Goal: Task Accomplishment & Management: Manage account settings

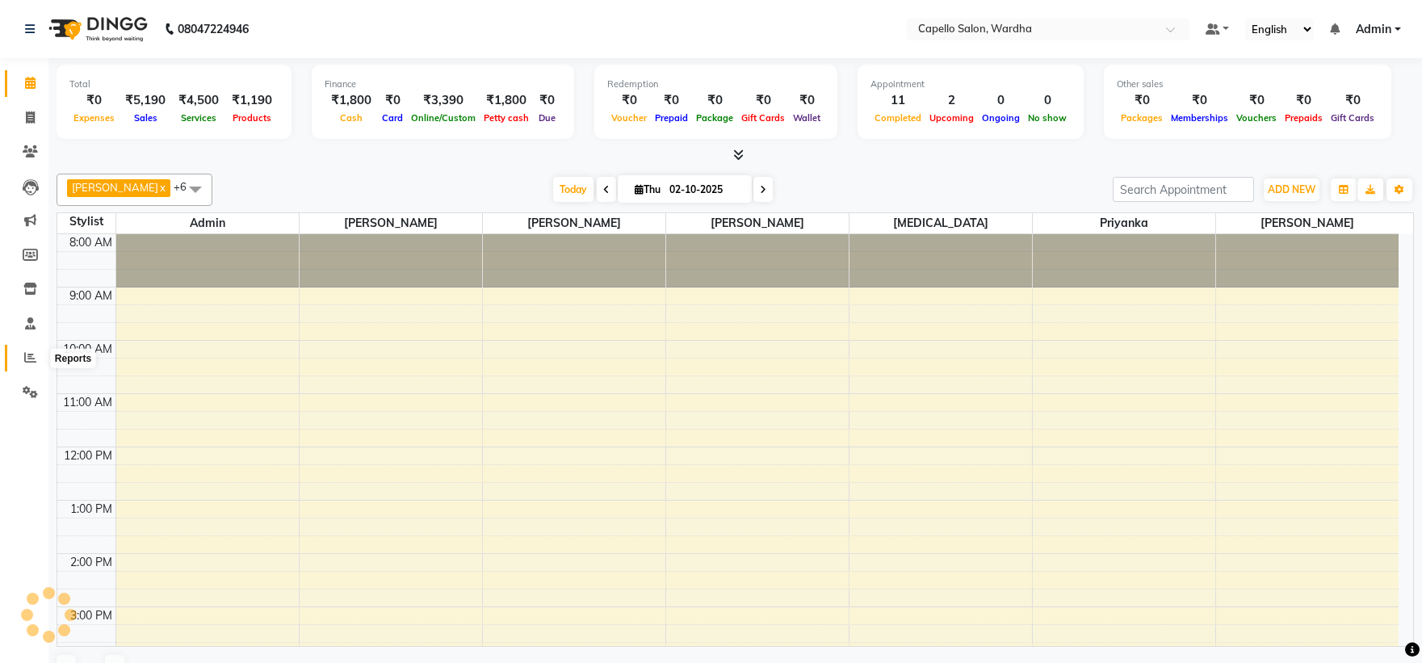
click at [28, 361] on icon at bounding box center [30, 357] width 12 height 12
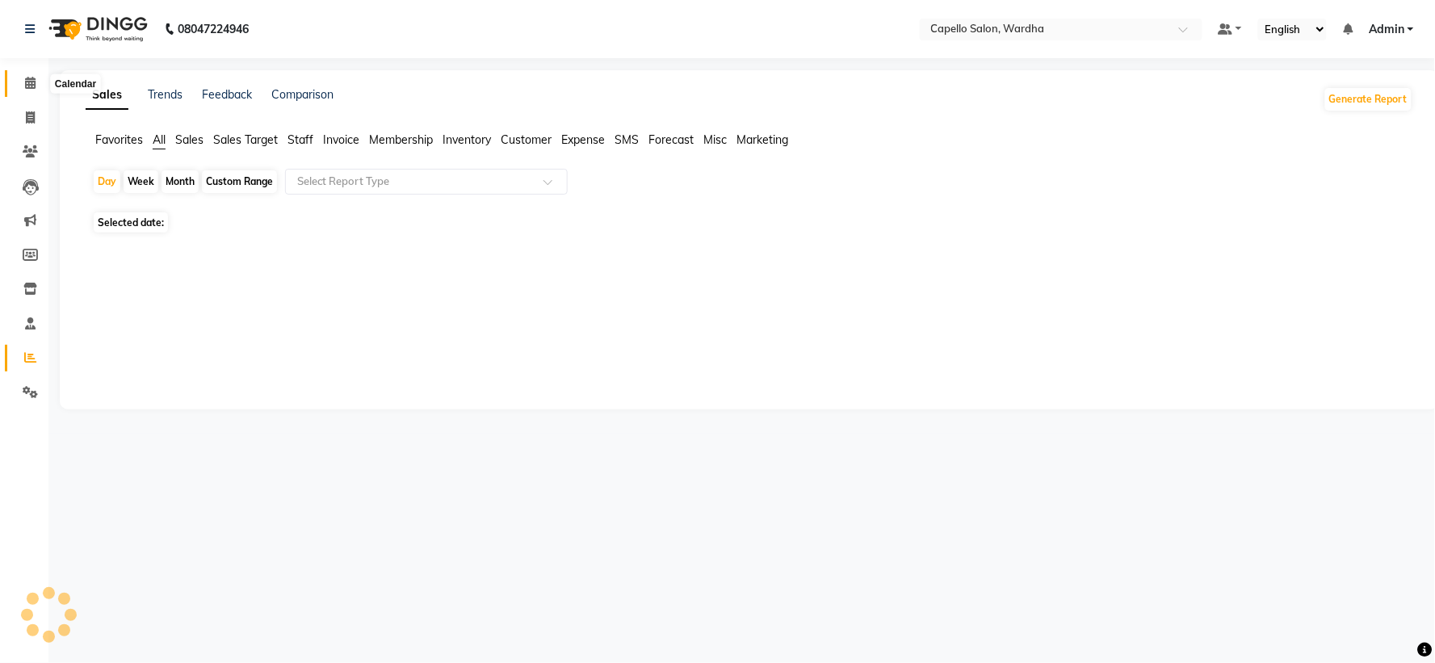
click at [21, 84] on span at bounding box center [30, 83] width 28 height 19
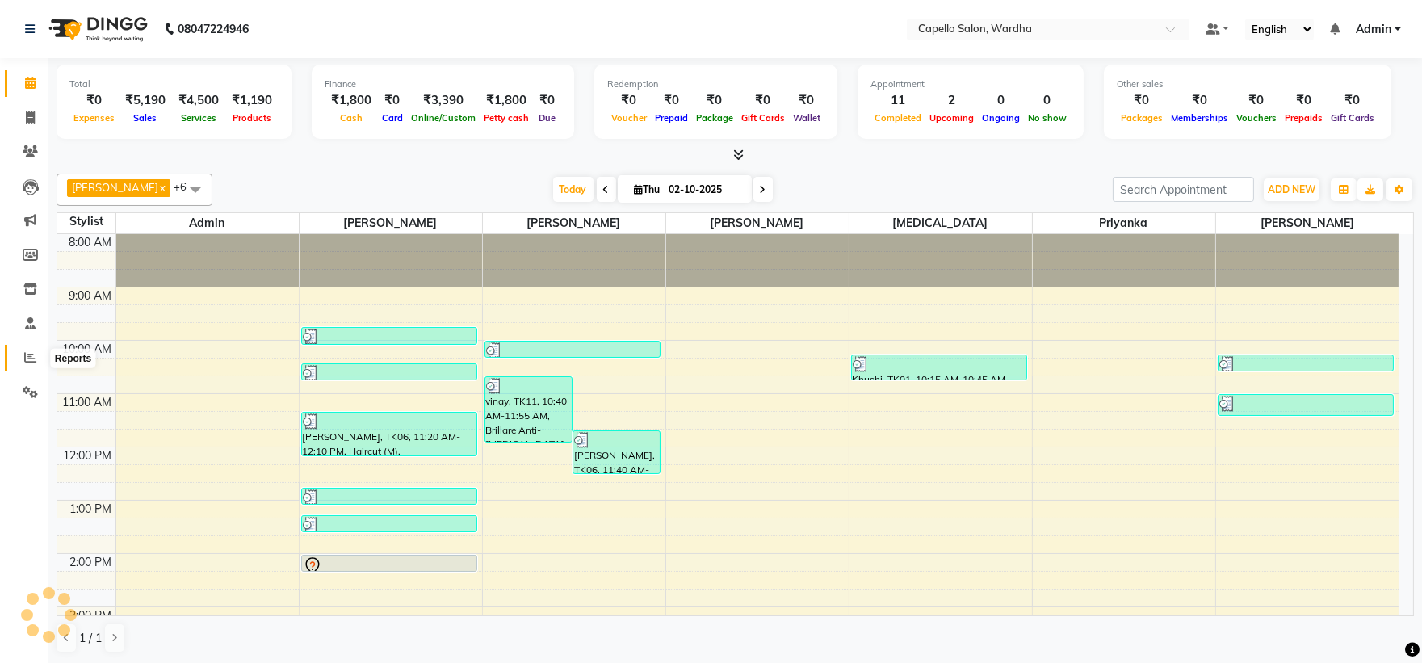
click at [31, 360] on icon at bounding box center [30, 357] width 12 height 12
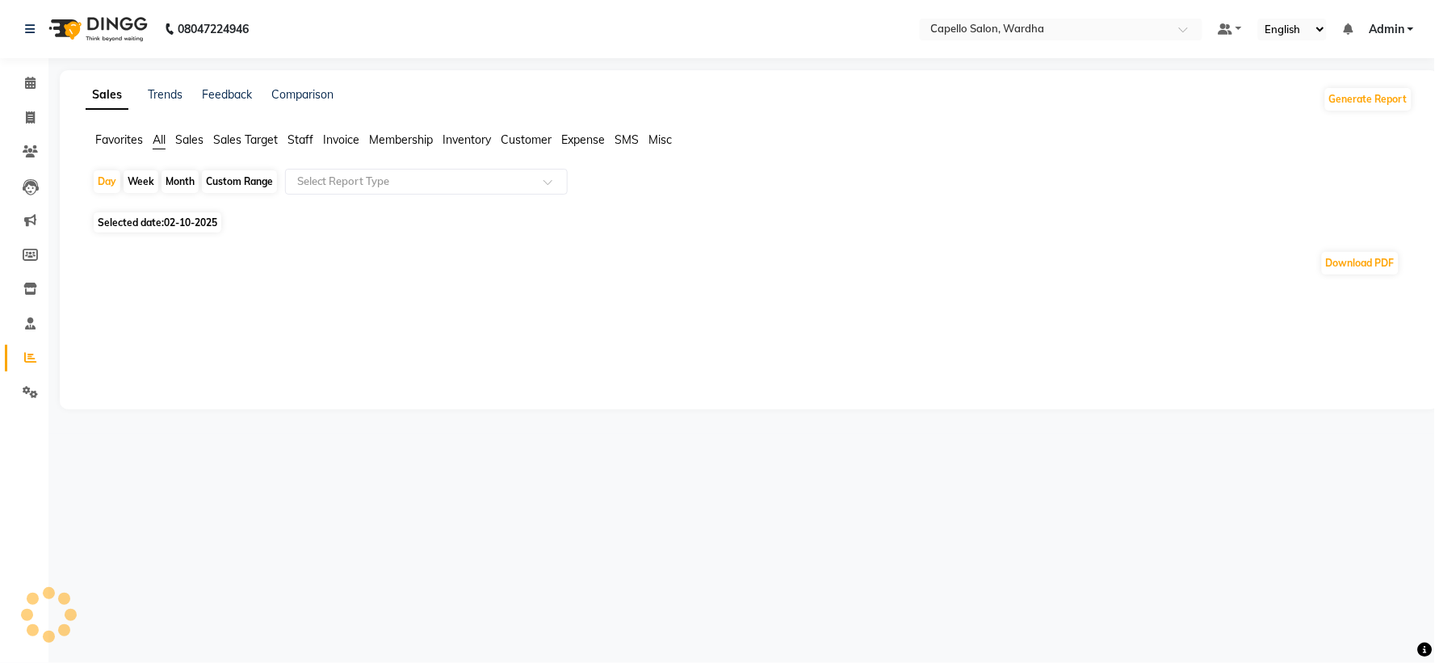
click at [293, 135] on span "Staff" at bounding box center [300, 139] width 26 height 15
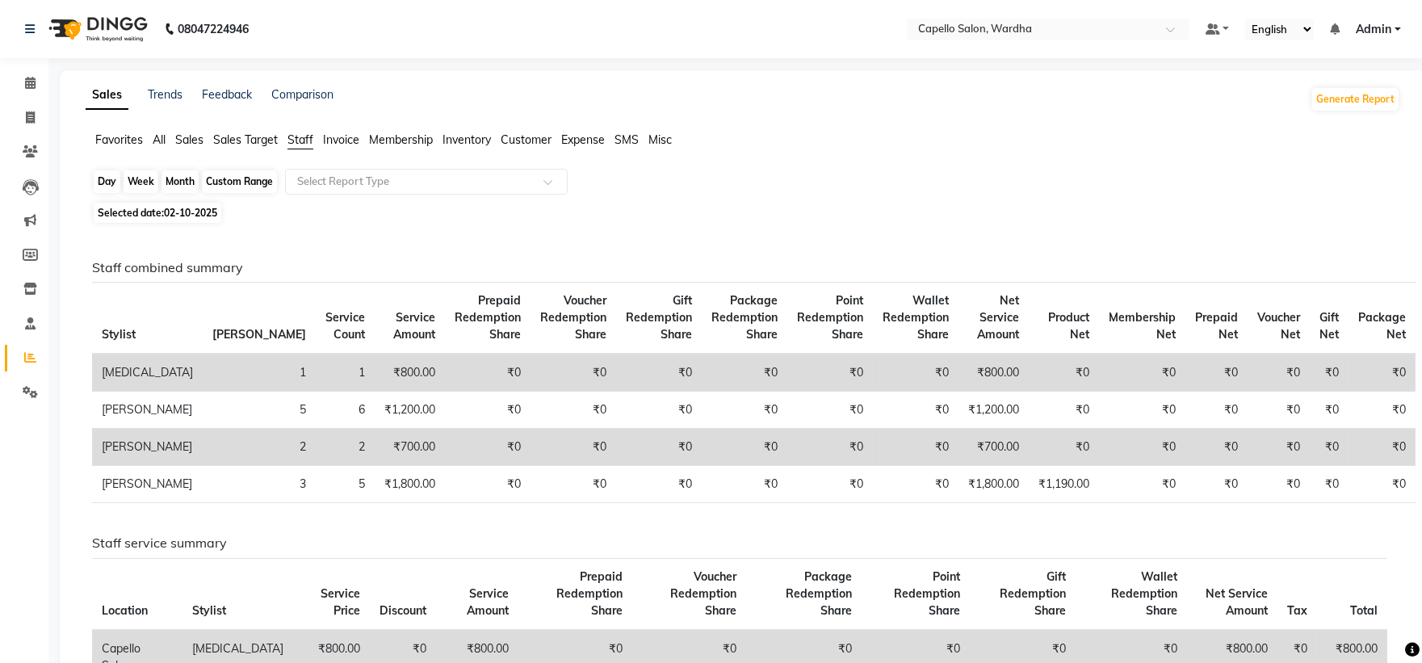
click at [107, 179] on div "Day" at bounding box center [107, 181] width 27 height 23
select select "10"
select select "2025"
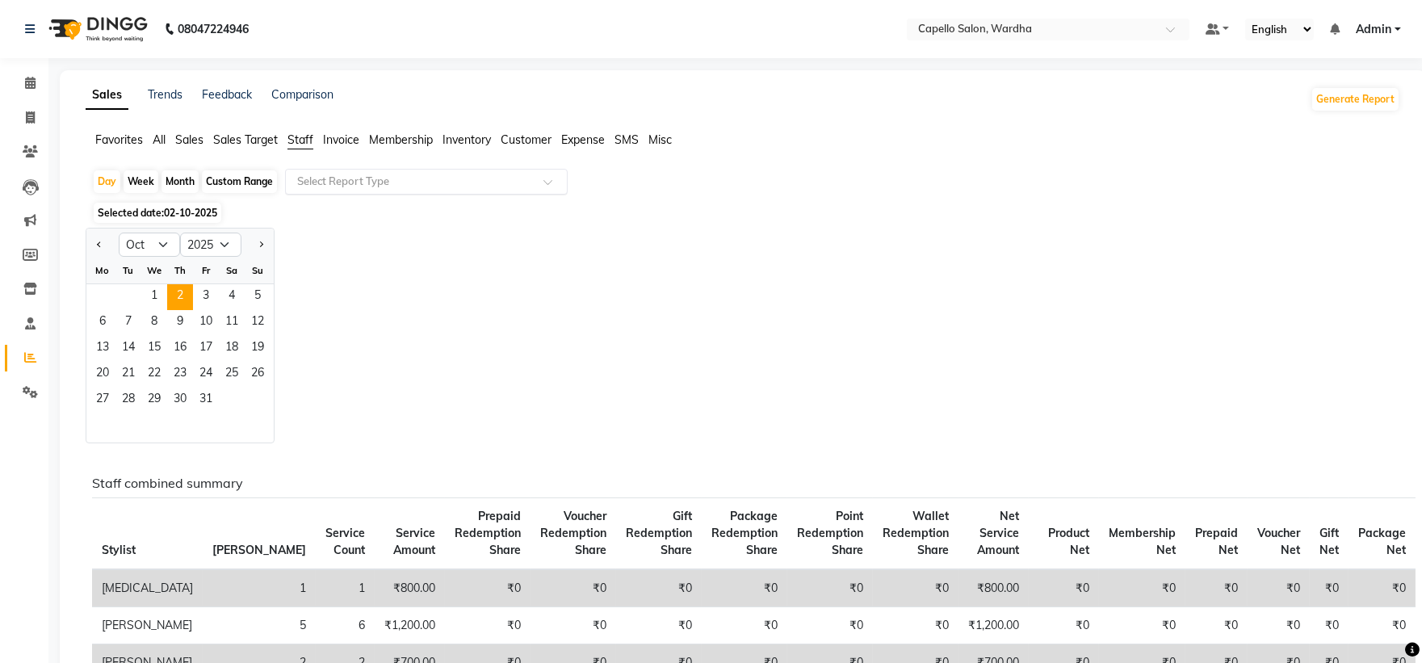
click at [430, 187] on input "text" at bounding box center [410, 182] width 233 height 16
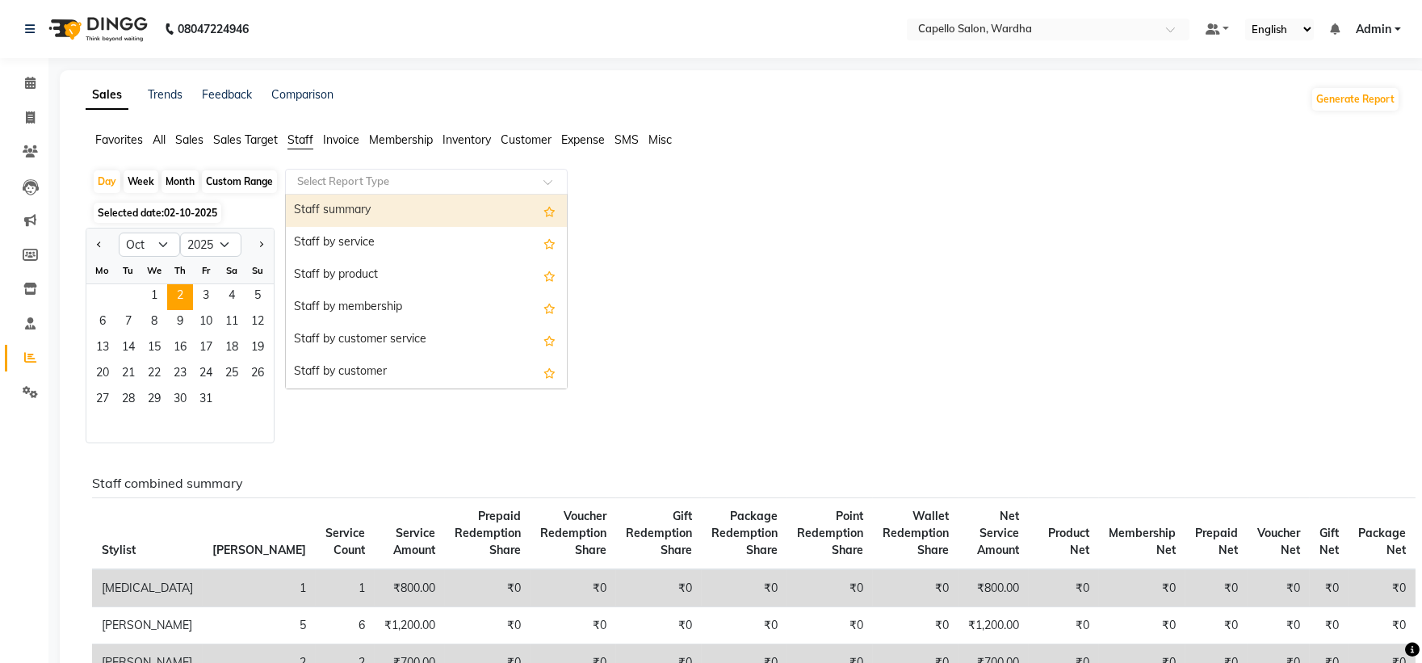
click at [376, 214] on div "Staff summary" at bounding box center [426, 211] width 281 height 32
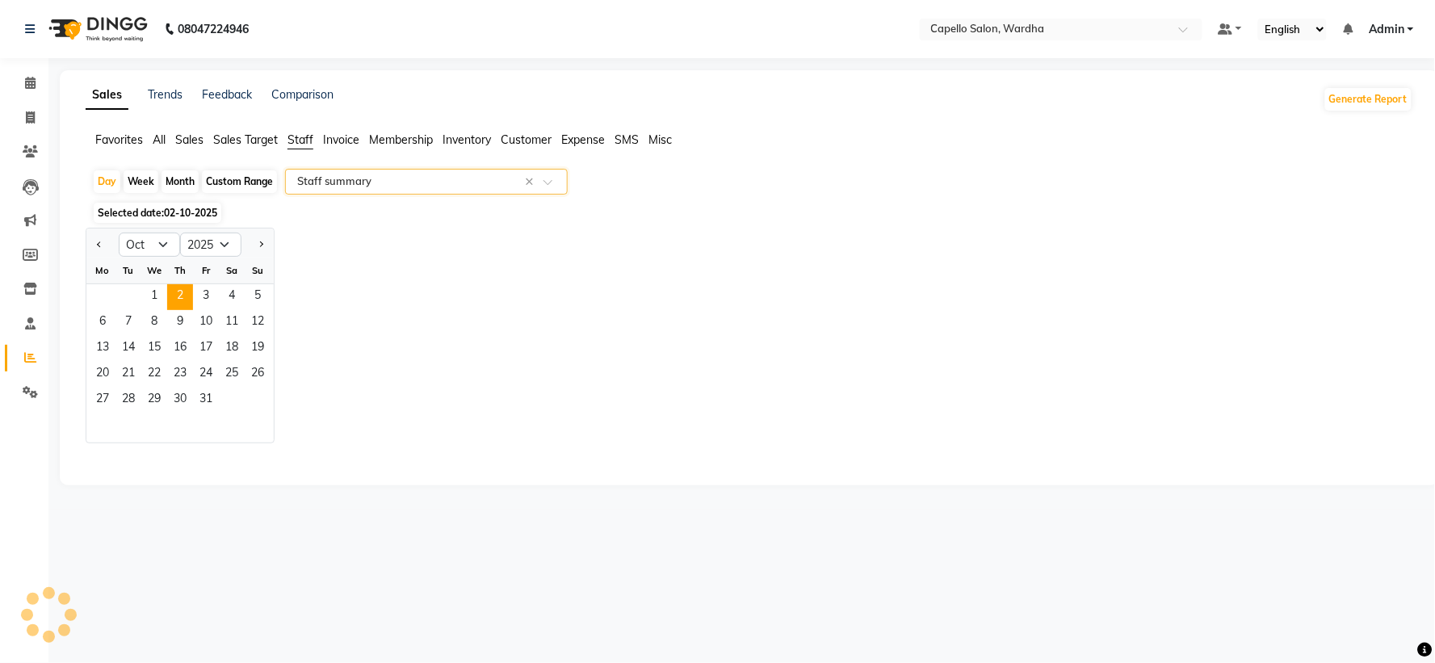
click at [105, 187] on div "Day" at bounding box center [107, 181] width 27 height 23
select select "10"
select select "2025"
select select "full_report"
select select "csv"
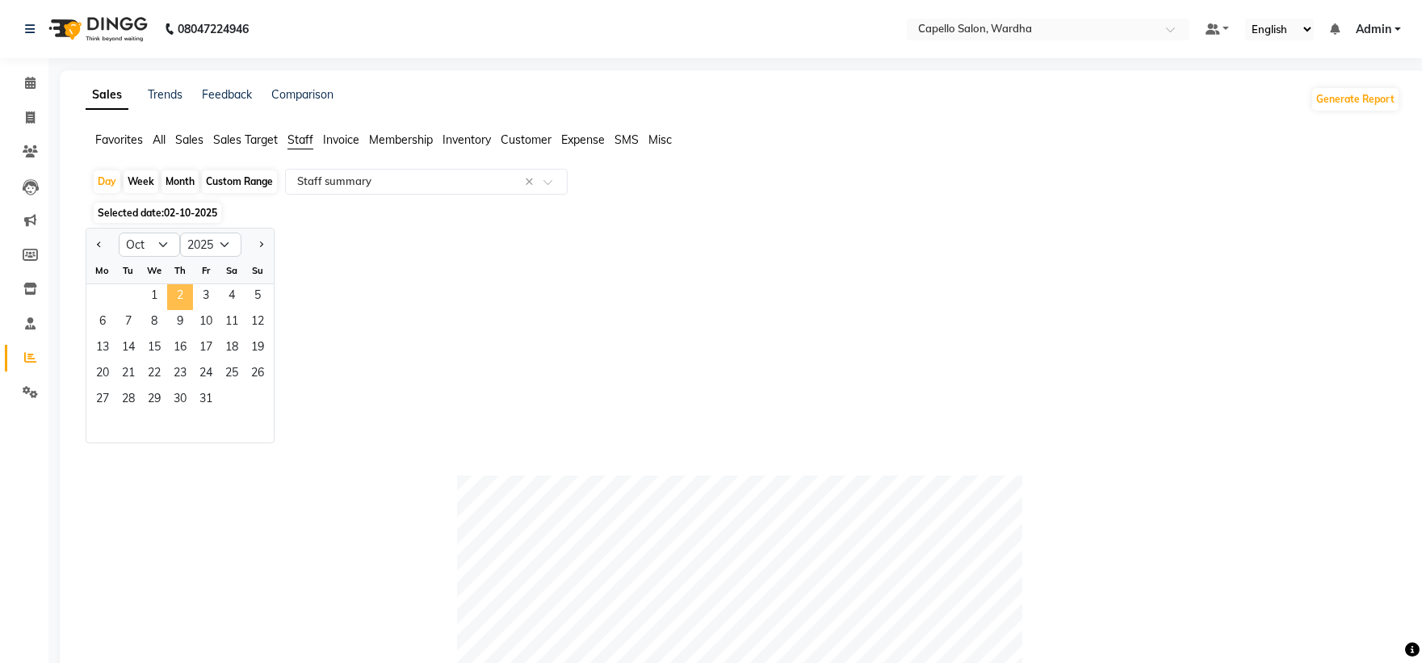
click at [186, 300] on span "2" at bounding box center [180, 297] width 26 height 26
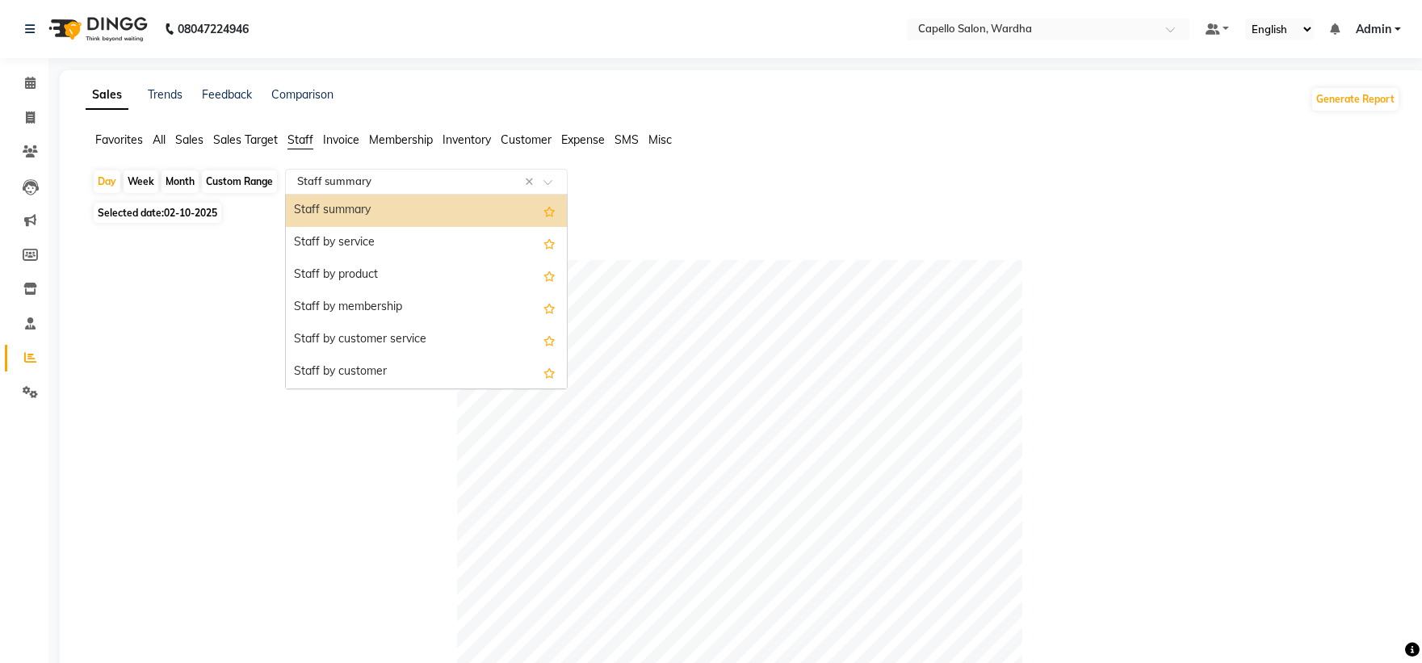
click at [334, 183] on input "text" at bounding box center [410, 182] width 233 height 16
click at [334, 229] on div "Staff by service" at bounding box center [426, 243] width 281 height 32
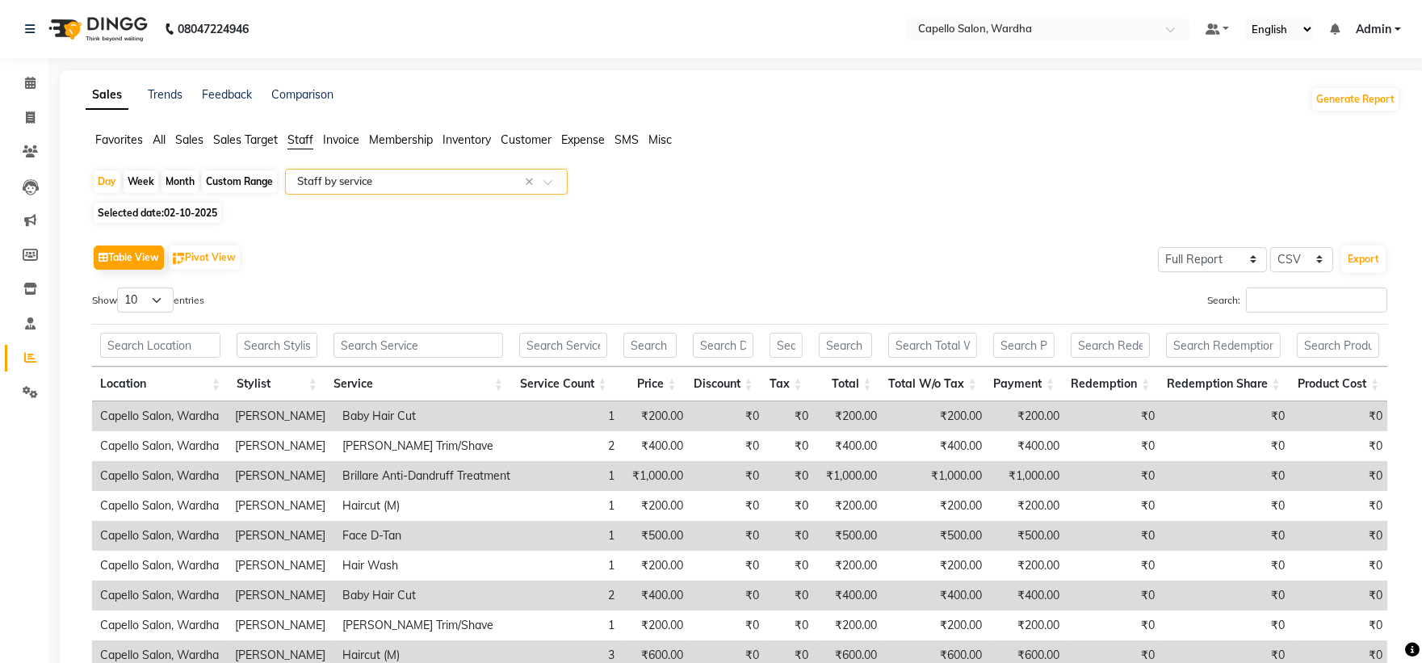
click at [178, 178] on div "Month" at bounding box center [179, 181] width 37 height 23
select select "10"
select select "2025"
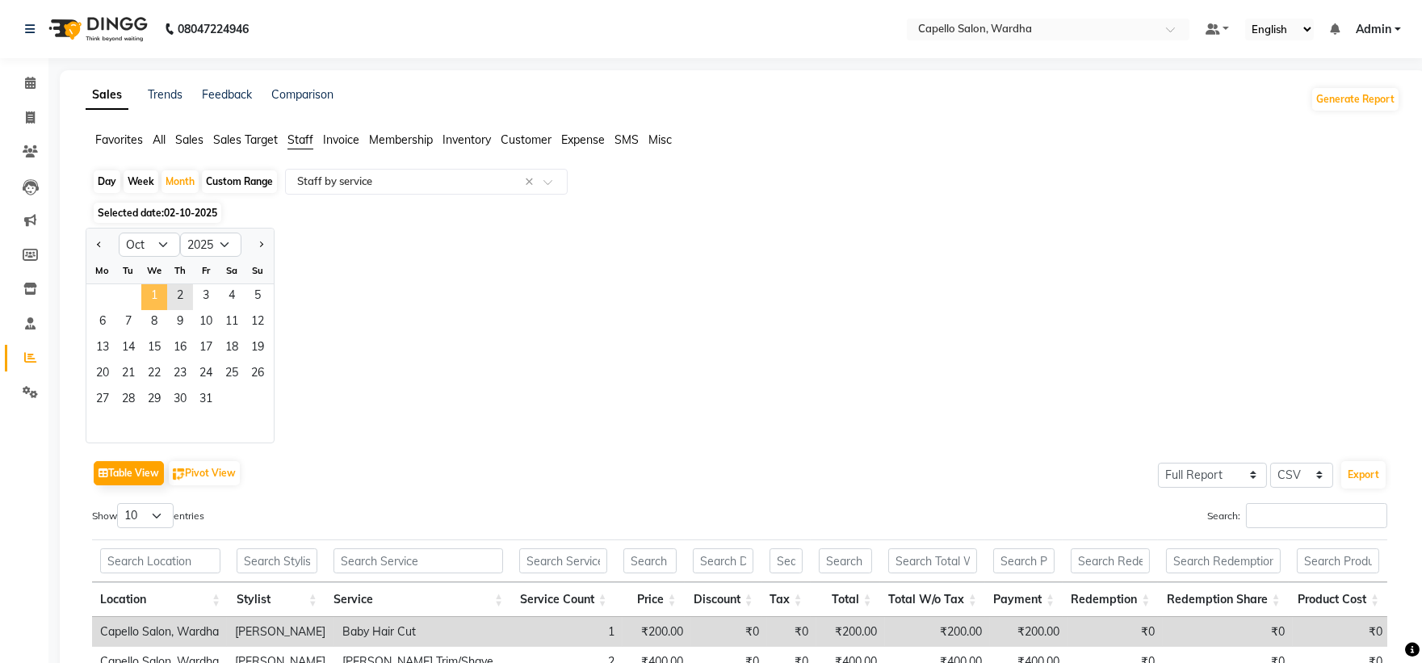
click at [159, 295] on span "1" at bounding box center [154, 297] width 26 height 26
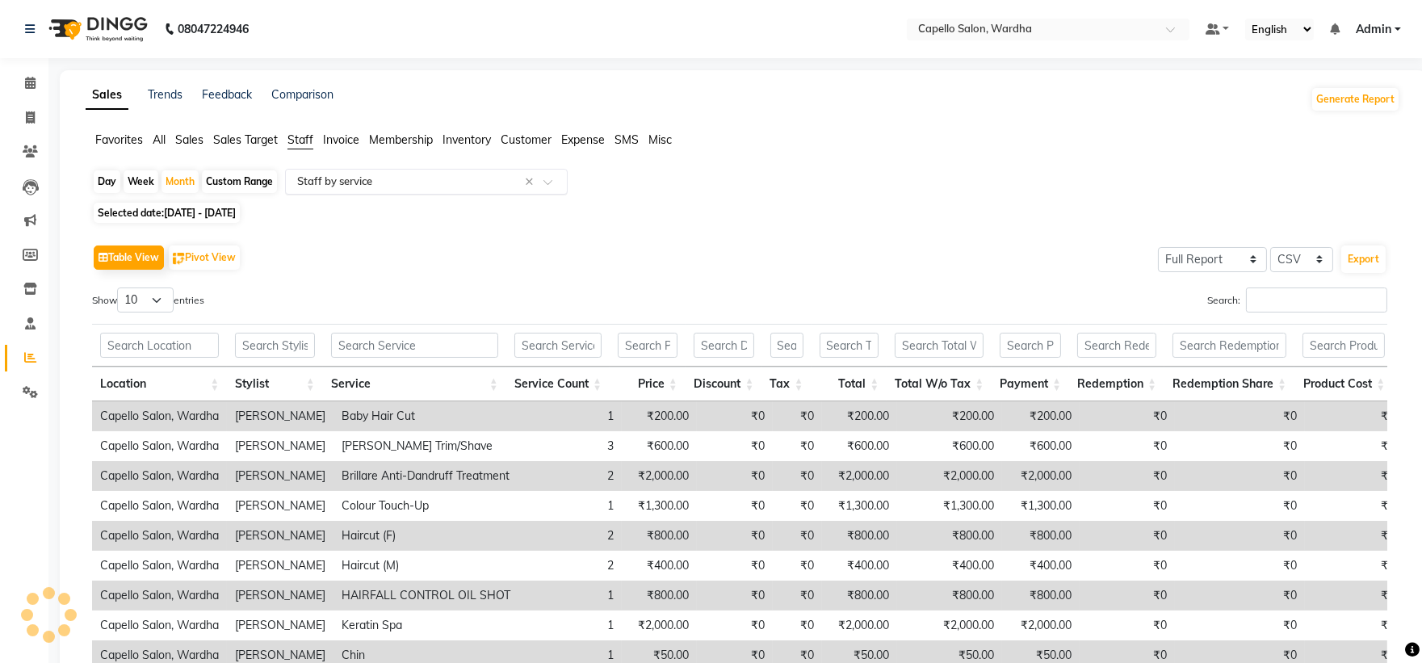
click at [370, 189] on input "text" at bounding box center [410, 182] width 233 height 16
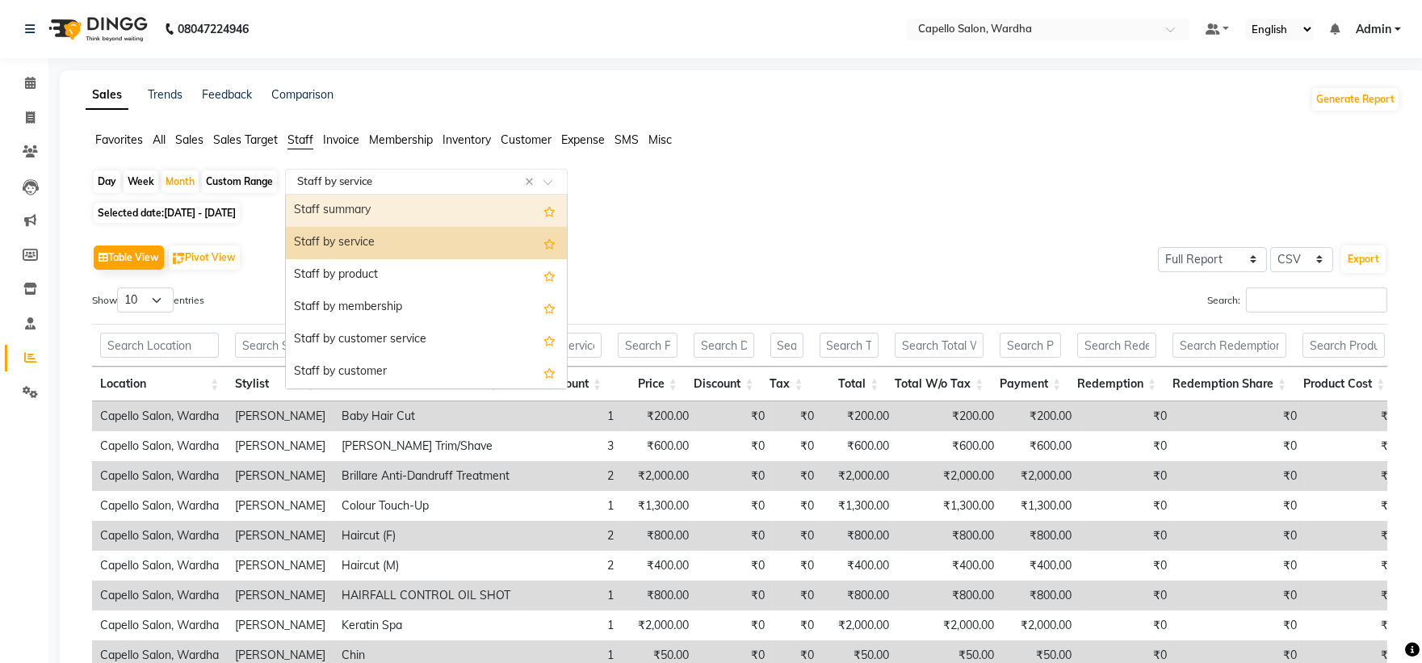
click at [365, 206] on div "Staff summary" at bounding box center [426, 211] width 281 height 32
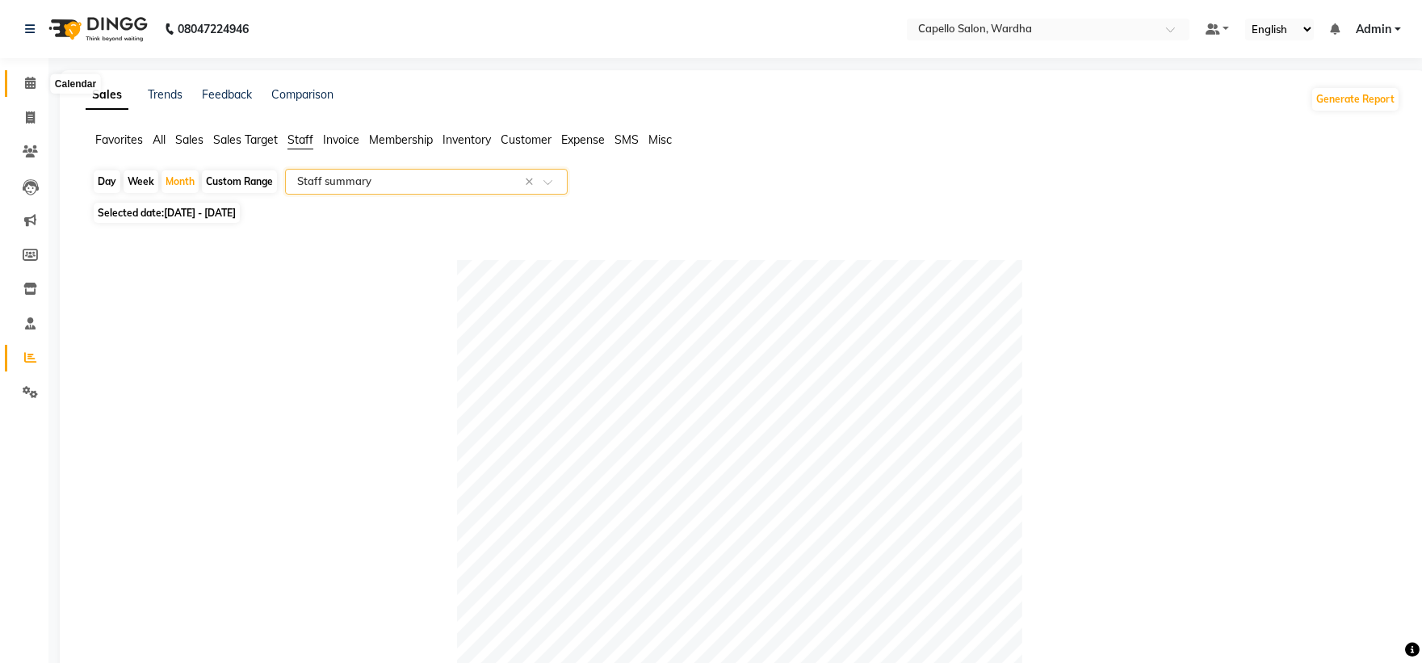
click at [22, 89] on span at bounding box center [30, 83] width 28 height 19
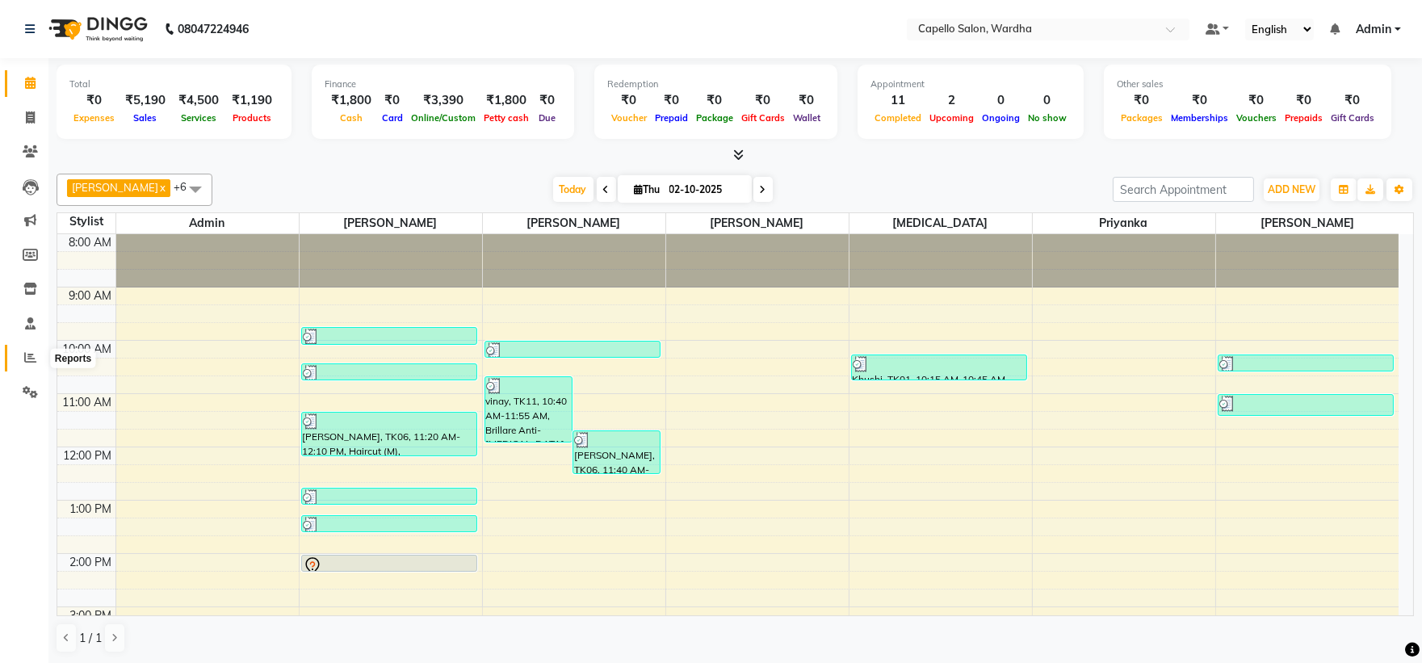
click at [25, 356] on icon at bounding box center [30, 357] width 12 height 12
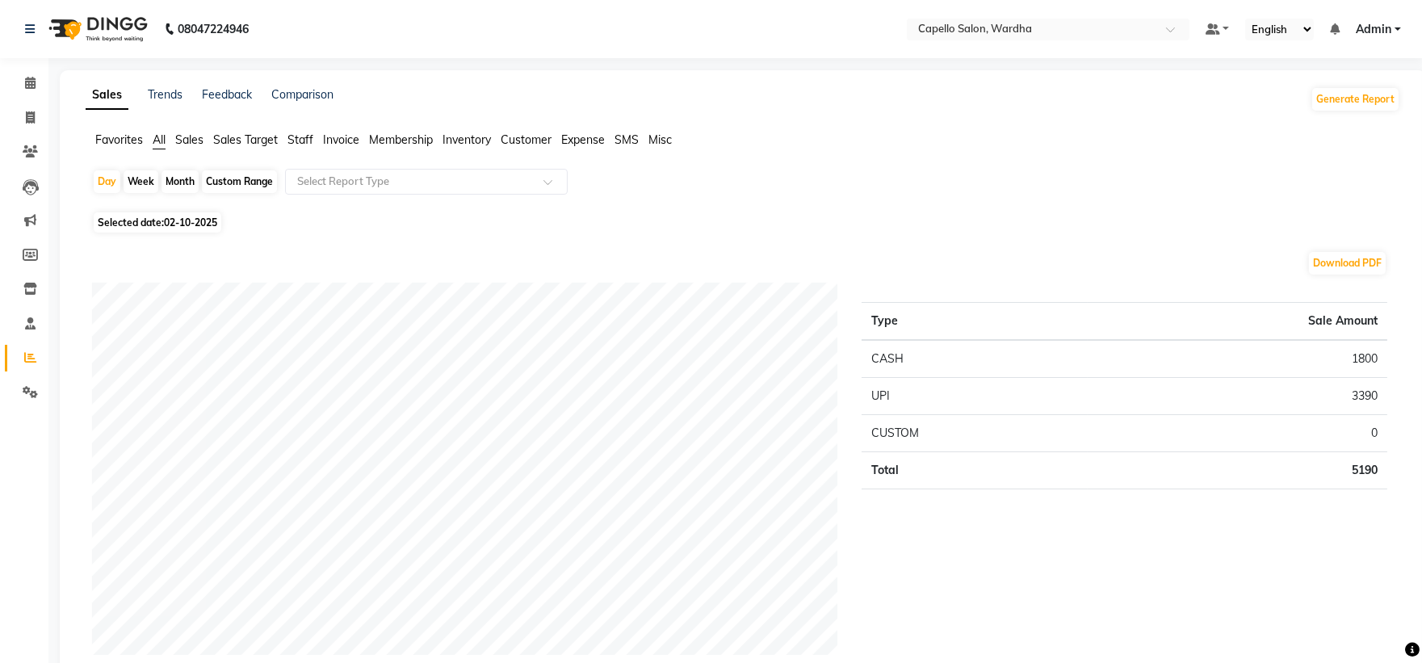
click at [317, 135] on ul "Favorites All Sales Sales Target Staff Invoice Membership Inventory Customer Ex…" at bounding box center [743, 141] width 1315 height 18
click at [308, 147] on li "Staff" at bounding box center [300, 140] width 26 height 17
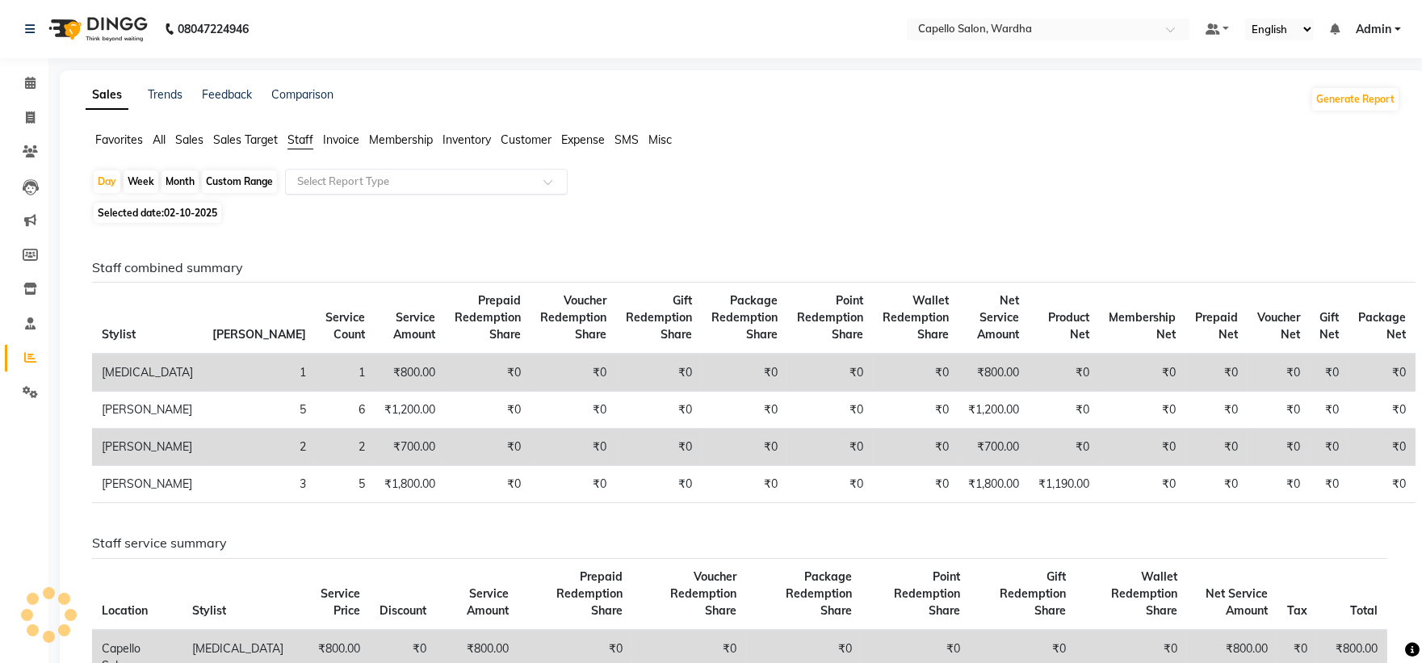
click at [333, 182] on input "text" at bounding box center [410, 182] width 233 height 16
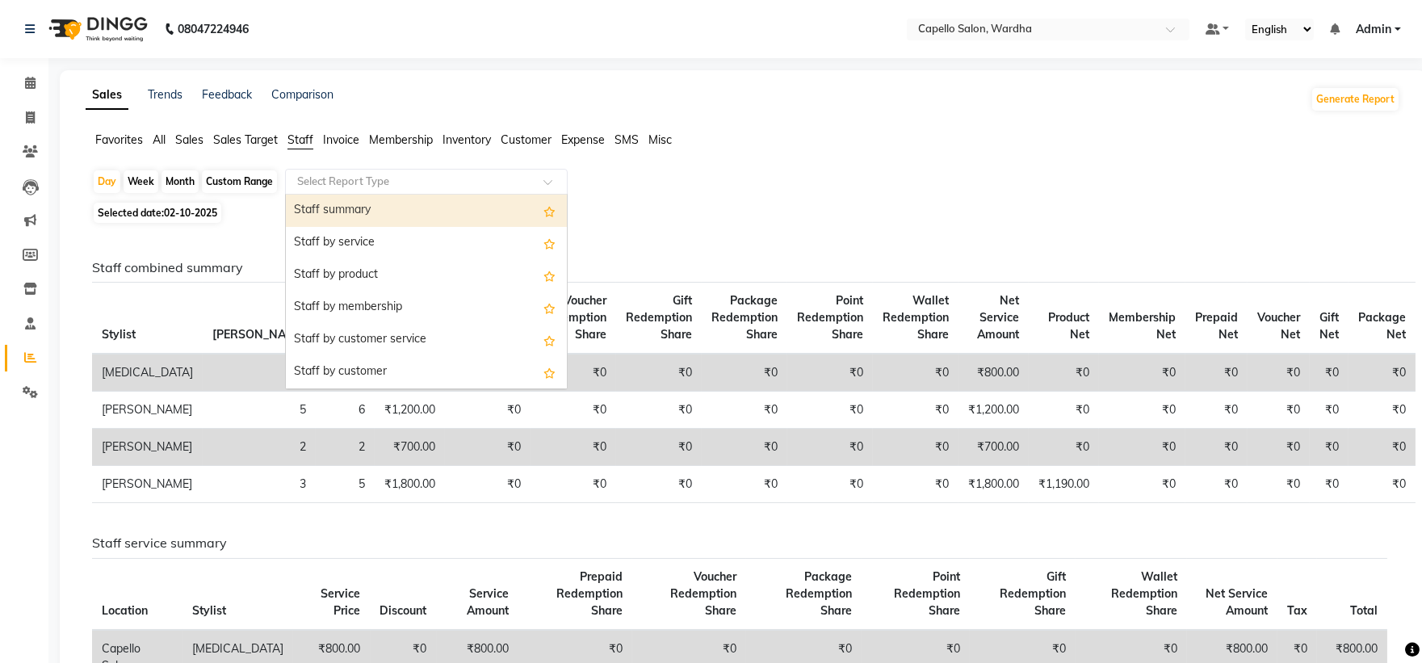
click at [340, 208] on div "Staff summary" at bounding box center [426, 211] width 281 height 32
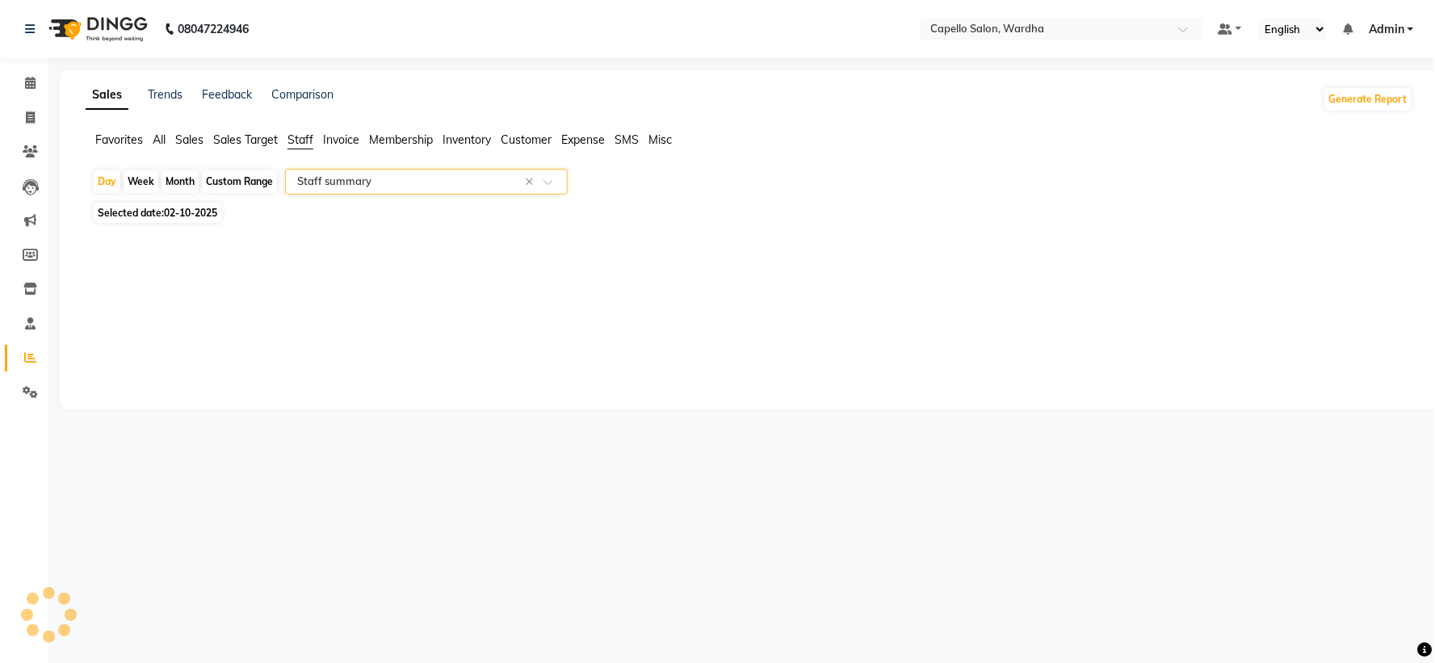
select select "full_report"
select select "csv"
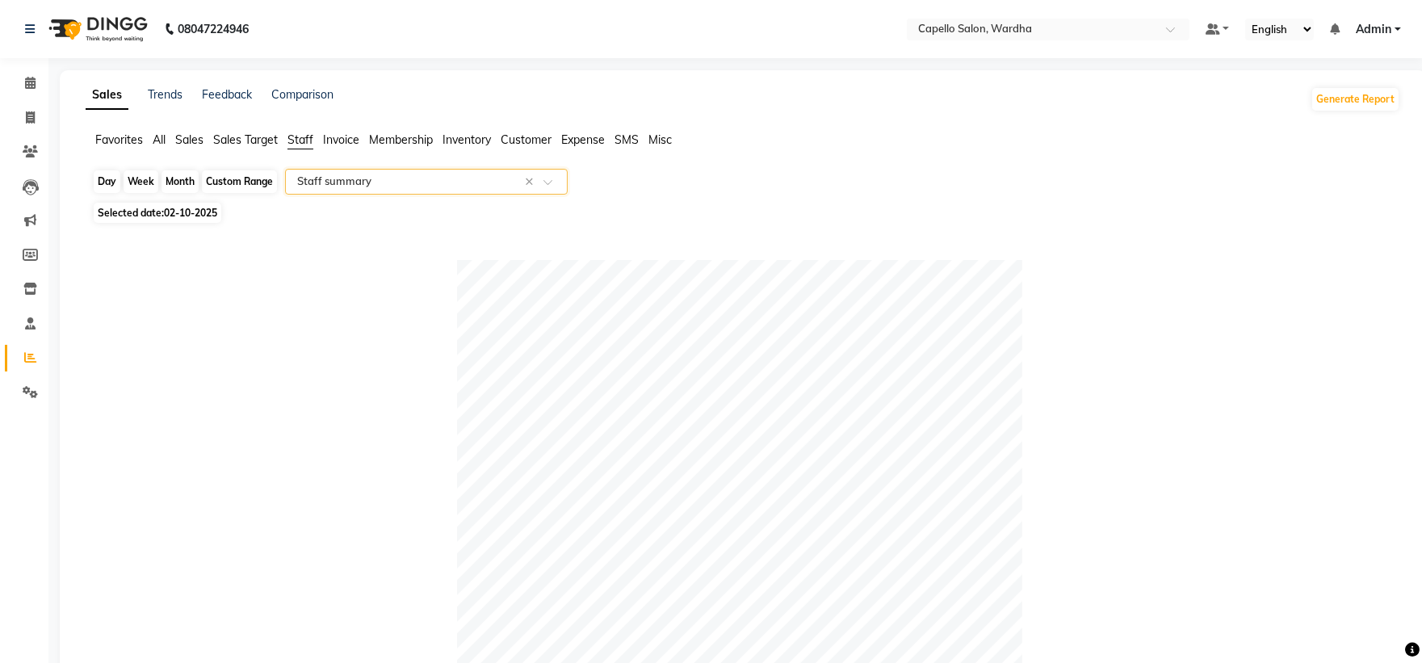
click at [116, 181] on div "Day" at bounding box center [107, 181] width 27 height 23
select select "10"
select select "2025"
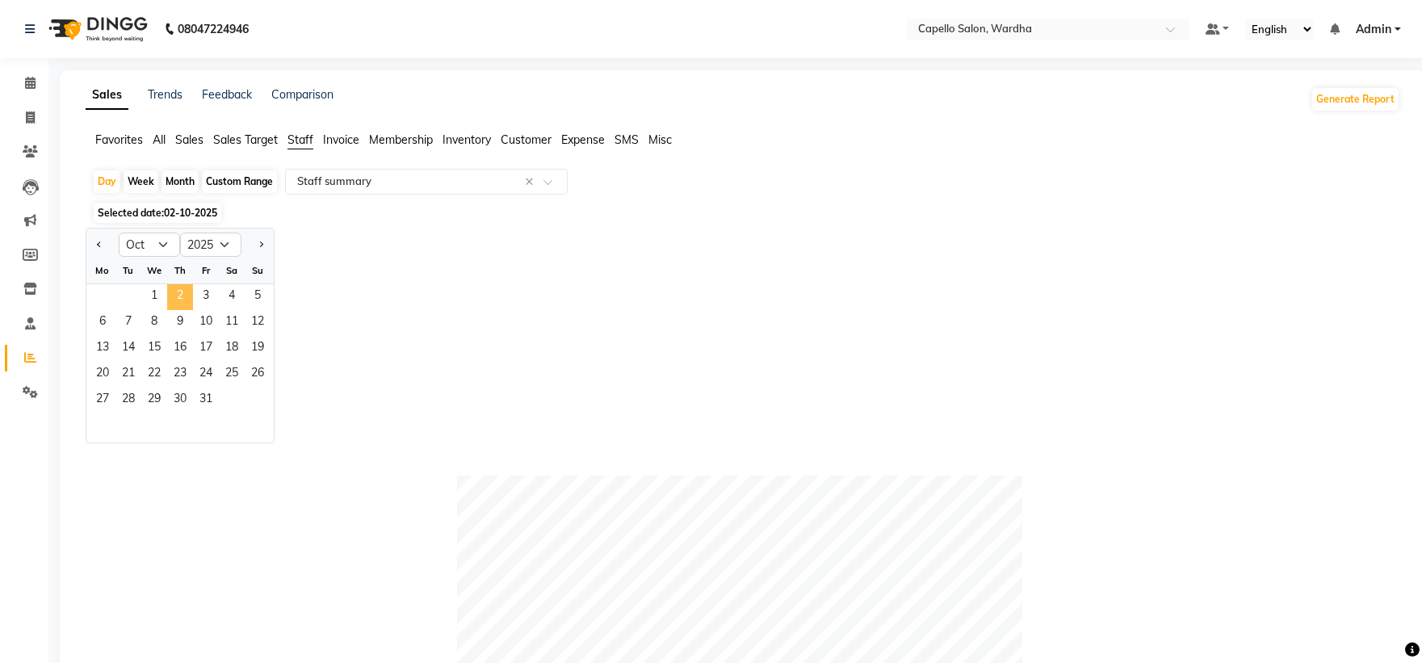
click at [182, 300] on span "2" at bounding box center [180, 297] width 26 height 26
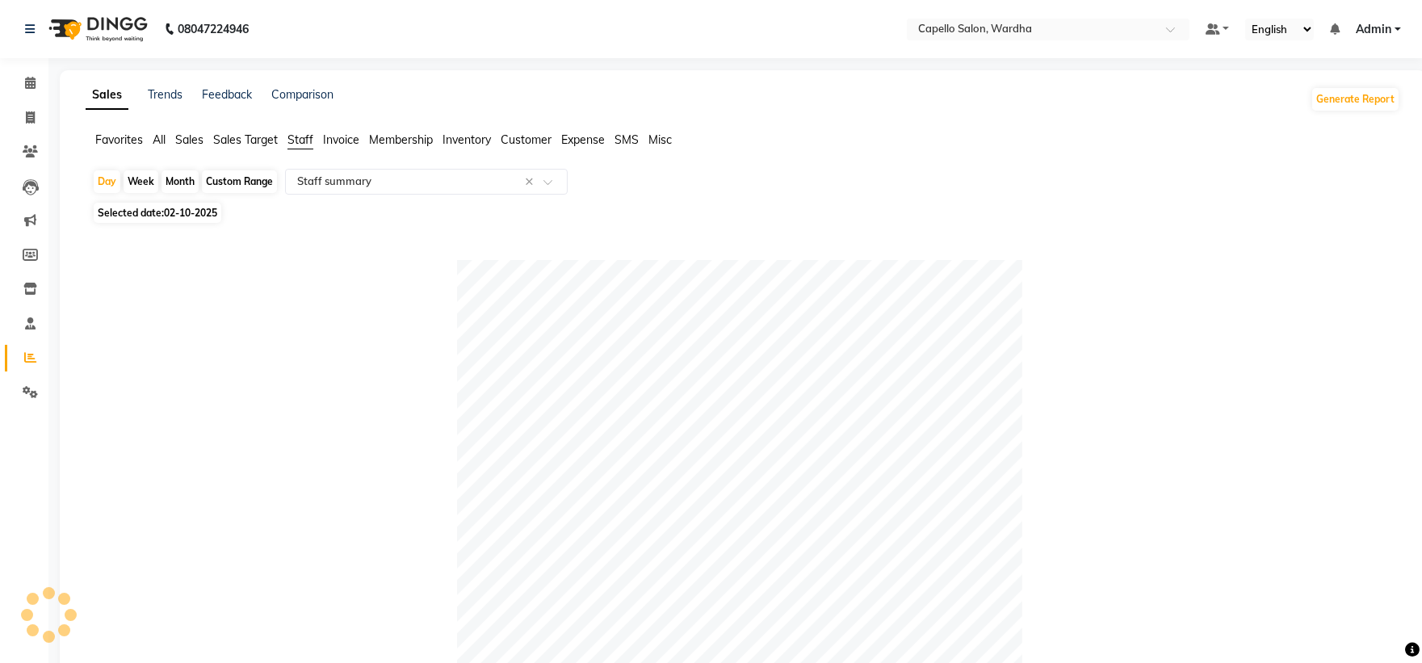
scroll to position [90, 0]
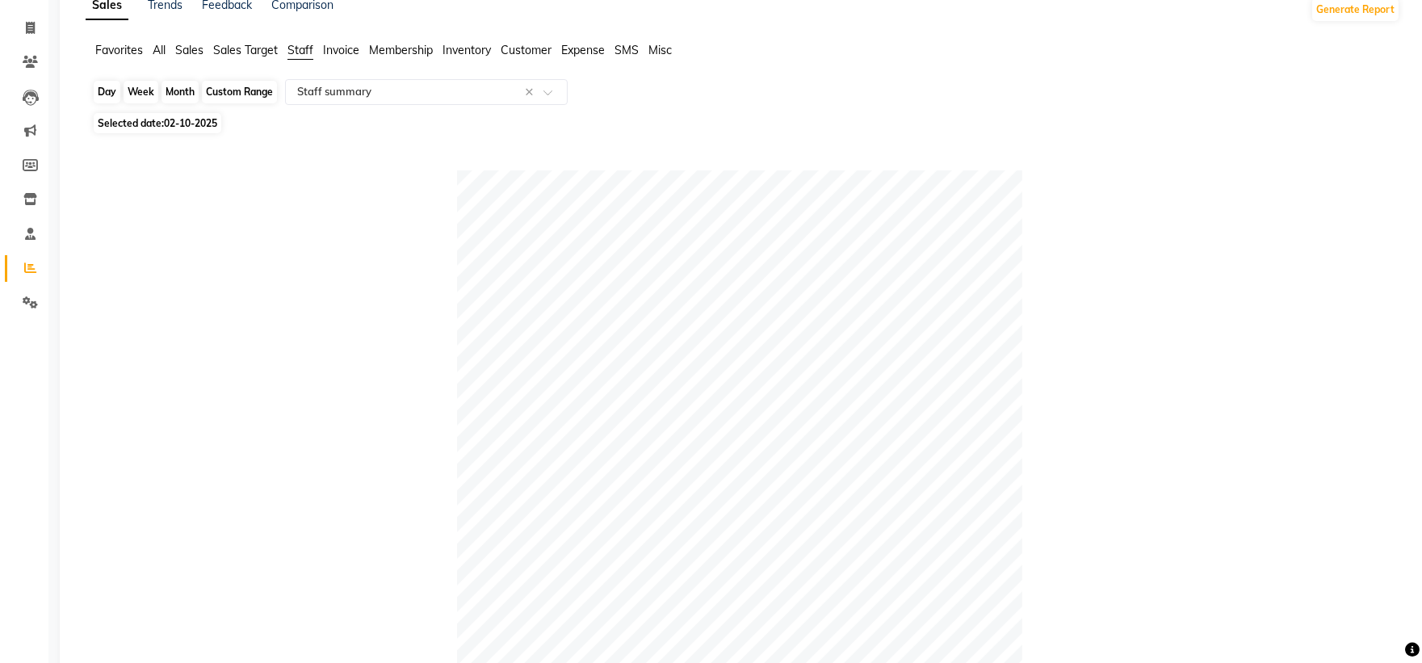
click at [110, 94] on div "Day" at bounding box center [107, 92] width 27 height 23
select select "10"
select select "2025"
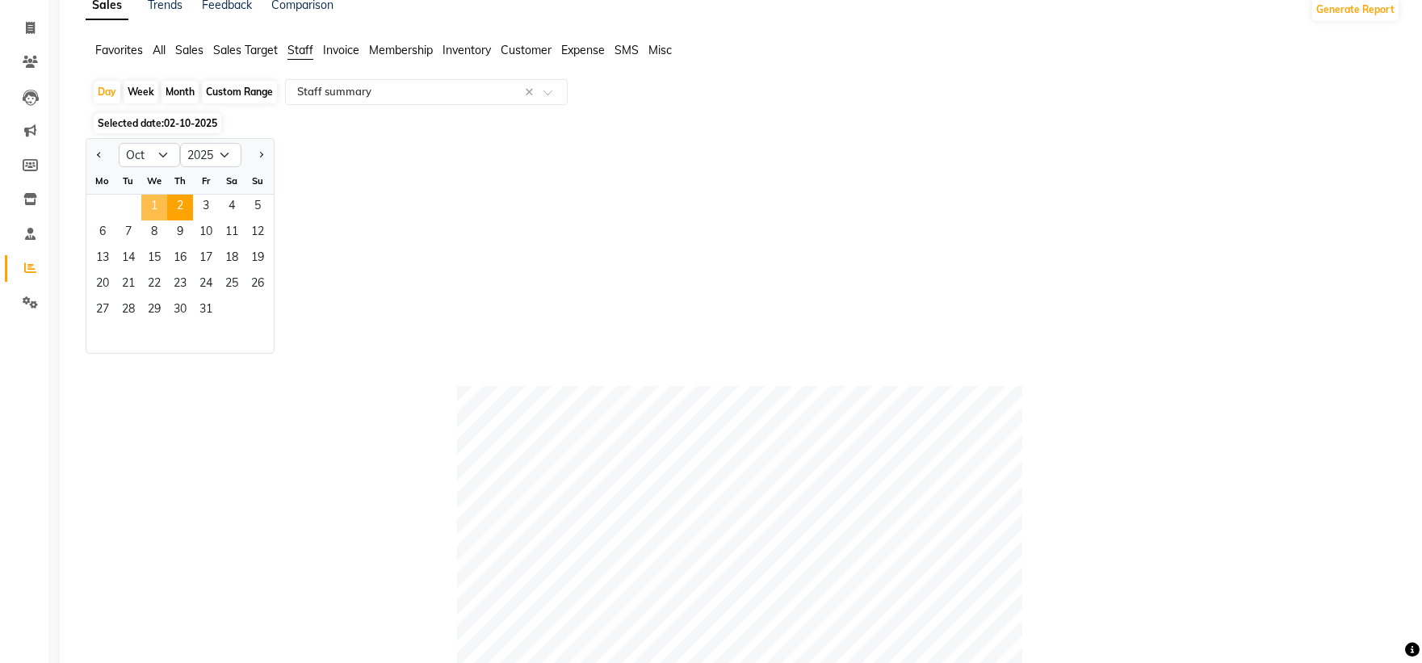
click at [149, 204] on span "1" at bounding box center [154, 208] width 26 height 26
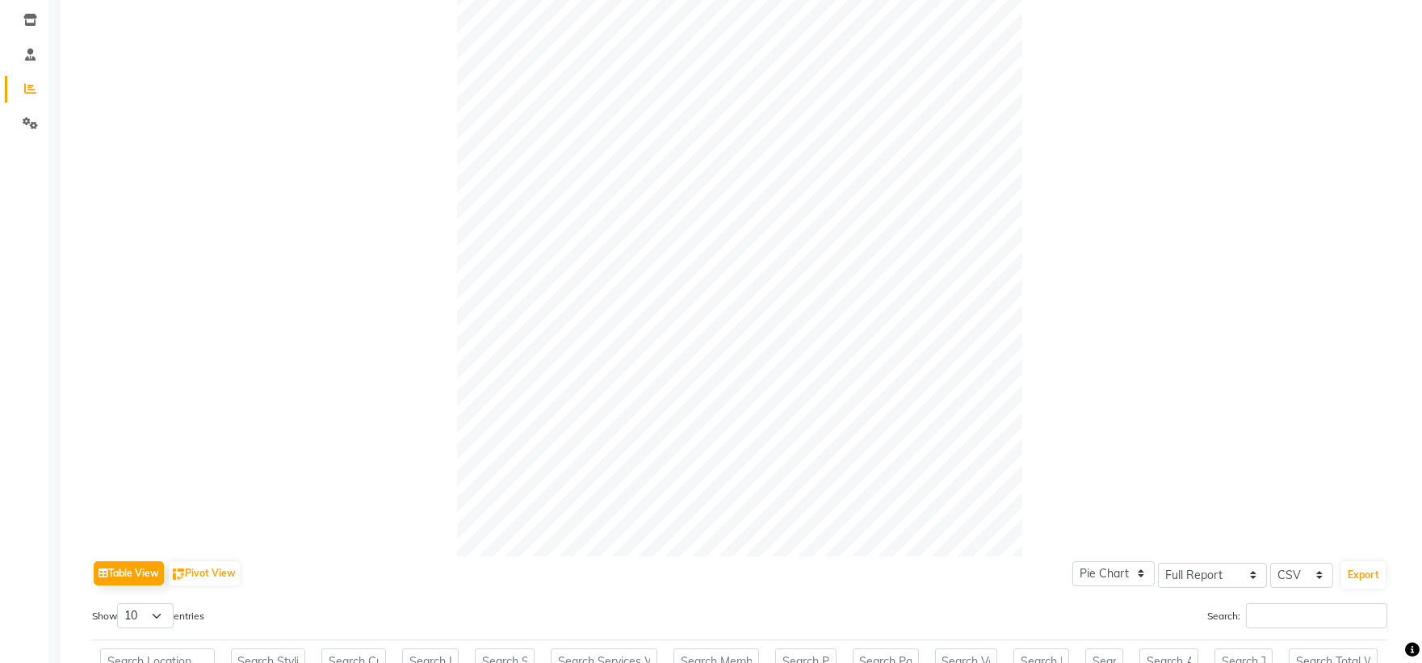
scroll to position [0, 0]
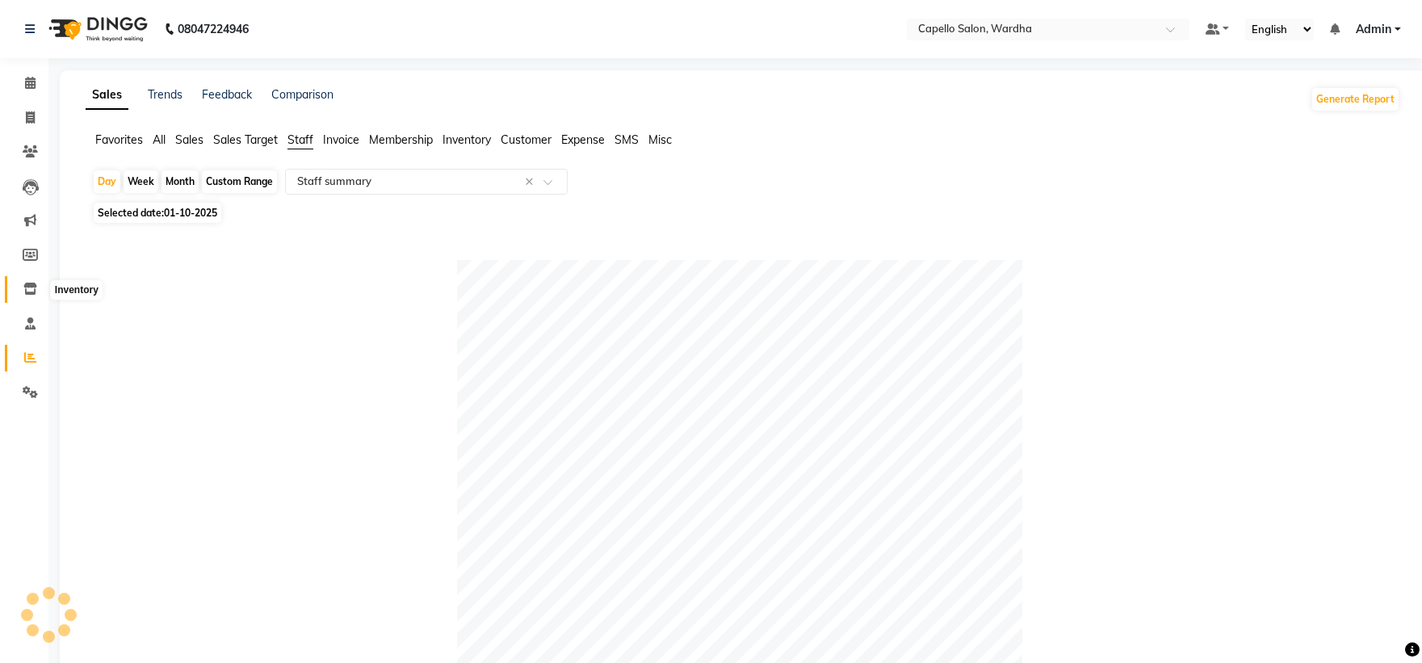
click at [19, 291] on span at bounding box center [30, 289] width 28 height 19
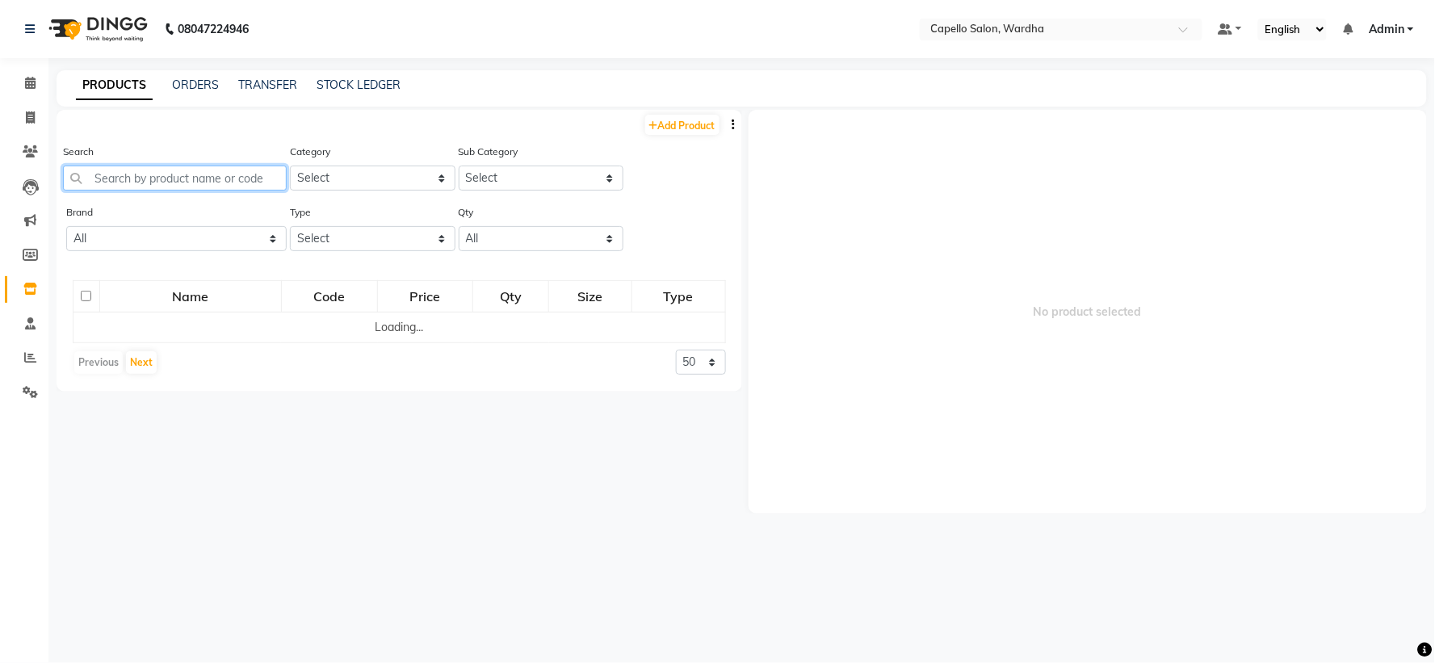
click at [154, 170] on input "text" at bounding box center [175, 178] width 224 height 25
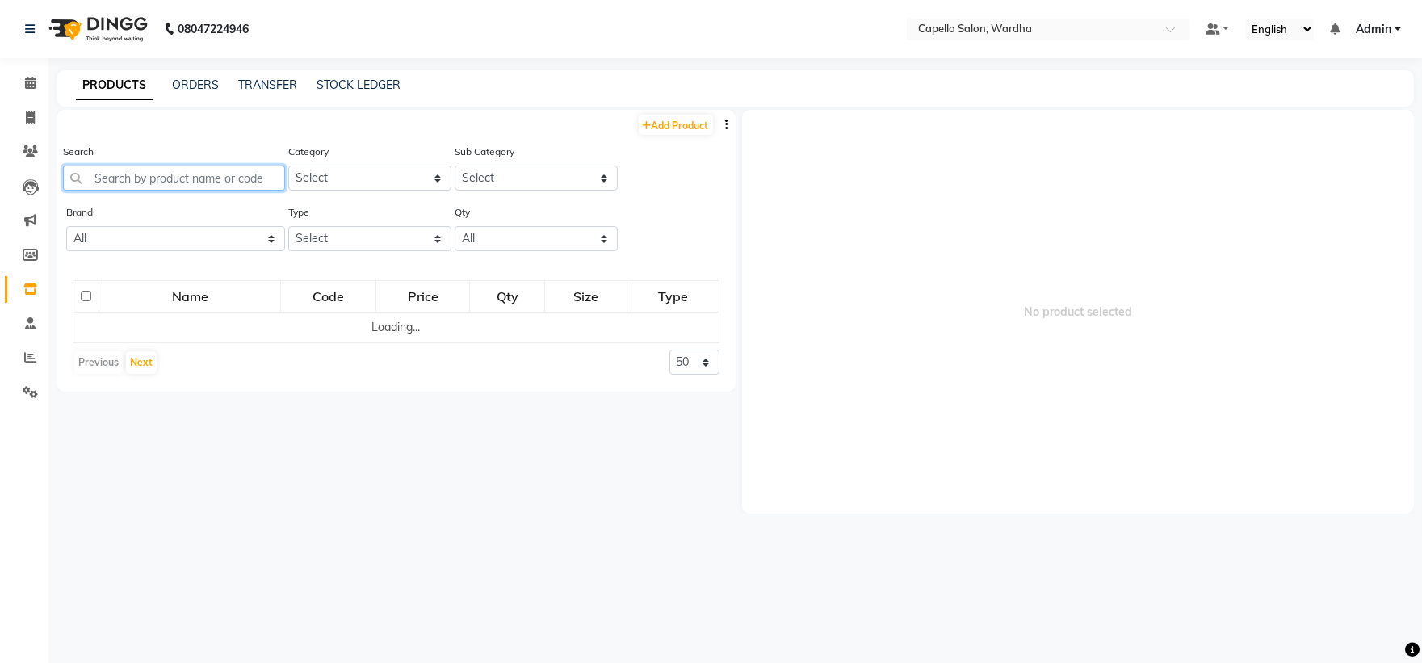
click at [153, 173] on input "text" at bounding box center [174, 178] width 222 height 25
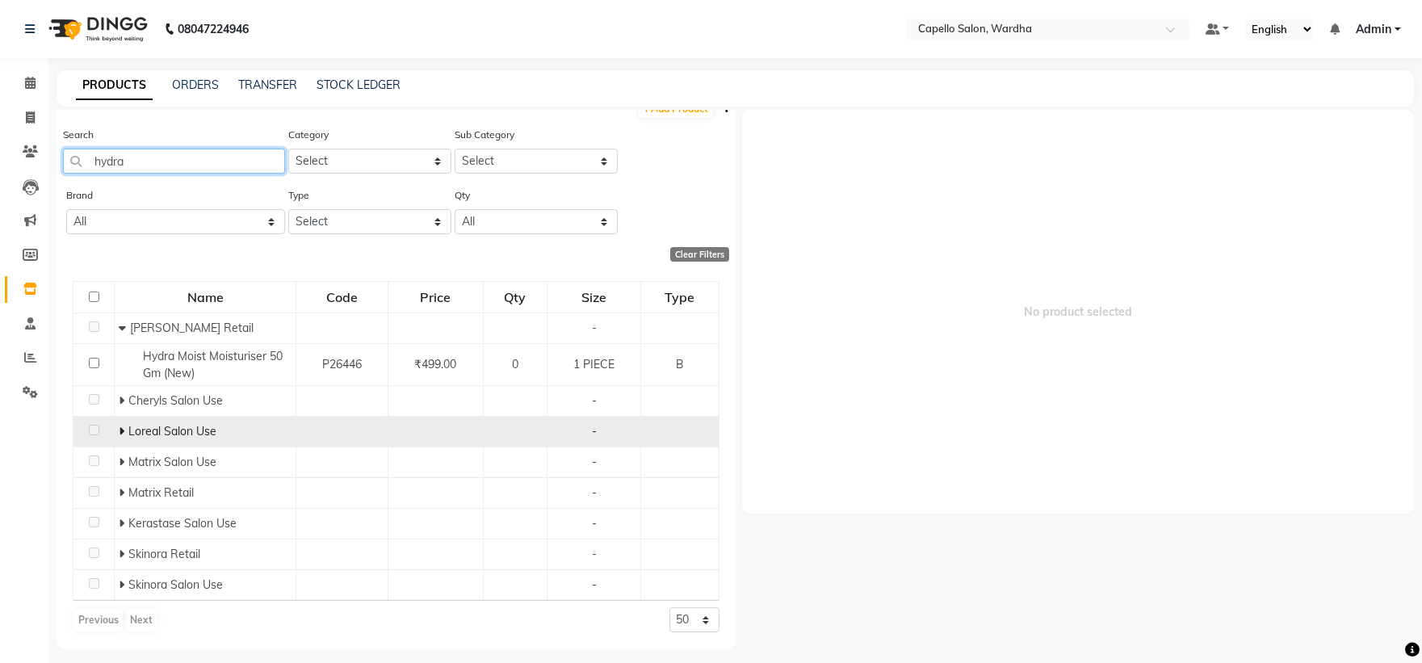
scroll to position [10, 0]
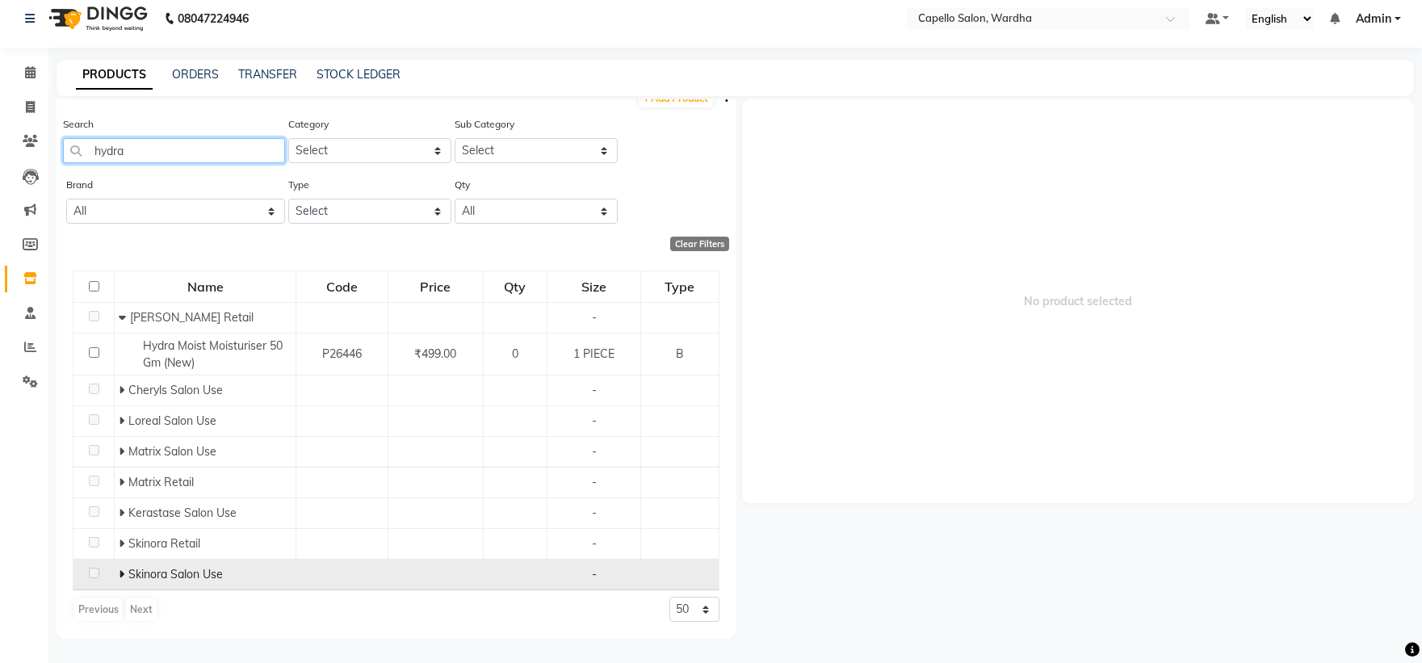
type input "hydra"
click at [124, 568] on span at bounding box center [124, 574] width 10 height 15
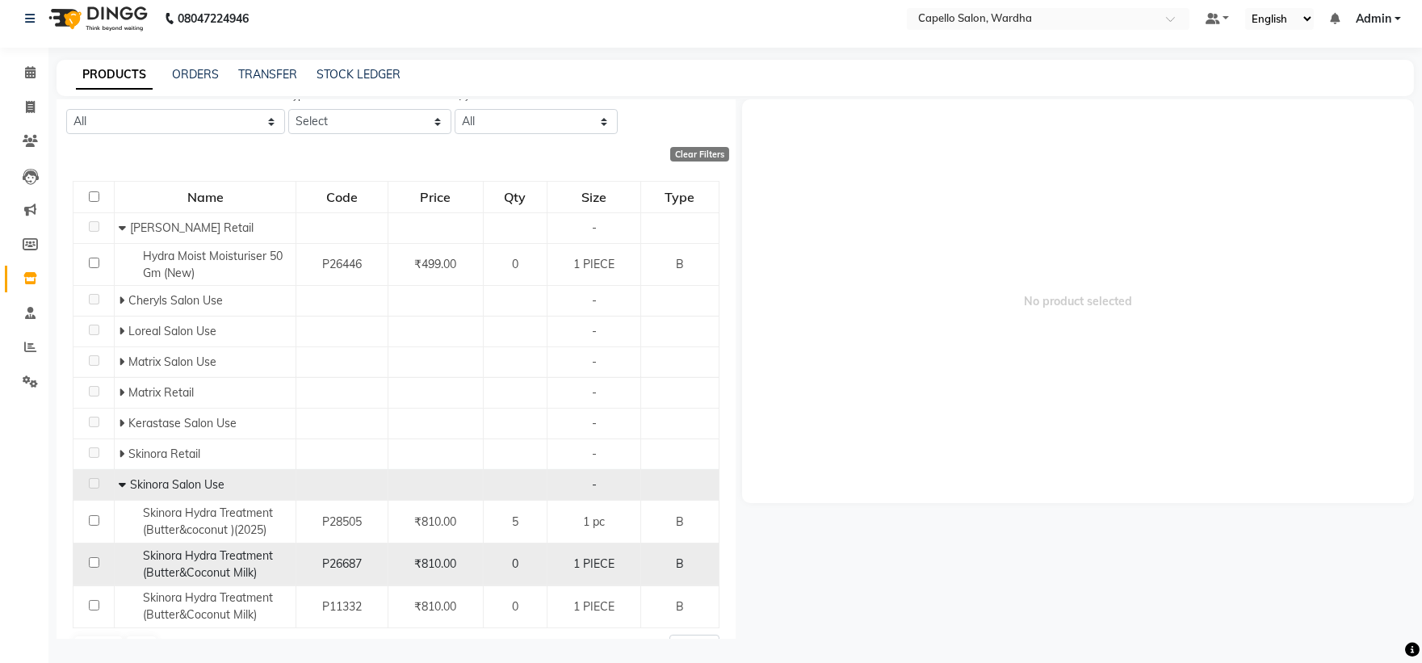
scroll to position [145, 0]
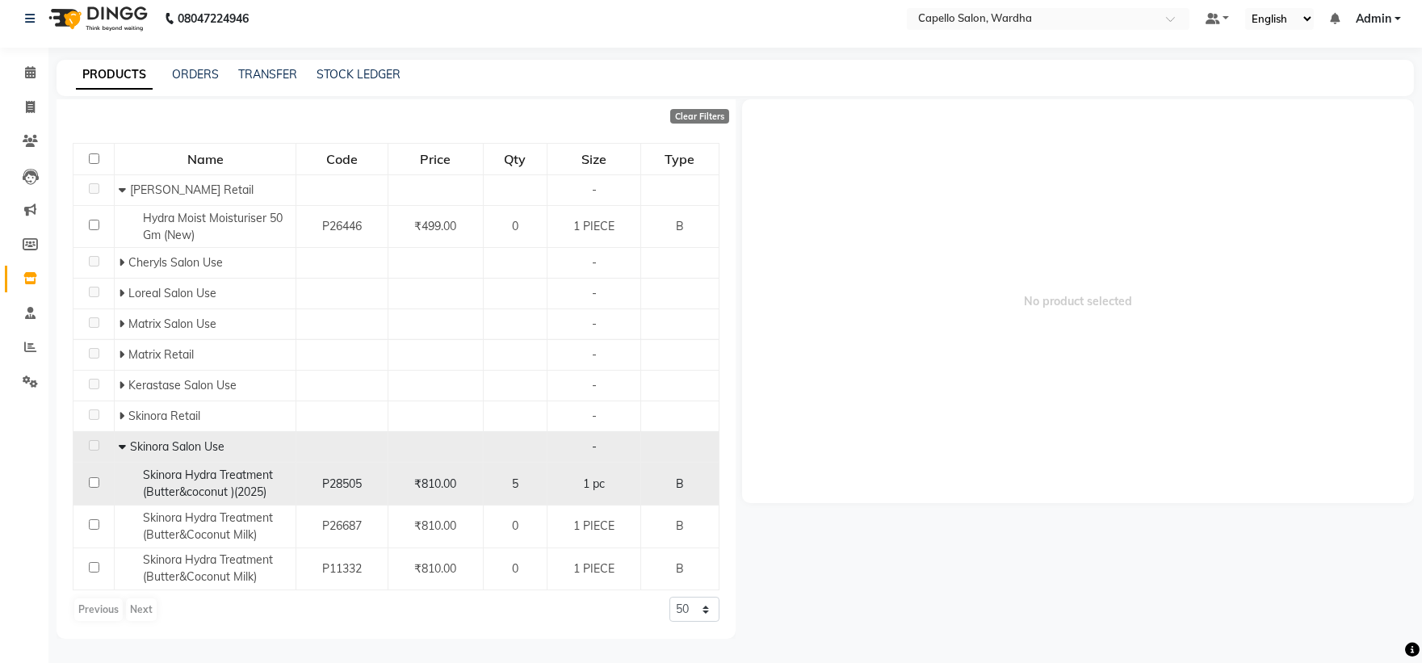
click at [182, 484] on span "Skinora Hydra Treatment (Butter&coconut )(2025)" at bounding box center [208, 483] width 130 height 31
select select
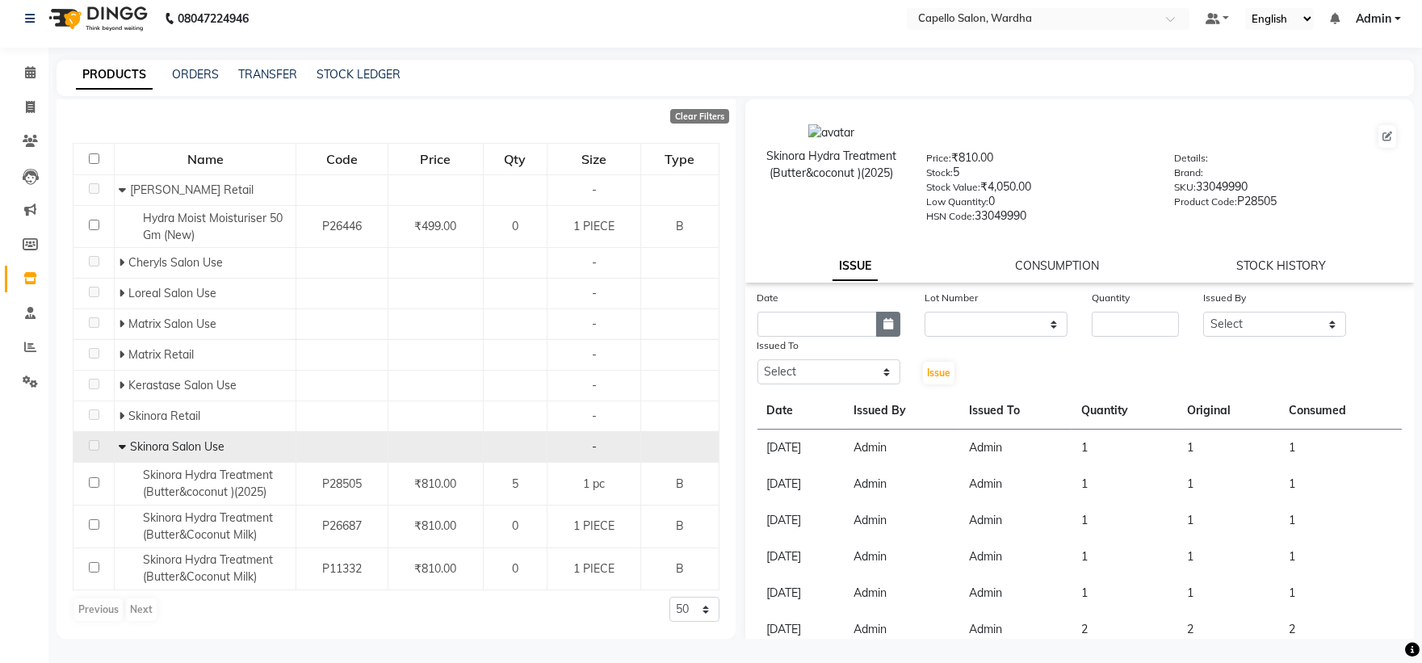
click at [891, 324] on button "button" at bounding box center [888, 324] width 24 height 25
select select "10"
select select "2025"
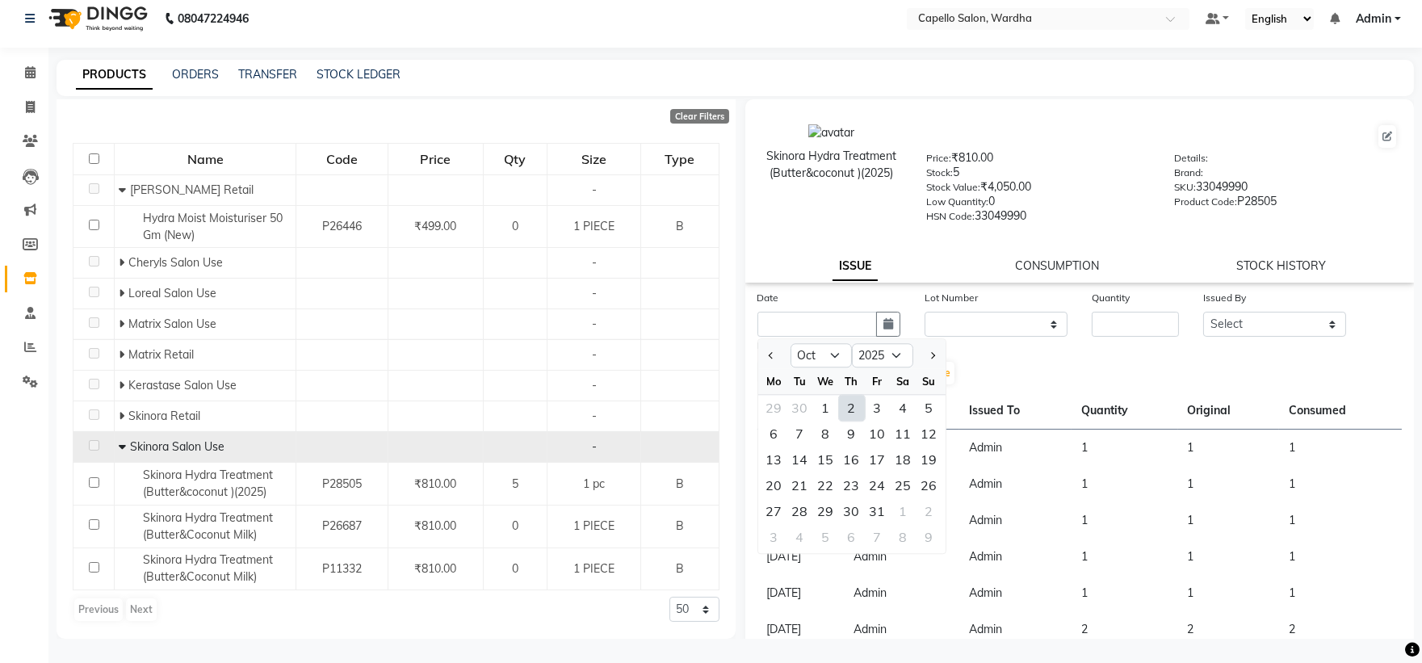
click at [848, 407] on div "2" at bounding box center [852, 408] width 26 height 26
type input "02-10-2025"
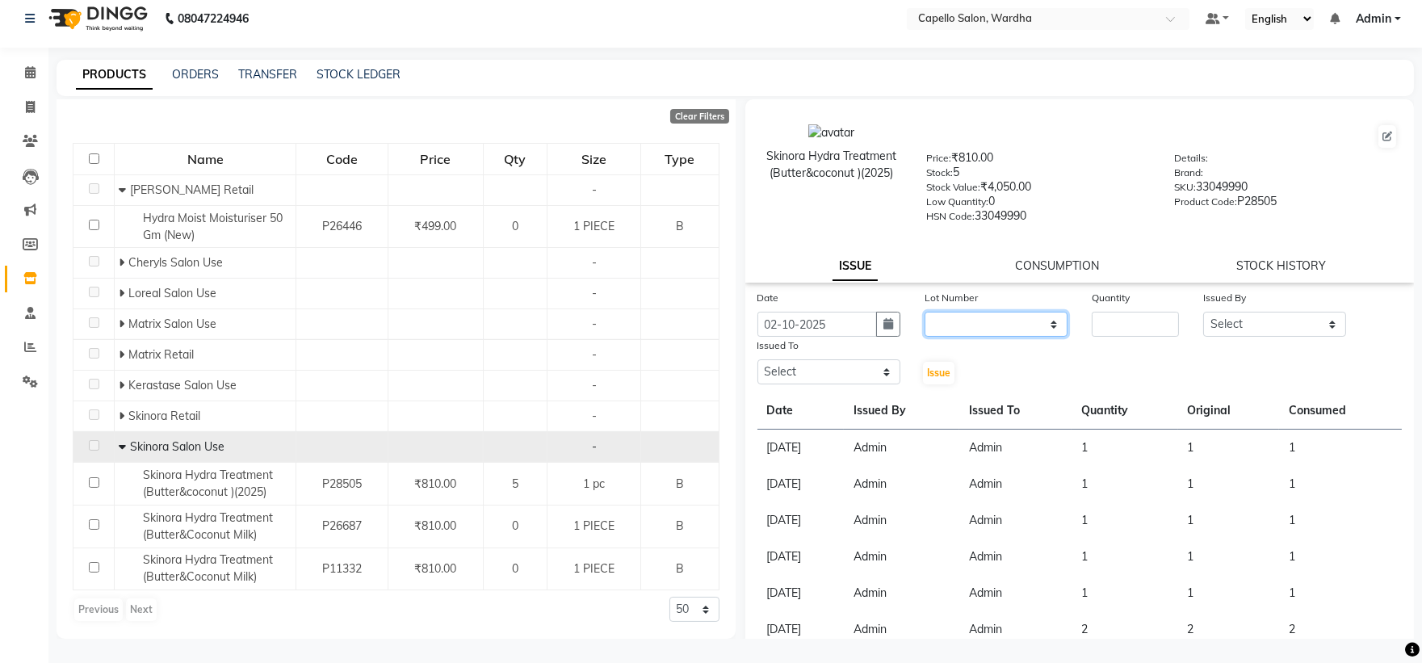
click at [1003, 317] on select "None" at bounding box center [996, 324] width 143 height 25
select select "0: null"
click at [925, 312] on select "None" at bounding box center [996, 324] width 143 height 25
click at [1144, 318] on input "number" at bounding box center [1135, 324] width 87 height 25
type input "1"
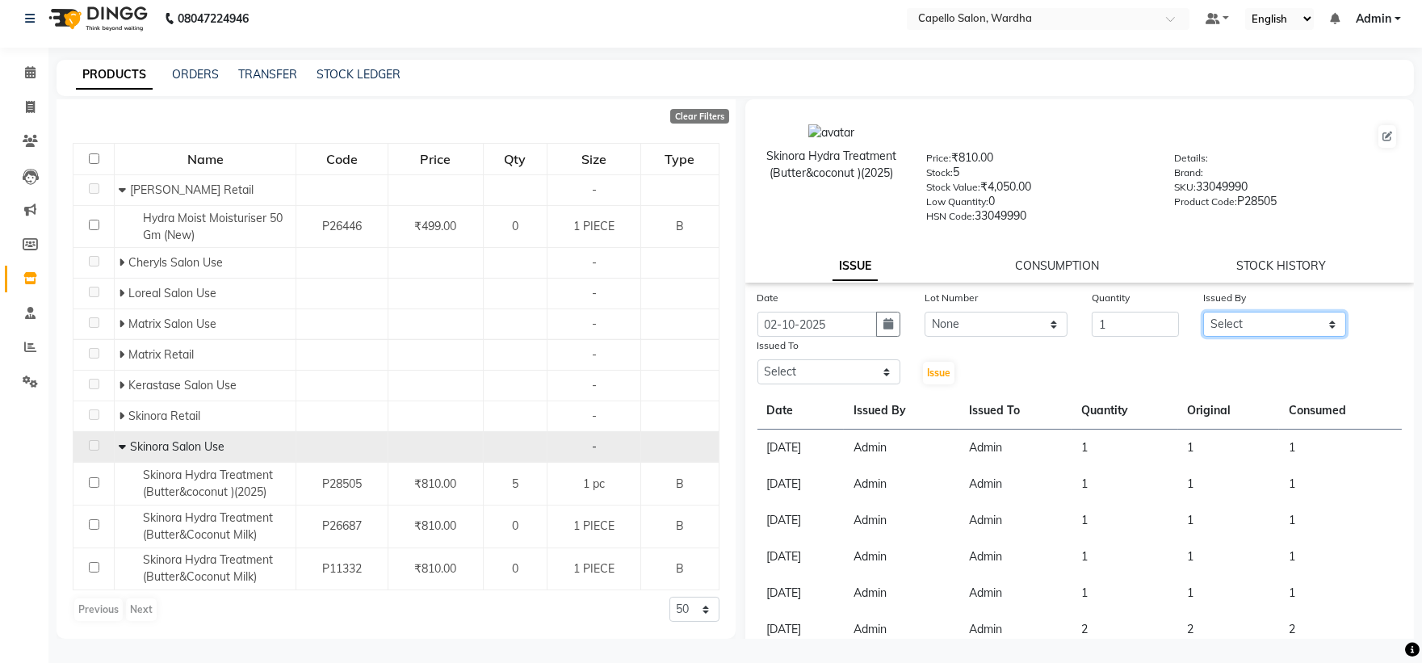
drag, startPoint x: 1235, startPoint y: 329, endPoint x: 1236, endPoint y: 319, distance: 9.7
click at [1235, 329] on select "Select Admin Mahesh amale Nikita nitim tande Praful Chikhalkar Pranay mahadure …" at bounding box center [1274, 324] width 143 height 25
select select "26829"
click at [1203, 312] on select "Select Admin Mahesh amale Nikita nitim tande Praful Chikhalkar Pranay mahadure …" at bounding box center [1274, 324] width 143 height 25
click at [828, 380] on select "Select Admin Mahesh amale Nikita nitim tande Praful Chikhalkar Pranay mahadure …" at bounding box center [828, 371] width 143 height 25
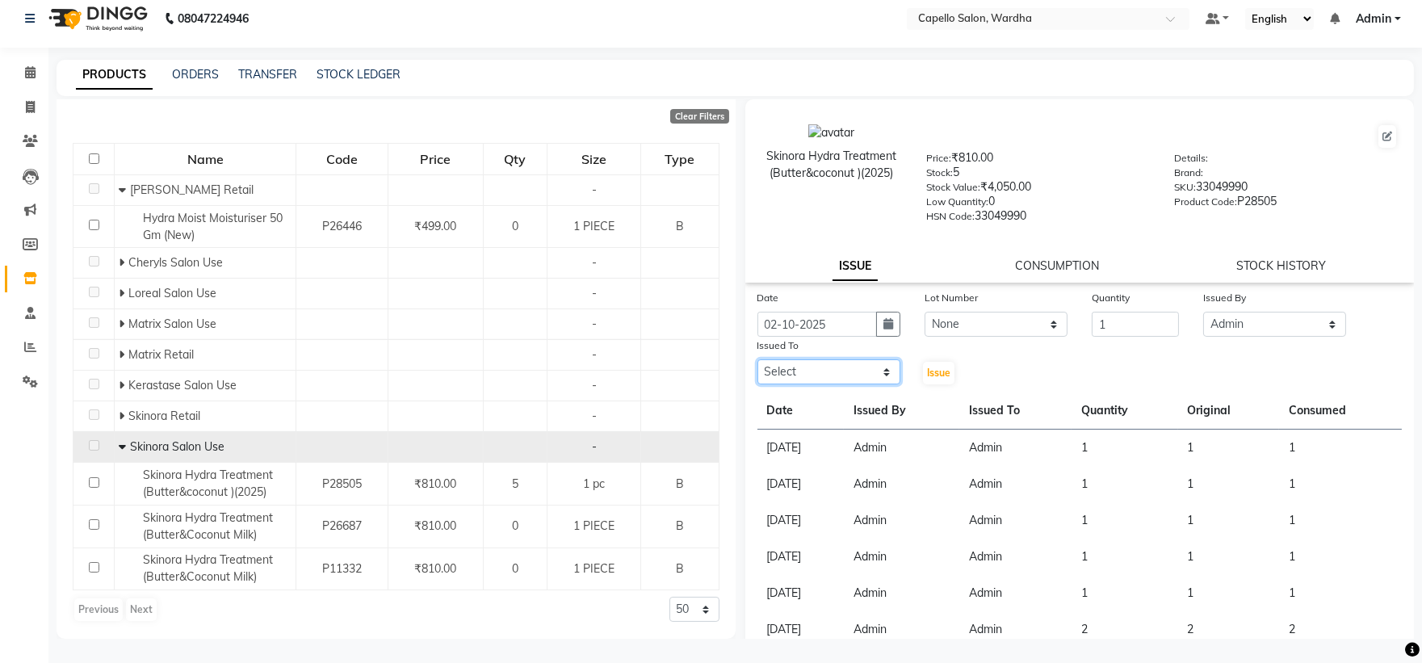
select select "26829"
click at [757, 360] on select "Select Admin Mahesh amale Nikita nitim tande Praful Chikhalkar Pranay mahadure …" at bounding box center [828, 371] width 143 height 25
click at [933, 374] on span "Issue" at bounding box center [938, 373] width 23 height 12
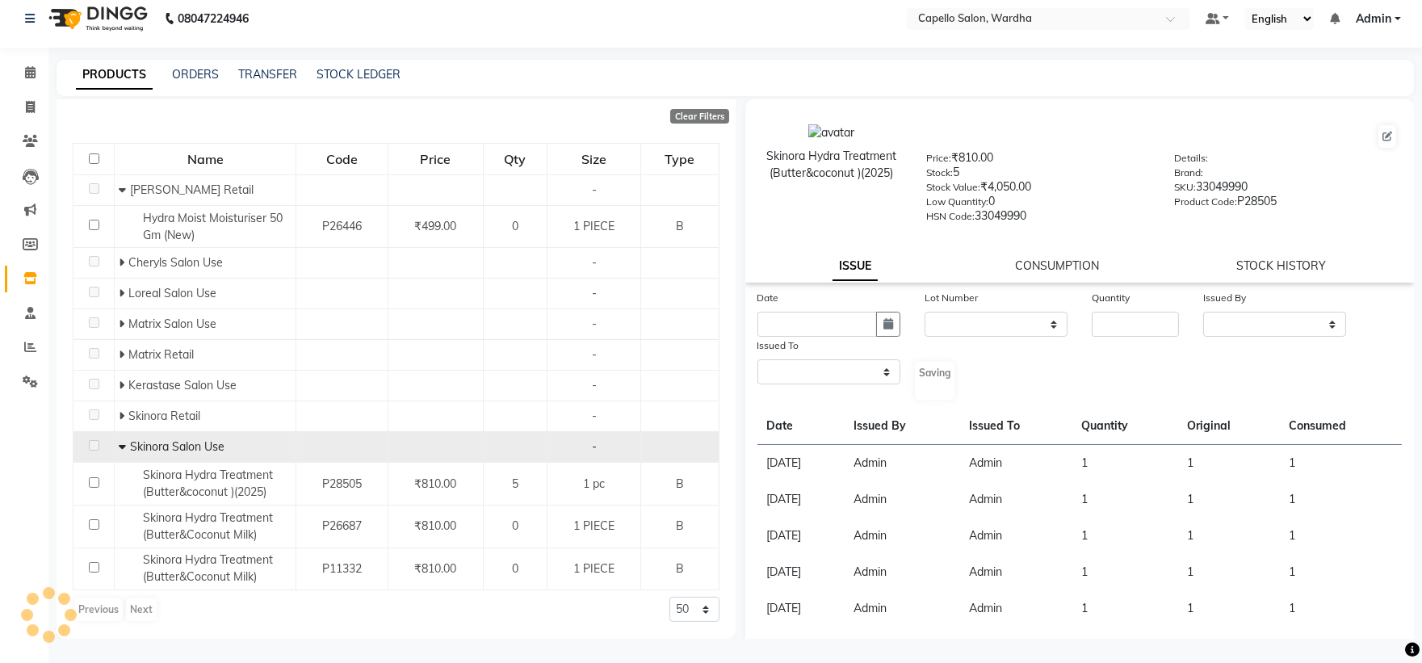
select select
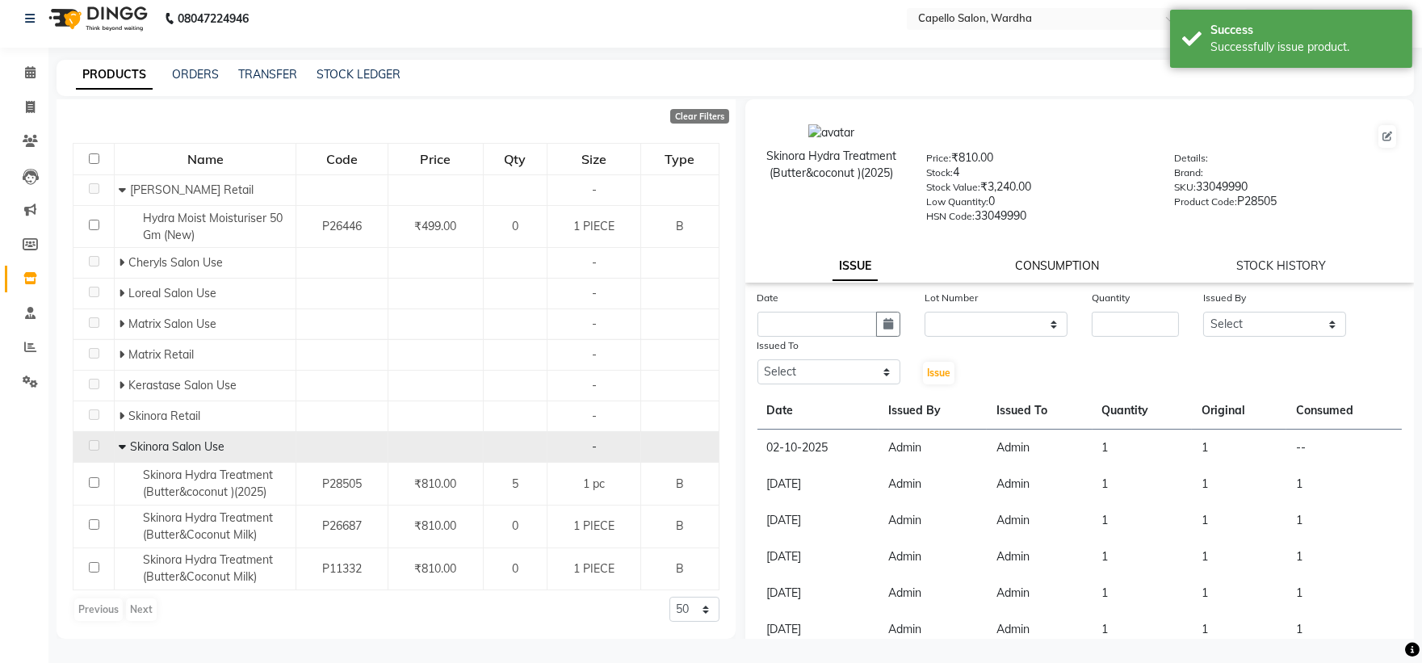
click at [1047, 265] on link "CONSUMPTION" at bounding box center [1057, 265] width 84 height 15
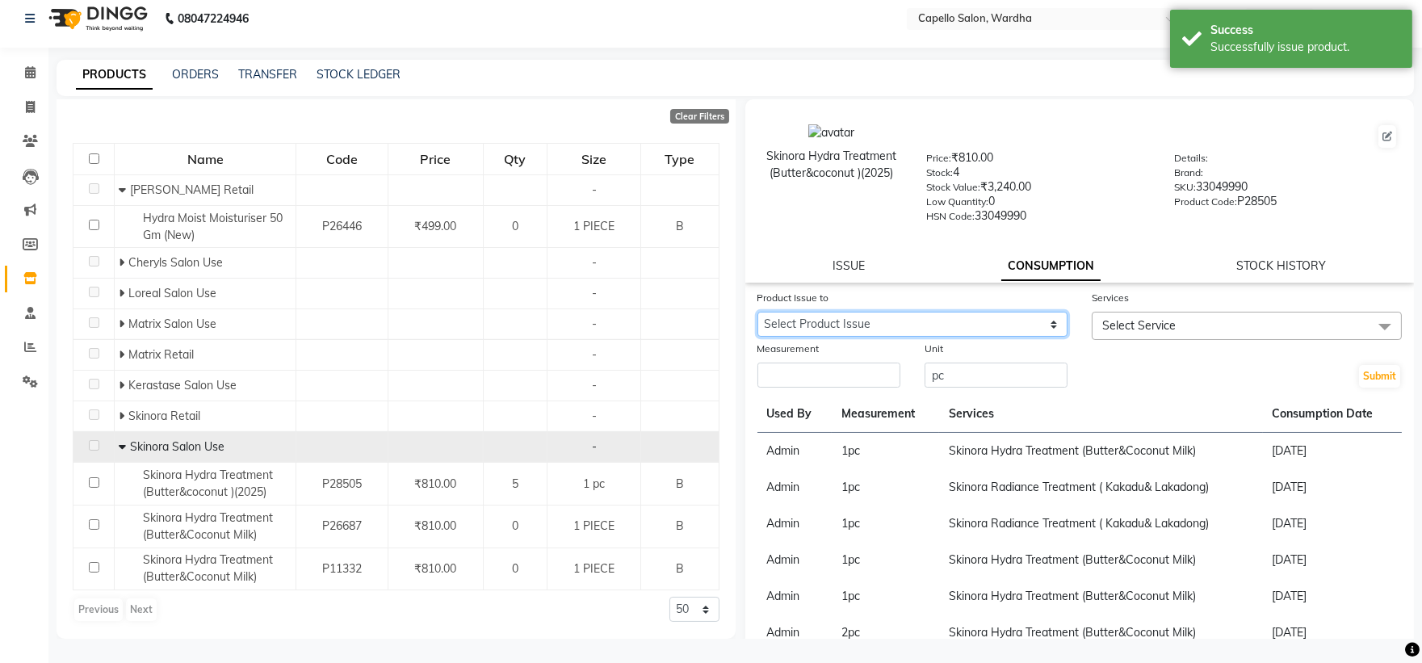
click at [864, 325] on select "Select Product Issue 2025-10-02, Issued to: Admin, Balance: 1" at bounding box center [912, 324] width 310 height 25
select select "1279770"
click at [757, 312] on select "Select Product Issue 2025-10-02, Issued to: Admin, Balance: 1" at bounding box center [912, 324] width 310 height 25
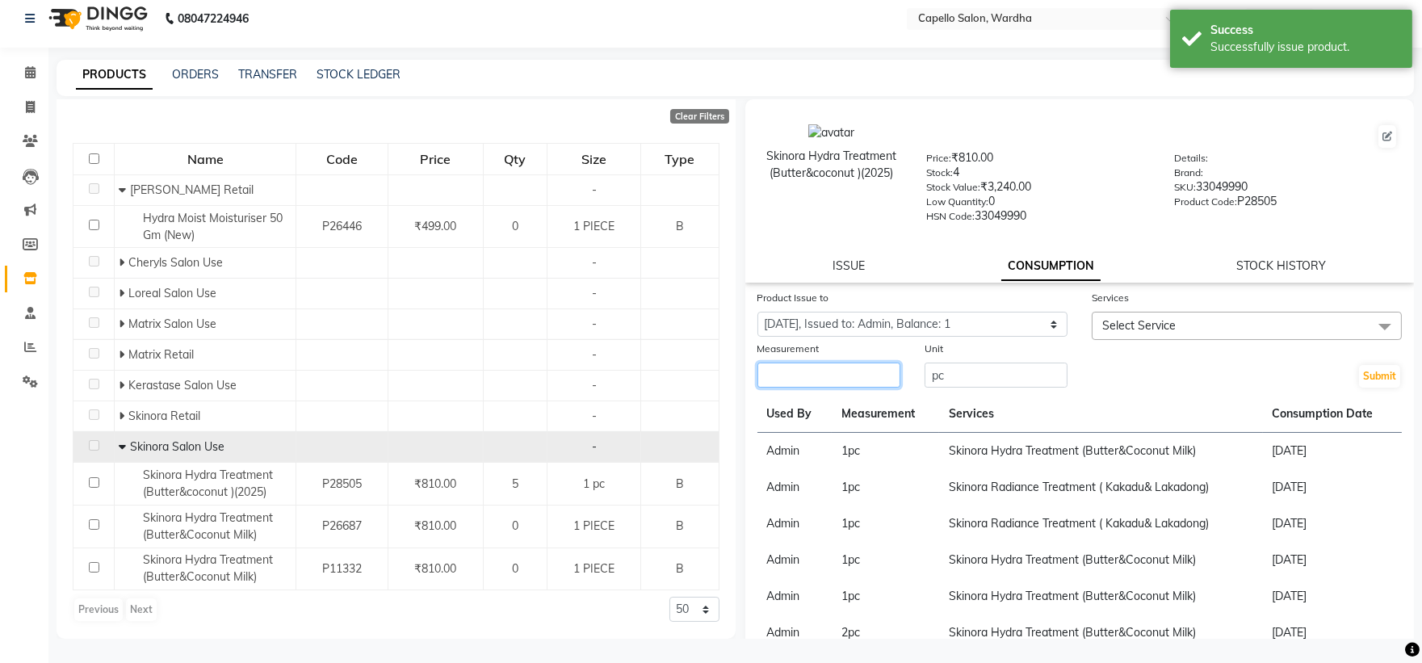
click at [872, 370] on input "number" at bounding box center [828, 375] width 143 height 25
type input "1"
click at [1252, 325] on span "Select Service" at bounding box center [1247, 326] width 310 height 28
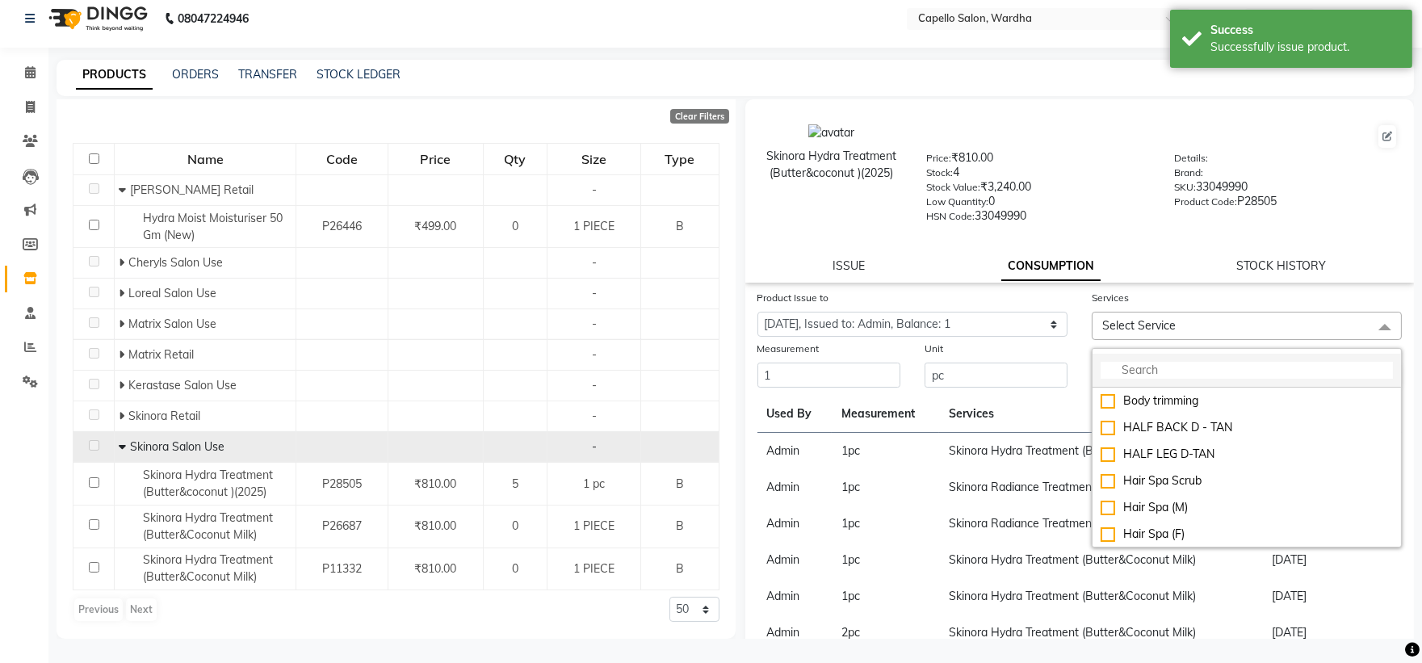
click at [1175, 372] on input "multiselect-search" at bounding box center [1247, 370] width 292 height 17
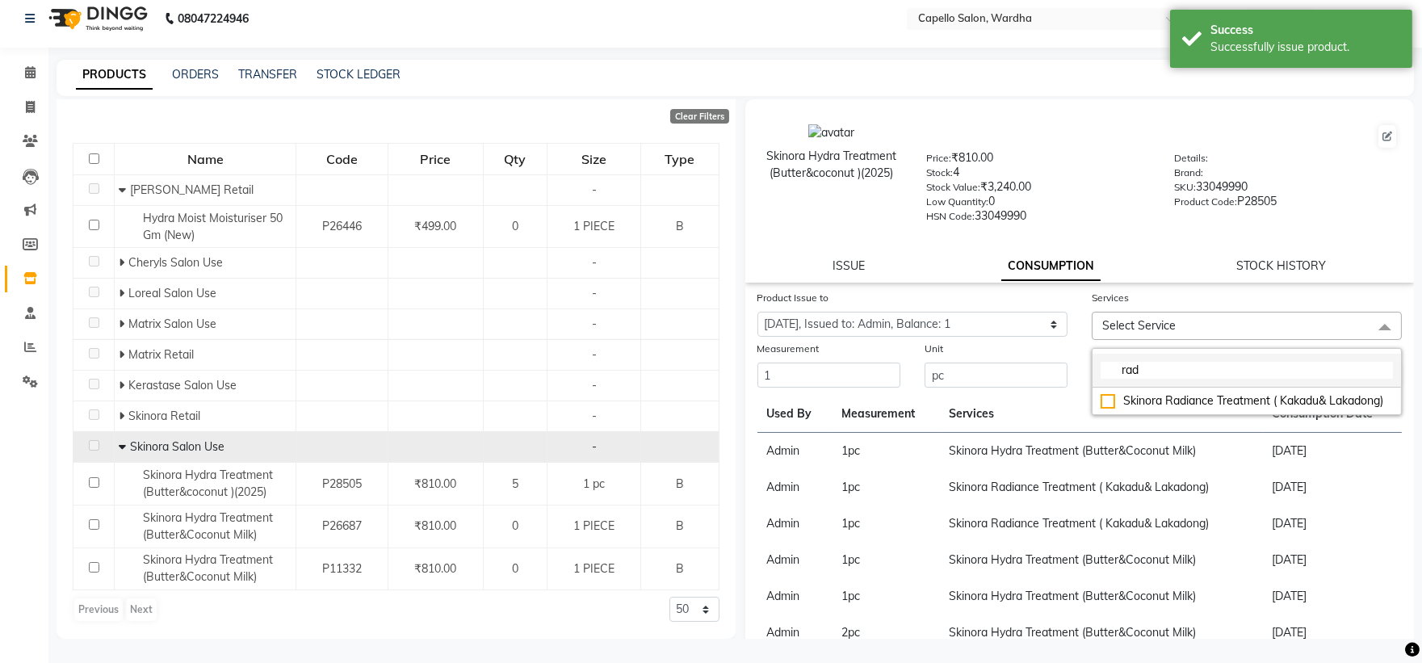
type input "rad"
click at [1172, 384] on li "rad" at bounding box center [1246, 371] width 308 height 34
click at [1183, 409] on div "Skinora Radiance Treatment ( Kakadu& Lakadong)" at bounding box center [1247, 400] width 292 height 17
checkbox input "true"
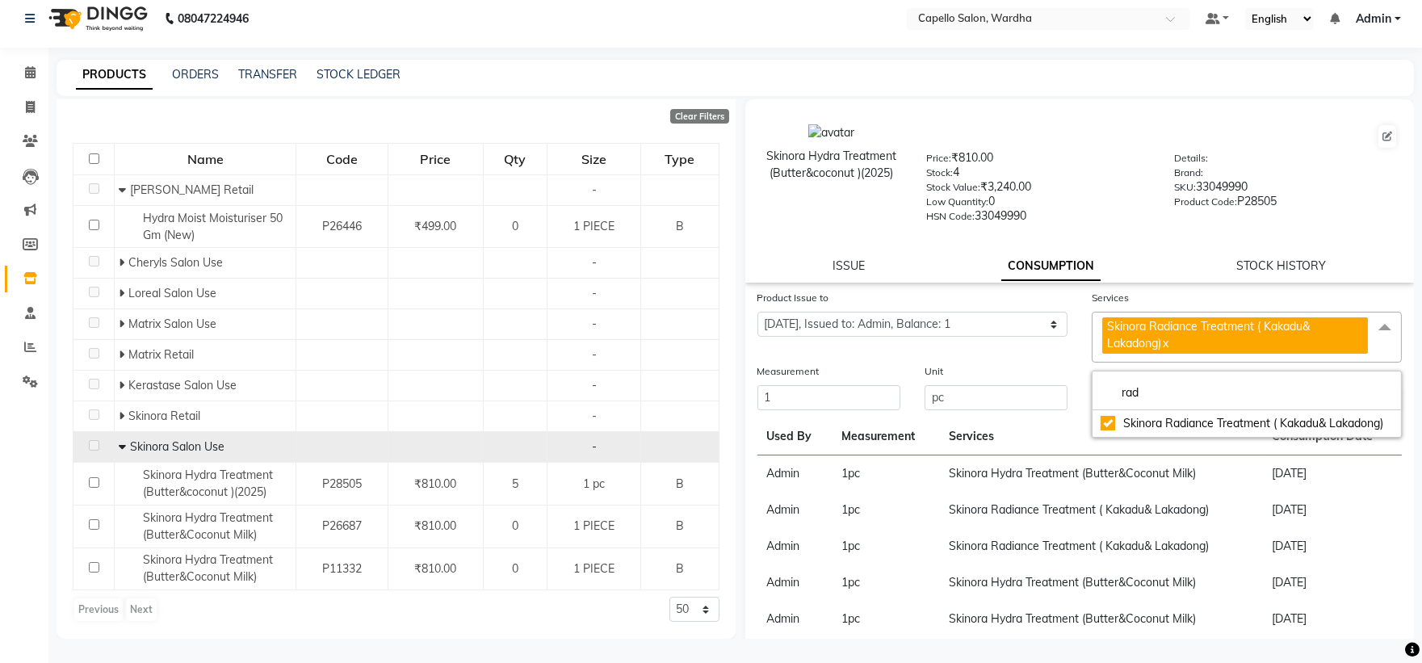
click at [1162, 207] on div "Details: Brand: SKU: 33049990 Product Code: P28505" at bounding box center [1286, 185] width 248 height 73
click at [1367, 398] on button "Submit" at bounding box center [1379, 399] width 41 height 23
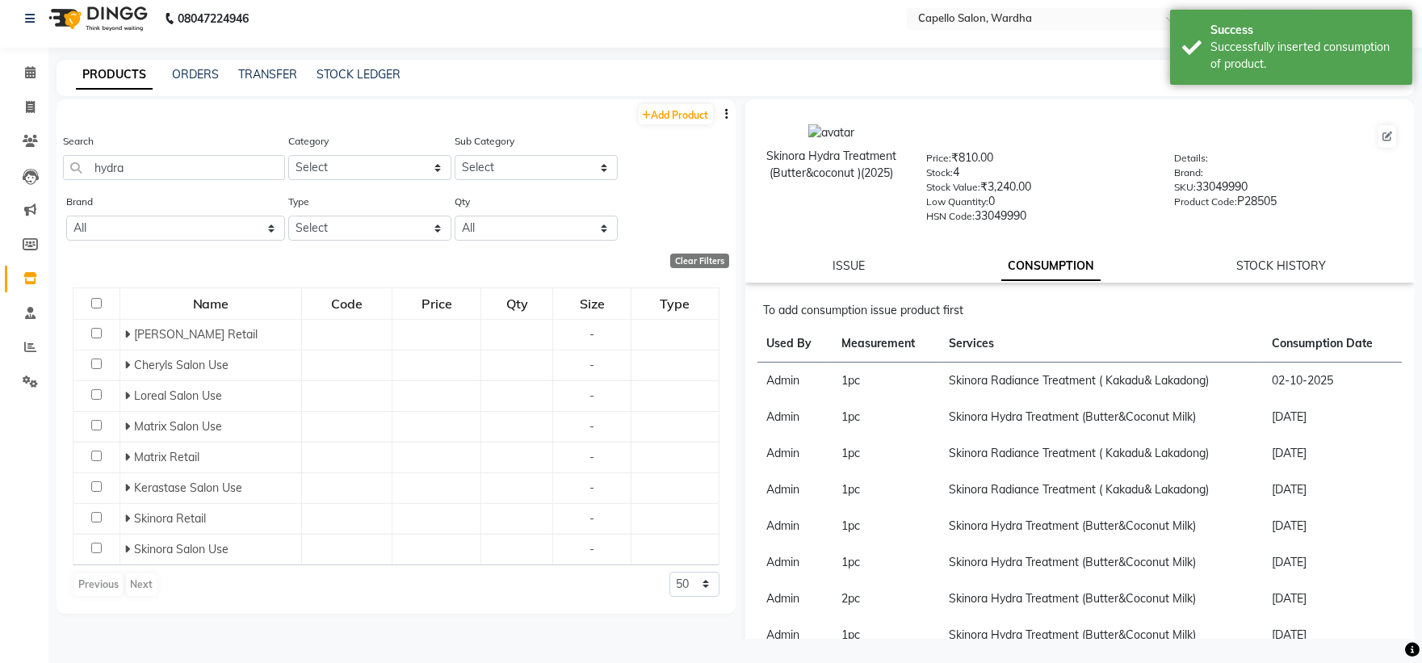
scroll to position [0, 0]
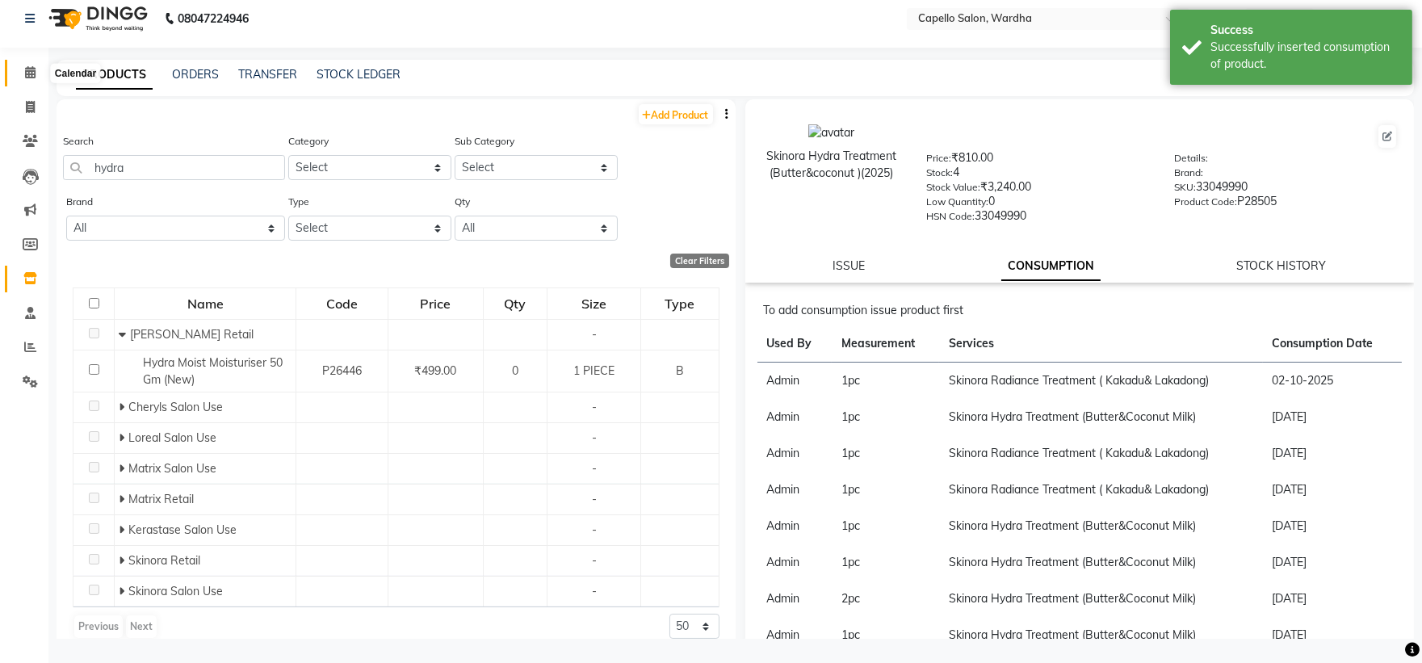
click at [29, 69] on icon at bounding box center [30, 72] width 10 height 12
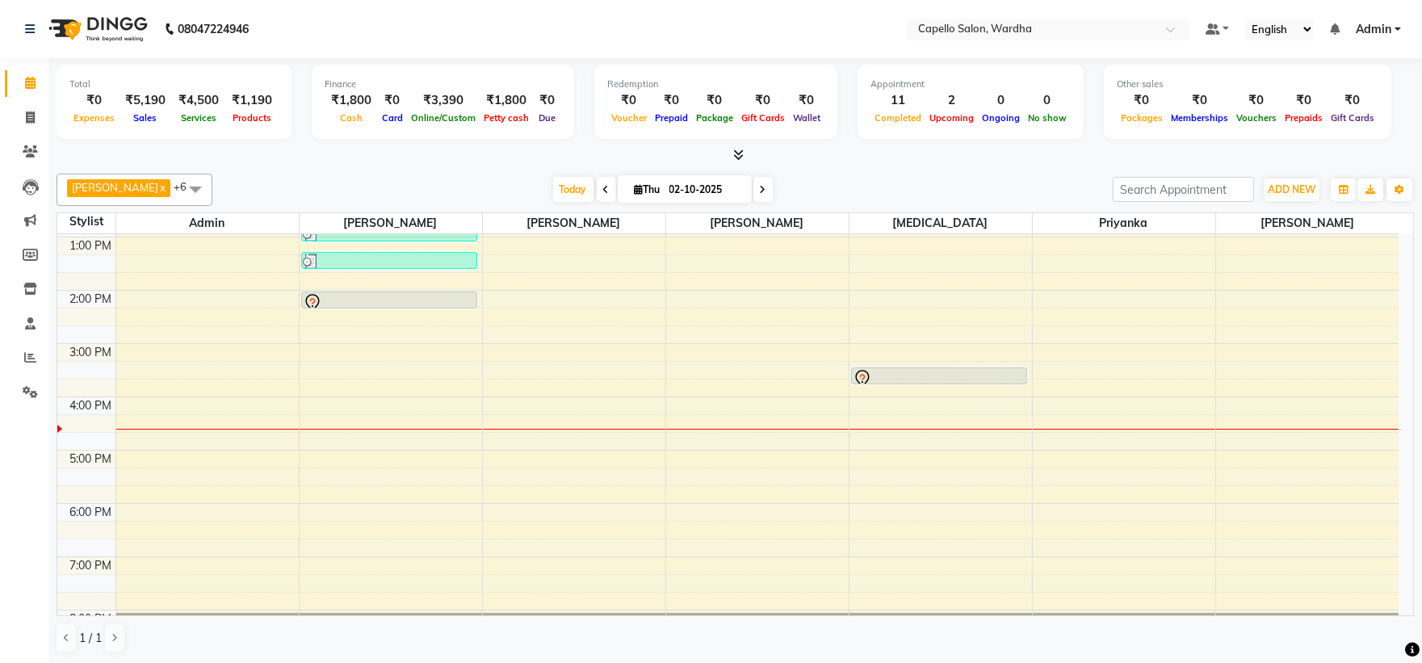
scroll to position [269, 0]
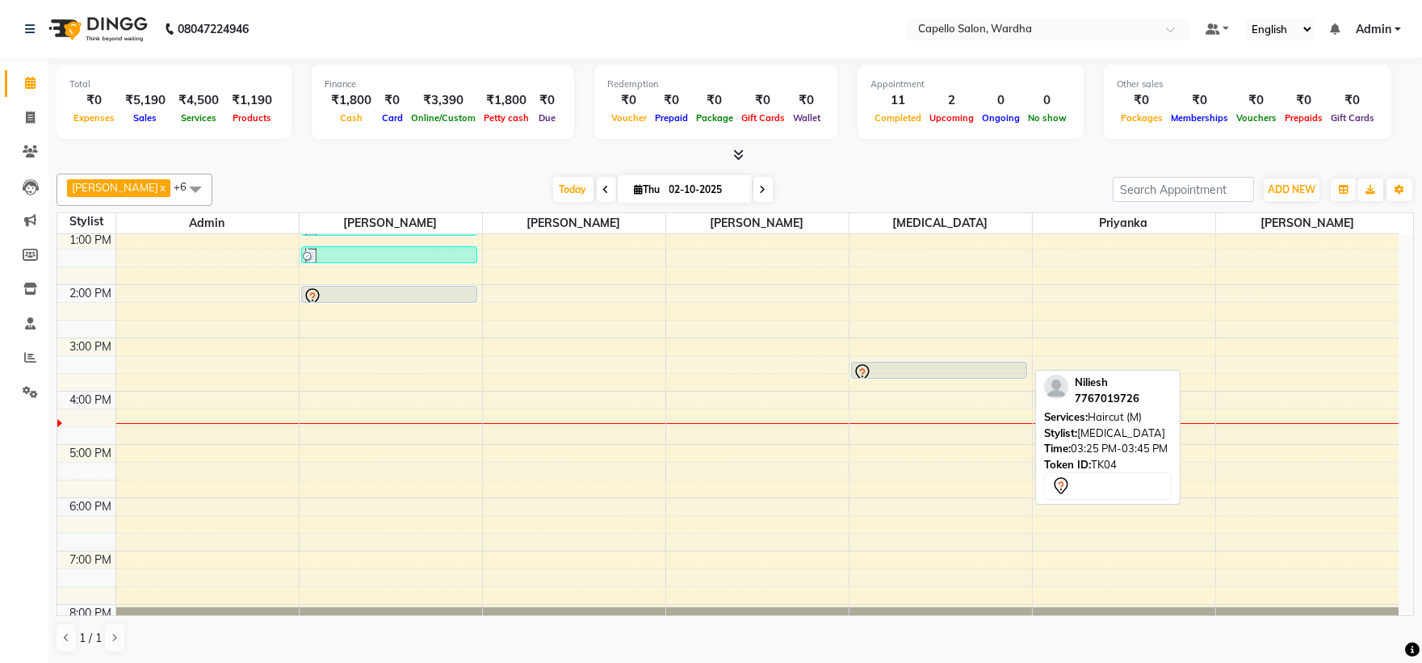
click at [929, 371] on div at bounding box center [939, 372] width 173 height 19
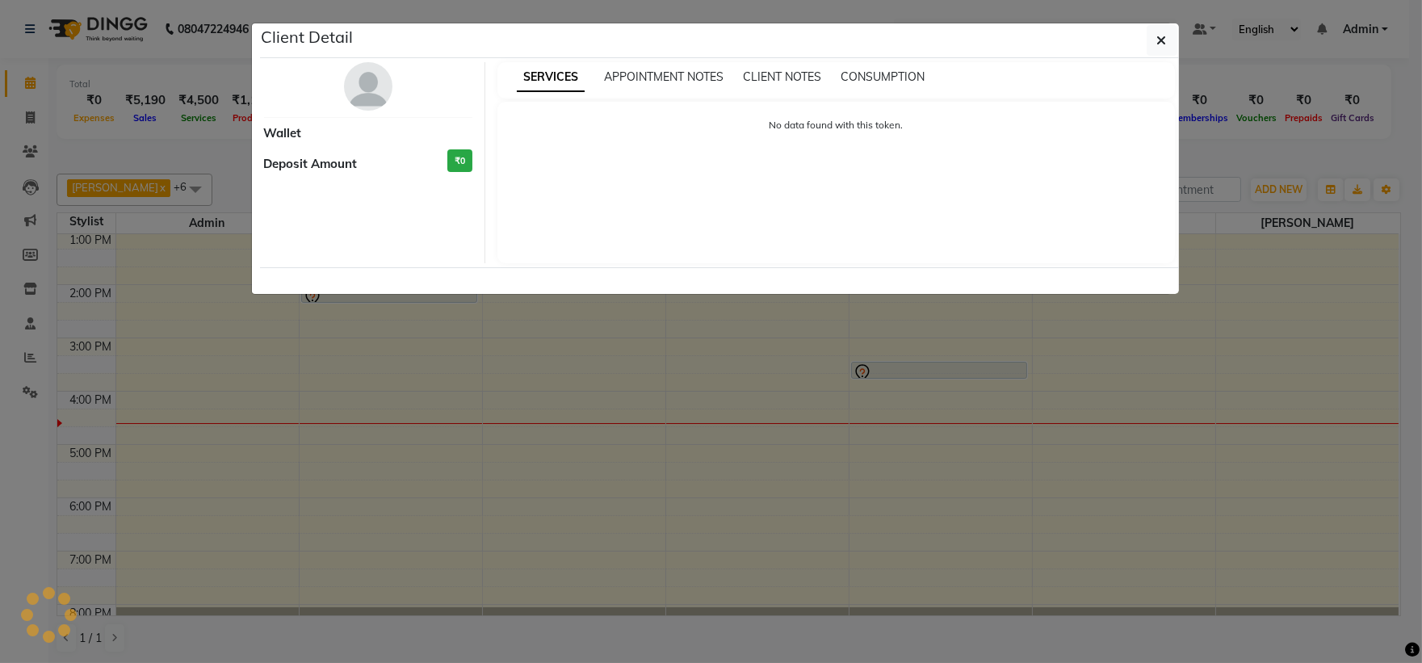
select select "7"
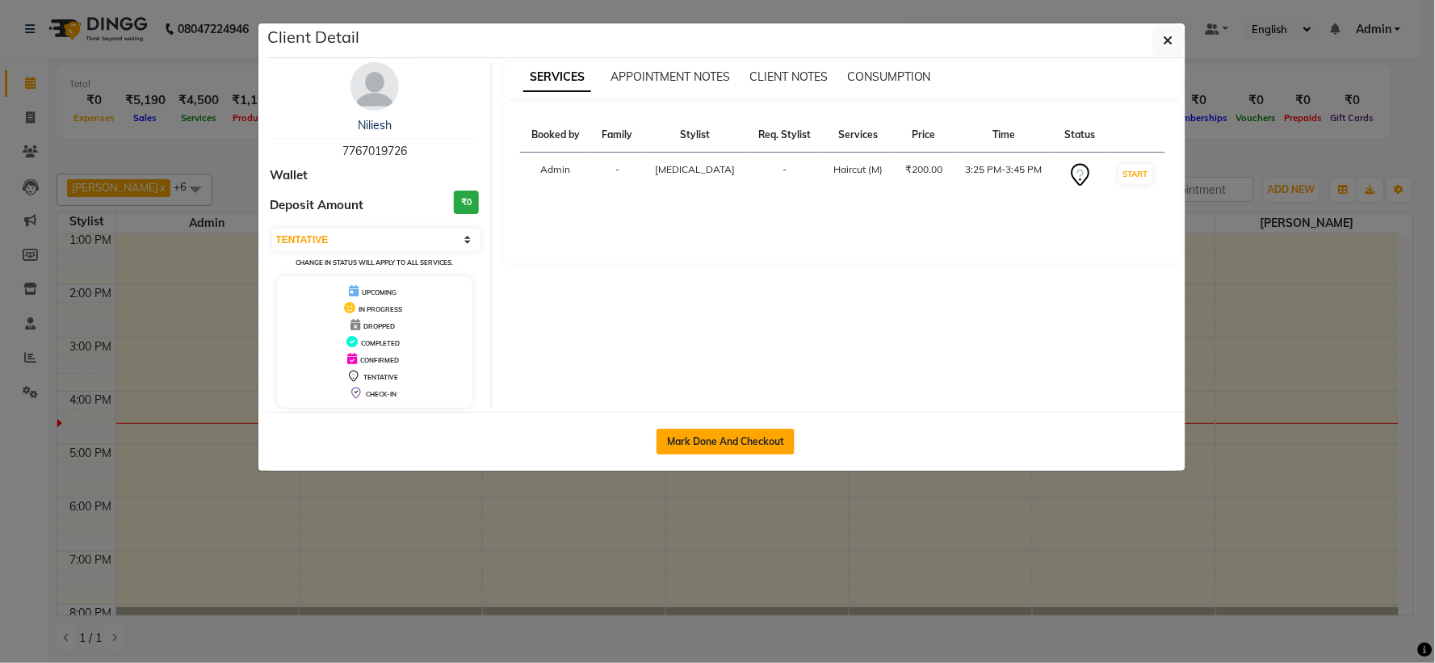
click at [723, 438] on button "Mark Done And Checkout" at bounding box center [725, 442] width 138 height 26
select select "service"
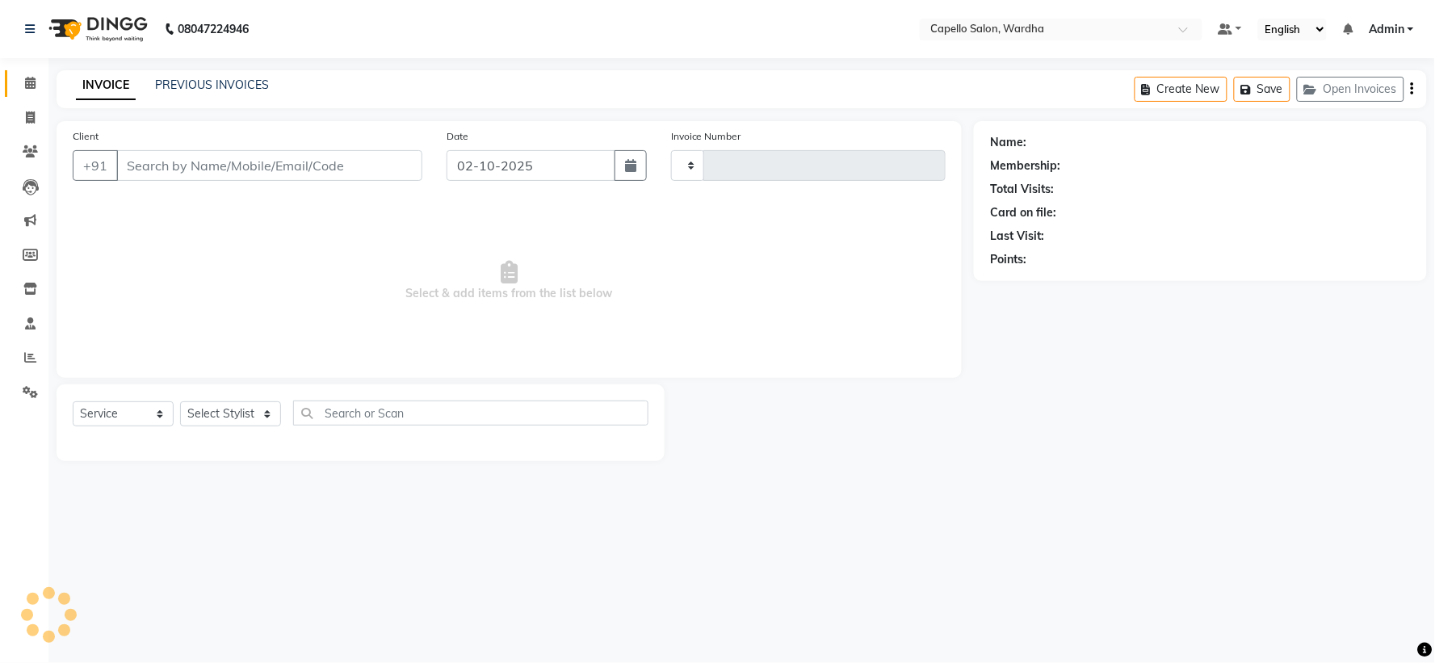
type input "2501"
select select "4620"
type input "7767019726"
select select "48634"
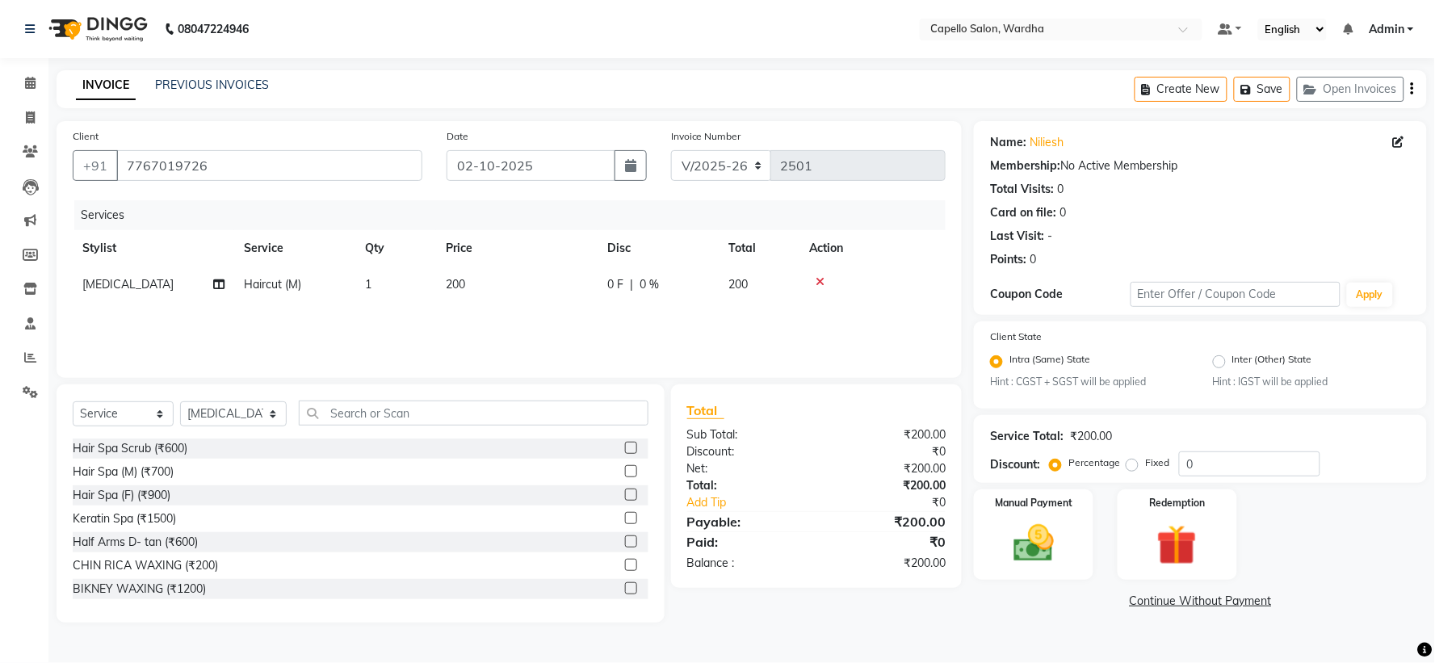
click at [289, 275] on td "Haircut (M)" at bounding box center [294, 284] width 121 height 36
select select "48634"
click at [289, 286] on span "Haircut (M)" at bounding box center [282, 290] width 57 height 15
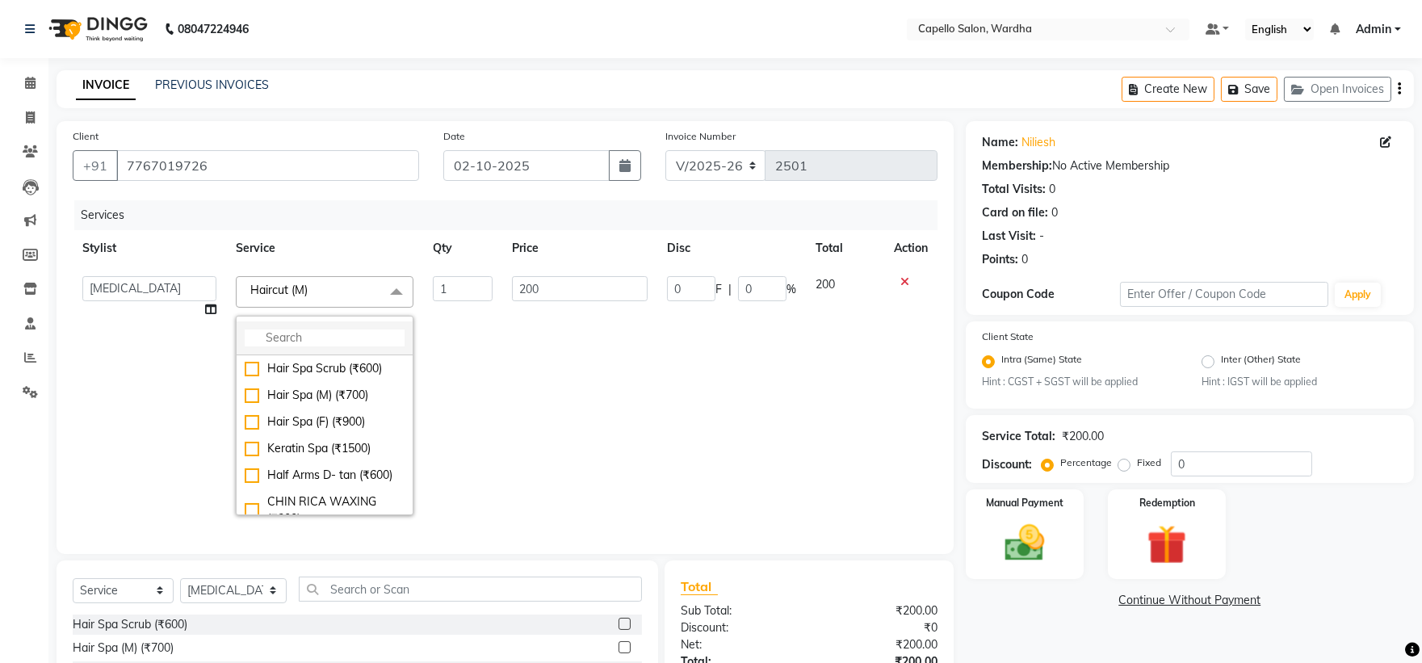
click at [316, 333] on input "multiselect-search" at bounding box center [325, 337] width 160 height 17
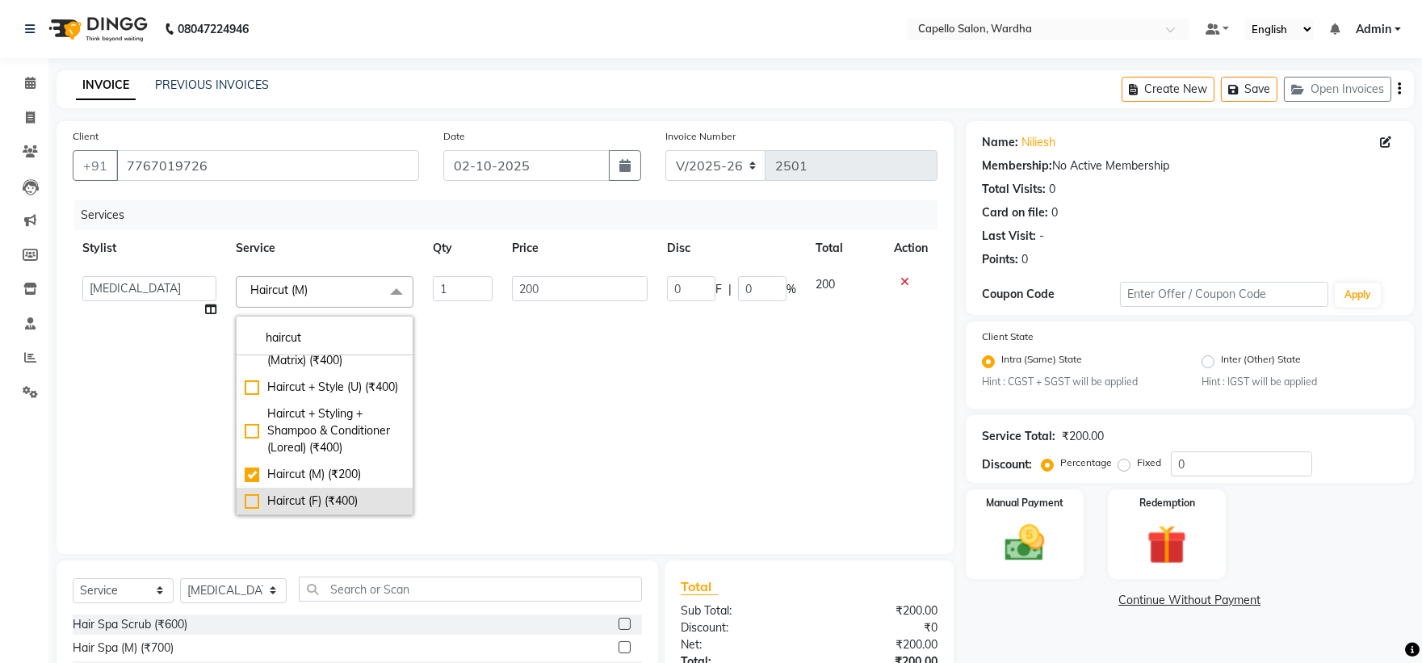
scroll to position [92, 0]
type input "haircut"
click at [300, 495] on div "Haircut (F) (₹400)" at bounding box center [325, 501] width 160 height 17
checkbox input "false"
checkbox input "true"
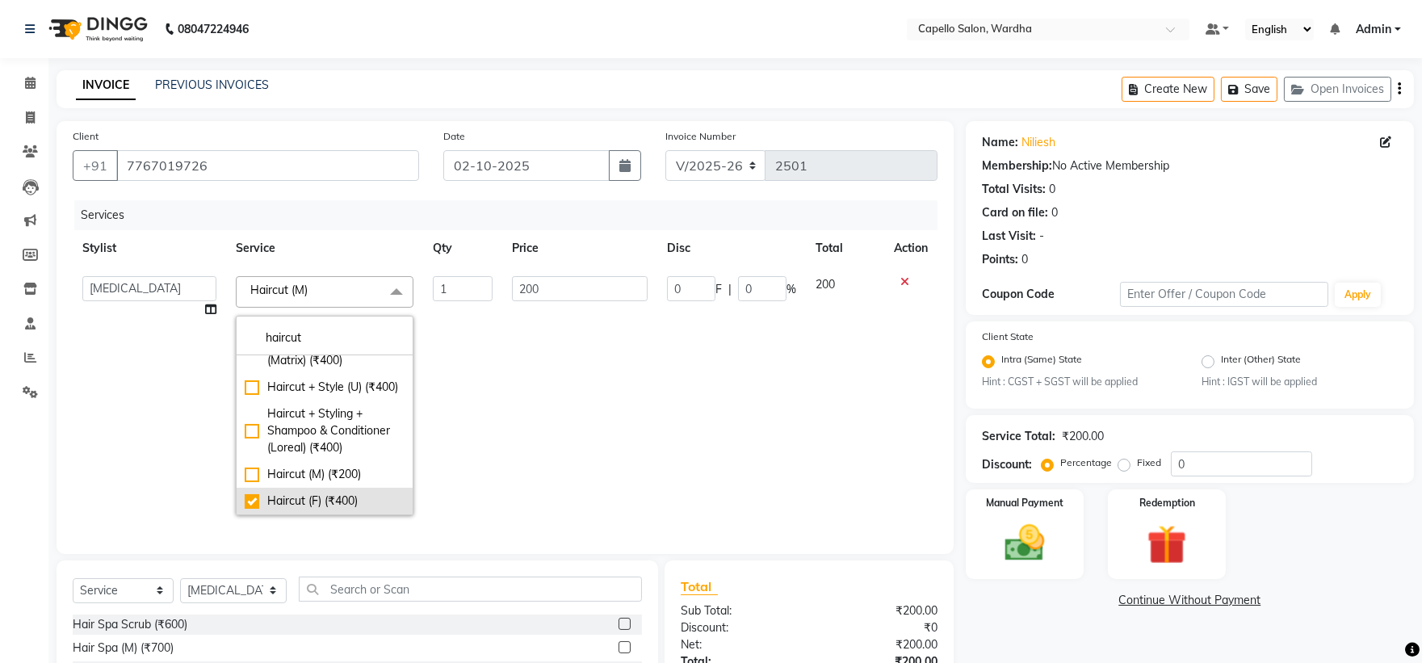
type input "400"
click at [547, 447] on td "400" at bounding box center [579, 395] width 155 height 258
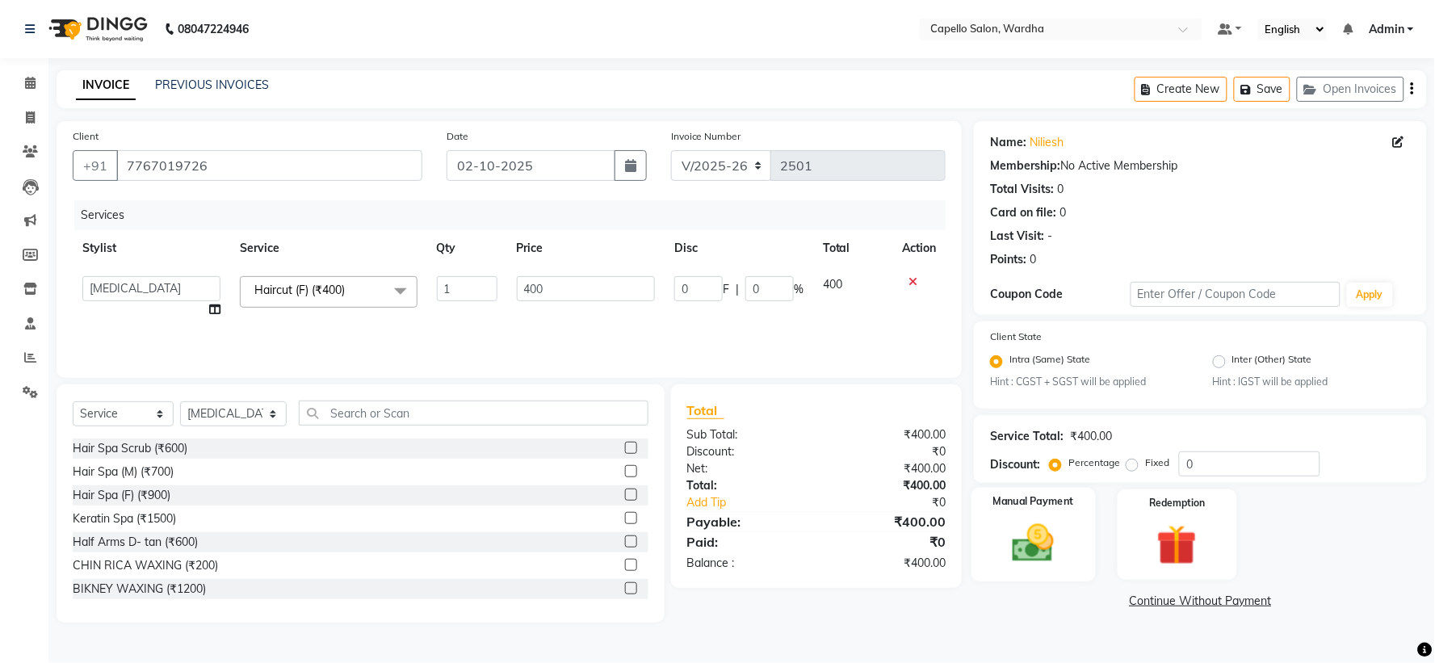
click at [1028, 553] on img at bounding box center [1034, 544] width 68 height 48
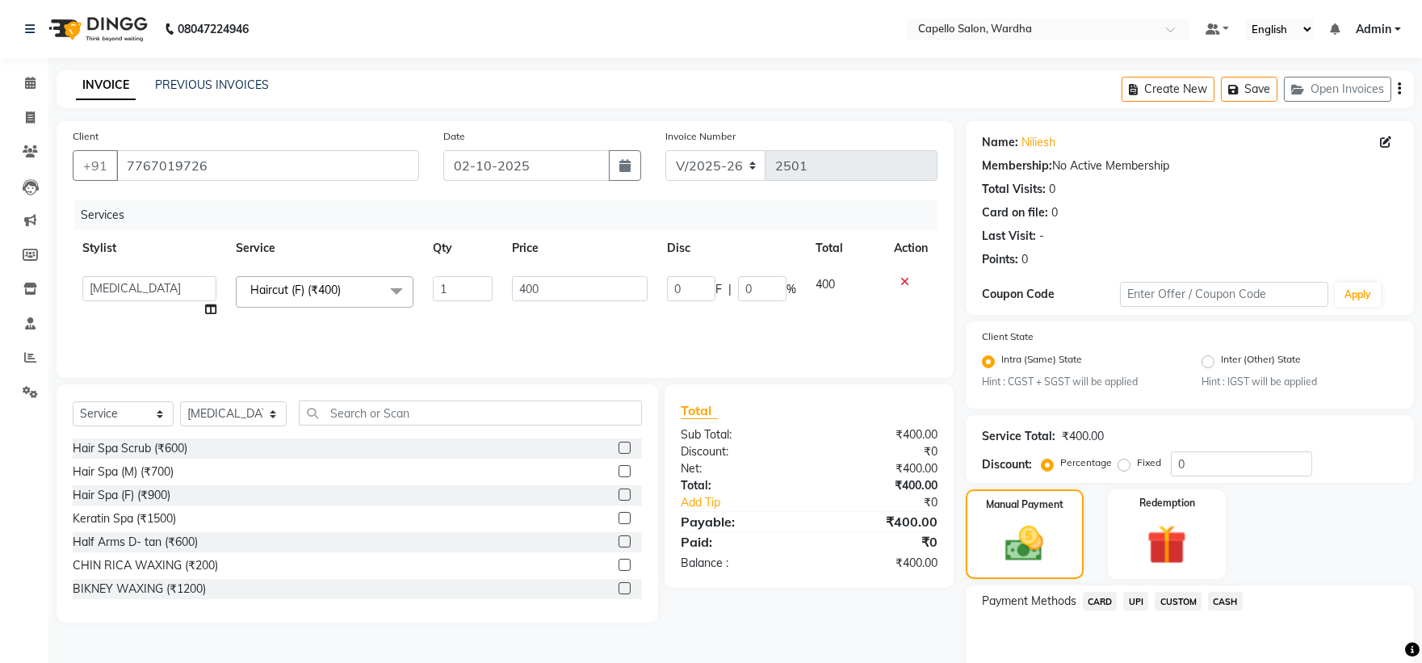
scroll to position [77, 0]
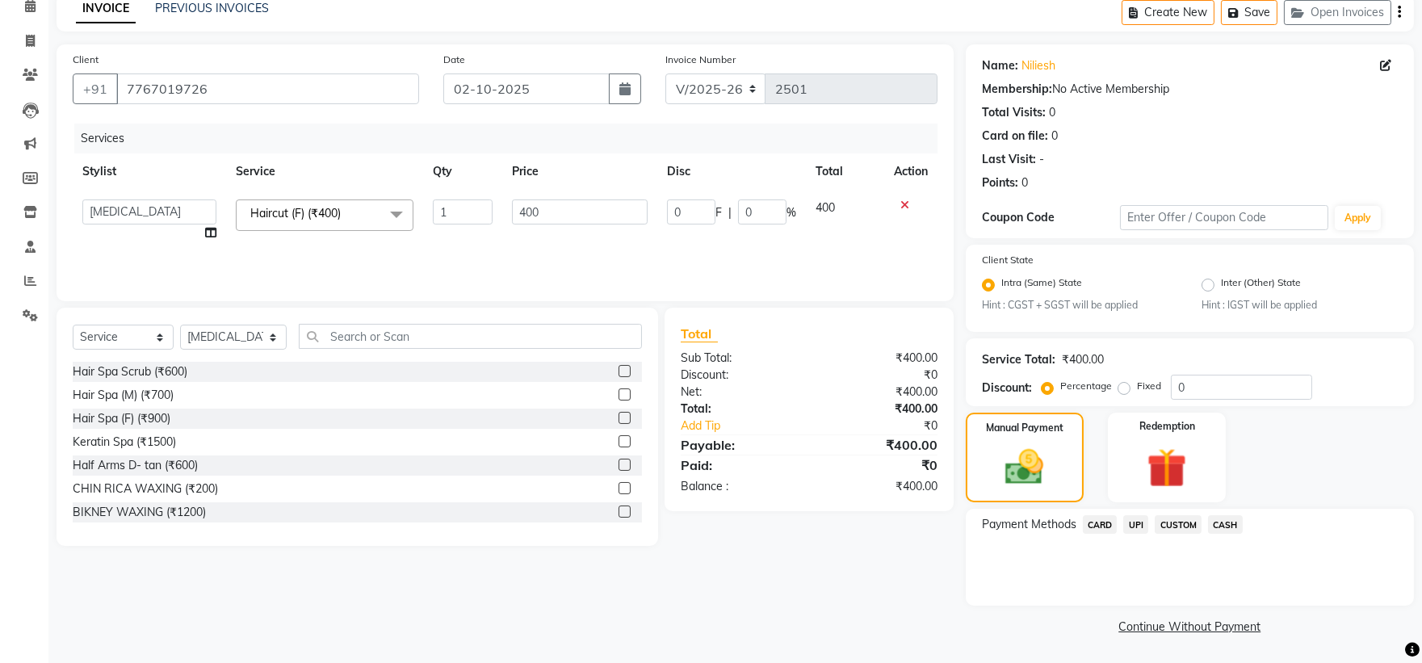
click at [1137, 529] on span "UPI" at bounding box center [1135, 524] width 25 height 19
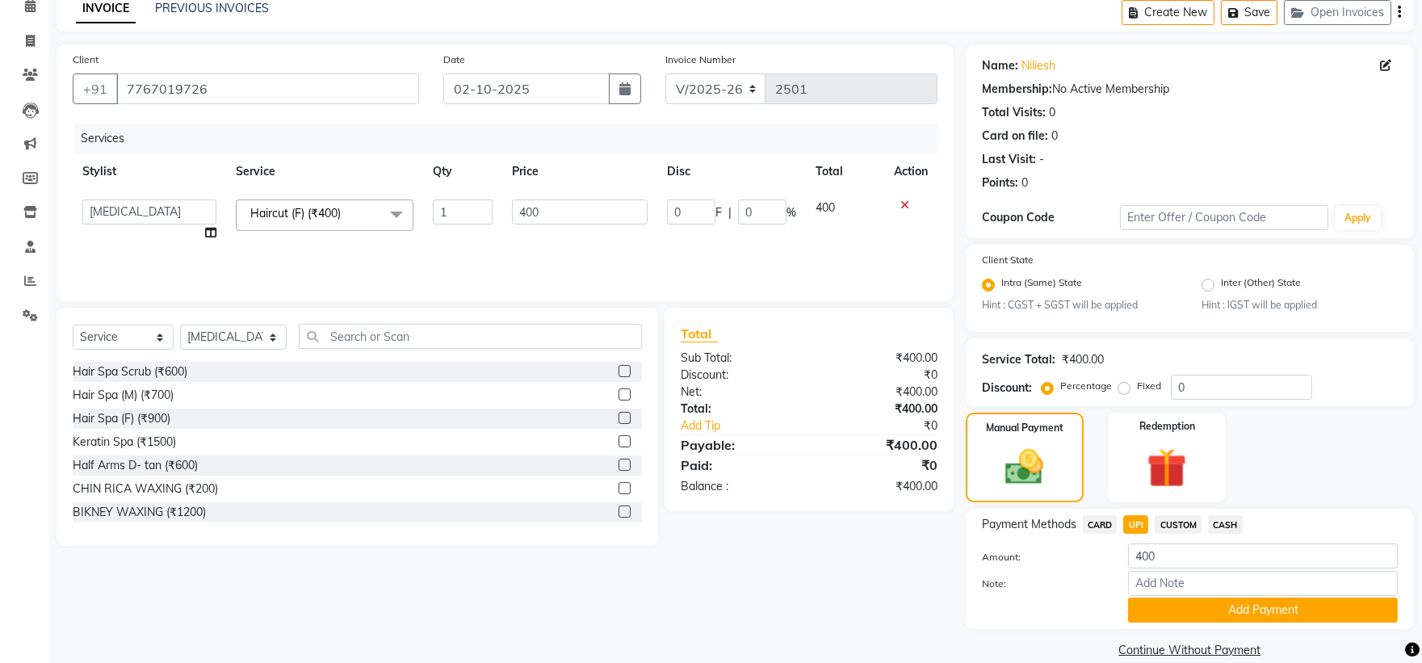
click at [1195, 602] on button "Add Payment" at bounding box center [1263, 610] width 270 height 25
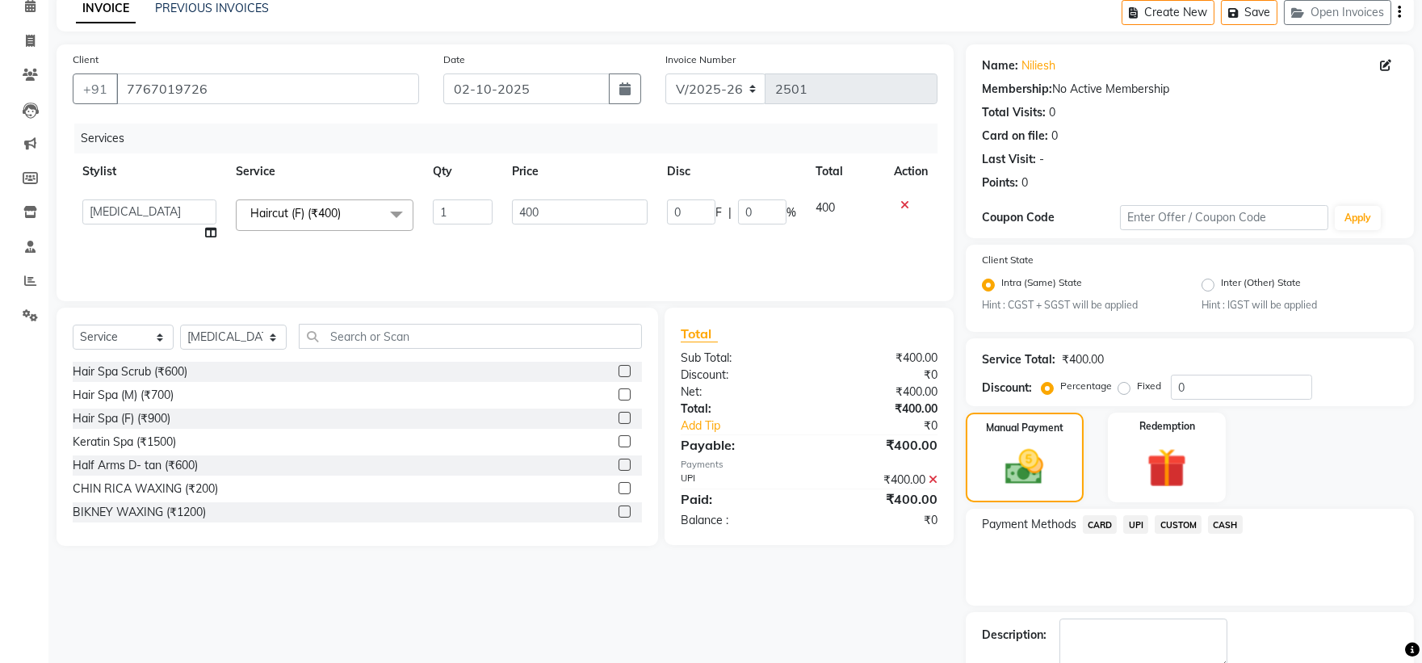
scroll to position [168, 0]
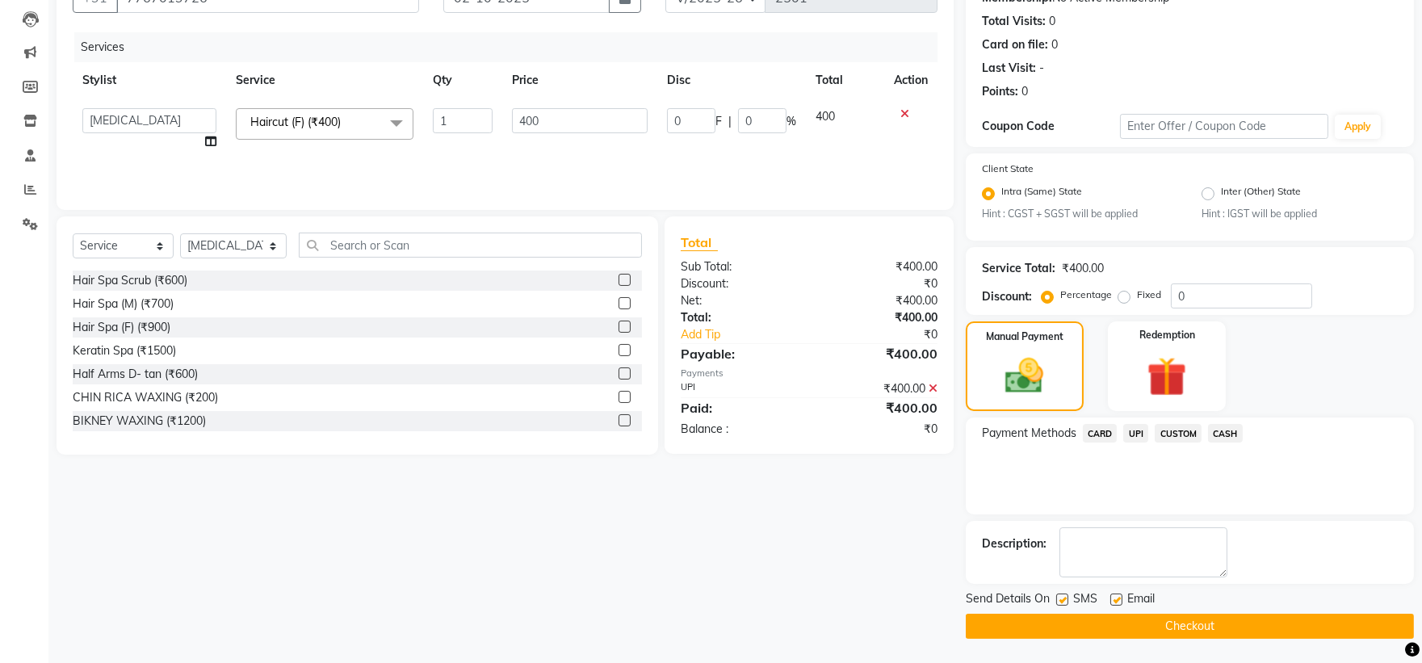
click at [1176, 640] on main "INVOICE PREVIOUS INVOICES Create New Save Open Invoices Client +91 7767019726 D…" at bounding box center [734, 282] width 1373 height 761
click at [1179, 619] on button "Checkout" at bounding box center [1190, 626] width 448 height 25
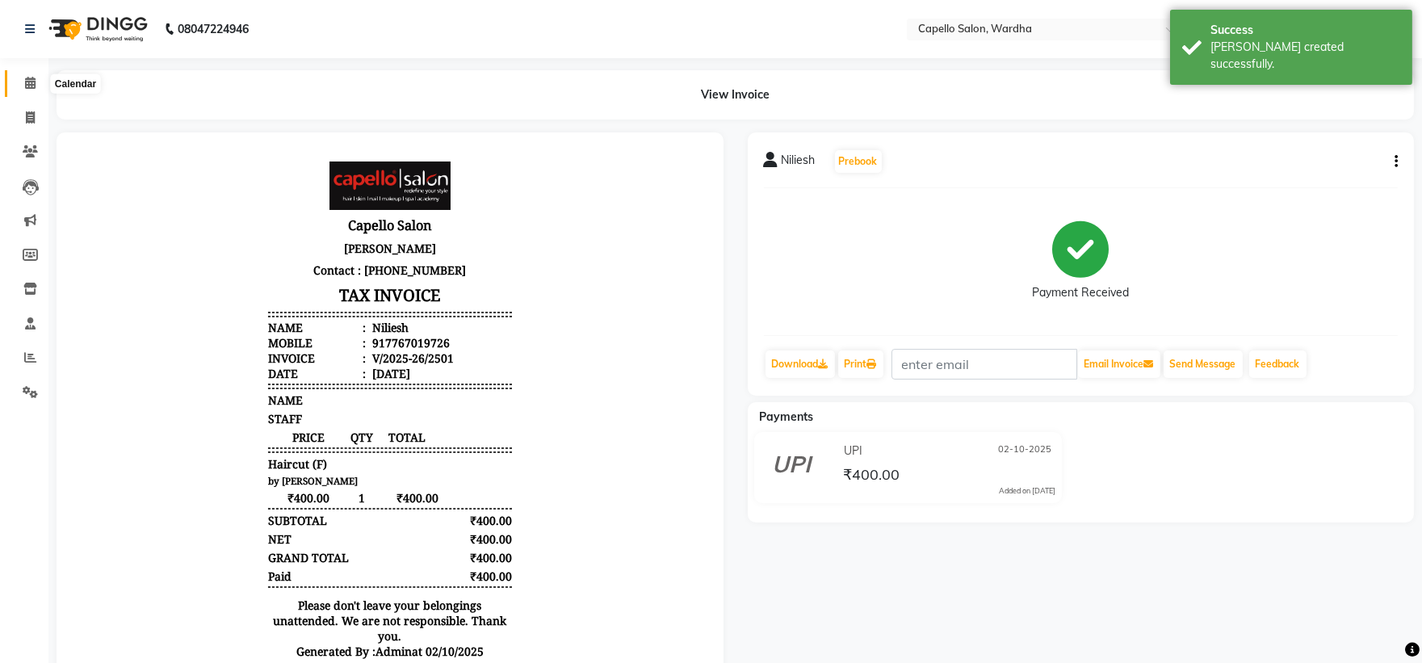
click at [19, 79] on span at bounding box center [30, 83] width 28 height 19
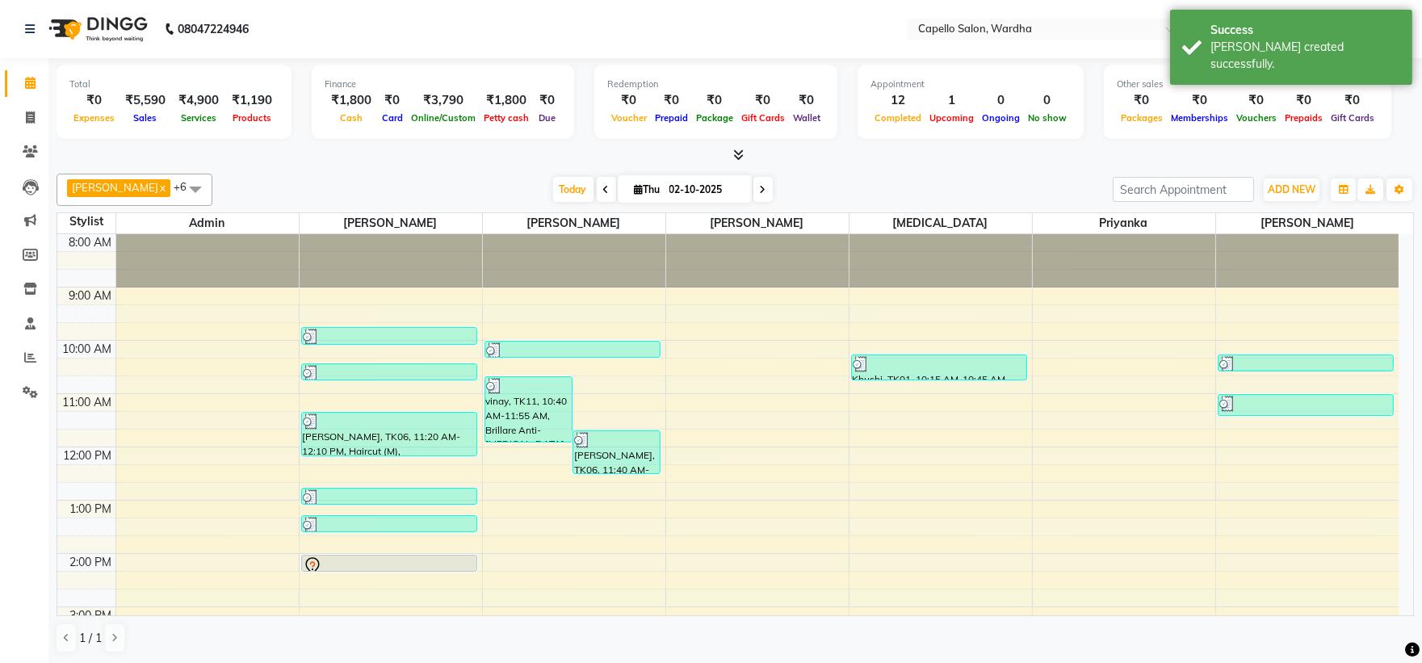
click at [737, 149] on icon at bounding box center [738, 155] width 10 height 12
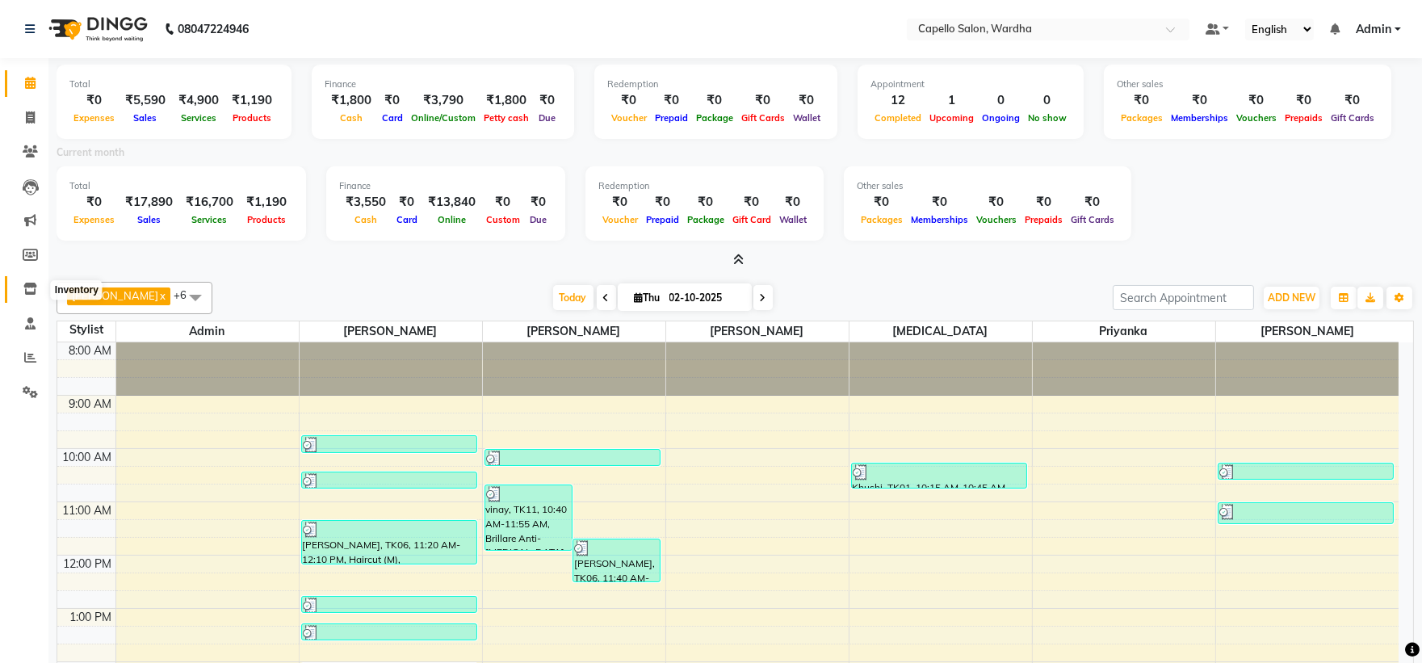
click at [27, 289] on icon at bounding box center [30, 289] width 14 height 12
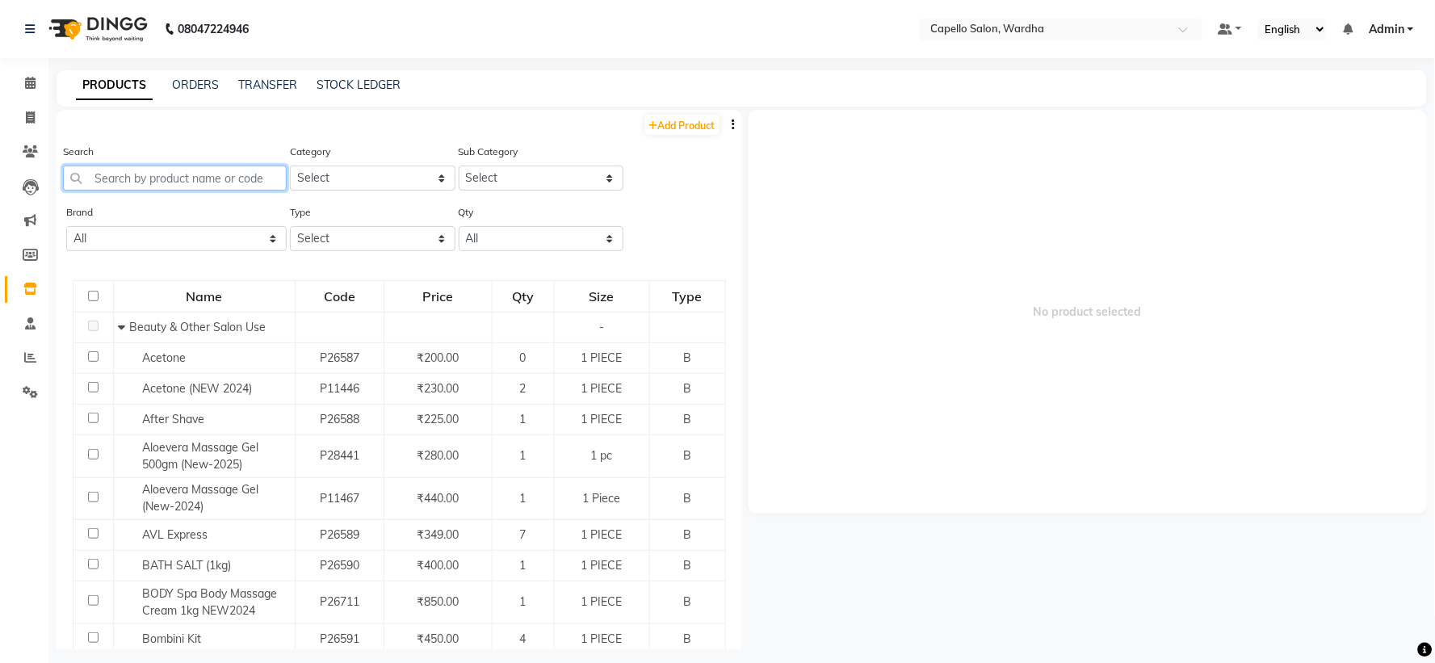
click at [147, 178] on input "text" at bounding box center [175, 178] width 224 height 25
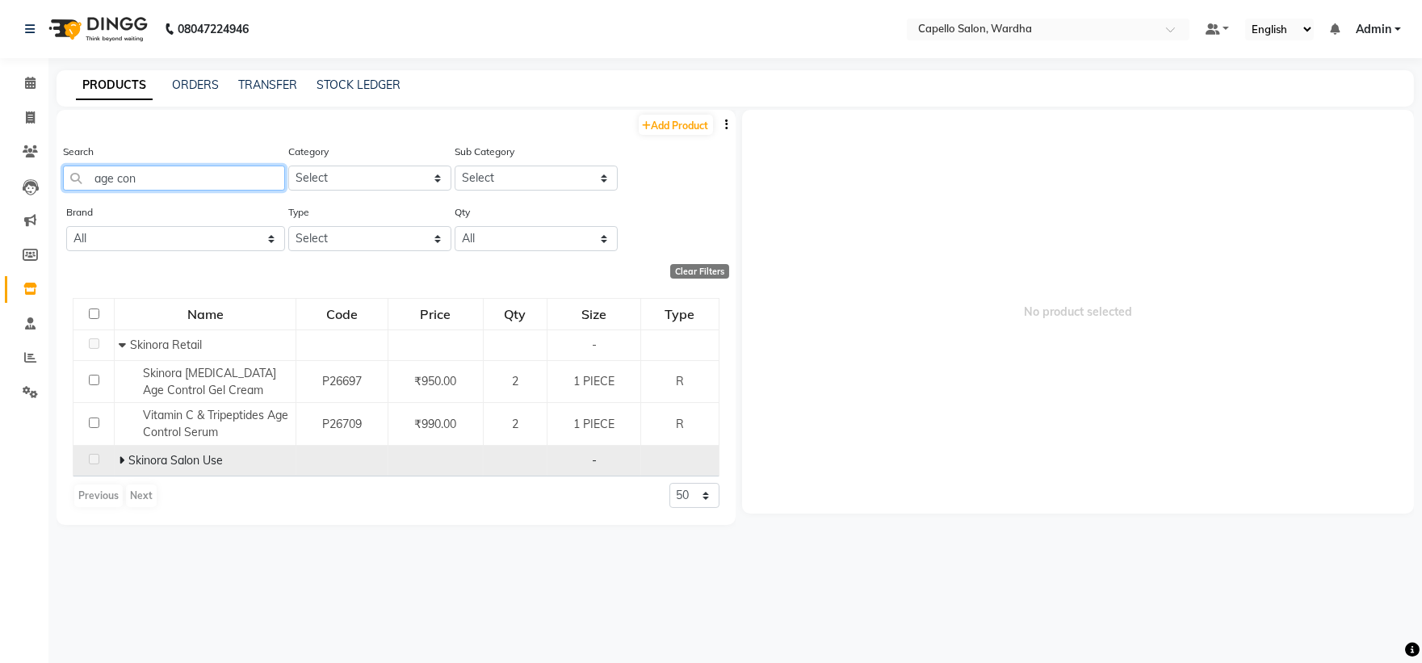
type input "age con"
click at [129, 458] on span "Skinora Salon Use" at bounding box center [175, 460] width 94 height 15
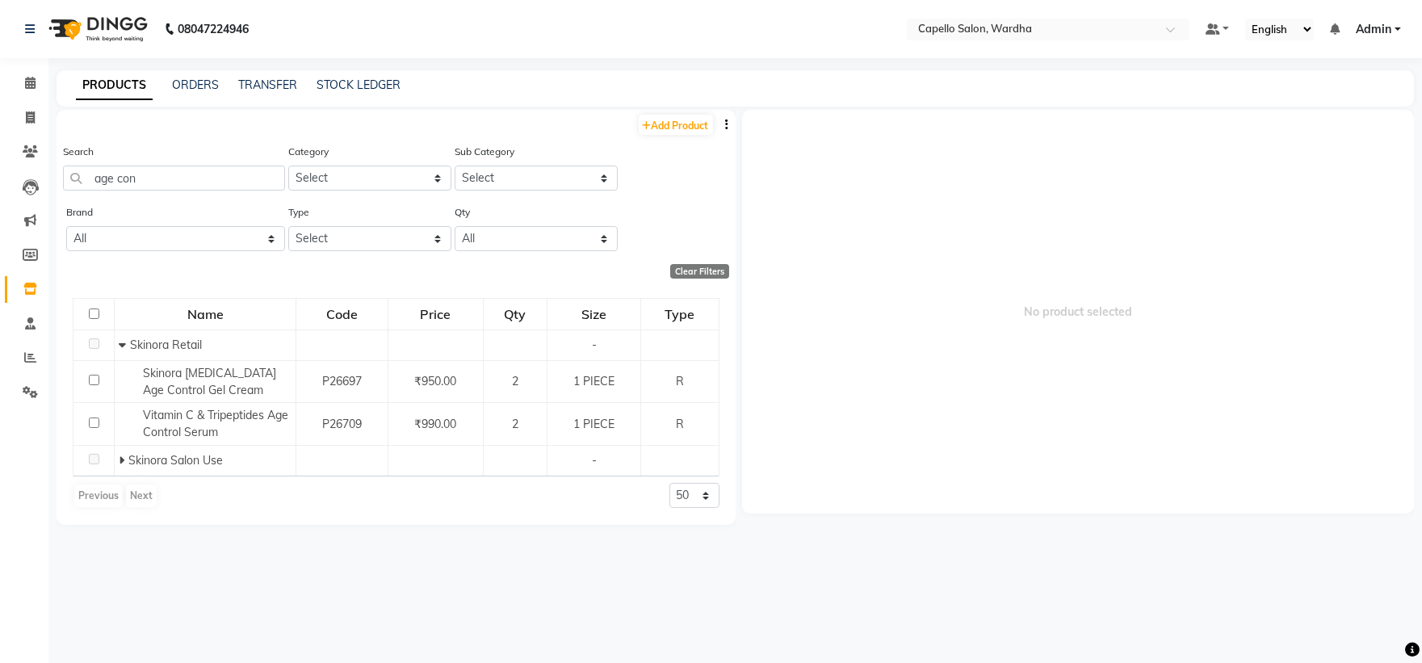
scroll to position [10, 0]
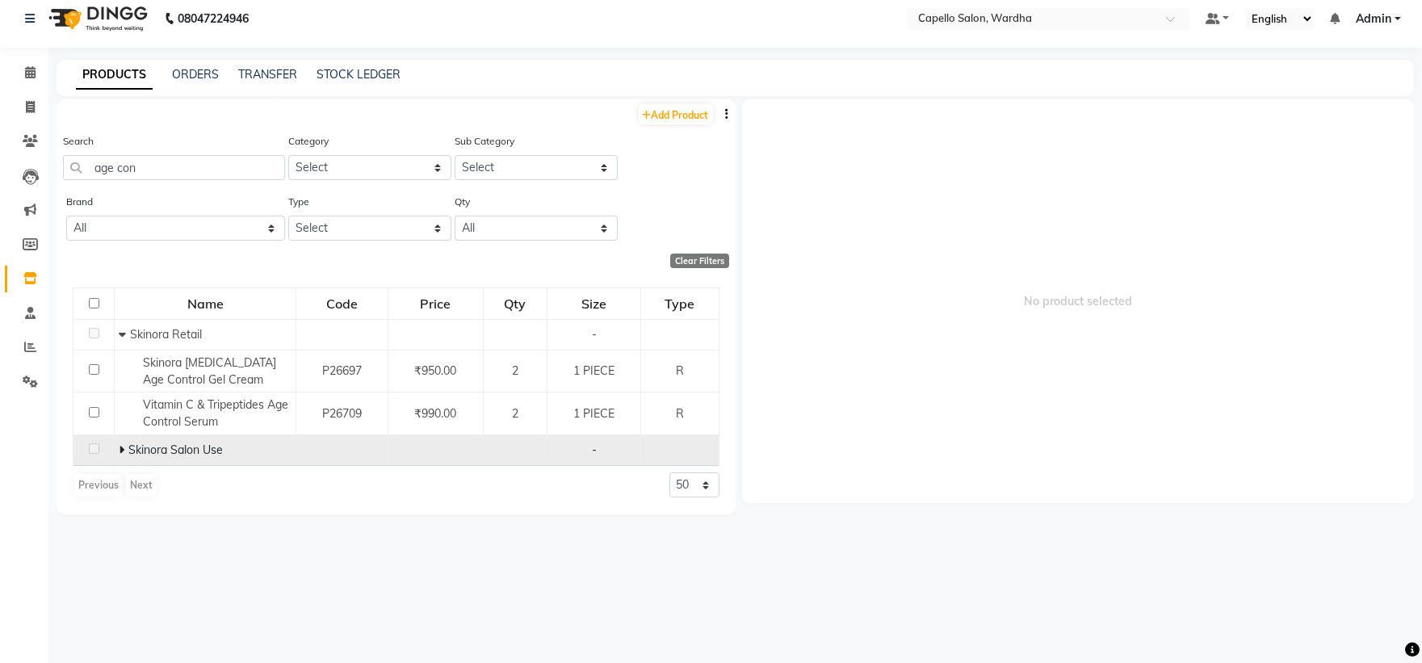
click at [167, 457] on div "Skinora Salon Use" at bounding box center [205, 450] width 173 height 17
click at [121, 451] on icon at bounding box center [122, 449] width 6 height 11
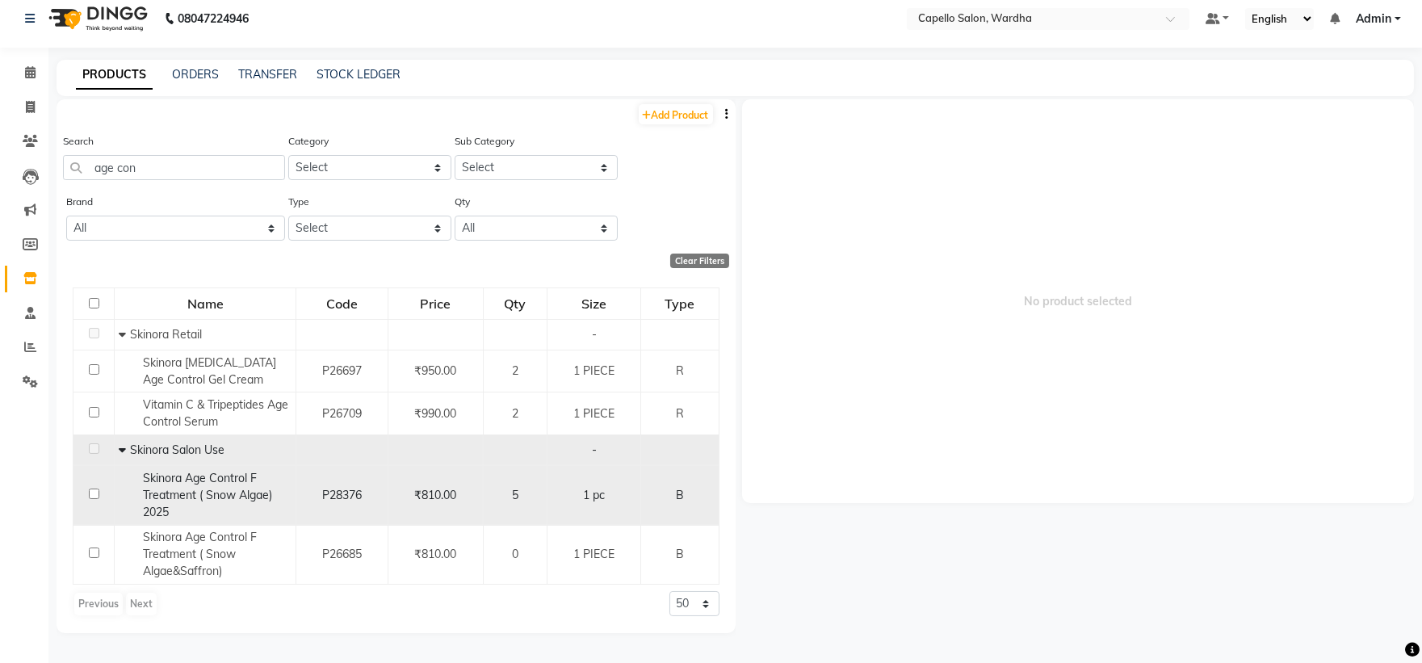
click at [171, 469] on td "Skinora Age Control F Treatment ( Snow Algae) 2025" at bounding box center [206, 496] width 182 height 60
click at [182, 477] on span "Skinora Age Control F Treatment ( Snow Algae) 2025" at bounding box center [207, 495] width 129 height 48
select select
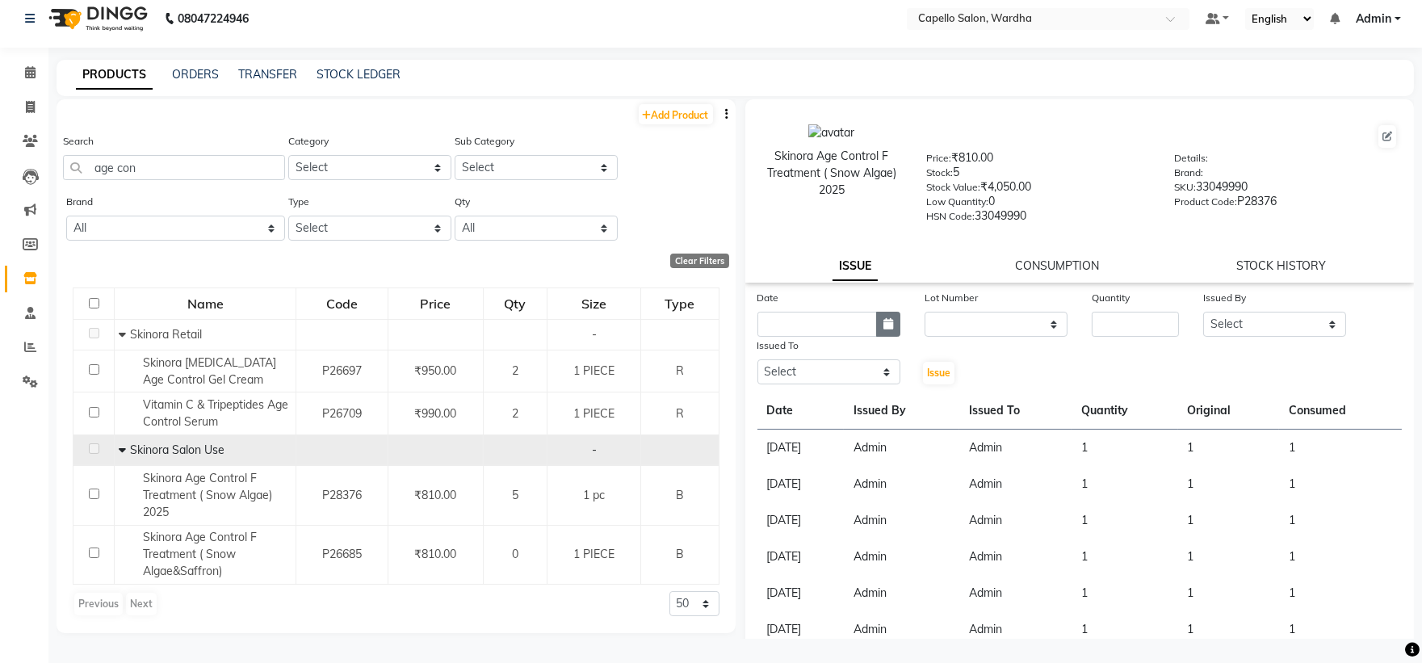
click at [885, 321] on icon "button" at bounding box center [888, 323] width 10 height 11
select select "10"
select select "2025"
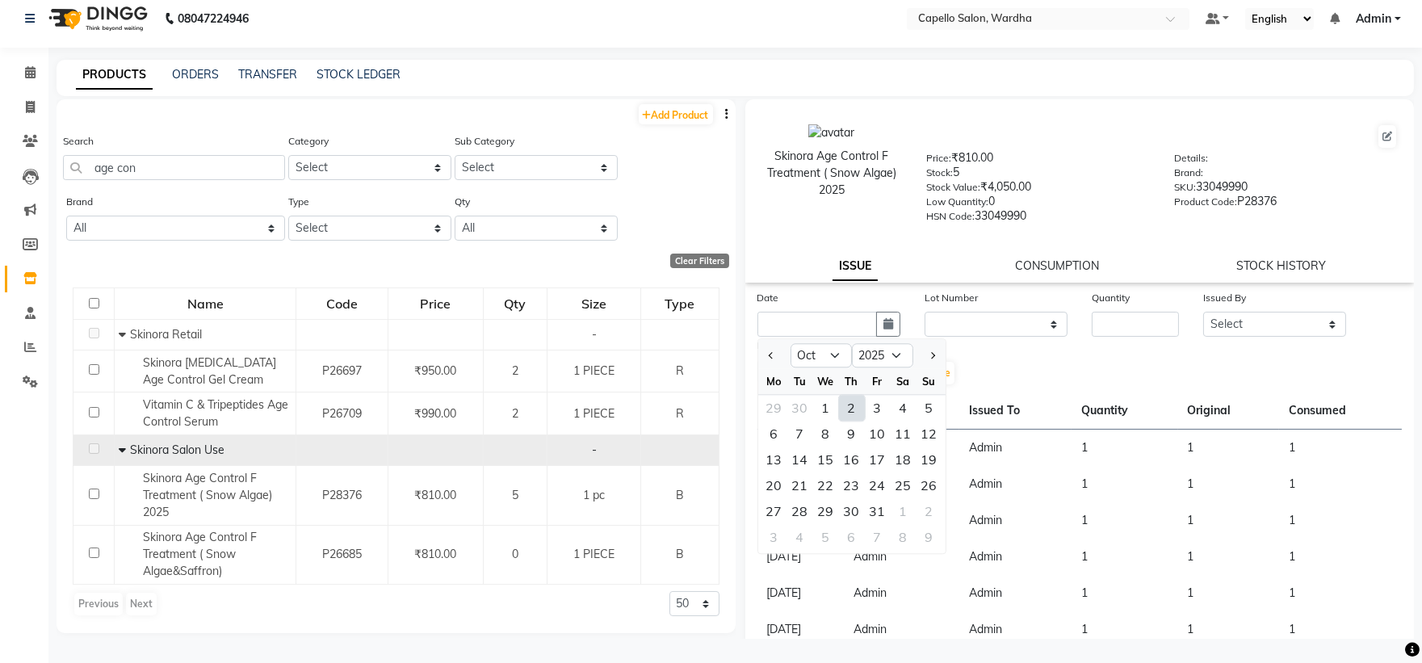
click at [850, 401] on div "2" at bounding box center [852, 408] width 26 height 26
type input "02-10-2025"
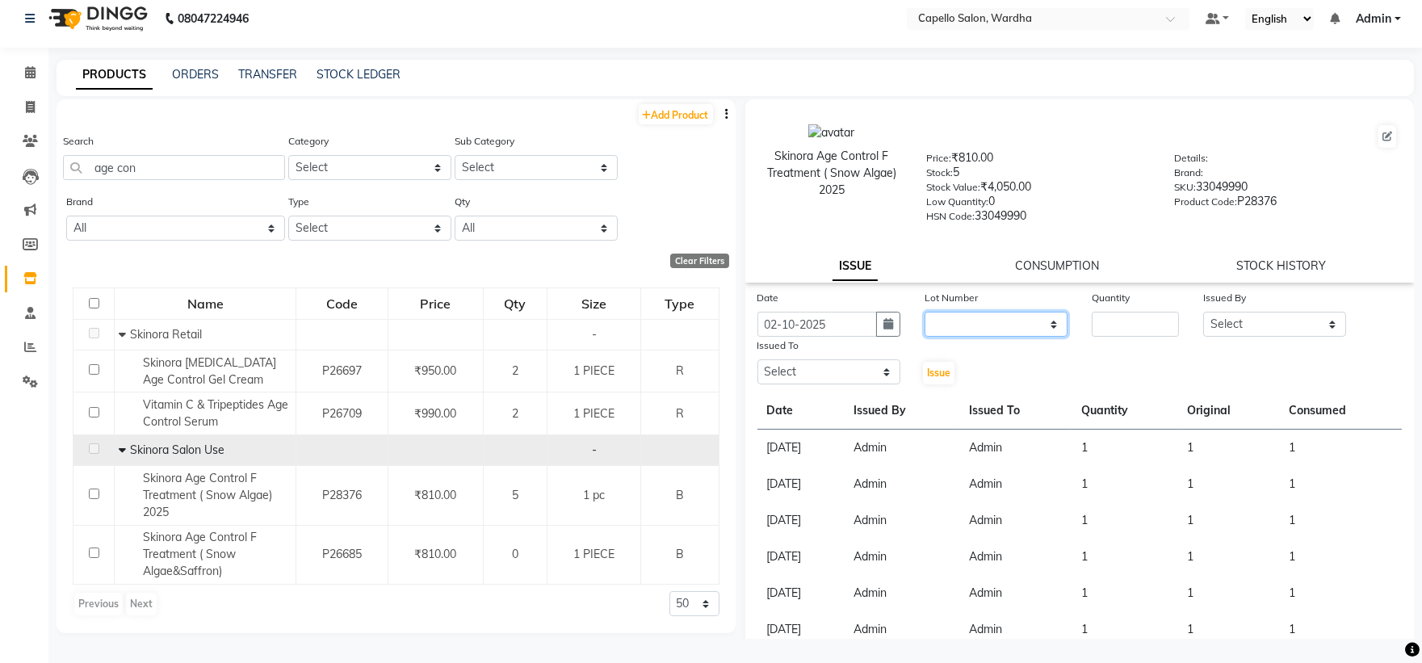
click at [986, 321] on select "None" at bounding box center [996, 324] width 143 height 25
select select "0: null"
click at [925, 312] on select "None" at bounding box center [996, 324] width 143 height 25
click at [1115, 325] on input "number" at bounding box center [1135, 324] width 87 height 25
type input "1"
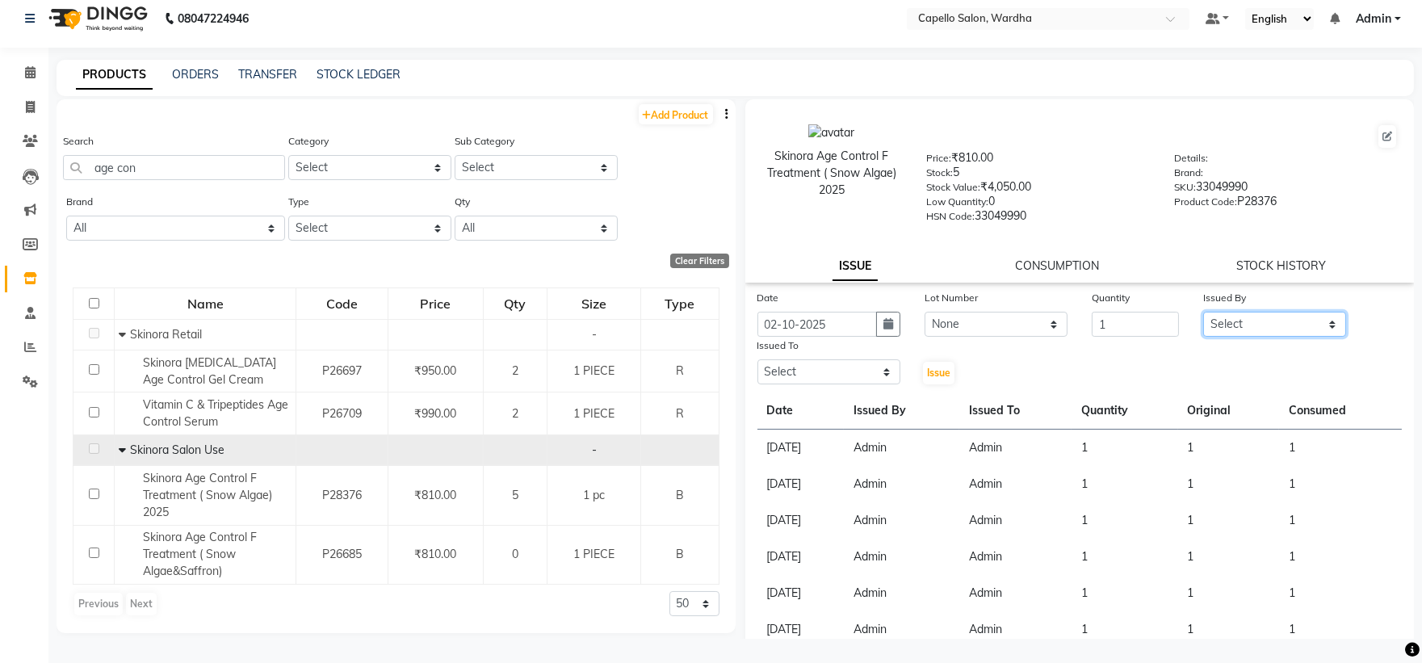
click at [1279, 327] on select "Select Admin Mahesh amale Nikita nitim tande Praful Chikhalkar Pranay mahadure …" at bounding box center [1274, 324] width 143 height 25
select select "26829"
click at [1203, 312] on select "Select Admin Mahesh amale Nikita nitim tande Praful Chikhalkar Pranay mahadure …" at bounding box center [1274, 324] width 143 height 25
click at [804, 367] on select "Select Admin Mahesh amale Nikita nitim tande Praful Chikhalkar Pranay mahadure …" at bounding box center [828, 371] width 143 height 25
select select "26829"
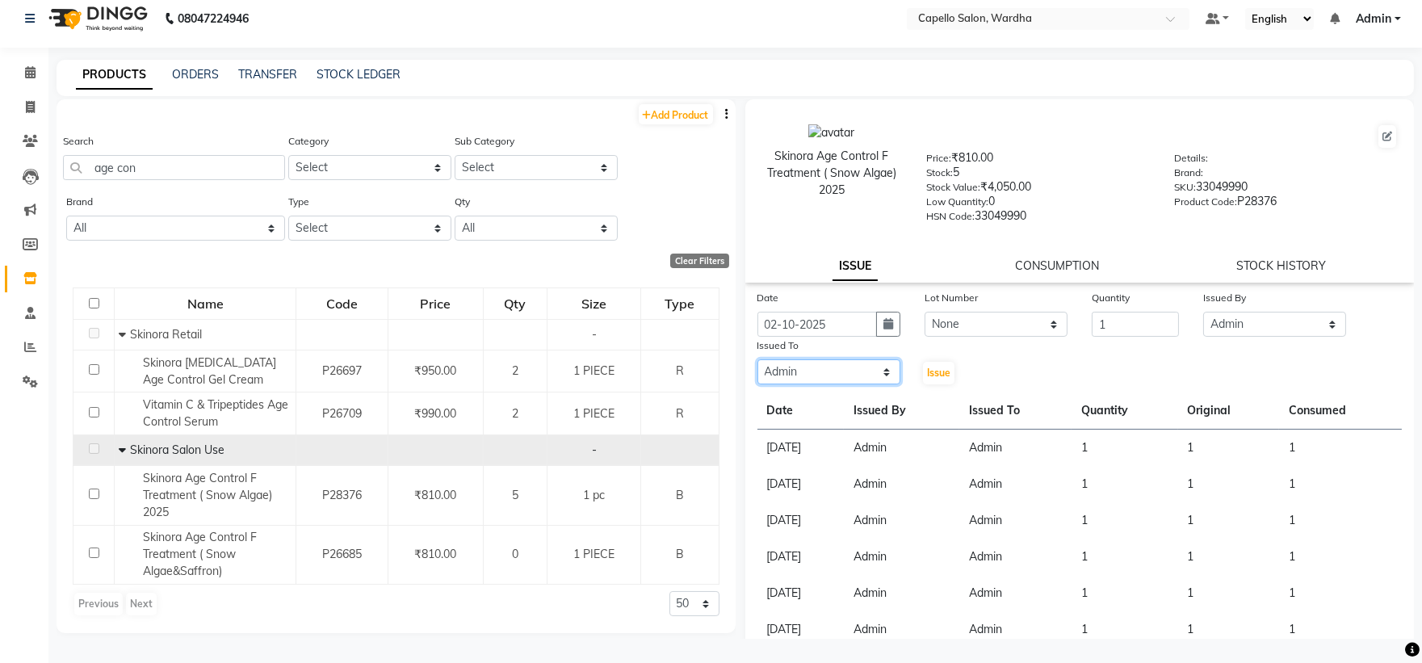
click at [757, 360] on select "Select Admin Mahesh amale Nikita nitim tande Praful Chikhalkar Pranay mahadure …" at bounding box center [828, 371] width 143 height 25
click at [941, 372] on span "Issue" at bounding box center [938, 373] width 23 height 12
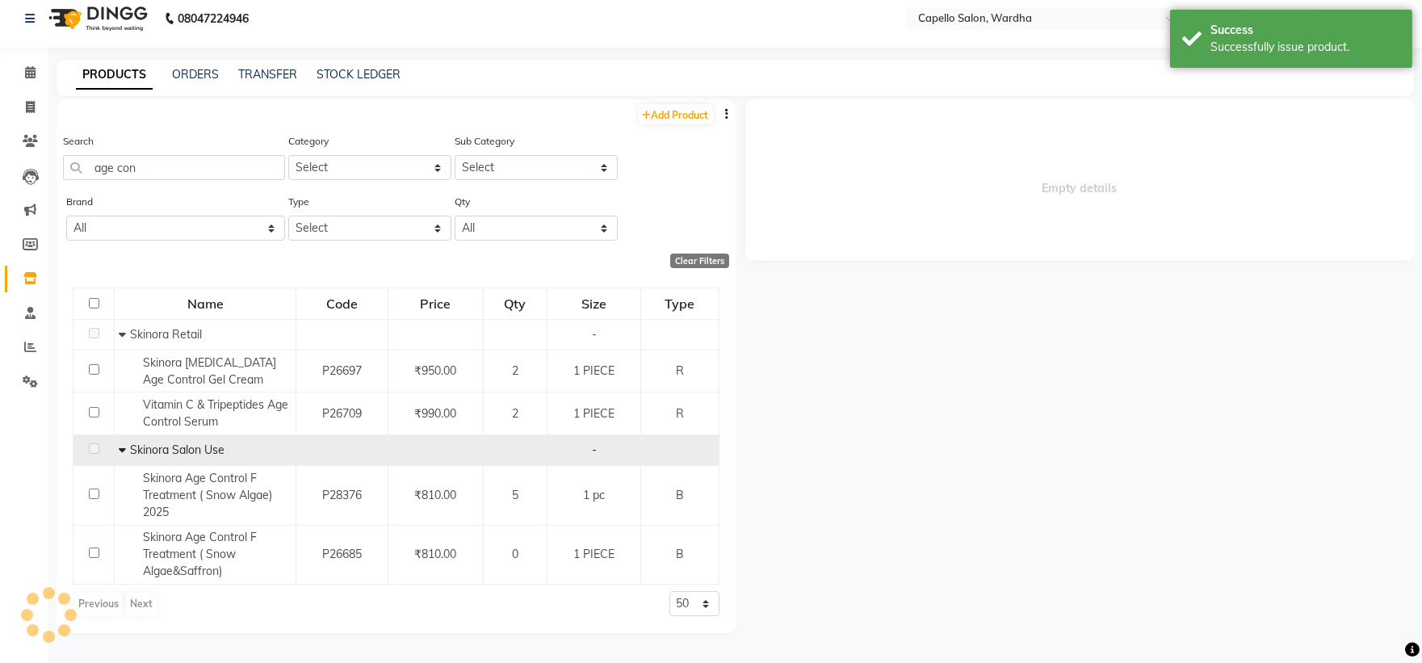
select select
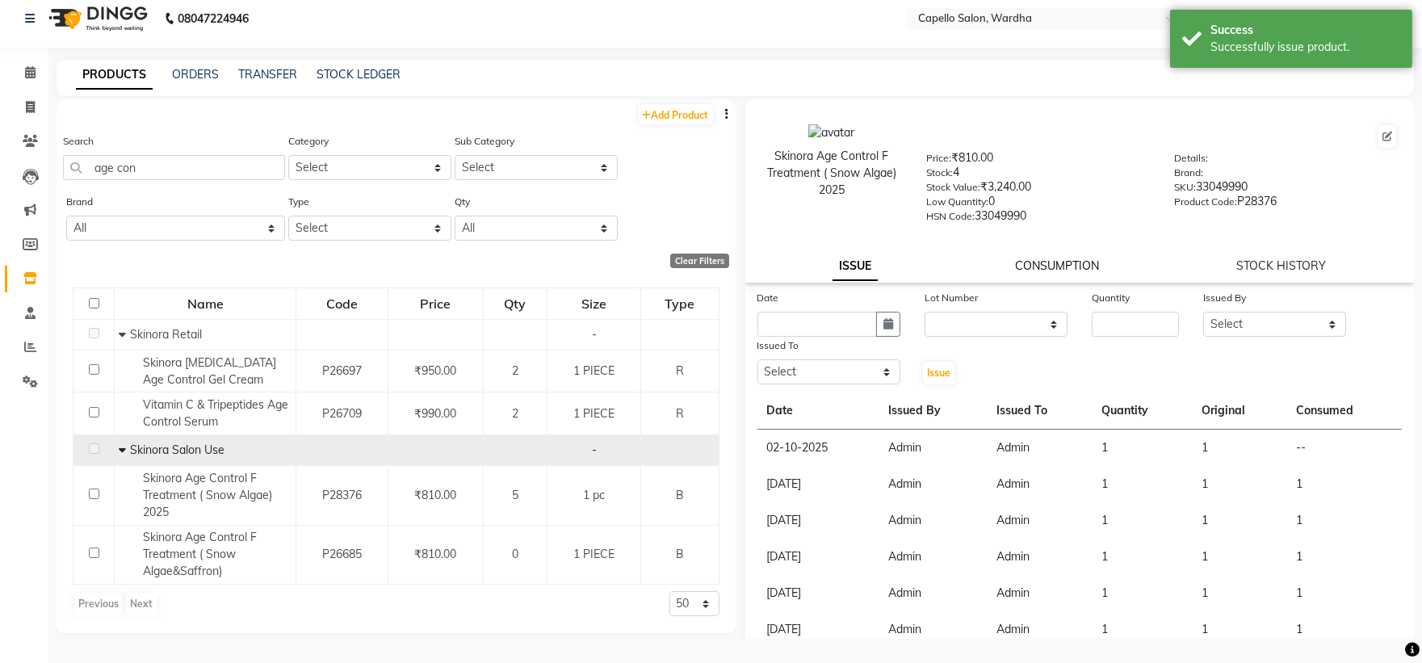
click at [1031, 262] on link "CONSUMPTION" at bounding box center [1057, 265] width 84 height 15
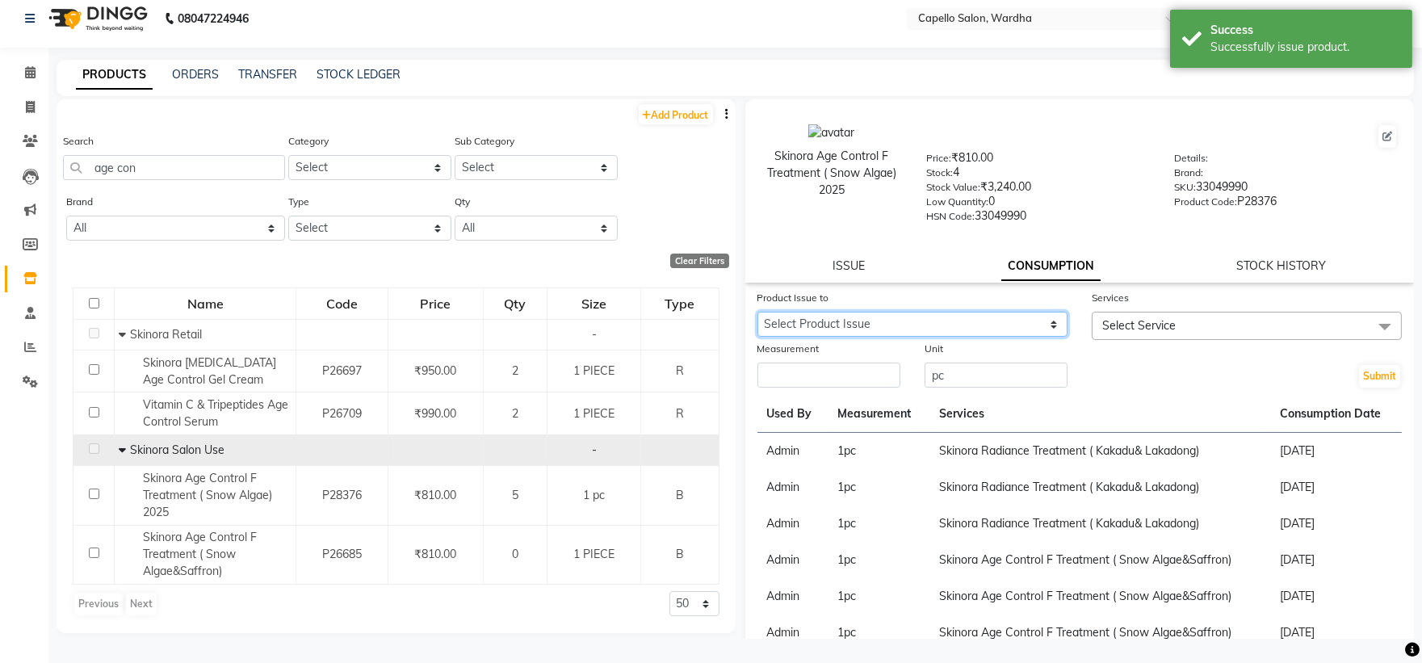
click at [935, 320] on select "Select Product Issue 2025-10-02, Issued to: Admin, Balance: 1" at bounding box center [912, 324] width 310 height 25
select select "1279807"
click at [757, 312] on select "Select Product Issue 2025-10-02, Issued to: Admin, Balance: 1" at bounding box center [912, 324] width 310 height 25
click at [762, 392] on div "Product Issue to Select Product Issue 2025-10-02, Issued to: Admin, Balance: 1 …" at bounding box center [1079, 560] width 669 height 542
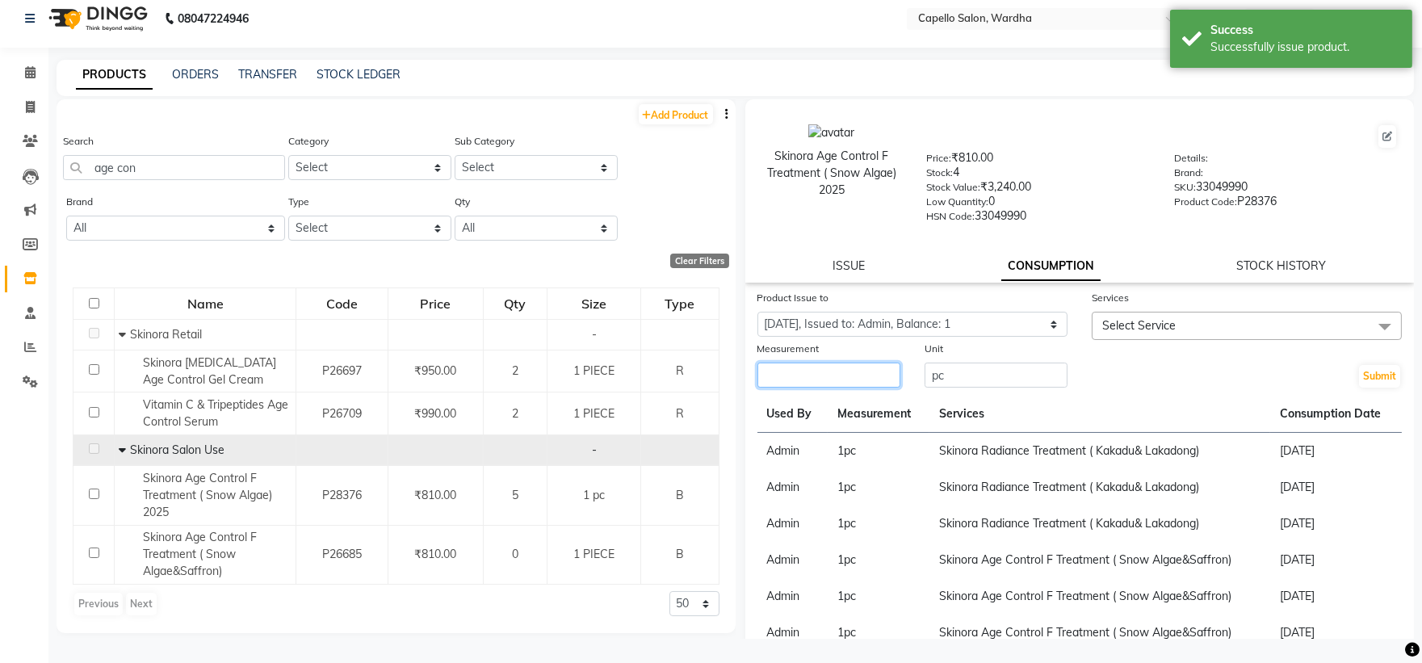
click at [774, 380] on input "number" at bounding box center [828, 375] width 143 height 25
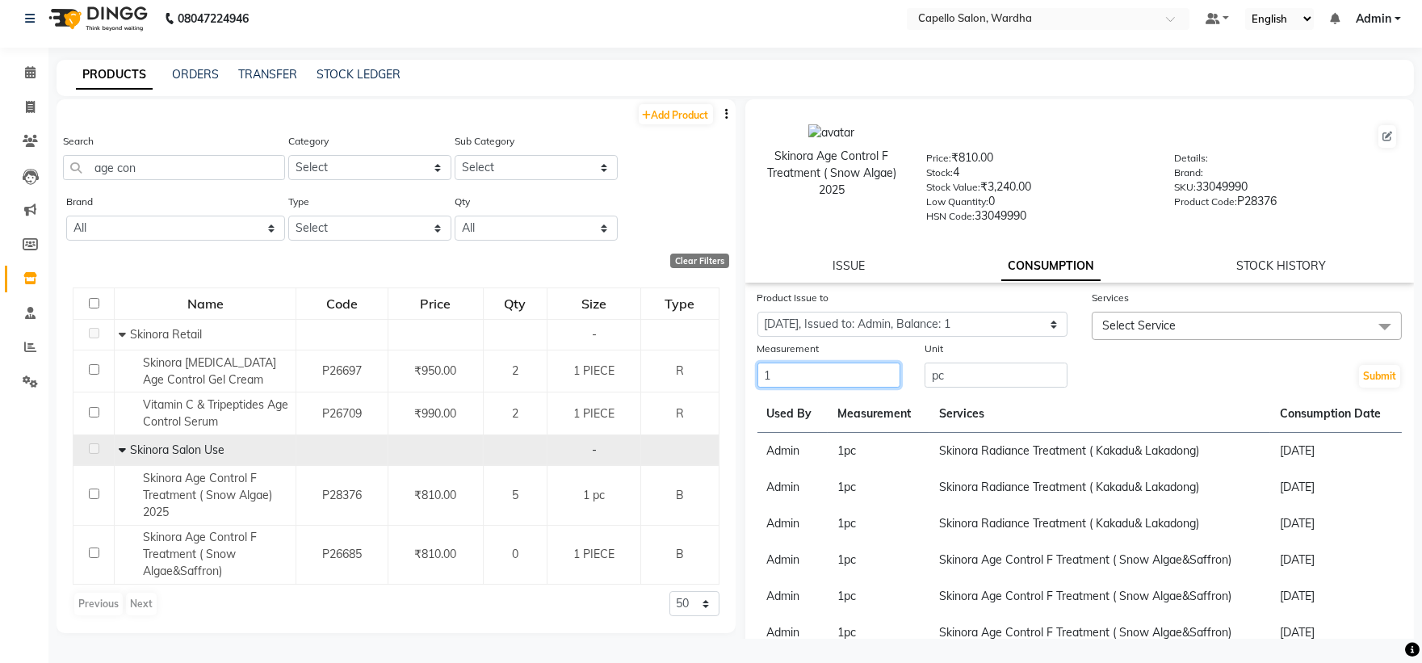
type input "1"
click at [1135, 321] on span "Select Service" at bounding box center [1138, 325] width 73 height 15
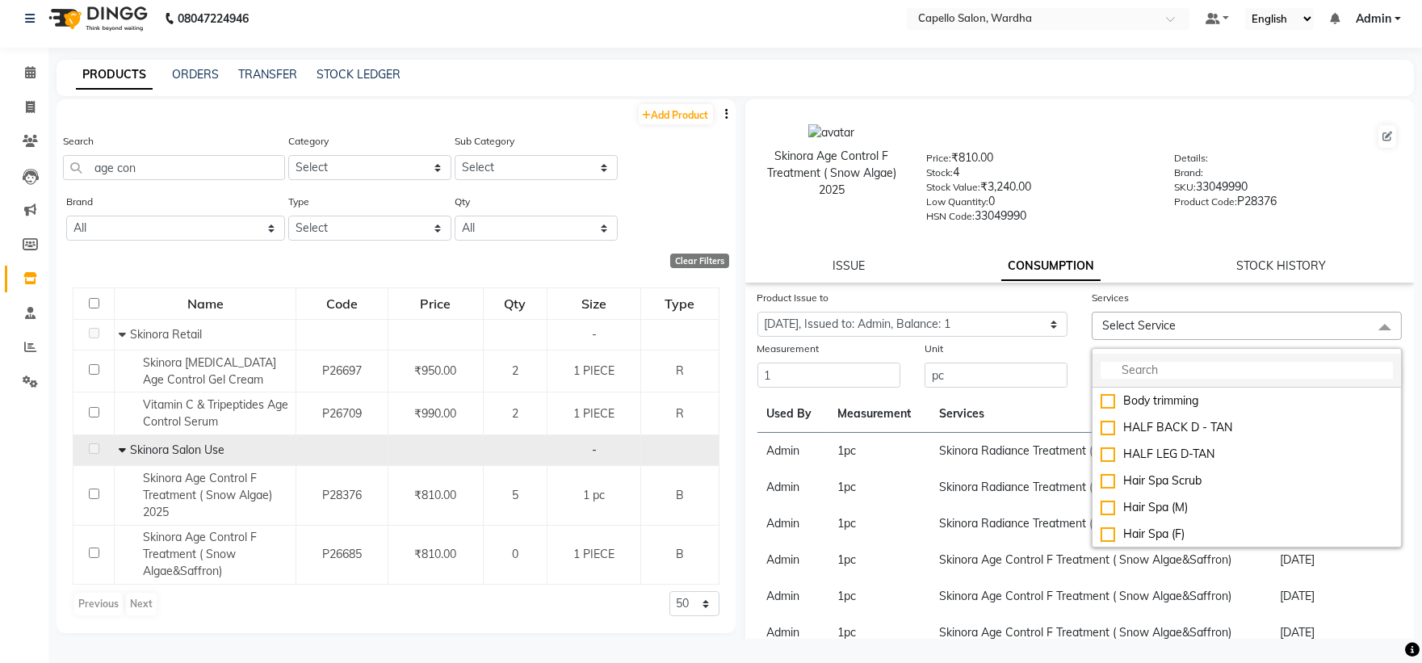
drag, startPoint x: 1126, startPoint y: 361, endPoint x: 1118, endPoint y: 371, distance: 13.2
click at [1126, 362] on li at bounding box center [1246, 371] width 308 height 34
click at [1118, 372] on input "multiselect-search" at bounding box center [1247, 370] width 292 height 17
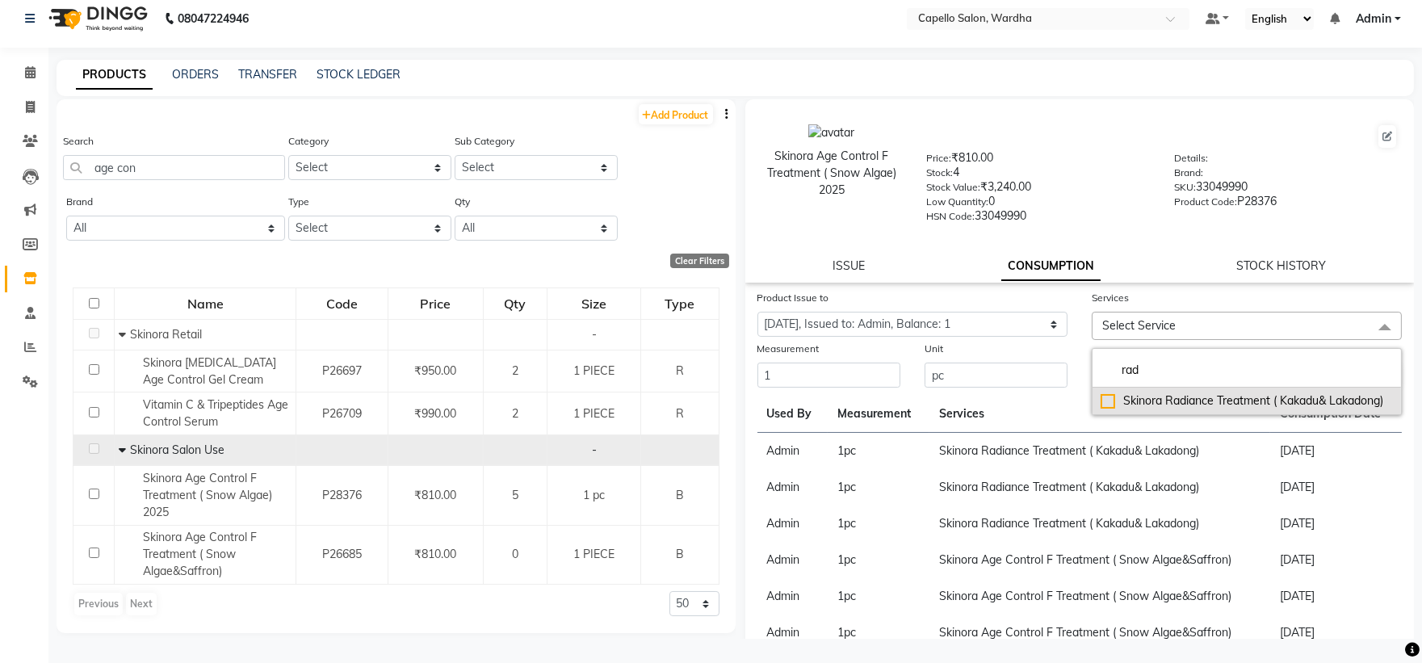
type input "rad"
click at [1156, 401] on div "Skinora Radiance Treatment ( Kakadu& Lakadong)" at bounding box center [1247, 400] width 292 height 17
checkbox input "true"
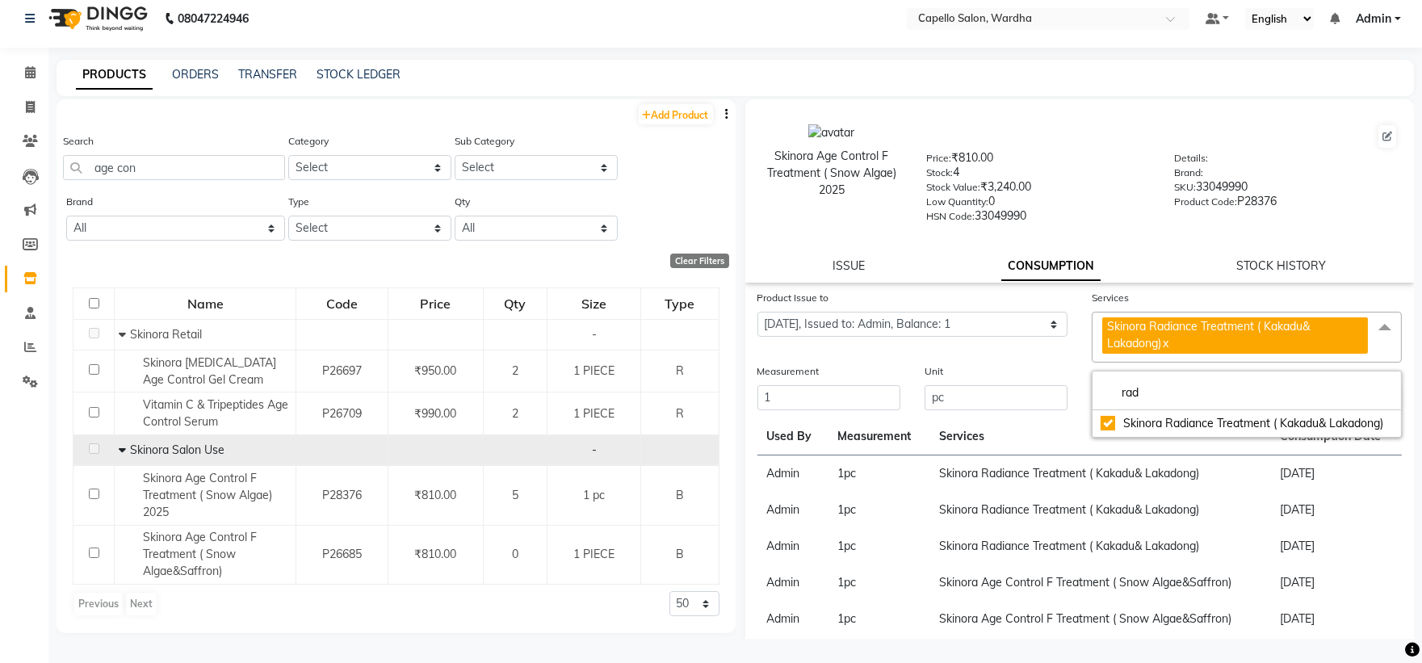
click at [1095, 216] on div "HSN Code: 33049990" at bounding box center [1038, 219] width 224 height 23
click at [1361, 398] on button "Submit" at bounding box center [1379, 399] width 41 height 23
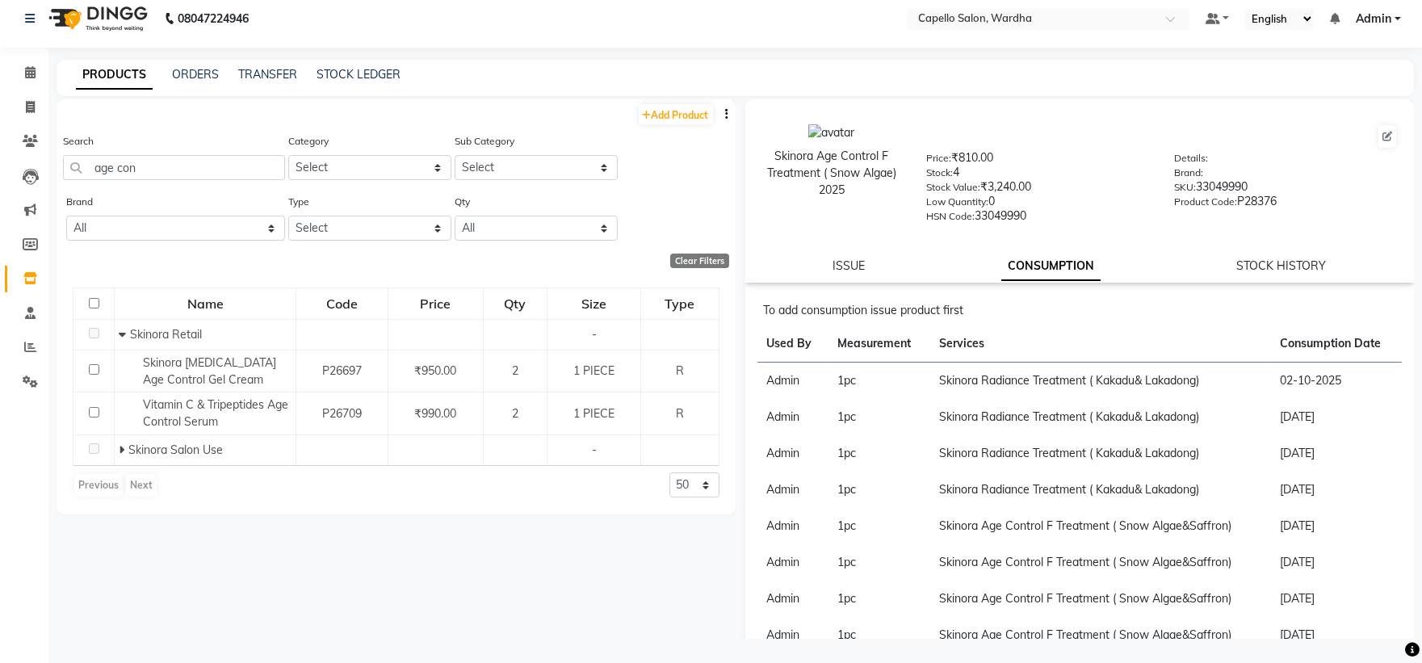
scroll to position [0, 0]
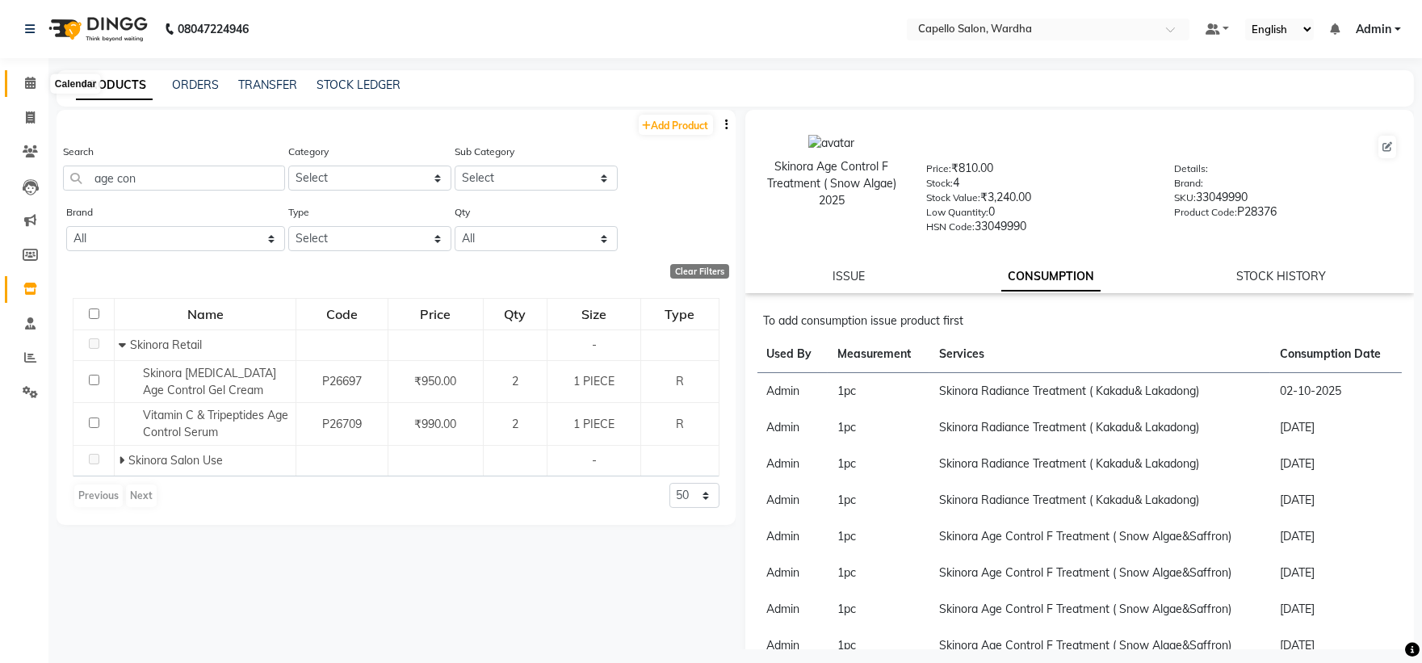
click at [28, 78] on icon at bounding box center [30, 83] width 10 height 12
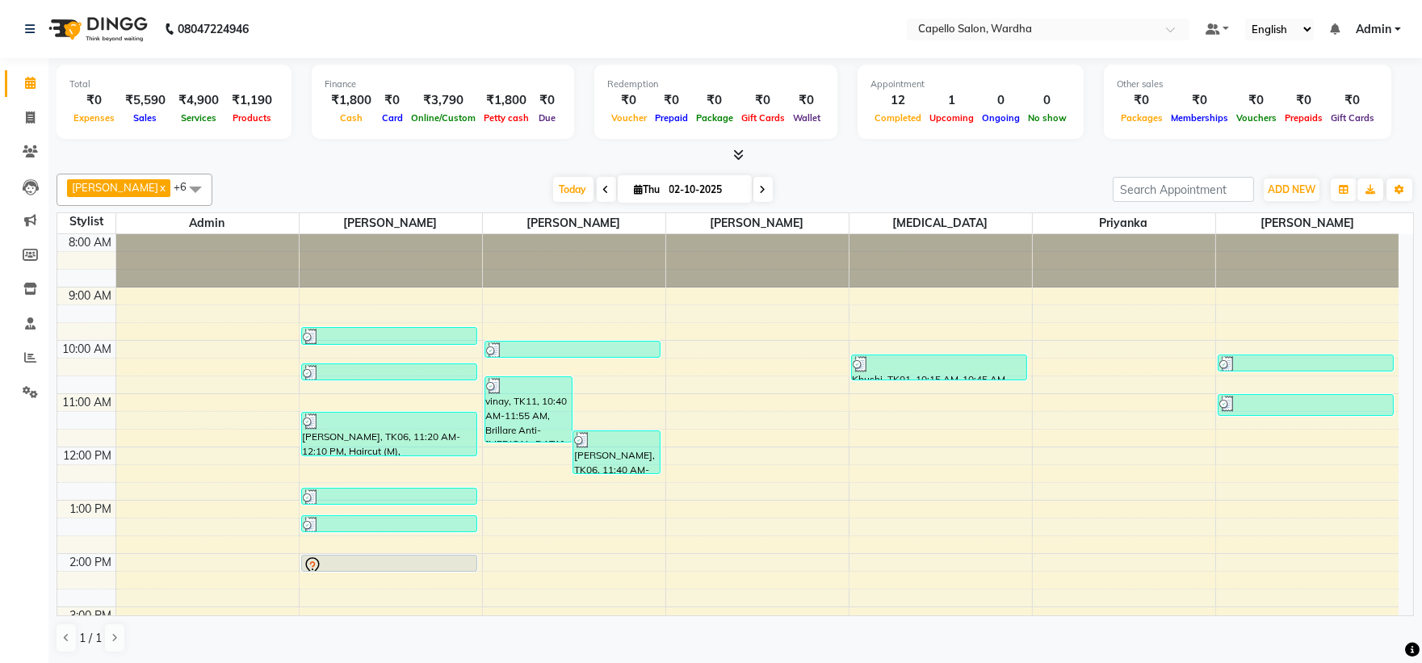
click at [1252, 449] on div "8:00 AM 9:00 AM 10:00 AM 11:00 AM 12:00 PM 1:00 PM 2:00 PM 3:00 PM 4:00 PM 5:00…" at bounding box center [727, 580] width 1341 height 692
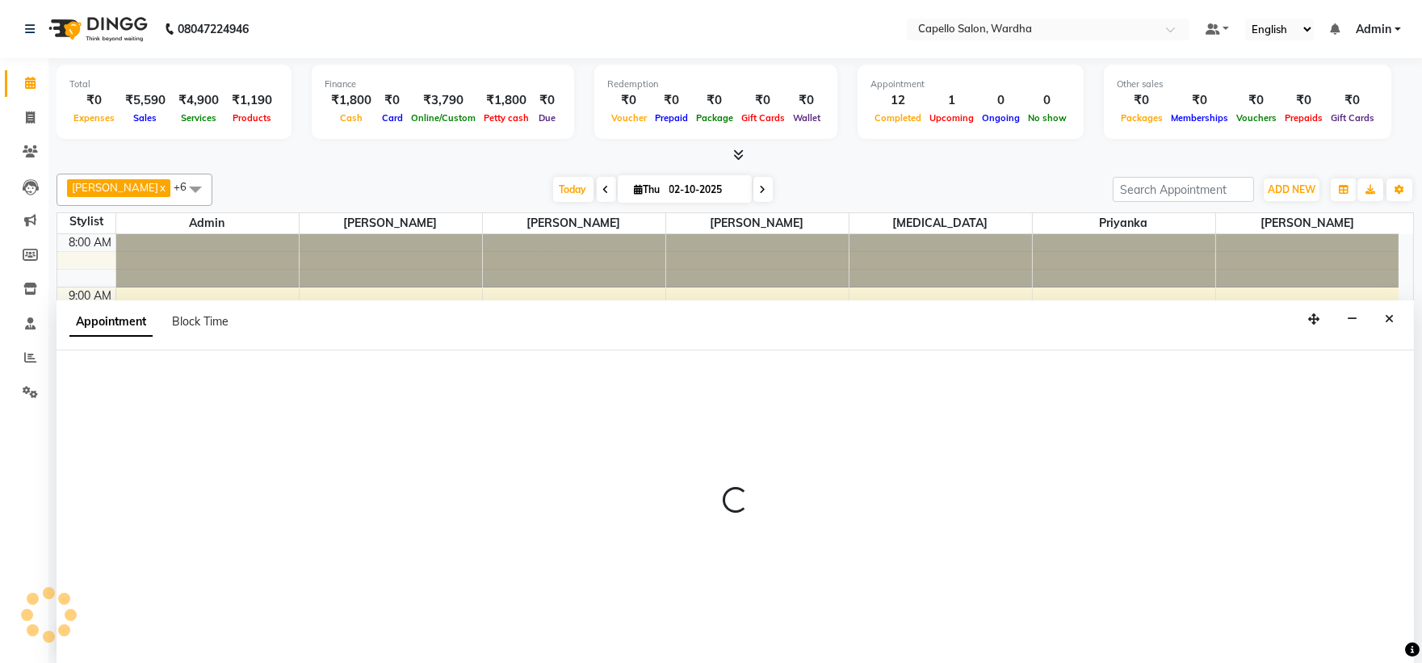
scroll to position [1, 0]
select select "61287"
select select "720"
select select "tentative"
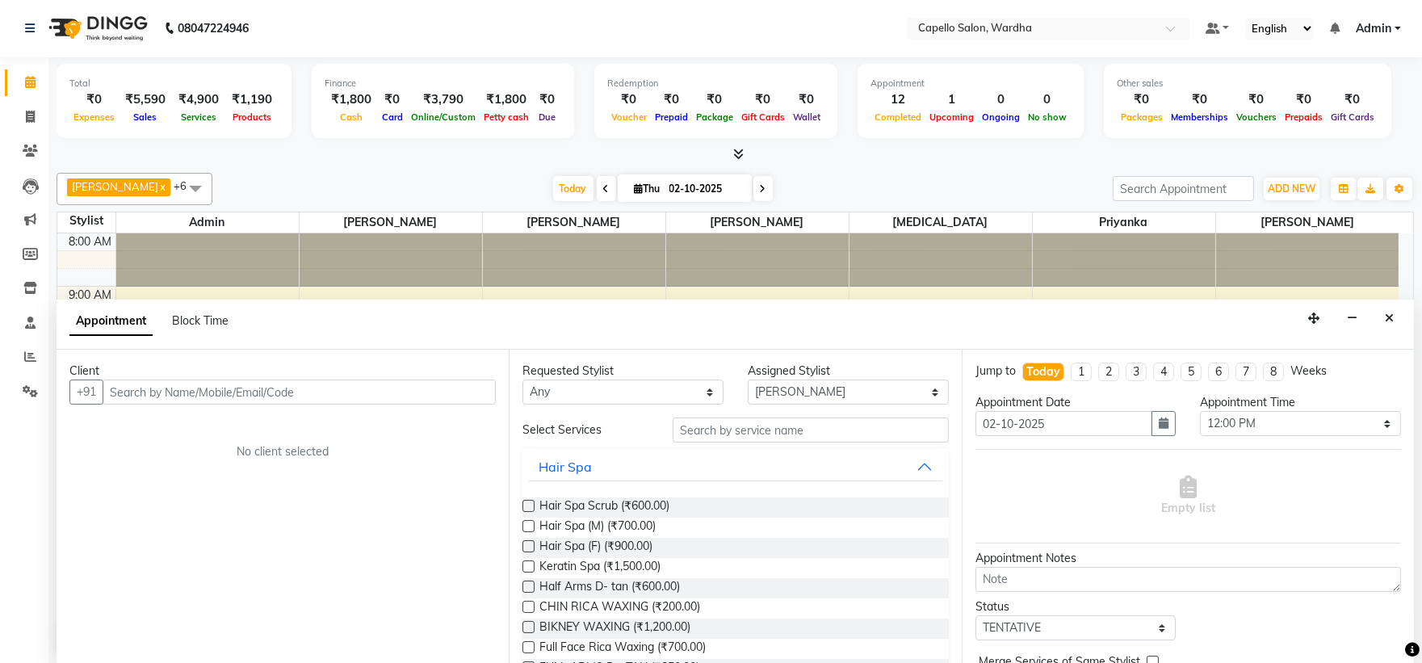
click at [308, 389] on input "text" at bounding box center [299, 392] width 393 height 25
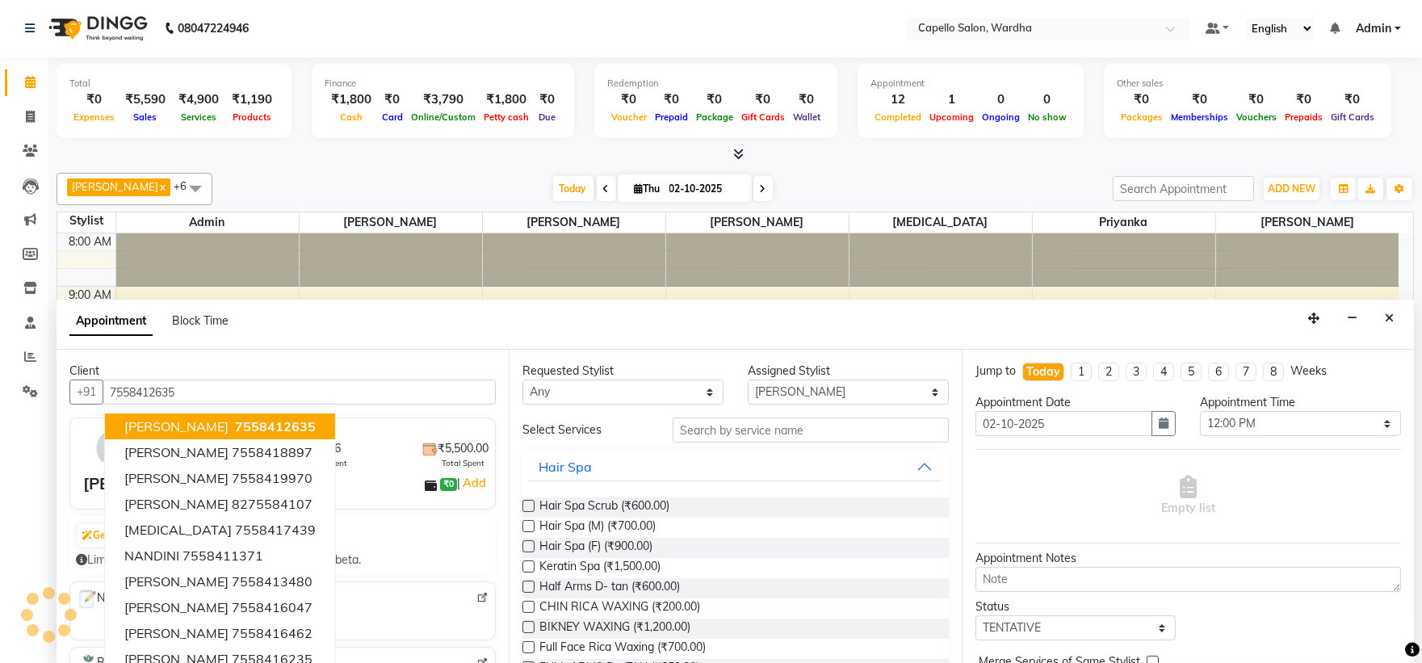
type input "7558412635"
click at [755, 434] on input "text" at bounding box center [811, 429] width 276 height 25
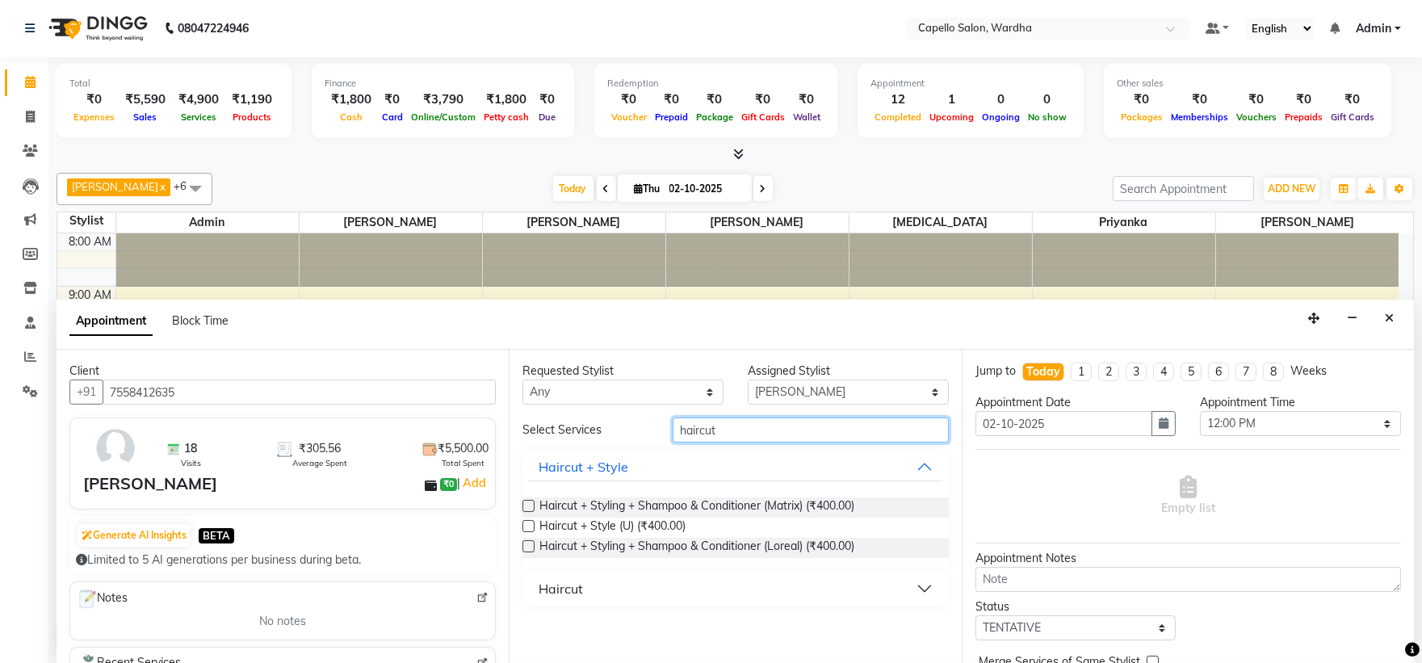
type input "haircut"
click at [555, 591] on div "Haircut" at bounding box center [561, 588] width 44 height 19
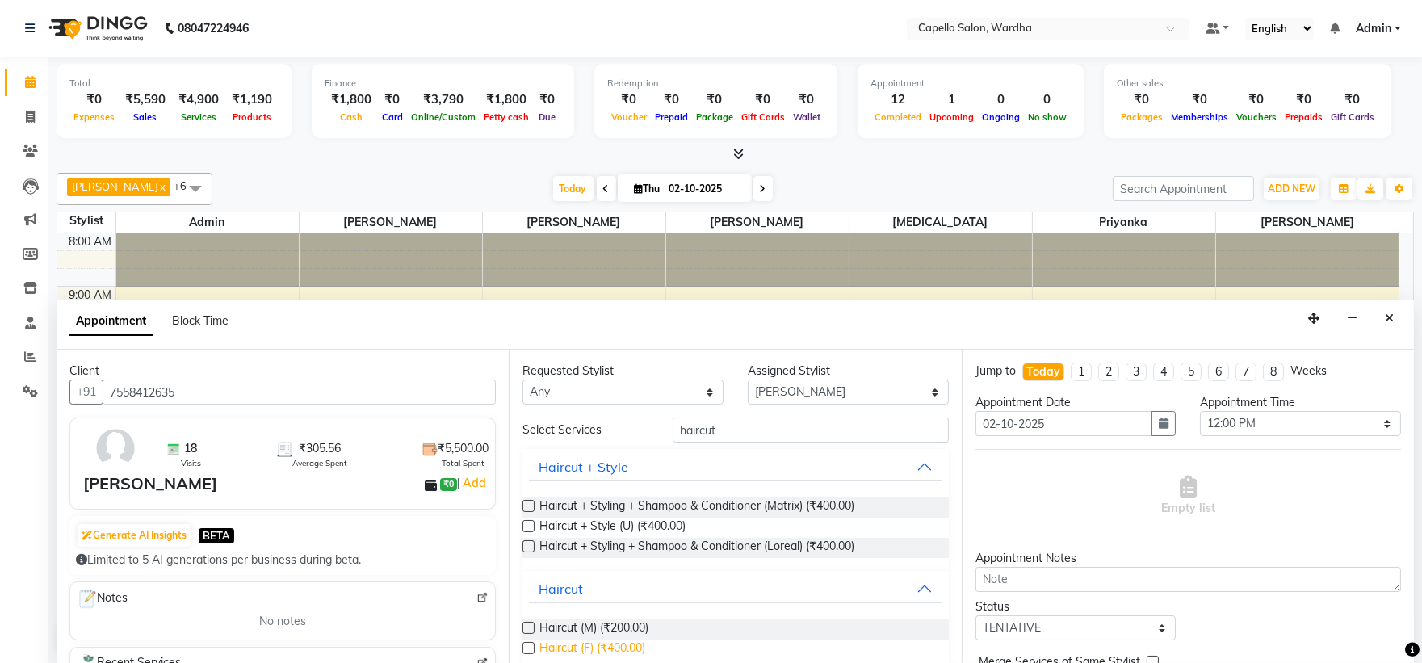
click at [606, 646] on span "Haircut (F) (₹400.00)" at bounding box center [592, 650] width 106 height 20
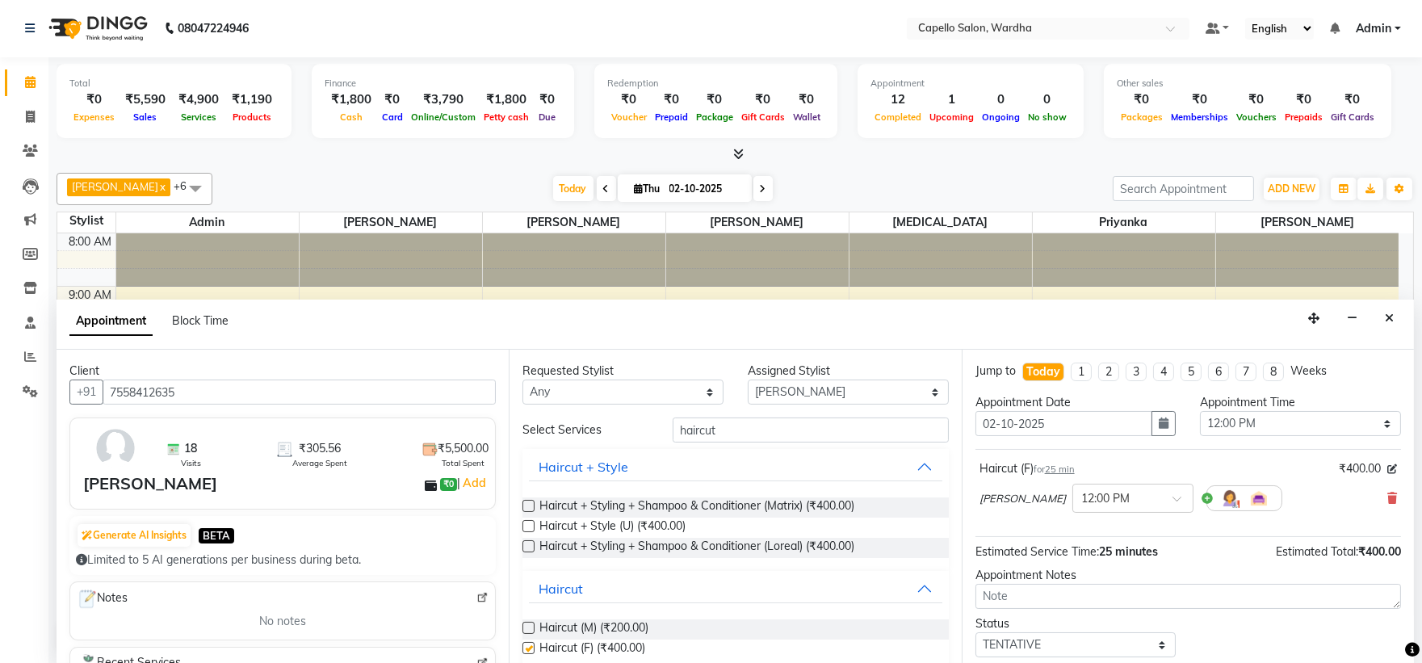
checkbox input "false"
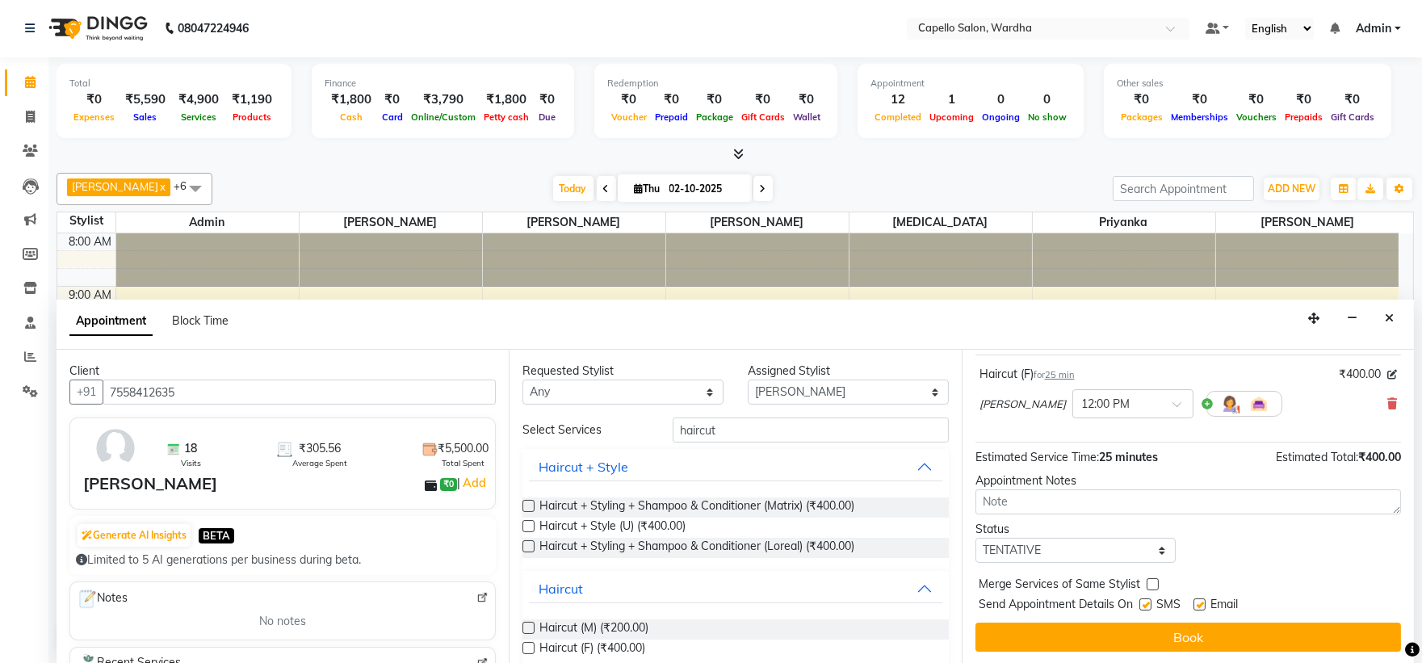
scroll to position [95, 0]
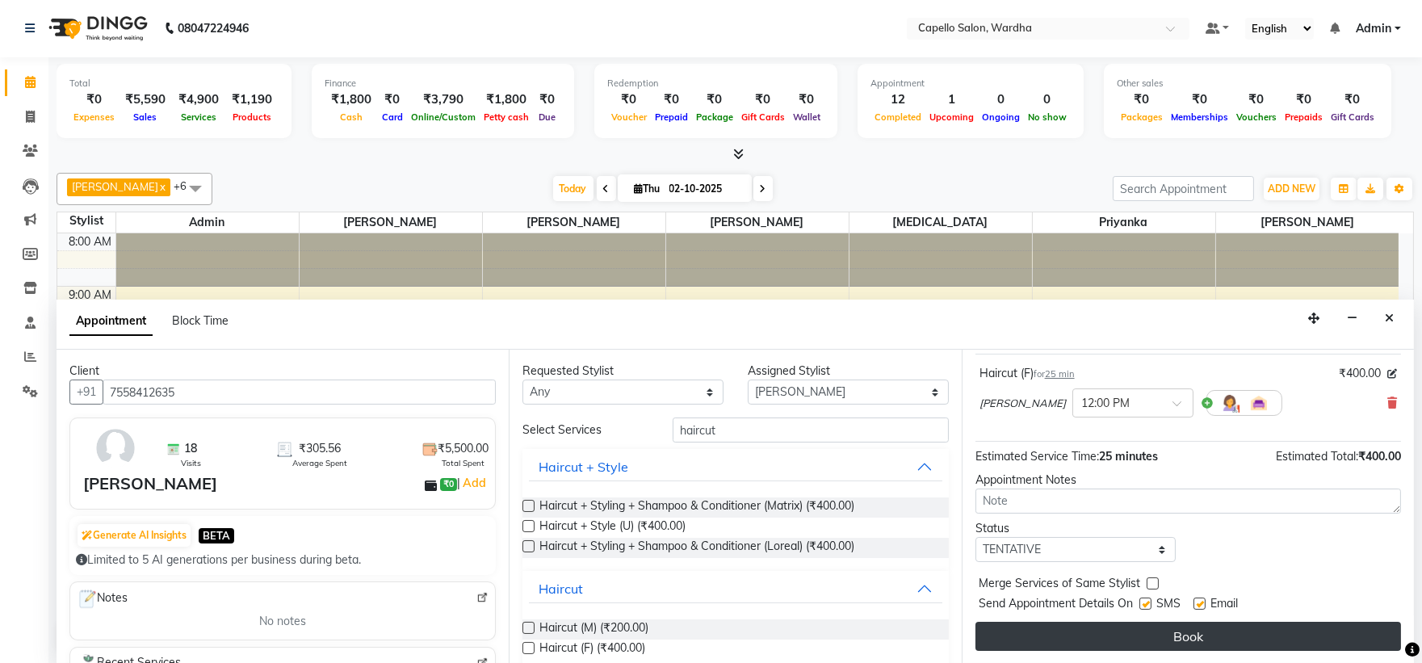
click at [1280, 638] on button "Book" at bounding box center [1188, 636] width 426 height 29
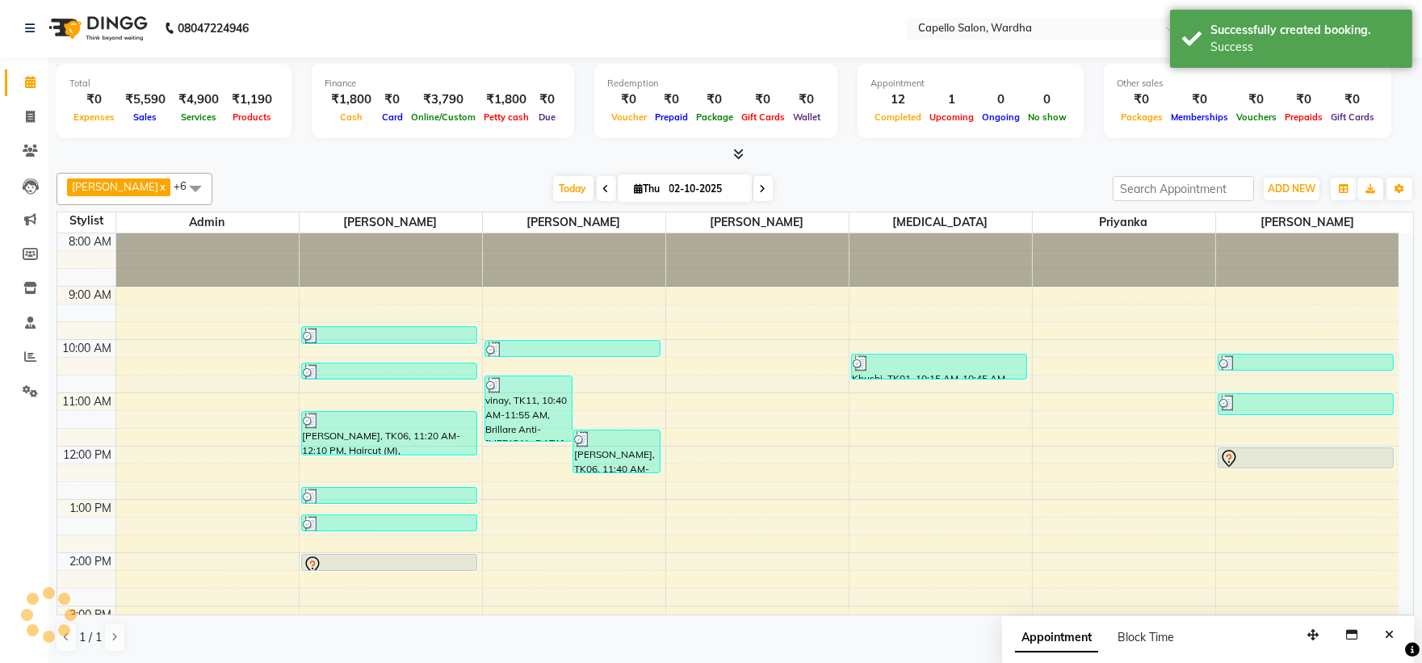
scroll to position [0, 0]
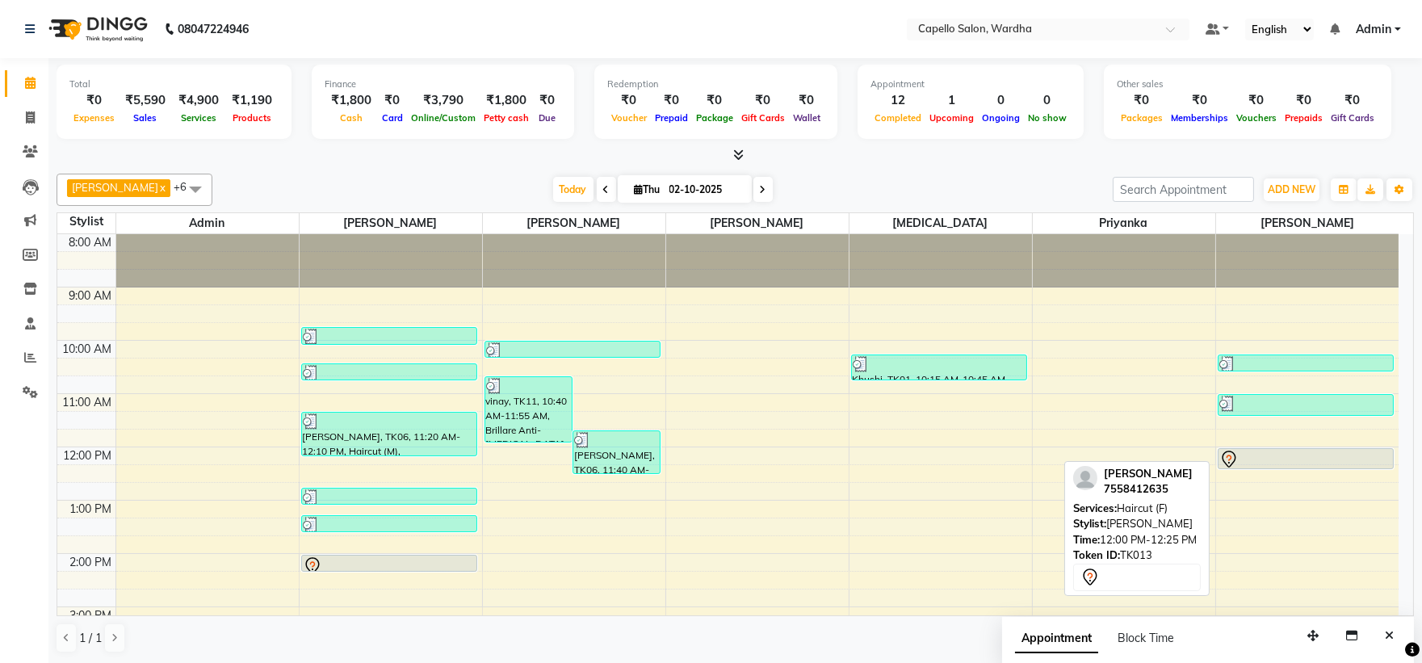
click at [1328, 454] on div at bounding box center [1306, 459] width 174 height 19
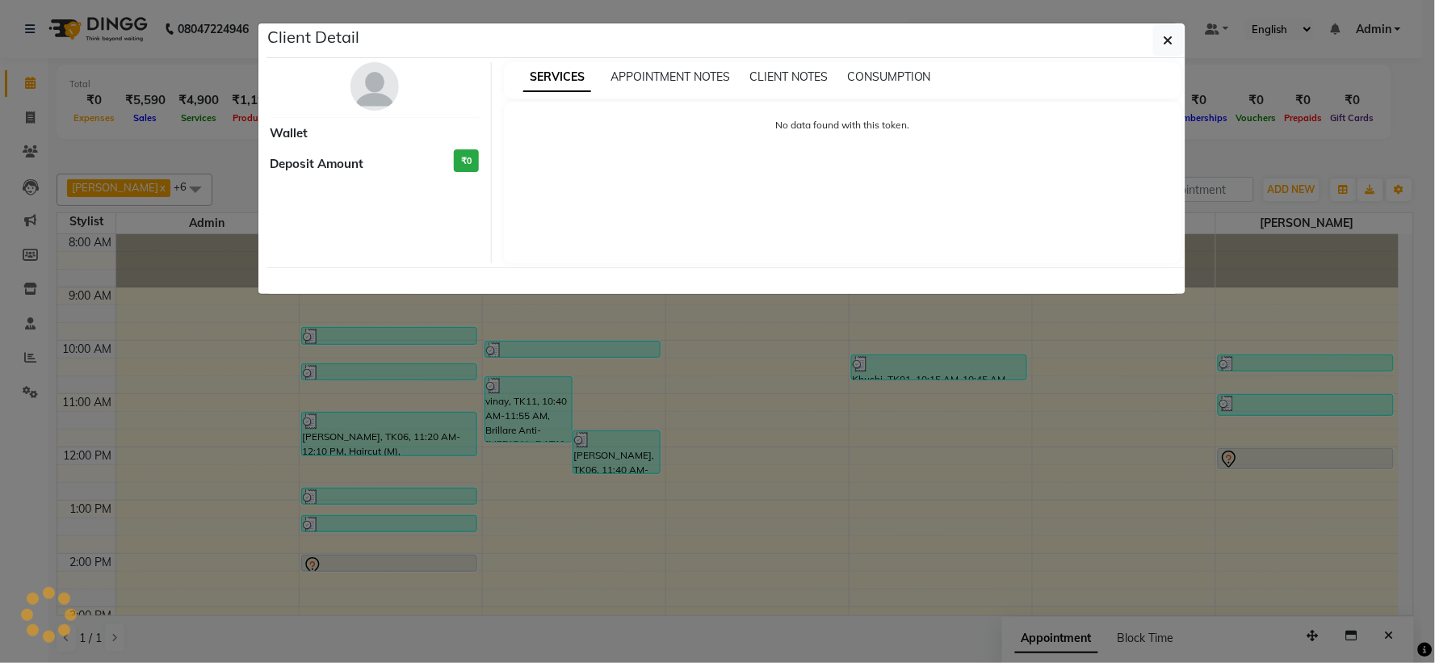
select select "7"
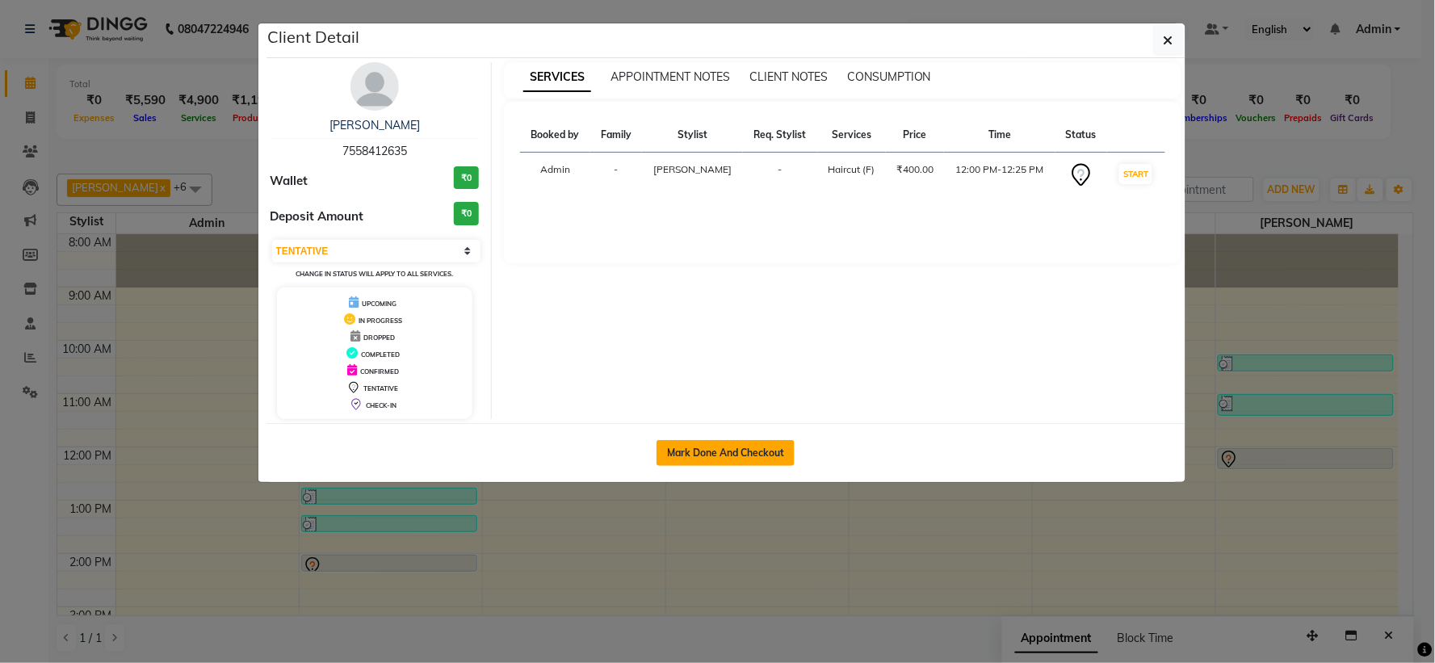
click at [732, 442] on button "Mark Done And Checkout" at bounding box center [725, 453] width 138 height 26
select select "4620"
select select "service"
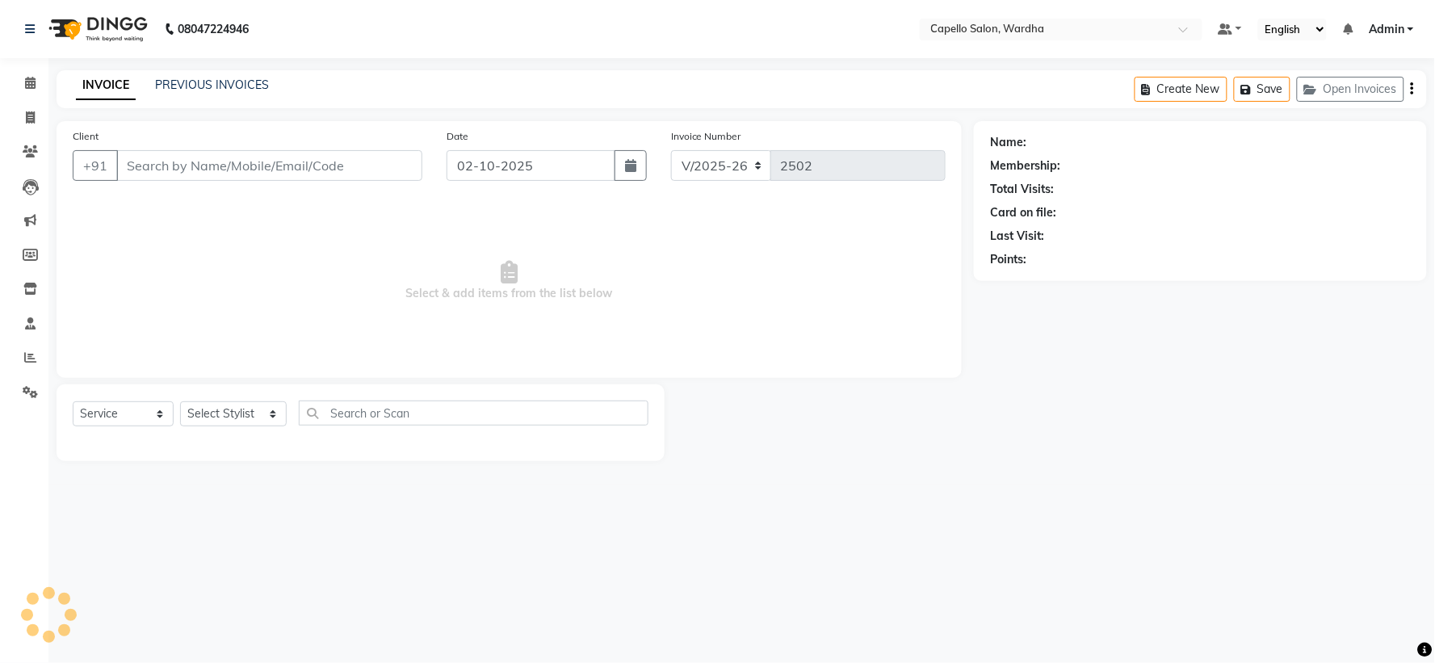
type input "7558412635"
select select "61287"
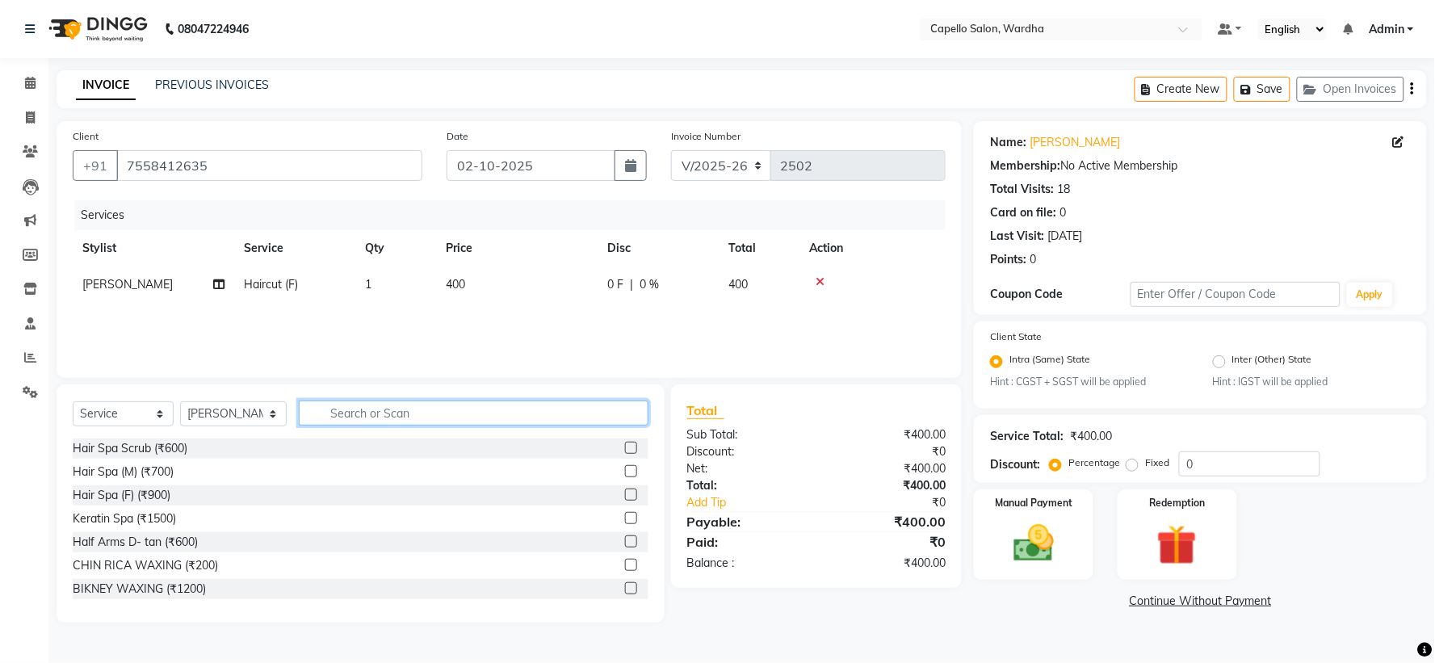
click at [391, 413] on input "text" at bounding box center [473, 413] width 349 height 25
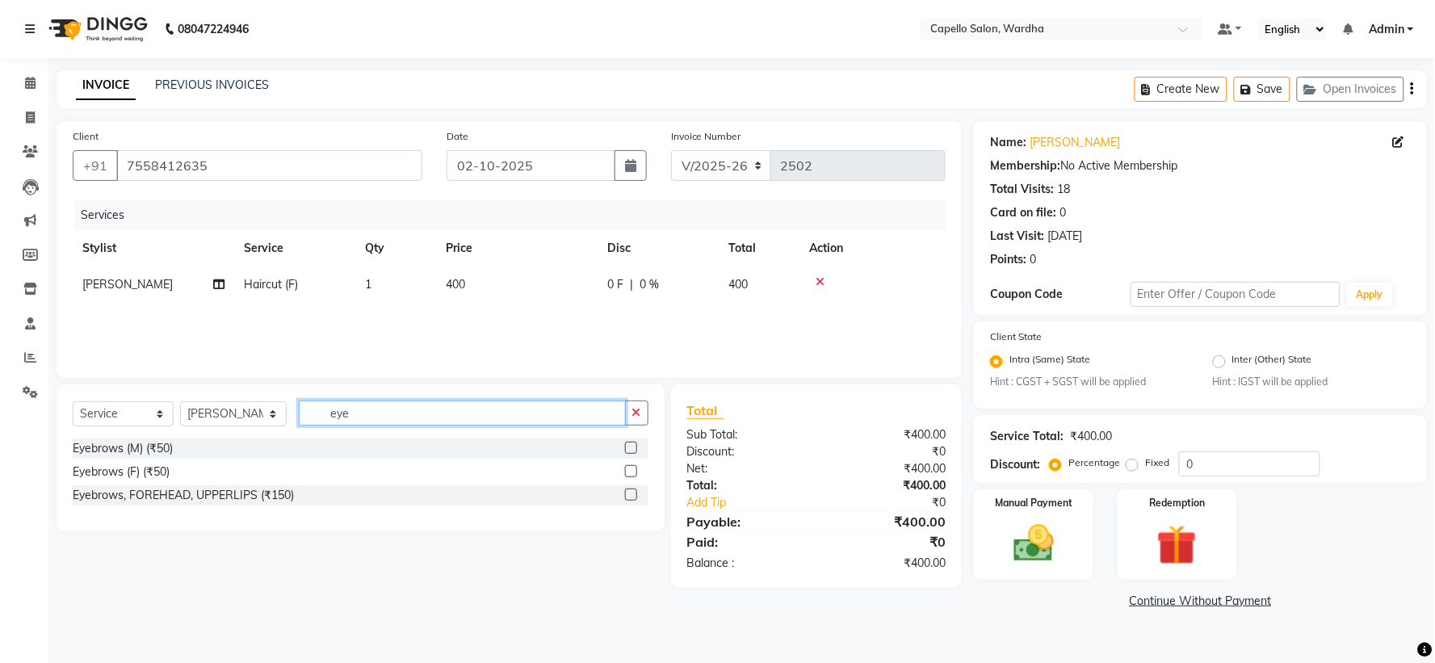
type input "eye"
click at [626, 475] on label at bounding box center [631, 471] width 12 height 12
click at [626, 475] on input "checkbox" at bounding box center [630, 472] width 10 height 10
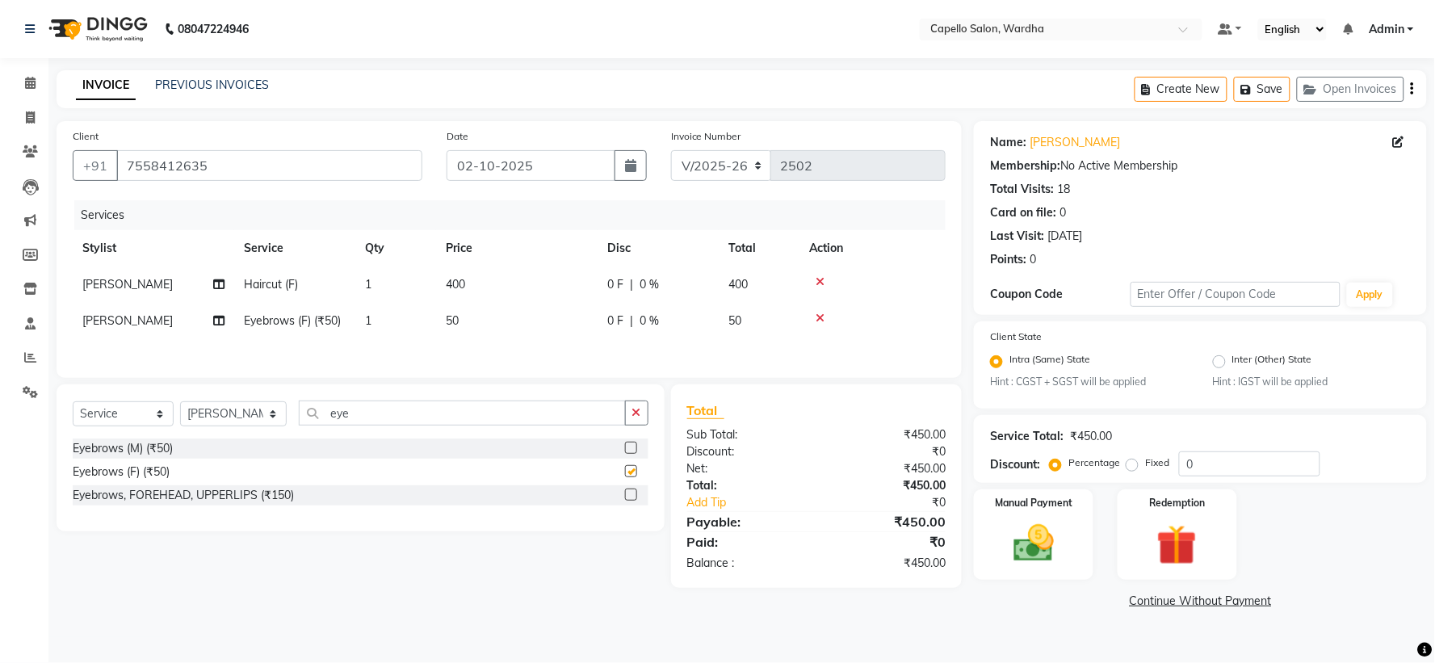
checkbox input "false"
click at [648, 412] on div "Select Service Product Membership Package Voucher Prepaid Gift Card Select Styl…" at bounding box center [361, 457] width 608 height 147
drag, startPoint x: 1143, startPoint y: 497, endPoint x: 1083, endPoint y: 515, distance: 63.1
click at [1142, 497] on div "Redemption" at bounding box center [1178, 534] width 120 height 90
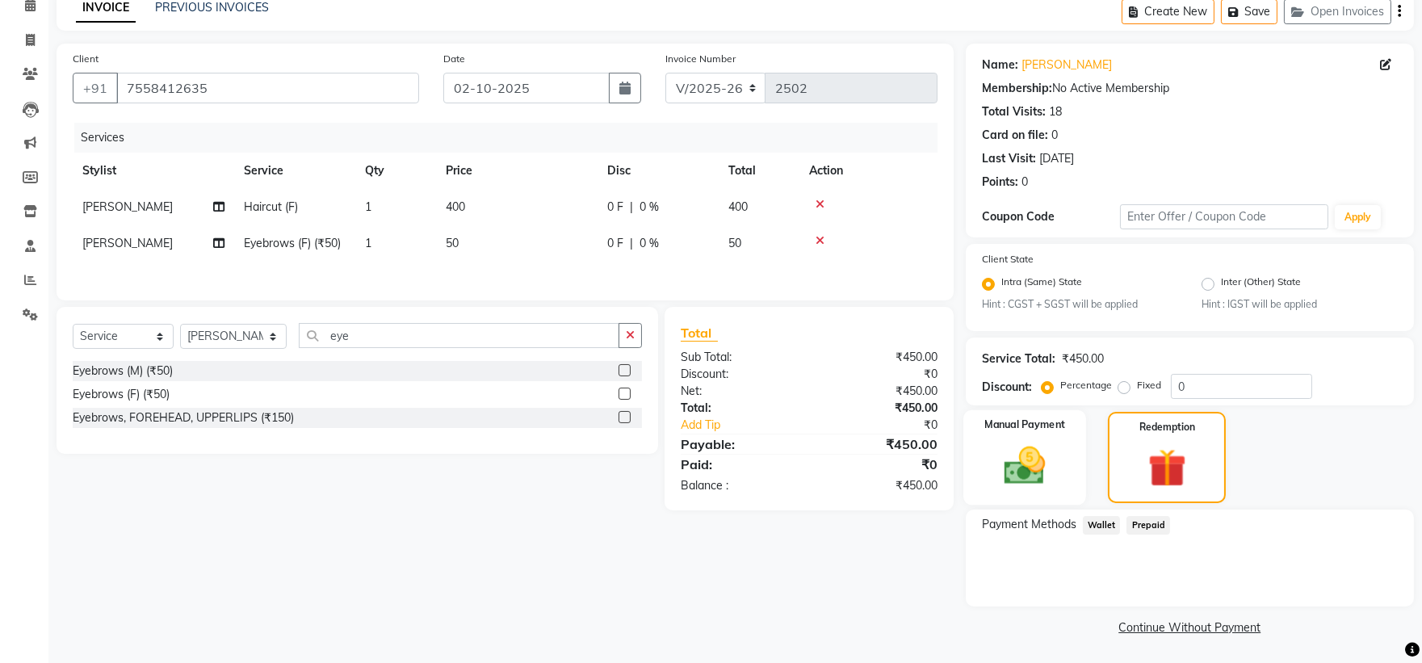
click at [1019, 442] on img at bounding box center [1024, 466] width 67 height 48
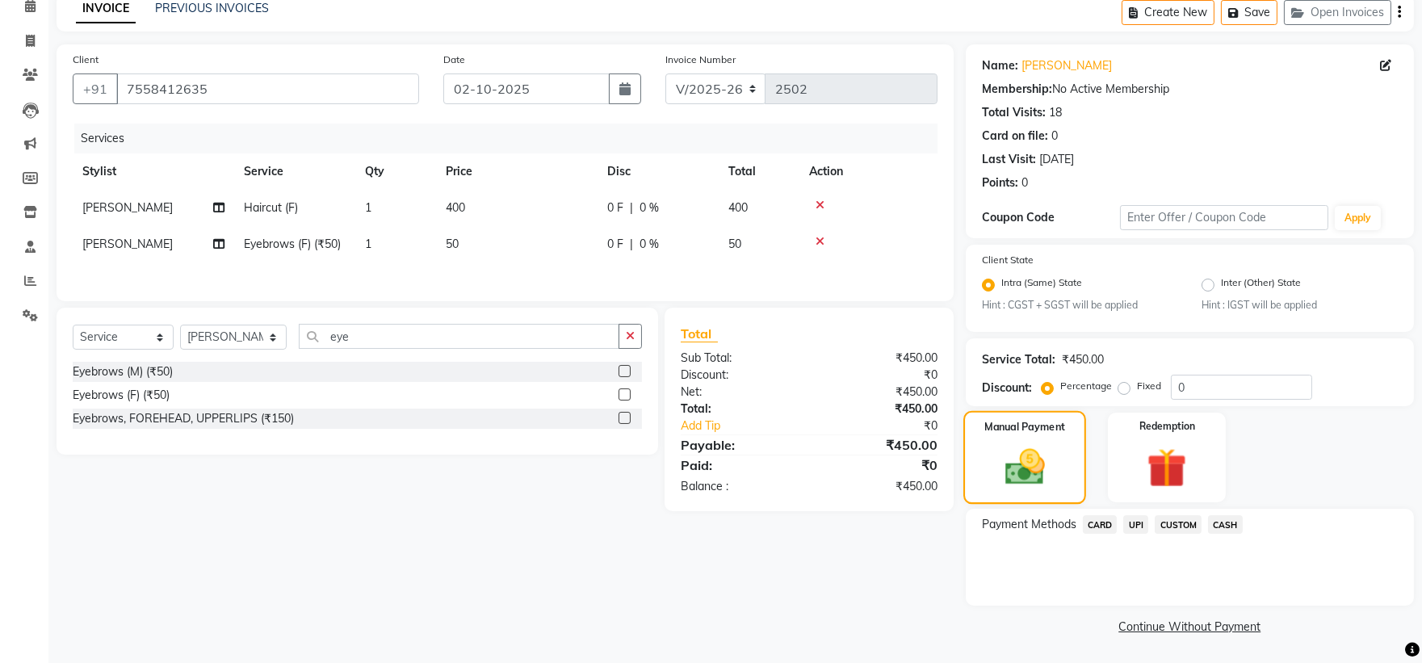
scroll to position [77, 0]
click at [1130, 519] on span "UPI" at bounding box center [1135, 524] width 25 height 19
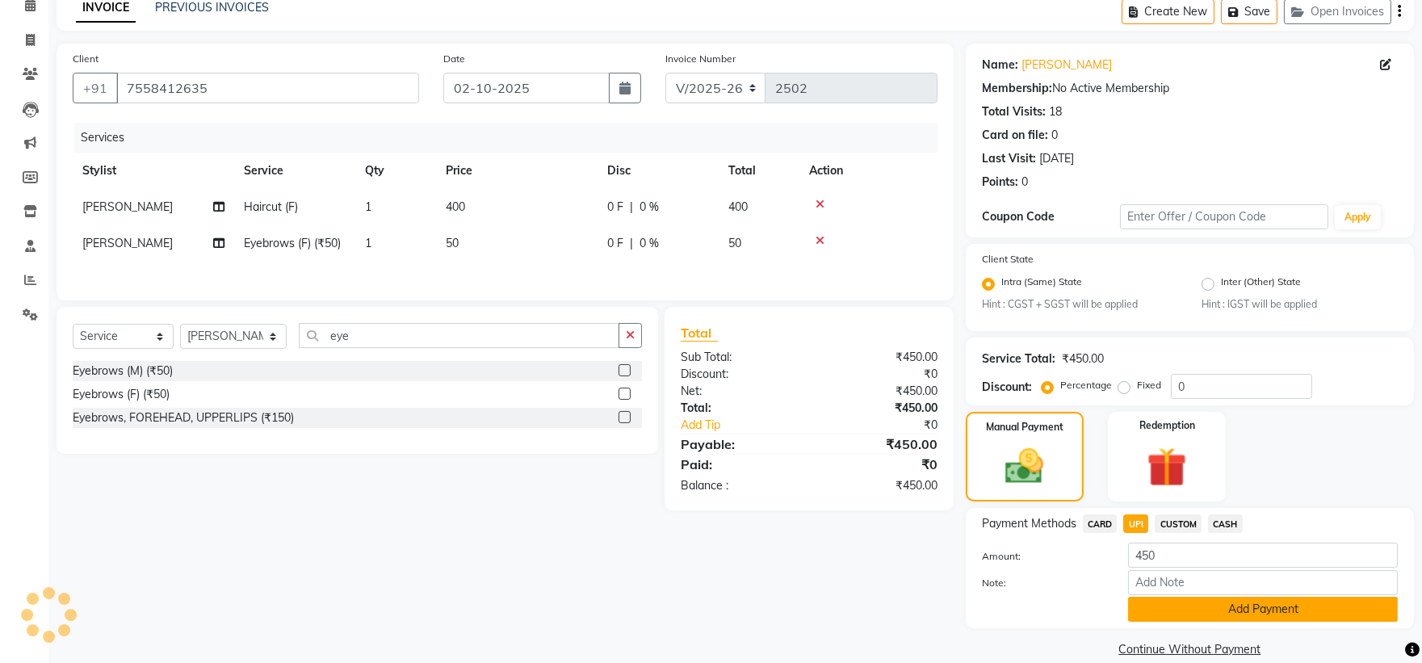
click at [1237, 603] on button "Add Payment" at bounding box center [1263, 609] width 270 height 25
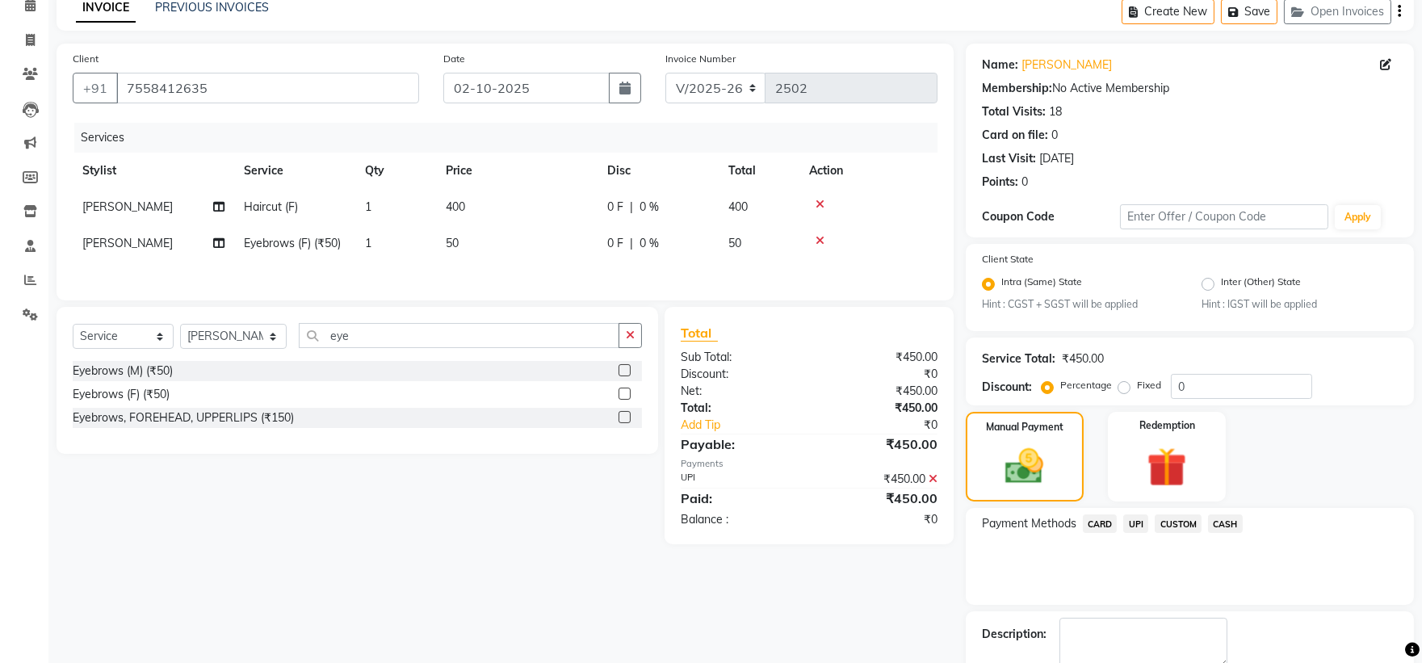
scroll to position [167, 0]
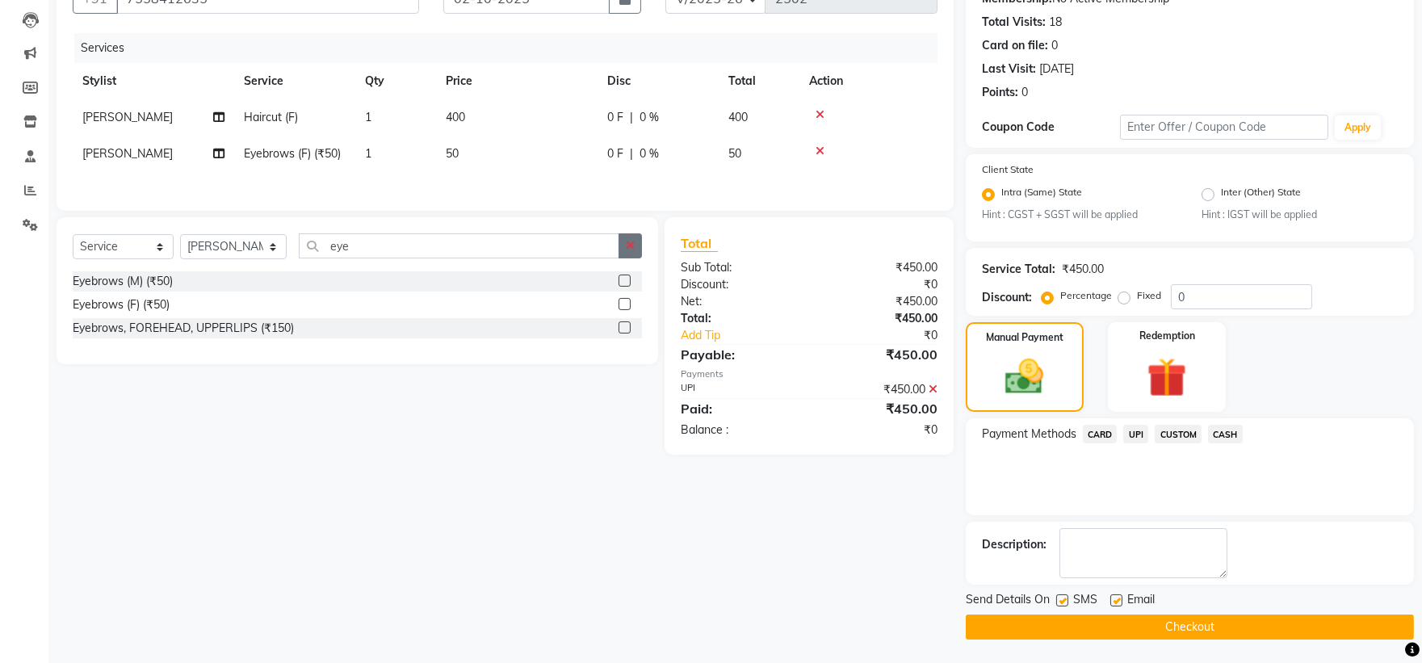
click at [624, 243] on button "button" at bounding box center [630, 245] width 23 height 25
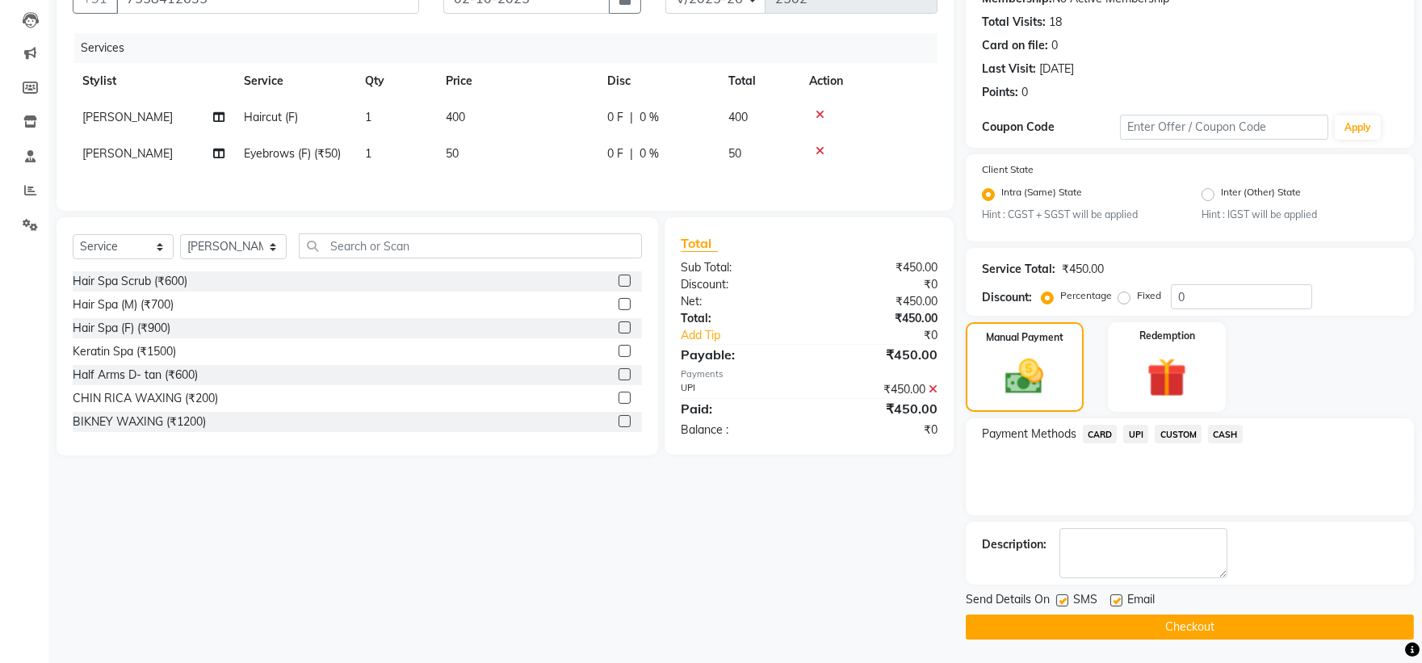
click at [1034, 619] on button "Checkout" at bounding box center [1190, 626] width 448 height 25
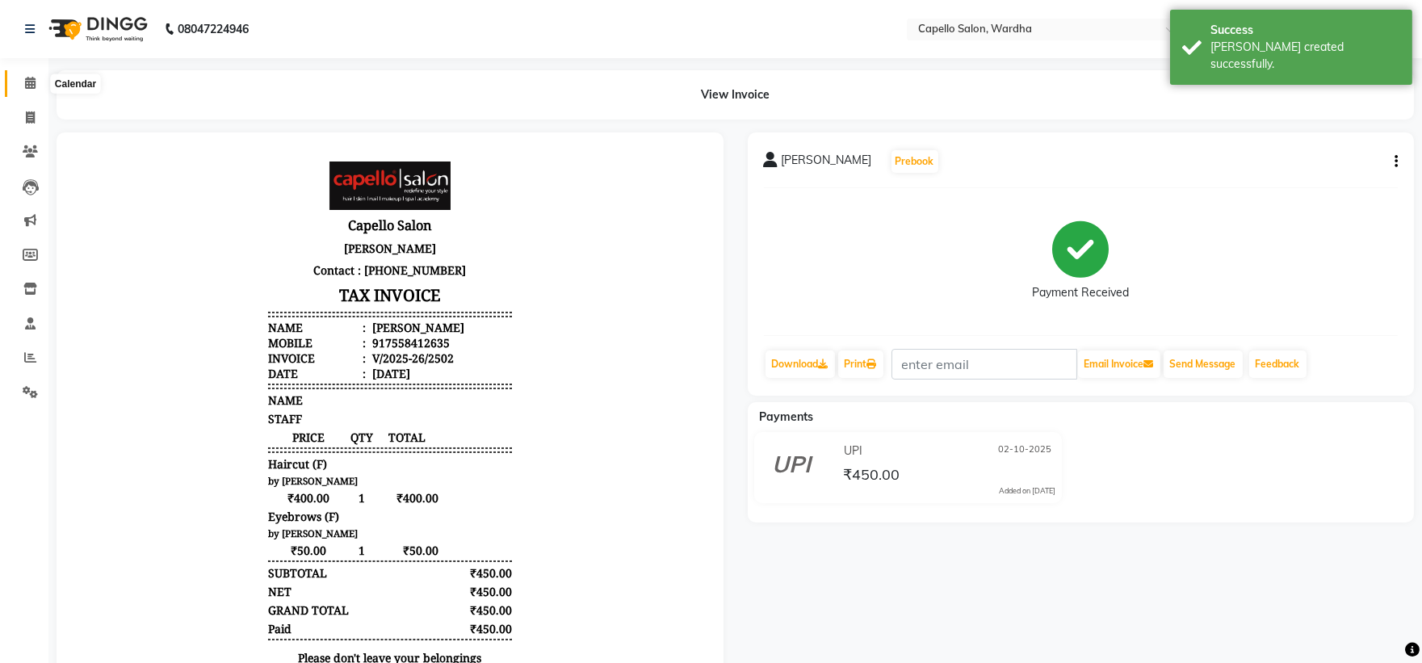
click at [25, 86] on icon at bounding box center [30, 83] width 10 height 12
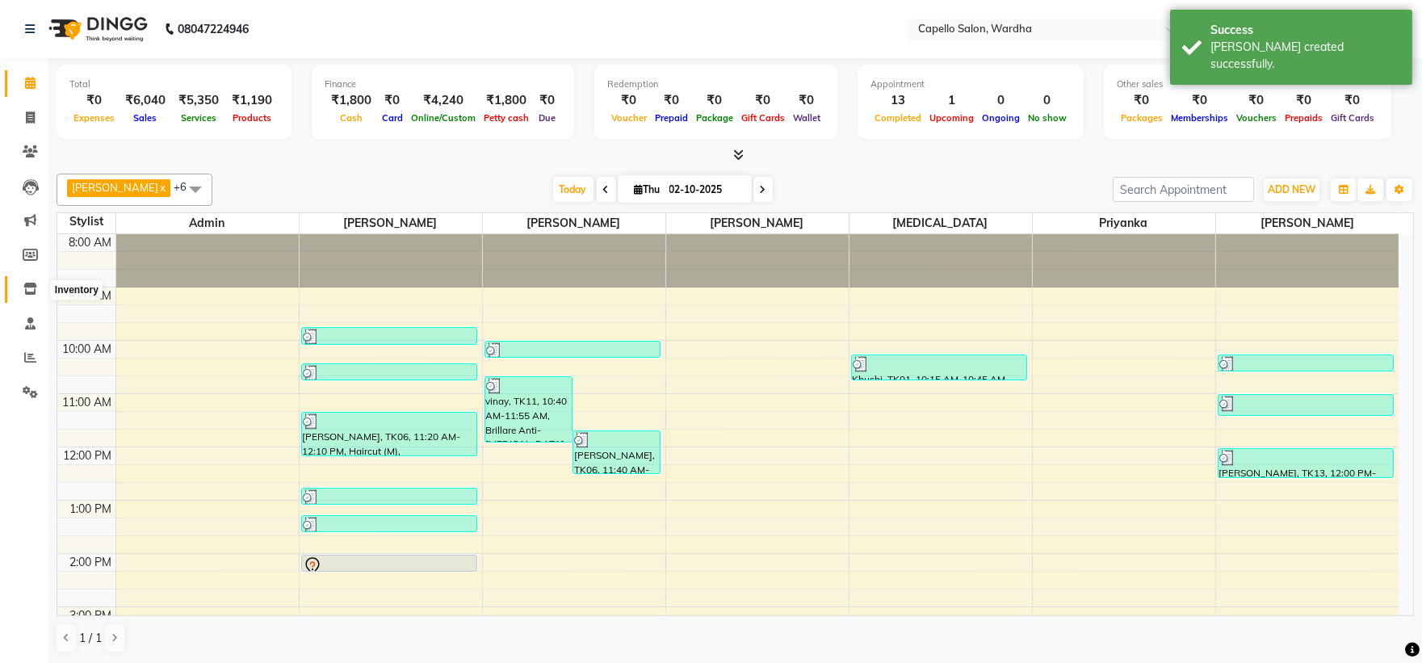
click at [18, 288] on span at bounding box center [30, 289] width 28 height 19
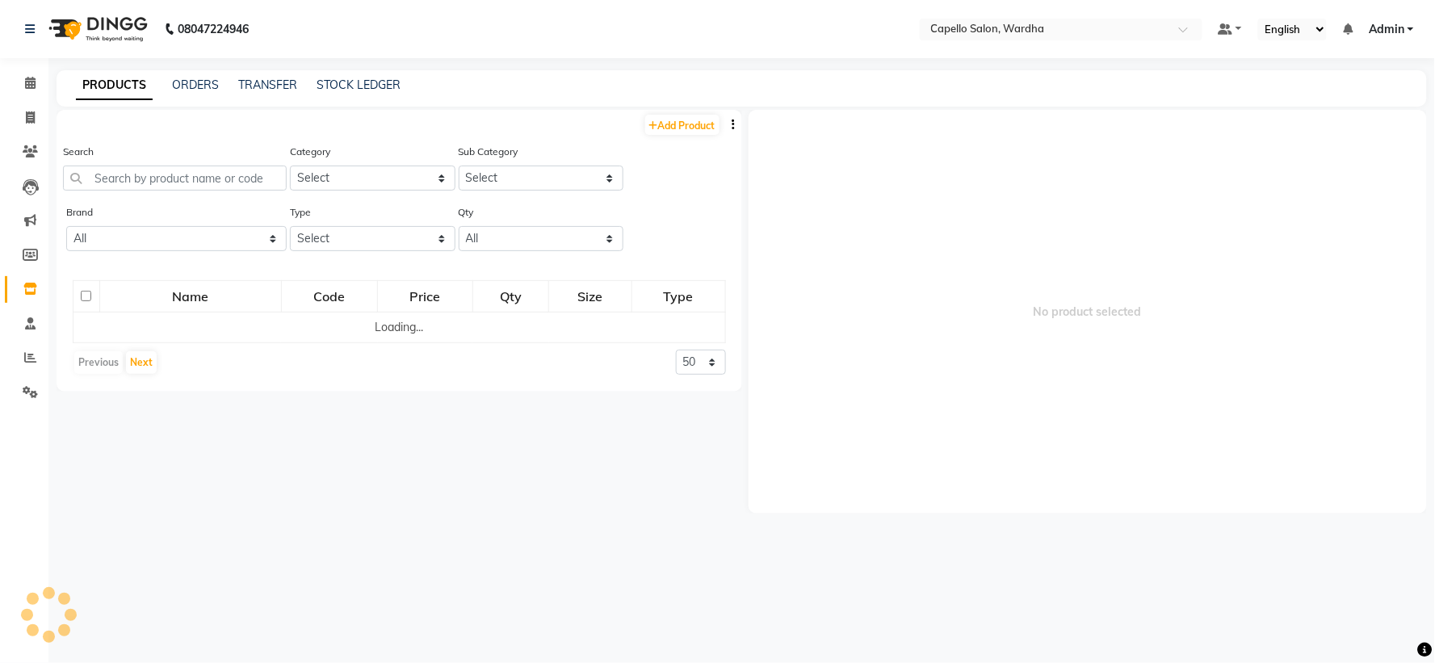
drag, startPoint x: 157, startPoint y: 166, endPoint x: 156, endPoint y: 176, distance: 10.6
click at [157, 172] on div "Search" at bounding box center [175, 167] width 224 height 48
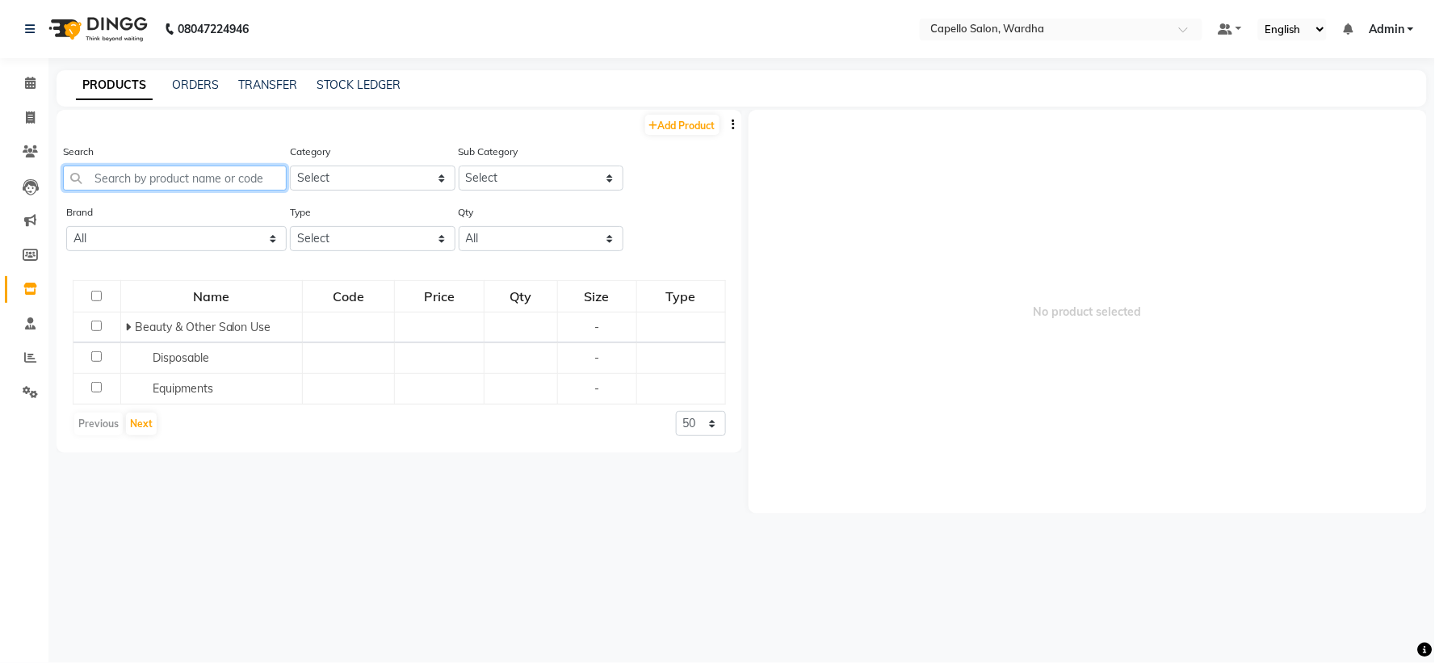
click at [156, 176] on input "text" at bounding box center [175, 178] width 224 height 25
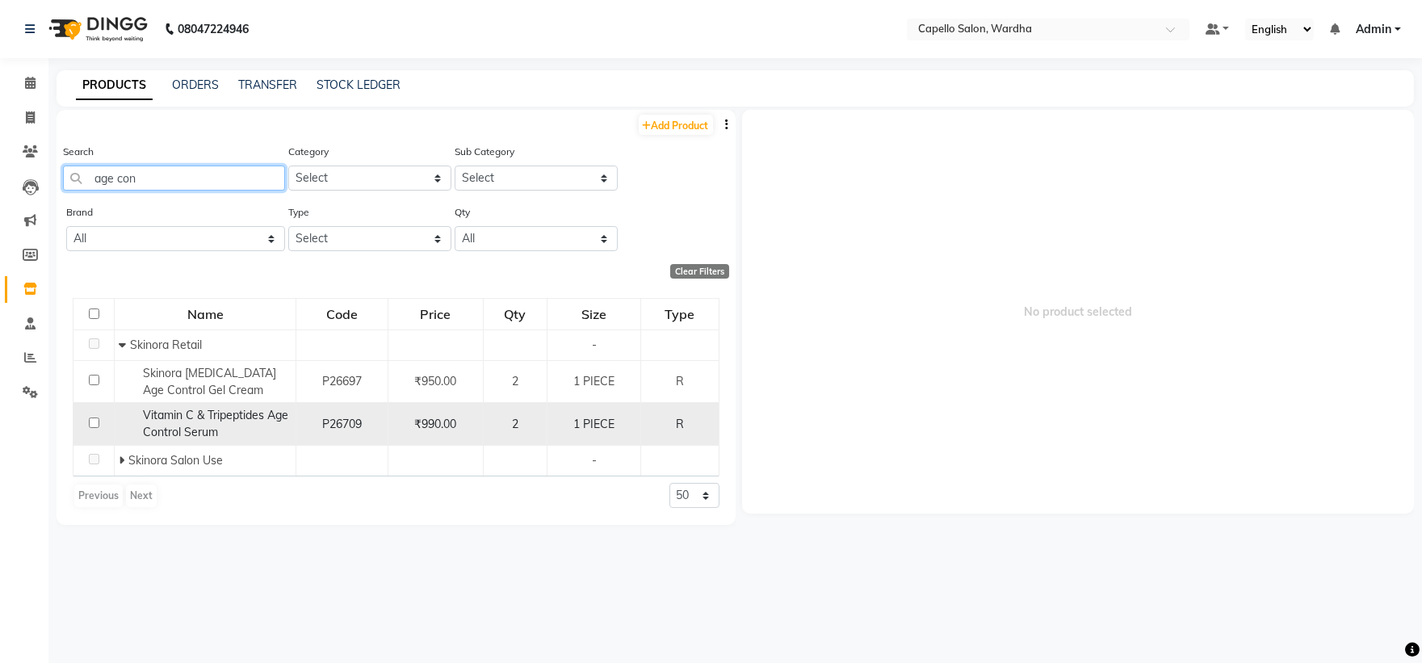
scroll to position [10, 0]
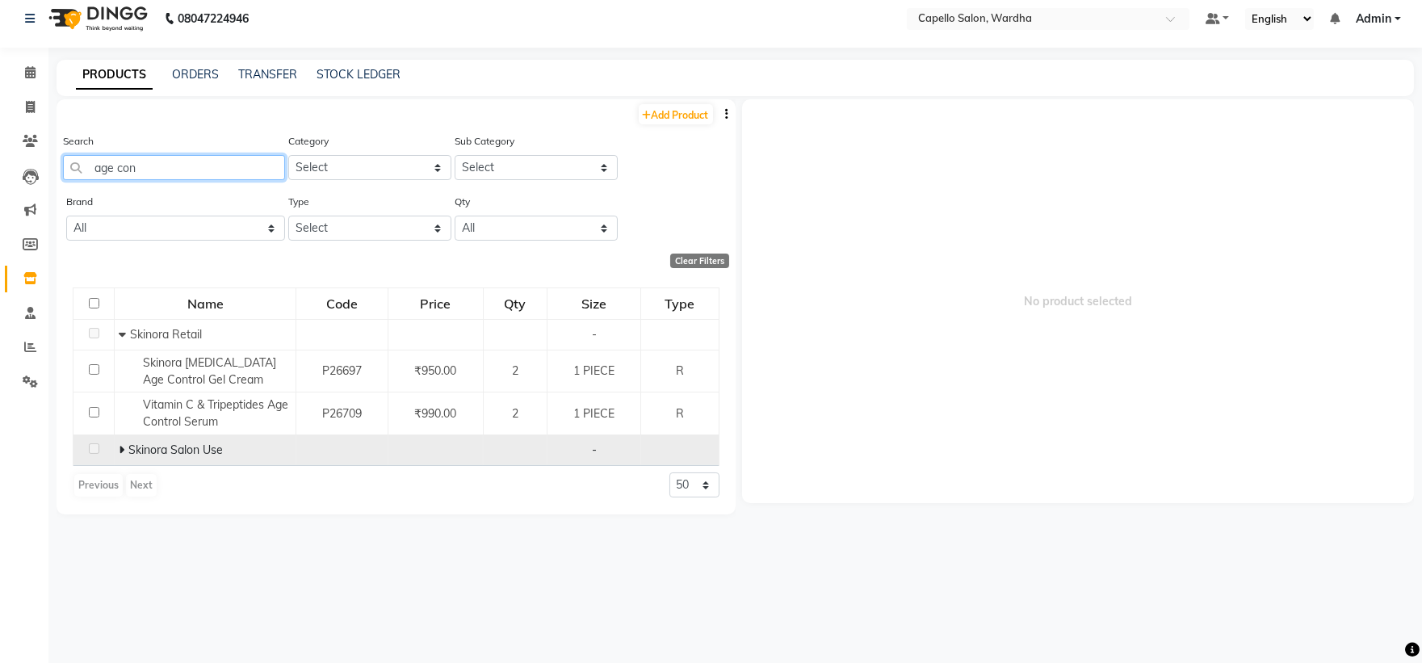
type input "age con"
click at [125, 448] on span at bounding box center [124, 449] width 10 height 15
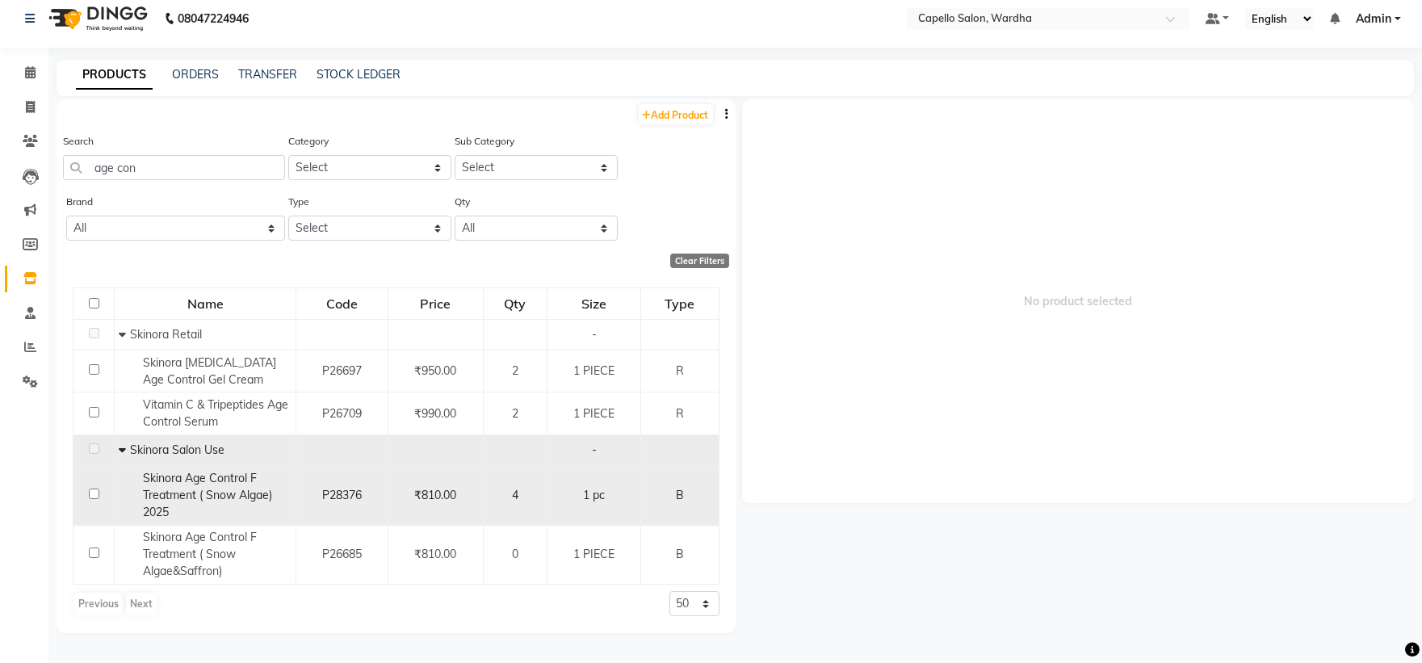
click at [230, 480] on span "Skinora Age Control F Treatment ( Snow Algae) 2025" at bounding box center [207, 495] width 129 height 48
select select
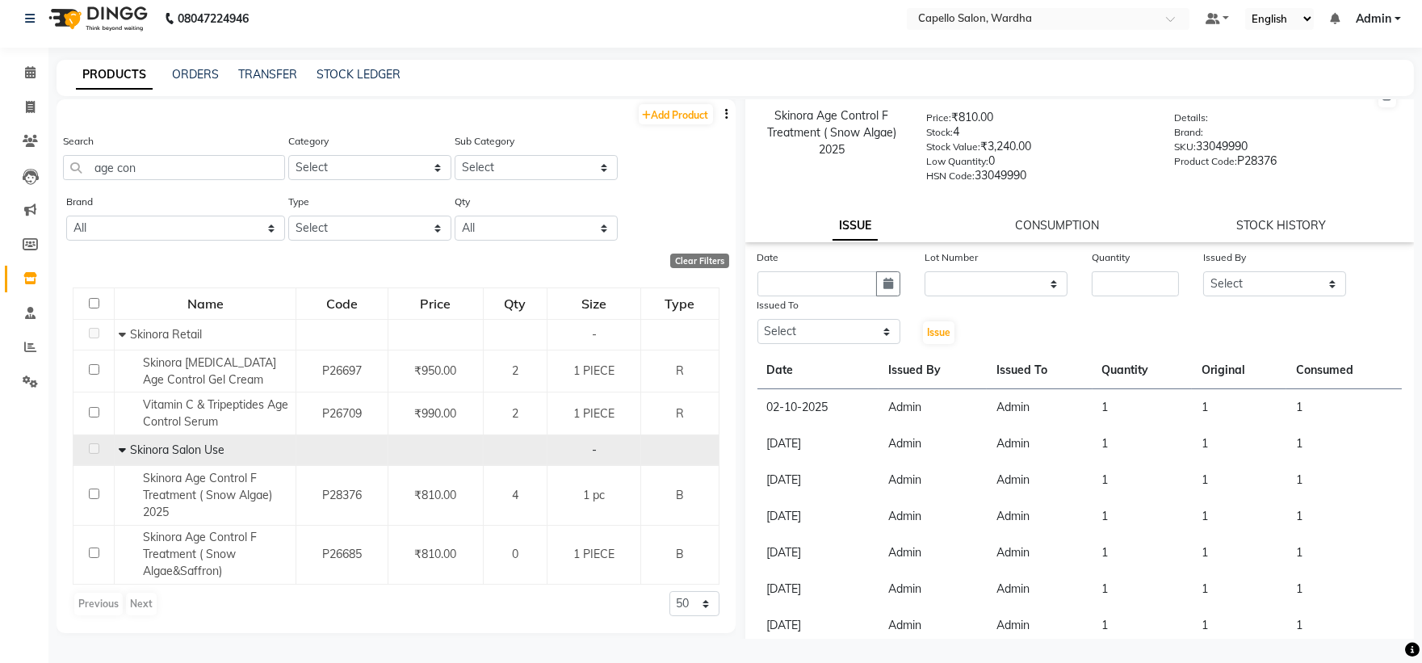
scroll to position [0, 0]
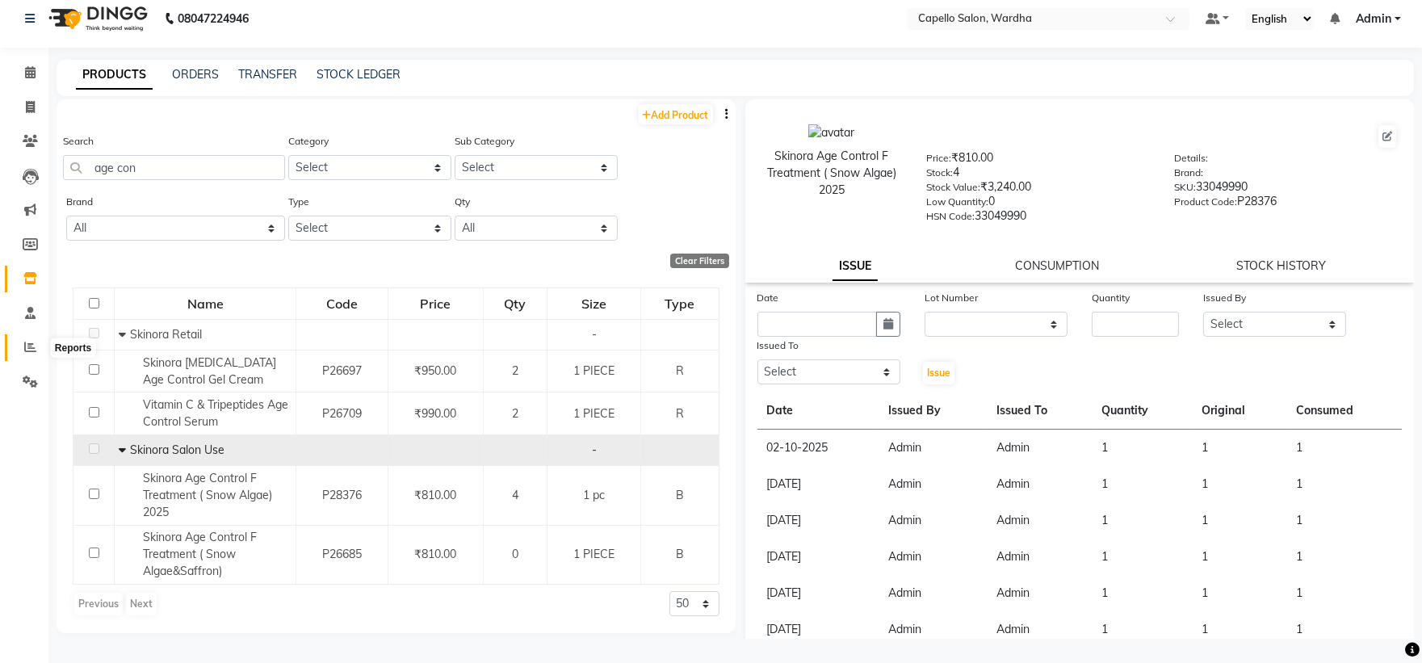
click at [30, 340] on span at bounding box center [30, 347] width 28 height 19
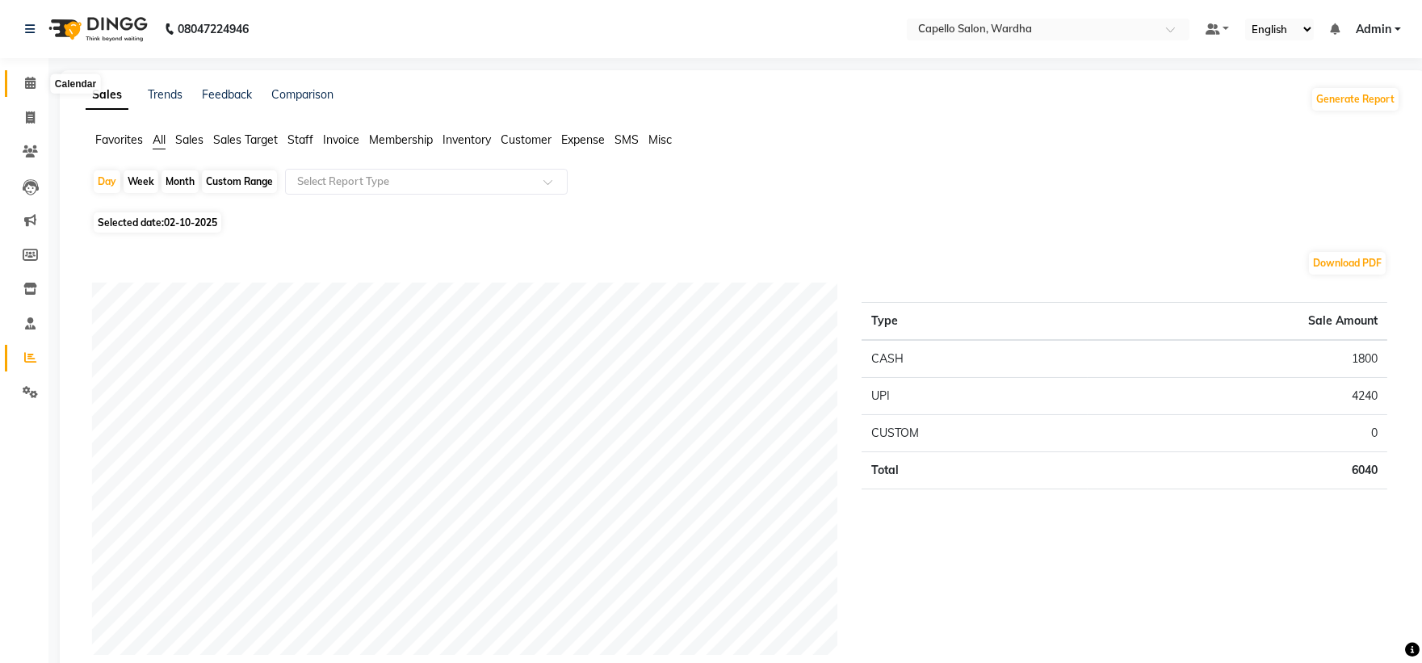
click at [33, 82] on icon at bounding box center [30, 83] width 10 height 12
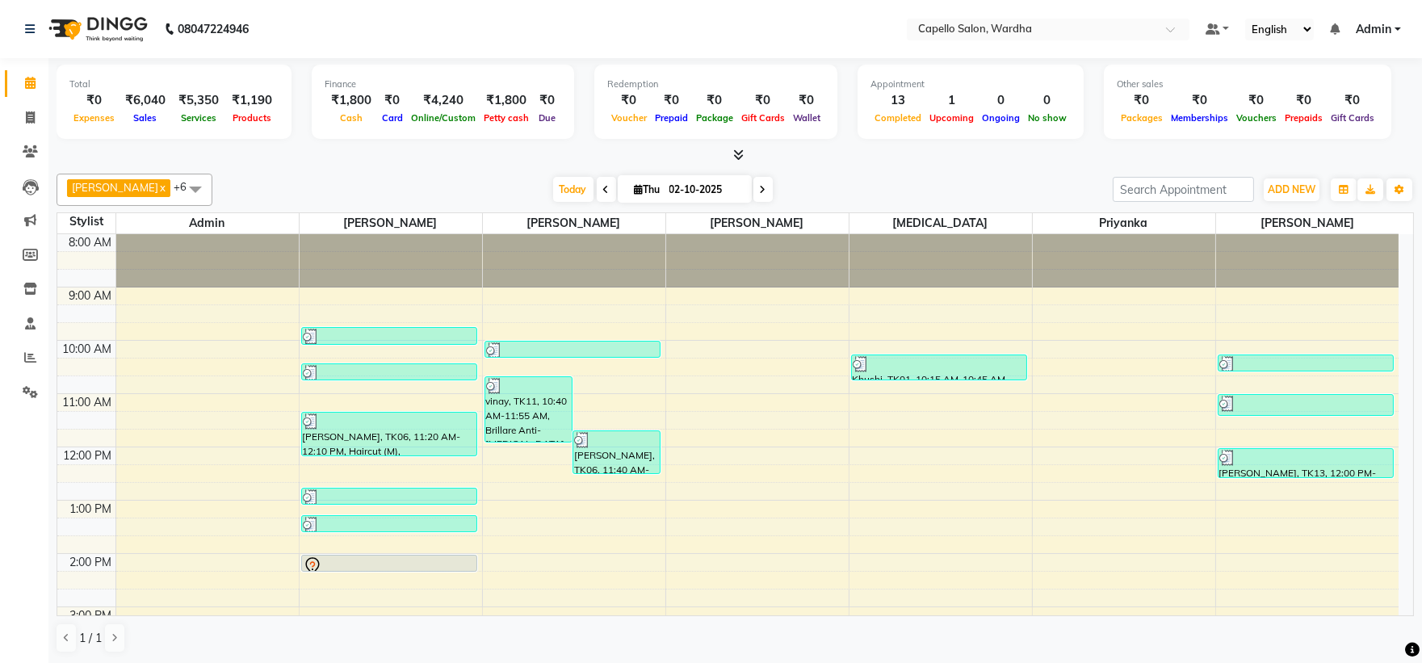
click at [527, 463] on div "8:00 AM 9:00 AM 10:00 AM 11:00 AM 12:00 PM 1:00 PM 2:00 PM 3:00 PM 4:00 PM 5:00…" at bounding box center [727, 580] width 1341 height 692
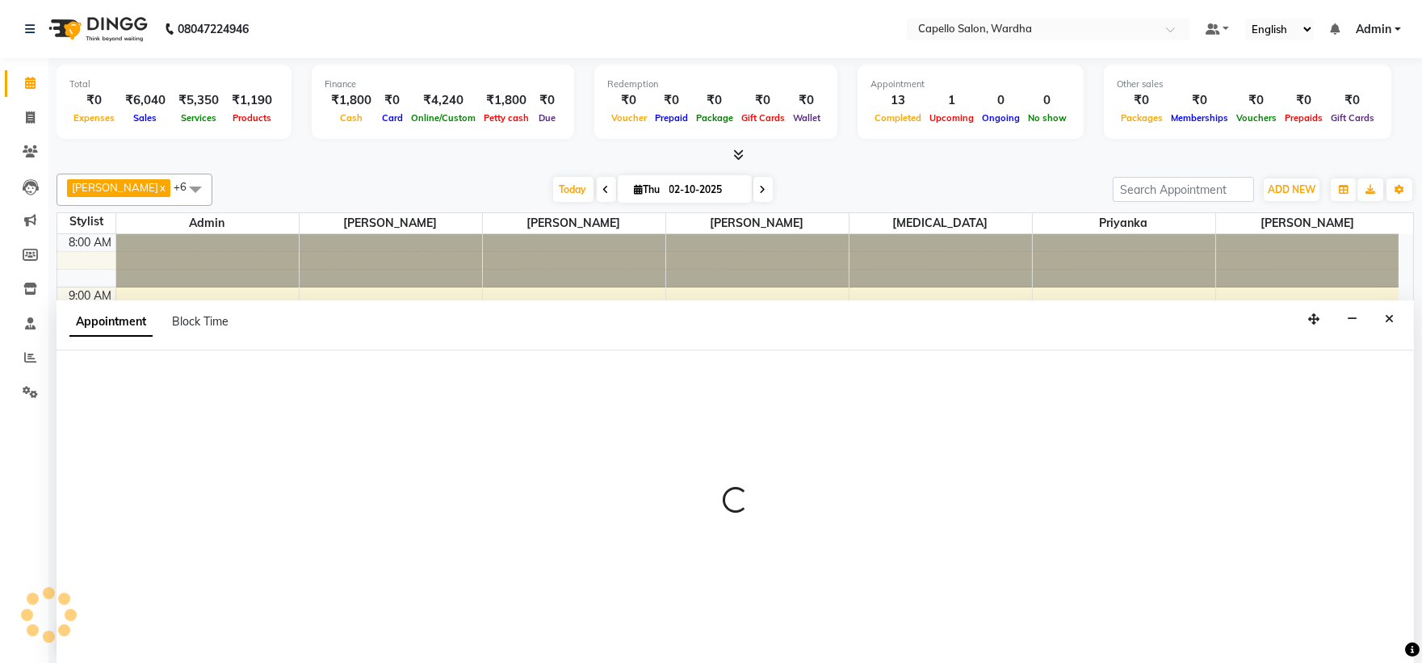
scroll to position [1, 0]
select select "35417"
select select "tentative"
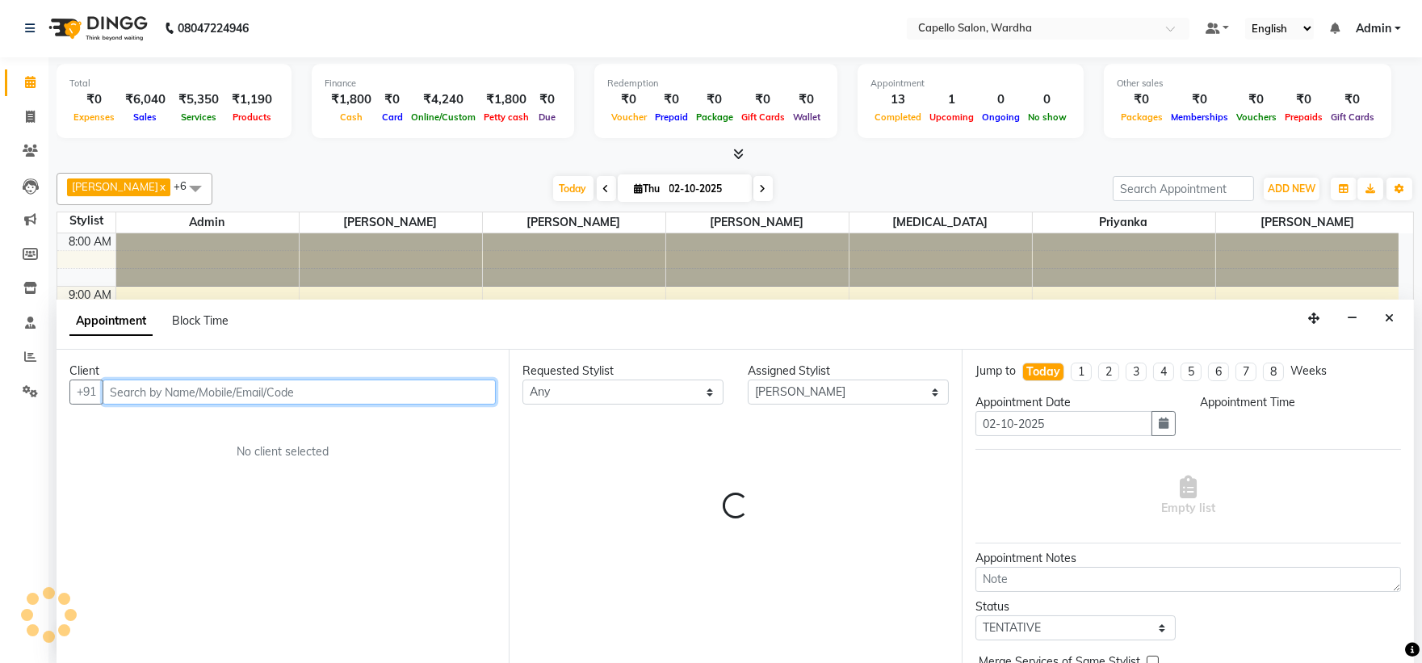
select select "720"
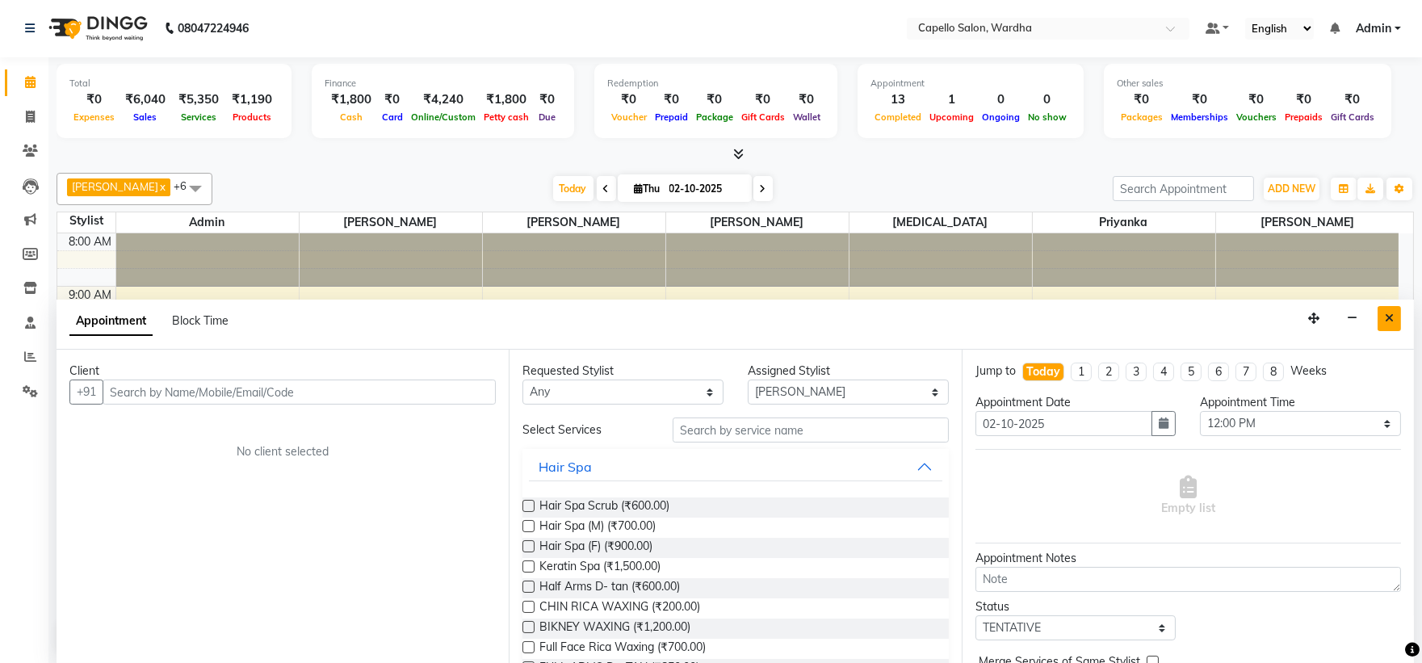
click at [1393, 315] on icon "Close" at bounding box center [1389, 317] width 9 height 11
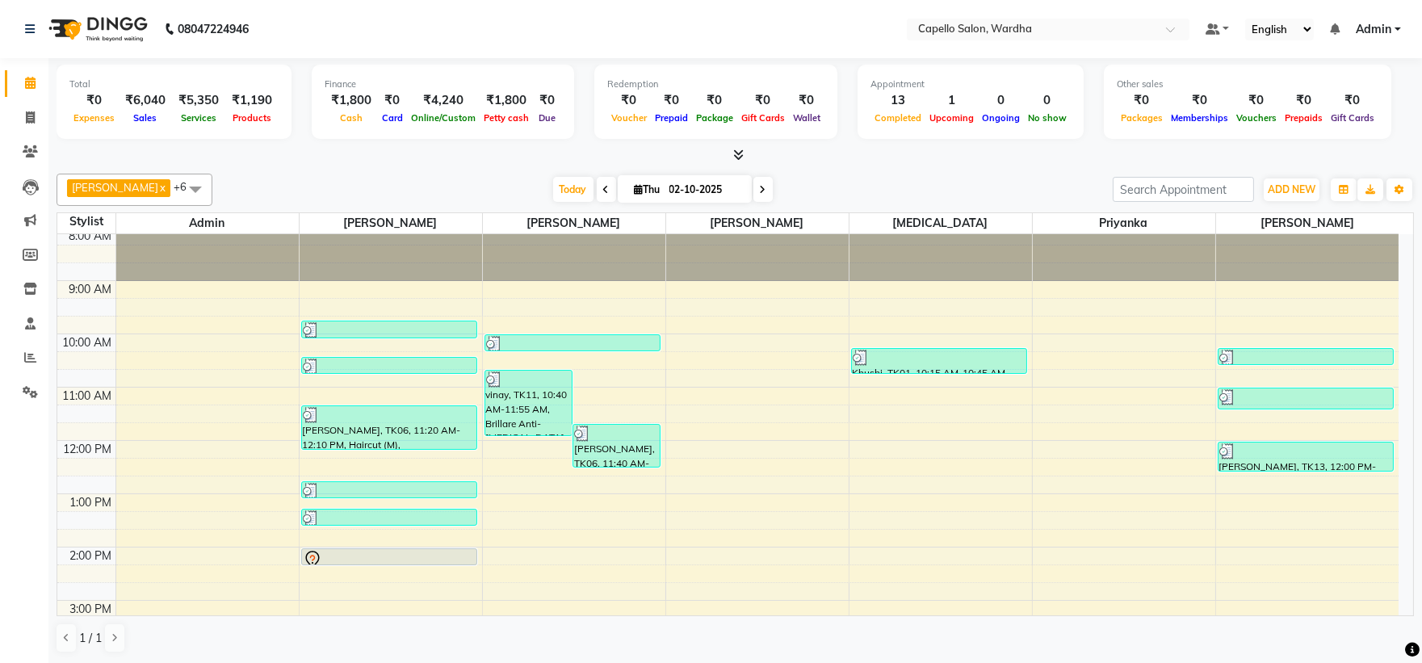
scroll to position [0, 0]
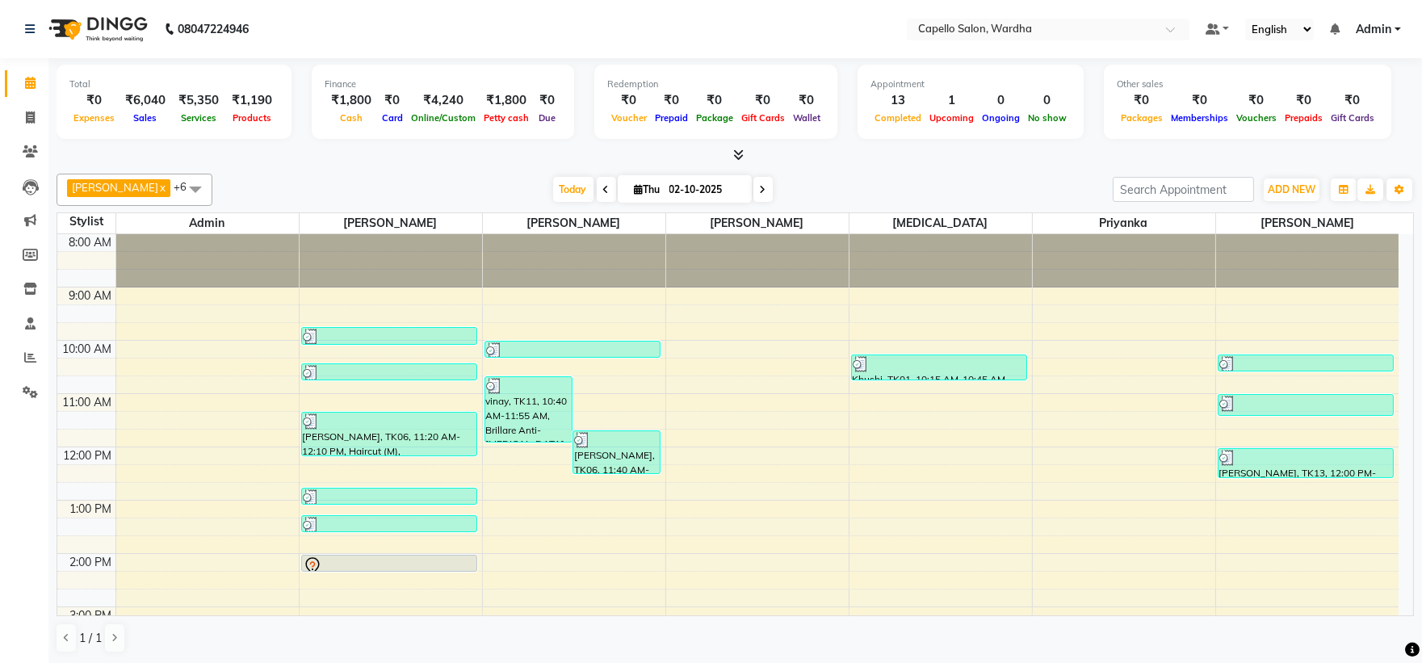
click at [539, 472] on div "8:00 AM 9:00 AM 10:00 AM 11:00 AM 12:00 PM 1:00 PM 2:00 PM 3:00 PM 4:00 PM 5:00…" at bounding box center [727, 580] width 1341 height 692
select select "35417"
select select "tentative"
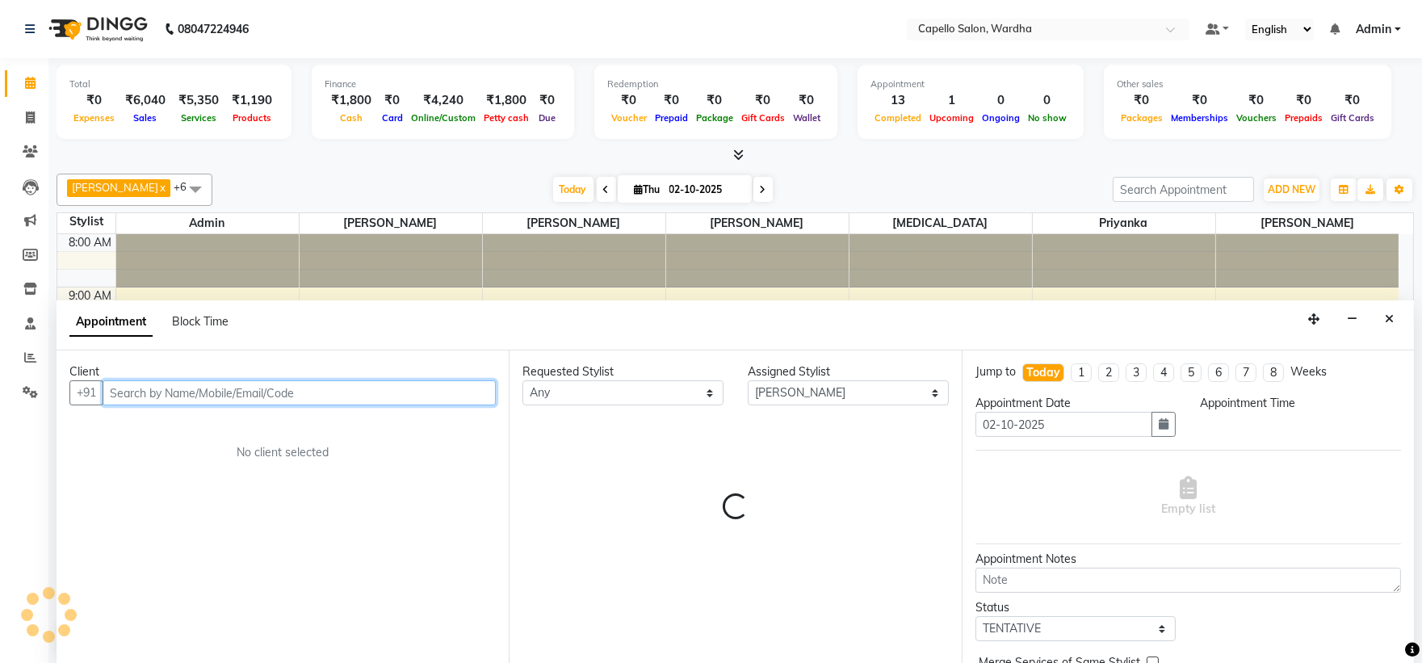
select select "735"
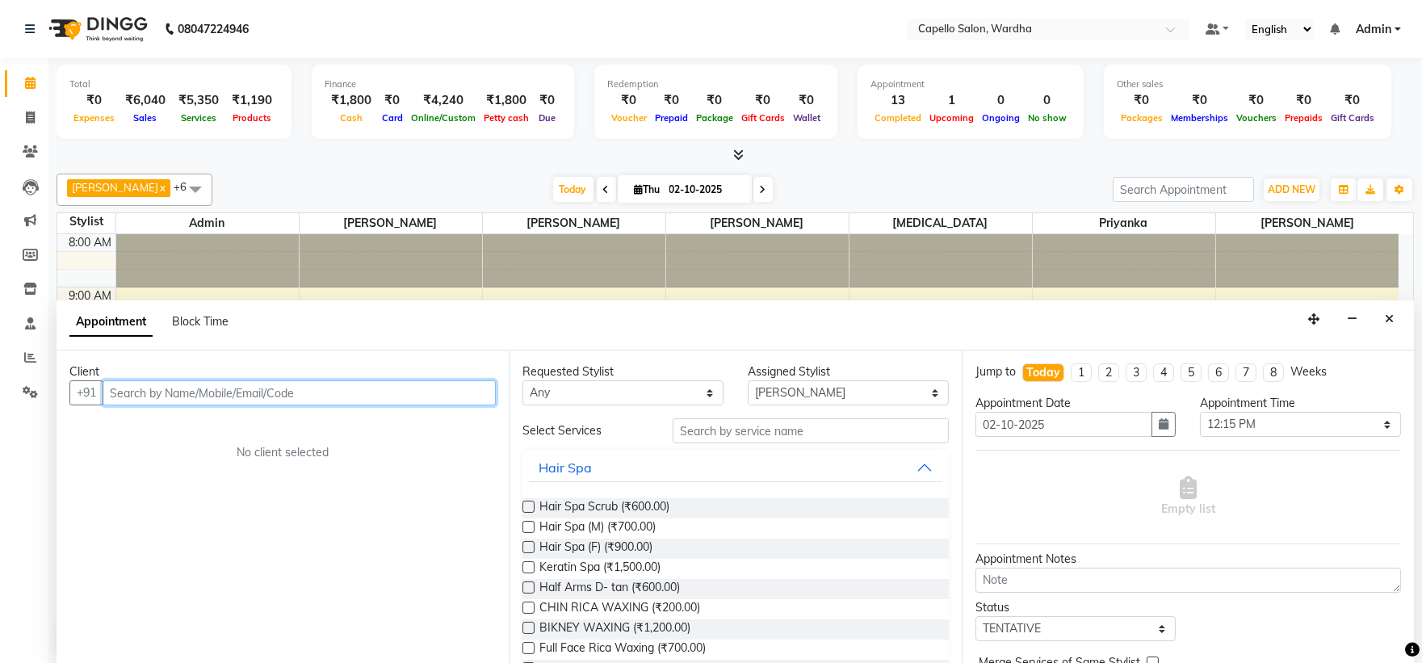
scroll to position [1, 0]
click at [355, 386] on input "text" at bounding box center [299, 392] width 393 height 25
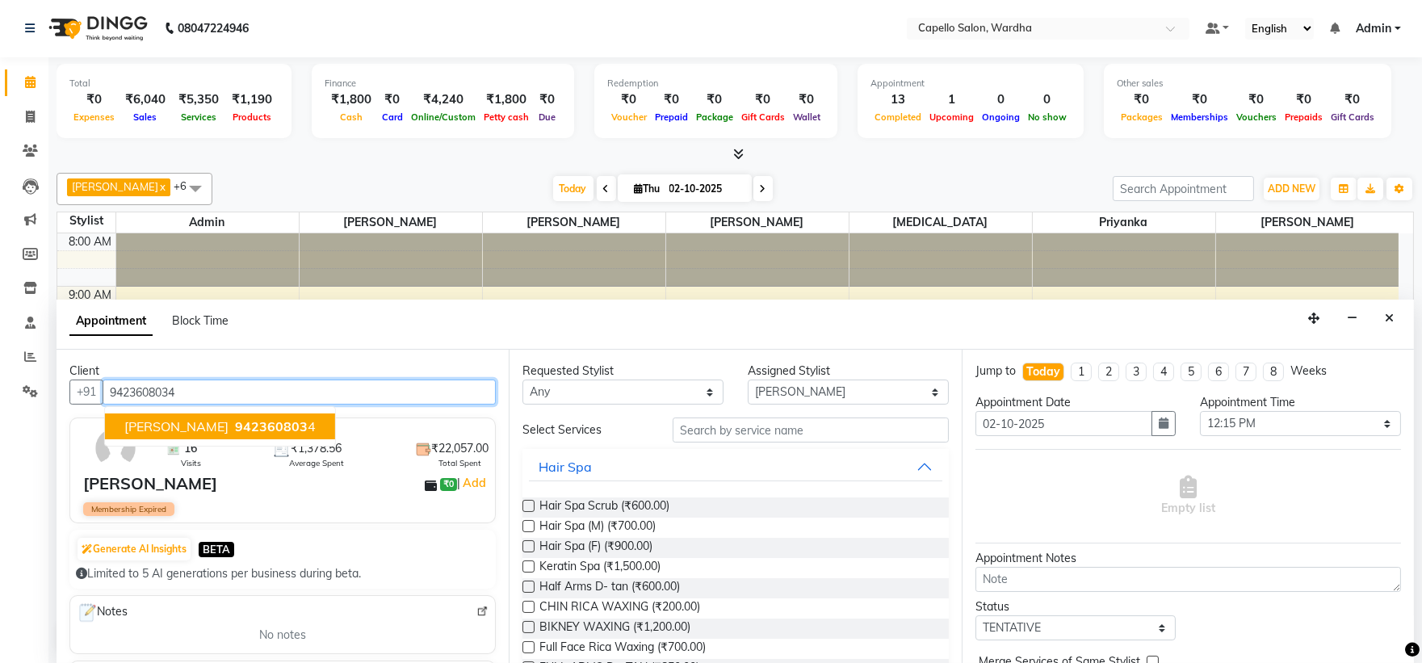
click at [159, 429] on span "MOHOMMAD" at bounding box center [176, 426] width 104 height 16
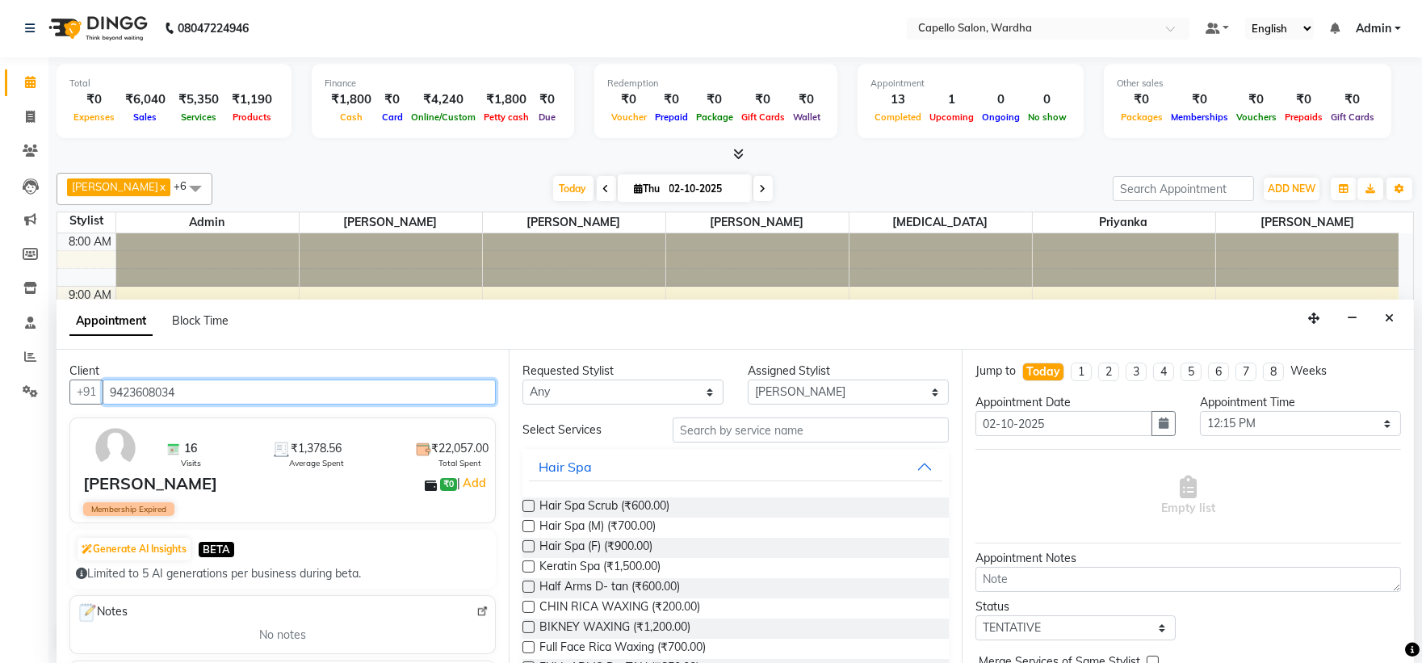
type input "9423608034"
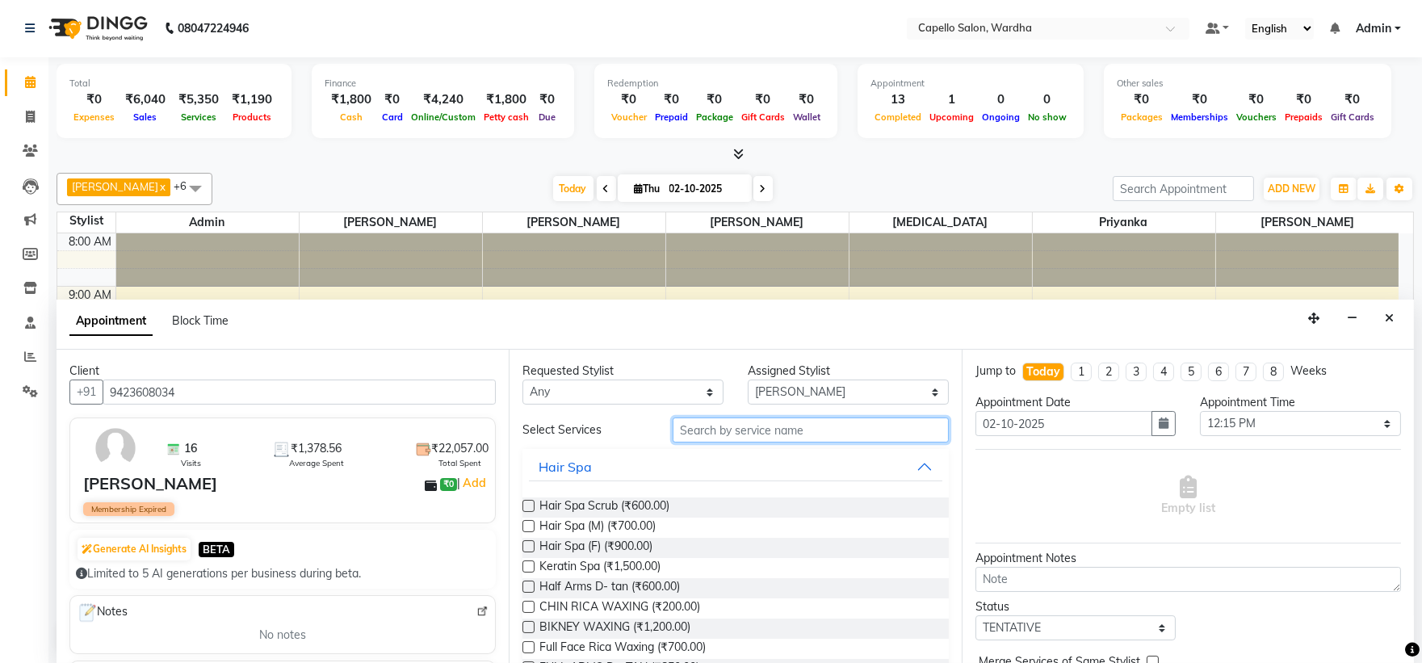
click at [775, 434] on input "text" at bounding box center [811, 429] width 276 height 25
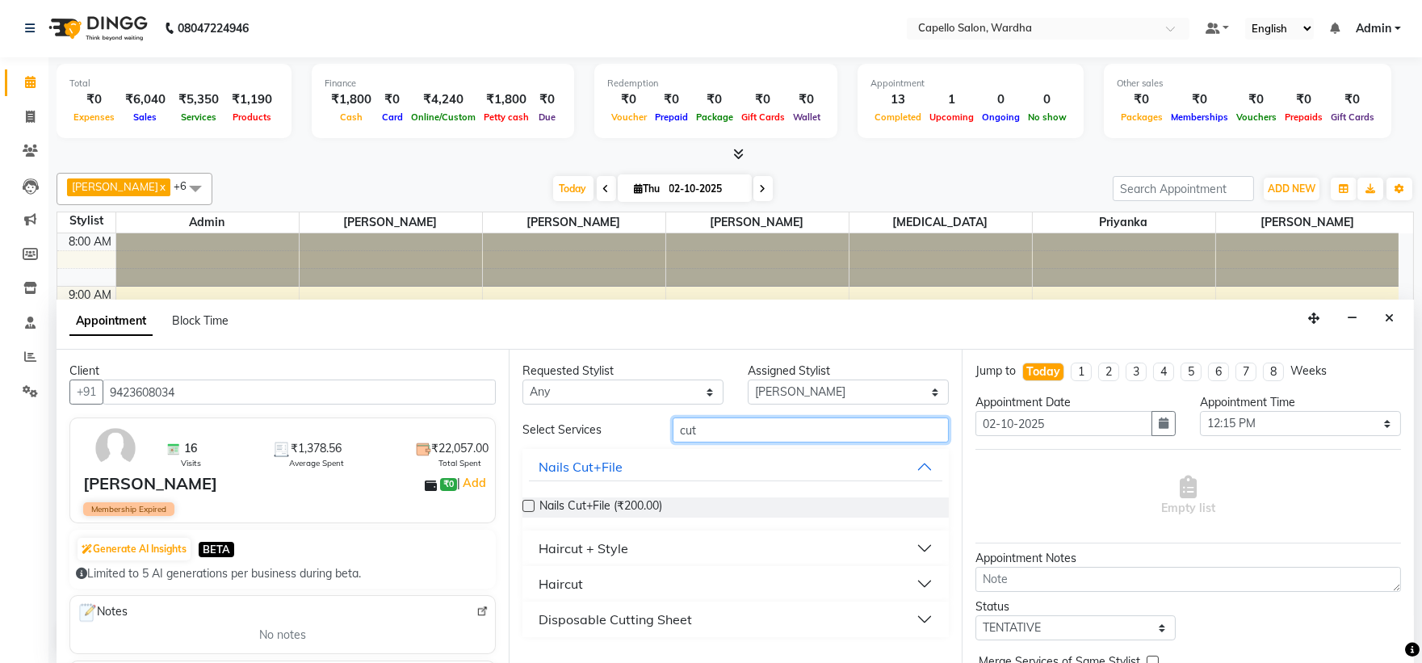
type input "cut"
click at [587, 586] on button "Haircut" at bounding box center [735, 583] width 413 height 29
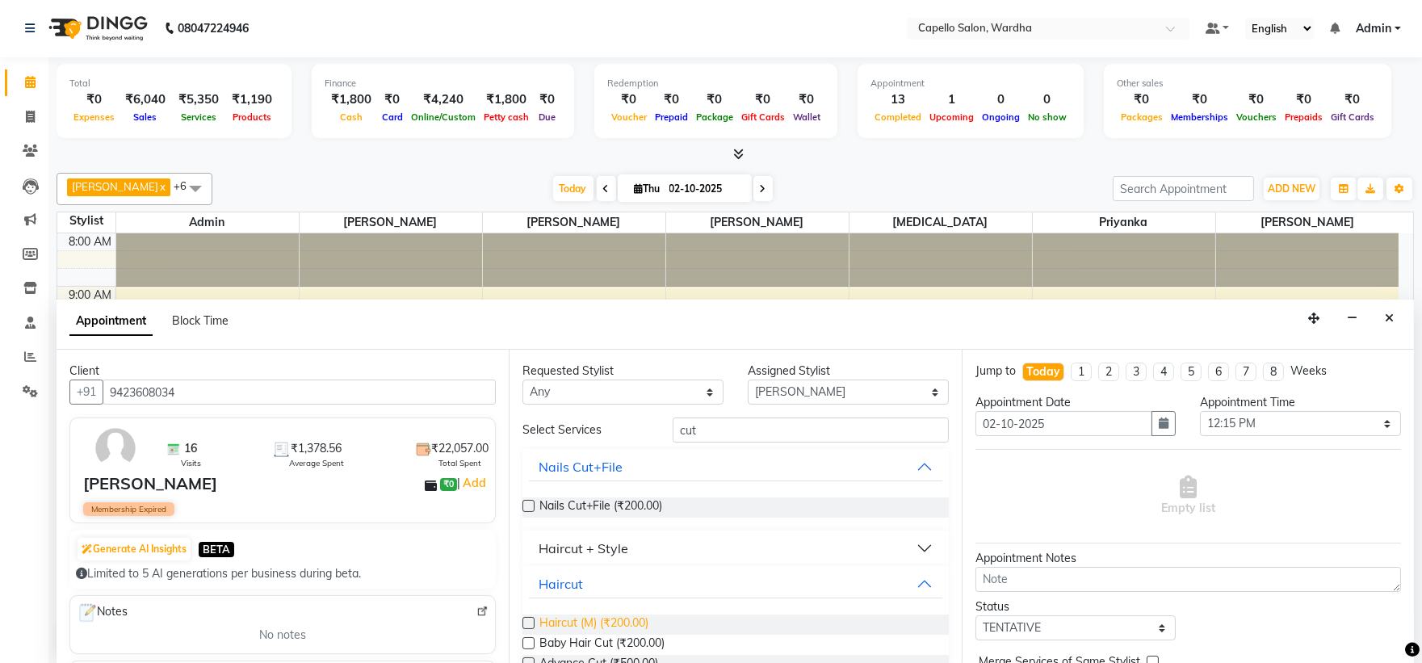
click at [590, 625] on span "Haircut (M) (₹200.00)" at bounding box center [593, 624] width 109 height 20
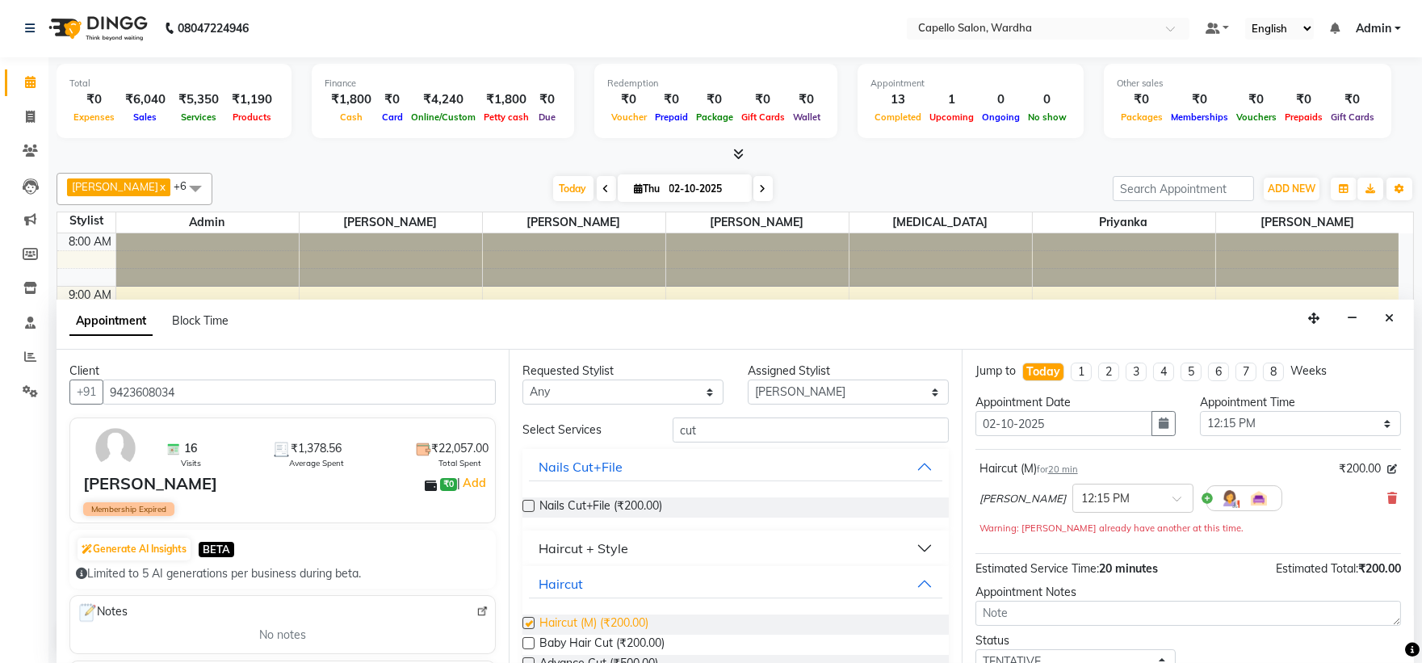
checkbox input "false"
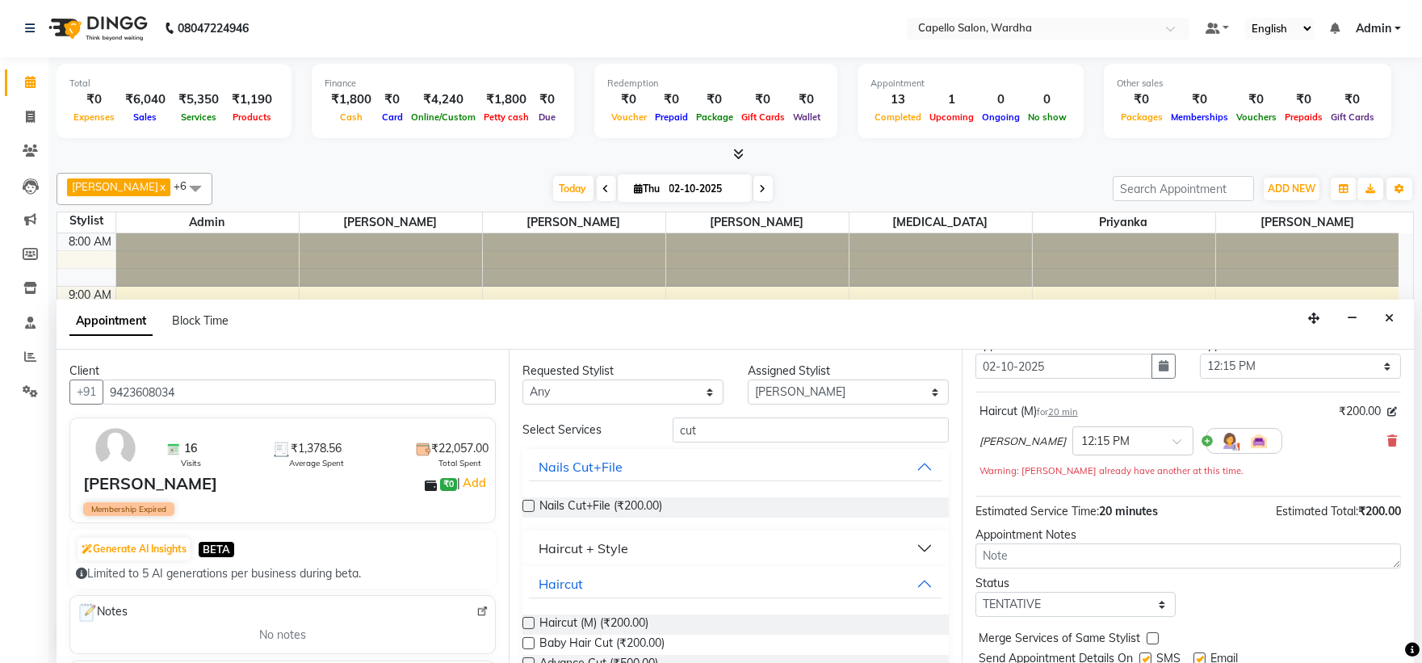
scroll to position [113, 0]
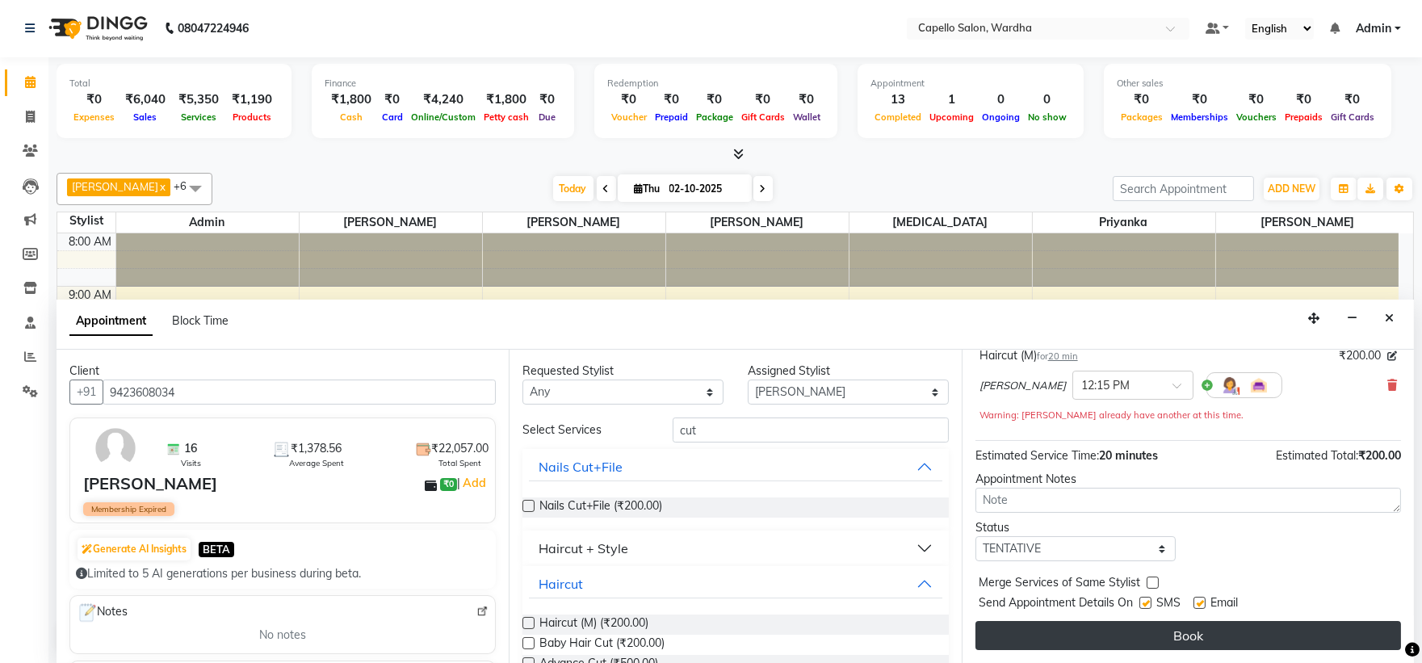
click at [1098, 635] on button "Book" at bounding box center [1188, 635] width 426 height 29
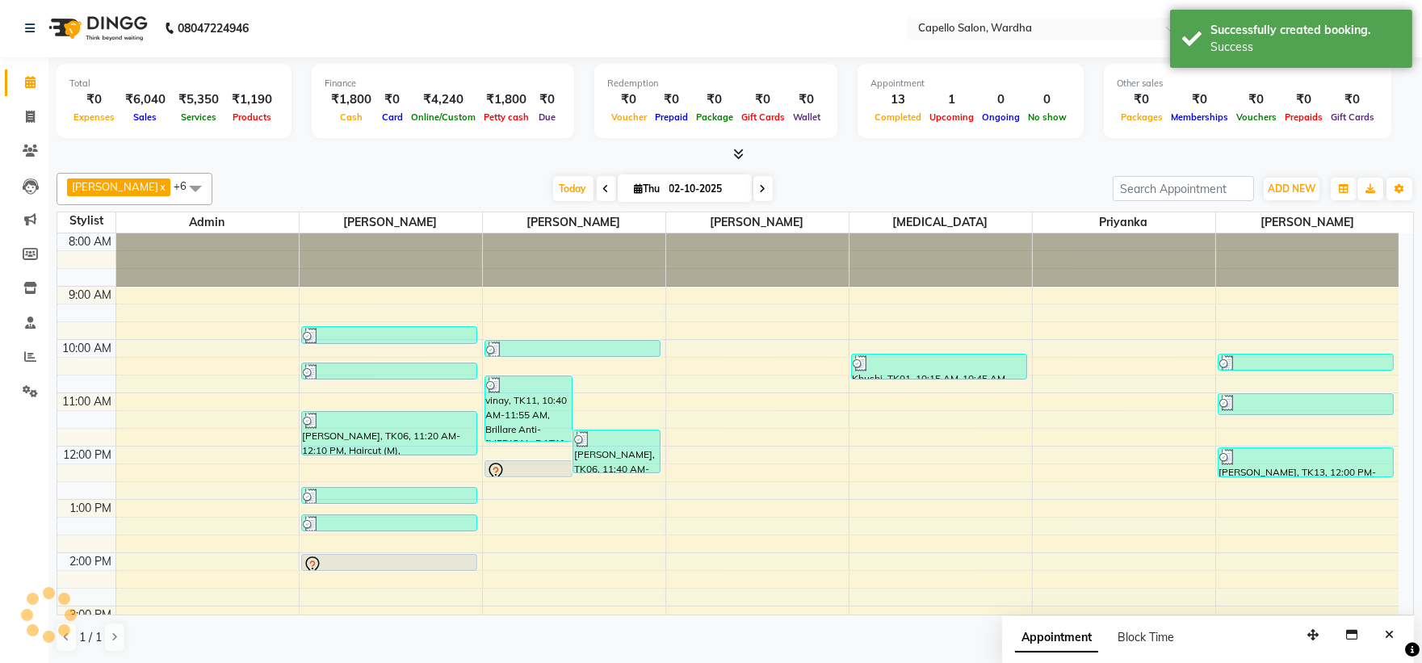
scroll to position [0, 0]
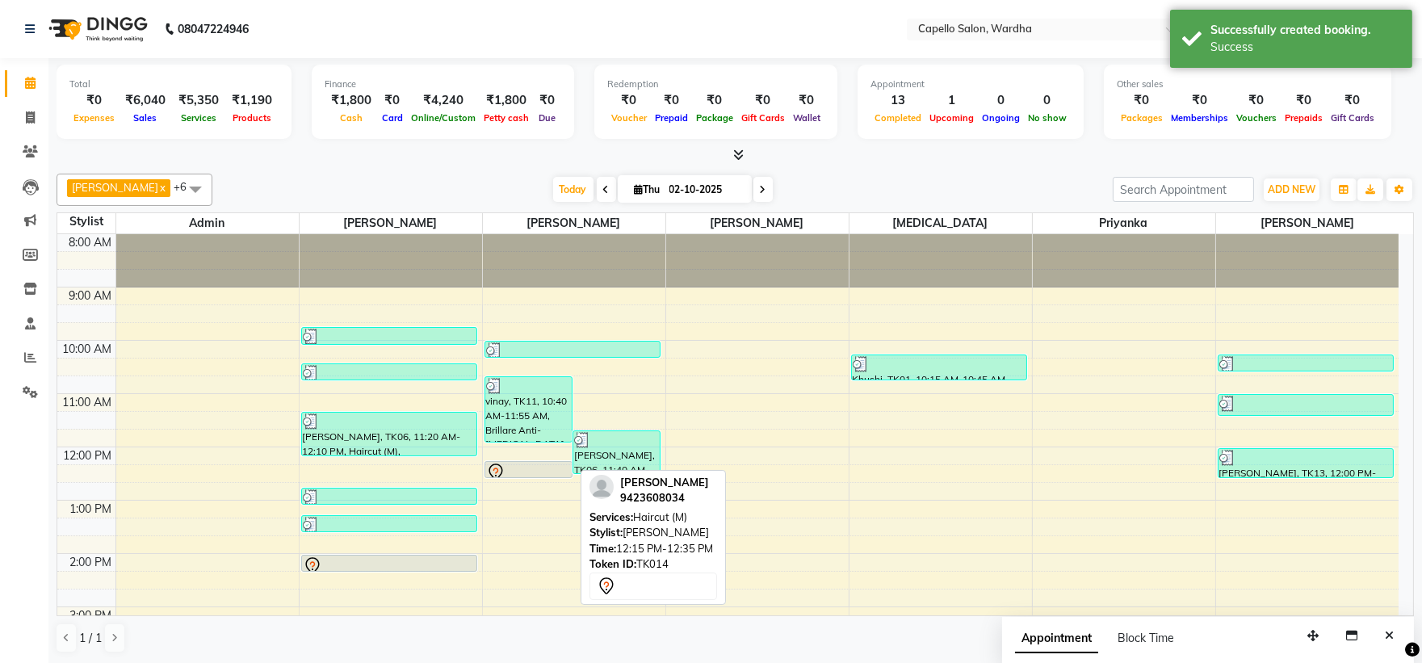
click at [526, 476] on div at bounding box center [528, 477] width 86 height 6
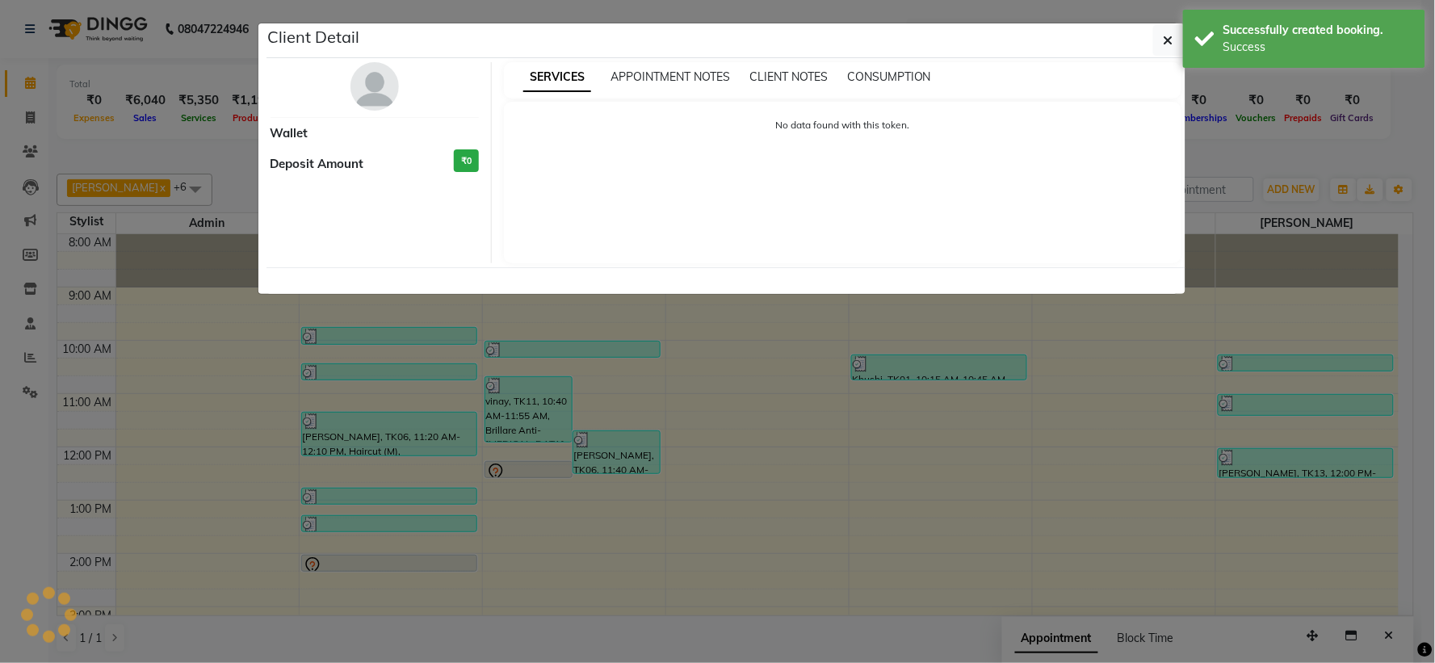
select select "7"
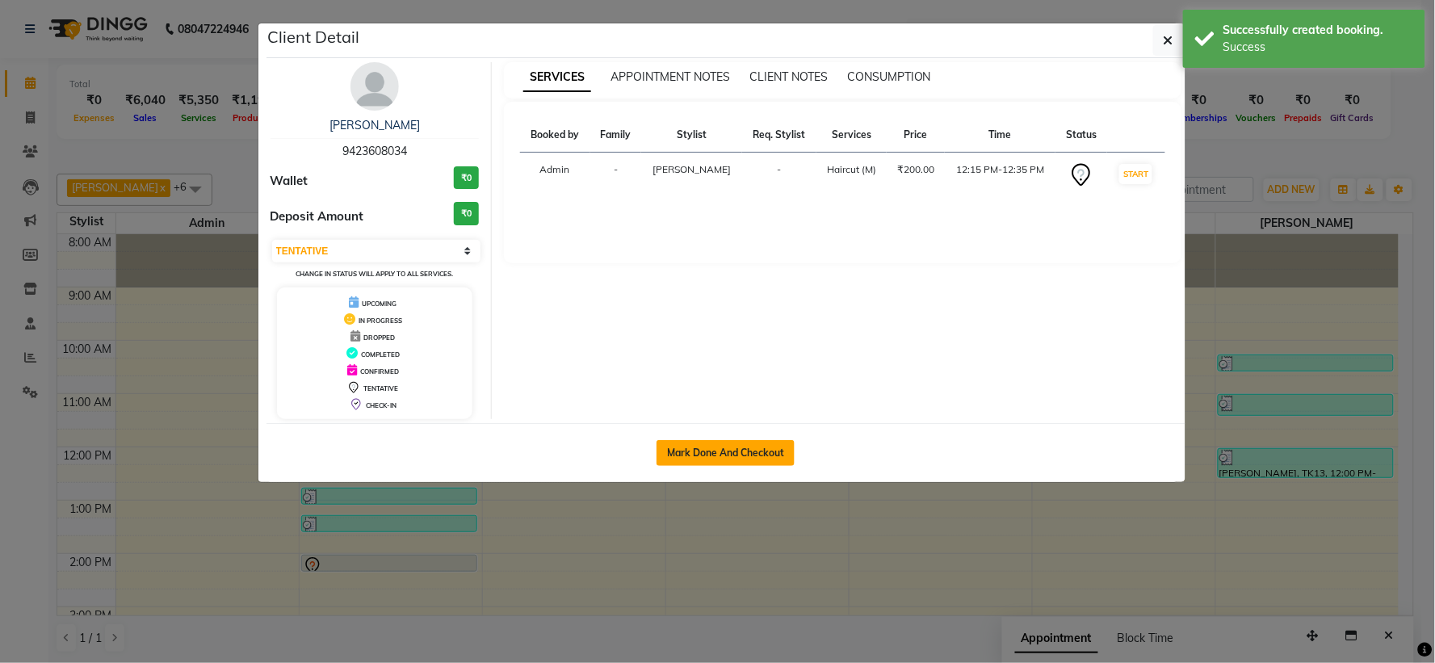
click at [715, 450] on button "Mark Done And Checkout" at bounding box center [725, 453] width 138 height 26
select select "4620"
select select "service"
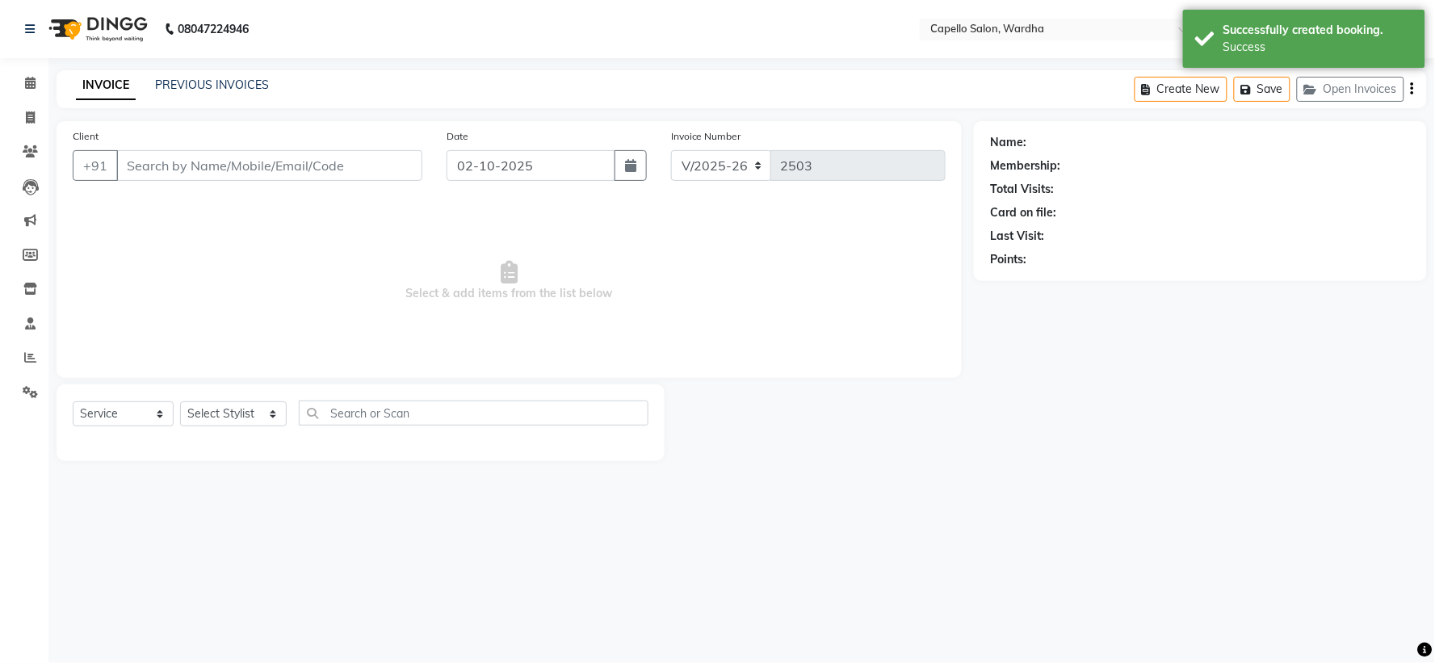
type input "9423608034"
select select "35417"
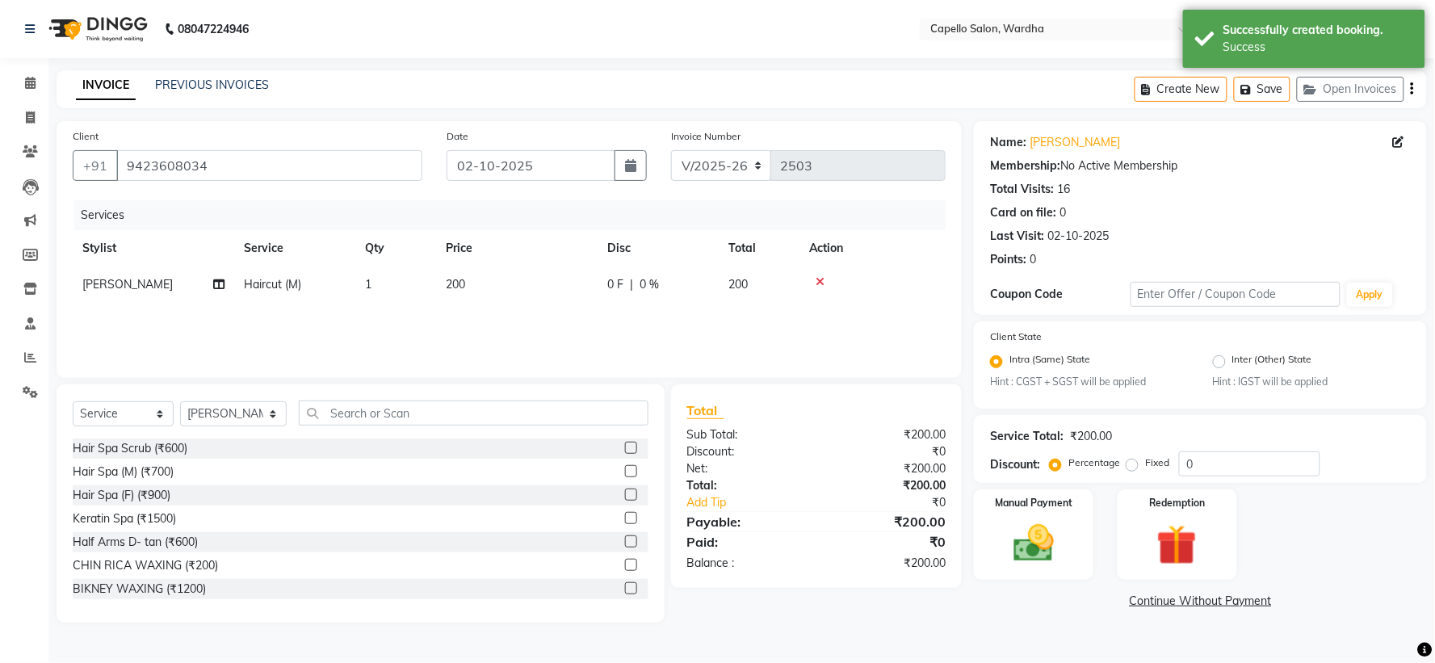
click at [327, 280] on td "Haircut (M)" at bounding box center [294, 284] width 121 height 36
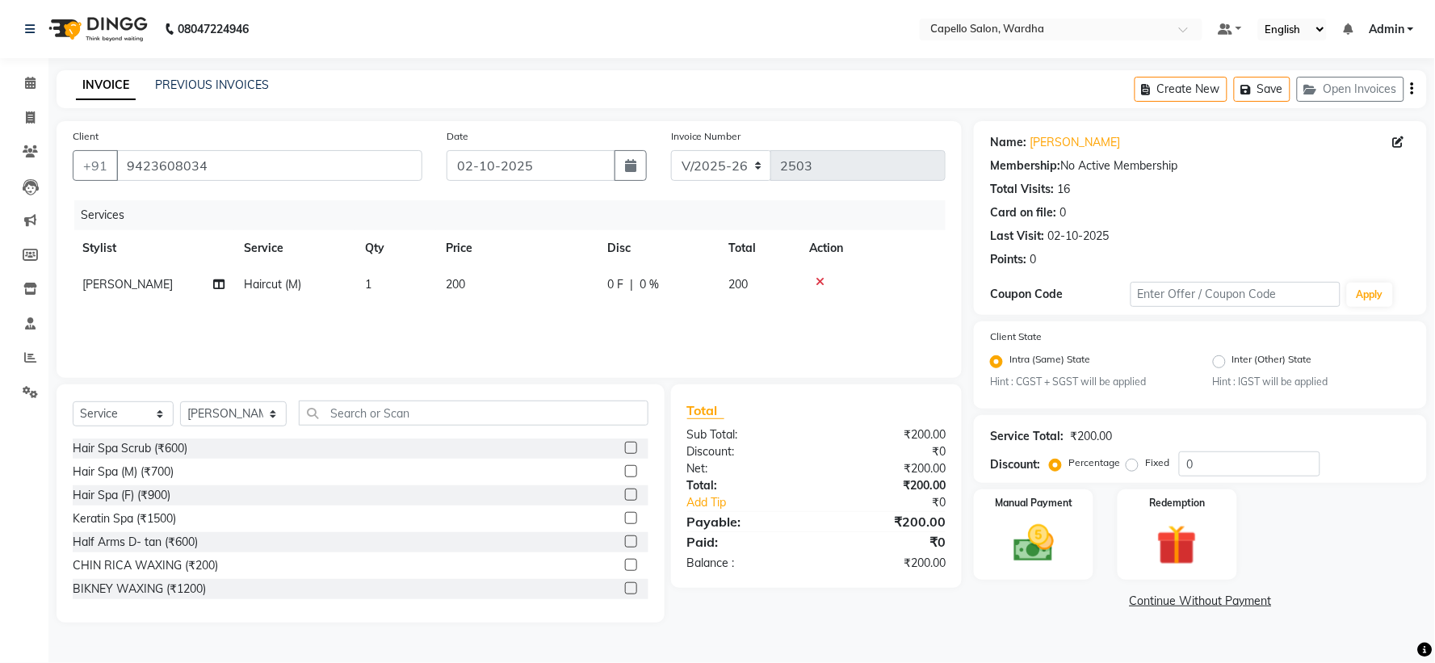
select select "35417"
click at [911, 283] on icon at bounding box center [912, 281] width 9 height 11
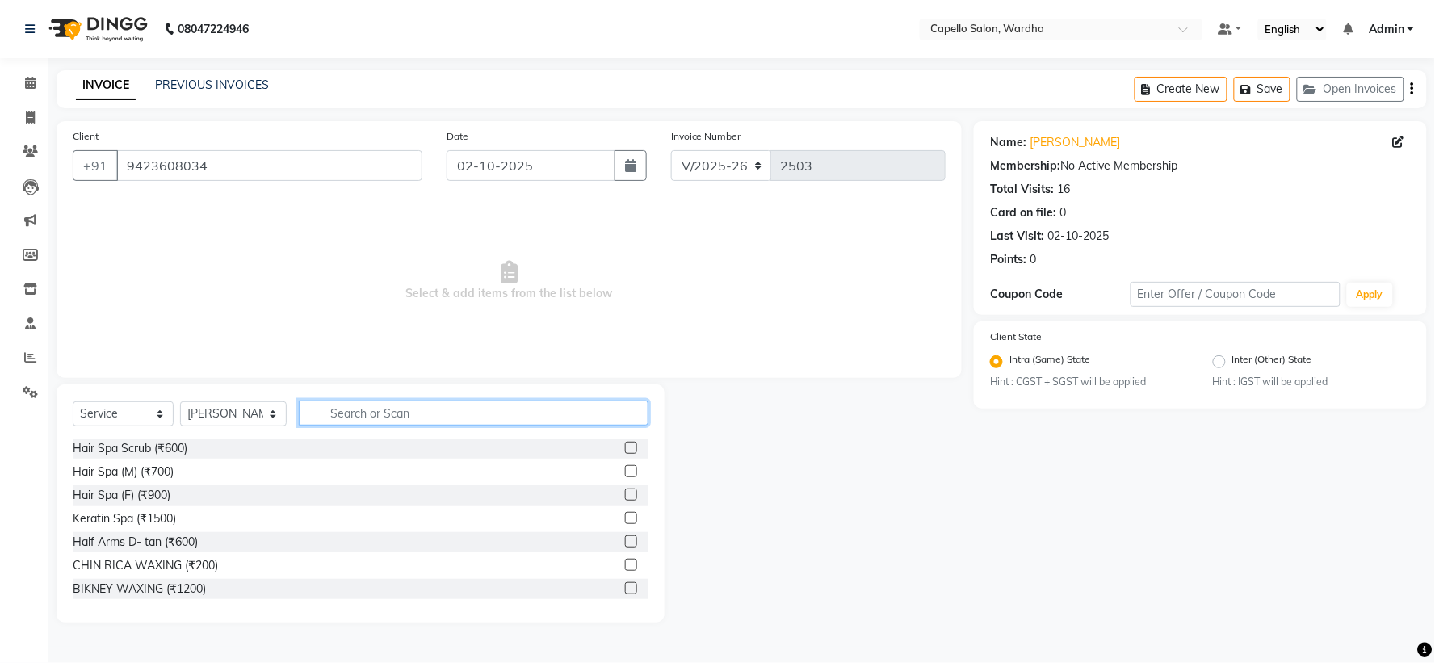
click at [495, 401] on input "text" at bounding box center [473, 413] width 349 height 25
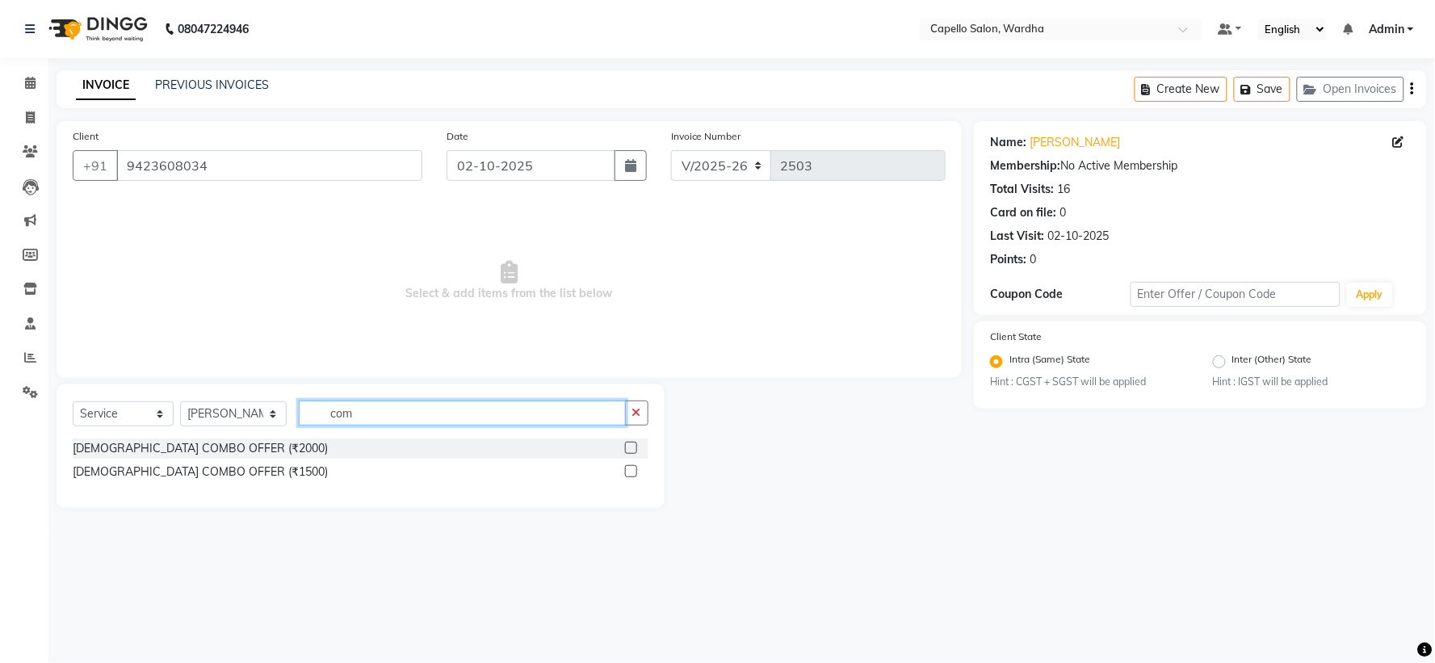
type input "com"
click at [628, 471] on label at bounding box center [631, 471] width 12 height 12
click at [628, 471] on input "checkbox" at bounding box center [630, 472] width 10 height 10
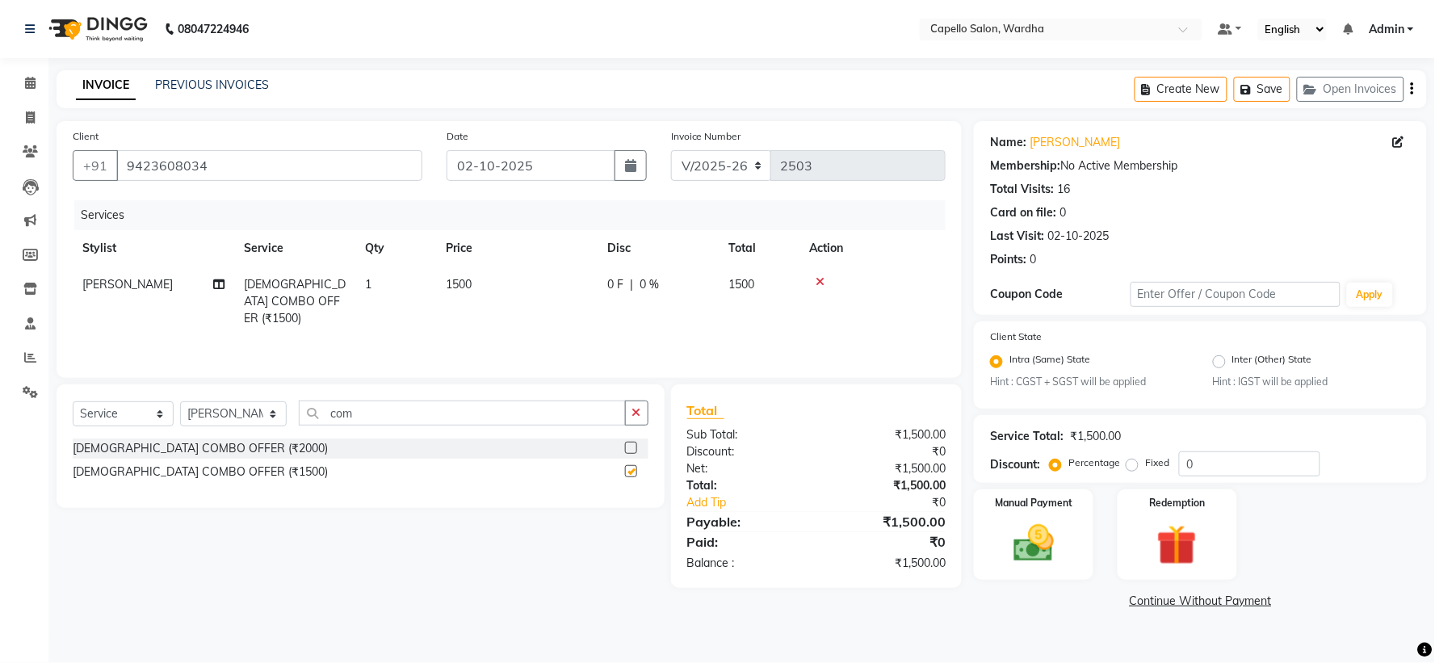
checkbox input "false"
click at [491, 279] on td "1500" at bounding box center [516, 301] width 161 height 70
select select "35417"
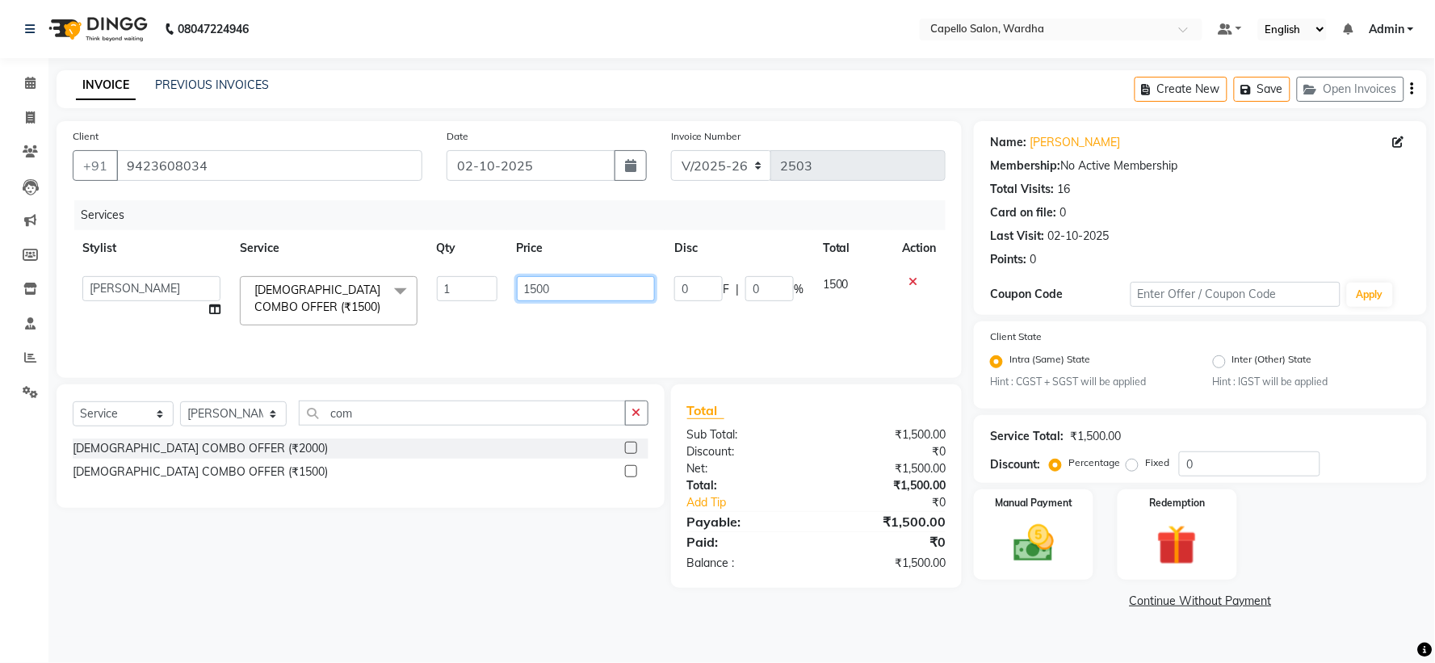
click at [574, 286] on input "1500" at bounding box center [586, 288] width 138 height 25
type input "1"
type input "2000"
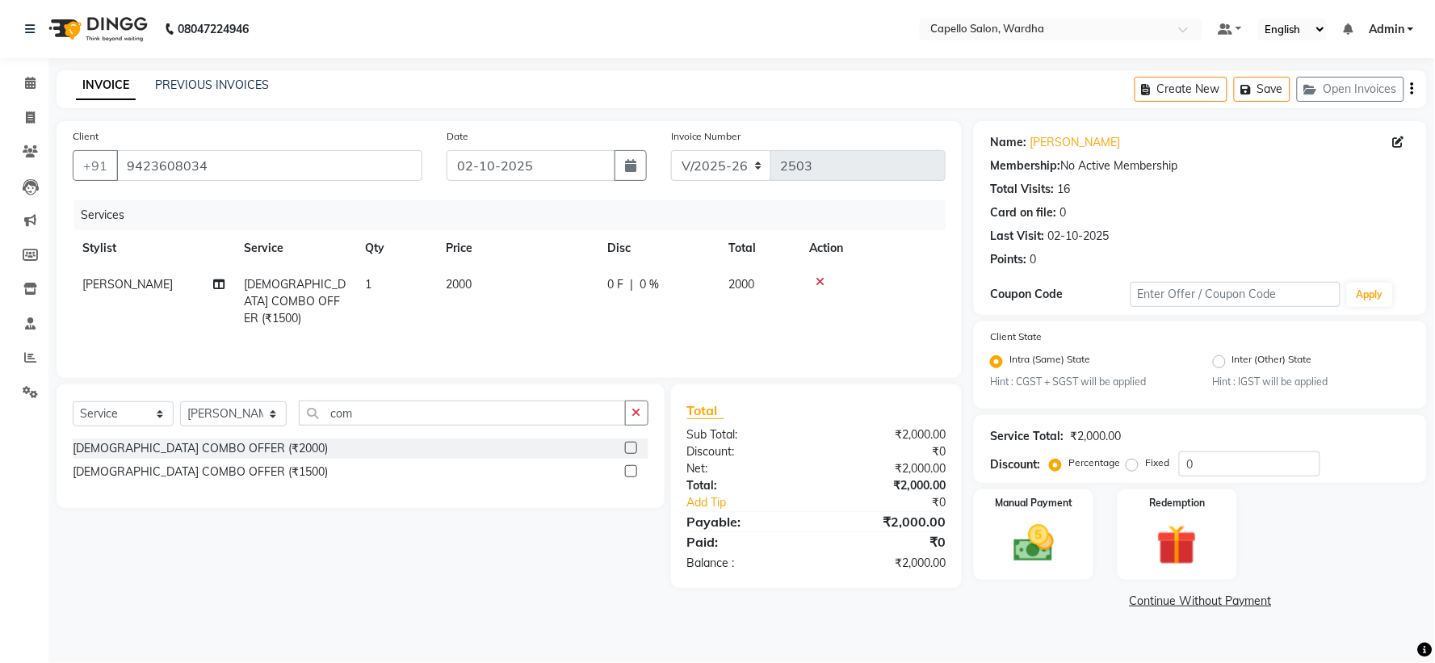
click at [514, 305] on td "2000" at bounding box center [516, 301] width 161 height 70
select select "35417"
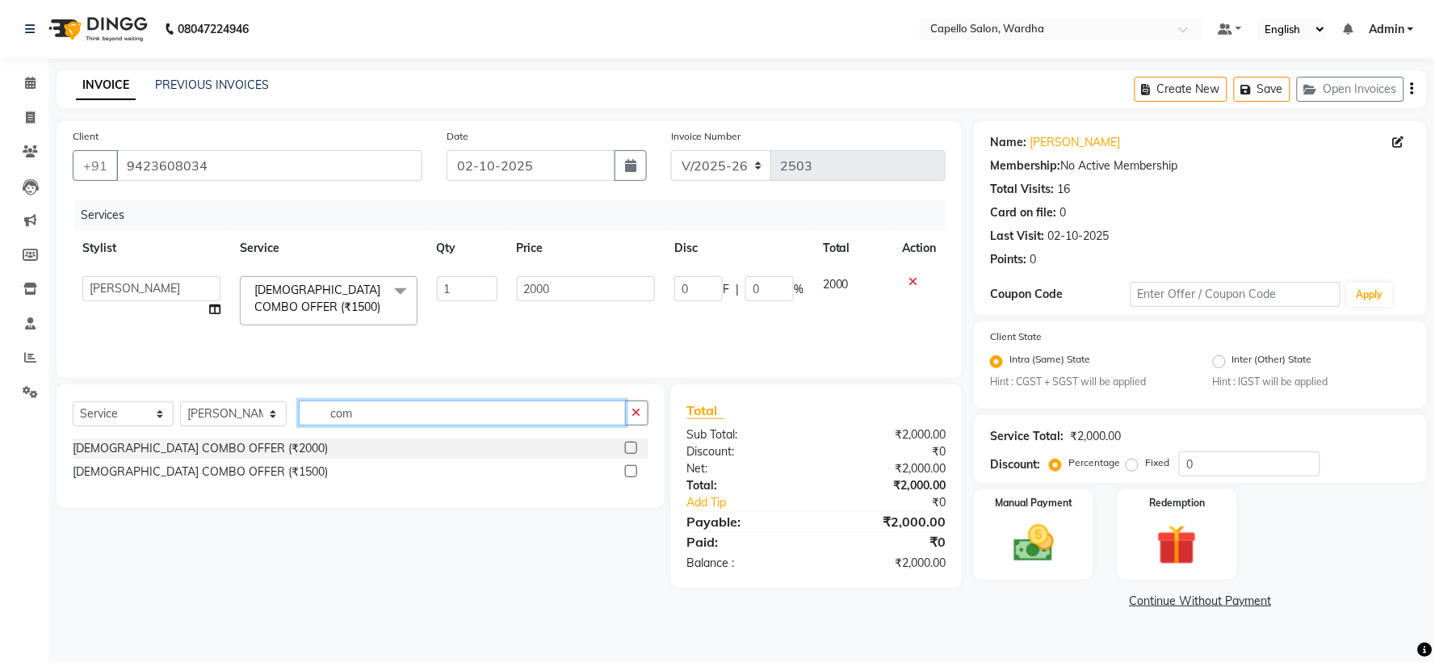
click at [397, 405] on input "com" at bounding box center [462, 413] width 326 height 25
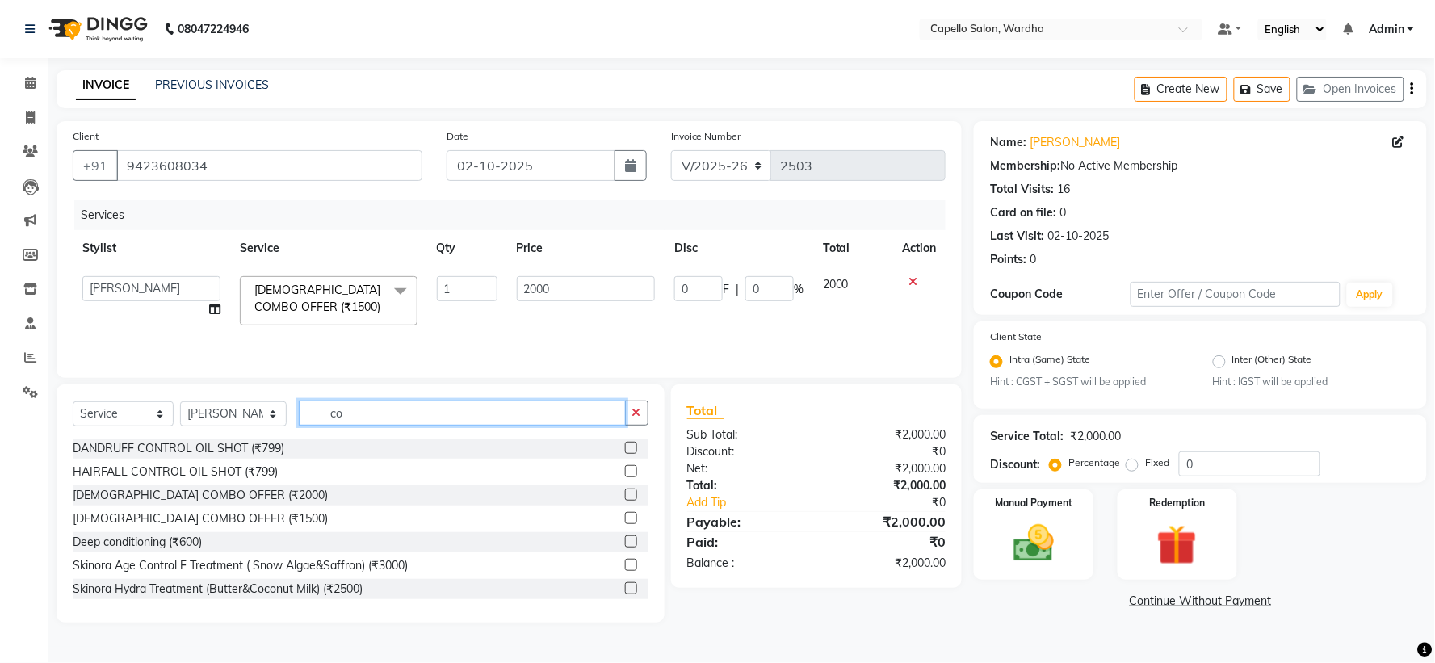
type input "c"
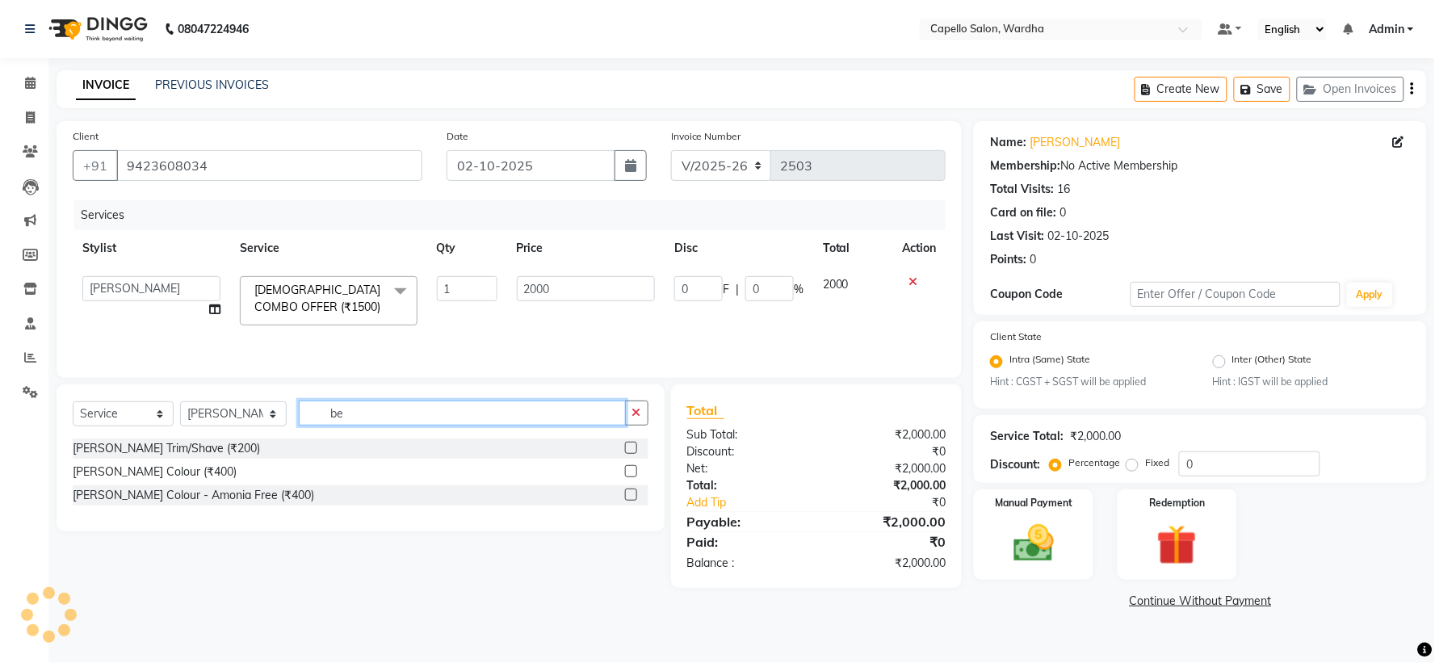
type input "be"
click at [632, 447] on label at bounding box center [631, 448] width 12 height 12
click at [632, 447] on input "checkbox" at bounding box center [630, 448] width 10 height 10
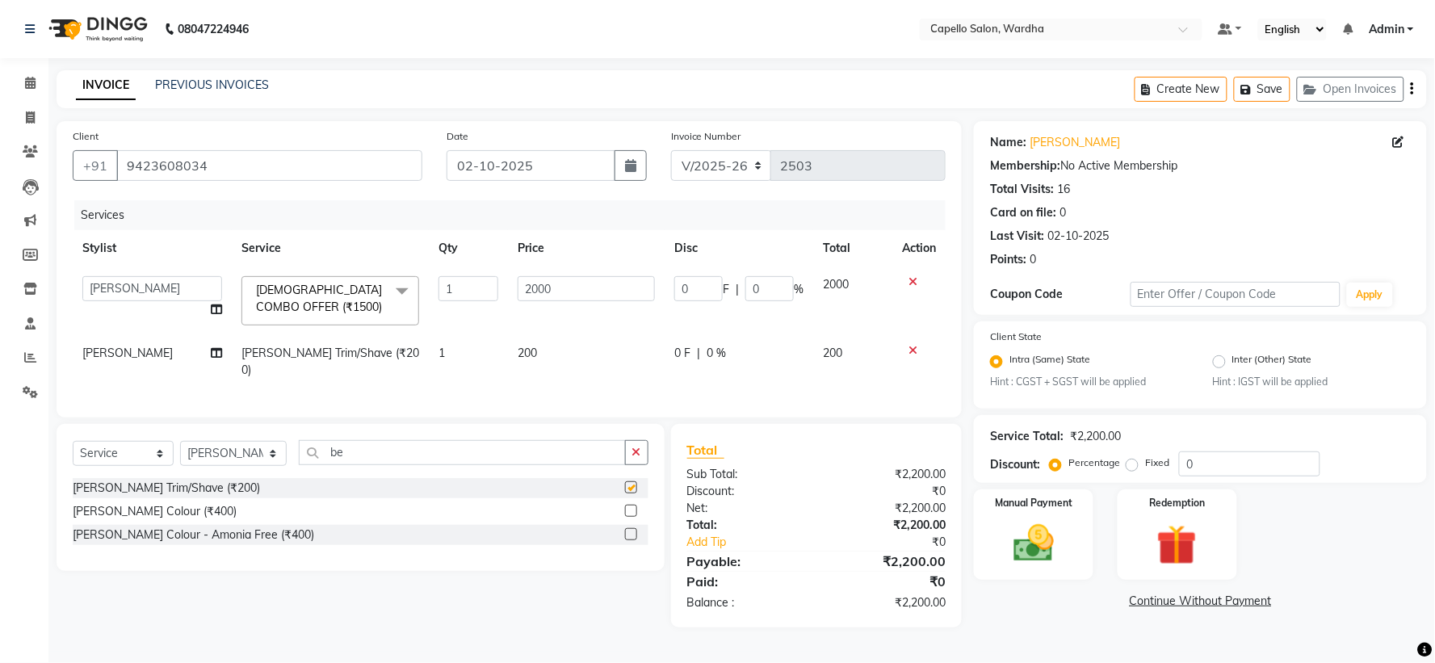
checkbox input "false"
click at [429, 428] on div "Select Service Product Membership Package Voucher Prepaid Gift Card Select Styl…" at bounding box center [361, 497] width 608 height 147
click at [432, 434] on div "Select Service Product Membership Package Voucher Prepaid Gift Card Select Styl…" at bounding box center [361, 497] width 608 height 147
click at [444, 450] on input "be" at bounding box center [462, 452] width 326 height 25
type input "b"
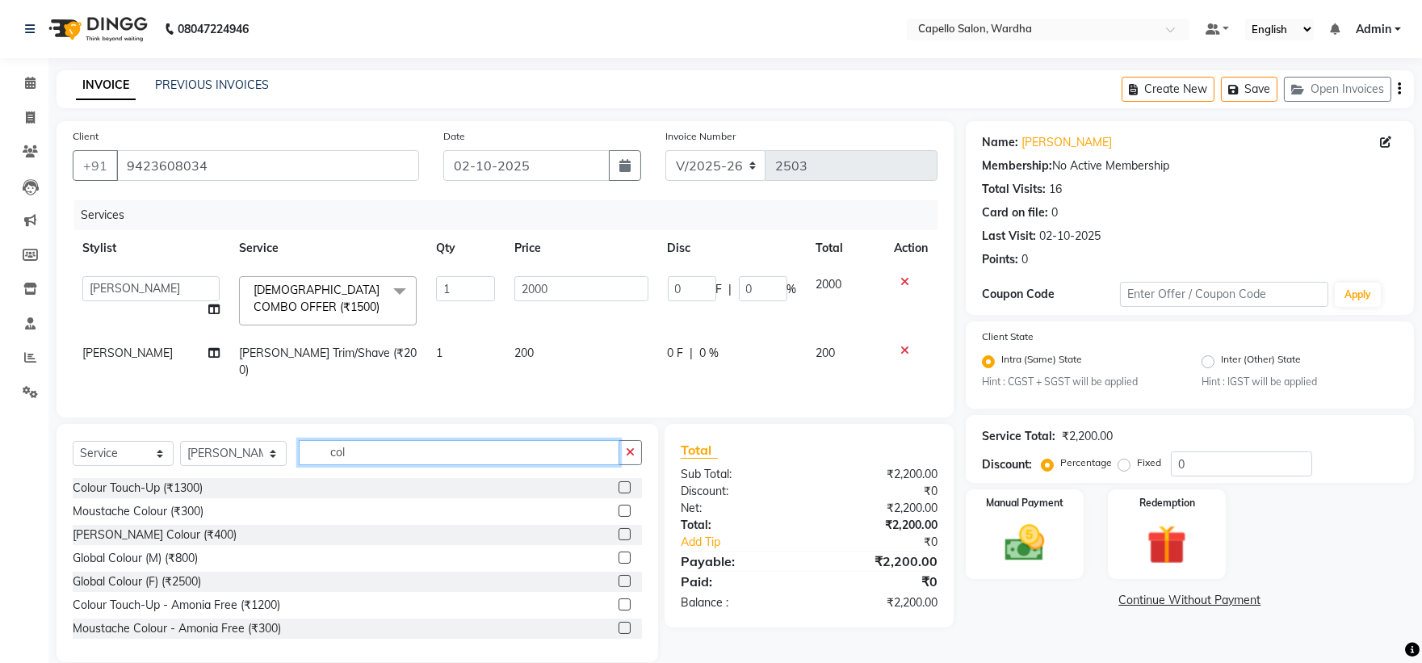
type input "col"
click at [619, 554] on label at bounding box center [625, 557] width 12 height 12
click at [619, 554] on input "checkbox" at bounding box center [624, 558] width 10 height 10
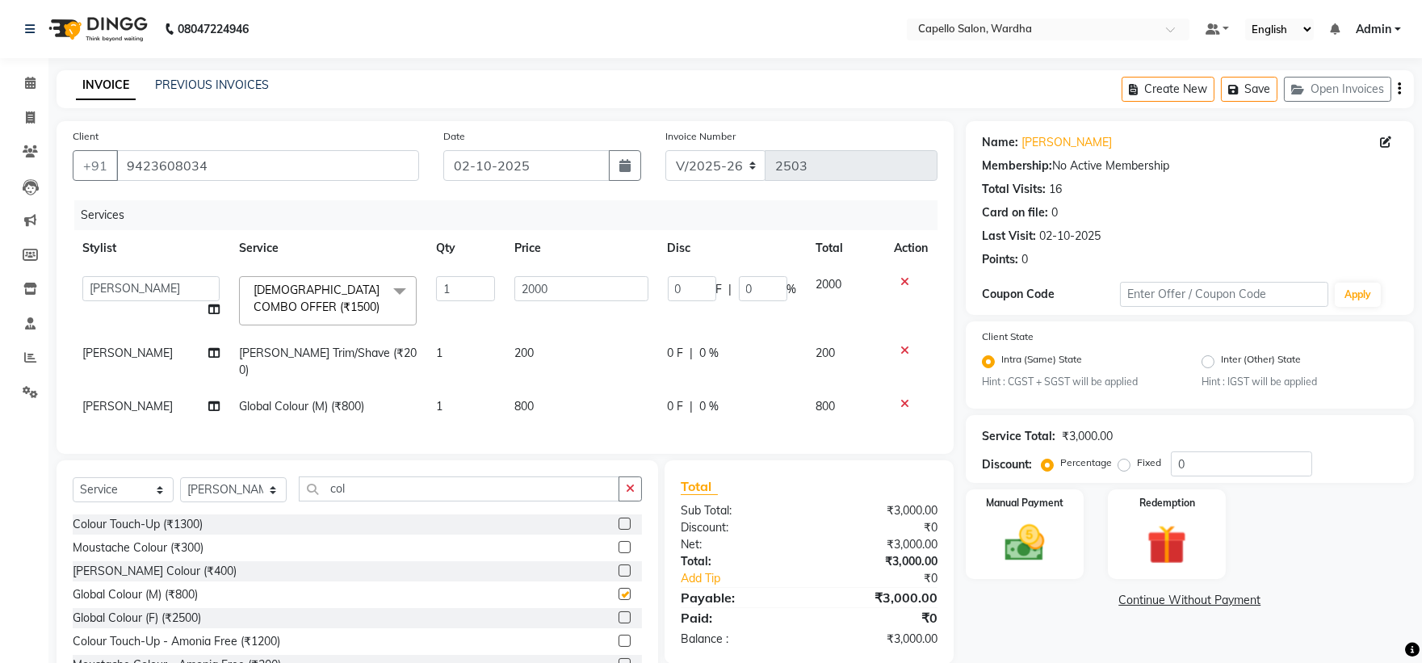
checkbox input "false"
click at [546, 388] on td "800" at bounding box center [581, 406] width 153 height 36
select select "35417"
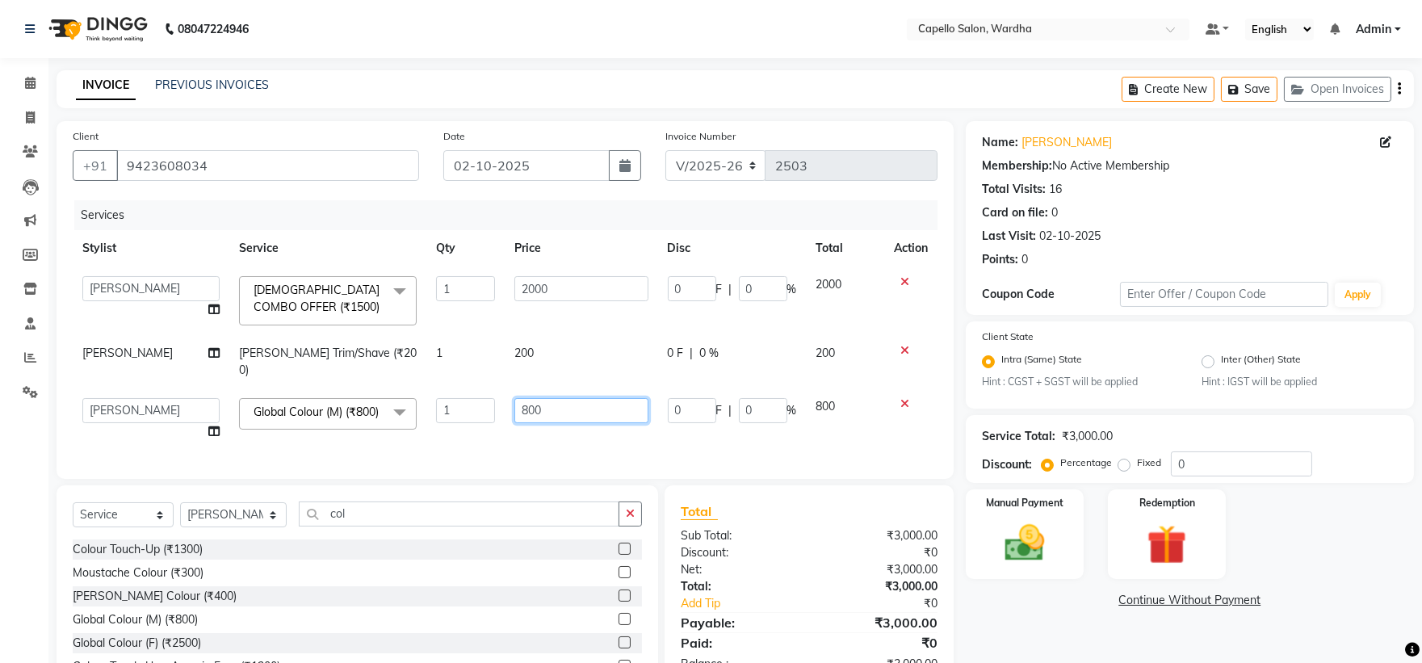
click at [595, 398] on input "800" at bounding box center [580, 410] width 133 height 25
type input "8"
type input "1000"
click at [652, 449] on div "Client +91 9423608034 Date 02-10-2025 Invoice Number V/2025 V/2025-26 2503 Serv…" at bounding box center [505, 300] width 897 height 358
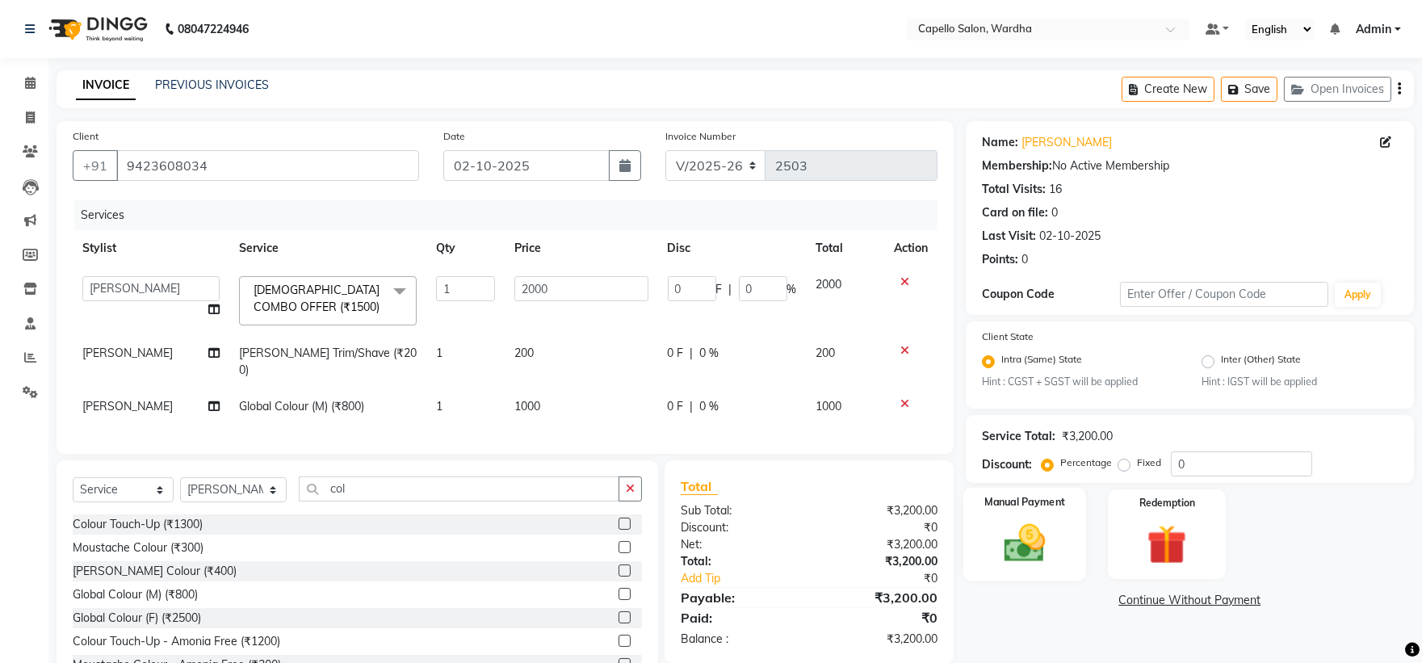
click at [1045, 551] on img at bounding box center [1024, 544] width 67 height 48
click at [1134, 606] on span "UPI" at bounding box center [1135, 601] width 25 height 19
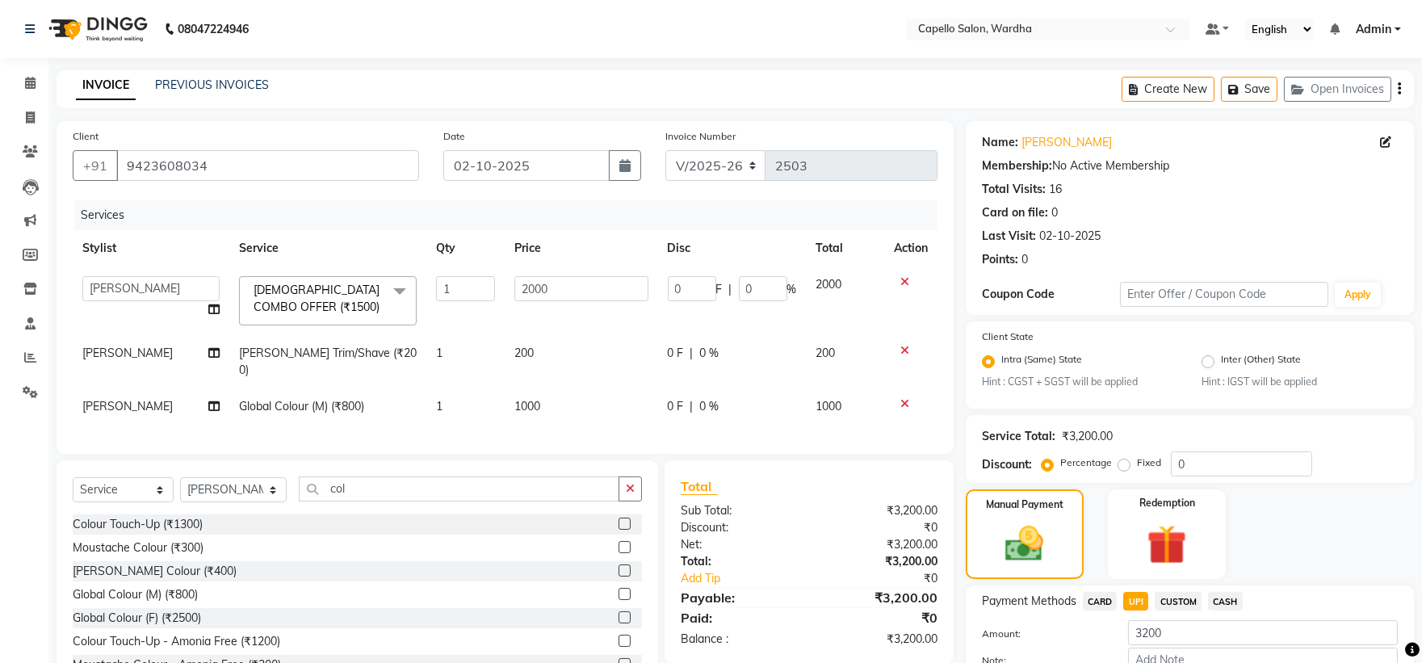
scroll to position [101, 0]
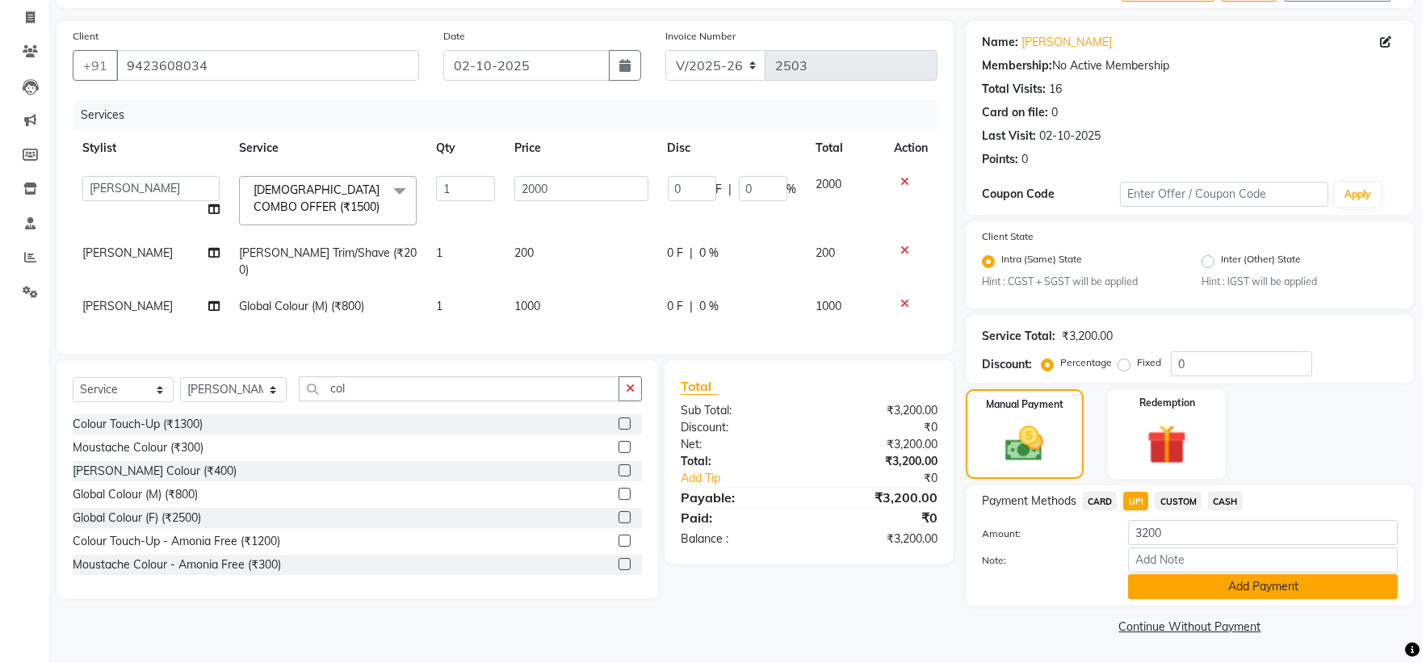
click at [1175, 579] on button "Add Payment" at bounding box center [1263, 586] width 270 height 25
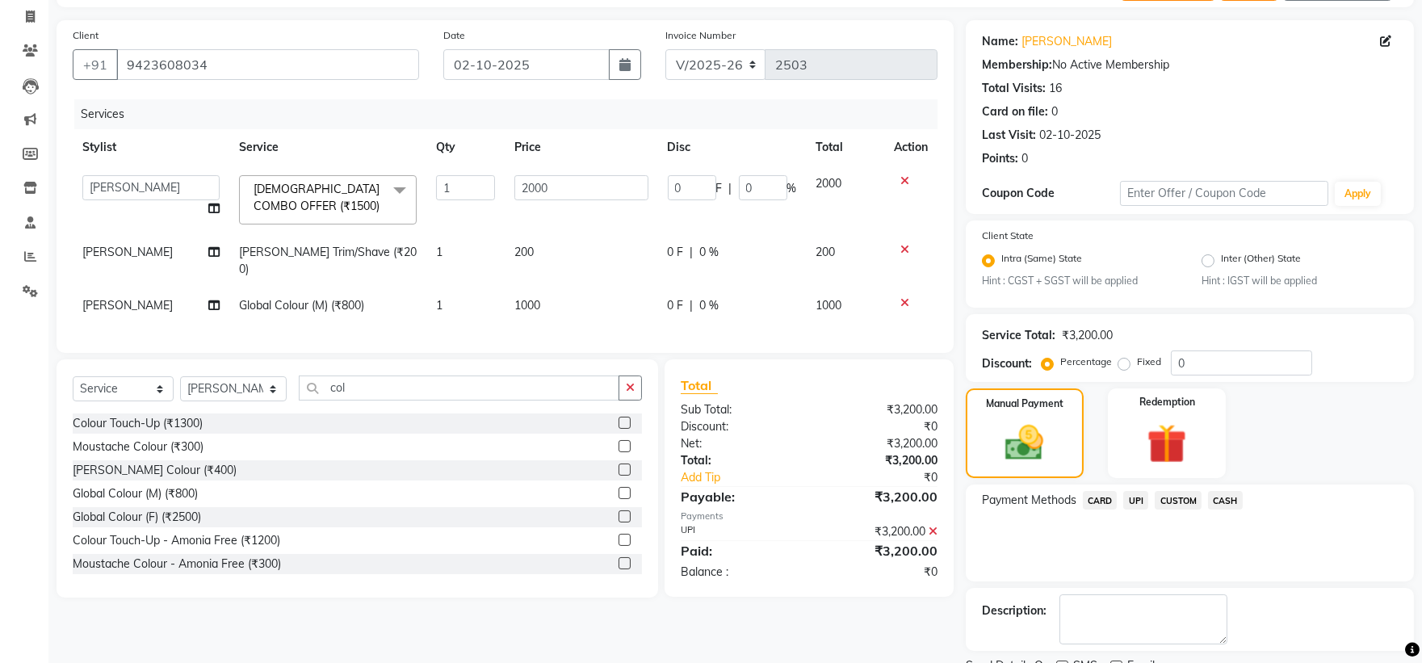
scroll to position [168, 0]
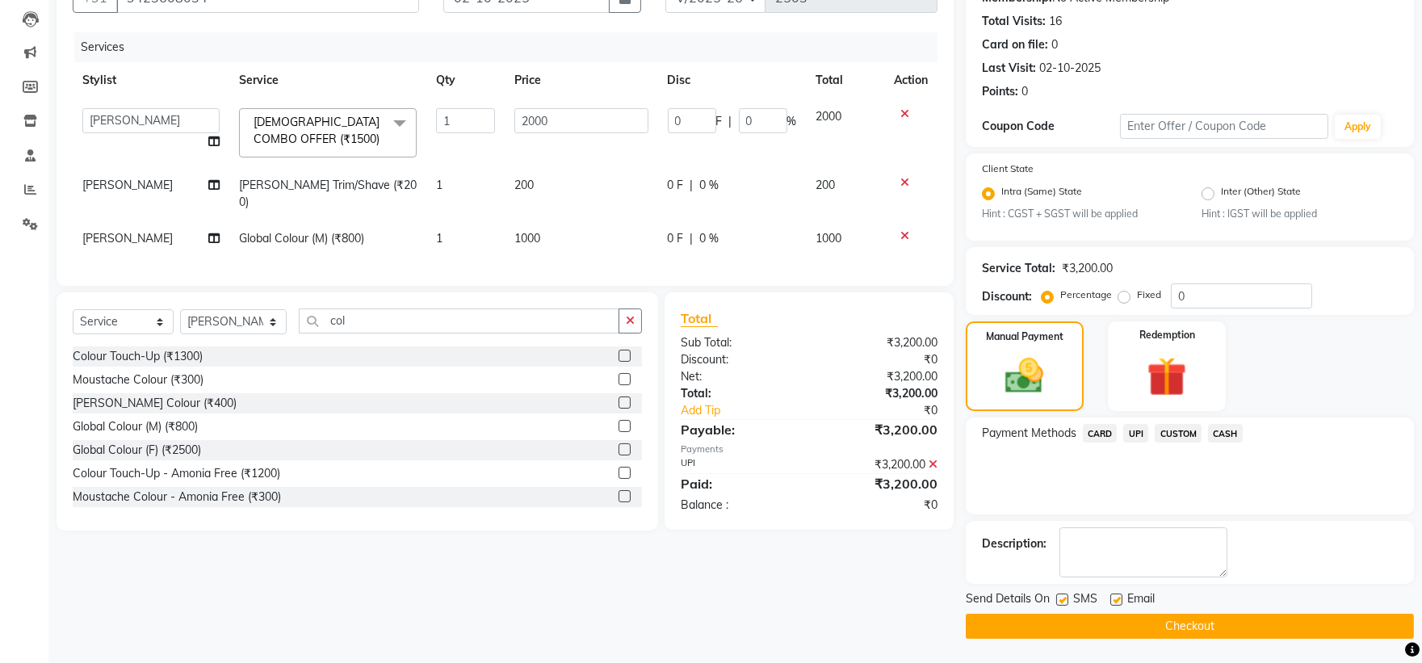
click at [1160, 626] on button "Checkout" at bounding box center [1190, 626] width 448 height 25
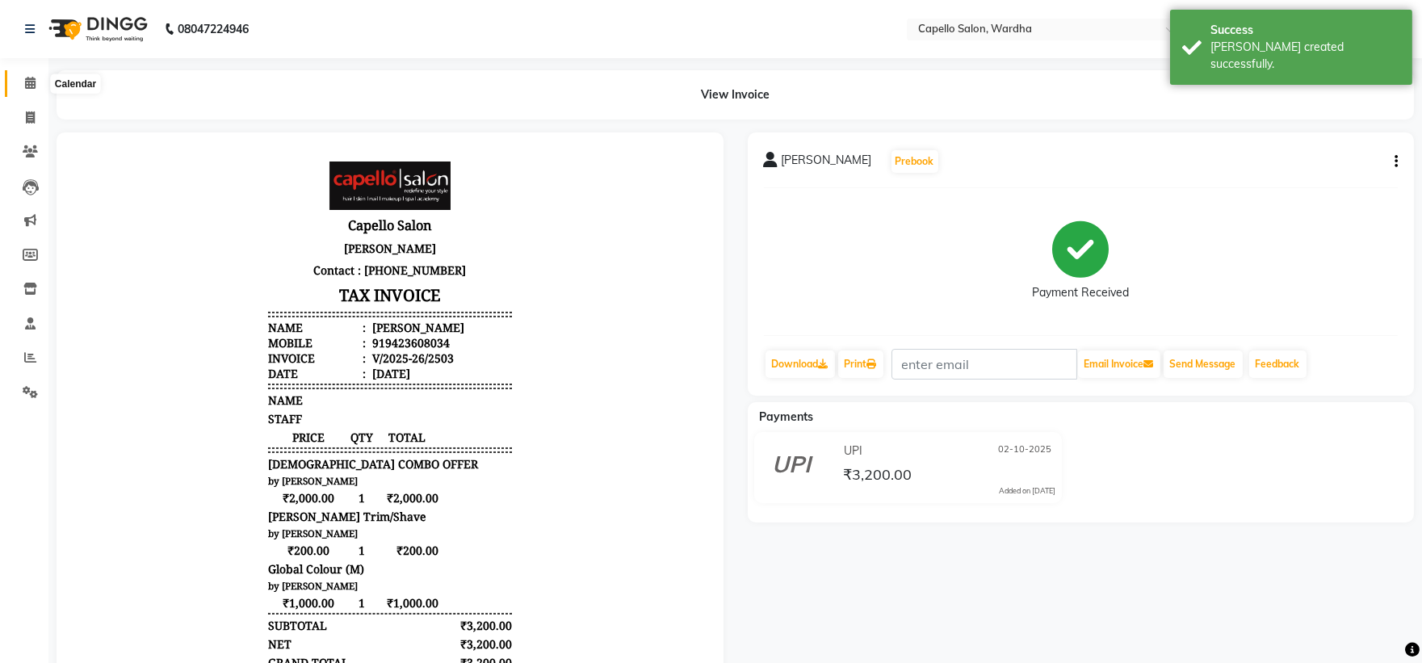
click at [27, 83] on icon at bounding box center [30, 83] width 10 height 12
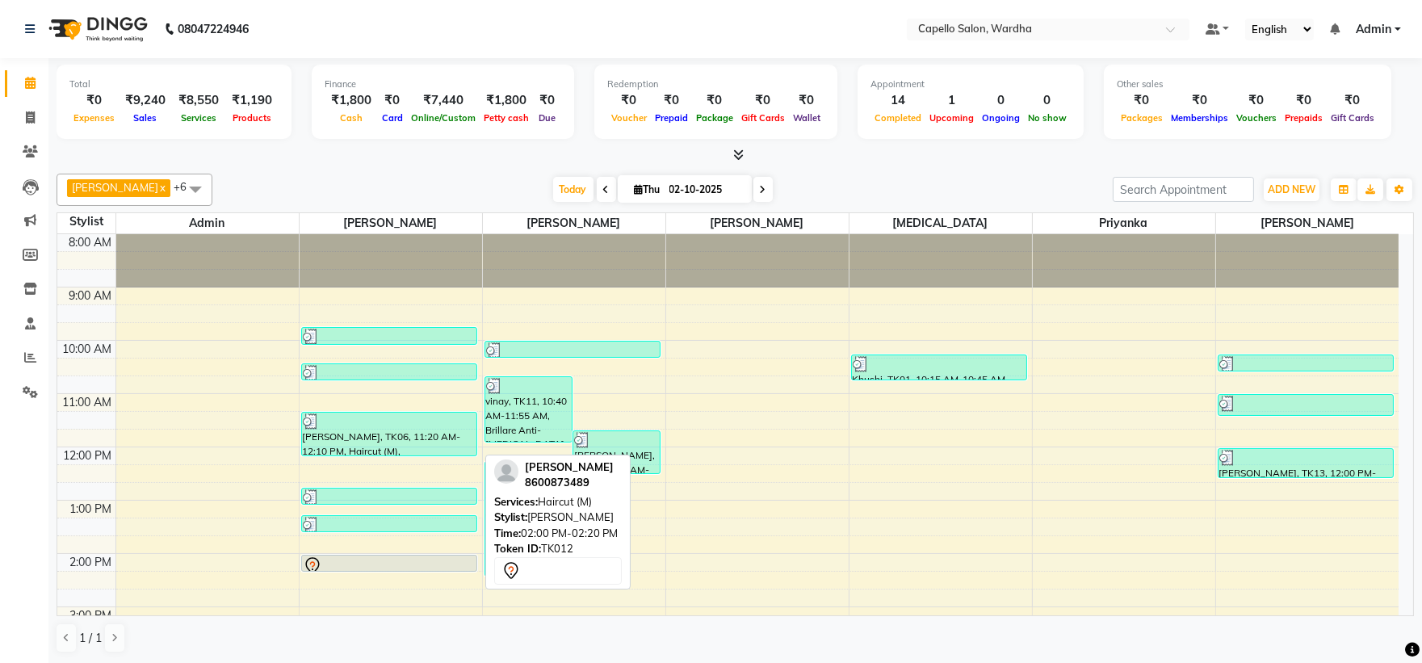
click at [361, 563] on div at bounding box center [389, 565] width 173 height 19
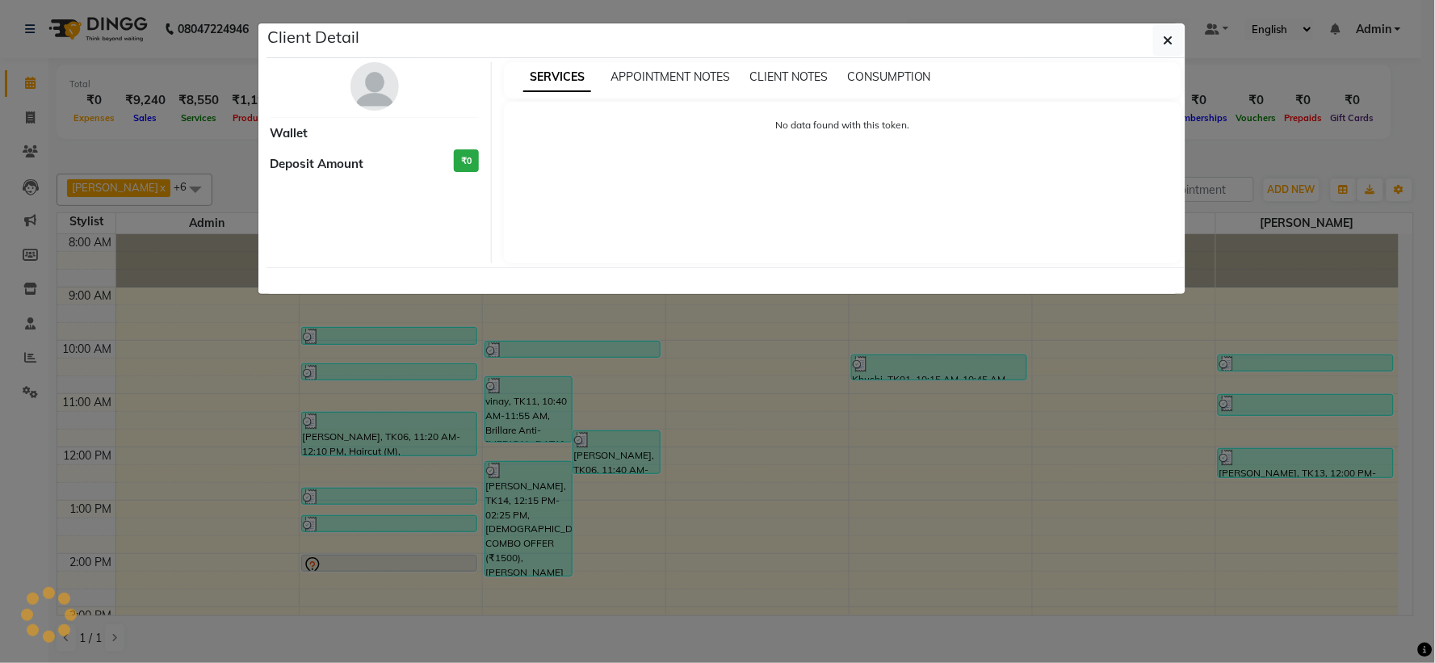
select select "7"
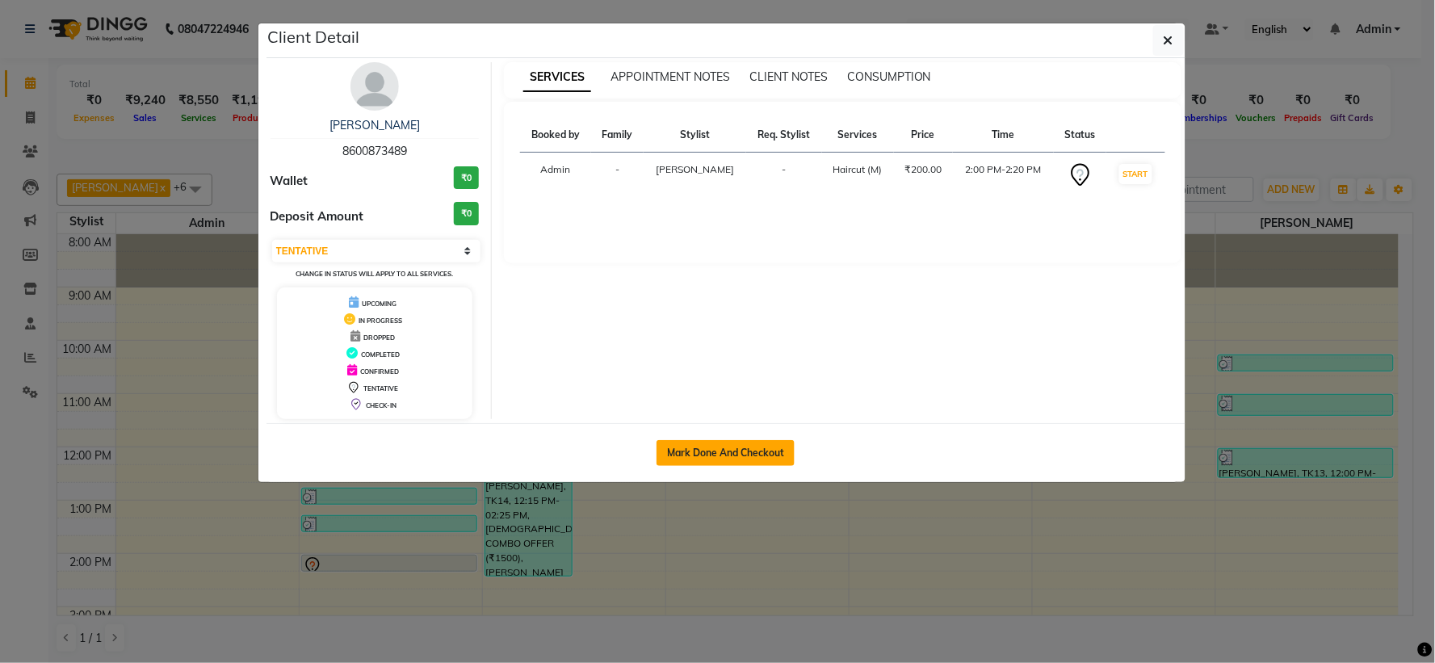
click at [703, 453] on button "Mark Done And Checkout" at bounding box center [725, 453] width 138 height 26
select select "4620"
select select "service"
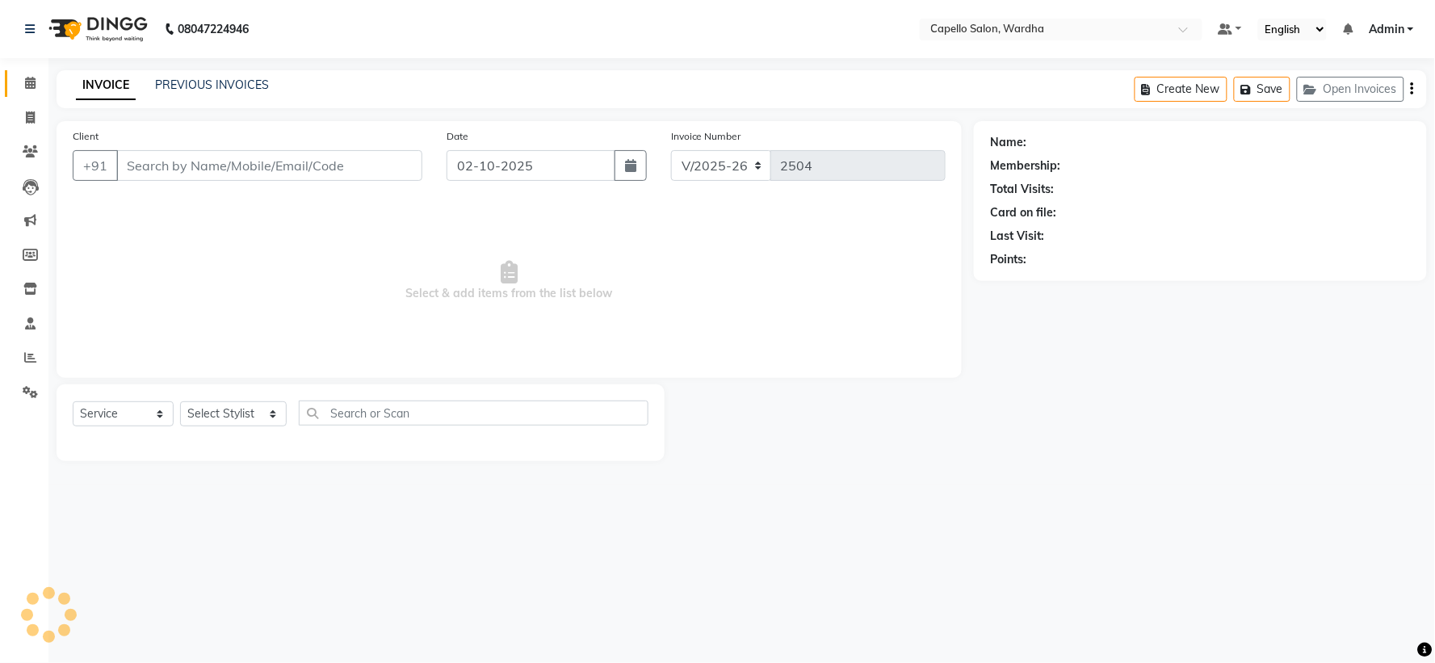
type input "8600873489"
select select "80545"
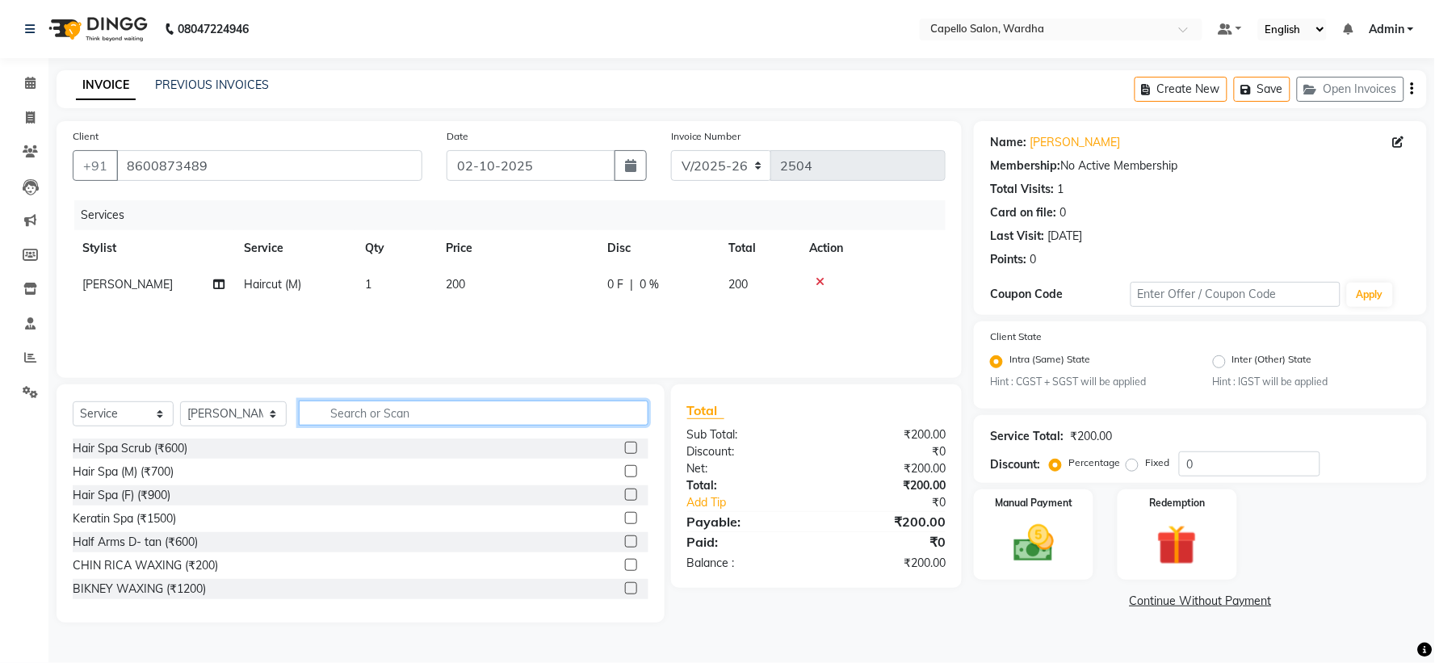
click at [339, 415] on input "text" at bounding box center [473, 413] width 349 height 25
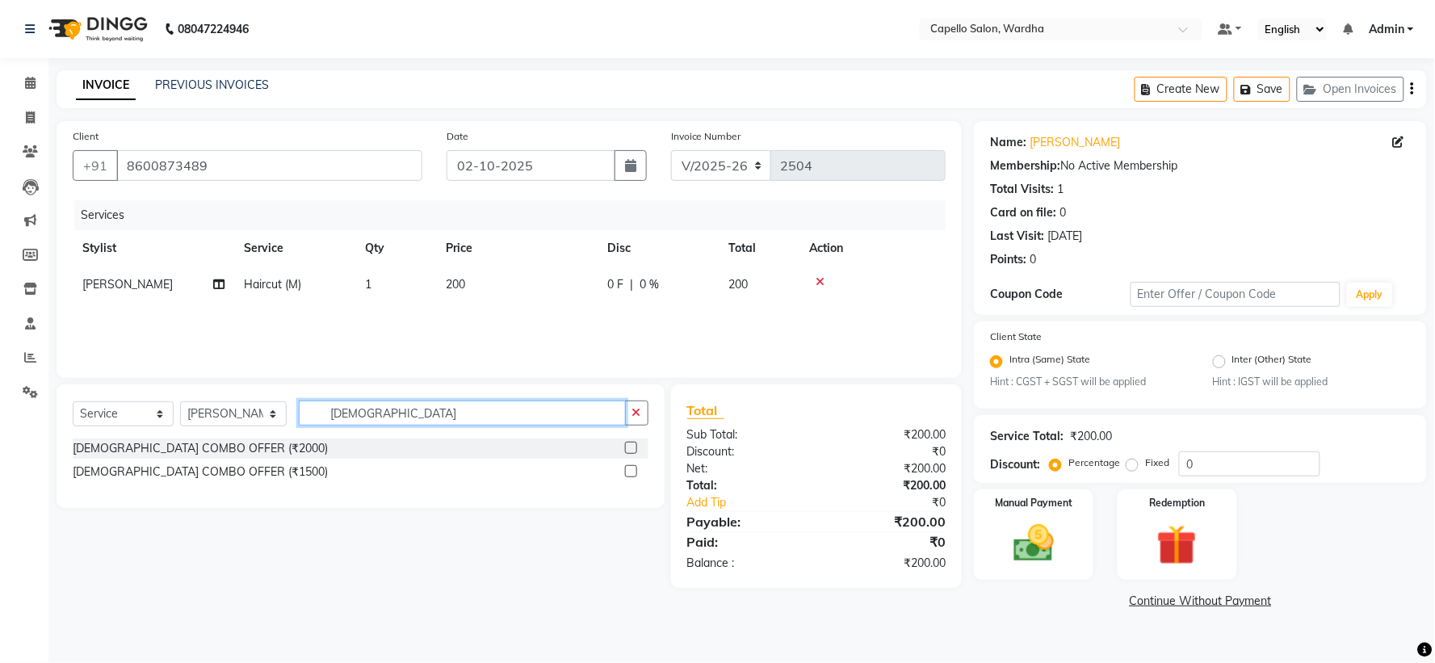
type input "male"
click at [628, 474] on label at bounding box center [631, 471] width 12 height 12
click at [628, 474] on input "checkbox" at bounding box center [630, 472] width 10 height 10
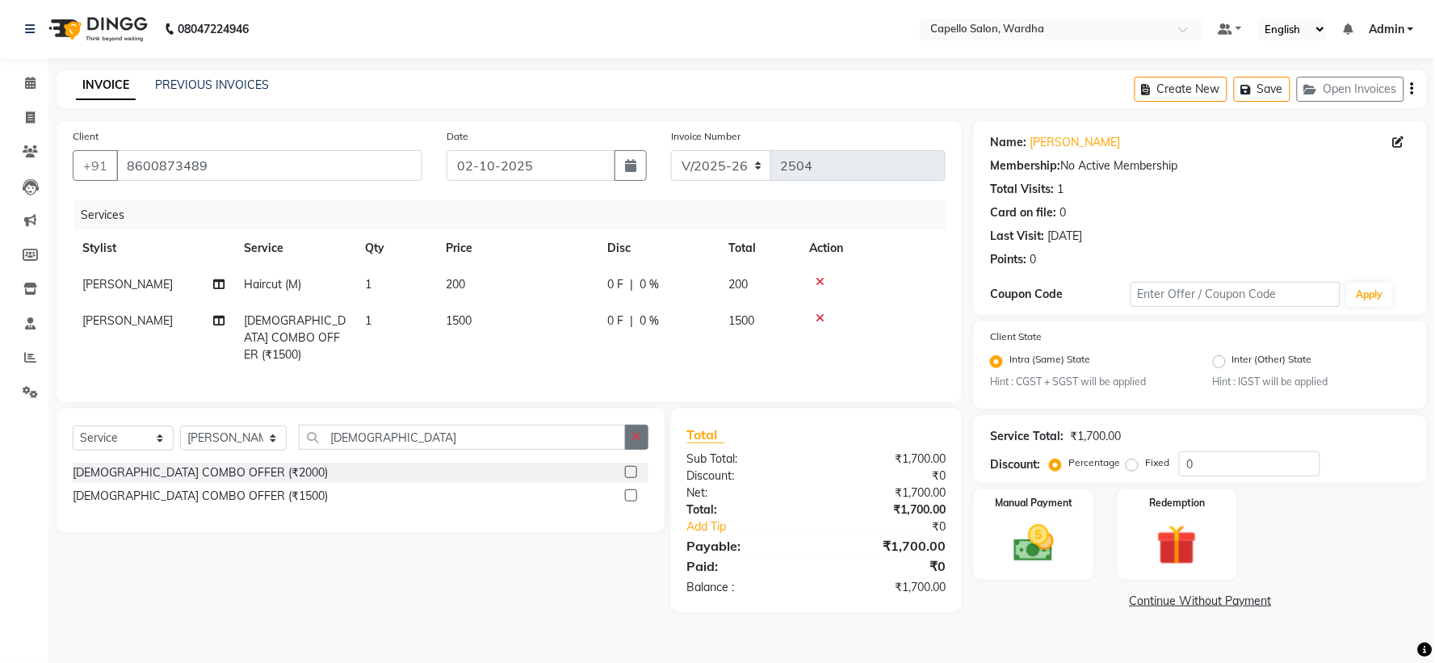
checkbox input "false"
click at [640, 436] on icon "button" at bounding box center [636, 436] width 9 height 11
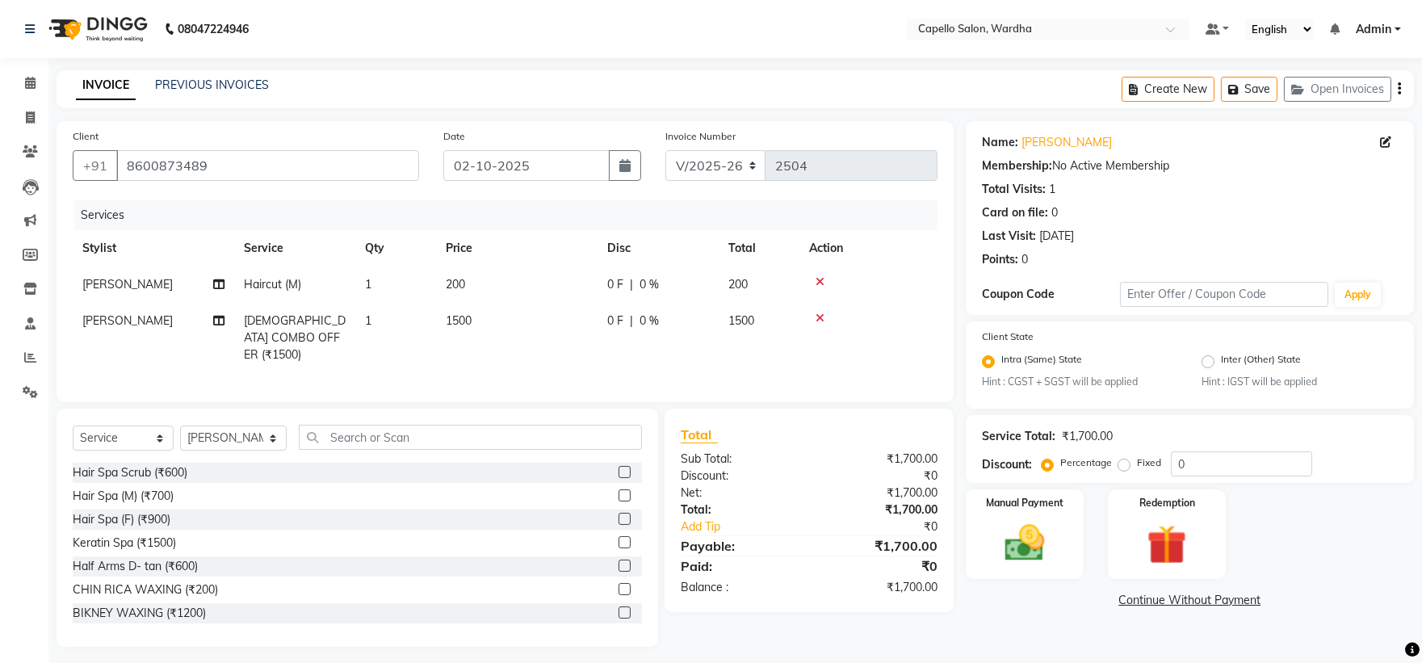
click at [816, 278] on icon at bounding box center [820, 281] width 9 height 11
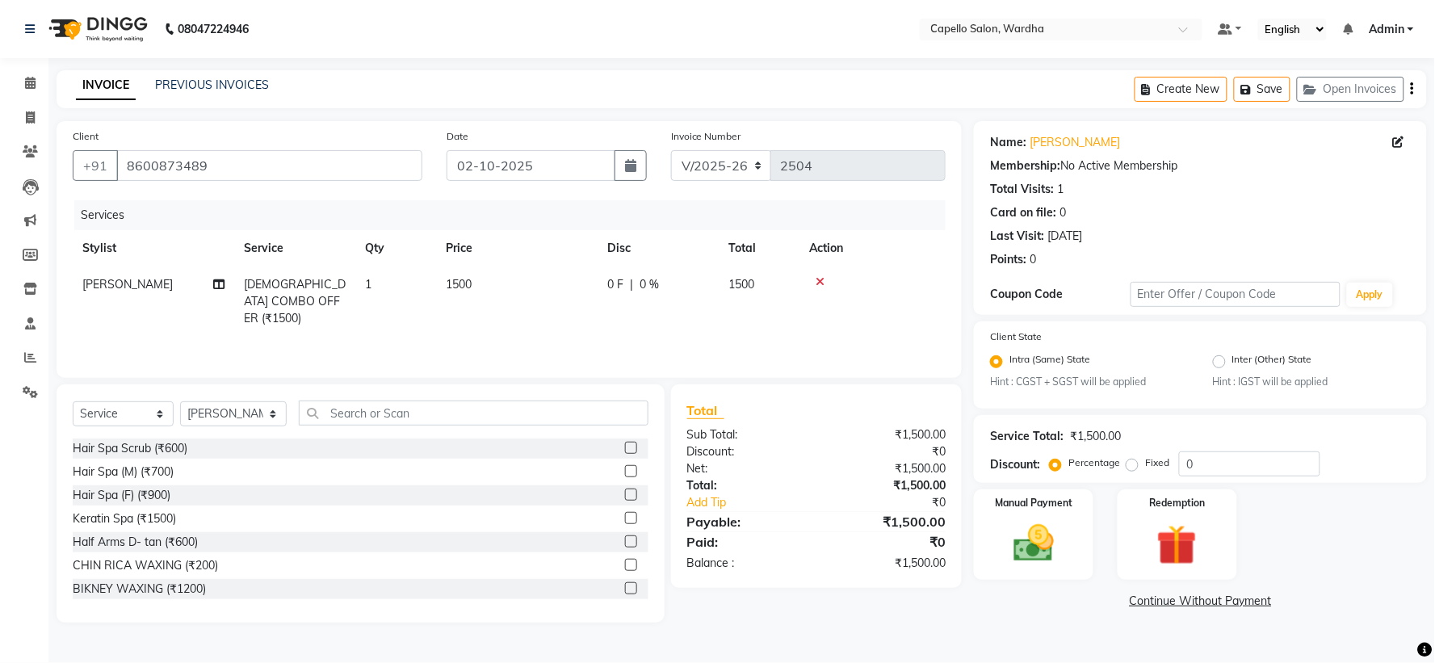
click at [489, 273] on td "1500" at bounding box center [516, 301] width 161 height 70
select select "80545"
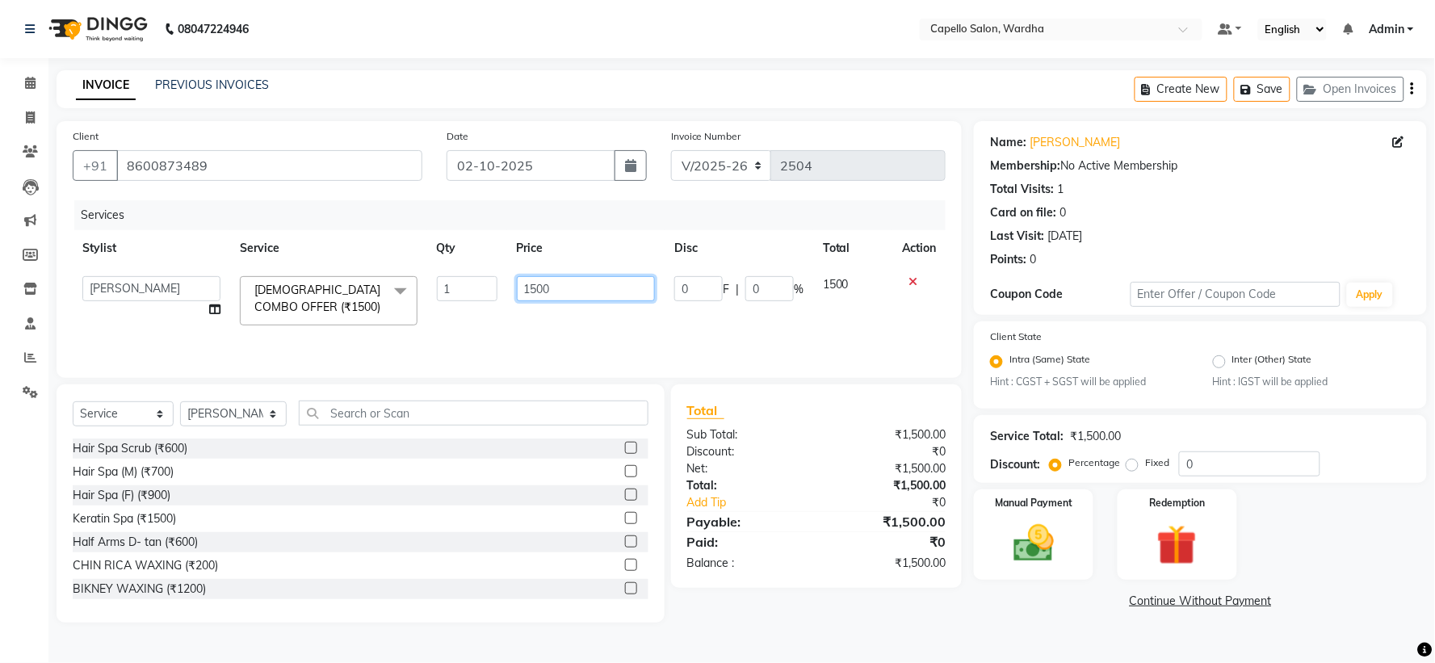
click at [518, 285] on input "1500" at bounding box center [586, 288] width 138 height 25
click at [580, 286] on input "1500" at bounding box center [586, 288] width 138 height 25
click at [582, 285] on input "1500" at bounding box center [586, 288] width 138 height 25
type input "1"
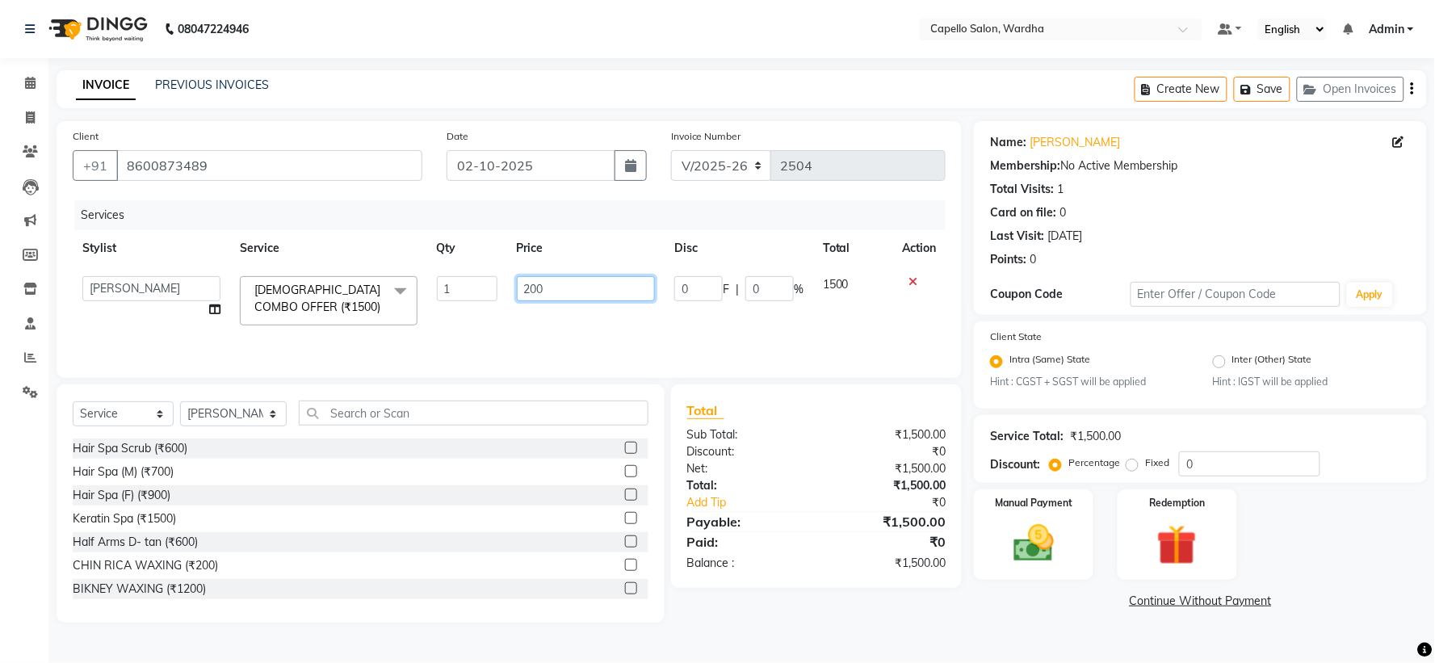
type input "2000"
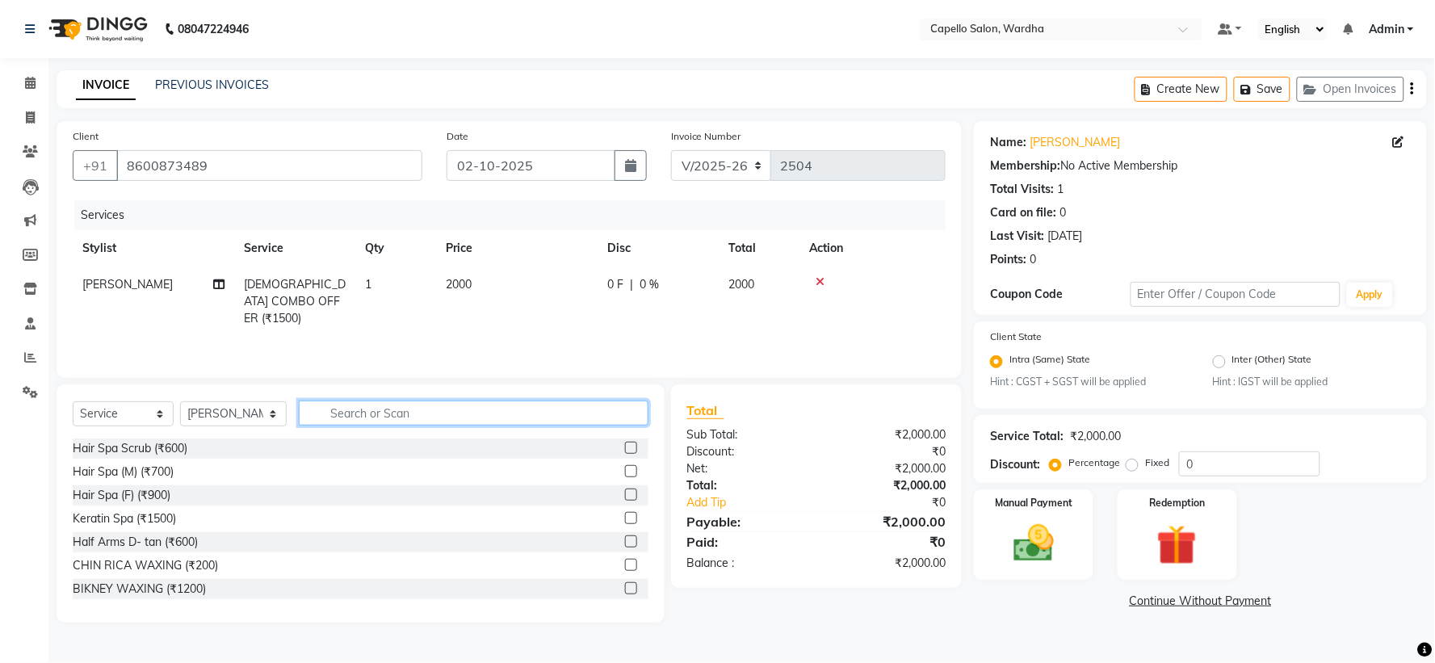
click at [422, 425] on input "text" at bounding box center [473, 413] width 349 height 25
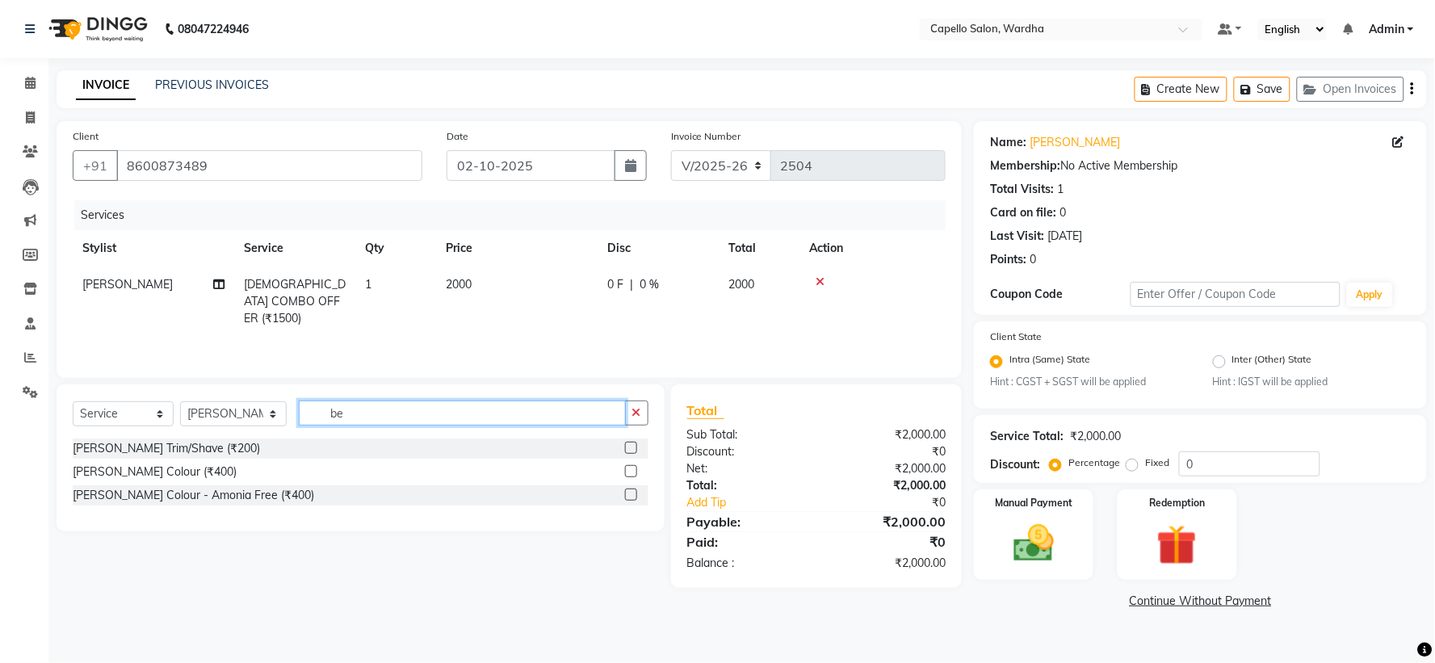
type input "be"
click at [819, 280] on icon at bounding box center [820, 281] width 9 height 11
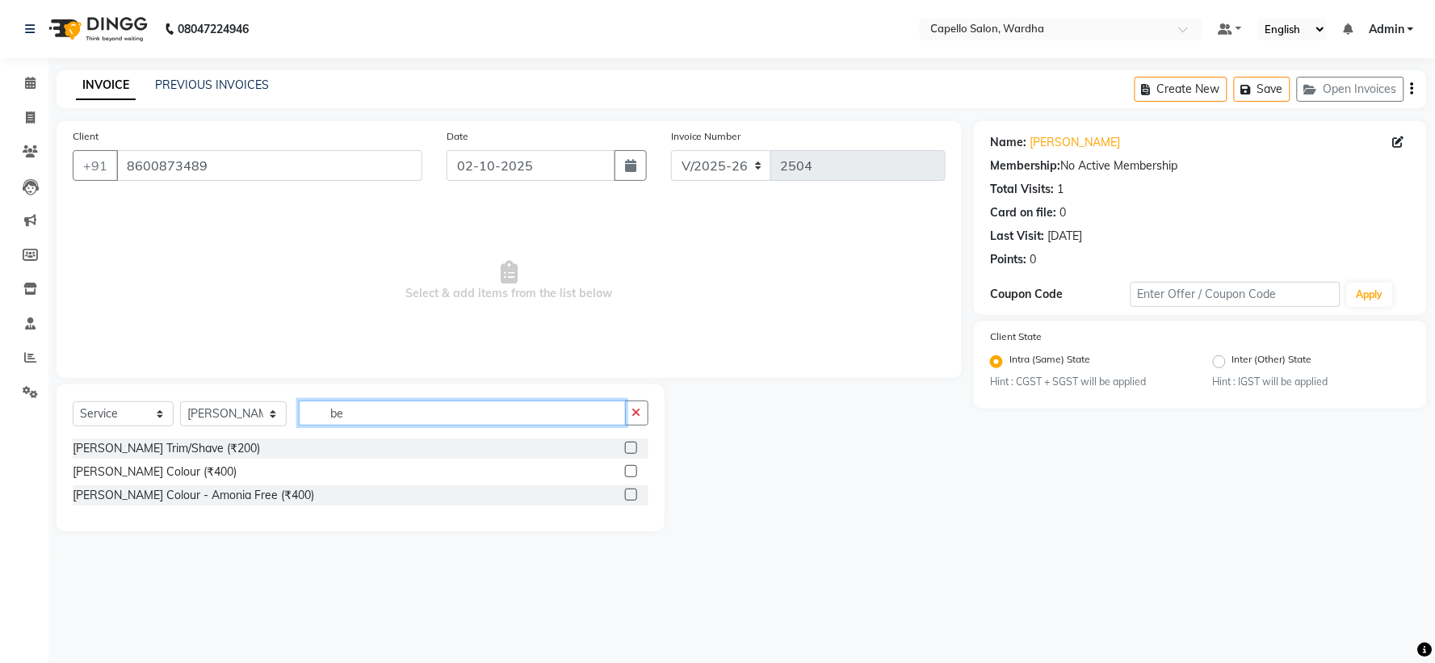
click at [359, 408] on input "be" at bounding box center [462, 413] width 326 height 25
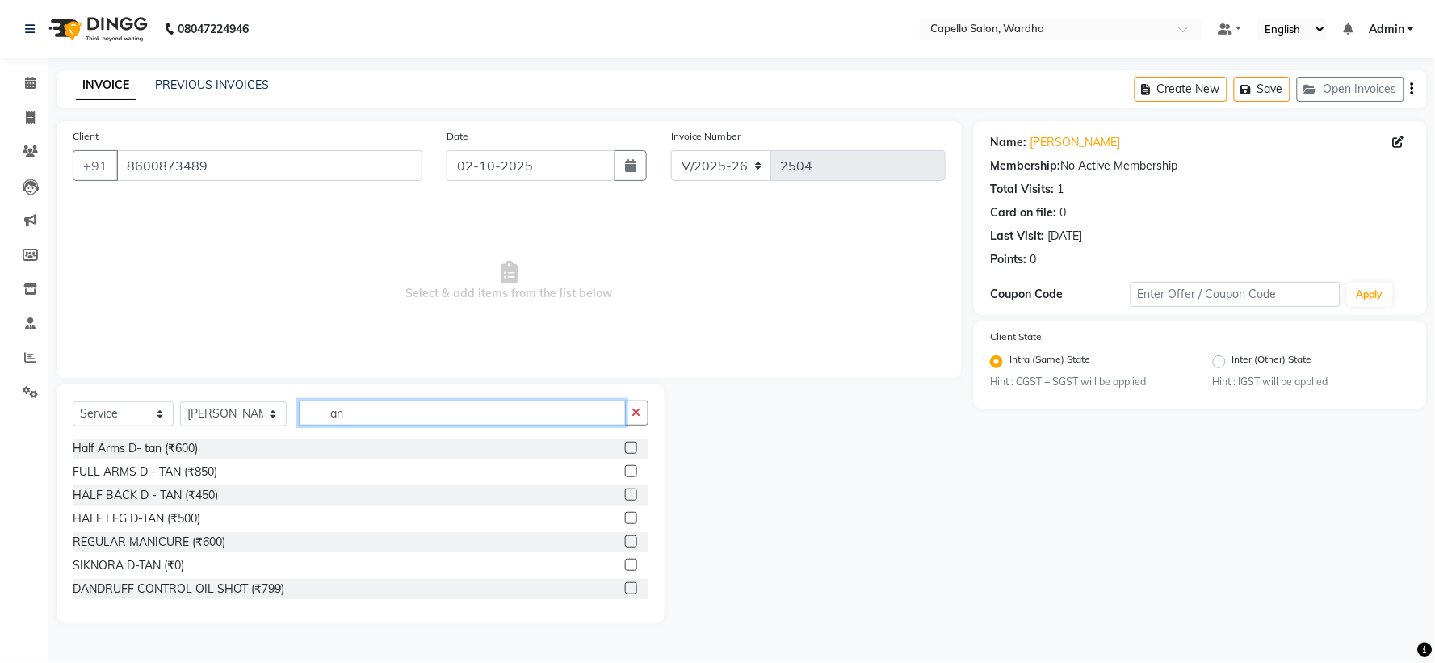
type input "a"
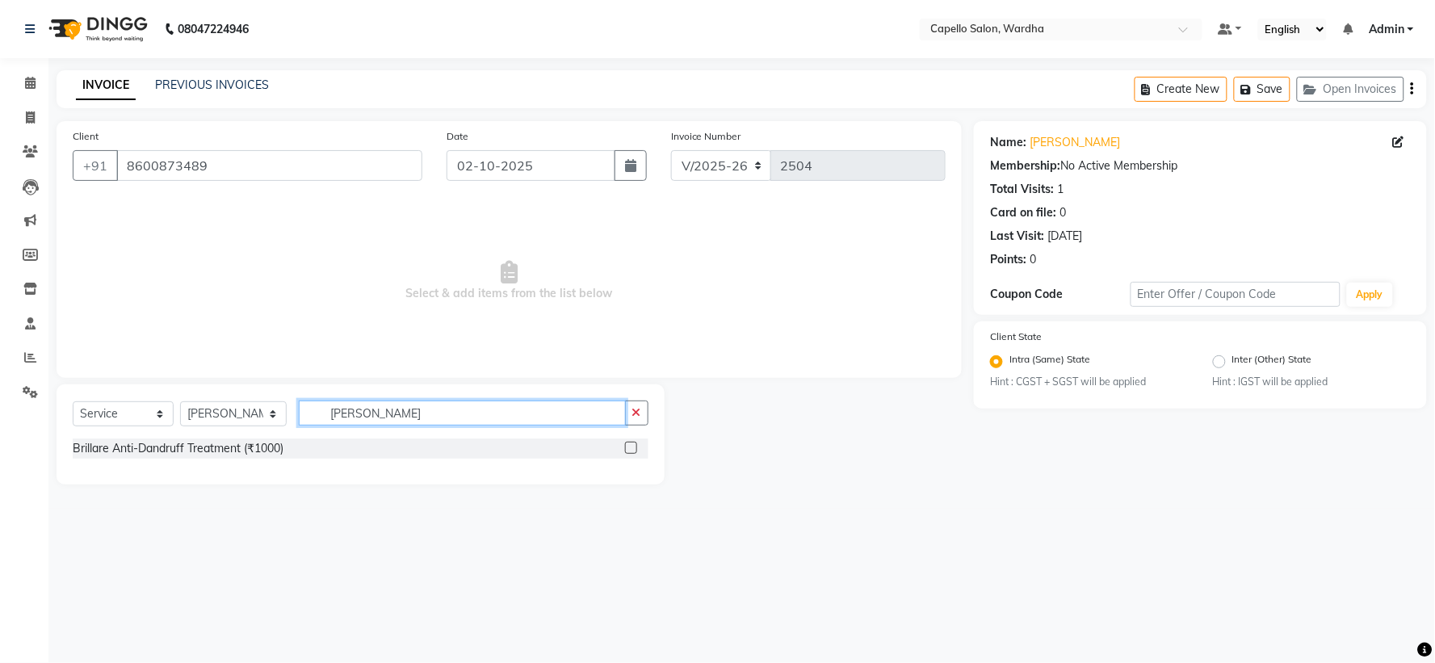
type input "brill"
click at [627, 450] on label at bounding box center [631, 448] width 12 height 12
click at [627, 450] on input "checkbox" at bounding box center [630, 448] width 10 height 10
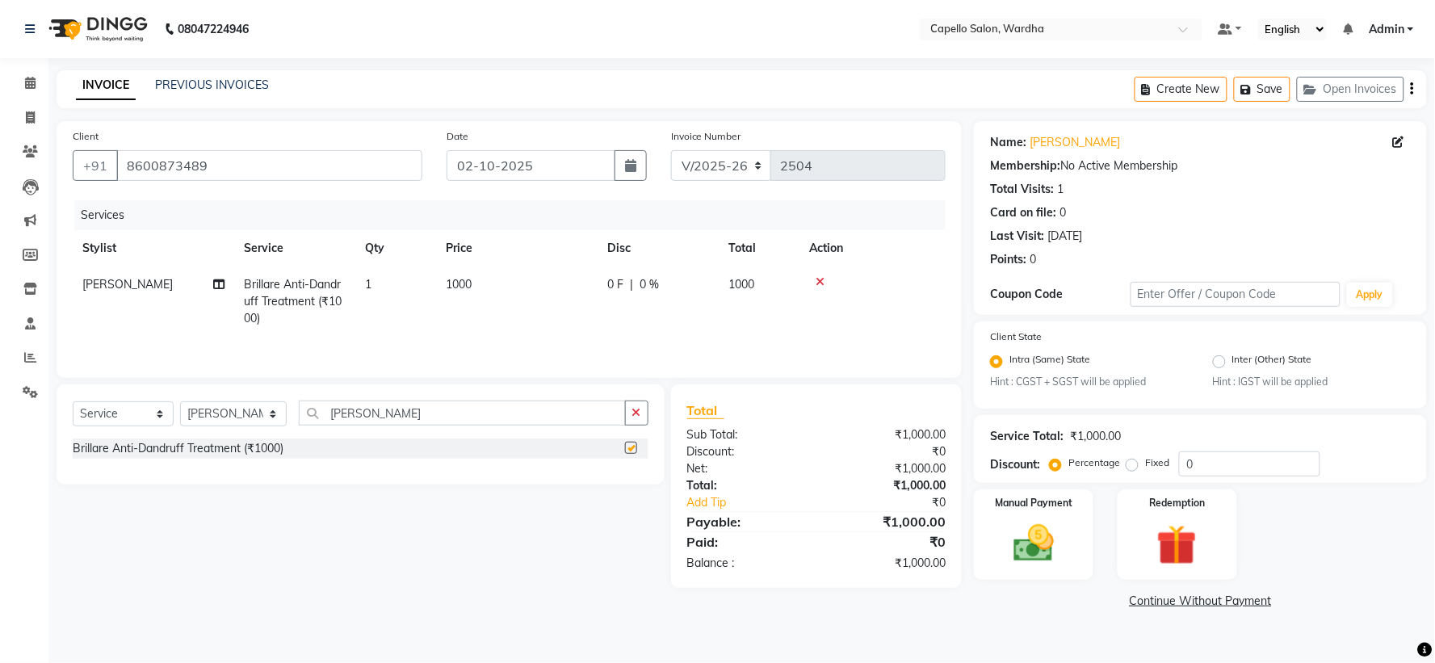
checkbox input "false"
click at [641, 428] on div "Select Service Product Membership Package Voucher Prepaid Gift Card Select Styl…" at bounding box center [361, 420] width 576 height 38
click at [636, 414] on icon "button" at bounding box center [636, 412] width 9 height 11
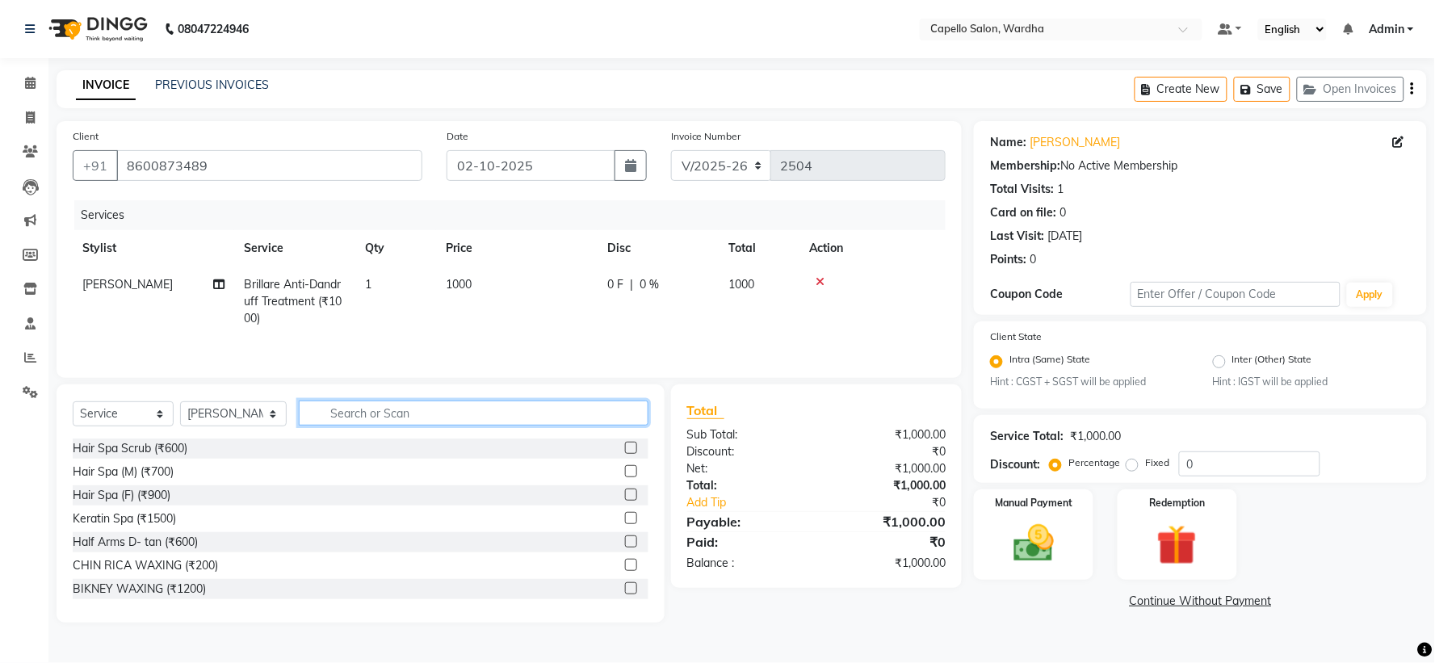
drag, startPoint x: 482, startPoint y: 405, endPoint x: 474, endPoint y: 399, distance: 10.3
click at [475, 399] on div "Select Service Product Membership Package Voucher Prepaid Gift Card Select Styl…" at bounding box center [361, 503] width 608 height 238
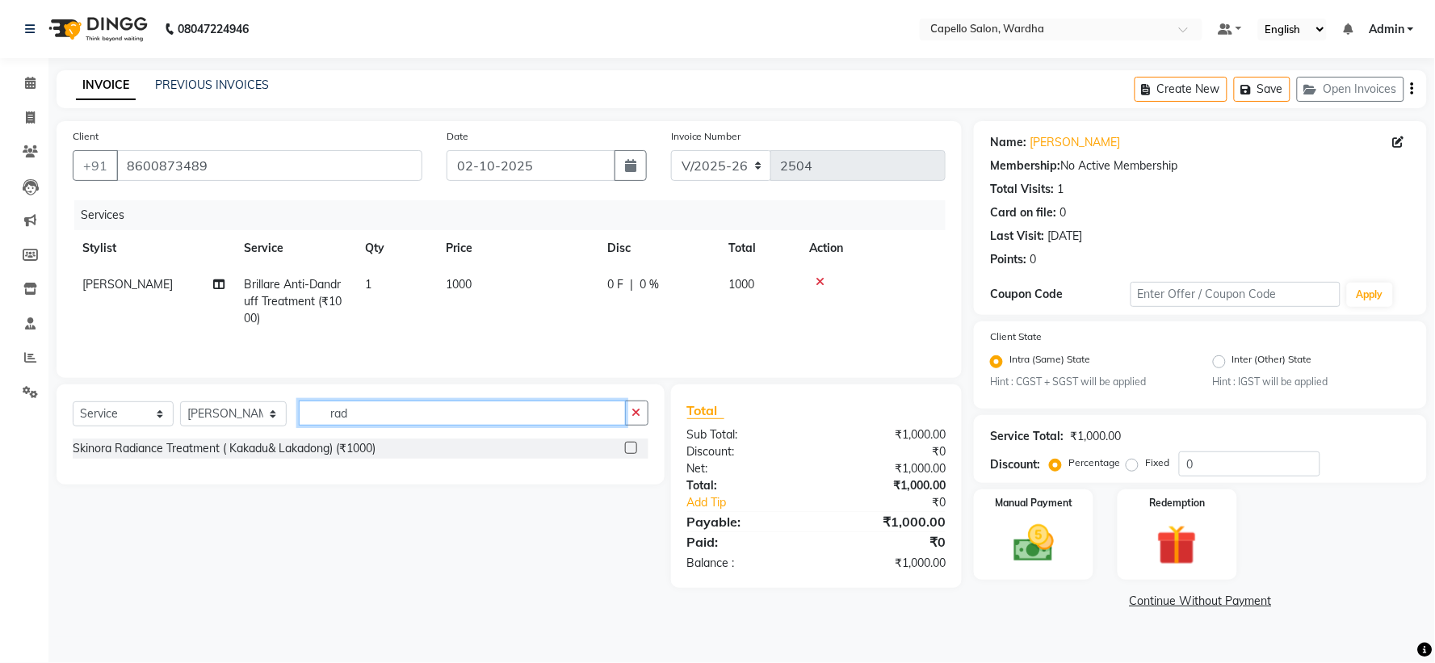
type input "rad"
click at [631, 450] on label at bounding box center [631, 448] width 12 height 12
click at [631, 450] on input "checkbox" at bounding box center [630, 448] width 10 height 10
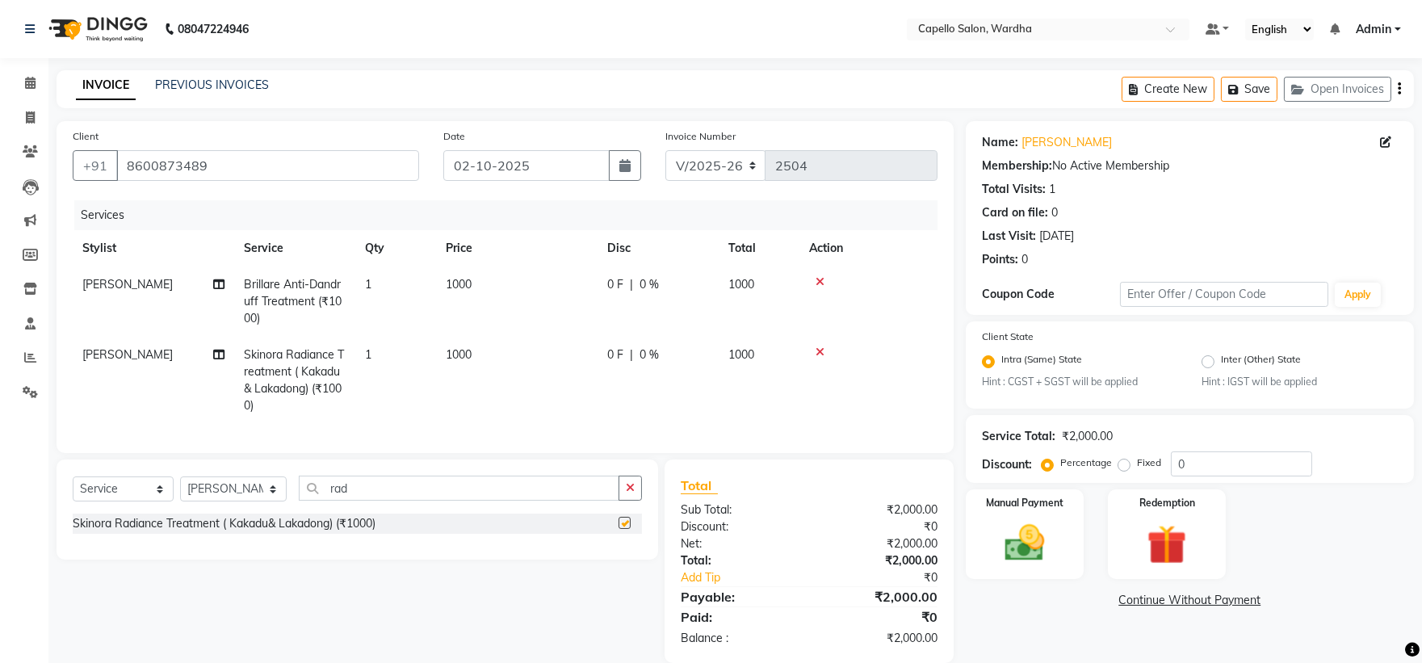
click at [632, 433] on div "Services Stylist Service Qty Price Disc Total Action Pranay Urkude Brillare Ant…" at bounding box center [505, 318] width 865 height 237
checkbox input "false"
click at [627, 493] on icon "button" at bounding box center [630, 487] width 9 height 11
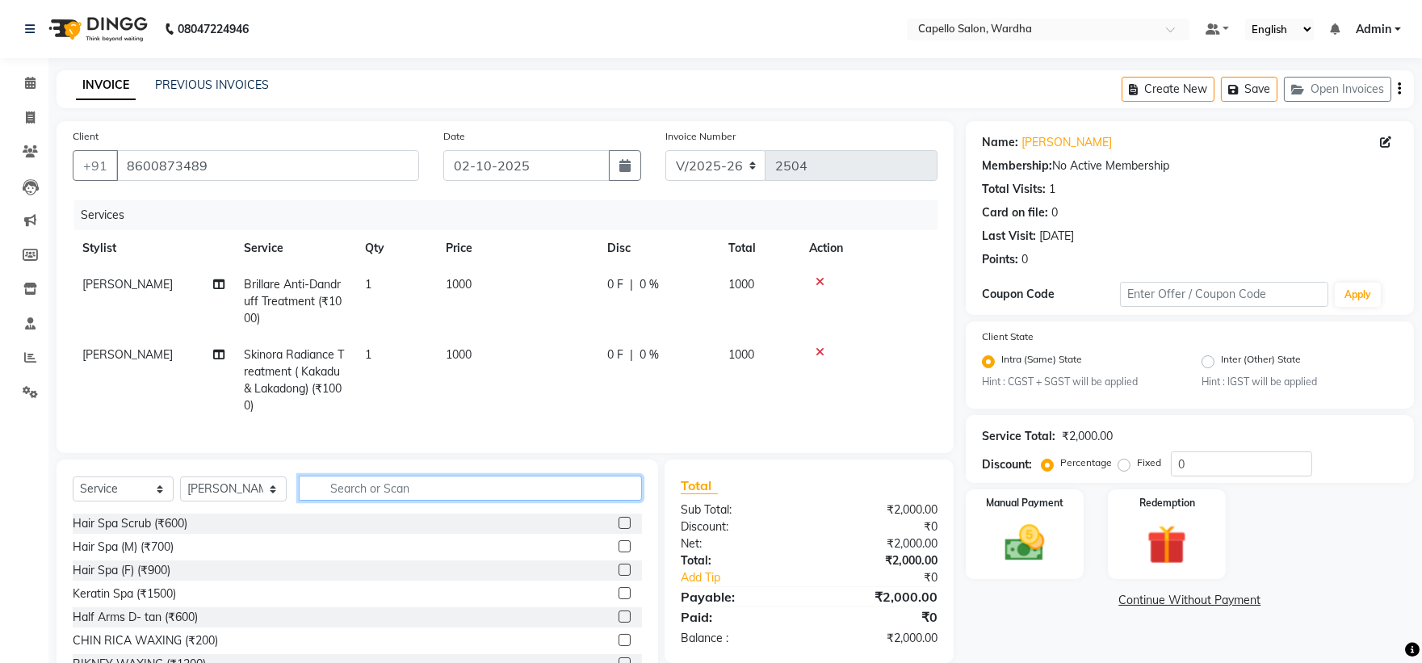
click at [439, 490] on input "text" at bounding box center [471, 488] width 344 height 25
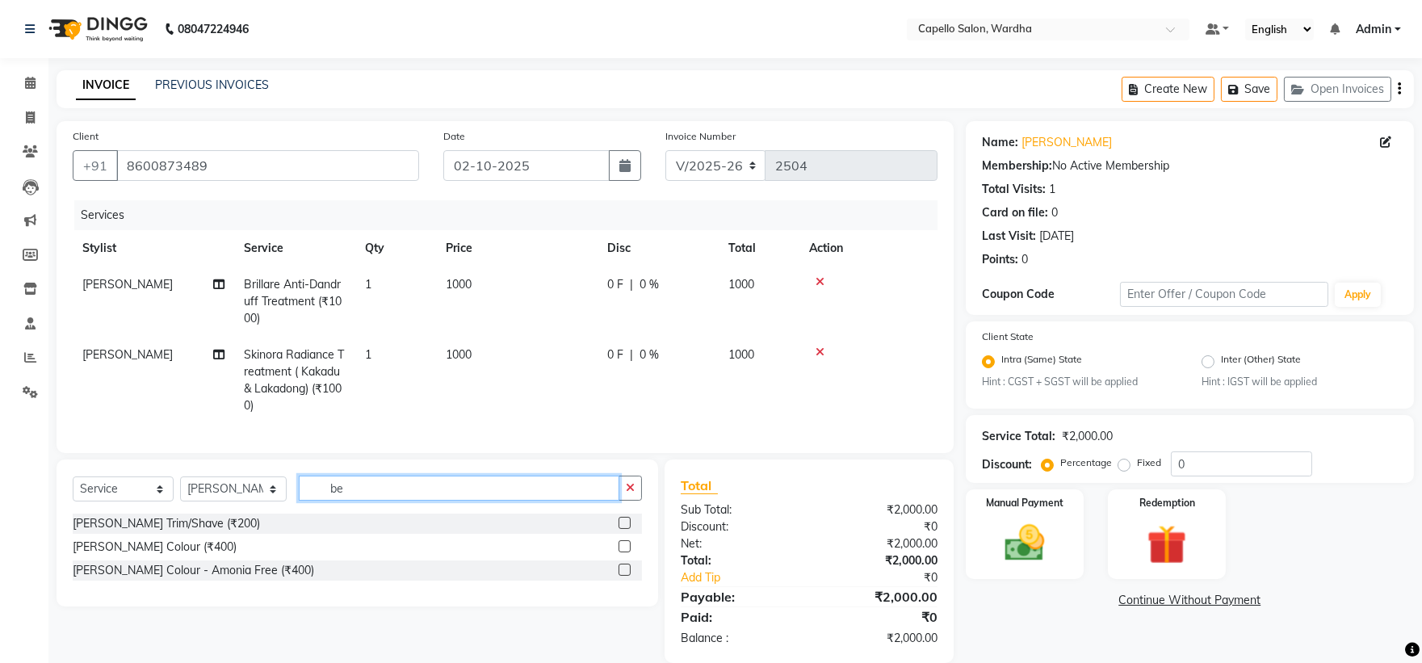
type input "be"
click at [623, 529] on label at bounding box center [625, 523] width 12 height 12
click at [623, 529] on input "checkbox" at bounding box center [624, 523] width 10 height 10
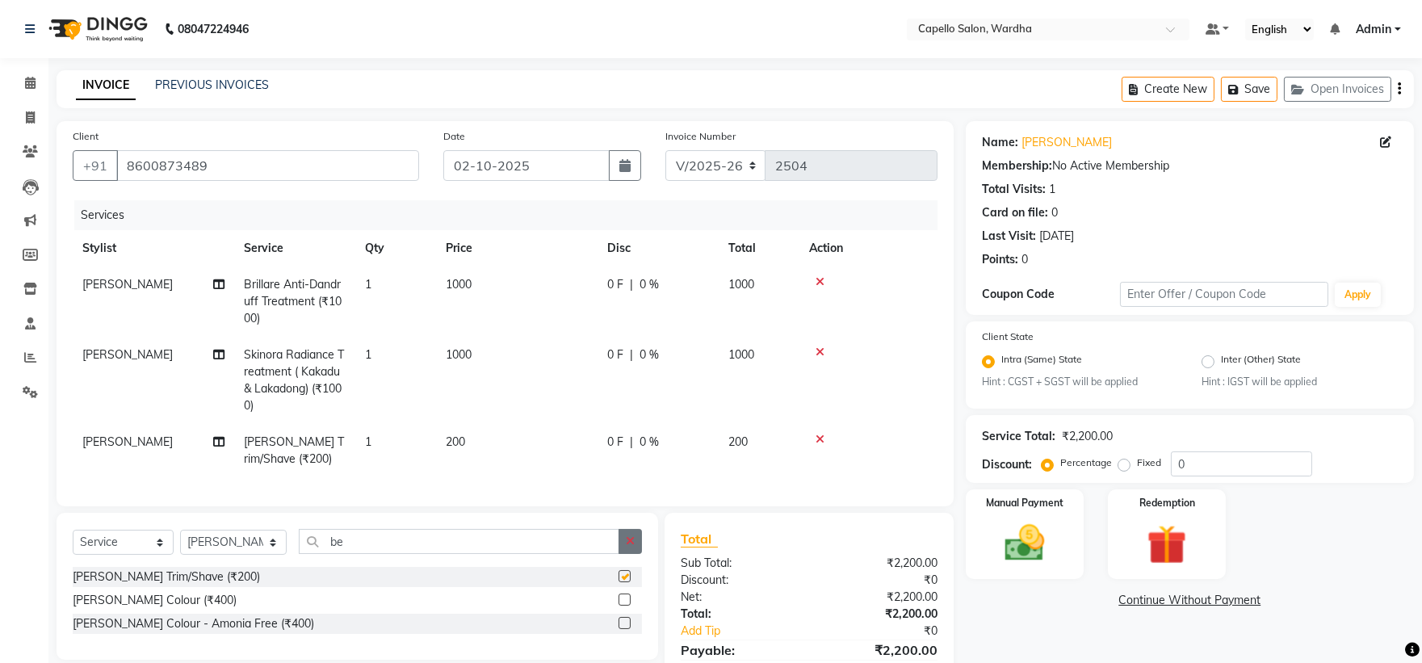
checkbox input "false"
click at [627, 547] on icon "button" at bounding box center [630, 540] width 9 height 11
click at [1027, 545] on img at bounding box center [1024, 544] width 67 height 48
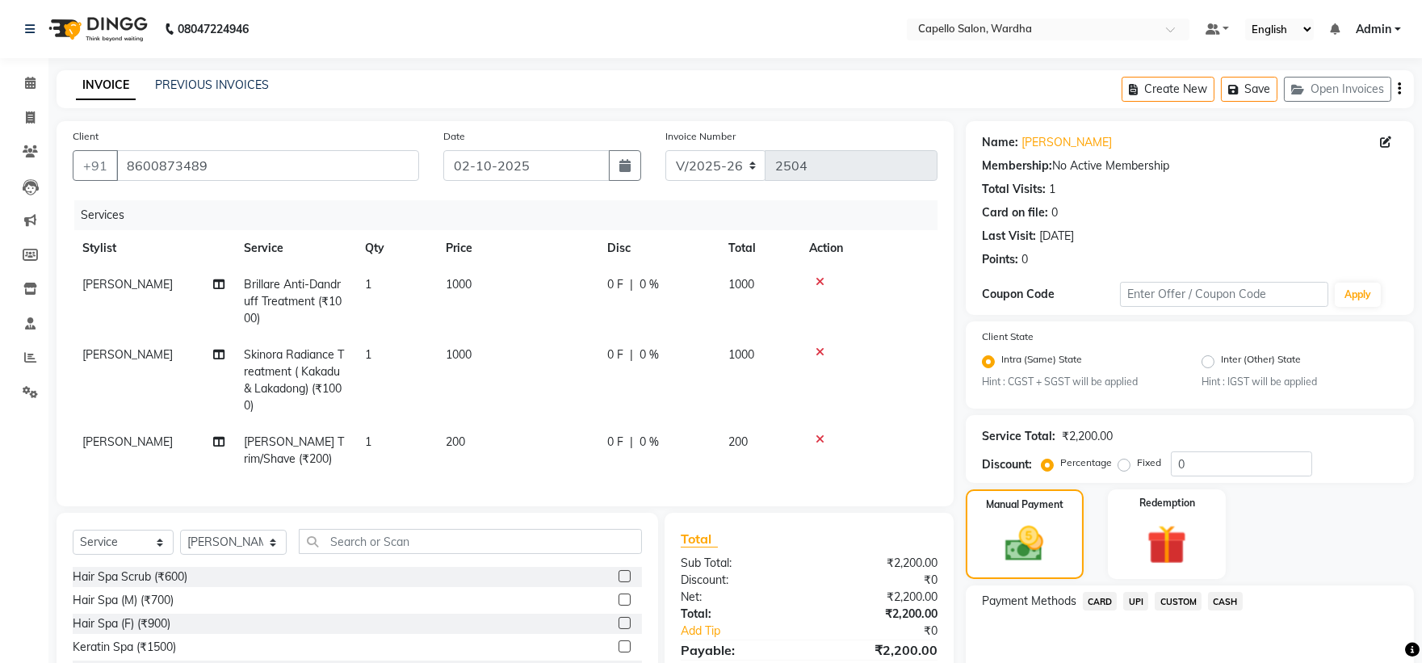
scroll to position [125, 0]
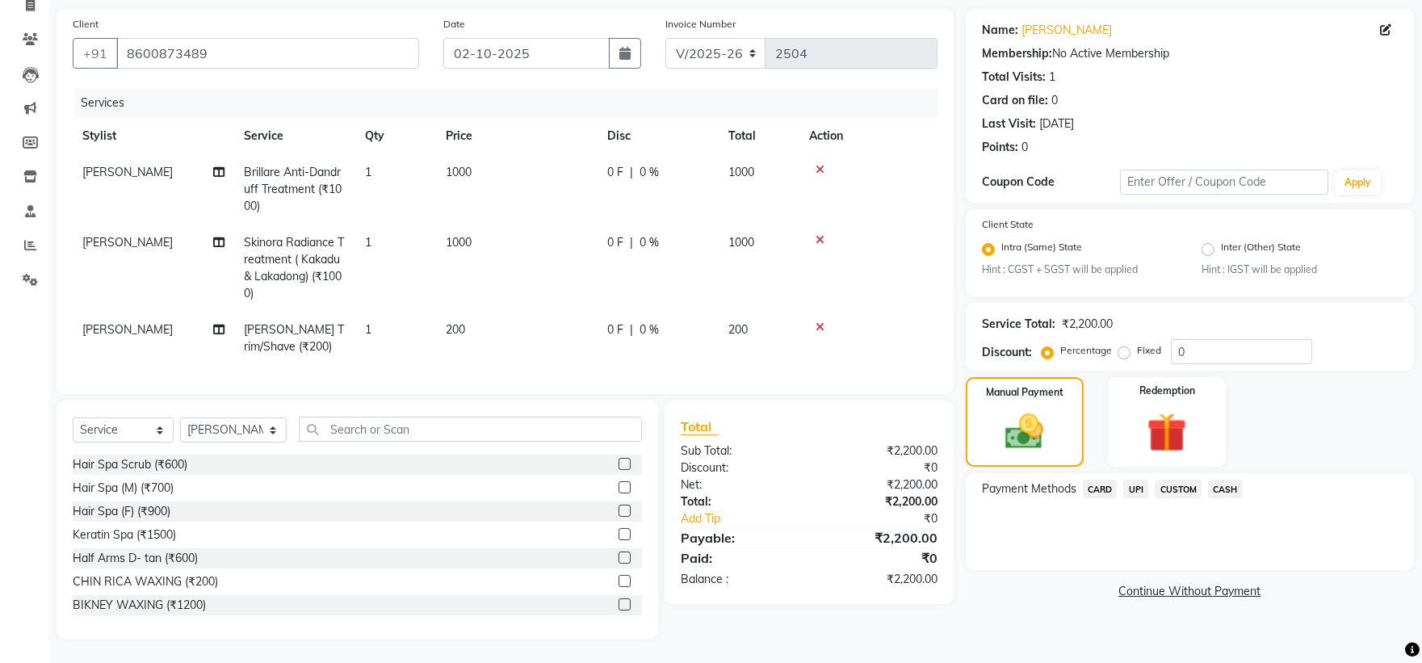
click at [1232, 480] on span "CASH" at bounding box center [1225, 489] width 35 height 19
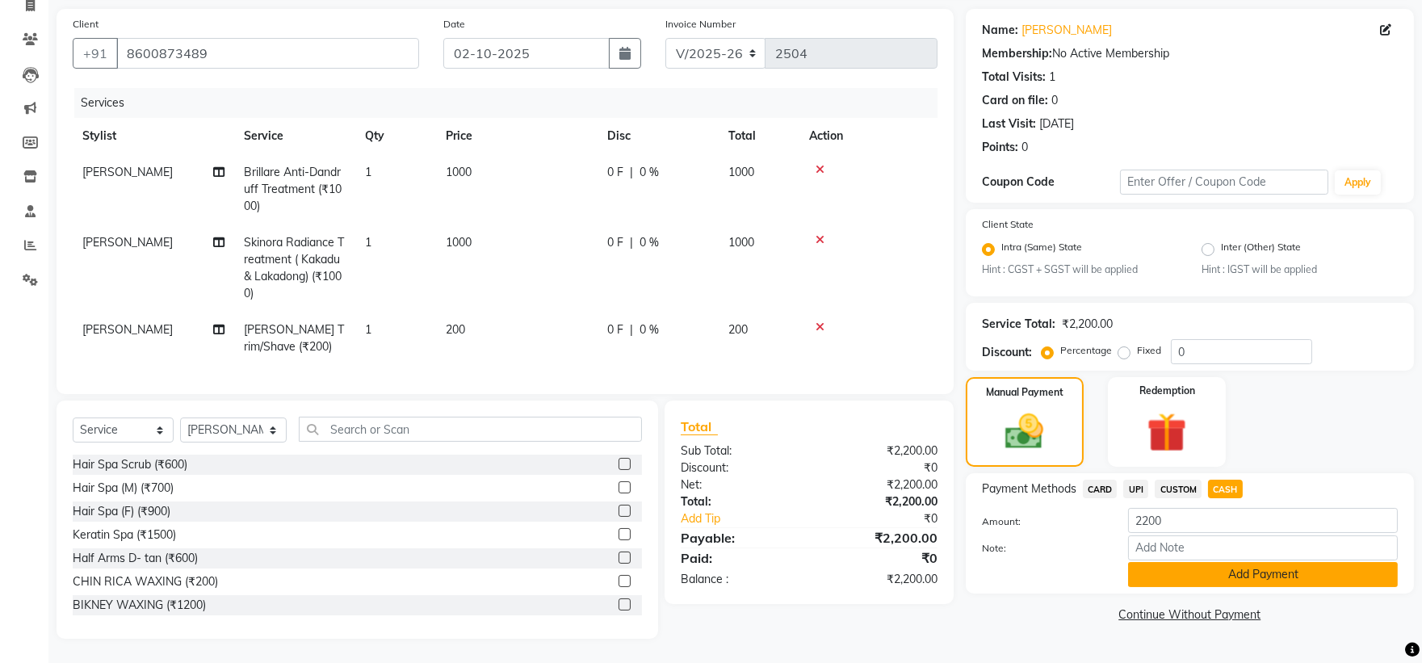
click at [1215, 565] on button "Add Payment" at bounding box center [1263, 574] width 270 height 25
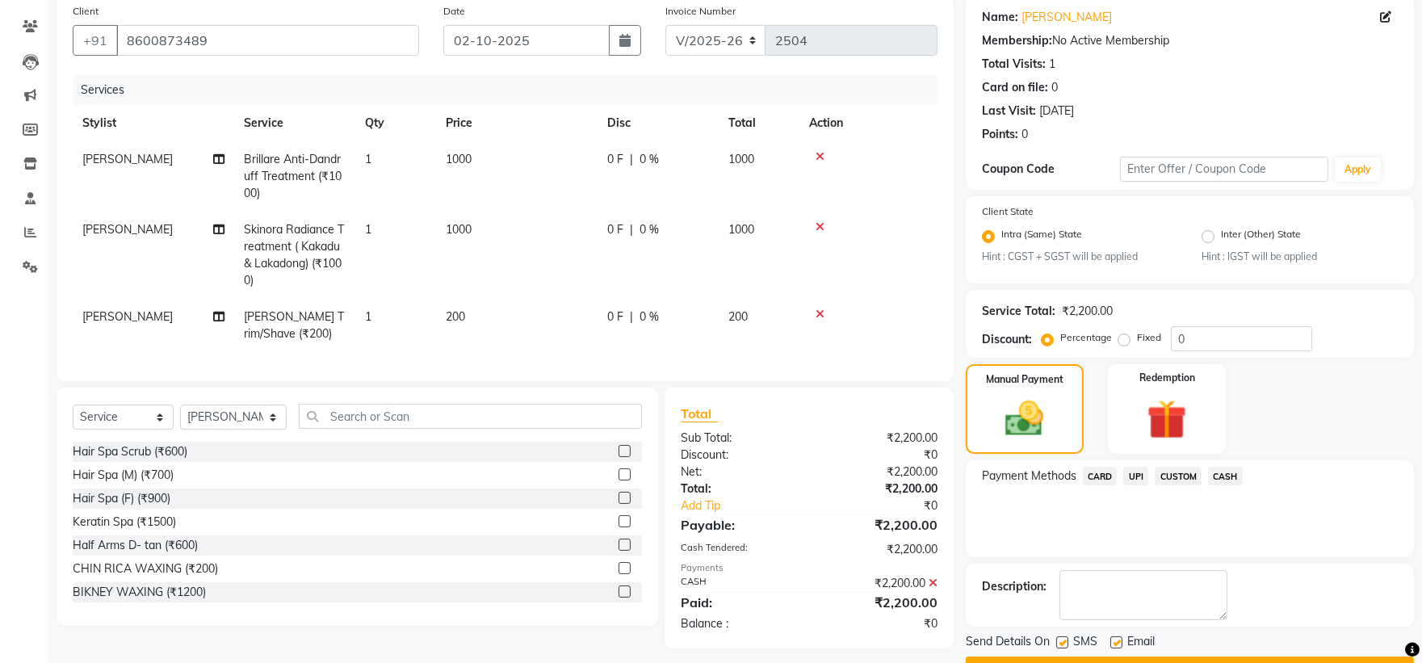
scroll to position [168, 0]
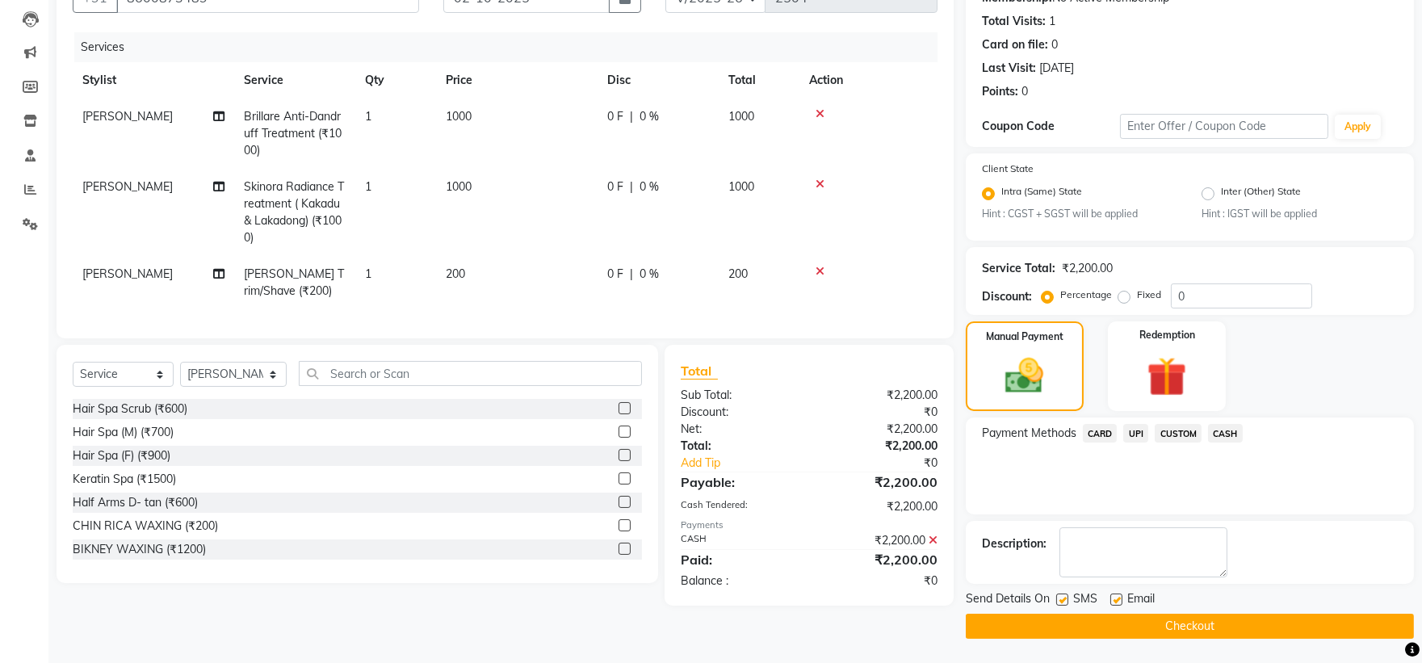
click at [1042, 631] on button "Checkout" at bounding box center [1190, 626] width 448 height 25
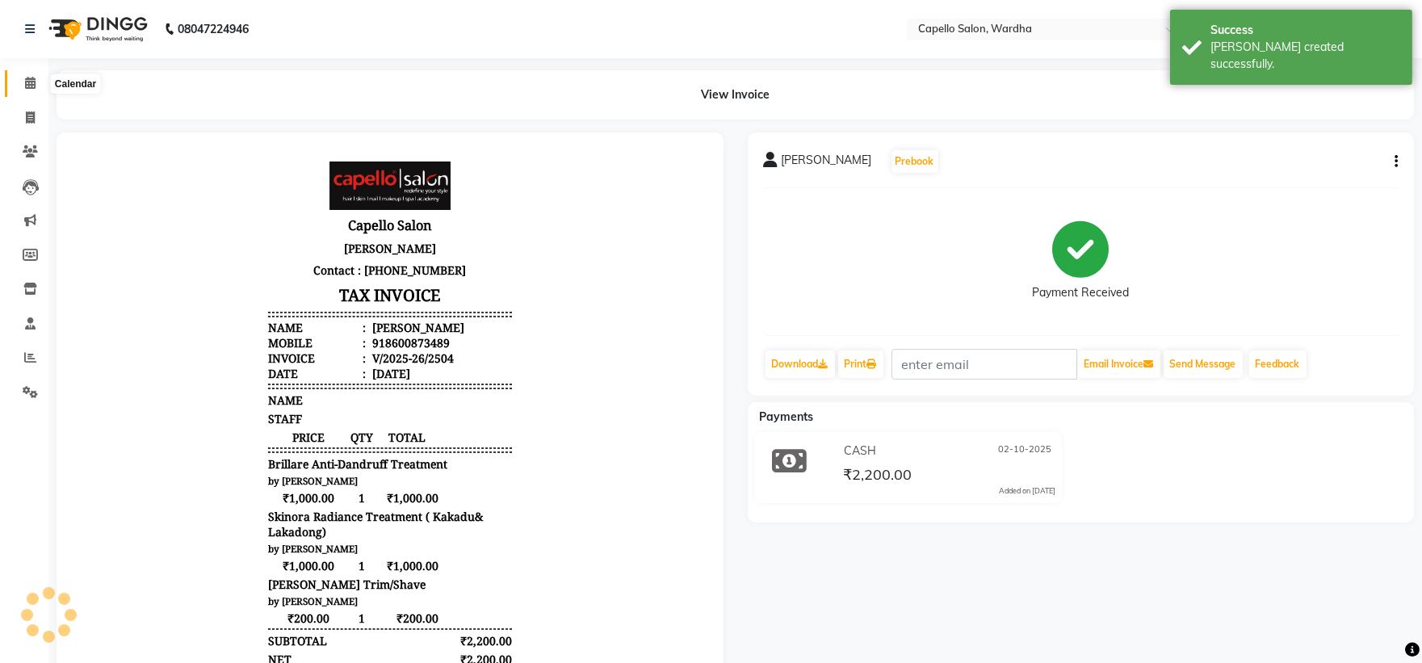
click at [36, 82] on span at bounding box center [30, 83] width 28 height 19
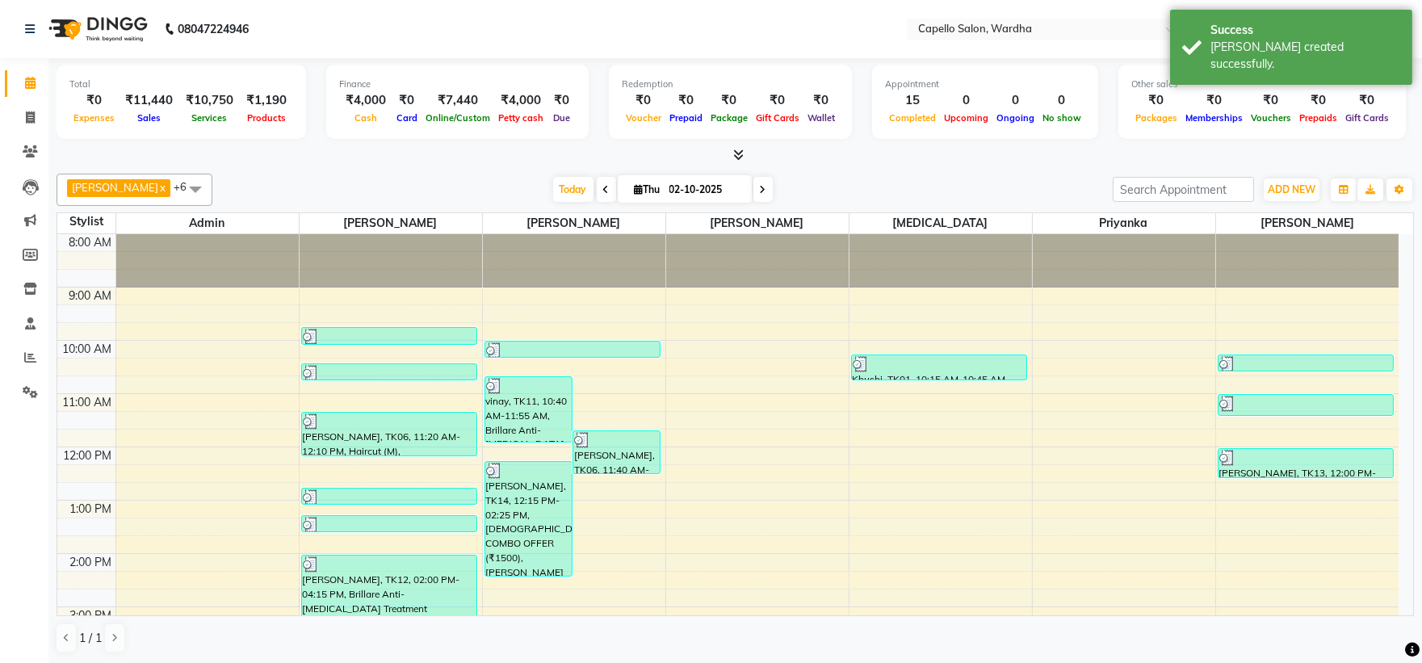
click at [739, 152] on icon at bounding box center [738, 155] width 10 height 12
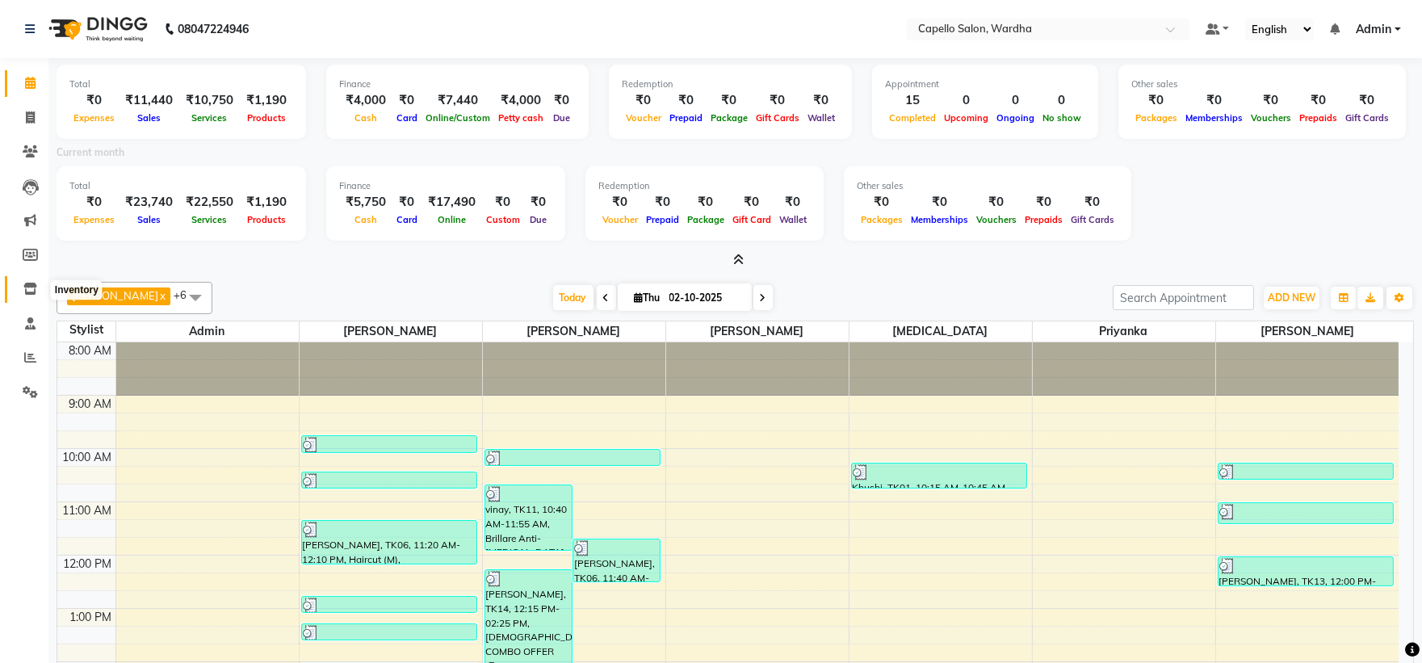
click at [27, 284] on icon at bounding box center [30, 289] width 14 height 12
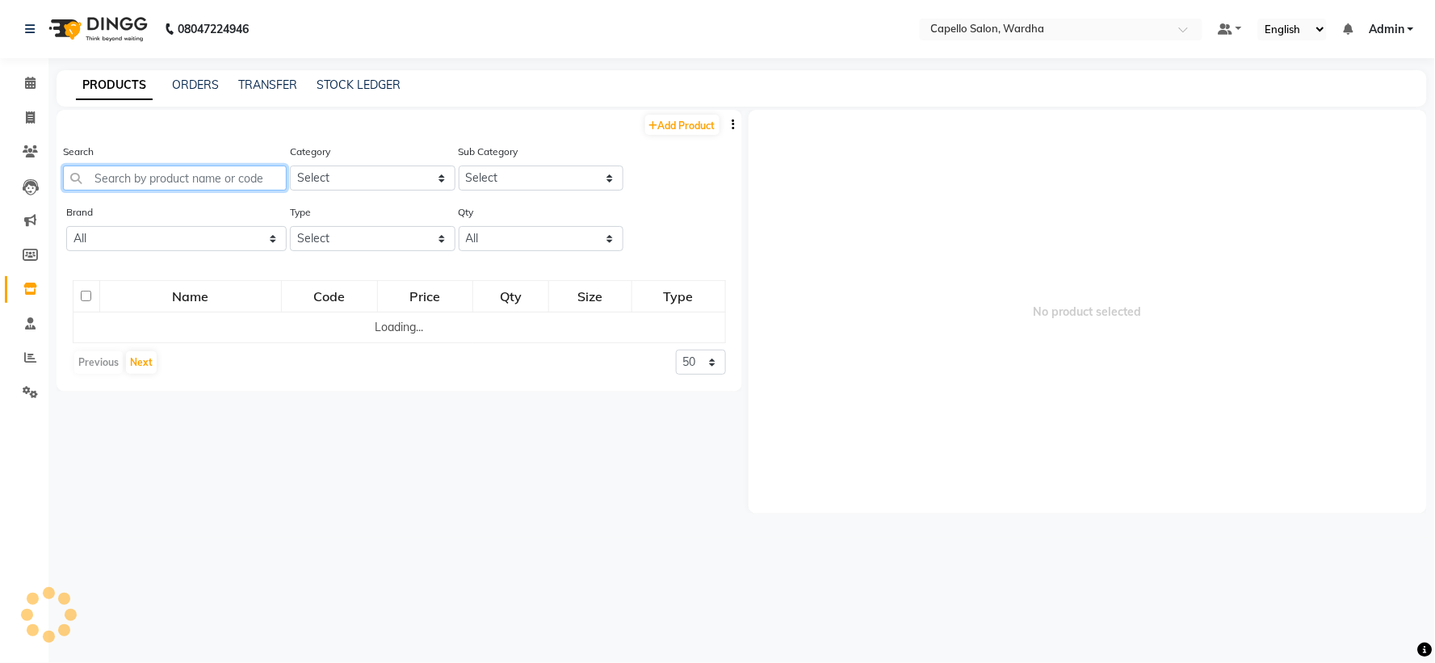
click at [160, 181] on input "text" at bounding box center [175, 178] width 224 height 25
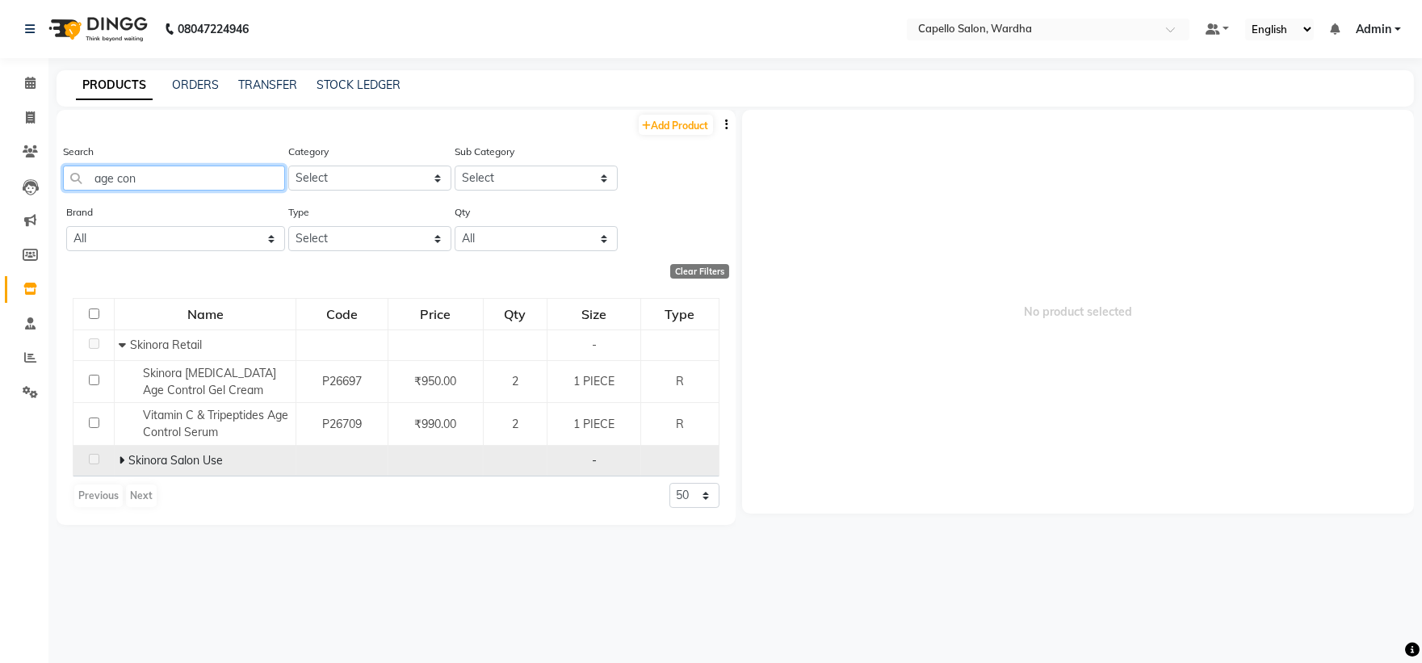
type input "age con"
click at [124, 463] on icon at bounding box center [122, 460] width 6 height 11
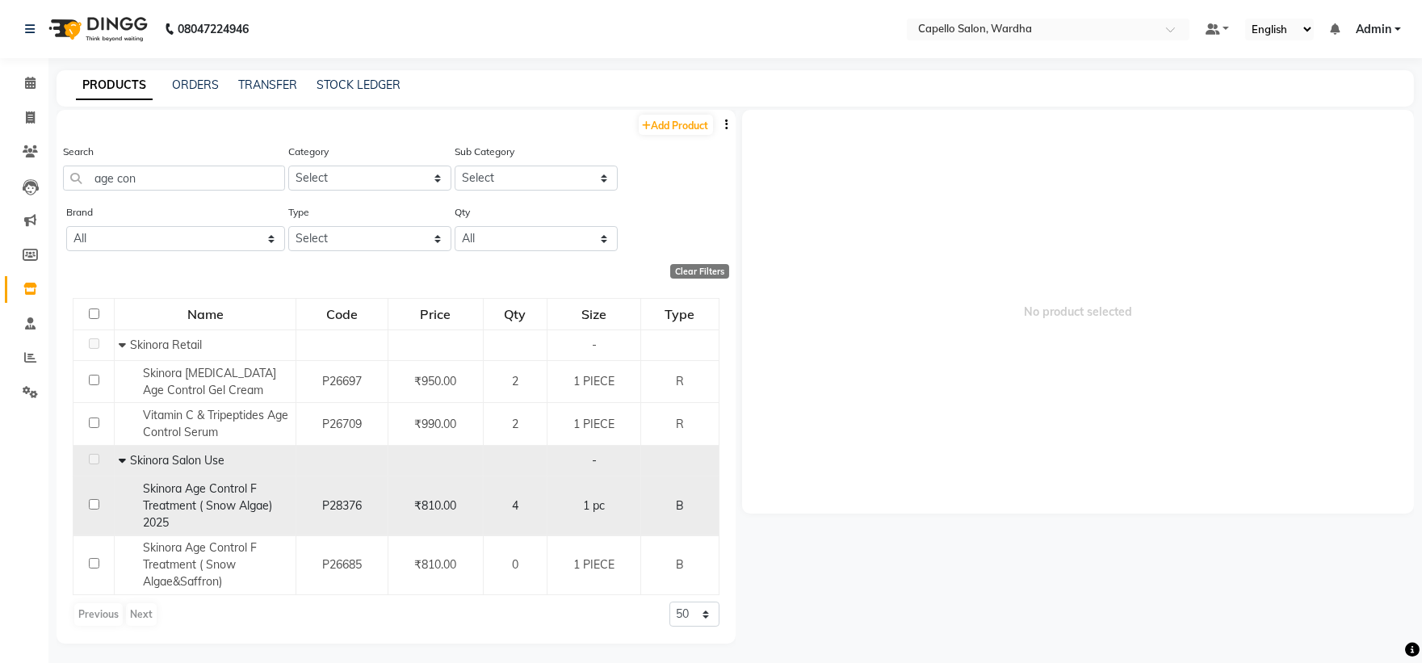
scroll to position [10, 0]
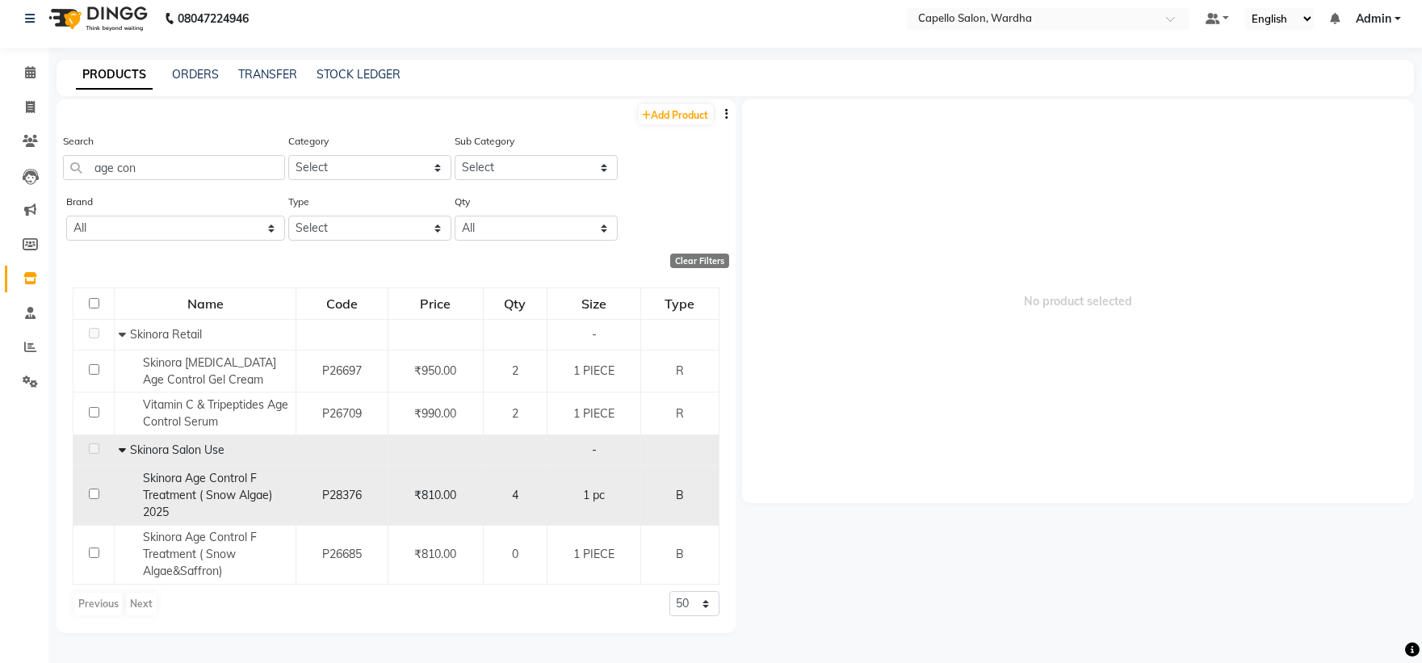
click at [202, 489] on span "Skinora Age Control F Treatment ( Snow Algae) 2025" at bounding box center [207, 495] width 129 height 48
select select
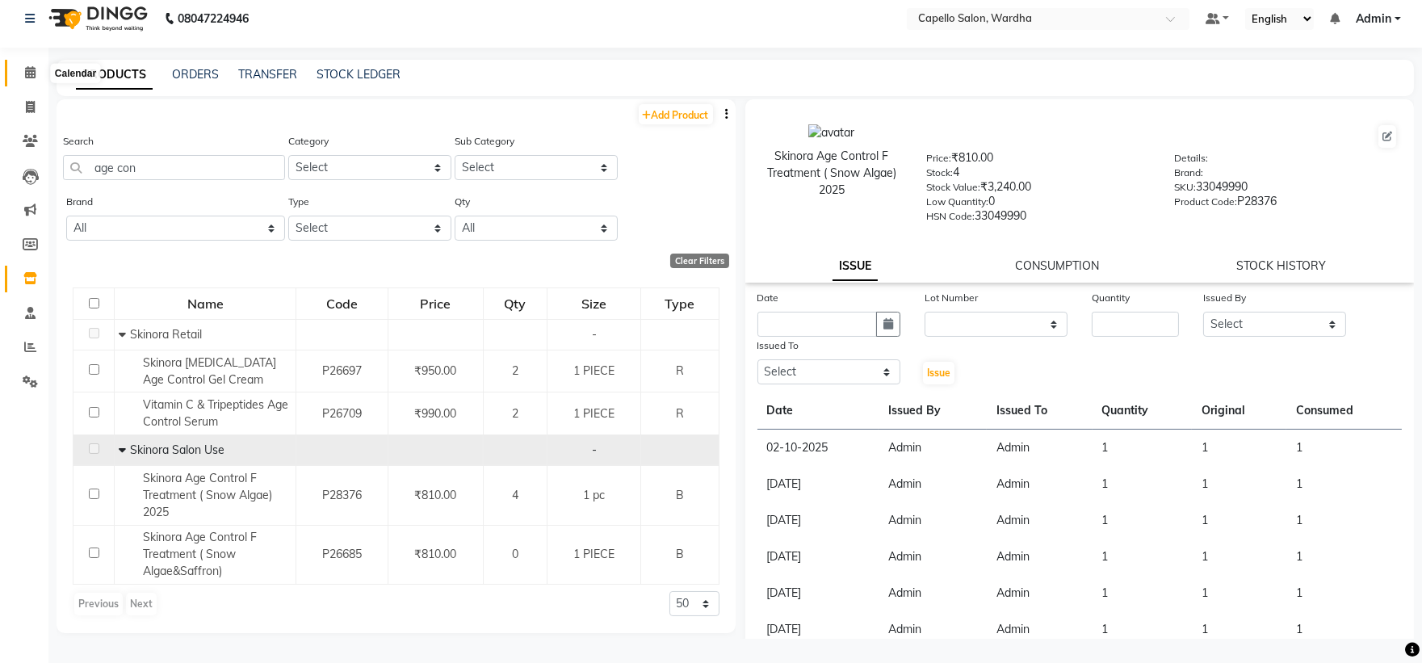
click at [20, 73] on span at bounding box center [30, 73] width 28 height 19
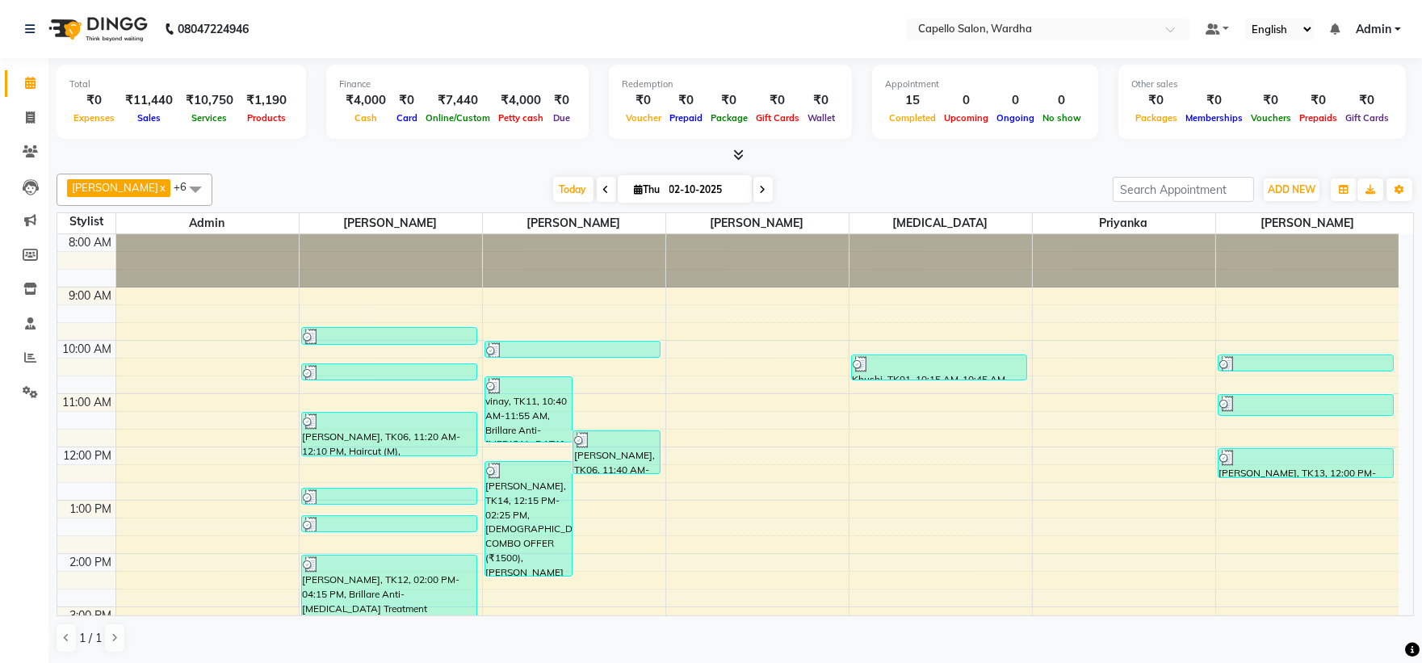
click at [736, 157] on icon at bounding box center [738, 155] width 10 height 12
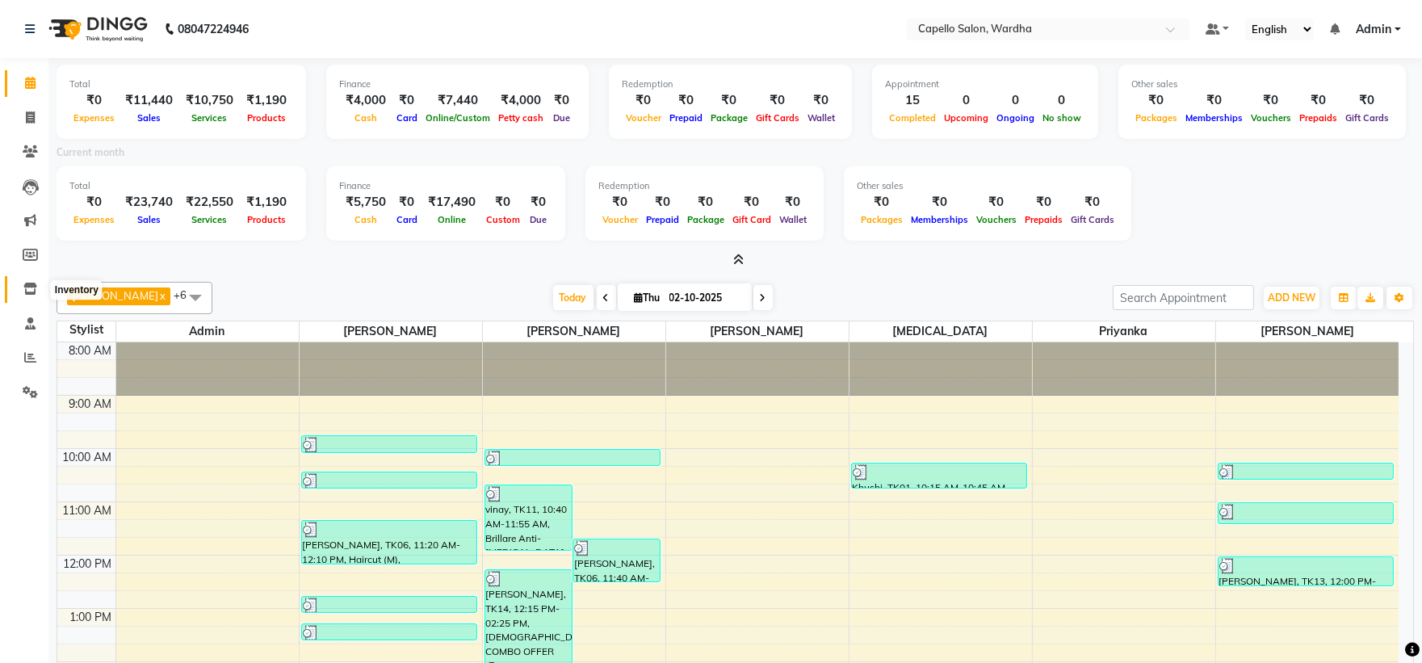
click at [24, 286] on icon at bounding box center [30, 289] width 14 height 12
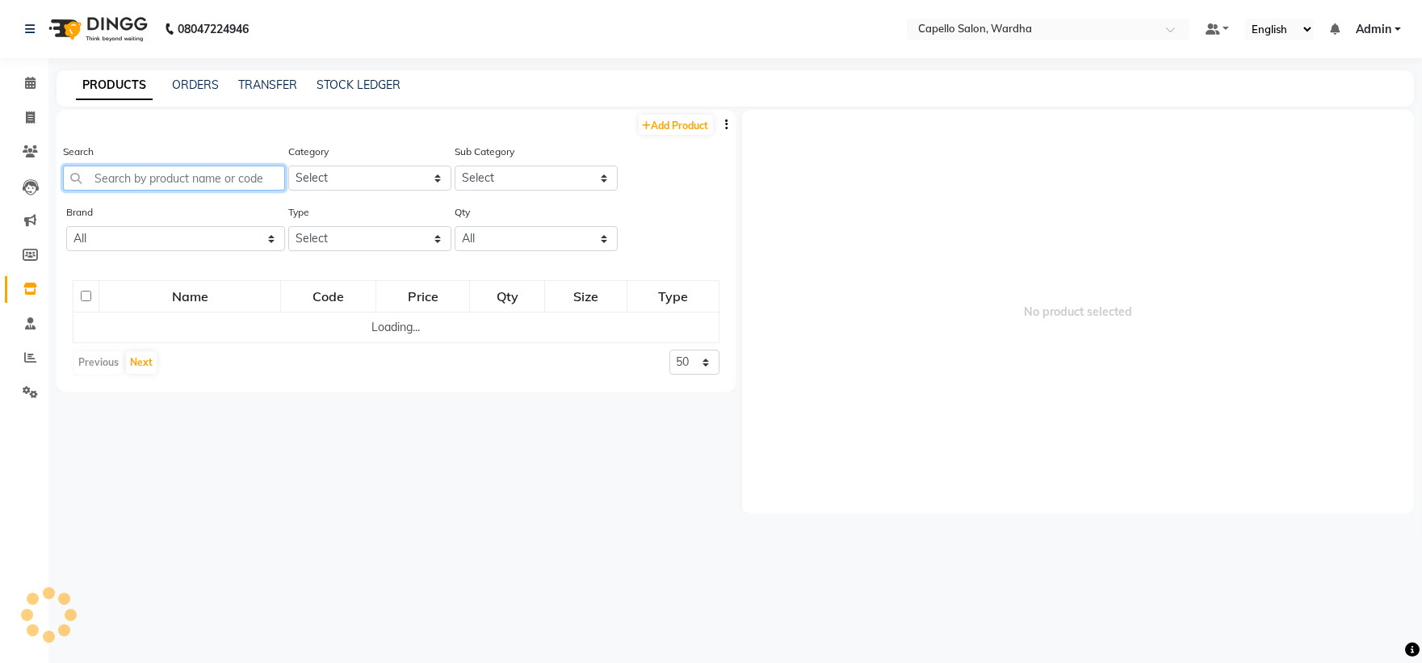
click at [120, 173] on input "text" at bounding box center [174, 178] width 222 height 25
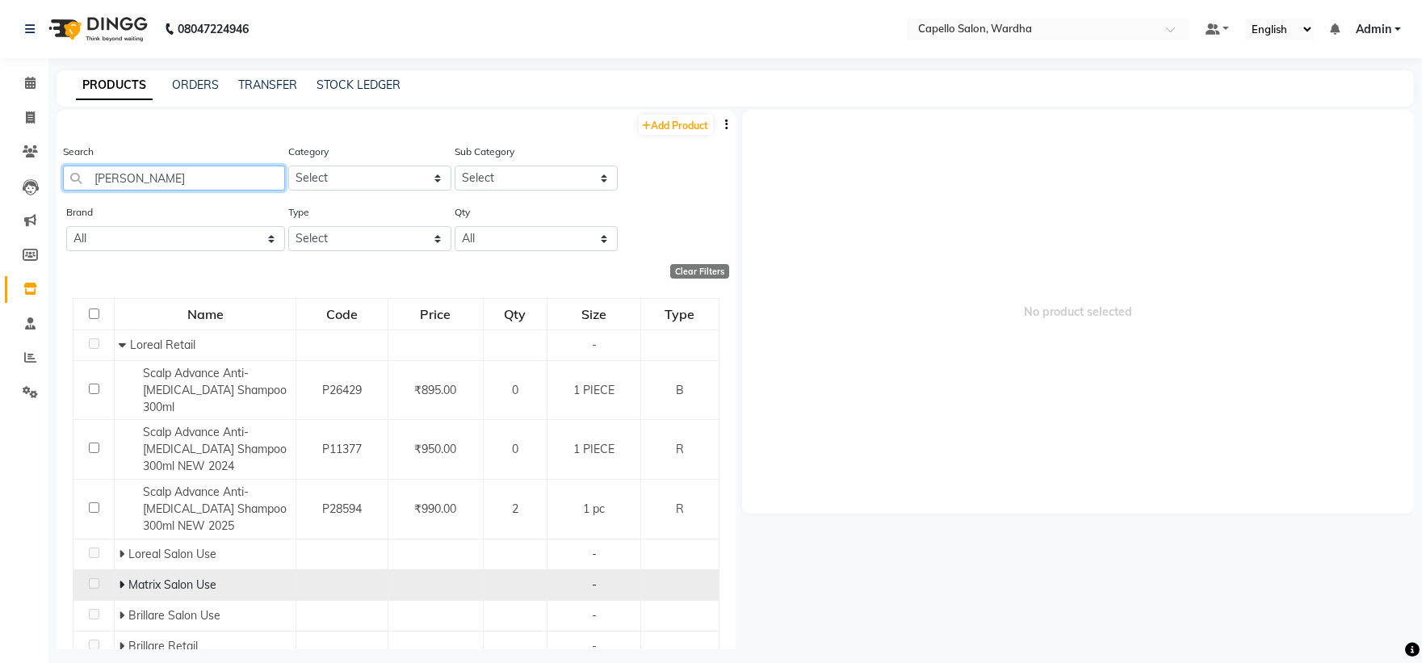
scroll to position [44, 0]
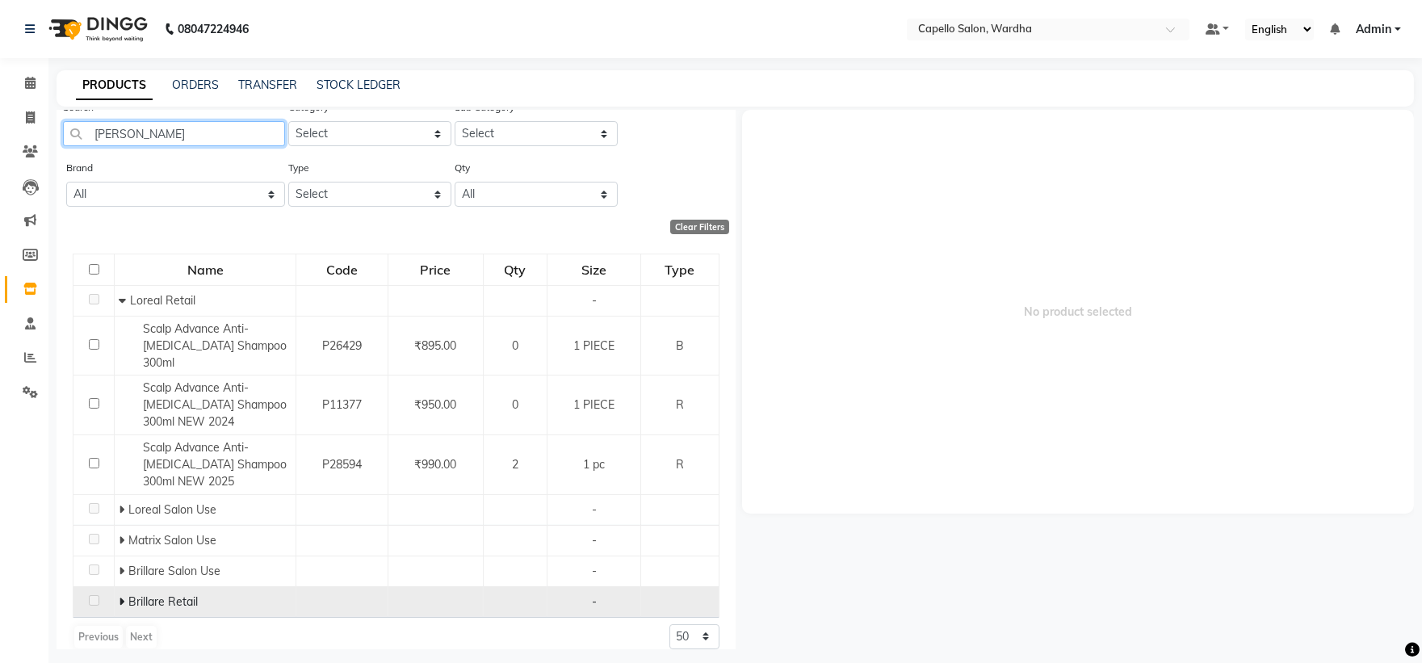
type input "dan"
click at [137, 593] on div "Brillare Retail" at bounding box center [205, 601] width 173 height 17
click at [131, 594] on span "Brillare Retail" at bounding box center [162, 601] width 69 height 15
click at [123, 596] on icon at bounding box center [122, 601] width 6 height 11
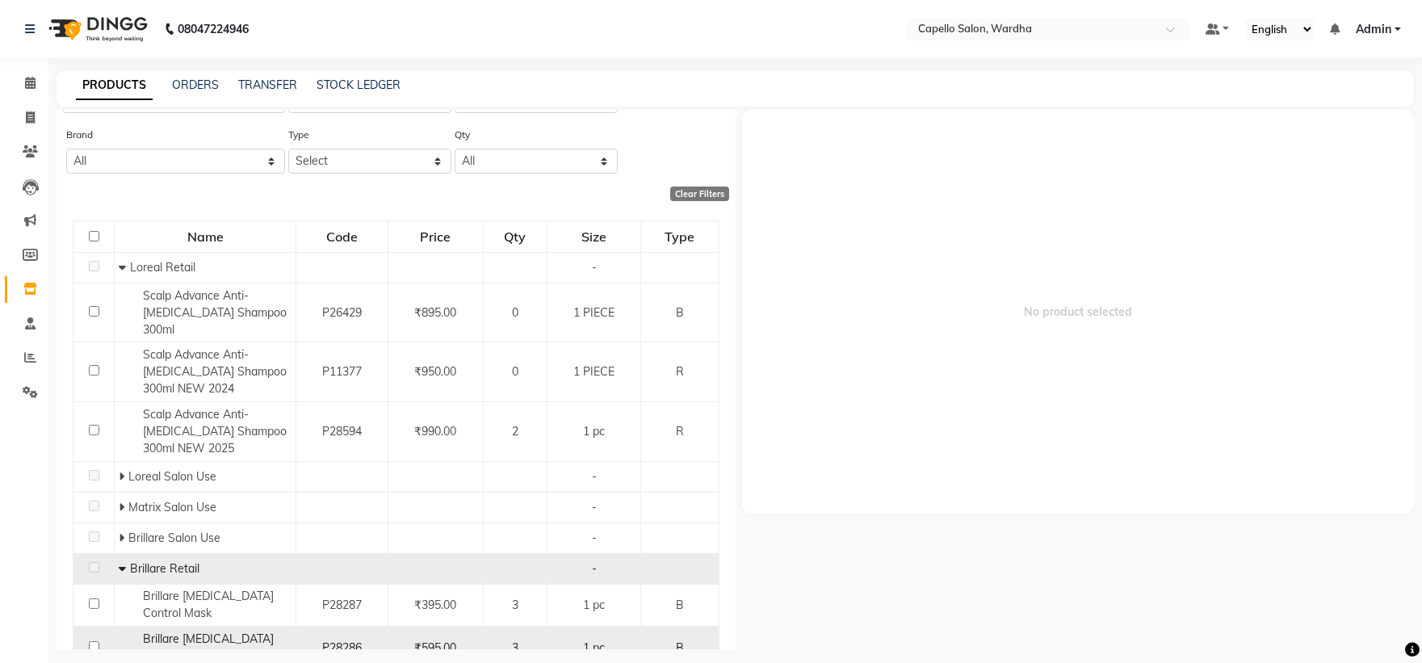
scroll to position [130, 0]
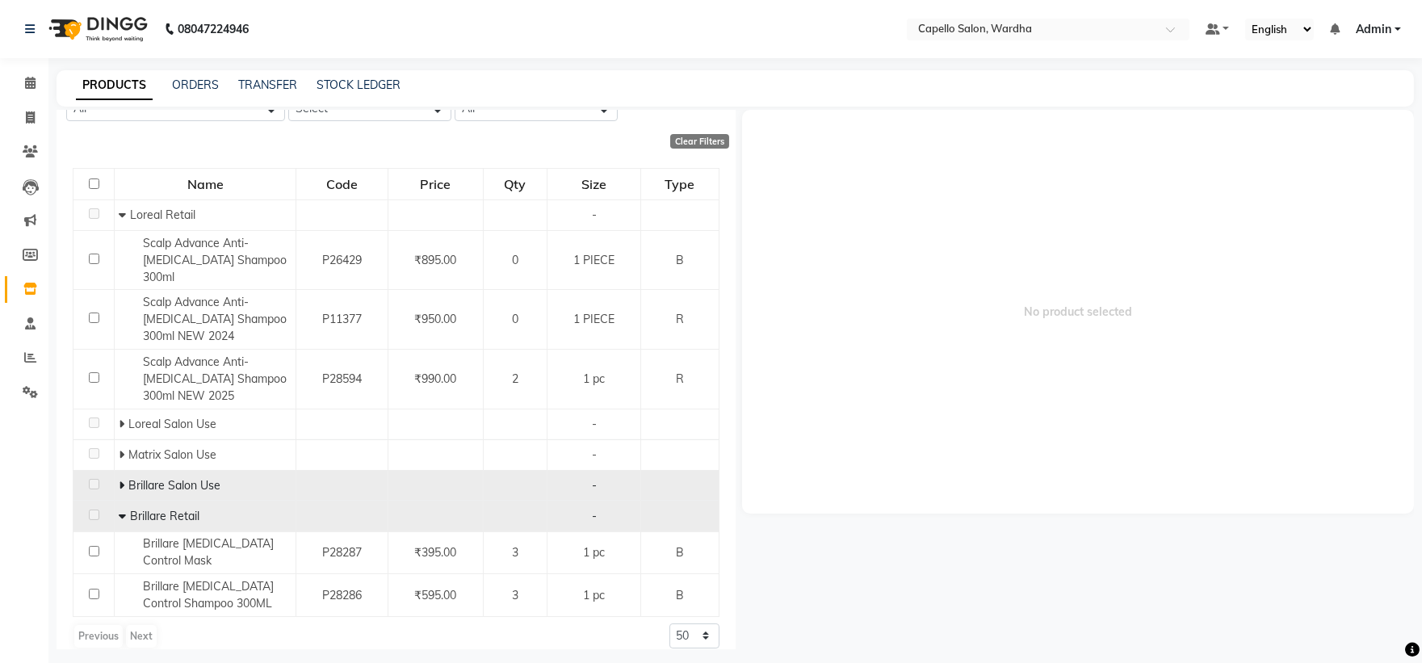
click at [119, 480] on icon at bounding box center [122, 485] width 6 height 11
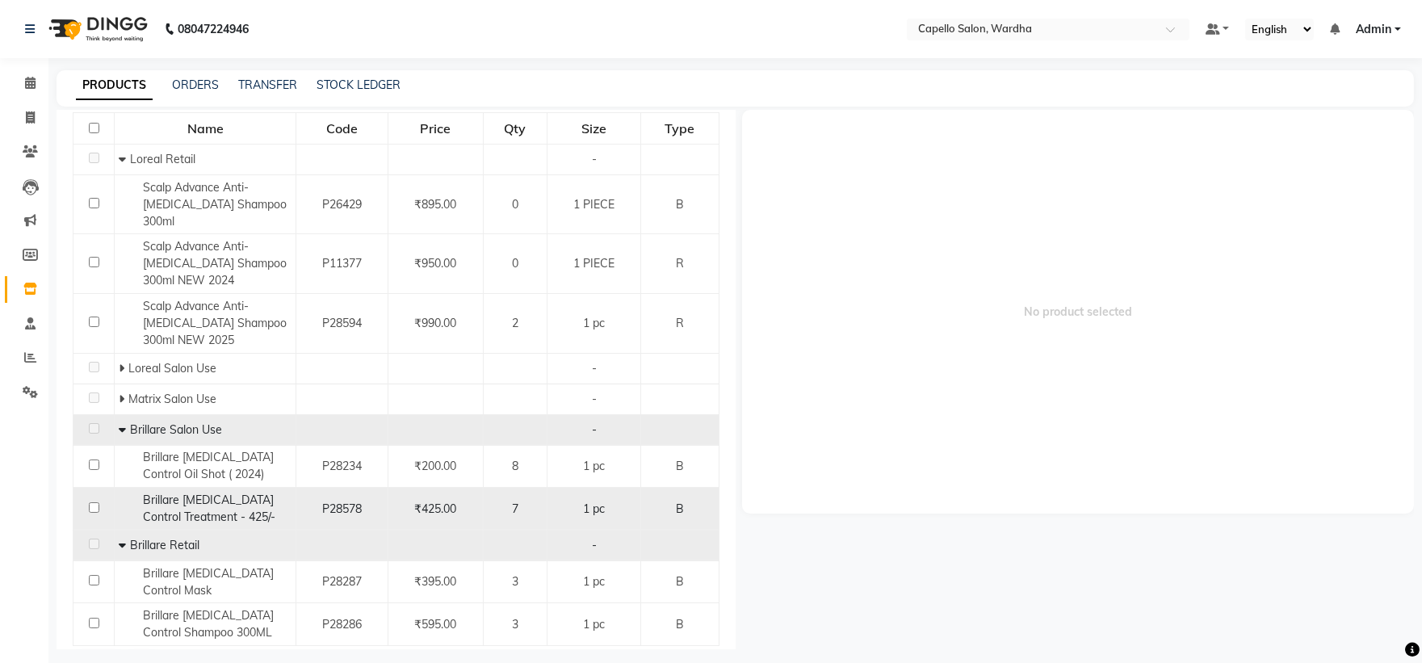
scroll to position [215, 0]
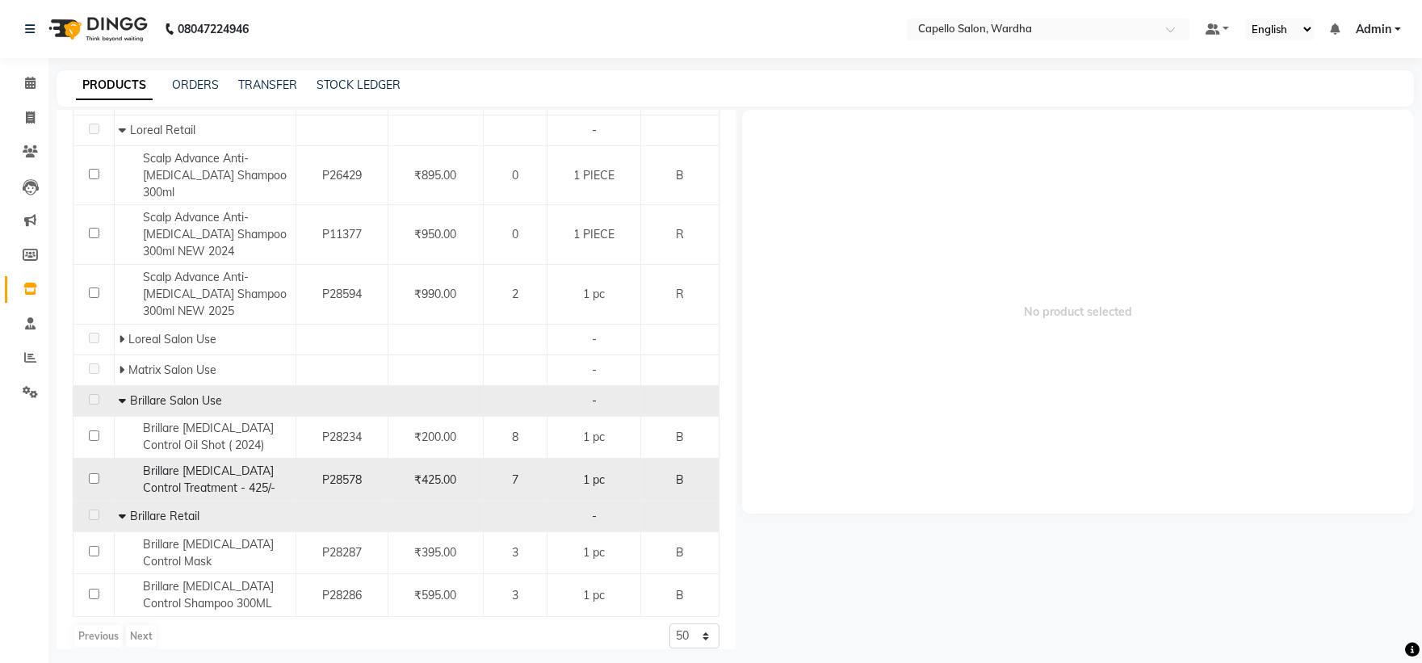
click at [216, 463] on span "Brillare Dandruff Control Treatment - 425/-" at bounding box center [209, 478] width 132 height 31
select select
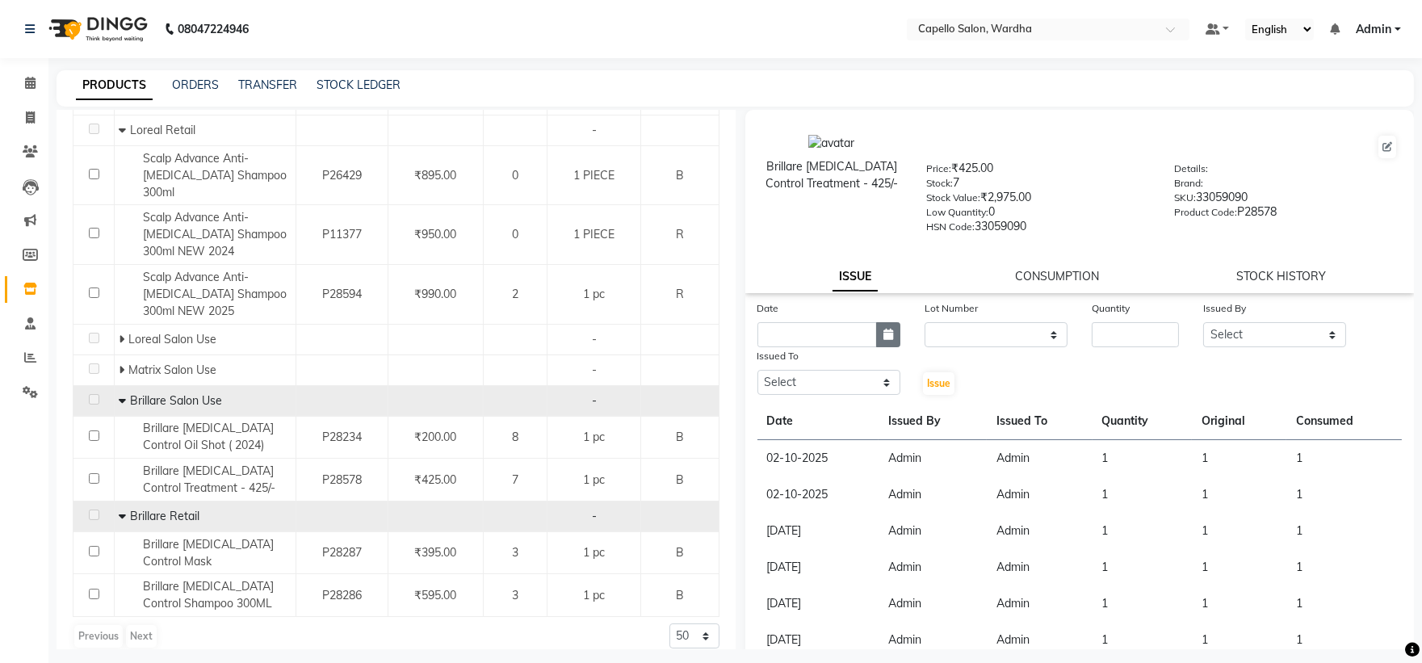
click at [883, 334] on icon "button" at bounding box center [888, 334] width 10 height 11
select select "10"
select select "2025"
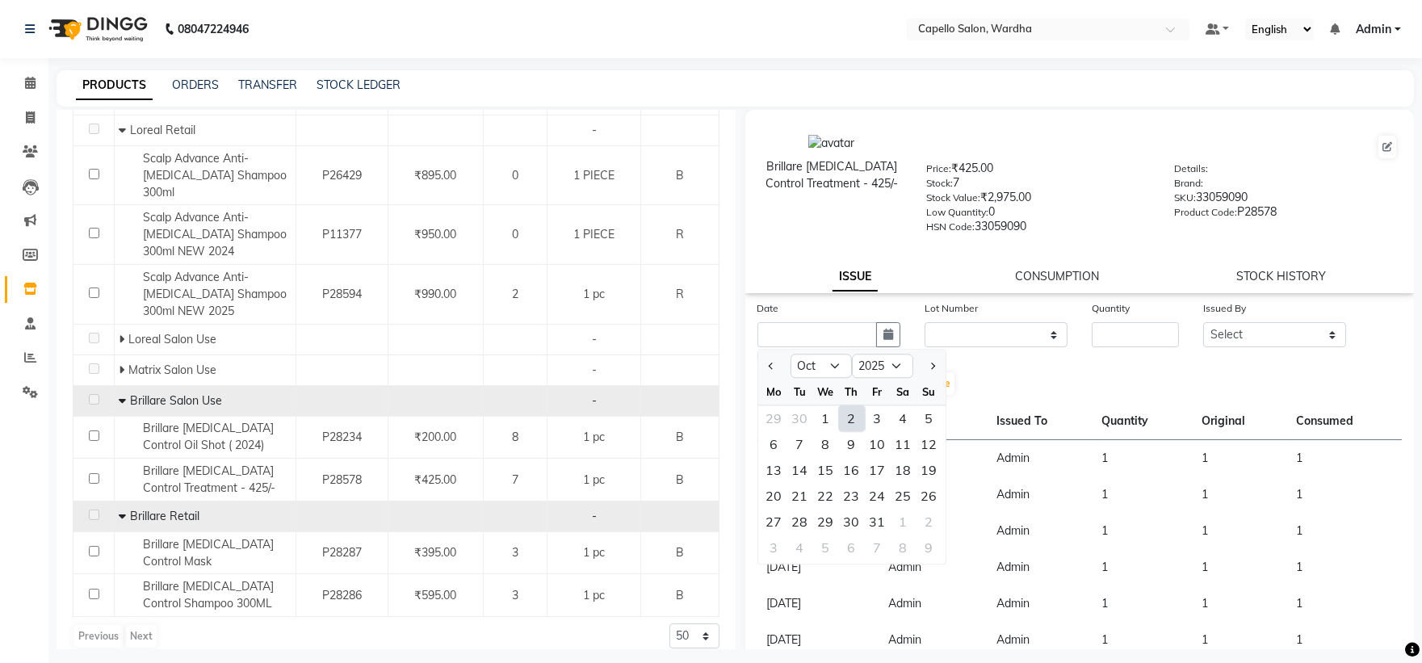
click at [842, 413] on div "2" at bounding box center [852, 418] width 26 height 26
type input "02-10-2025"
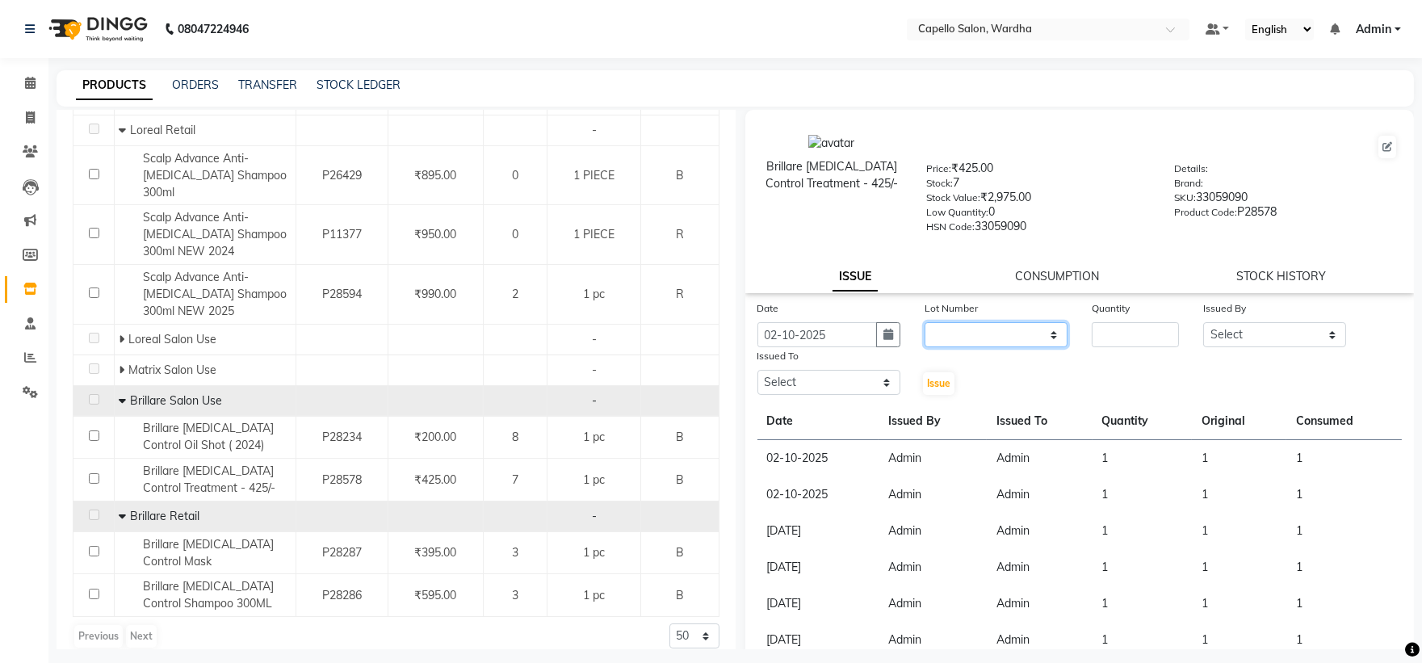
click at [962, 342] on select "None" at bounding box center [996, 334] width 143 height 25
select select "0: null"
click at [925, 323] on select "None" at bounding box center [996, 334] width 143 height 25
drag, startPoint x: 1171, startPoint y: 318, endPoint x: 1150, endPoint y: 341, distance: 30.9
click at [1166, 317] on div "Quantity" at bounding box center [1135, 324] width 111 height 48
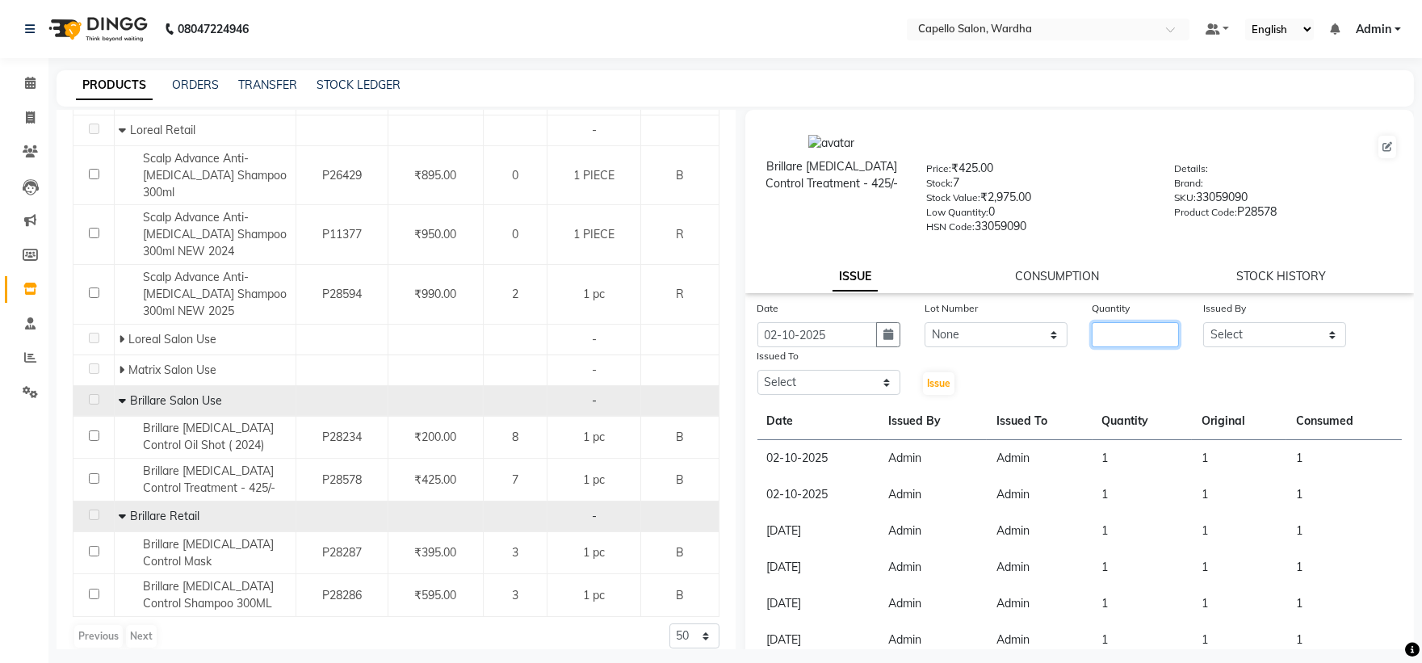
click at [1147, 344] on input "number" at bounding box center [1135, 334] width 87 height 25
type input "1"
click at [1287, 338] on select "Select Admin Mahesh amale Nikita nitim tande Praful Chikhalkar Pranay mahadure …" at bounding box center [1274, 334] width 143 height 25
select select "26829"
click at [1203, 323] on select "Select Admin Mahesh amale Nikita nitim tande Praful Chikhalkar Pranay mahadure …" at bounding box center [1274, 334] width 143 height 25
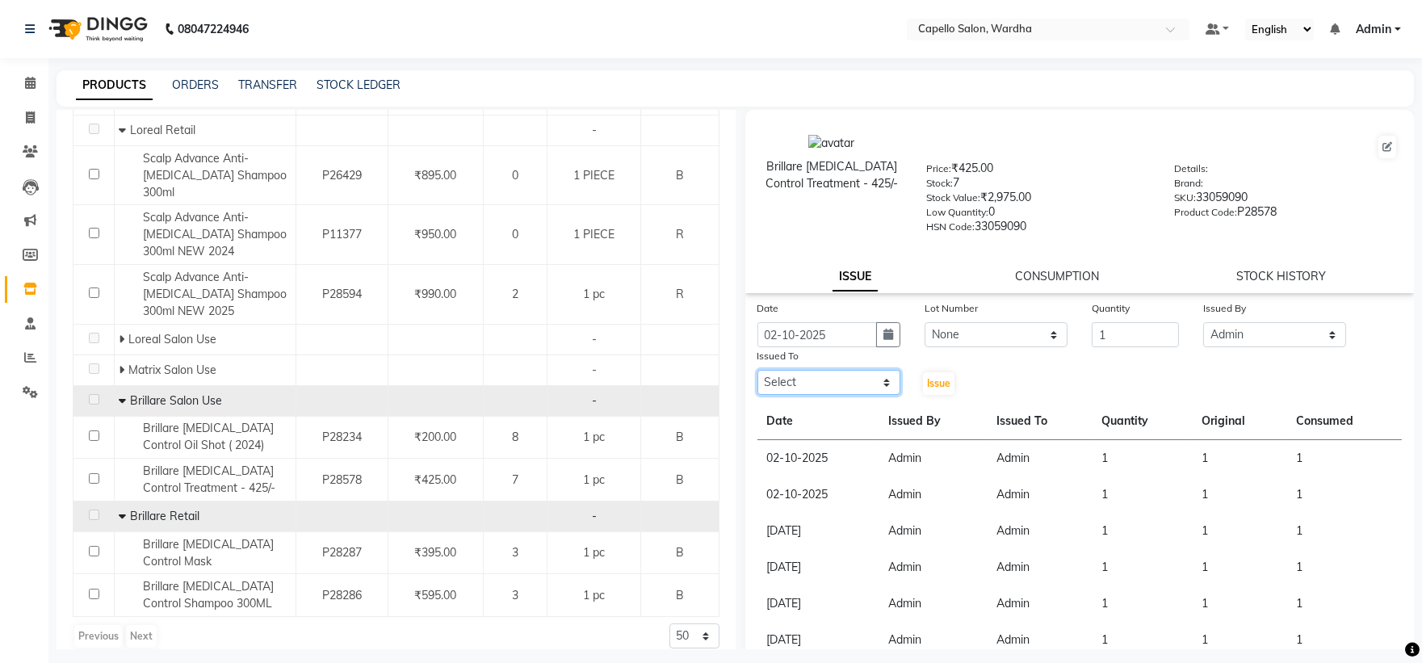
click at [795, 392] on select "Select Admin Mahesh amale Nikita nitim tande Praful Chikhalkar Pranay mahadure …" at bounding box center [828, 382] width 143 height 25
select select "26829"
click at [757, 371] on select "Select Admin Mahesh amale Nikita nitim tande Praful Chikhalkar Pranay mahadure …" at bounding box center [828, 382] width 143 height 25
click at [931, 384] on span "Issue" at bounding box center [938, 383] width 23 height 12
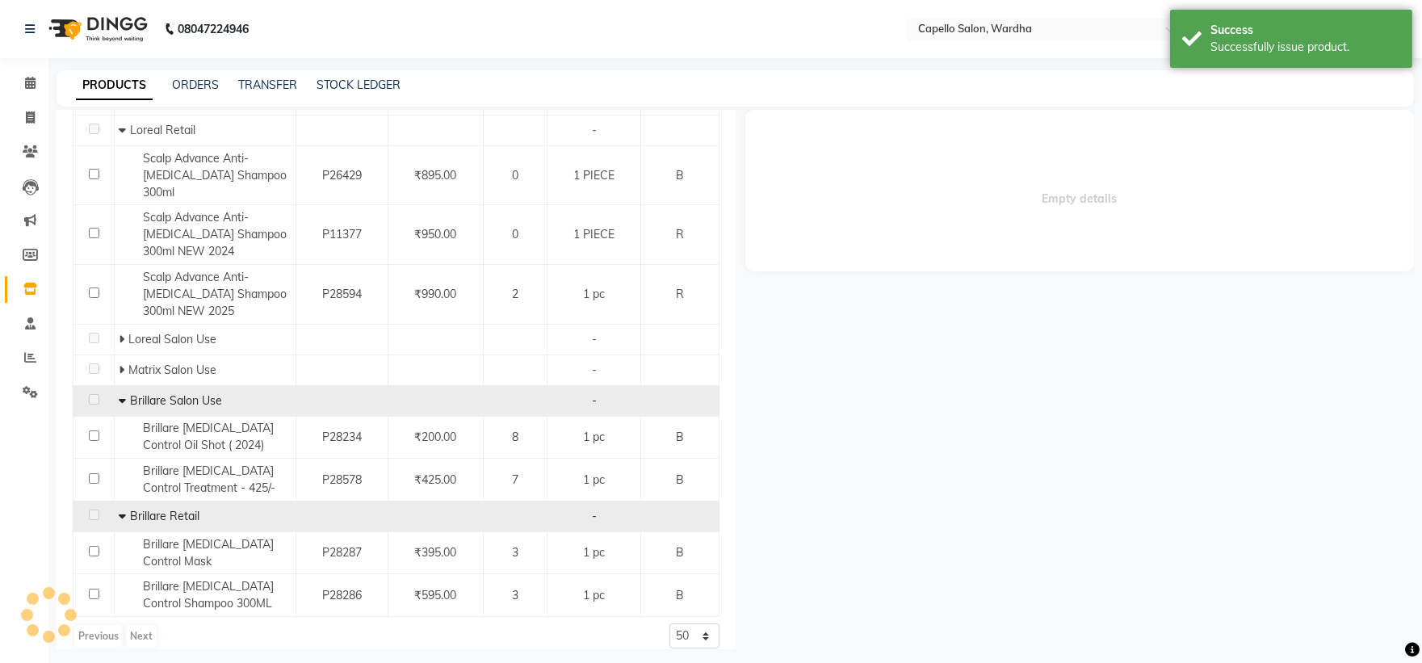
select select
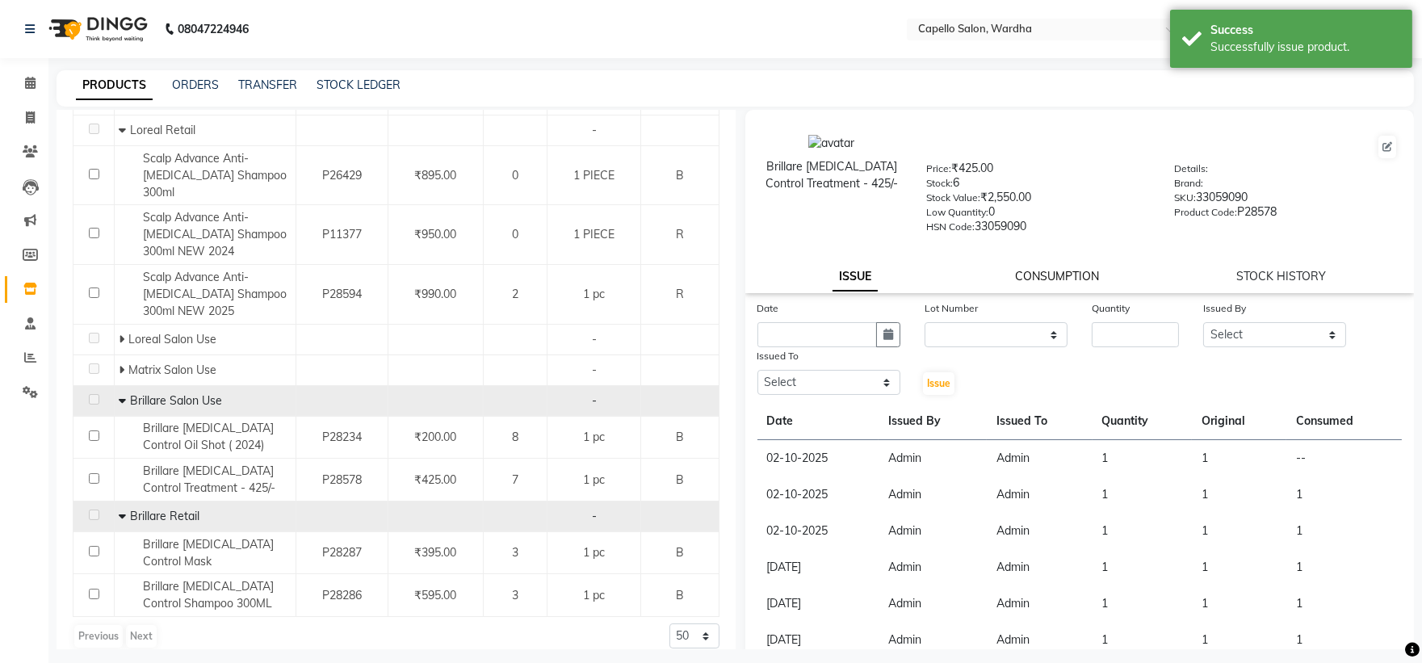
click at [1061, 283] on link "CONSUMPTION" at bounding box center [1057, 276] width 84 height 15
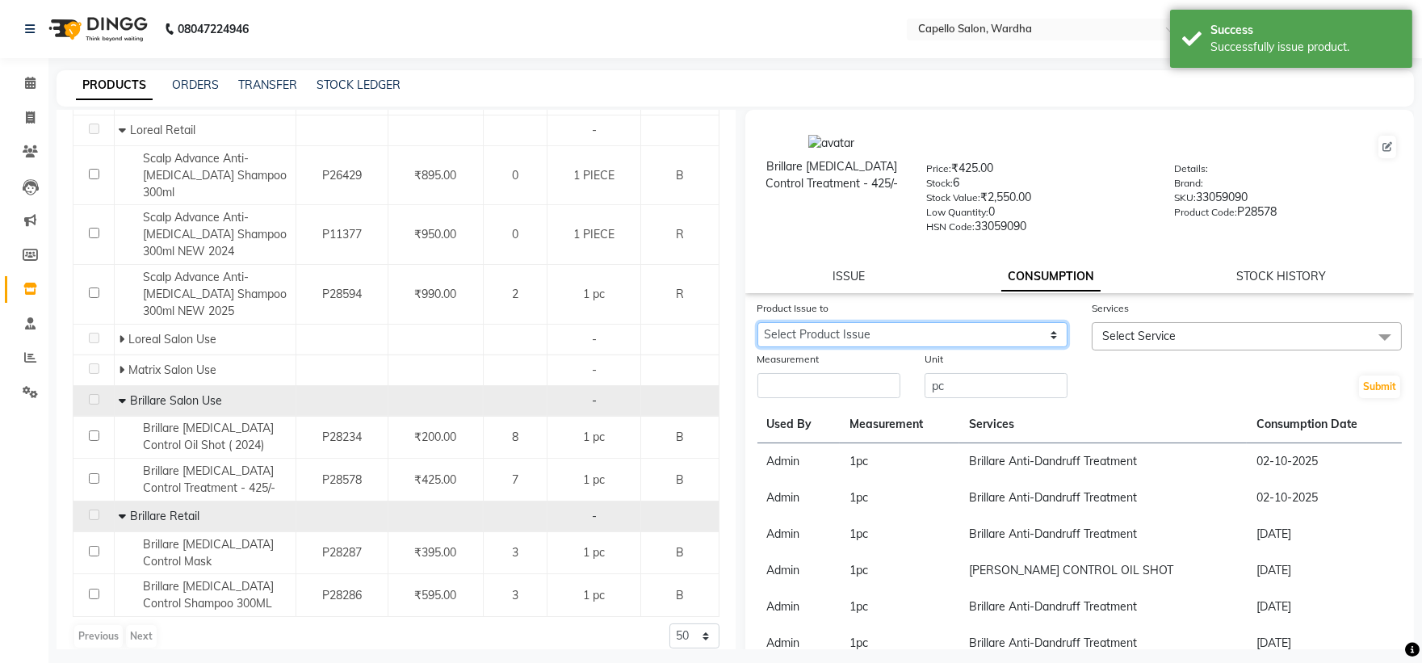
click at [913, 336] on select "Select Product Issue 2025-10-02, Issued to: Admin, Balance: 1" at bounding box center [912, 334] width 310 height 25
select select "1279976"
click at [757, 323] on select "Select Product Issue 2025-10-02, Issued to: Admin, Balance: 1" at bounding box center [912, 334] width 310 height 25
click at [836, 386] on input "number" at bounding box center [828, 385] width 143 height 25
type input "1"
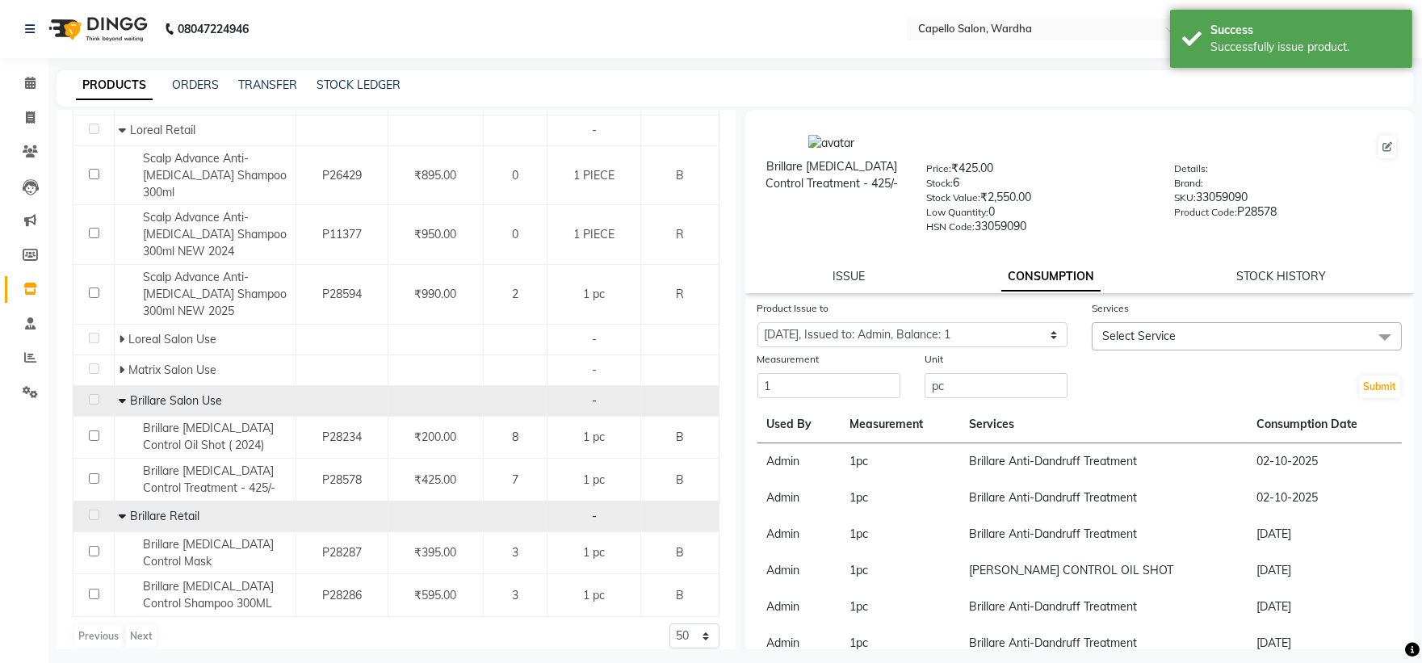
click at [1109, 326] on span "Select Service" at bounding box center [1247, 336] width 310 height 28
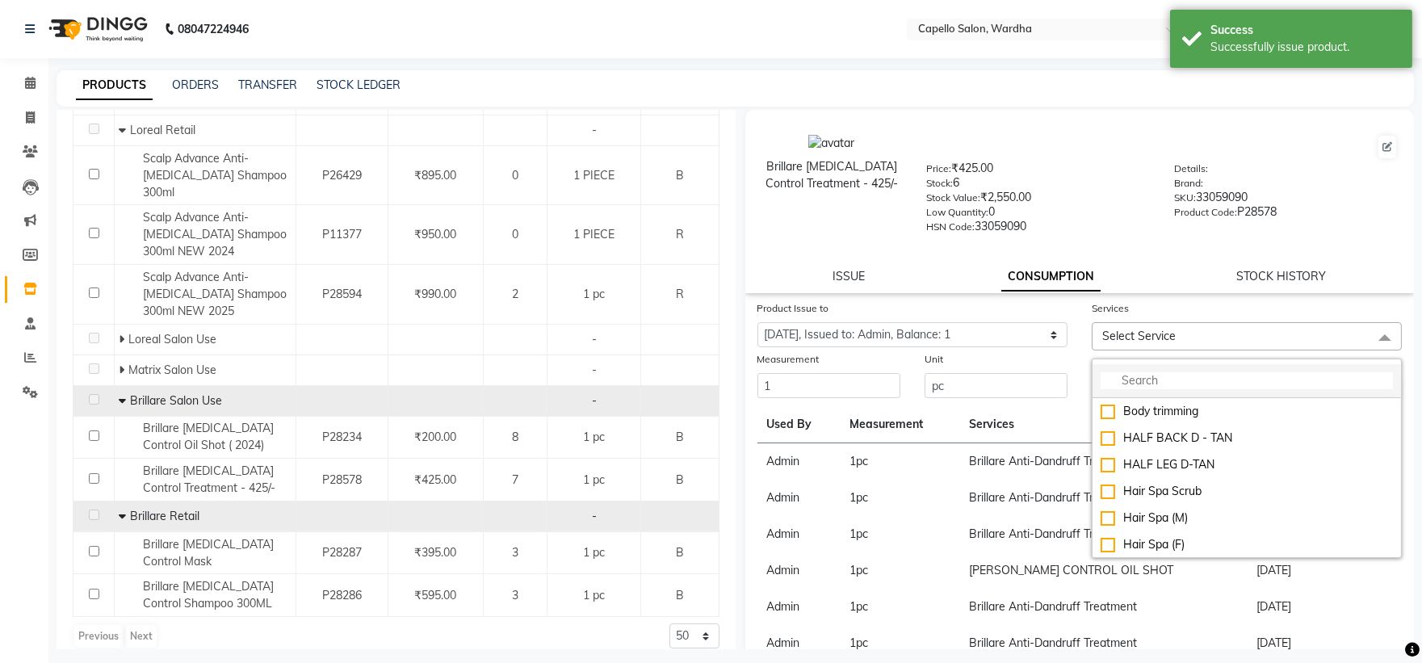
click at [1131, 381] on input "multiselect-search" at bounding box center [1247, 380] width 292 height 17
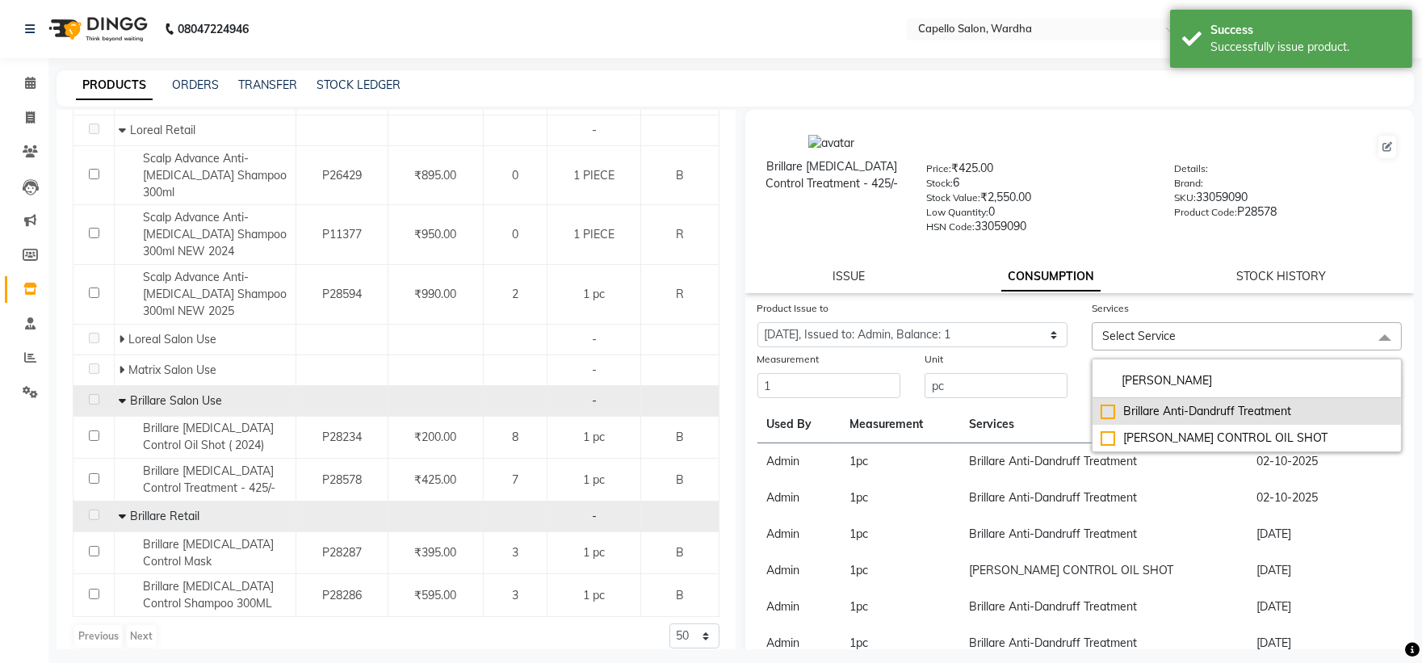
type input "dan"
click at [1182, 417] on div "Brillare Anti-Dandruff Treatment" at bounding box center [1247, 411] width 292 height 17
checkbox input "true"
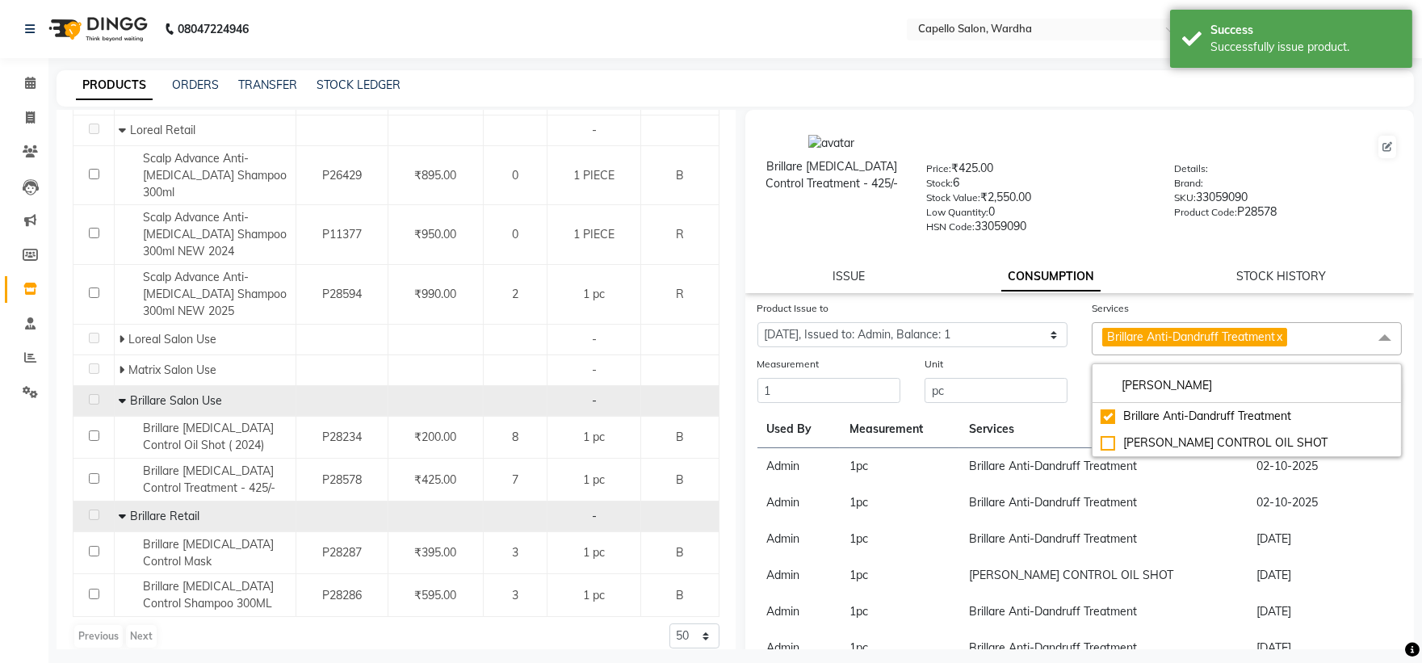
click at [1162, 219] on div "Details: Brand: SKU: 33059090 Product Code: P28578" at bounding box center [1286, 196] width 248 height 73
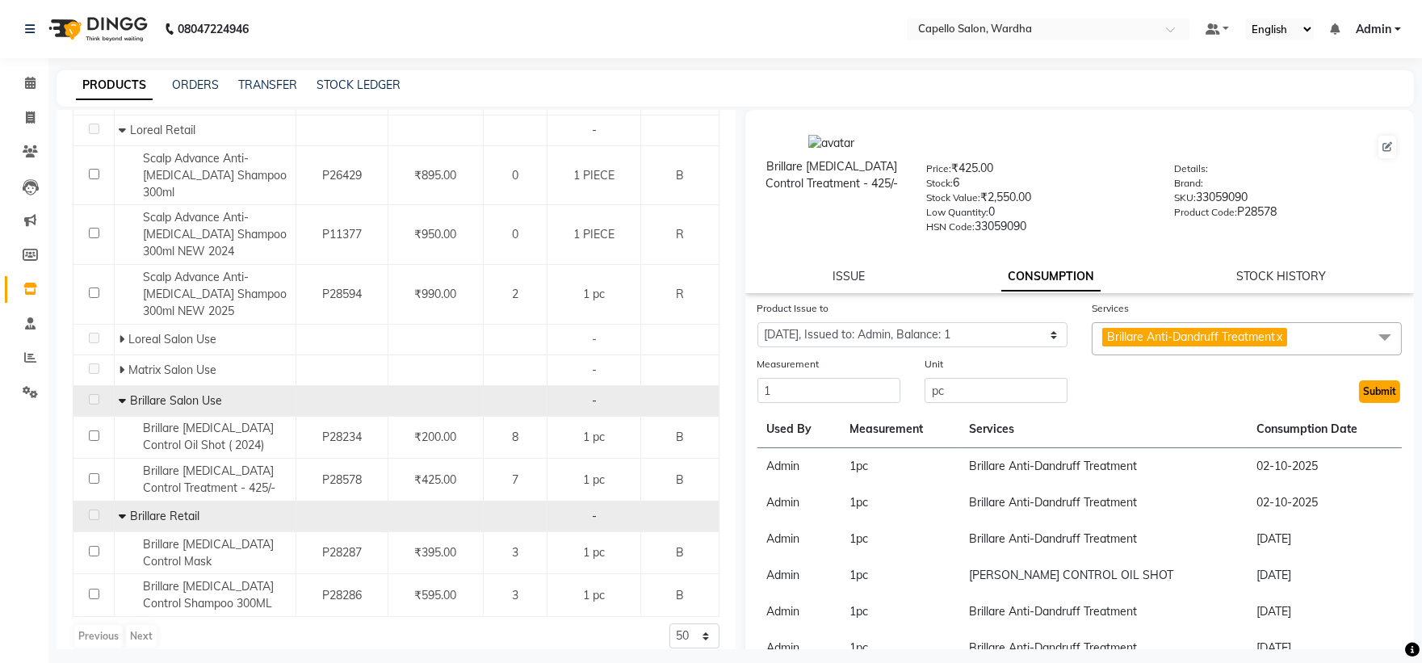
click at [1374, 381] on button "Submit" at bounding box center [1379, 391] width 41 height 23
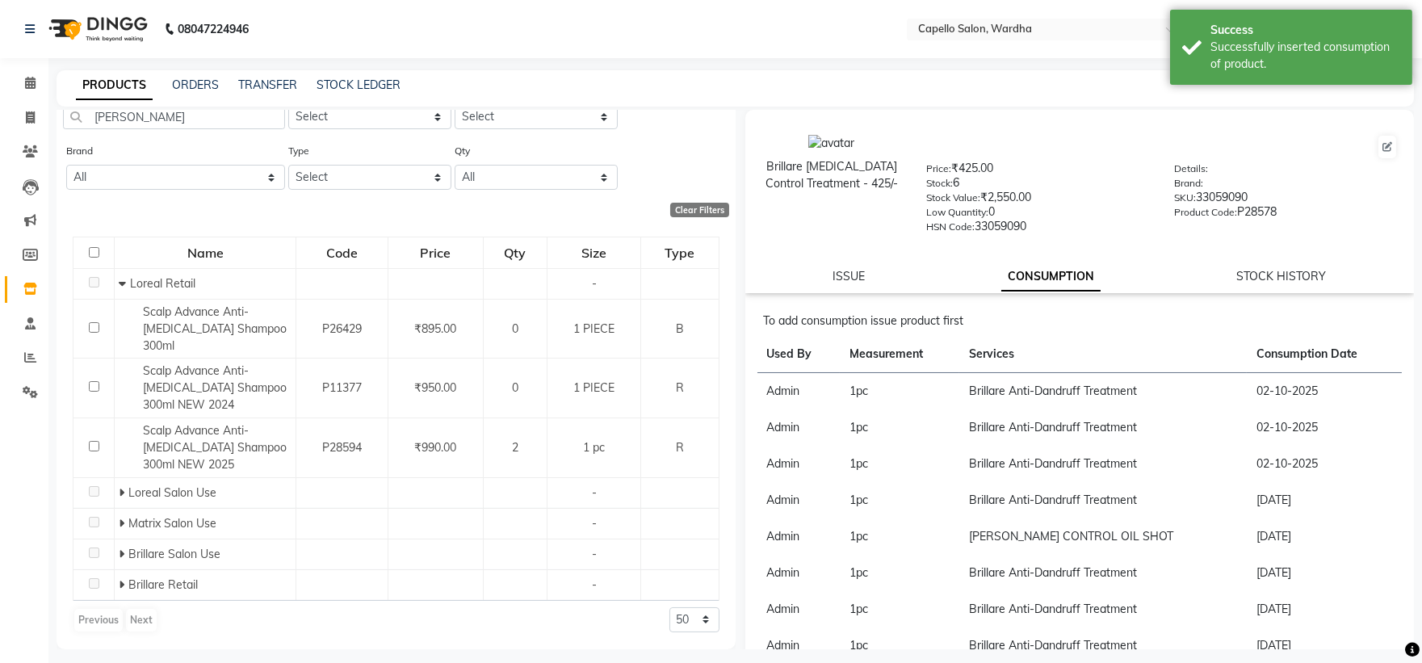
scroll to position [0, 0]
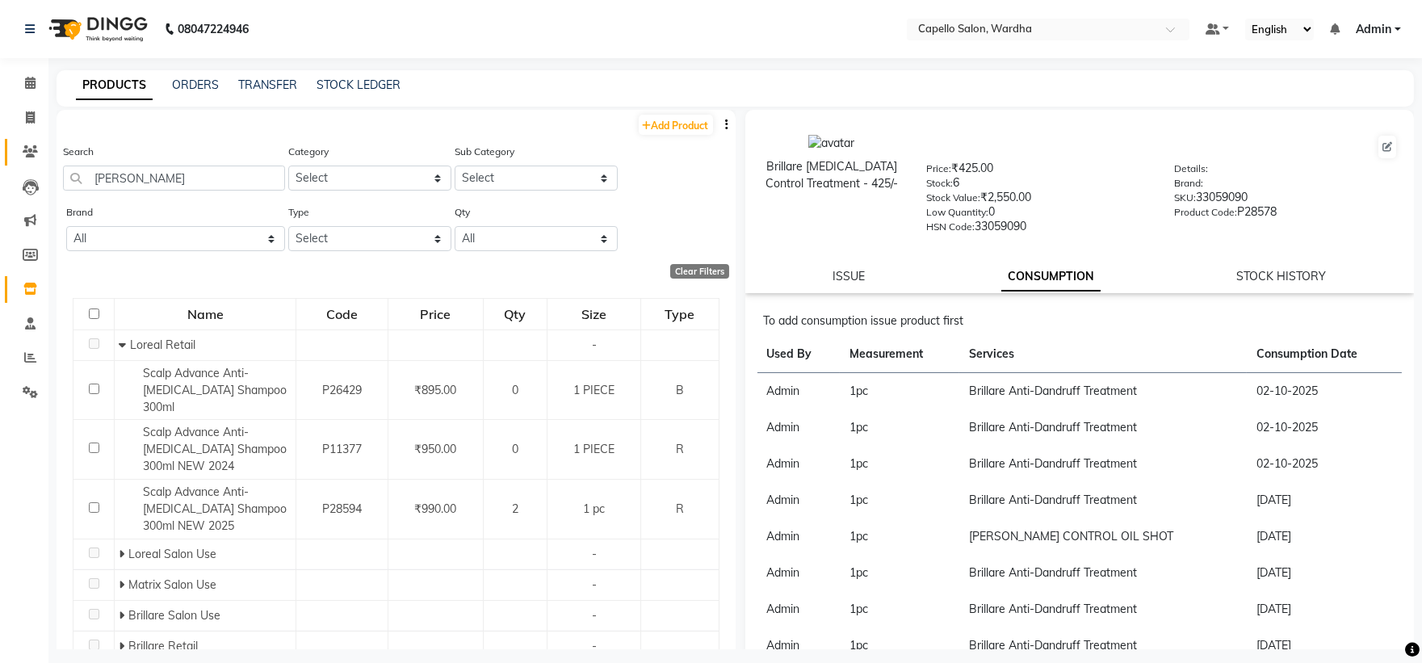
click at [29, 140] on link "Clients" at bounding box center [24, 152] width 39 height 27
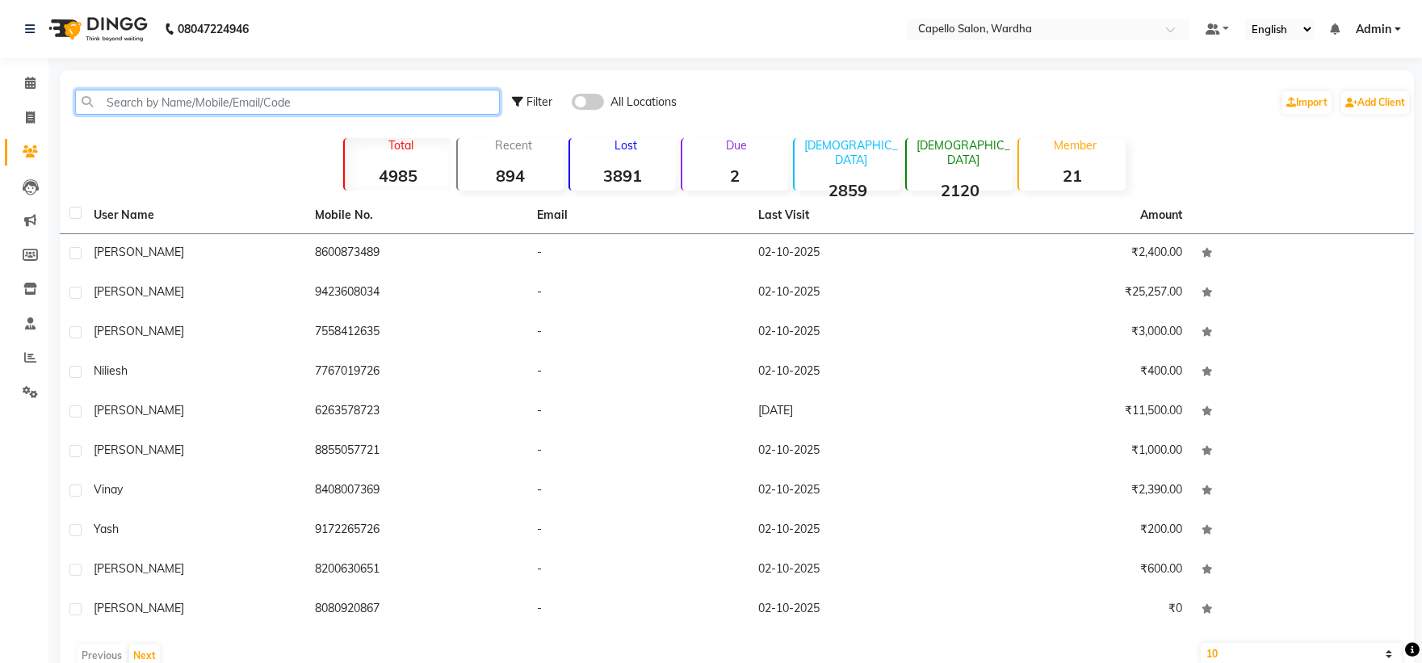
click at [198, 92] on input "text" at bounding box center [287, 102] width 425 height 25
click at [19, 84] on span at bounding box center [30, 83] width 28 height 19
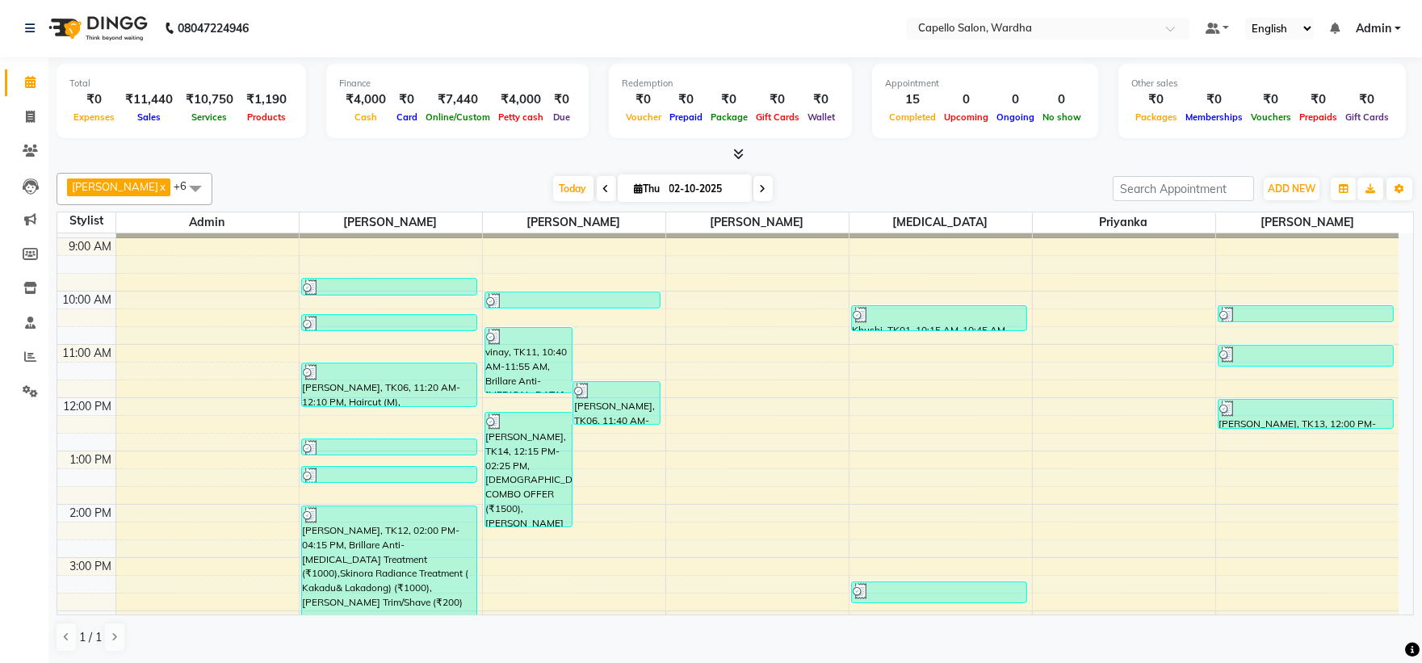
scroll to position [90, 0]
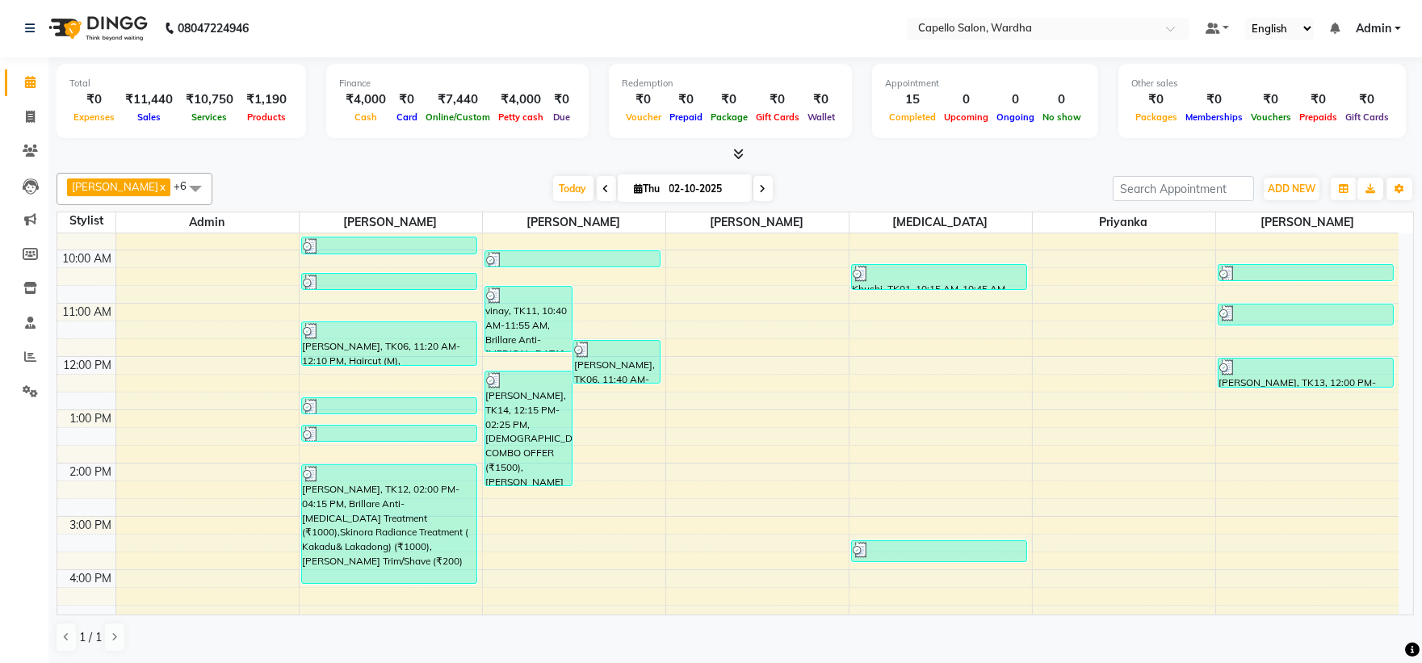
click at [736, 152] on icon at bounding box center [738, 154] width 10 height 12
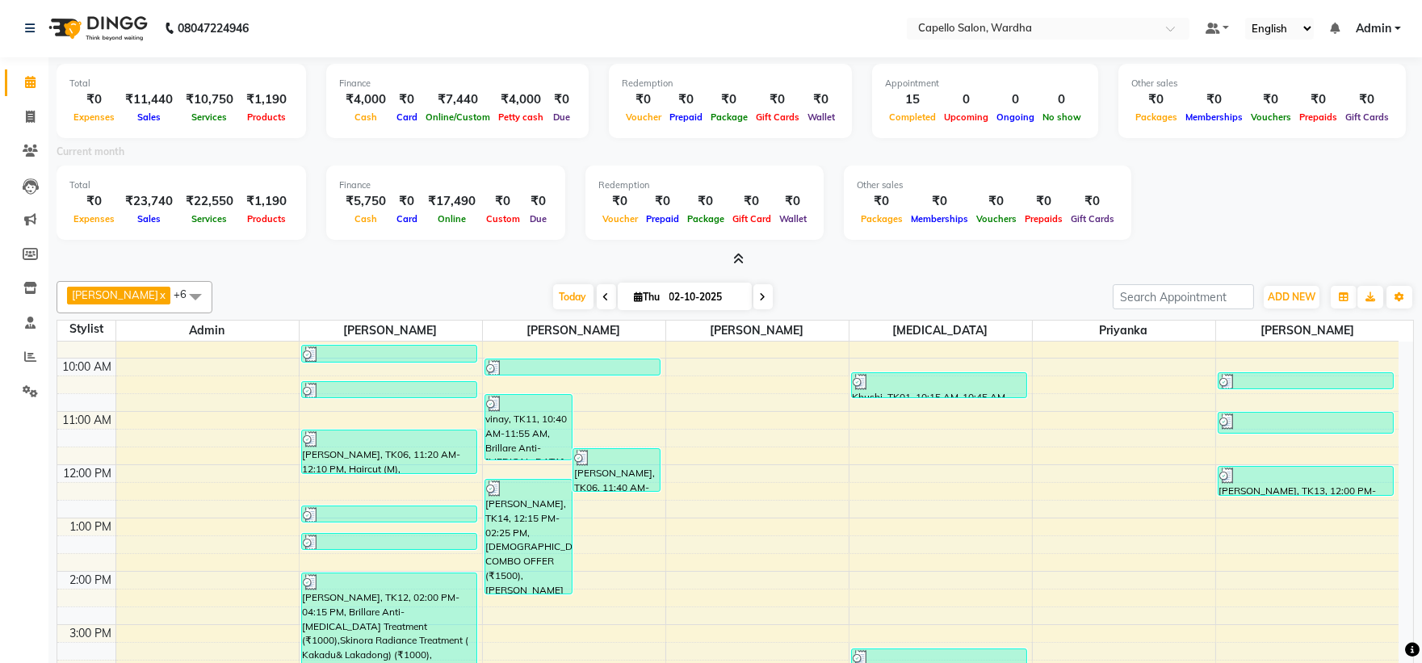
click at [736, 253] on icon at bounding box center [738, 259] width 10 height 12
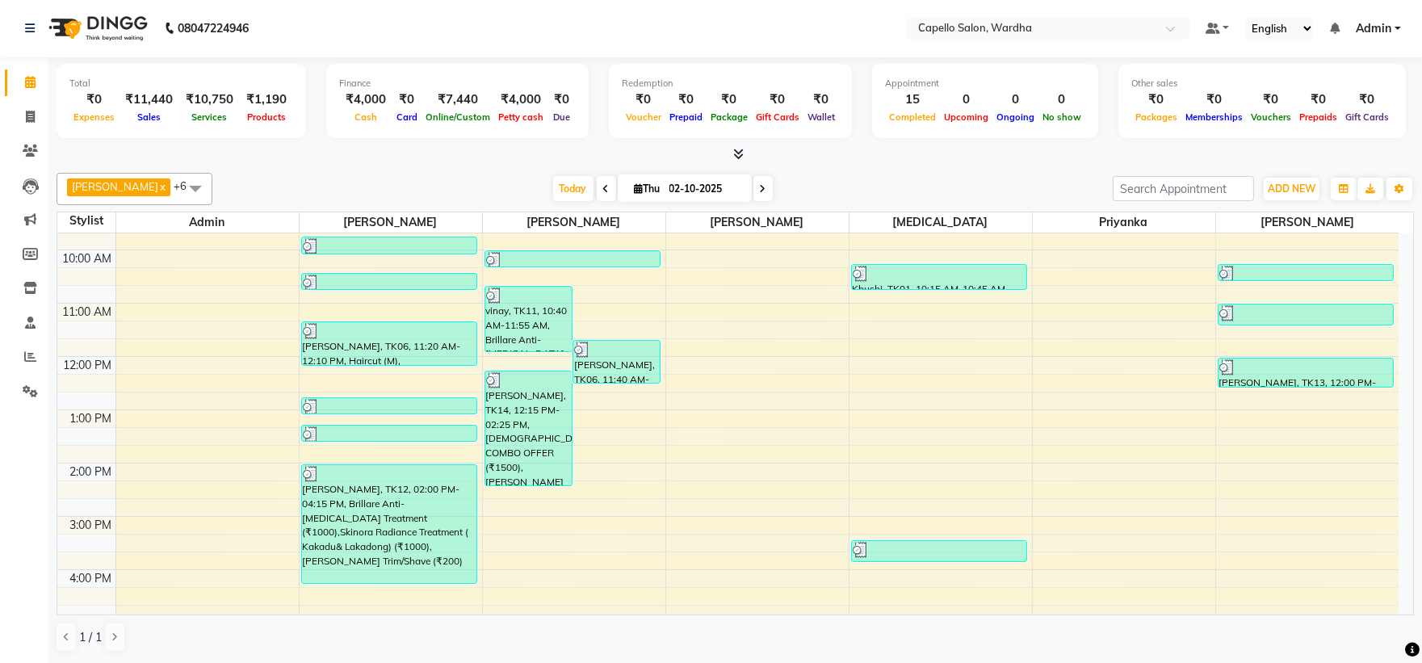
click at [743, 151] on div at bounding box center [735, 154] width 1357 height 17
click at [739, 153] on icon at bounding box center [738, 154] width 10 height 12
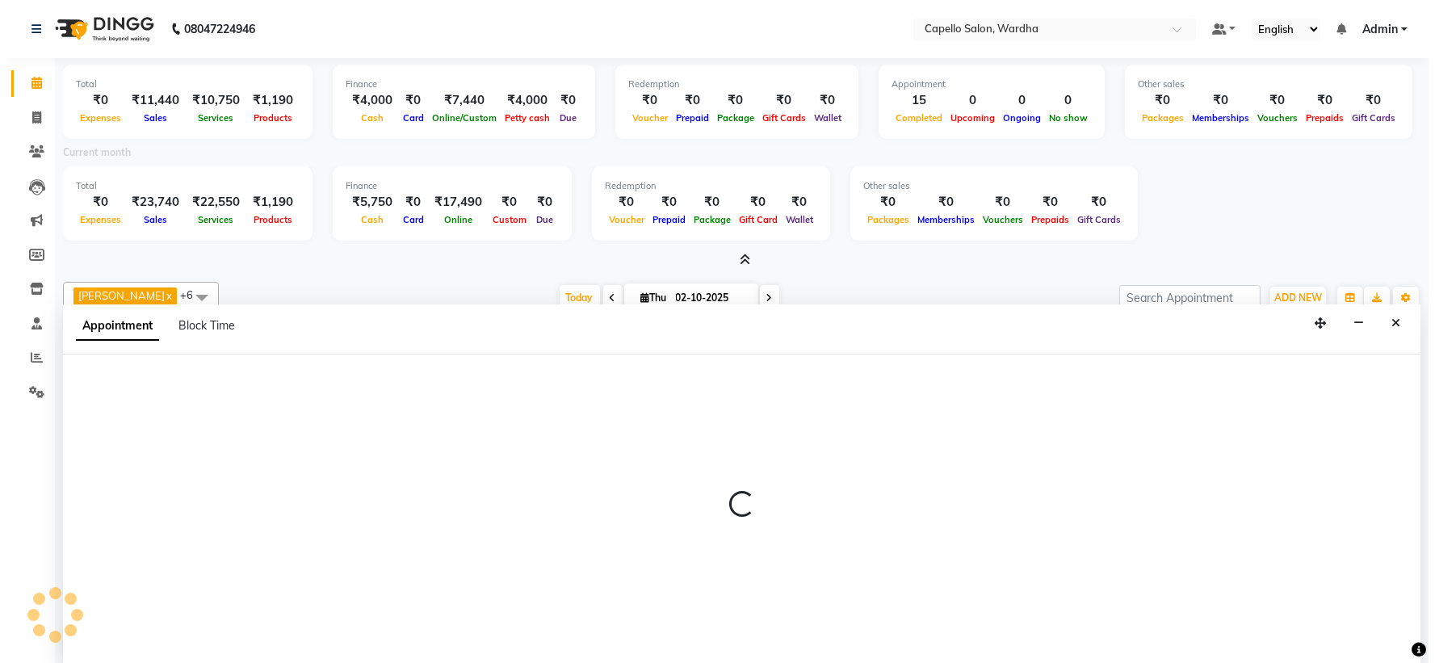
scroll to position [3, 0]
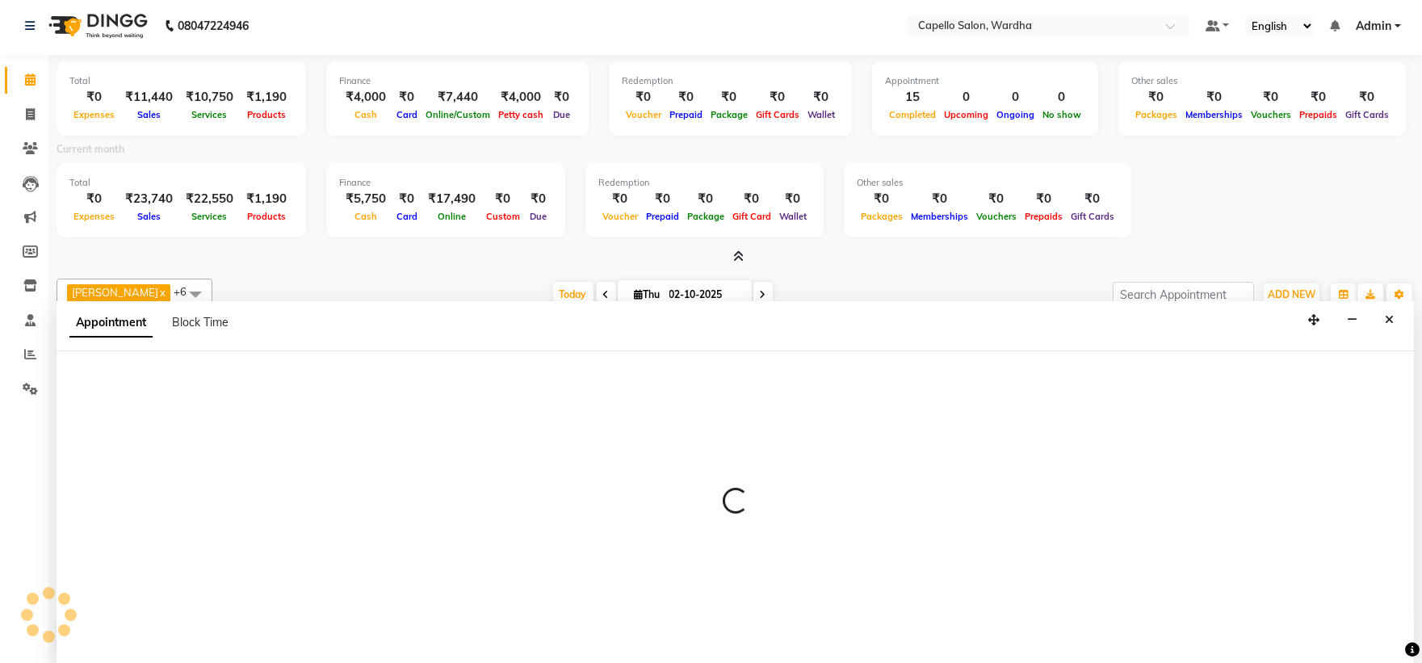
select select "82213"
select select "tentative"
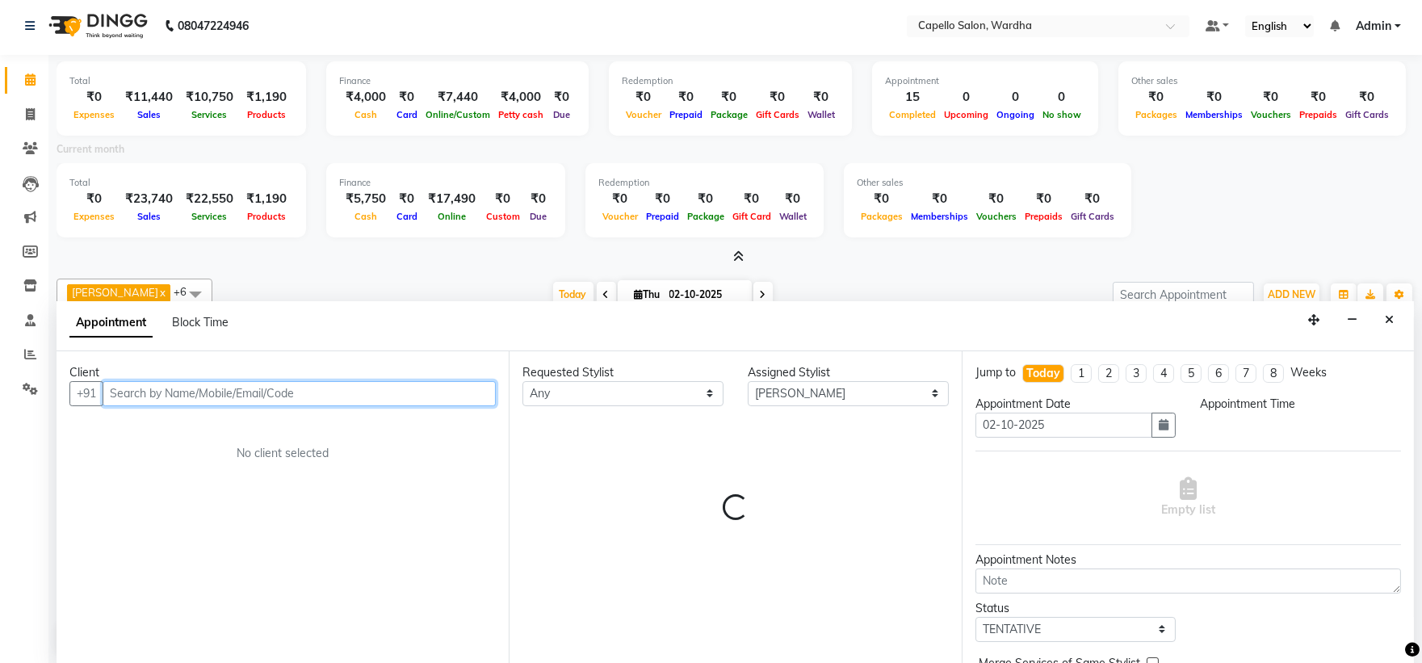
select select "675"
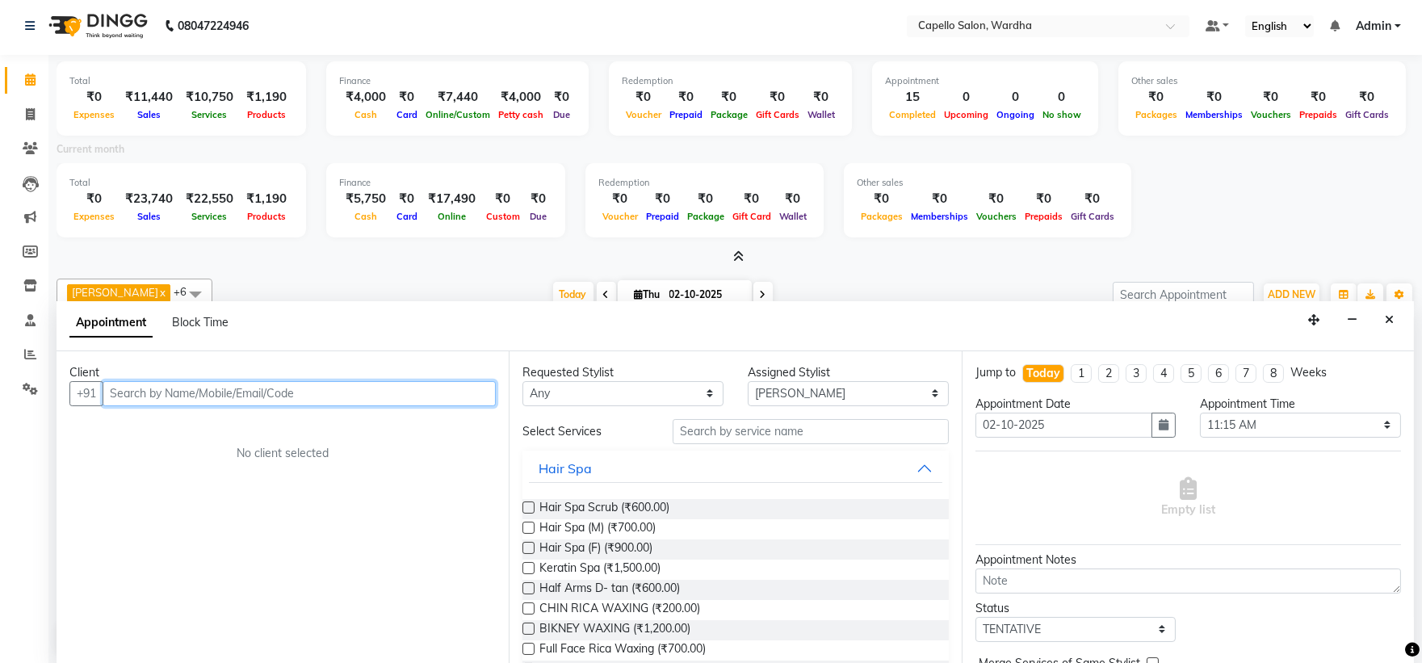
click at [222, 386] on input "text" at bounding box center [299, 393] width 393 height 25
type input "7755931546"
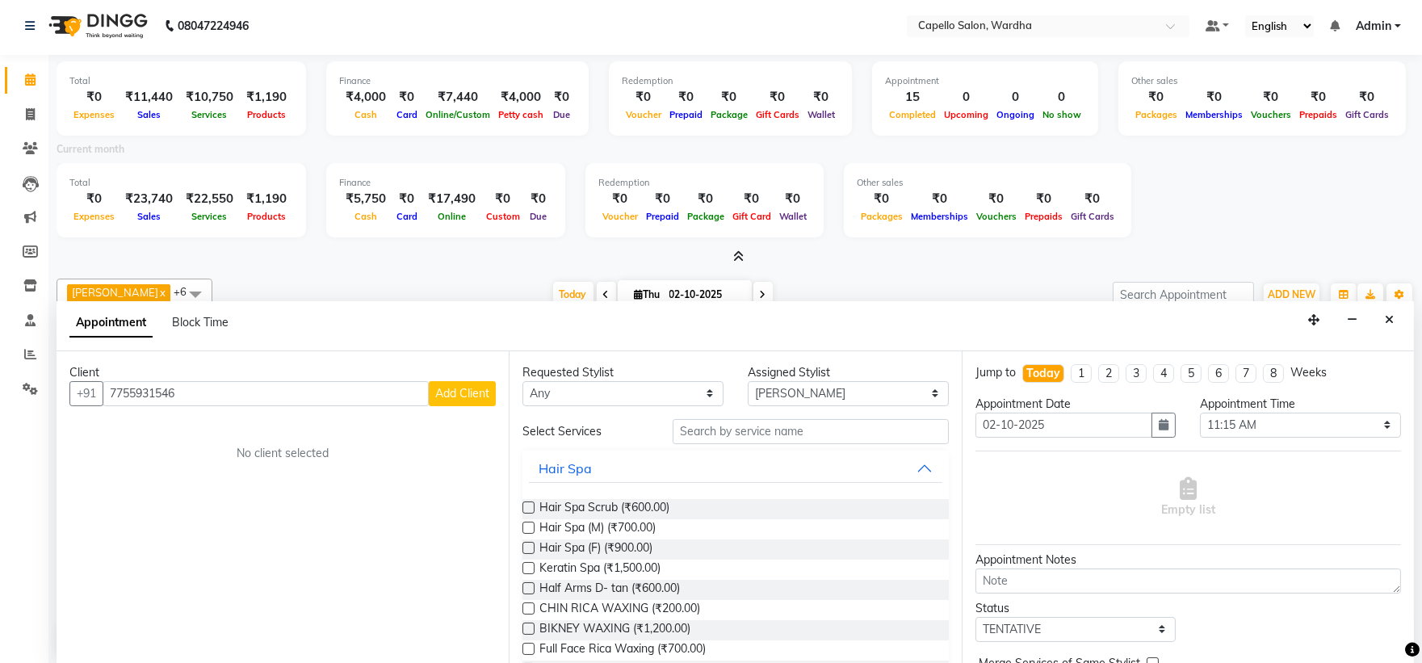
click at [461, 398] on span "Add Client" at bounding box center [462, 393] width 54 height 15
select select "22"
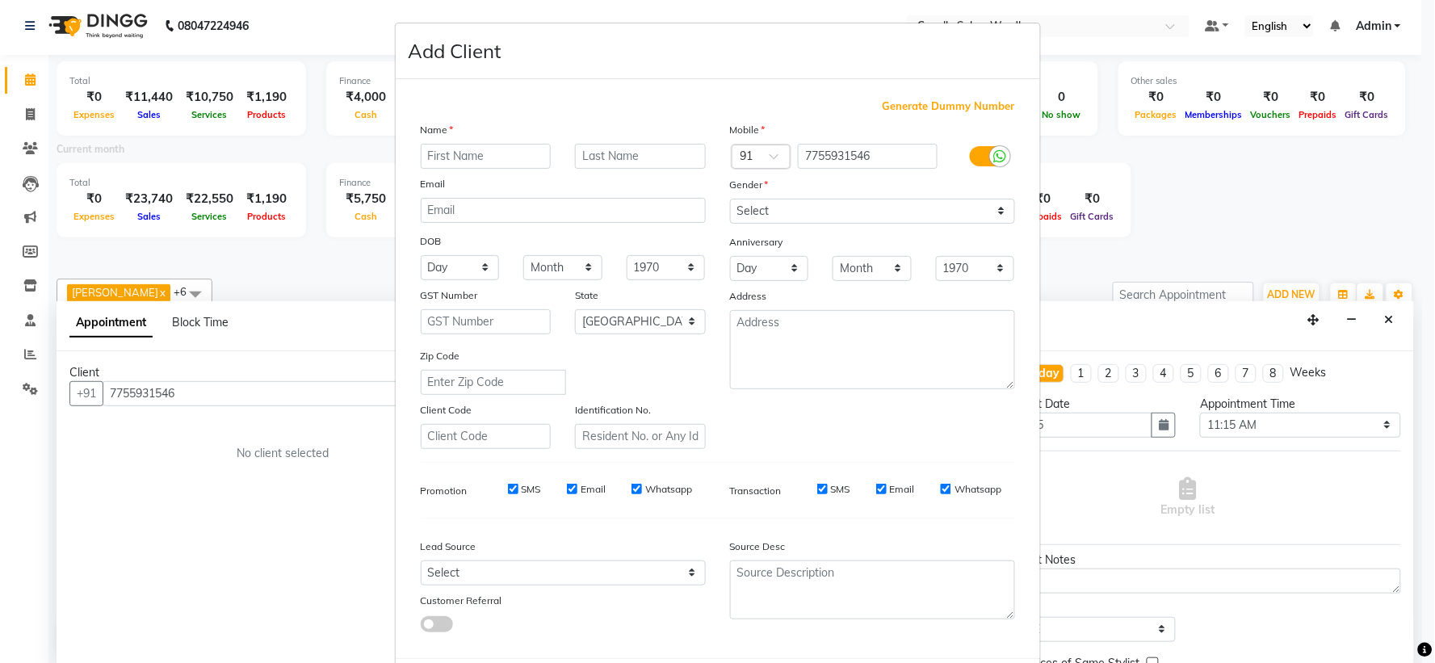
click at [463, 157] on input "text" at bounding box center [486, 156] width 131 height 25
type input "gaurav"
click at [760, 207] on select "Select Male Female Other Prefer Not To Say" at bounding box center [872, 211] width 285 height 25
select select "male"
click at [730, 199] on select "Select Male Female Other Prefer Not To Say" at bounding box center [872, 211] width 285 height 25
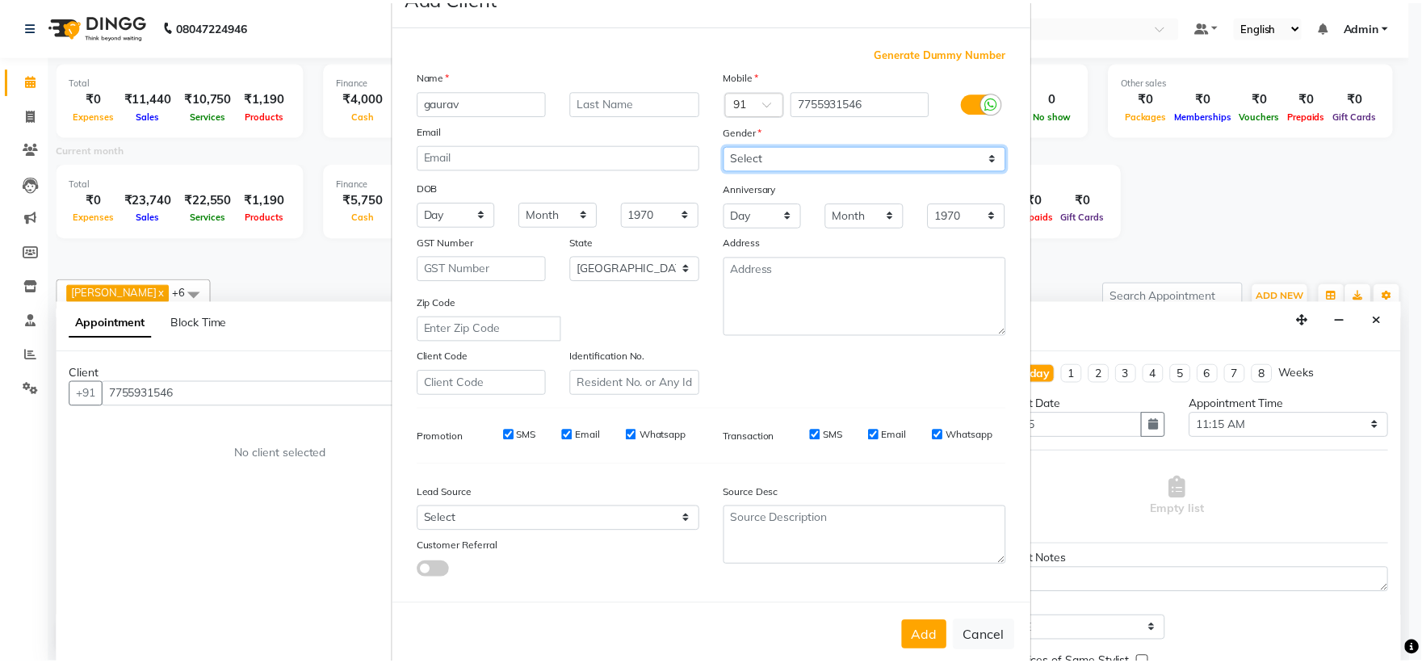
scroll to position [83, 0]
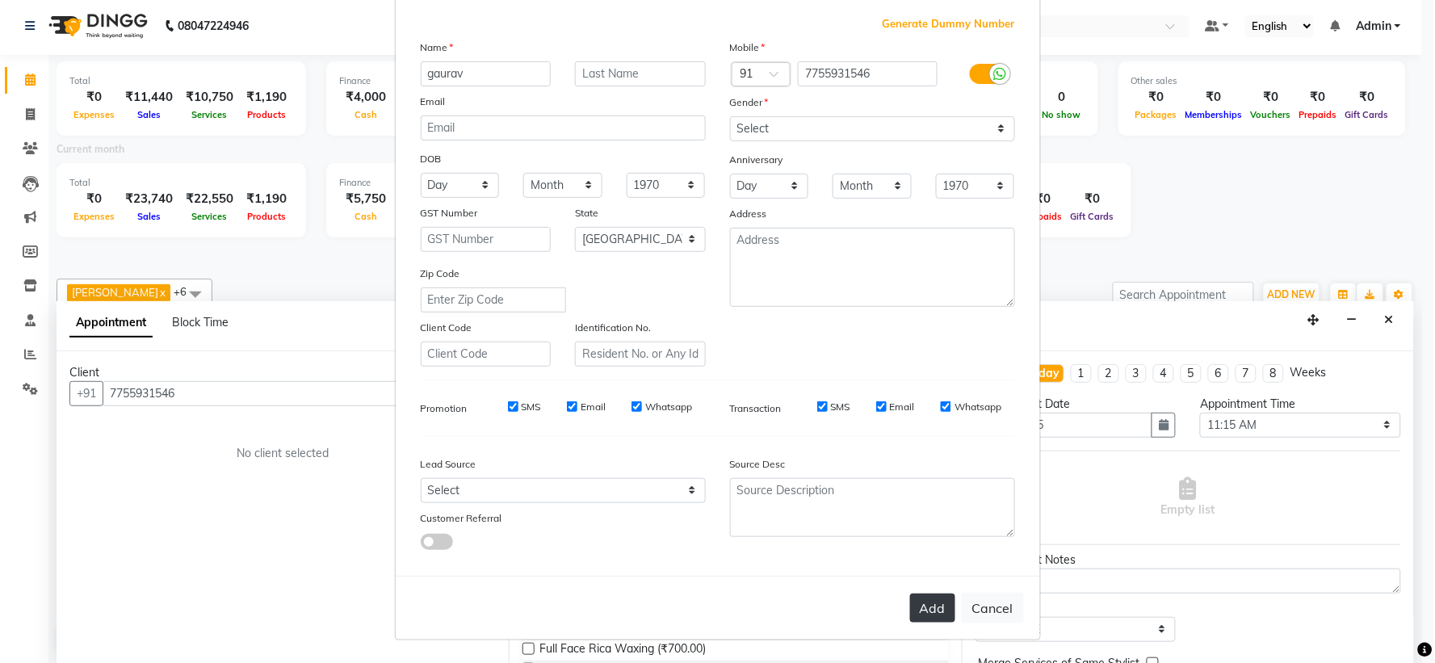
click at [921, 614] on button "Add" at bounding box center [932, 607] width 45 height 29
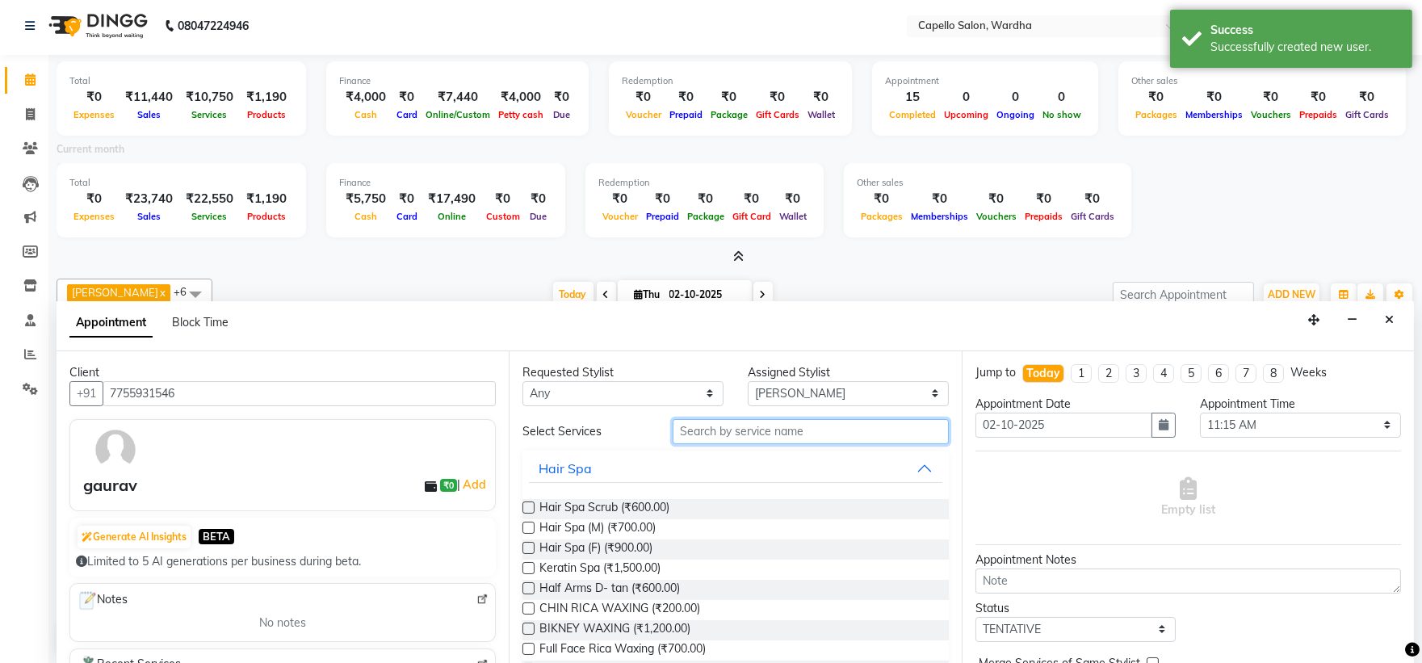
click at [732, 424] on input "text" at bounding box center [811, 431] width 276 height 25
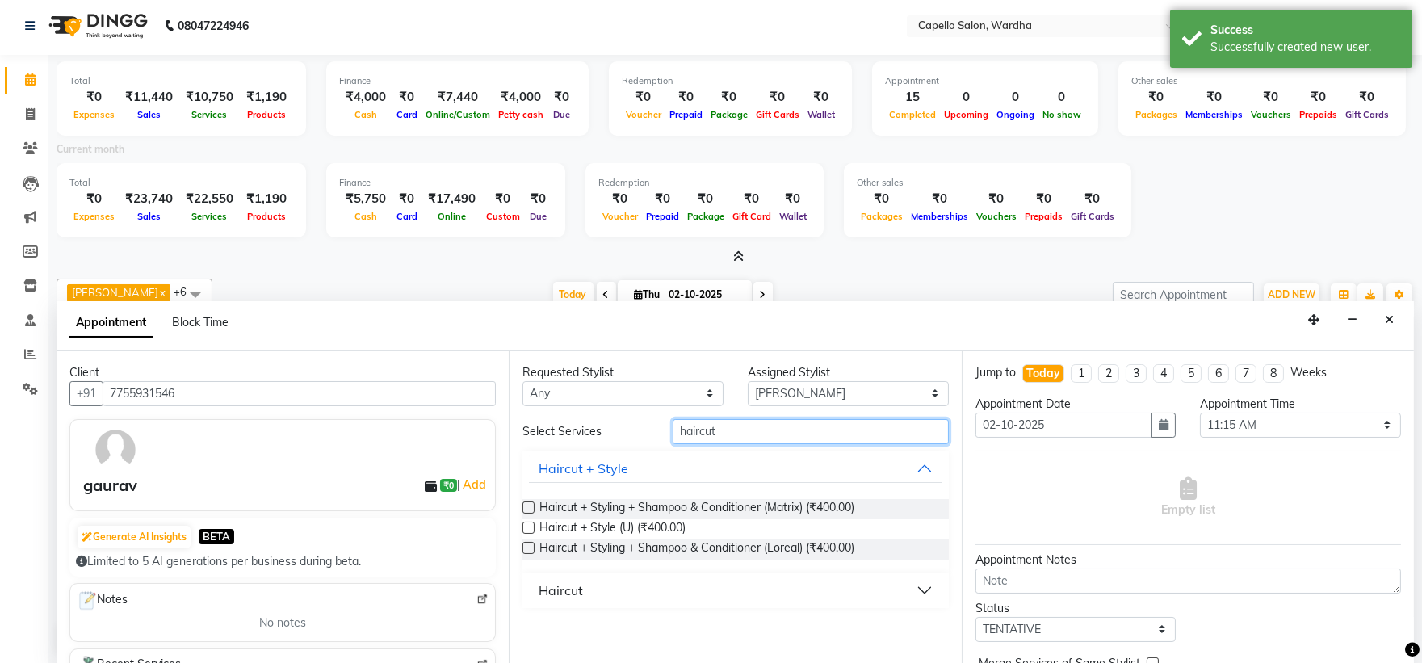
type input "haircut"
click at [602, 593] on button "Haircut" at bounding box center [735, 590] width 413 height 29
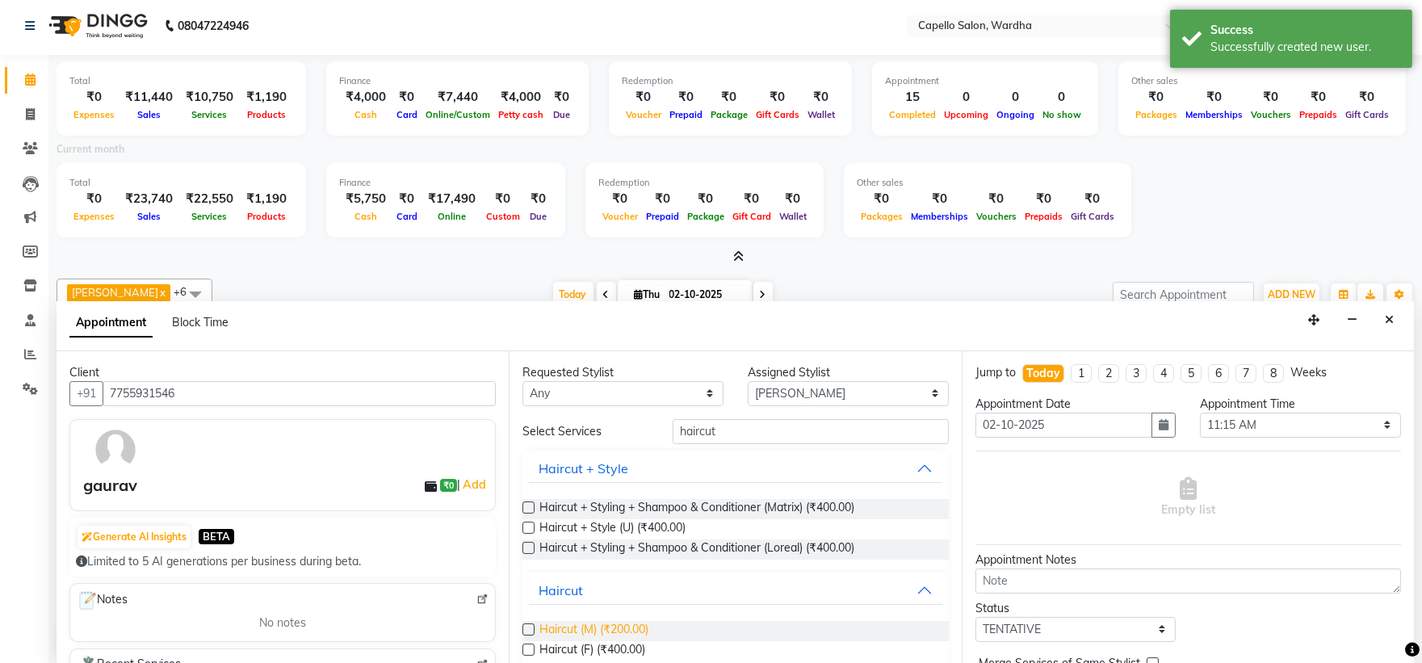
click at [584, 632] on span "Haircut (M) (₹200.00)" at bounding box center [593, 631] width 109 height 20
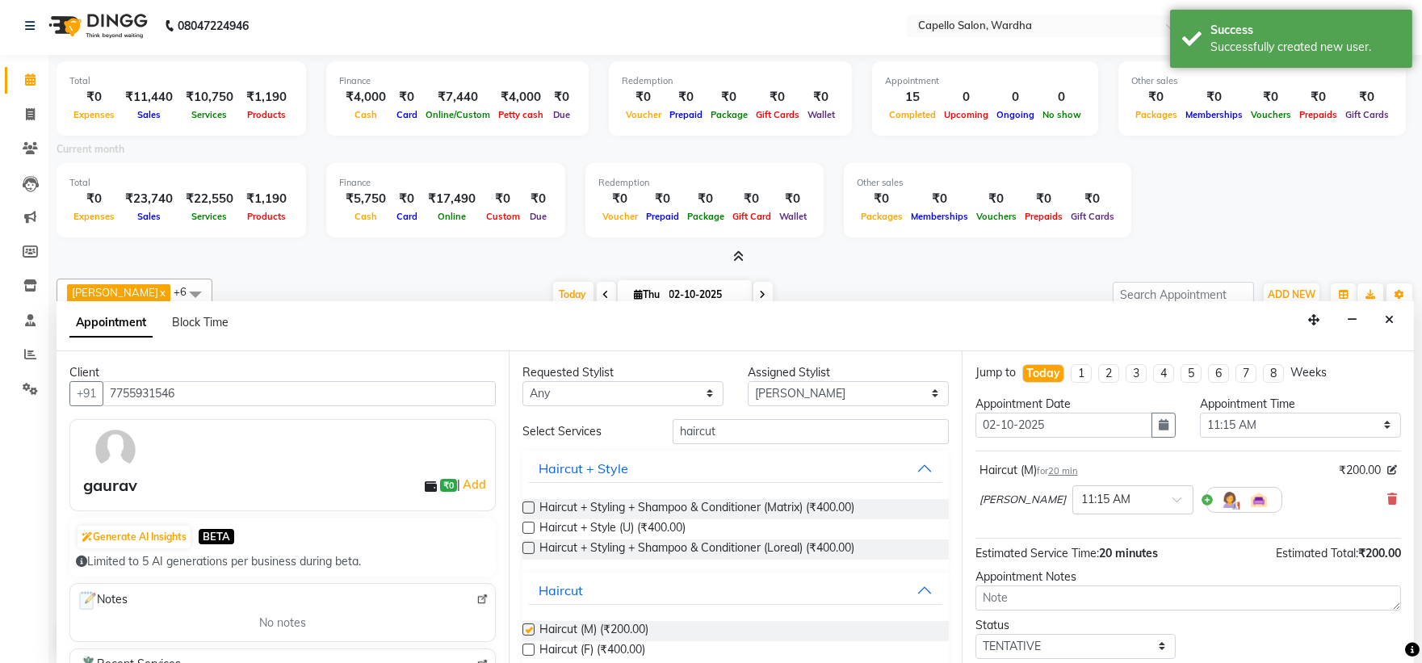
checkbox input "false"
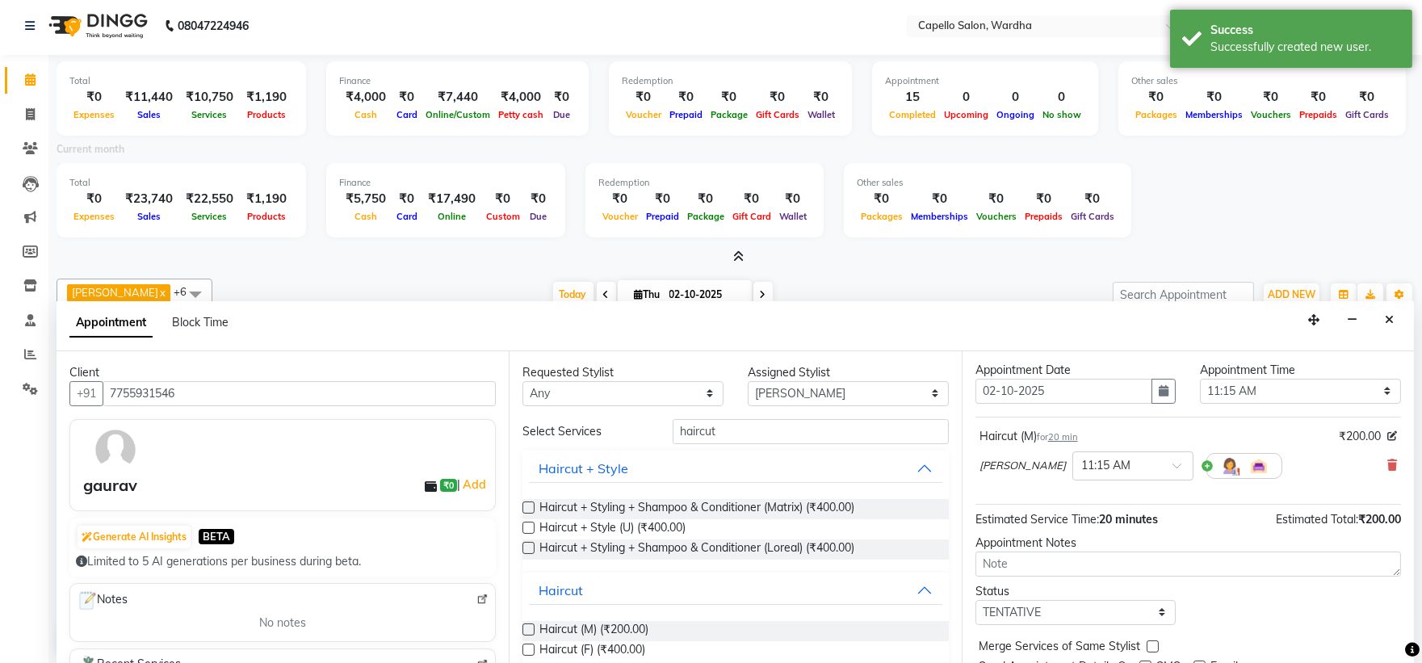
scroll to position [90, 0]
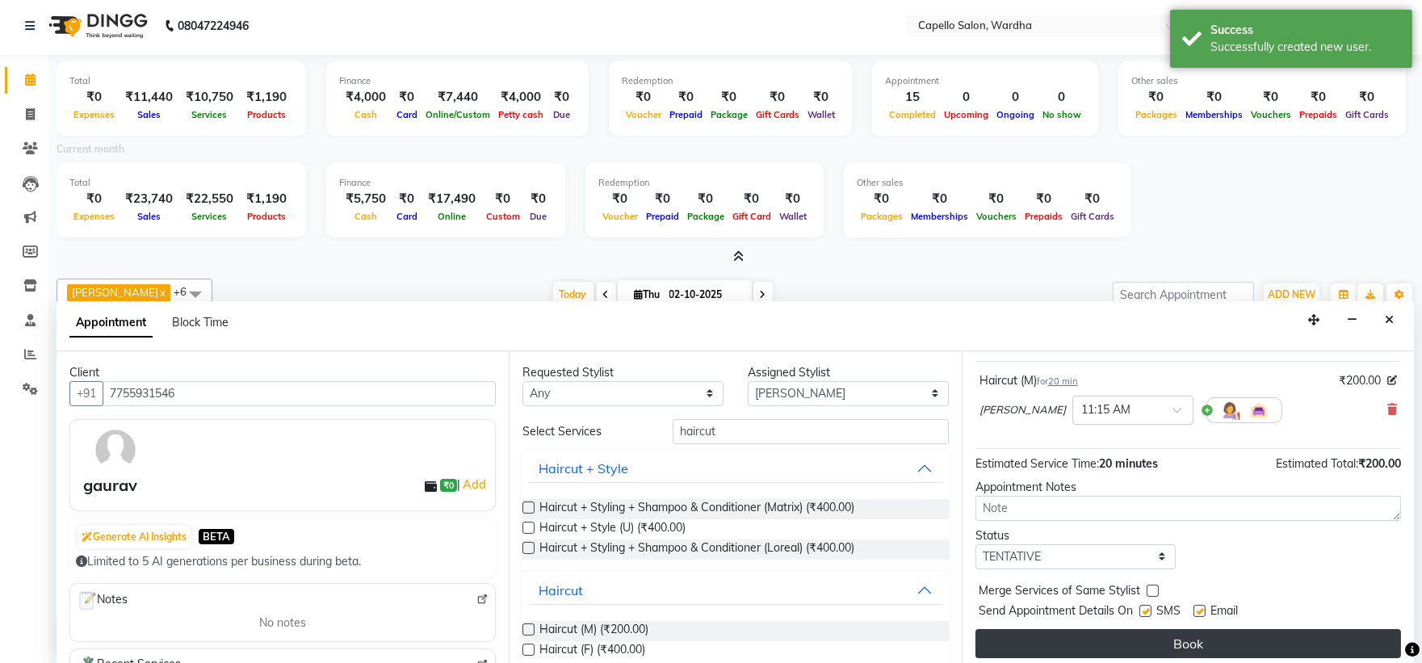
click at [1063, 639] on button "Book" at bounding box center [1188, 643] width 426 height 29
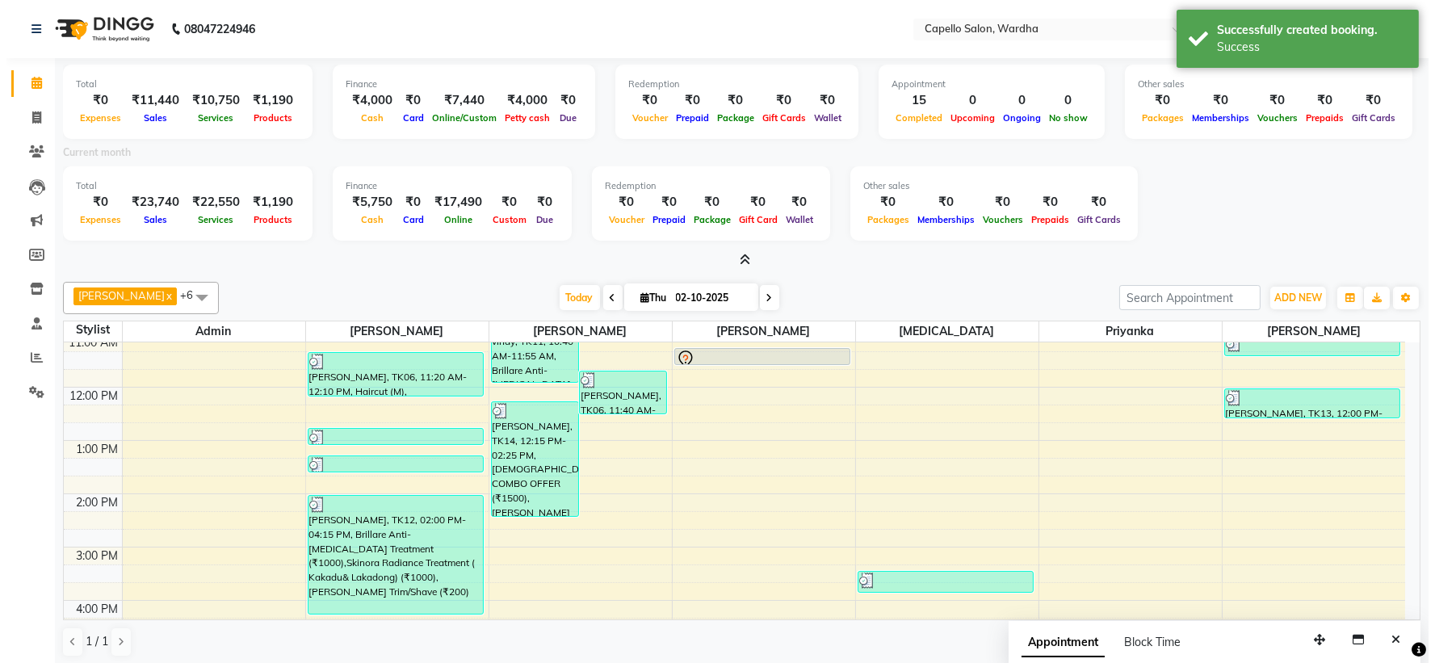
scroll to position [149, 0]
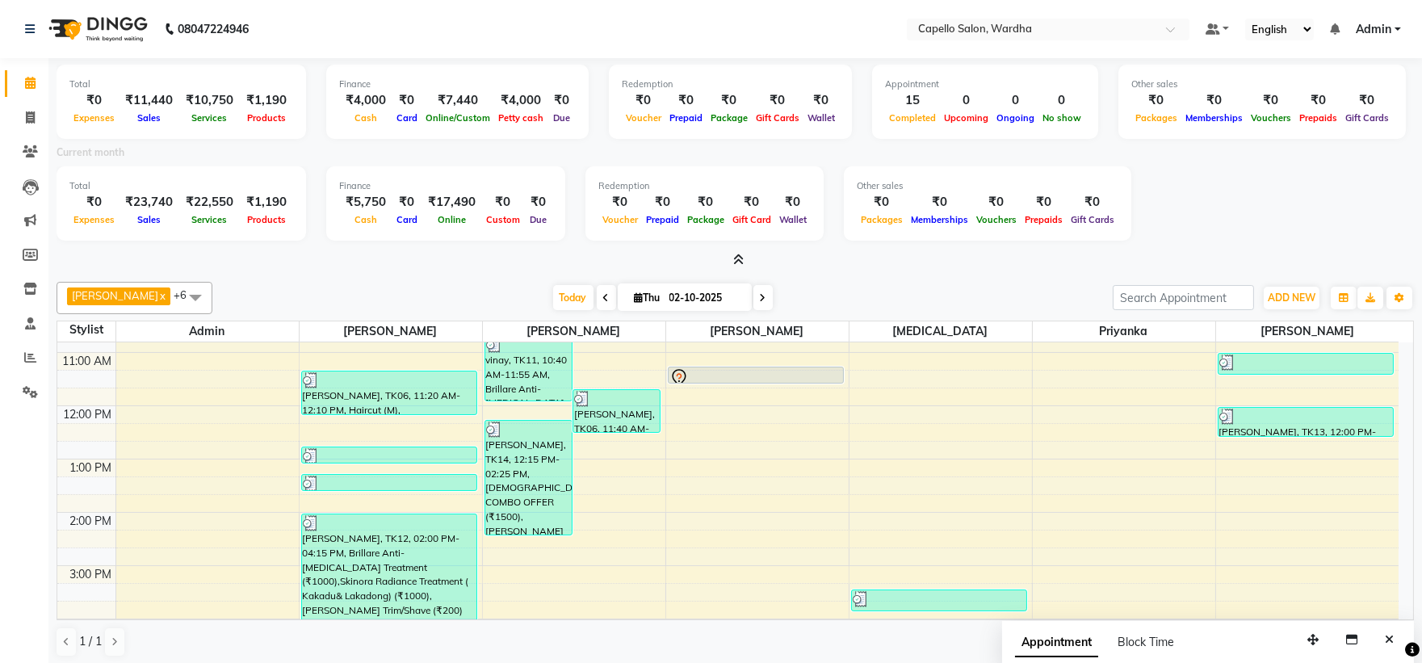
click at [745, 267] on div at bounding box center [735, 260] width 1357 height 17
click at [728, 257] on span at bounding box center [735, 260] width 17 height 17
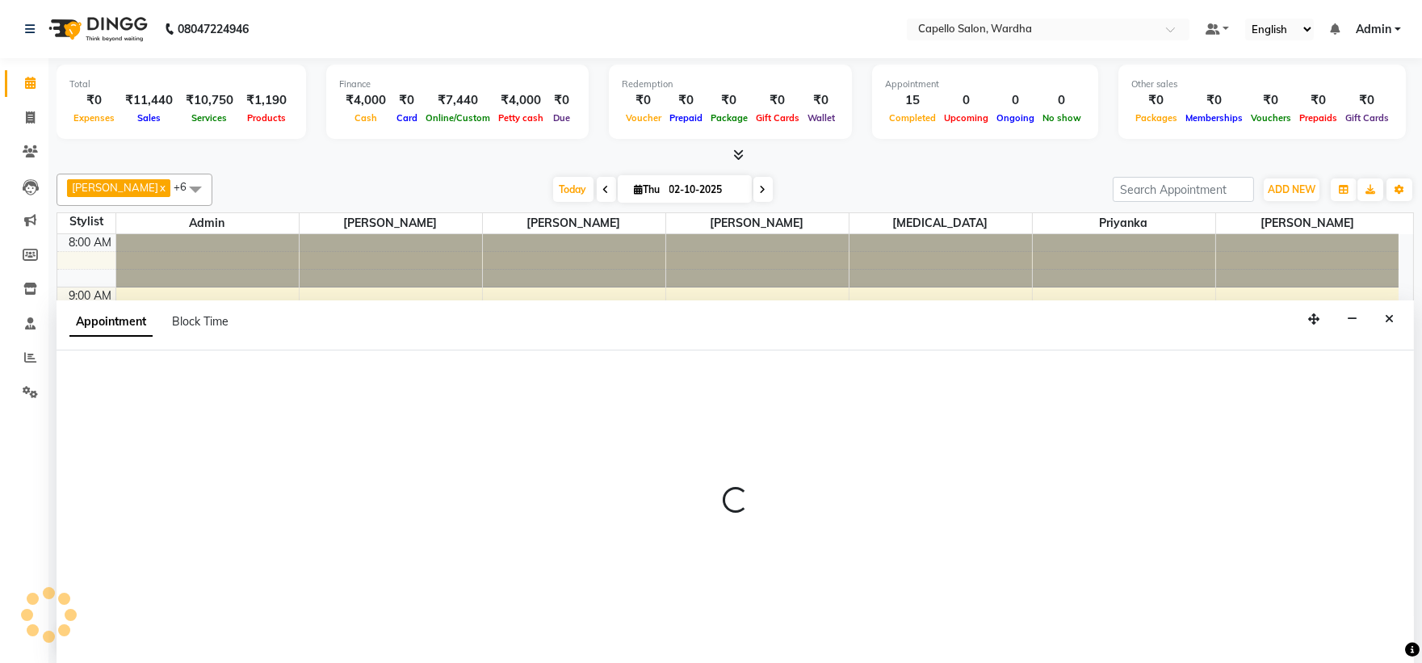
scroll to position [1, 0]
select select "61287"
select select "585"
select select "tentative"
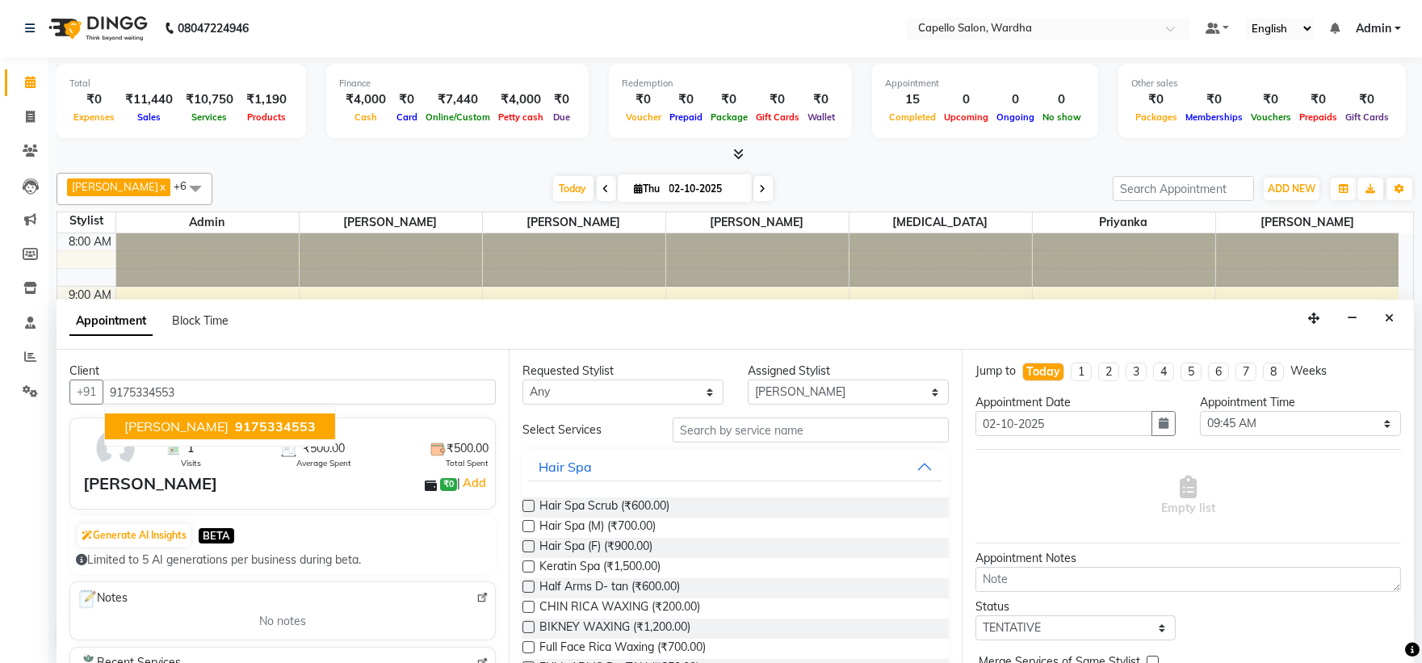
click at [264, 430] on span "9175334553" at bounding box center [275, 426] width 81 height 16
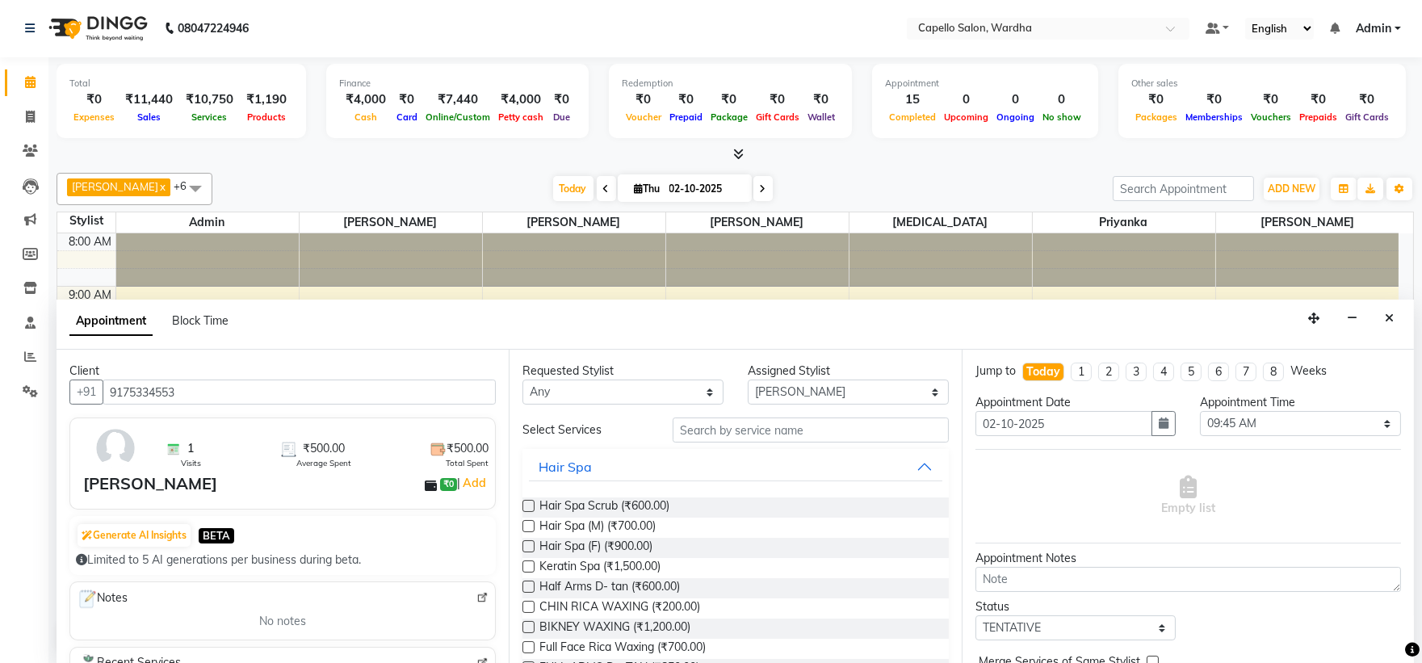
type input "9175334553"
click at [747, 434] on input "text" at bounding box center [811, 429] width 276 height 25
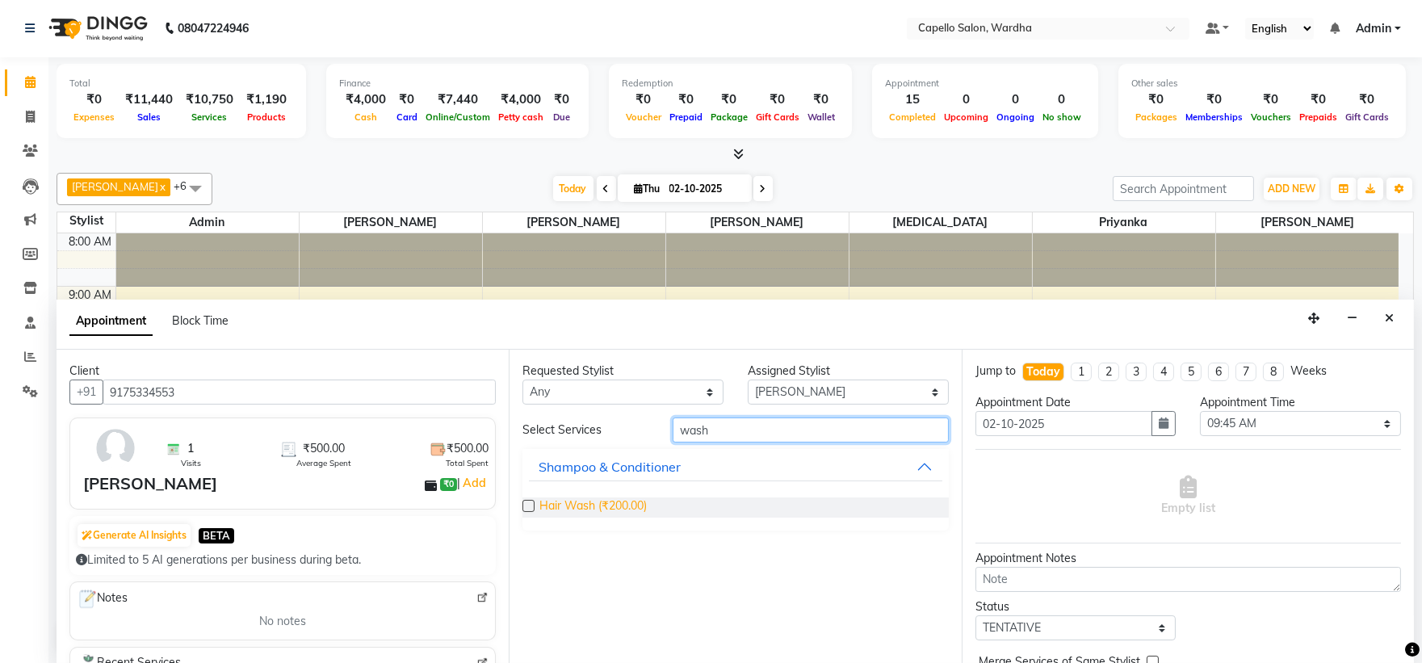
type input "wash"
click at [614, 505] on span "Hair Wash (₹200.00)" at bounding box center [592, 507] width 107 height 20
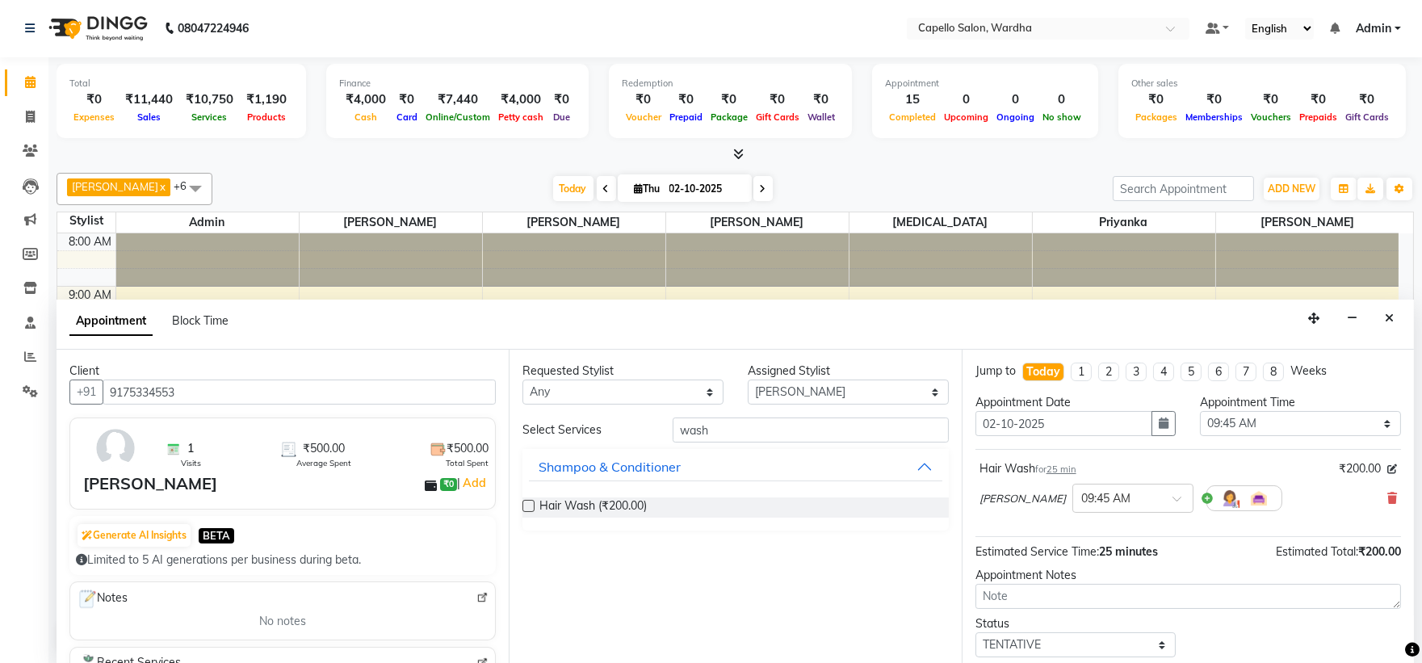
click at [527, 506] on label at bounding box center [528, 506] width 12 height 12
click at [527, 506] on input "checkbox" at bounding box center [527, 507] width 10 height 10
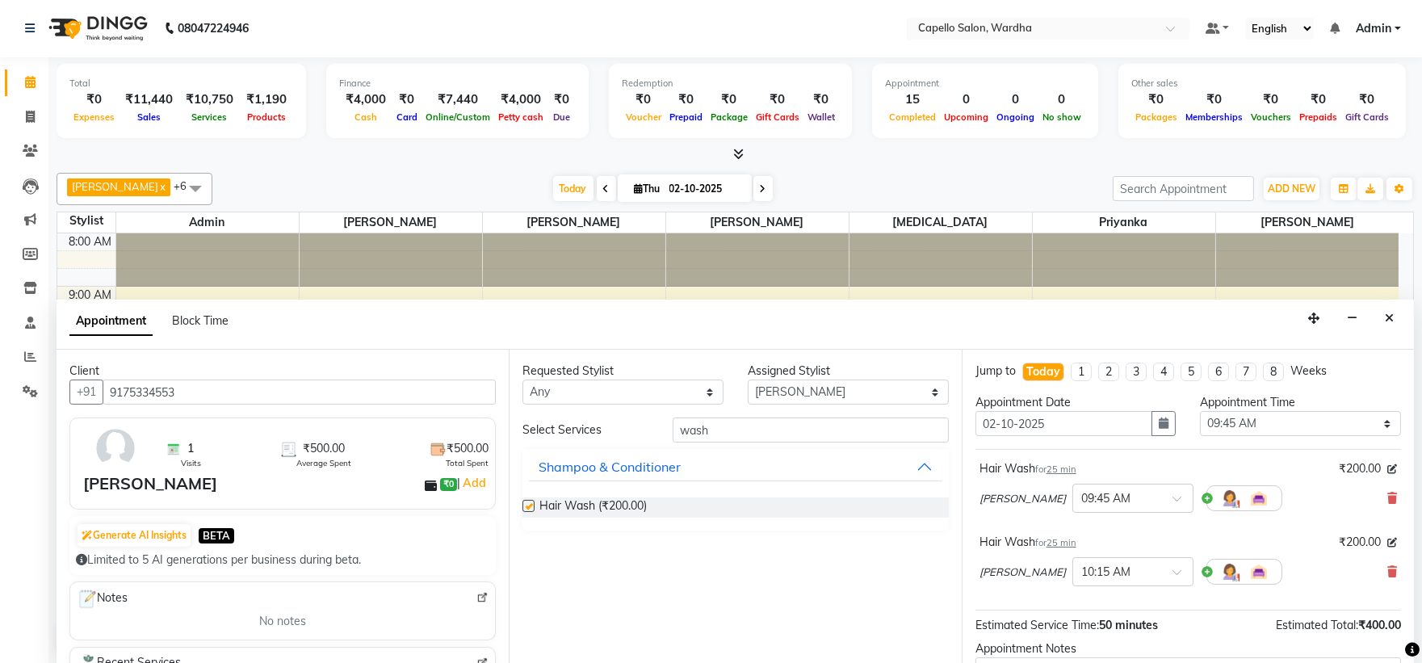
checkbox input "false"
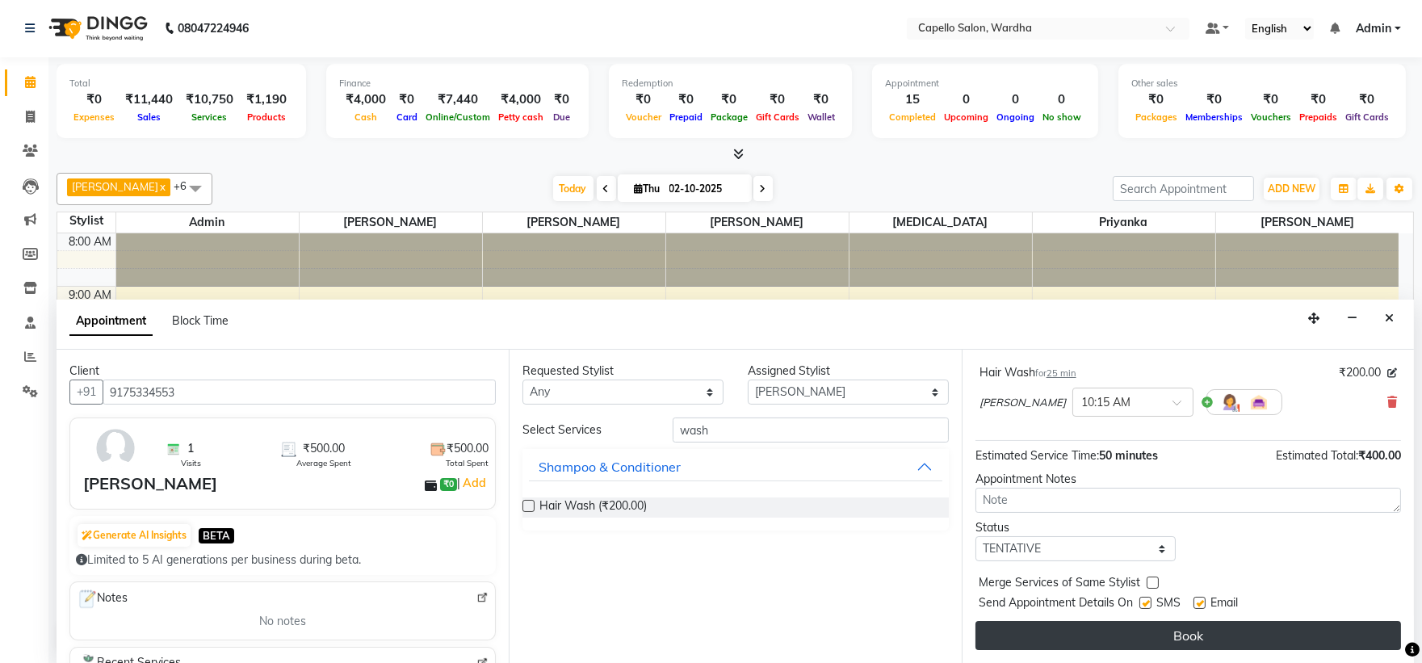
click at [1168, 635] on button "Book" at bounding box center [1188, 635] width 426 height 29
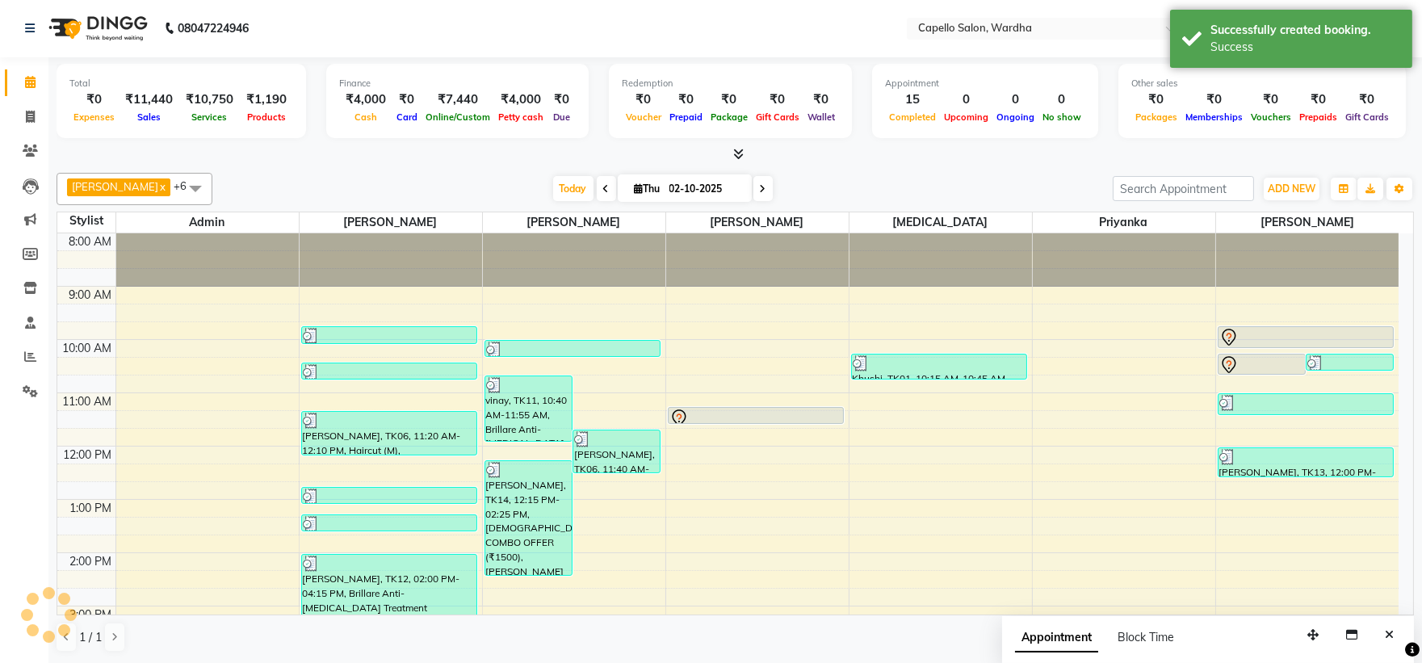
scroll to position [0, 0]
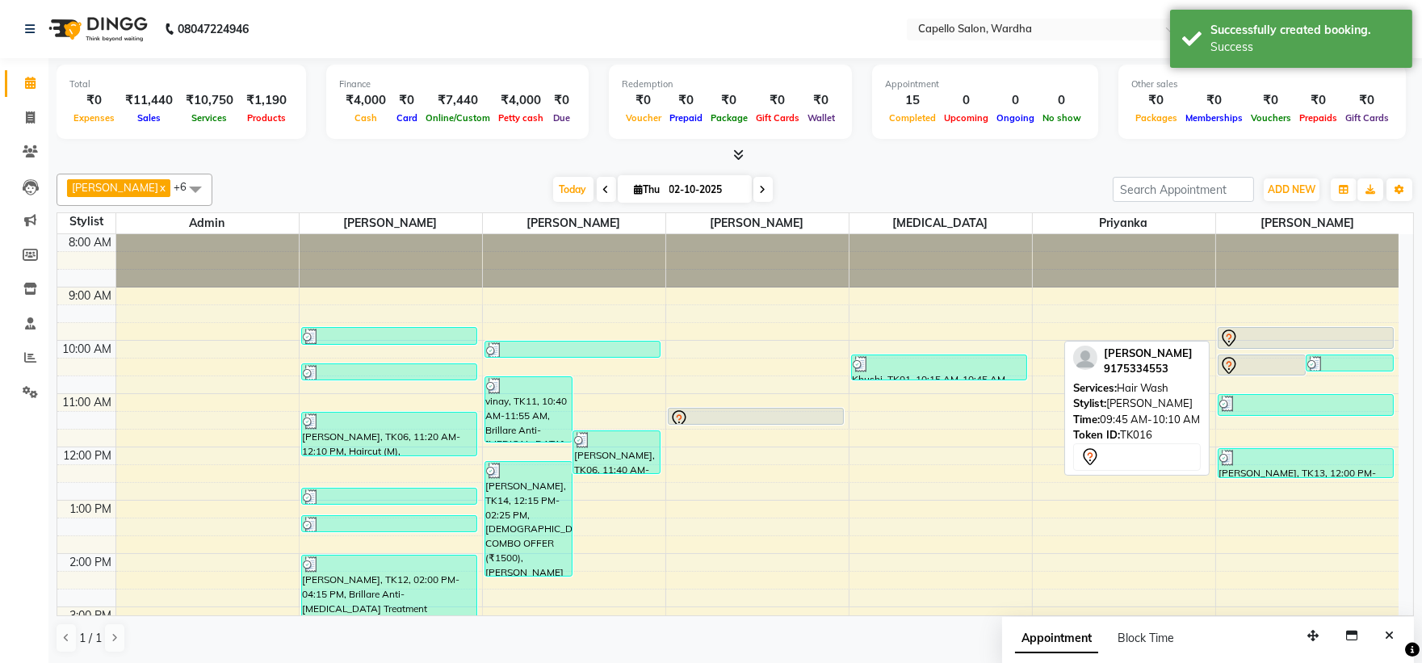
click at [1271, 338] on div at bounding box center [1306, 338] width 174 height 19
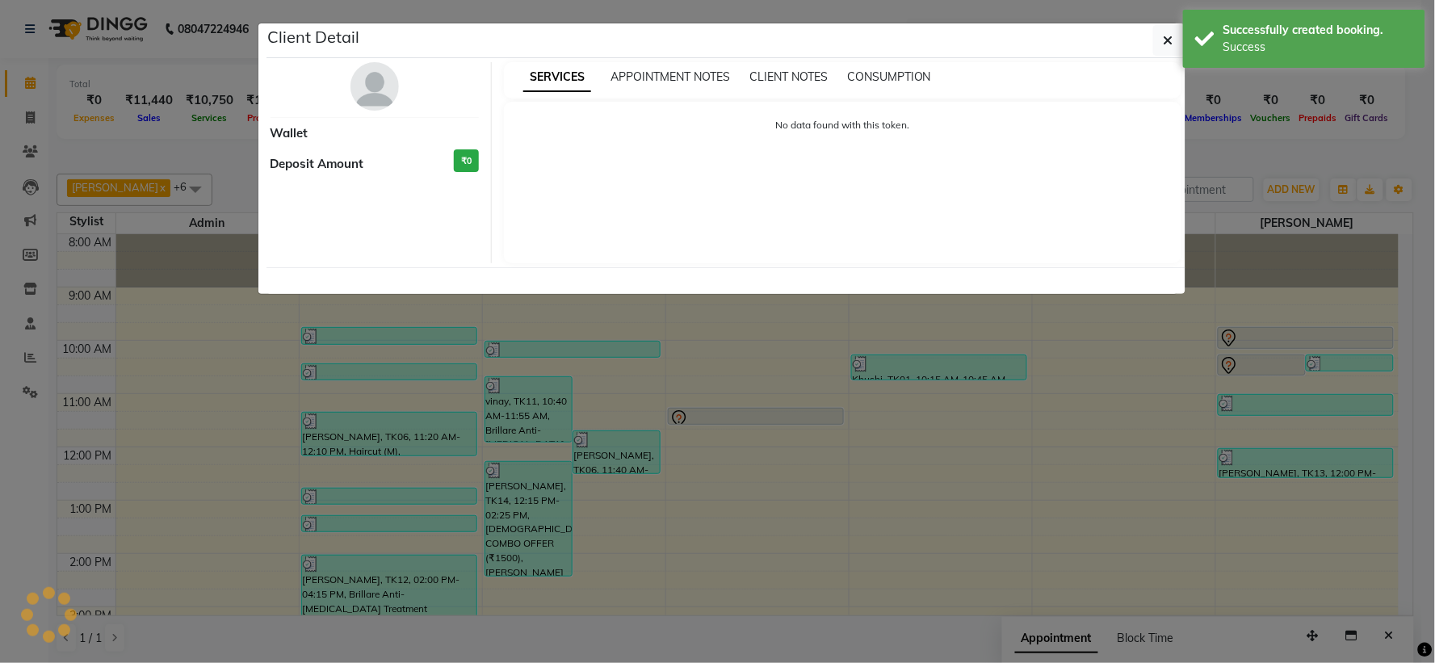
select select "7"
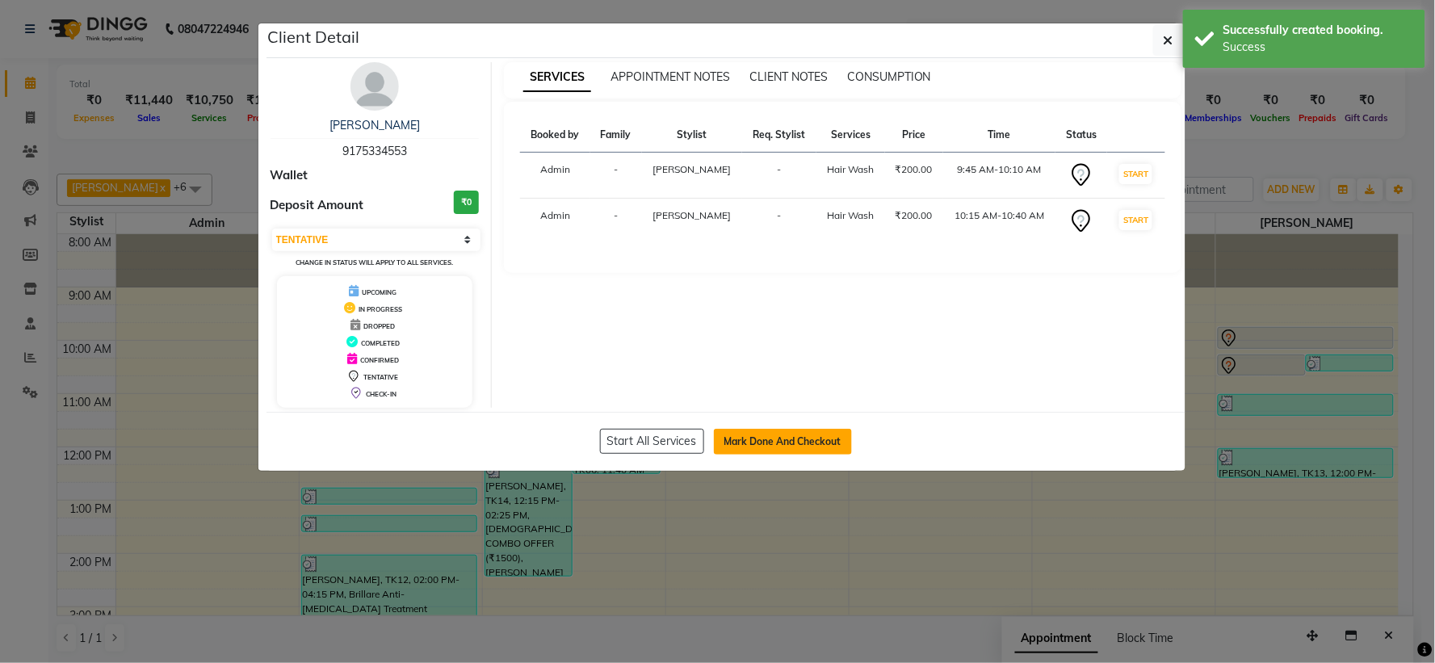
click at [753, 449] on button "Mark Done And Checkout" at bounding box center [783, 442] width 138 height 26
select select "service"
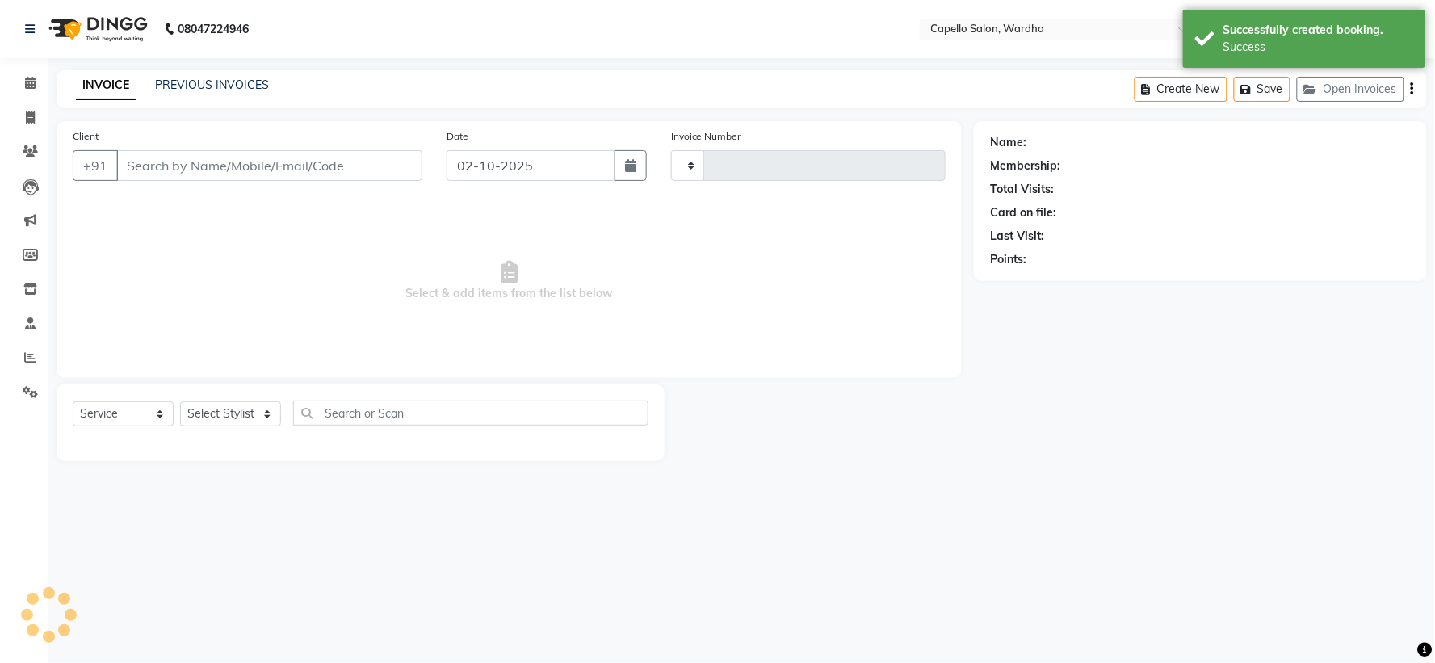
type input "2505"
select select "4620"
type input "9175334553"
select select "61287"
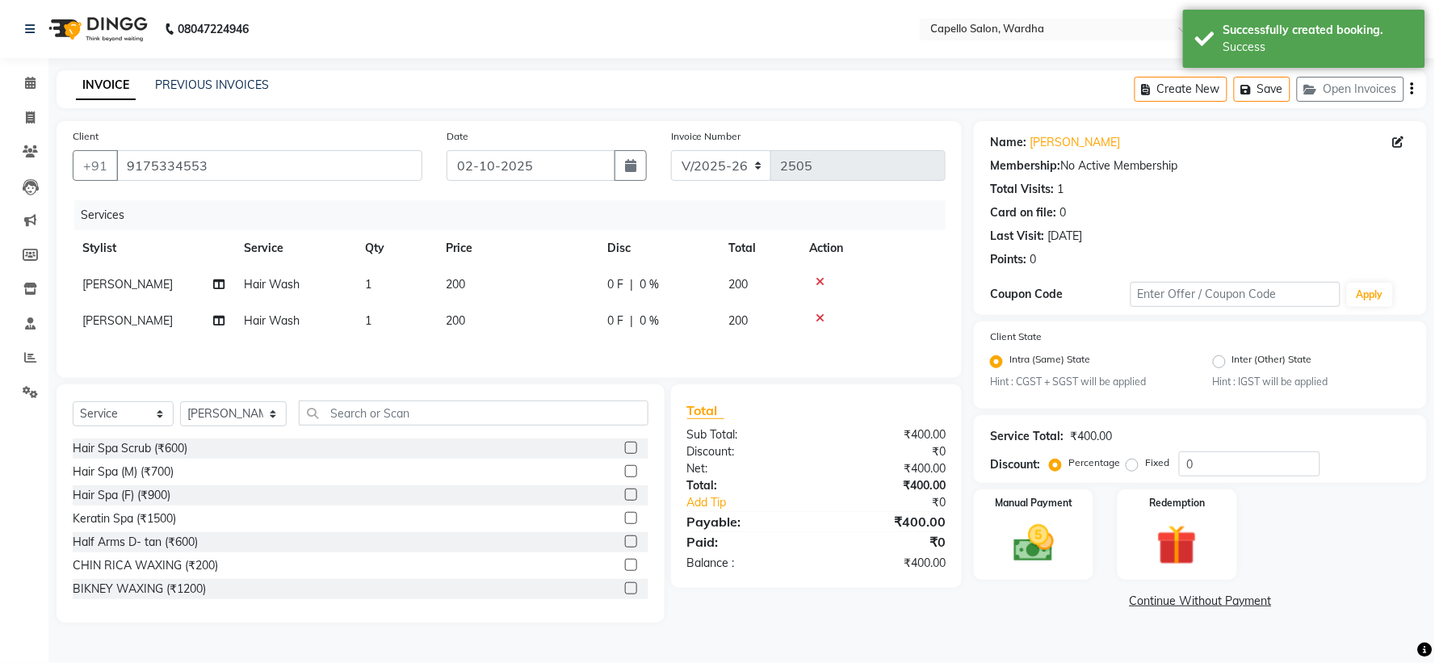
click at [822, 279] on icon at bounding box center [820, 281] width 9 height 11
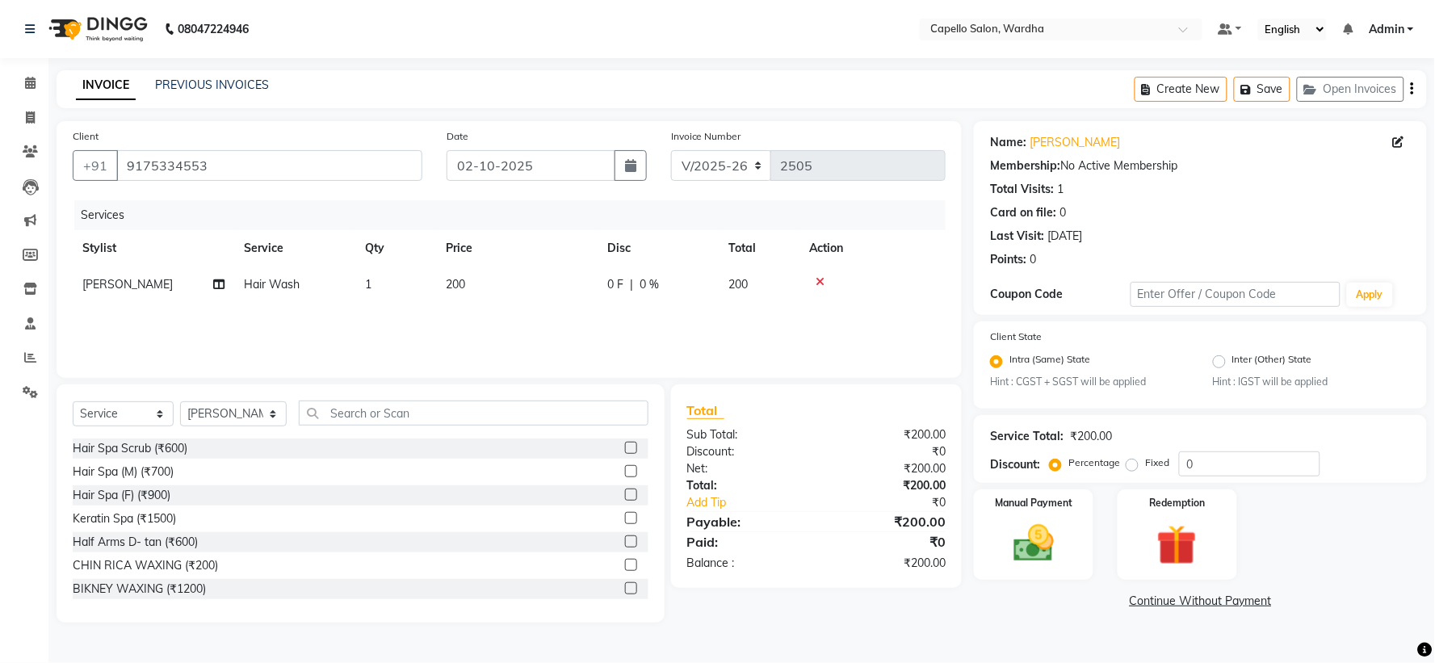
click at [518, 291] on td "200" at bounding box center [516, 284] width 161 height 36
select select "61287"
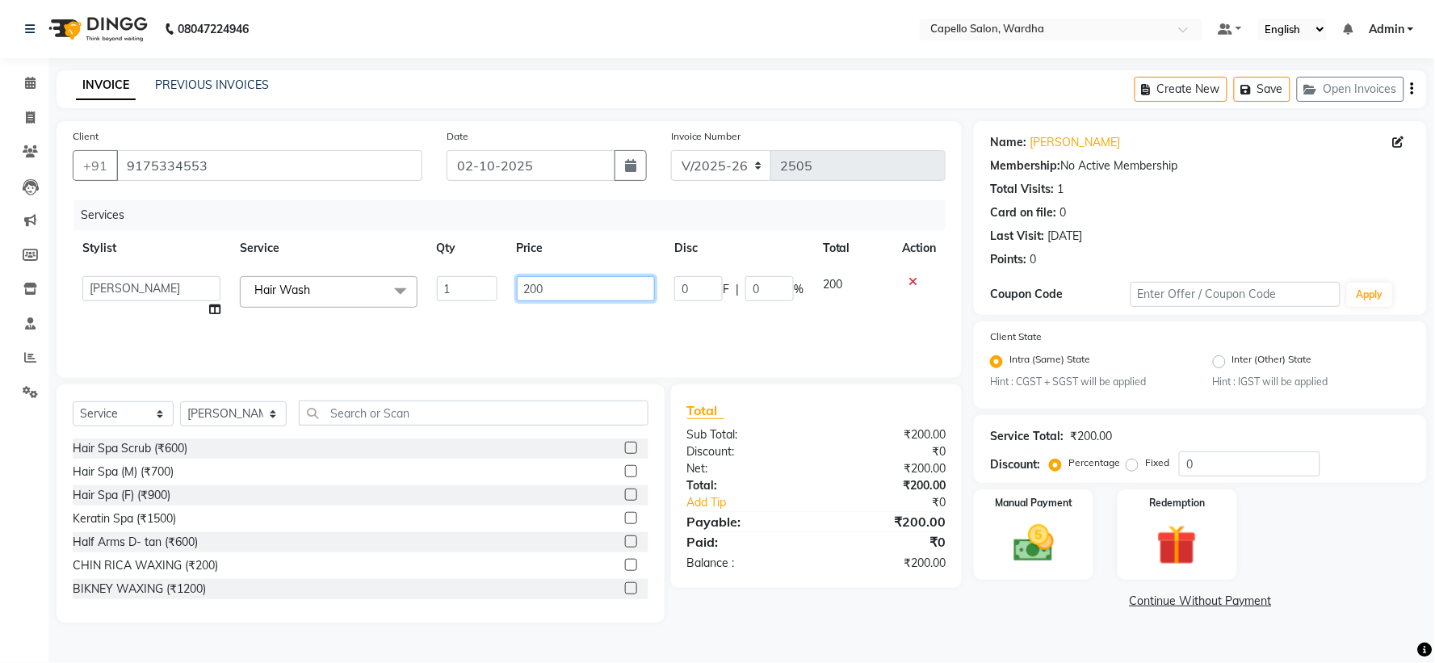
click at [598, 281] on input "200" at bounding box center [586, 288] width 138 height 25
type input "2"
type input "400"
click at [740, 328] on div "Services Stylist Service Qty Price Disc Total Action Admin Mahesh amale Nikita …" at bounding box center [509, 280] width 873 height 161
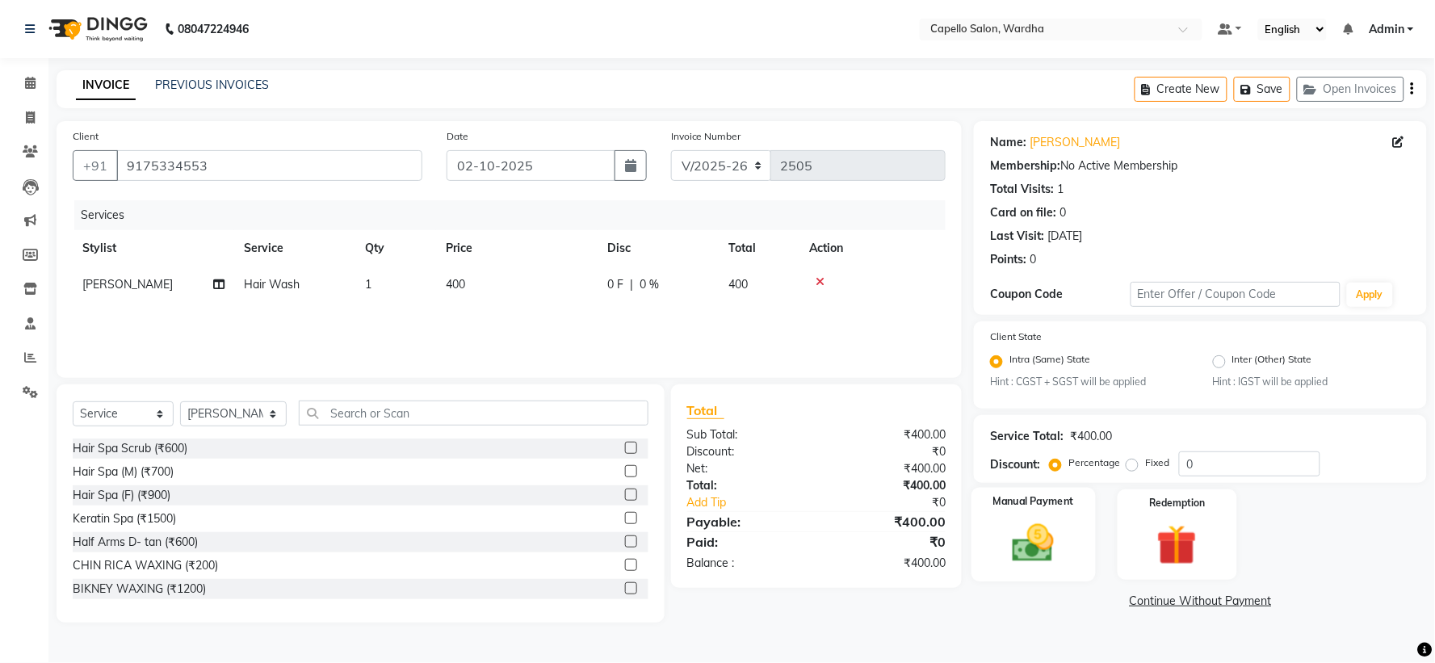
click at [1050, 554] on img at bounding box center [1034, 544] width 68 height 48
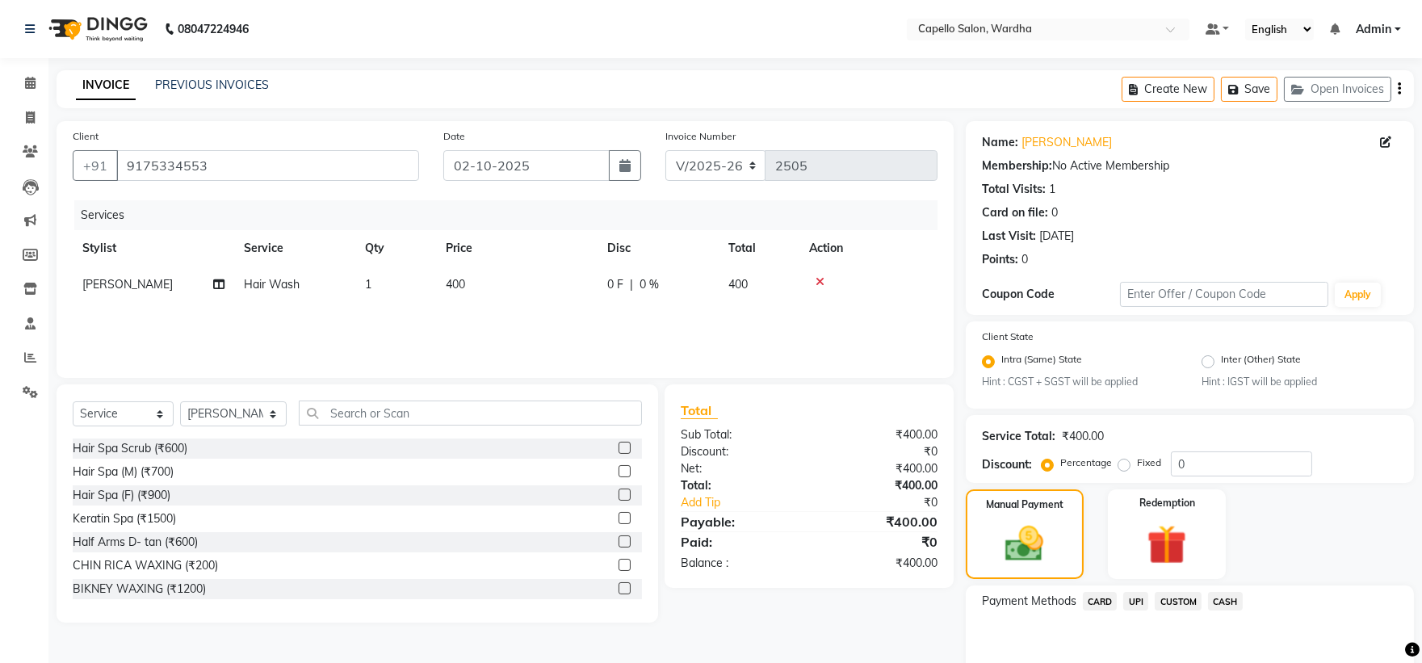
click at [1136, 606] on span "UPI" at bounding box center [1135, 601] width 25 height 19
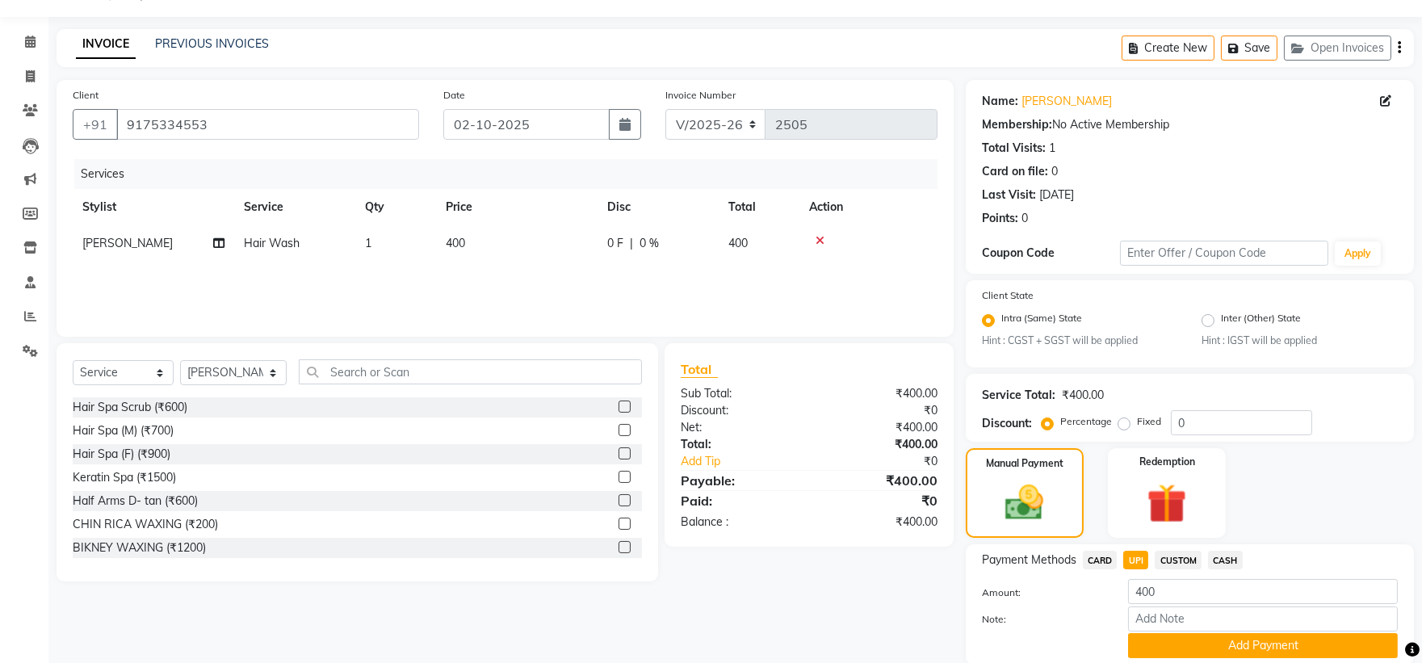
scroll to position [101, 0]
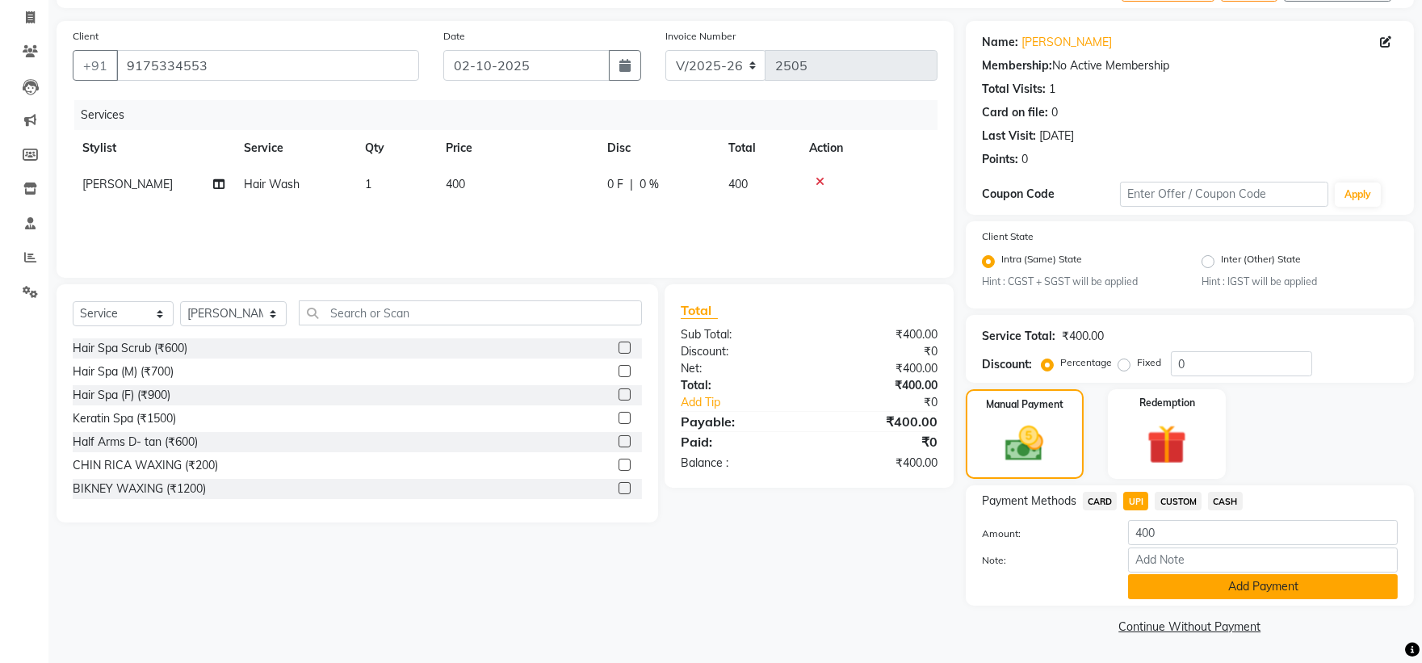
click at [1182, 579] on button "Add Payment" at bounding box center [1263, 586] width 270 height 25
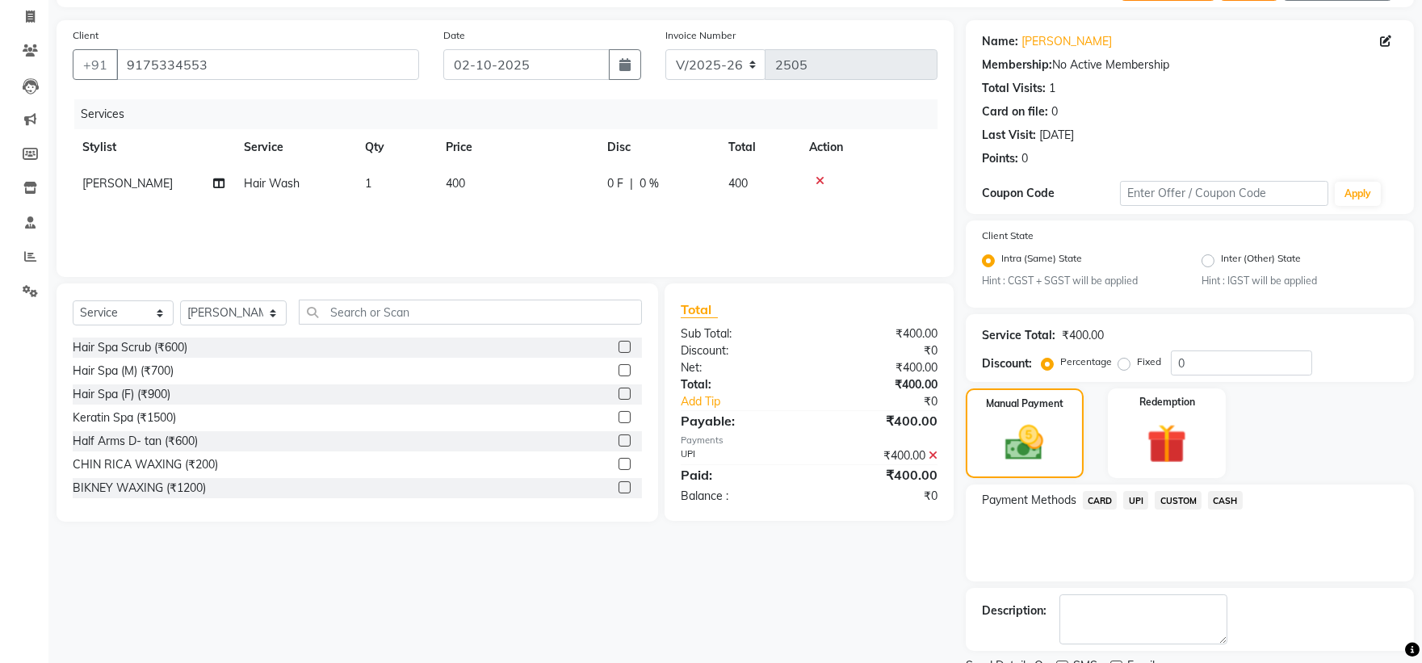
scroll to position [168, 0]
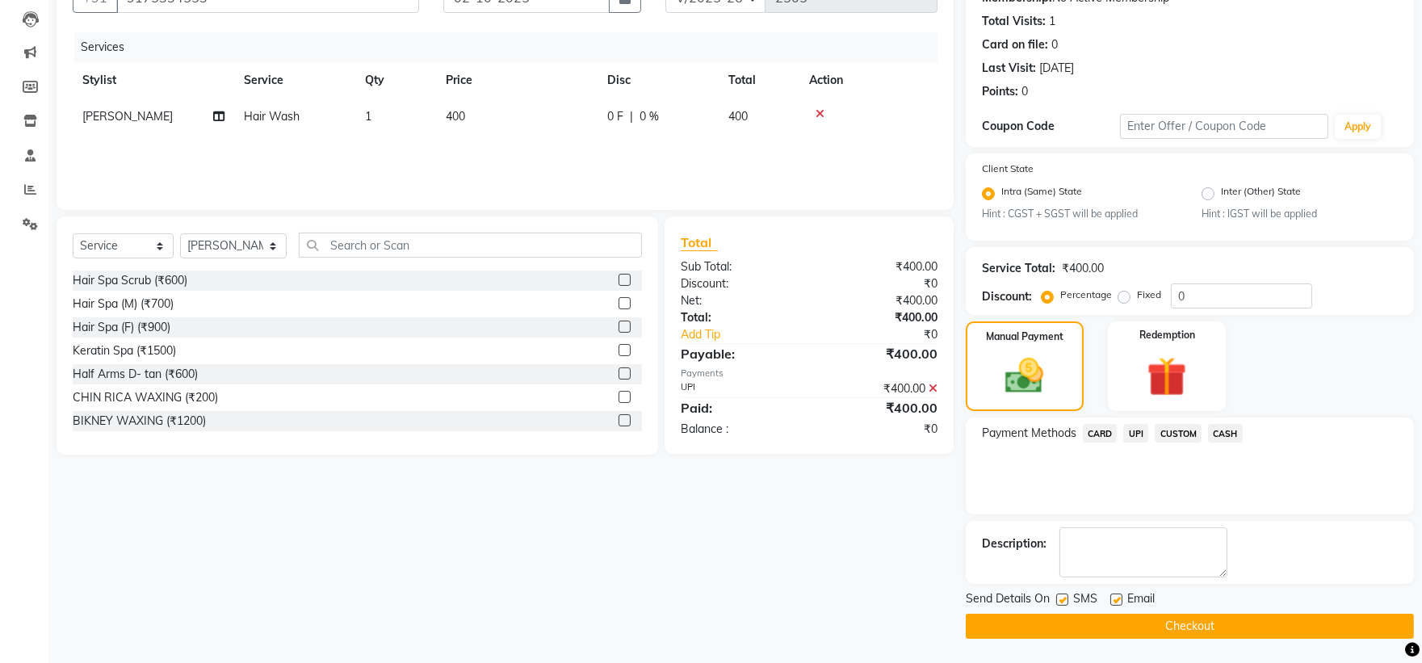
click at [1062, 630] on button "Checkout" at bounding box center [1190, 626] width 448 height 25
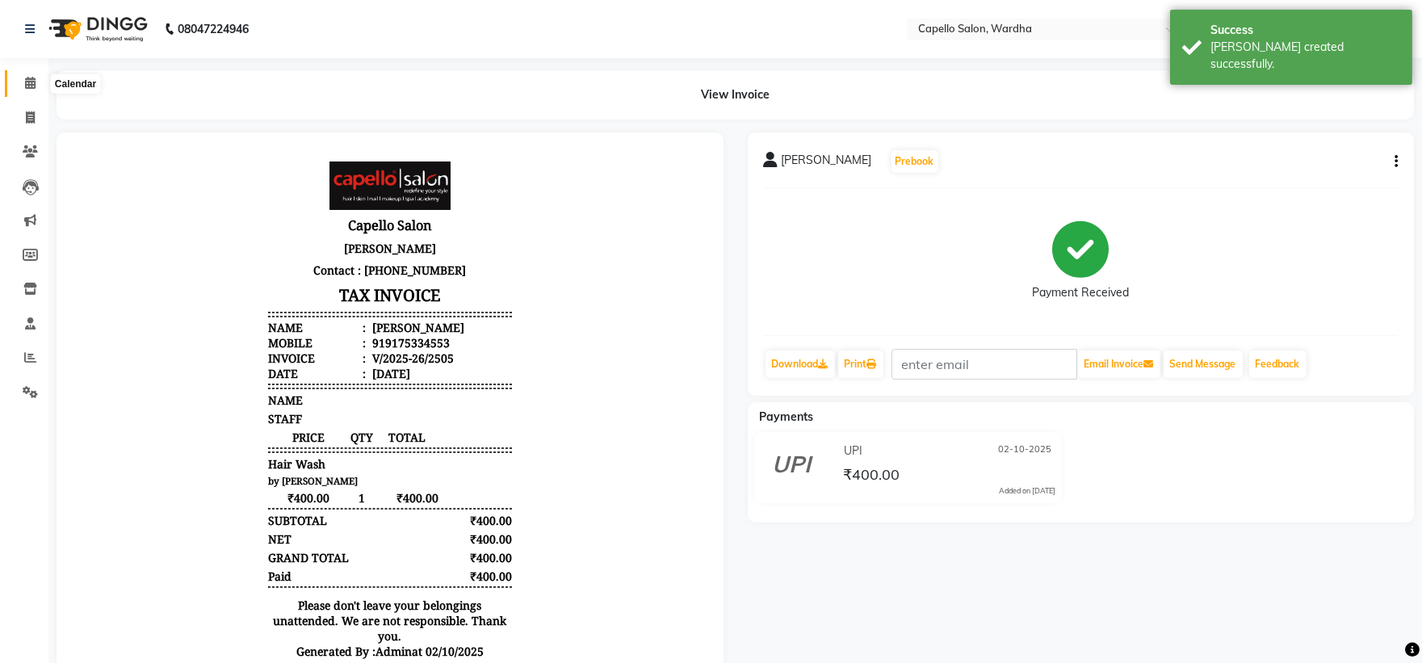
click at [29, 81] on icon at bounding box center [30, 83] width 10 height 12
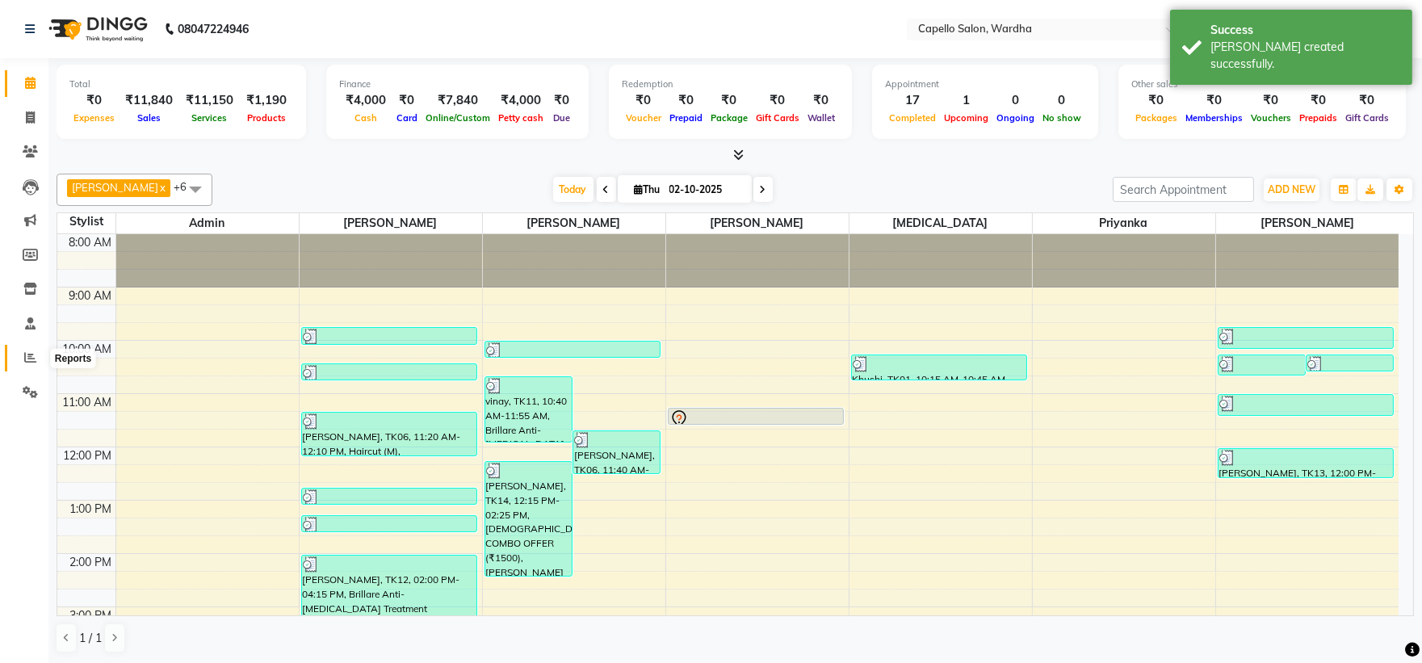
click at [32, 352] on icon at bounding box center [30, 357] width 12 height 12
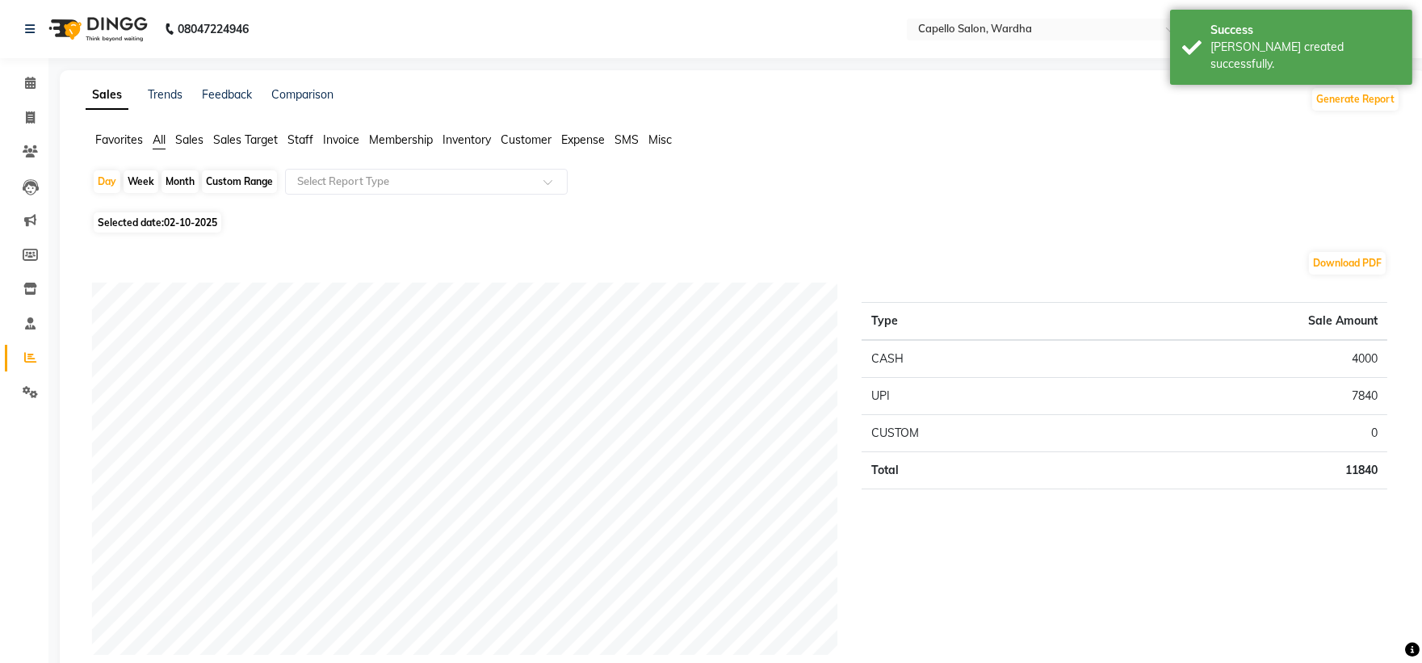
click at [299, 140] on span "Staff" at bounding box center [300, 139] width 26 height 15
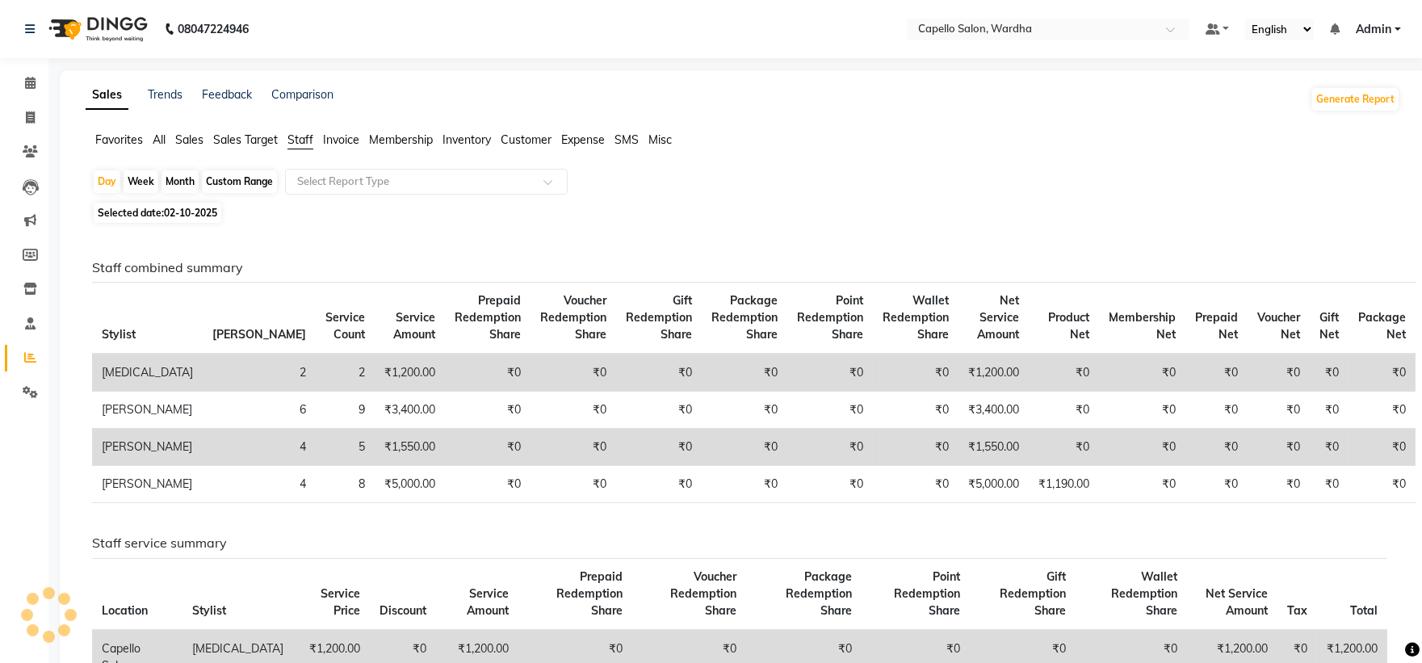
click at [174, 180] on div "Month" at bounding box center [179, 181] width 37 height 23
click at [442, 183] on input "text" at bounding box center [410, 182] width 233 height 16
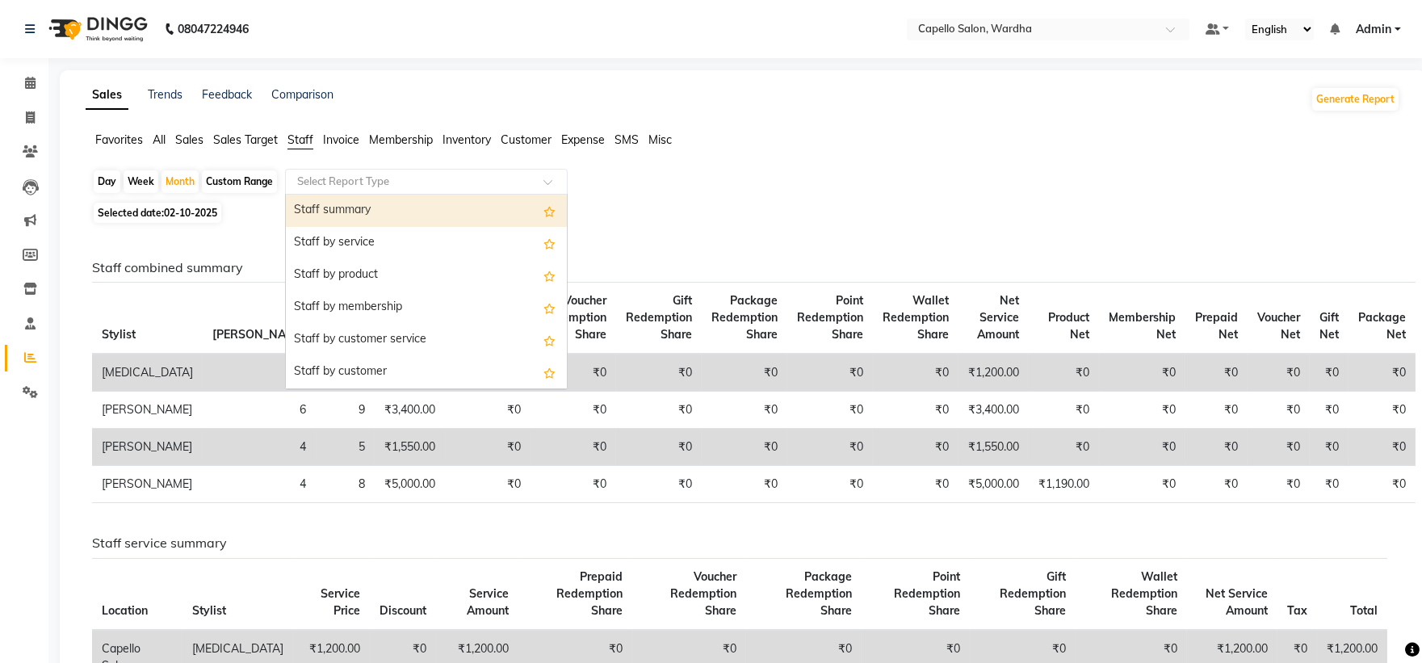
click at [420, 214] on div "Staff summary" at bounding box center [426, 211] width 281 height 32
select select "full_report"
select select "csv"
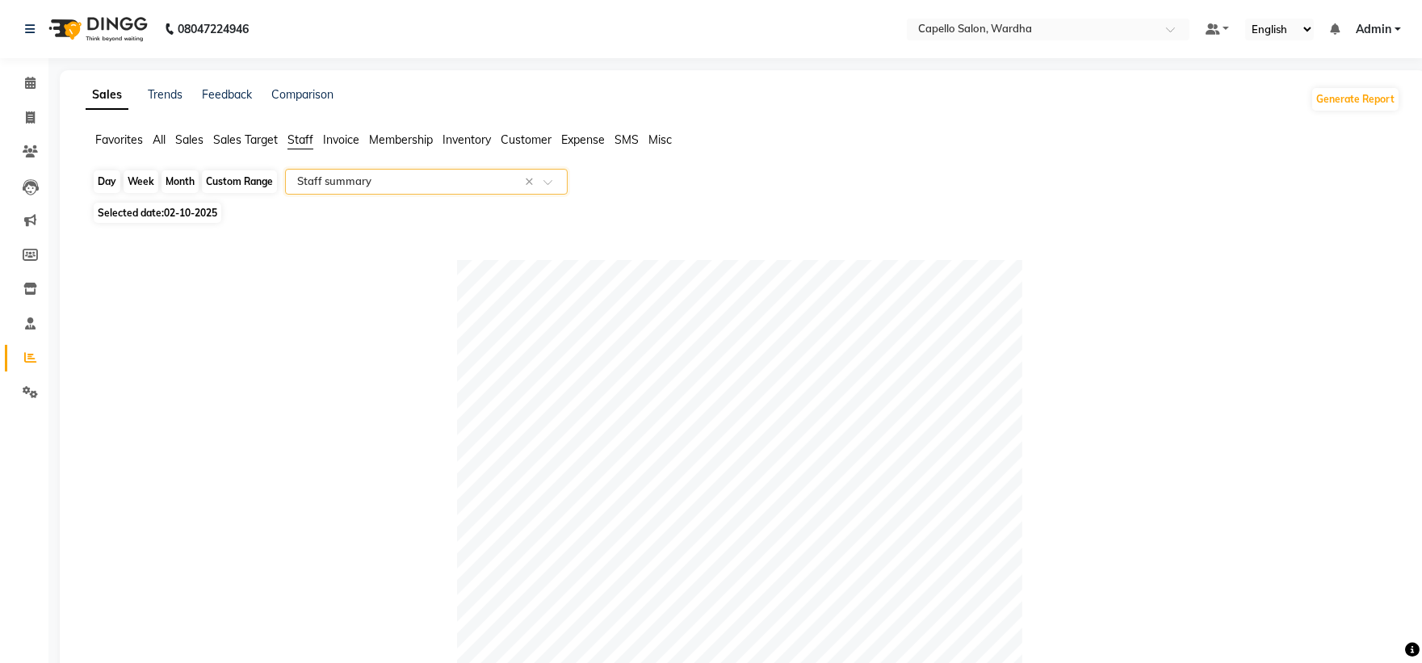
click at [195, 181] on div "Month" at bounding box center [179, 181] width 37 height 23
select select "10"
select select "2025"
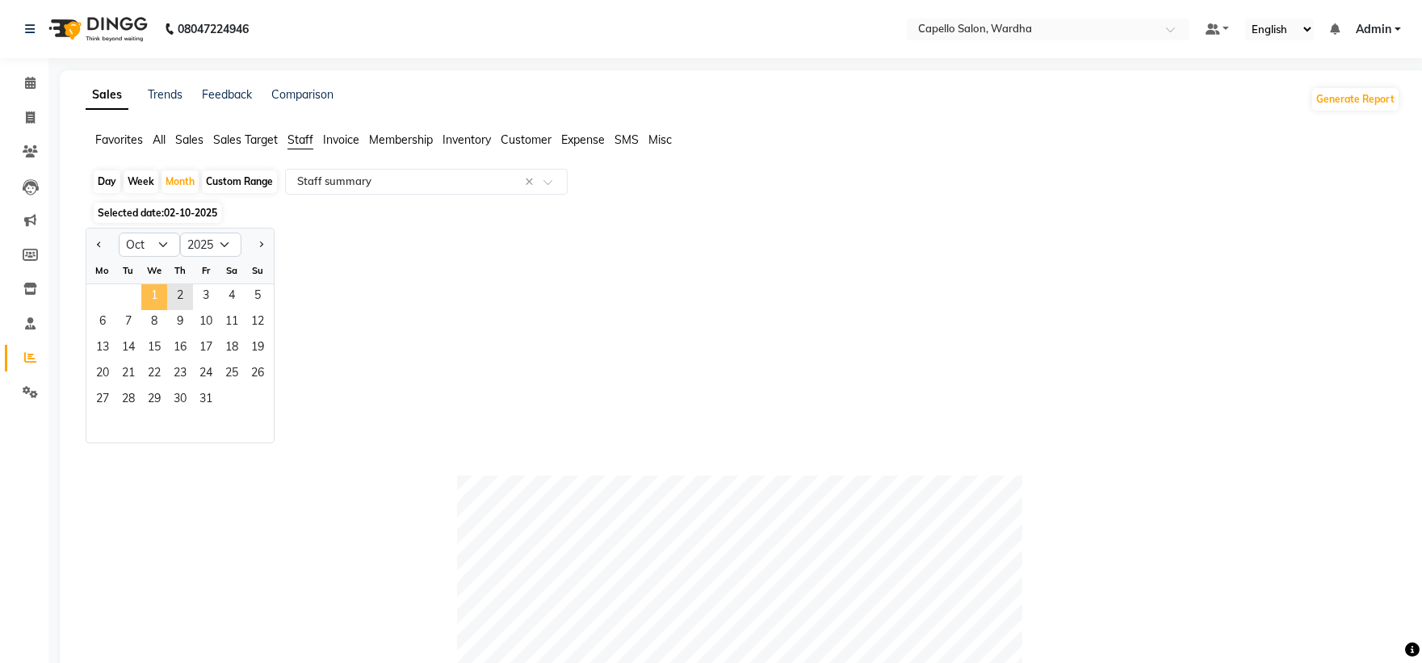
click at [143, 294] on span "1" at bounding box center [154, 297] width 26 height 26
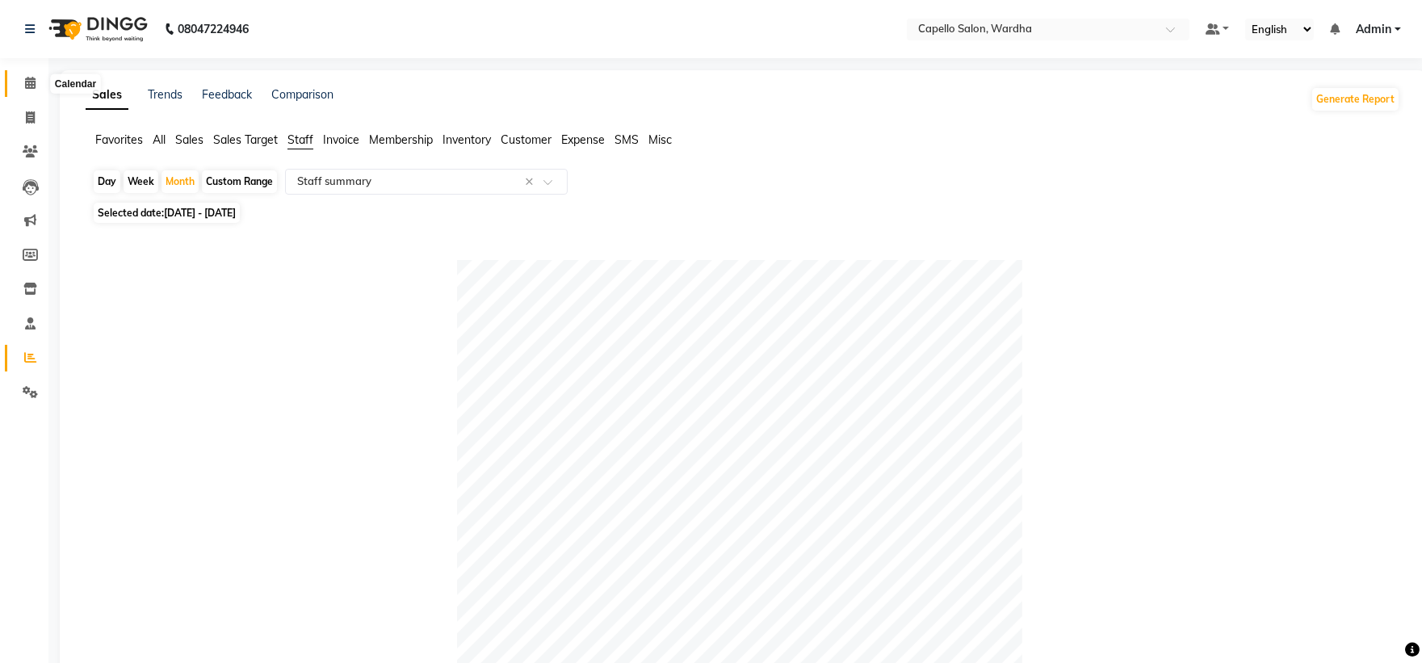
click at [27, 86] on icon at bounding box center [30, 83] width 10 height 12
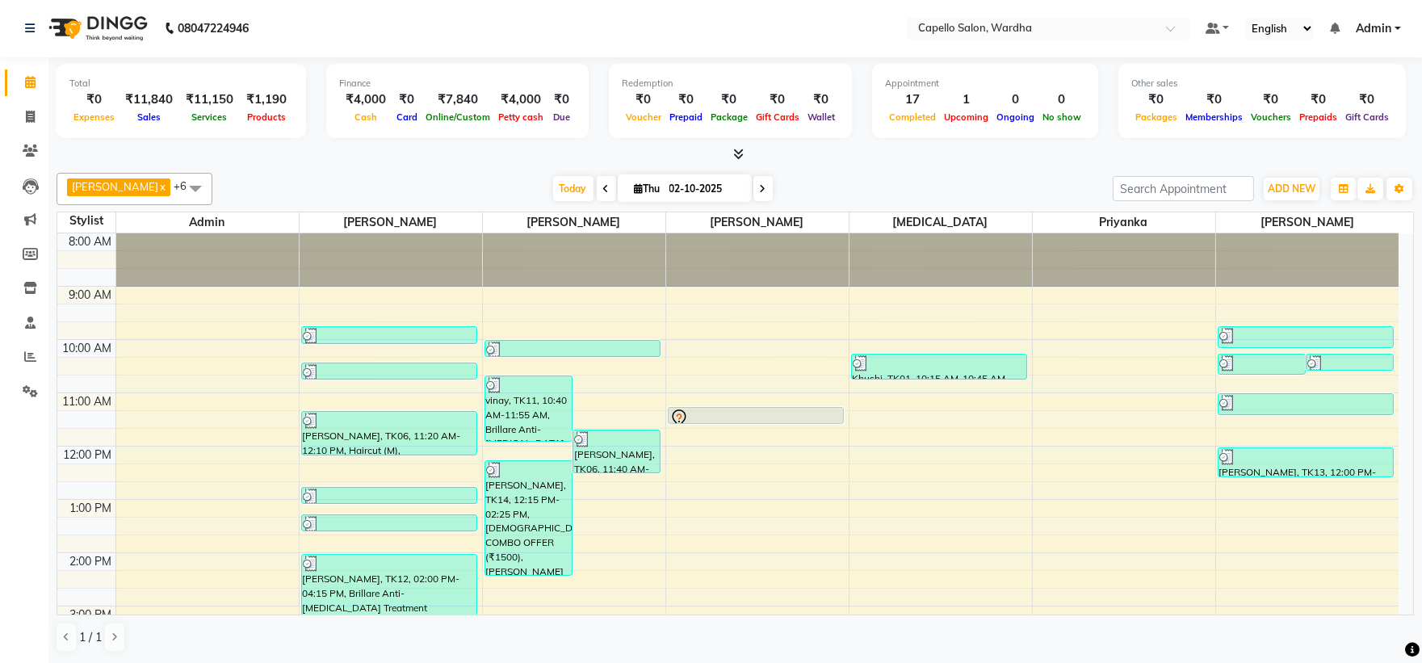
click at [908, 530] on div "8:00 AM 9:00 AM 10:00 AM 11:00 AM 12:00 PM 1:00 PM 2:00 PM 3:00 PM 4:00 PM 5:00…" at bounding box center [727, 579] width 1341 height 692
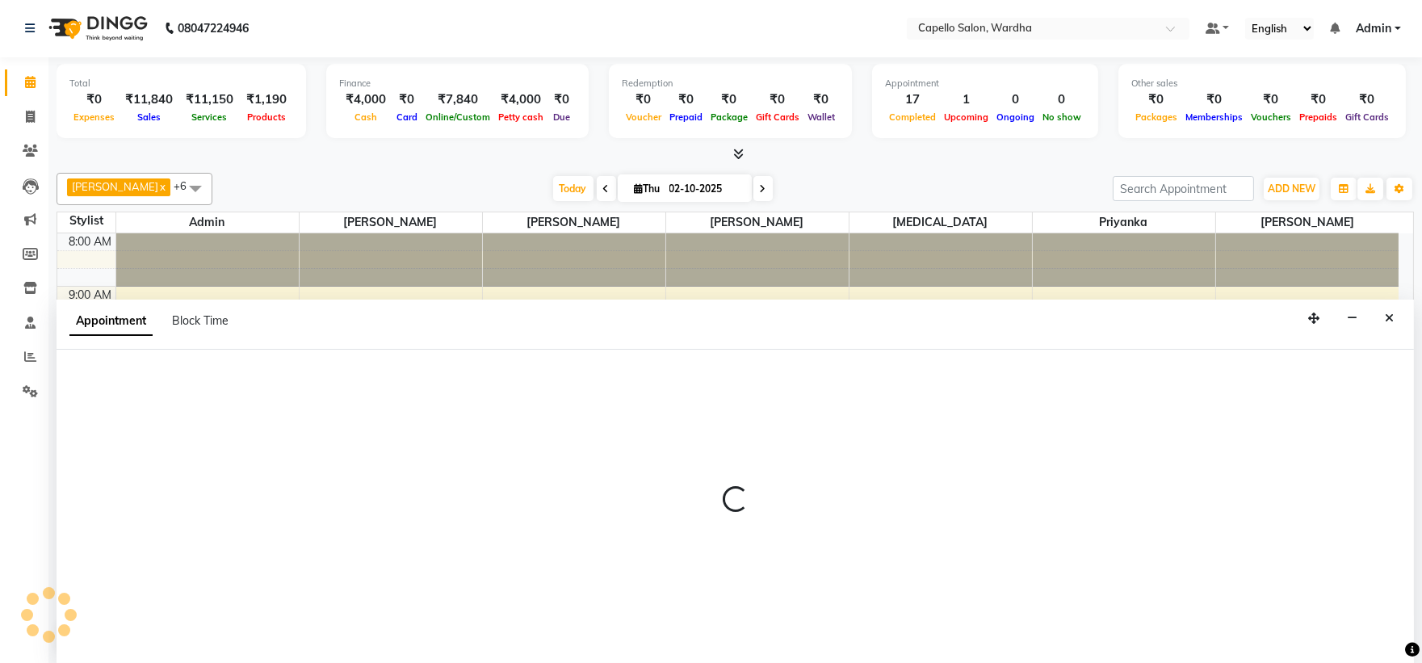
select select "48634"
select select "tentative"
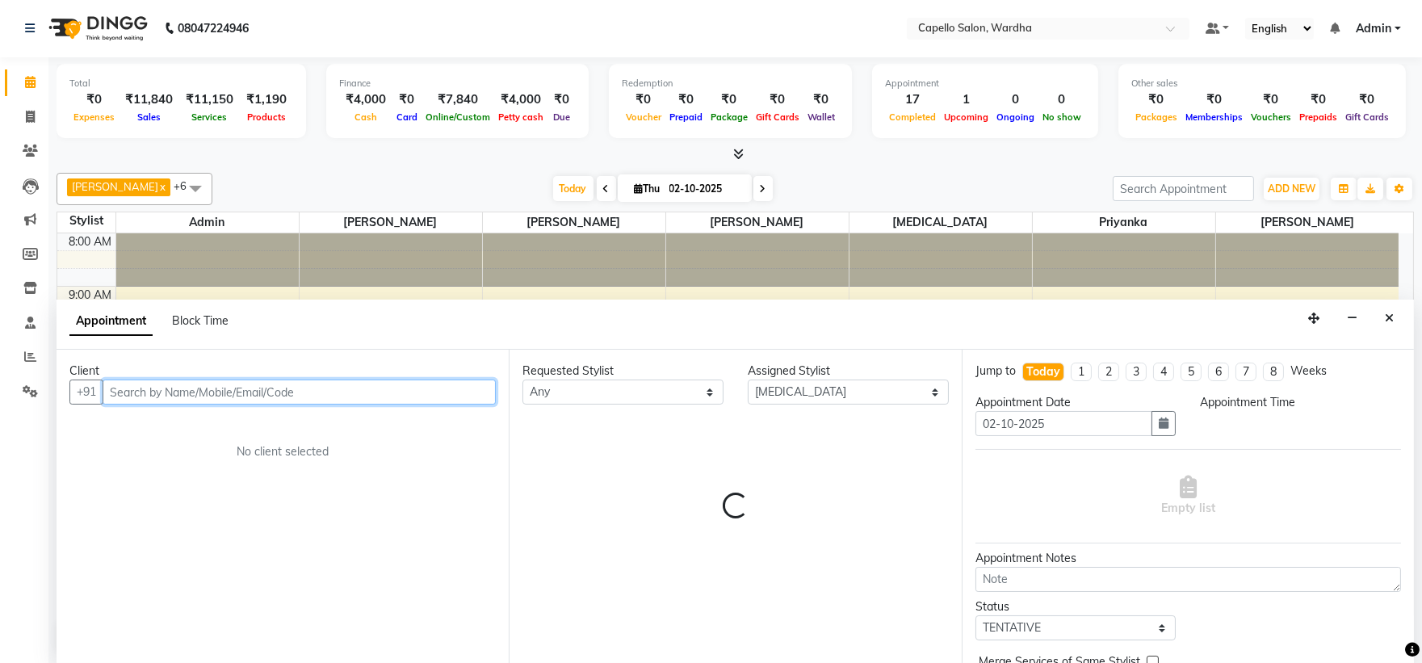
select select "795"
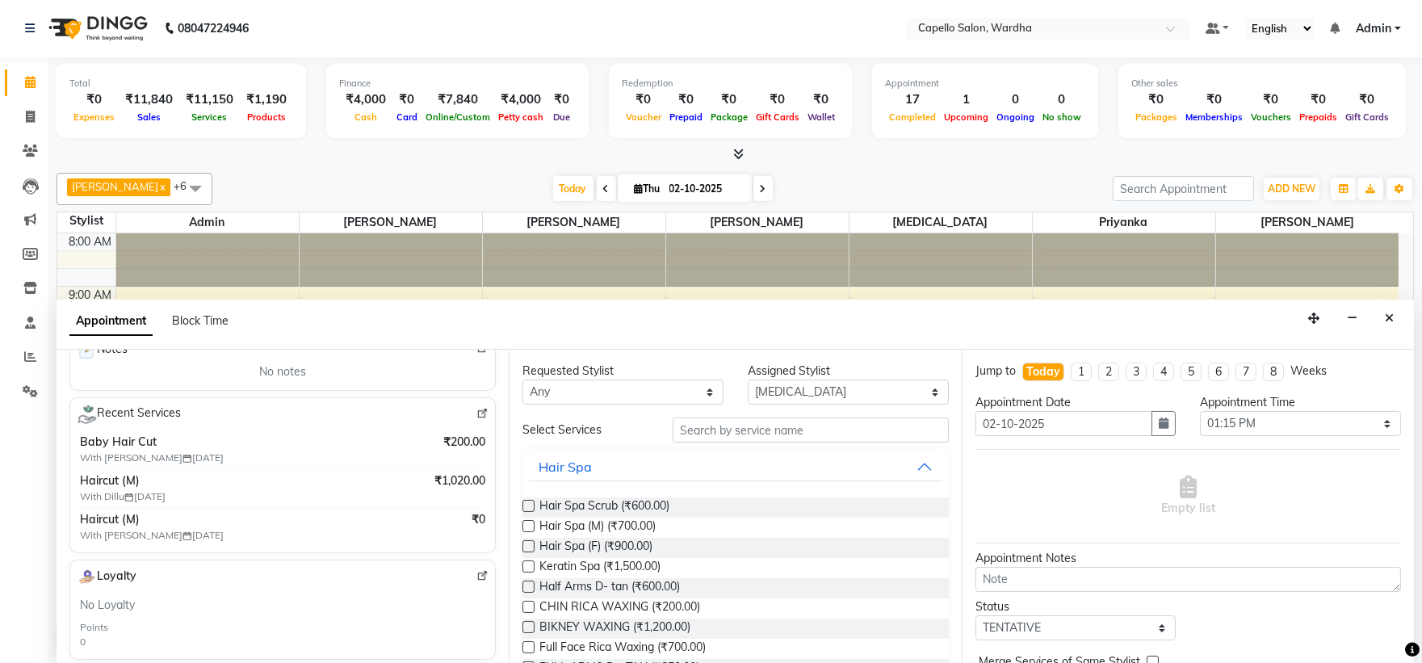
scroll to position [269, 0]
type input "8888161111"
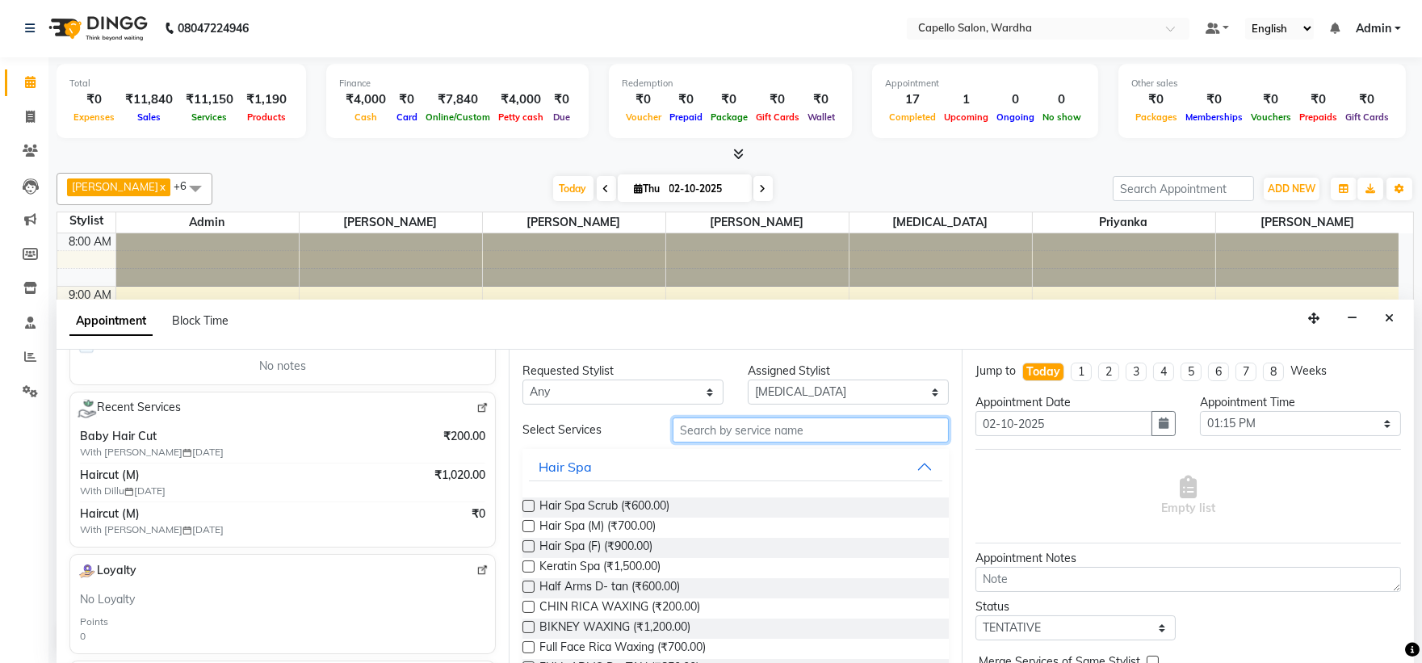
click at [697, 430] on input "text" at bounding box center [811, 429] width 276 height 25
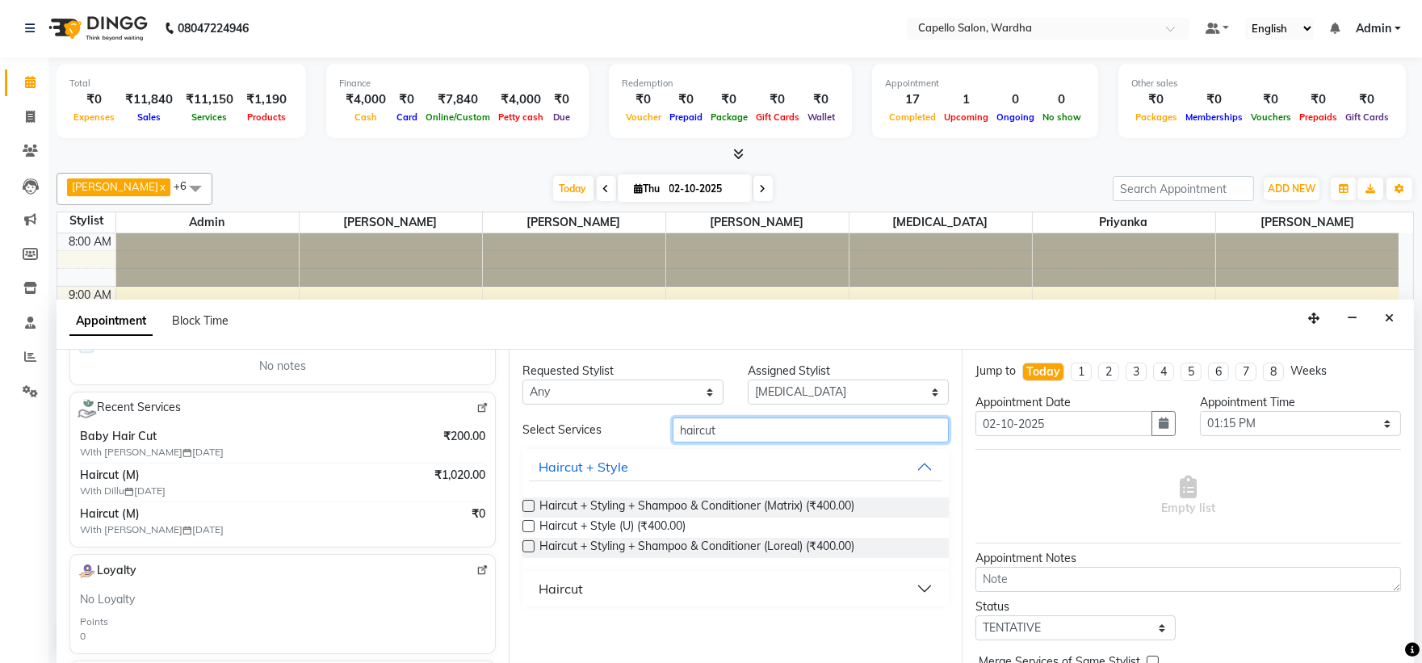
type input "haircut"
click at [619, 575] on button "Haircut" at bounding box center [735, 588] width 413 height 29
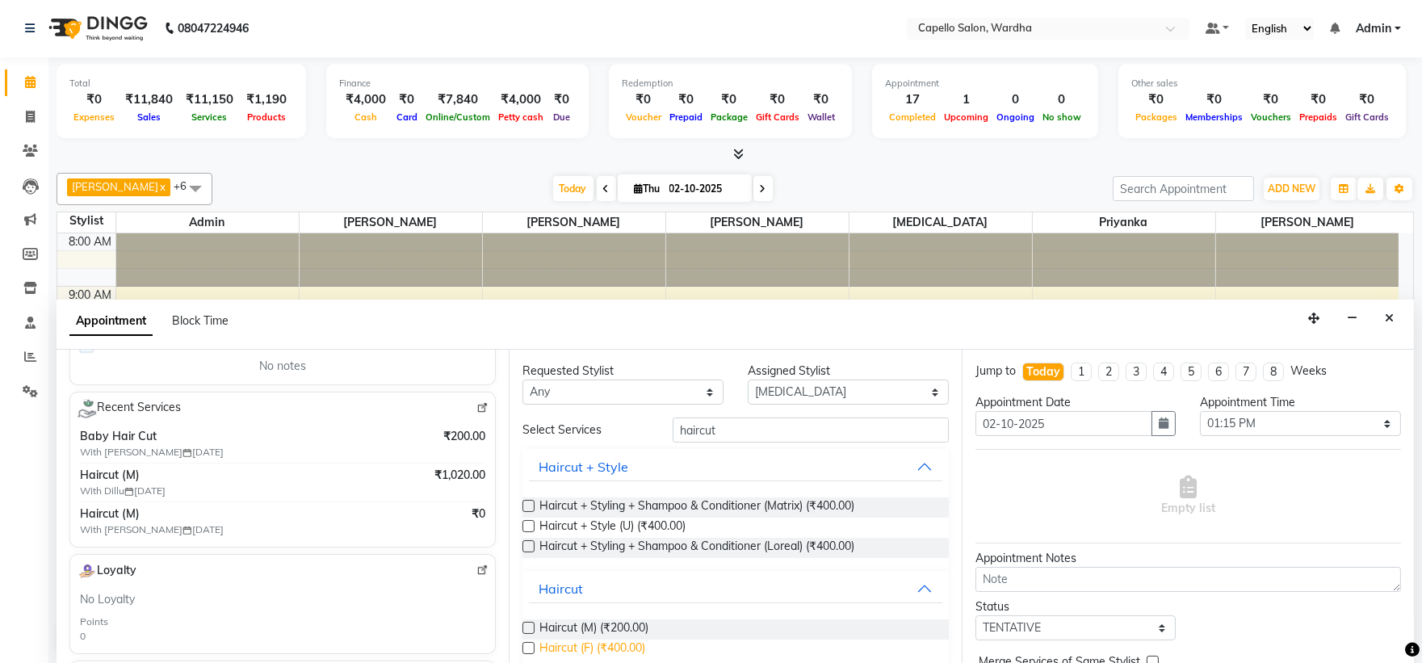
click at [632, 654] on span "Haircut (F) (₹400.00)" at bounding box center [592, 650] width 106 height 20
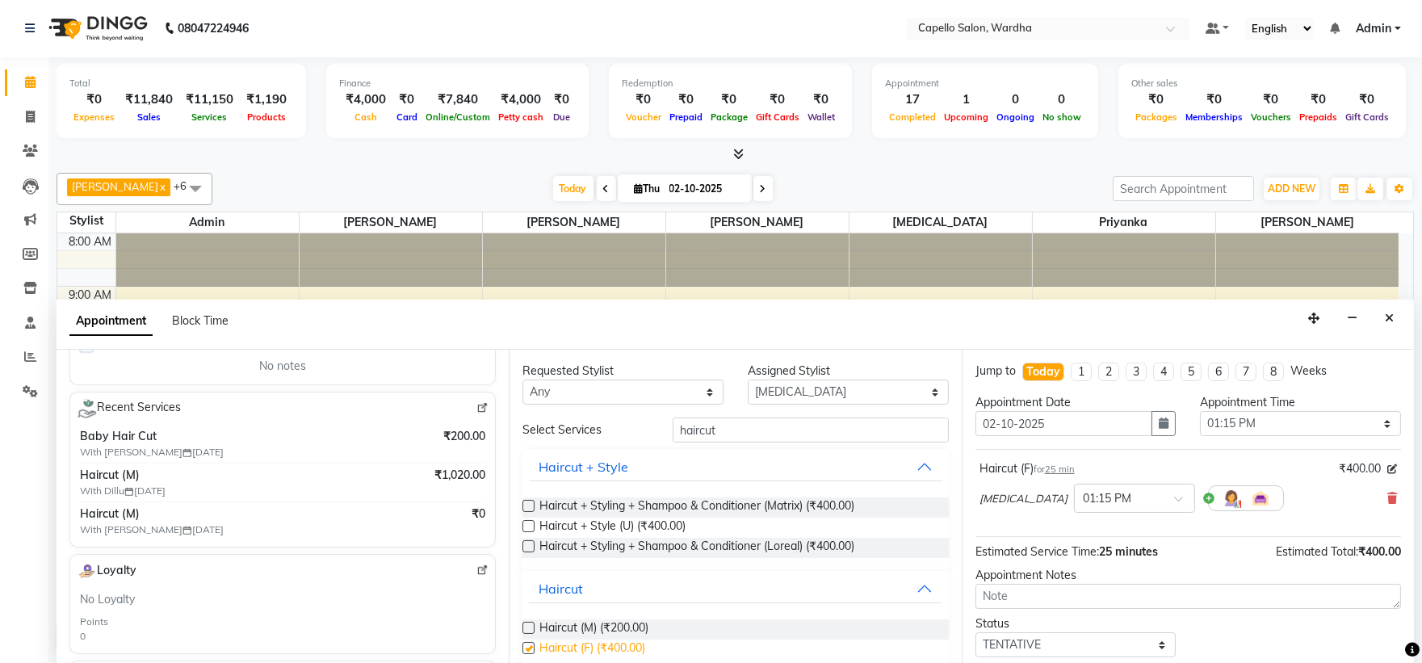
checkbox input "false"
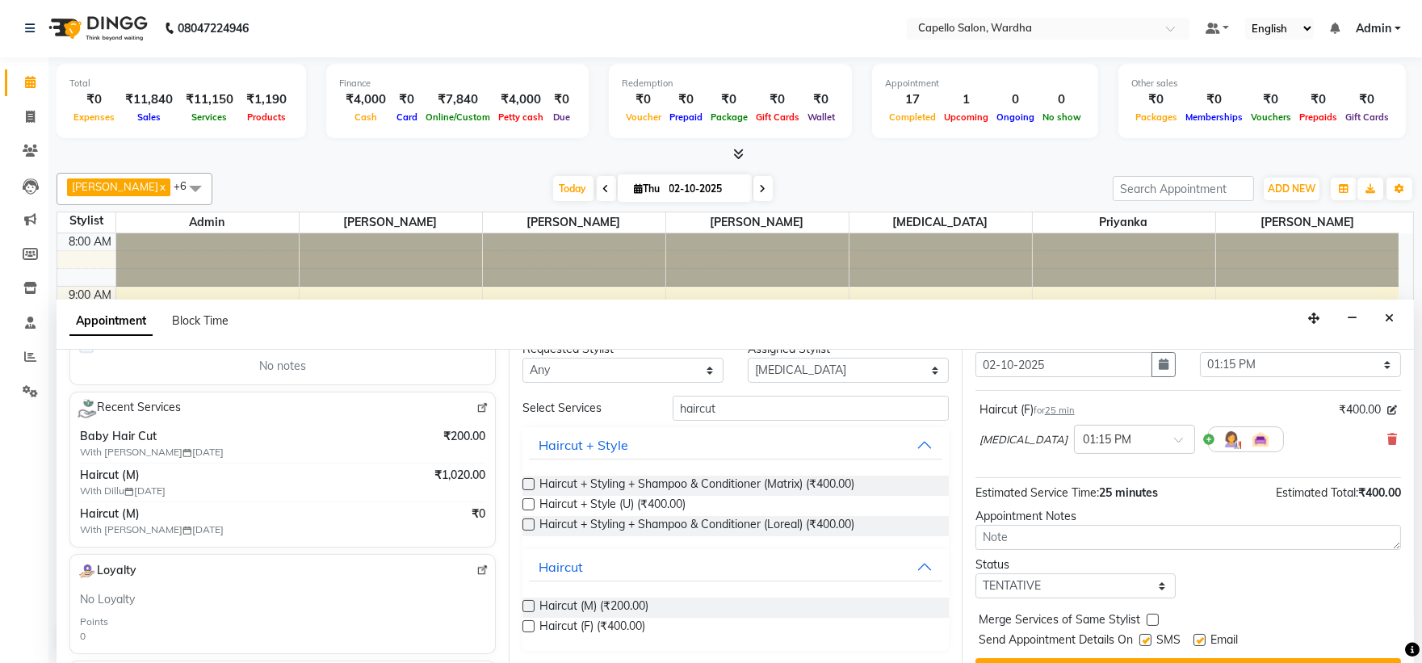
scroll to position [95, 0]
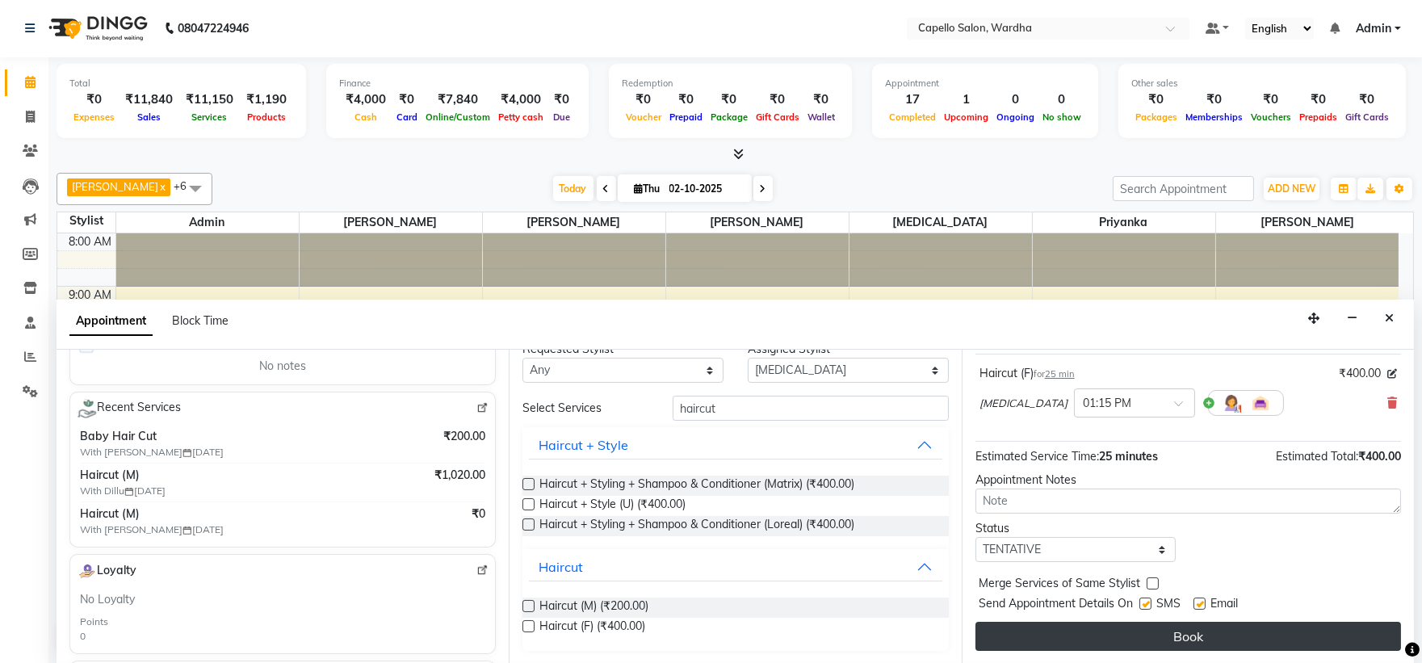
click at [1088, 640] on button "Book" at bounding box center [1188, 636] width 426 height 29
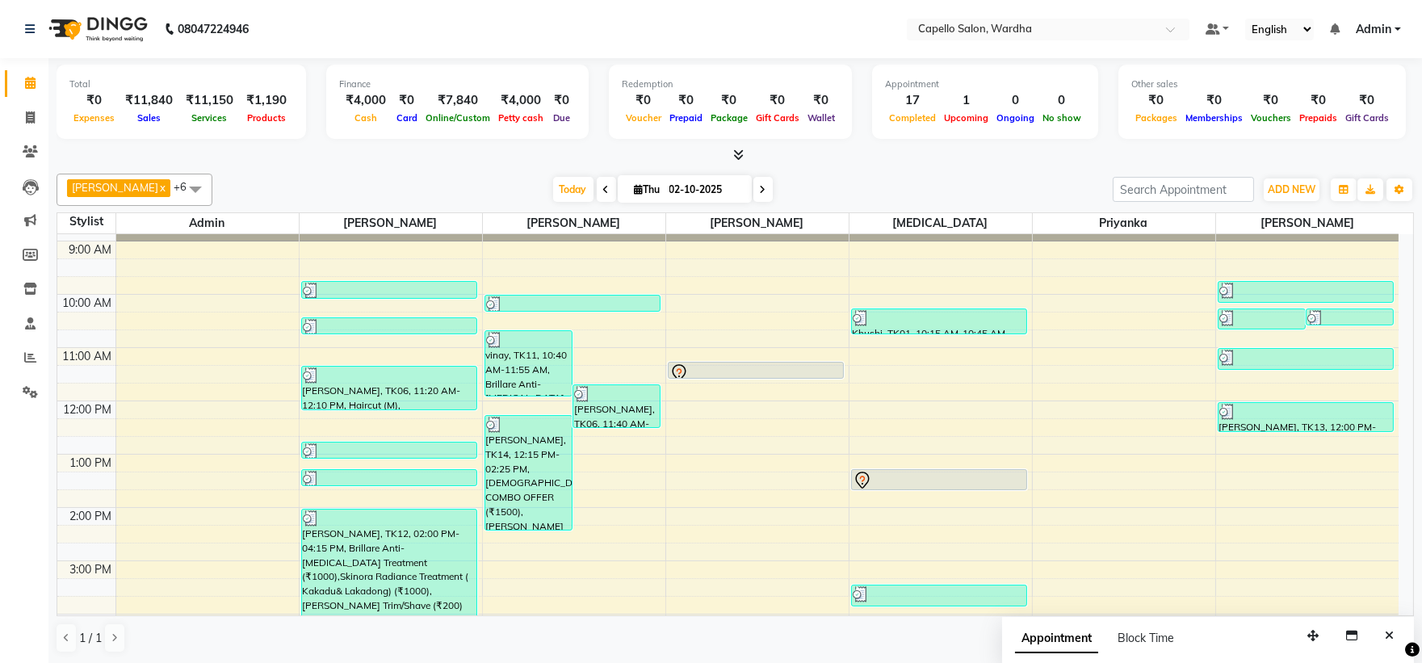
scroll to position [90, 0]
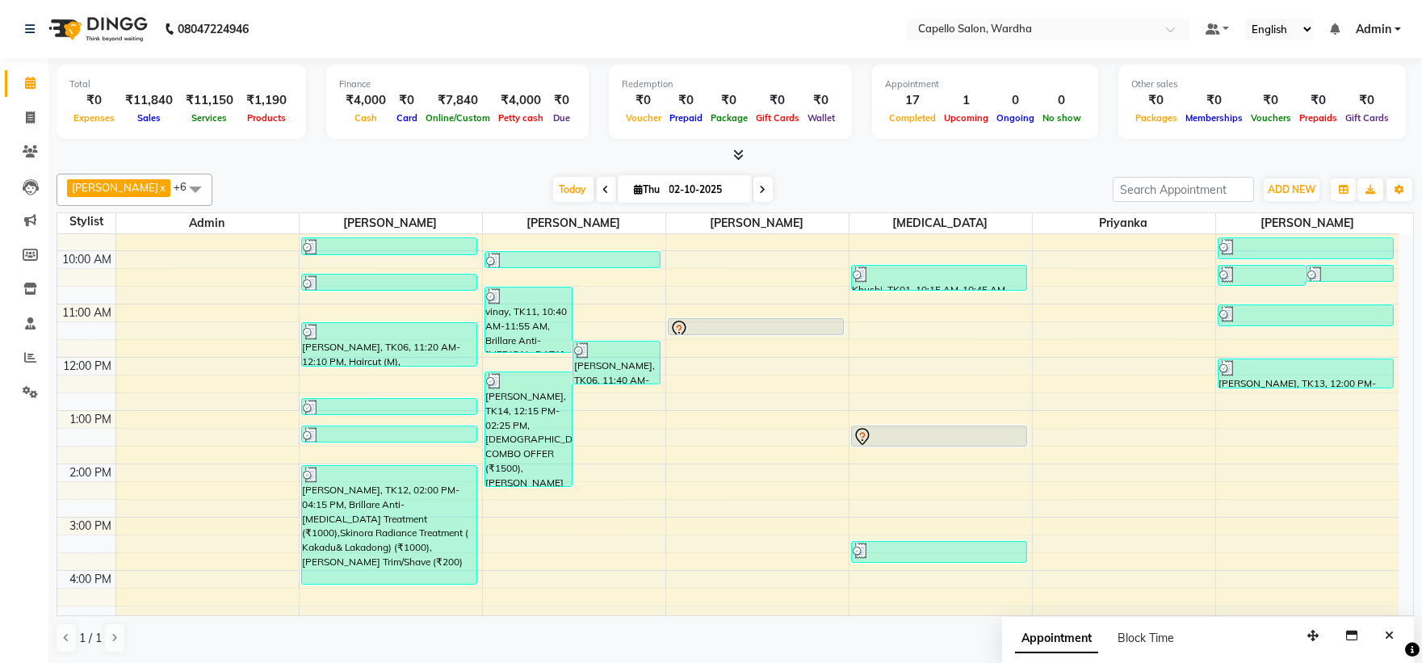
click at [541, 497] on div "8:00 AM 9:00 AM 10:00 AM 11:00 AM 12:00 PM 1:00 PM 2:00 PM 3:00 PM 4:00 PM 5:00…" at bounding box center [727, 491] width 1341 height 692
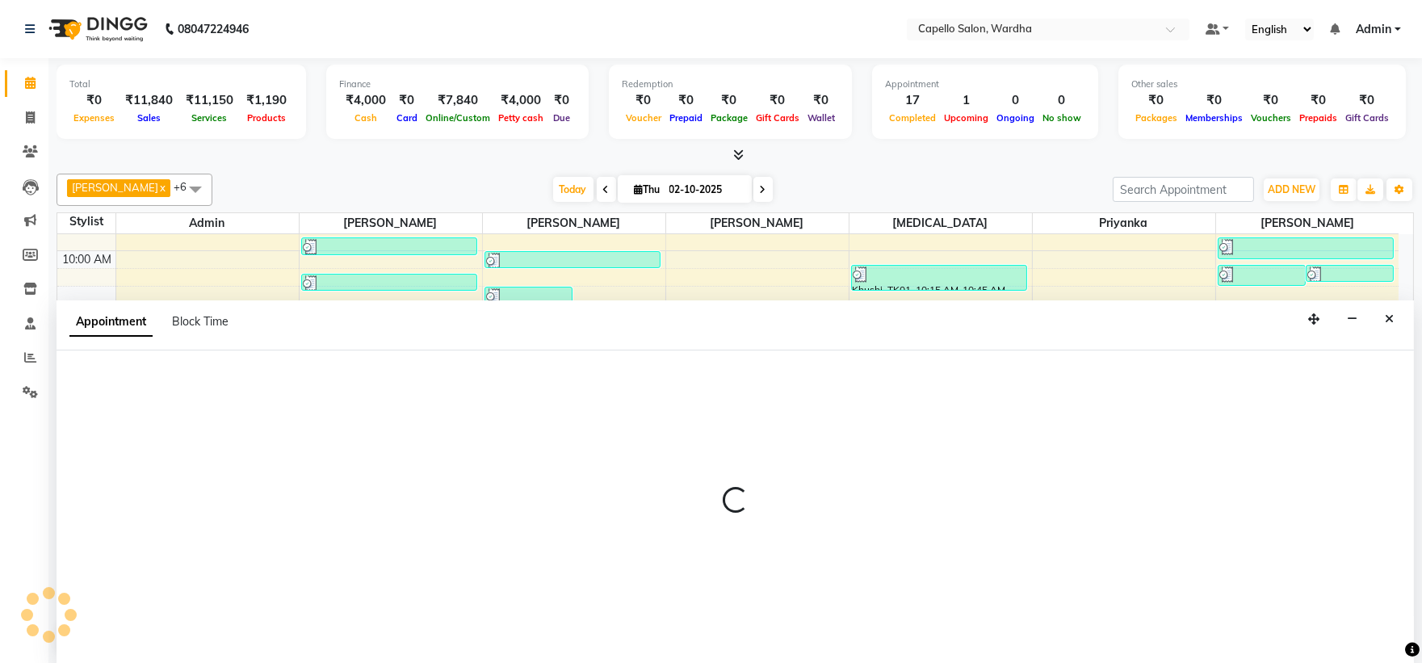
scroll to position [1, 0]
select select "35417"
select select "tentative"
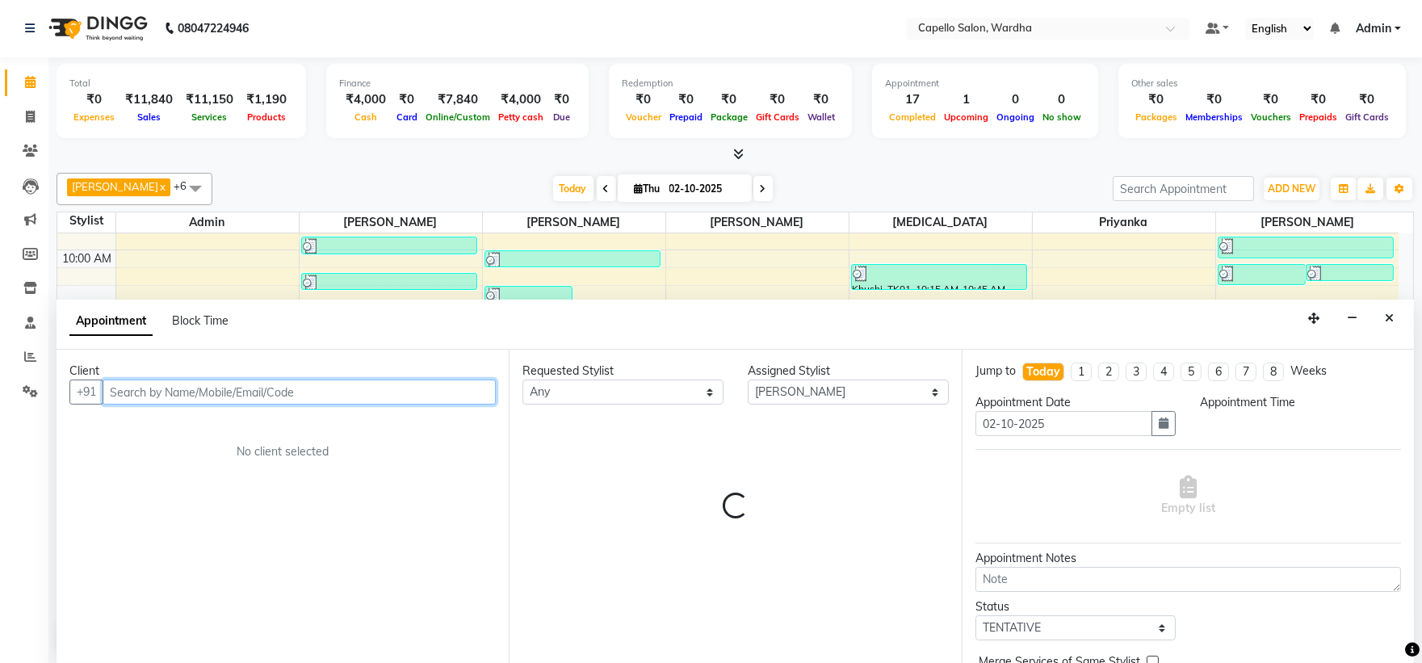
select select "855"
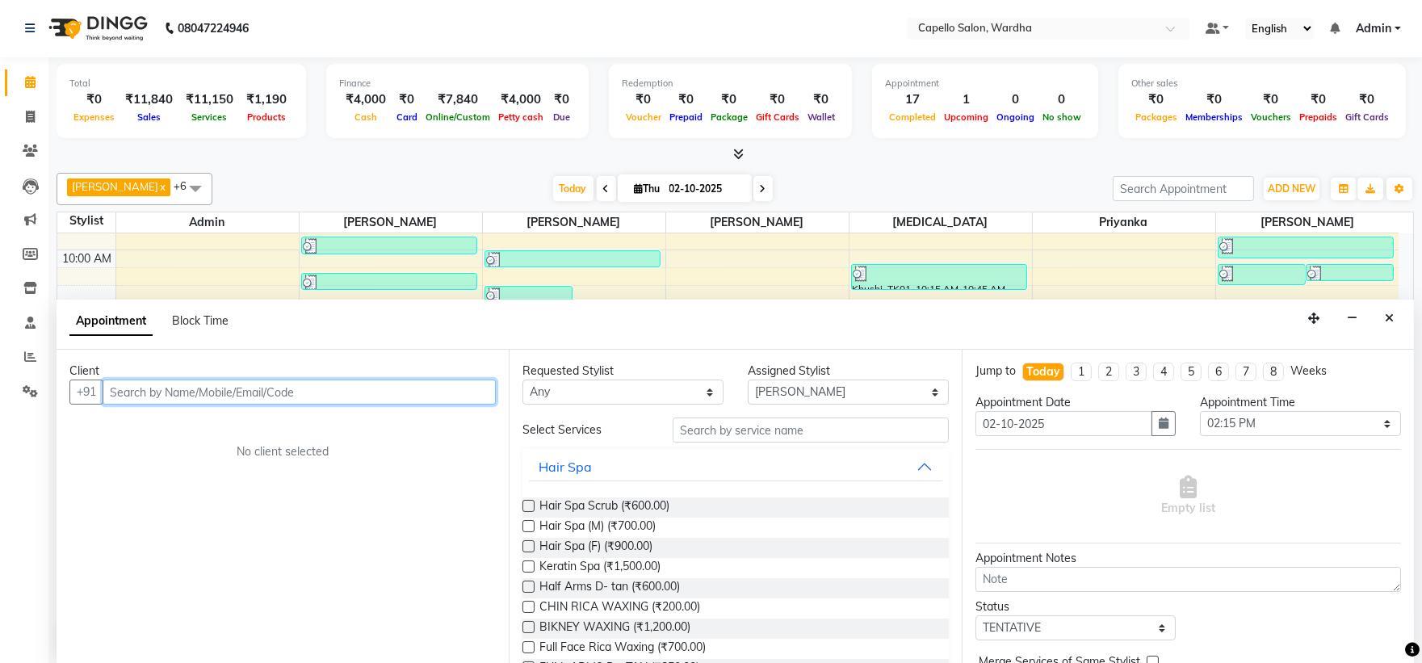
click at [277, 381] on input "text" at bounding box center [299, 392] width 393 height 25
click at [275, 392] on input "text" at bounding box center [299, 392] width 393 height 25
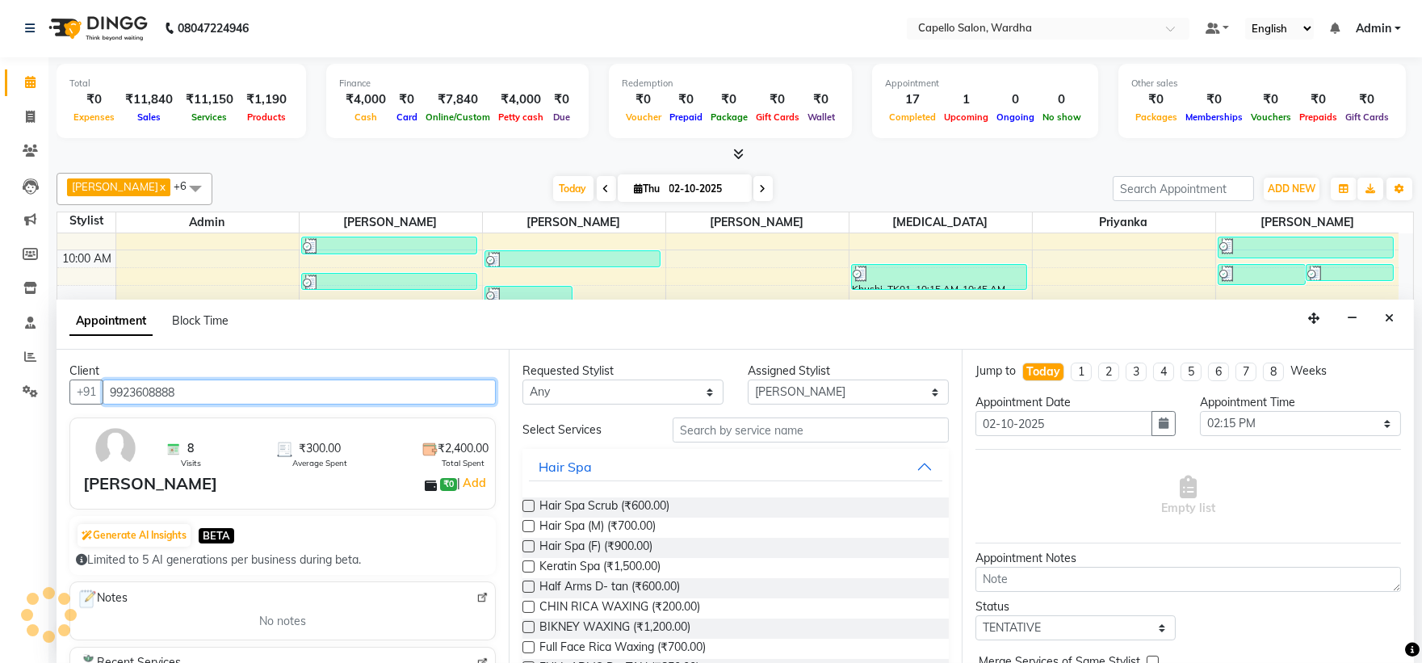
type input "9923608888"
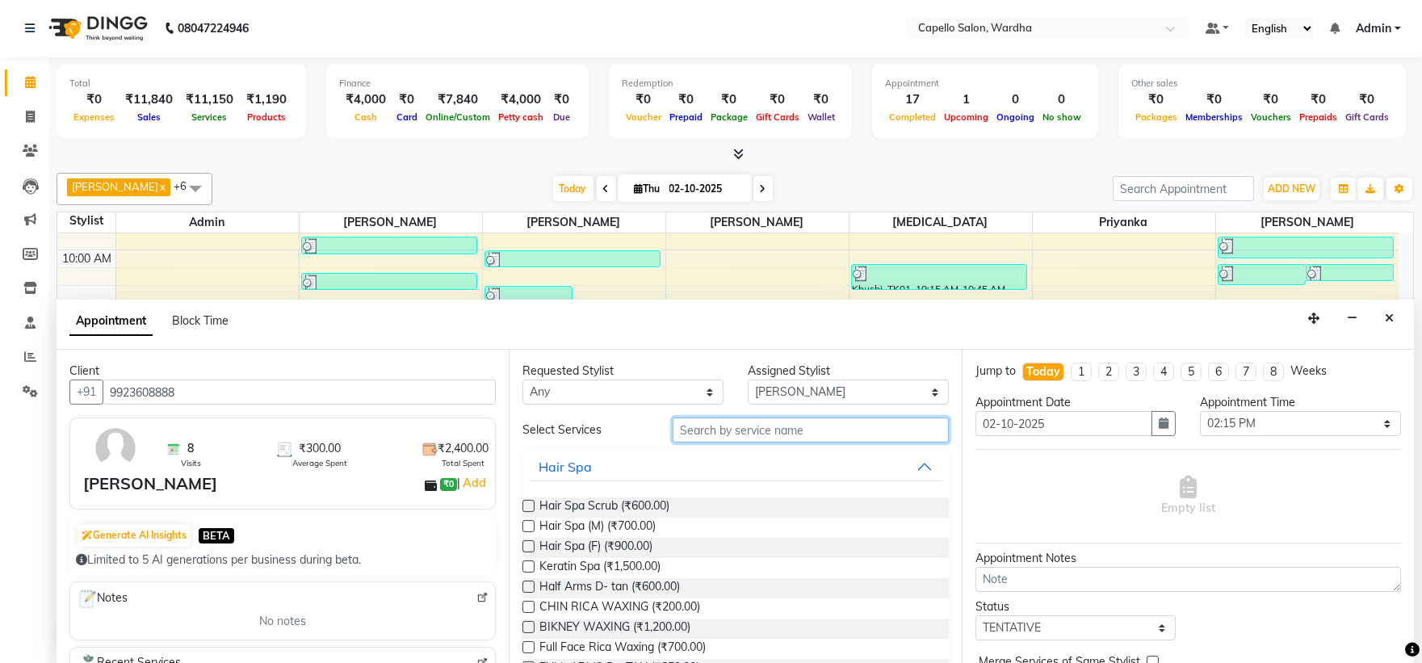
click at [693, 418] on input "text" at bounding box center [811, 429] width 276 height 25
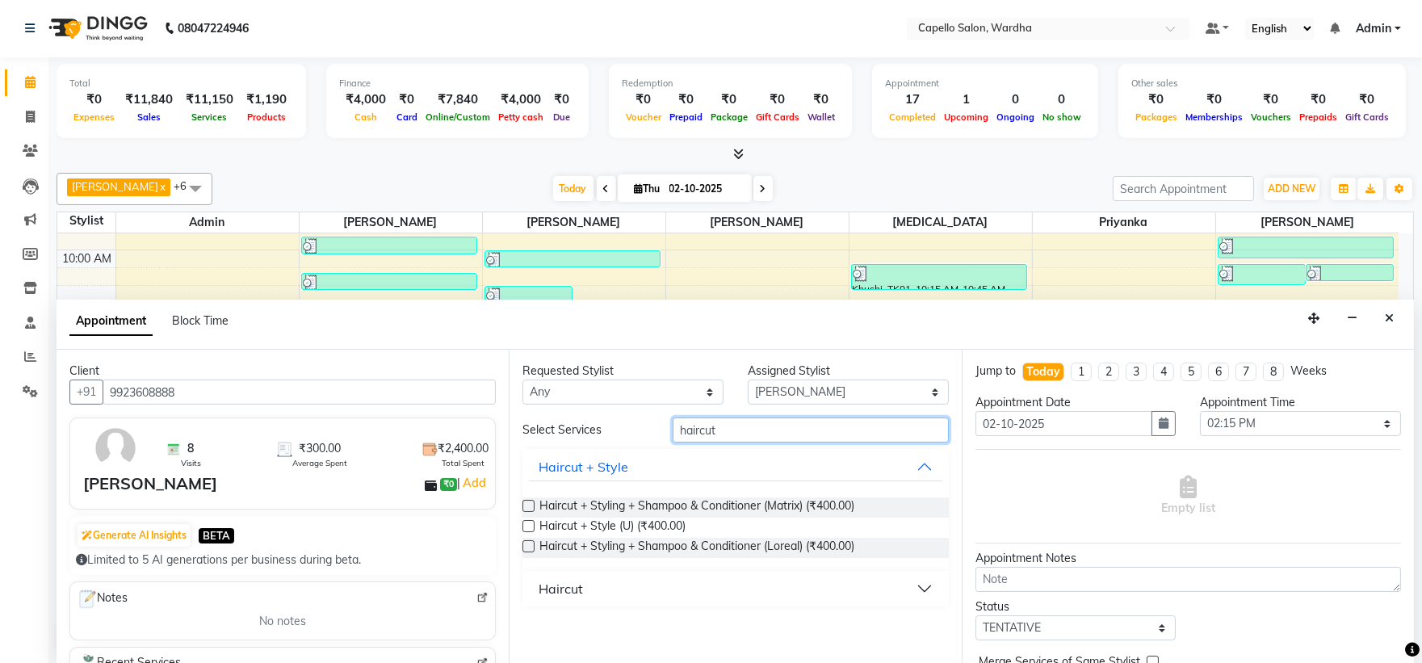
type input "haircut"
click at [577, 591] on div "Haircut" at bounding box center [561, 588] width 44 height 19
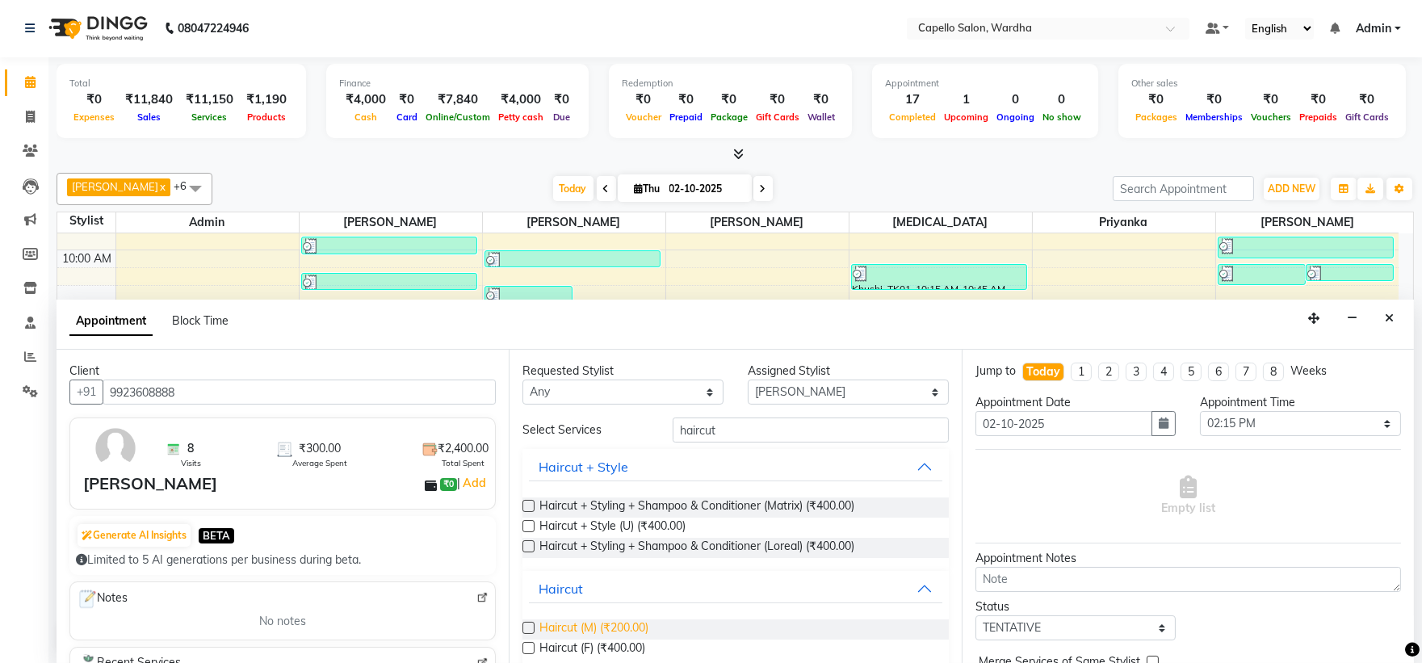
click at [603, 631] on span "Haircut (M) (₹200.00)" at bounding box center [593, 629] width 109 height 20
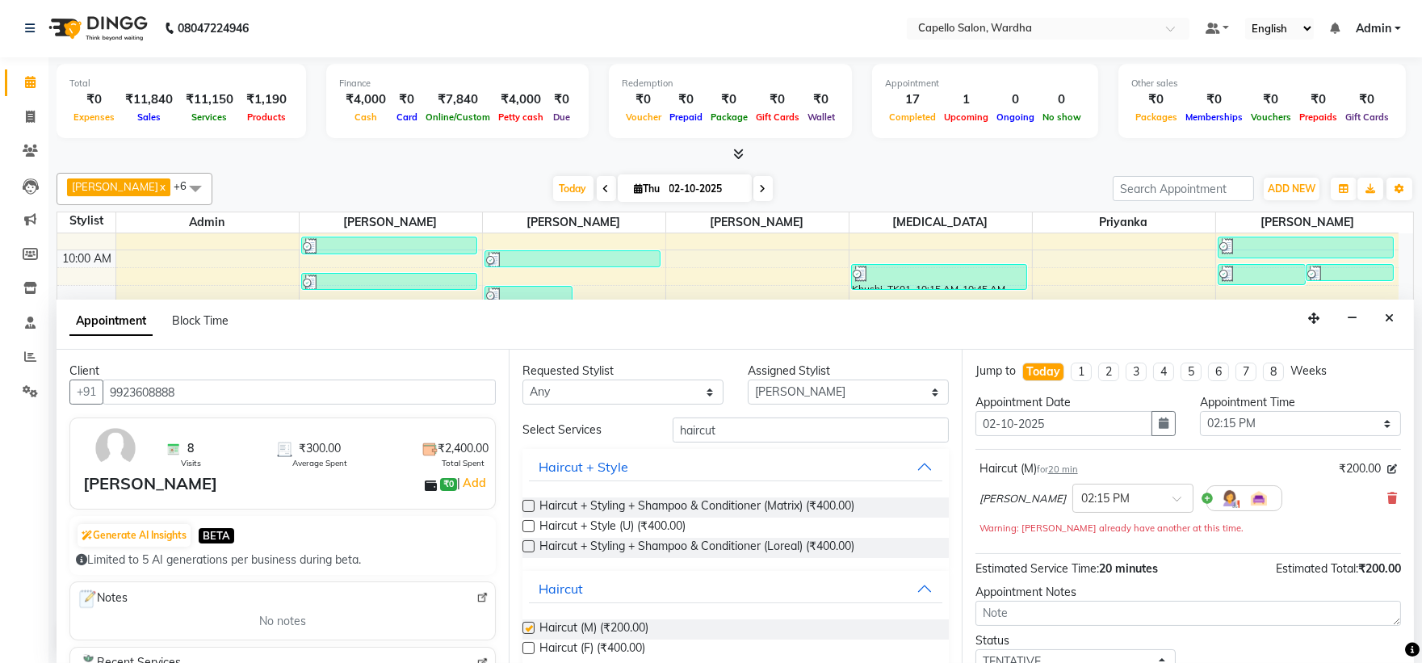
checkbox input "false"
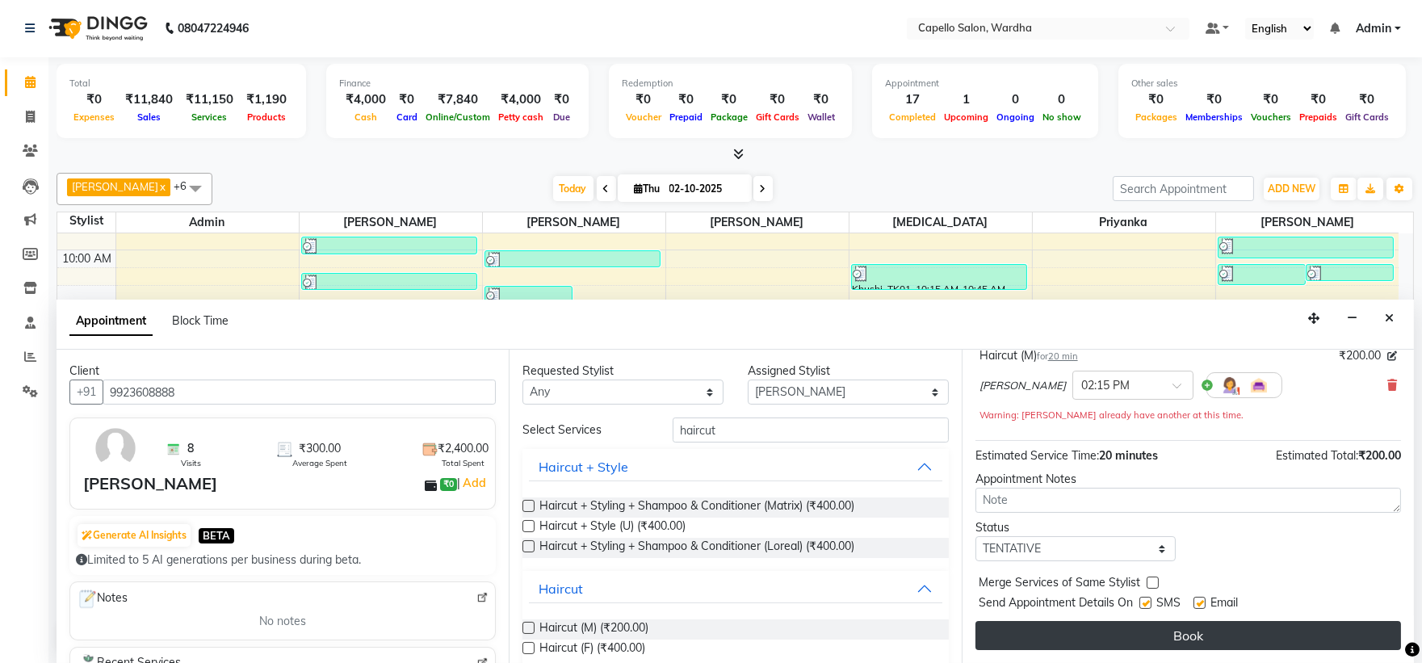
click at [1126, 633] on button "Book" at bounding box center [1188, 635] width 426 height 29
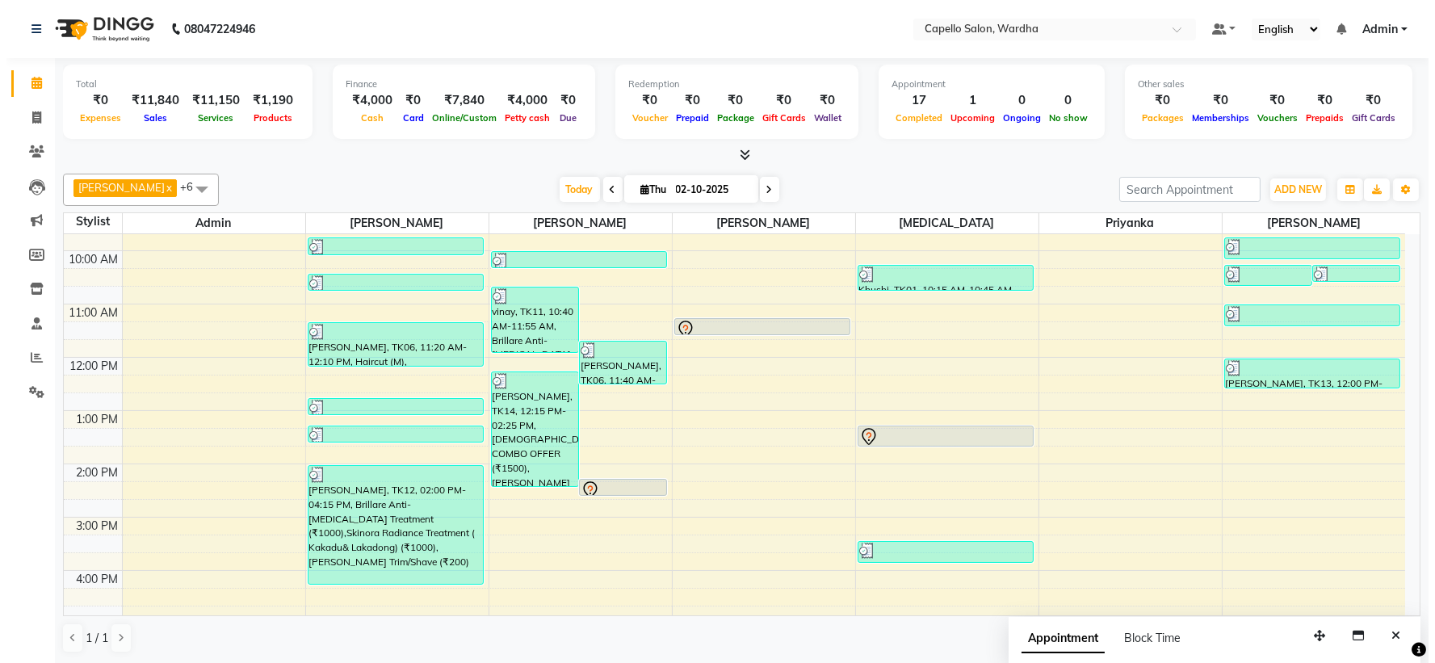
scroll to position [1, 0]
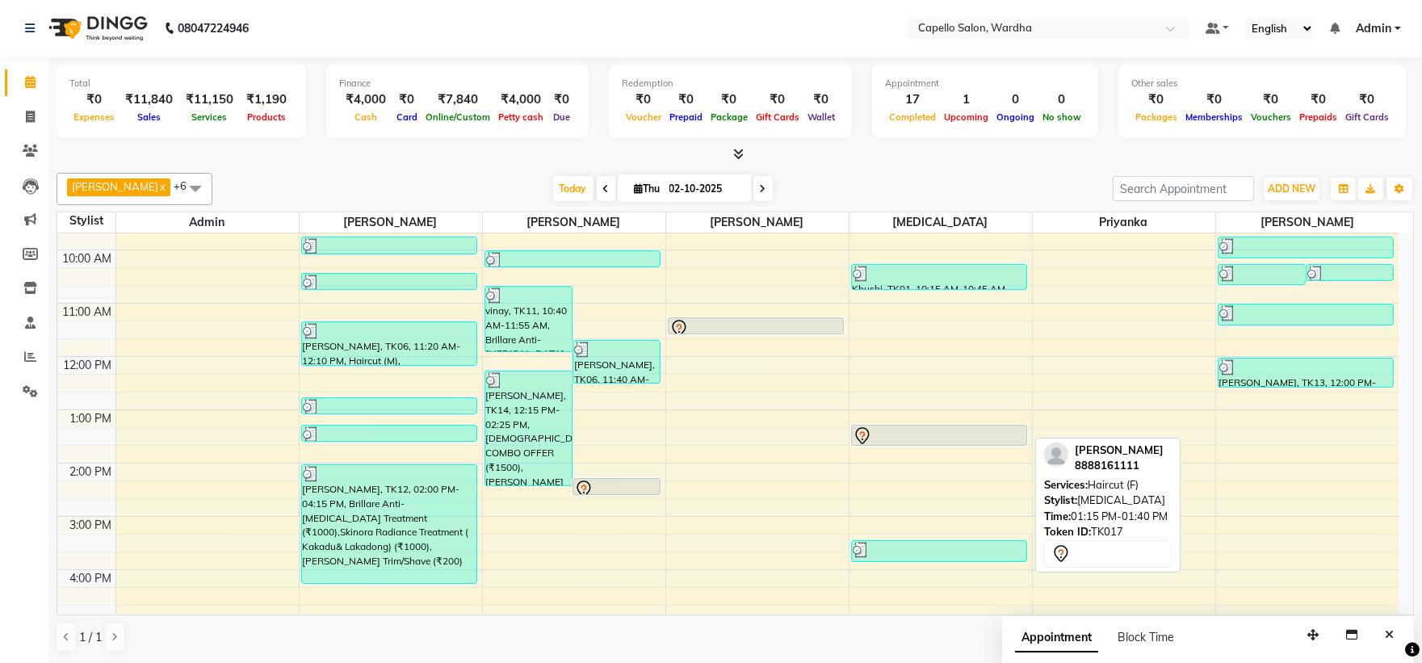
click at [906, 429] on div at bounding box center [939, 435] width 173 height 19
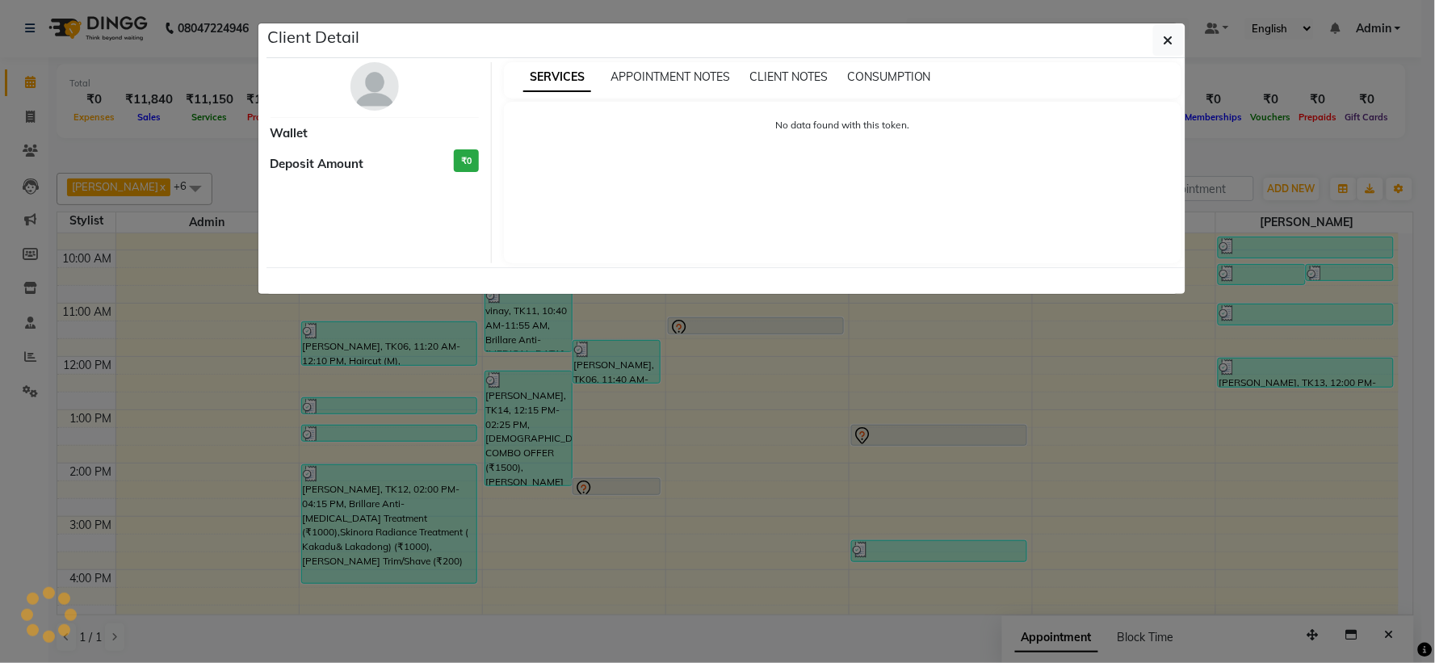
select select "7"
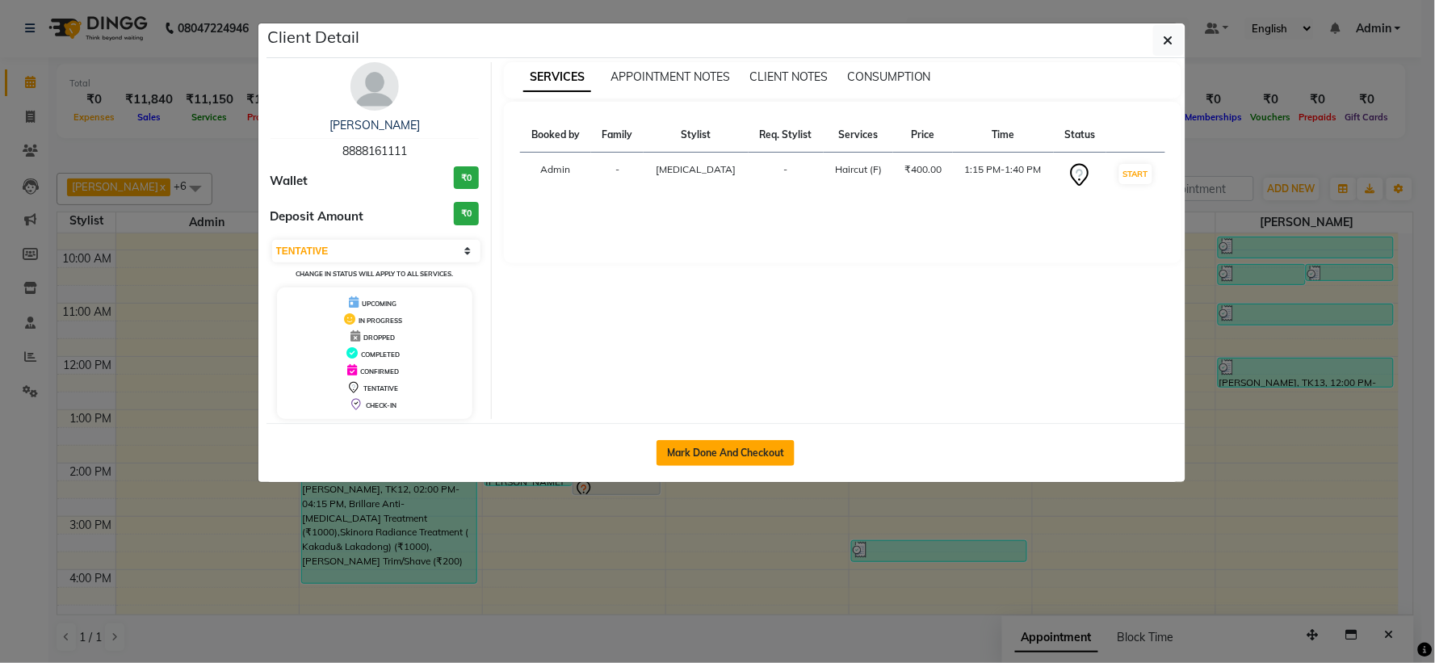
click at [769, 445] on button "Mark Done And Checkout" at bounding box center [725, 453] width 138 height 26
select select "service"
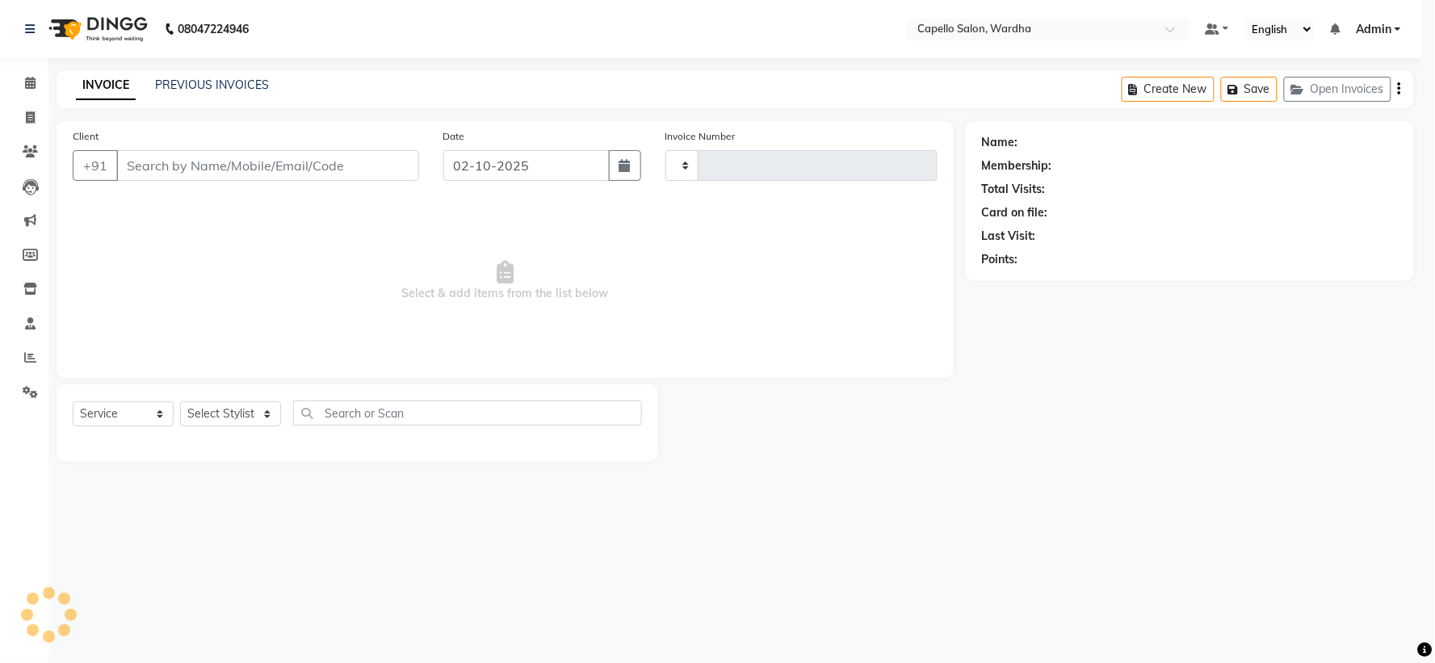
type input "2506"
select select "4620"
type input "8888161111"
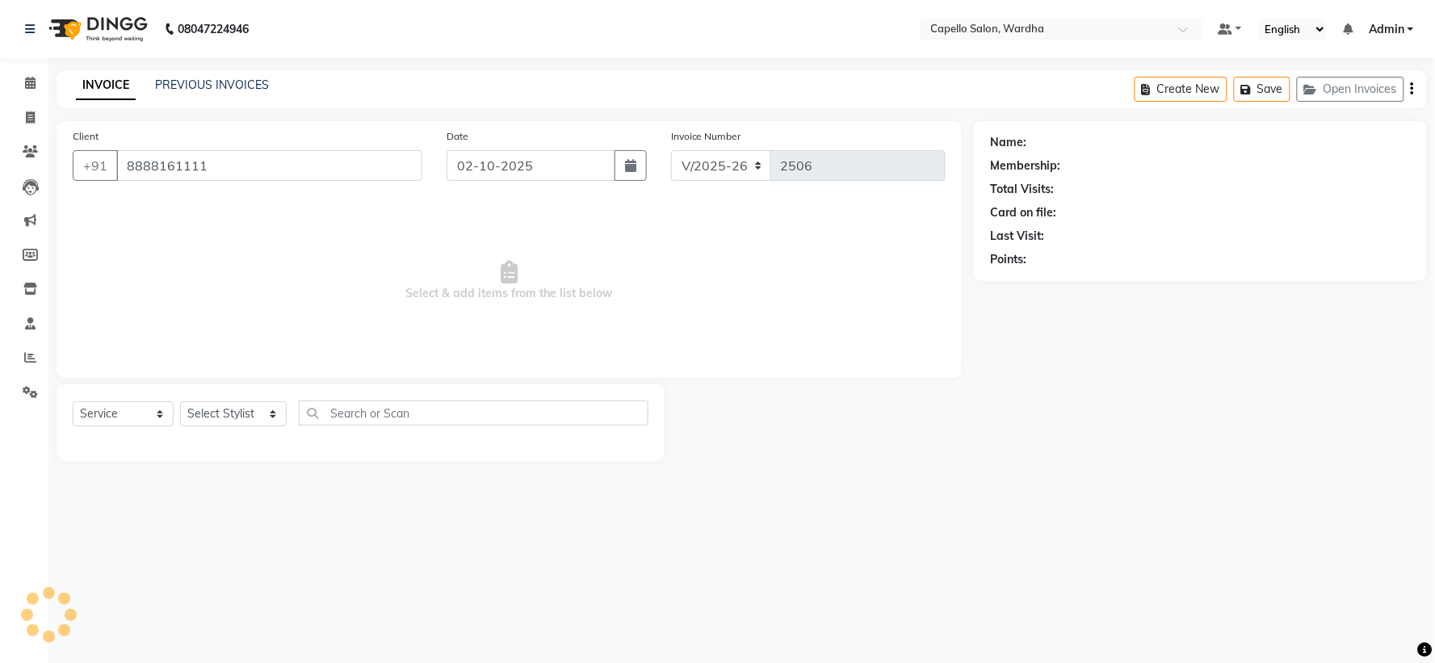
select select "48634"
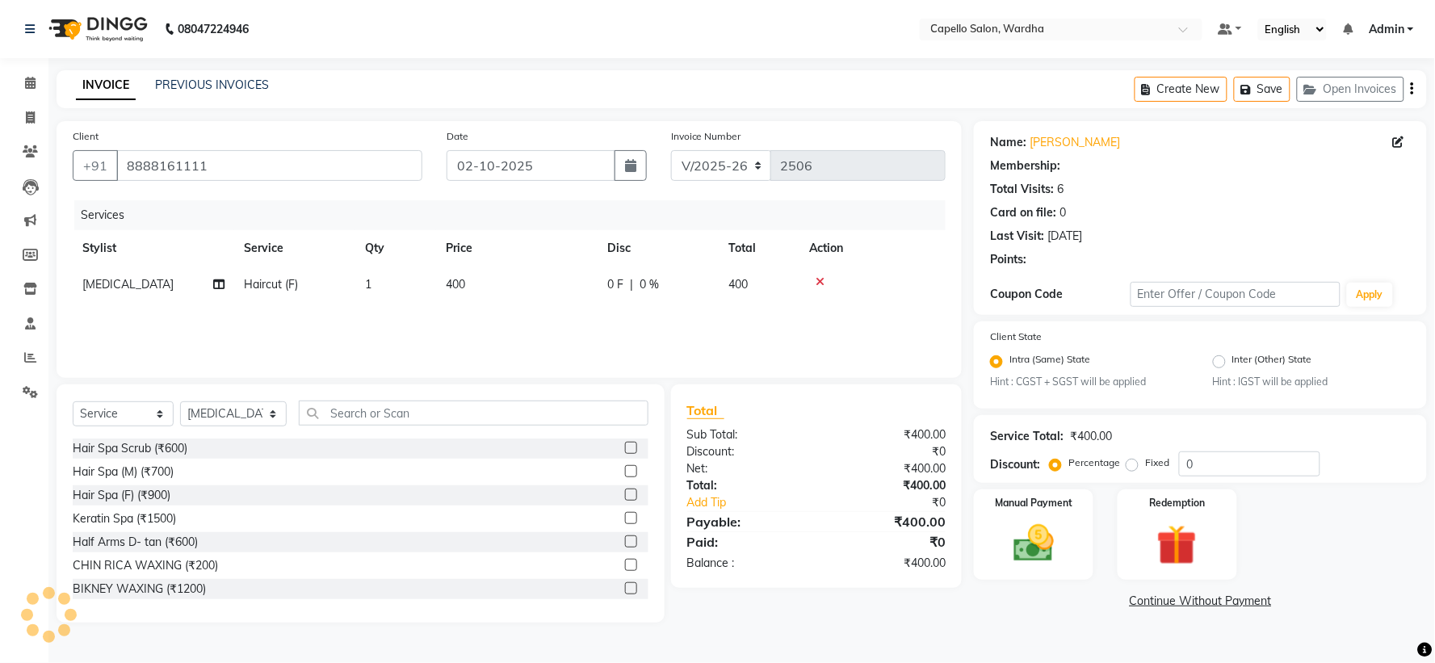
select select "1: Object"
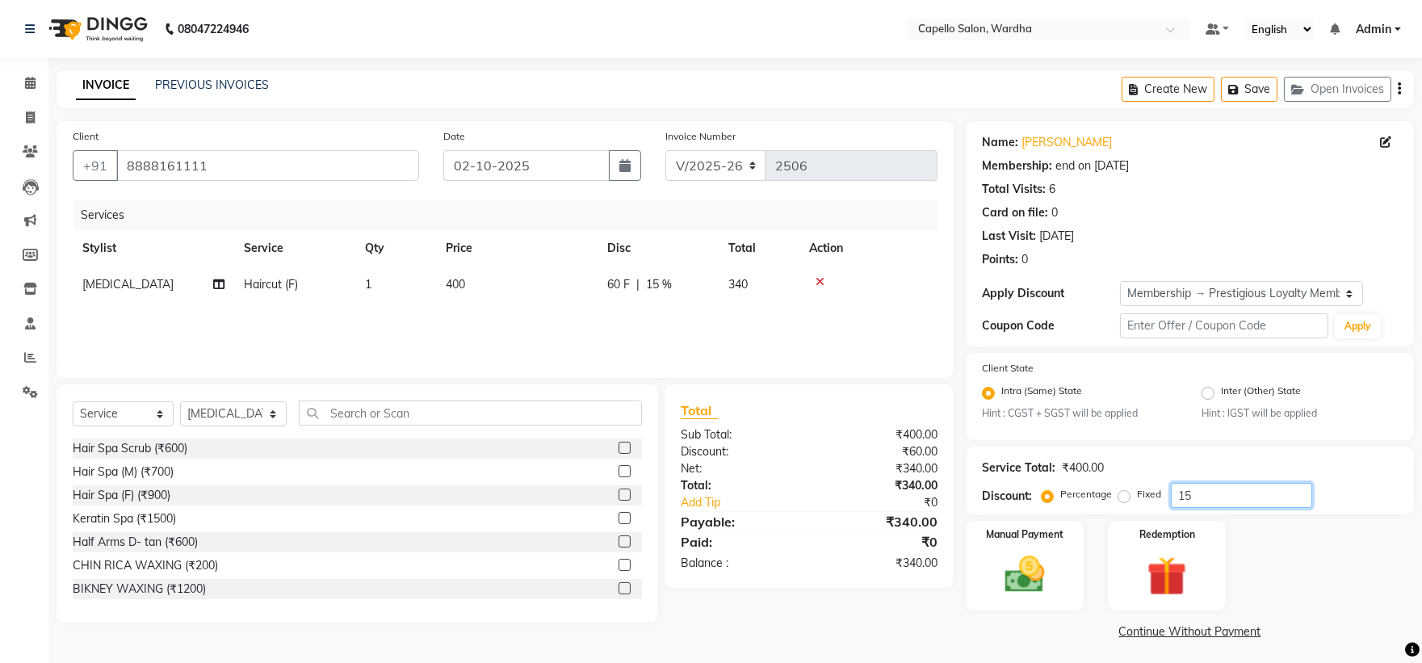
click at [1248, 493] on input "15" at bounding box center [1241, 495] width 141 height 25
type input "1"
click at [1046, 547] on div "Manual Payment" at bounding box center [1024, 565] width 123 height 93
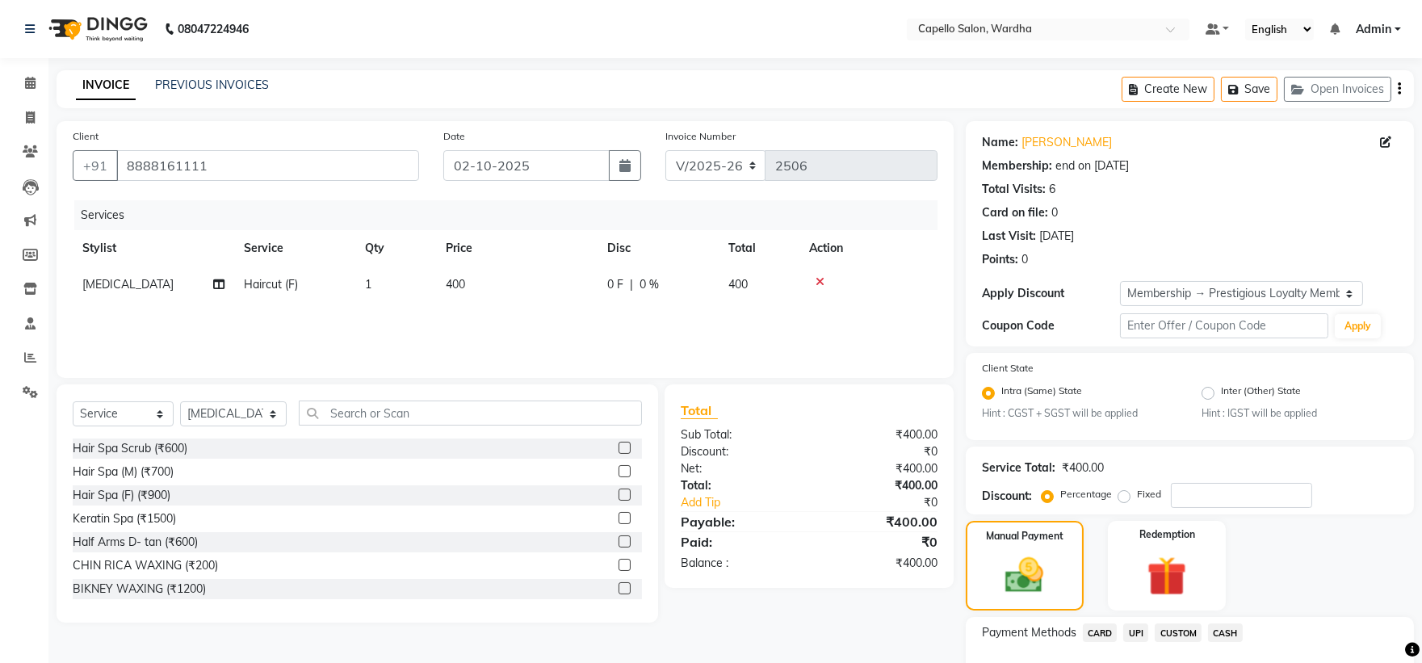
scroll to position [108, 0]
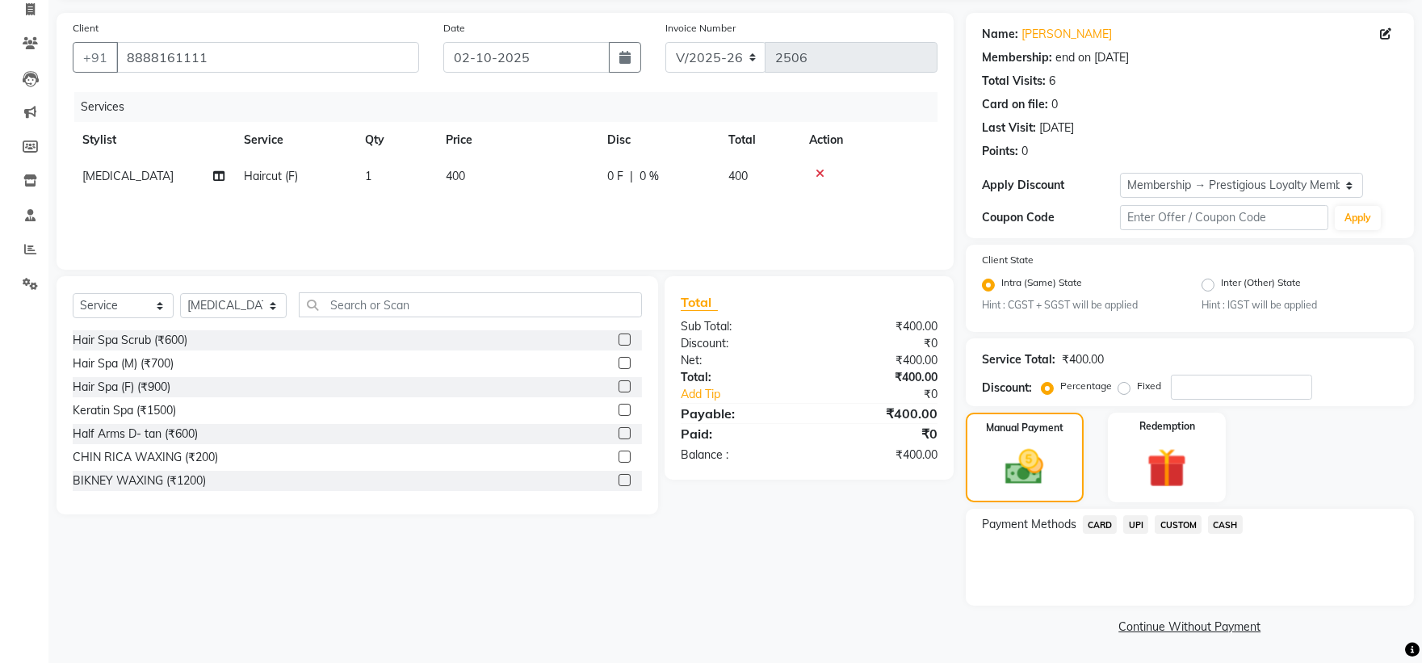
click at [1134, 522] on span "UPI" at bounding box center [1135, 524] width 25 height 19
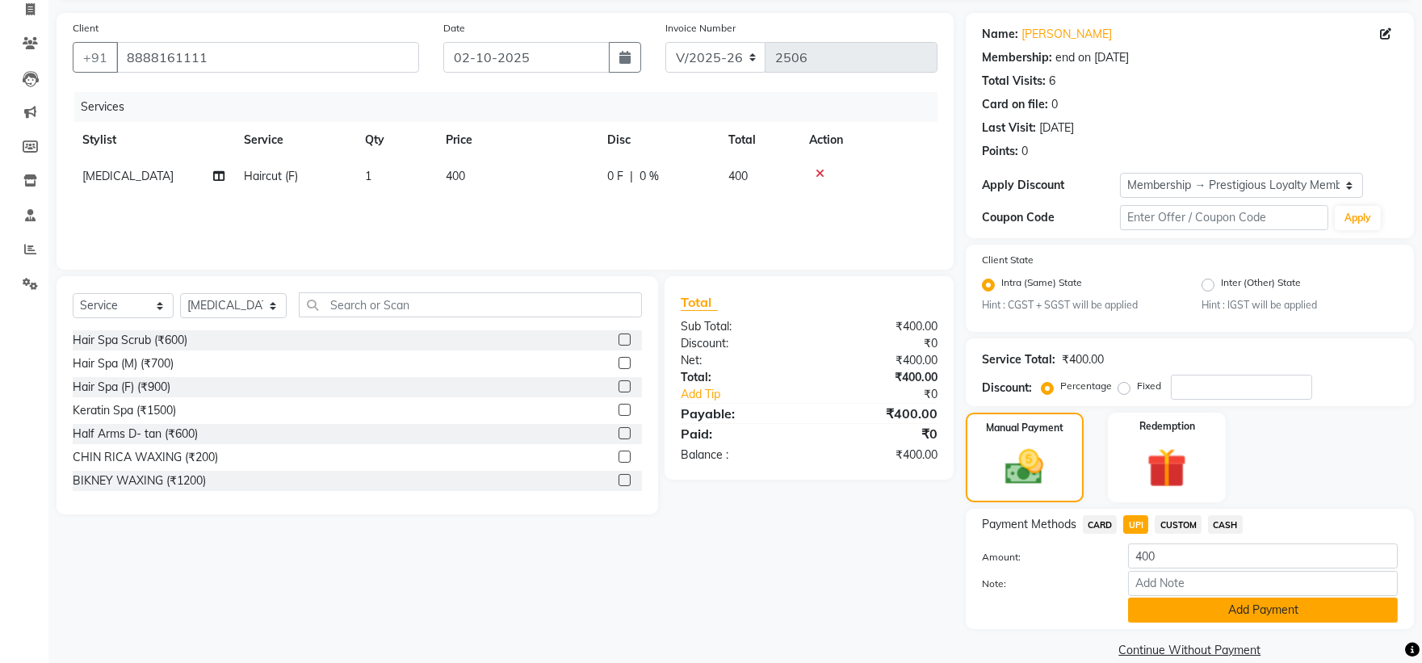
click at [1229, 615] on button "Add Payment" at bounding box center [1263, 610] width 270 height 25
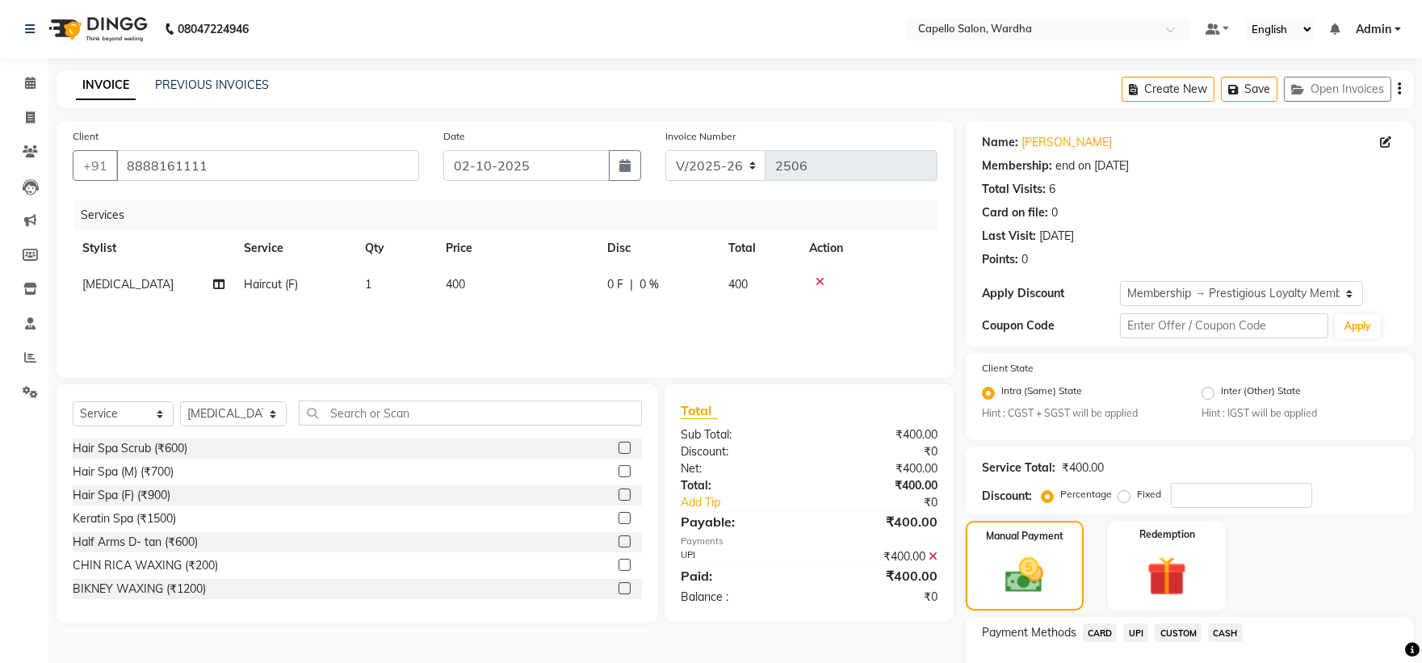
scroll to position [199, 0]
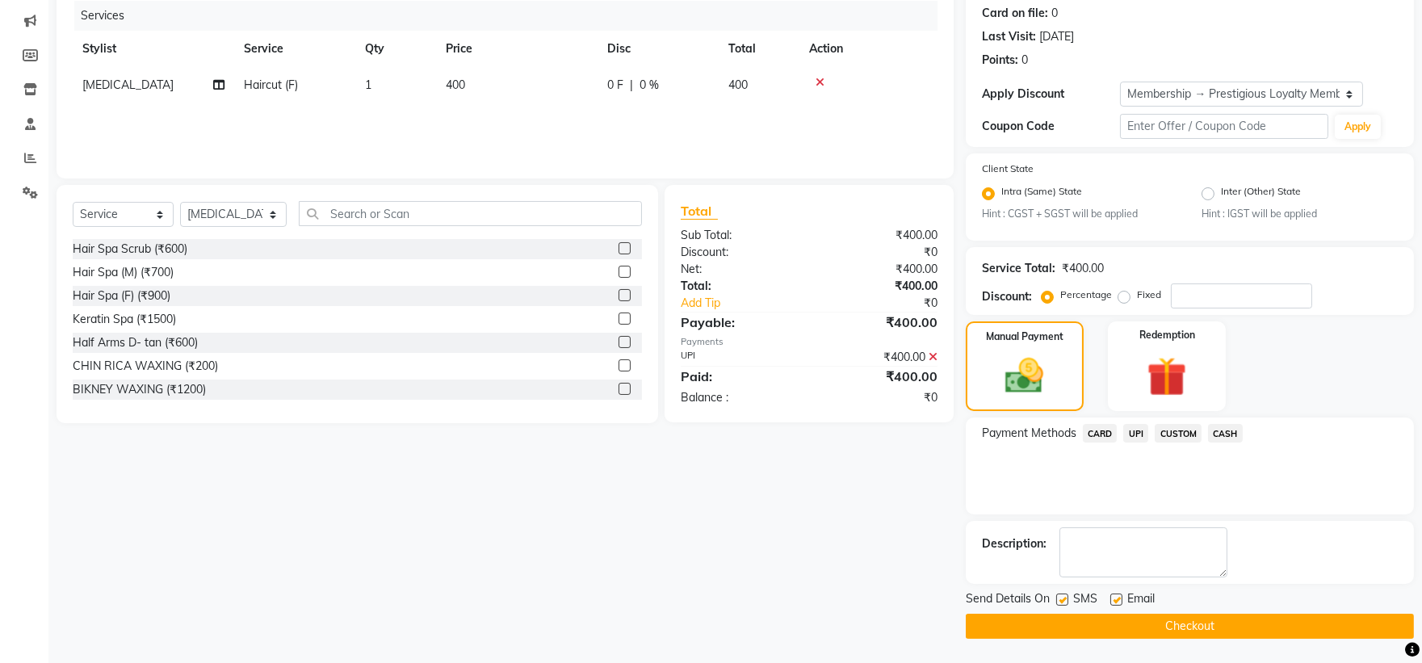
click at [1133, 627] on button "Checkout" at bounding box center [1190, 626] width 448 height 25
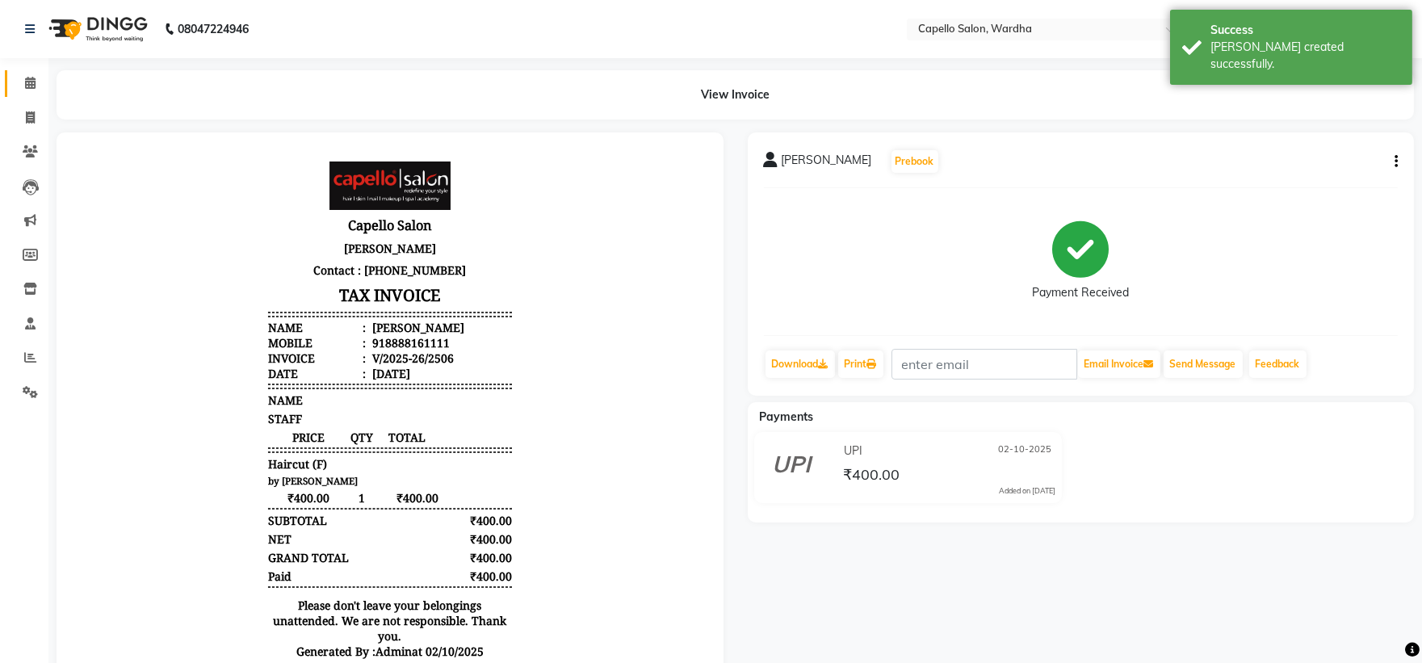
click at [47, 86] on div "View Invoice" at bounding box center [735, 94] width 1382 height 49
click at [25, 83] on icon at bounding box center [30, 83] width 10 height 12
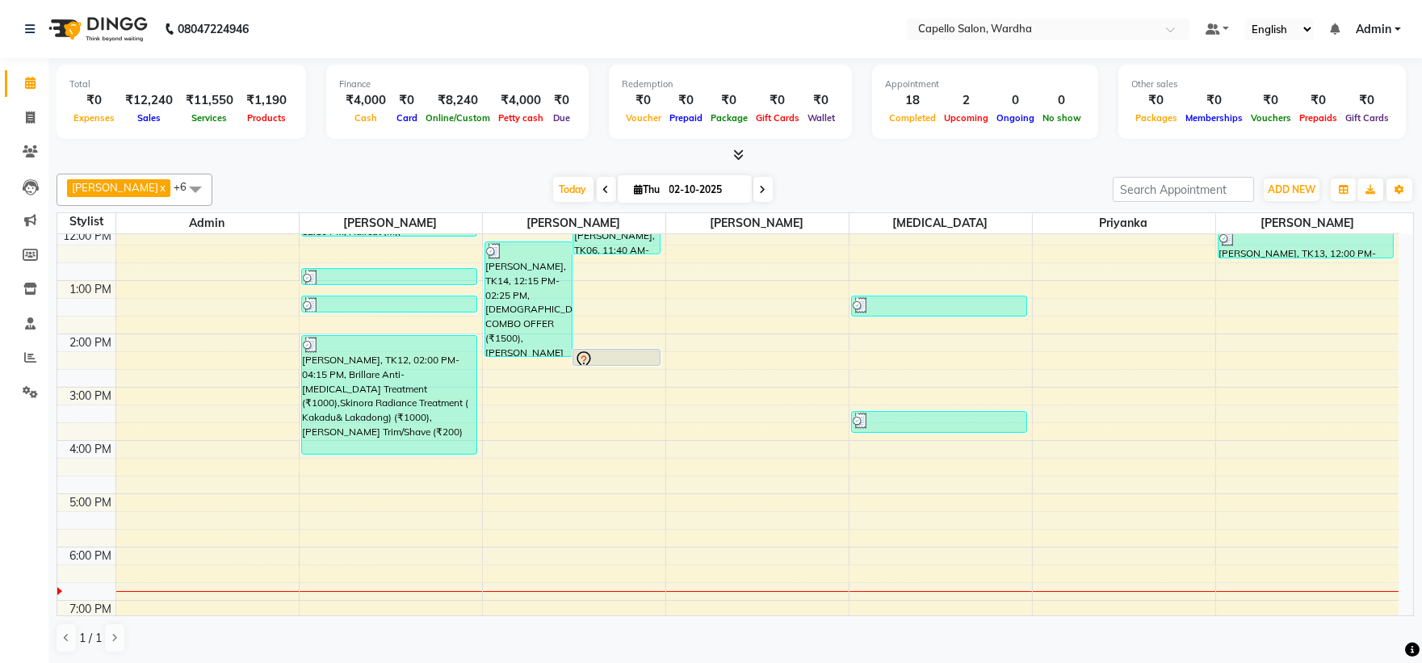
scroll to position [269, 0]
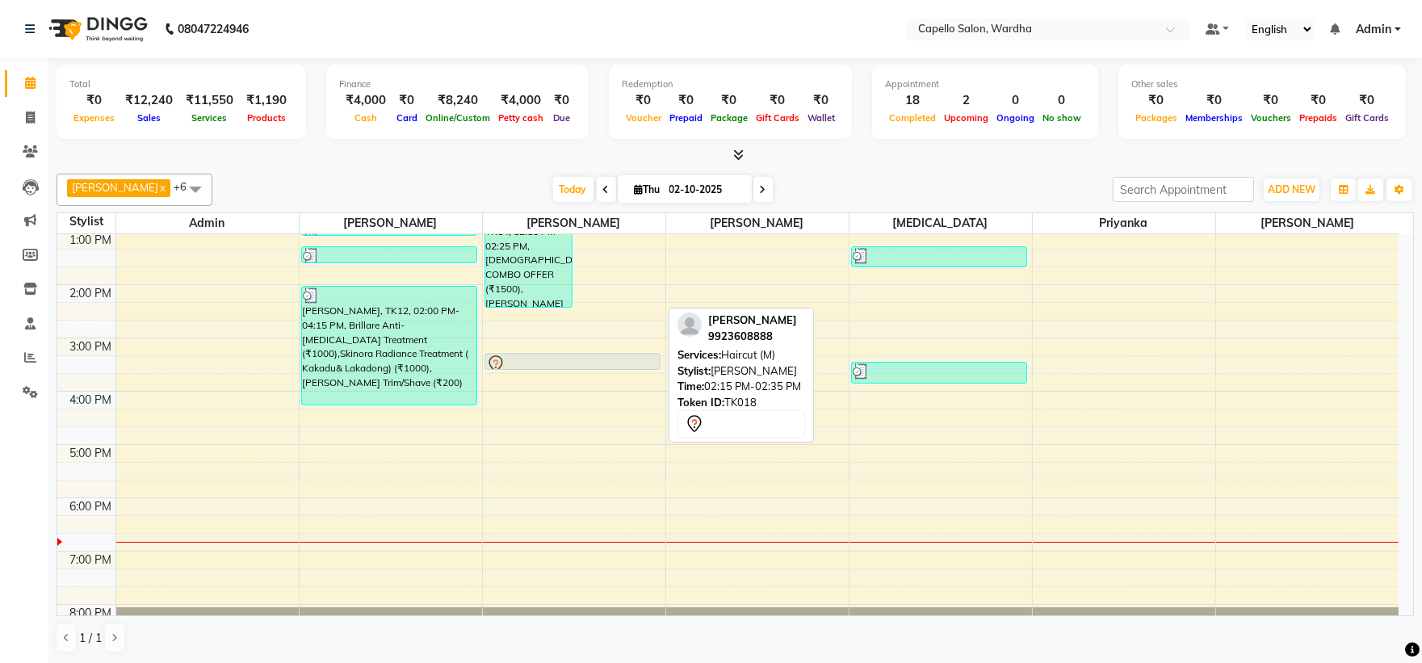
drag, startPoint x: 598, startPoint y: 302, endPoint x: 549, endPoint y: 342, distance: 63.2
click at [549, 342] on div "8:00 AM 9:00 AM 10:00 AM 11:00 AM 12:00 PM 1:00 PM 2:00 PM 3:00 PM 4:00 PM 5:00…" at bounding box center [727, 311] width 1341 height 692
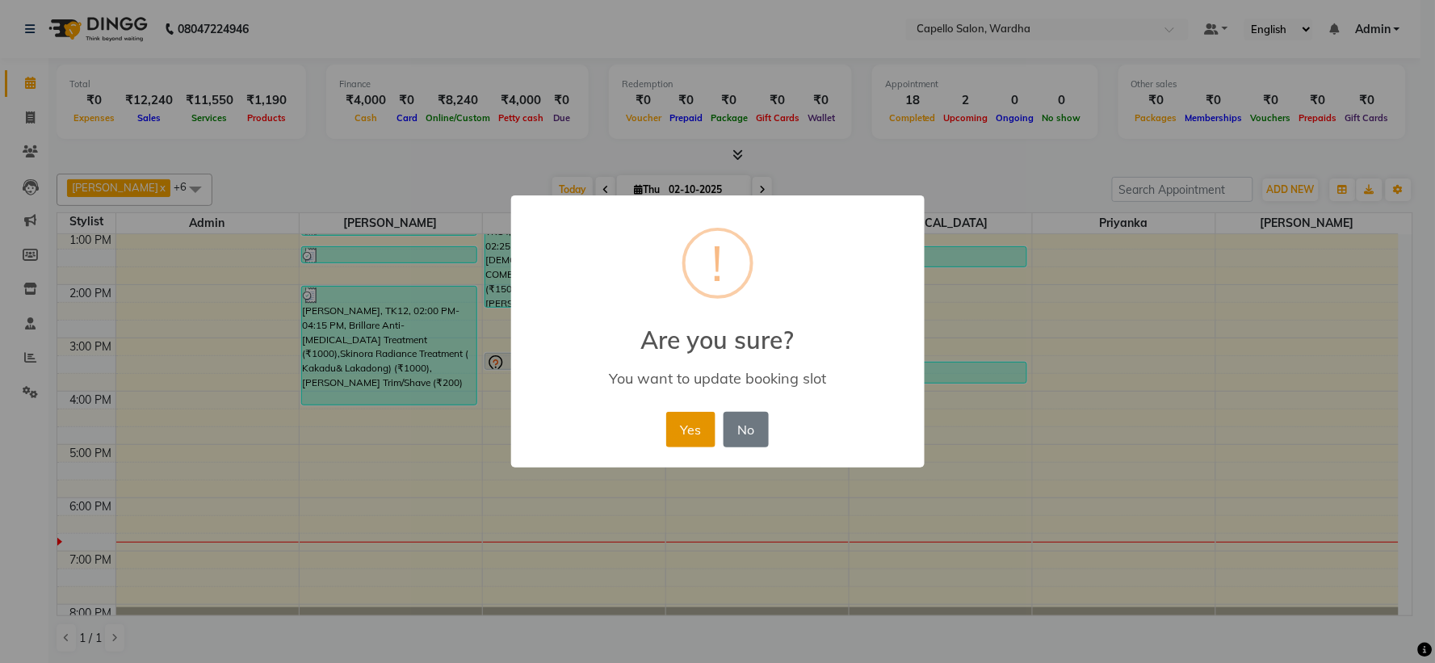
click at [680, 445] on button "Yes" at bounding box center [690, 430] width 49 height 36
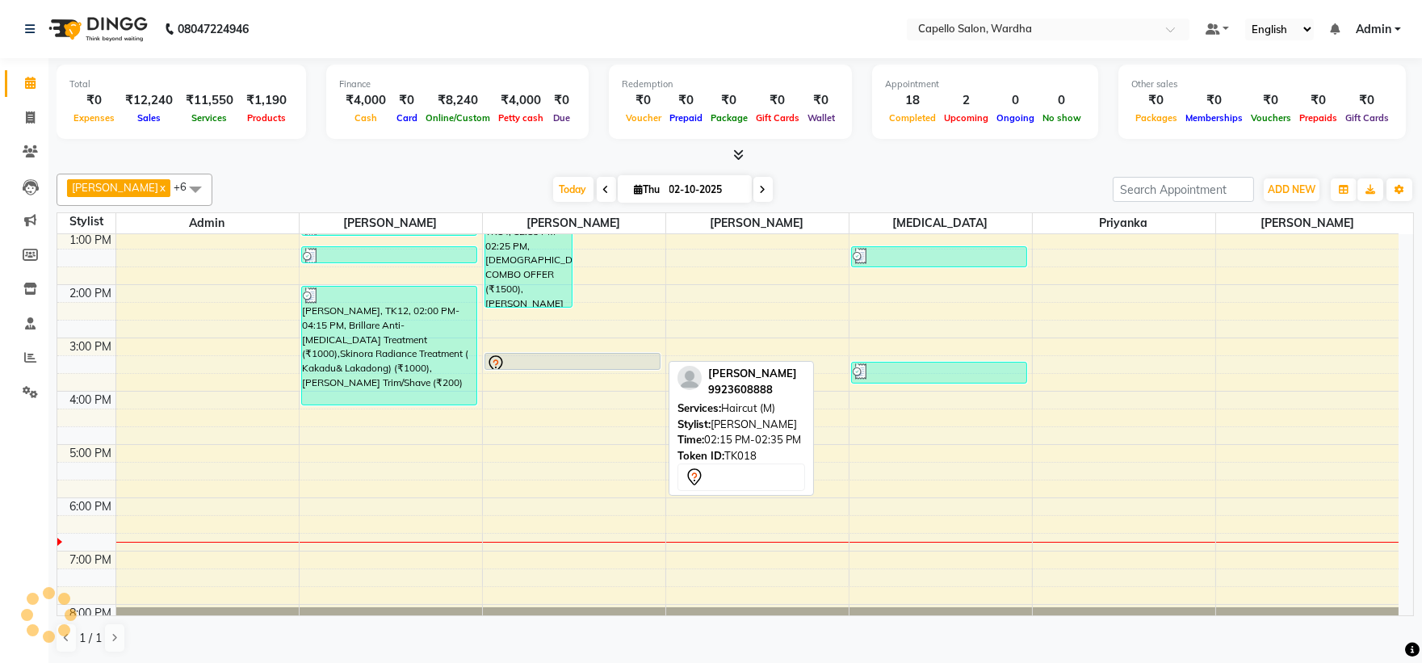
click at [544, 357] on div at bounding box center [572, 363] width 173 height 19
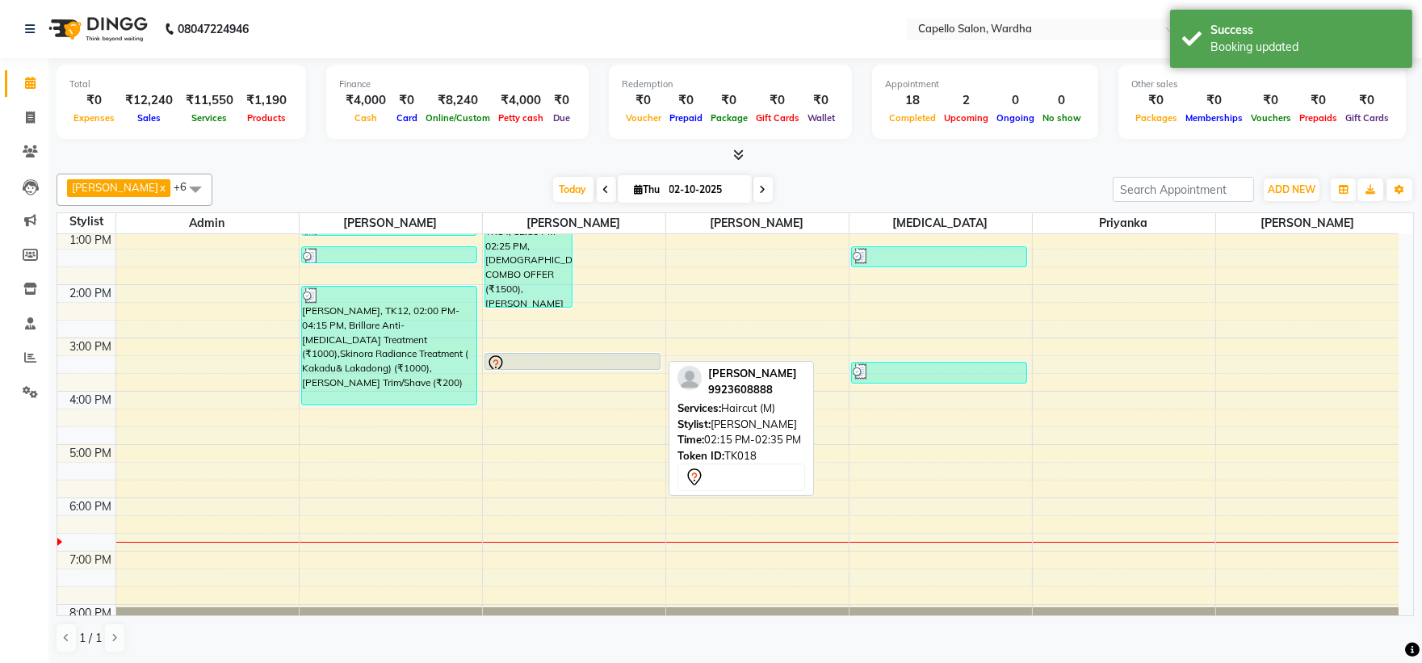
click at [618, 357] on div at bounding box center [572, 363] width 173 height 19
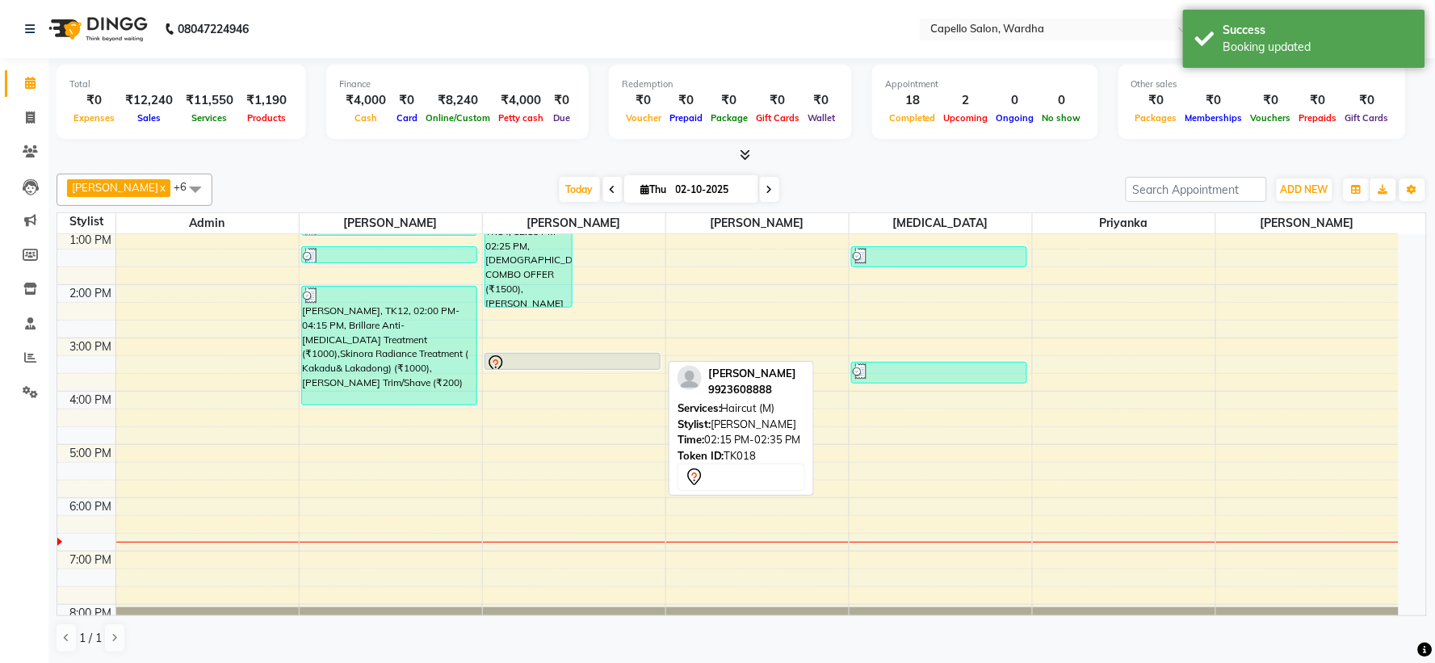
select select "7"
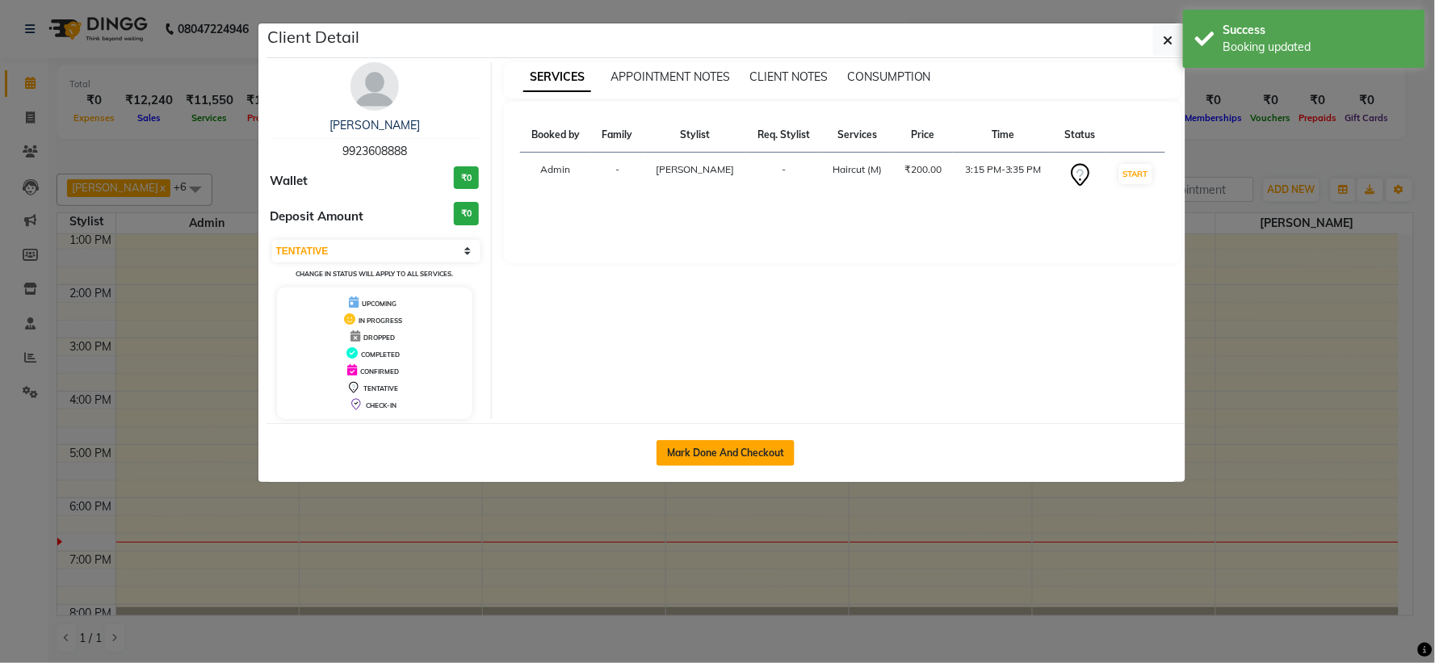
click at [733, 450] on button "Mark Done And Checkout" at bounding box center [725, 453] width 138 height 26
select select "4620"
select select "service"
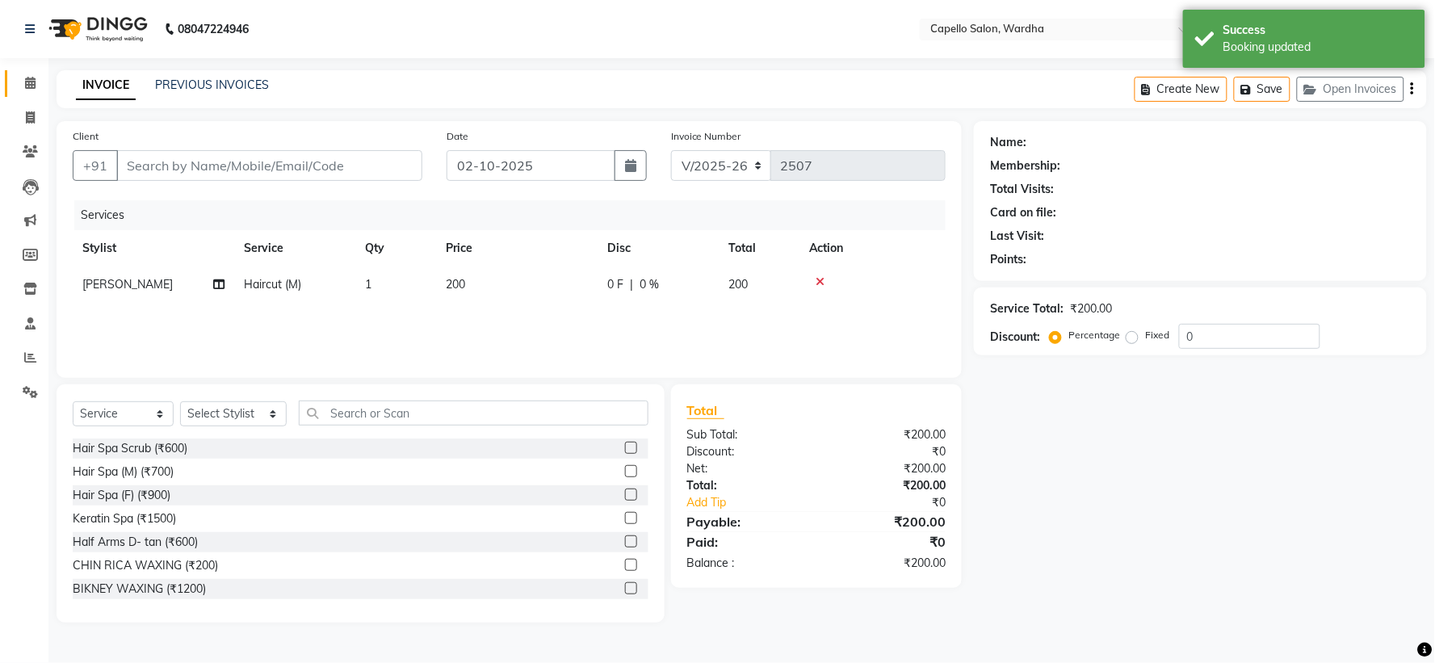
type input "9923608888"
select select "35417"
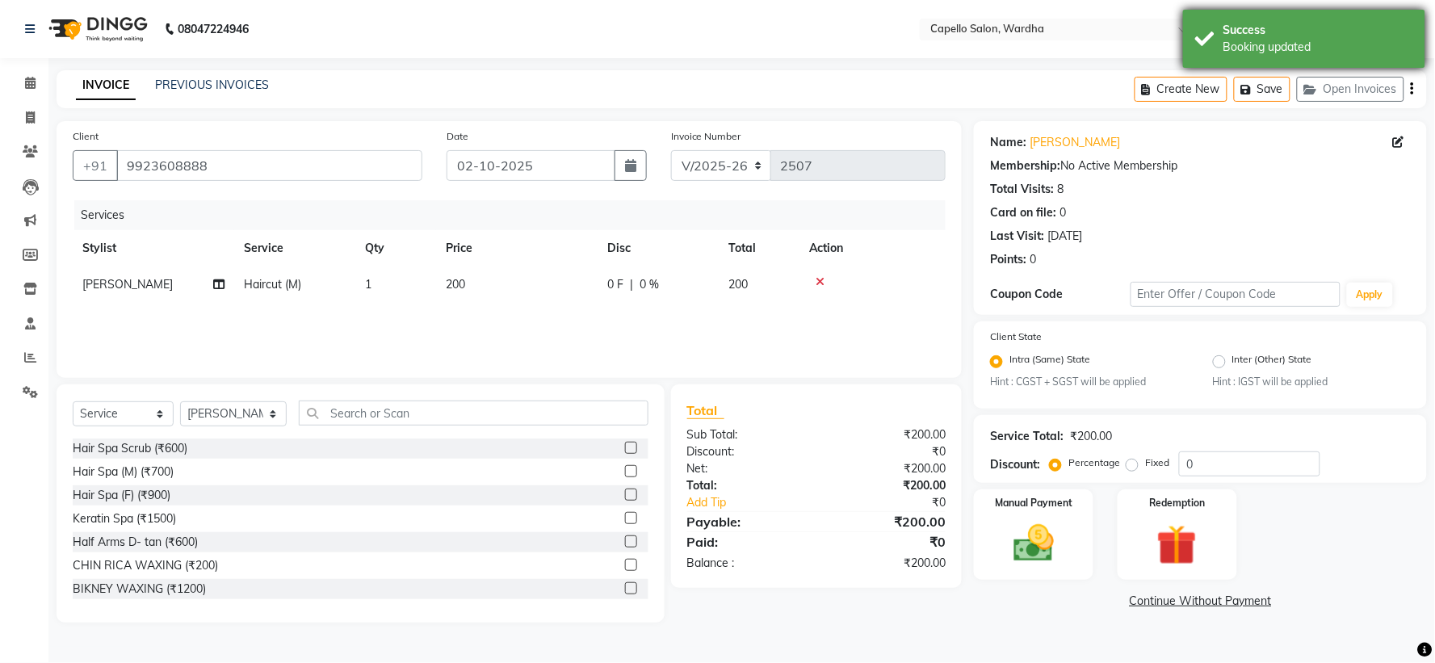
click at [1277, 10] on div "Success Booking updated" at bounding box center [1304, 39] width 242 height 58
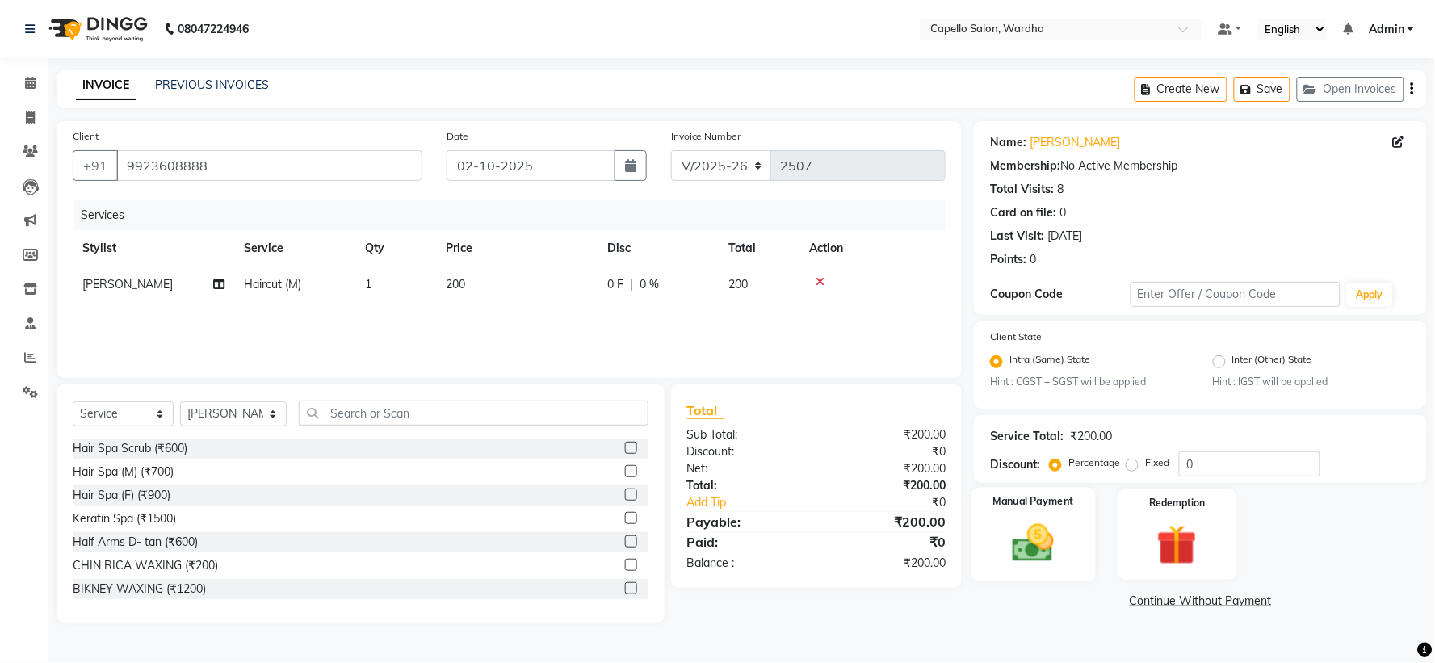
click at [1047, 543] on img at bounding box center [1034, 544] width 68 height 48
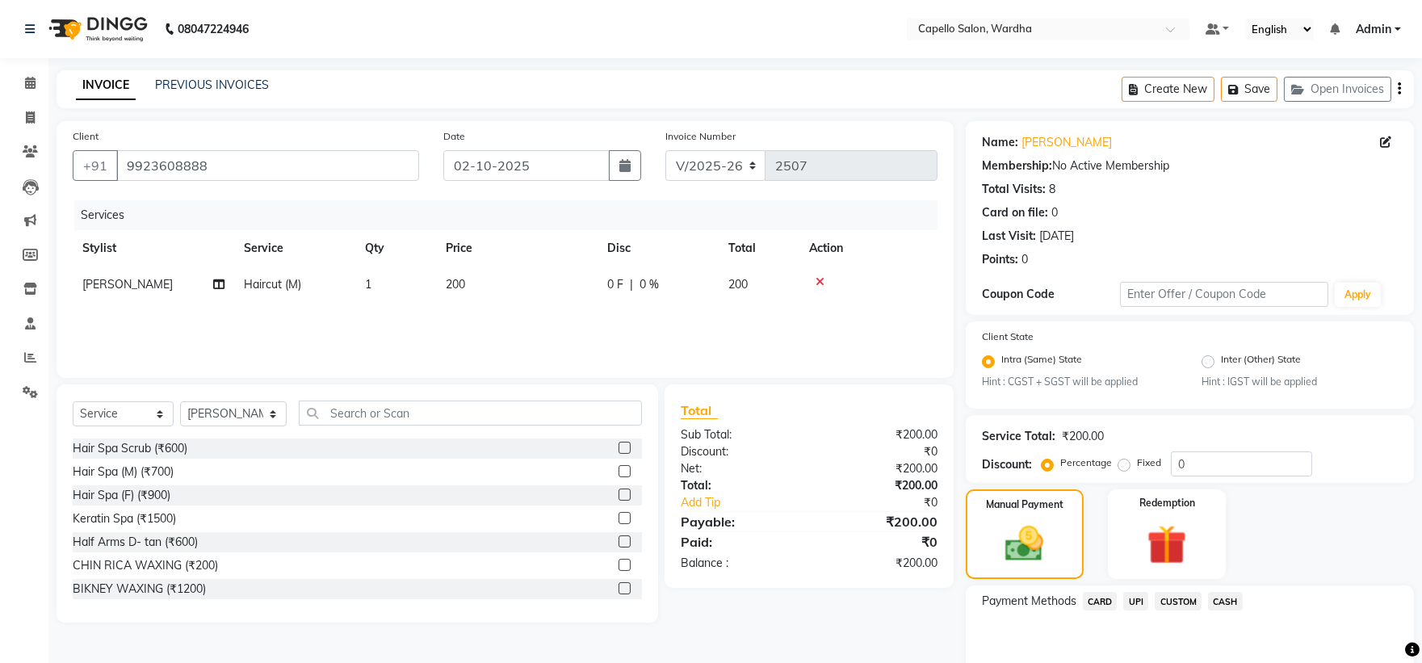
click at [1134, 606] on span "UPI" at bounding box center [1135, 601] width 25 height 19
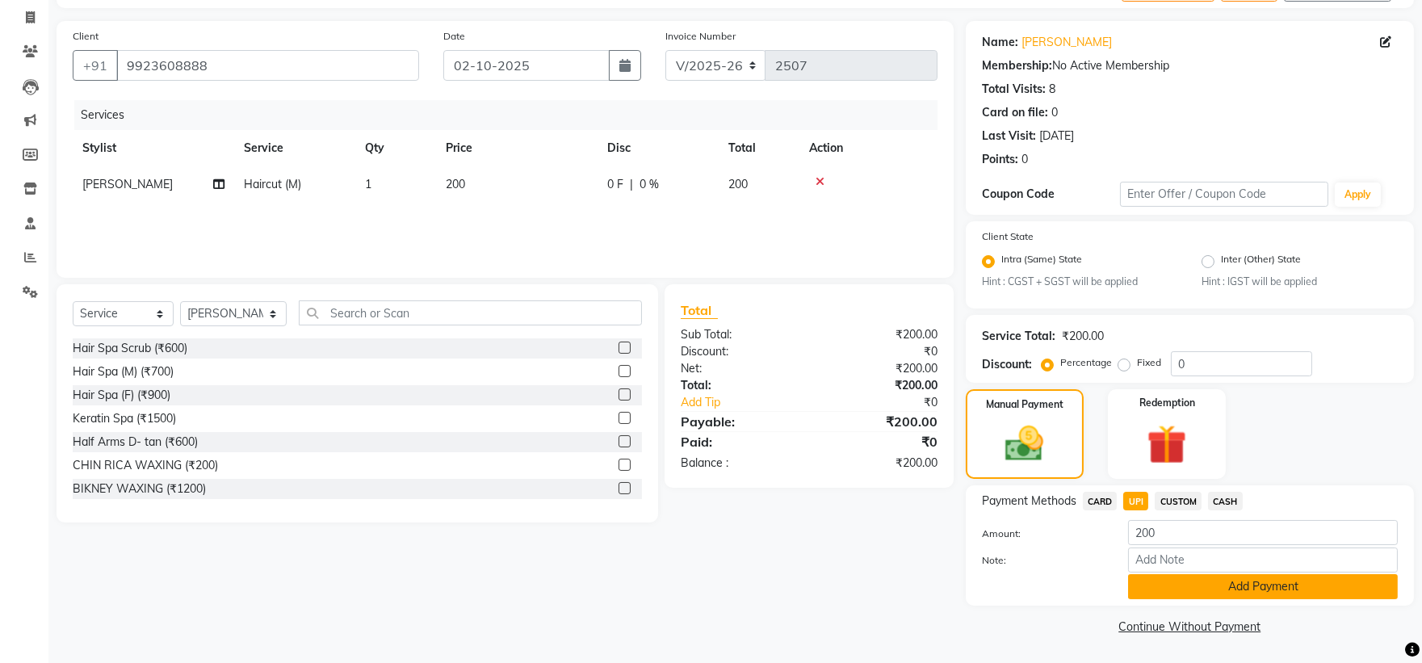
click at [1167, 577] on button "Add Payment" at bounding box center [1263, 586] width 270 height 25
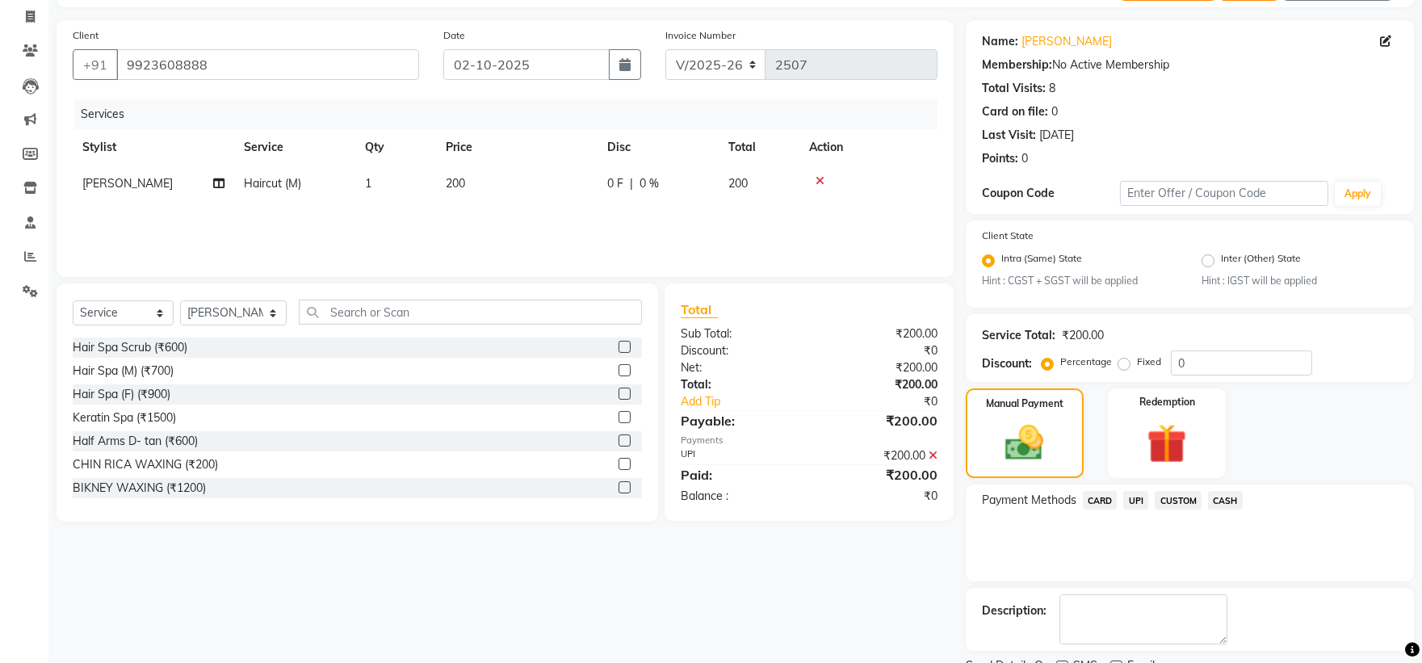
scroll to position [168, 0]
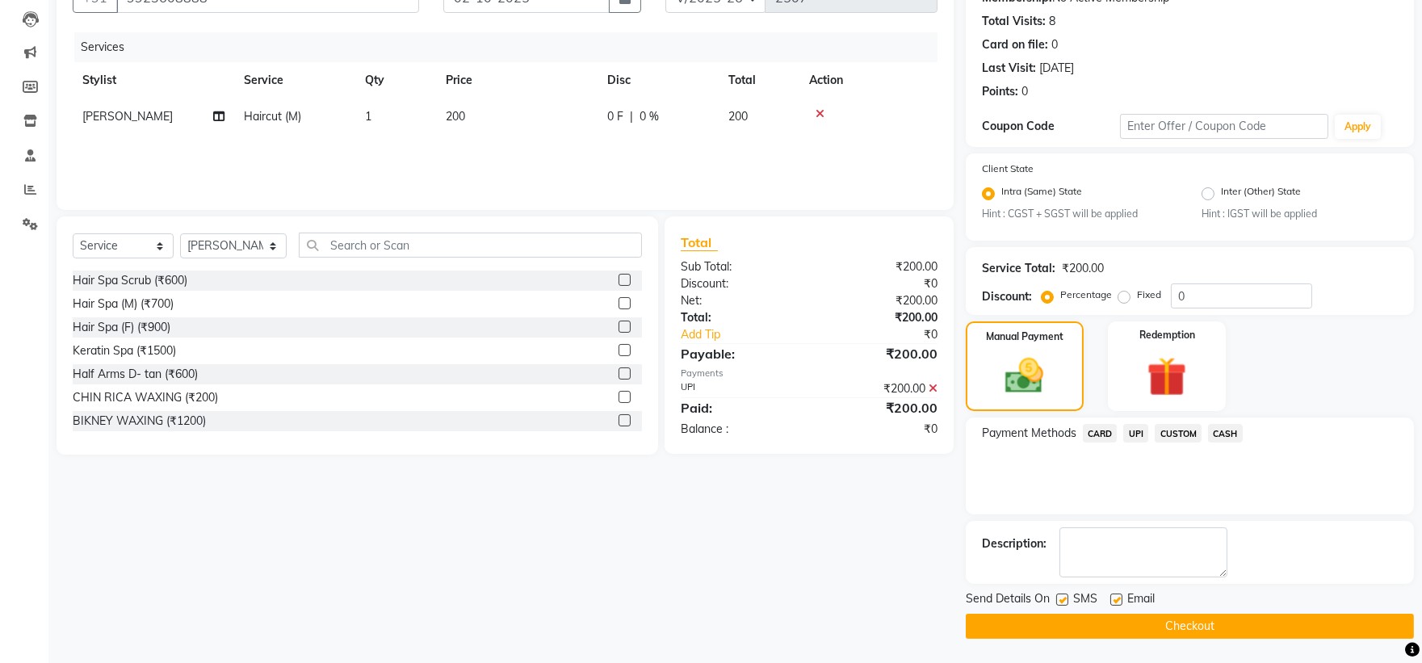
click at [1072, 619] on button "Checkout" at bounding box center [1190, 626] width 448 height 25
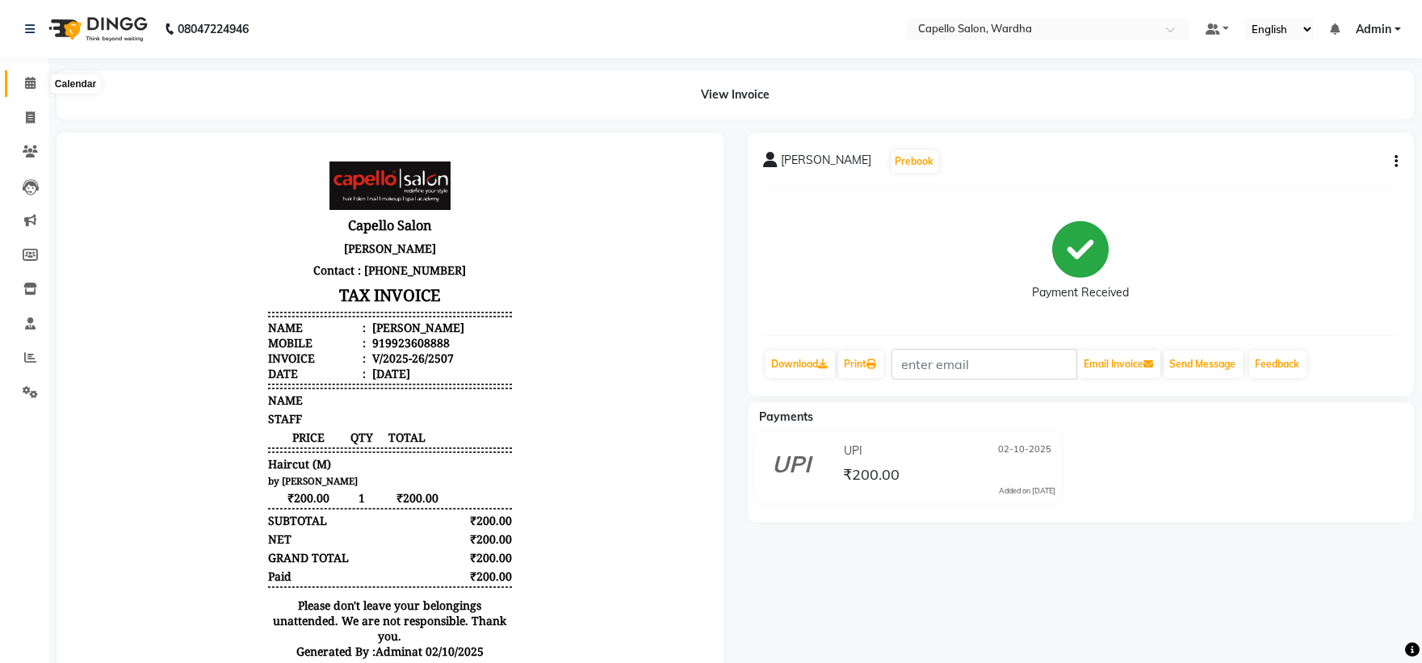
click at [27, 85] on icon at bounding box center [30, 83] width 10 height 12
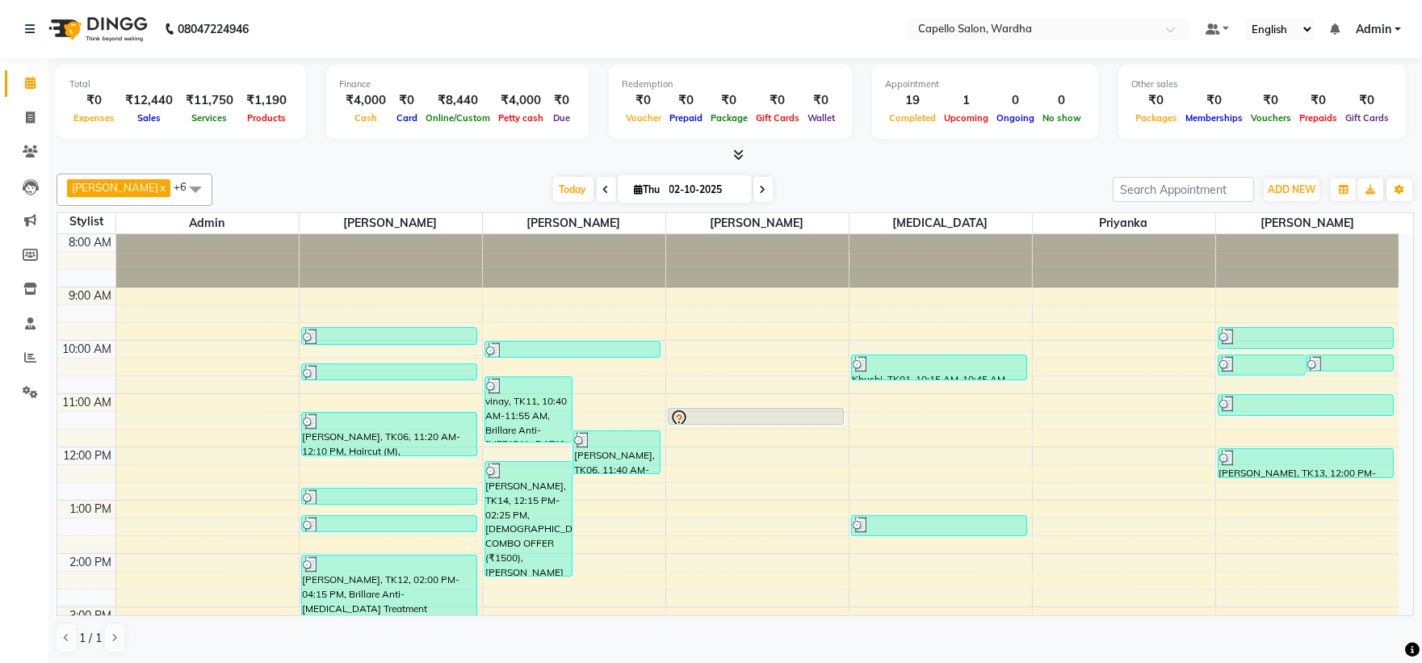
click at [740, 152] on icon at bounding box center [738, 155] width 10 height 12
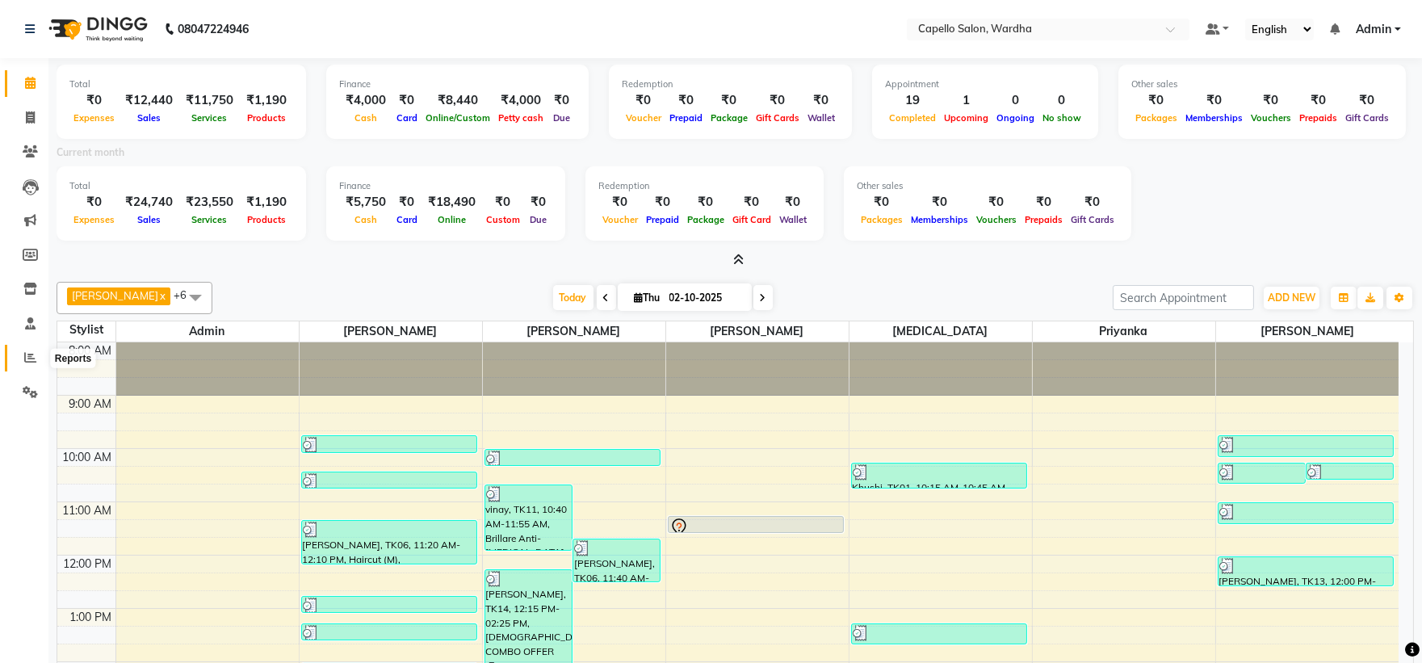
click at [30, 356] on icon at bounding box center [30, 357] width 12 height 12
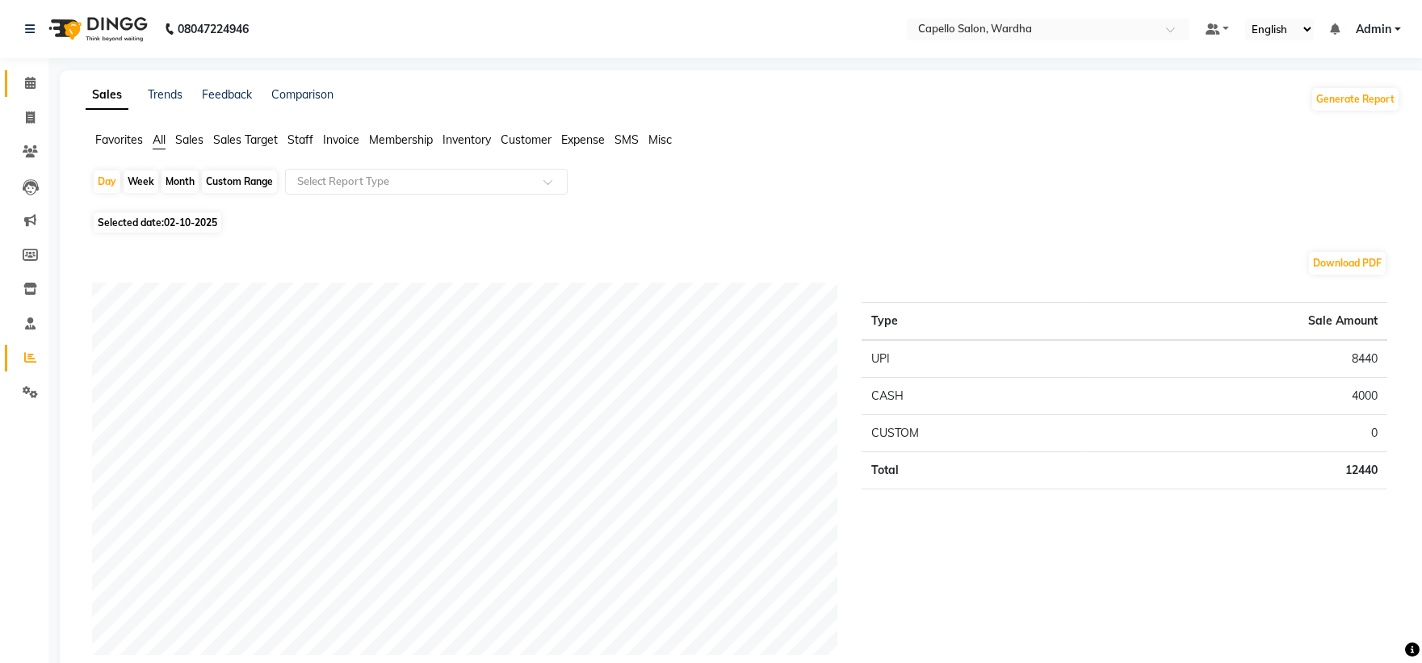
click at [13, 83] on link "Calendar" at bounding box center [24, 83] width 39 height 27
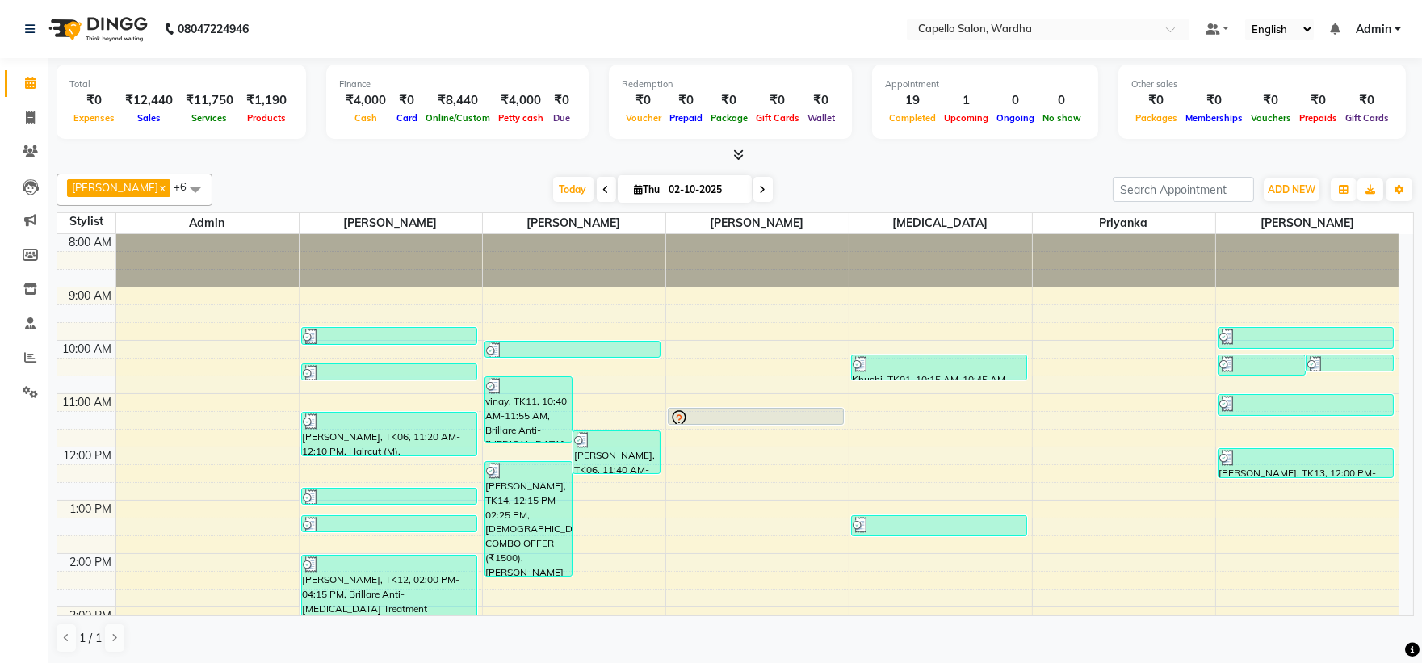
scroll to position [269, 0]
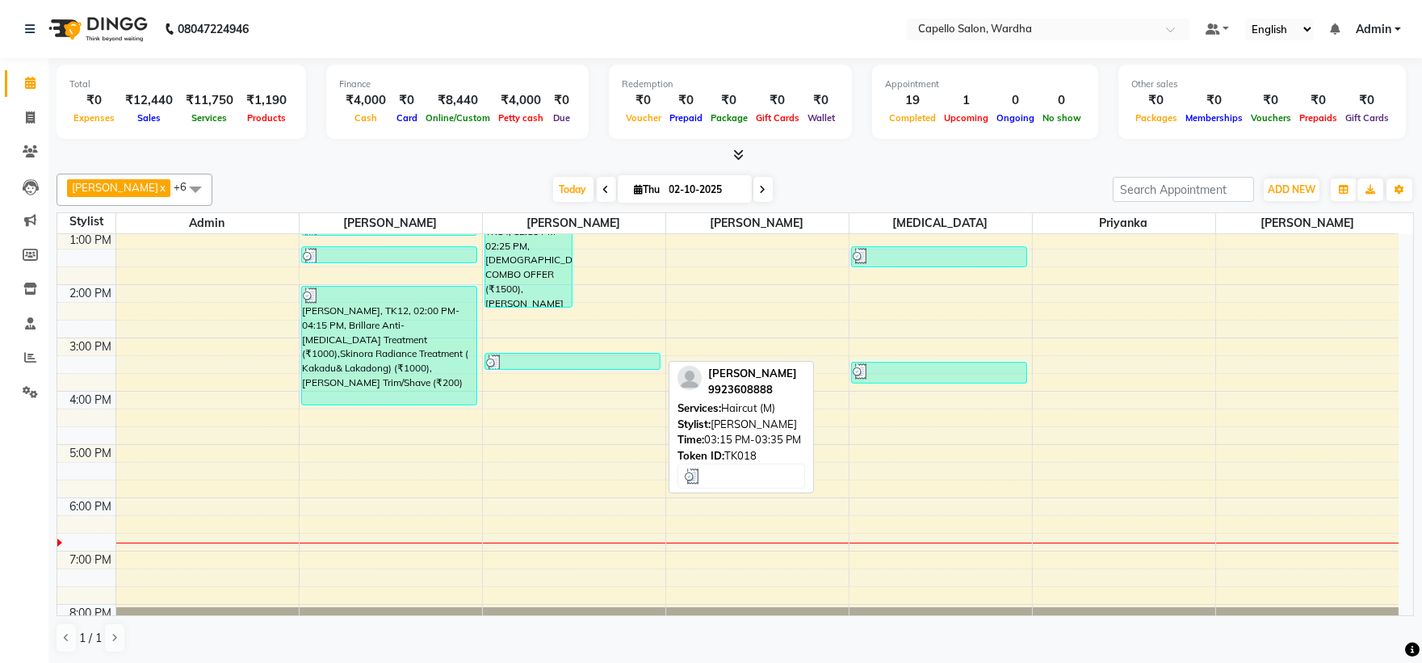
click at [545, 358] on div at bounding box center [572, 362] width 173 height 16
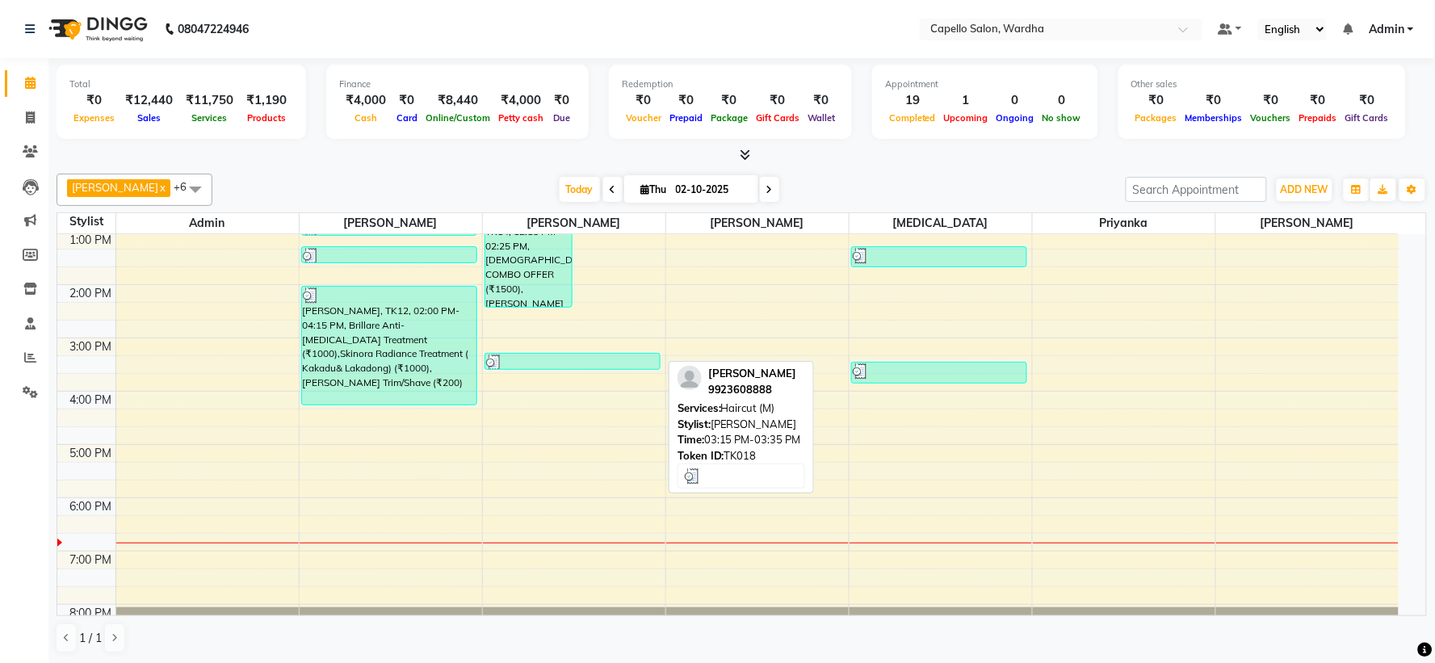
select select "3"
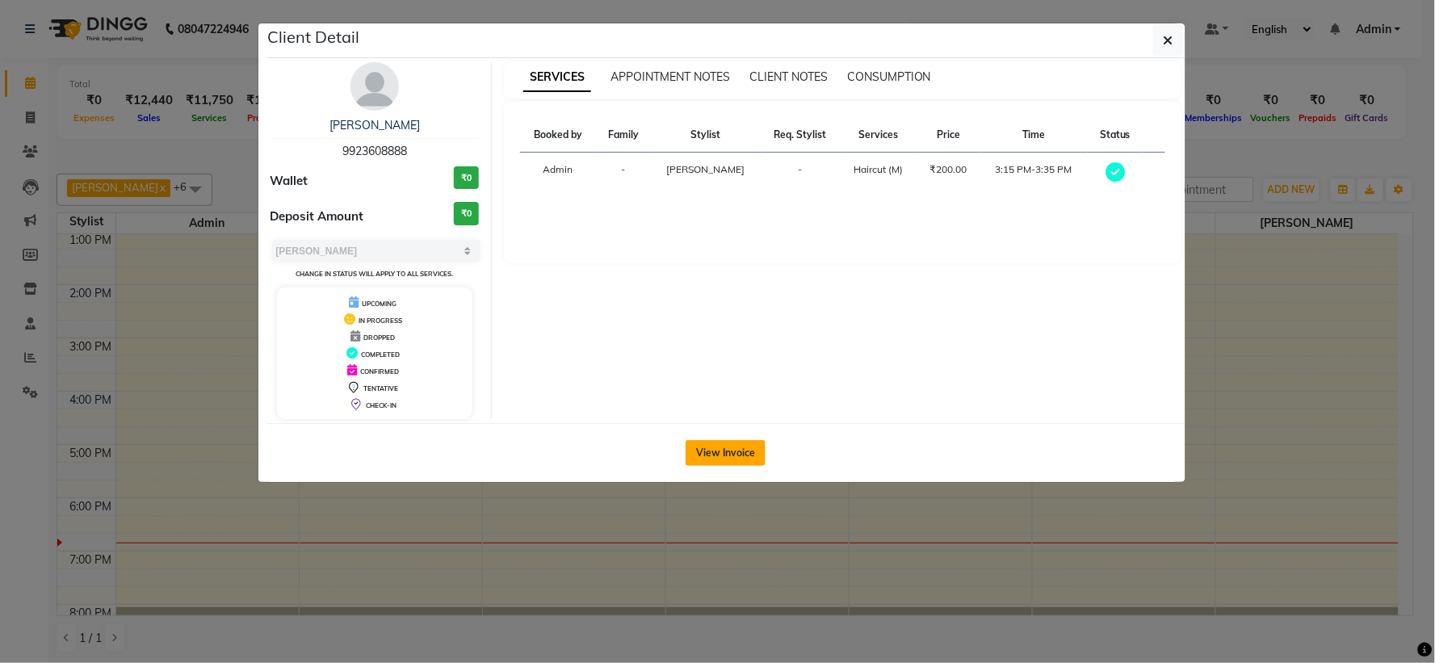
click at [748, 452] on button "View Invoice" at bounding box center [726, 453] width 80 height 26
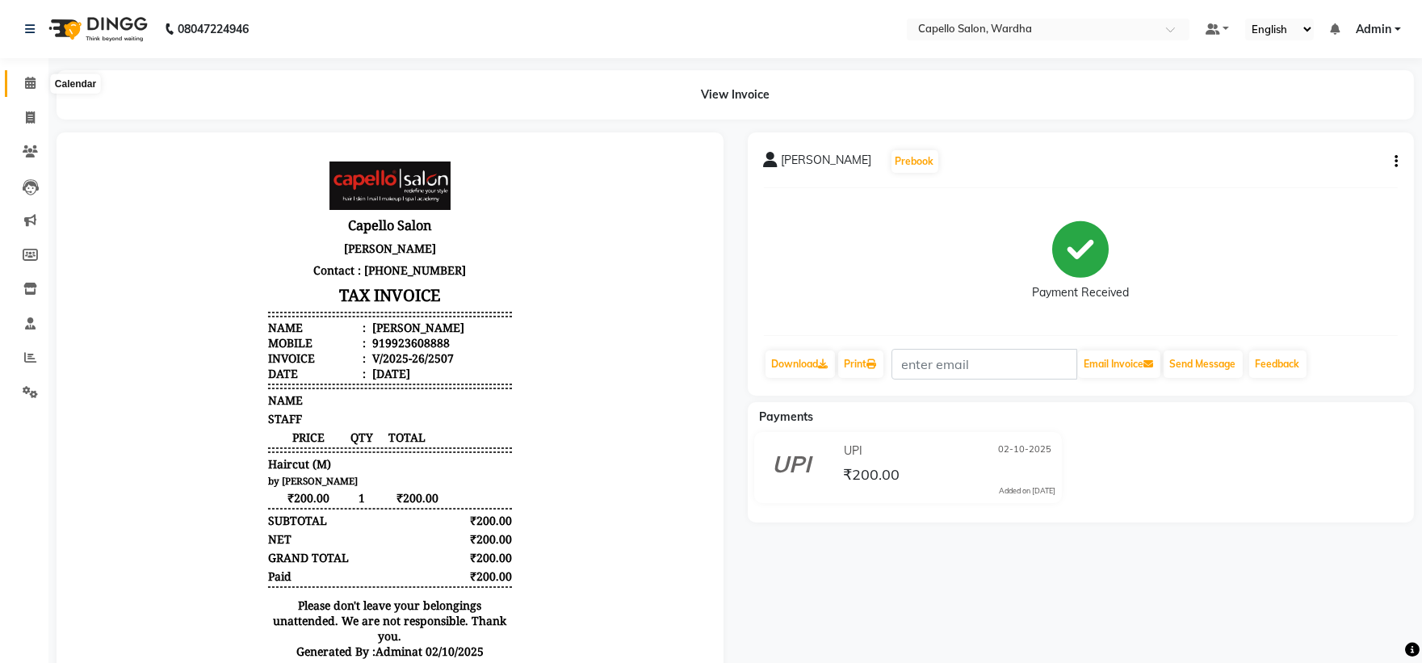
click at [25, 78] on icon at bounding box center [30, 83] width 10 height 12
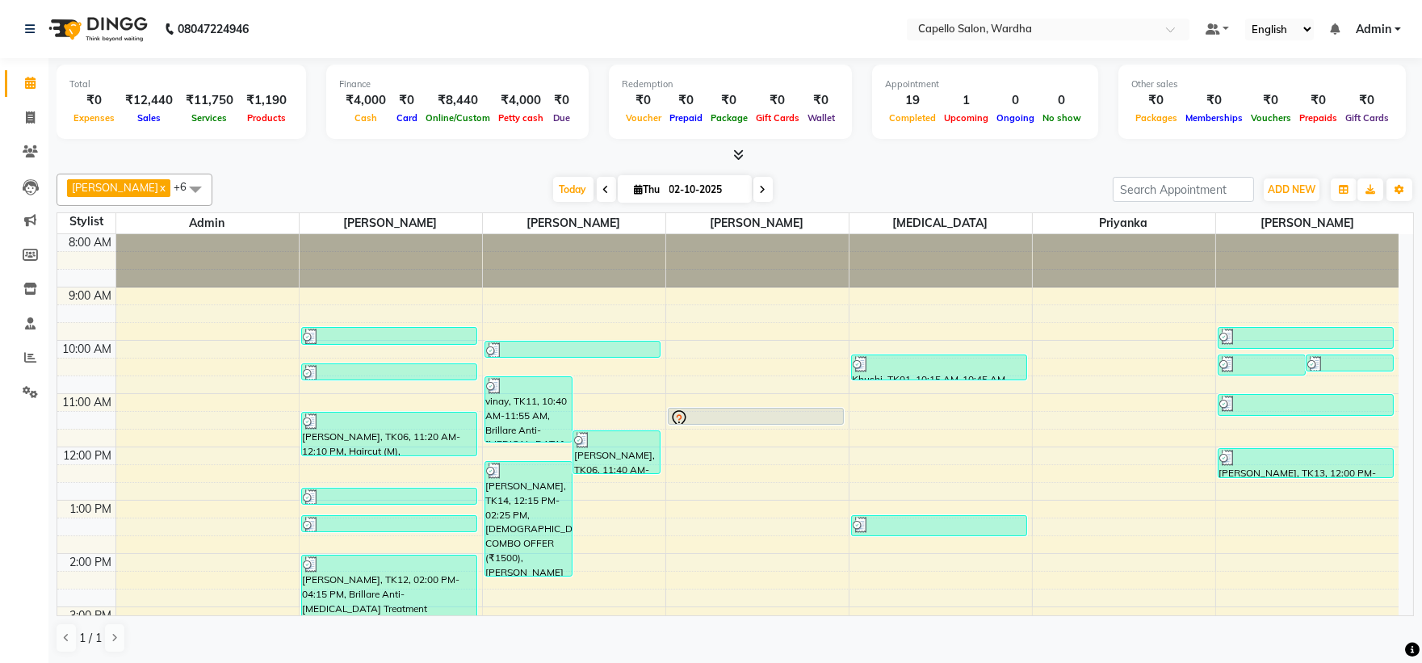
click at [733, 154] on icon at bounding box center [738, 155] width 10 height 12
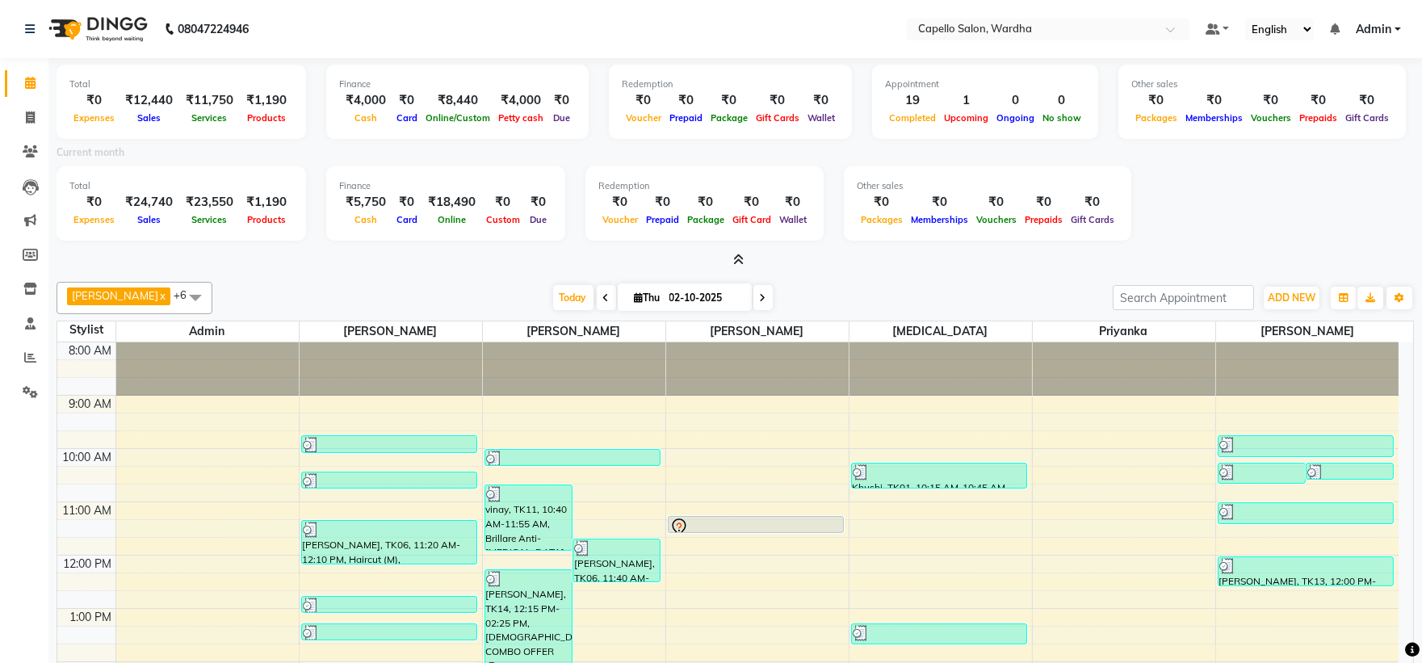
click at [733, 258] on icon at bounding box center [738, 260] width 10 height 12
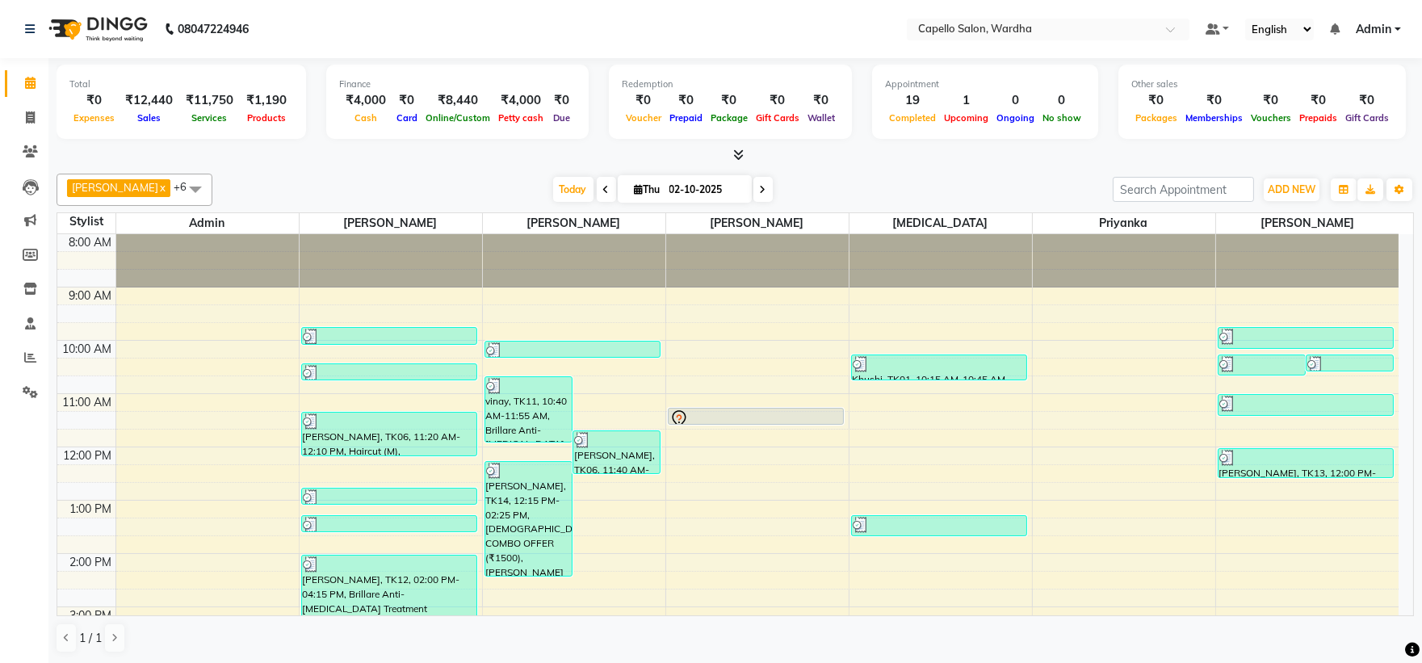
click at [737, 157] on icon at bounding box center [738, 155] width 10 height 12
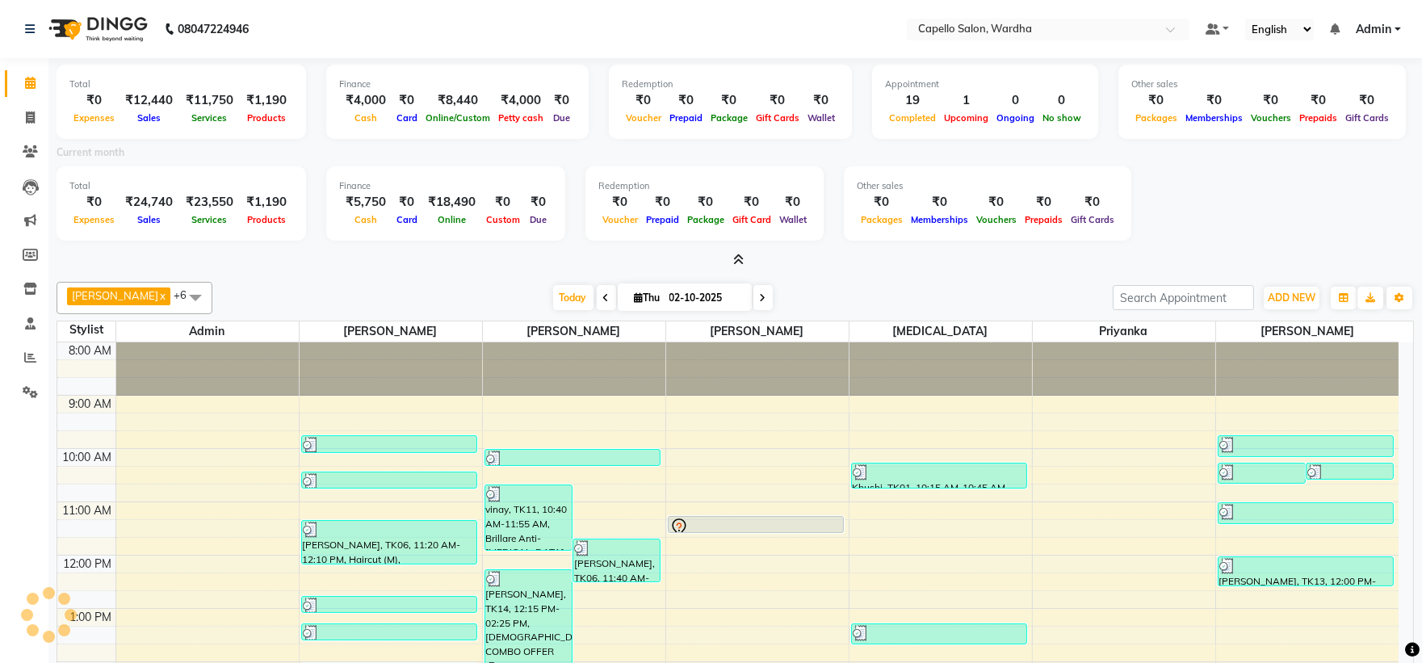
click at [736, 261] on icon at bounding box center [738, 260] width 10 height 12
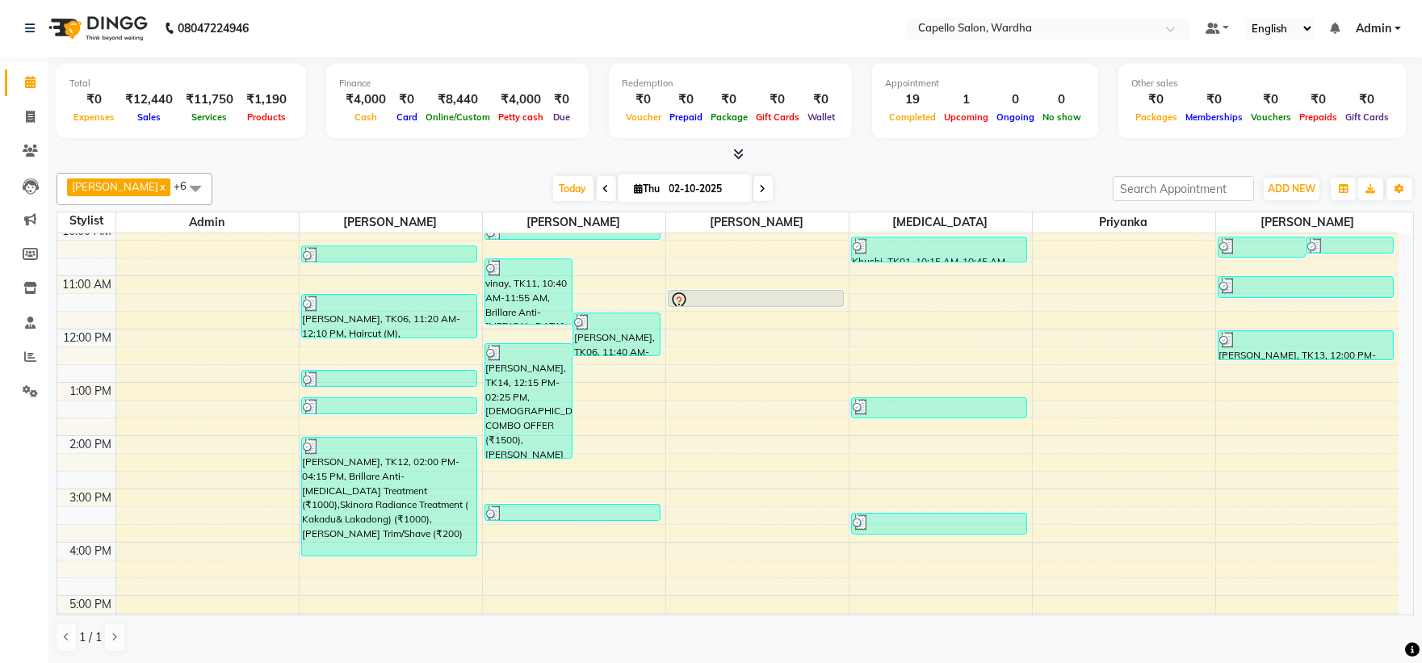
scroll to position [90, 0]
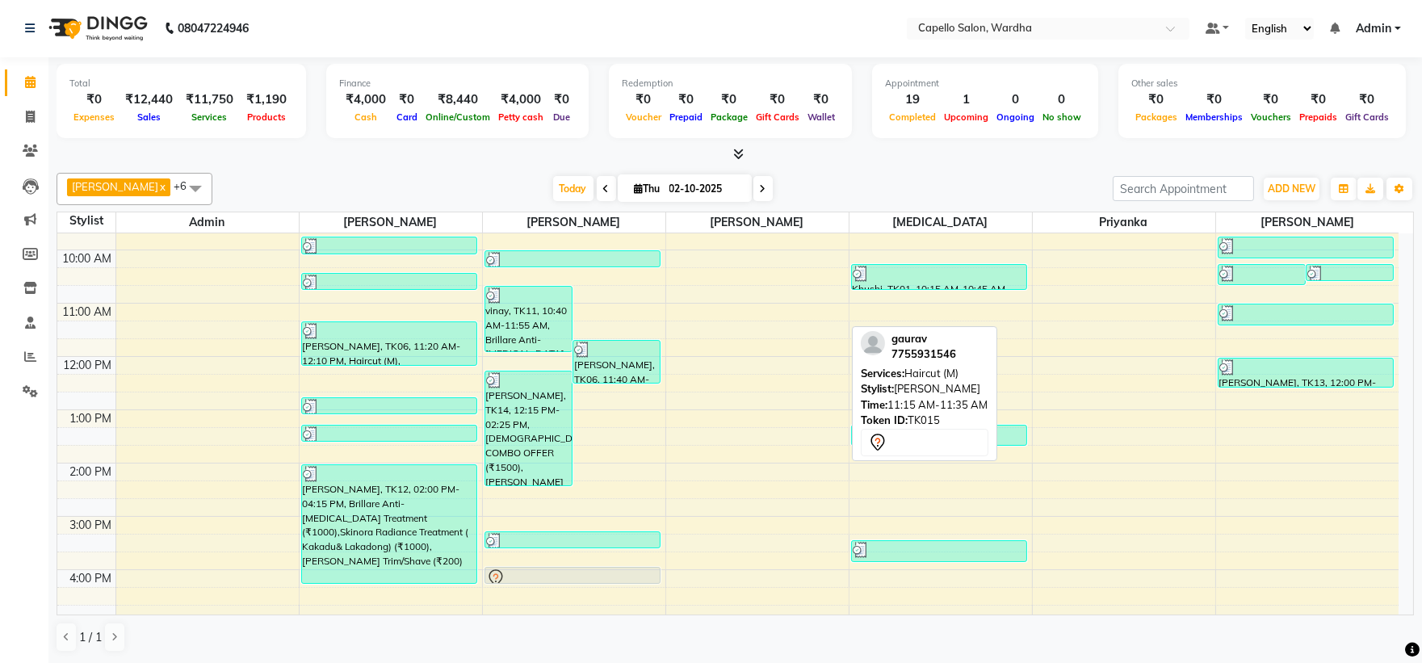
drag, startPoint x: 749, startPoint y: 320, endPoint x: 570, endPoint y: 571, distance: 308.1
click at [570, 571] on tr "capello wardha, TK03, 09:45 AM-10:05 AM, Baby Hair Cut MOHOMMAD, TK05, 10:25 AM…" at bounding box center [727, 490] width 1341 height 692
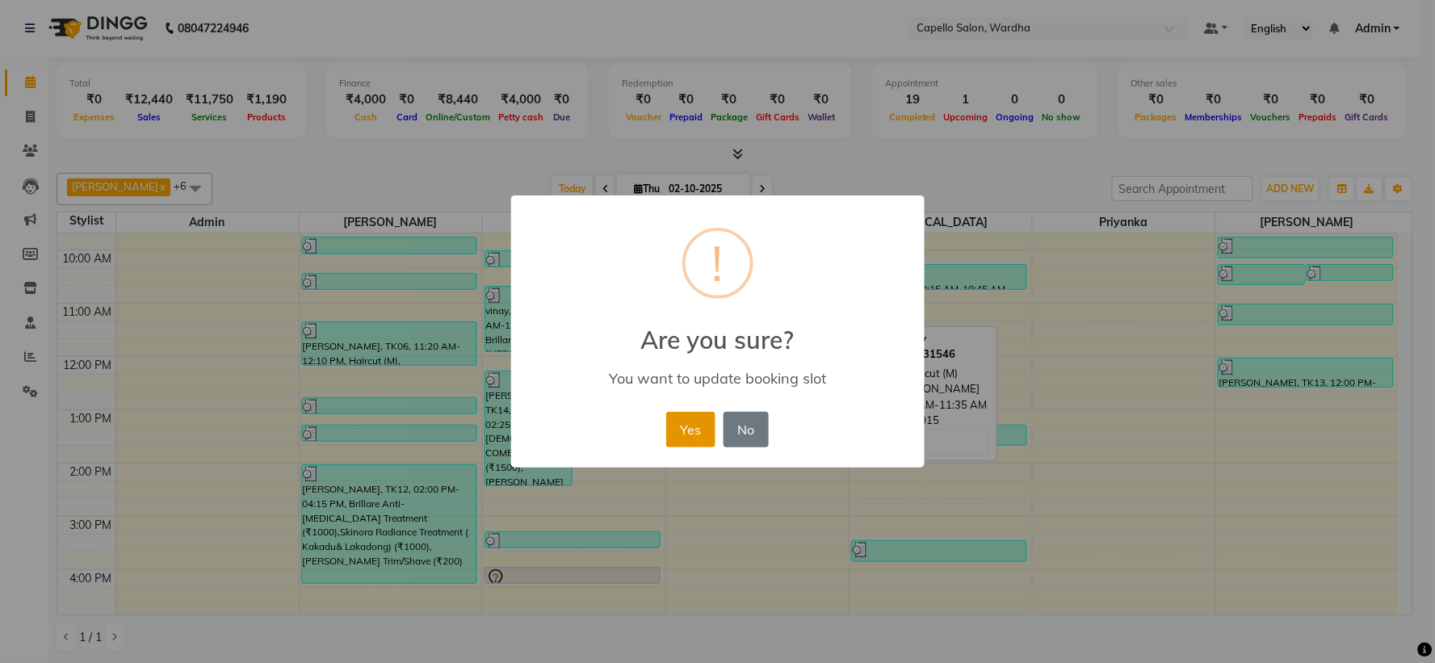
click at [700, 433] on button "Yes" at bounding box center [690, 430] width 49 height 36
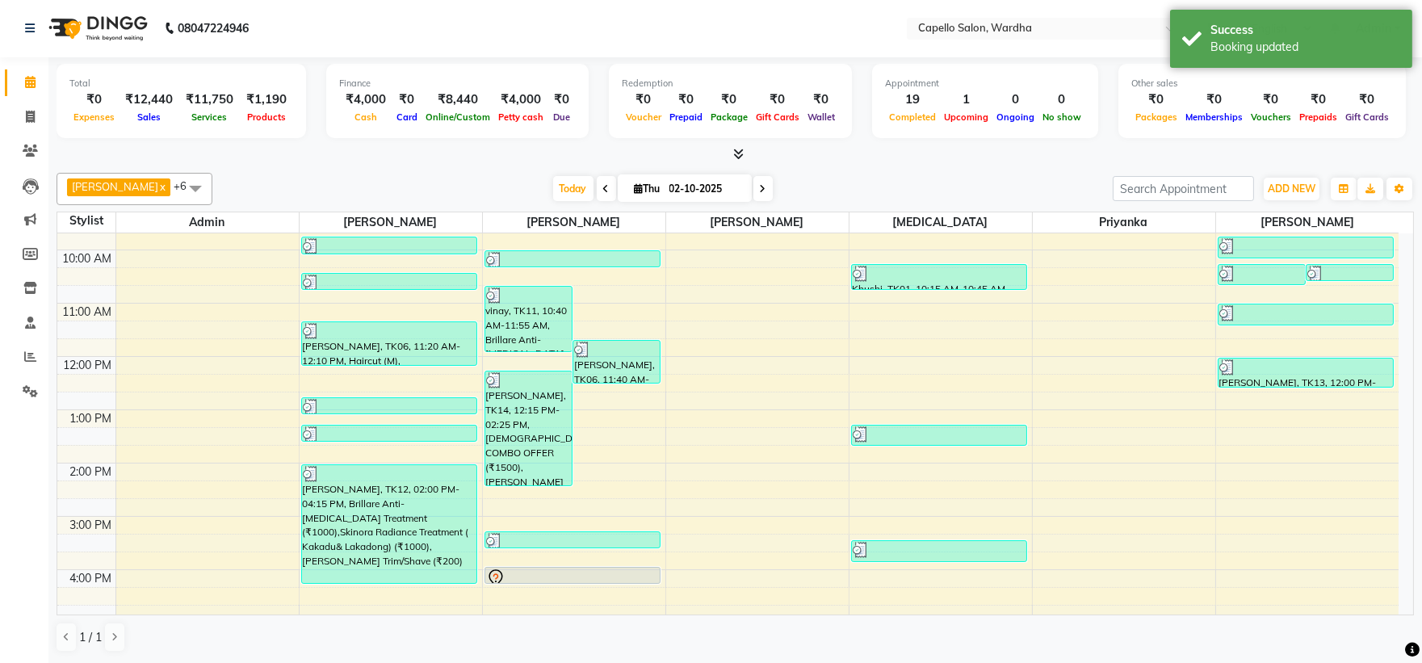
scroll to position [0, 0]
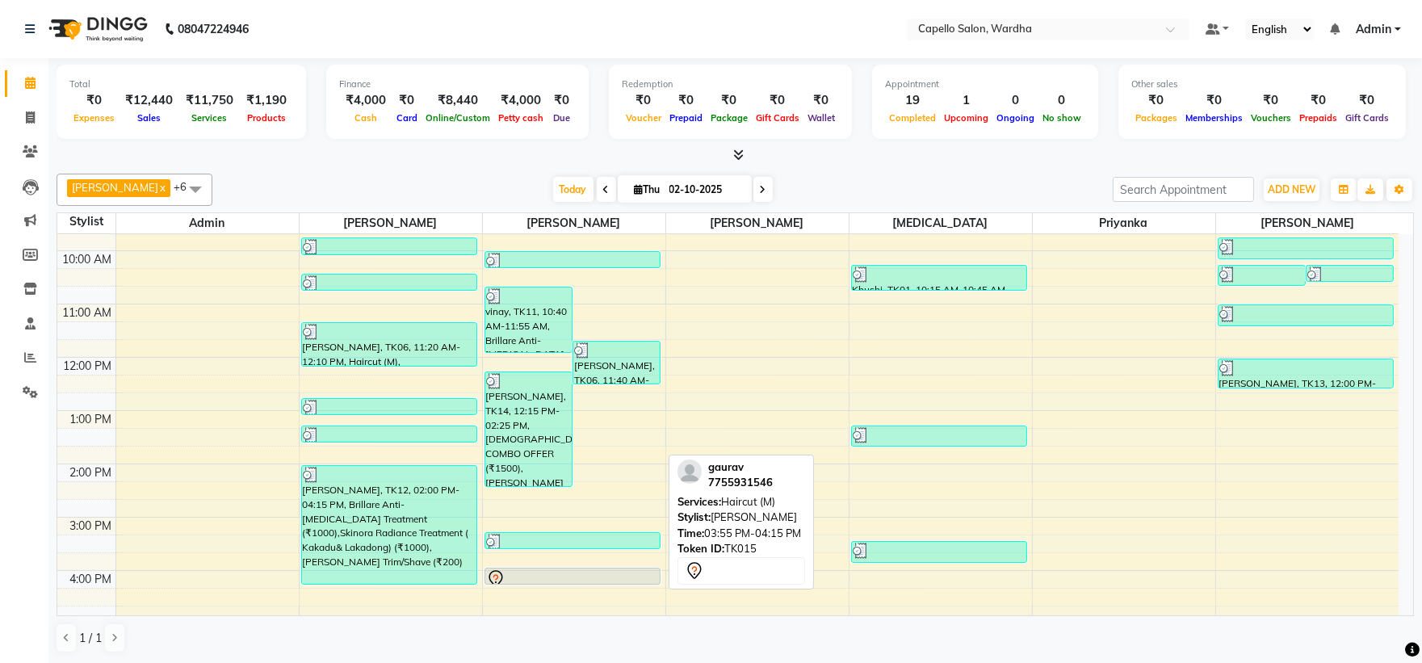
click at [607, 574] on div at bounding box center [572, 578] width 173 height 19
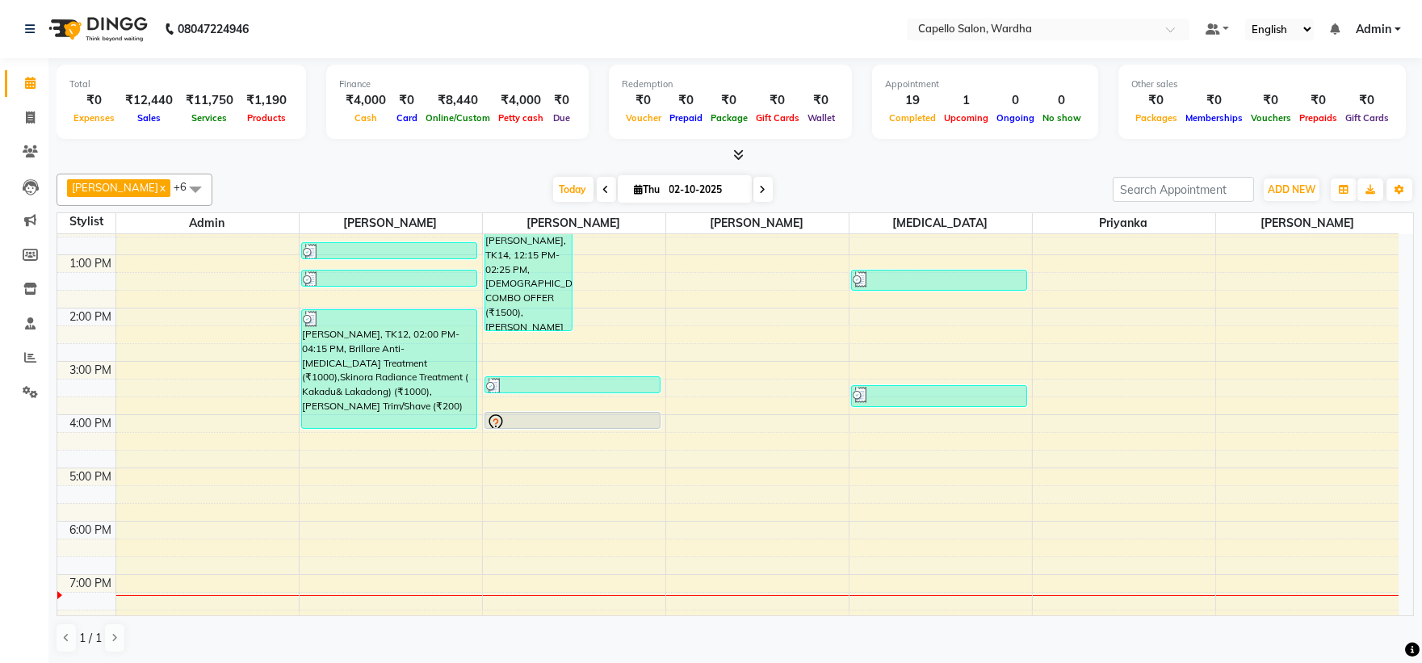
scroll to position [134, 0]
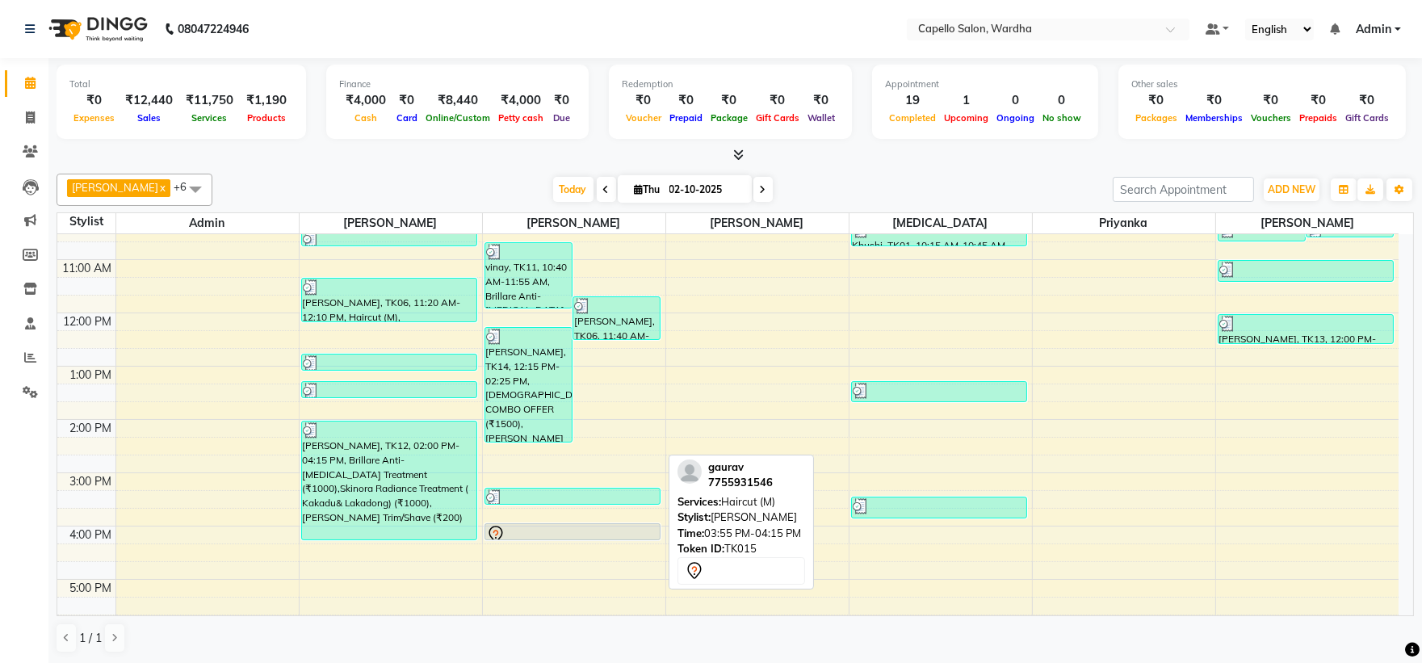
click at [565, 529] on div at bounding box center [572, 534] width 173 height 19
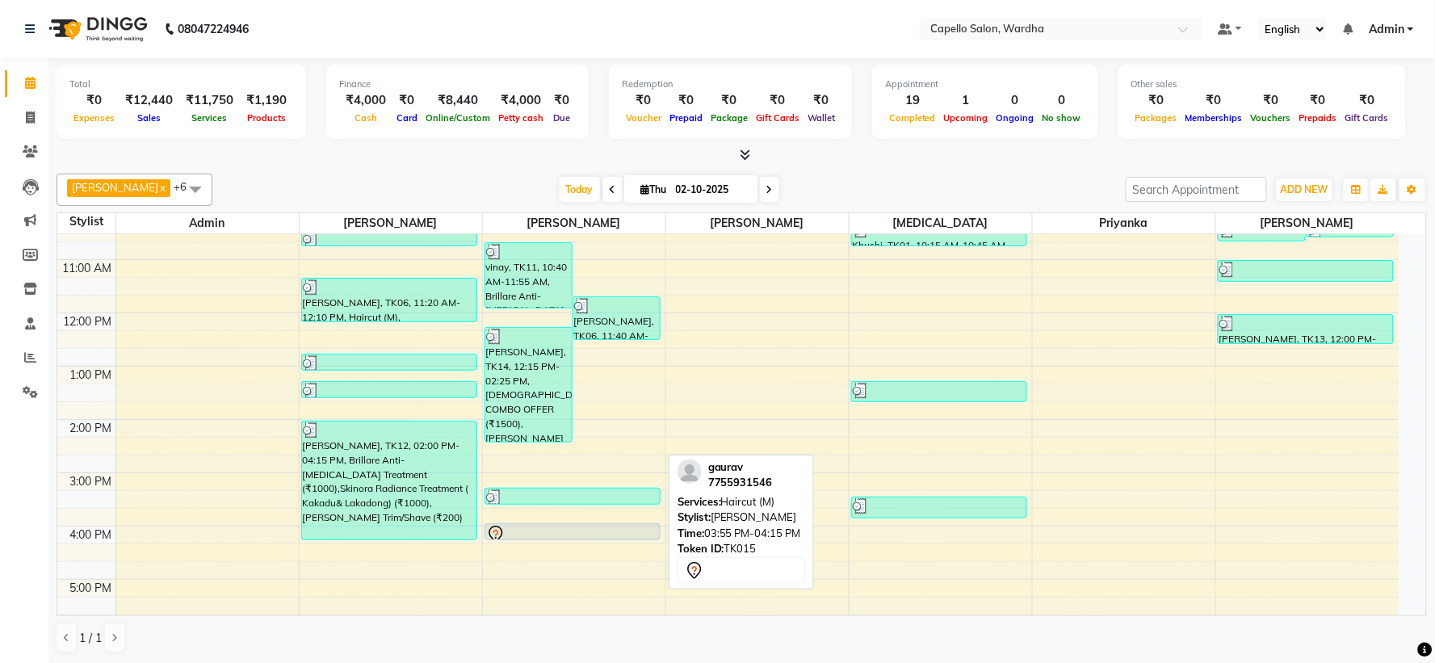
select select "7"
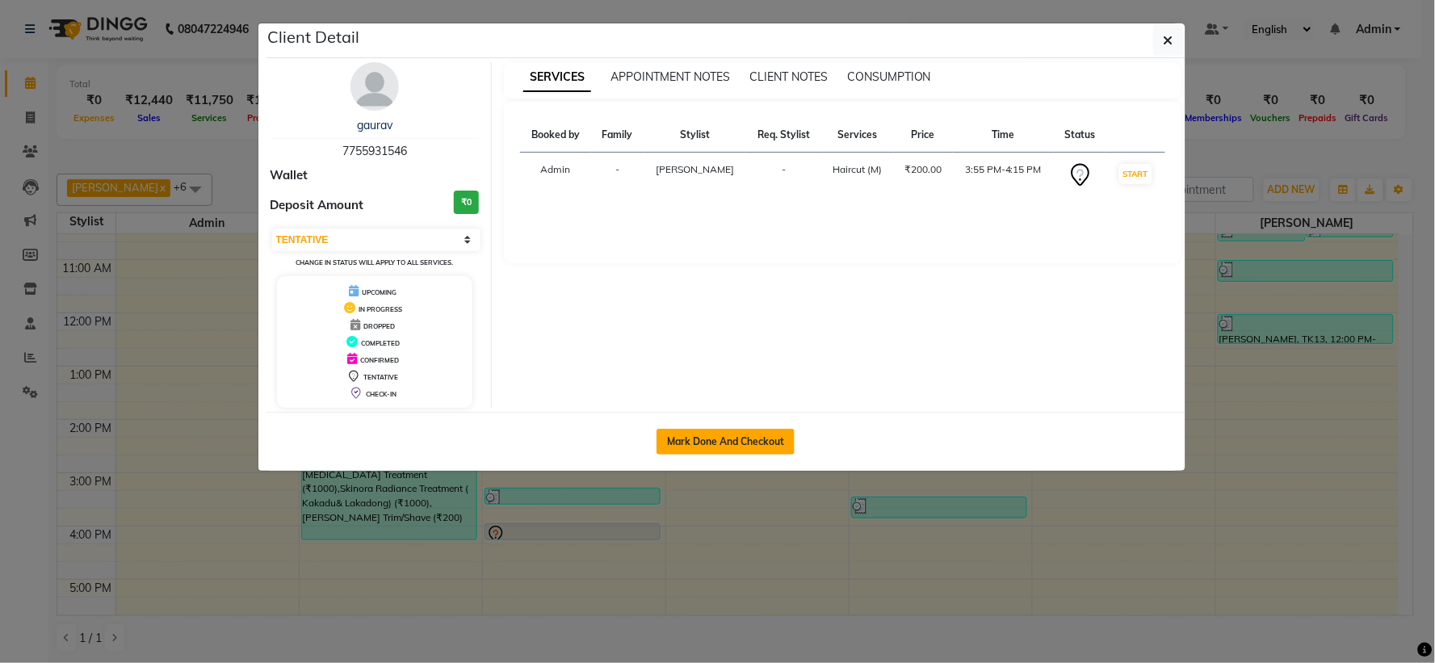
click at [744, 429] on button "Mark Done And Checkout" at bounding box center [725, 442] width 138 height 26
select select "4620"
select select "service"
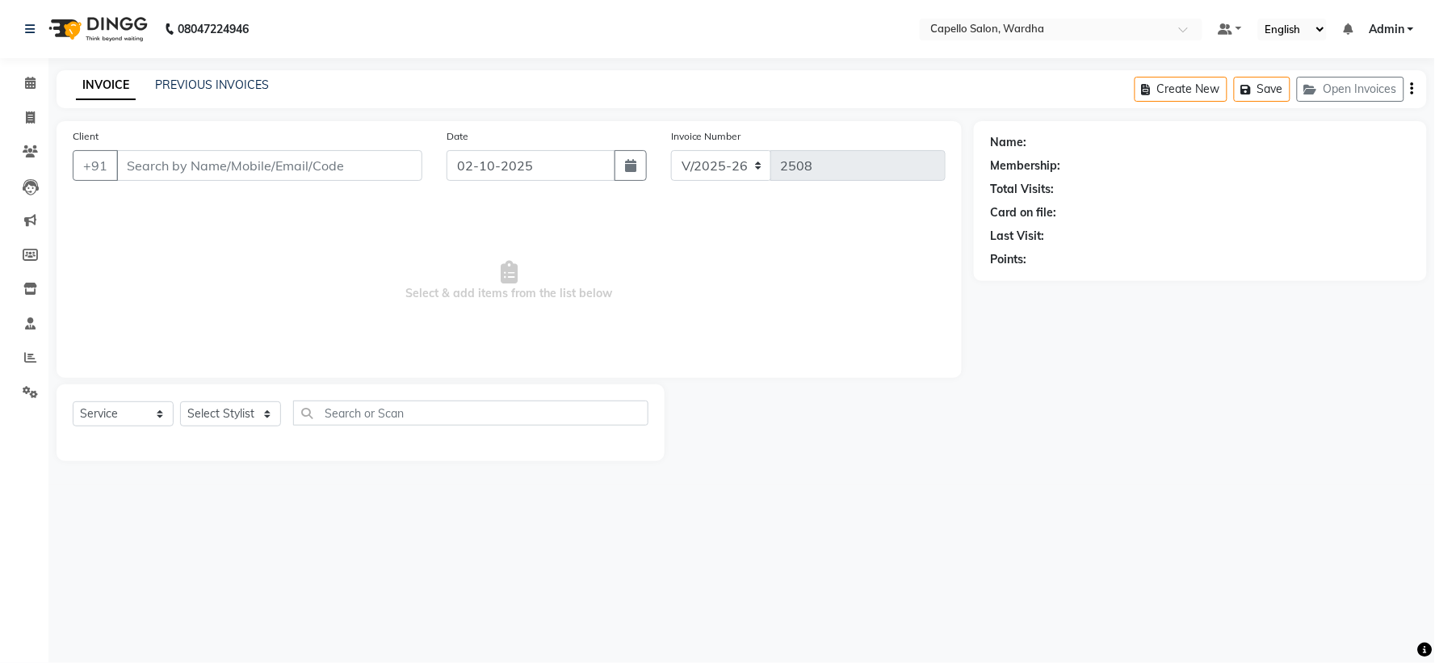
type input "7755931546"
select select "35417"
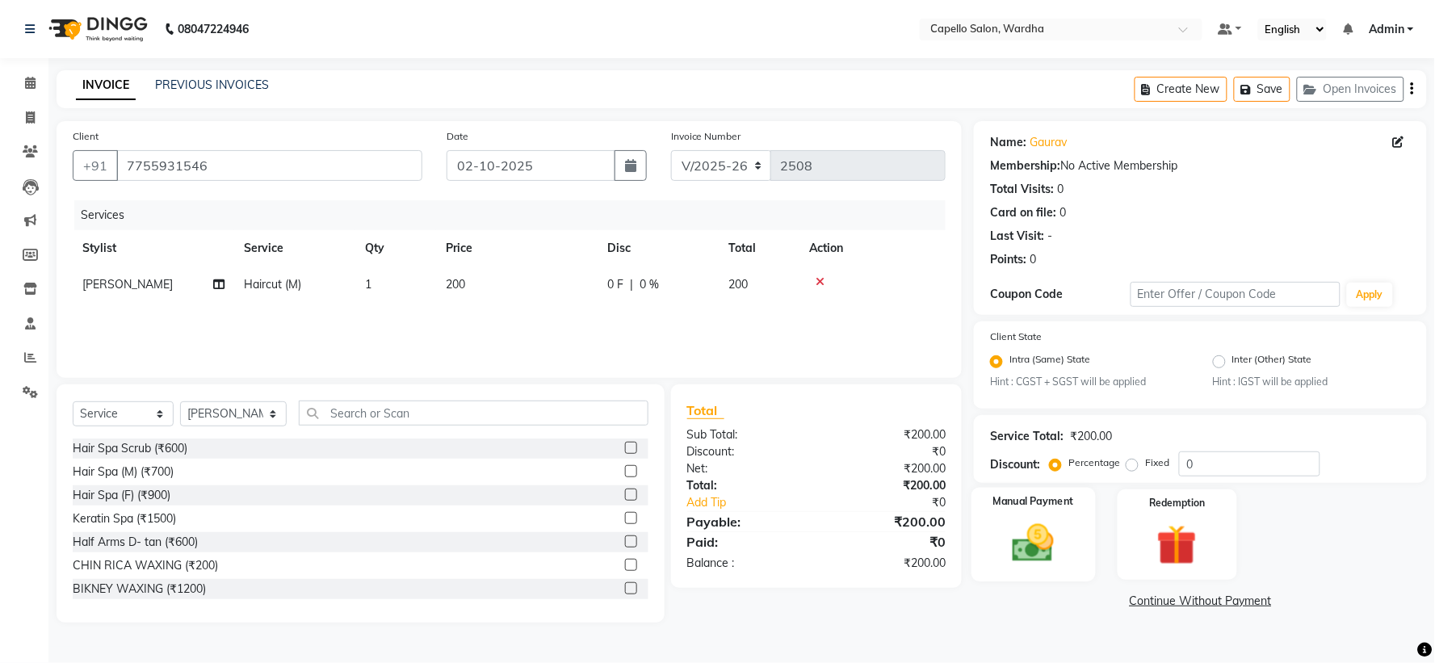
click at [1019, 542] on img at bounding box center [1034, 544] width 68 height 48
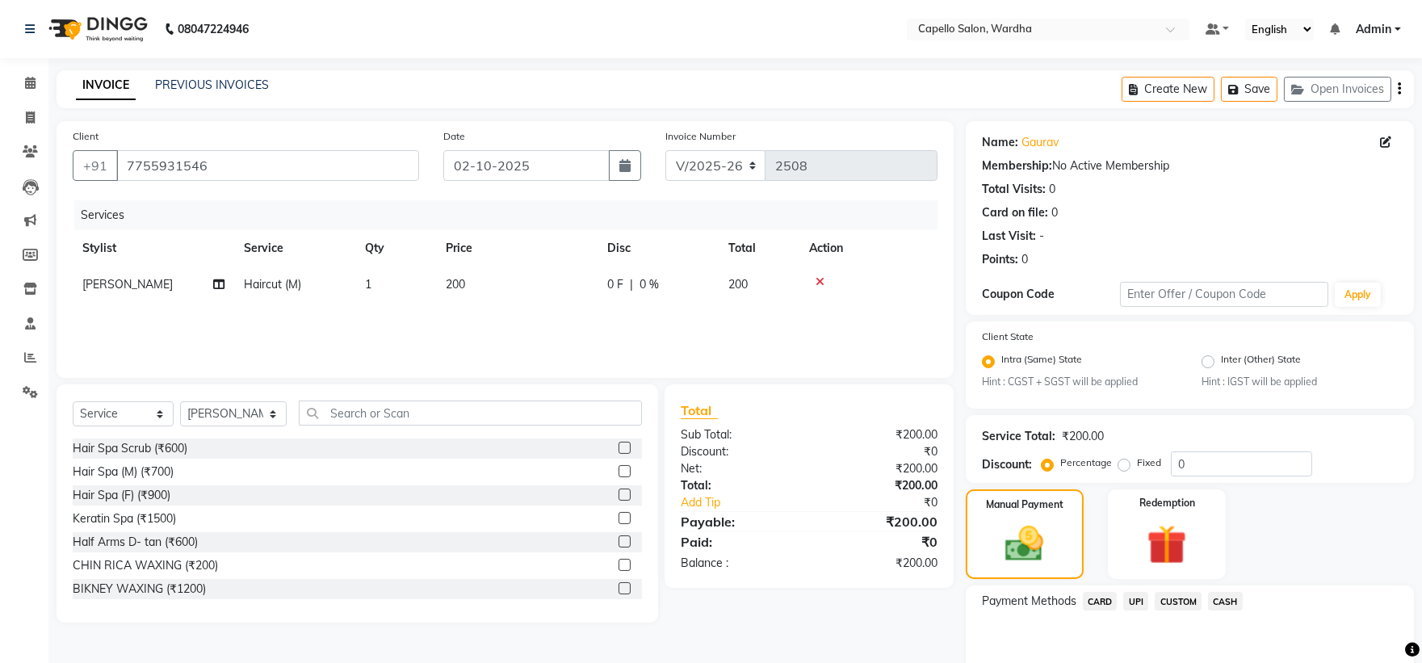
scroll to position [77, 0]
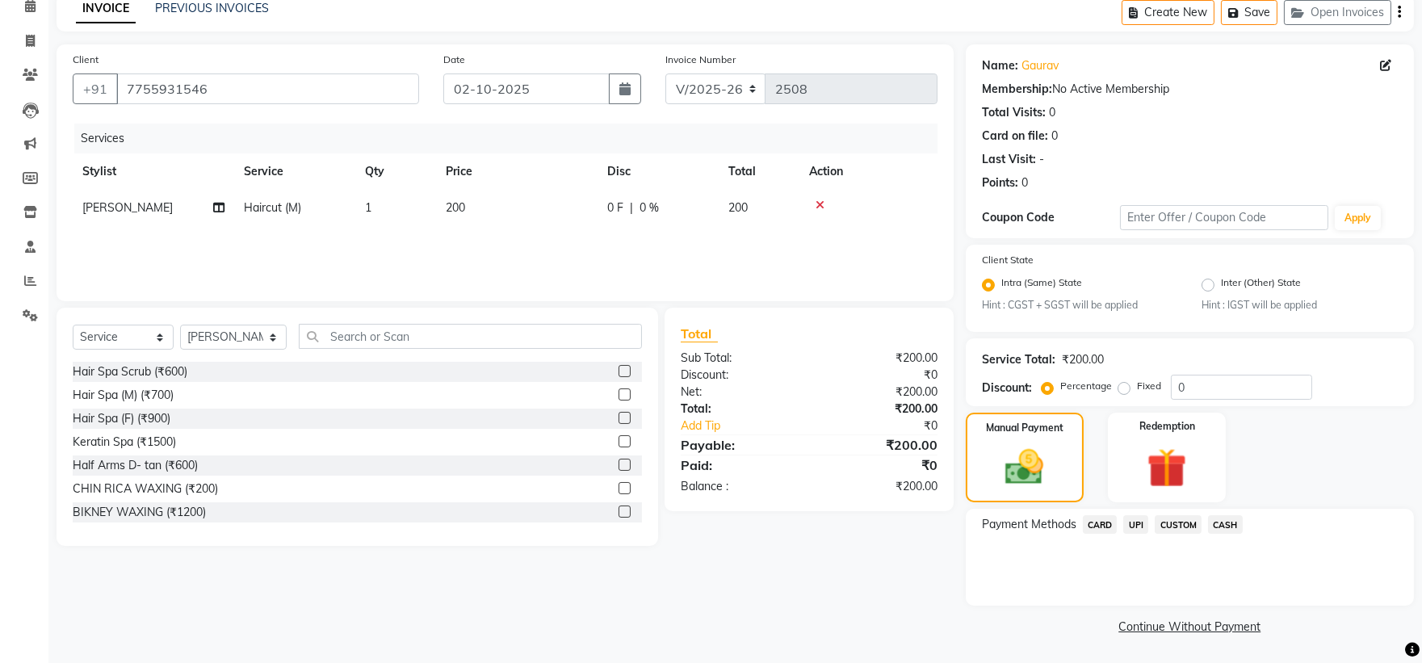
click at [1127, 522] on span "UPI" at bounding box center [1135, 524] width 25 height 19
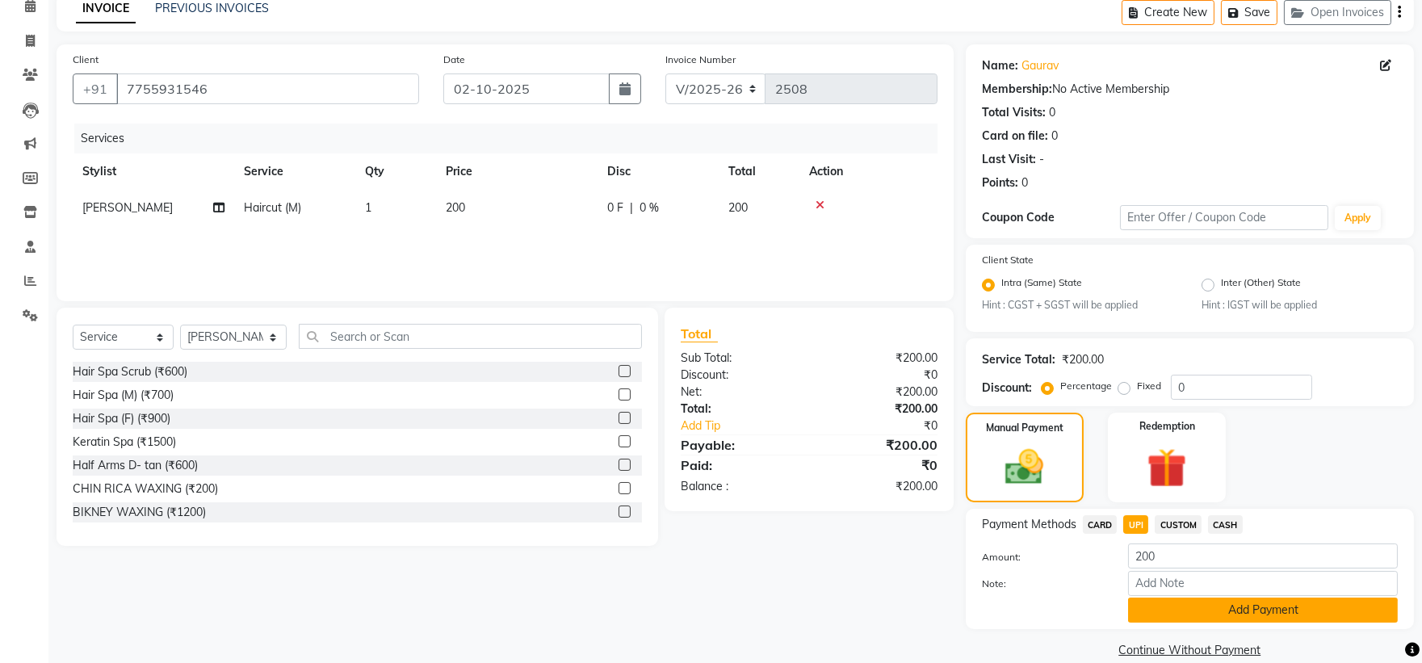
click at [1179, 610] on button "Add Payment" at bounding box center [1263, 610] width 270 height 25
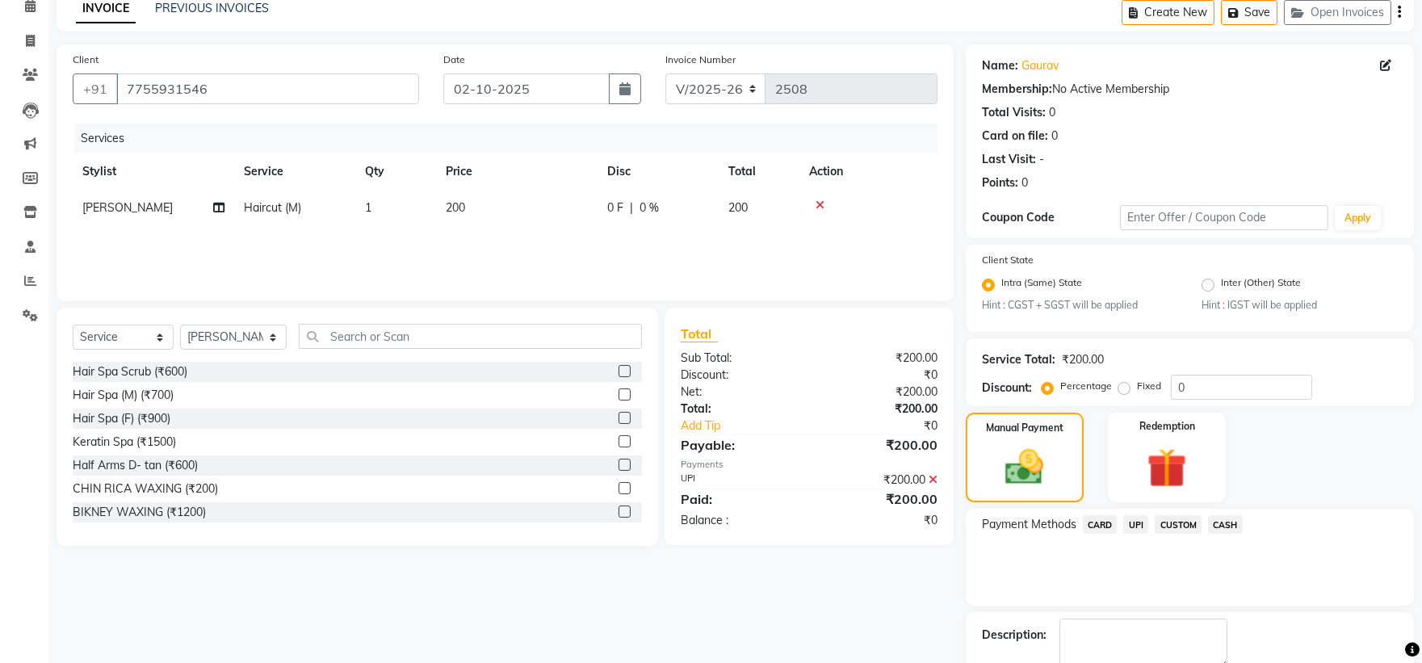
scroll to position [168, 0]
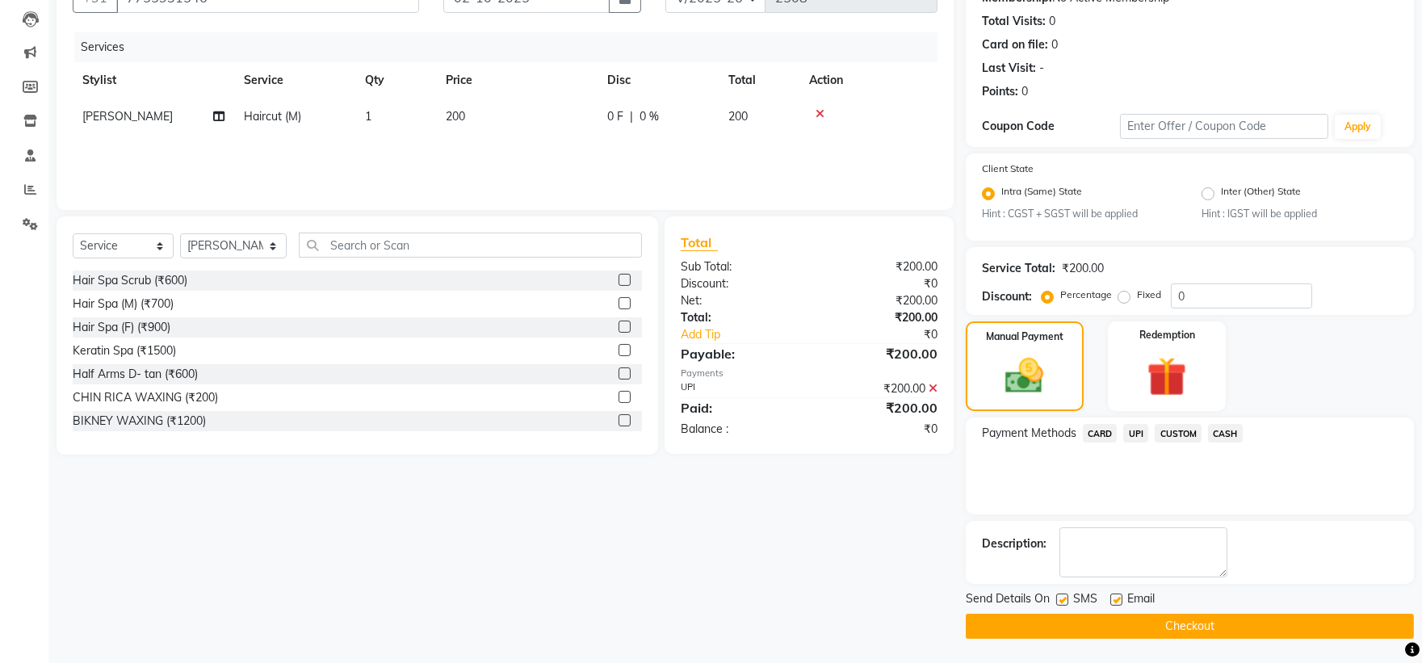
click at [1088, 627] on button "Checkout" at bounding box center [1190, 626] width 448 height 25
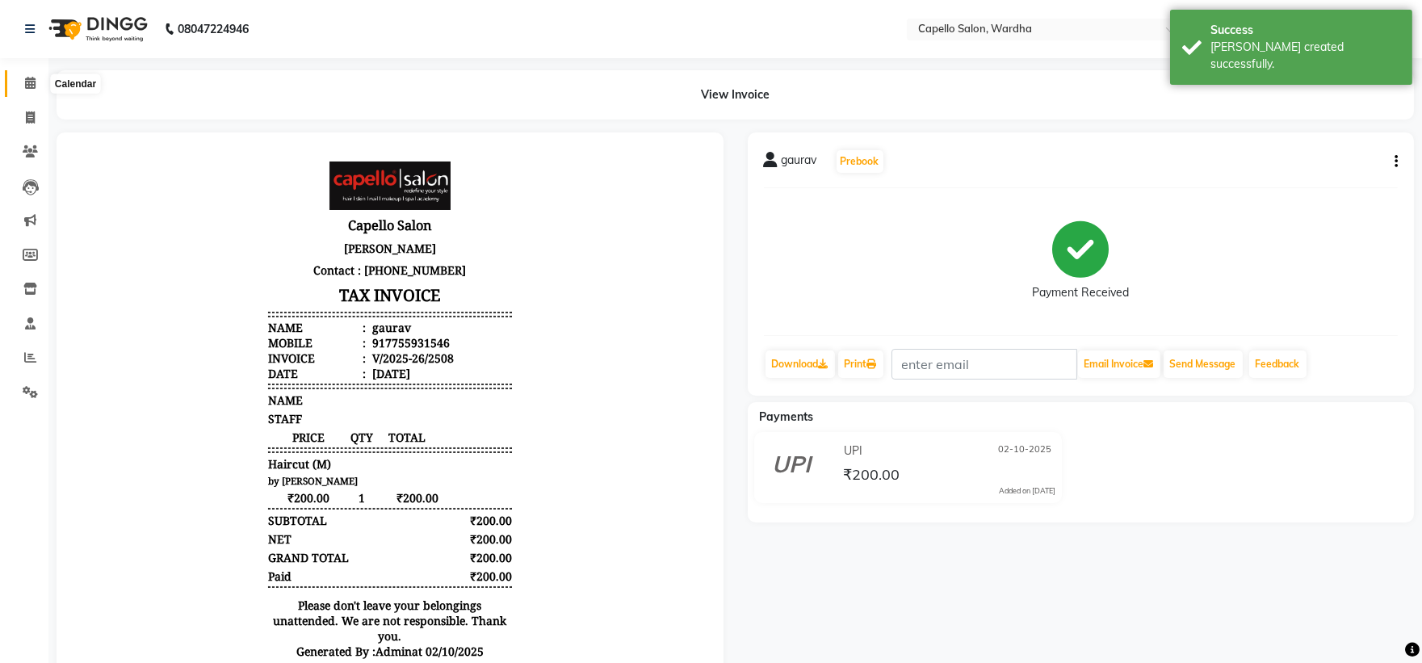
click at [26, 86] on icon at bounding box center [30, 83] width 10 height 12
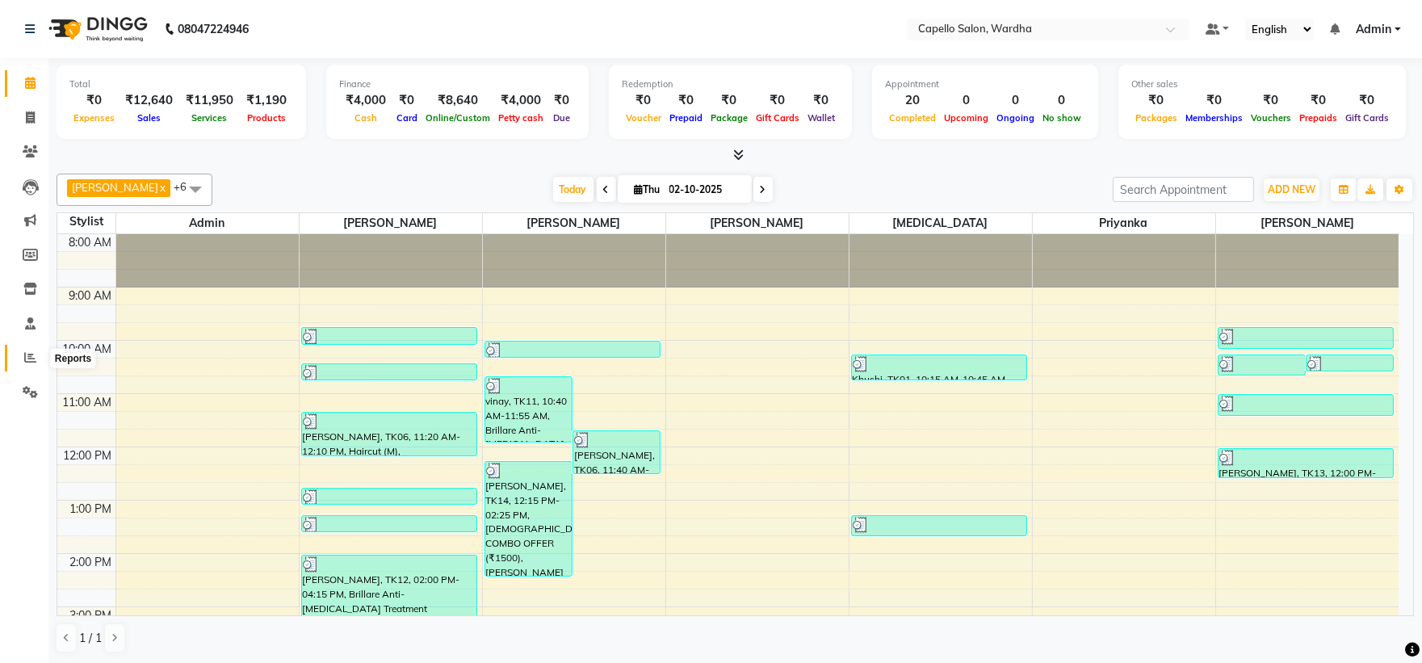
click at [24, 367] on span at bounding box center [30, 358] width 28 height 19
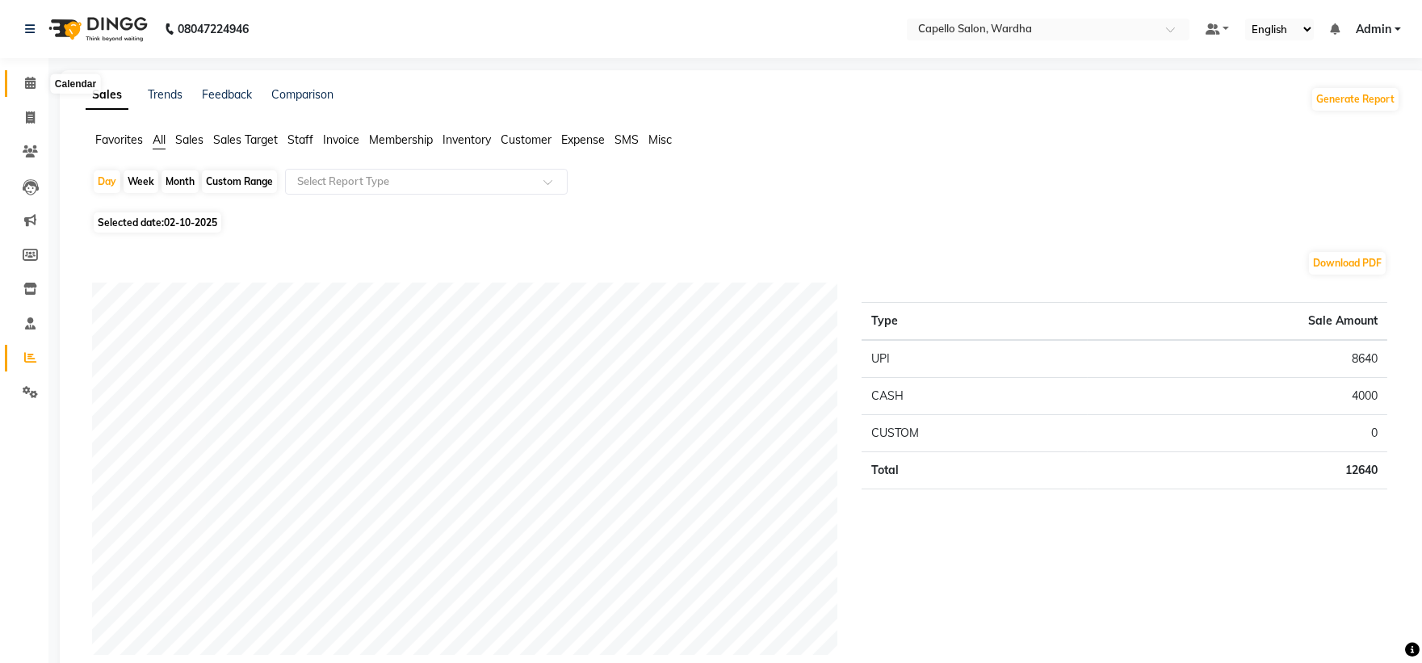
click at [30, 82] on icon at bounding box center [30, 83] width 10 height 12
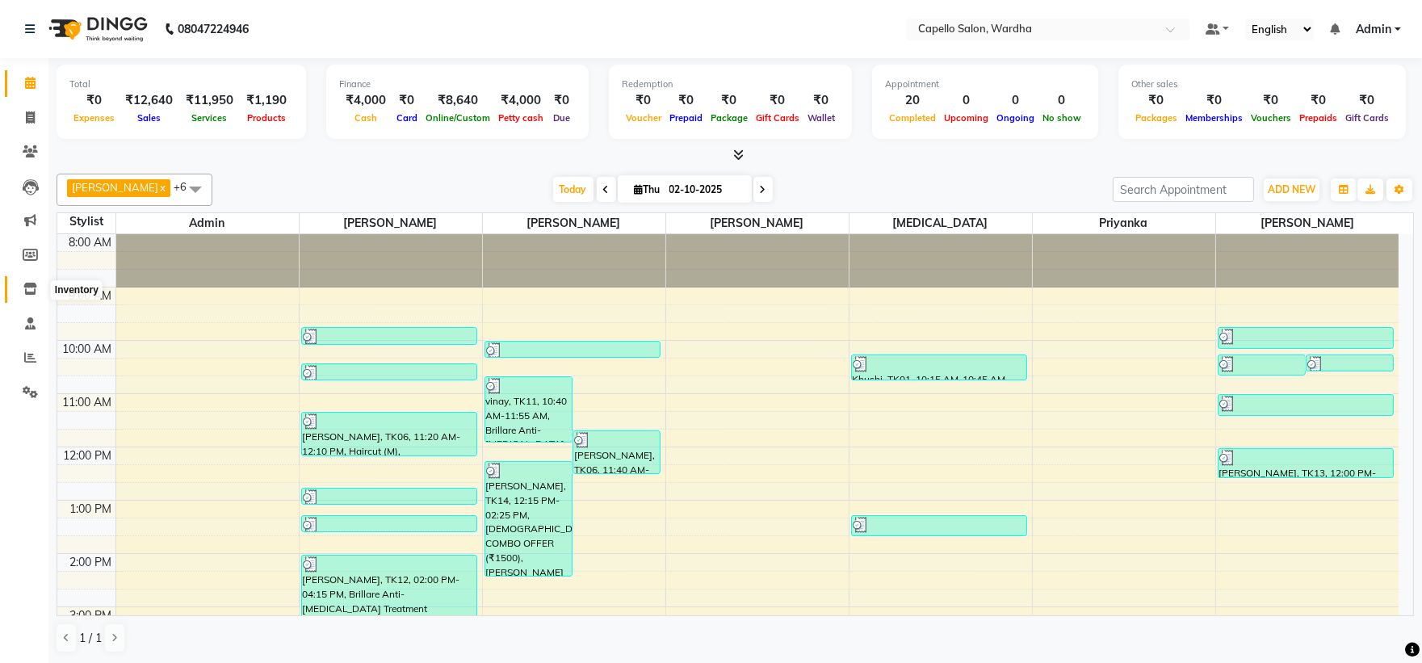
click at [18, 285] on span at bounding box center [30, 289] width 28 height 19
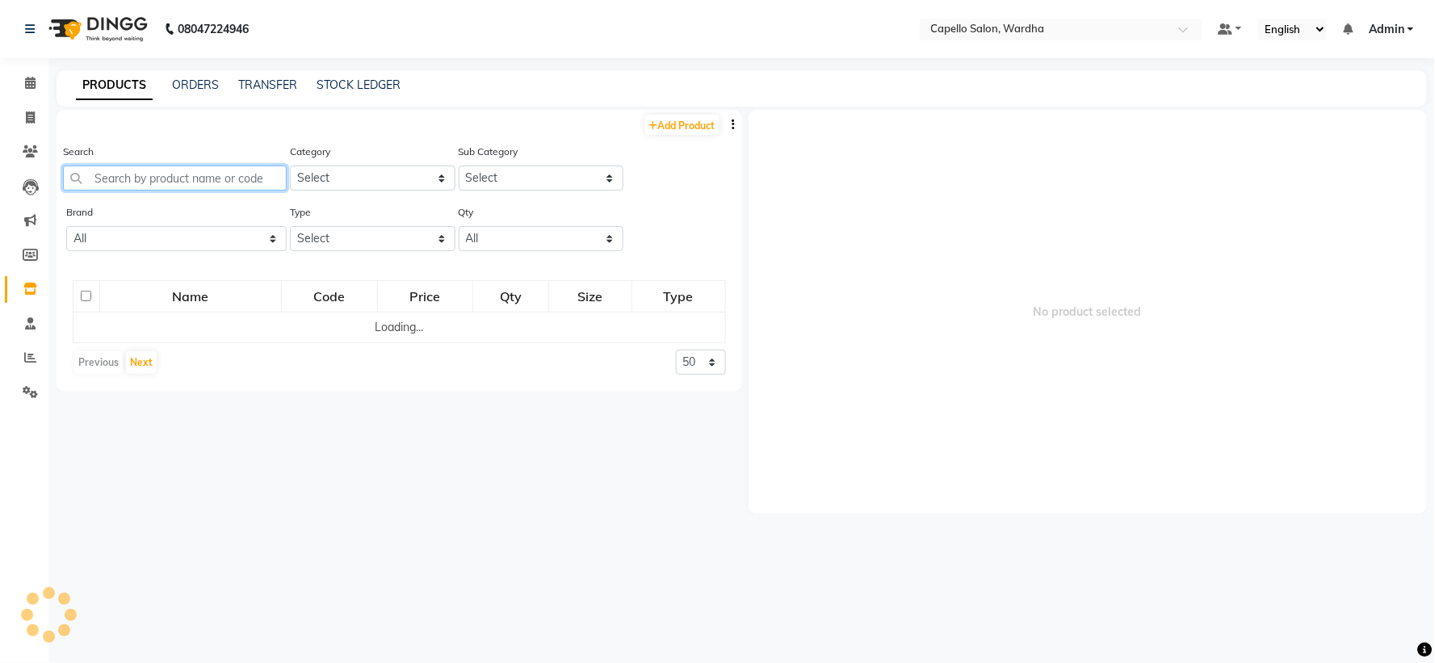
click at [137, 181] on input "text" at bounding box center [175, 178] width 224 height 25
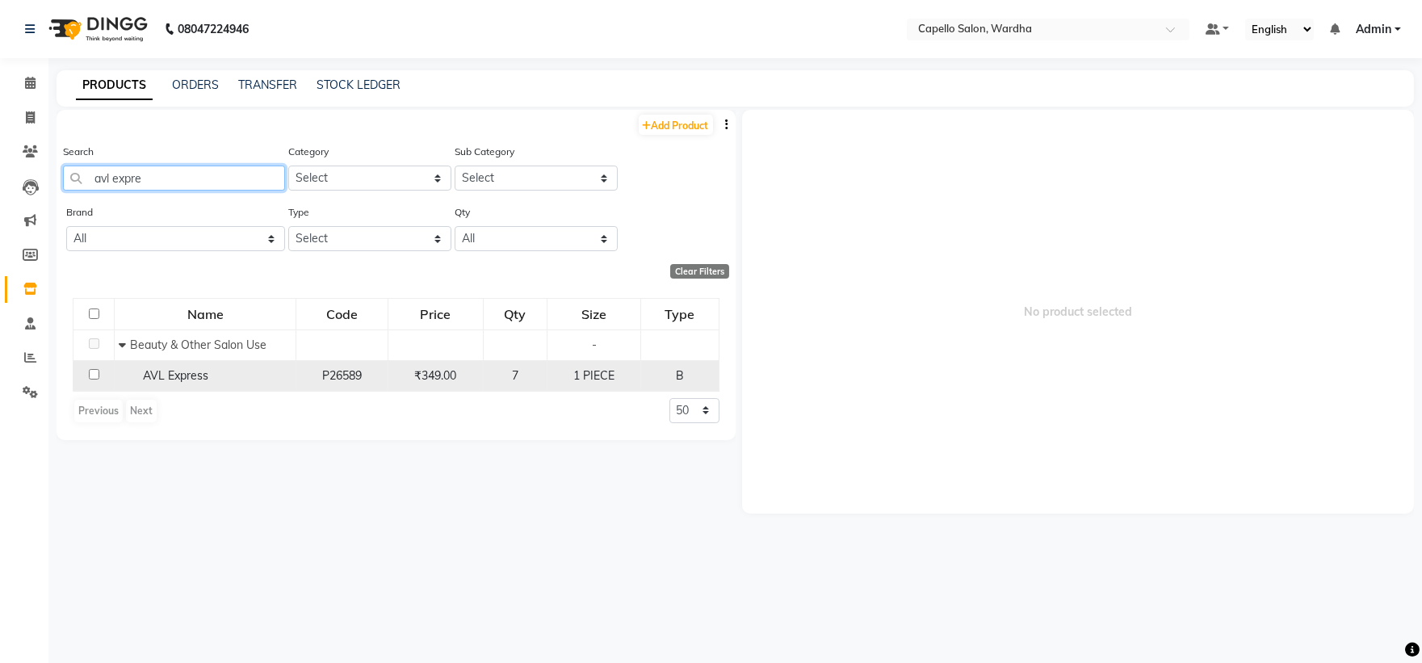
type input "avl expre"
click at [171, 375] on span "AVL Express" at bounding box center [175, 375] width 65 height 15
select select
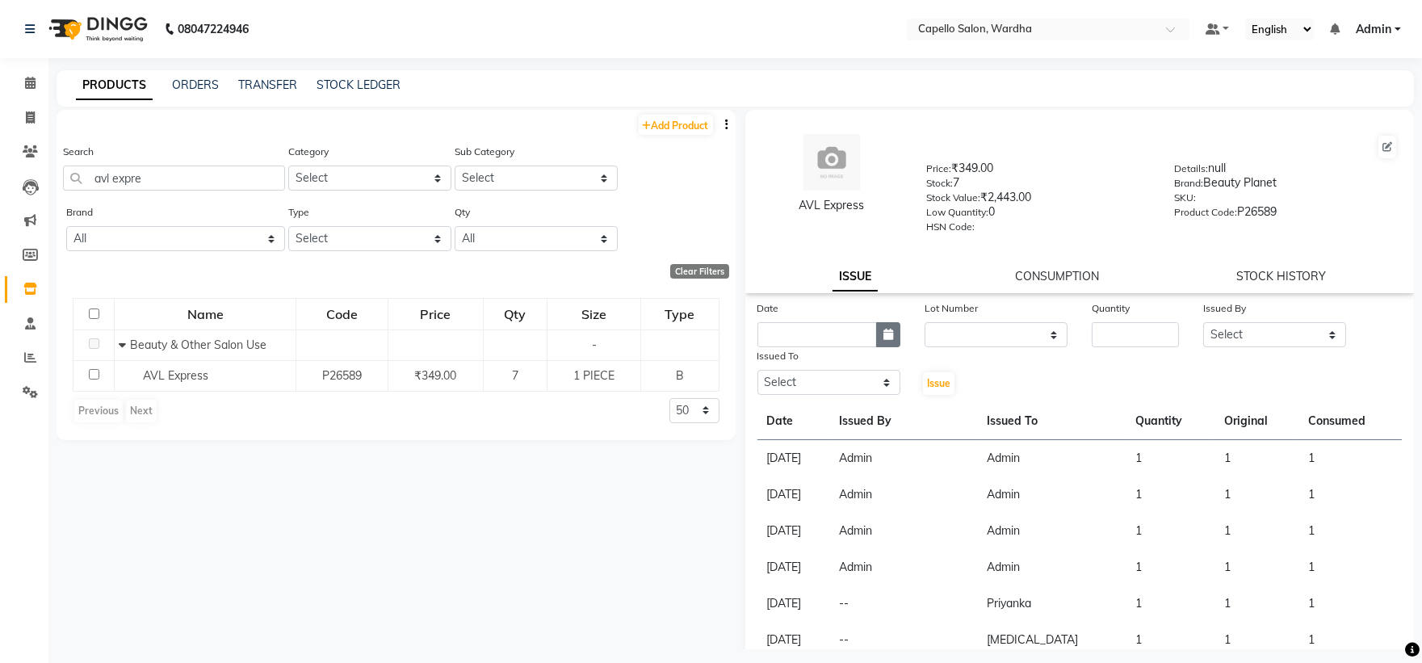
click at [888, 334] on icon "button" at bounding box center [888, 334] width 10 height 11
select select "10"
select select "2025"
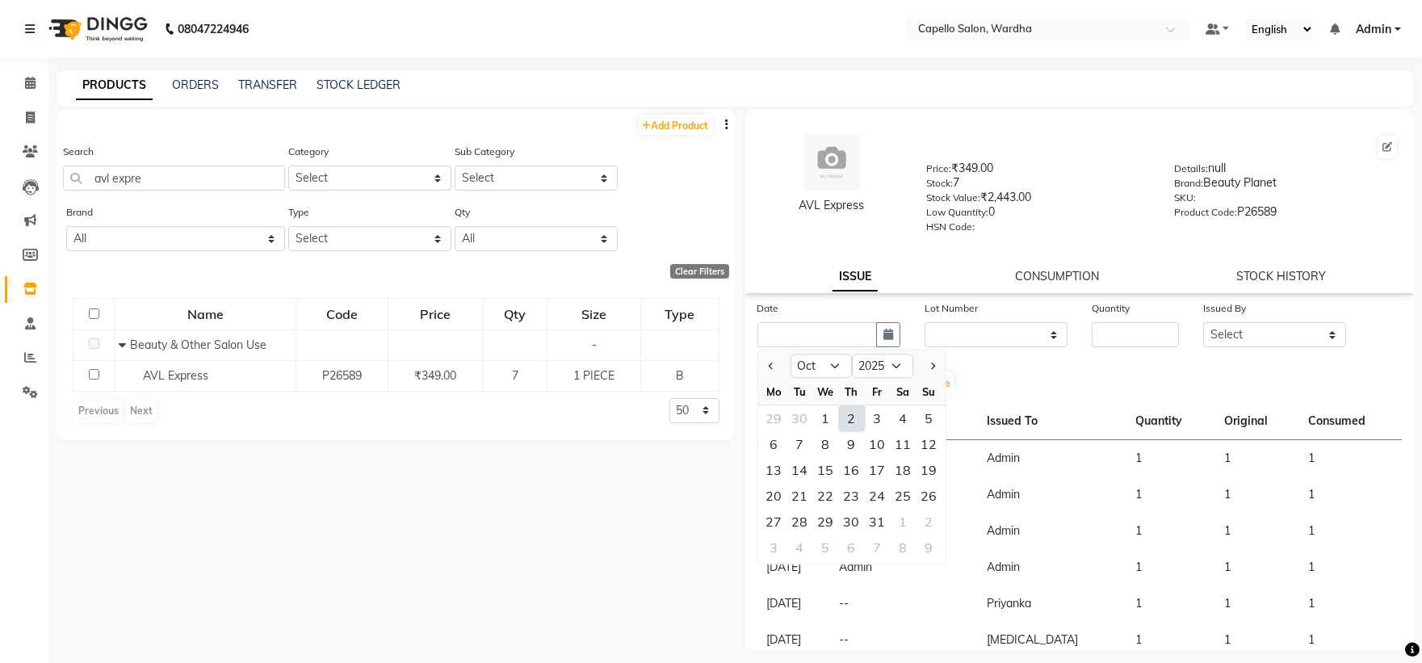
click at [852, 408] on div "2" at bounding box center [852, 418] width 26 height 26
type input "02-10-2025"
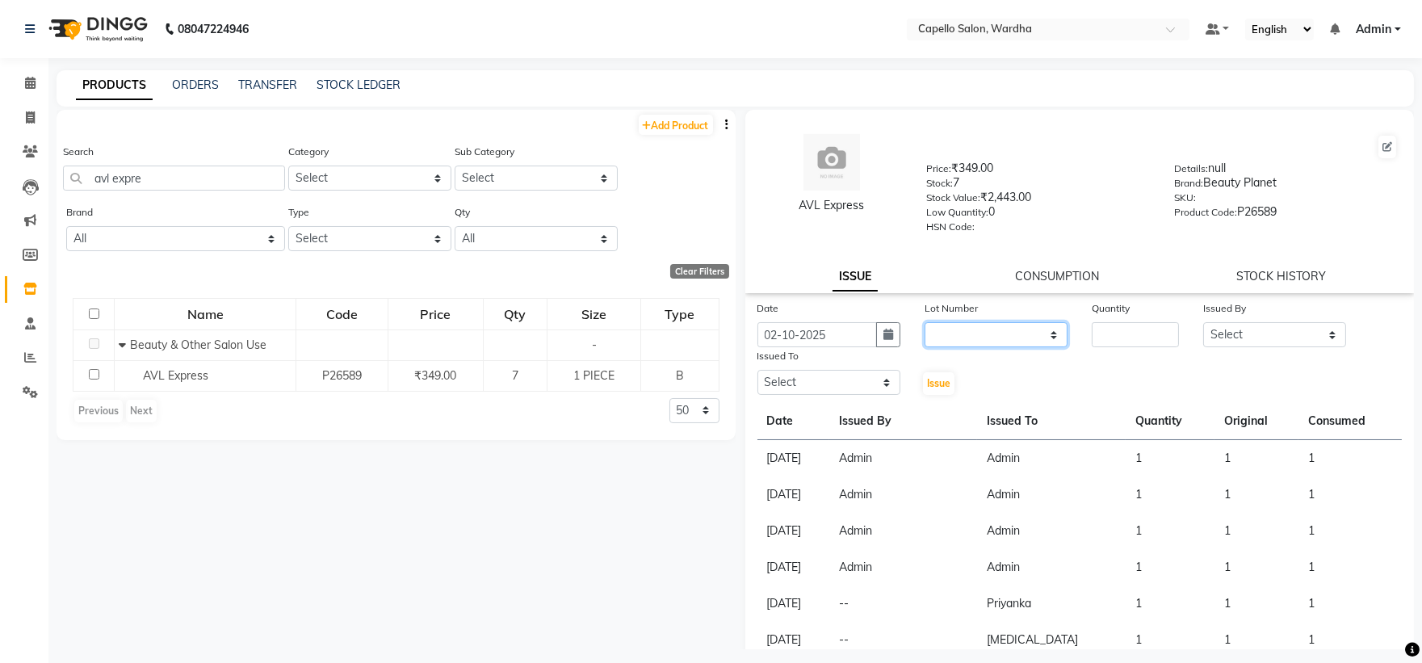
click at [946, 336] on select "None" at bounding box center [996, 334] width 143 height 25
click at [925, 323] on select "None" at bounding box center [996, 334] width 143 height 25
click at [1157, 326] on input "number" at bounding box center [1135, 334] width 87 height 25
click at [1225, 338] on select "Select Admin Mahesh amale Nikita nitim tande Praful Chikhalkar Pranay mahadure …" at bounding box center [1274, 334] width 143 height 25
click at [1203, 323] on select "Select Admin Mahesh amale Nikita nitim tande Praful Chikhalkar Pranay mahadure …" at bounding box center [1274, 334] width 143 height 25
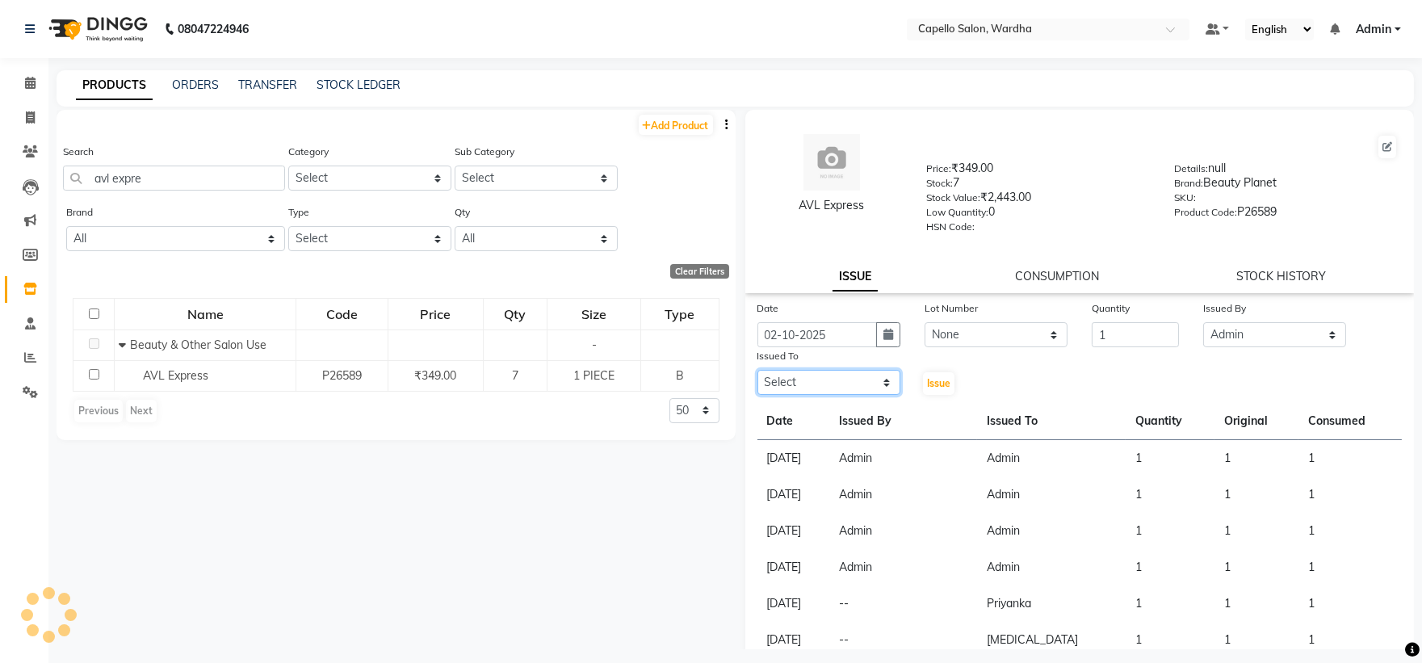
click at [845, 386] on select "Select Admin Mahesh amale Nikita nitim tande Praful Chikhalkar Pranay mahadure …" at bounding box center [828, 382] width 143 height 25
click at [757, 371] on select "Select Admin Mahesh amale Nikita nitim tande Praful Chikhalkar Pranay mahadure …" at bounding box center [828, 382] width 143 height 25
click at [937, 388] on span "Issue" at bounding box center [938, 383] width 23 height 12
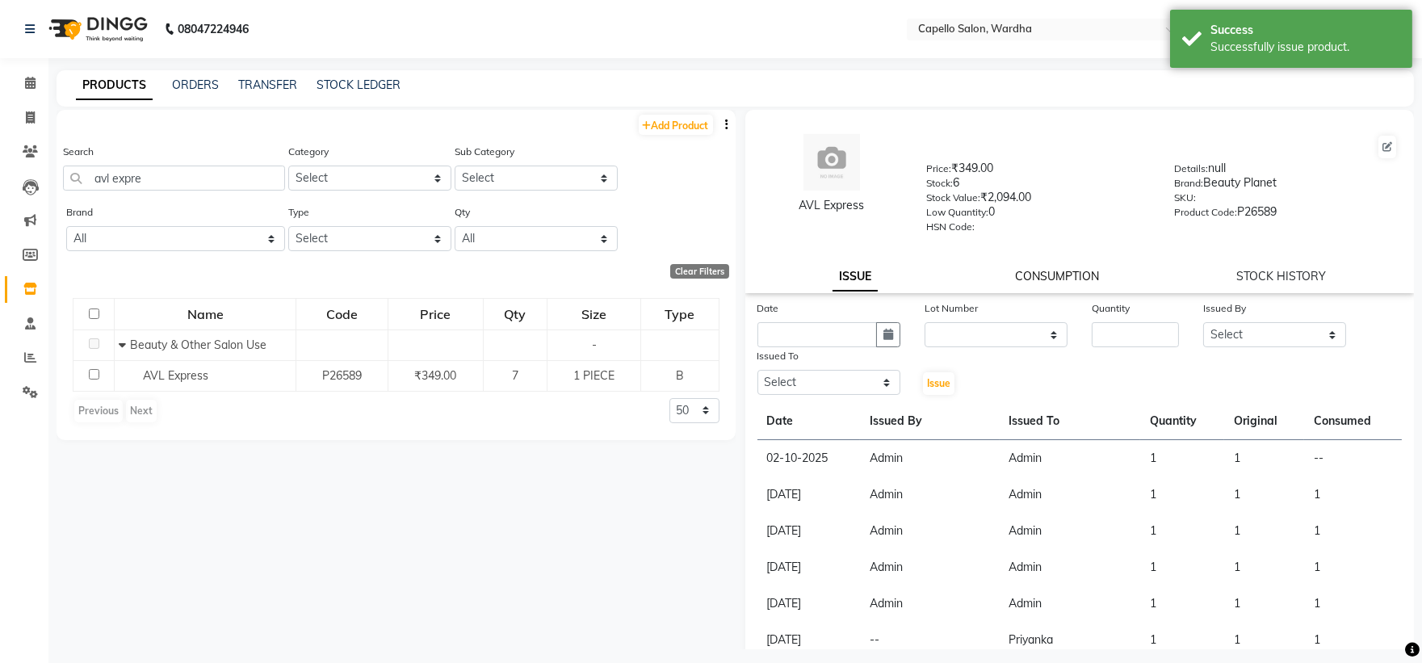
click at [1060, 279] on link "CONSUMPTION" at bounding box center [1057, 276] width 84 height 15
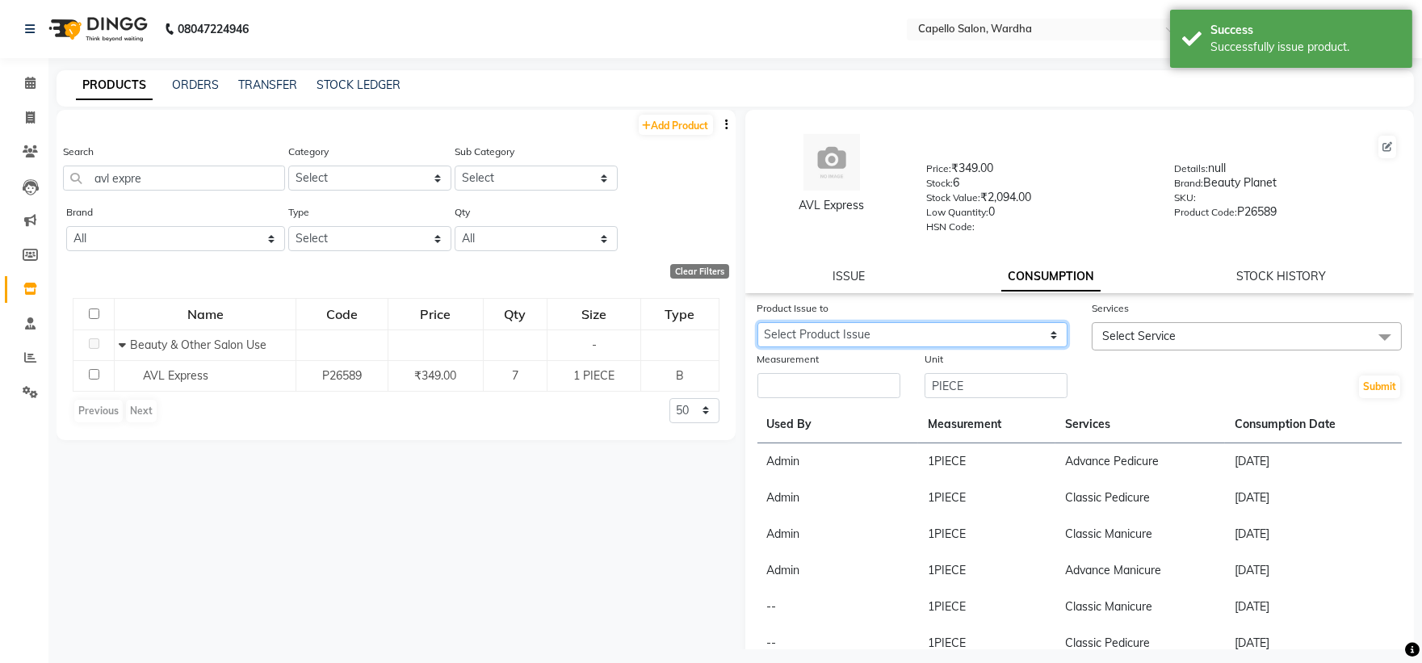
click at [846, 333] on select "Select Product Issue 2025-10-02, Issued to: Admin, Balance: 1" at bounding box center [912, 334] width 310 height 25
click at [757, 323] on select "Select Product Issue 2025-10-02, Issued to: Admin, Balance: 1" at bounding box center [912, 334] width 310 height 25
click at [806, 392] on input "number" at bounding box center [828, 385] width 143 height 25
click at [1132, 338] on span "Select Service" at bounding box center [1138, 336] width 73 height 15
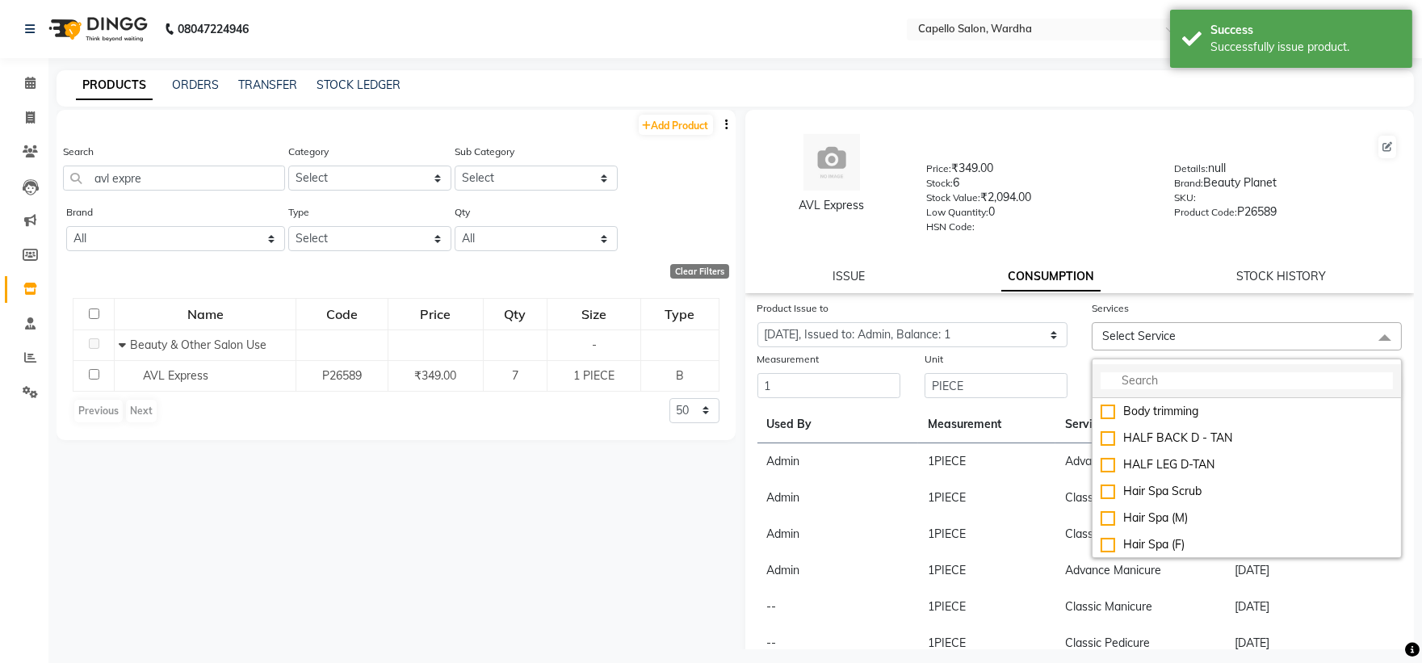
click at [1128, 380] on input "multiselect-search" at bounding box center [1247, 380] width 292 height 17
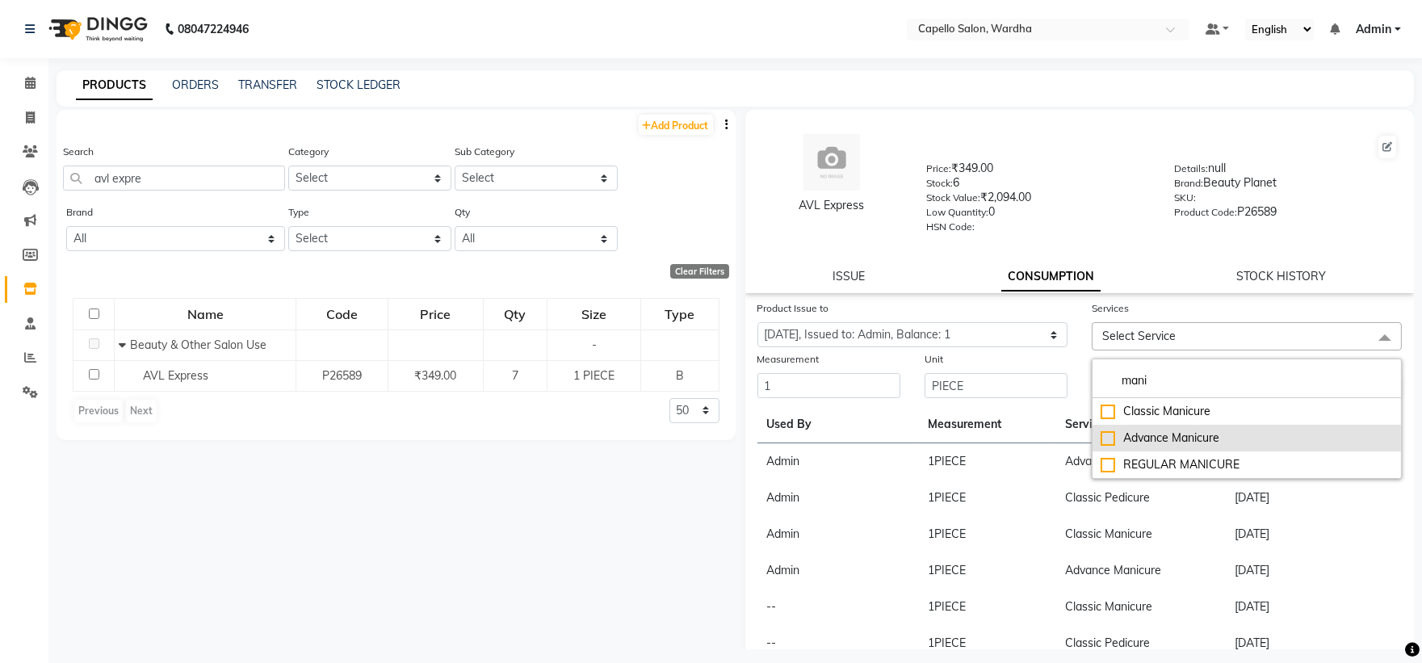
click at [1176, 439] on div "Advance Manicure" at bounding box center [1247, 438] width 292 height 17
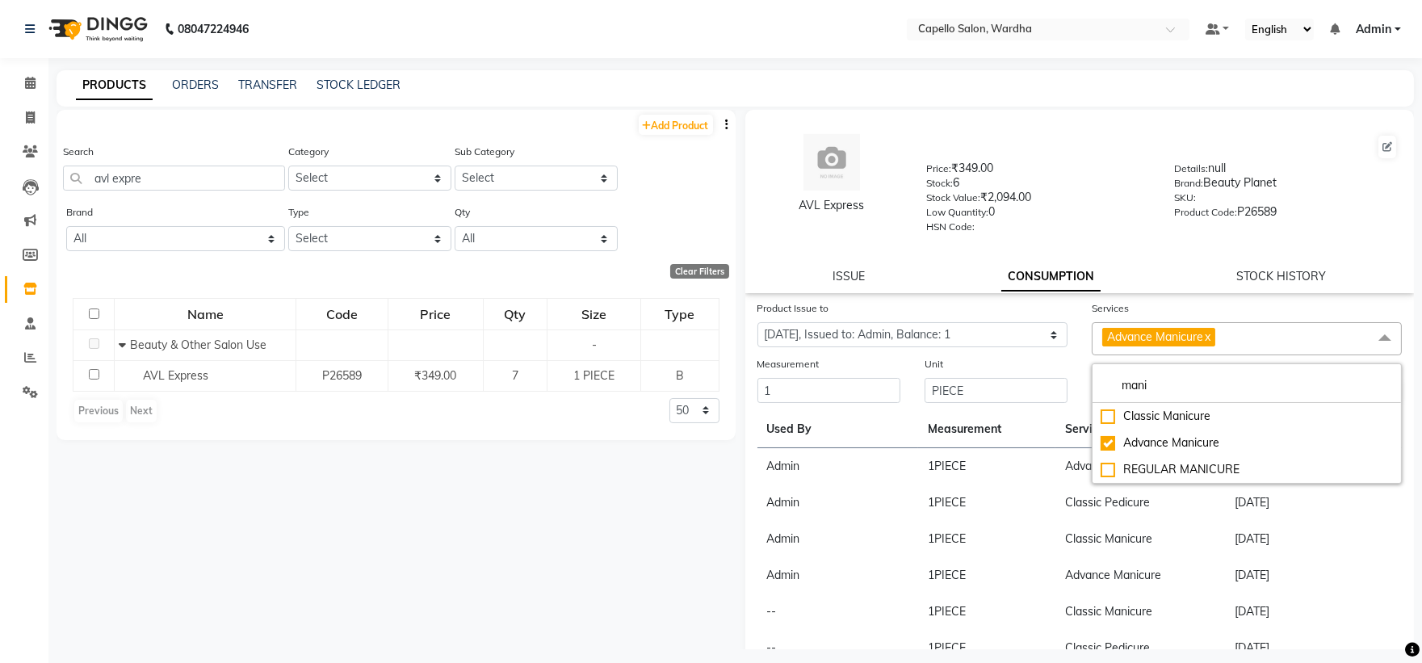
click at [1193, 262] on div "AVL Express Price: ₹349.00 Stock: 6 Stock Value: ₹2,094.00 Low Quantity: 0 HSN …" at bounding box center [1079, 201] width 669 height 183
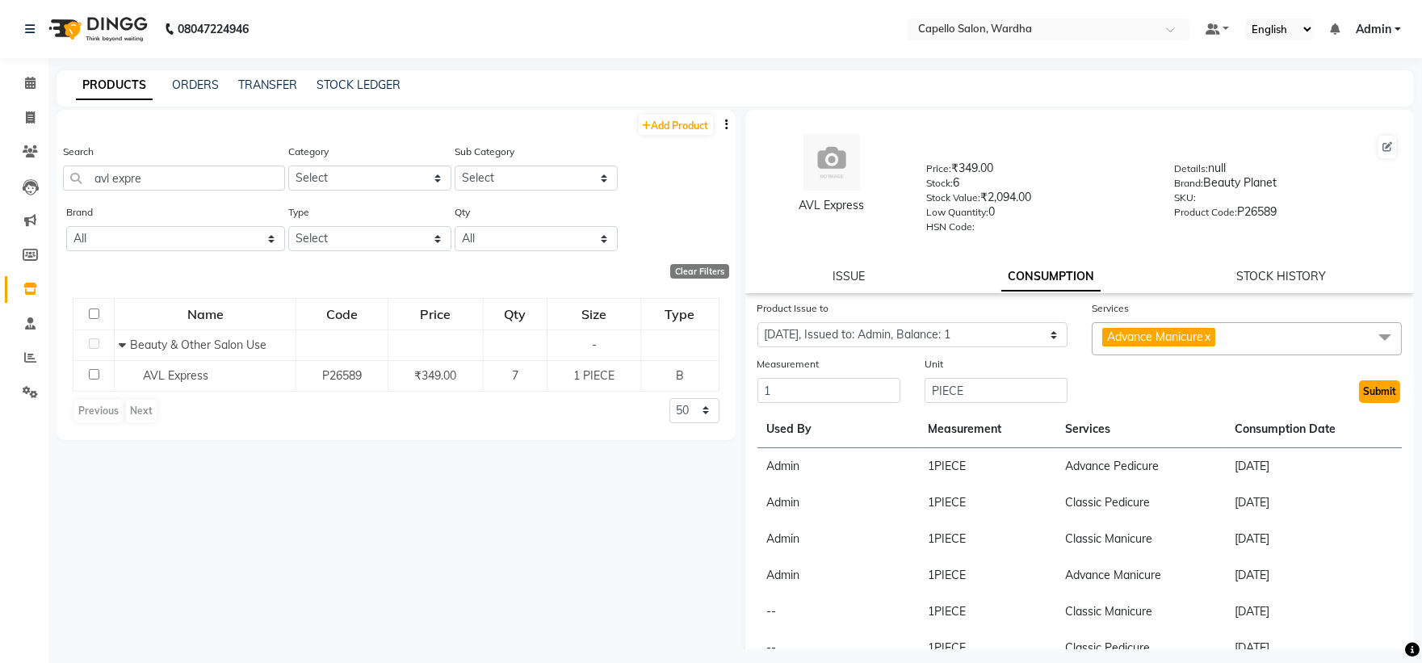
click at [1365, 393] on button "Submit" at bounding box center [1379, 391] width 41 height 23
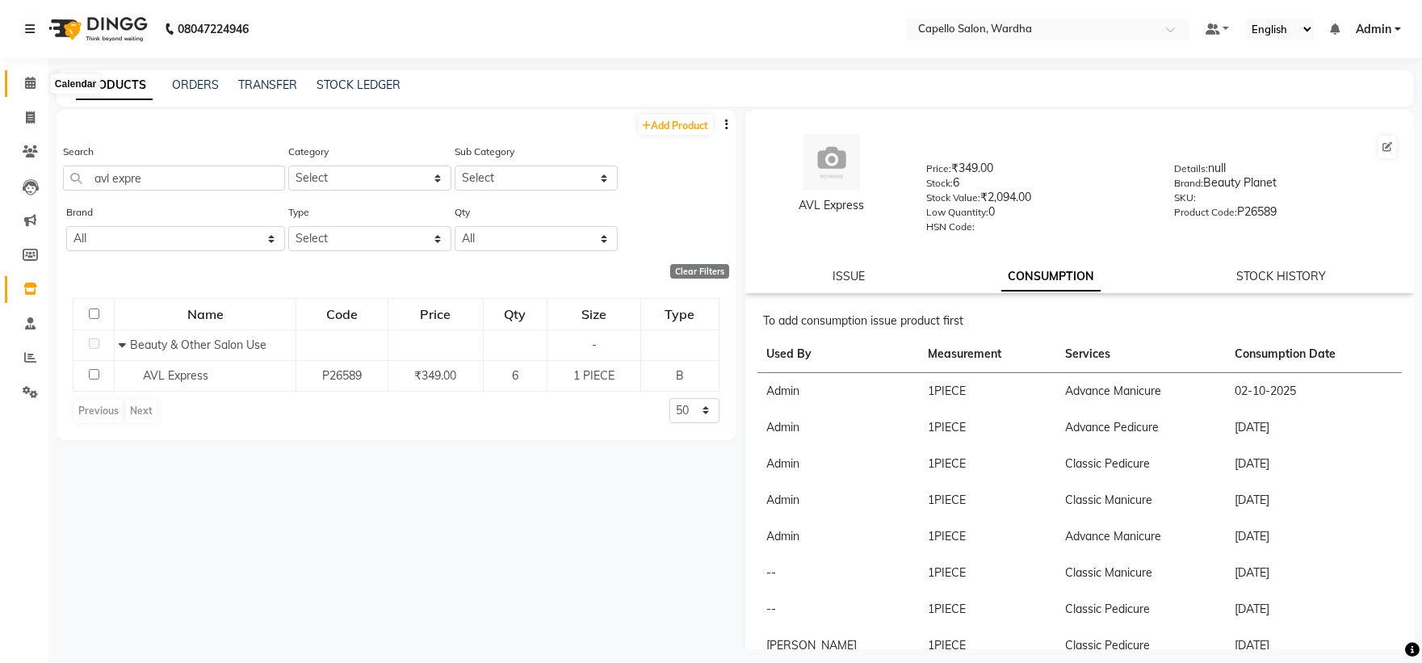
drag, startPoint x: 20, startPoint y: 83, endPoint x: 41, endPoint y: 83, distance: 21.0
click at [21, 84] on span at bounding box center [30, 83] width 28 height 19
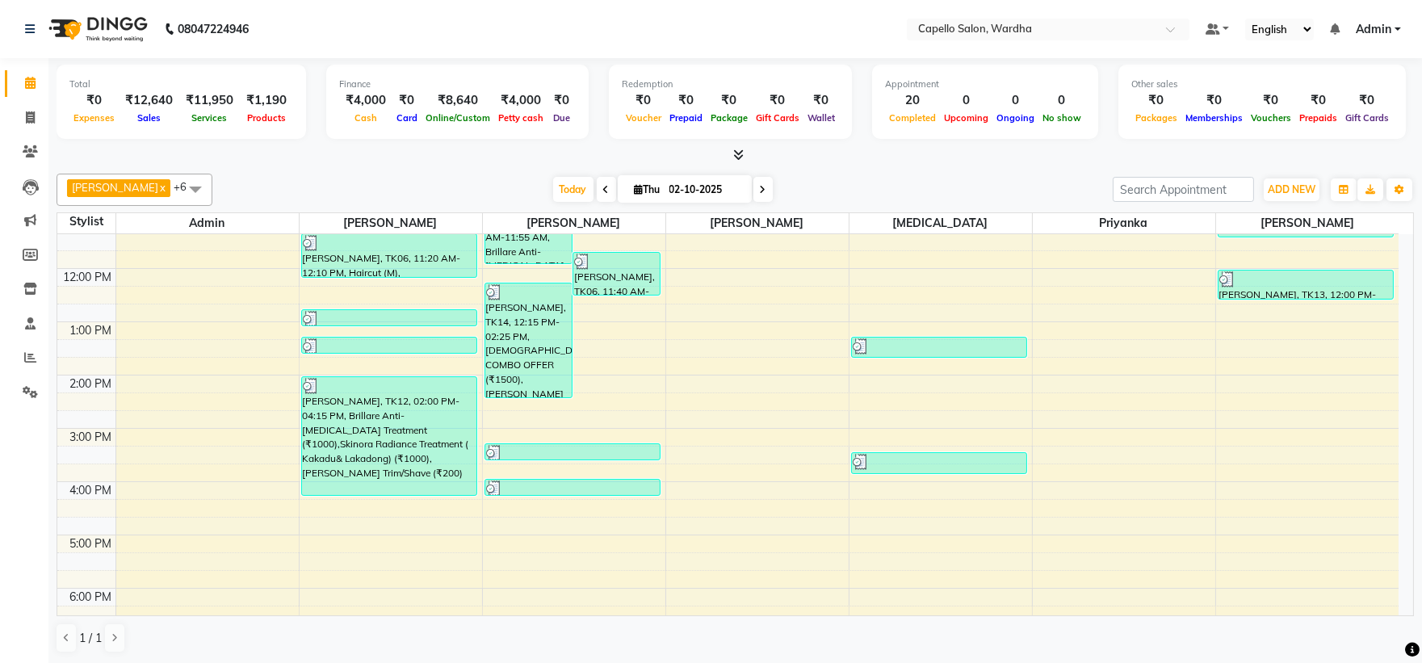
scroll to position [179, 0]
click at [575, 520] on div "8:00 AM 9:00 AM 10:00 AM 11:00 AM 12:00 PM 1:00 PM 2:00 PM 3:00 PM 4:00 PM 5:00…" at bounding box center [727, 401] width 1341 height 692
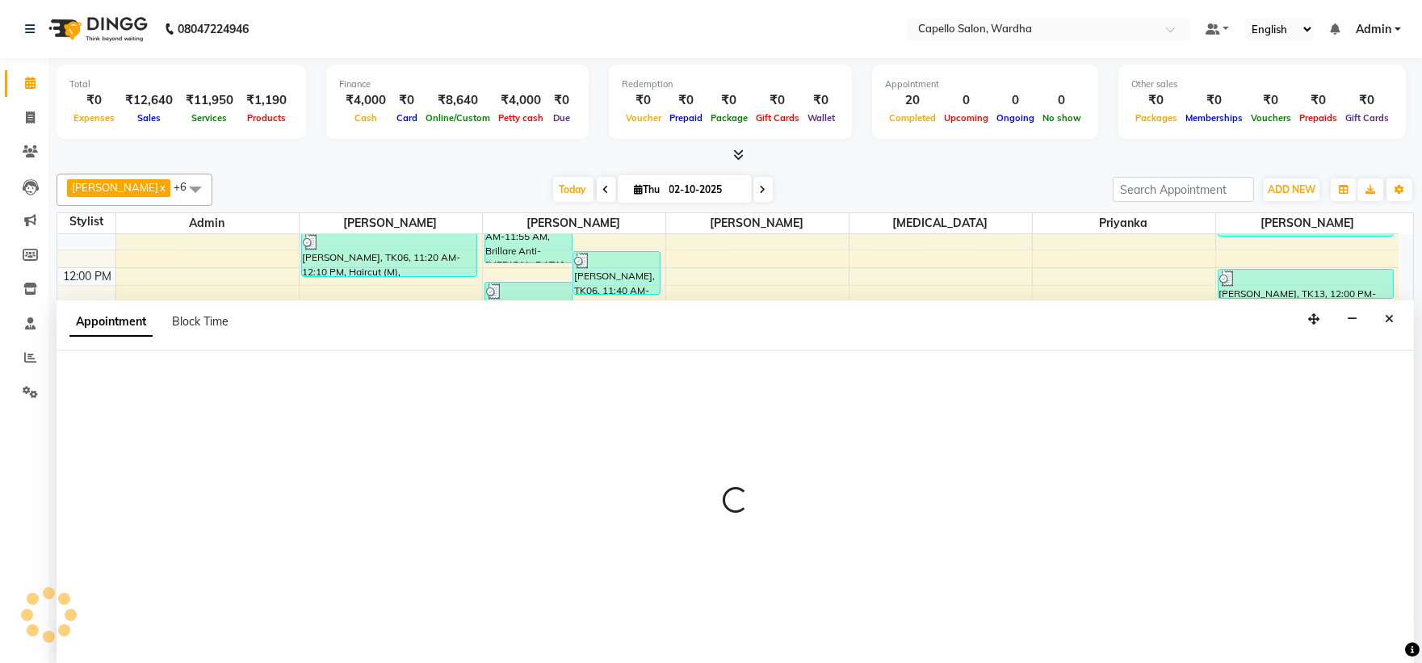
scroll to position [1, 0]
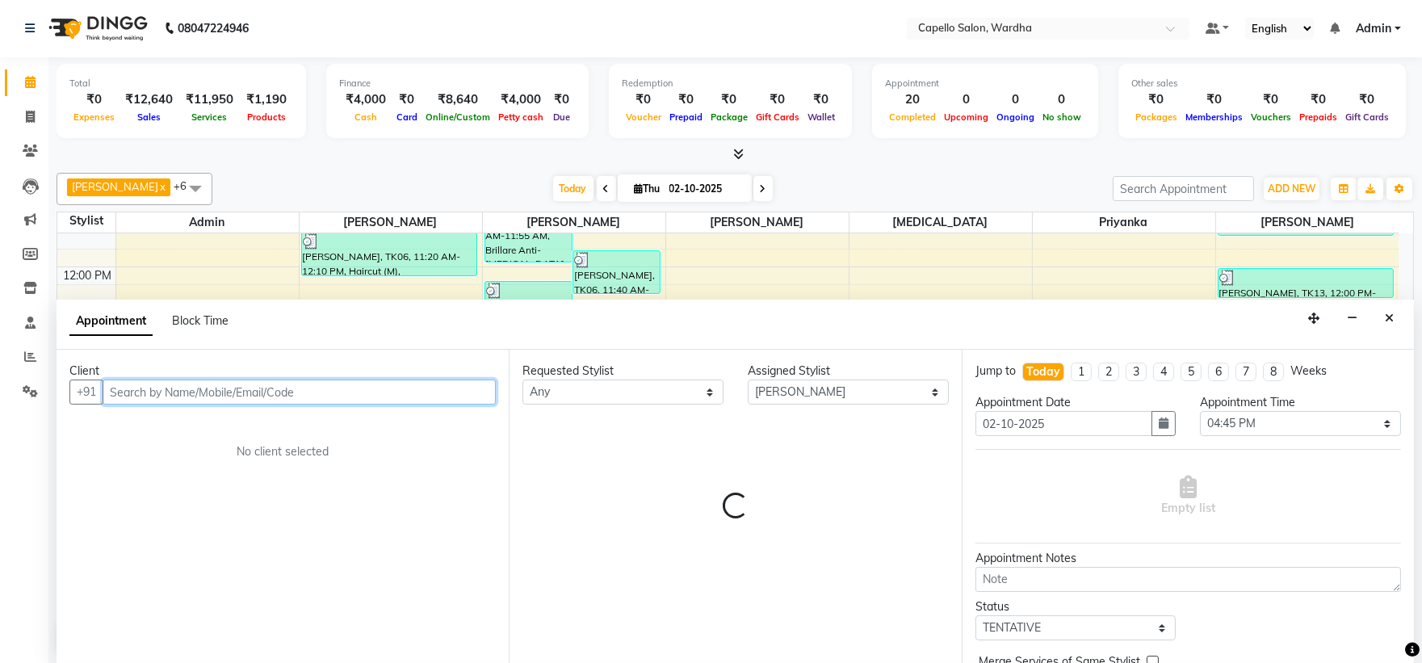
drag, startPoint x: 166, startPoint y: 394, endPoint x: 166, endPoint y: 380, distance: 13.7
click at [166, 390] on input "text" at bounding box center [299, 392] width 393 height 25
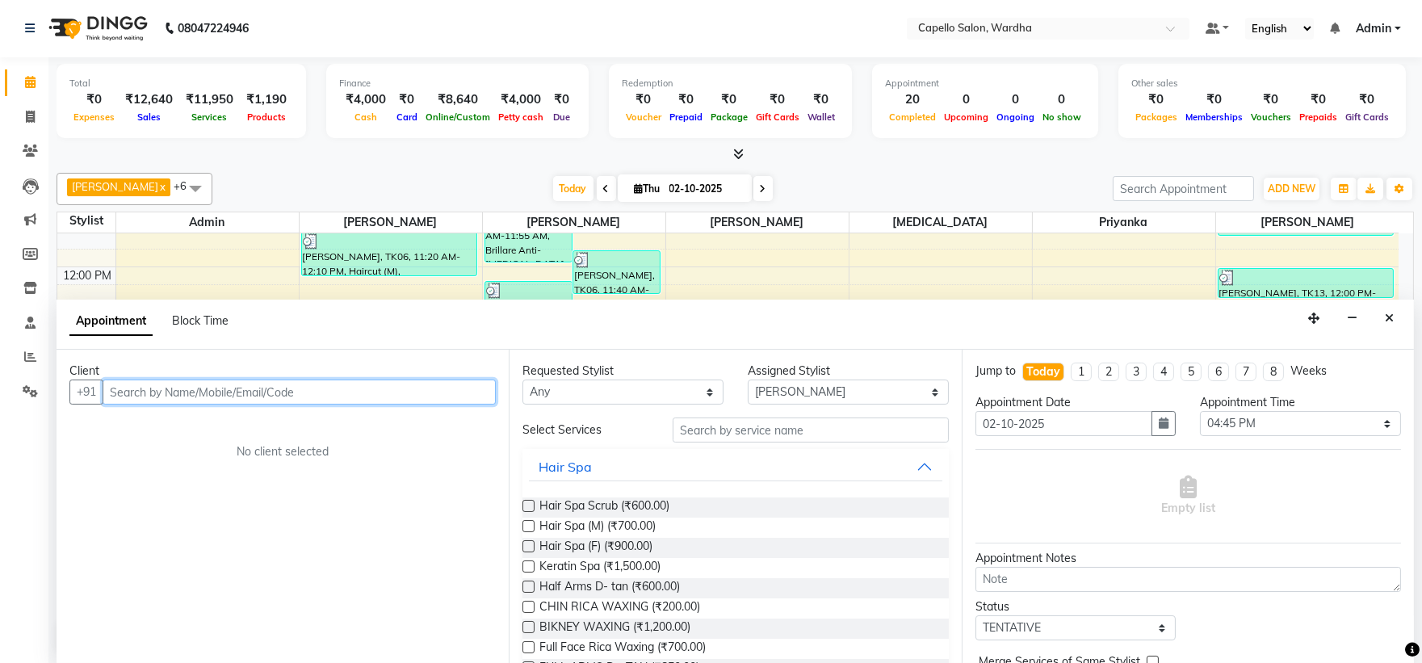
drag, startPoint x: 145, startPoint y: 391, endPoint x: 149, endPoint y: 383, distance: 9.0
click at [148, 389] on input "text" at bounding box center [299, 392] width 393 height 25
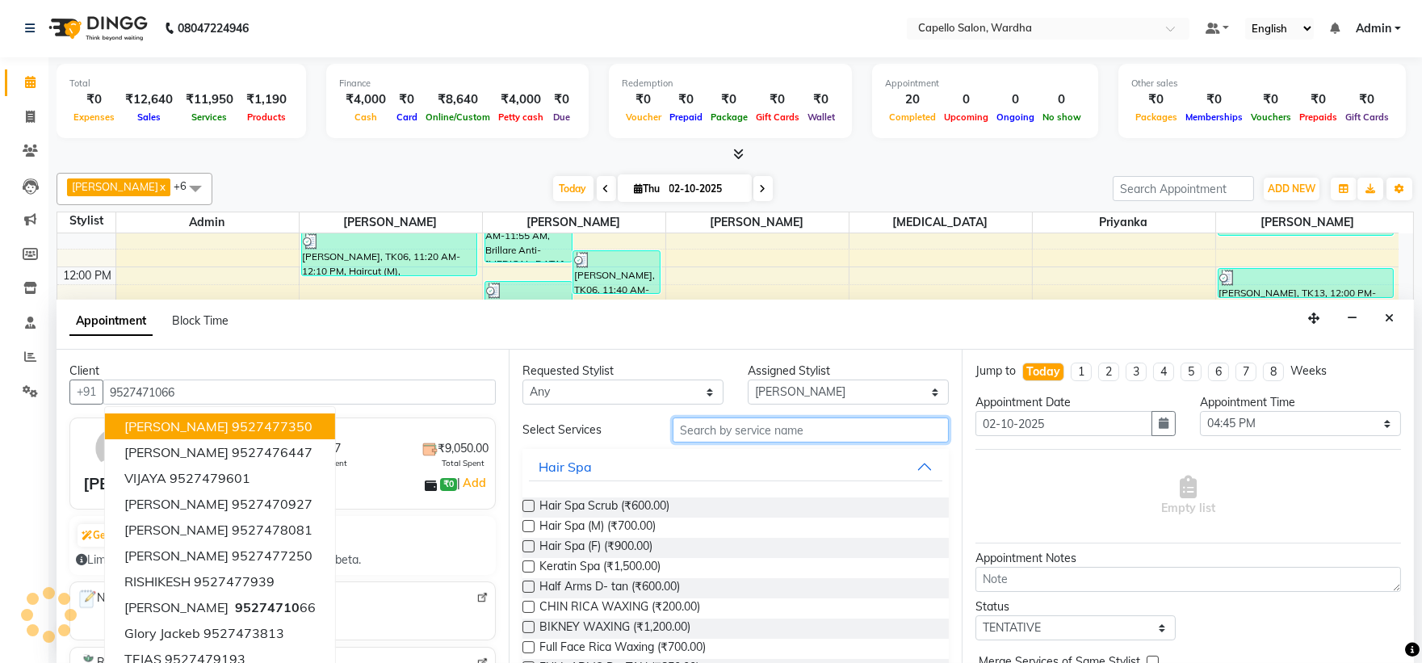
click at [754, 425] on input "text" at bounding box center [811, 429] width 276 height 25
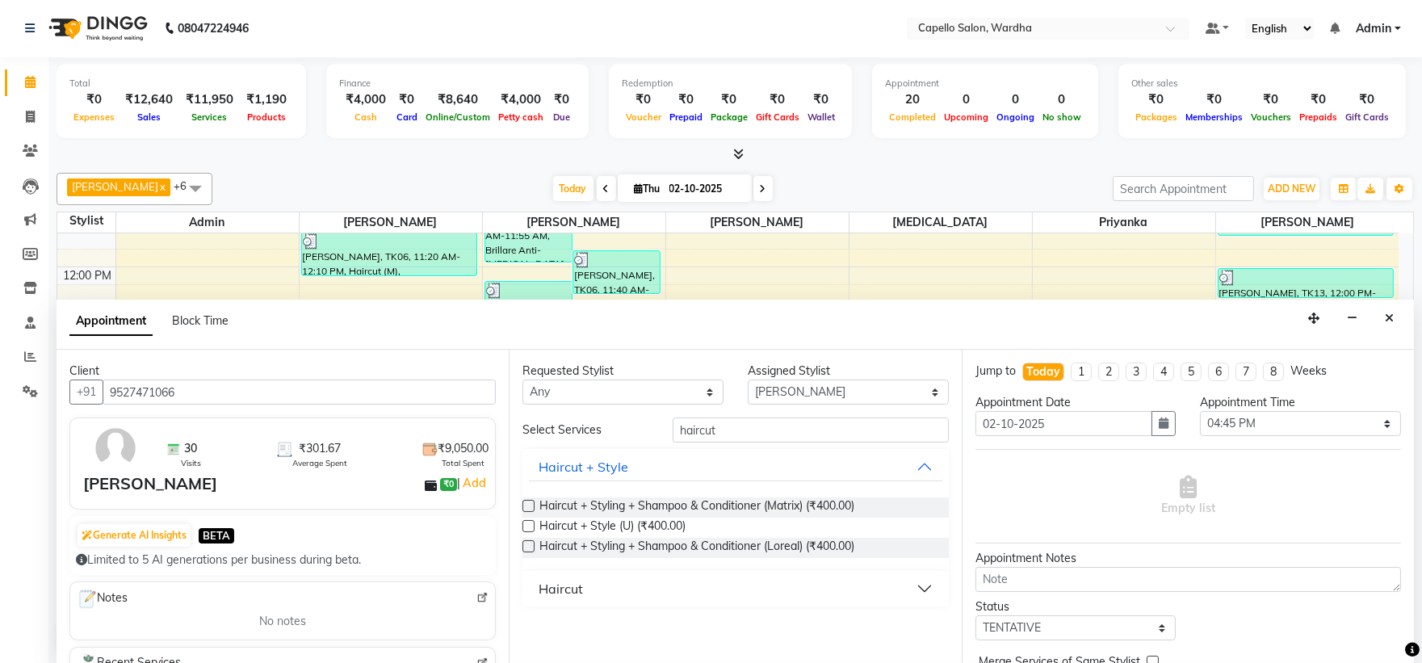
drag, startPoint x: 559, startPoint y: 585, endPoint x: 558, endPoint y: 577, distance: 8.1
click at [559, 584] on div "Haircut" at bounding box center [561, 588] width 44 height 19
click at [610, 654] on span "Haircut (F) (₹400.00)" at bounding box center [592, 650] width 106 height 20
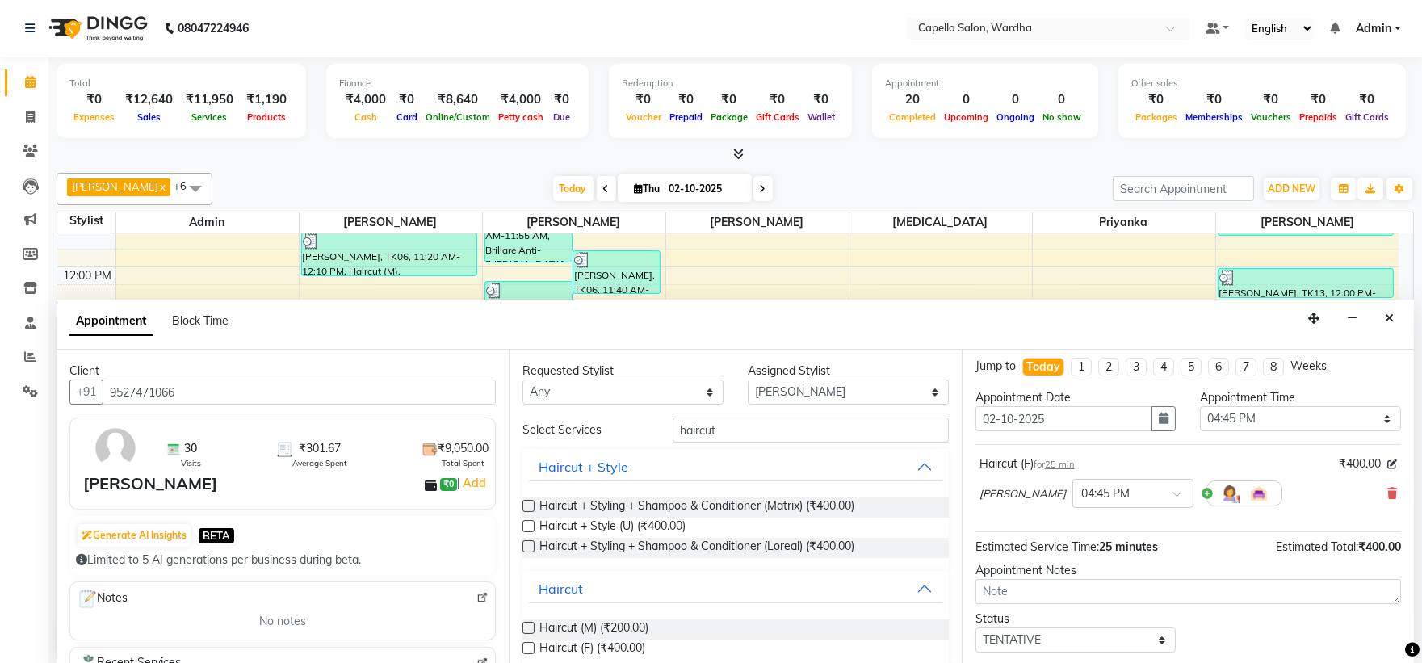
scroll to position [0, 0]
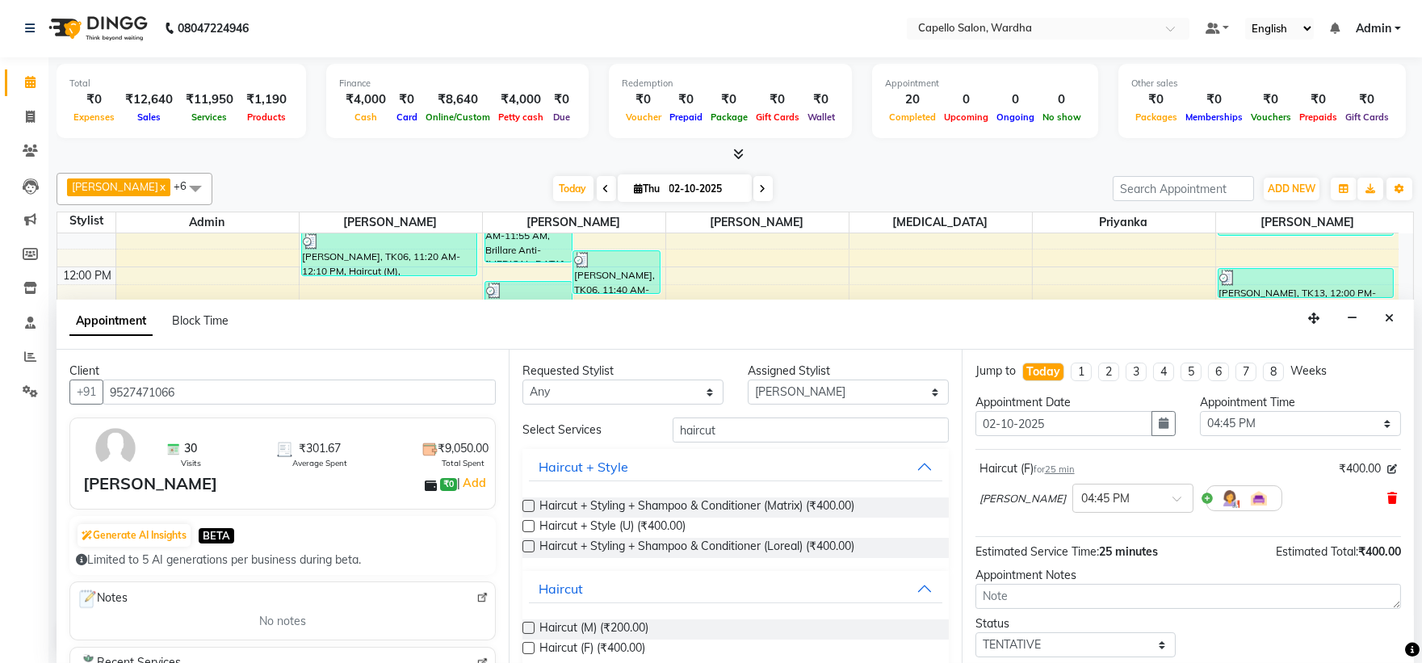
click at [1387, 499] on icon at bounding box center [1392, 498] width 10 height 11
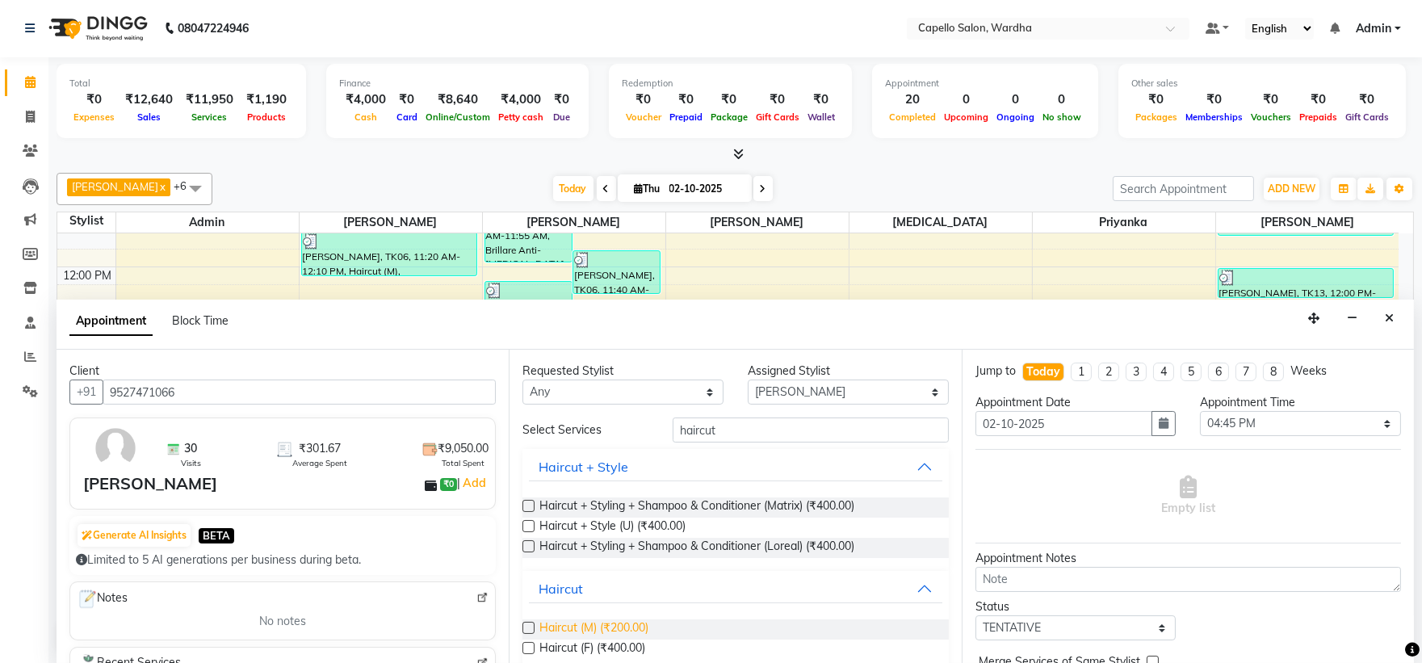
click at [600, 626] on span "Haircut (M) (₹200.00)" at bounding box center [593, 629] width 109 height 20
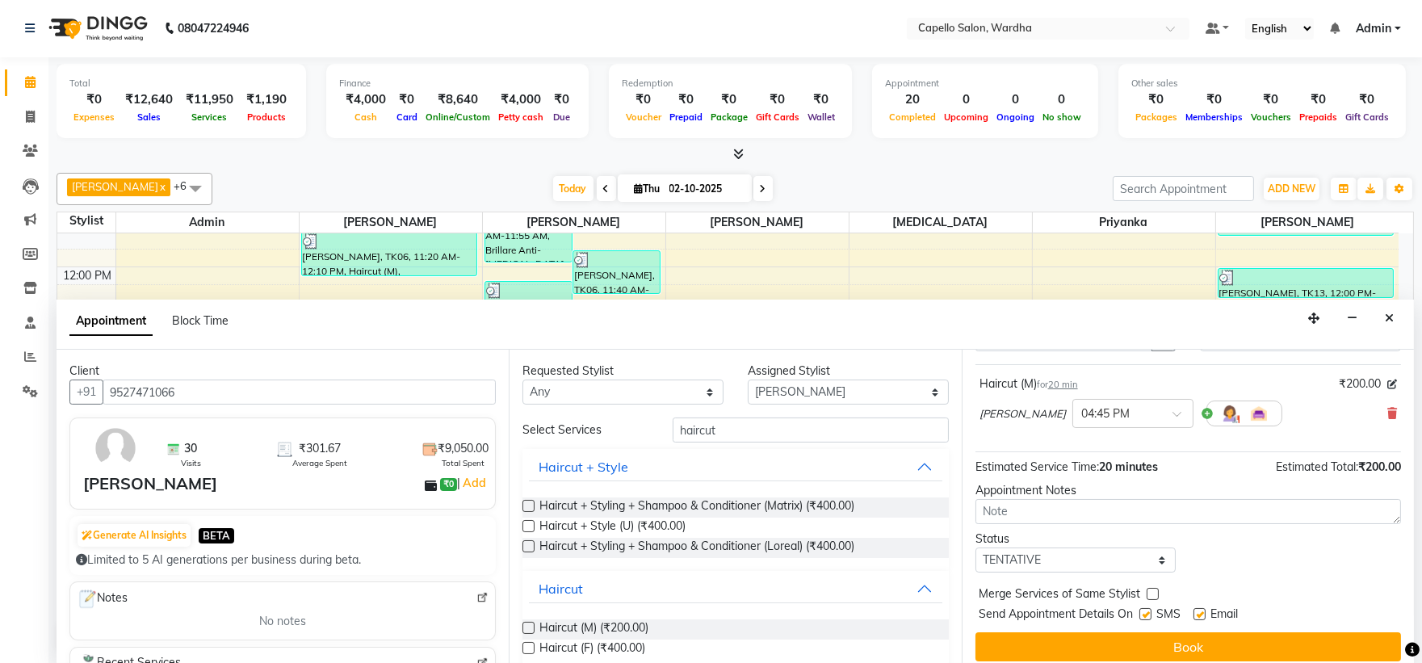
scroll to position [95, 0]
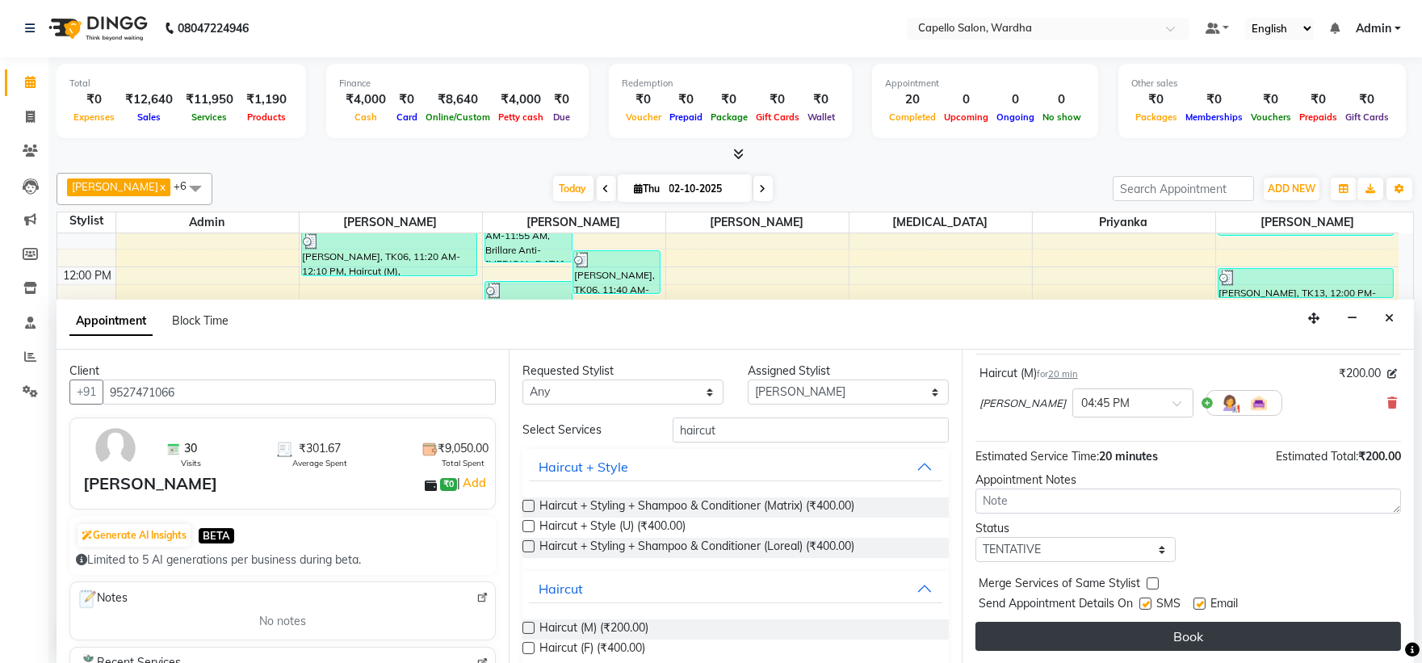
click at [1076, 634] on button "Book" at bounding box center [1188, 636] width 426 height 29
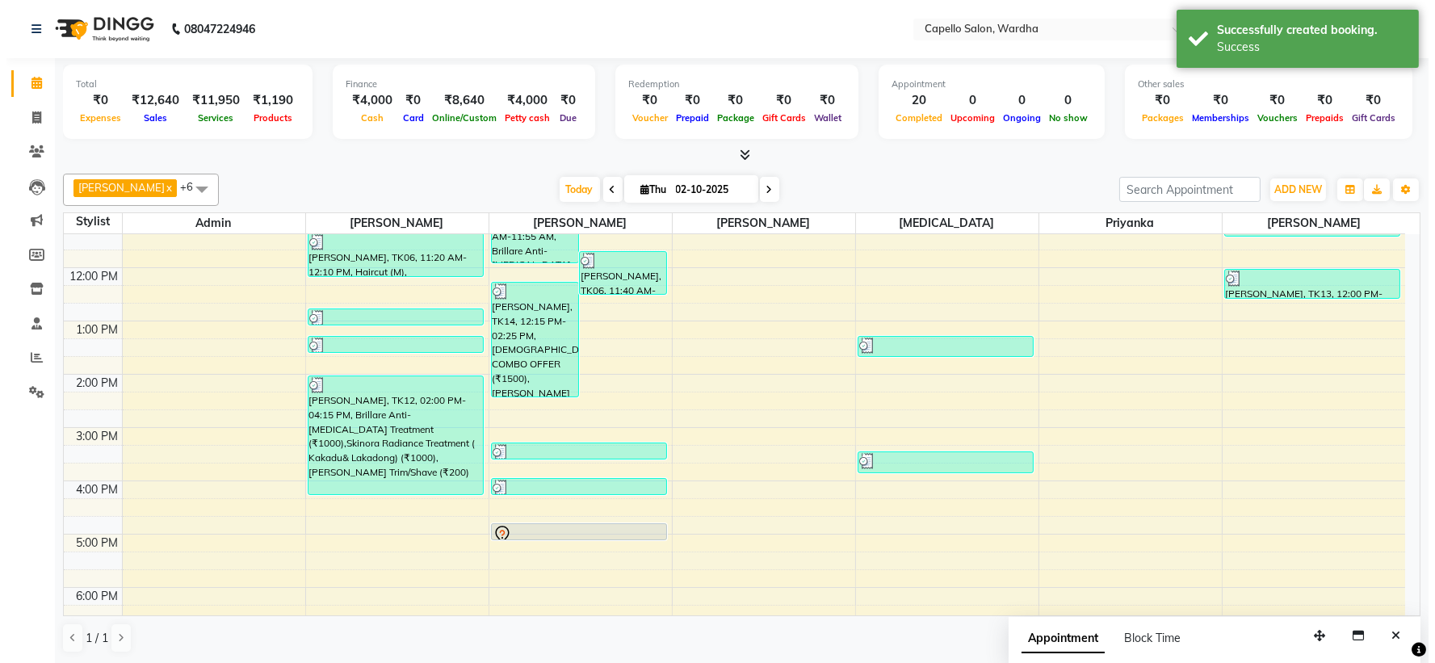
scroll to position [1, 0]
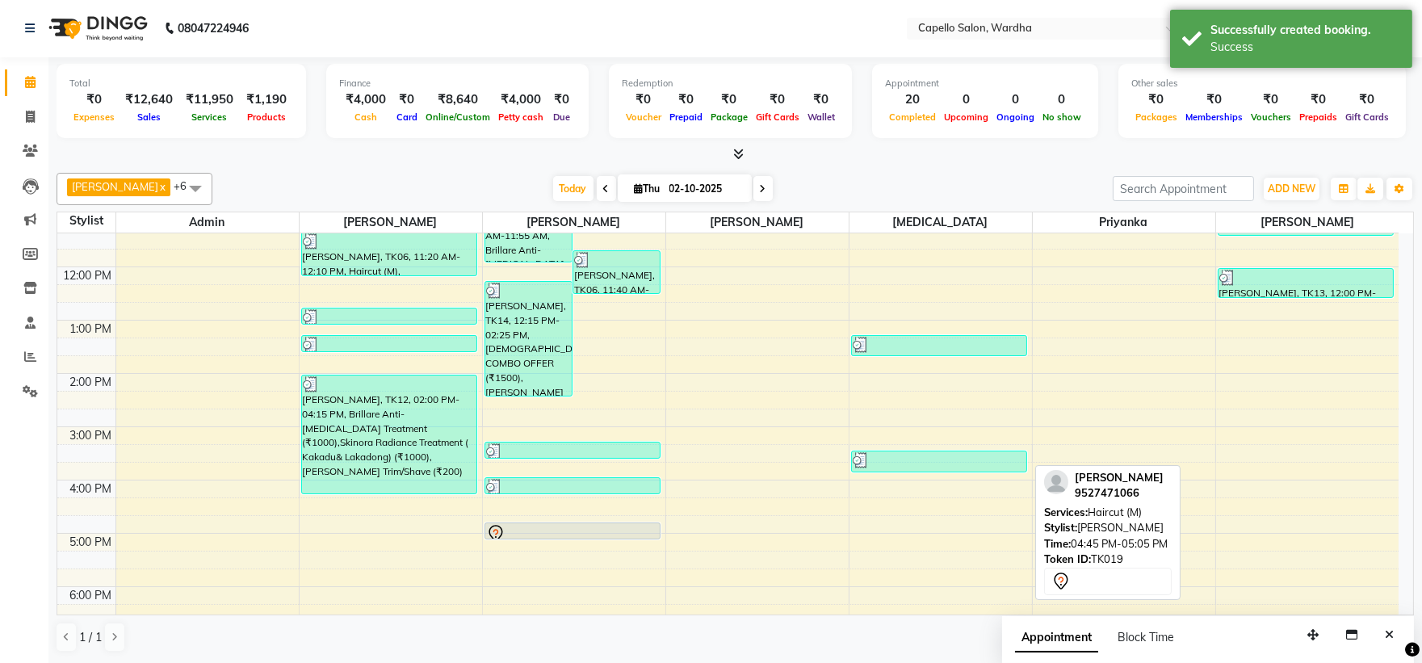
click at [584, 530] on div at bounding box center [572, 533] width 173 height 19
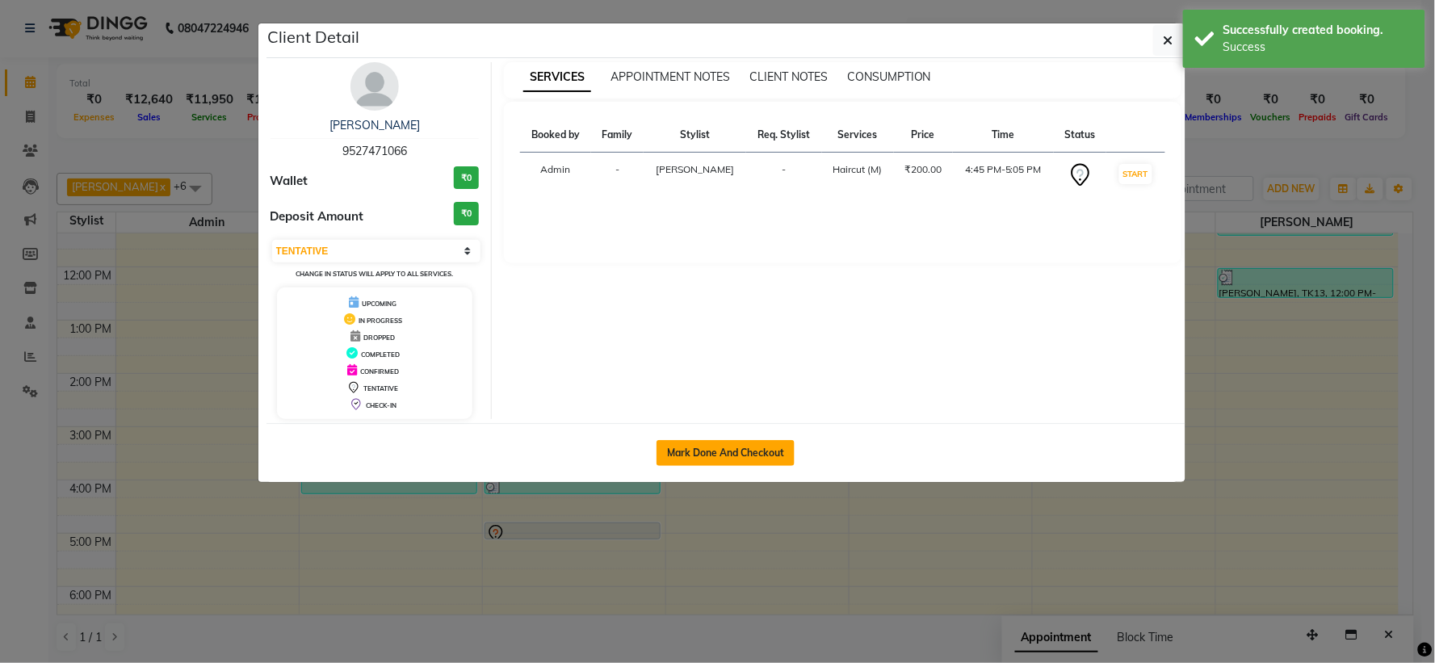
click at [723, 442] on button "Mark Done And Checkout" at bounding box center [725, 453] width 138 height 26
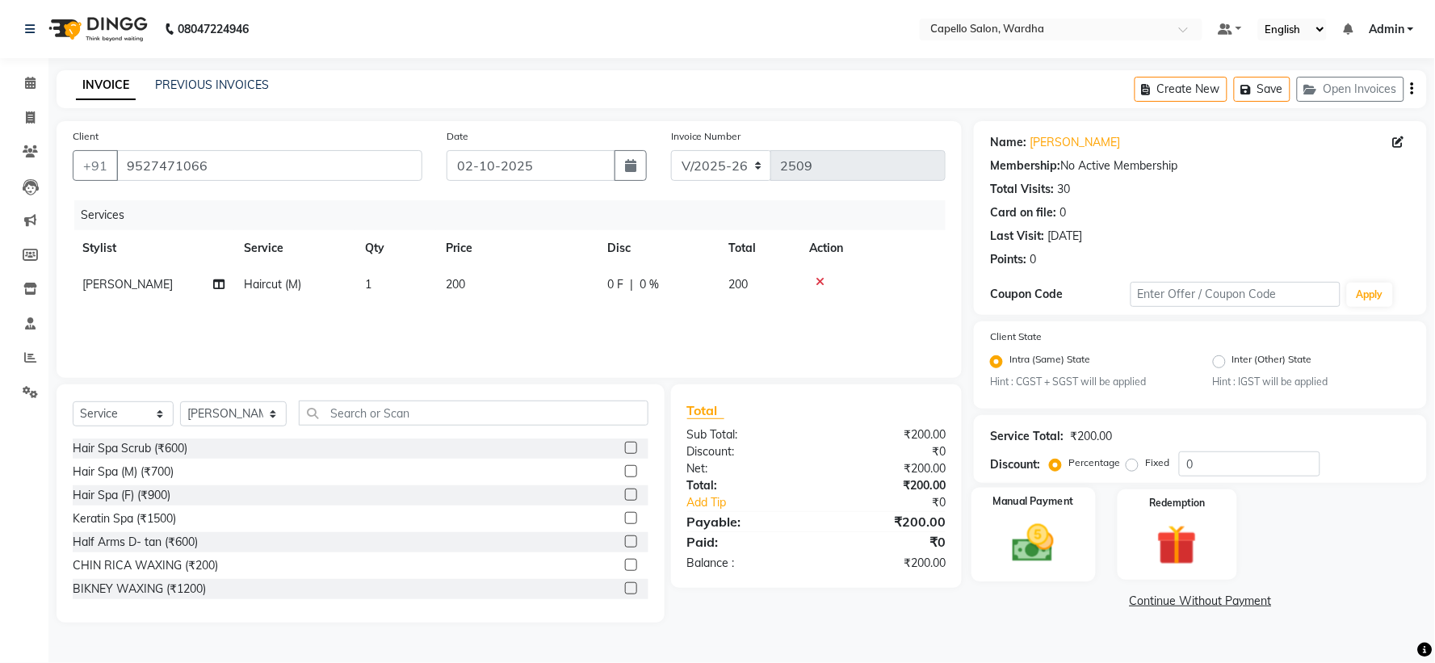
click at [1027, 544] on img at bounding box center [1034, 544] width 68 height 48
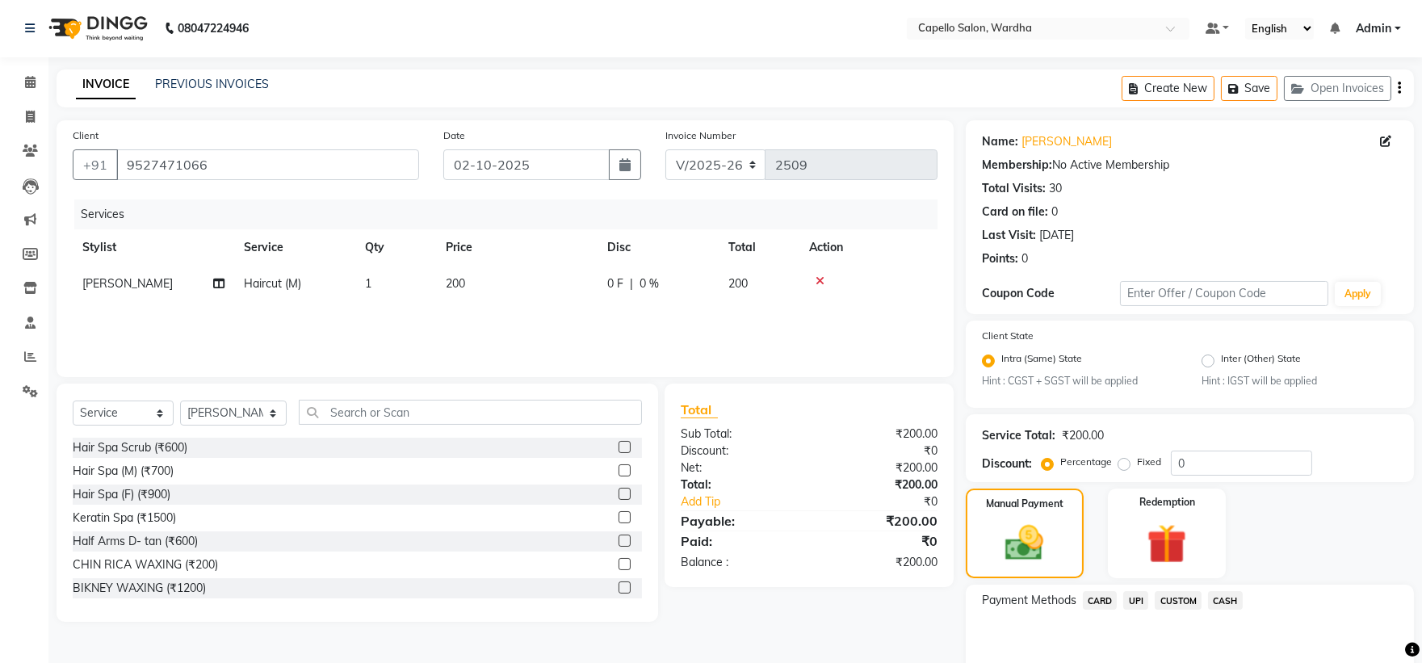
scroll to position [77, 0]
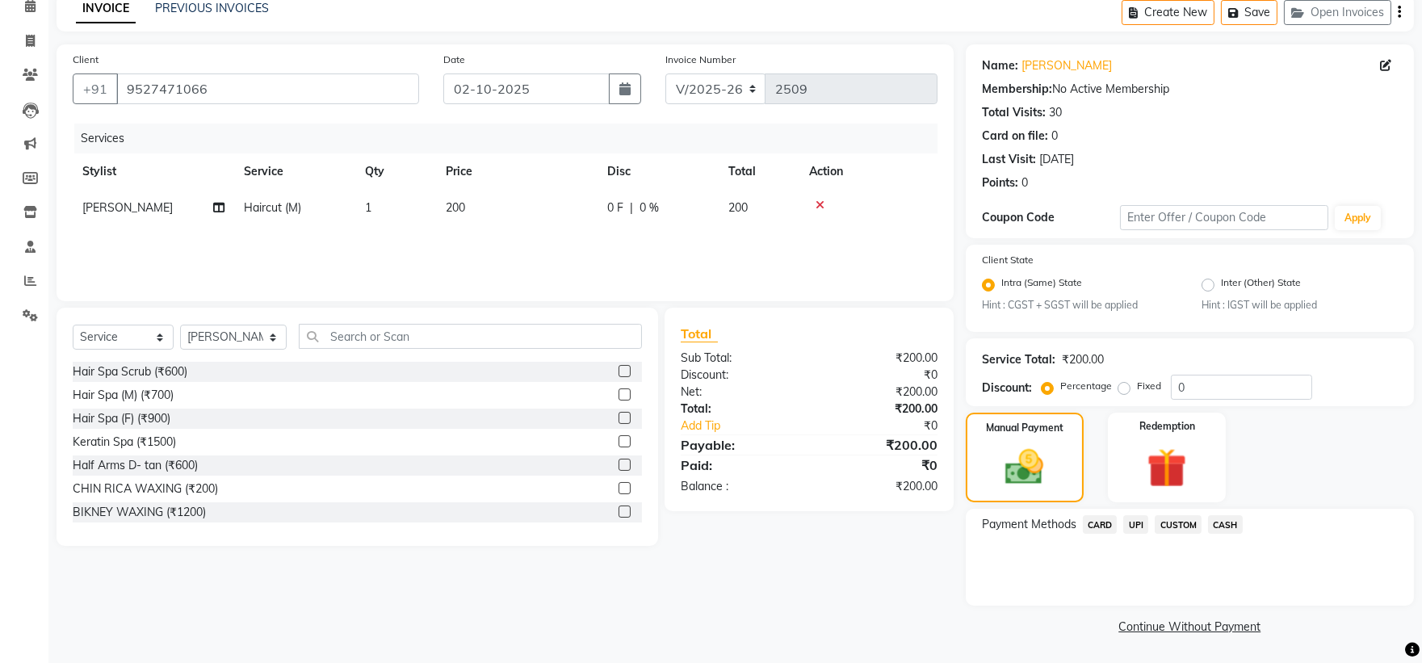
click at [1142, 518] on span "UPI" at bounding box center [1135, 524] width 25 height 19
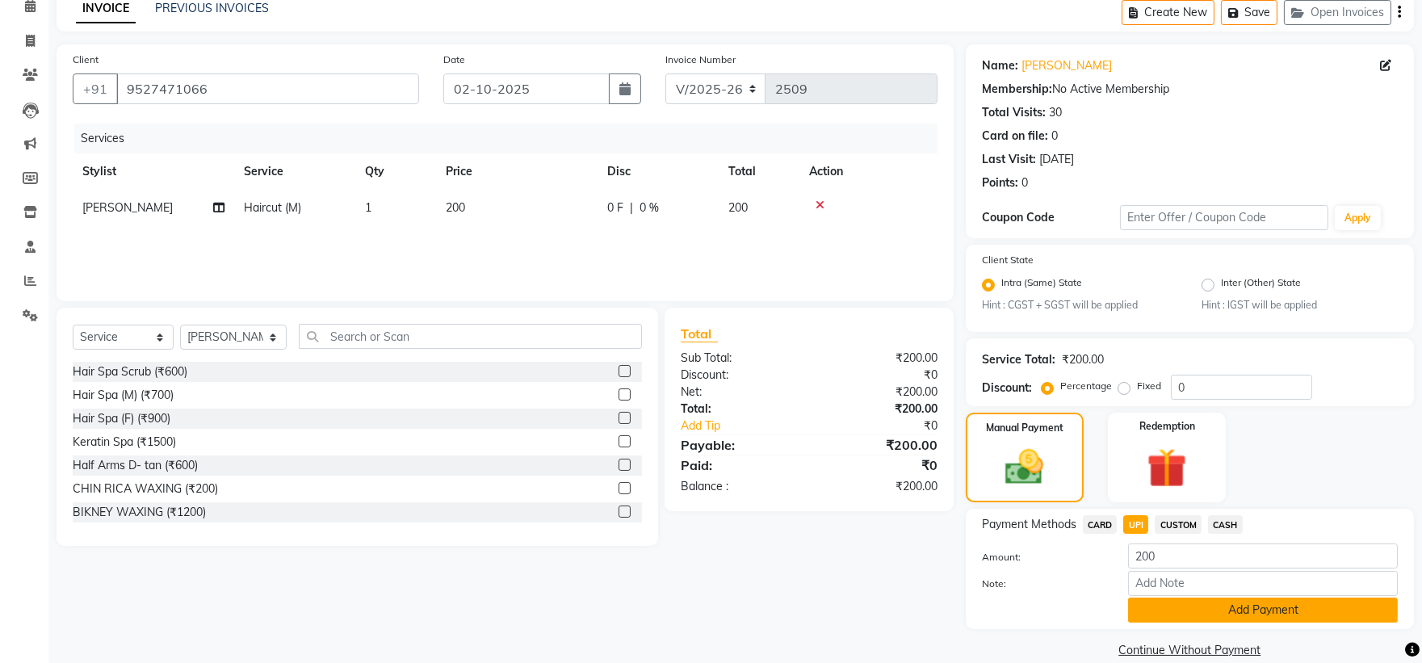
click at [1212, 609] on button "Add Payment" at bounding box center [1263, 610] width 270 height 25
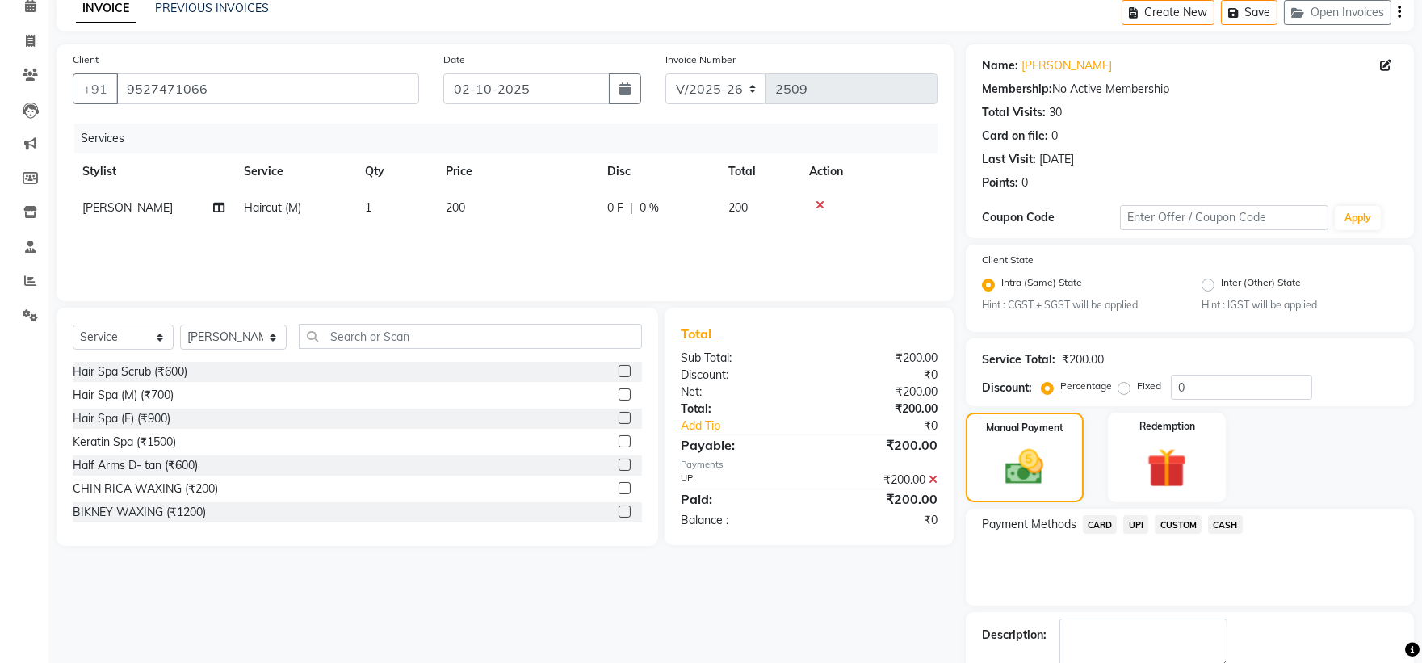
scroll to position [168, 0]
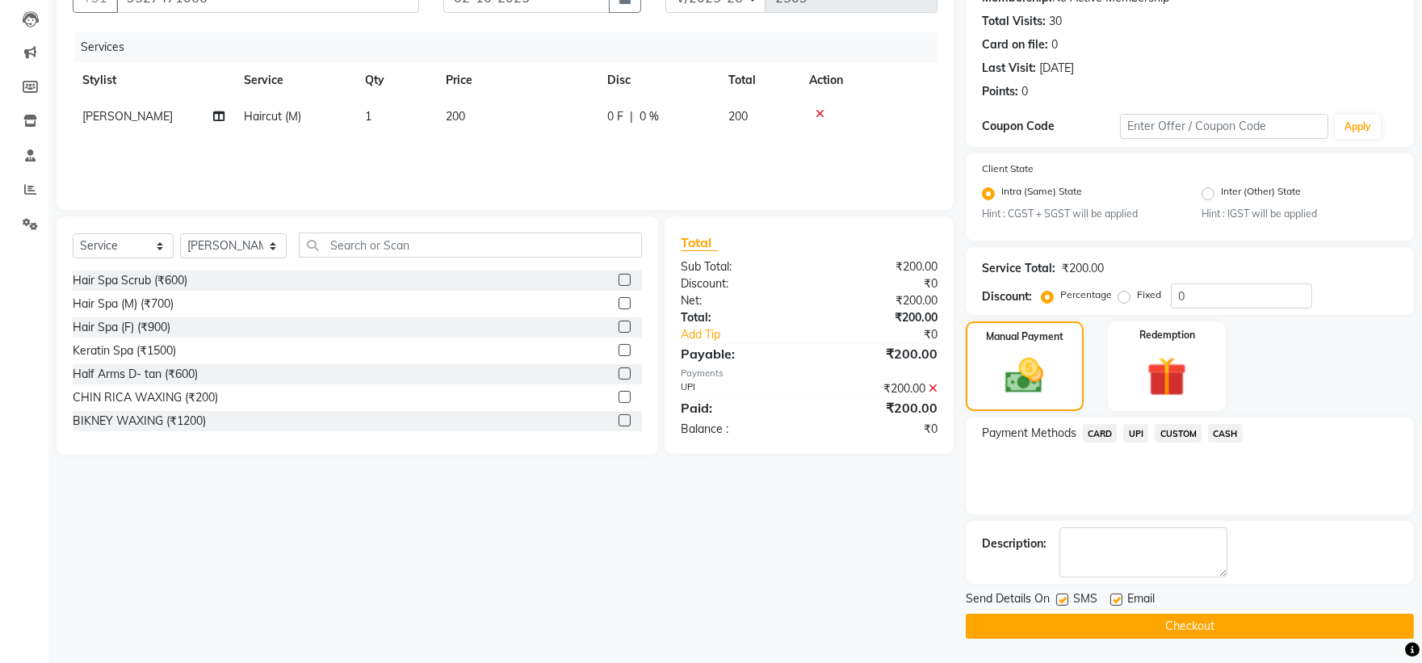
click at [1122, 627] on button "Checkout" at bounding box center [1190, 626] width 448 height 25
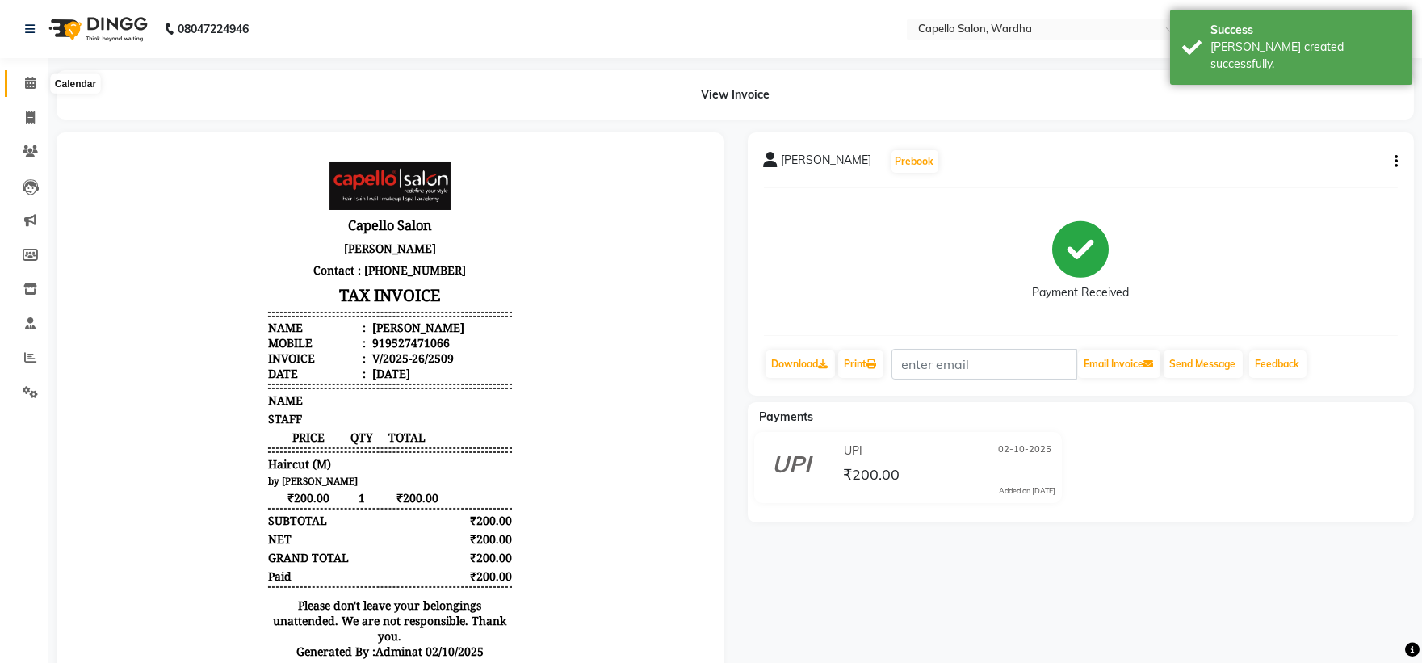
click at [23, 85] on span at bounding box center [30, 83] width 28 height 19
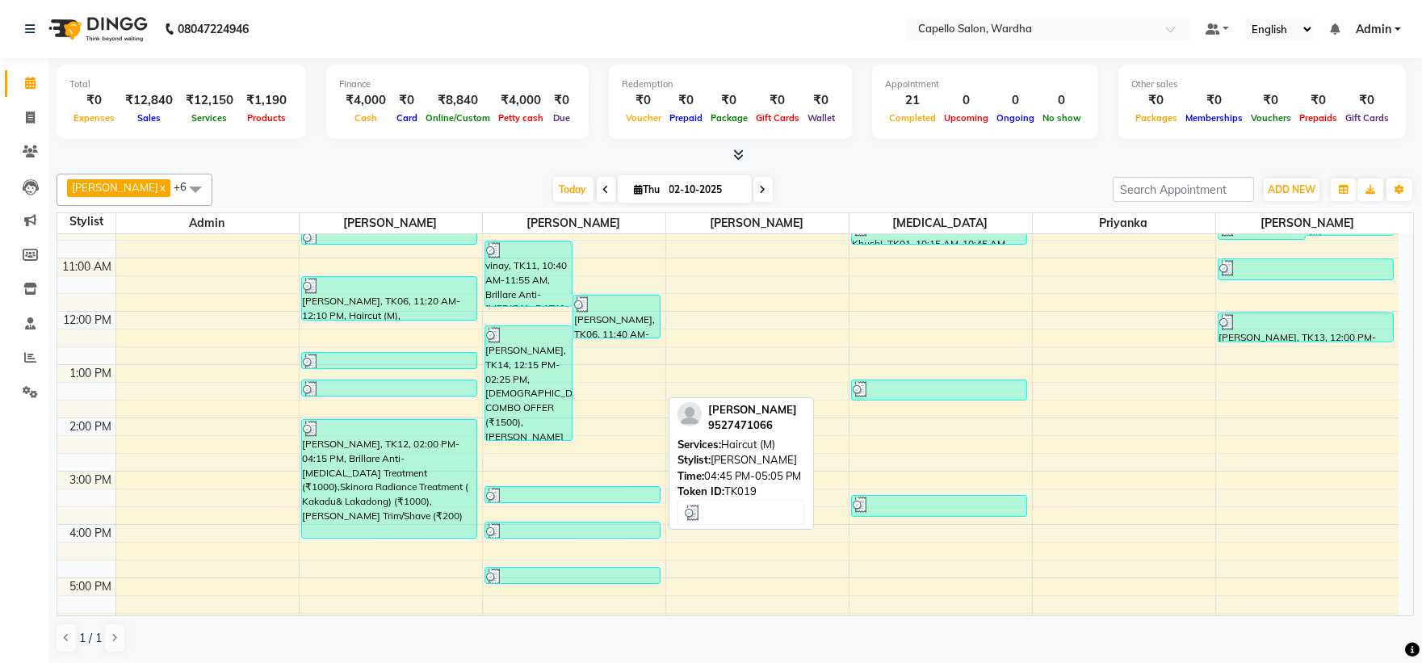
scroll to position [134, 0]
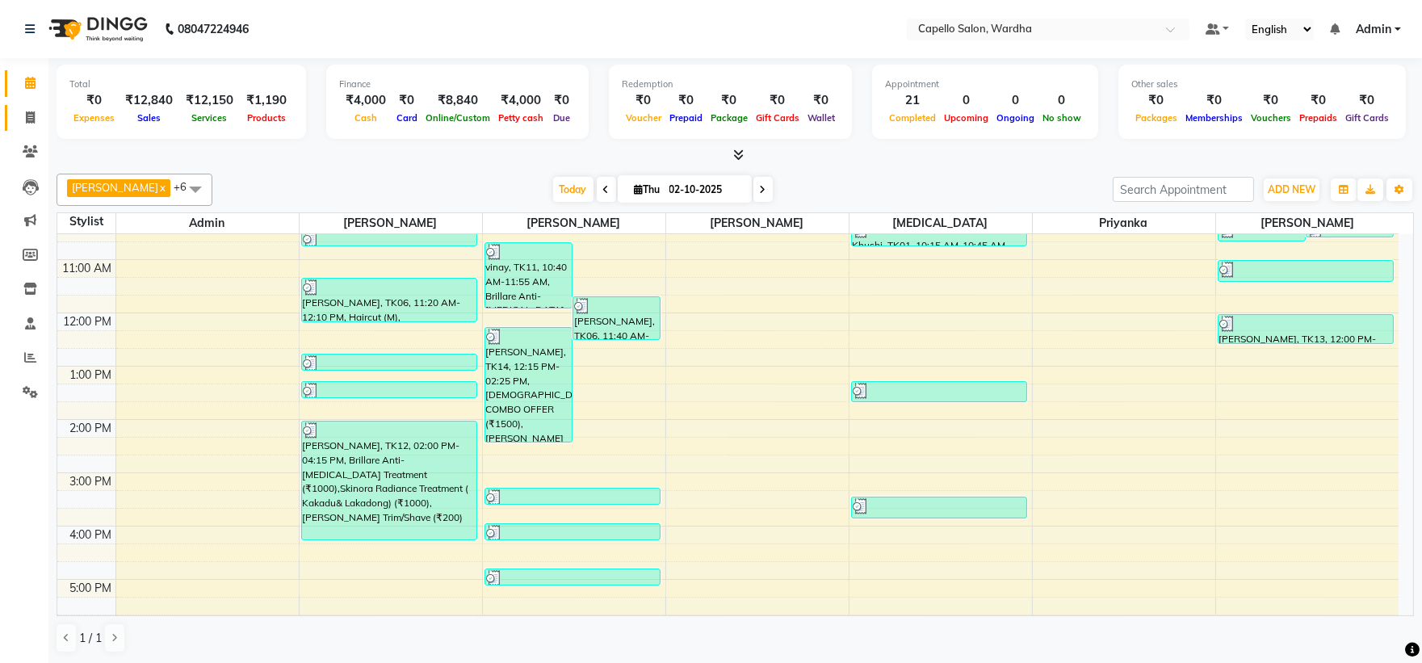
click at [14, 119] on link "Invoice" at bounding box center [24, 118] width 39 height 27
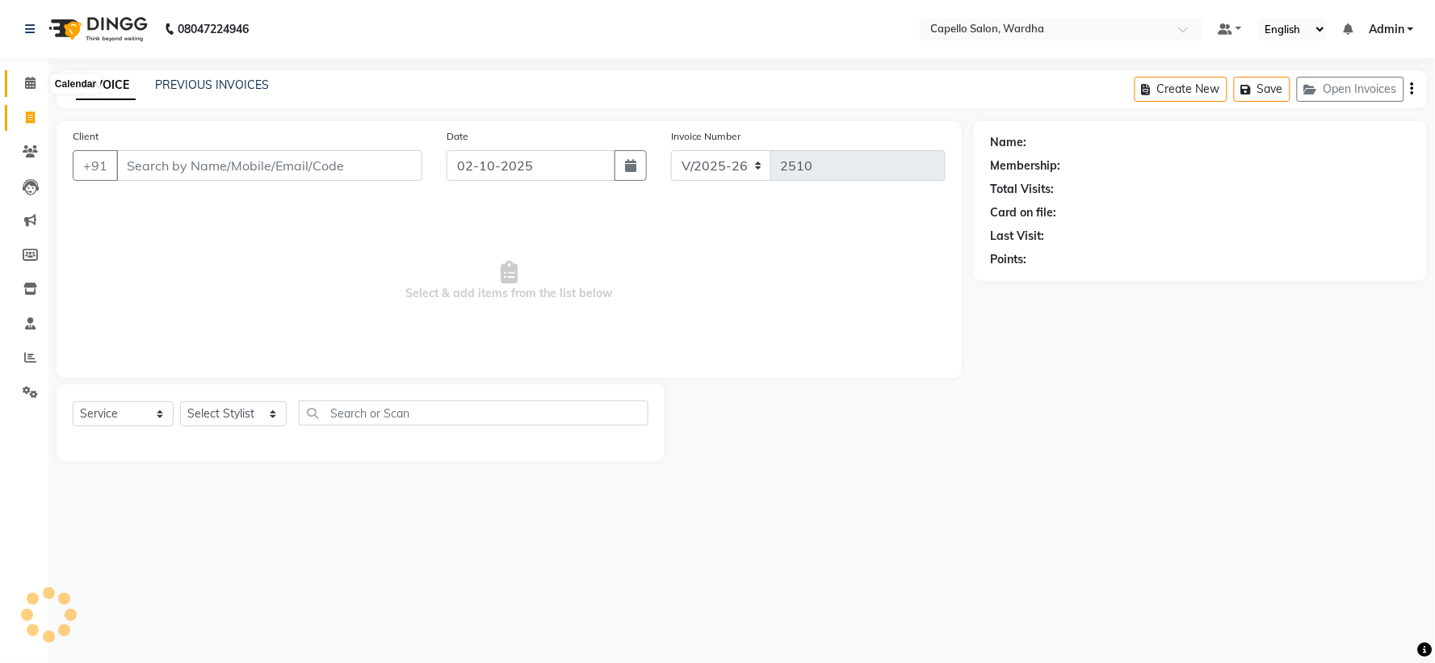
click at [36, 79] on span at bounding box center [30, 83] width 28 height 19
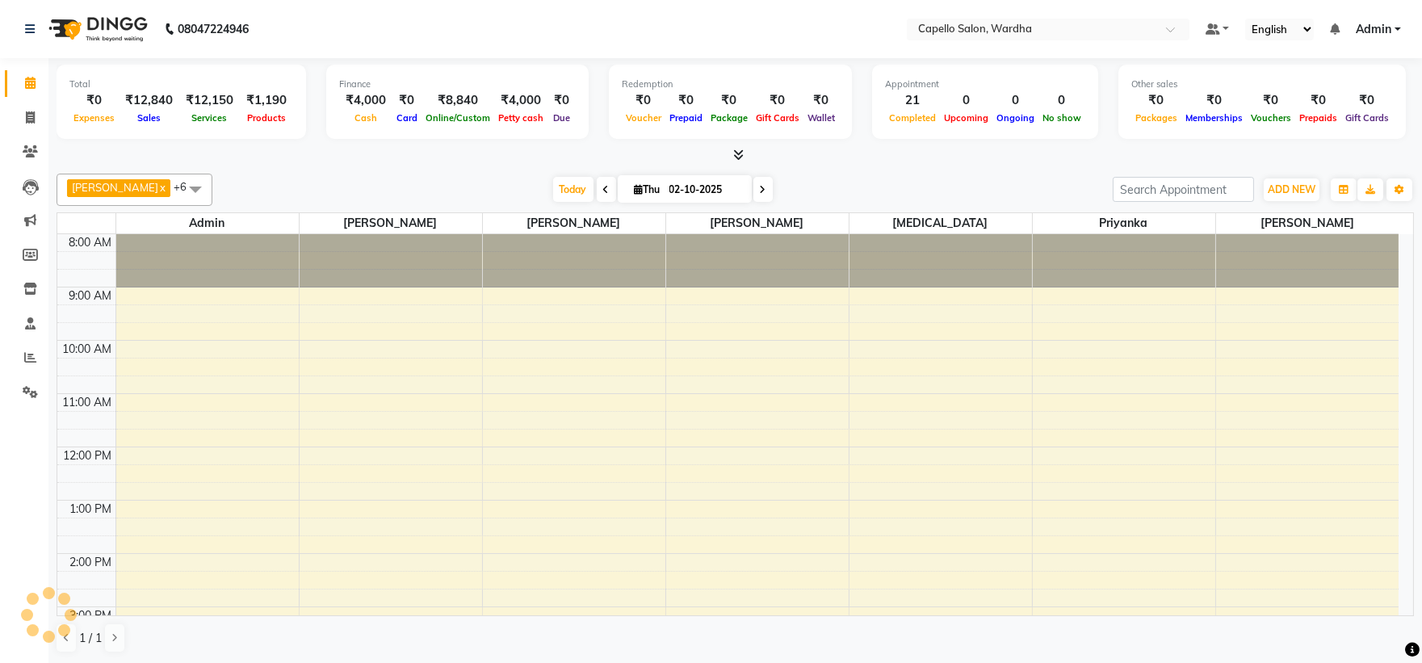
click at [728, 153] on span at bounding box center [735, 155] width 17 height 17
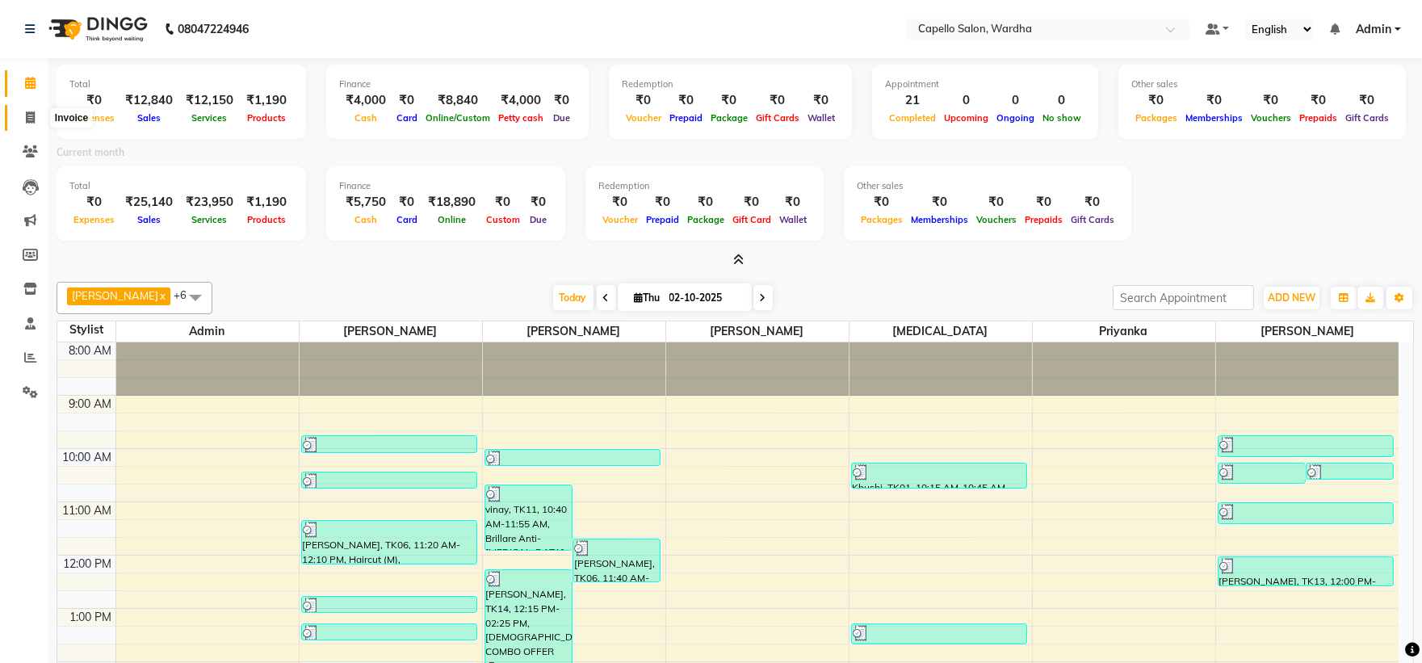
click at [31, 121] on icon at bounding box center [30, 117] width 9 height 12
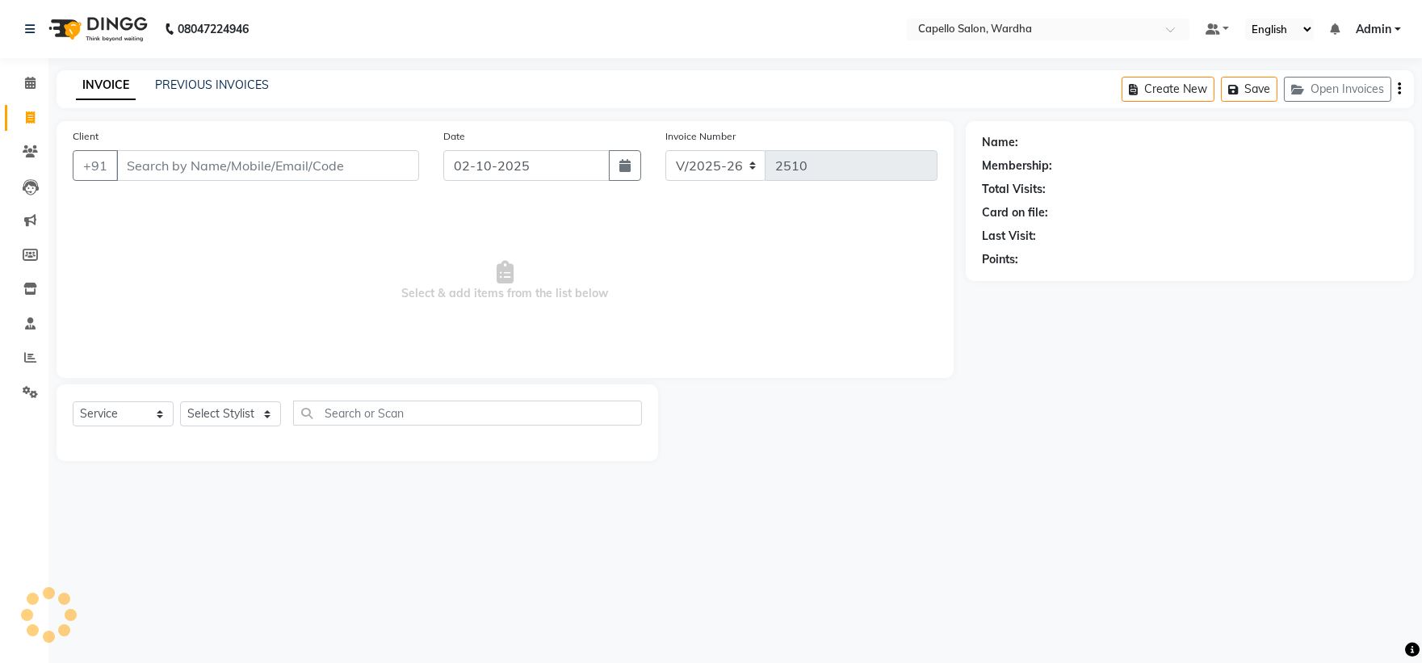
click at [231, 94] on div "INVOICE PREVIOUS INVOICES" at bounding box center [173, 86] width 232 height 19
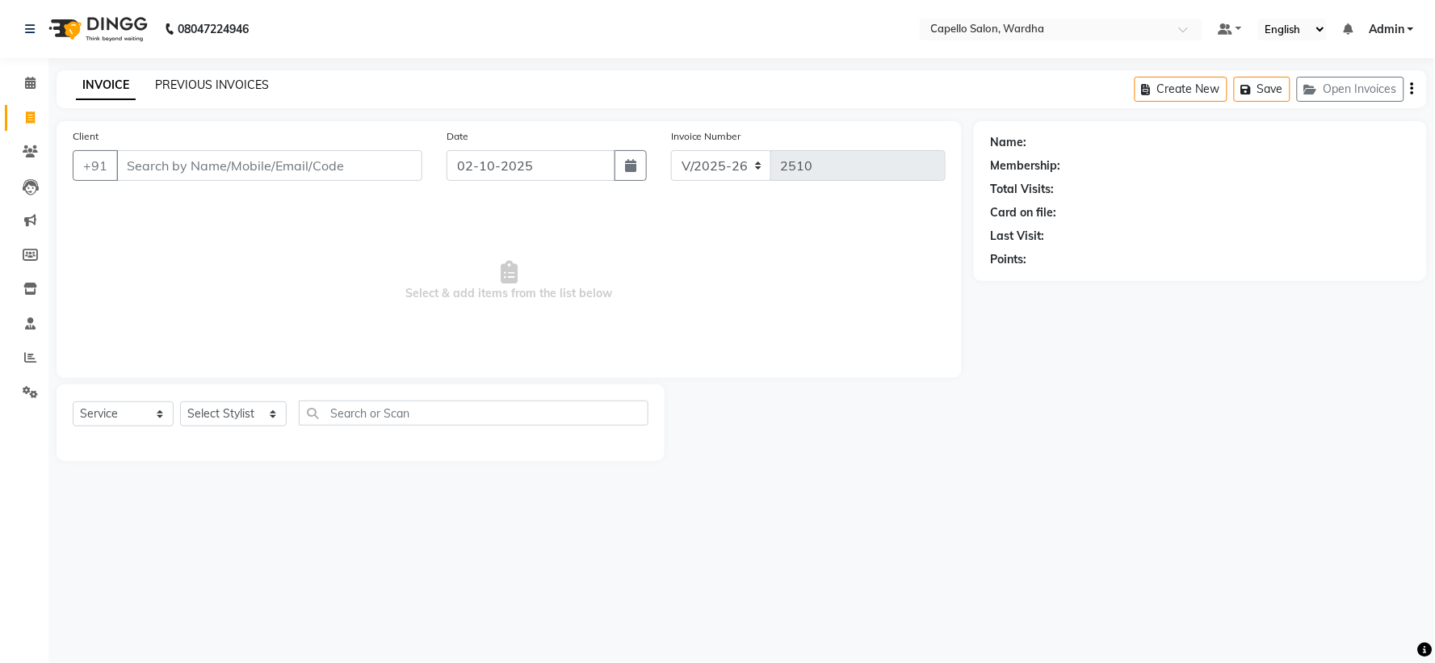
click at [234, 81] on link "PREVIOUS INVOICES" at bounding box center [212, 85] width 114 height 15
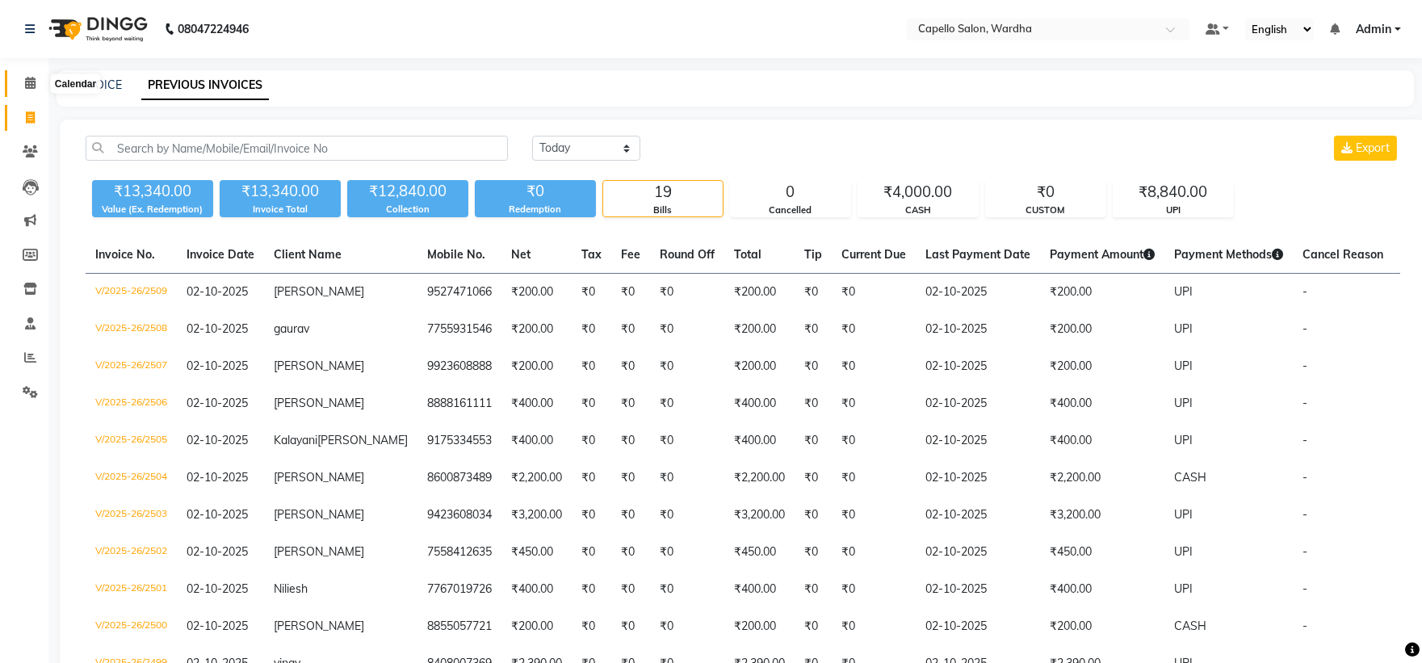
click at [20, 78] on span at bounding box center [30, 83] width 28 height 19
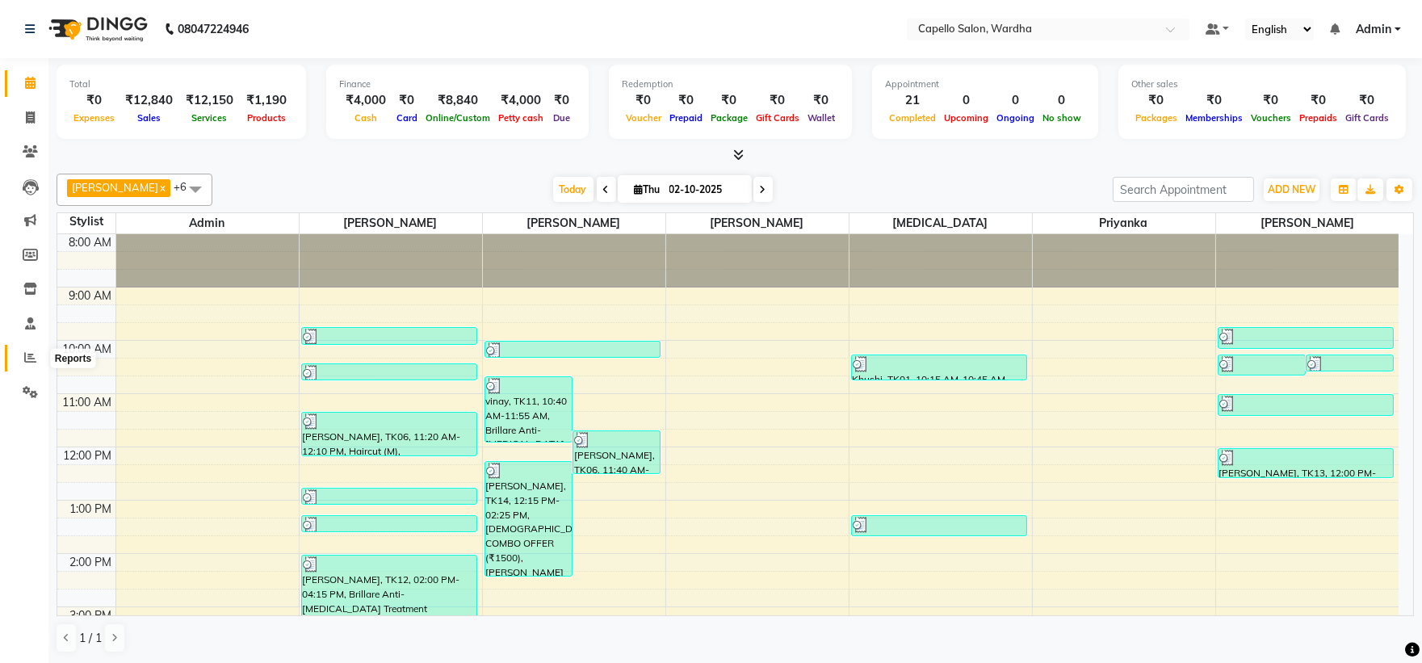
click at [31, 358] on icon at bounding box center [30, 357] width 12 height 12
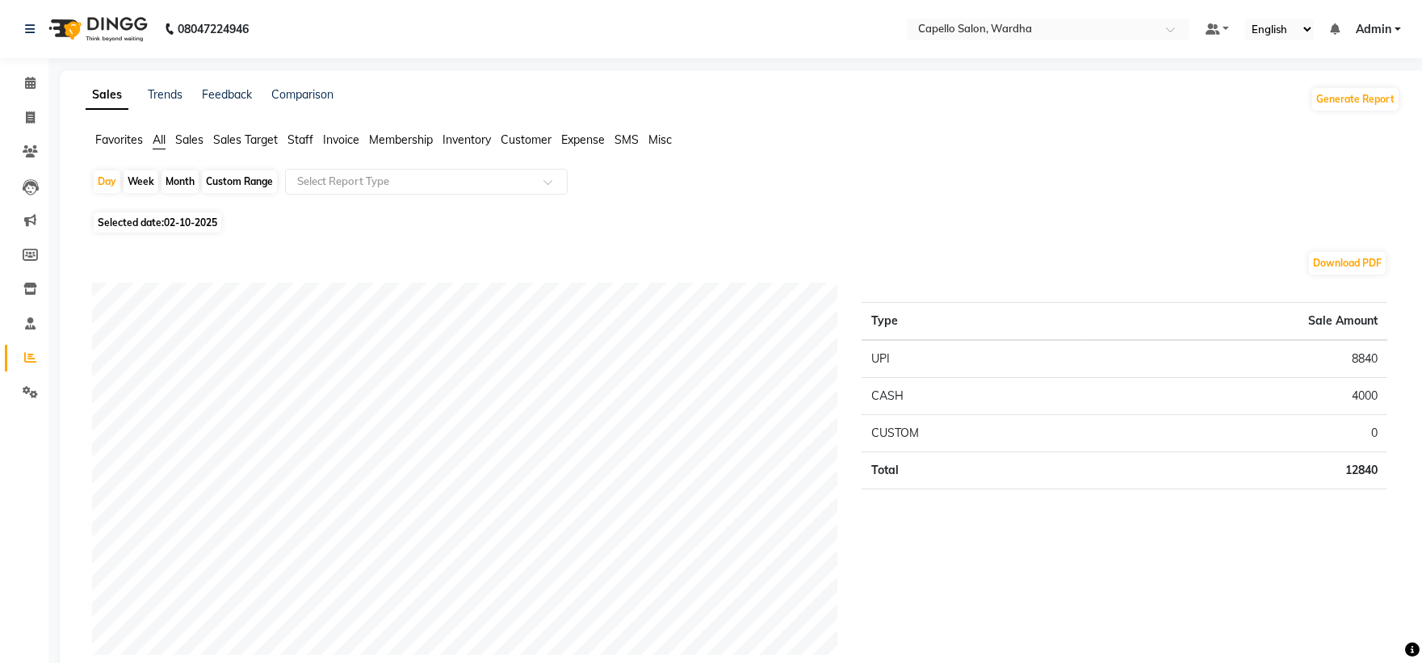
click at [166, 182] on div "Month" at bounding box center [179, 181] width 37 height 23
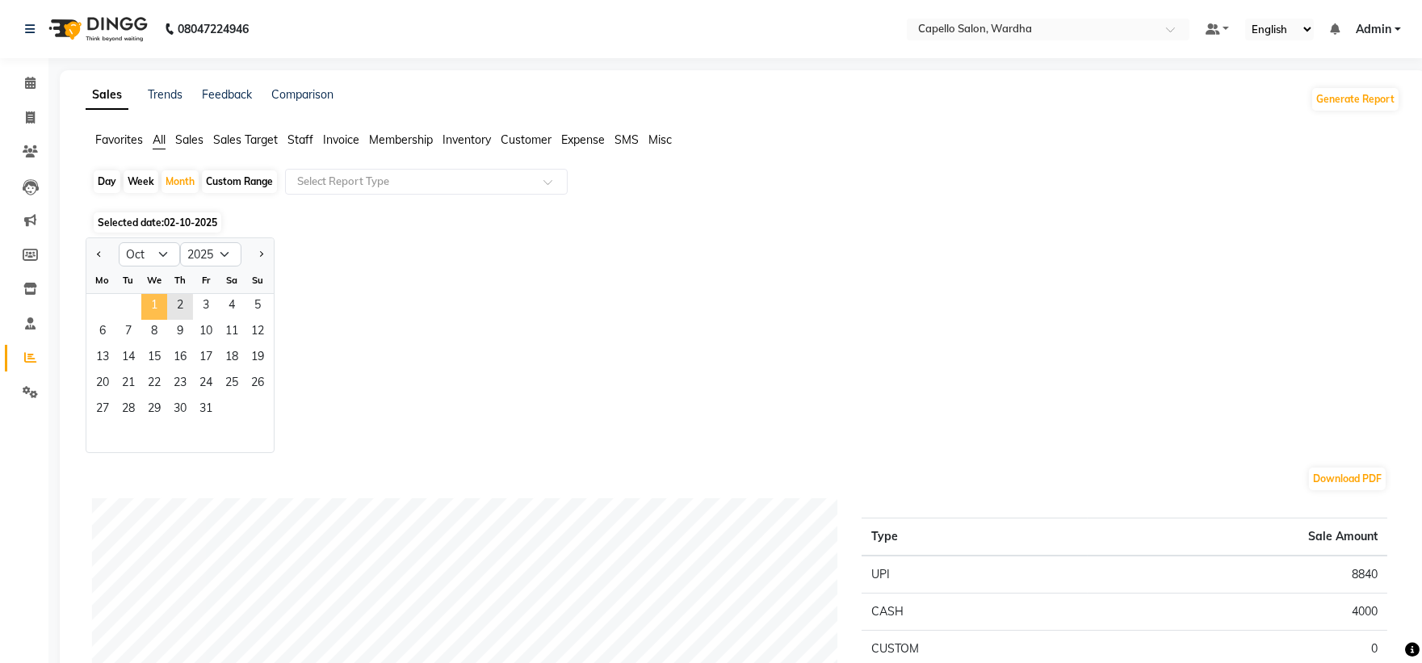
click at [142, 304] on span "1" at bounding box center [154, 307] width 26 height 26
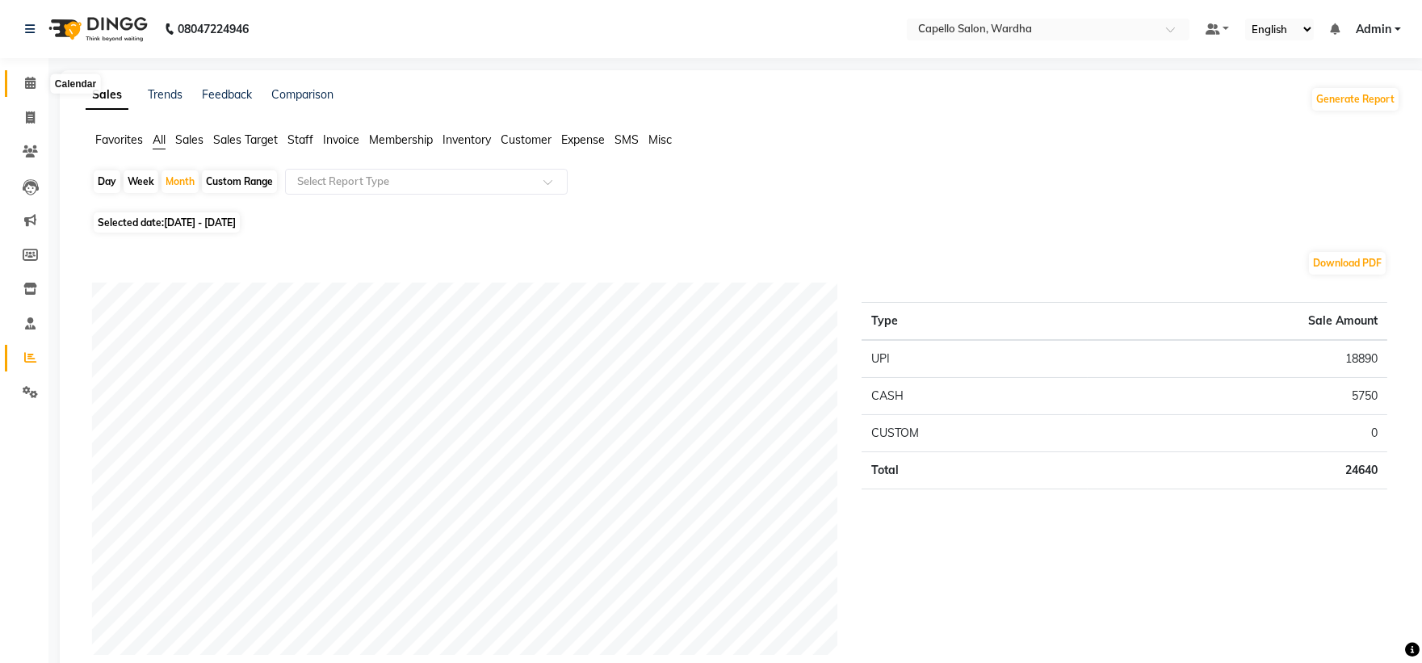
click at [39, 78] on span at bounding box center [30, 83] width 28 height 19
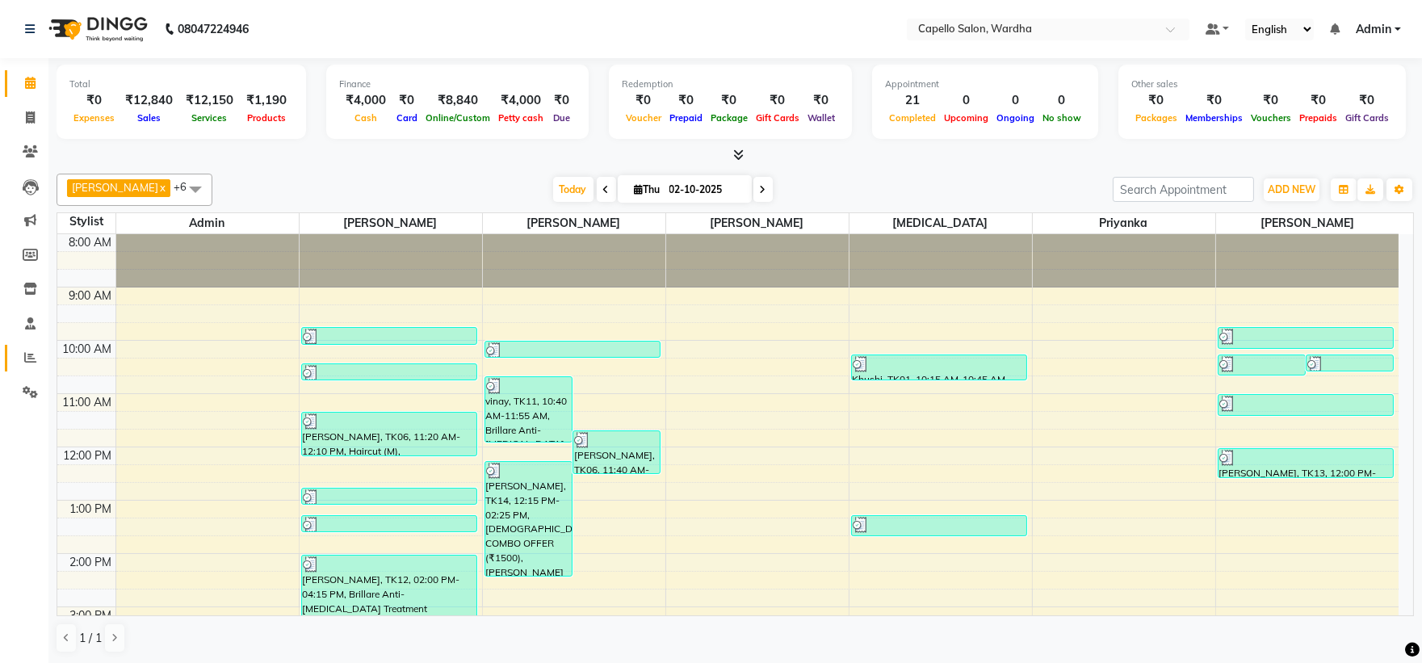
click at [12, 360] on link "Reports" at bounding box center [24, 358] width 39 height 27
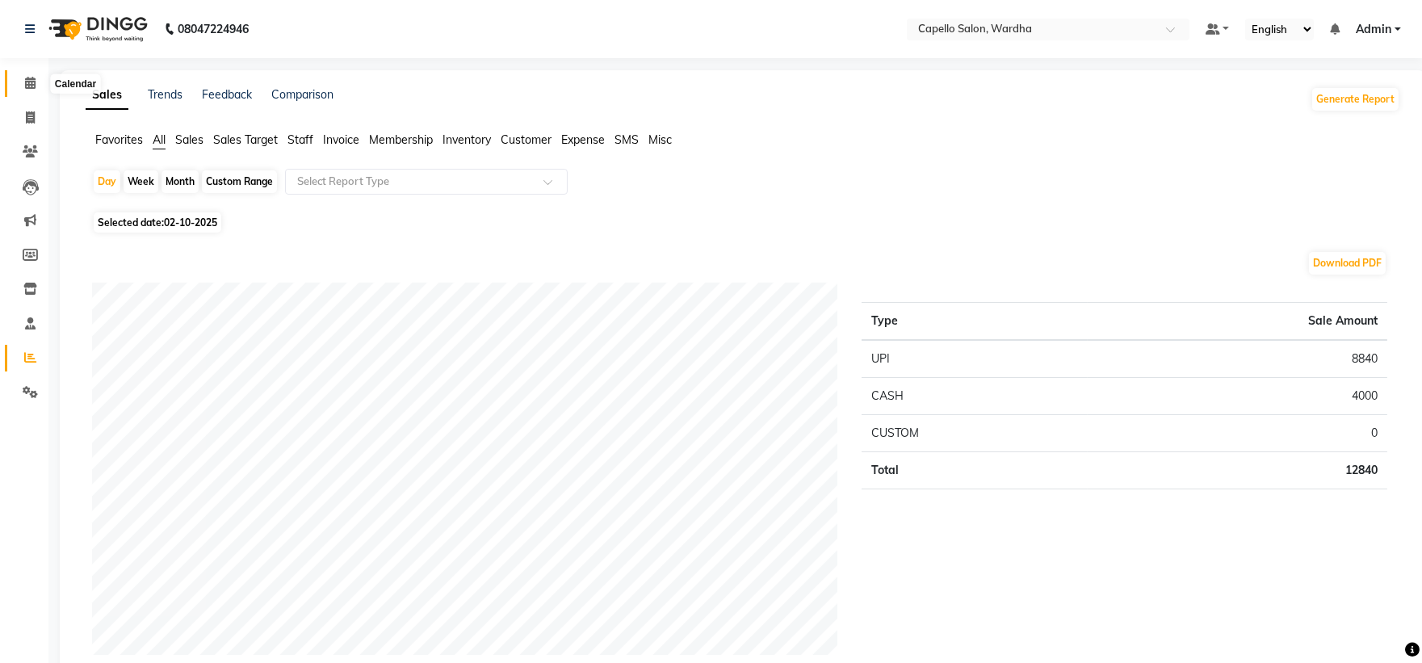
click at [30, 81] on icon at bounding box center [30, 83] width 10 height 12
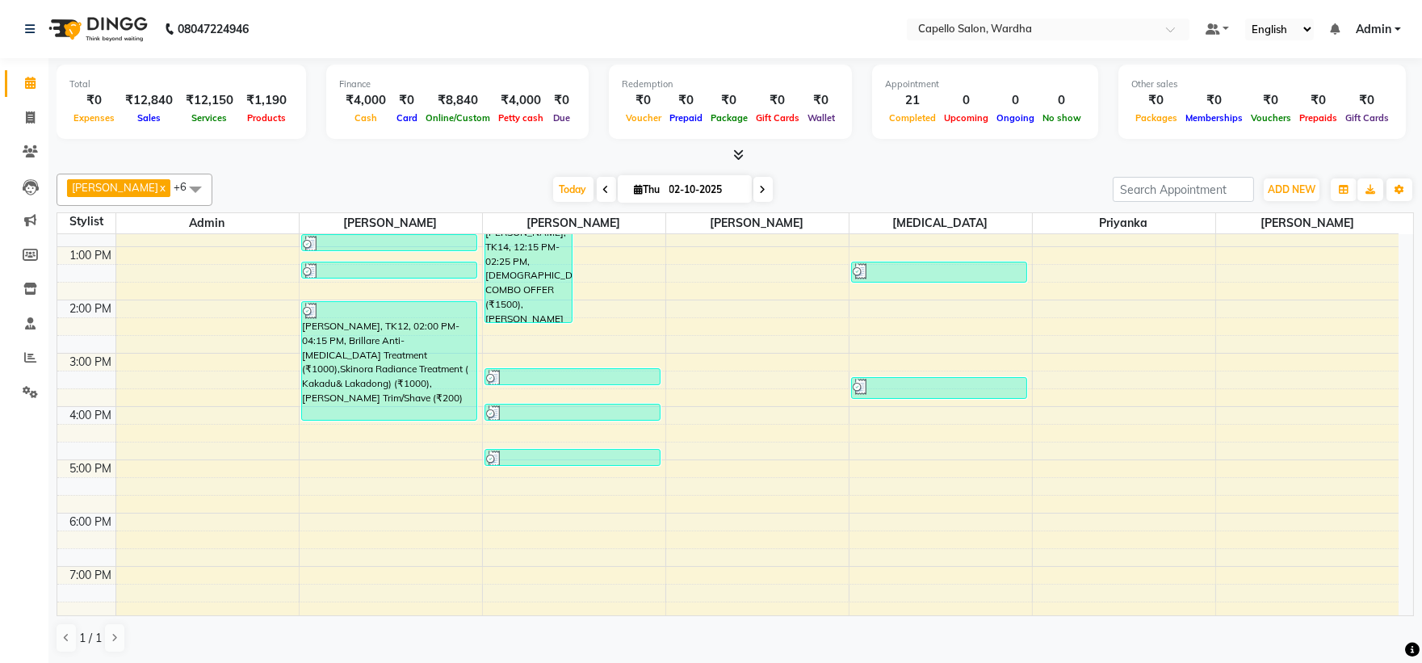
scroll to position [269, 0]
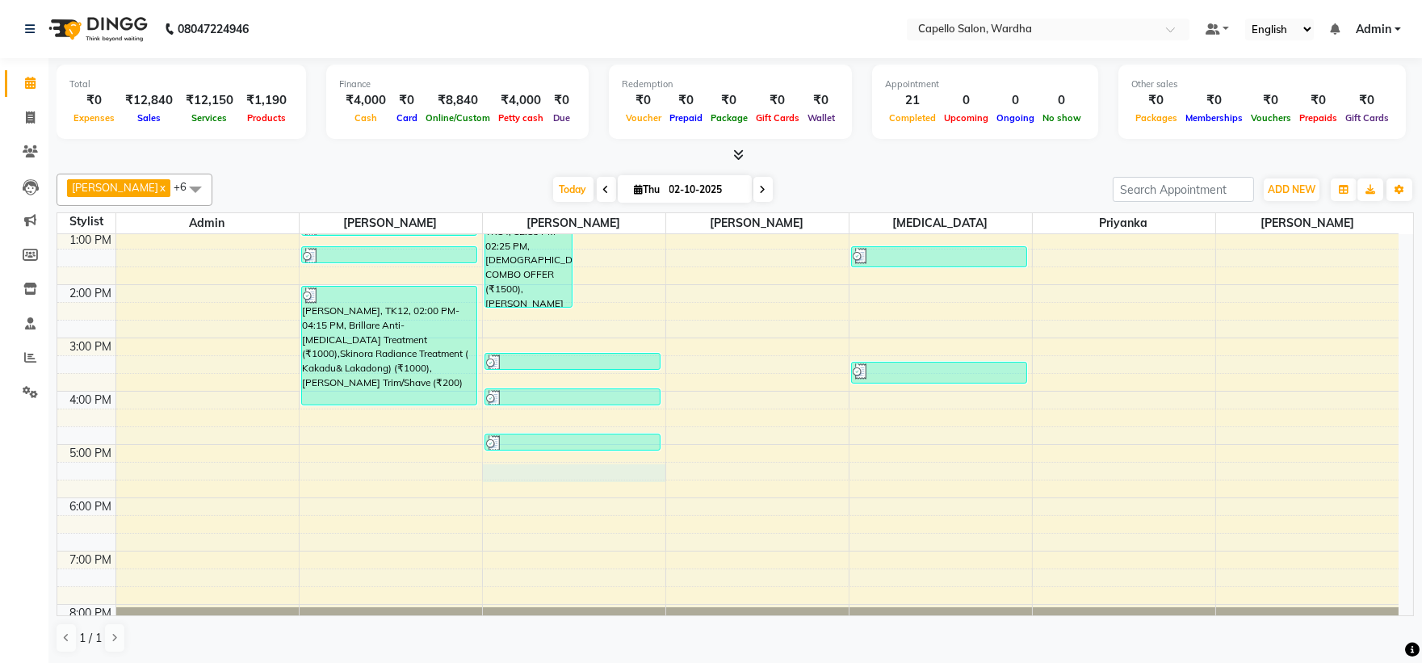
click at [553, 474] on div "8:00 AM 9:00 AM 10:00 AM 11:00 AM 12:00 PM 1:00 PM 2:00 PM 3:00 PM 4:00 PM 5:00…" at bounding box center [727, 311] width 1341 height 692
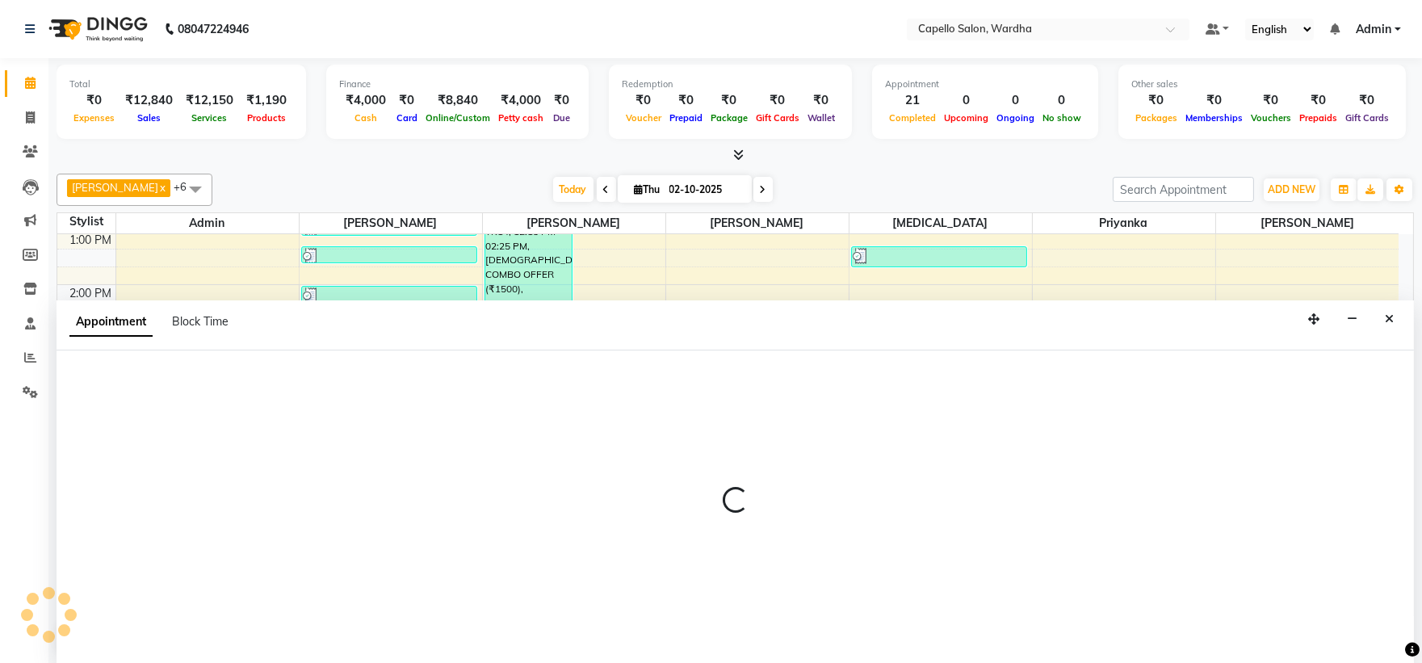
scroll to position [1, 0]
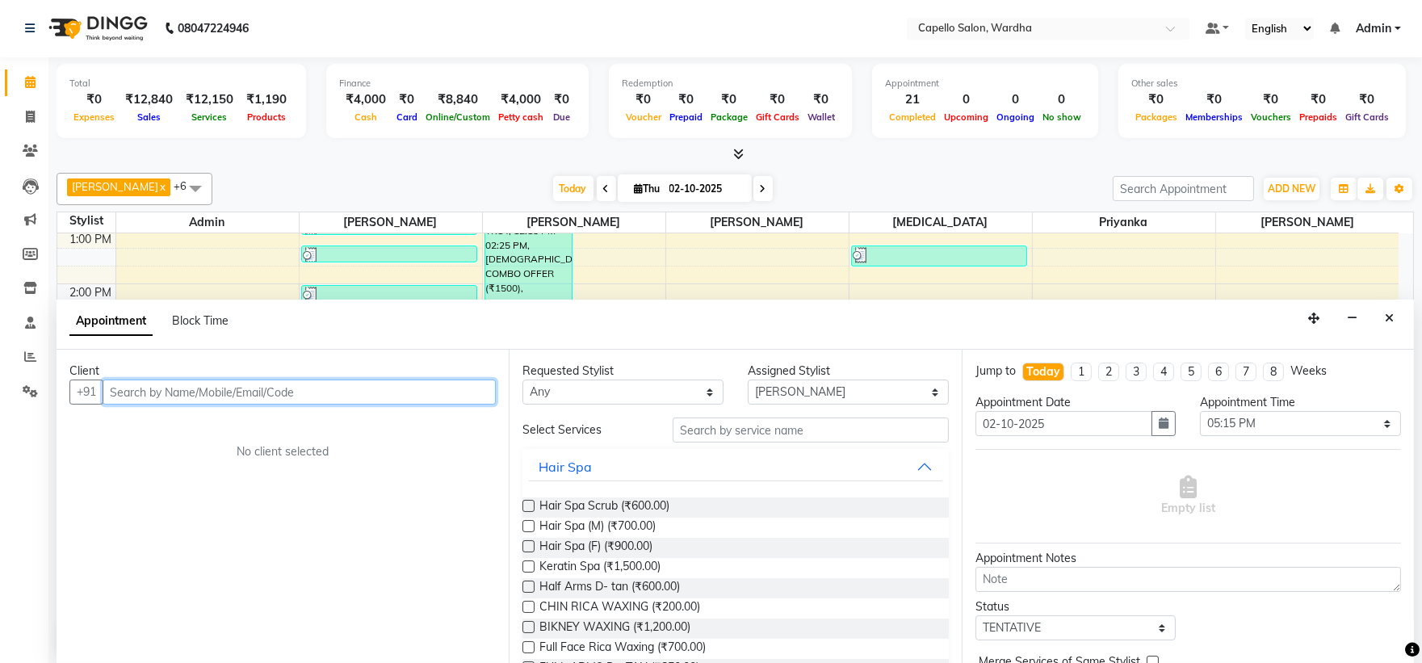
drag, startPoint x: 159, startPoint y: 385, endPoint x: 152, endPoint y: 368, distance: 18.4
click at [156, 380] on input "text" at bounding box center [299, 392] width 393 height 25
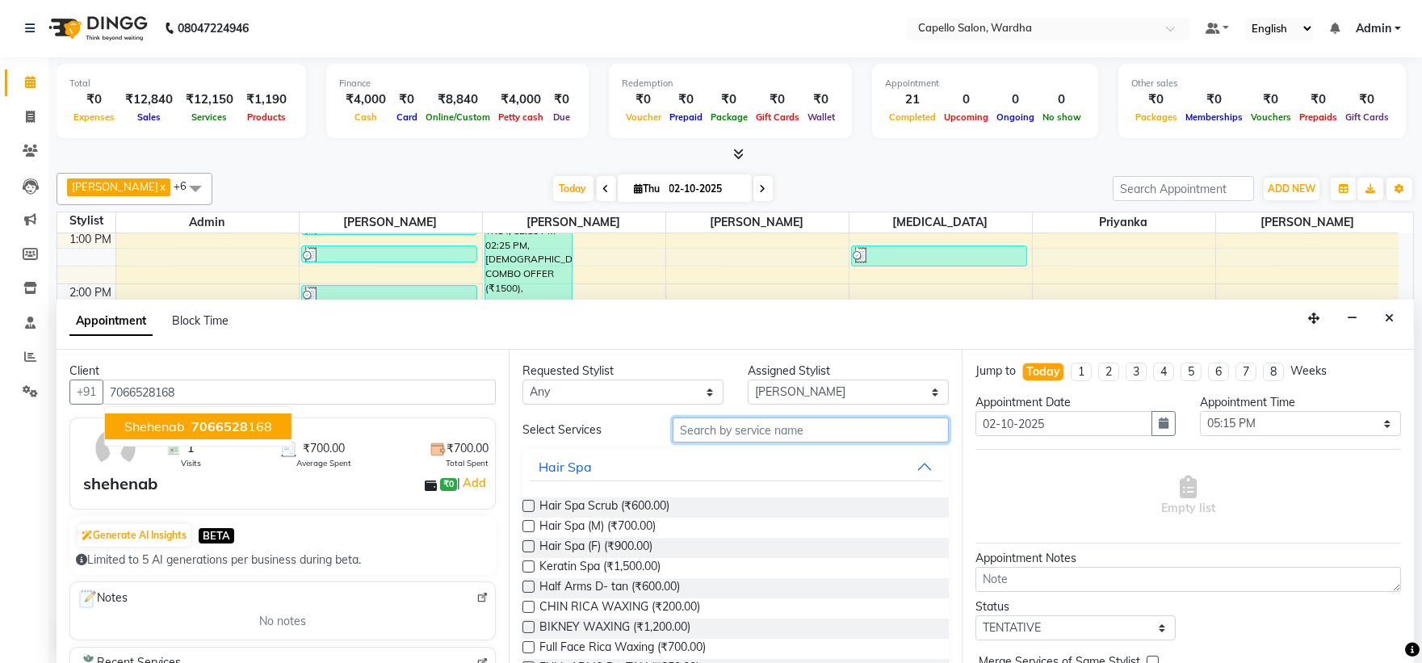
click at [727, 432] on input "text" at bounding box center [811, 429] width 276 height 25
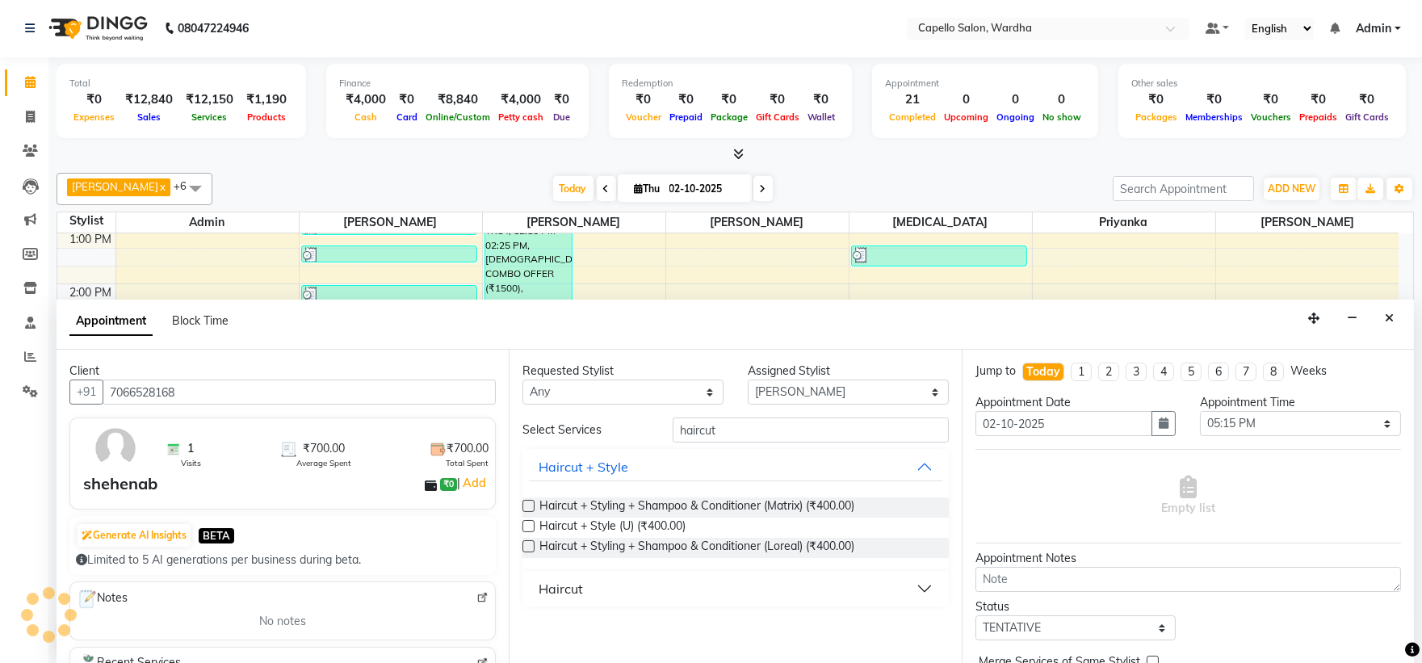
click at [593, 596] on button "Haircut" at bounding box center [735, 588] width 413 height 29
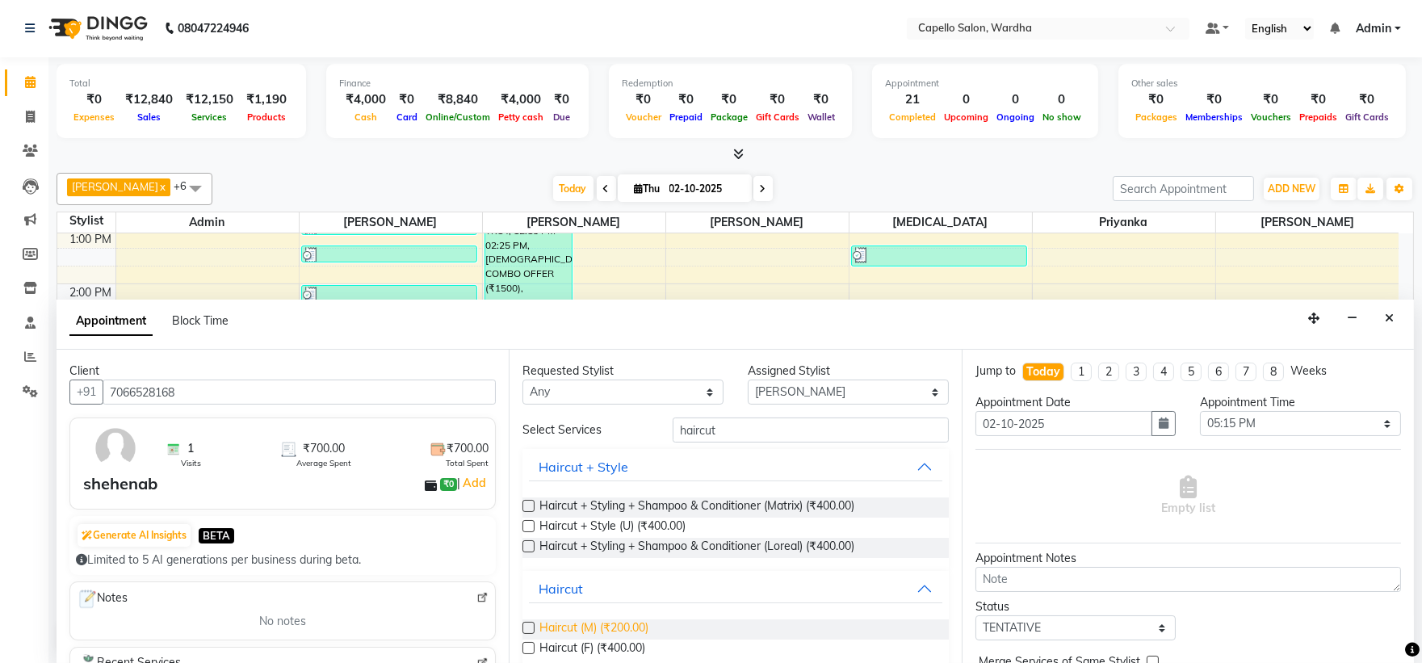
click at [580, 627] on span "Haircut (M) (₹200.00)" at bounding box center [593, 629] width 109 height 20
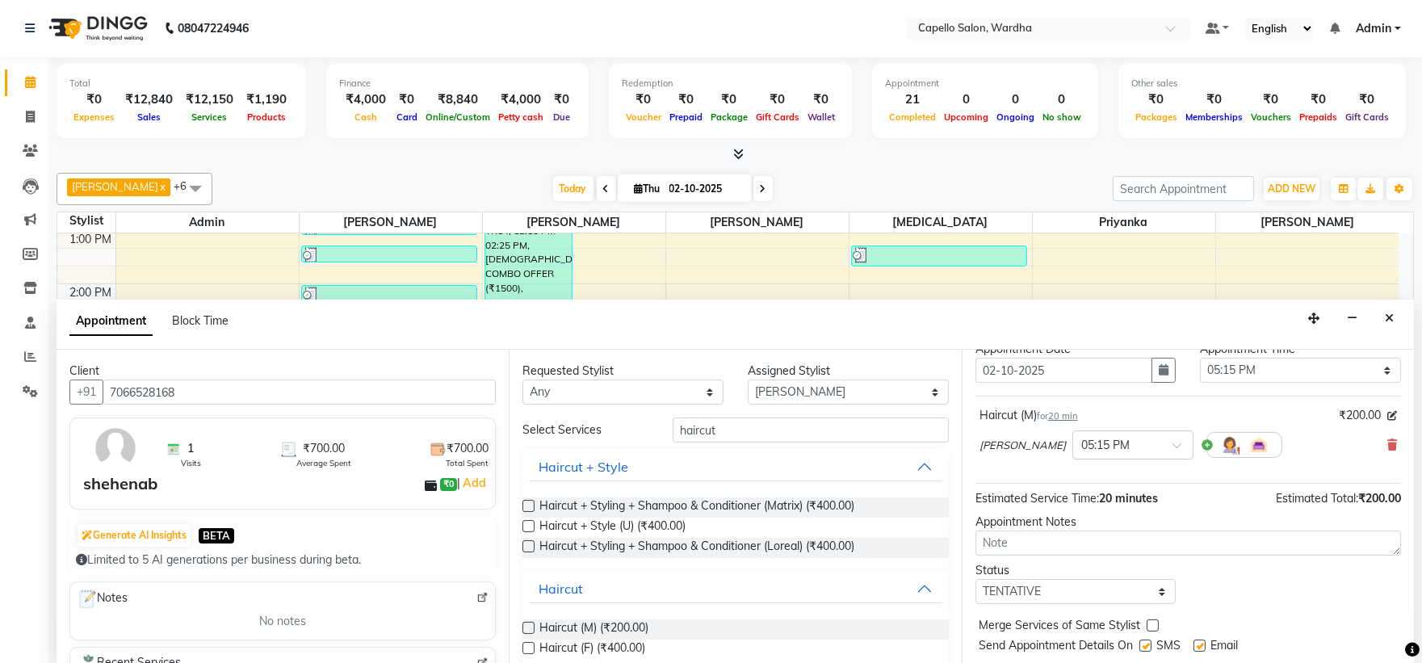
scroll to position [95, 0]
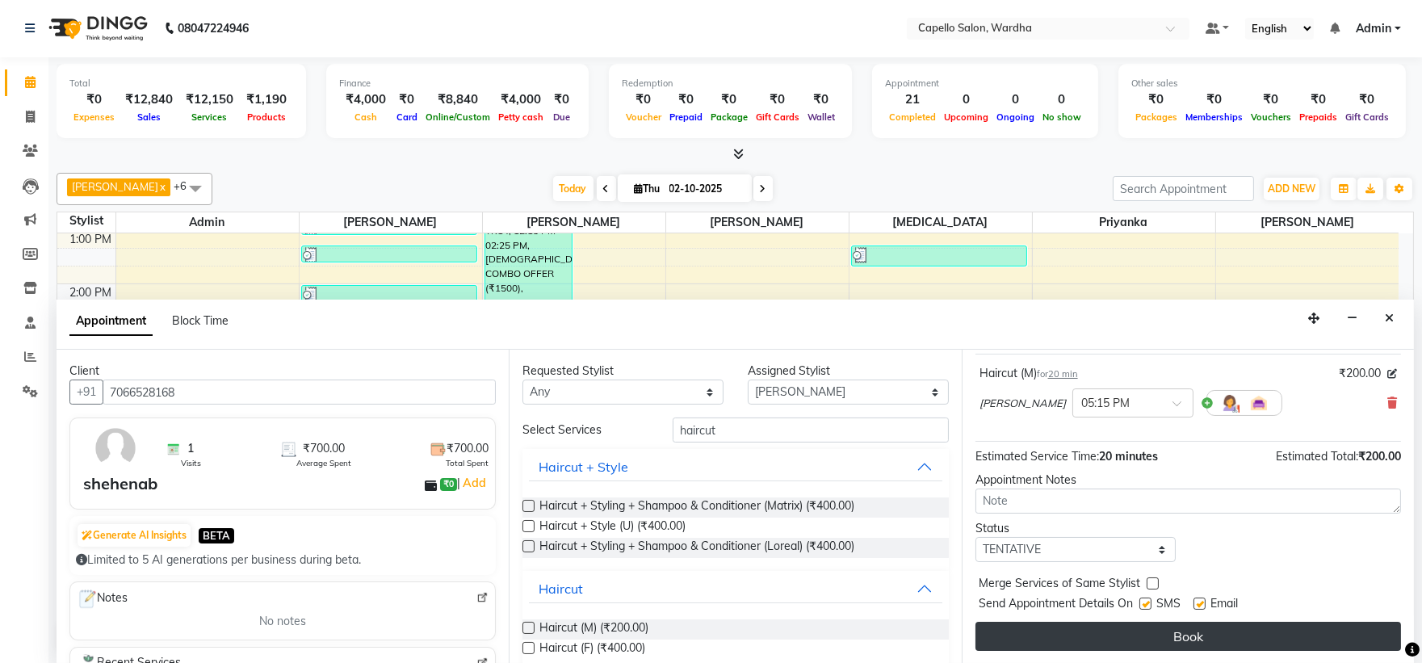
click at [1112, 643] on button "Book" at bounding box center [1188, 636] width 426 height 29
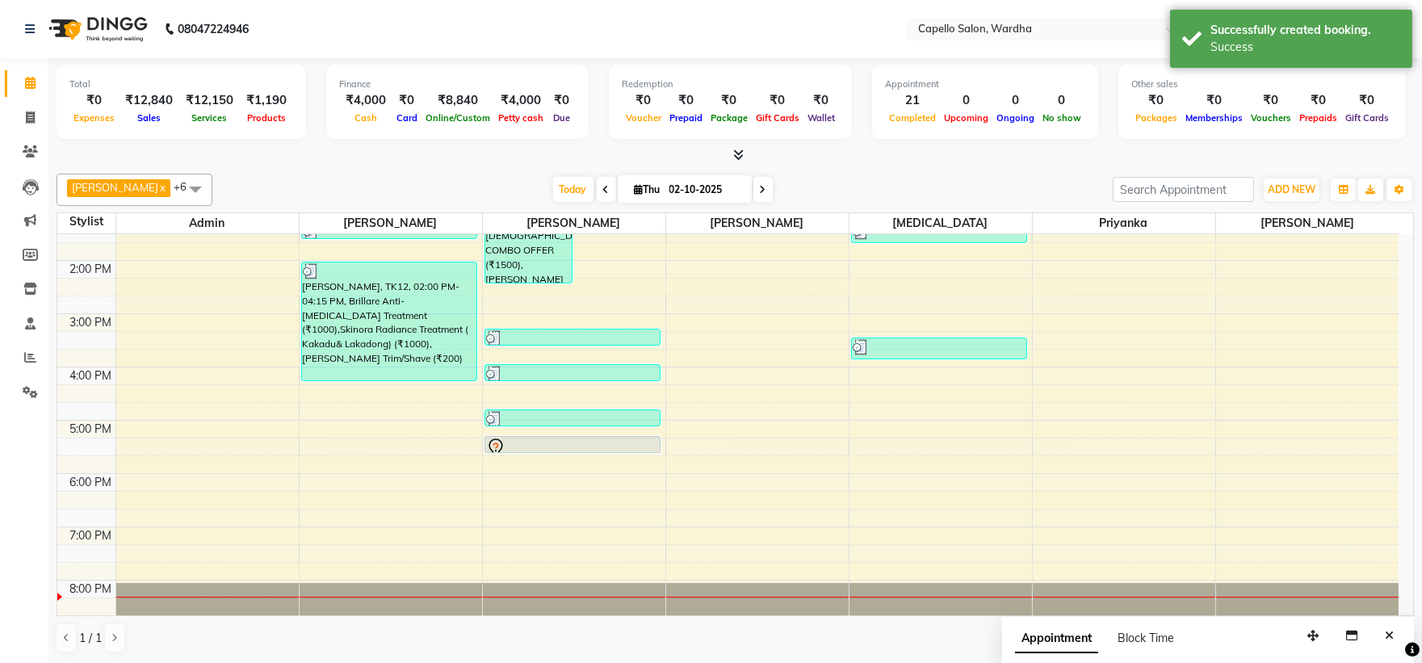
scroll to position [313, 0]
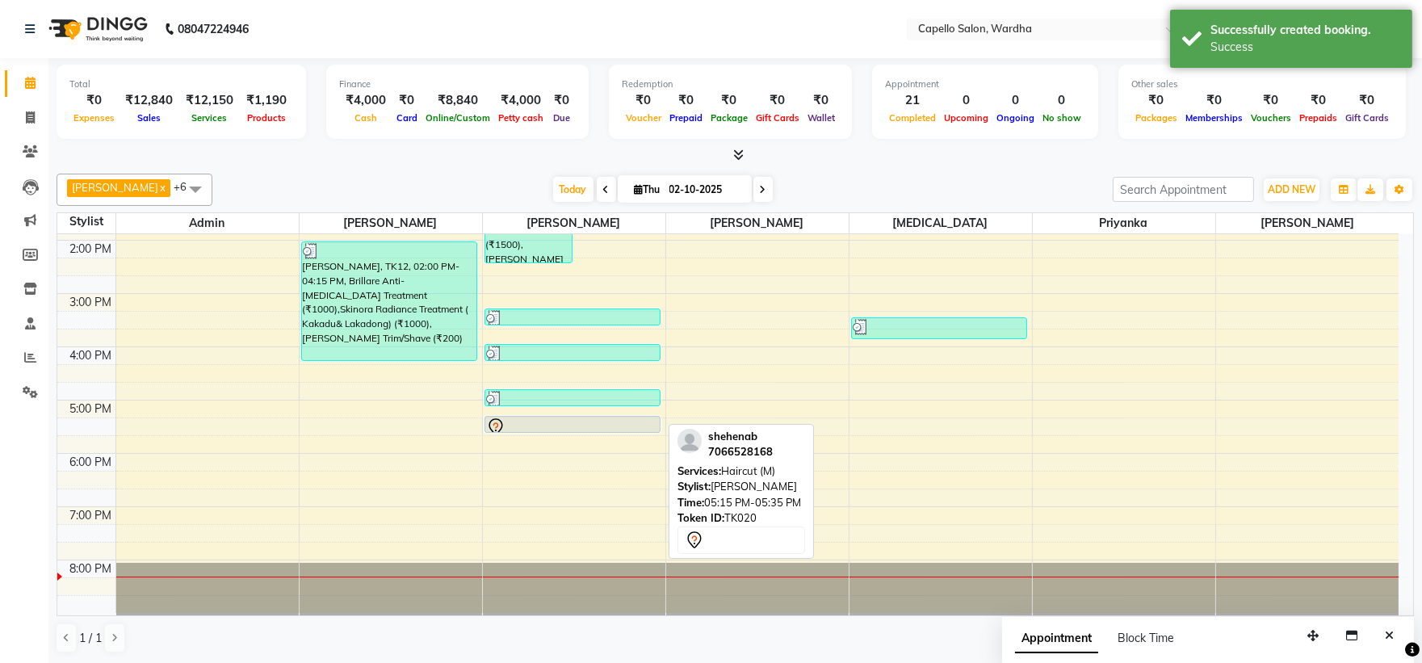
click at [575, 417] on div at bounding box center [572, 426] width 173 height 19
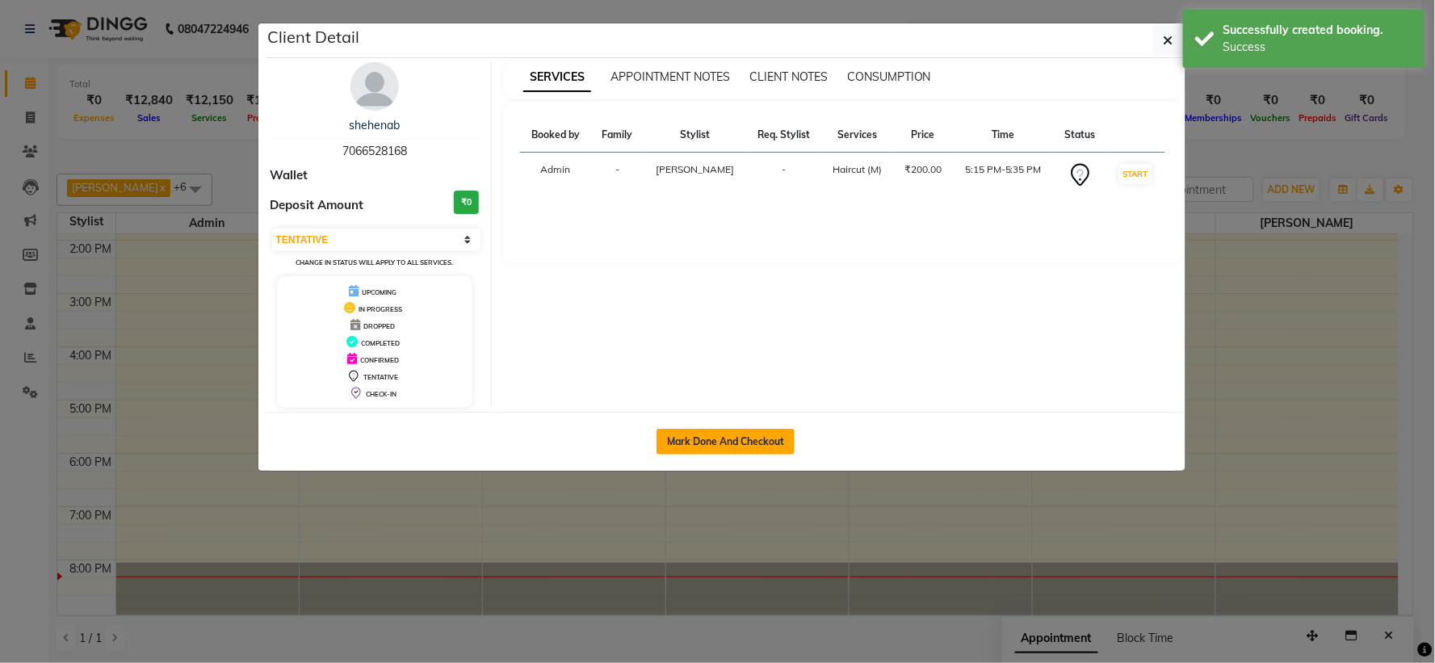
click at [735, 430] on button "Mark Done And Checkout" at bounding box center [725, 442] width 138 height 26
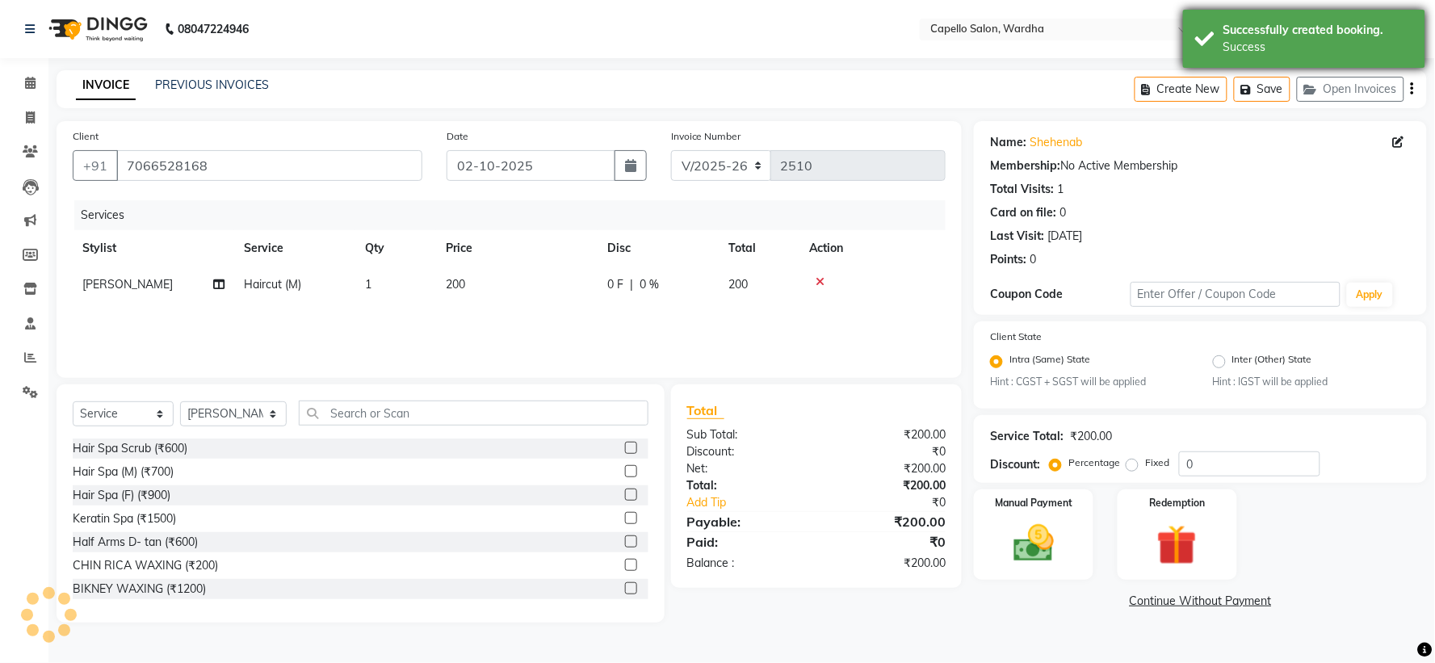
click at [1216, 45] on div "Successfully created booking. Success" at bounding box center [1304, 39] width 242 height 58
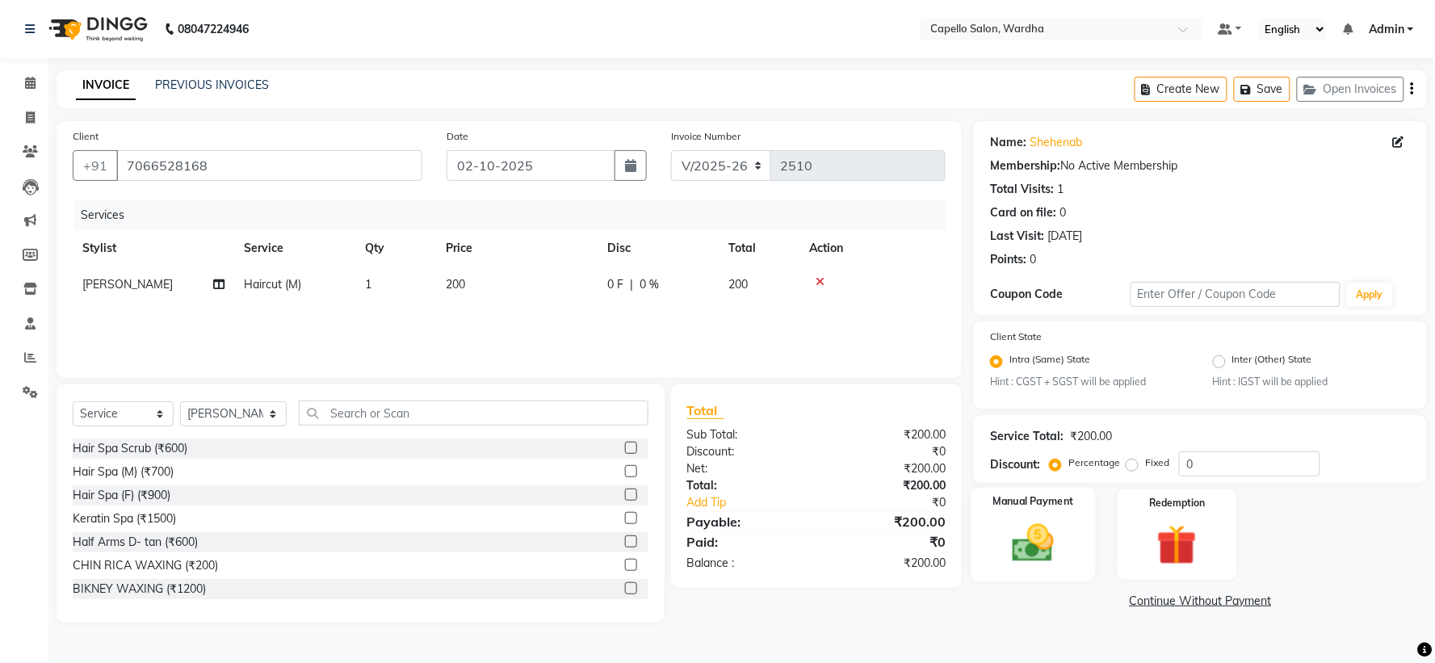
click at [1038, 542] on img at bounding box center [1034, 544] width 68 height 48
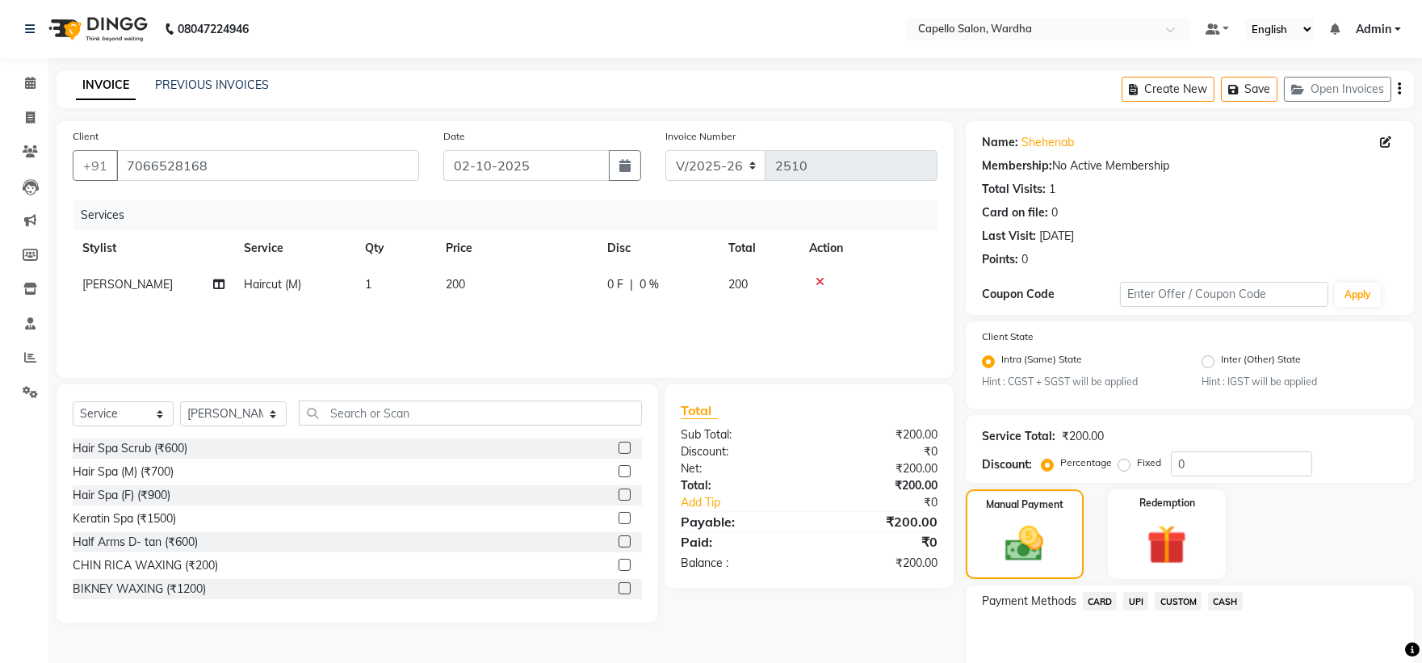
scroll to position [77, 0]
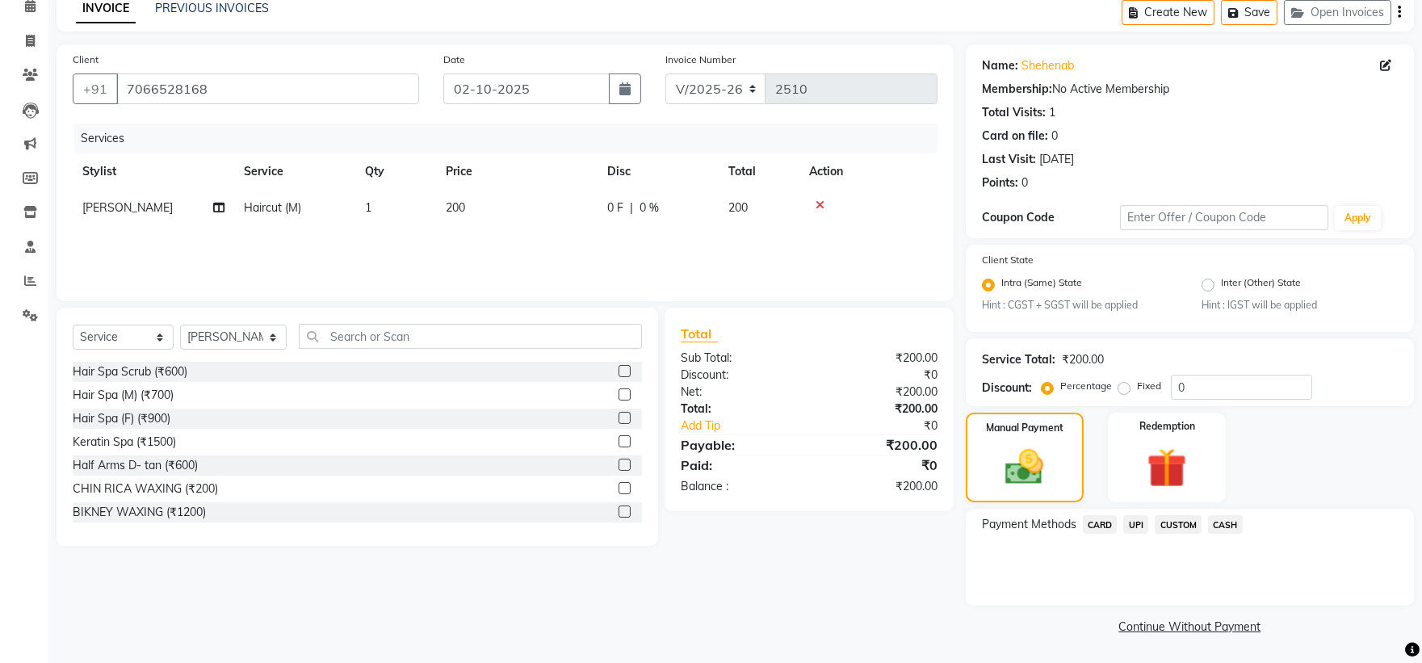
click at [1134, 526] on span "UPI" at bounding box center [1135, 524] width 25 height 19
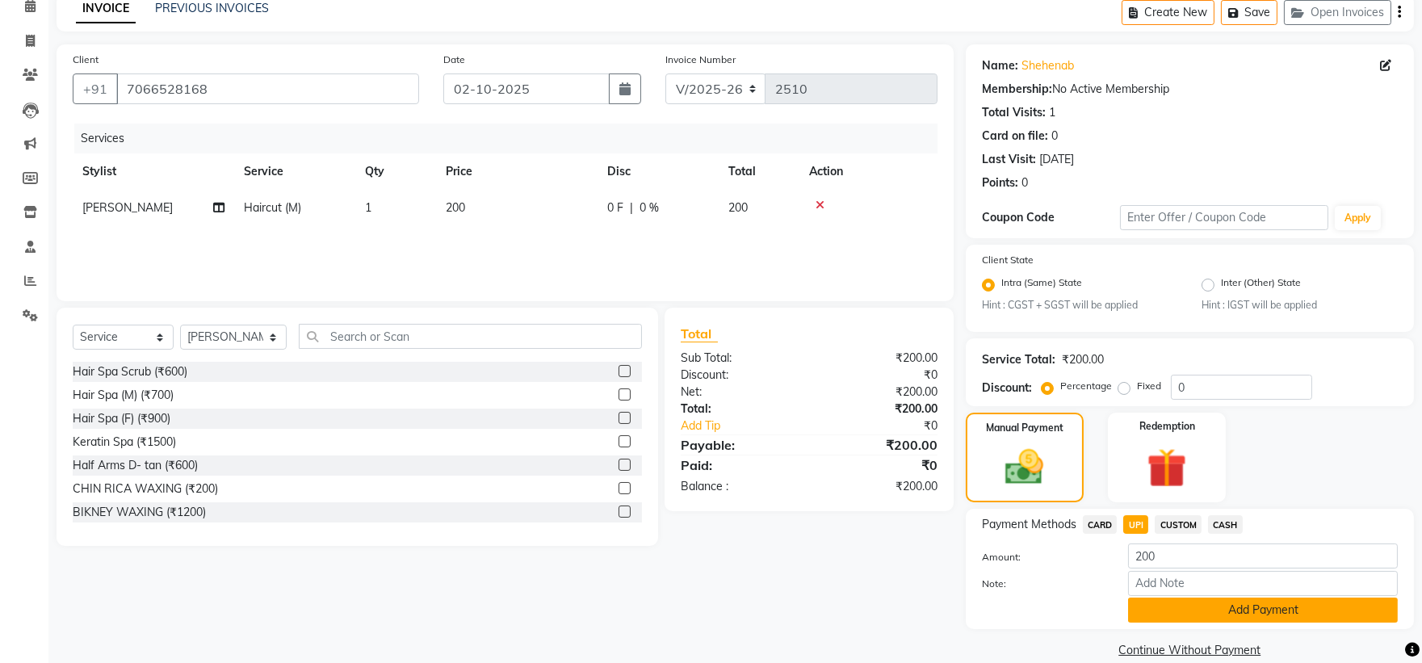
click at [1197, 607] on button "Add Payment" at bounding box center [1263, 610] width 270 height 25
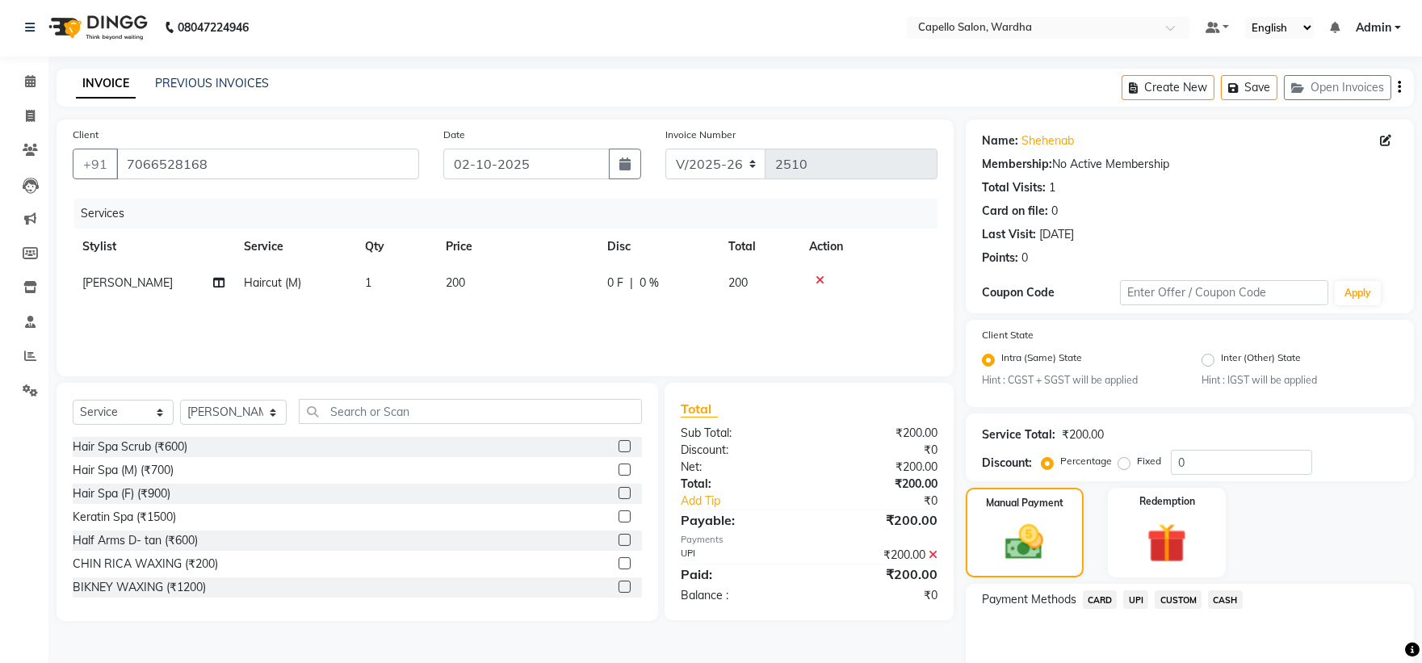
scroll to position [168, 0]
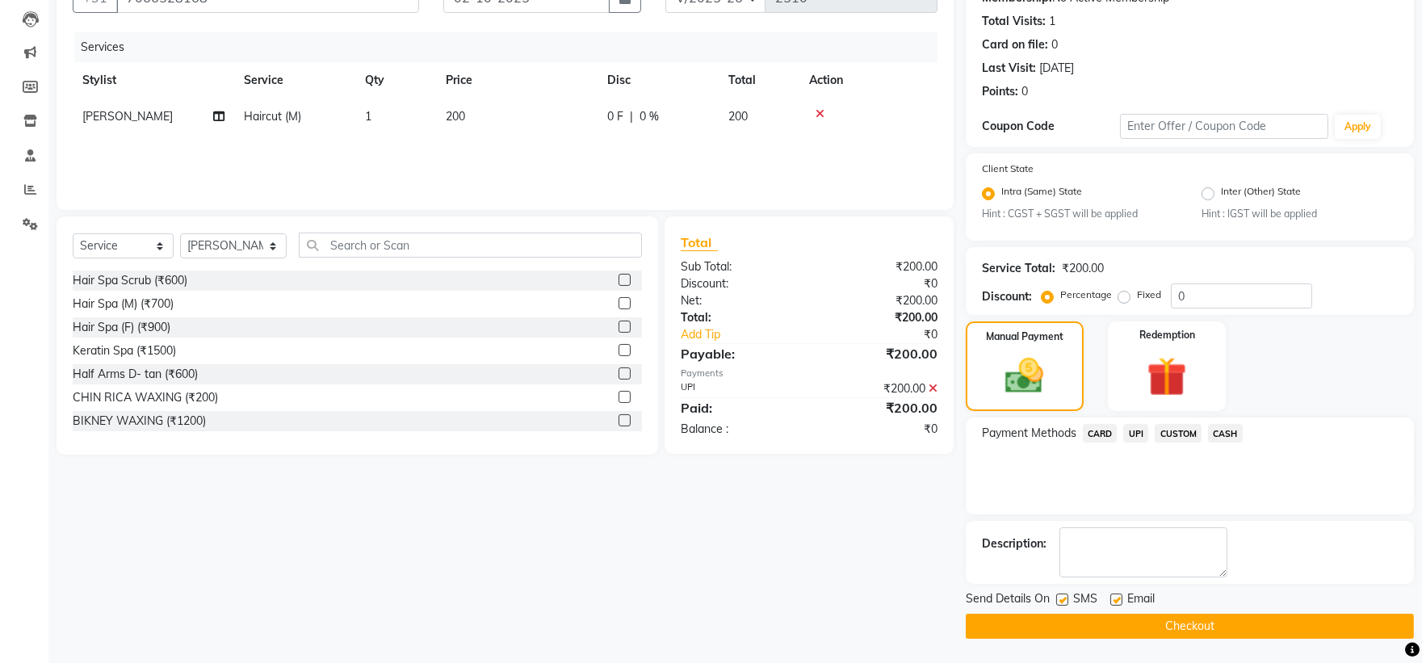
click at [1150, 627] on button "Checkout" at bounding box center [1190, 626] width 448 height 25
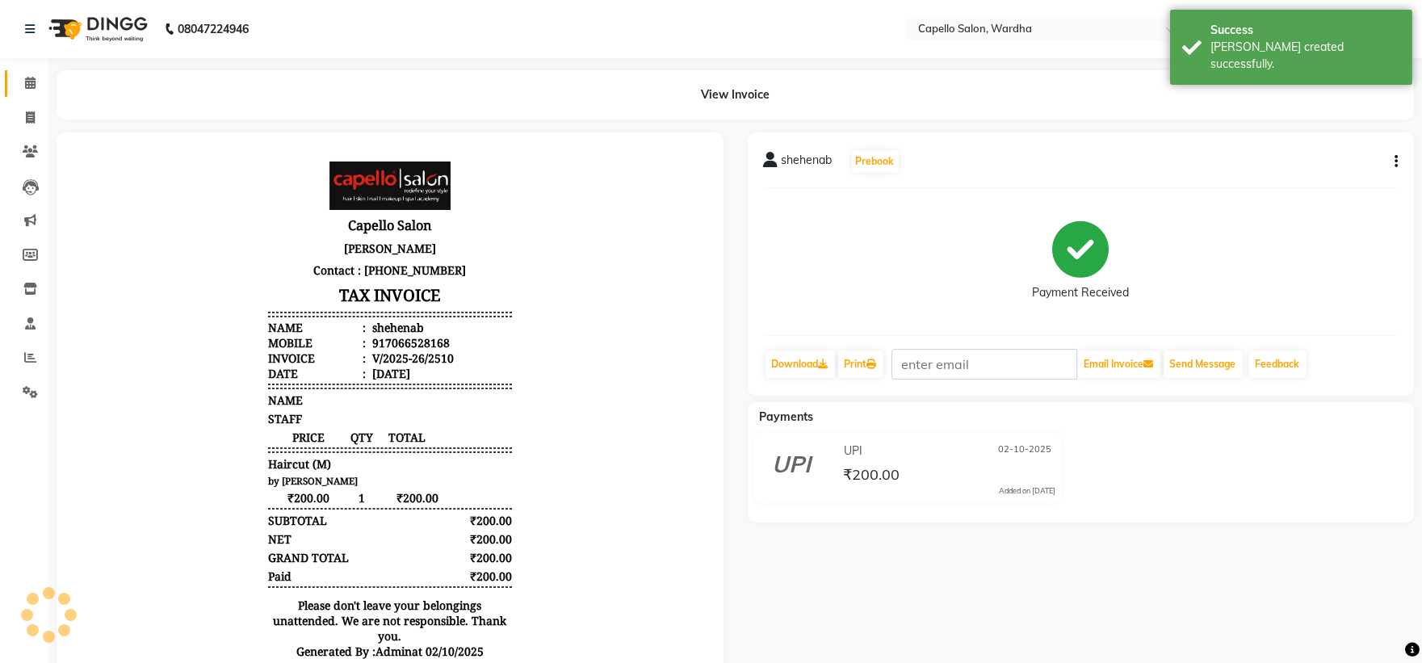
click at [31, 79] on icon at bounding box center [30, 83] width 10 height 12
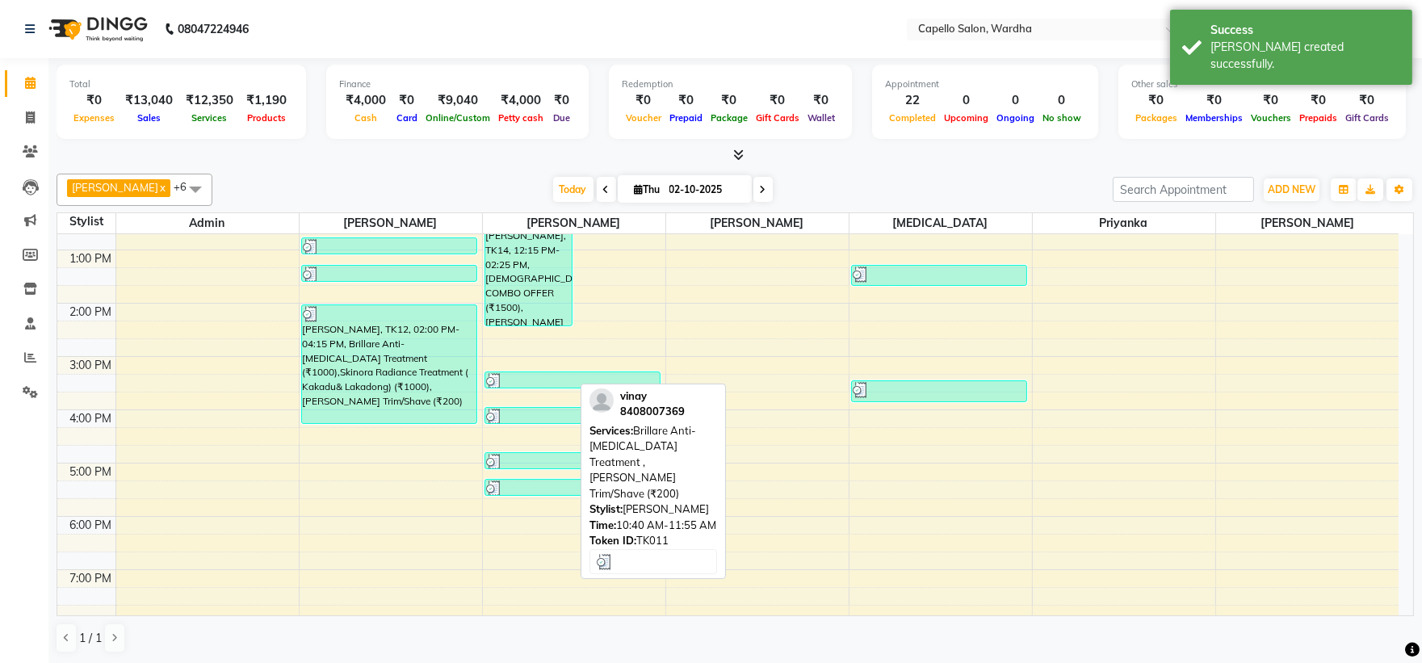
scroll to position [103, 0]
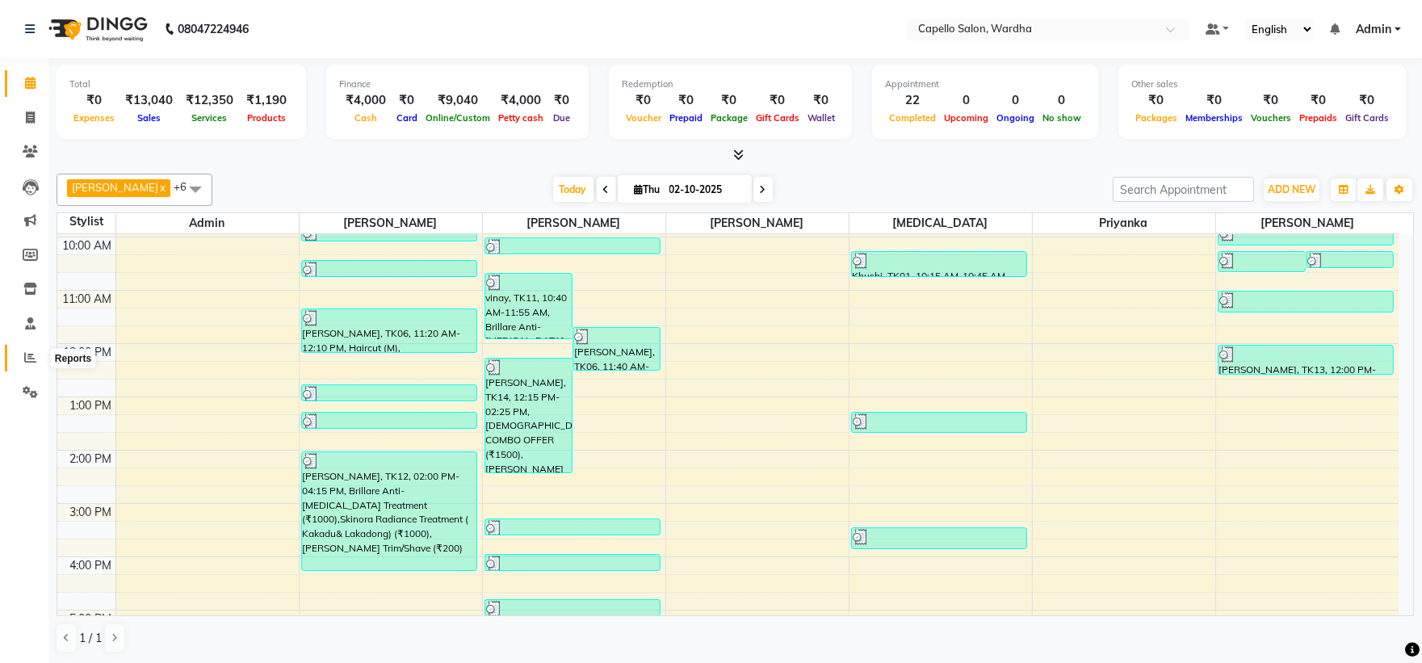
click at [20, 364] on span at bounding box center [30, 358] width 28 height 19
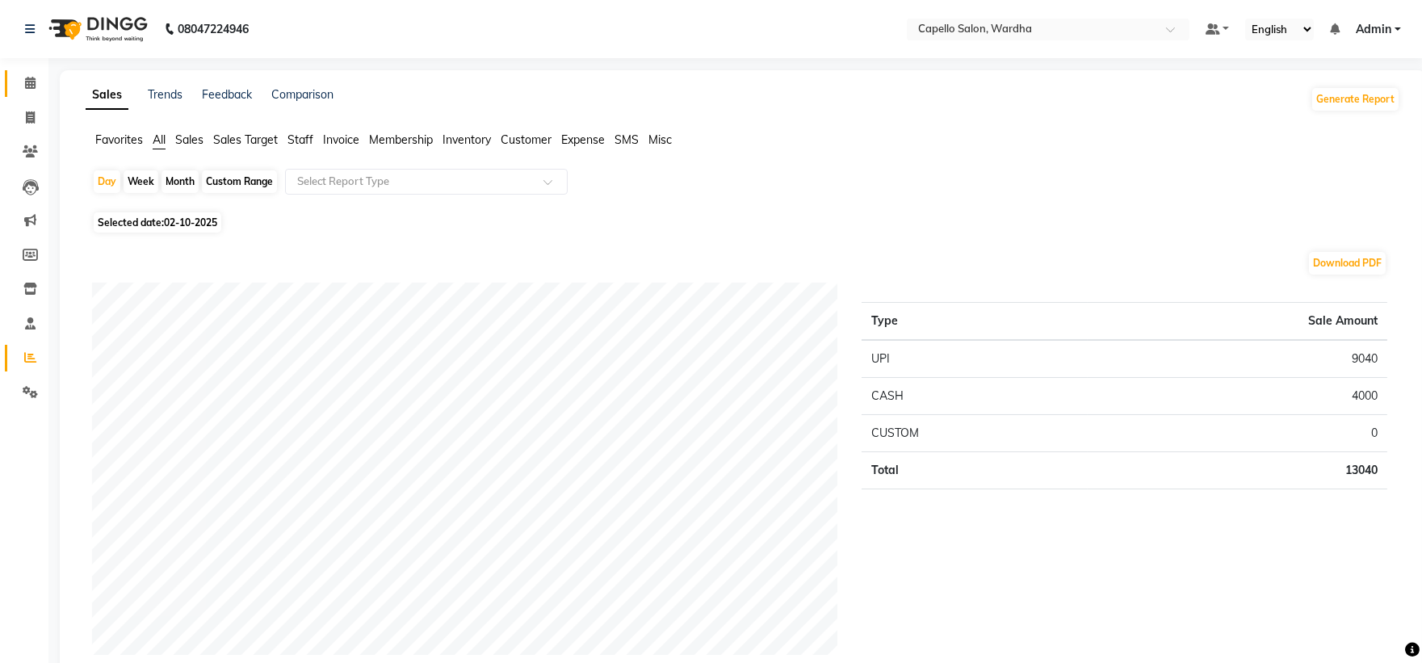
click at [12, 86] on link "Calendar" at bounding box center [24, 83] width 39 height 27
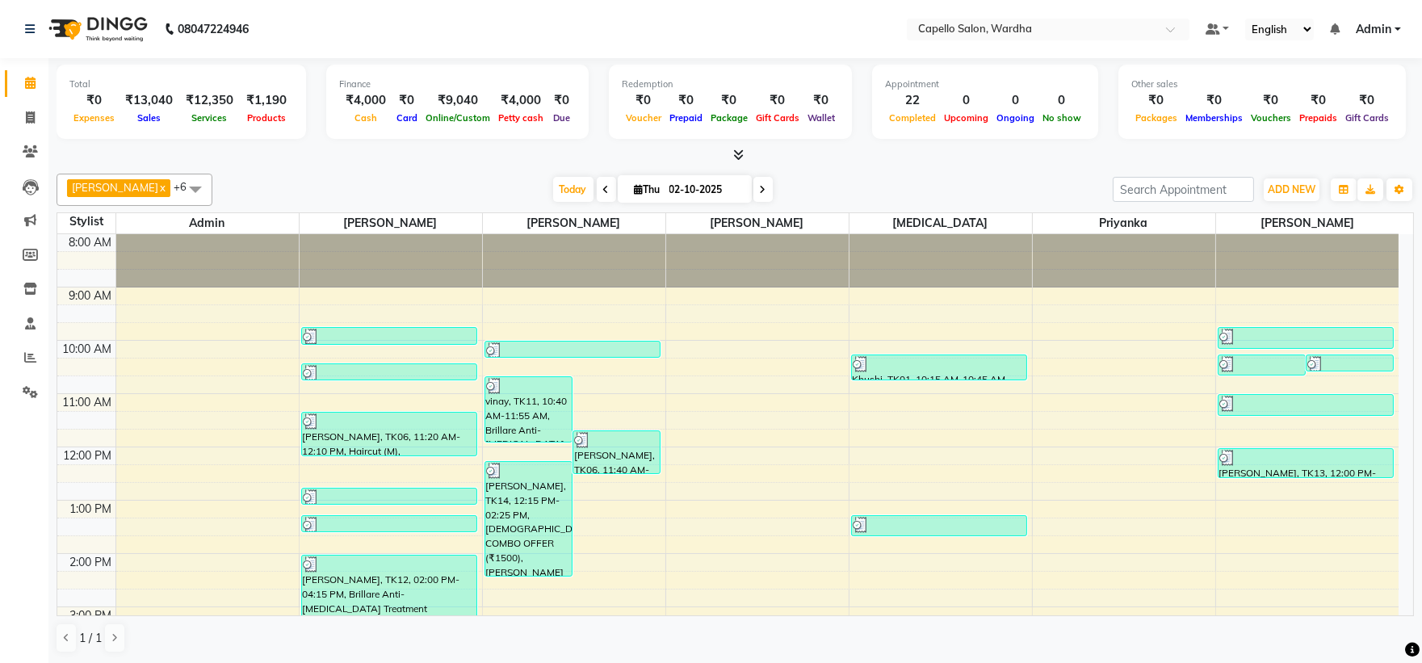
click at [740, 154] on icon at bounding box center [738, 155] width 10 height 12
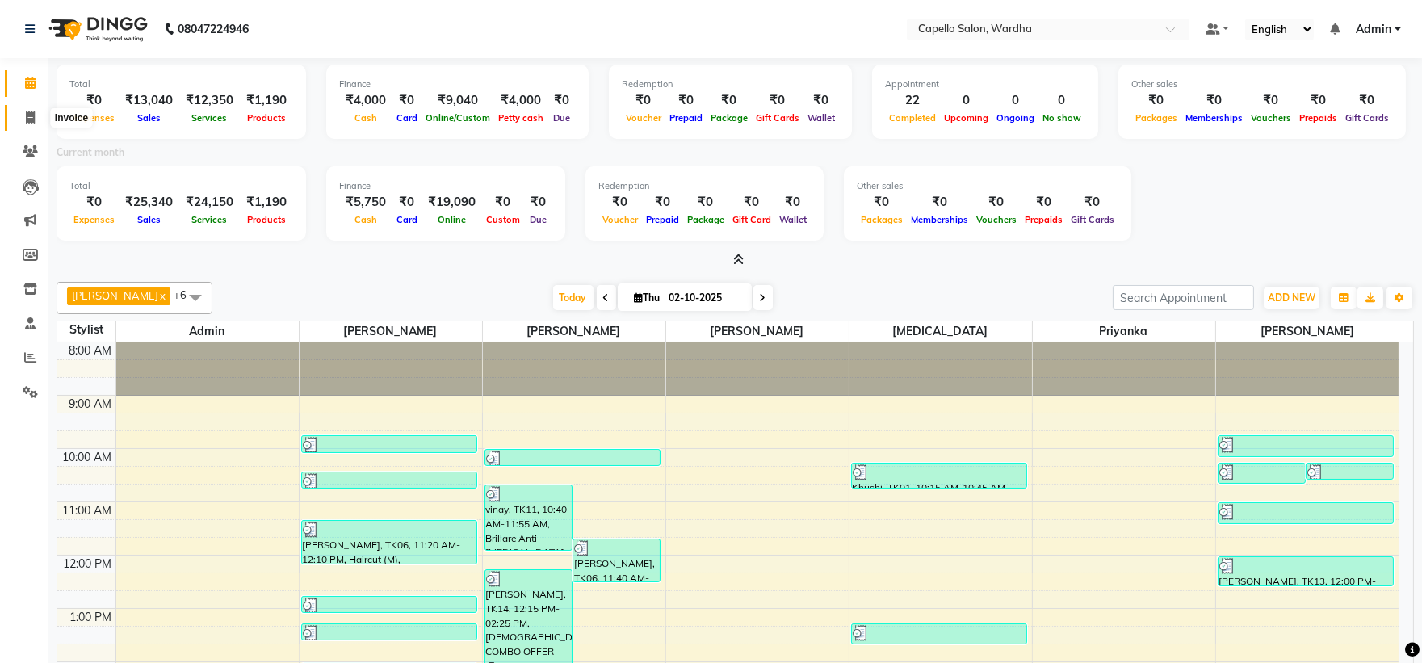
click at [29, 113] on icon at bounding box center [30, 117] width 9 height 12
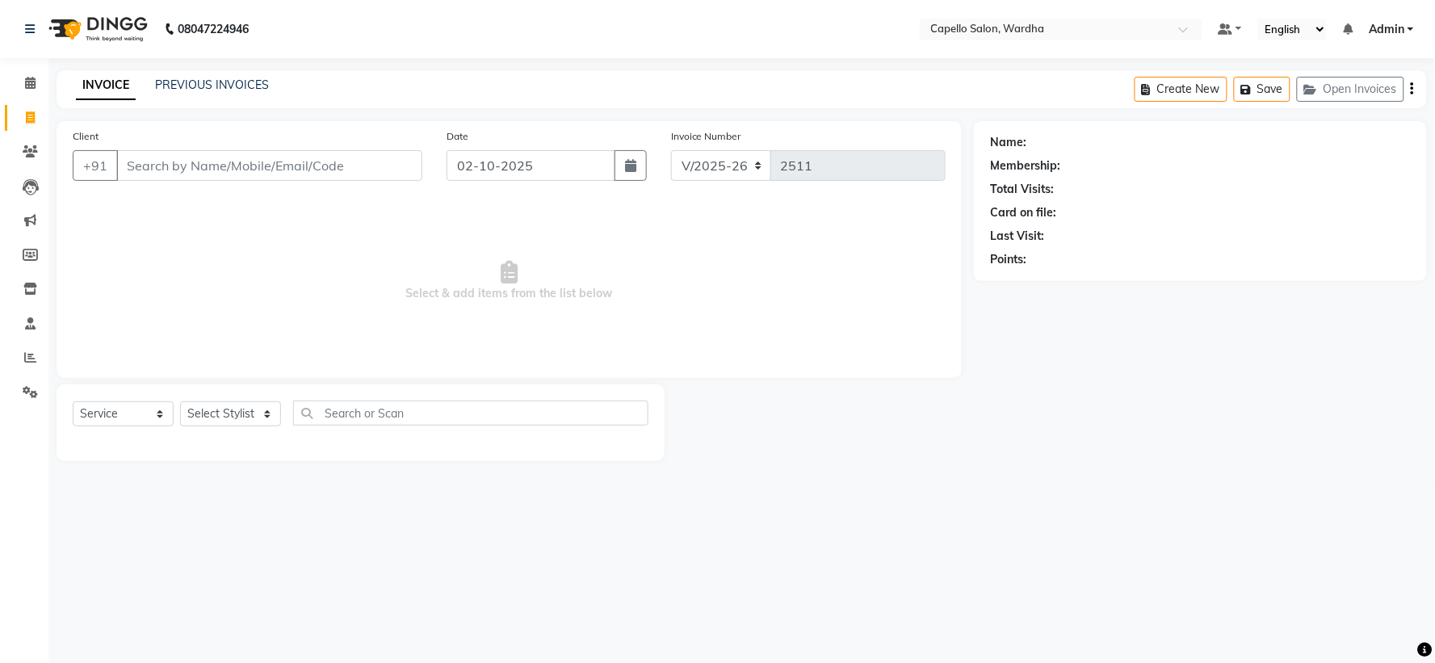
click at [238, 92] on div "PREVIOUS INVOICES" at bounding box center [212, 85] width 114 height 17
click at [245, 78] on link "PREVIOUS INVOICES" at bounding box center [212, 85] width 114 height 15
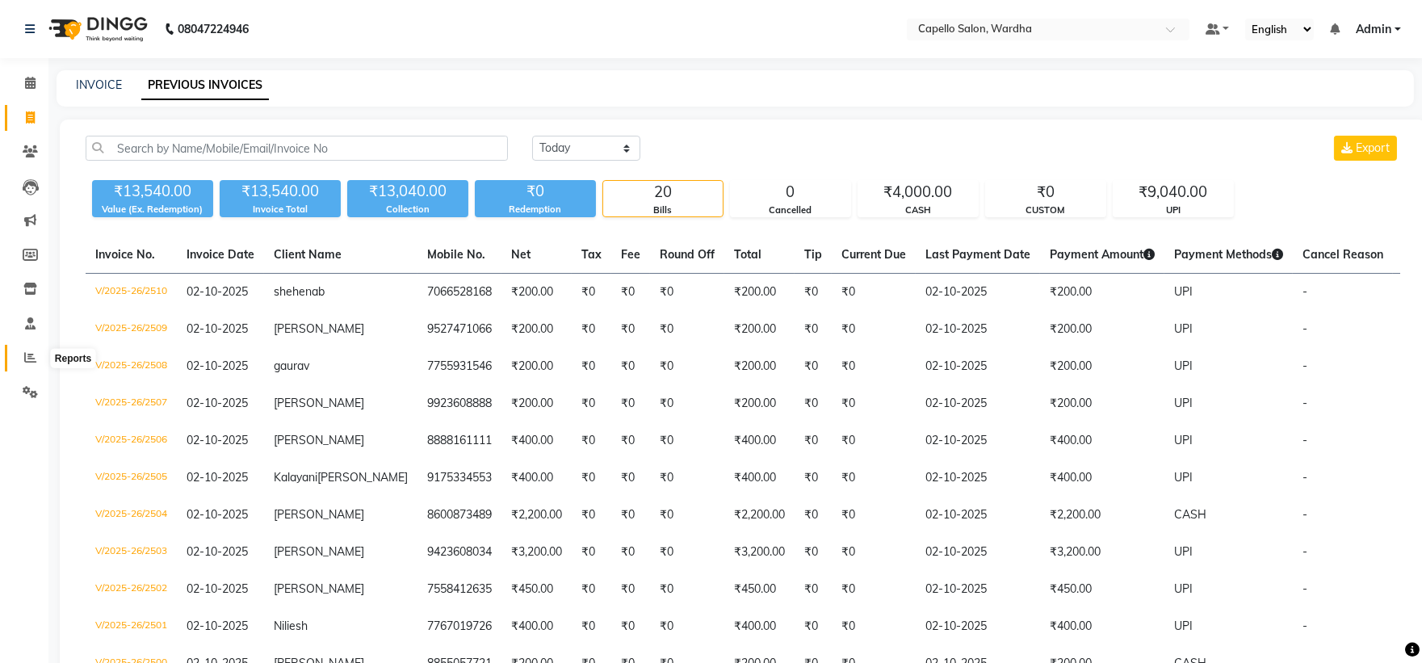
click at [24, 367] on span at bounding box center [30, 358] width 28 height 19
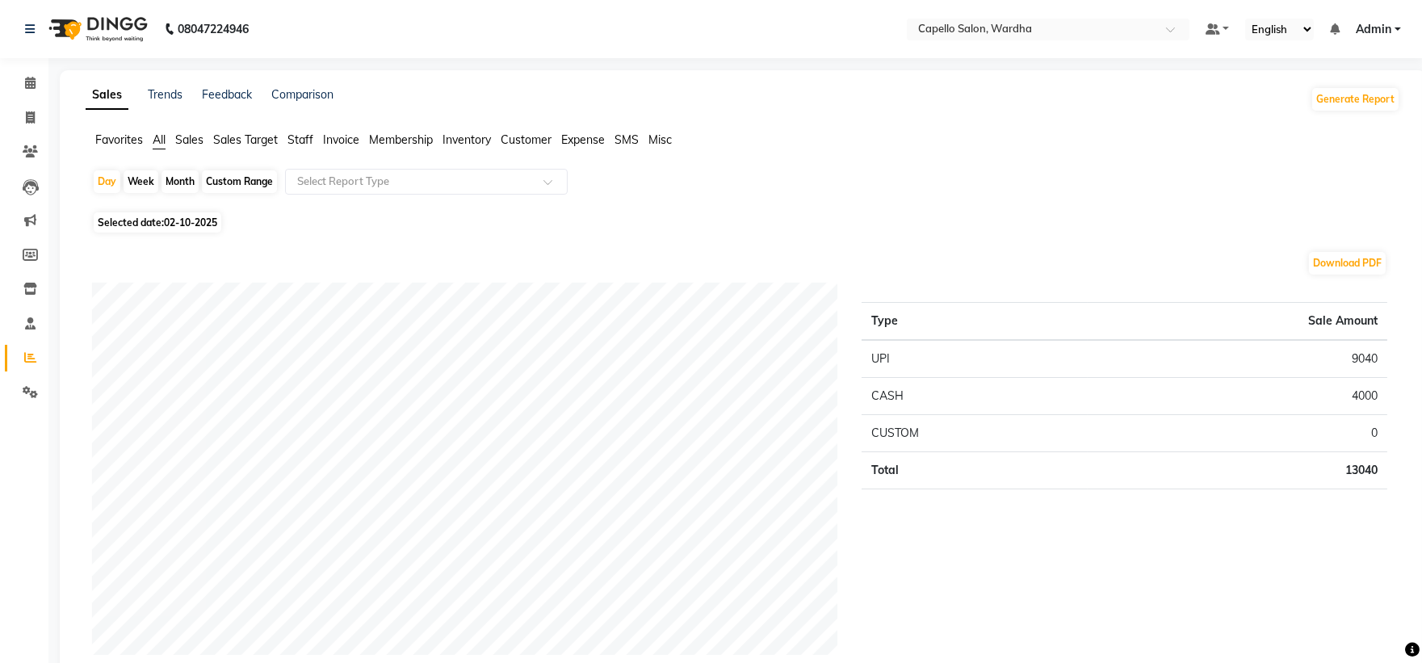
click at [184, 184] on div "Month" at bounding box center [179, 181] width 37 height 23
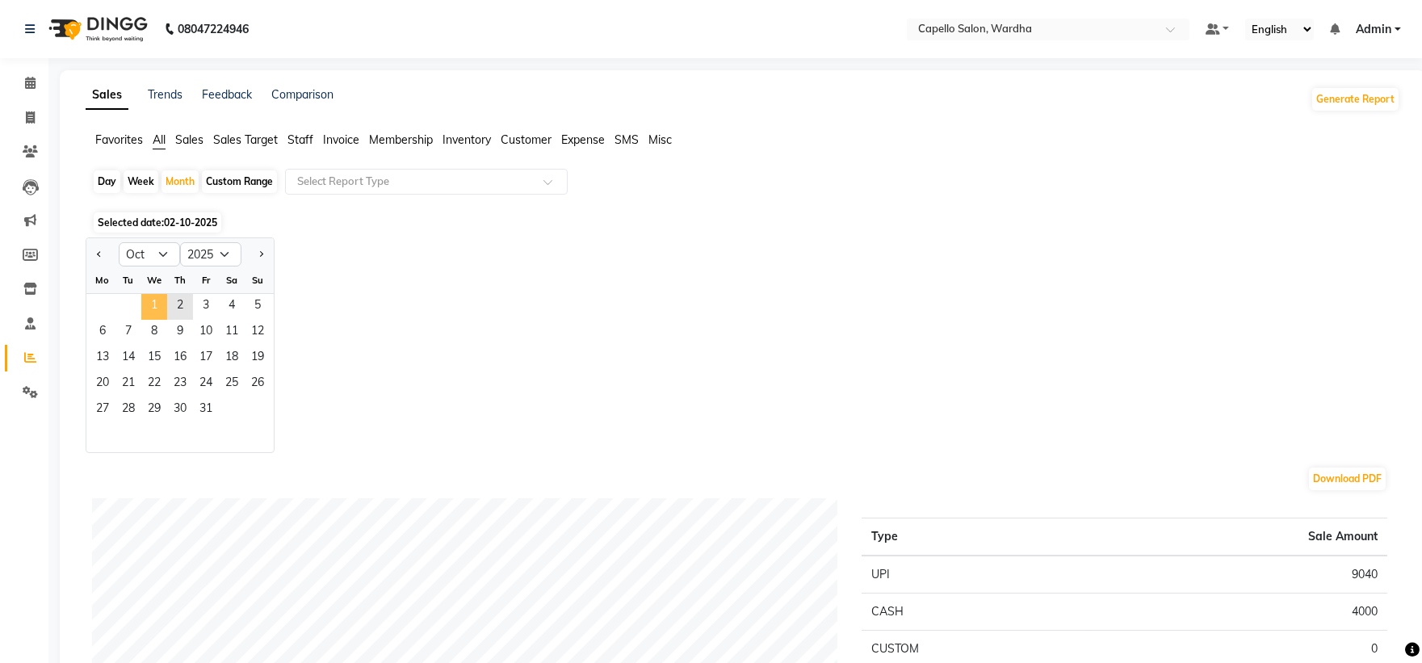
click at [158, 301] on span "1" at bounding box center [154, 307] width 26 height 26
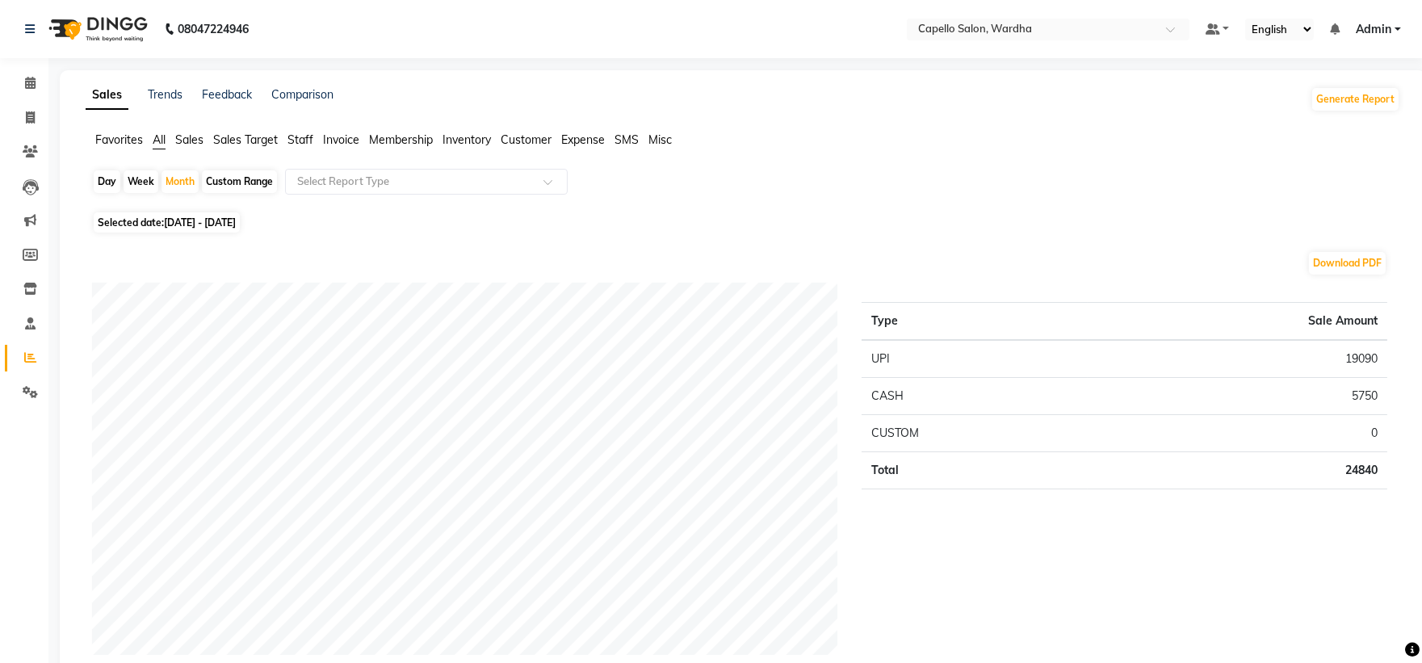
drag, startPoint x: 25, startPoint y: 71, endPoint x: 43, endPoint y: 82, distance: 21.1
click at [26, 73] on link "Calendar" at bounding box center [24, 83] width 39 height 27
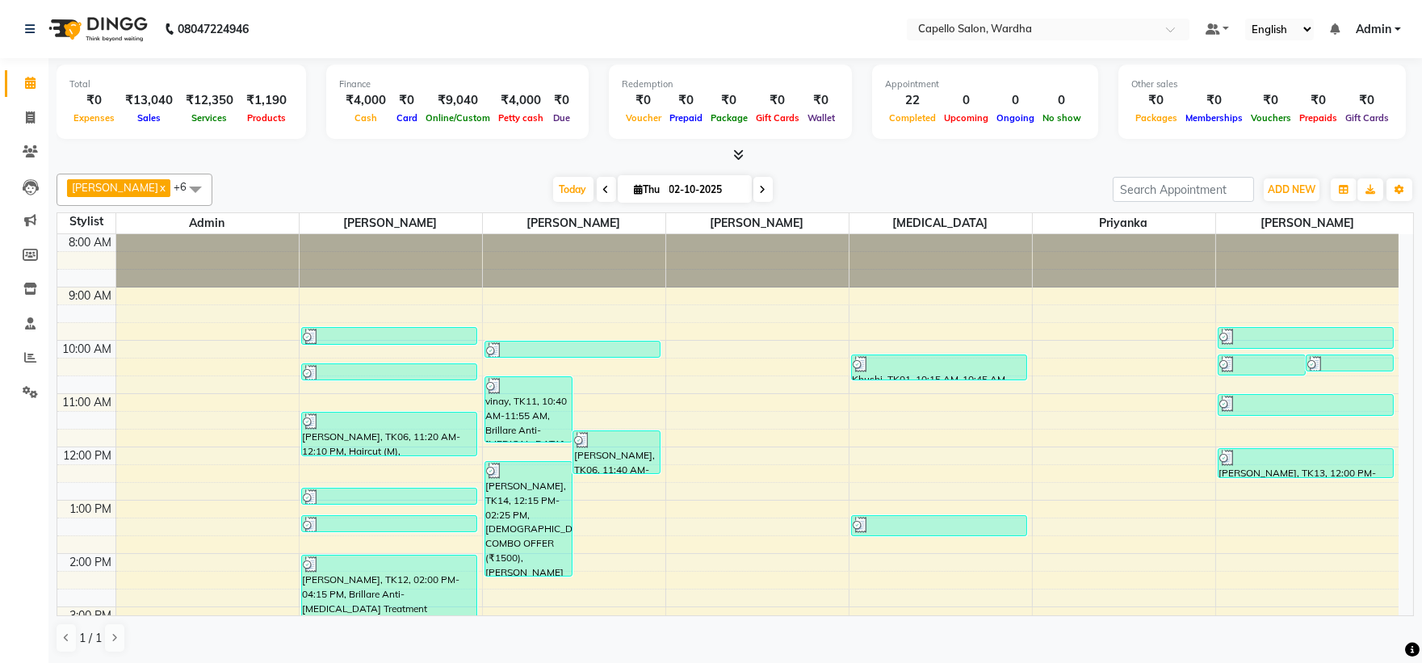
click at [739, 157] on icon at bounding box center [738, 155] width 10 height 12
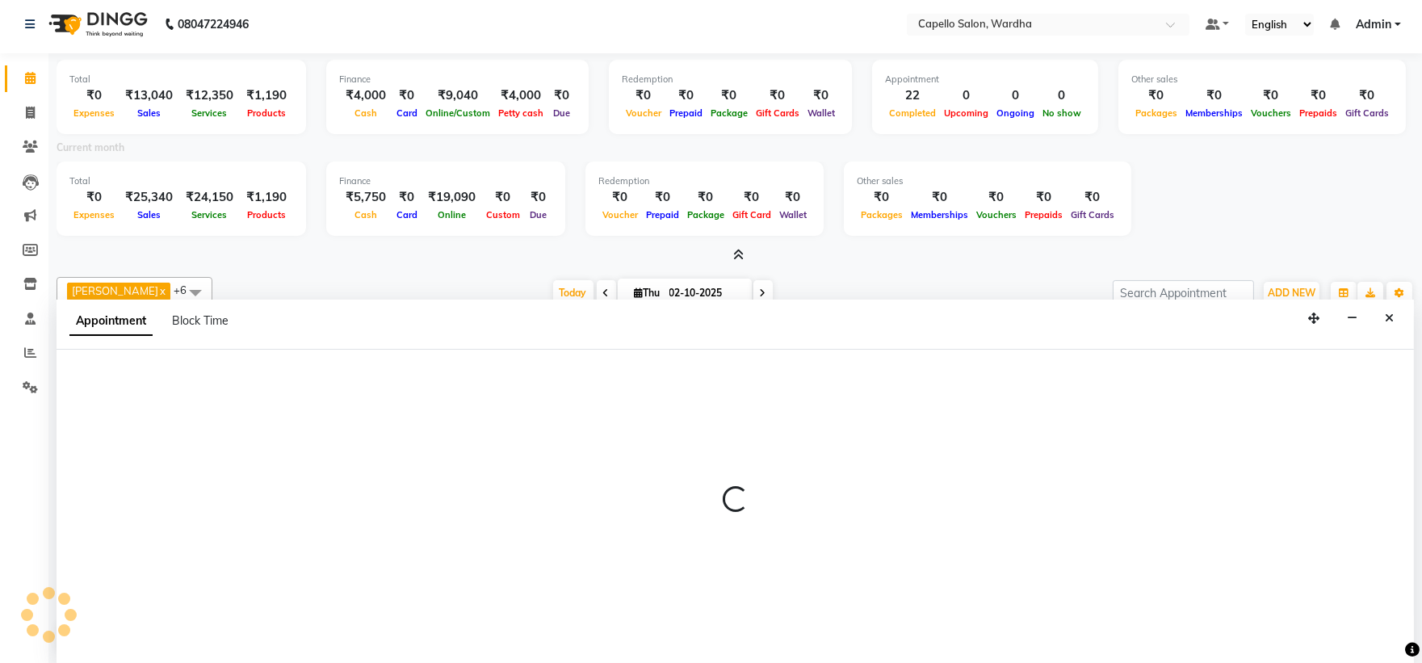
scroll to position [3, 0]
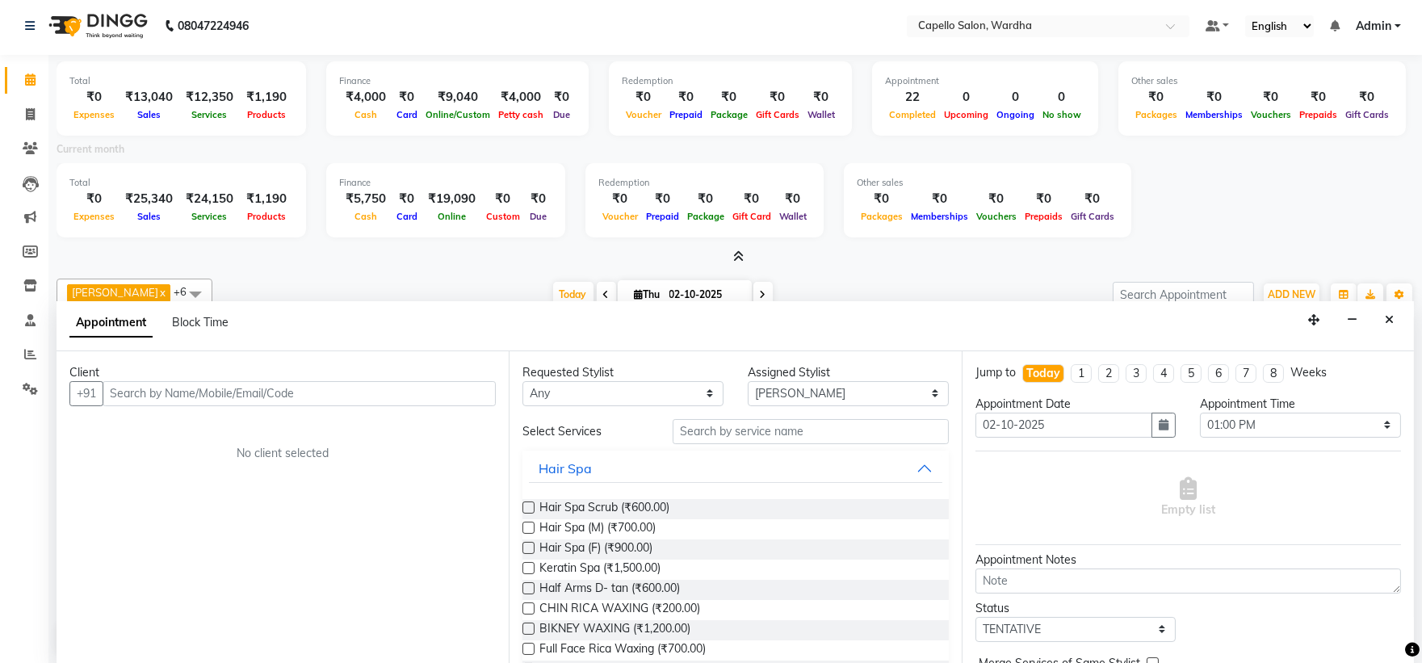
drag, startPoint x: 144, startPoint y: 388, endPoint x: 149, endPoint y: 365, distance: 23.3
click at [145, 388] on input "text" at bounding box center [299, 393] width 393 height 25
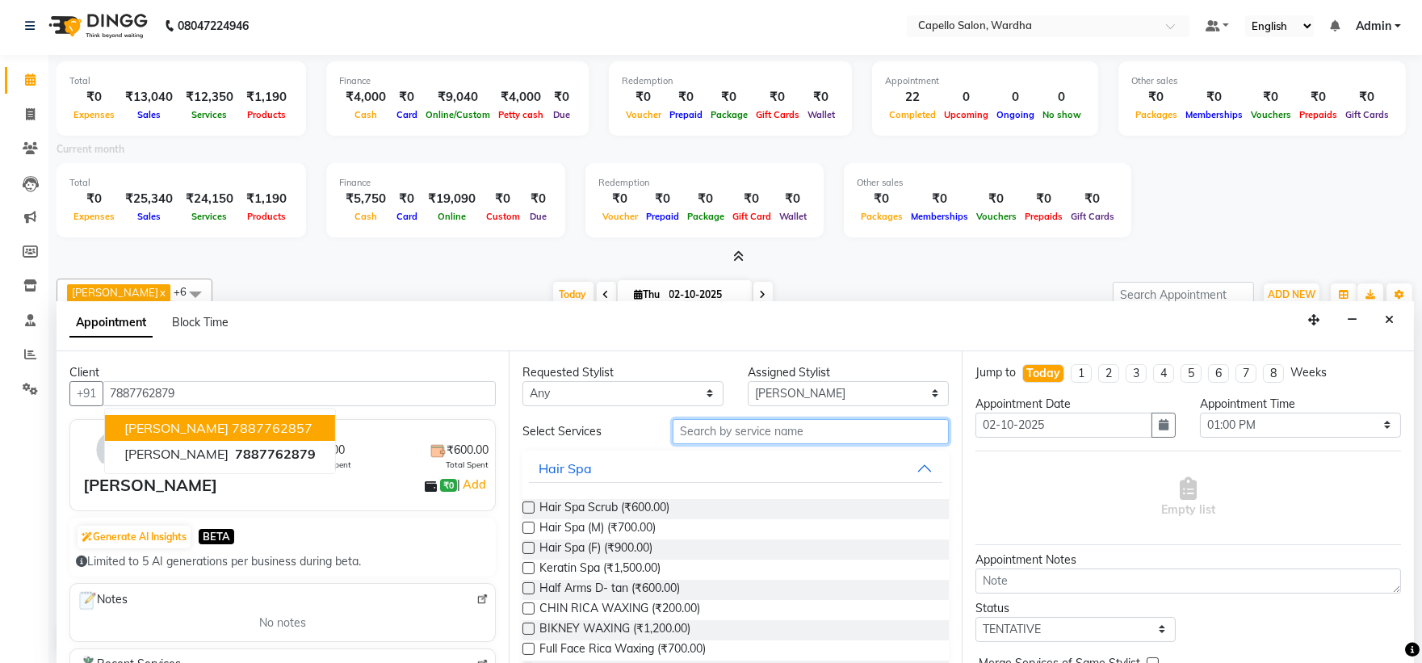
click at [732, 438] on input "text" at bounding box center [811, 431] width 276 height 25
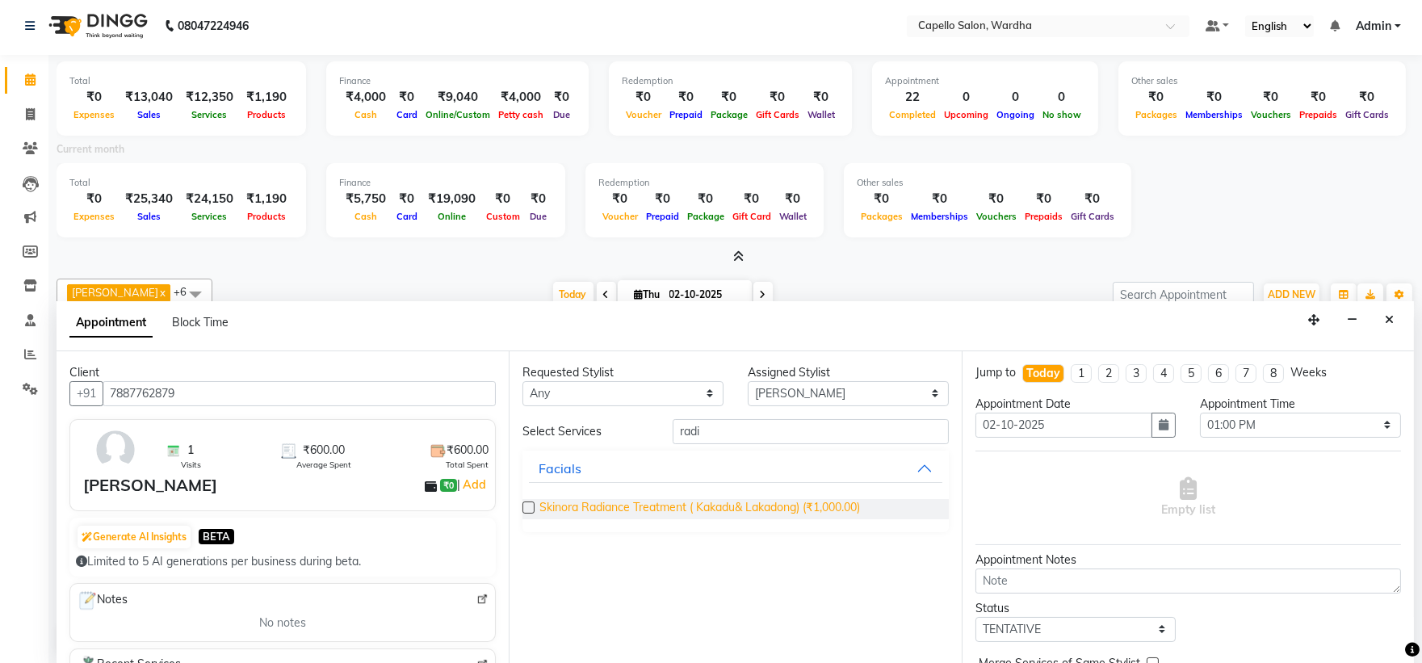
click at [702, 509] on span "Skinora Radiance Treatment ( Kakadu& Lakadong) (₹1,000.00)" at bounding box center [699, 509] width 321 height 20
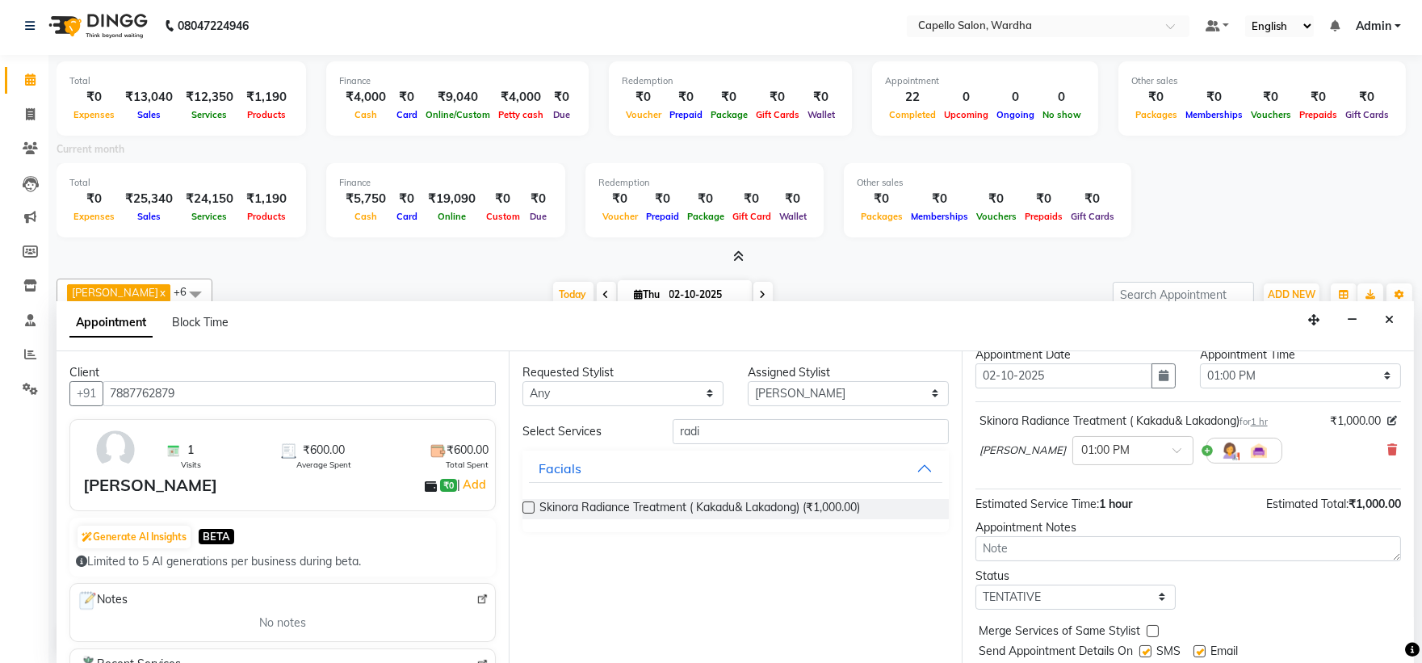
scroll to position [97, 0]
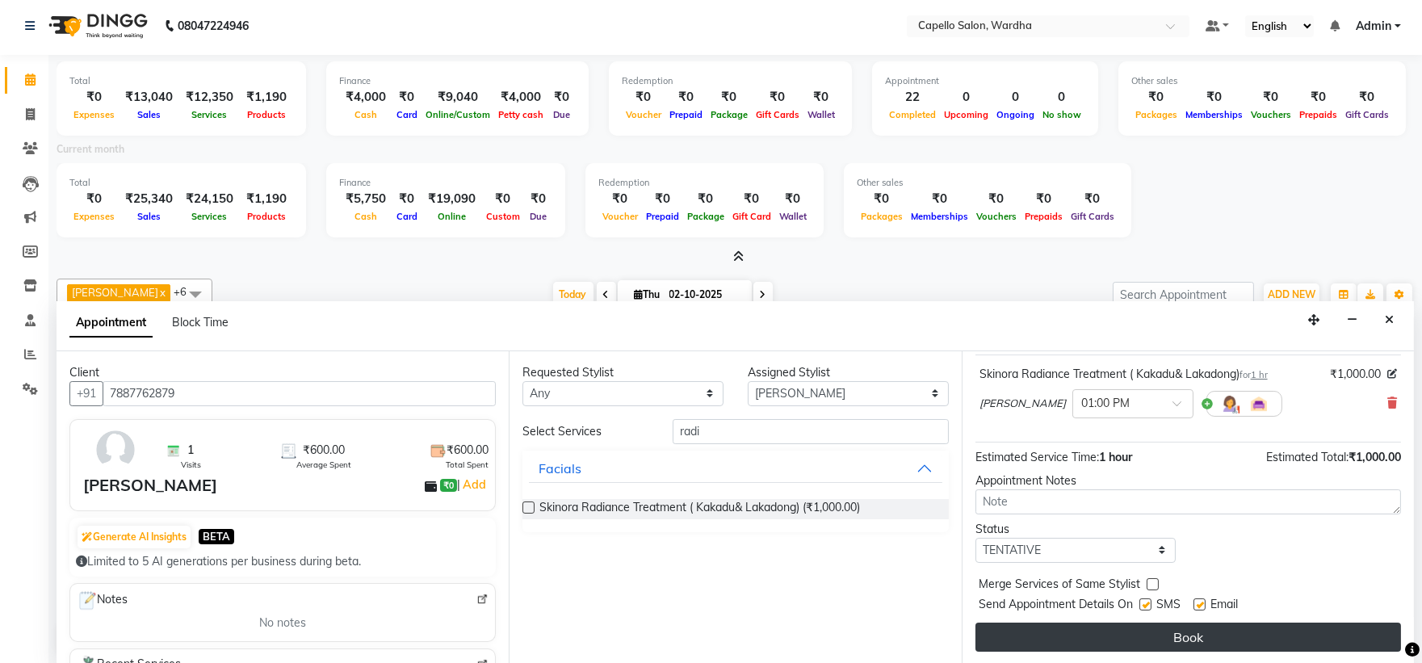
click at [1201, 635] on button "Book" at bounding box center [1188, 637] width 426 height 29
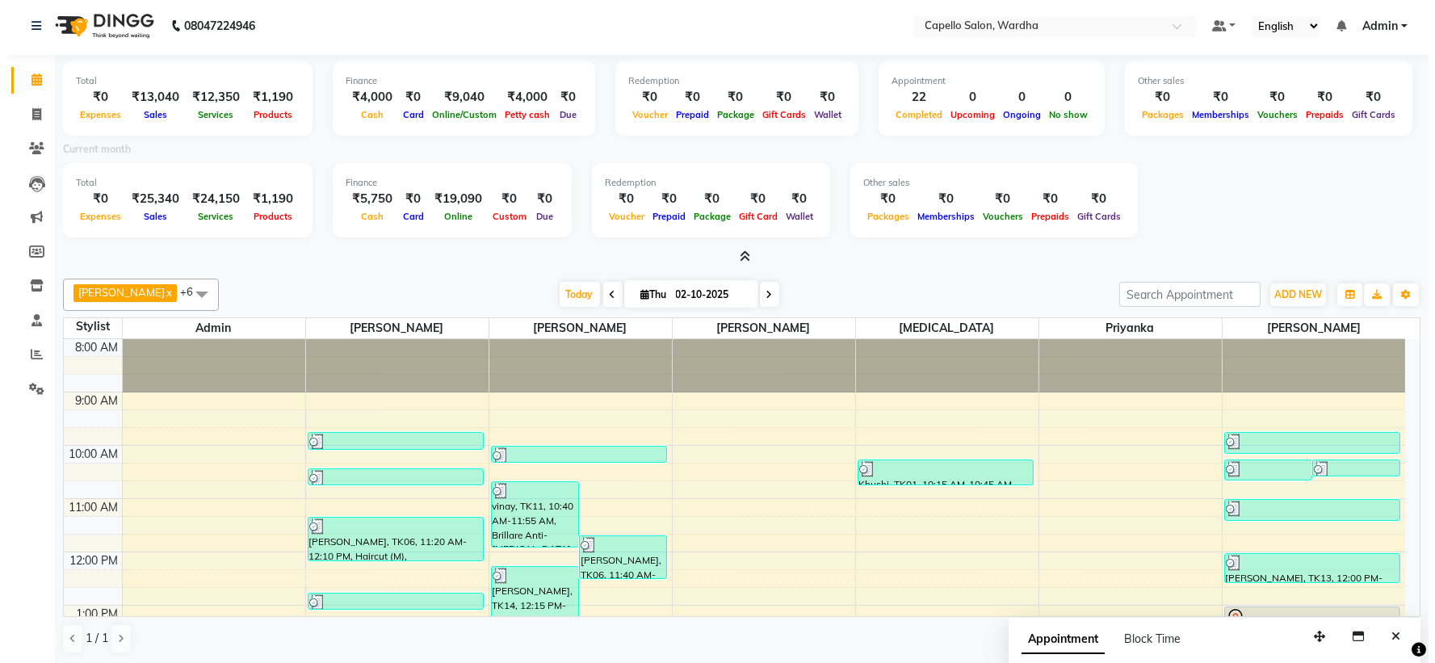
scroll to position [90, 0]
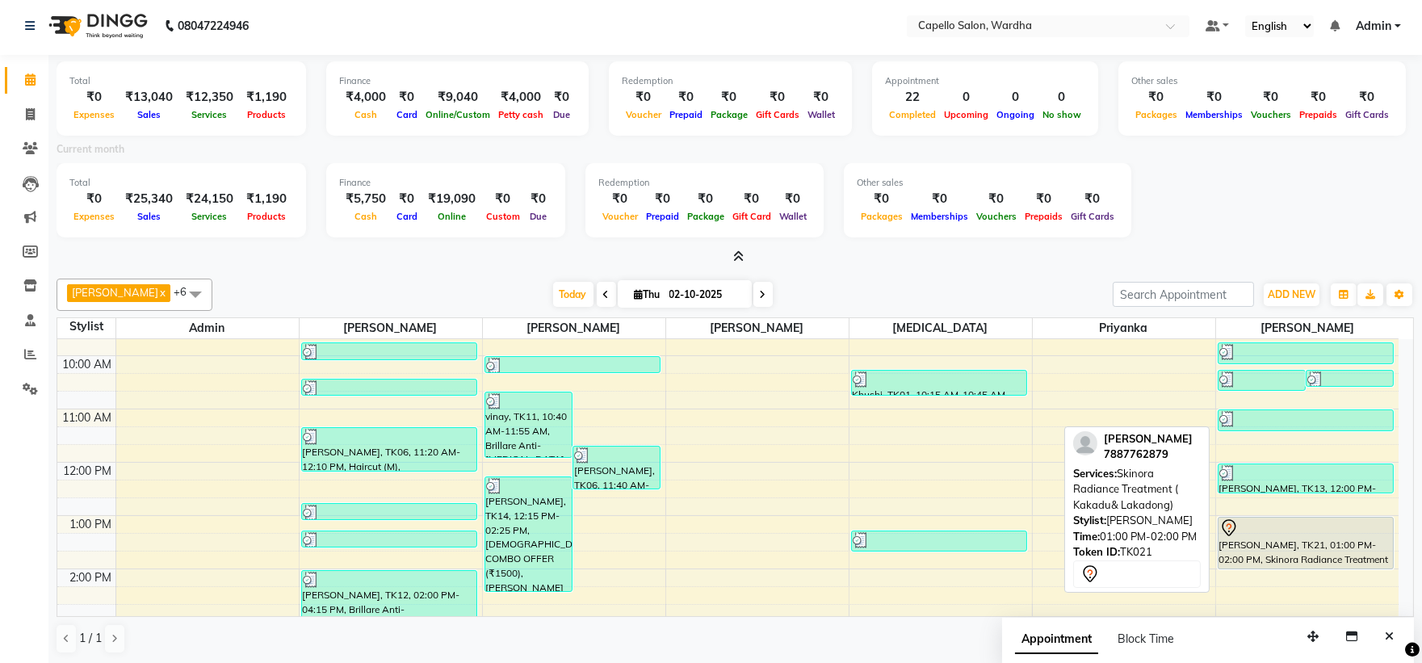
click at [1261, 545] on div "mrunmai, TK21, 01:00 PM-02:00 PM, Skinora Radiance Treatment ( Kakadu& Lakadong)" at bounding box center [1305, 543] width 175 height 51
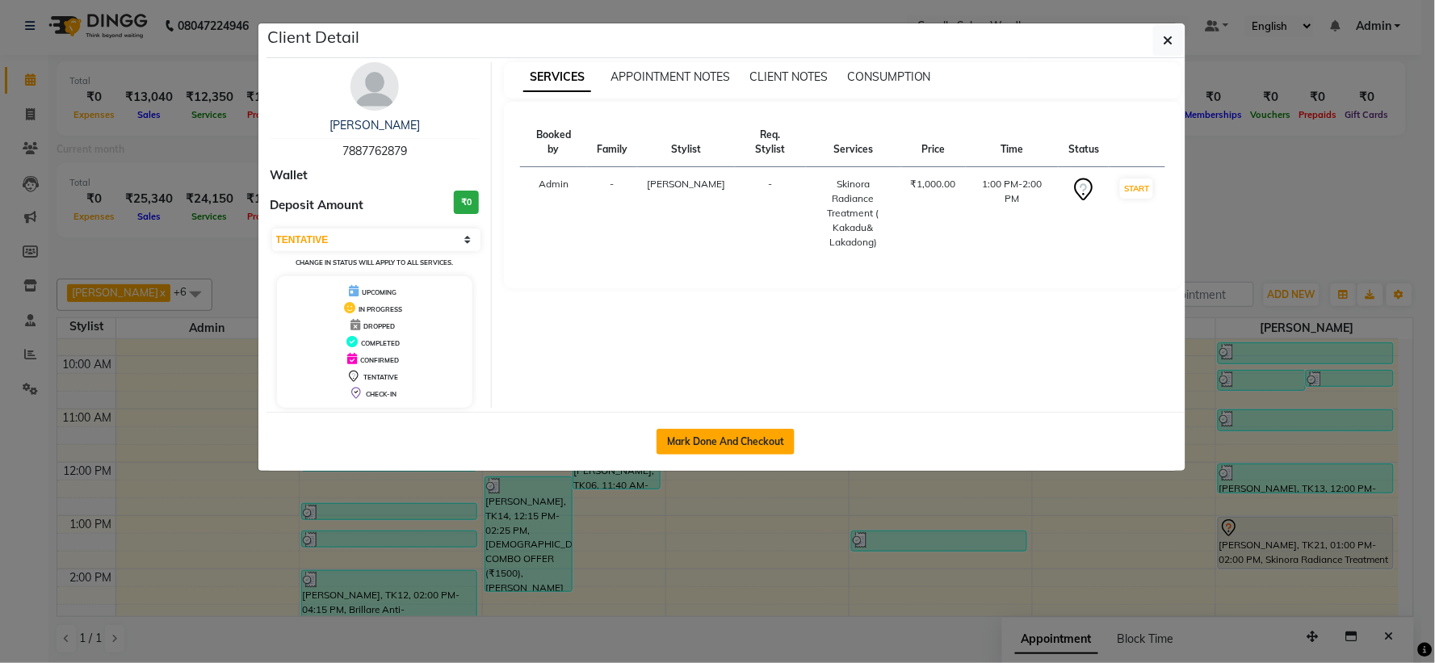
click at [736, 442] on button "Mark Done And Checkout" at bounding box center [725, 442] width 138 height 26
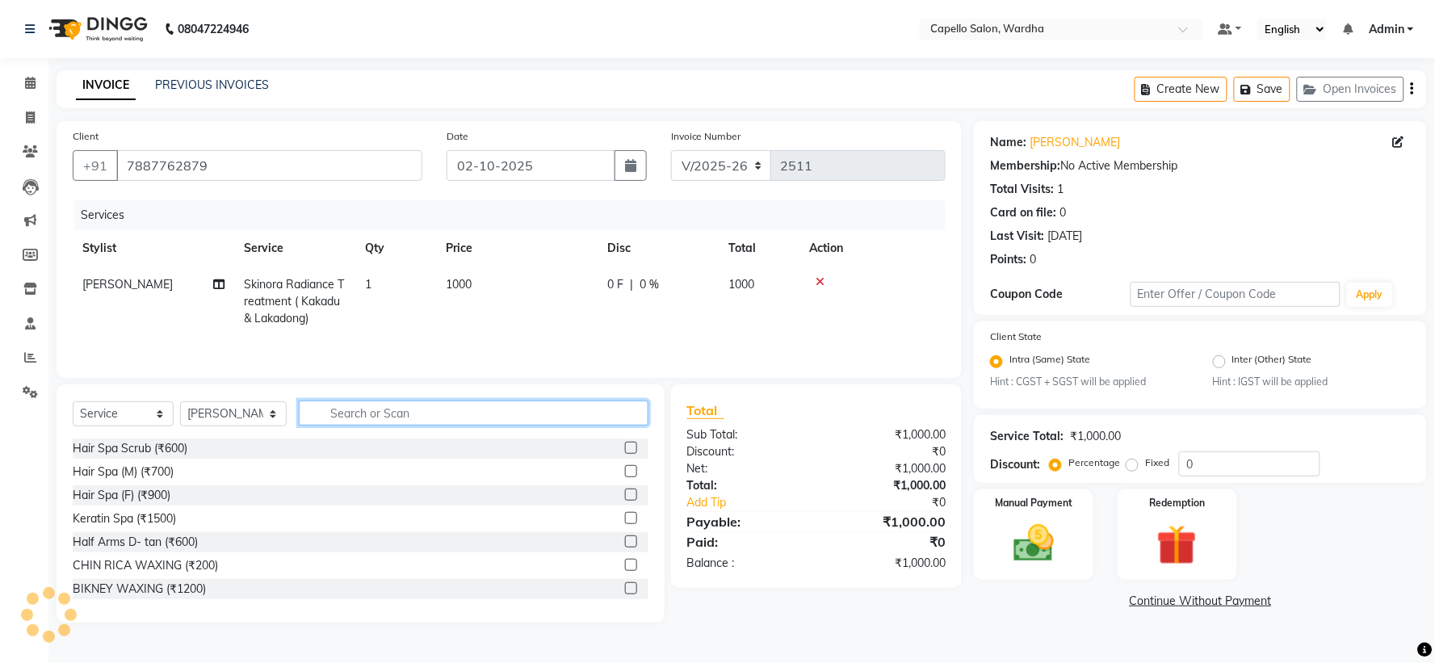
click at [352, 414] on input "text" at bounding box center [473, 413] width 349 height 25
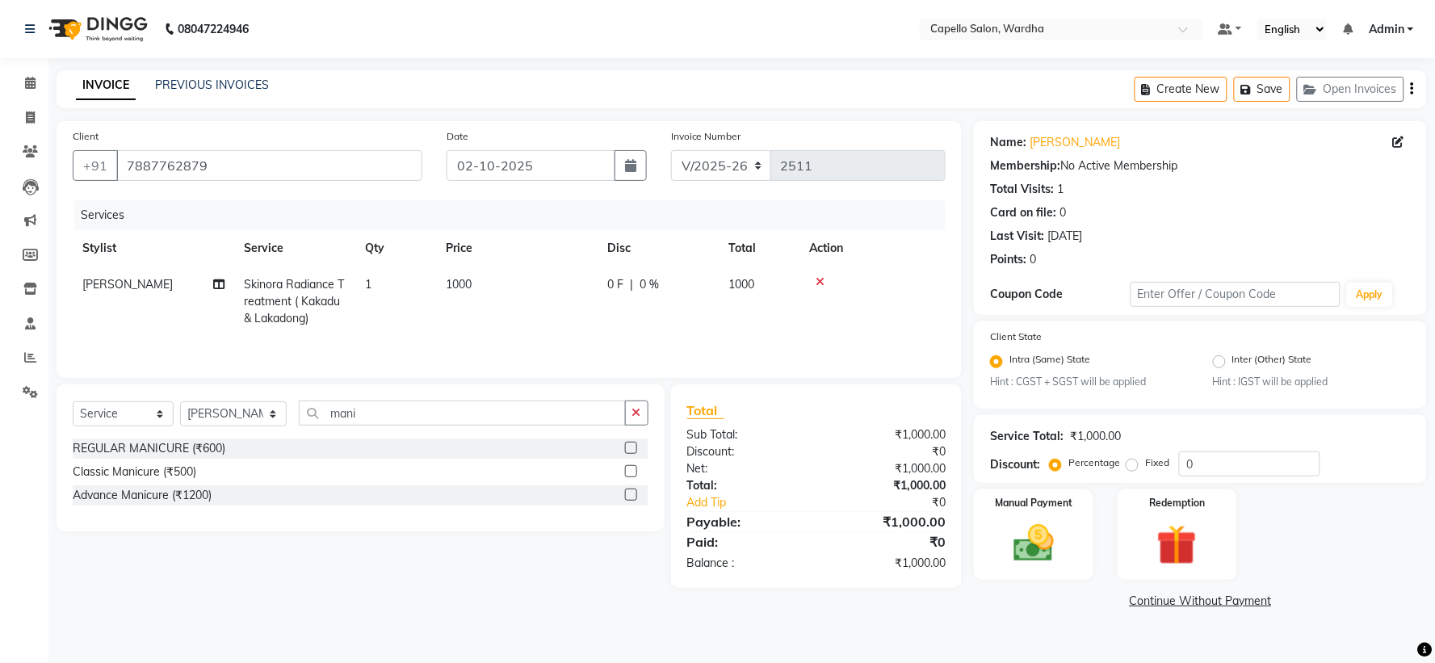
click at [625, 491] on label at bounding box center [631, 495] width 12 height 12
click at [625, 491] on input "checkbox" at bounding box center [630, 495] width 10 height 10
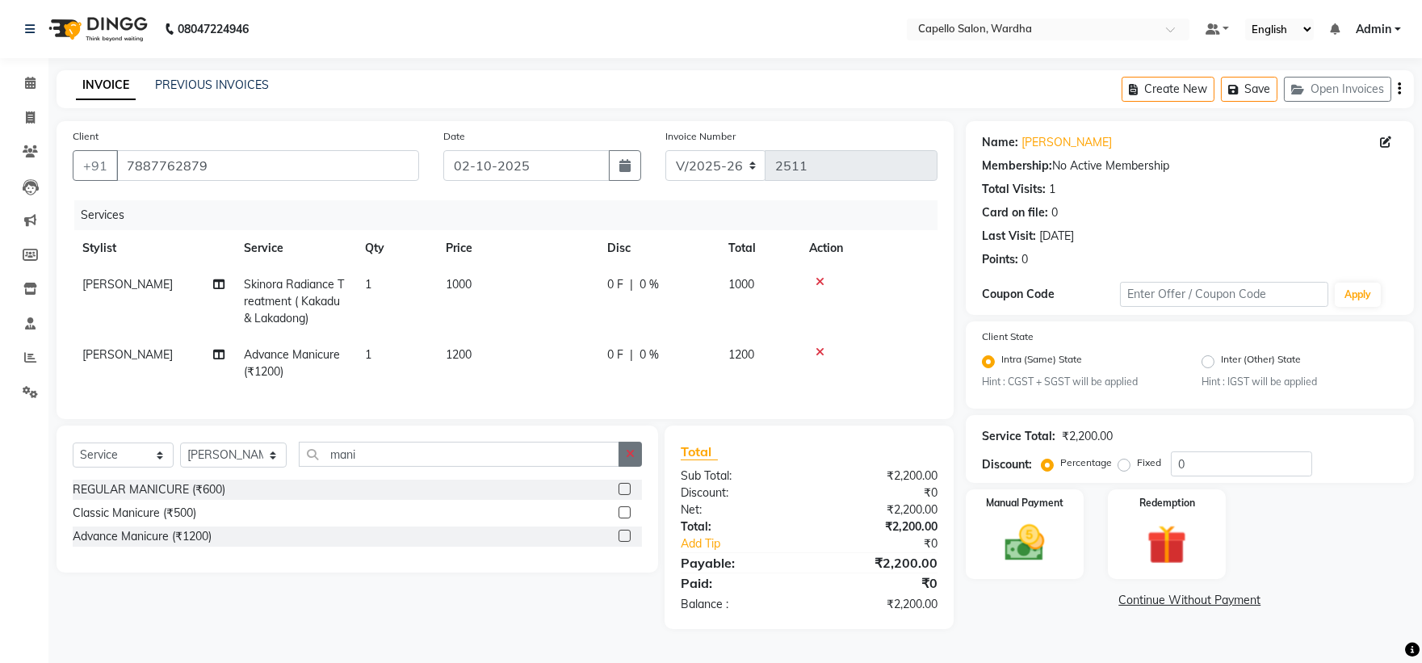
click at [627, 459] on icon "button" at bounding box center [630, 453] width 9 height 11
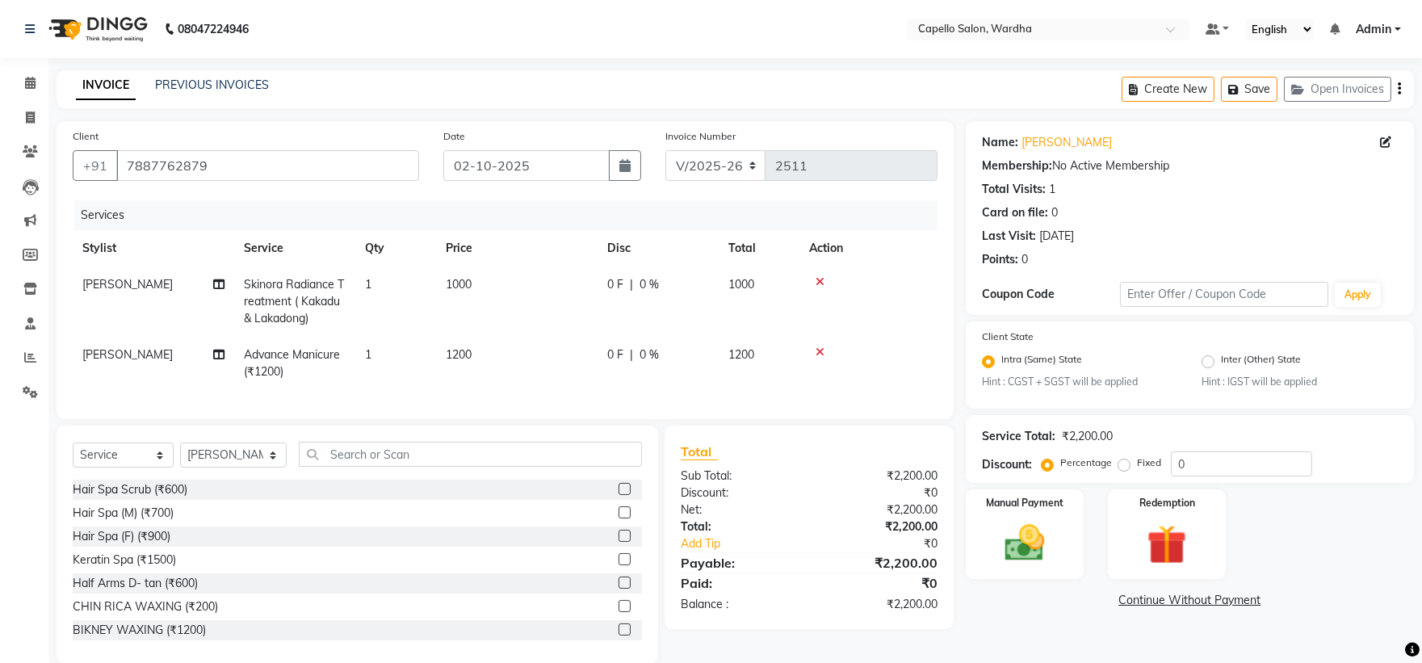
click at [476, 347] on td "1200" at bounding box center [516, 363] width 161 height 53
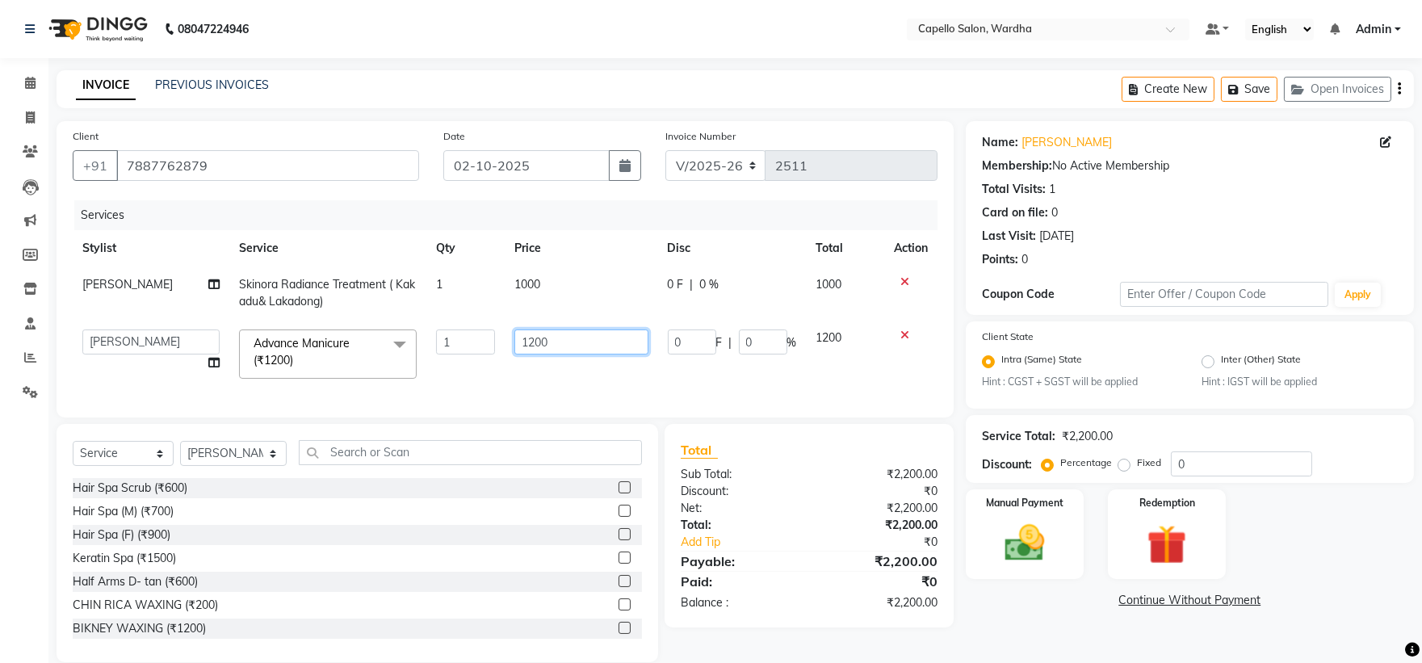
click at [577, 338] on input "1200" at bounding box center [580, 341] width 133 height 25
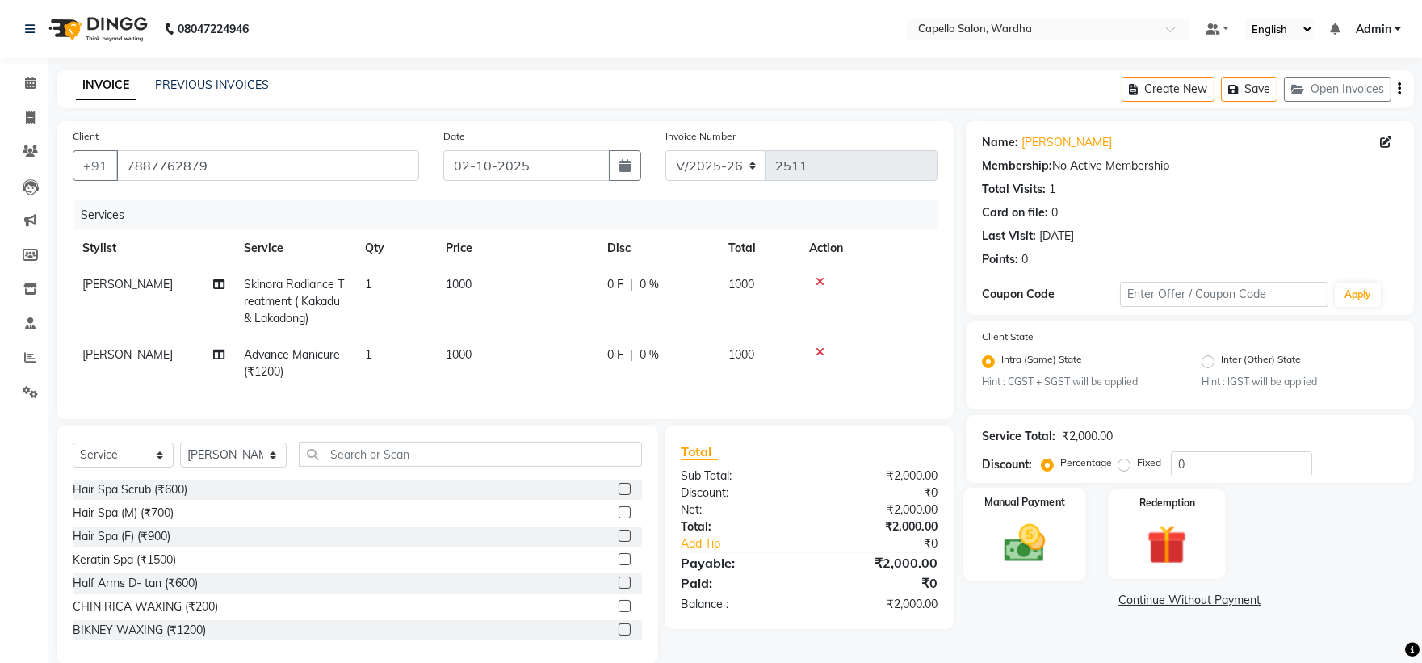
click at [1013, 529] on img at bounding box center [1024, 544] width 67 height 48
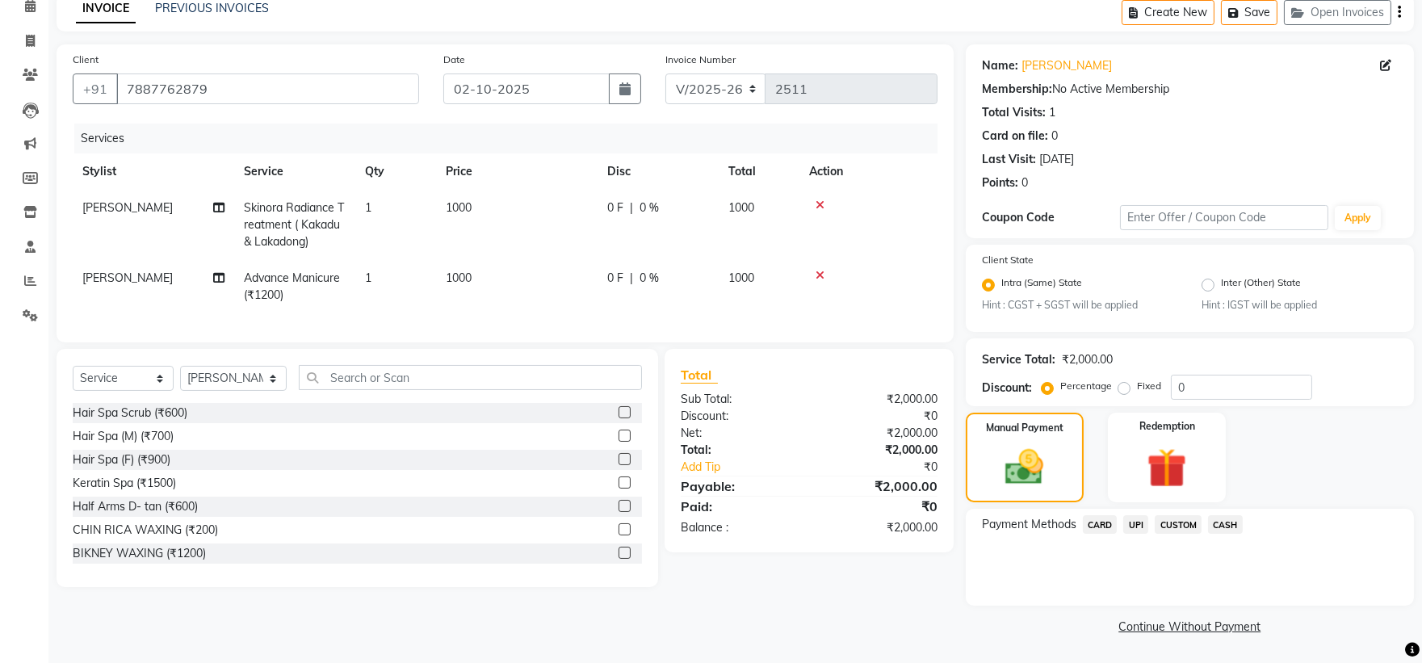
click at [1143, 520] on span "UPI" at bounding box center [1135, 524] width 25 height 19
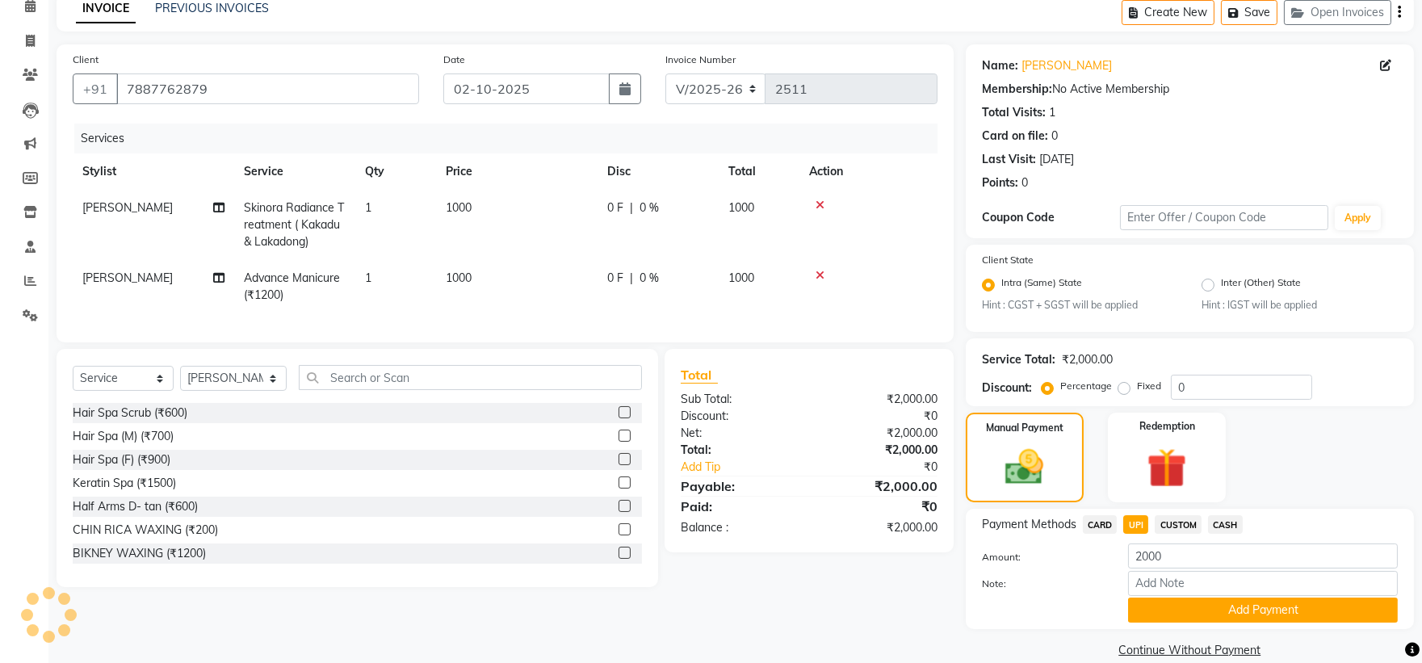
scroll to position [101, 0]
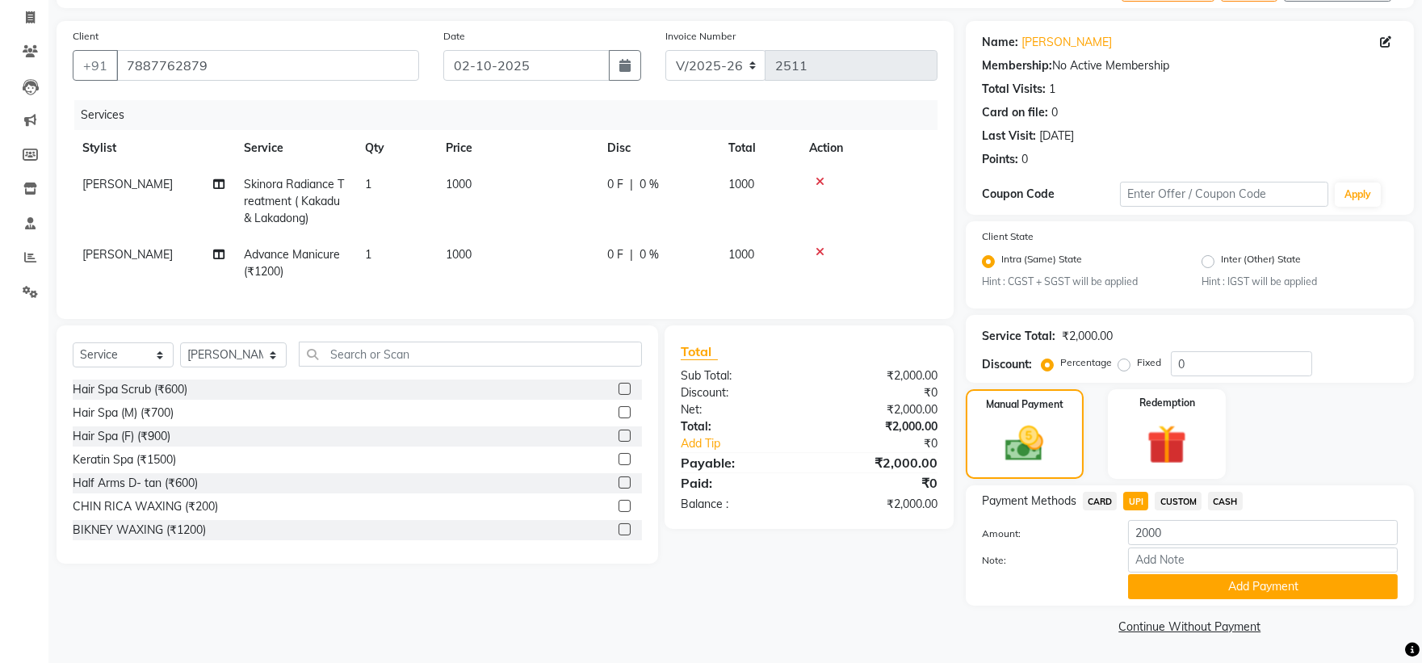
click at [1164, 584] on button "Add Payment" at bounding box center [1263, 586] width 270 height 25
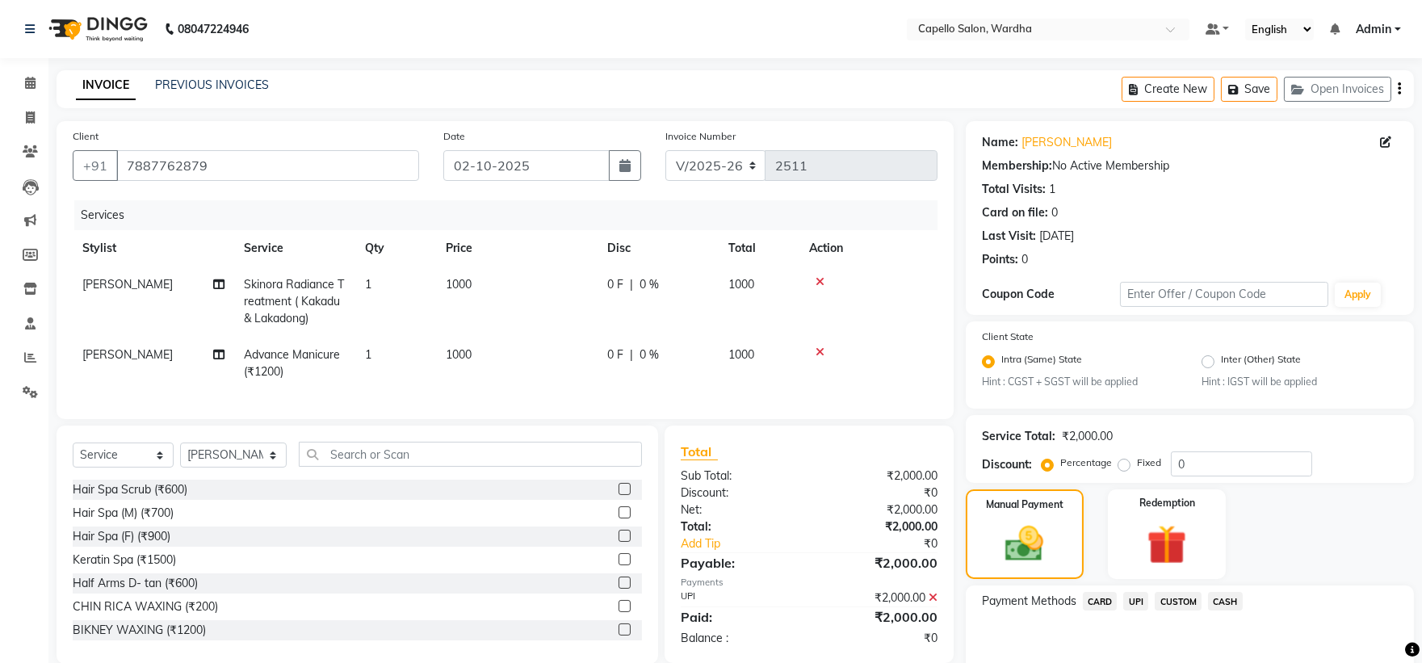
scroll to position [168, 0]
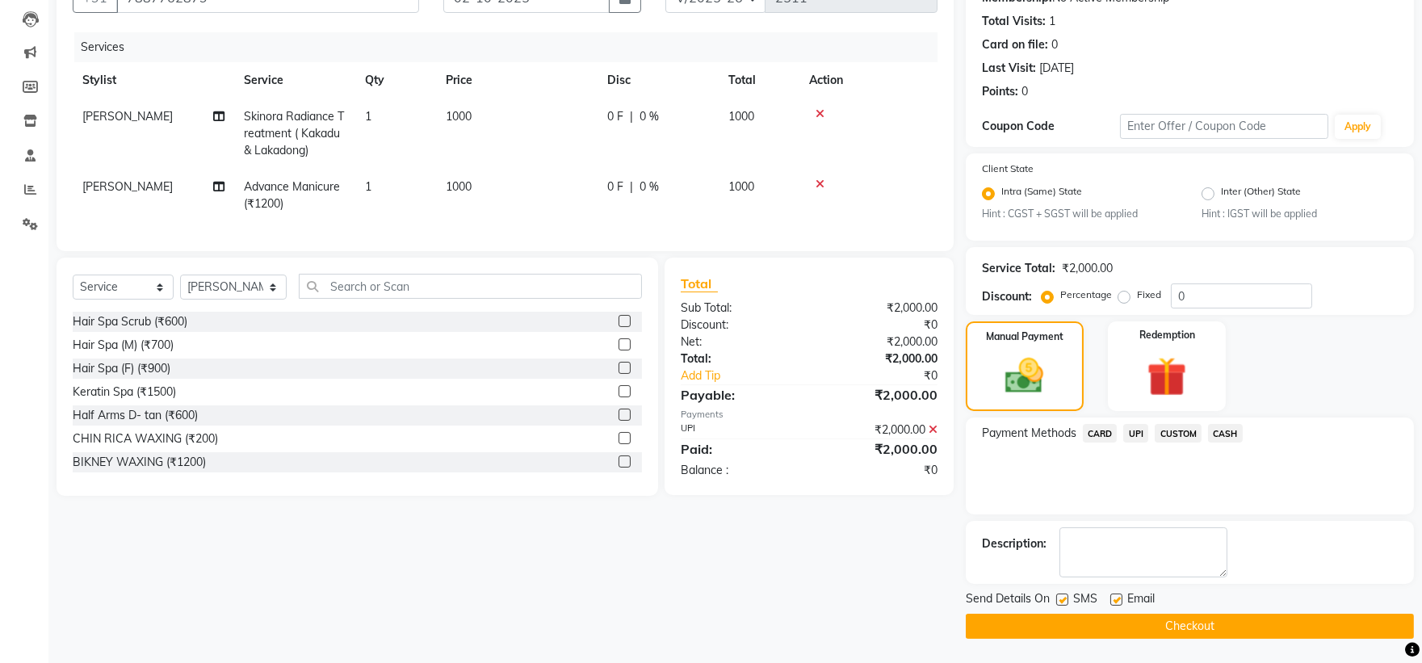
click at [1064, 595] on label at bounding box center [1062, 599] width 12 height 12
click at [1064, 595] on input "checkbox" at bounding box center [1061, 600] width 10 height 10
click at [1117, 600] on label at bounding box center [1116, 599] width 12 height 12
click at [1117, 600] on input "checkbox" at bounding box center [1115, 600] width 10 height 10
click at [1101, 627] on button "Checkout" at bounding box center [1190, 626] width 448 height 25
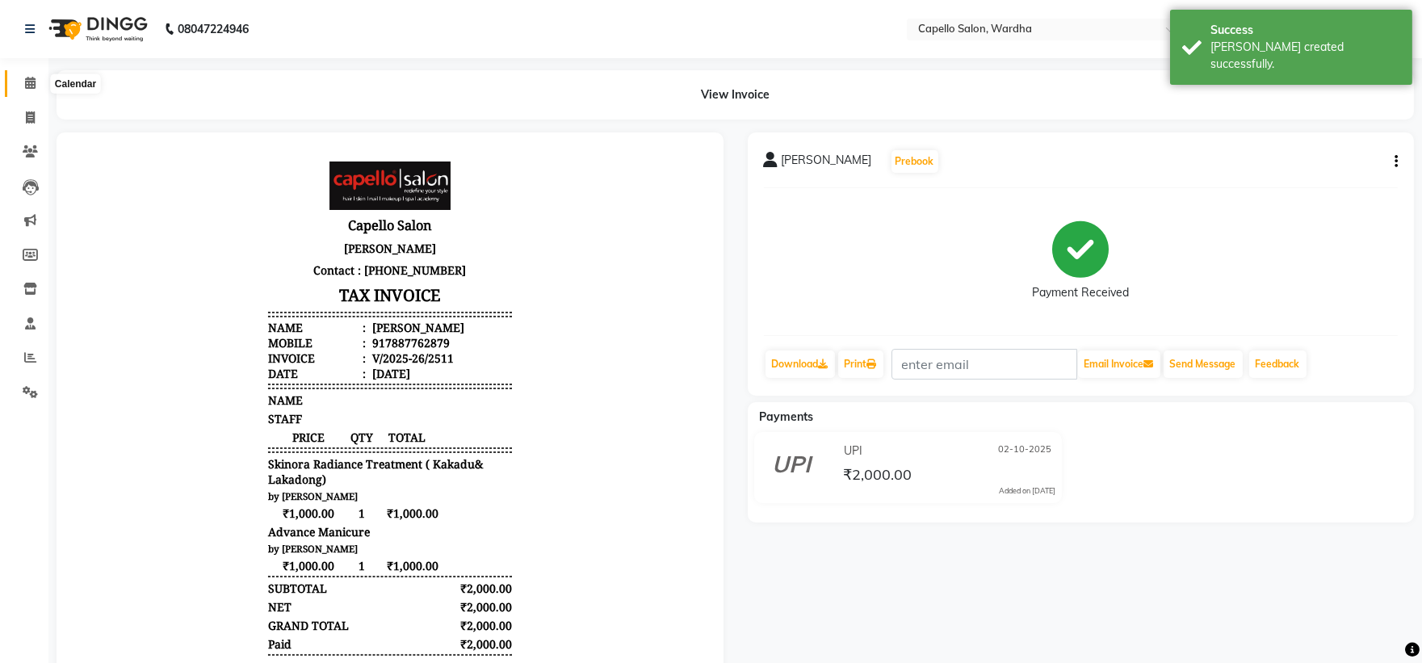
click at [29, 83] on icon at bounding box center [30, 83] width 10 height 12
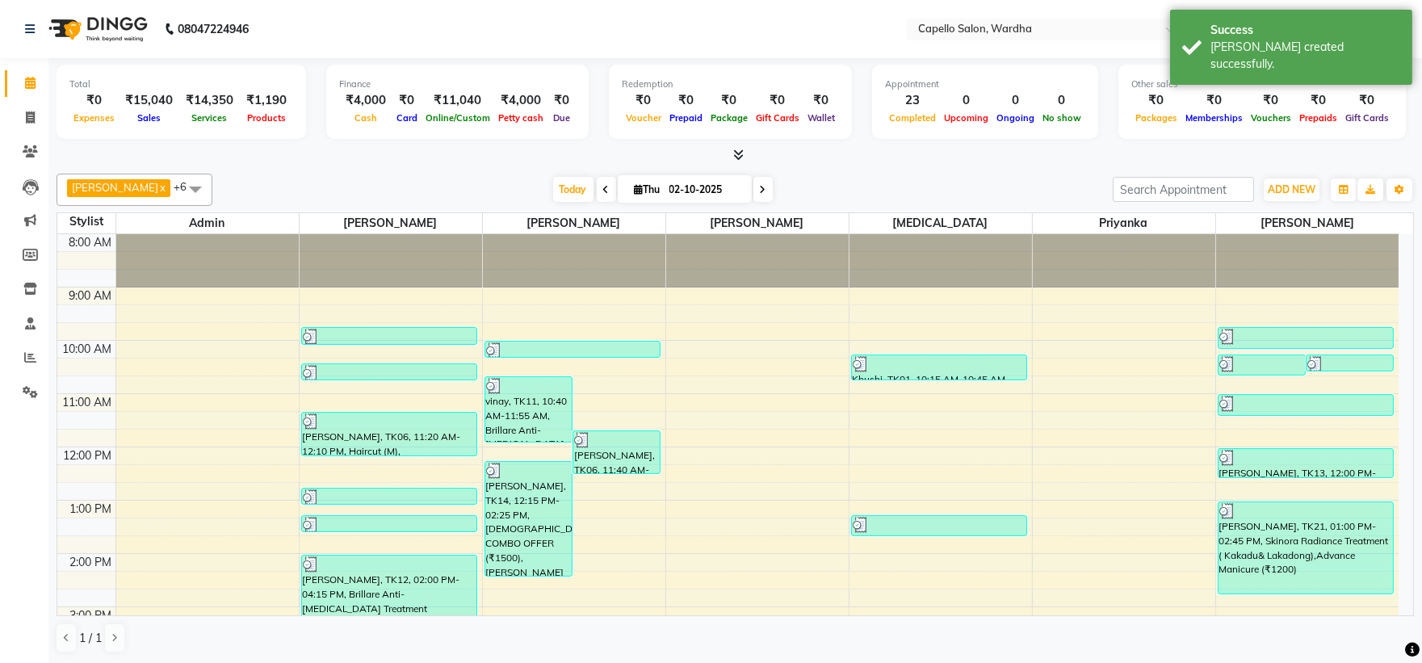
scroll to position [283, 0]
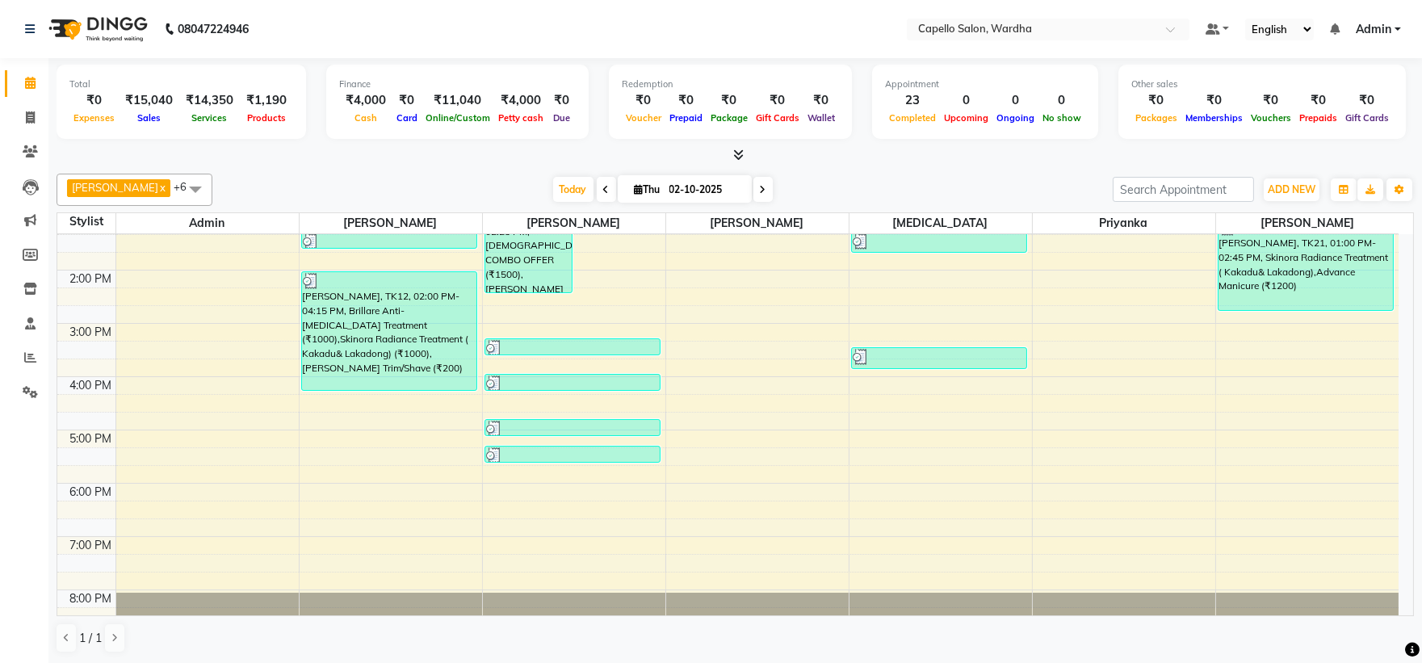
click at [729, 156] on span at bounding box center [735, 155] width 17 height 17
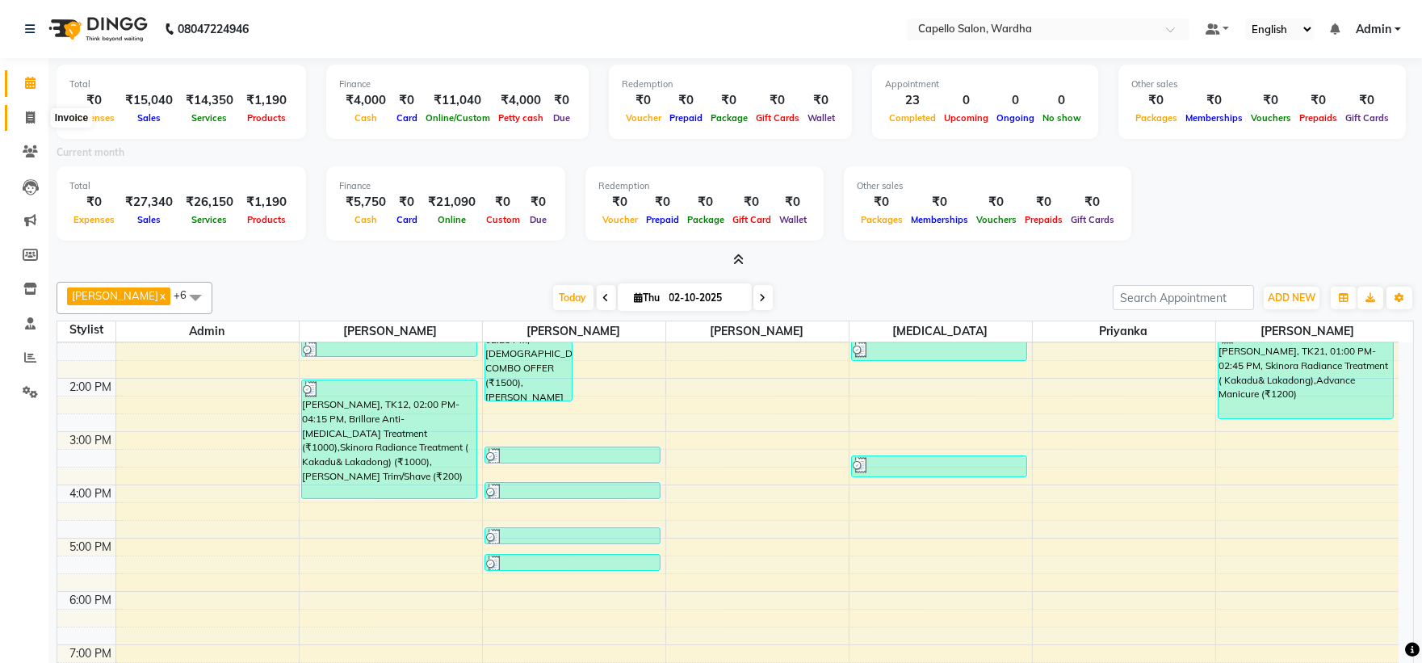
click at [26, 117] on icon at bounding box center [30, 117] width 9 height 12
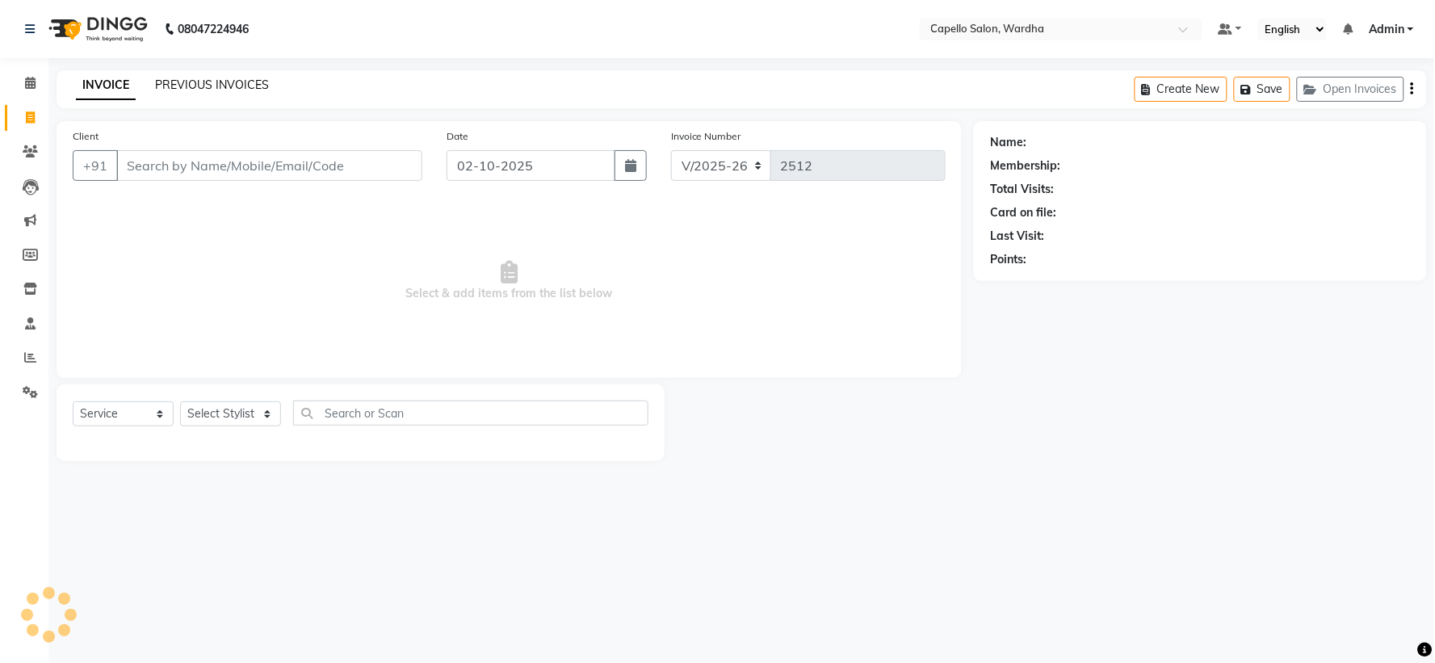
click at [197, 78] on link "PREVIOUS INVOICES" at bounding box center [212, 85] width 114 height 15
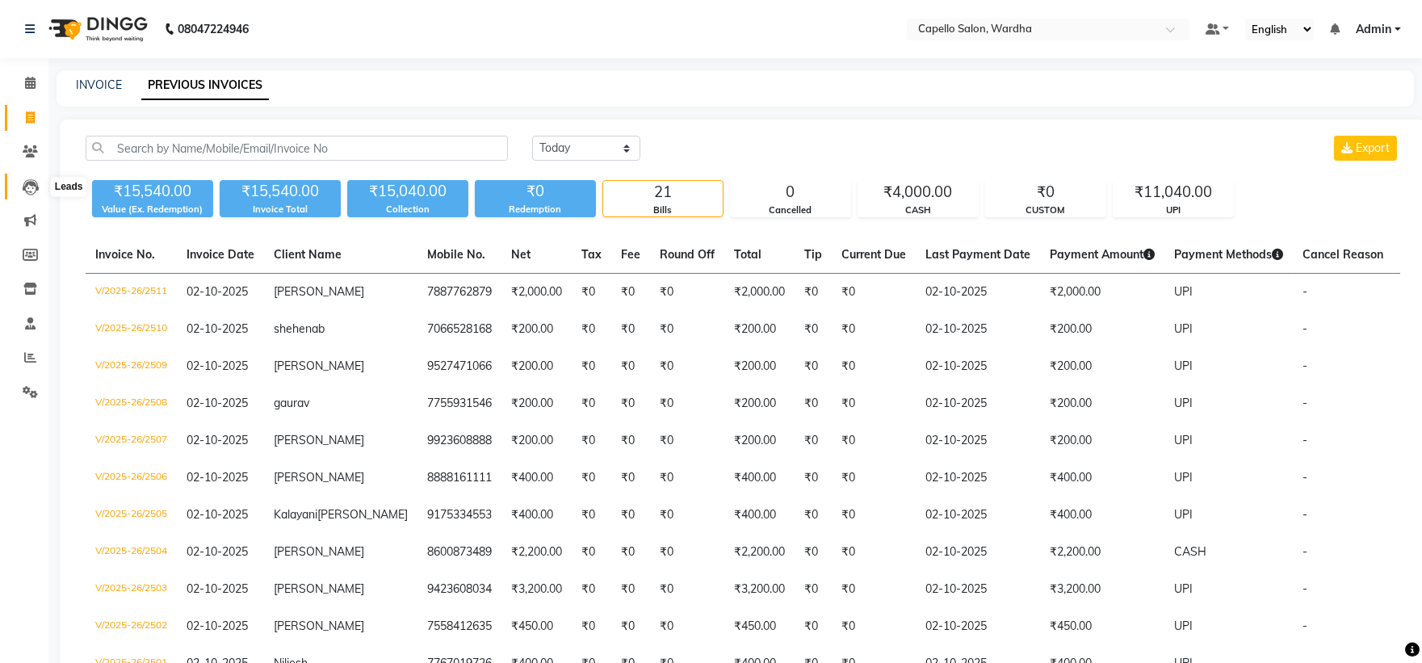
click at [23, 184] on icon at bounding box center [31, 187] width 16 height 16
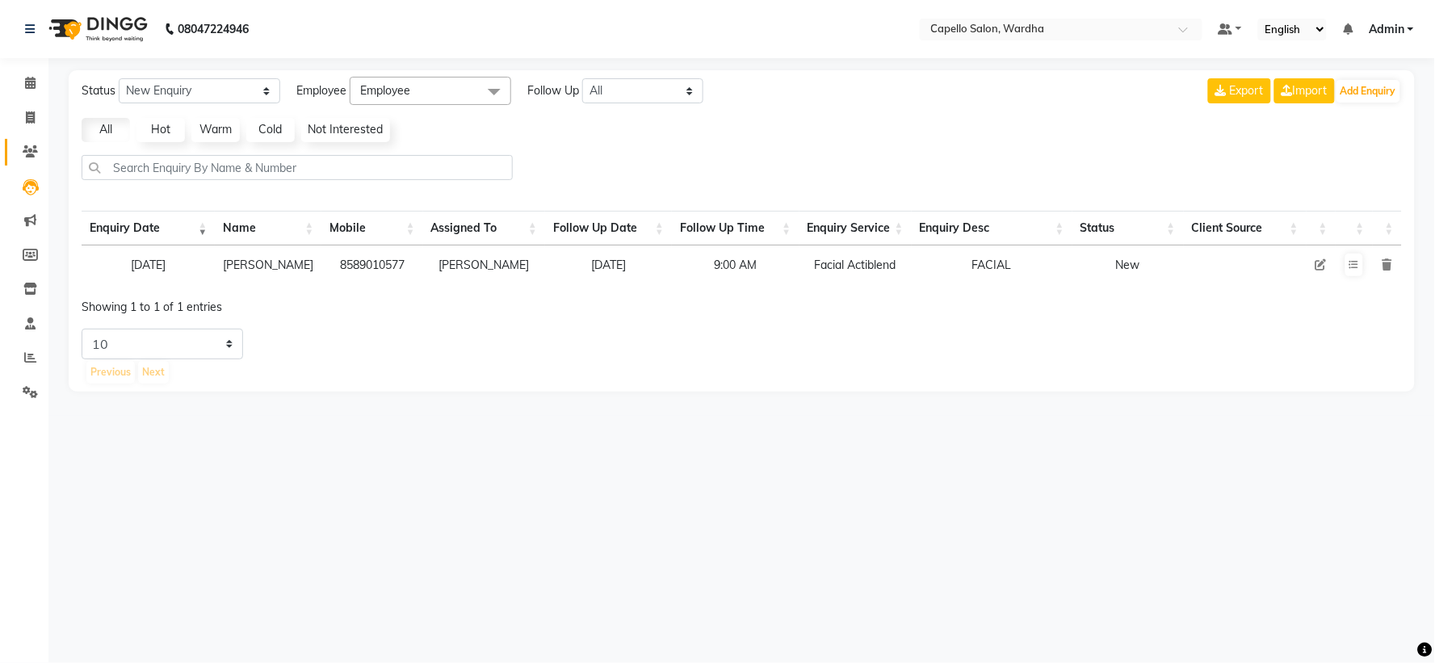
click at [25, 164] on link "Clients" at bounding box center [24, 152] width 39 height 27
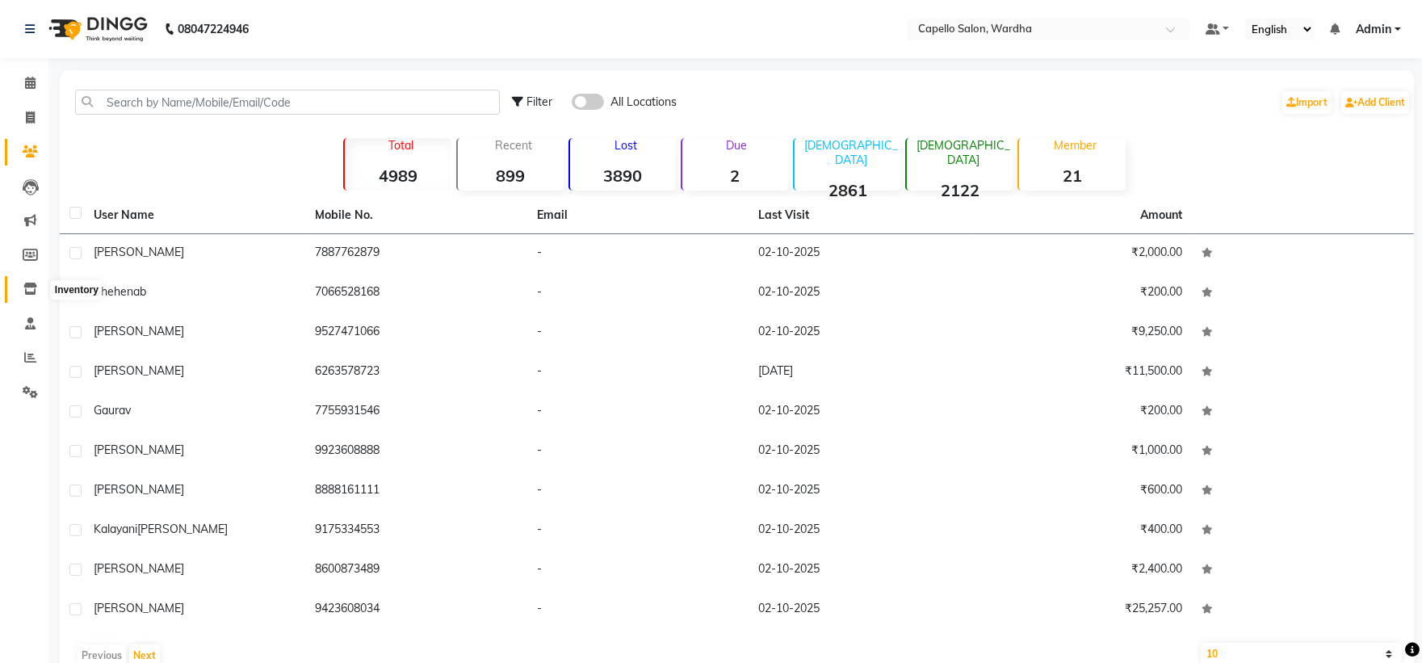
click at [19, 293] on span at bounding box center [30, 289] width 28 height 19
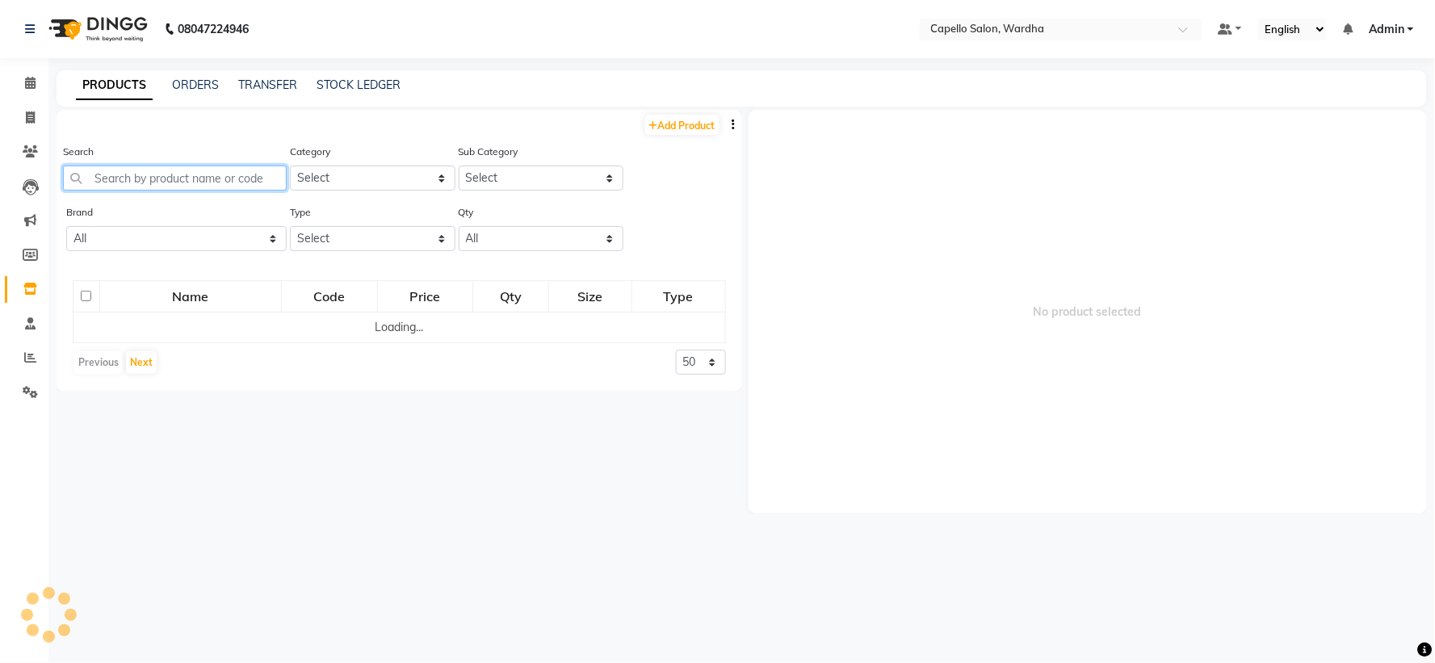
click at [130, 183] on input "text" at bounding box center [175, 178] width 224 height 25
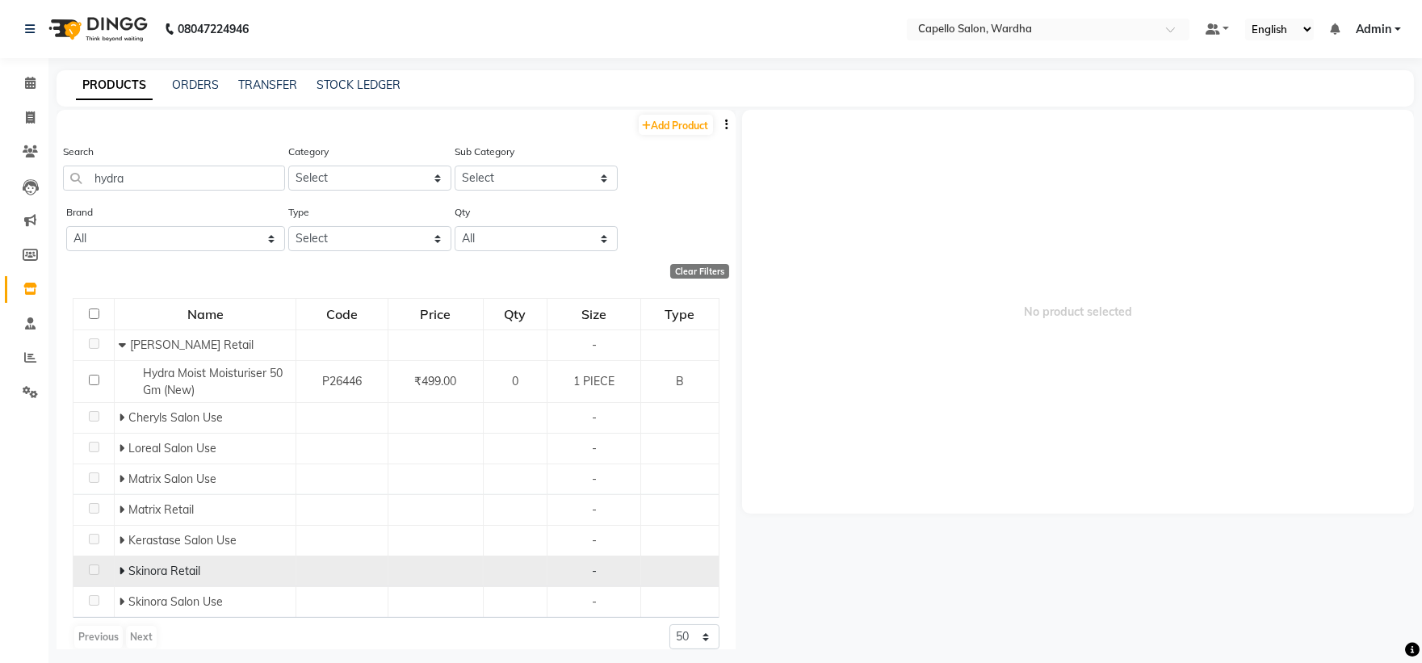
click at [116, 567] on td "Skinora Retail" at bounding box center [206, 571] width 182 height 31
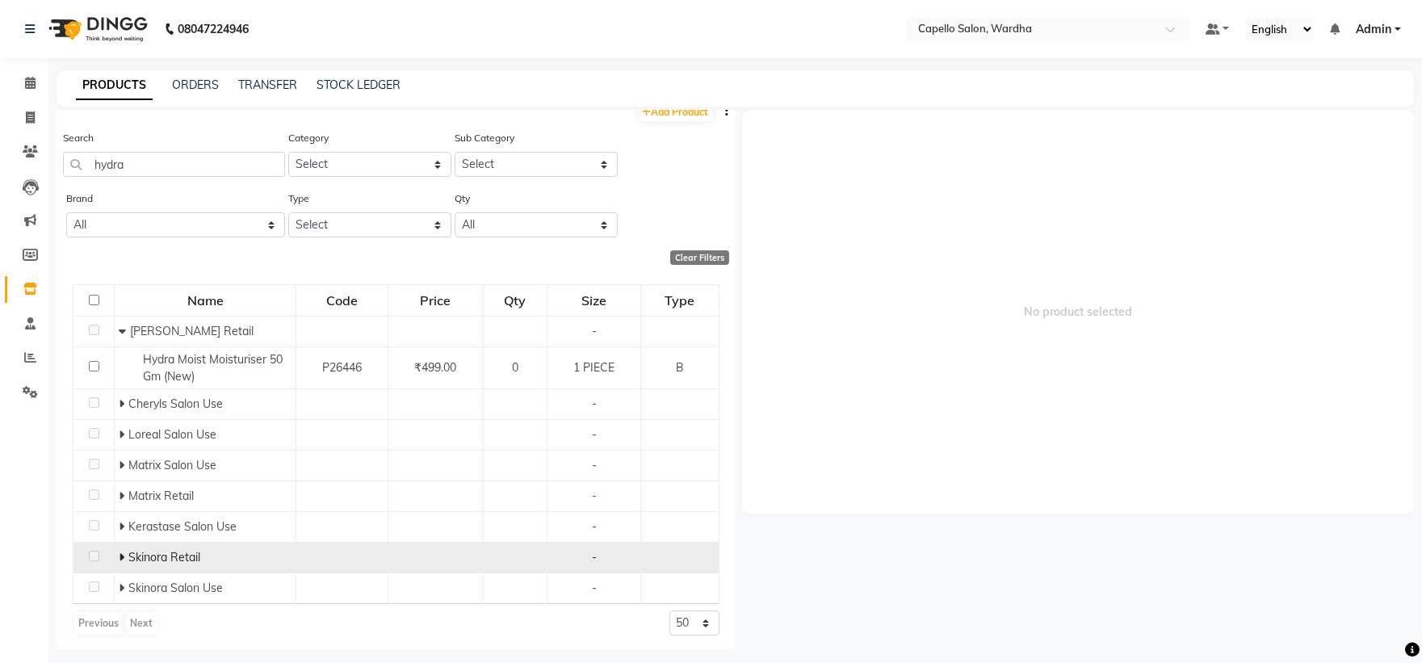
scroll to position [18, 0]
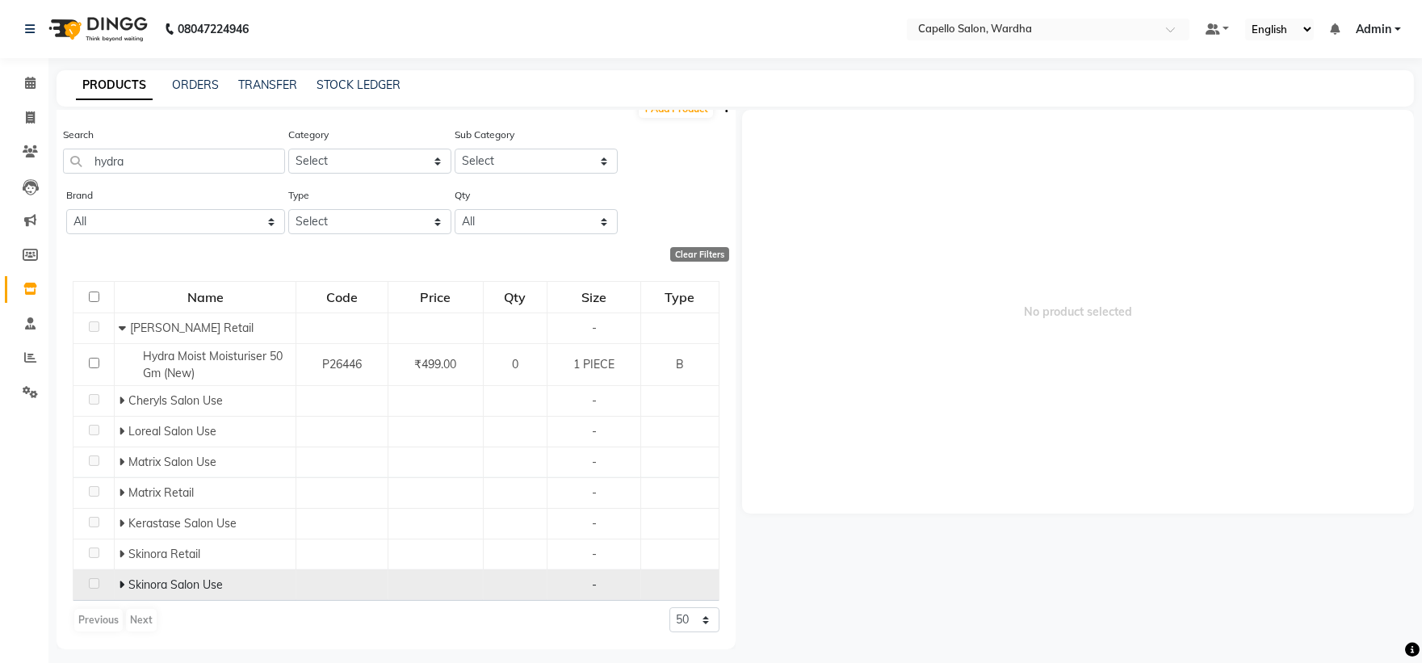
click at [128, 583] on span "Skinora Salon Use" at bounding box center [175, 584] width 94 height 15
click at [124, 584] on span at bounding box center [124, 584] width 10 height 15
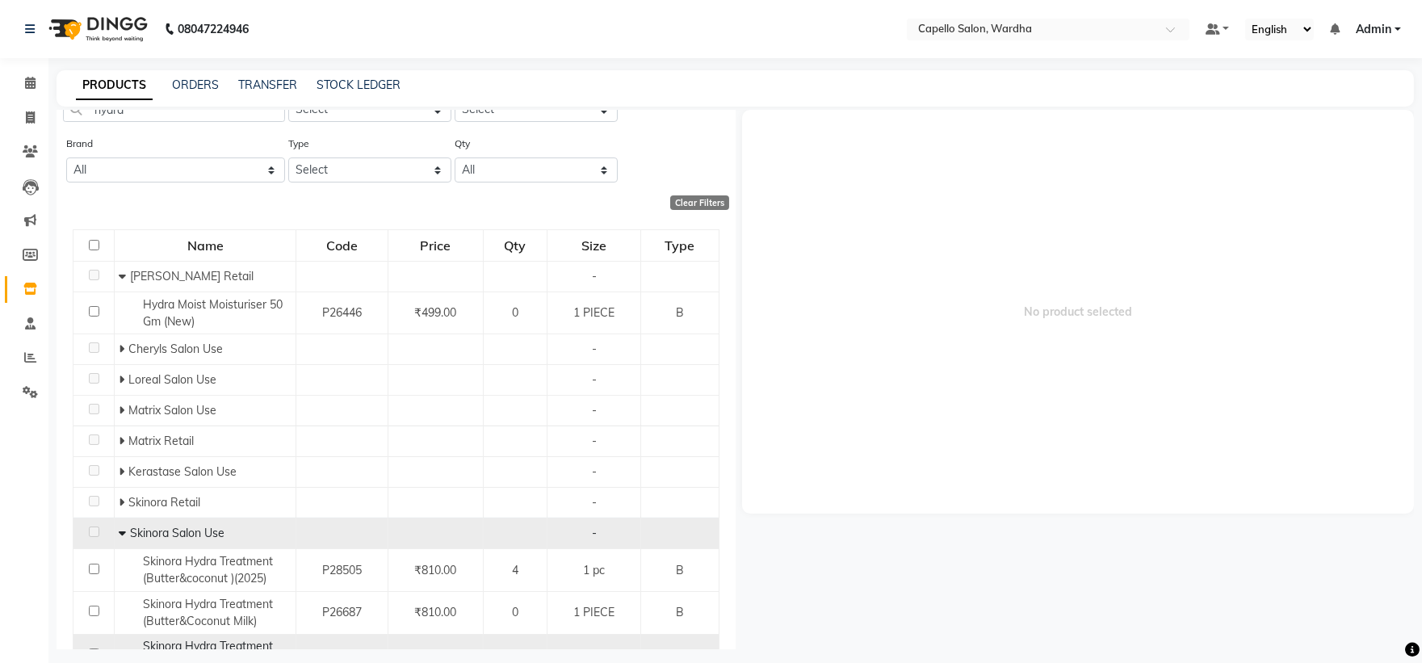
scroll to position [145, 0]
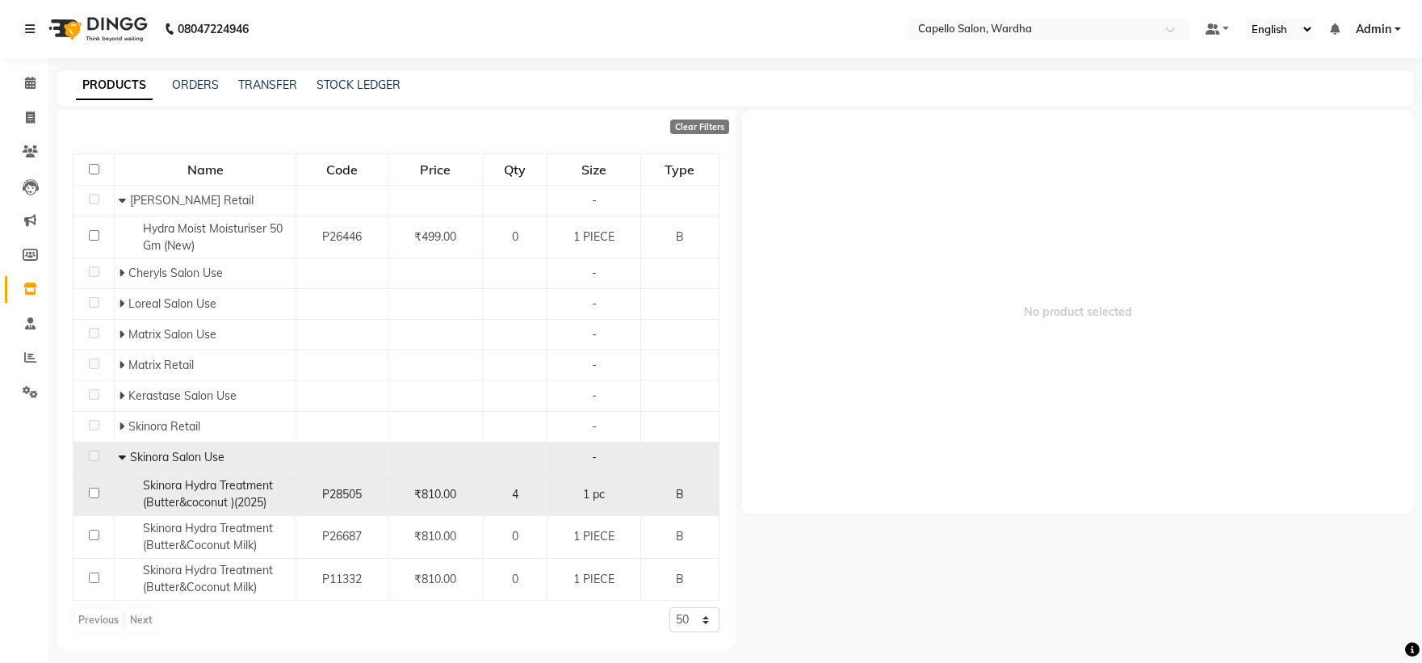
click at [229, 489] on span "Skinora Hydra Treatment (Butter&coconut )(2025)" at bounding box center [208, 493] width 130 height 31
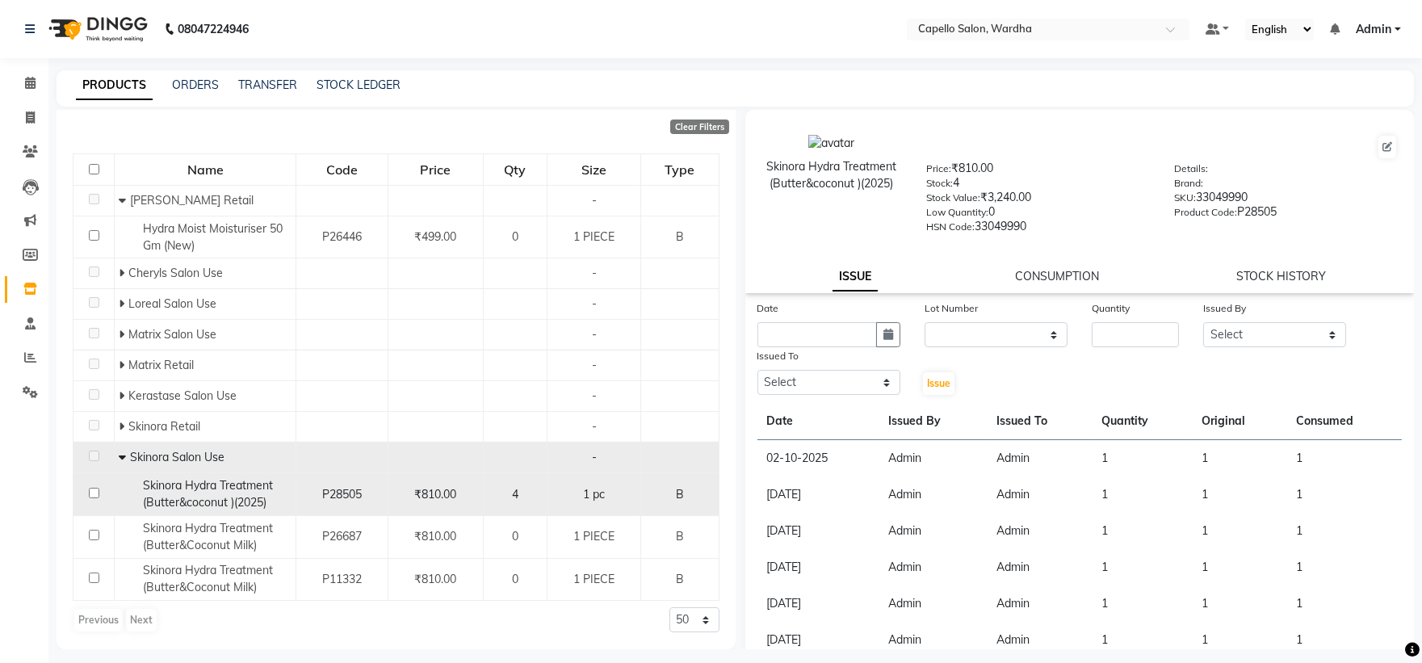
click at [183, 485] on span "Skinora Hydra Treatment (Butter&coconut )(2025)" at bounding box center [208, 493] width 130 height 31
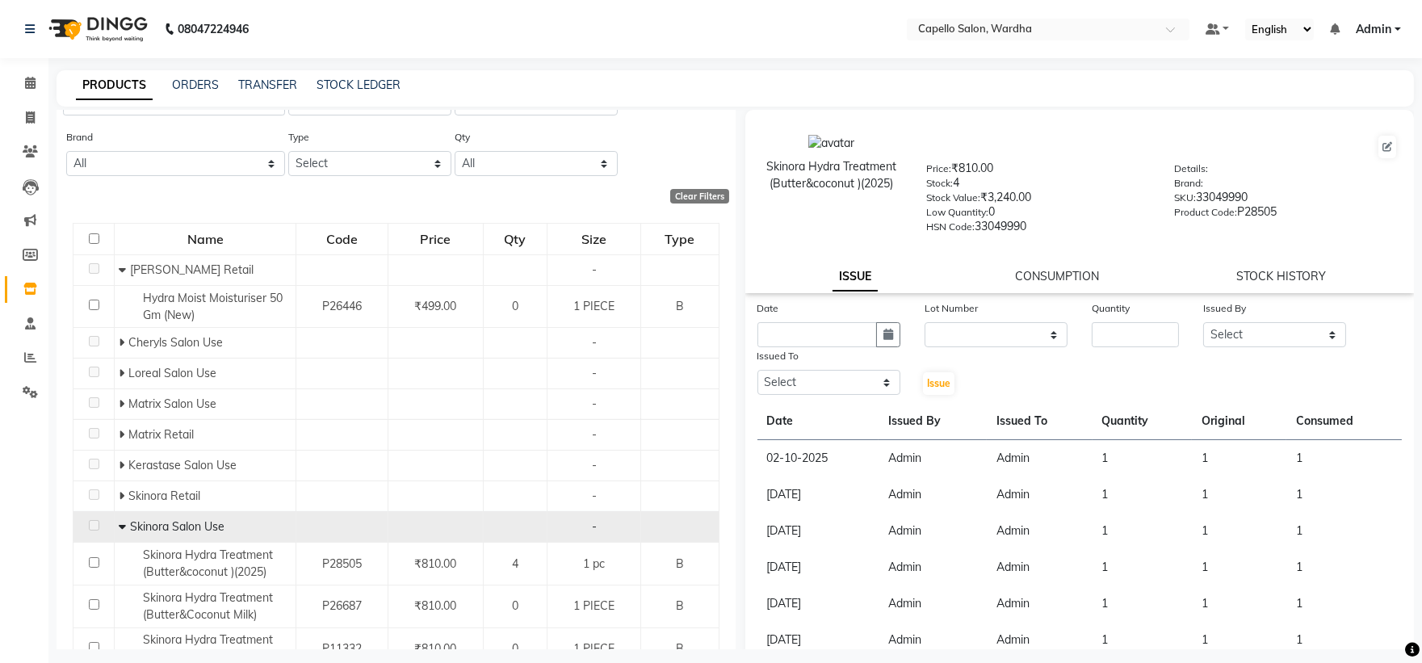
scroll to position [55, 0]
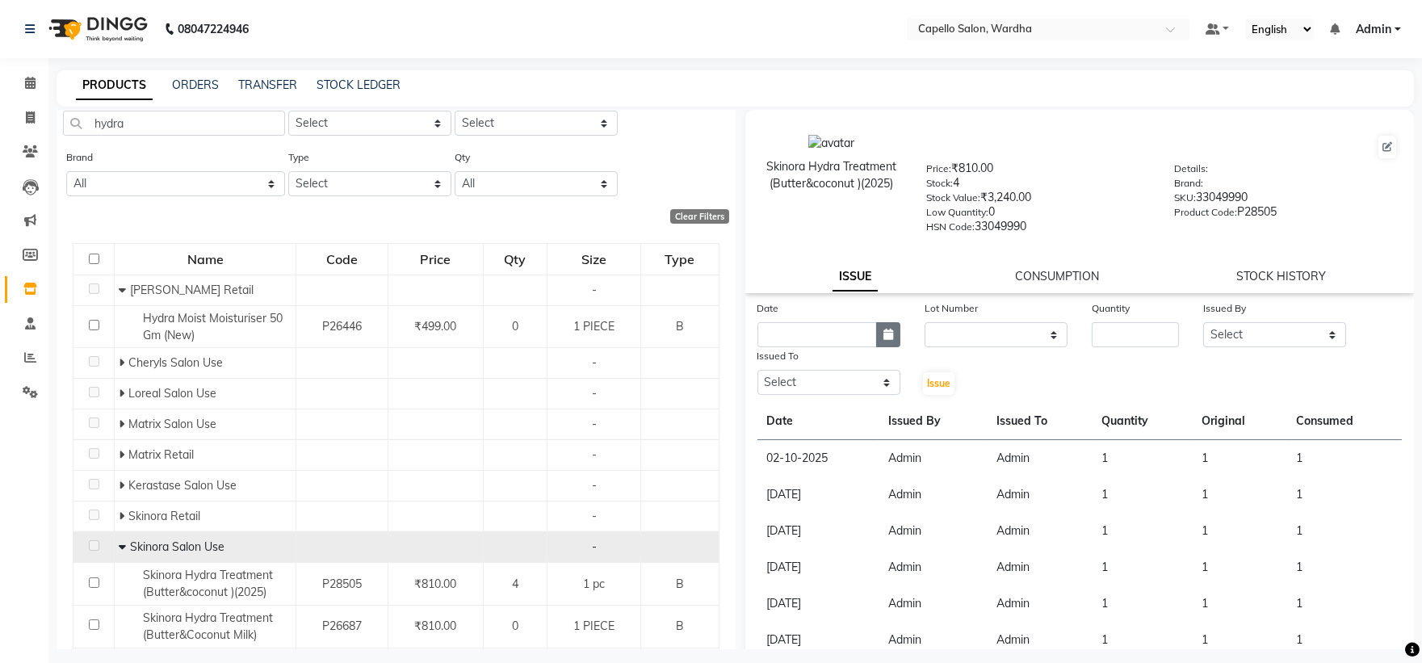
click at [876, 333] on button "button" at bounding box center [888, 334] width 24 height 25
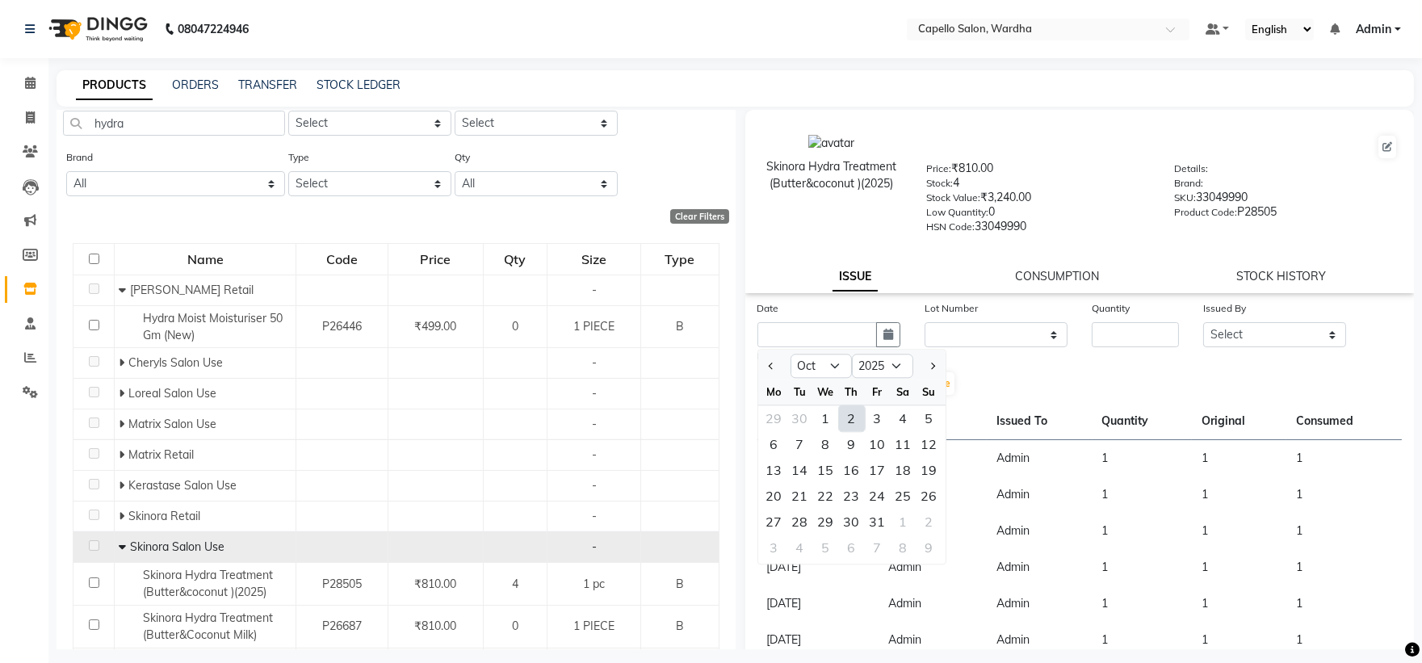
click at [846, 422] on div "2" at bounding box center [852, 418] width 26 height 26
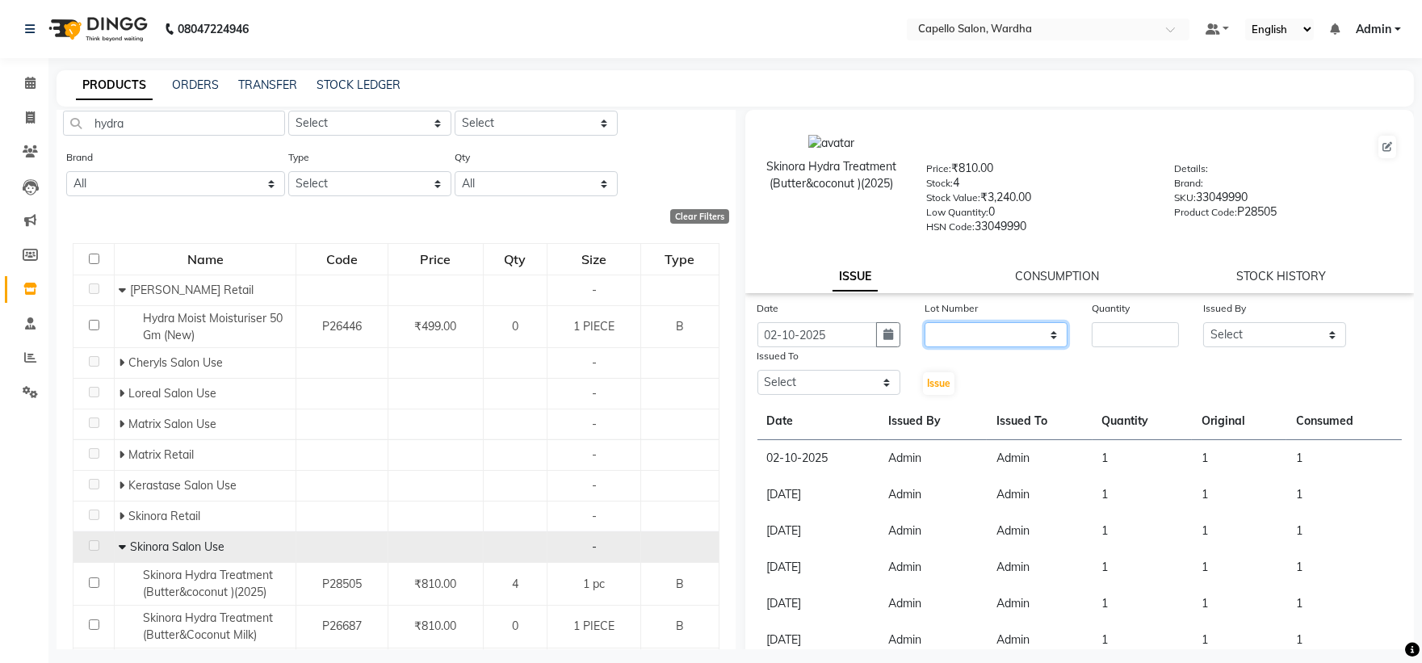
click at [970, 337] on select "None" at bounding box center [996, 334] width 143 height 25
click at [925, 323] on select "None" at bounding box center [996, 334] width 143 height 25
click at [1092, 345] on input "number" at bounding box center [1135, 334] width 87 height 25
click at [1264, 340] on select "Select Admin Mahesh amale Nikita nitim tande Praful Chikhalkar Pranay mahadure …" at bounding box center [1274, 334] width 143 height 25
click at [1203, 323] on select "Select Admin Mahesh amale Nikita nitim tande Praful Chikhalkar Pranay mahadure …" at bounding box center [1274, 334] width 143 height 25
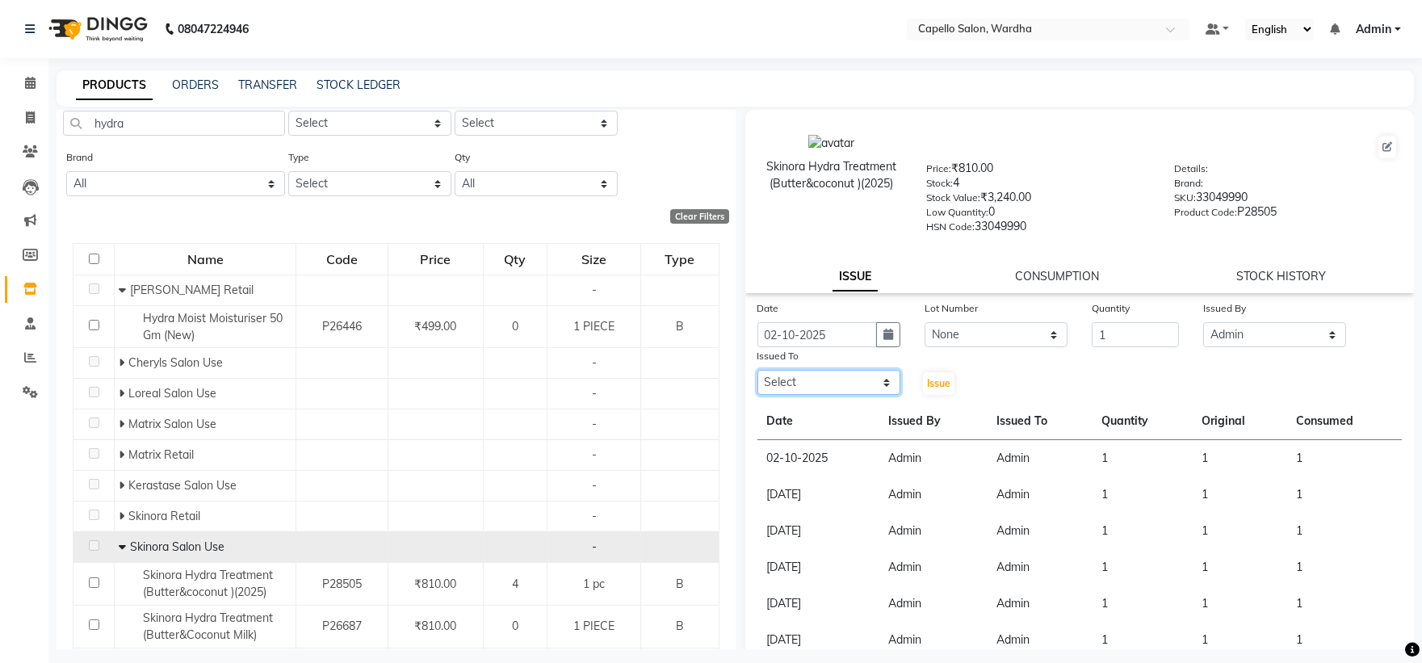
click at [835, 381] on select "Select Admin Mahesh amale Nikita nitim tande Praful Chikhalkar Pranay mahadure …" at bounding box center [828, 382] width 143 height 25
click at [757, 371] on select "Select Admin Mahesh amale Nikita nitim tande Praful Chikhalkar Pranay mahadure …" at bounding box center [828, 382] width 143 height 25
click at [932, 385] on span "Issue" at bounding box center [938, 383] width 23 height 12
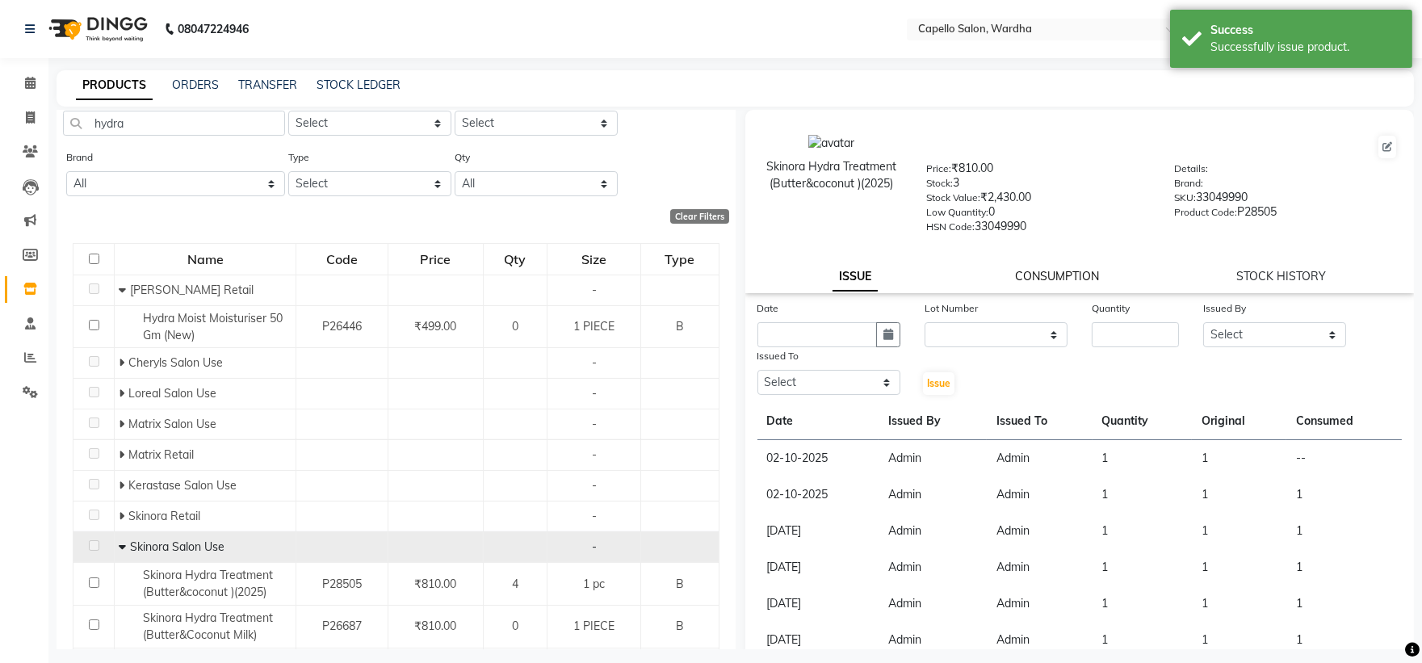
click at [1039, 270] on link "CONSUMPTION" at bounding box center [1057, 276] width 84 height 15
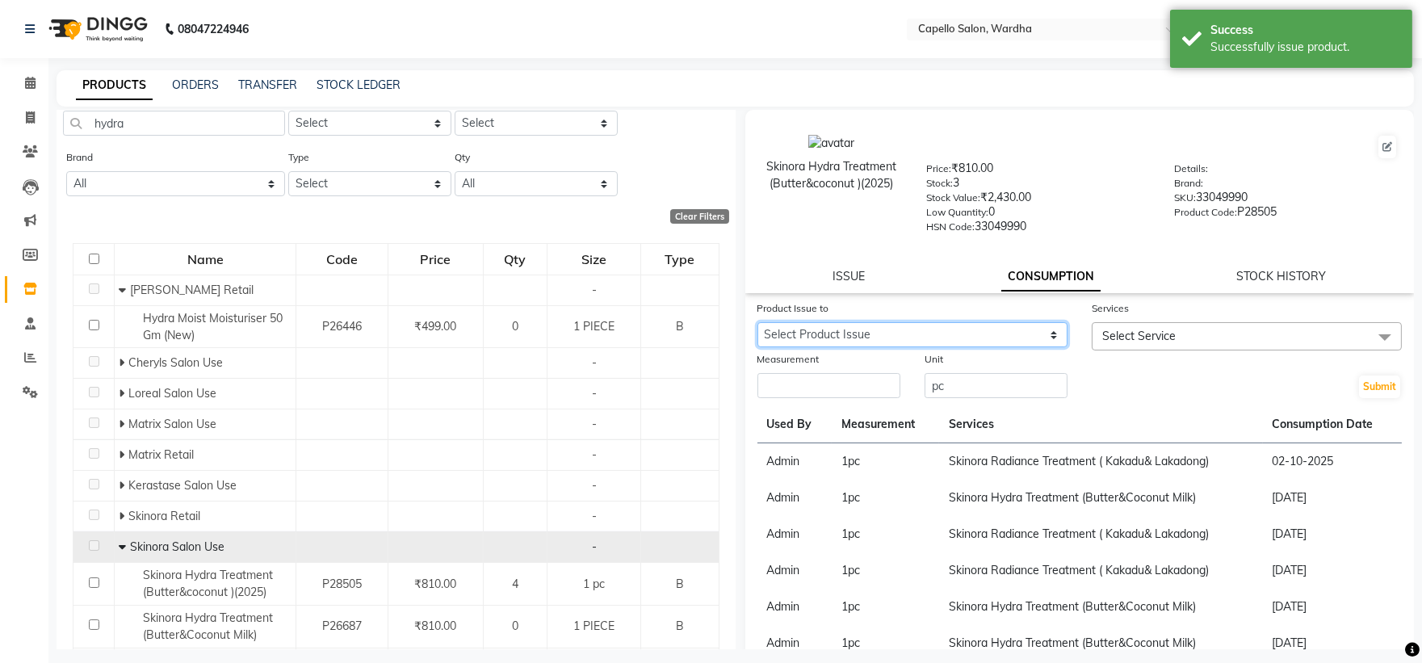
click at [878, 344] on select "Select Product Issue 2025-10-02, Issued to: Admin, Balance: 1" at bounding box center [912, 334] width 310 height 25
click at [757, 323] on select "Select Product Issue 2025-10-02, Issued to: Admin, Balance: 1" at bounding box center [912, 334] width 310 height 25
click at [865, 376] on input "number" at bounding box center [828, 385] width 143 height 25
click at [1236, 321] on div "Services" at bounding box center [1247, 311] width 310 height 23
click at [1217, 344] on span "Select Service" at bounding box center [1247, 336] width 310 height 28
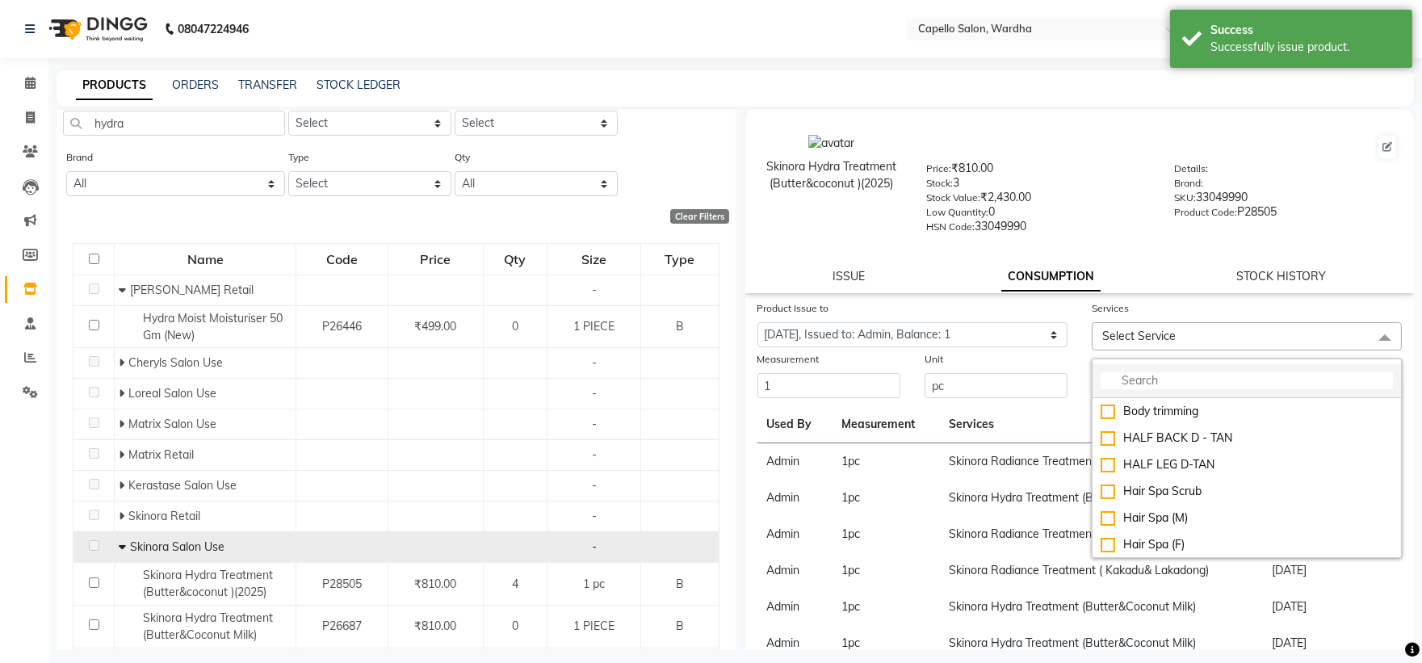
click at [1163, 380] on input "multiselect-search" at bounding box center [1247, 380] width 292 height 17
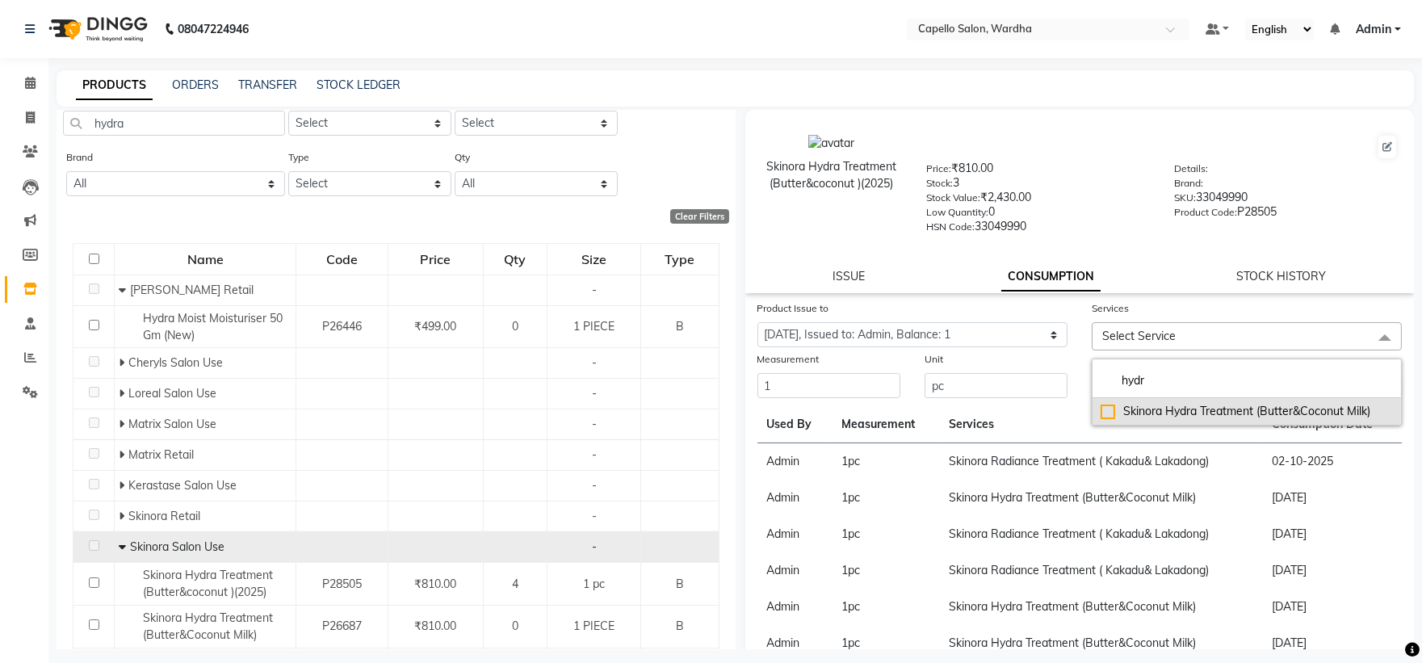
click at [1193, 417] on div "Skinora Hydra Treatment (Butter&Coconut Milk)" at bounding box center [1247, 411] width 292 height 17
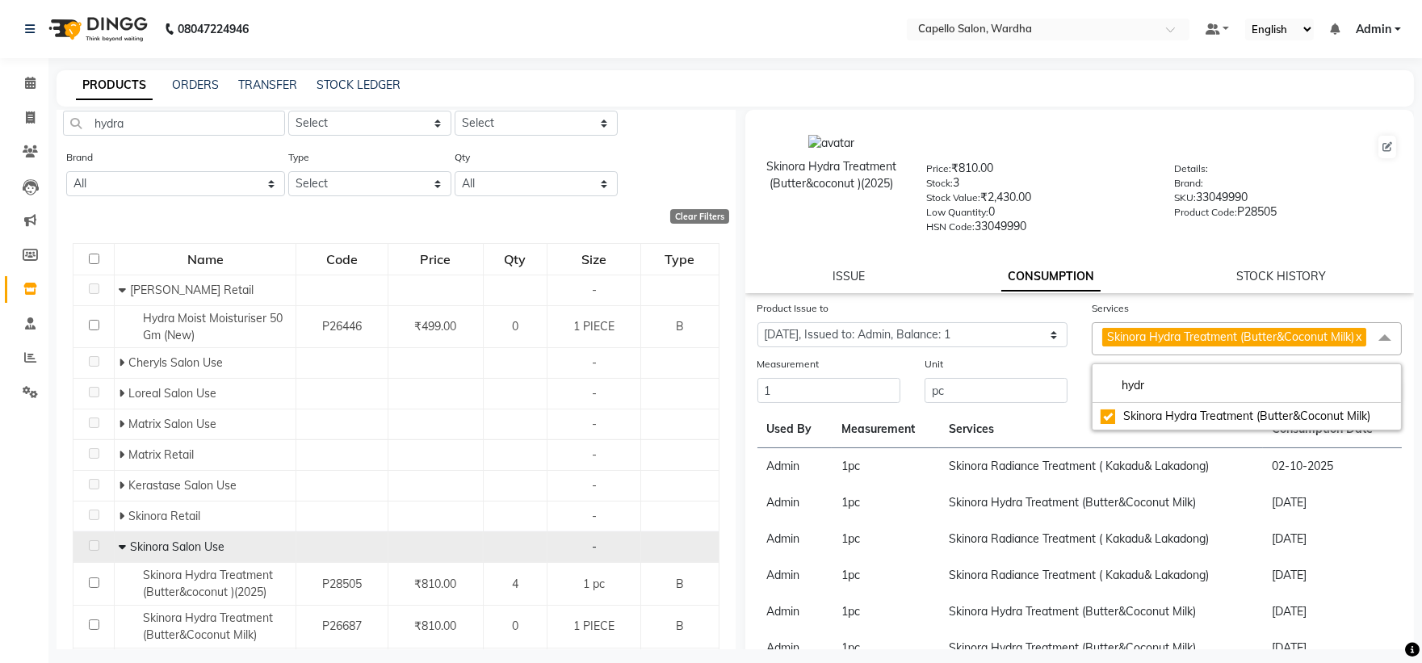
click at [1118, 218] on div "HSN Code: 33049990" at bounding box center [1038, 229] width 224 height 23
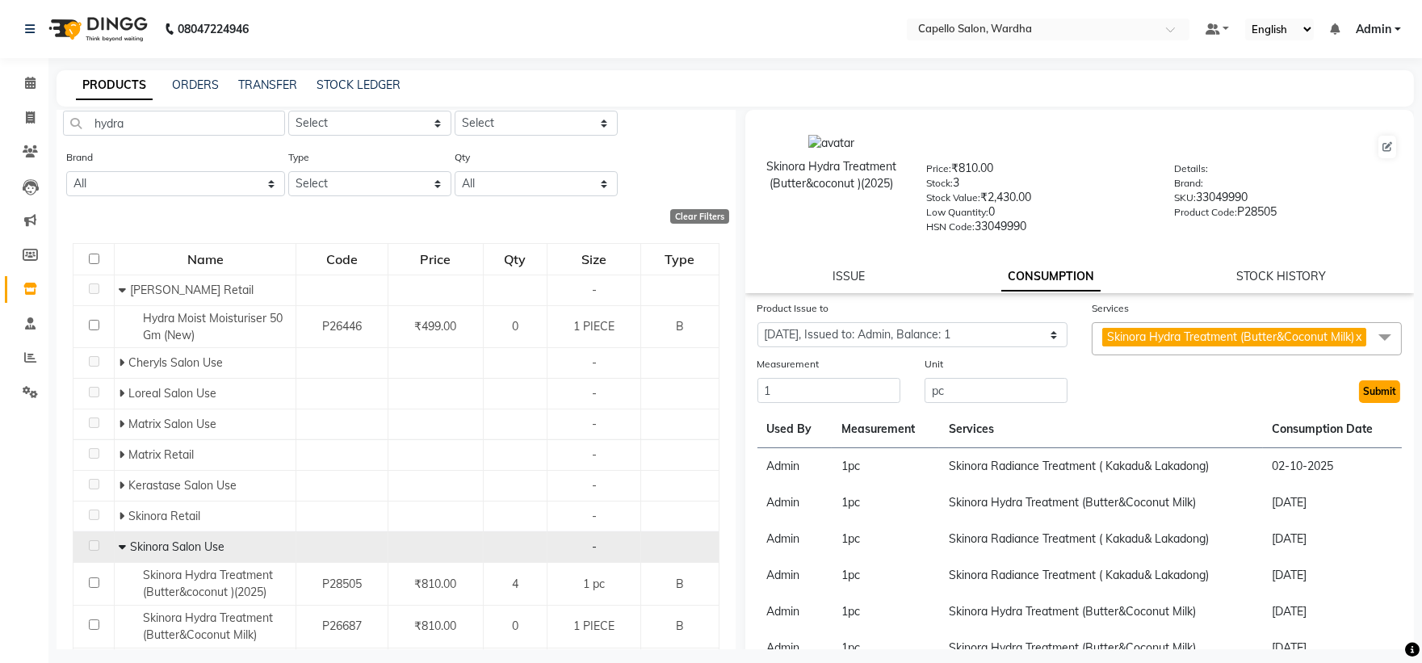
click at [1371, 403] on button "Submit" at bounding box center [1379, 391] width 41 height 23
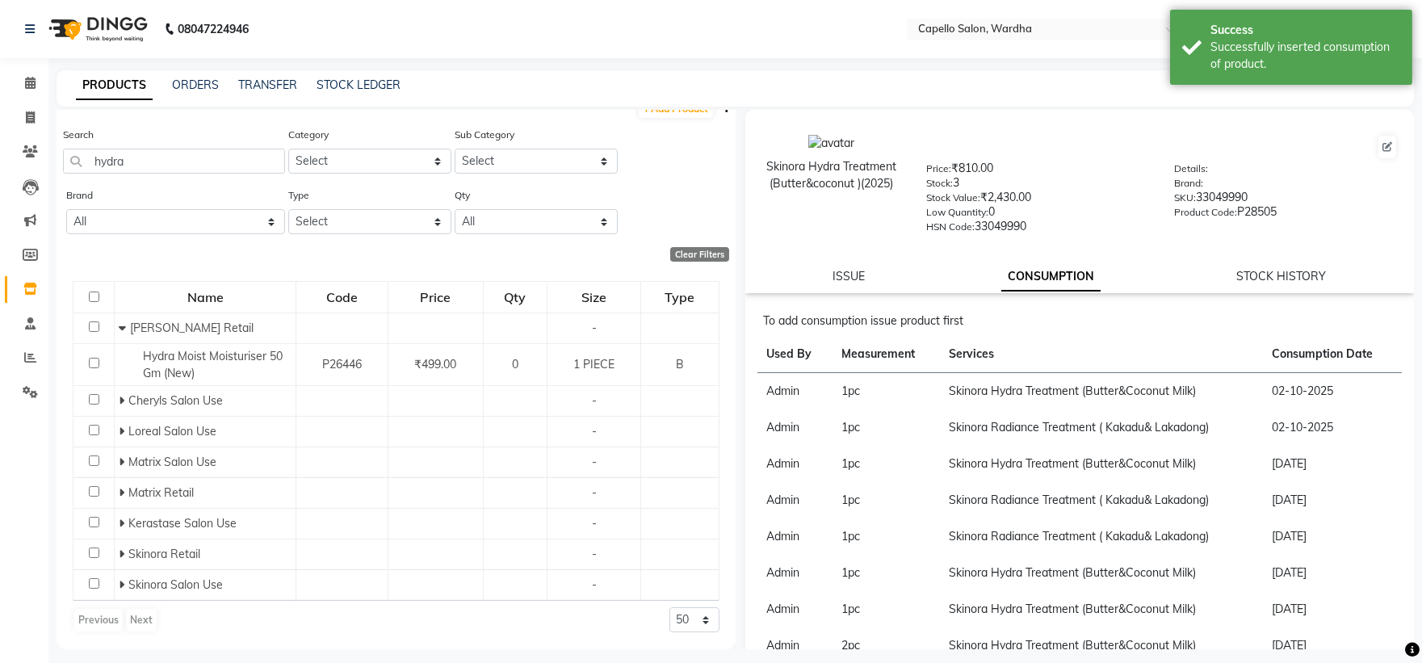
scroll to position [0, 0]
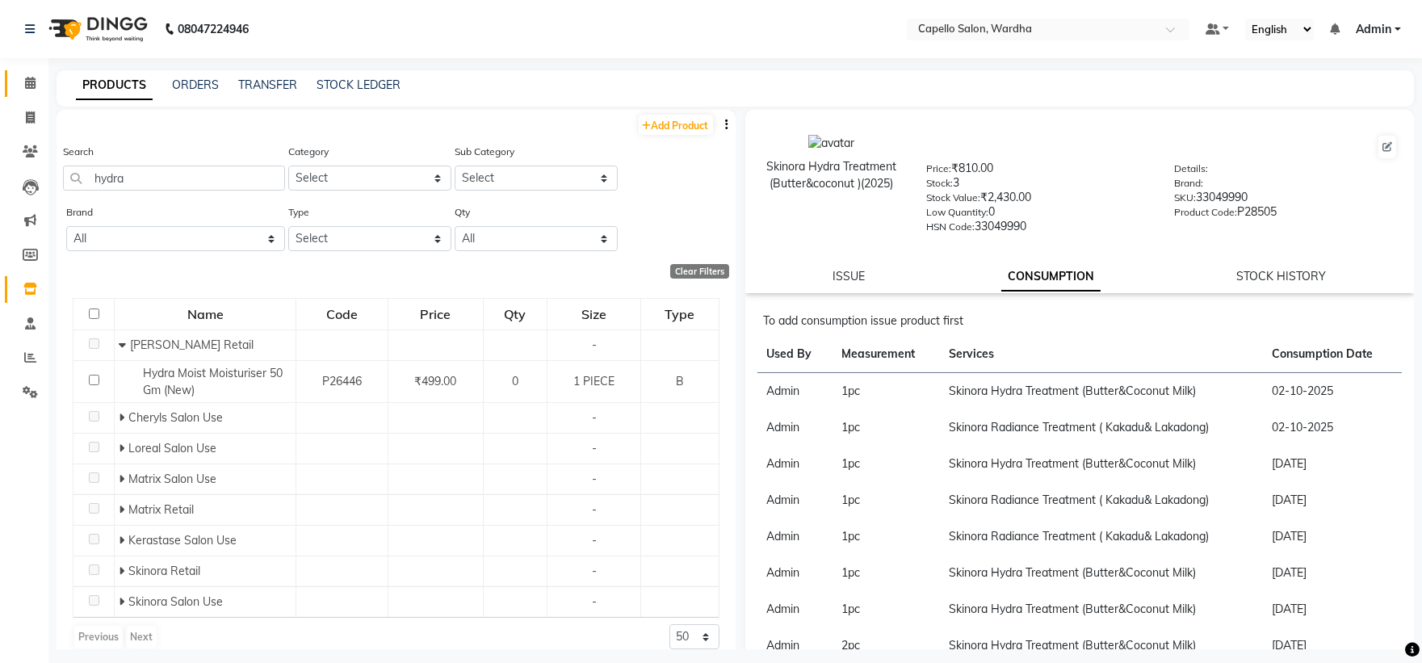
click at [29, 75] on span at bounding box center [30, 83] width 28 height 19
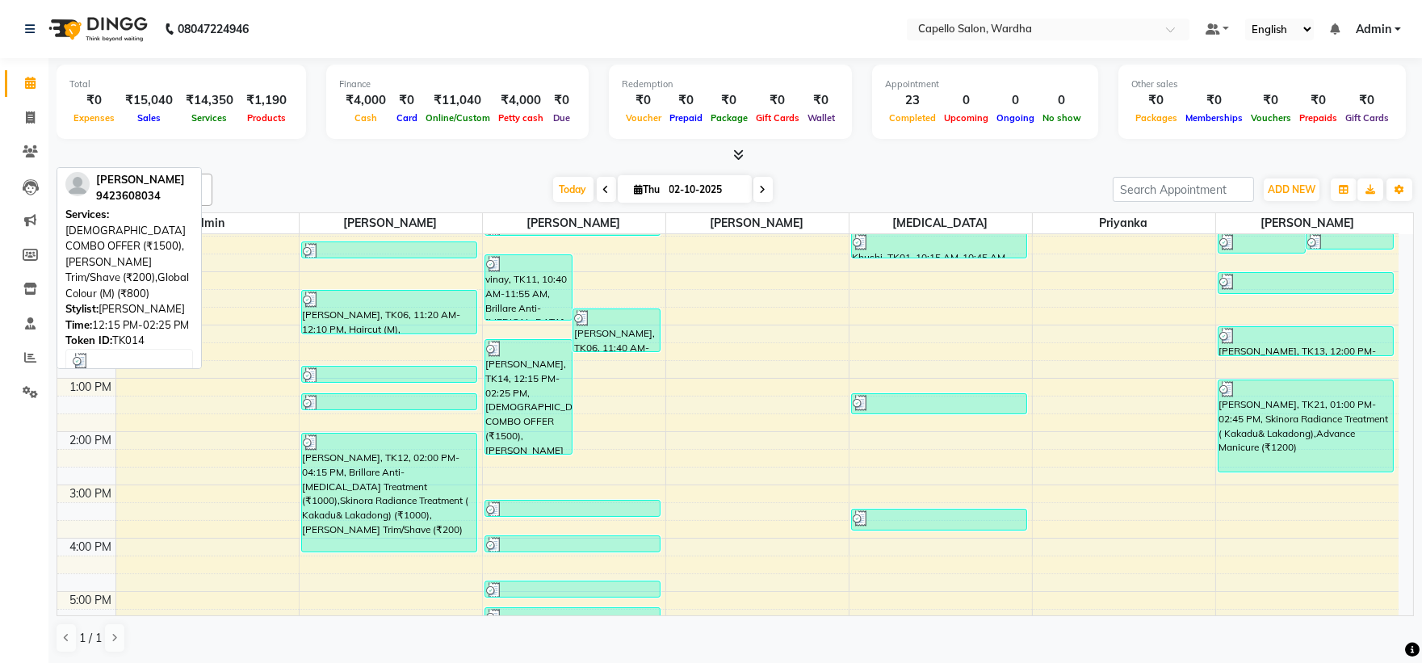
scroll to position [224, 0]
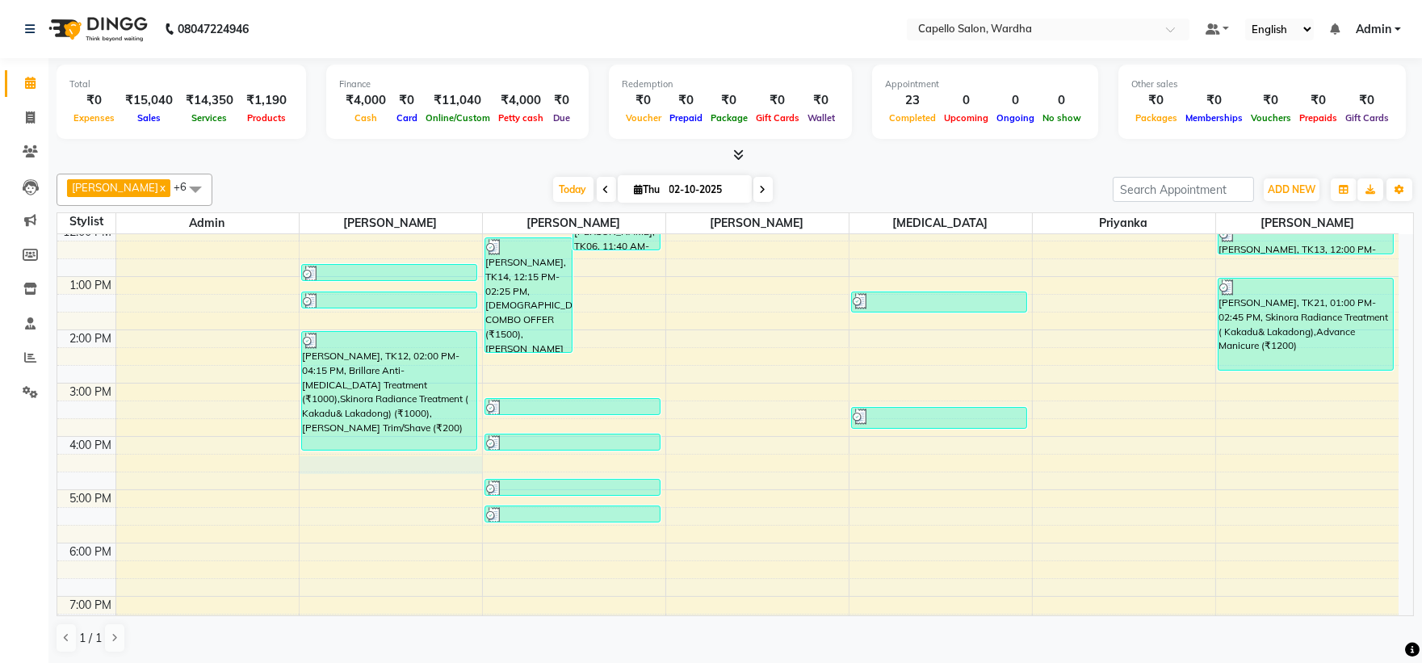
click at [364, 473] on td at bounding box center [756, 481] width 1283 height 18
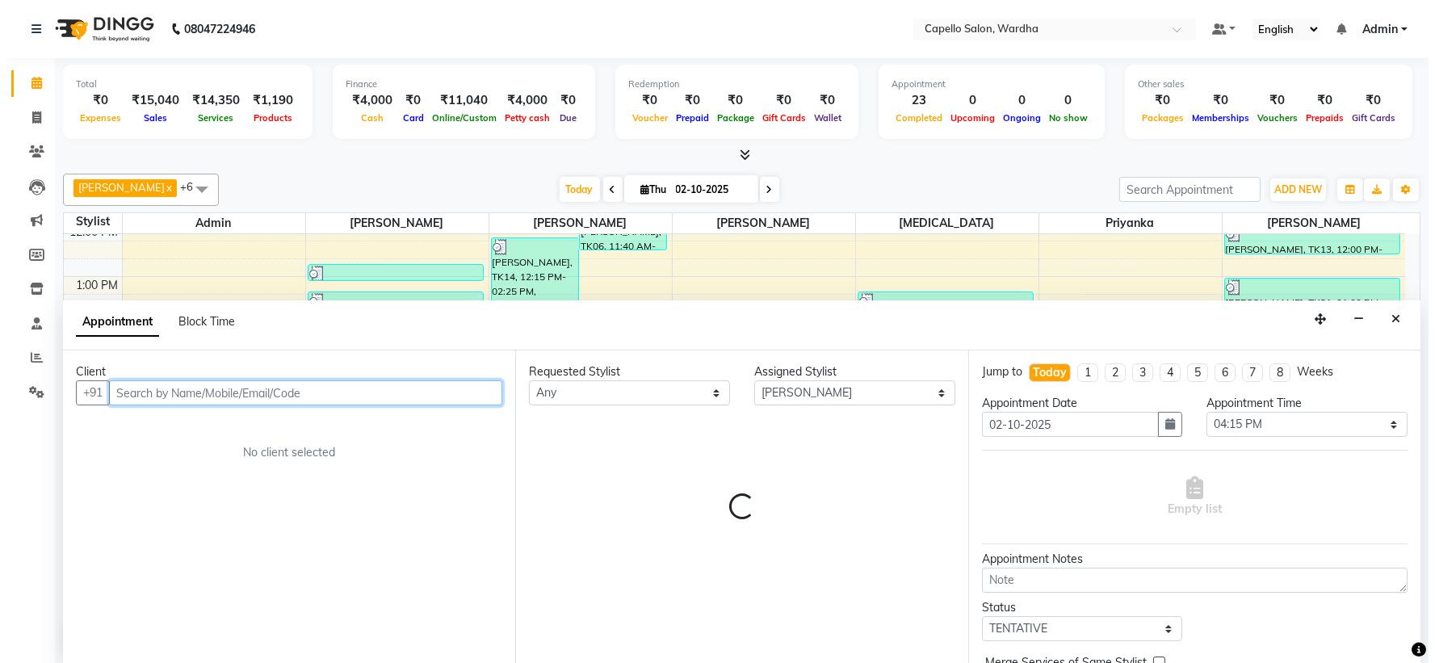
scroll to position [1, 0]
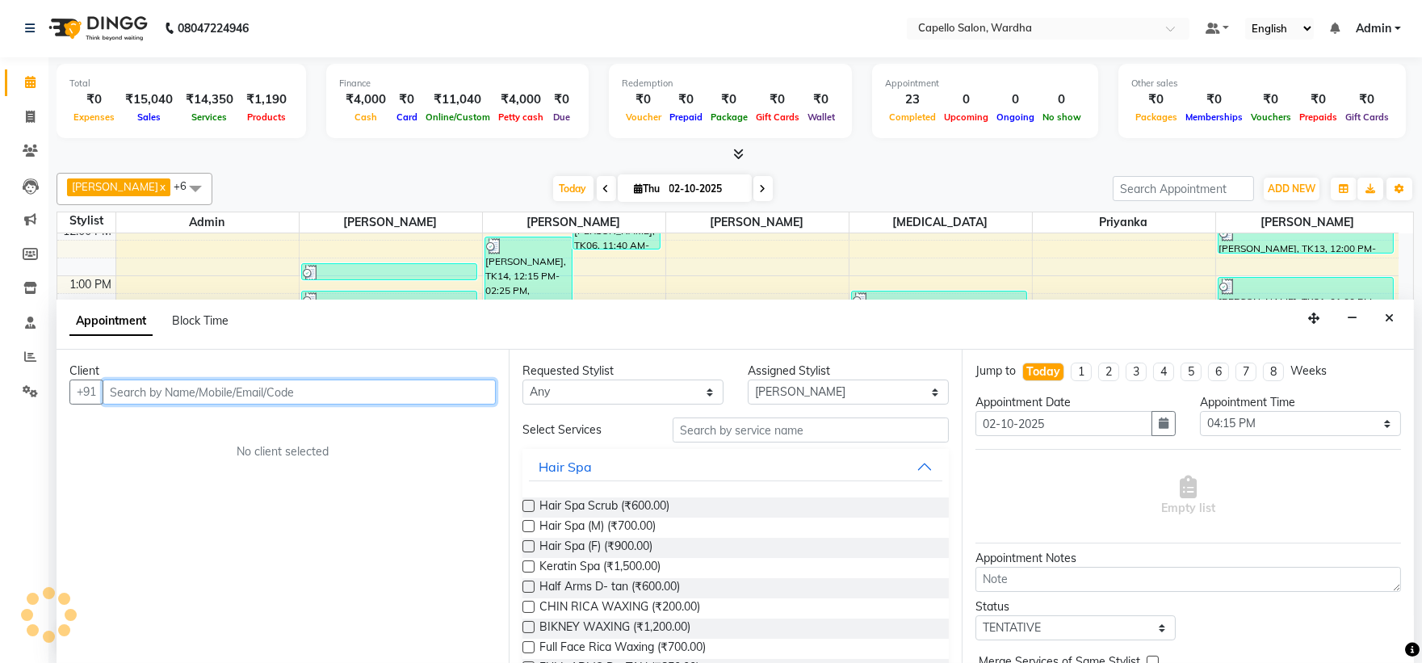
click at [220, 386] on input "text" at bounding box center [299, 392] width 393 height 25
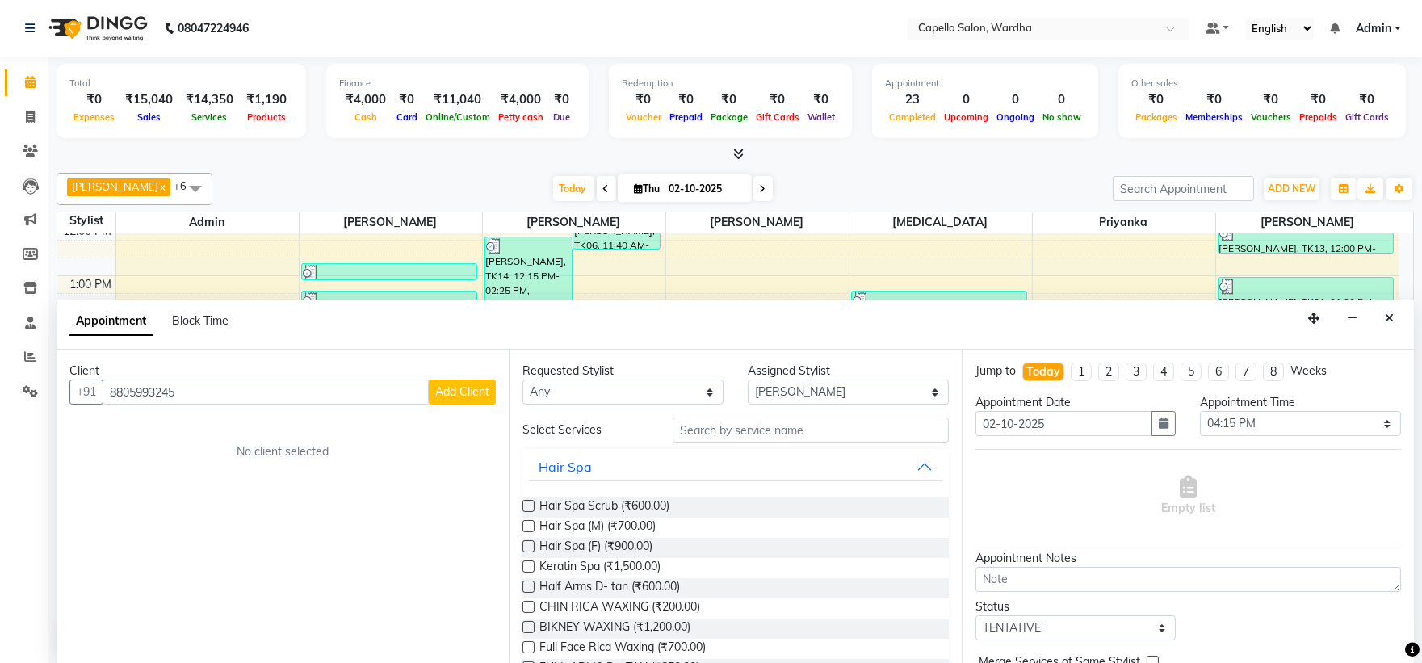
click at [453, 392] on span "Add Client" at bounding box center [462, 391] width 54 height 15
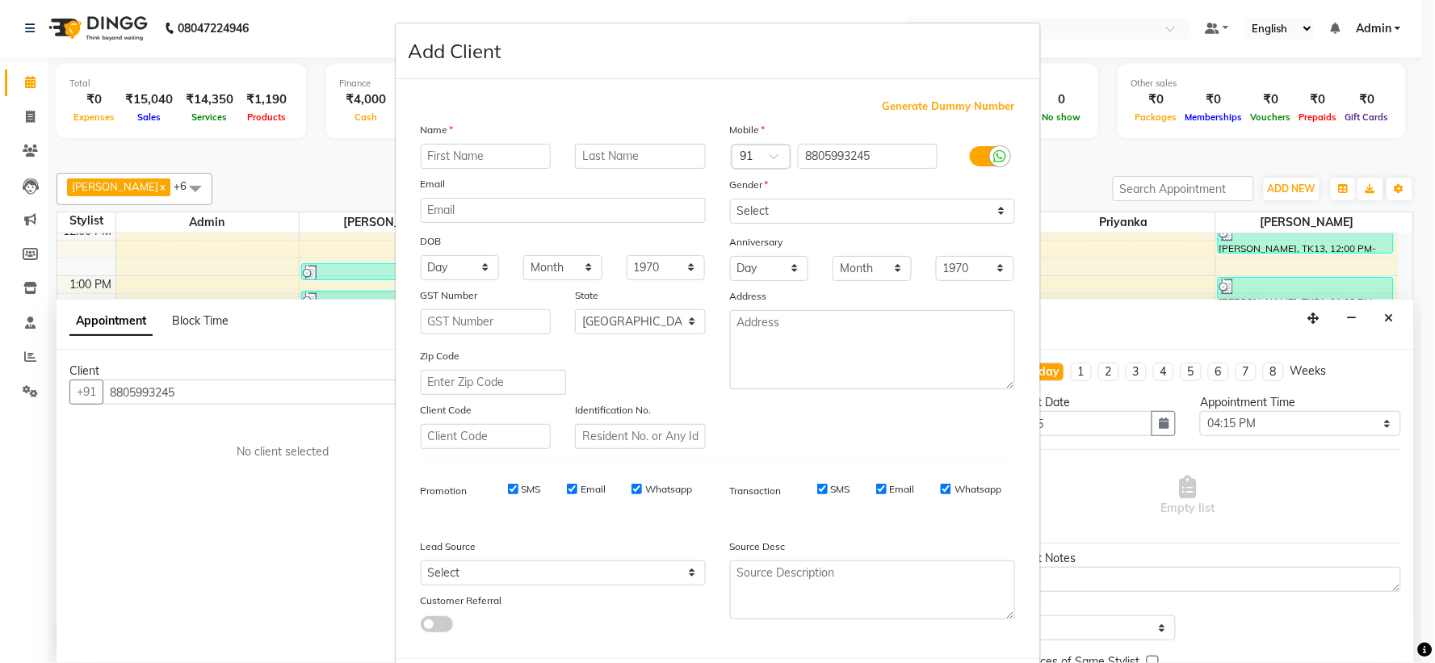
click at [446, 160] on input "text" at bounding box center [486, 156] width 131 height 25
click at [822, 214] on select "Select Male Female Other Prefer Not To Say" at bounding box center [872, 211] width 285 height 25
click at [730, 199] on select "Select Male Female Other Prefer Not To Say" at bounding box center [872, 211] width 285 height 25
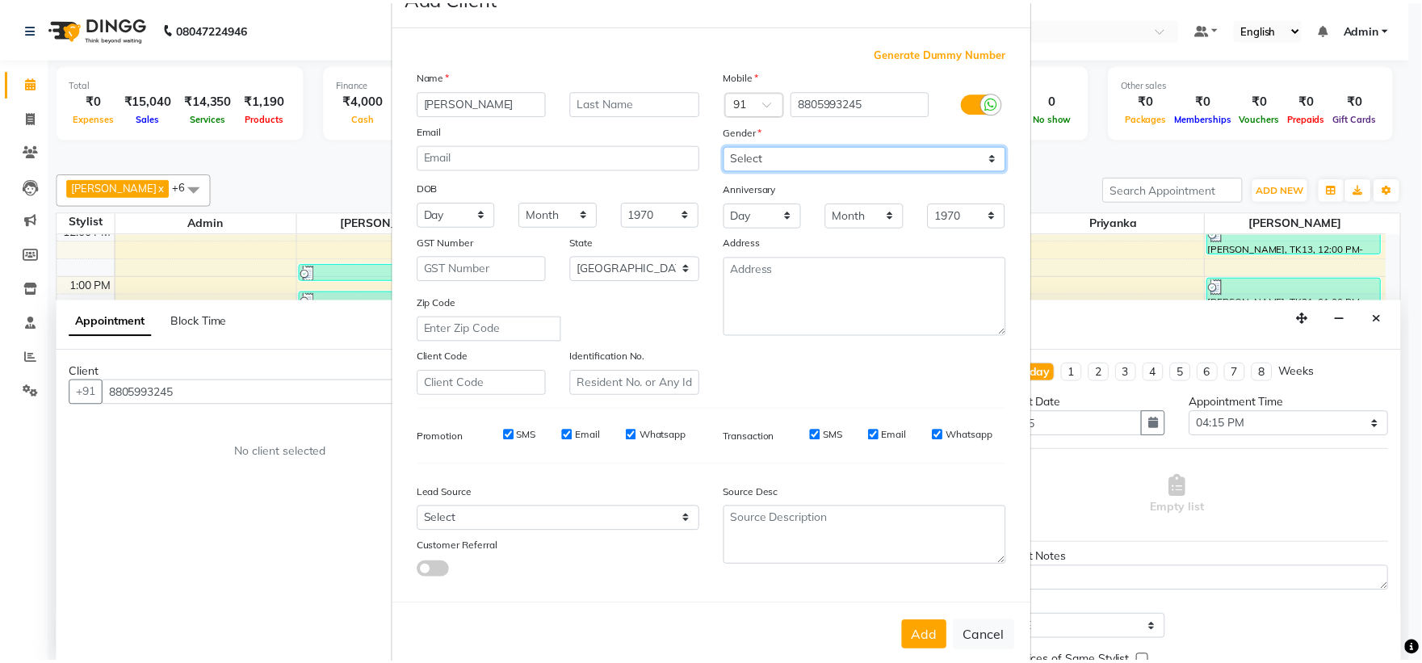
scroll to position [83, 0]
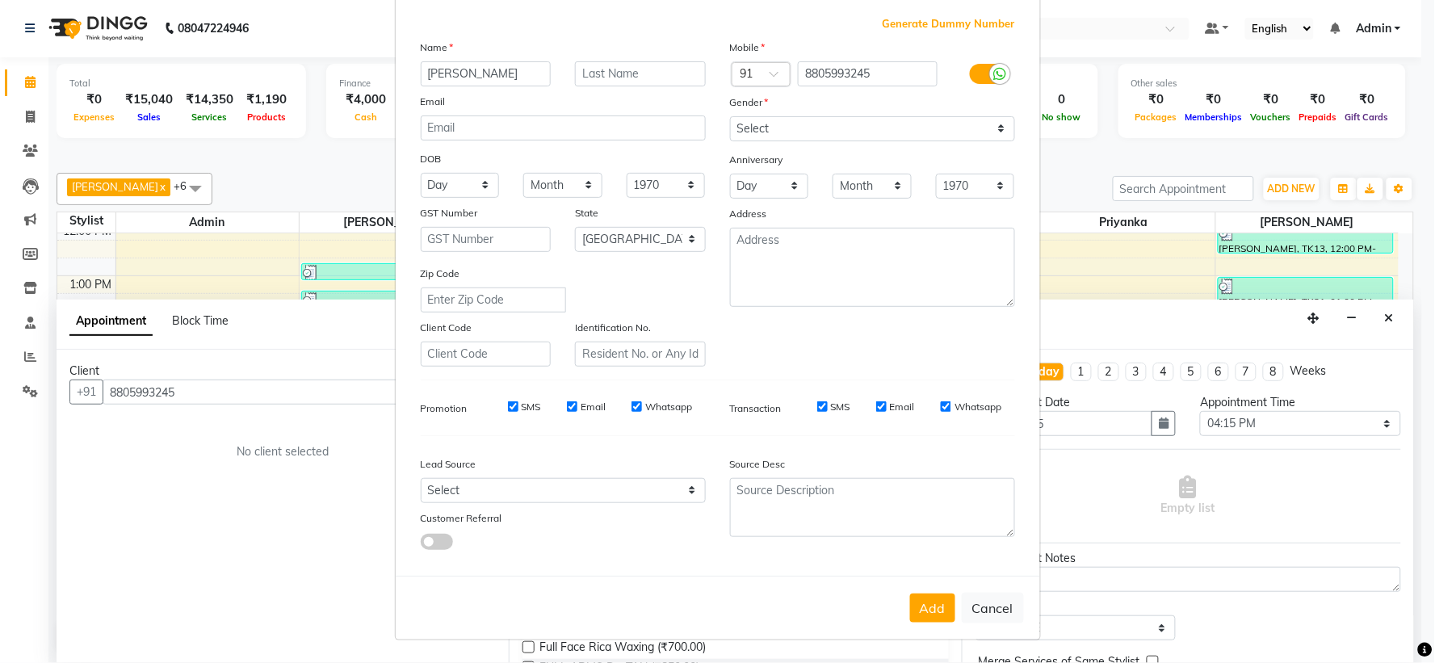
click at [923, 612] on button "Add" at bounding box center [932, 607] width 45 height 29
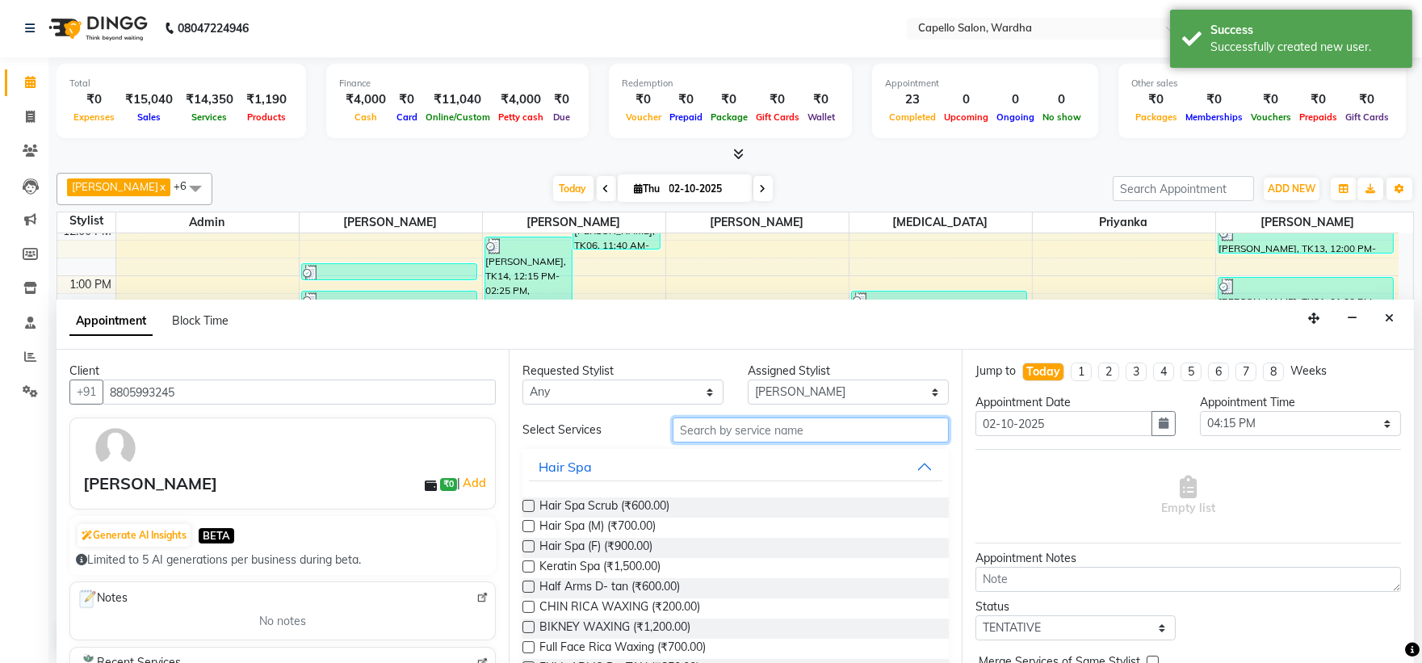
click at [719, 434] on input "text" at bounding box center [811, 429] width 276 height 25
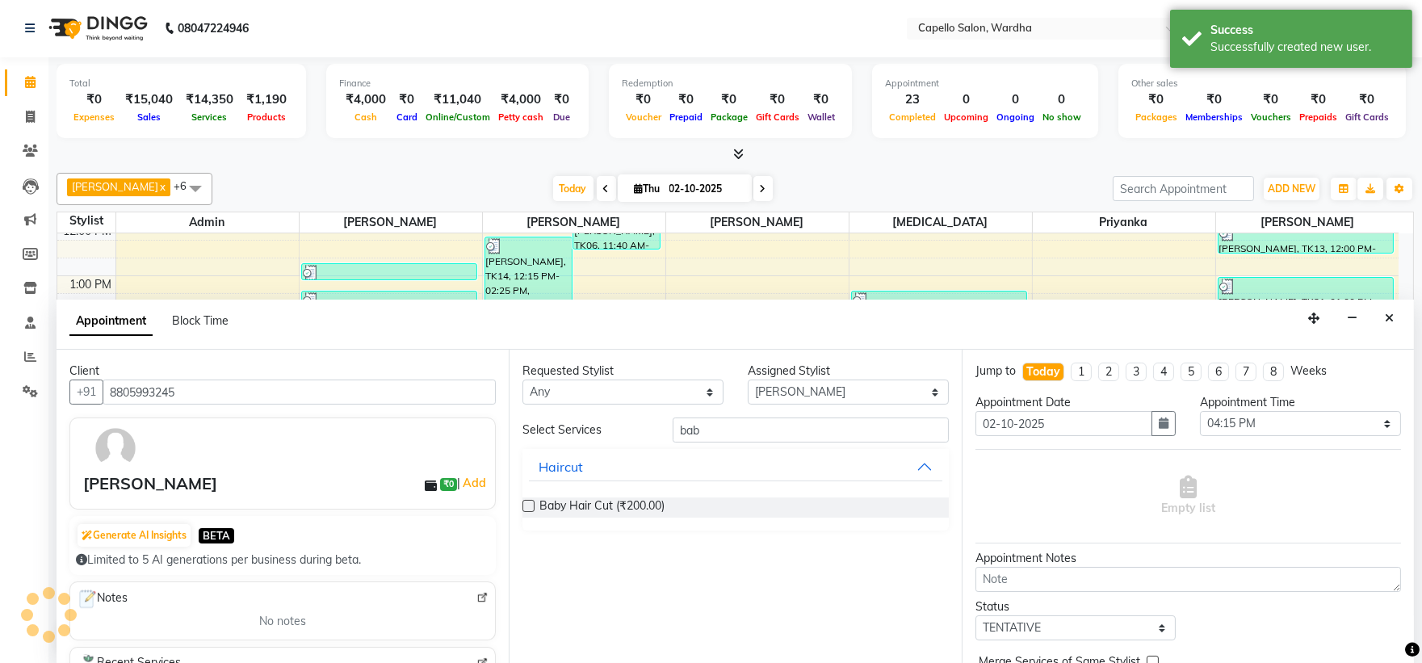
drag, startPoint x: 631, startPoint y: 502, endPoint x: 669, endPoint y: 515, distance: 40.1
click at [631, 501] on span "Baby Hair Cut (₹200.00)" at bounding box center [601, 507] width 125 height 20
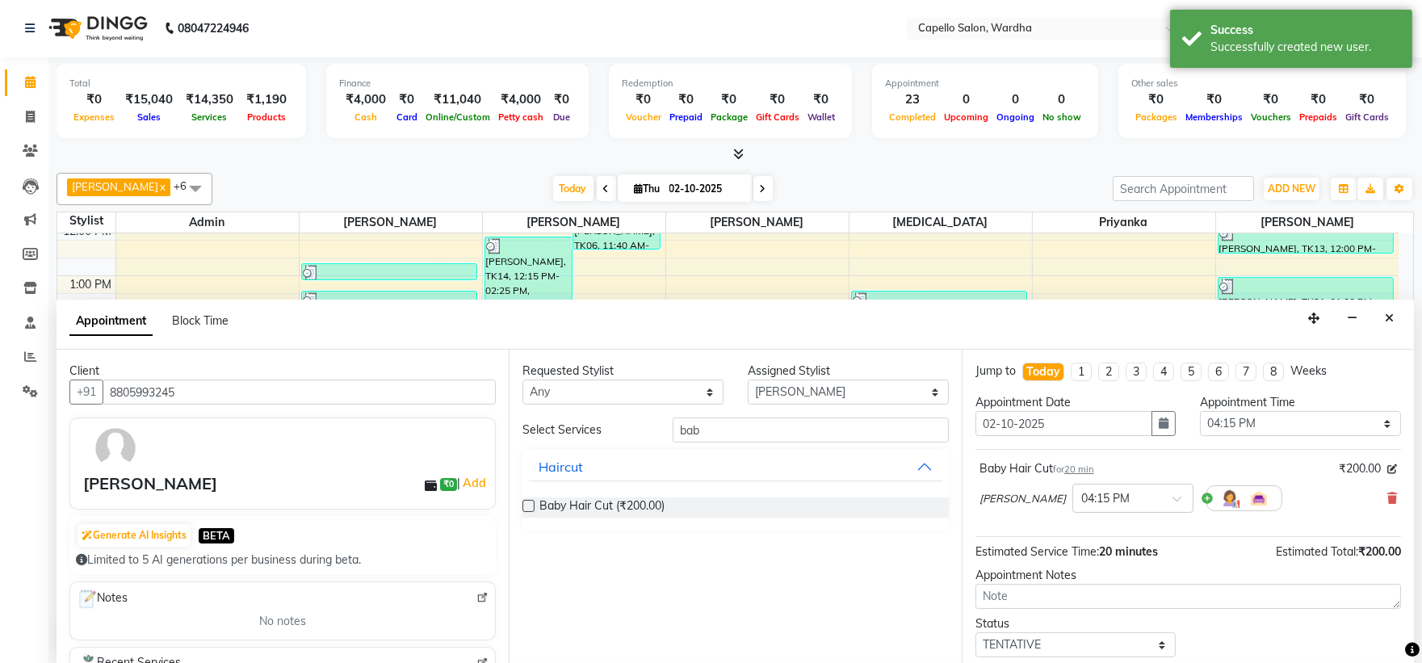
scroll to position [95, 0]
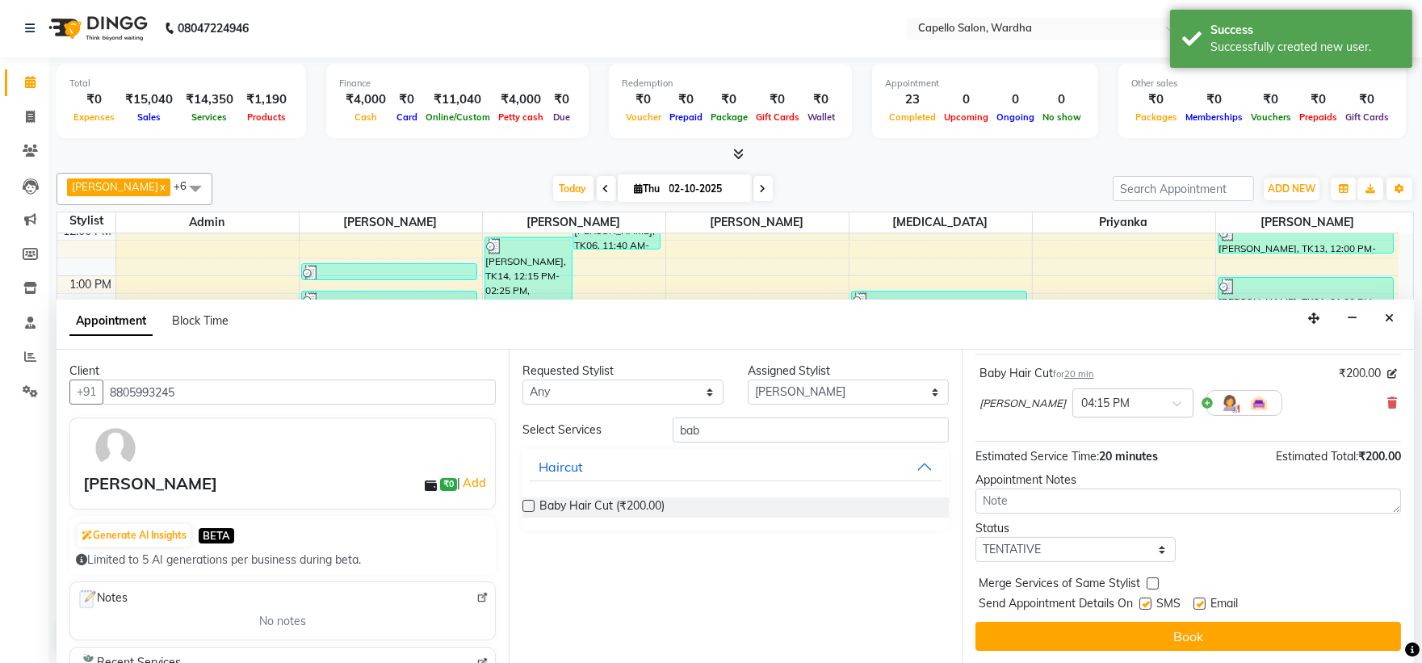
click at [1149, 651] on div "Jump to Today 1 2 3 4 5 6 7 8 Weeks Appointment Date 02-10-2025 Appointment Tim…" at bounding box center [1188, 506] width 452 height 313
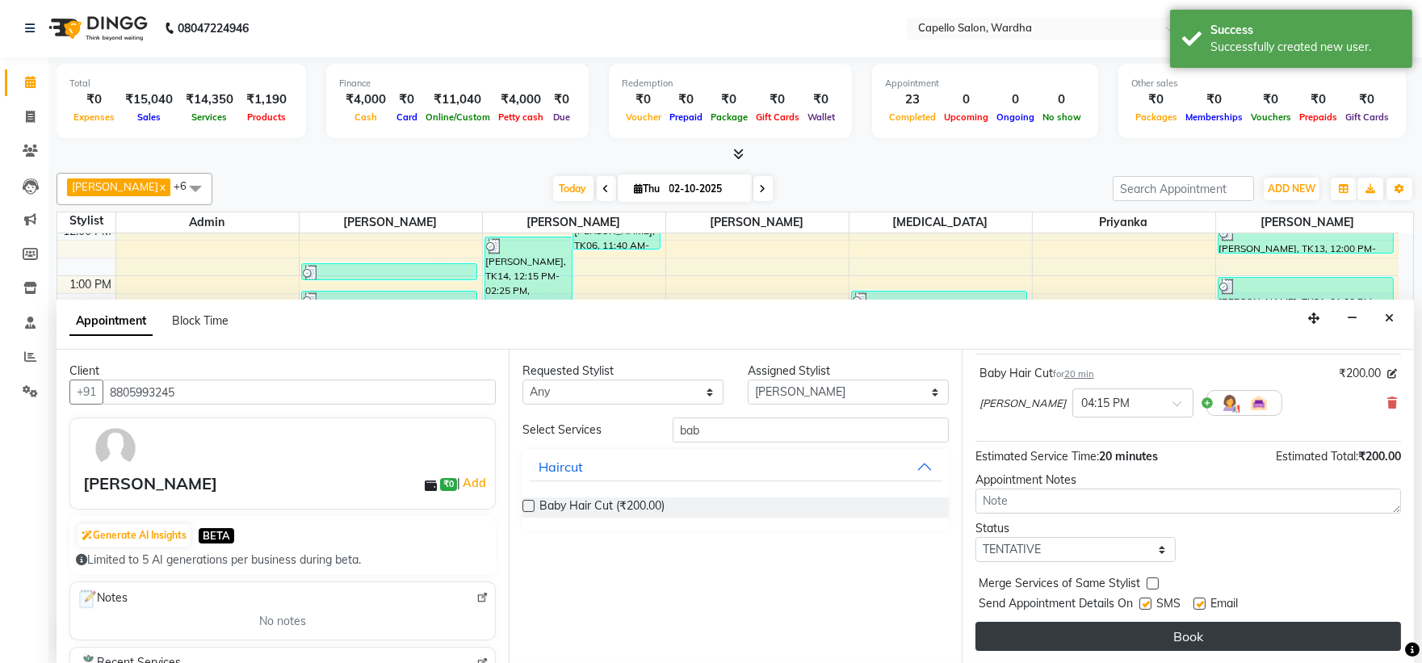
click at [1140, 631] on button "Book" at bounding box center [1188, 636] width 426 height 29
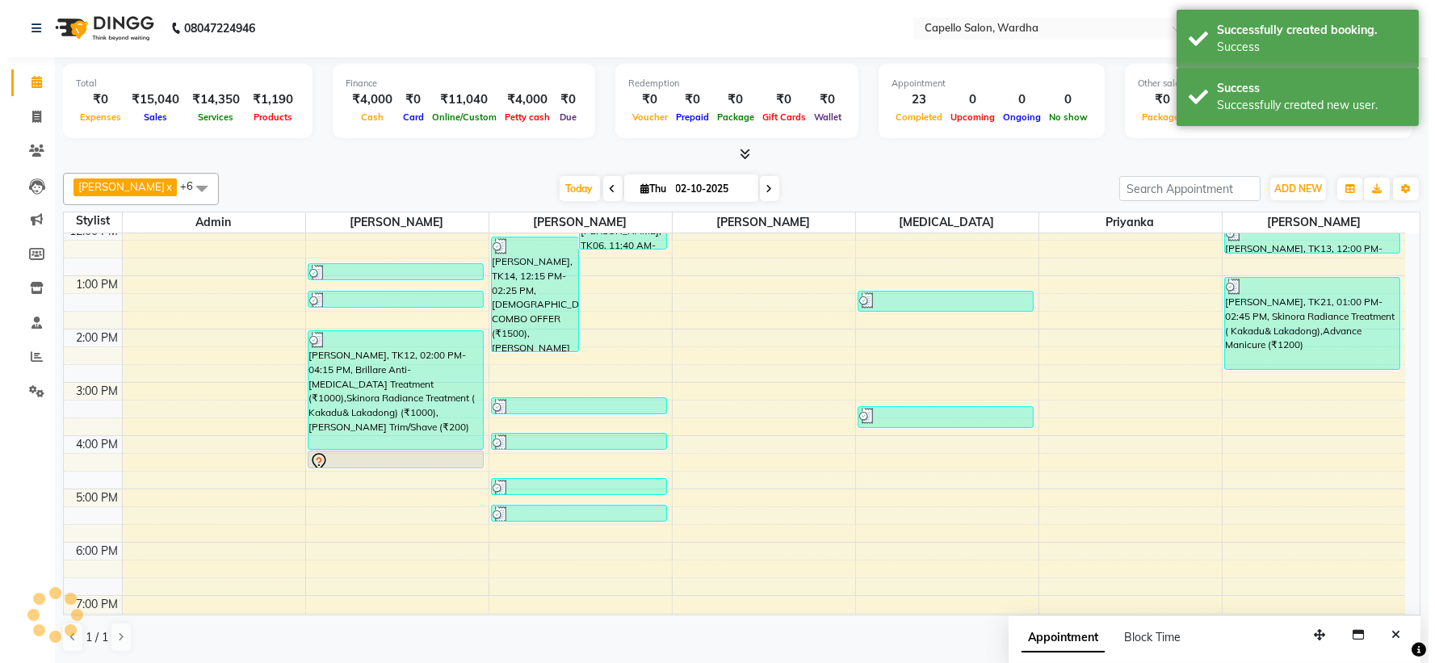
scroll to position [0, 0]
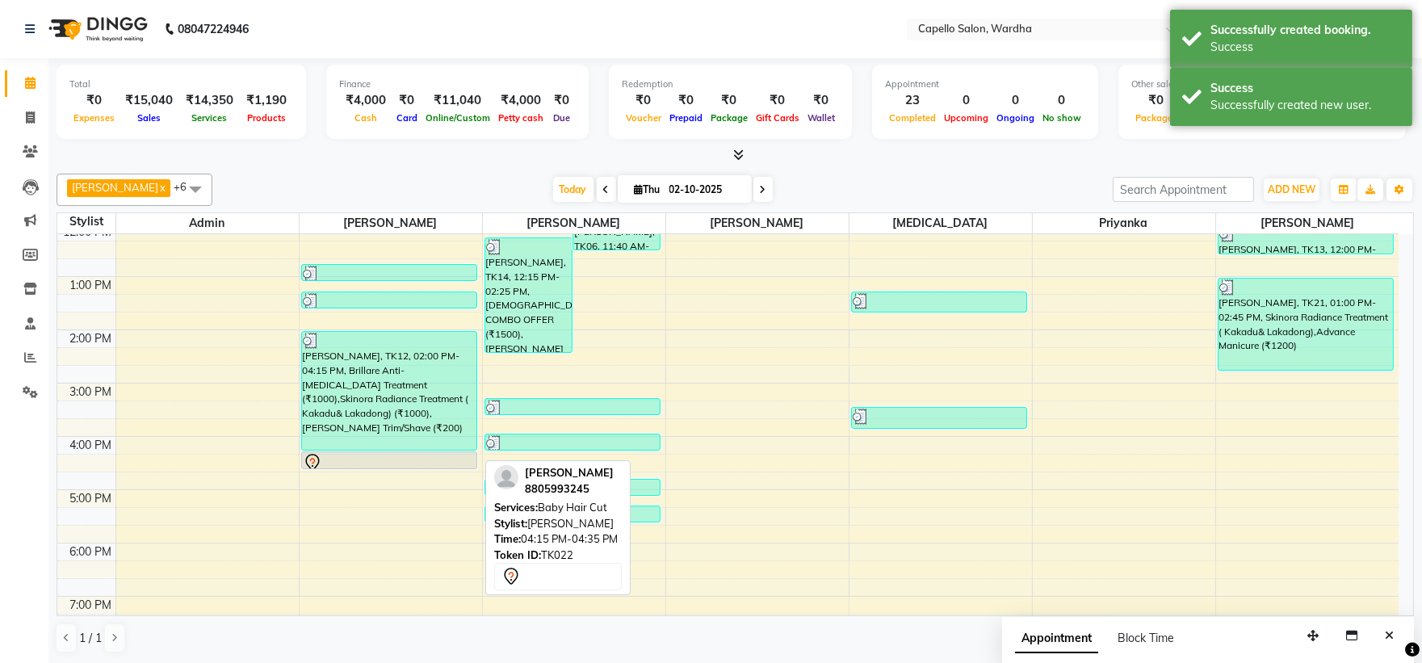
click at [364, 454] on div at bounding box center [389, 462] width 173 height 19
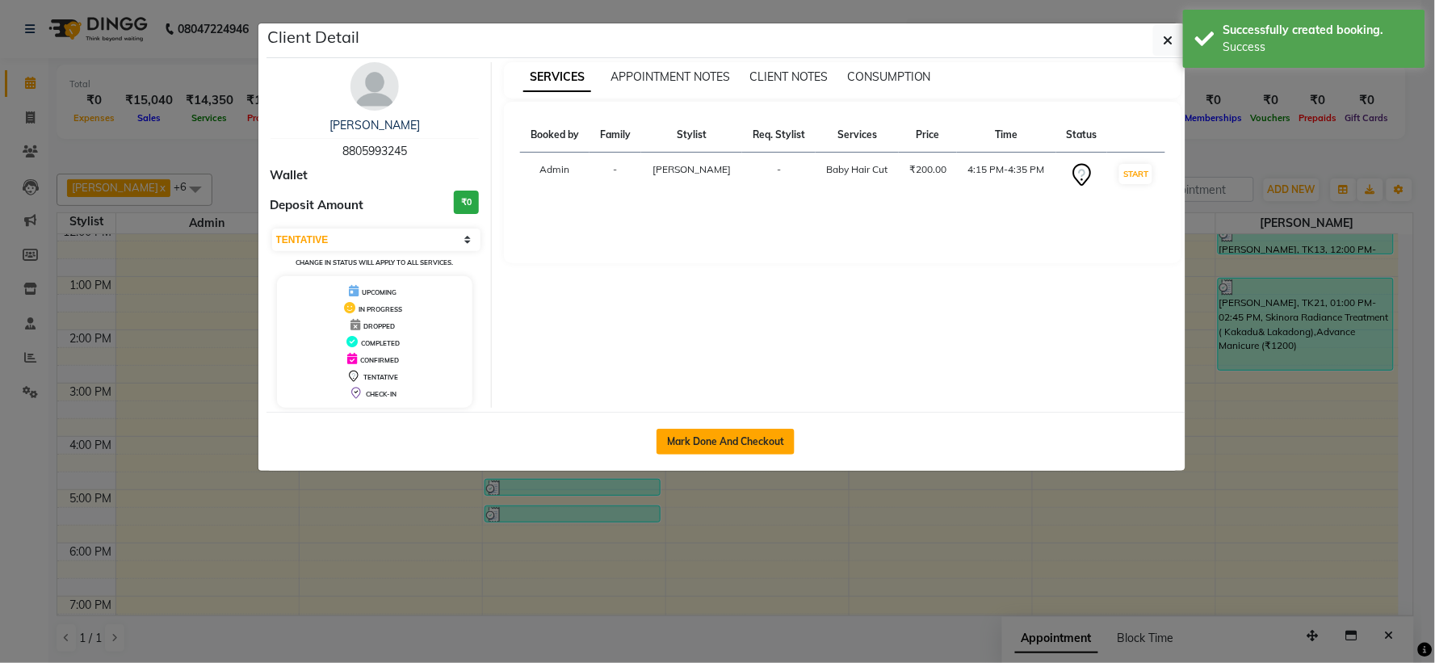
click at [732, 447] on button "Mark Done And Checkout" at bounding box center [725, 442] width 138 height 26
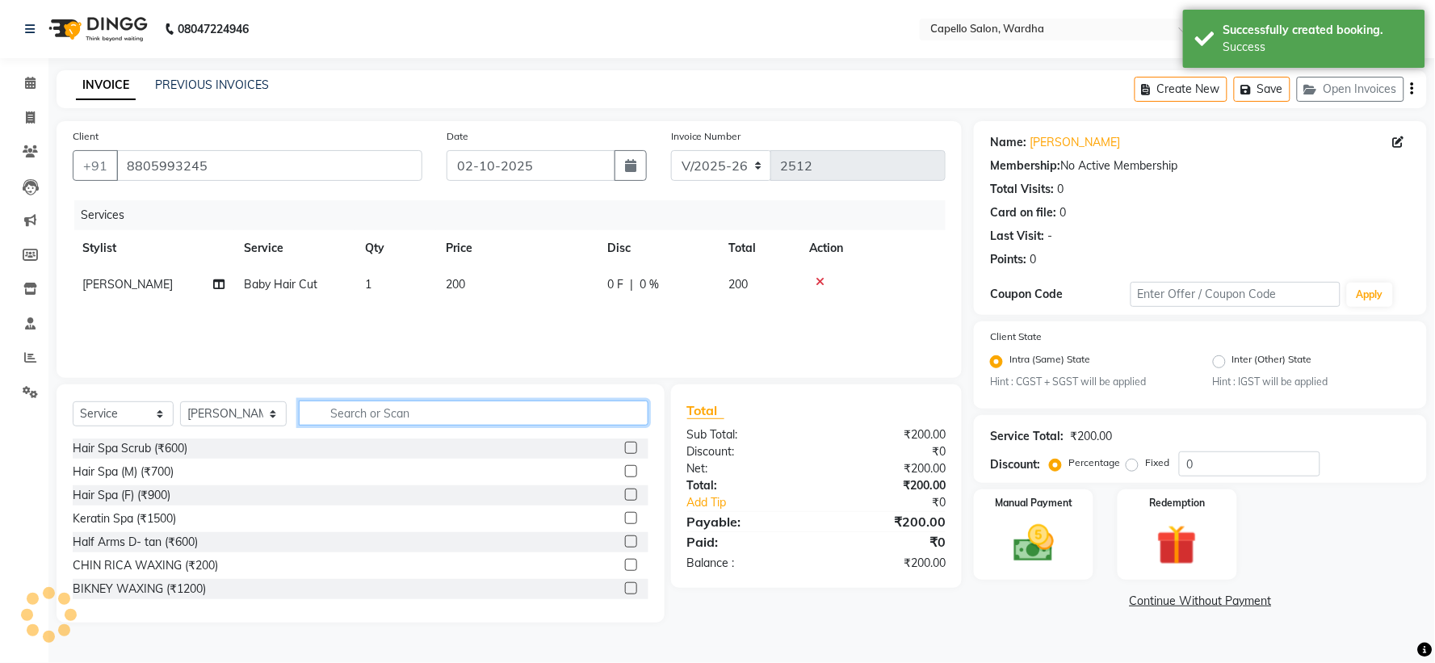
click at [386, 415] on input "text" at bounding box center [473, 413] width 349 height 25
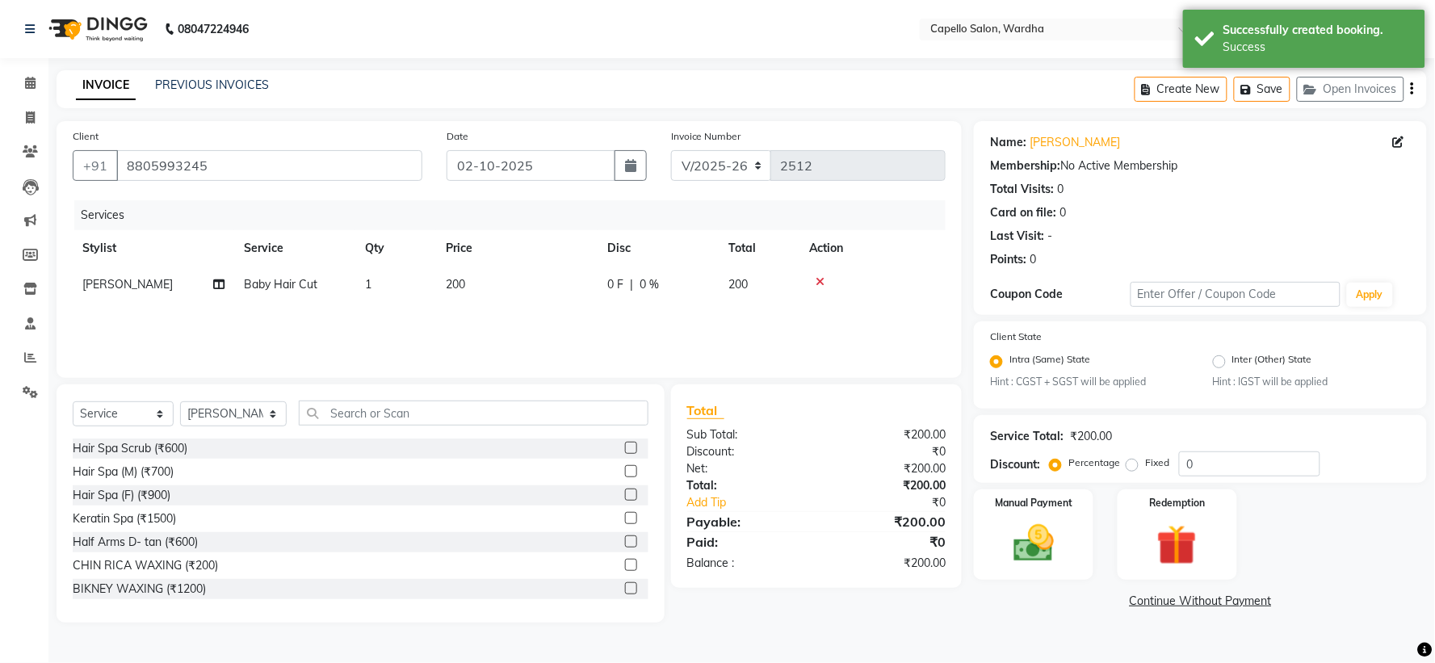
click at [365, 287] on span "1" at bounding box center [368, 284] width 6 height 15
select select "4620"
select select "80545"
select select "service"
select select "80545"
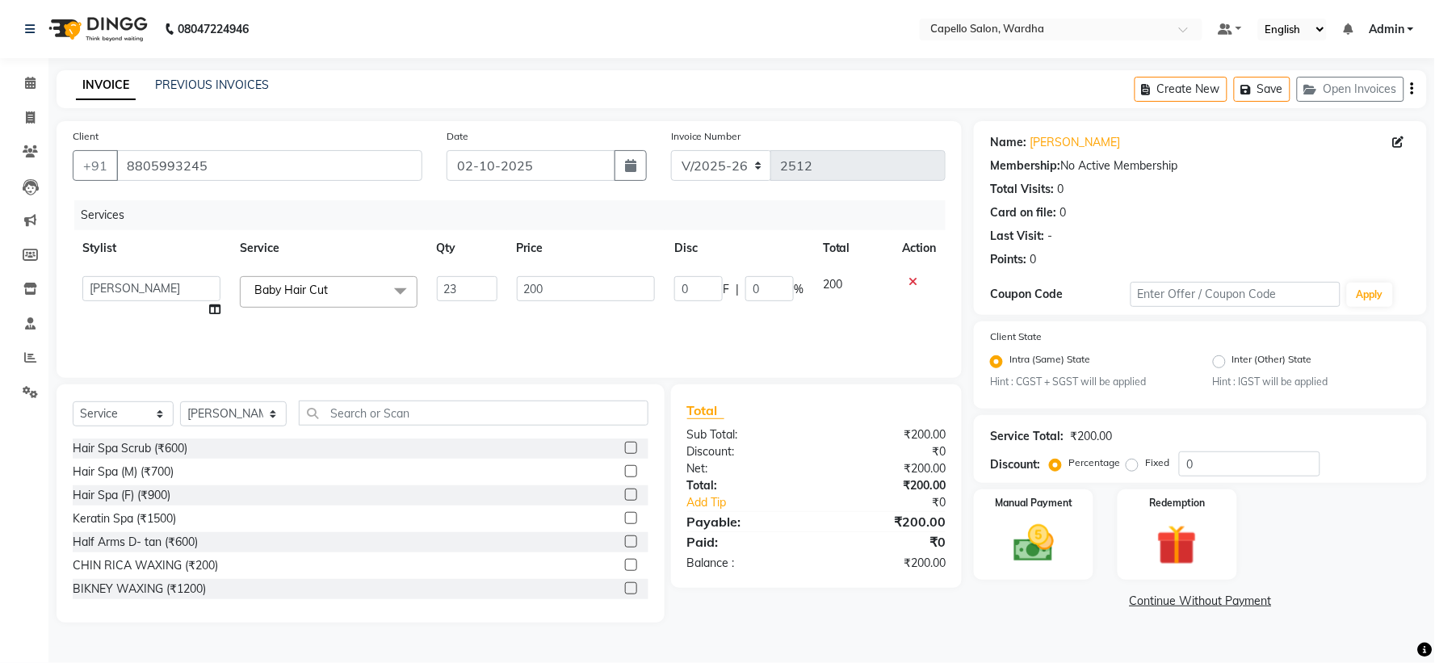
type input "2"
type input "3"
click at [566, 329] on div "Services Stylist Service Qty Price Disc Total Action Admin Mahesh amale Nikita …" at bounding box center [509, 280] width 873 height 161
click at [565, 275] on td "200" at bounding box center [516, 284] width 161 height 36
select select "80545"
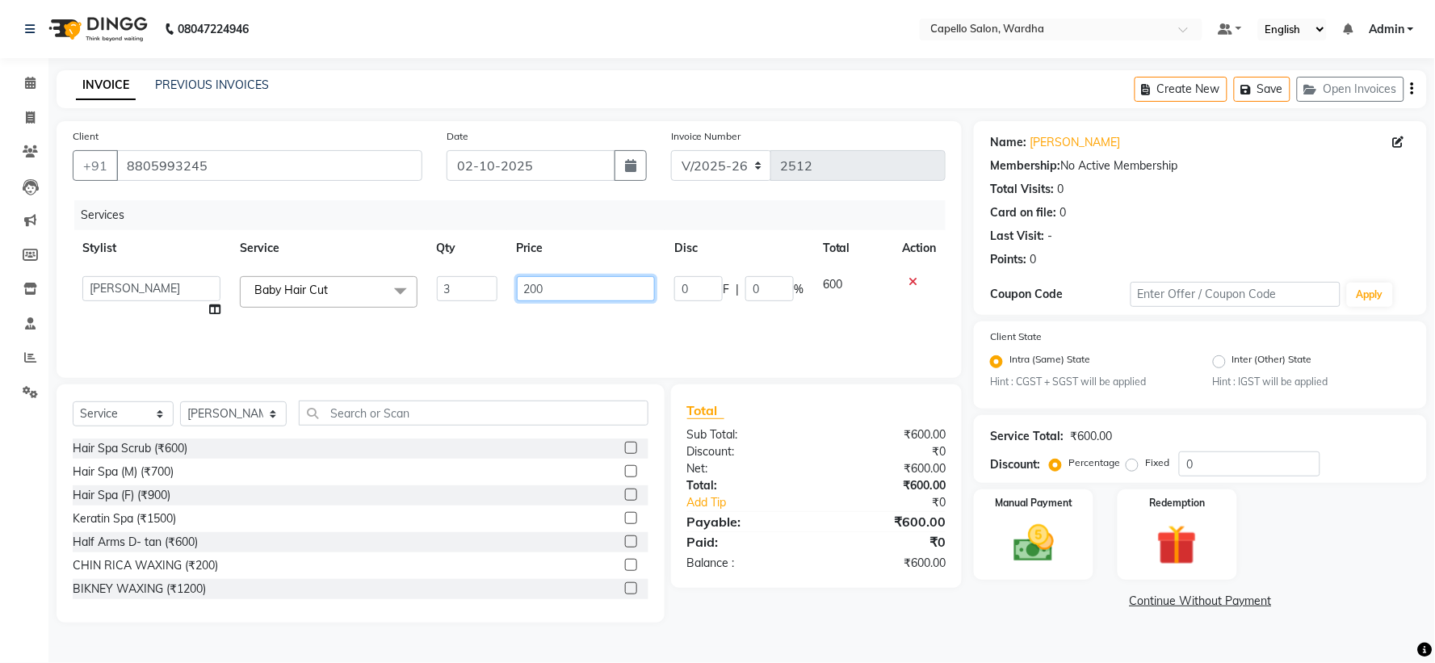
click at [551, 285] on input "200" at bounding box center [586, 288] width 138 height 25
type input "400"
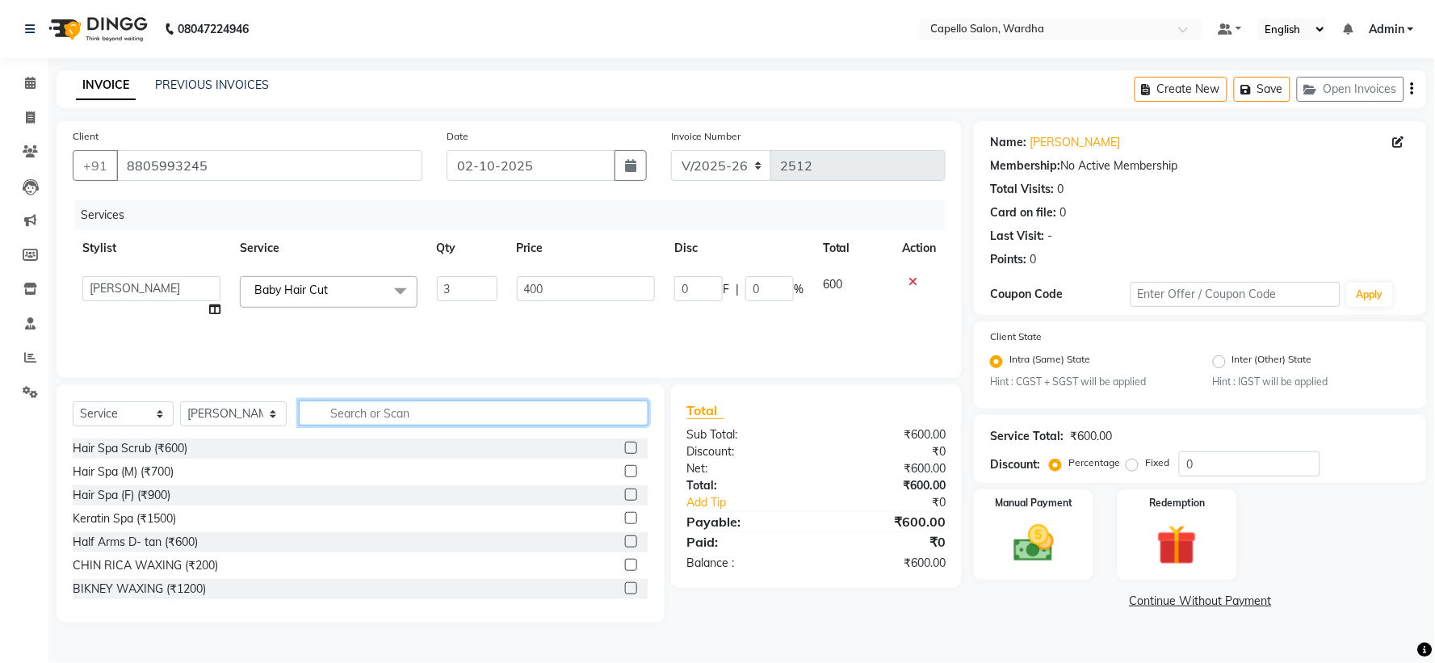
click at [405, 418] on input "text" at bounding box center [473, 413] width 349 height 25
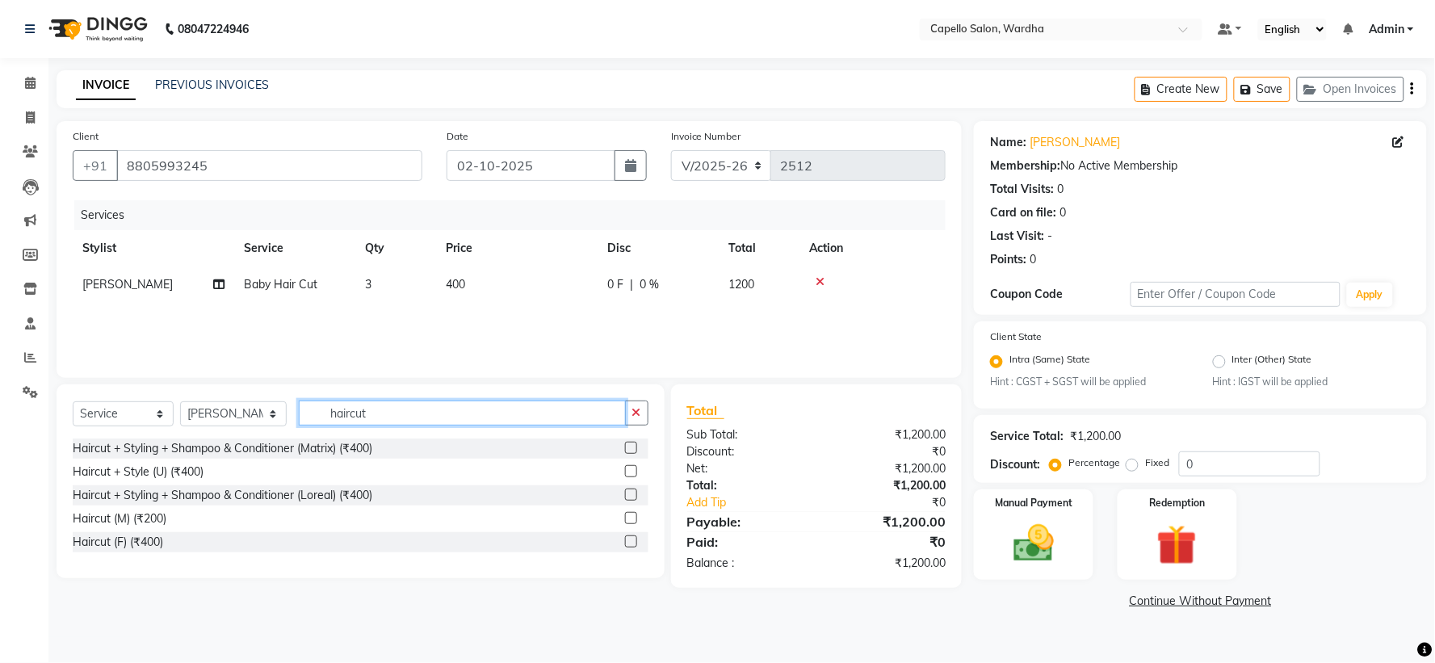
type input "haircut"
click at [627, 543] on label at bounding box center [631, 541] width 12 height 12
click at [627, 543] on input "checkbox" at bounding box center [630, 542] width 10 height 10
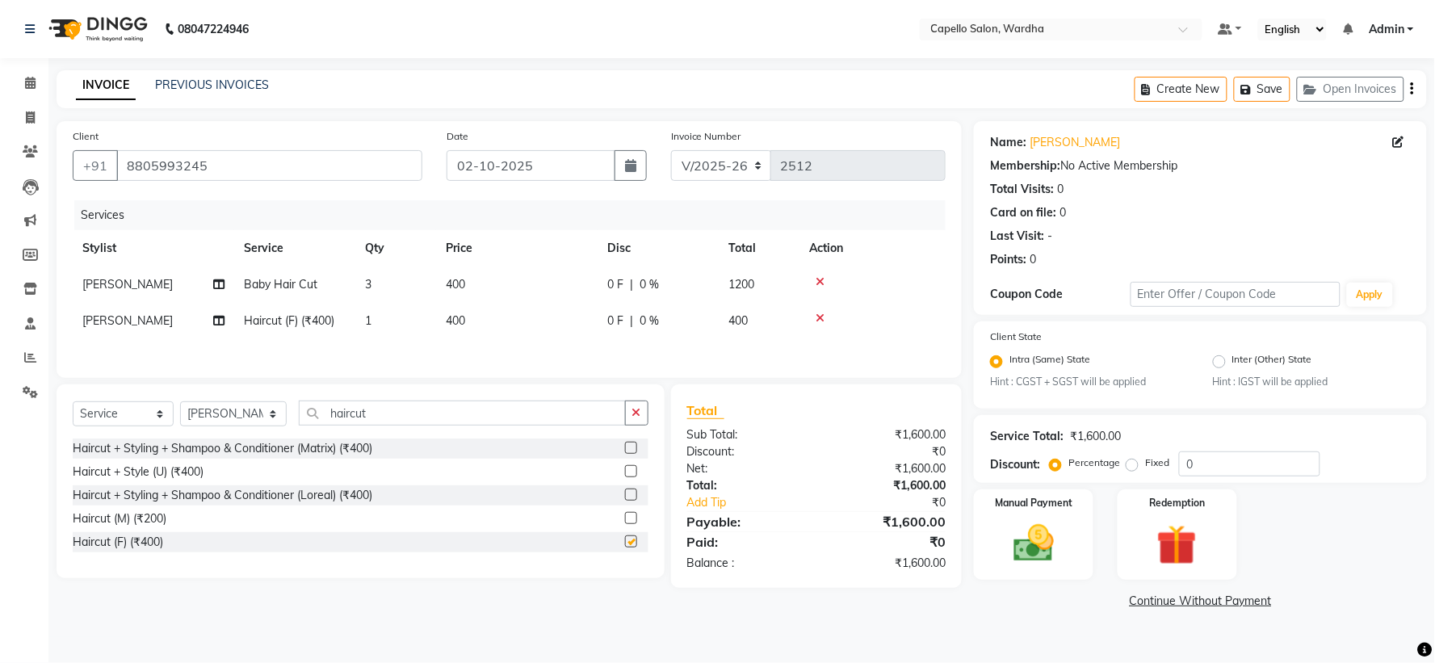
checkbox input "false"
click at [636, 413] on icon "button" at bounding box center [636, 412] width 9 height 11
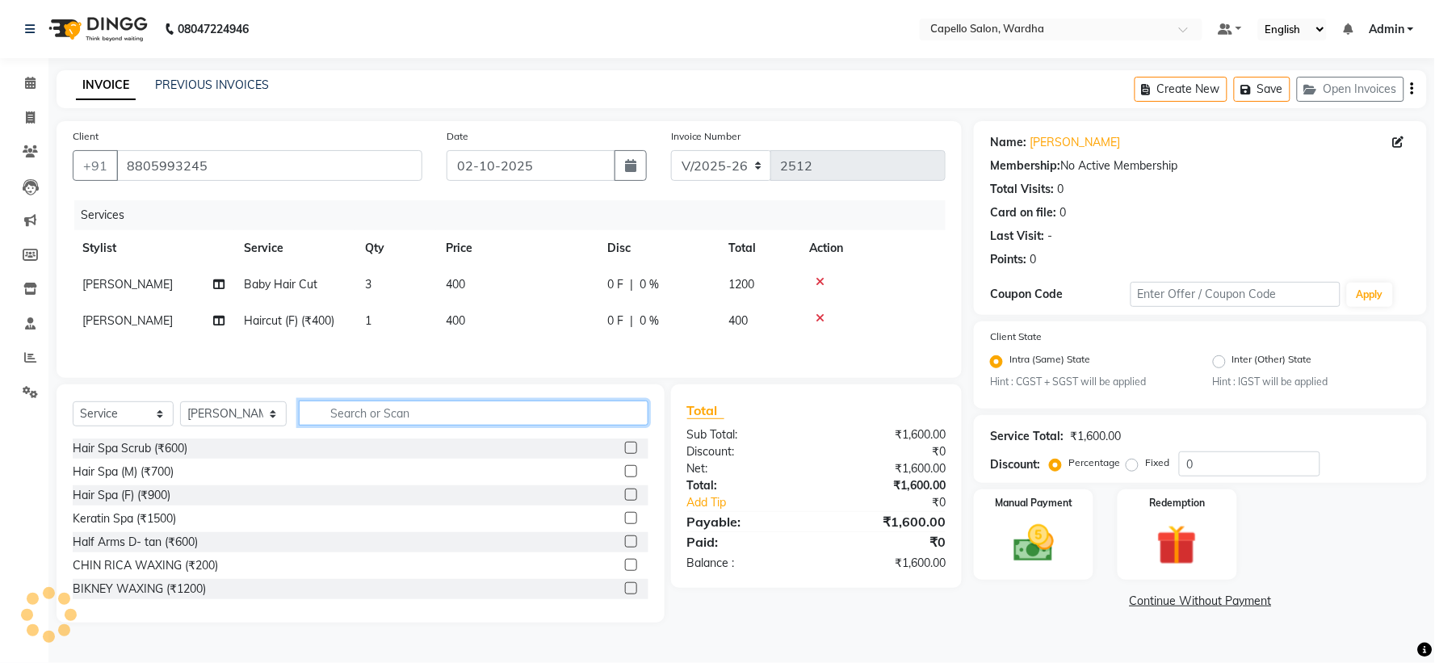
click at [522, 416] on input "text" at bounding box center [473, 413] width 349 height 25
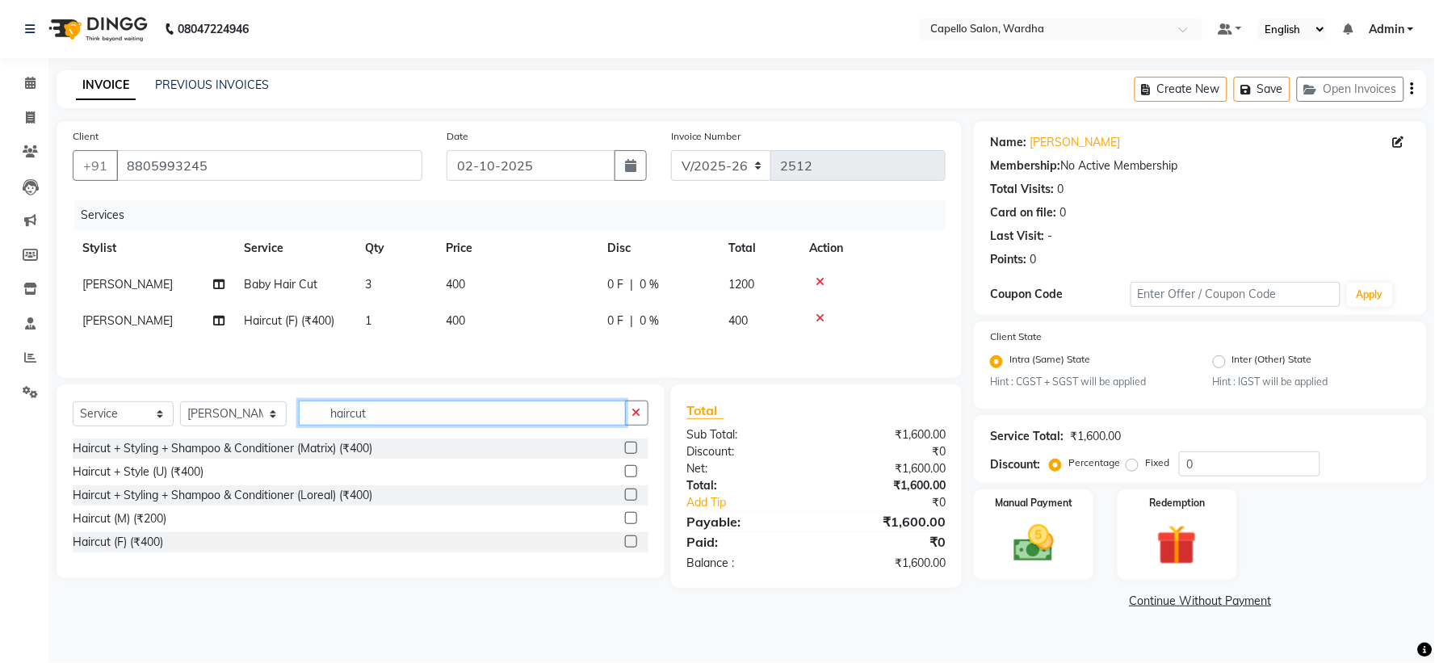
type input "haircut"
click at [631, 521] on label at bounding box center [631, 518] width 12 height 12
click at [631, 521] on input "checkbox" at bounding box center [630, 519] width 10 height 10
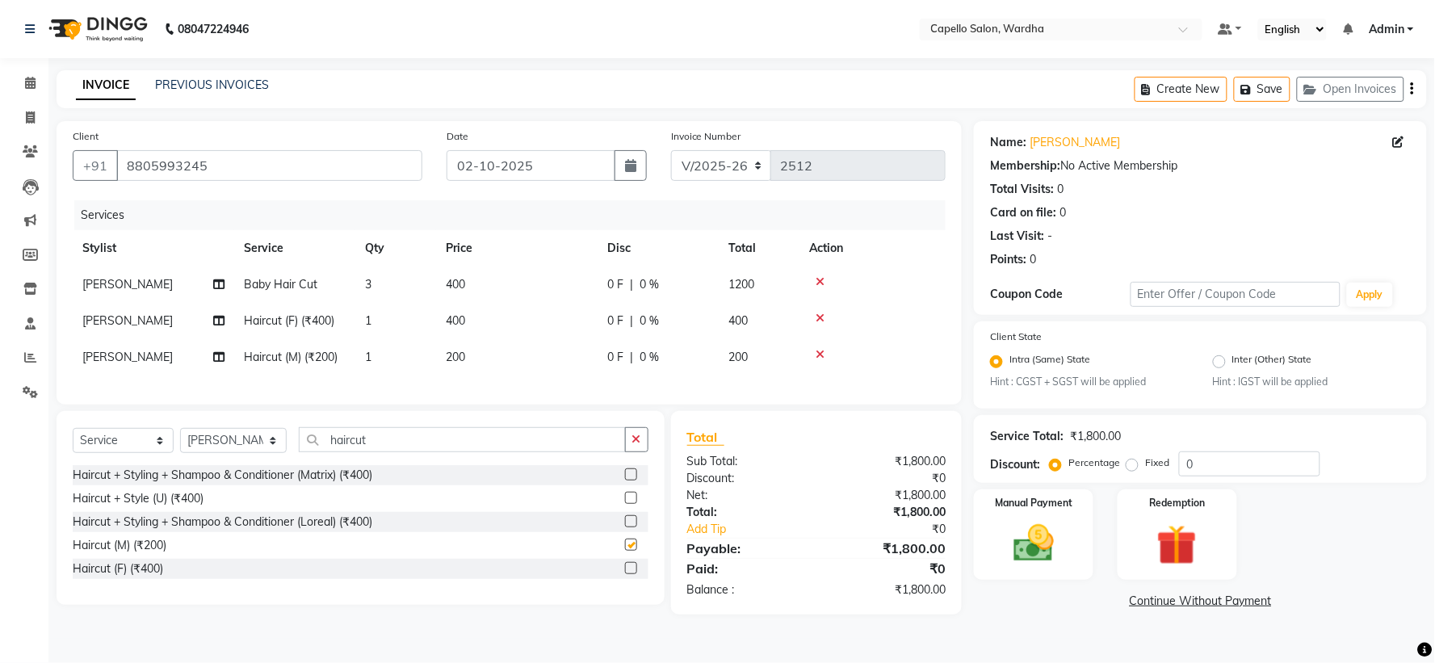
checkbox input "false"
click at [634, 445] on icon "button" at bounding box center [636, 439] width 9 height 11
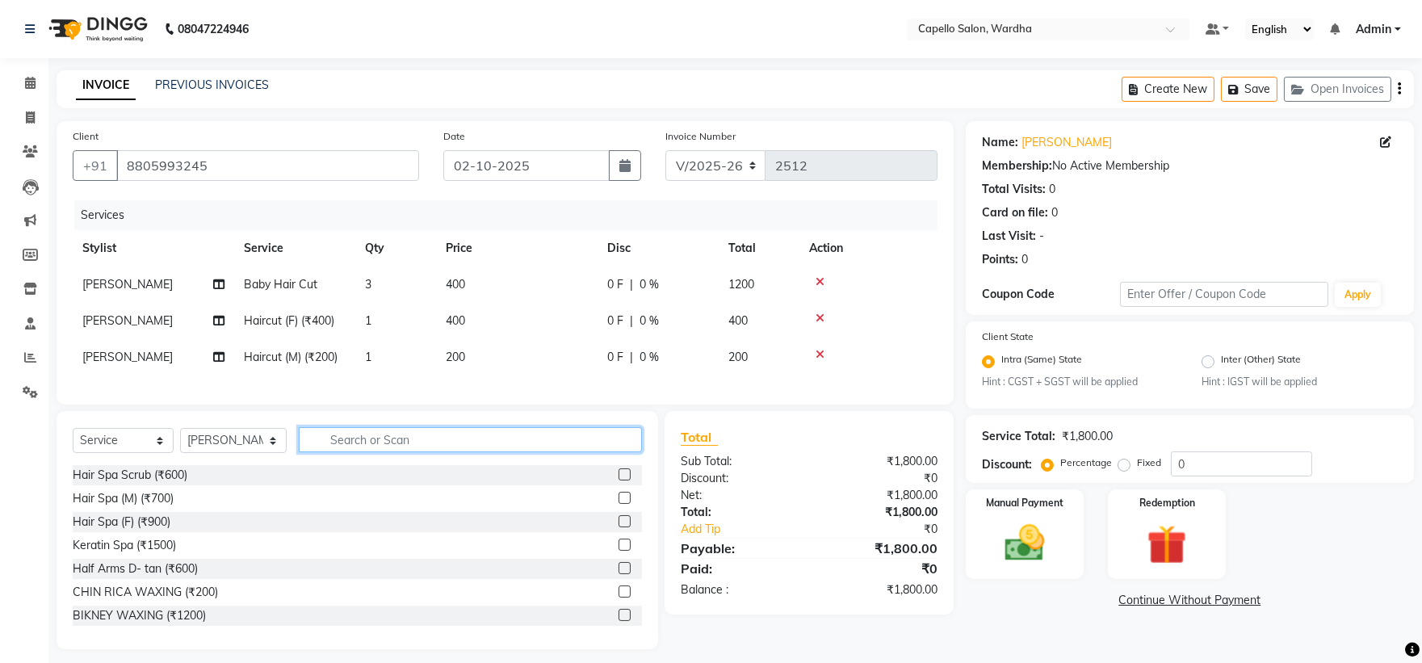
click at [416, 452] on input "text" at bounding box center [471, 439] width 344 height 25
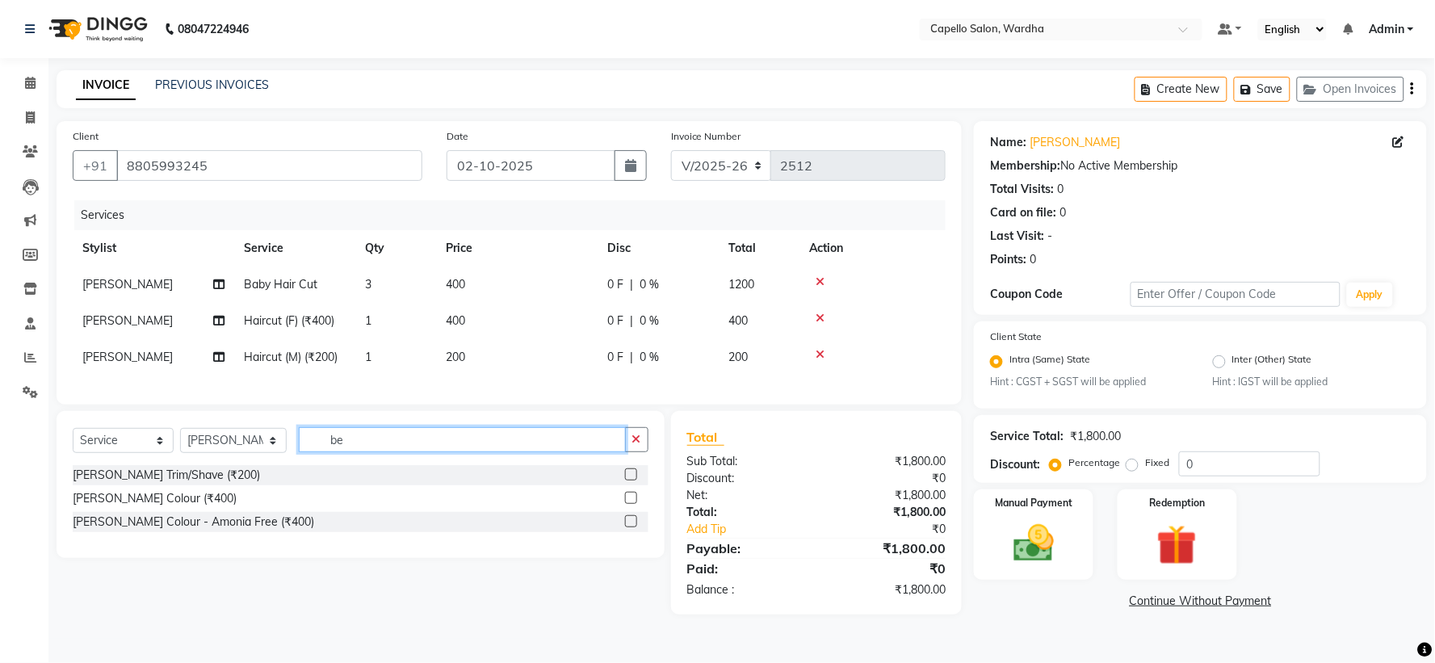
type input "be"
click at [628, 480] on label at bounding box center [631, 474] width 12 height 12
click at [628, 480] on input "checkbox" at bounding box center [630, 475] width 10 height 10
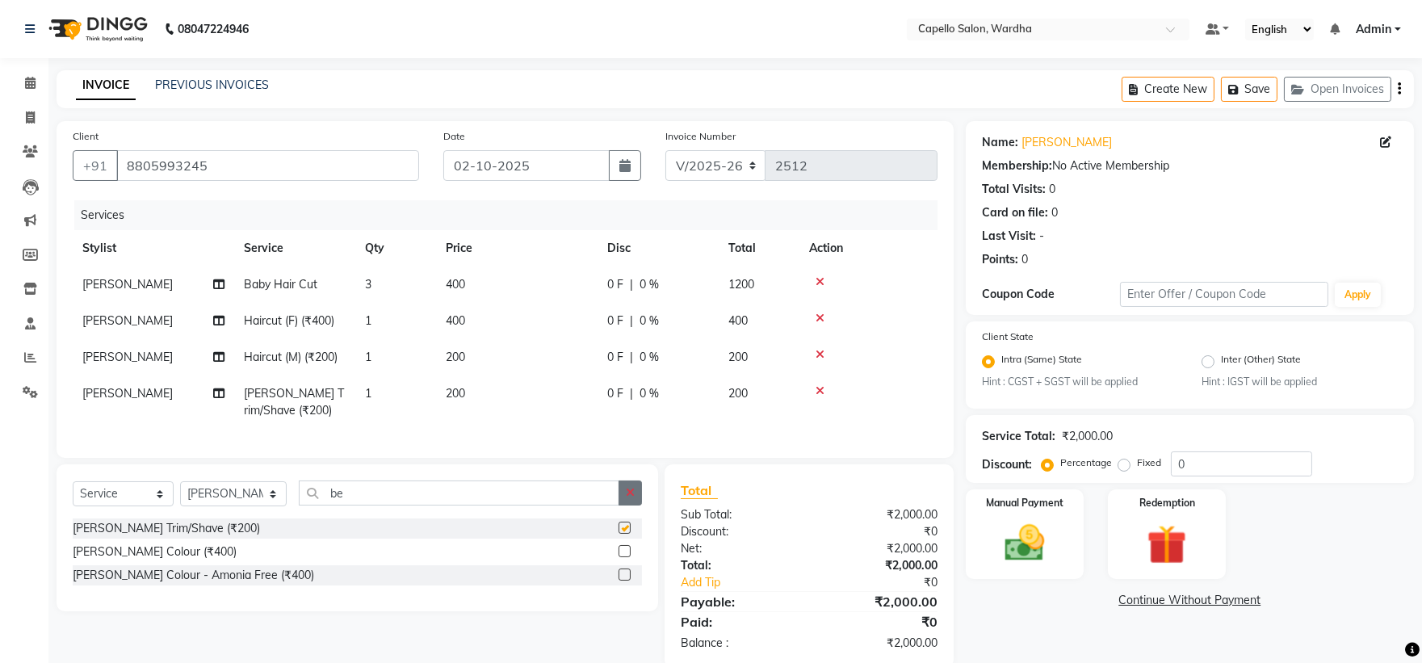
checkbox input "false"
click at [627, 498] on icon "button" at bounding box center [630, 492] width 9 height 11
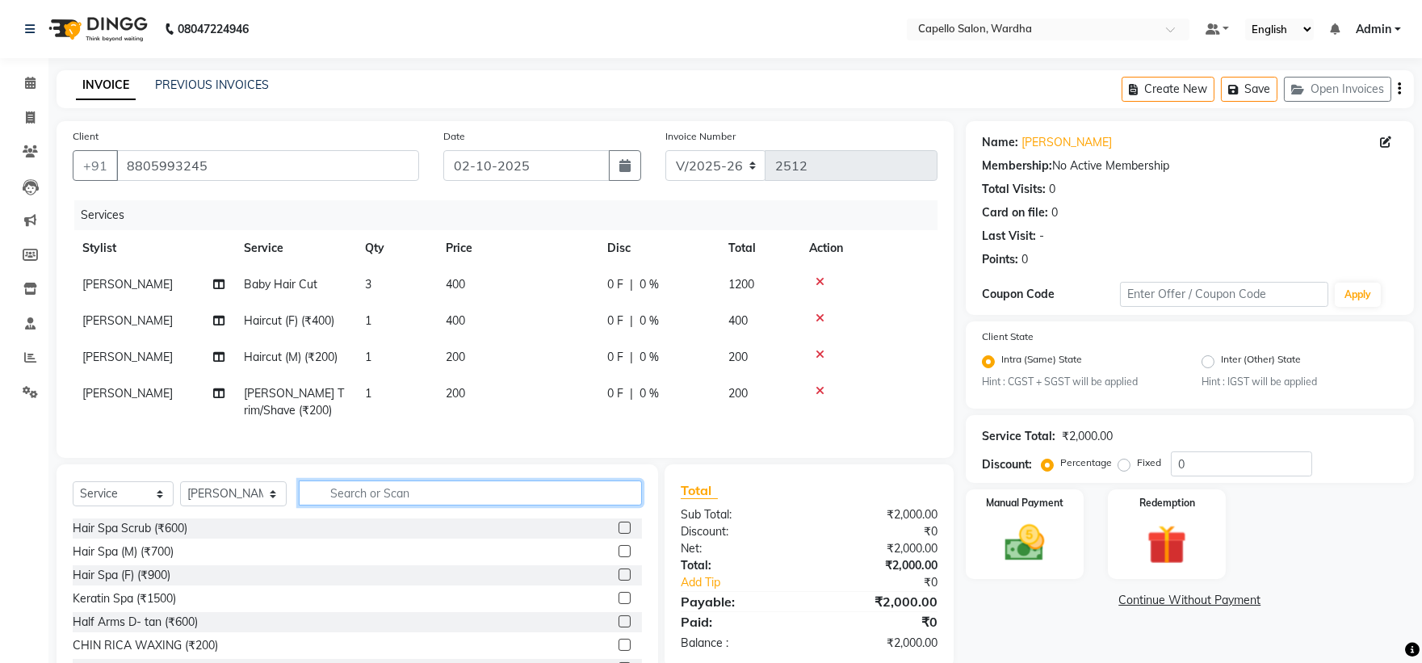
click at [450, 501] on input "text" at bounding box center [471, 492] width 344 height 25
click at [25, 78] on icon at bounding box center [30, 83] width 10 height 12
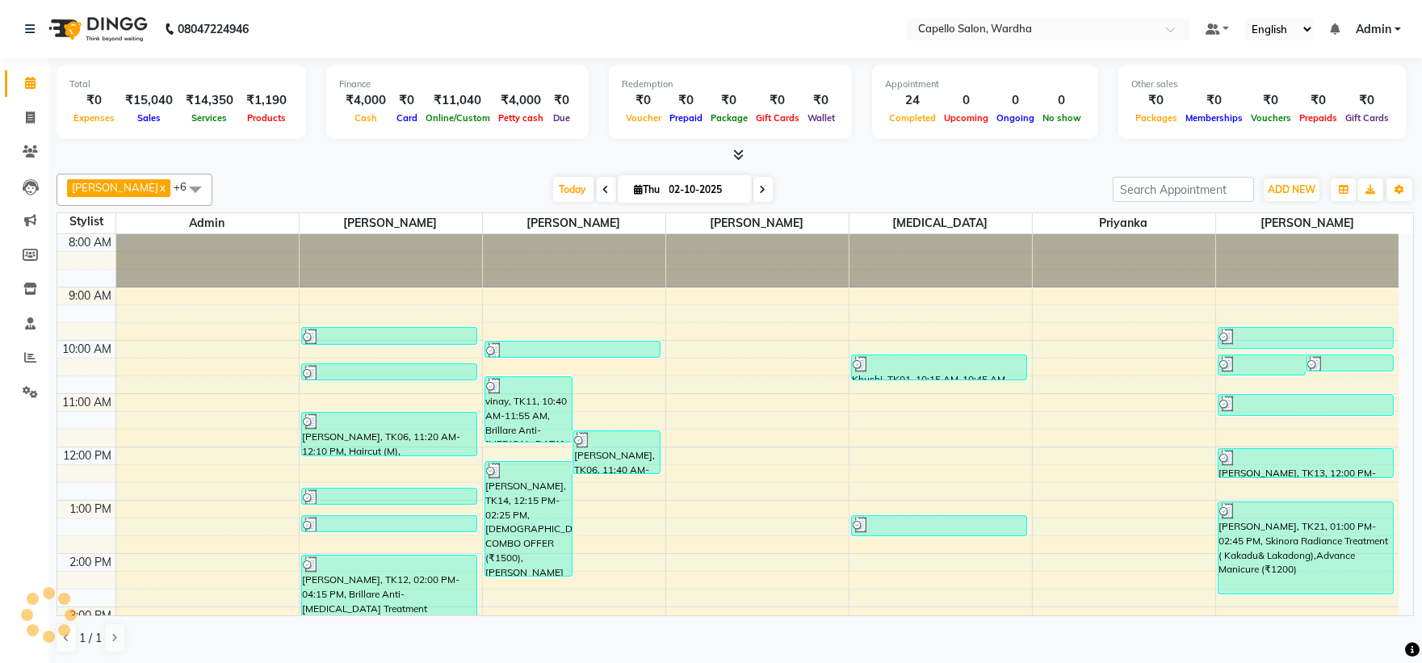
scroll to position [313, 0]
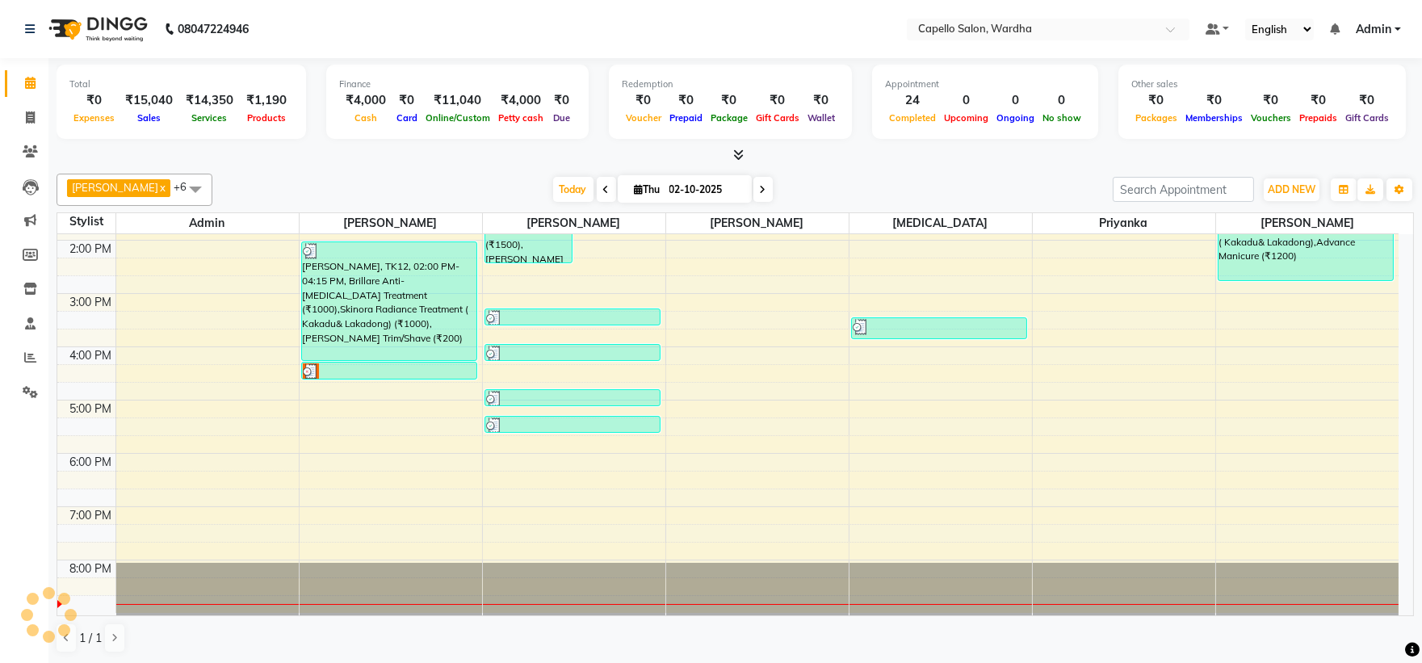
click at [566, 472] on div "8:00 AM 9:00 AM 10:00 AM 11:00 AM 12:00 PM 1:00 PM 2:00 PM 3:00 PM 4:00 PM 5:00…" at bounding box center [727, 267] width 1341 height 692
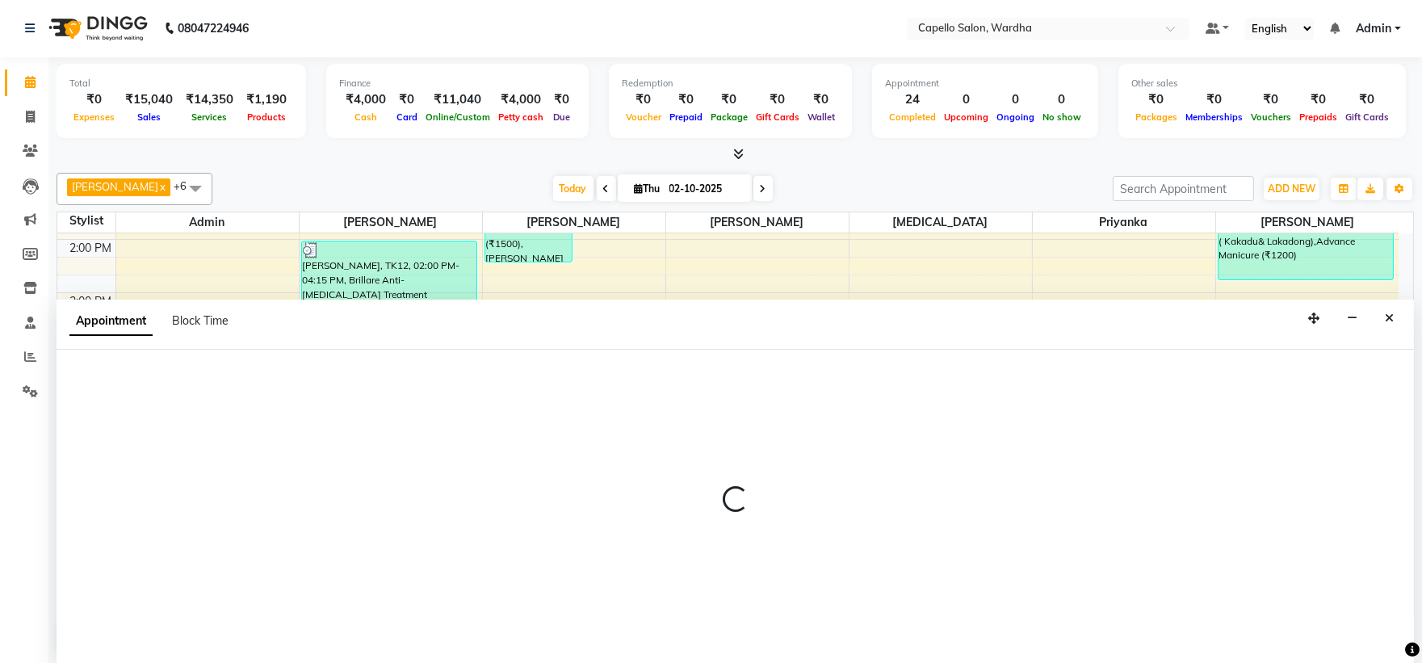
select select "35417"
select select "tentative"
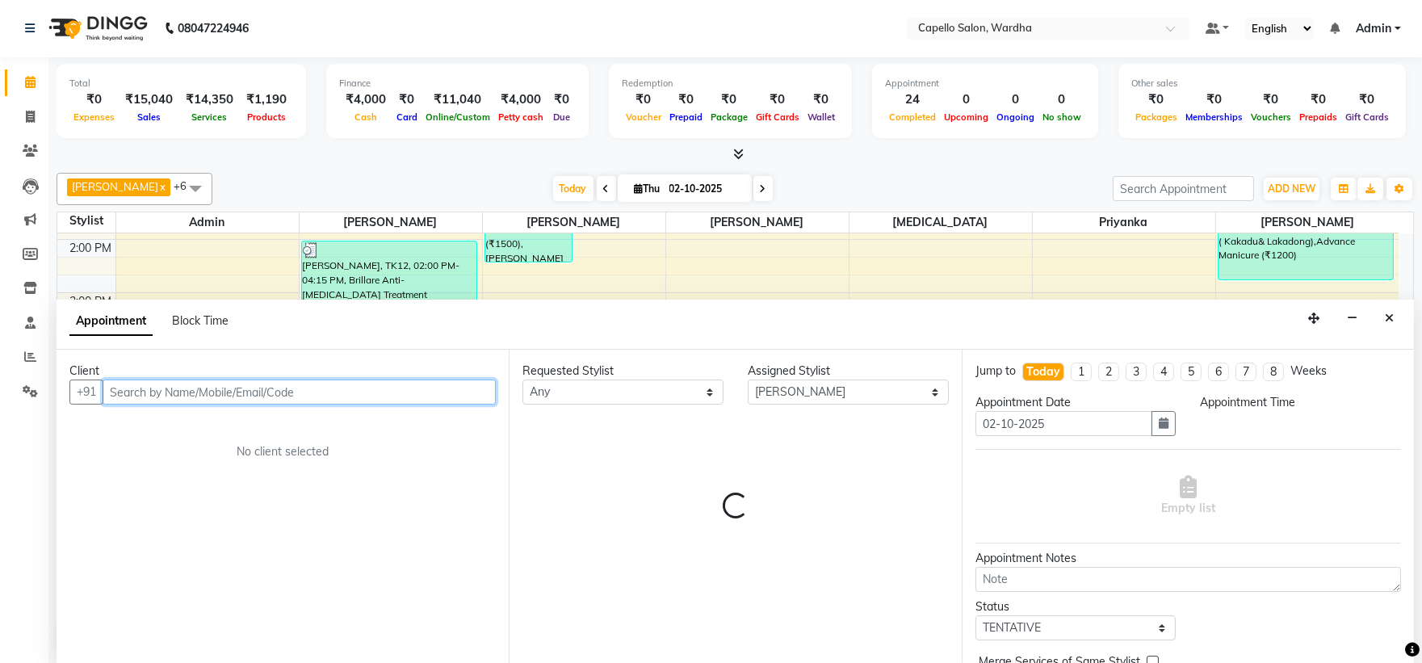
select select "1095"
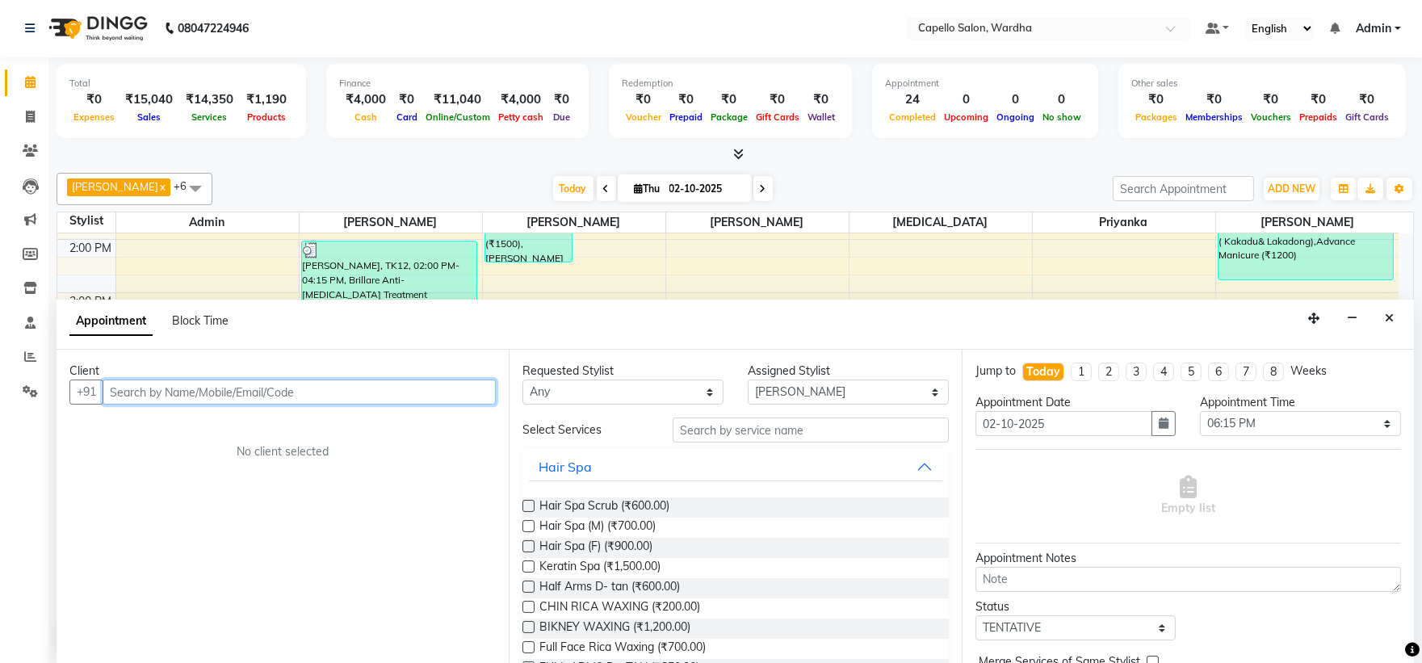
click at [175, 394] on input "text" at bounding box center [299, 392] width 393 height 25
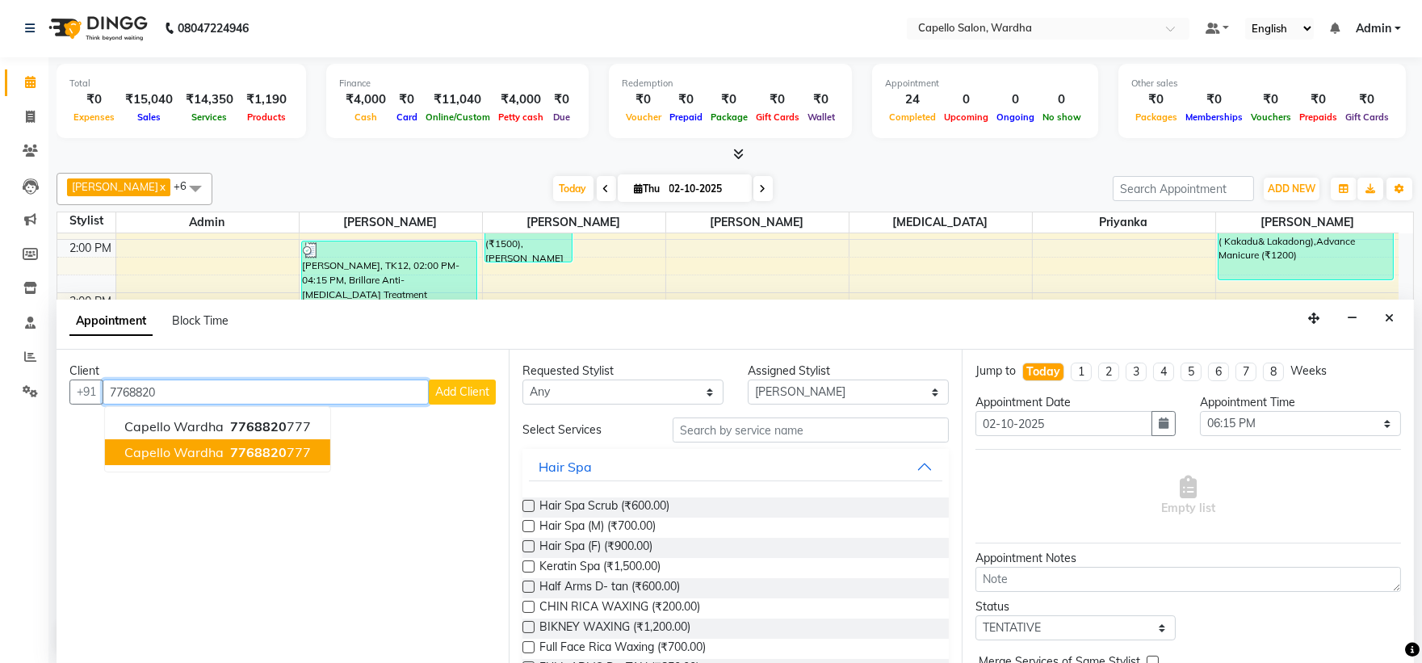
click at [222, 450] on button "capello wardha 7768820 777" at bounding box center [217, 452] width 225 height 26
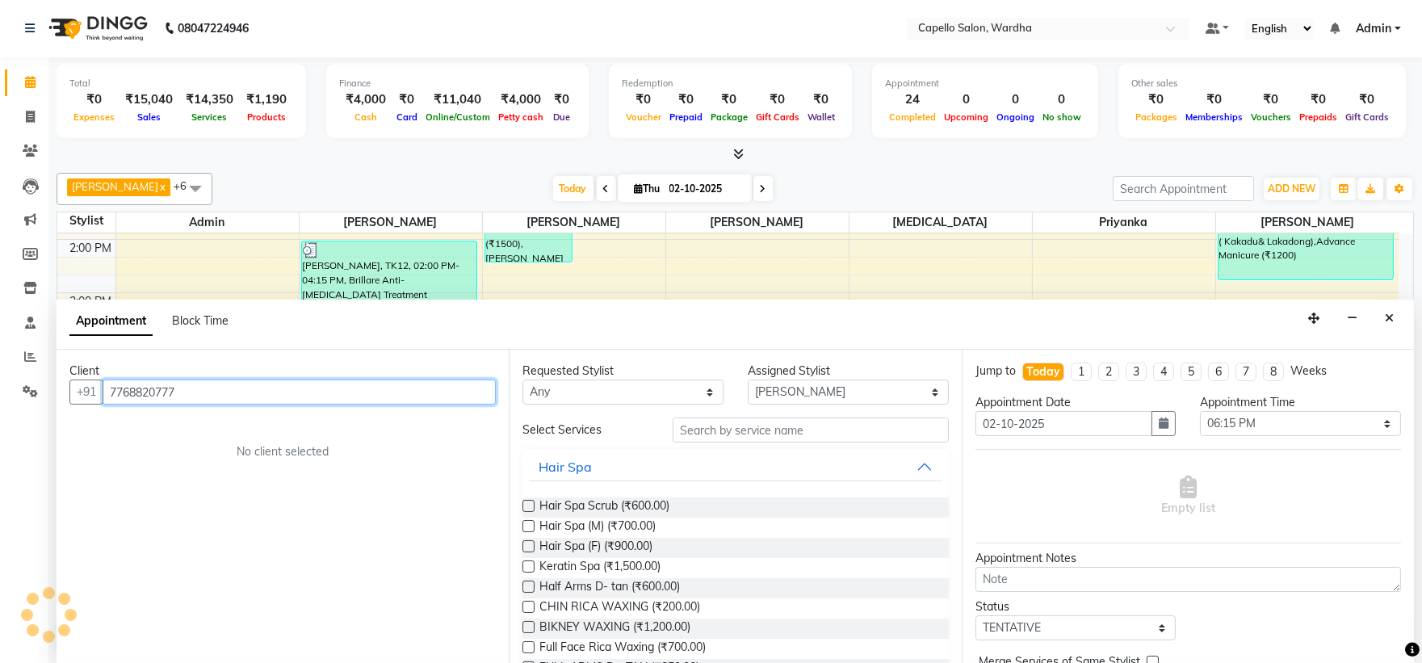
type input "7768820777"
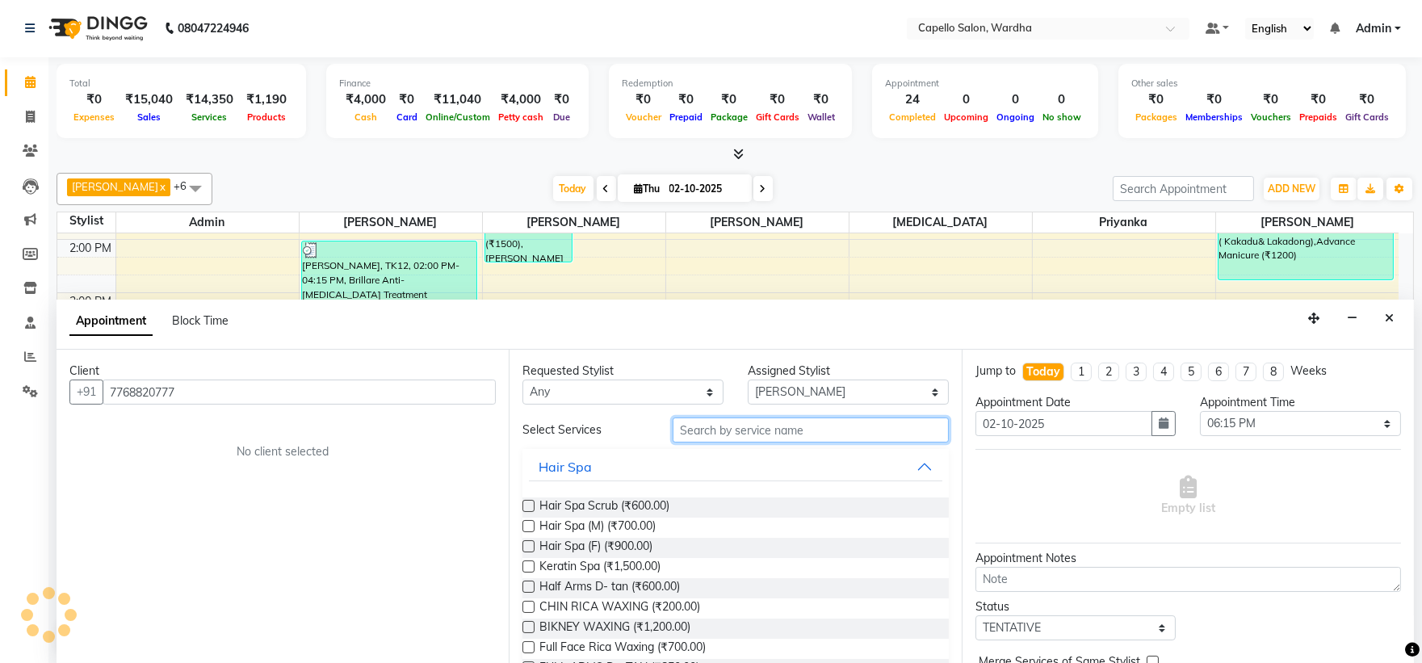
click at [720, 437] on input "text" at bounding box center [811, 429] width 276 height 25
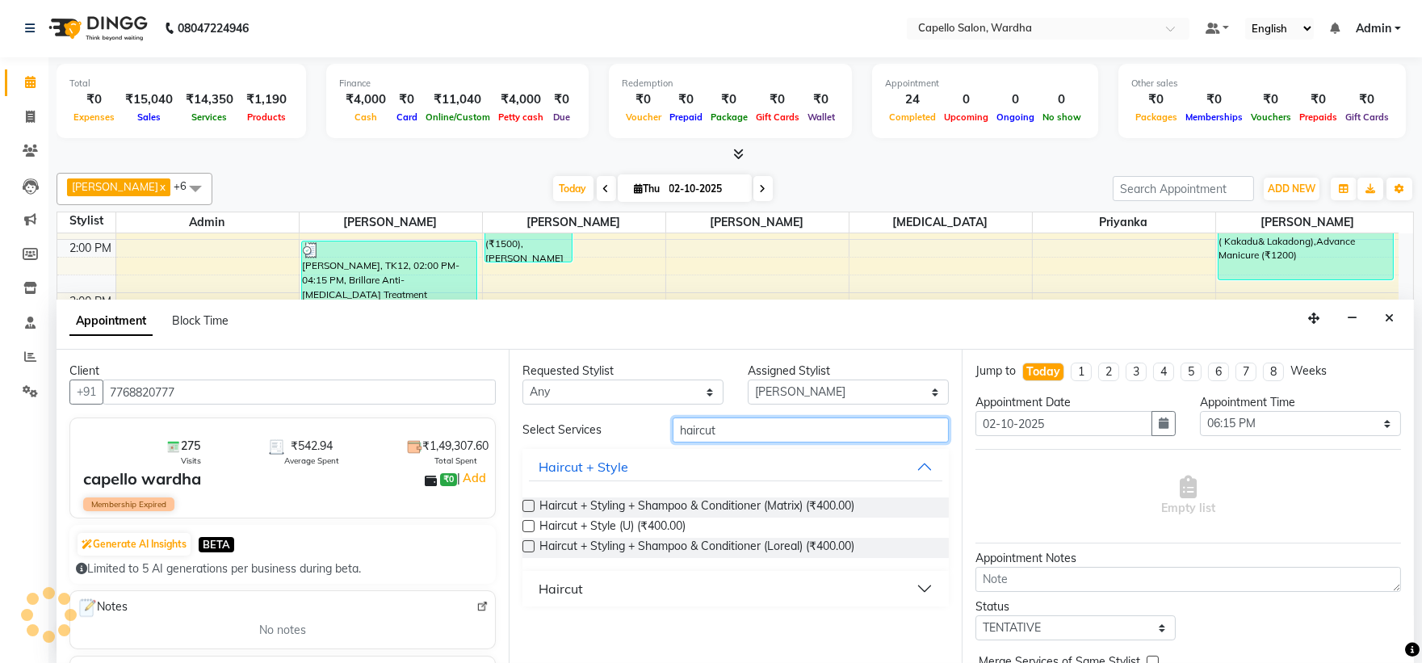
type input "haircut"
click at [586, 577] on button "Haircut" at bounding box center [735, 588] width 413 height 29
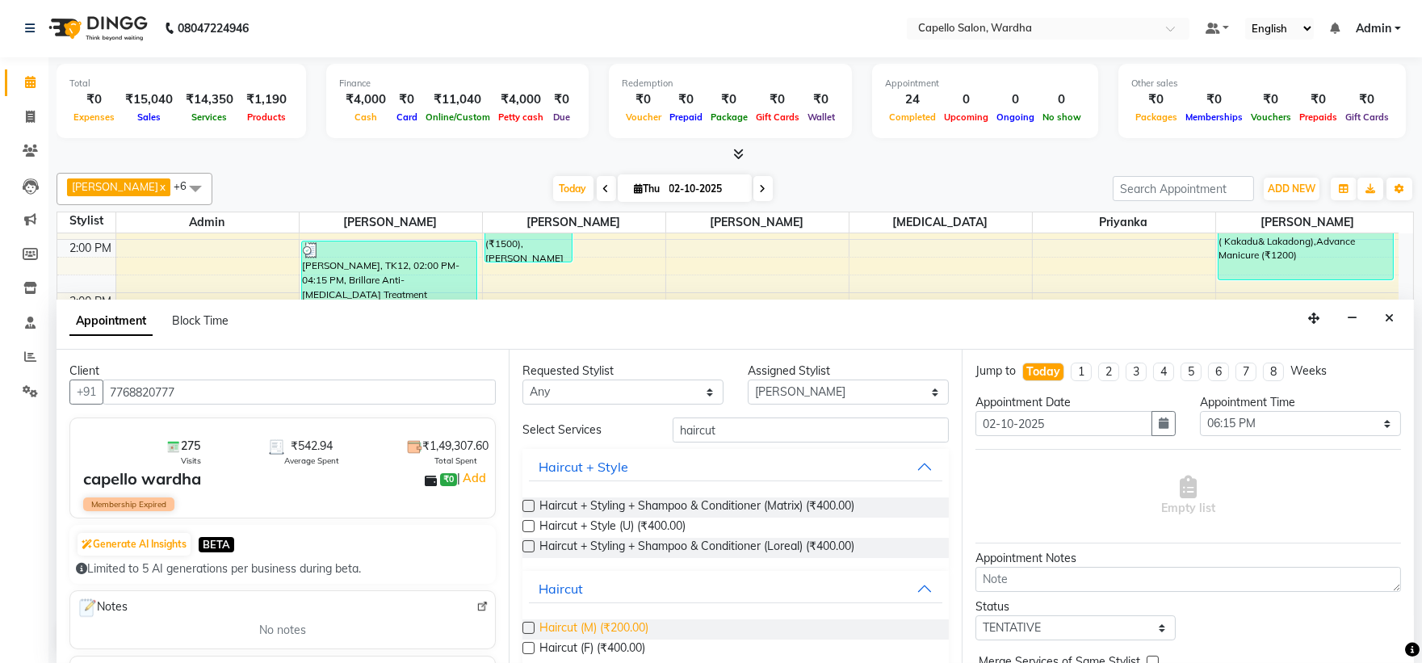
click at [599, 624] on span "Haircut (M) (₹200.00)" at bounding box center [593, 629] width 109 height 20
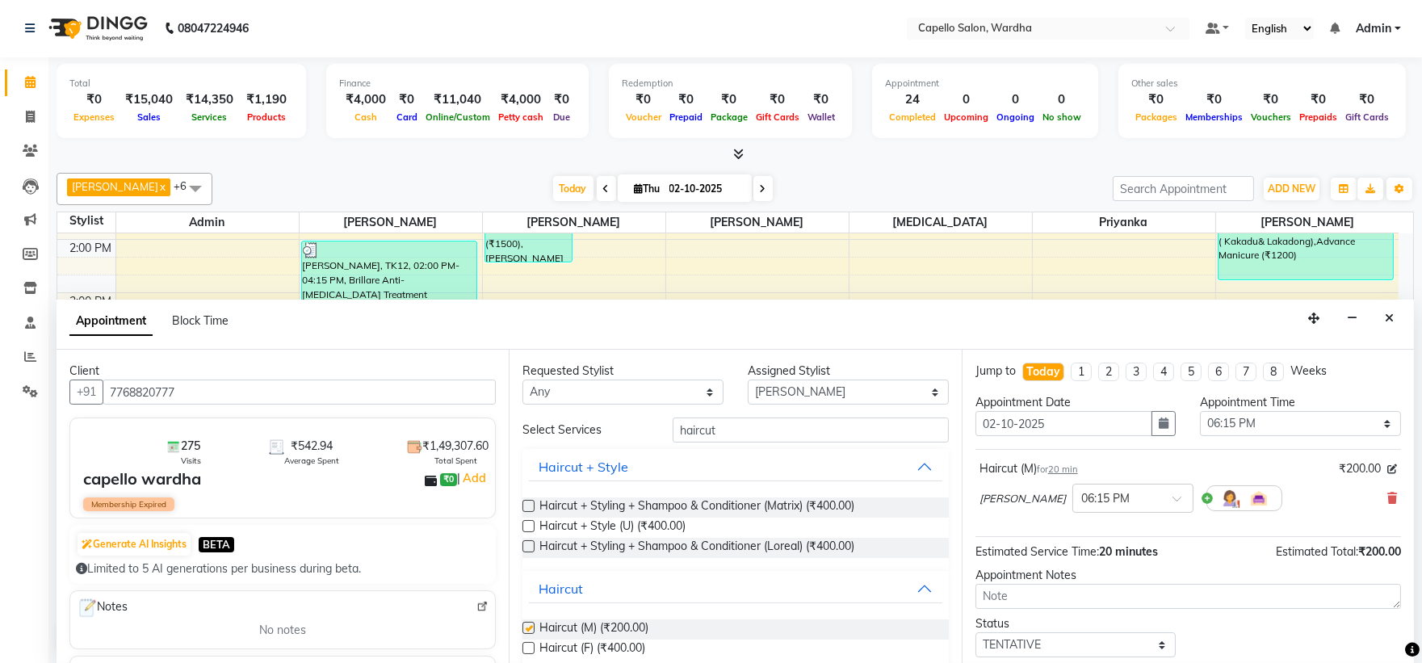
checkbox input "false"
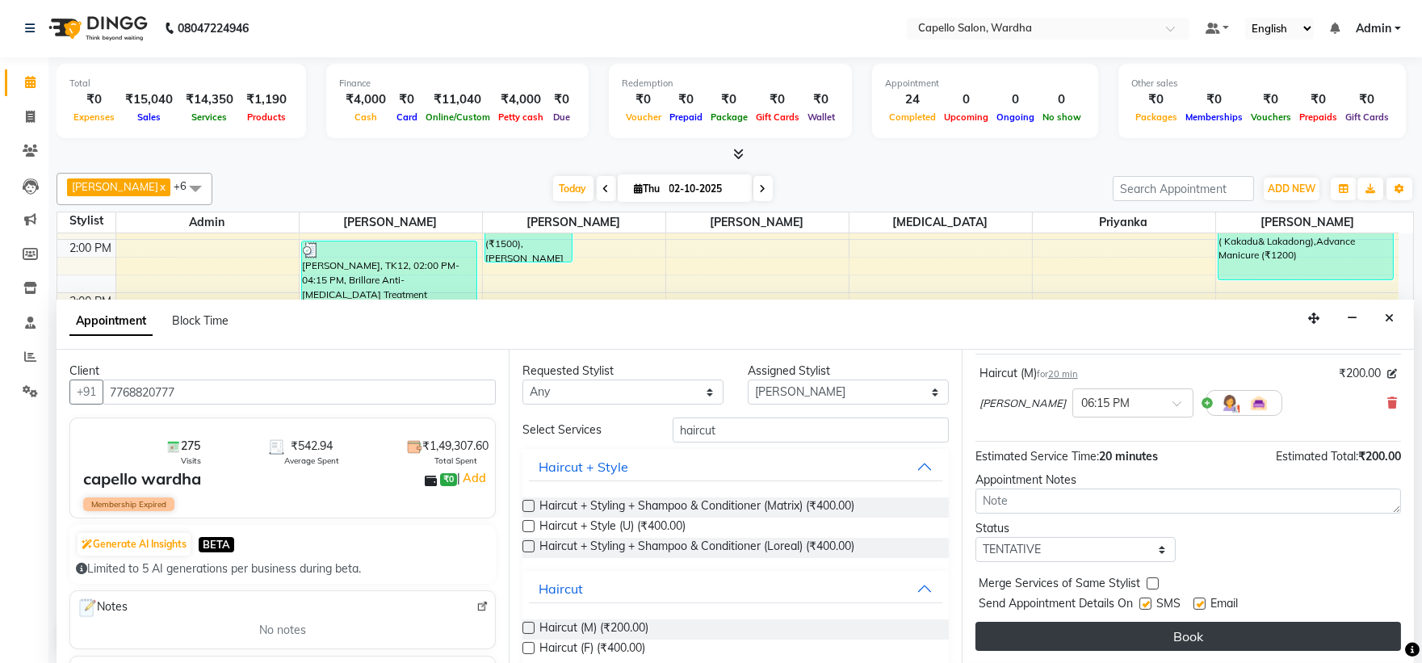
click at [1209, 640] on button "Book" at bounding box center [1188, 636] width 426 height 29
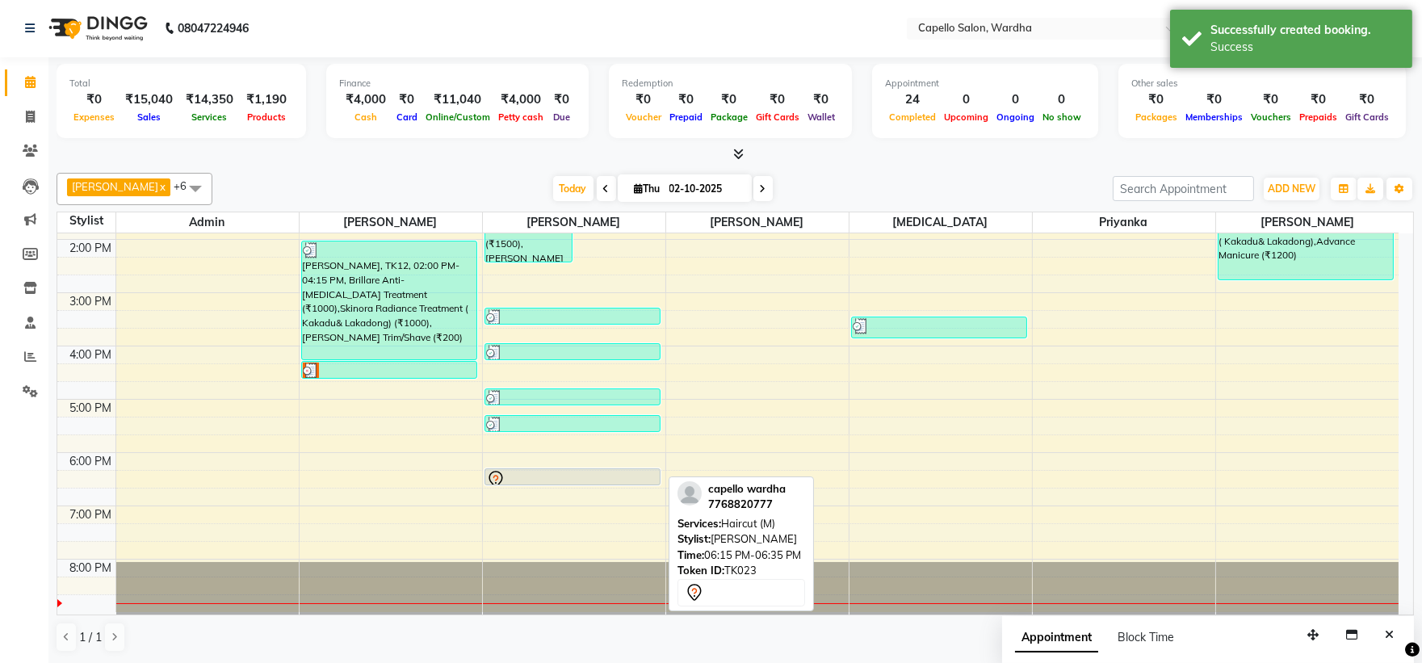
scroll to position [0, 0]
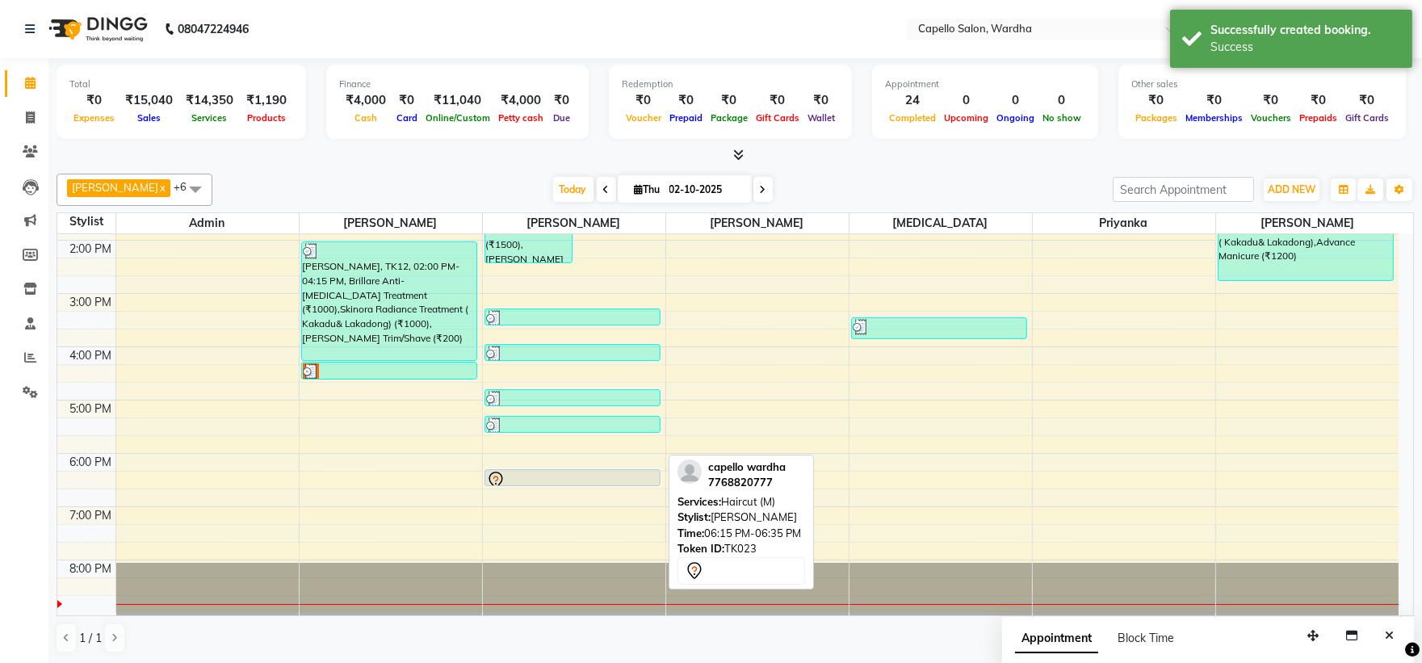
click at [541, 478] on div at bounding box center [572, 480] width 173 height 19
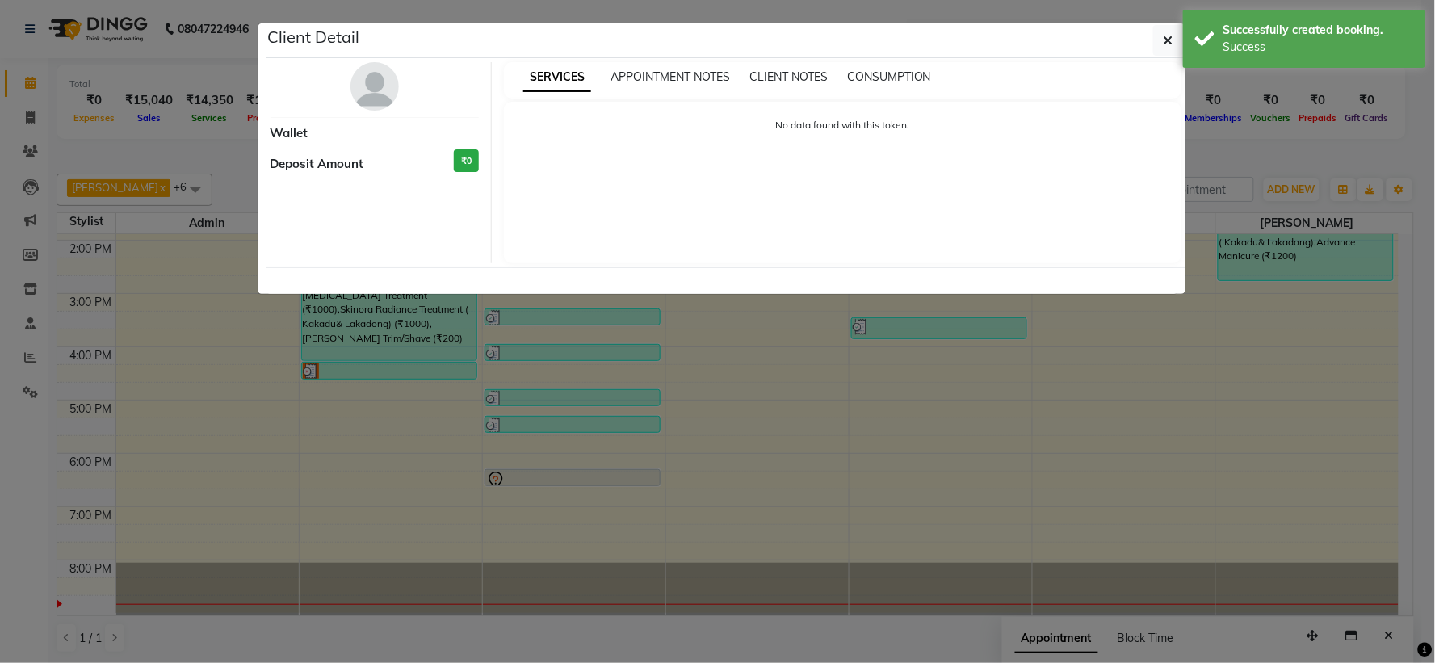
select select "7"
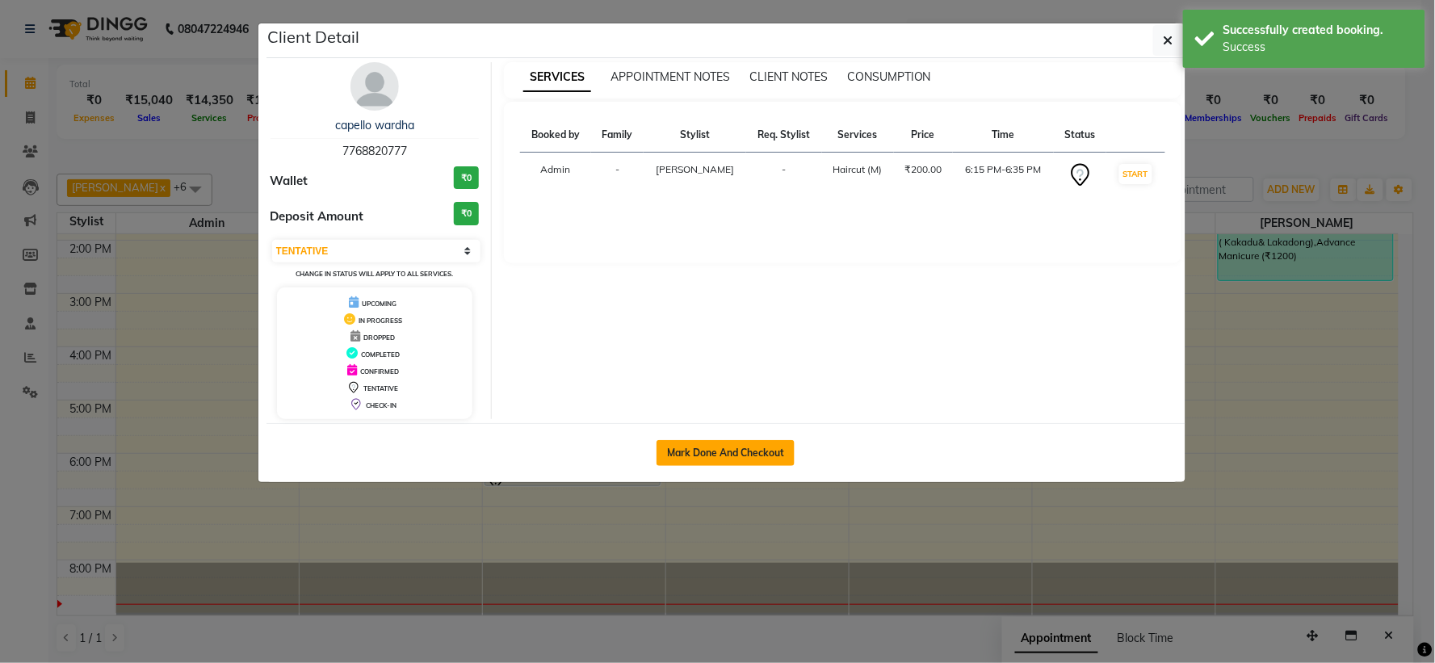
click at [751, 453] on button "Mark Done And Checkout" at bounding box center [725, 453] width 138 height 26
select select "service"
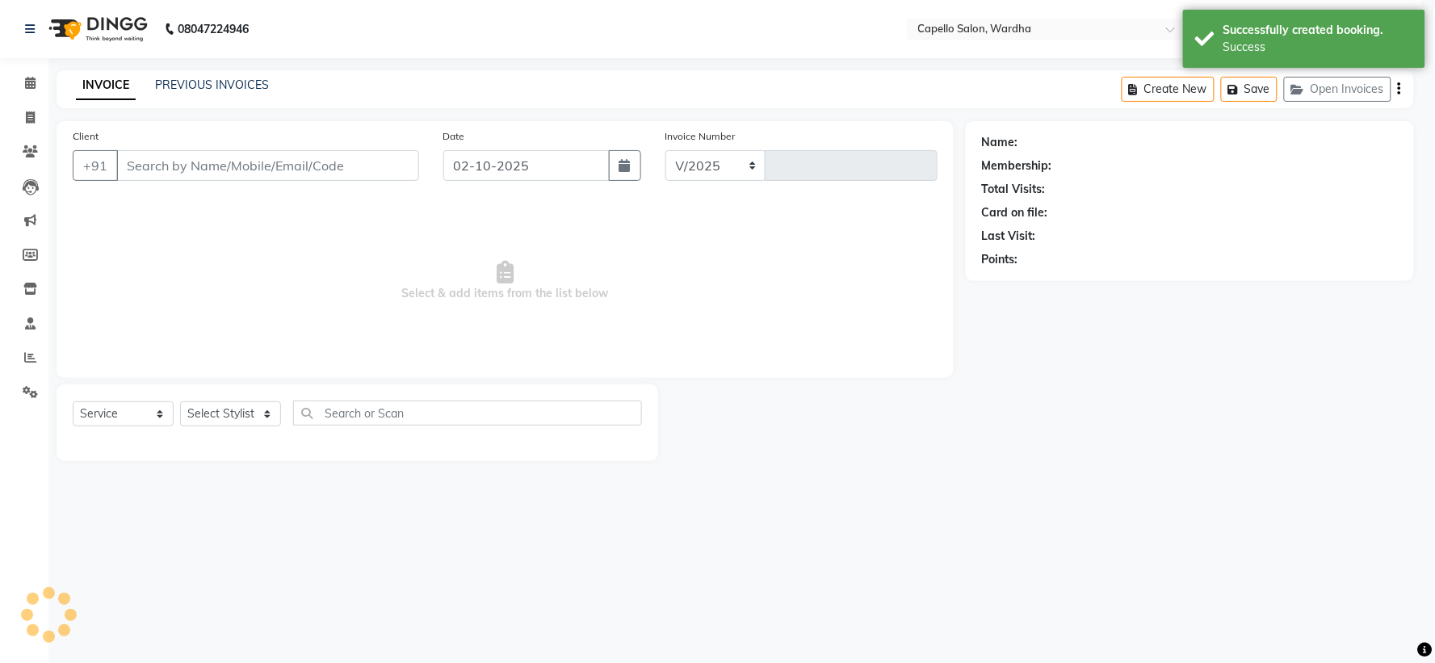
select select "4620"
type input "2512"
type input "7768820777"
select select "35417"
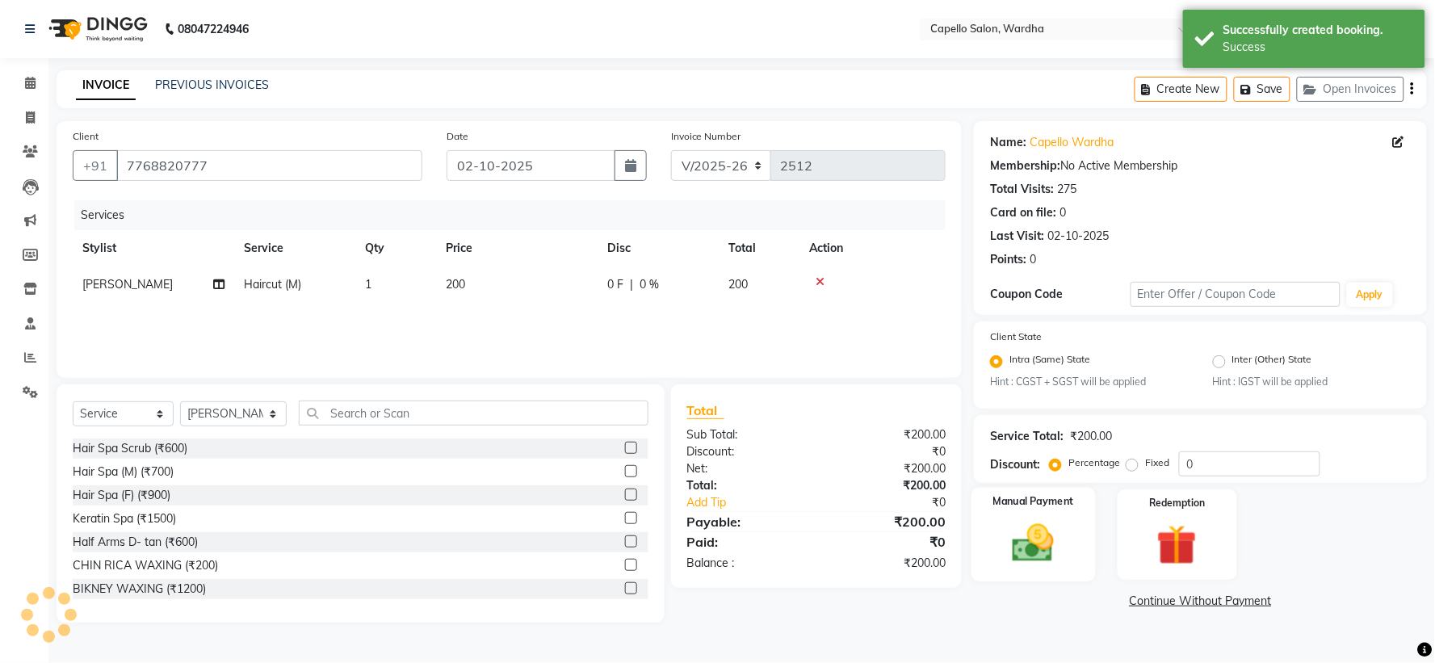
click at [1037, 530] on img at bounding box center [1034, 544] width 68 height 48
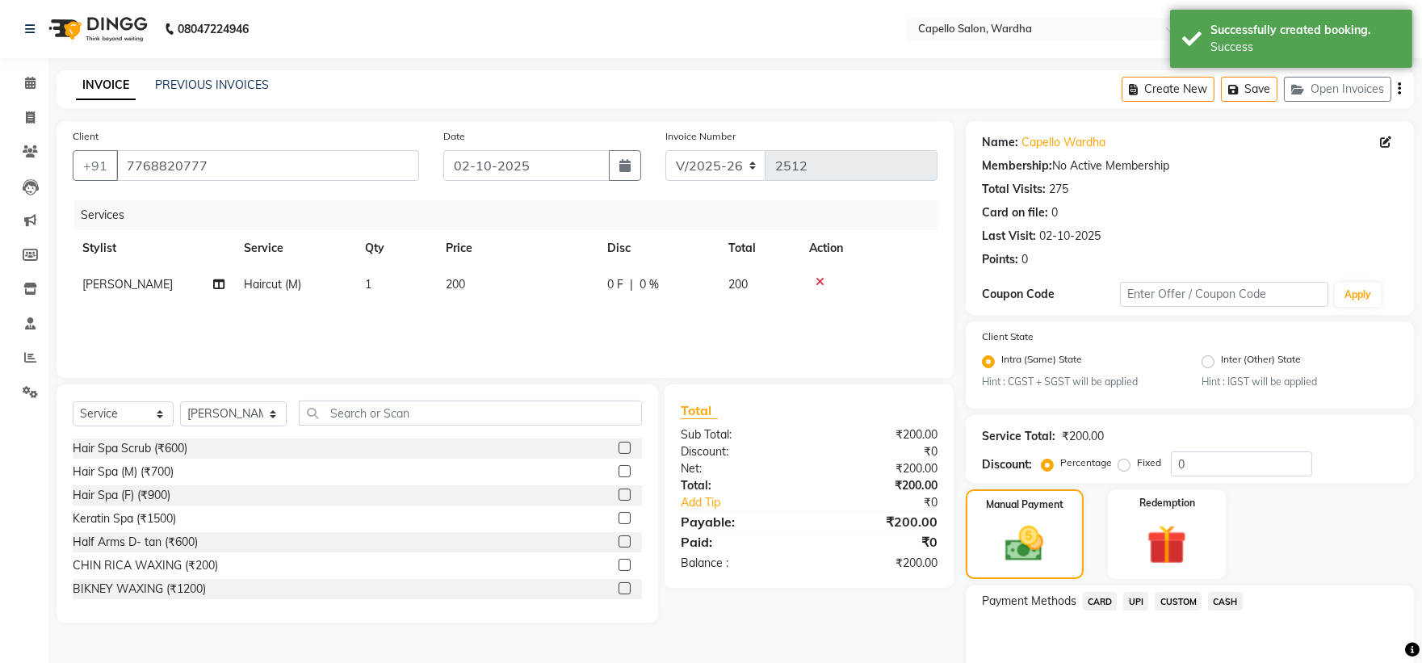
scroll to position [77, 0]
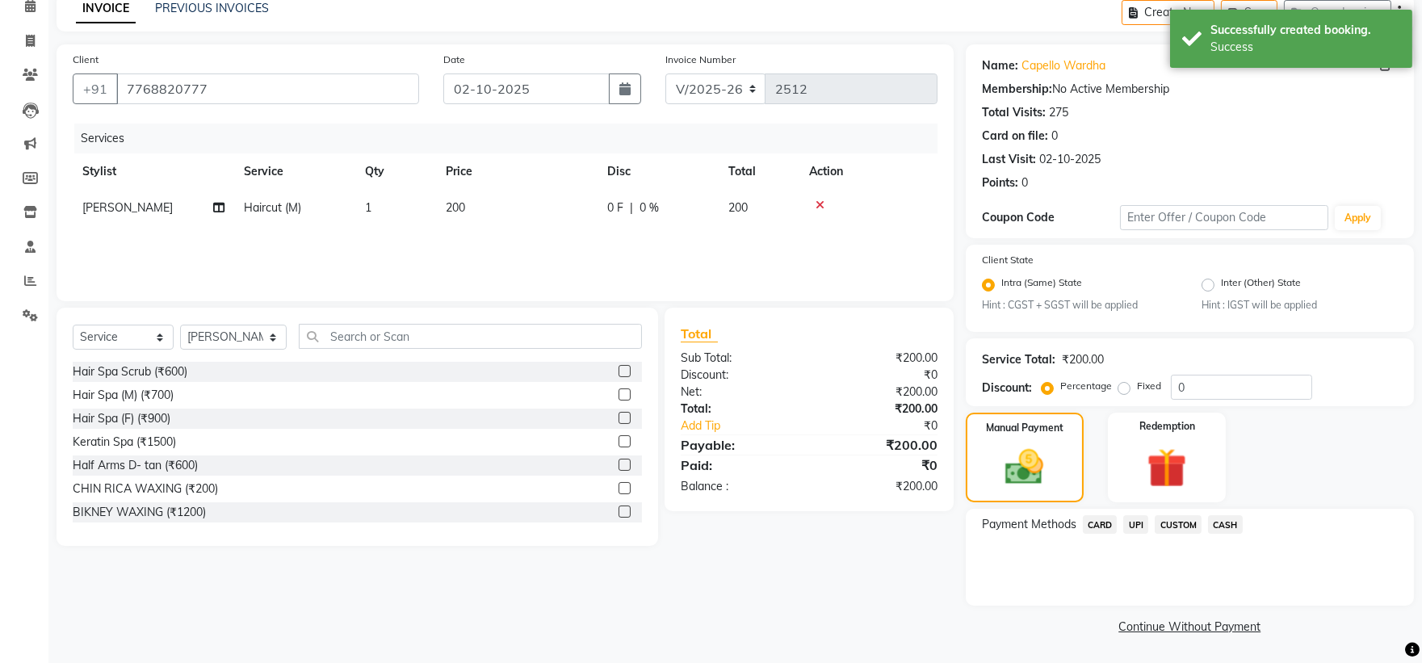
click at [1137, 522] on span "UPI" at bounding box center [1135, 524] width 25 height 19
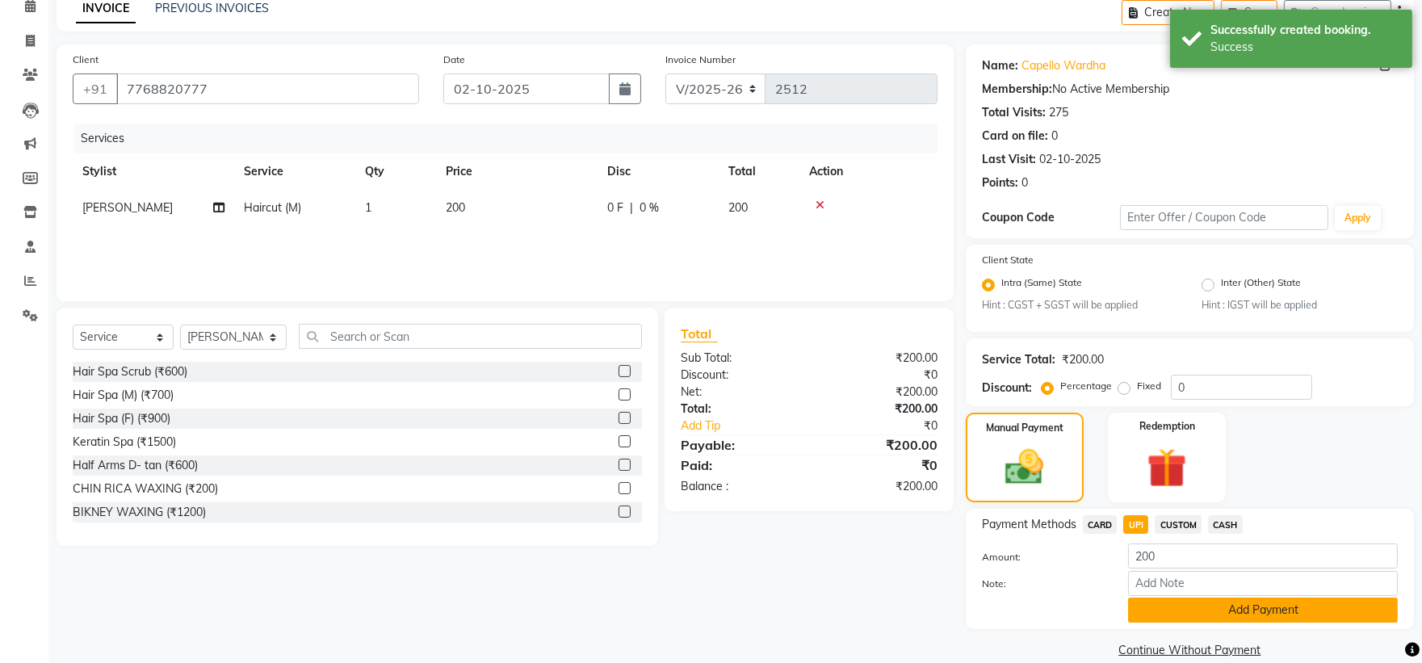
click at [1172, 612] on button "Add Payment" at bounding box center [1263, 610] width 270 height 25
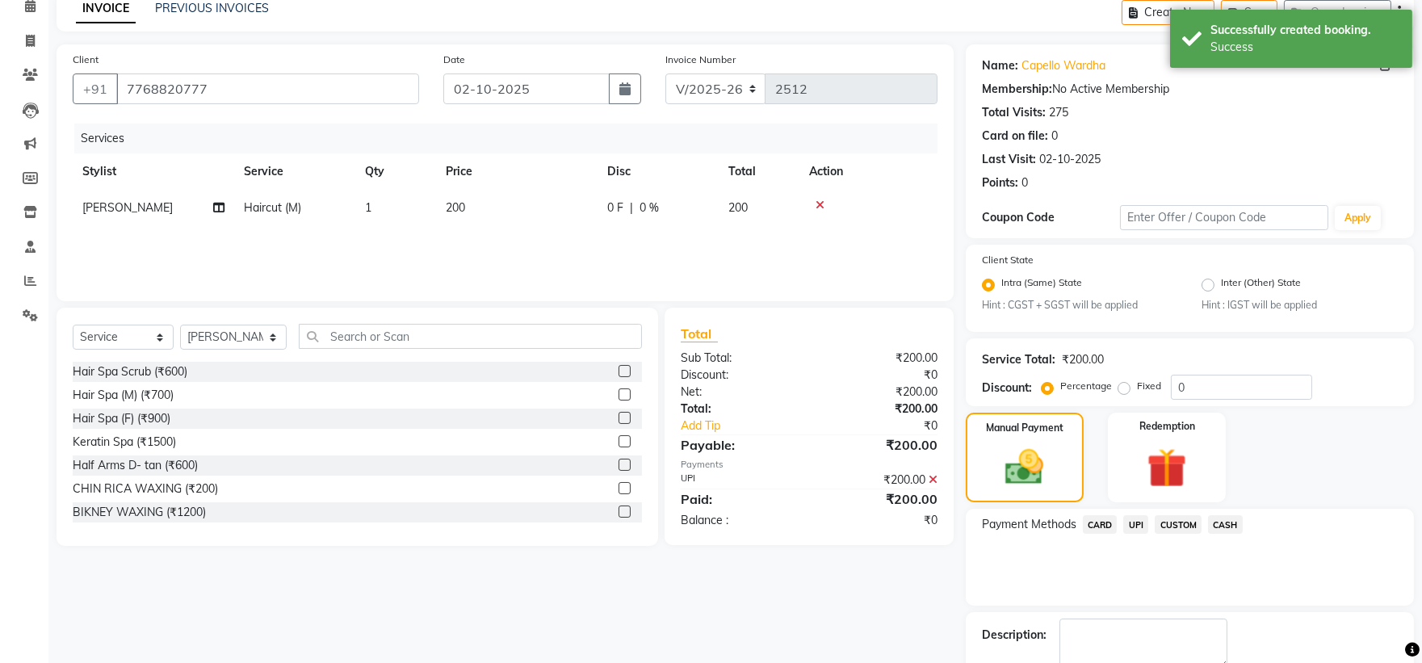
scroll to position [168, 0]
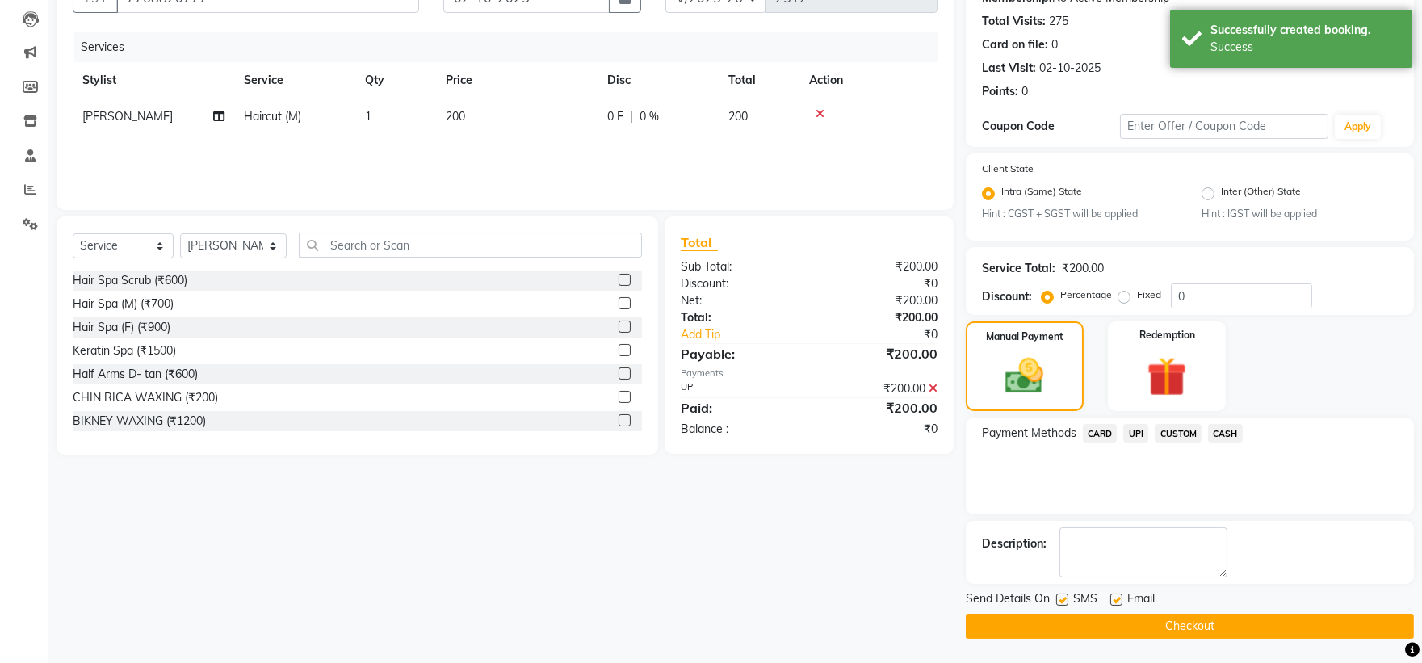
click at [1129, 630] on button "Checkout" at bounding box center [1190, 626] width 448 height 25
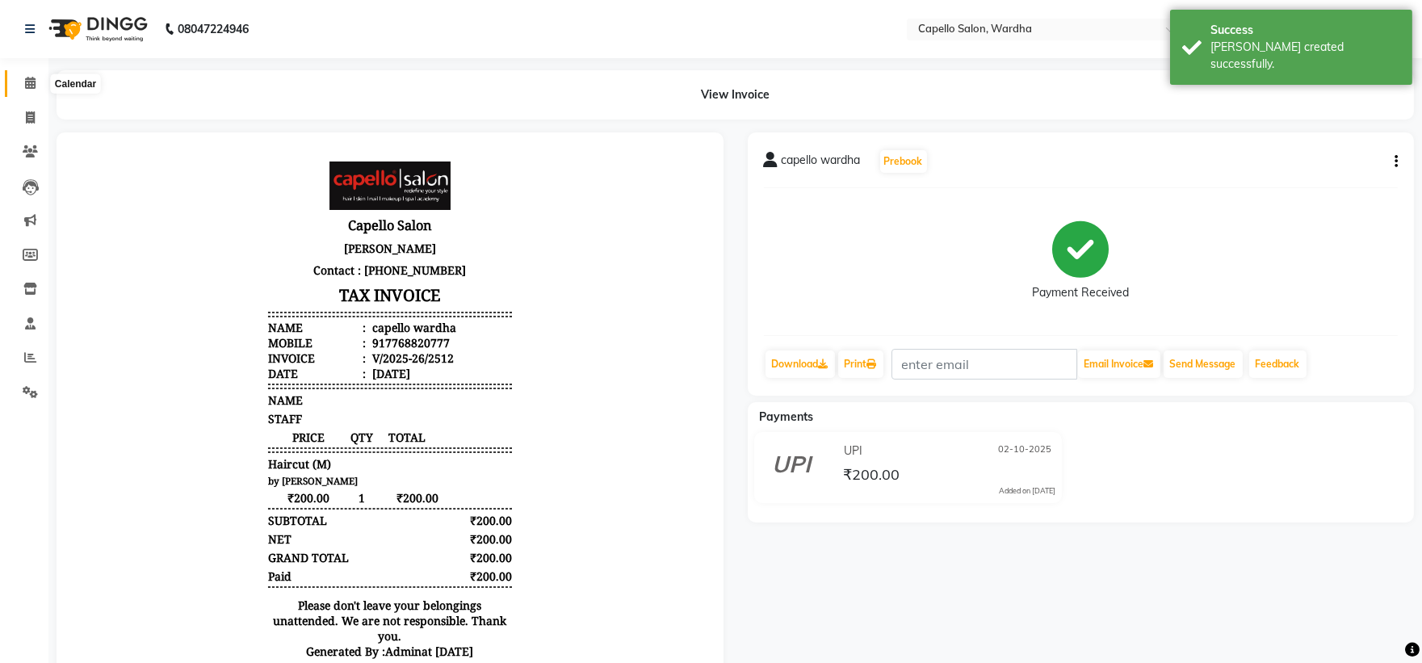
click at [34, 87] on icon at bounding box center [30, 83] width 10 height 12
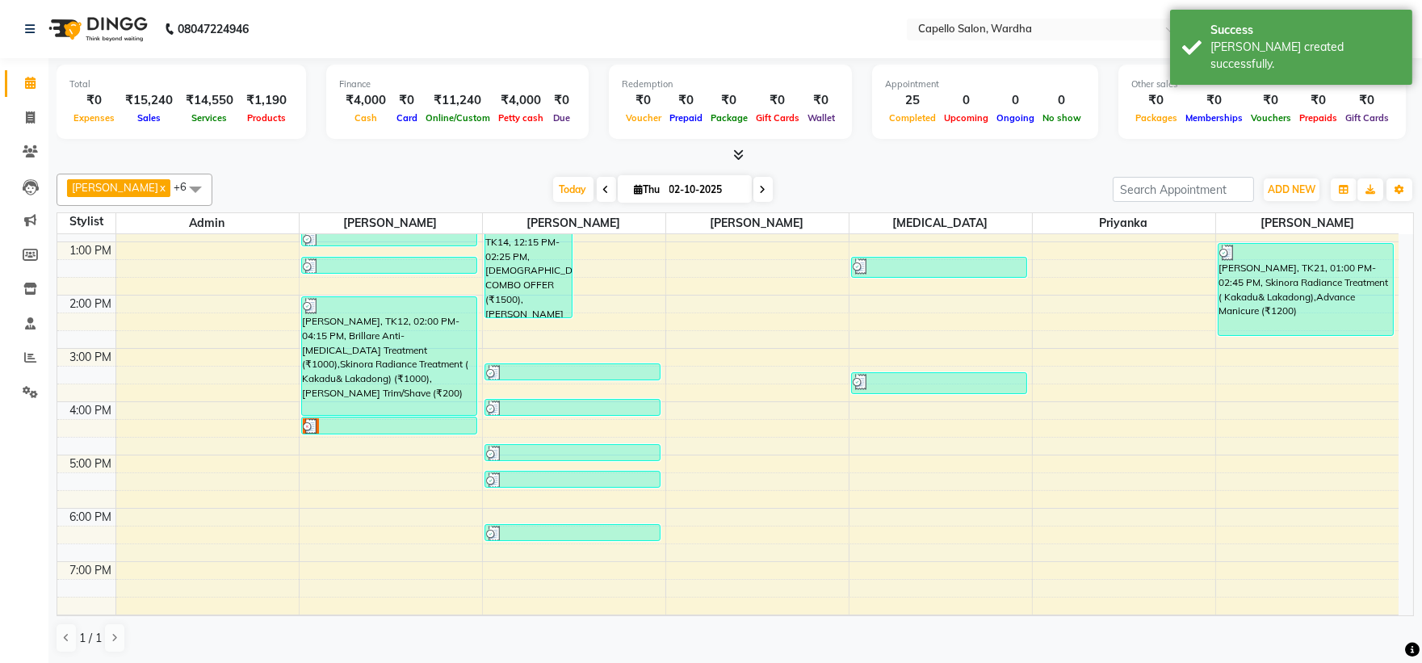
scroll to position [269, 0]
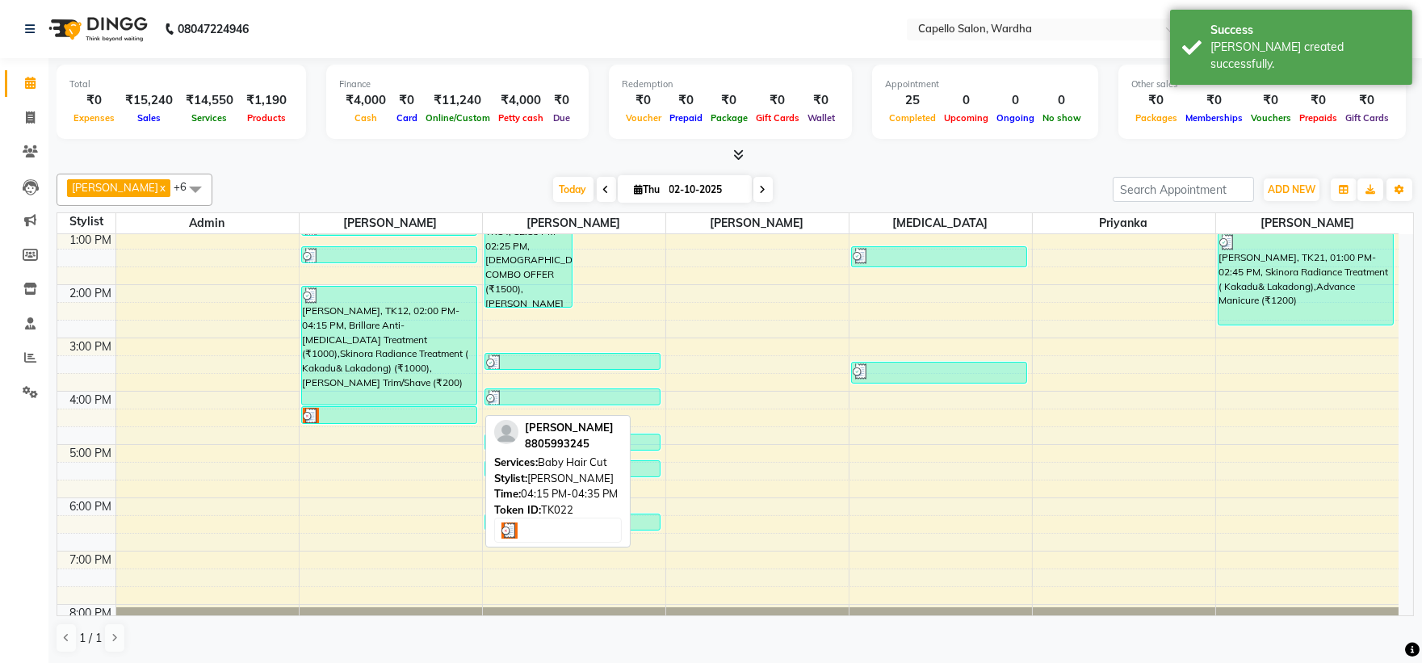
click at [367, 408] on div at bounding box center [389, 416] width 173 height 16
select select "3"
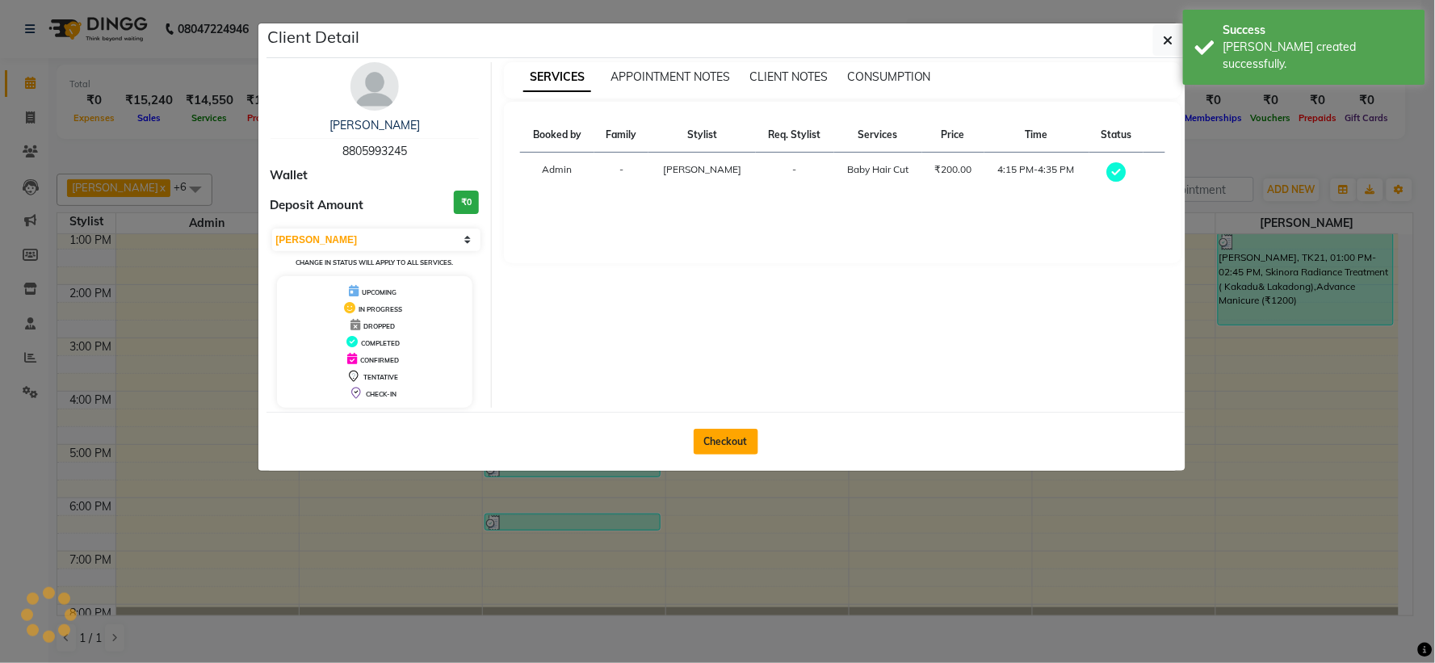
click at [714, 438] on button "Checkout" at bounding box center [726, 442] width 65 height 26
select select "4620"
select select "service"
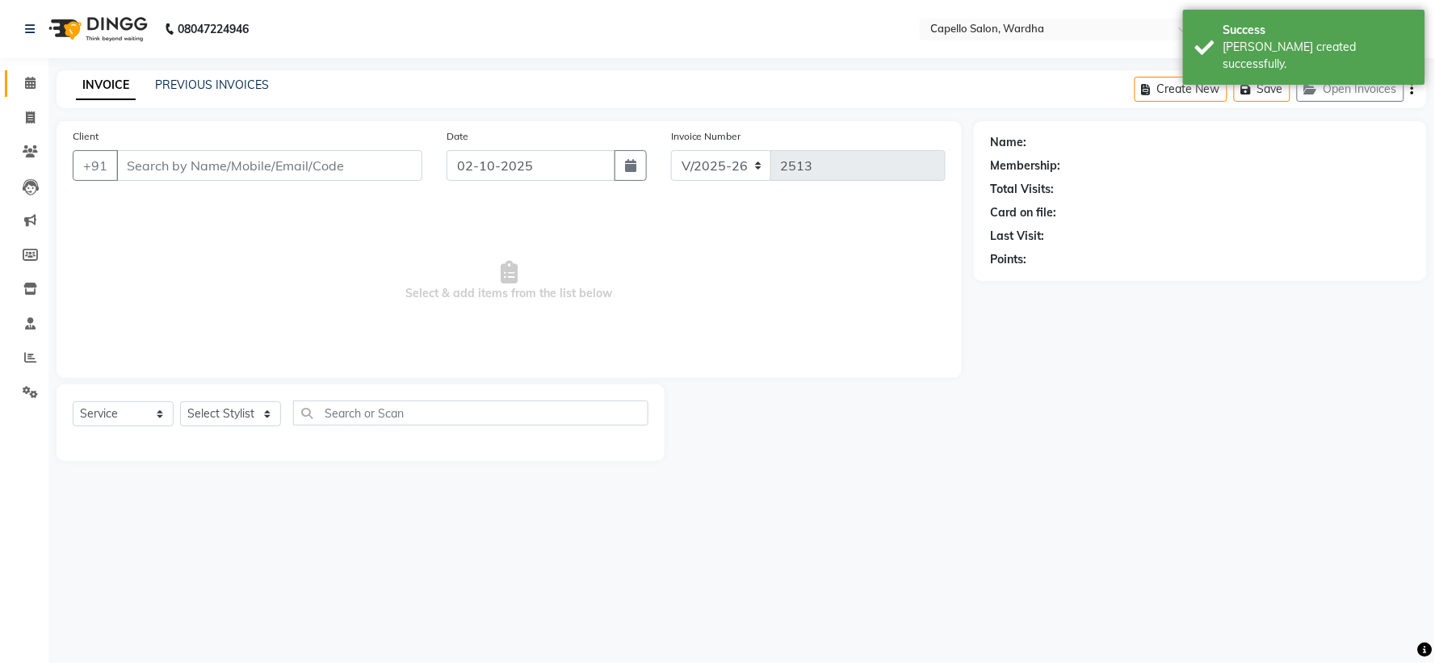
type input "8805993245"
select select "80545"
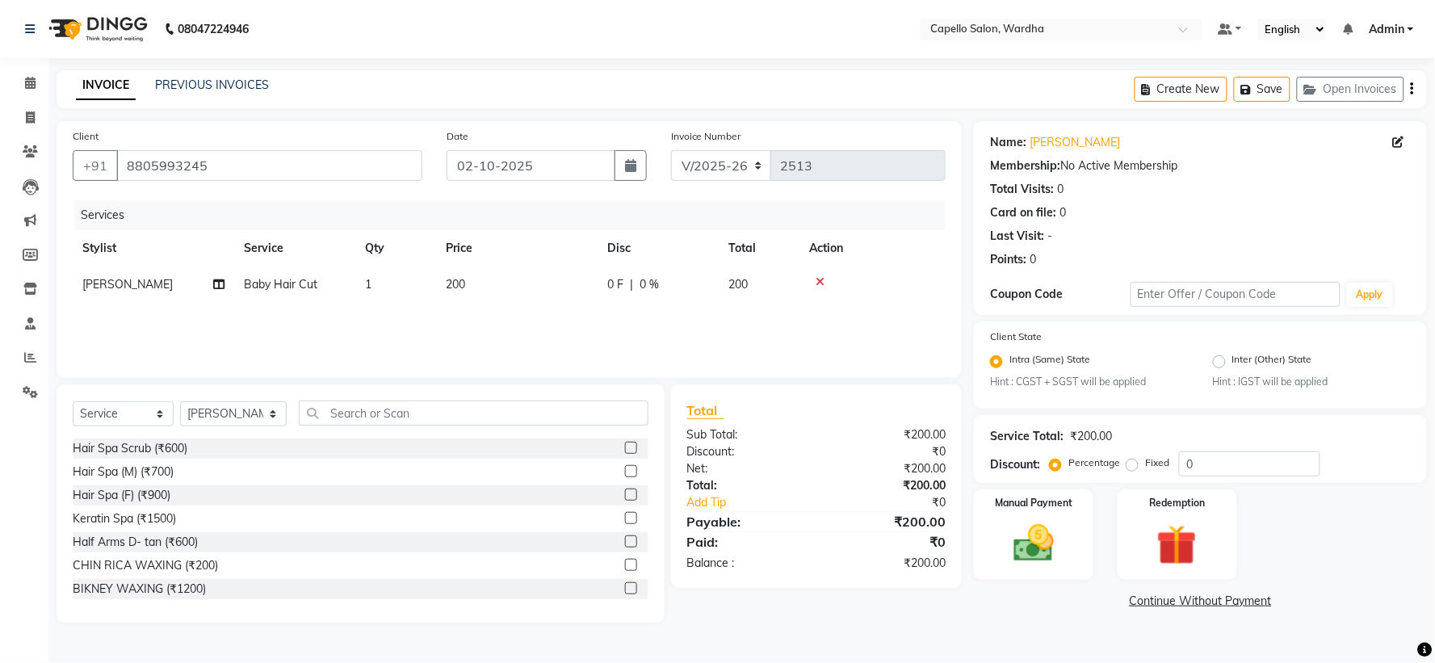
click at [431, 426] on div "Select Service Product Membership Package Voucher Prepaid Gift Card Select Styl…" at bounding box center [361, 420] width 576 height 38
click at [377, 264] on th "Qty" at bounding box center [395, 248] width 81 height 36
click at [399, 287] on td "1" at bounding box center [395, 284] width 81 height 36
select select "80545"
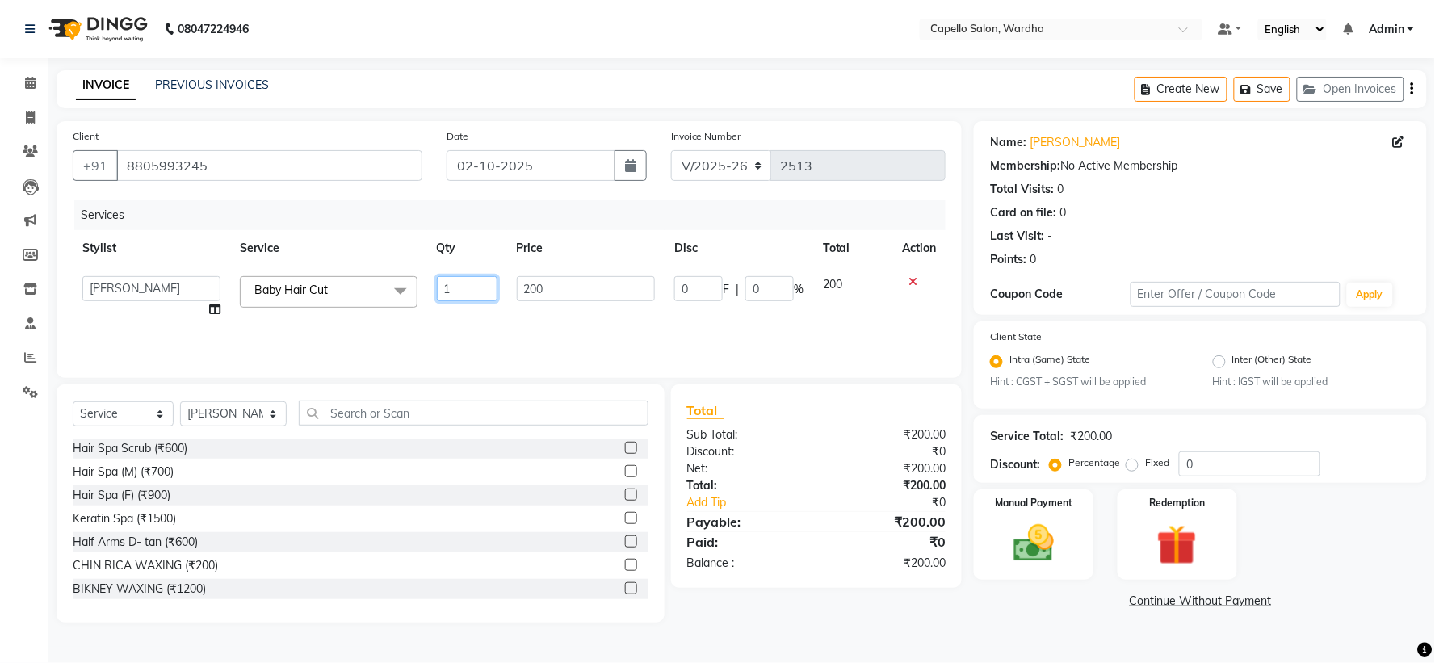
click at [442, 285] on input "1" at bounding box center [467, 288] width 61 height 25
click at [450, 287] on input "1" at bounding box center [467, 288] width 61 height 25
type input "3"
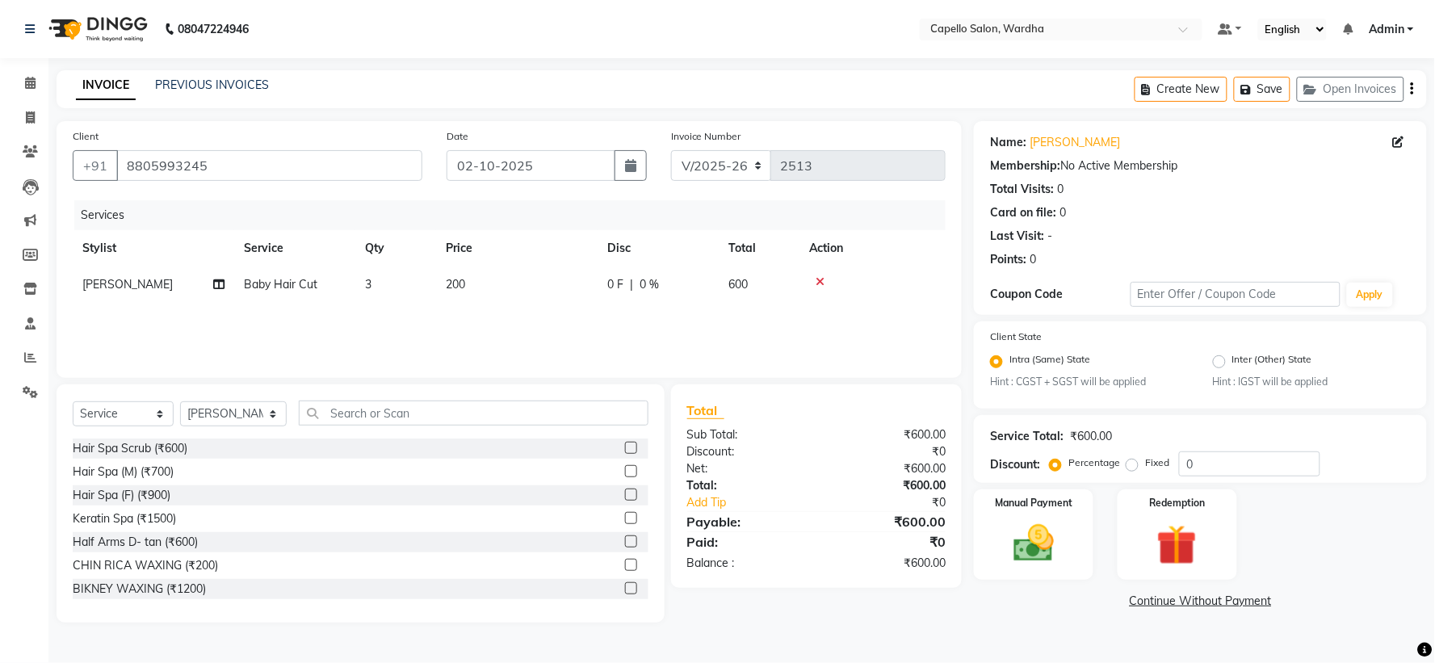
click at [535, 265] on th "Price" at bounding box center [516, 248] width 161 height 36
click at [547, 287] on td "200" at bounding box center [516, 284] width 161 height 36
select select "80545"
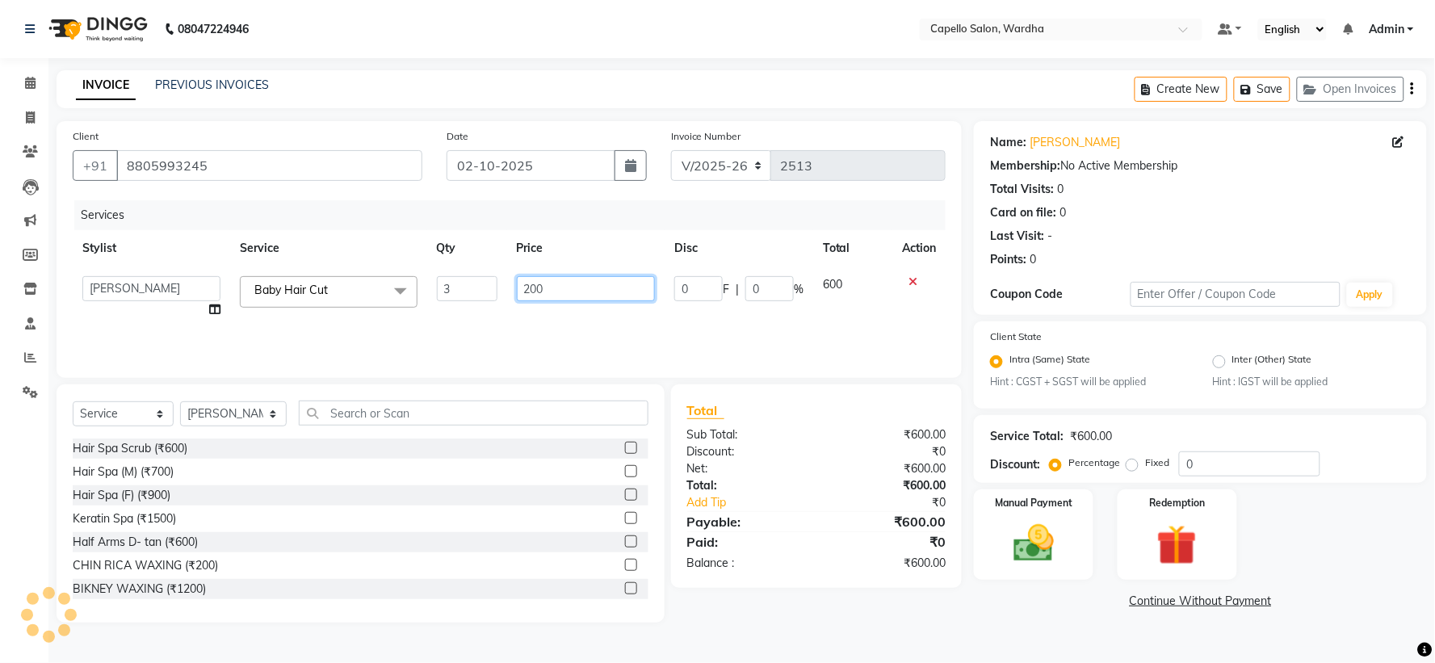
click at [562, 288] on input "200" at bounding box center [586, 288] width 138 height 25
type input "2"
type input "400"
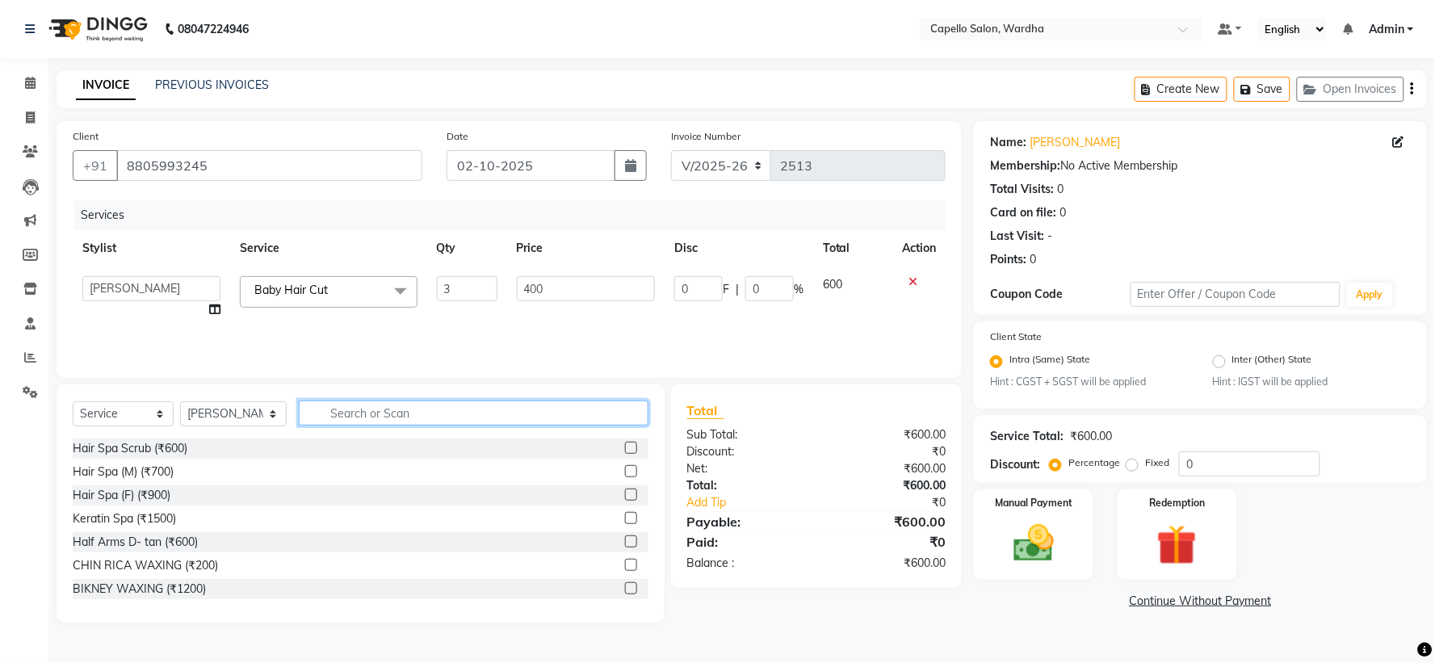
click at [440, 414] on input "text" at bounding box center [473, 413] width 349 height 25
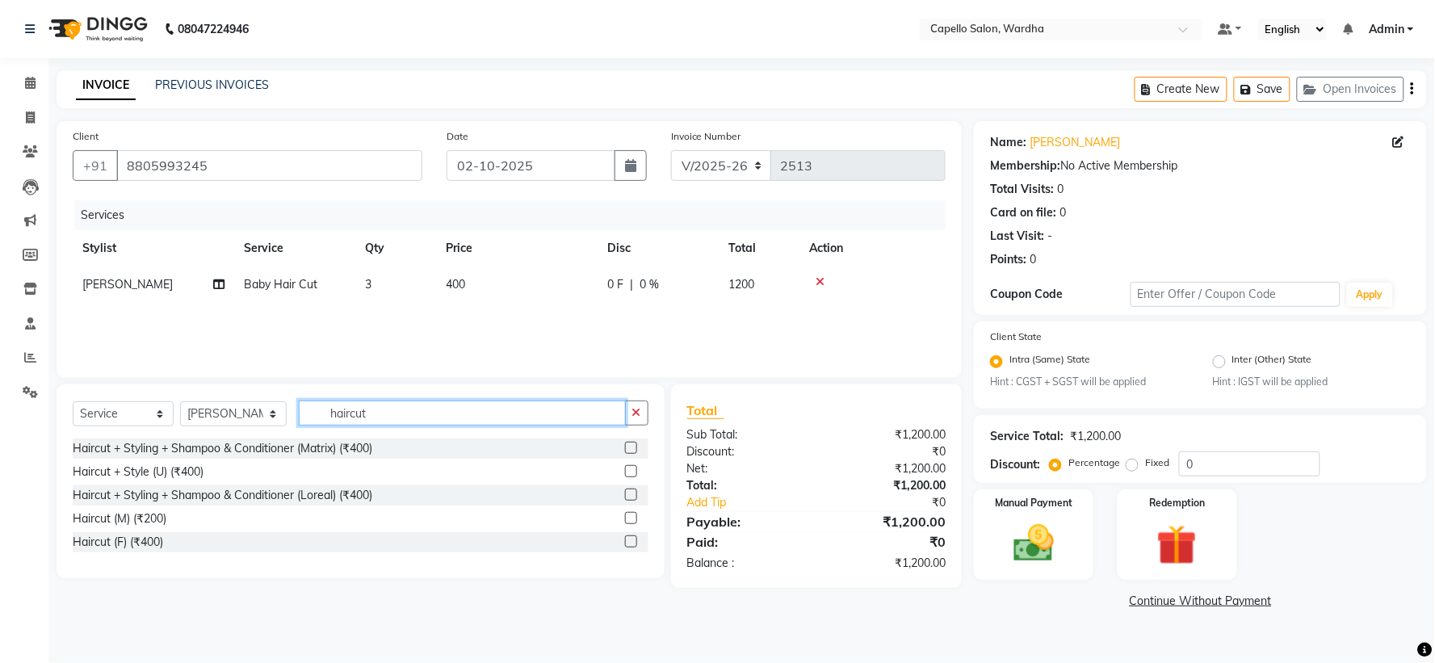
type input "haircut"
click at [630, 539] on label at bounding box center [631, 541] width 12 height 12
click at [630, 539] on input "checkbox" at bounding box center [630, 542] width 10 height 10
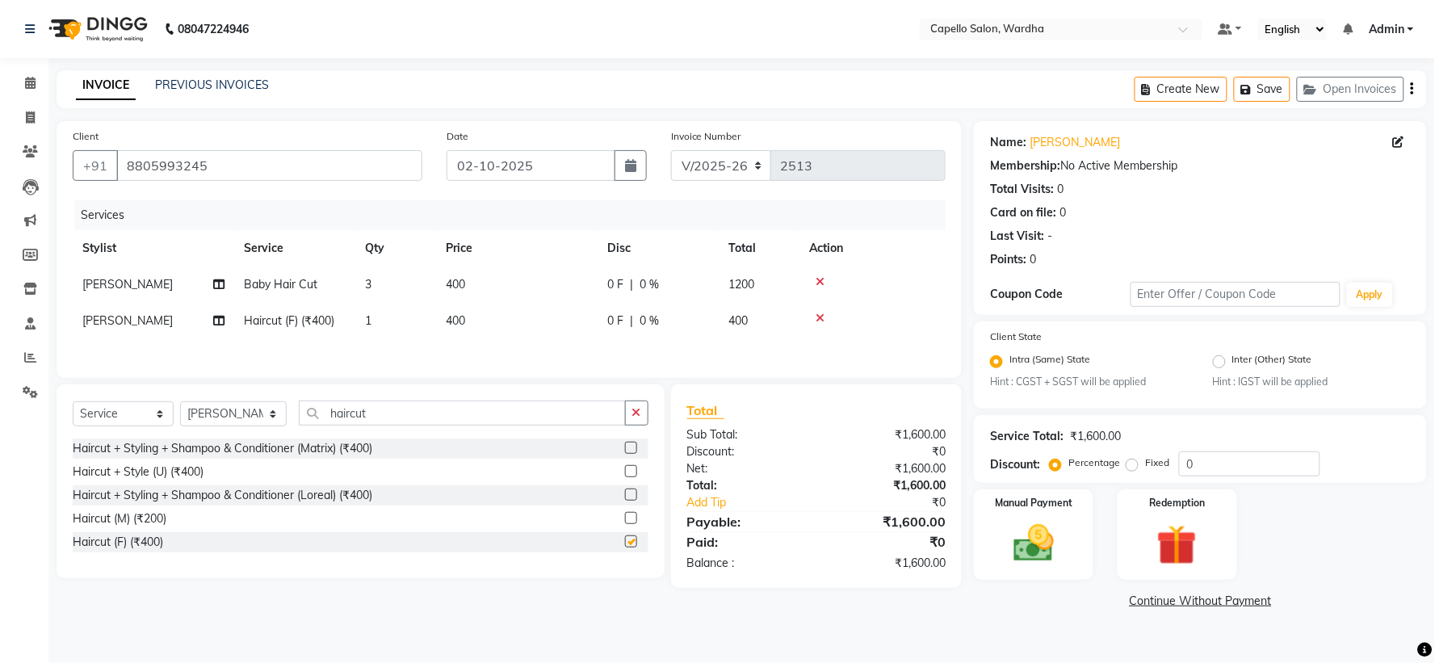
checkbox input "false"
click at [636, 413] on icon "button" at bounding box center [636, 412] width 9 height 11
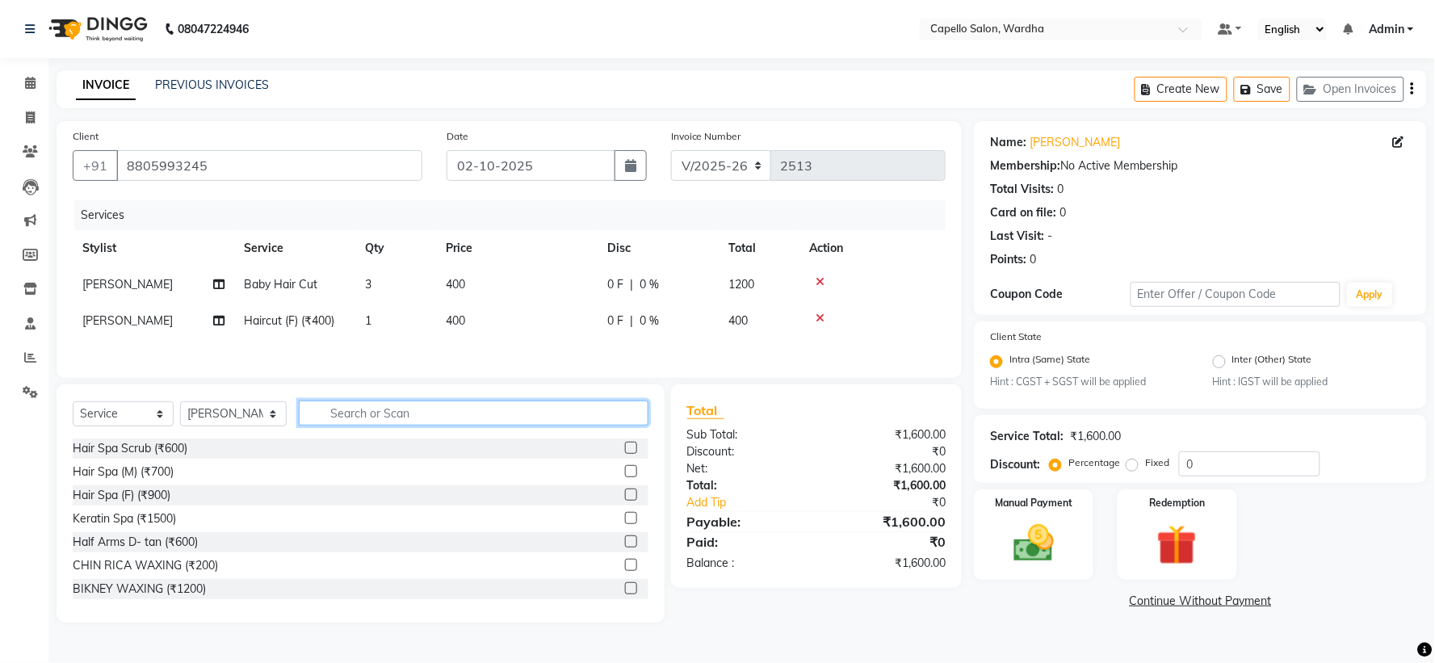
click at [486, 417] on input "text" at bounding box center [473, 413] width 349 height 25
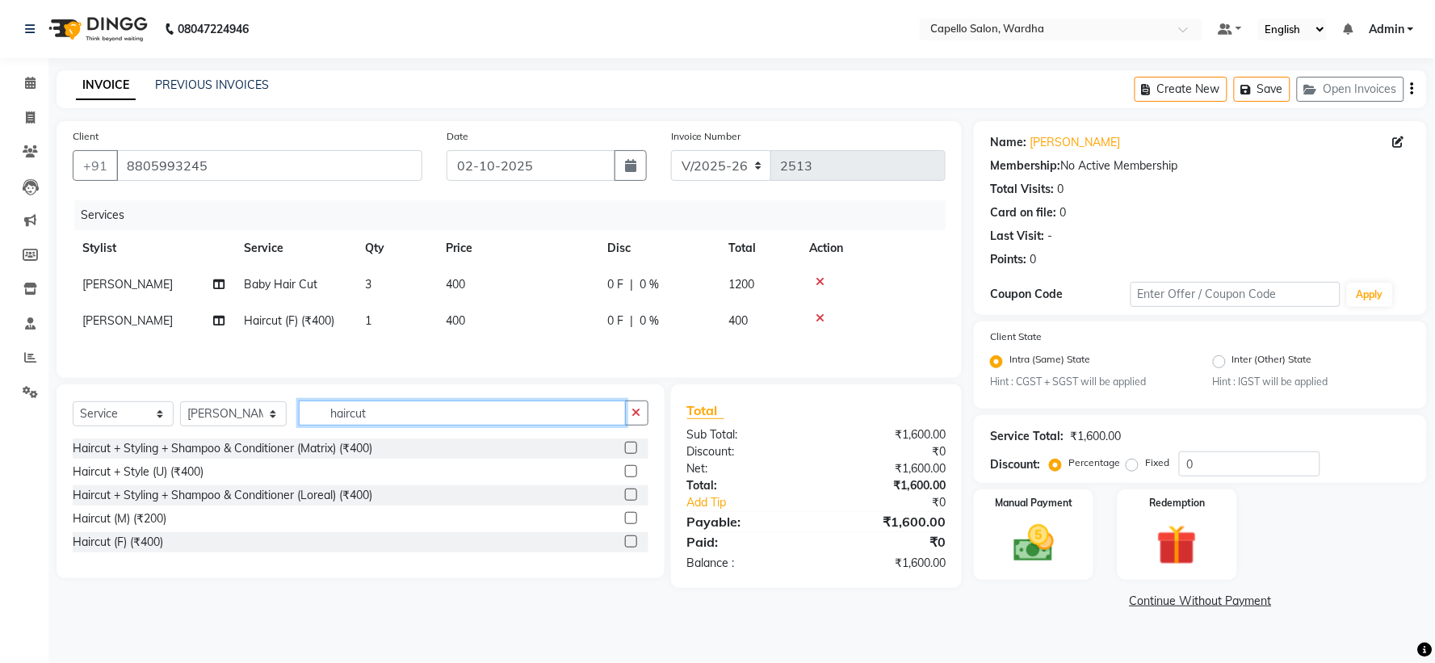
type input "haircut"
click at [634, 518] on label at bounding box center [631, 518] width 12 height 12
click at [634, 518] on input "checkbox" at bounding box center [630, 519] width 10 height 10
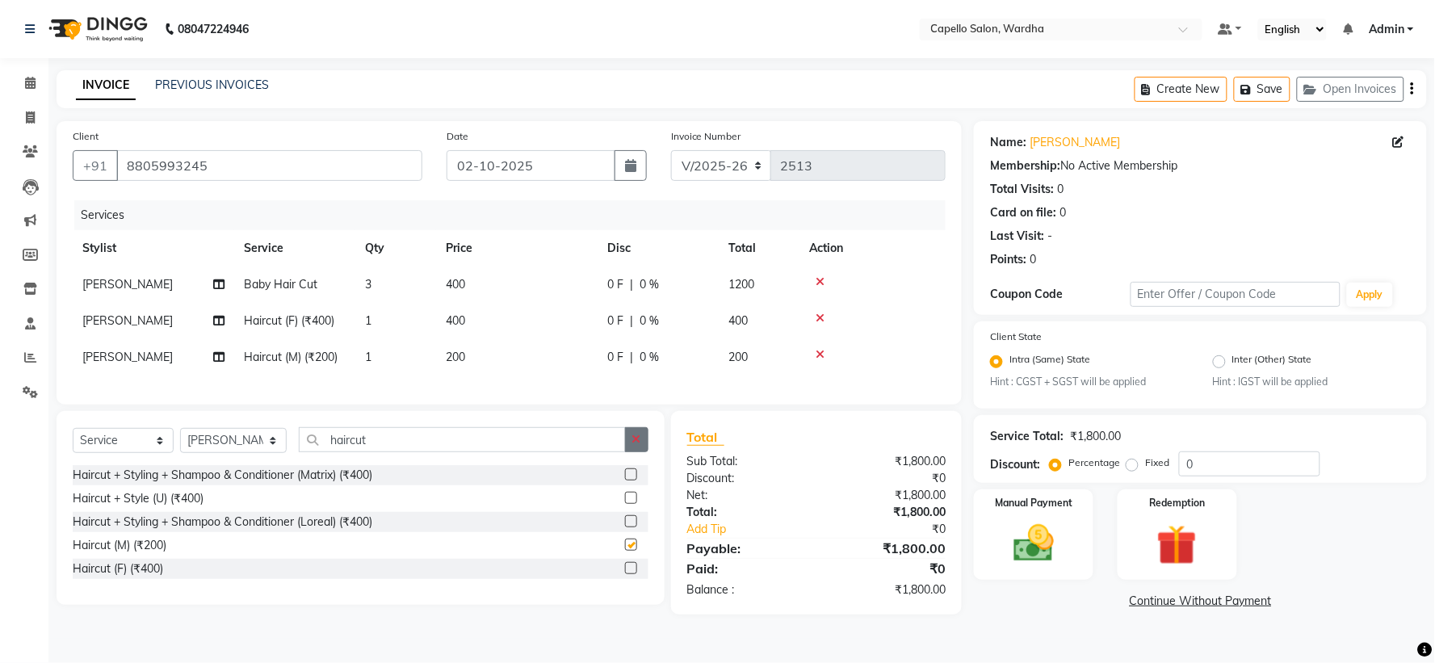
checkbox input "false"
click at [635, 446] on button "button" at bounding box center [636, 439] width 23 height 25
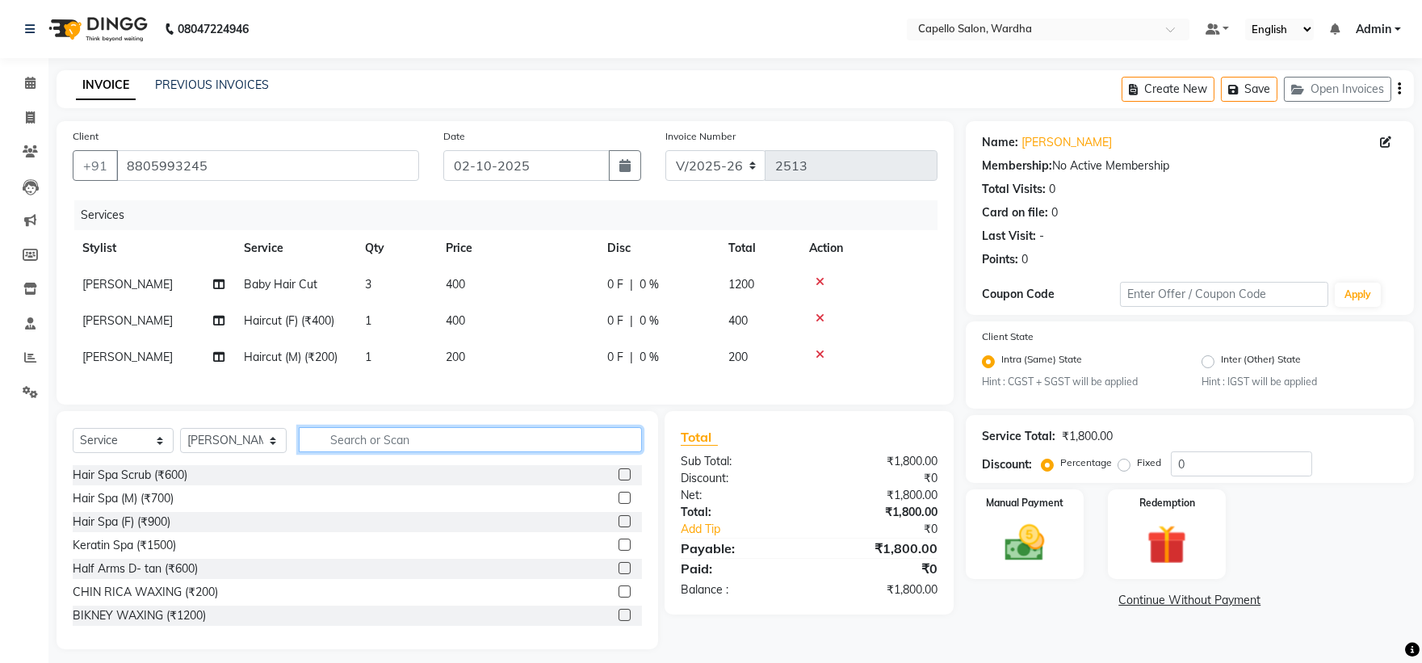
click at [529, 451] on input "text" at bounding box center [471, 439] width 344 height 25
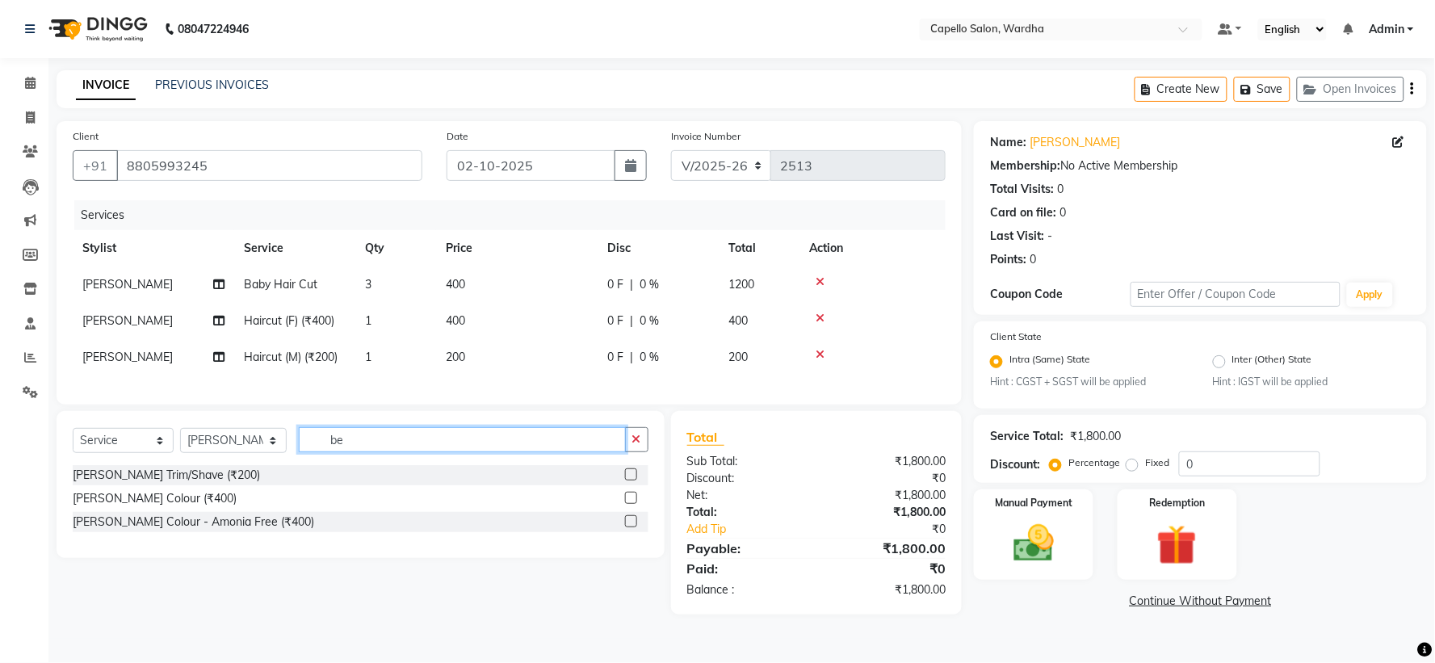
type input "be"
click at [634, 480] on label at bounding box center [631, 474] width 12 height 12
click at [634, 480] on input "checkbox" at bounding box center [630, 475] width 10 height 10
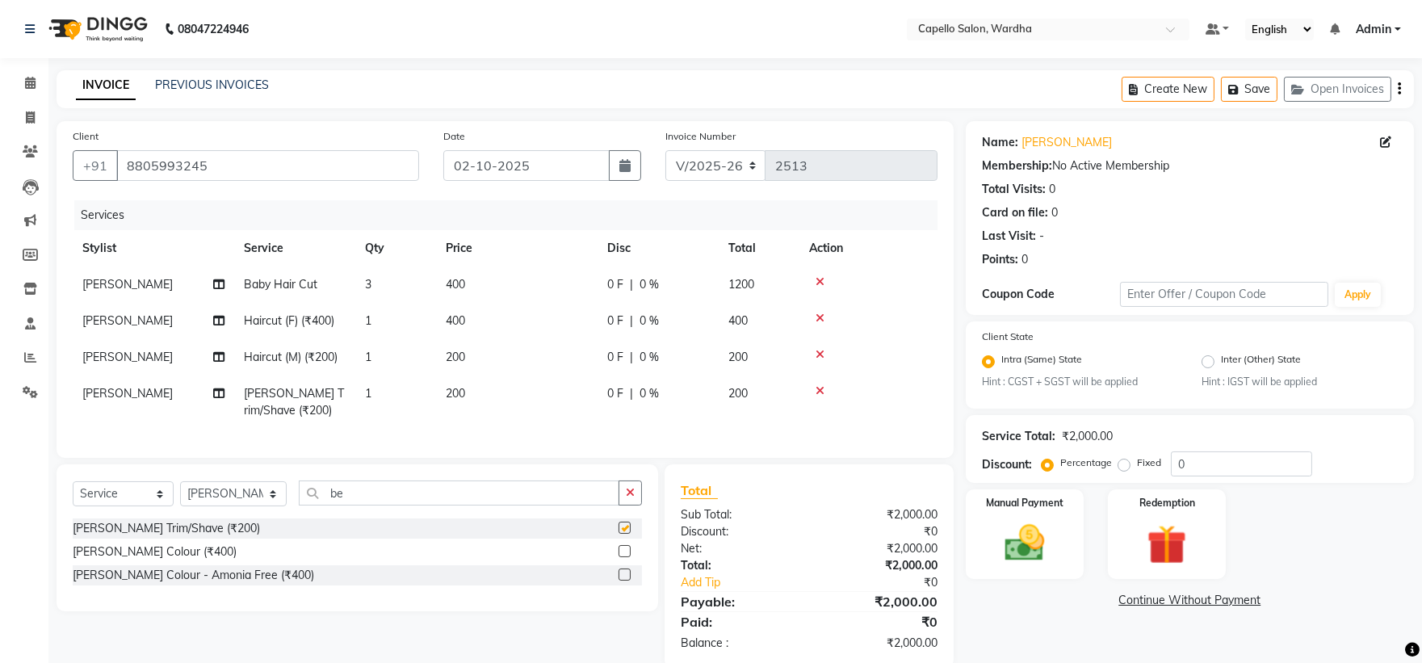
checkbox input "false"
click at [627, 498] on icon "button" at bounding box center [630, 492] width 9 height 11
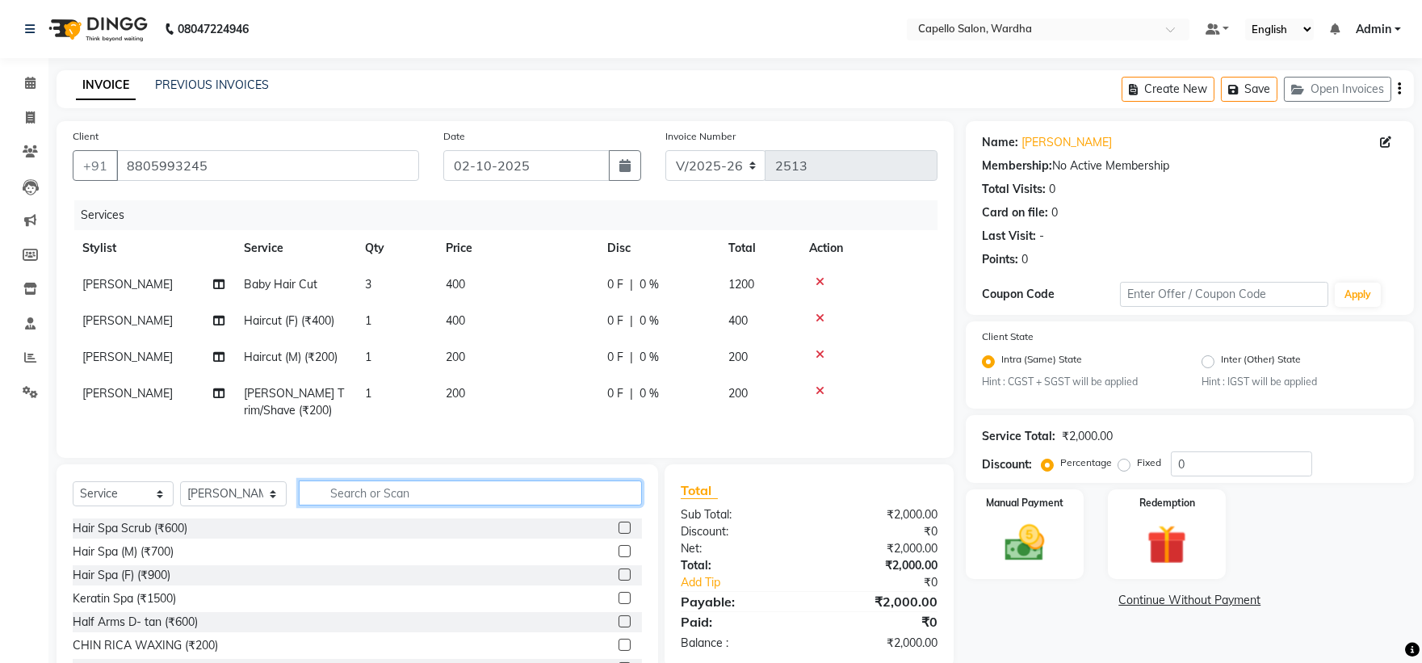
click at [466, 505] on input "text" at bounding box center [471, 492] width 344 height 25
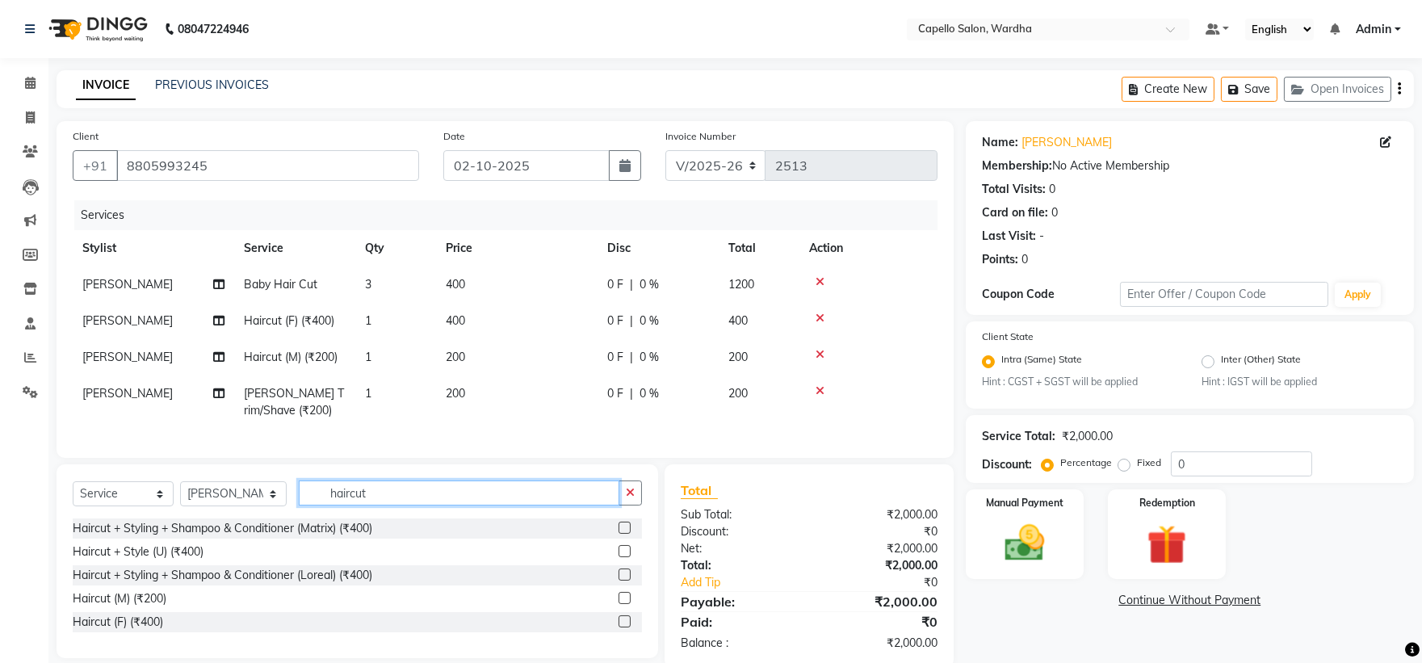
scroll to position [43, 0]
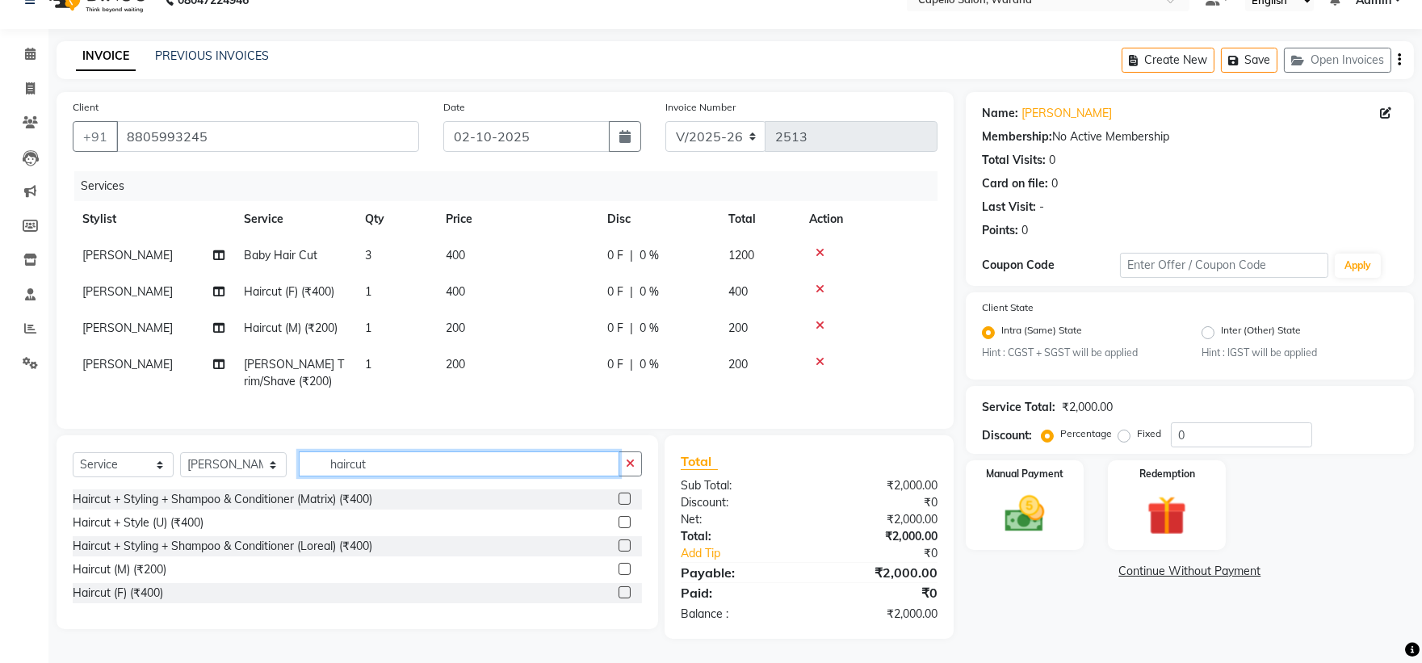
type input "haircut"
click at [623, 572] on label at bounding box center [625, 569] width 12 height 12
click at [623, 572] on input "checkbox" at bounding box center [624, 569] width 10 height 10
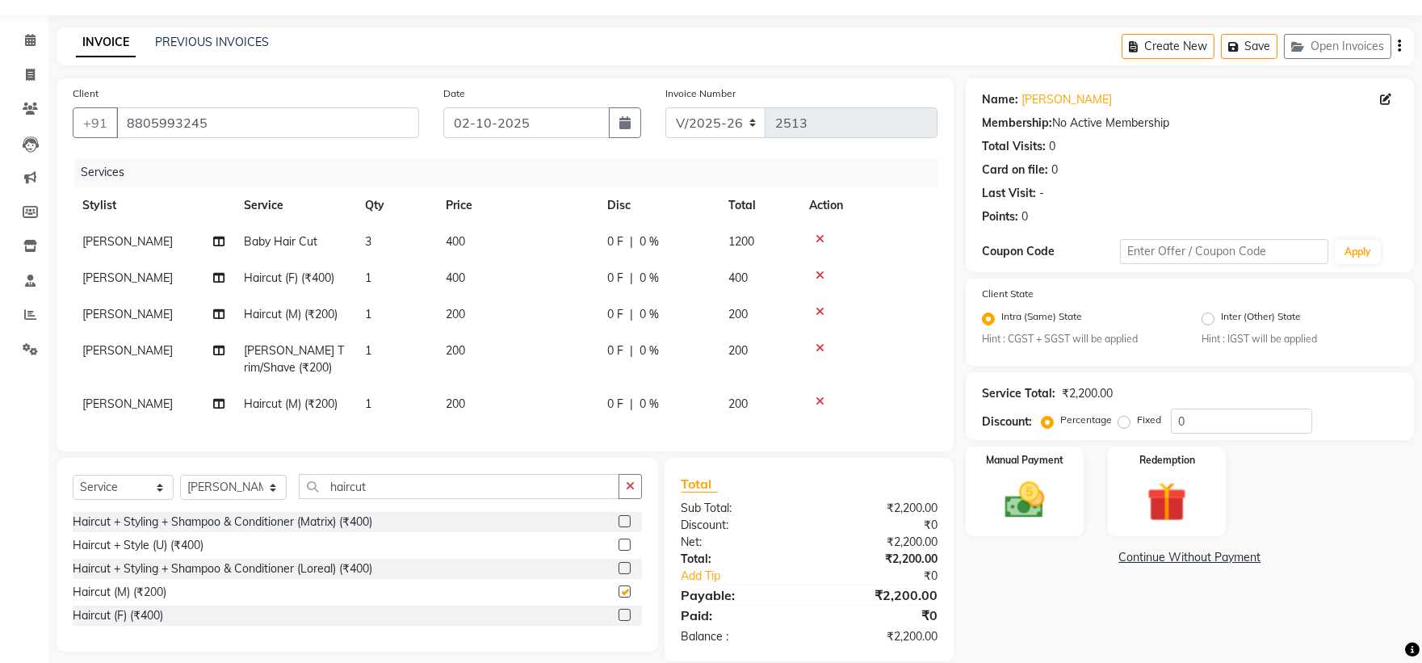
checkbox input "false"
click at [449, 499] on input "haircut" at bounding box center [459, 486] width 321 height 25
type input "h"
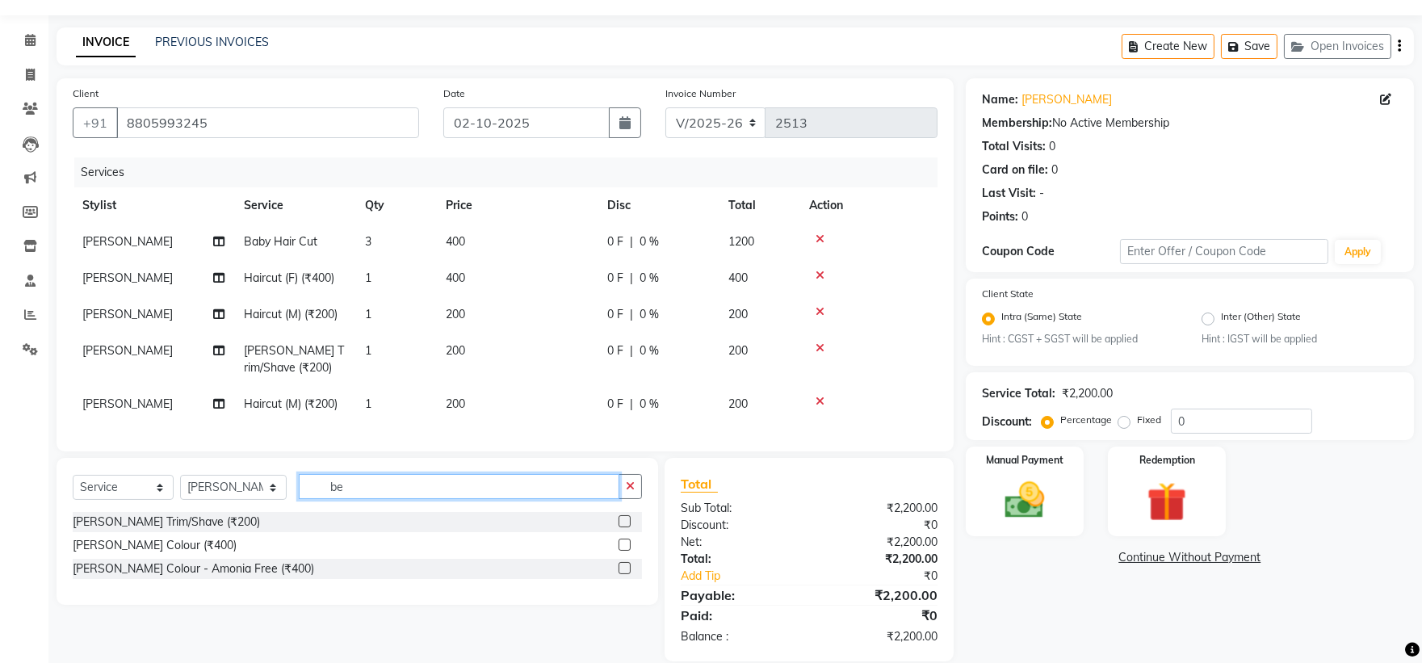
type input "be"
click at [620, 527] on label at bounding box center [625, 521] width 12 height 12
click at [620, 527] on input "checkbox" at bounding box center [624, 522] width 10 height 10
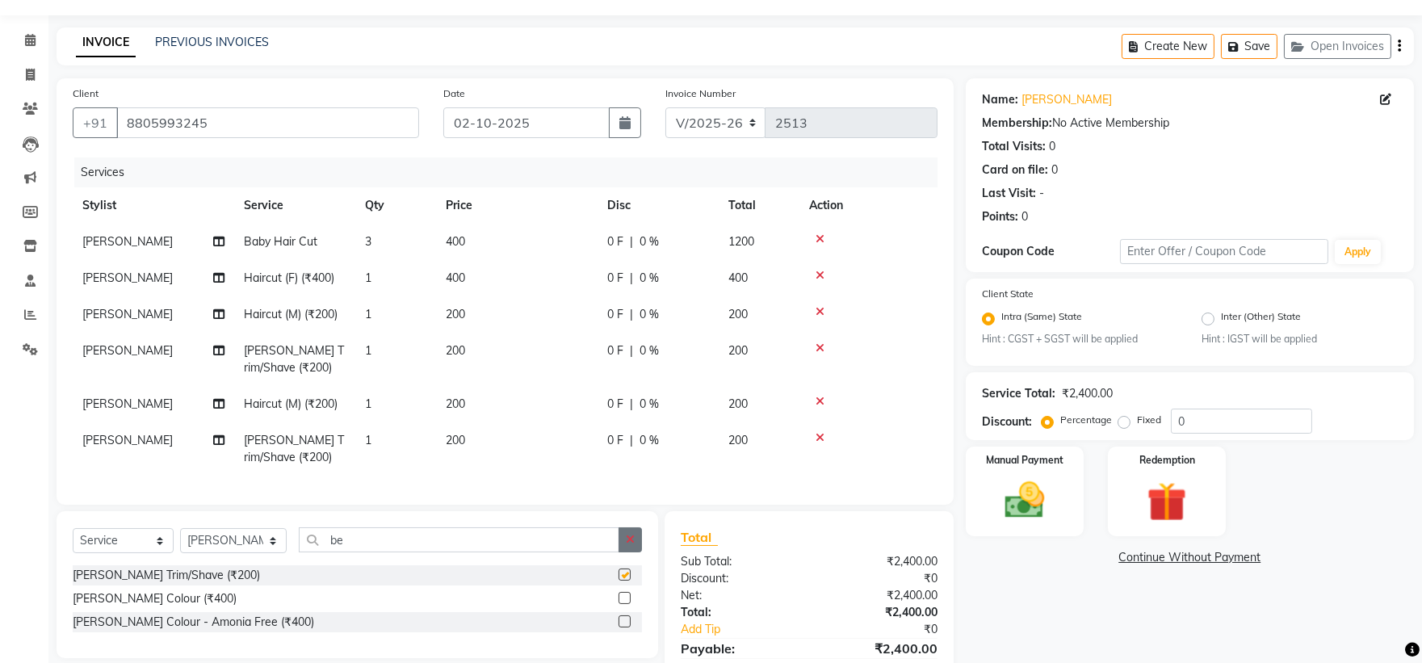
checkbox input "false"
click at [640, 550] on button "button" at bounding box center [630, 539] width 23 height 25
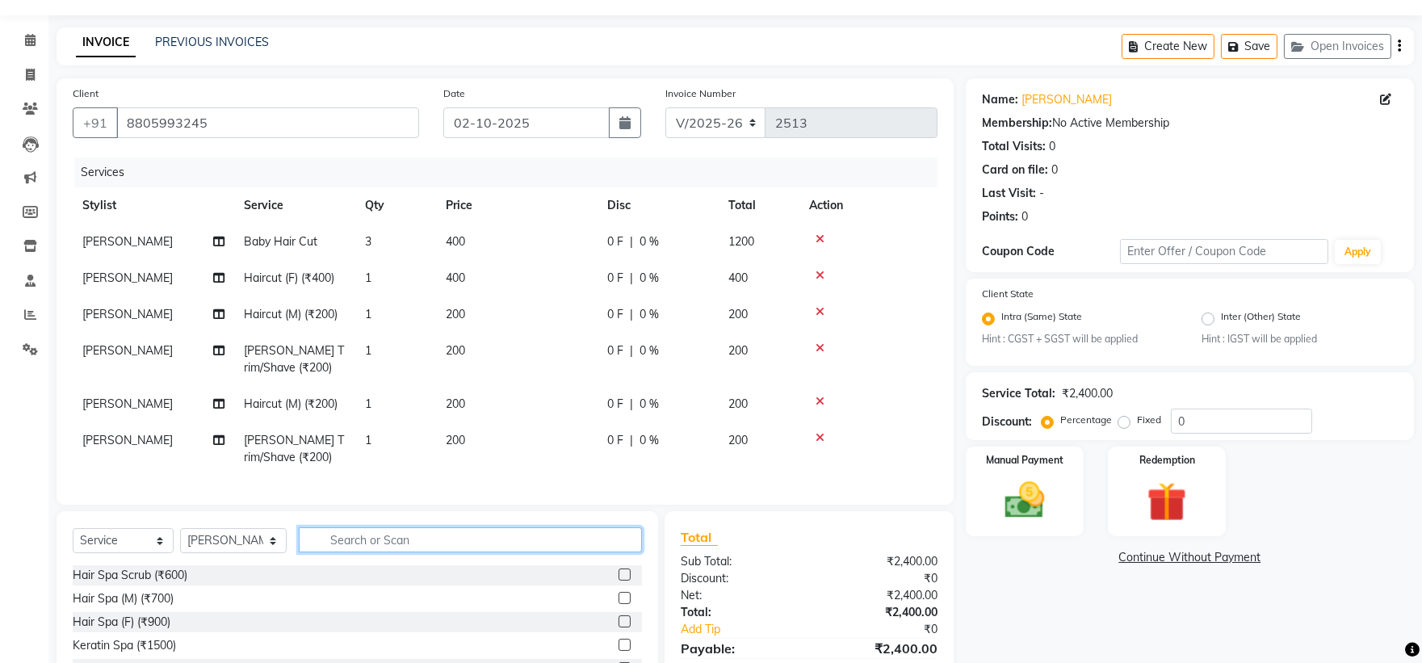
scroll to position [166, 0]
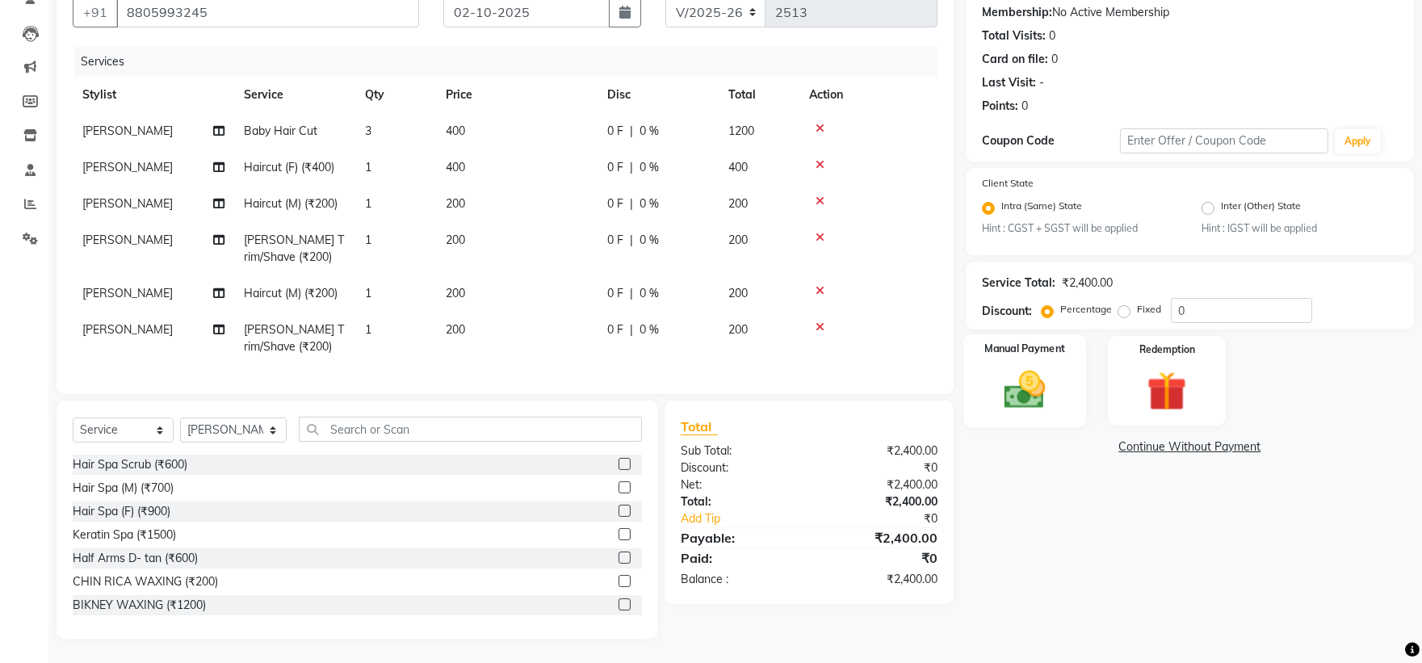
click at [1016, 367] on img at bounding box center [1024, 391] width 67 height 48
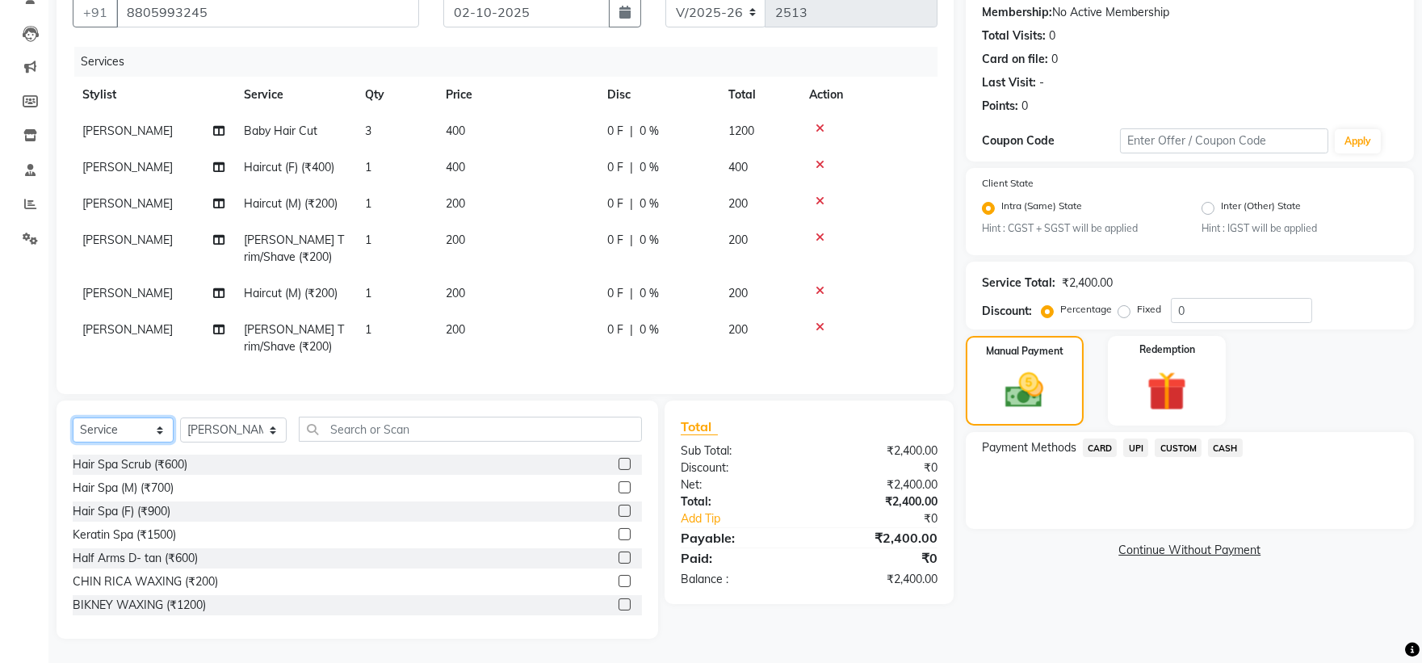
click at [86, 423] on select "Select Service Product Membership Package Voucher Prepaid Gift Card" at bounding box center [123, 429] width 101 height 25
select select "product"
click at [73, 418] on select "Select Service Product Membership Package Voucher Prepaid Gift Card" at bounding box center [123, 429] width 101 height 25
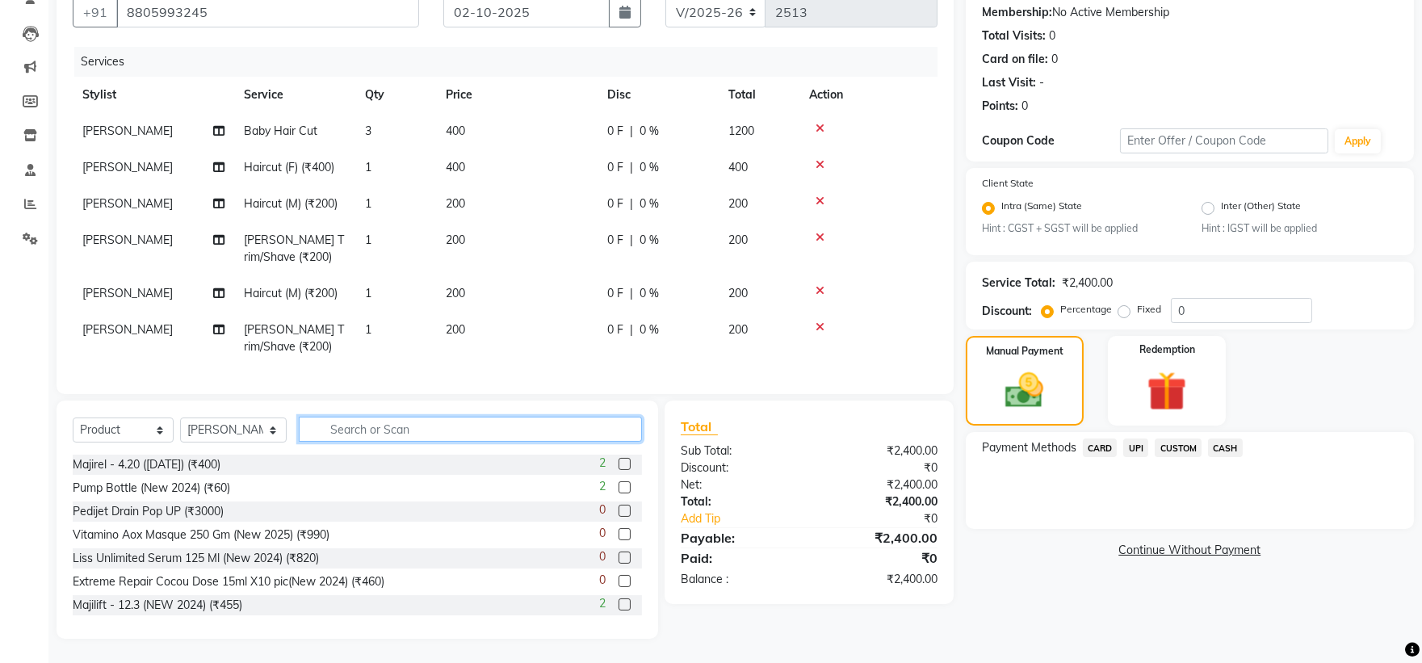
click at [402, 421] on input "text" at bounding box center [471, 429] width 344 height 25
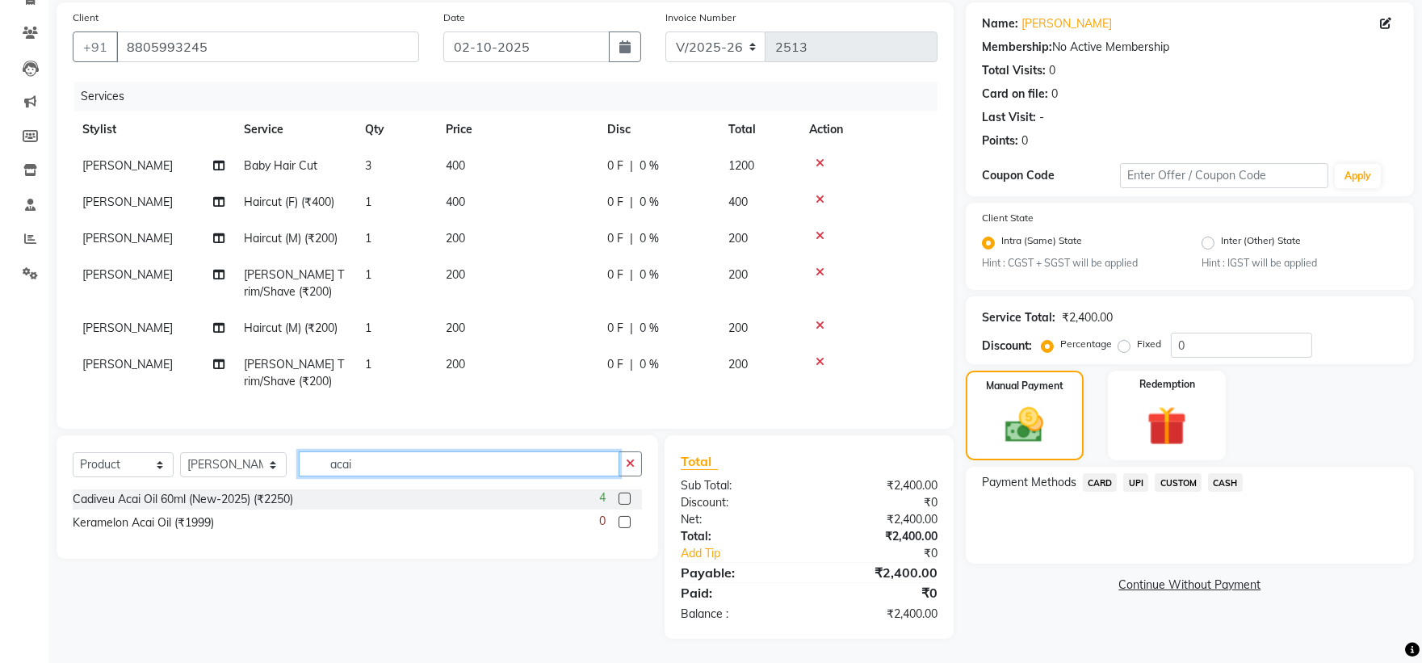
scroll to position [132, 0]
type input "acai"
click at [623, 497] on label at bounding box center [625, 499] width 12 height 12
click at [623, 497] on input "checkbox" at bounding box center [624, 499] width 10 height 10
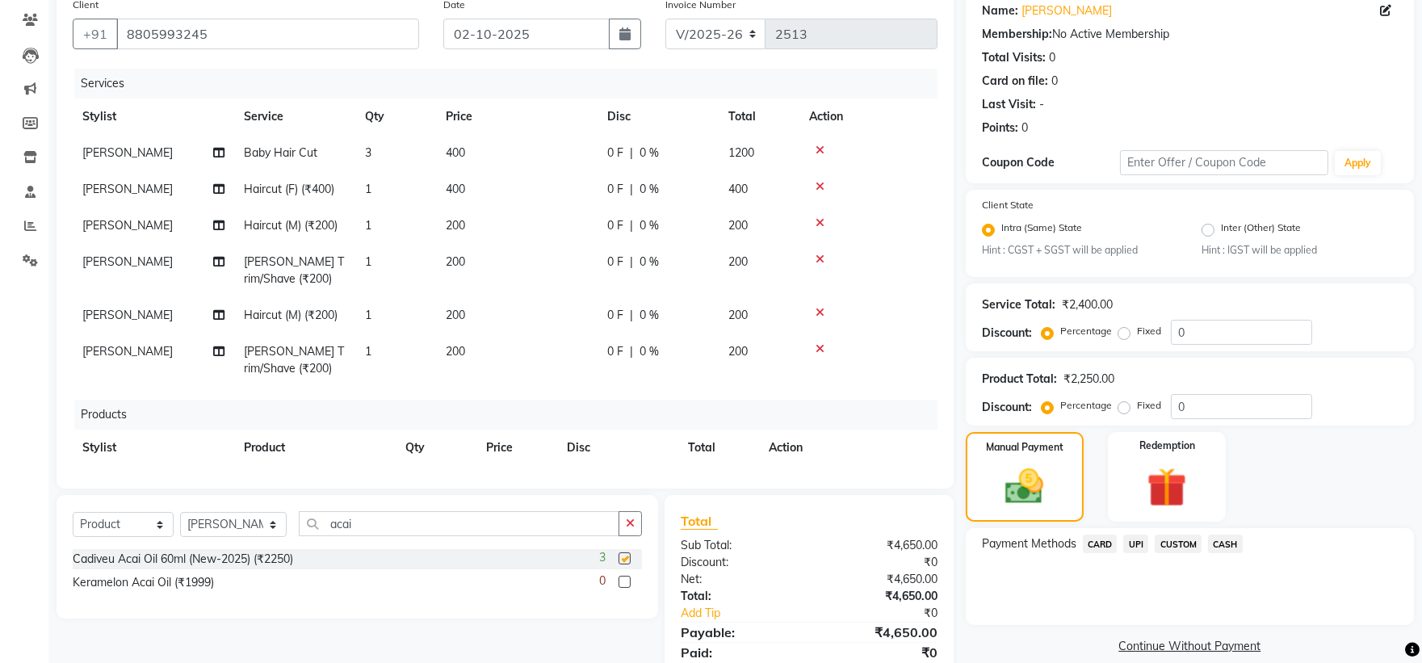
checkbox input "false"
click at [635, 520] on button "button" at bounding box center [630, 523] width 23 height 25
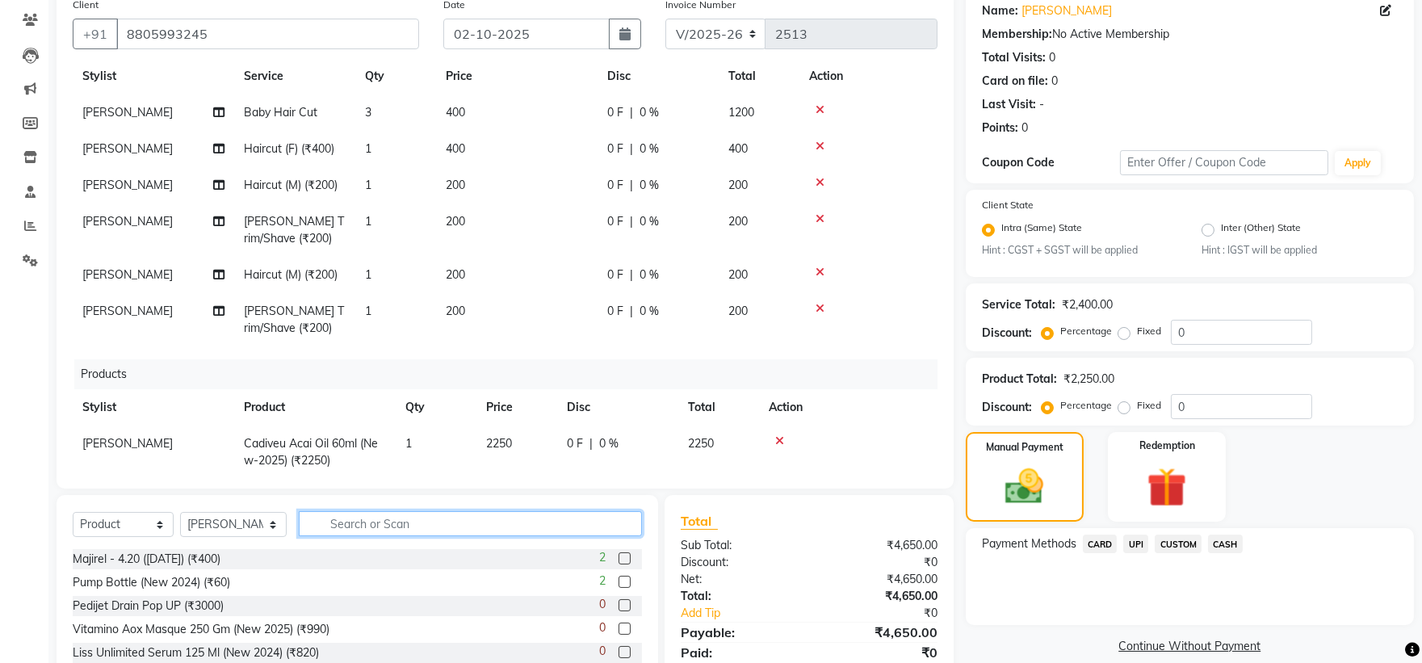
scroll to position [73, 0]
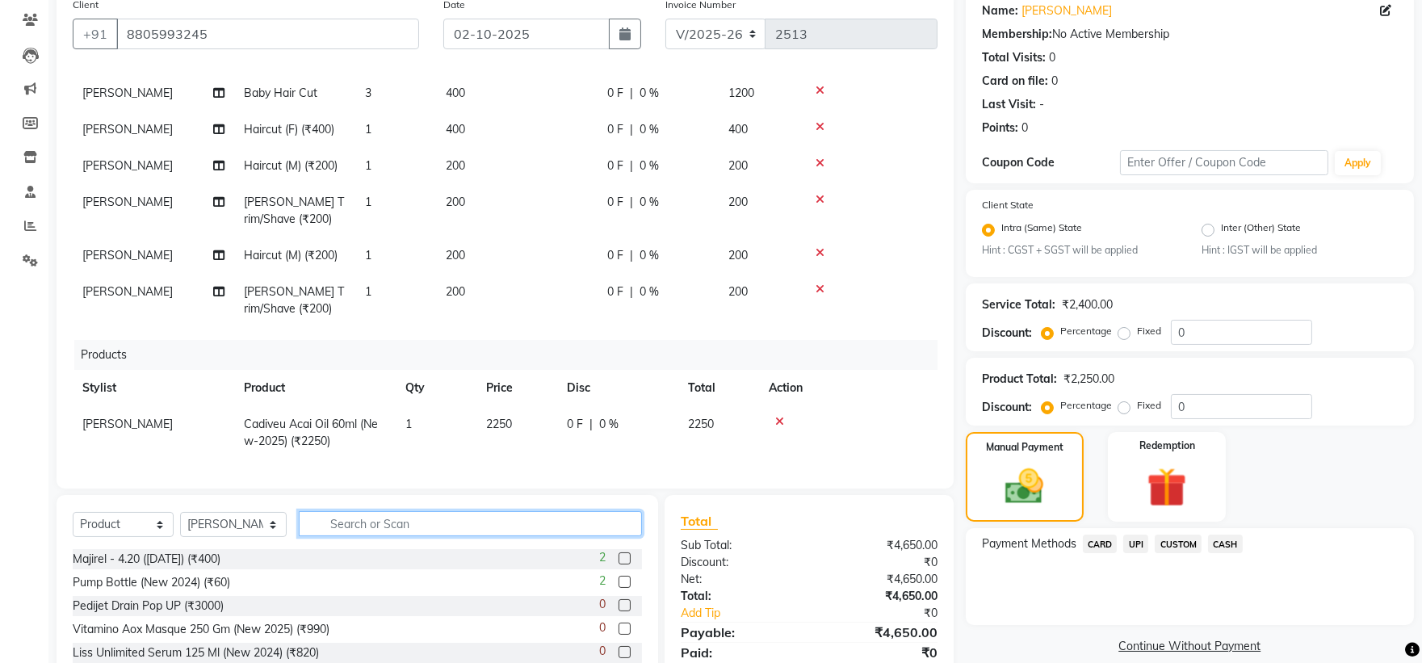
click at [343, 526] on input "text" at bounding box center [471, 523] width 344 height 25
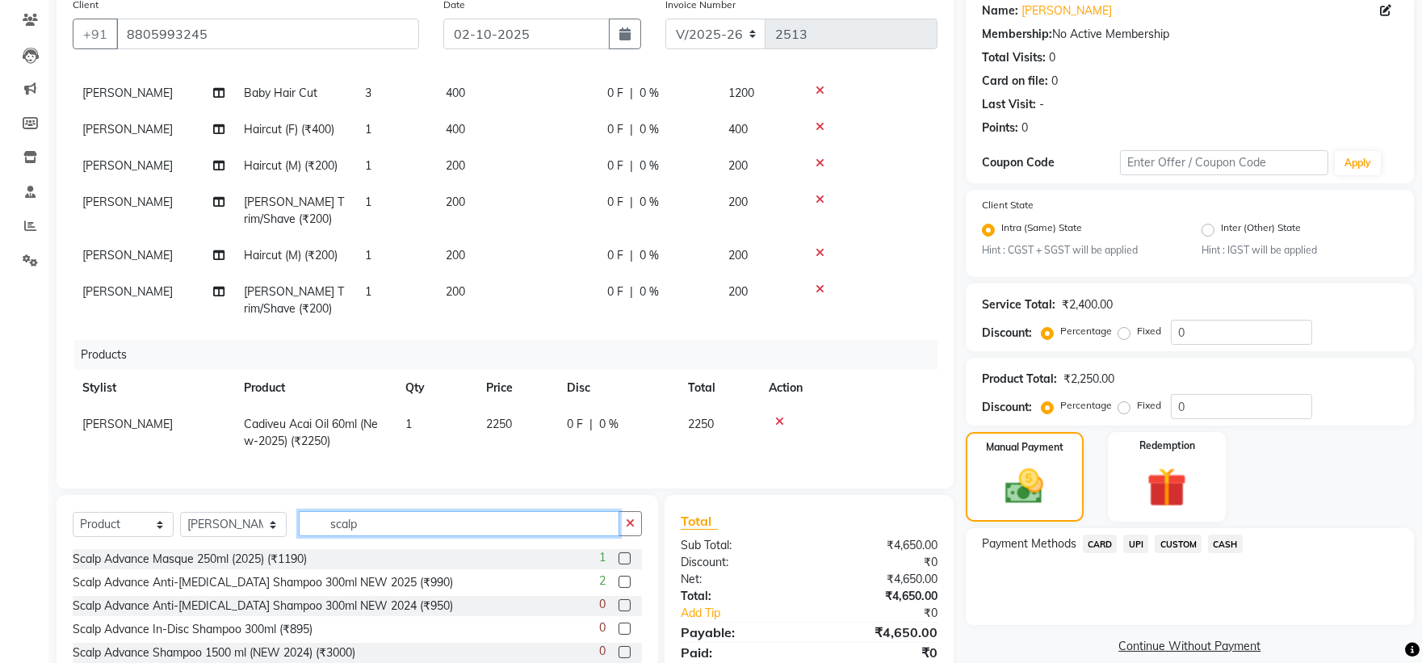
scroll to position [221, 0]
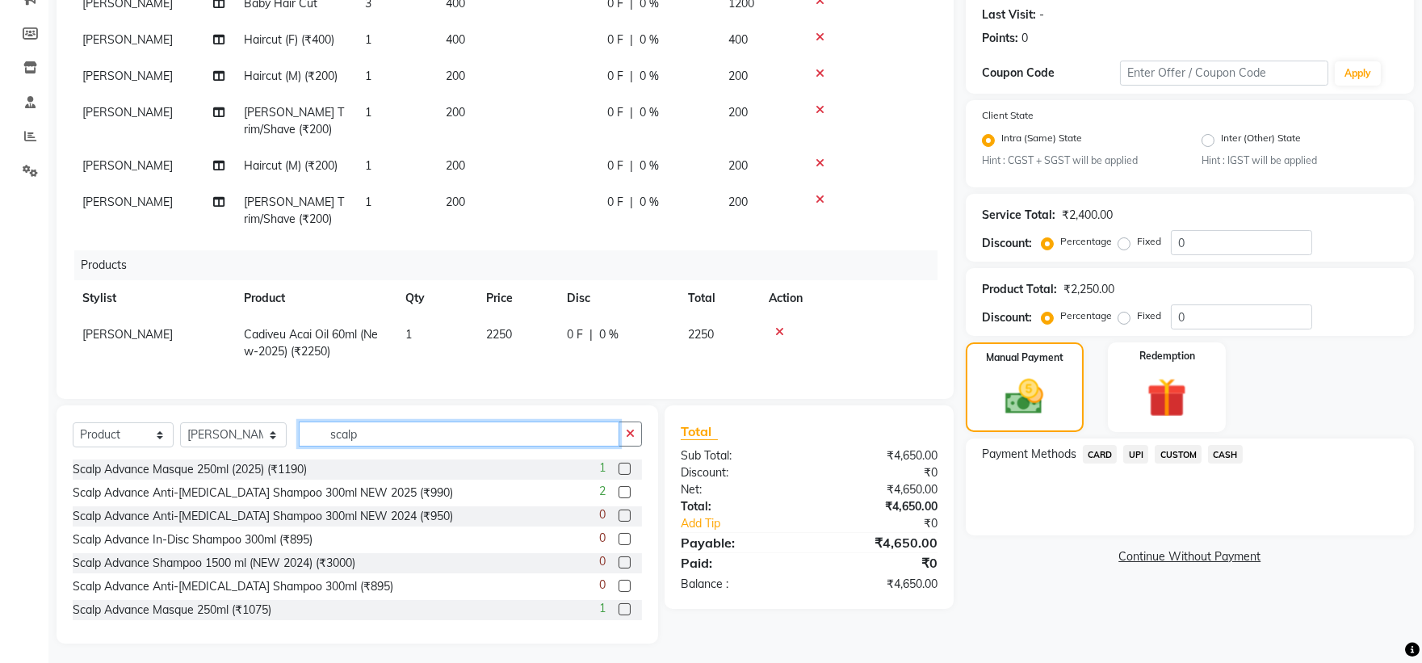
type input "scalp"
click at [619, 493] on label at bounding box center [625, 492] width 12 height 12
click at [619, 493] on input "checkbox" at bounding box center [624, 493] width 10 height 10
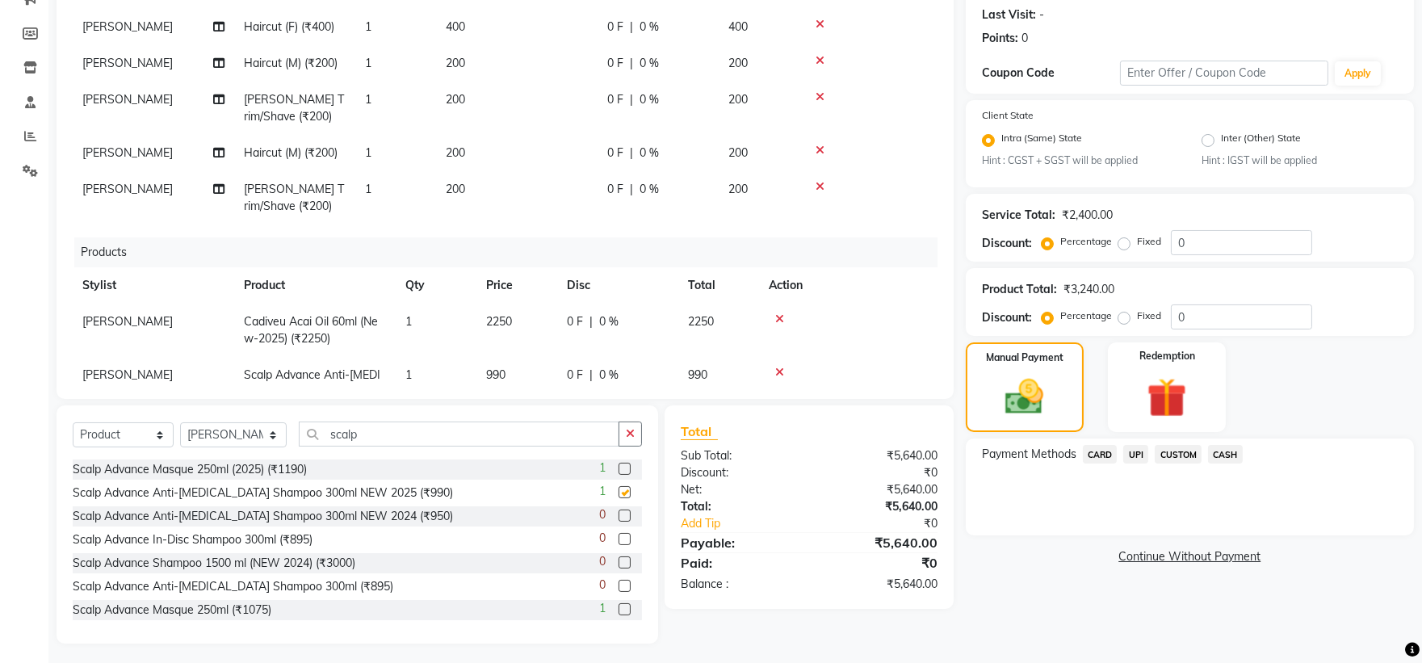
checkbox input "false"
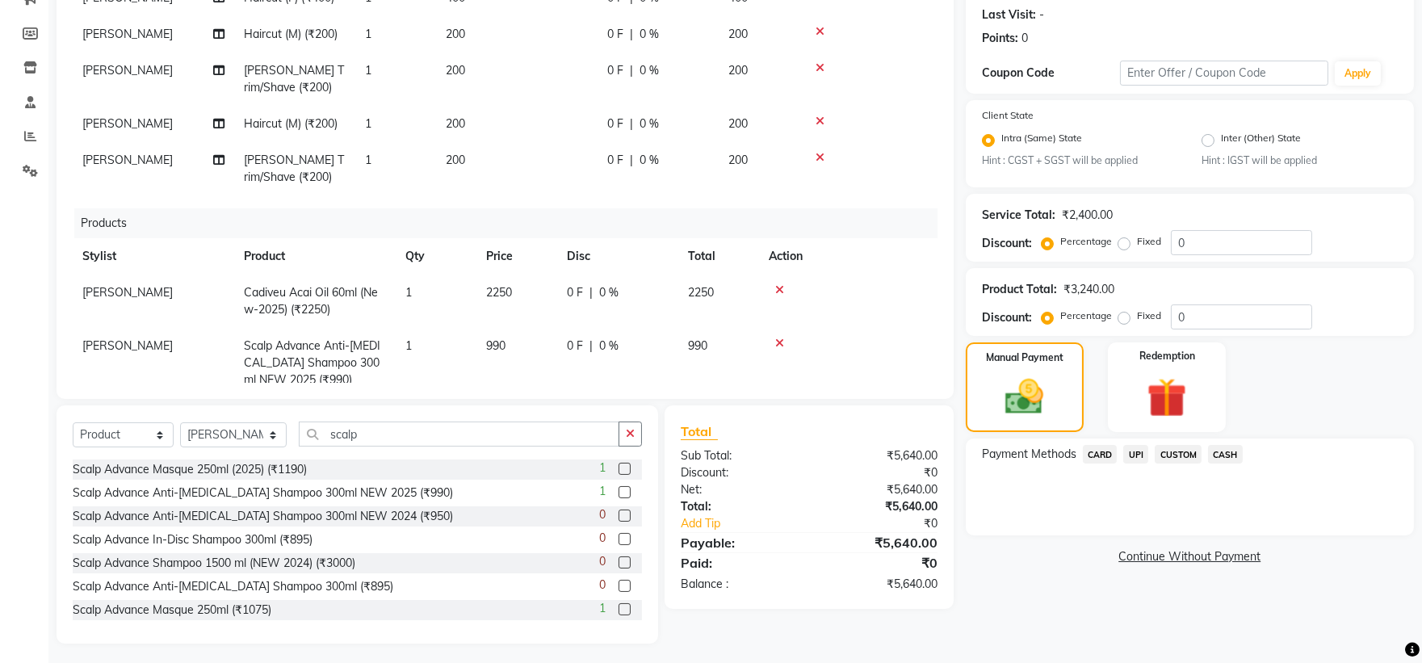
scroll to position [143, 0]
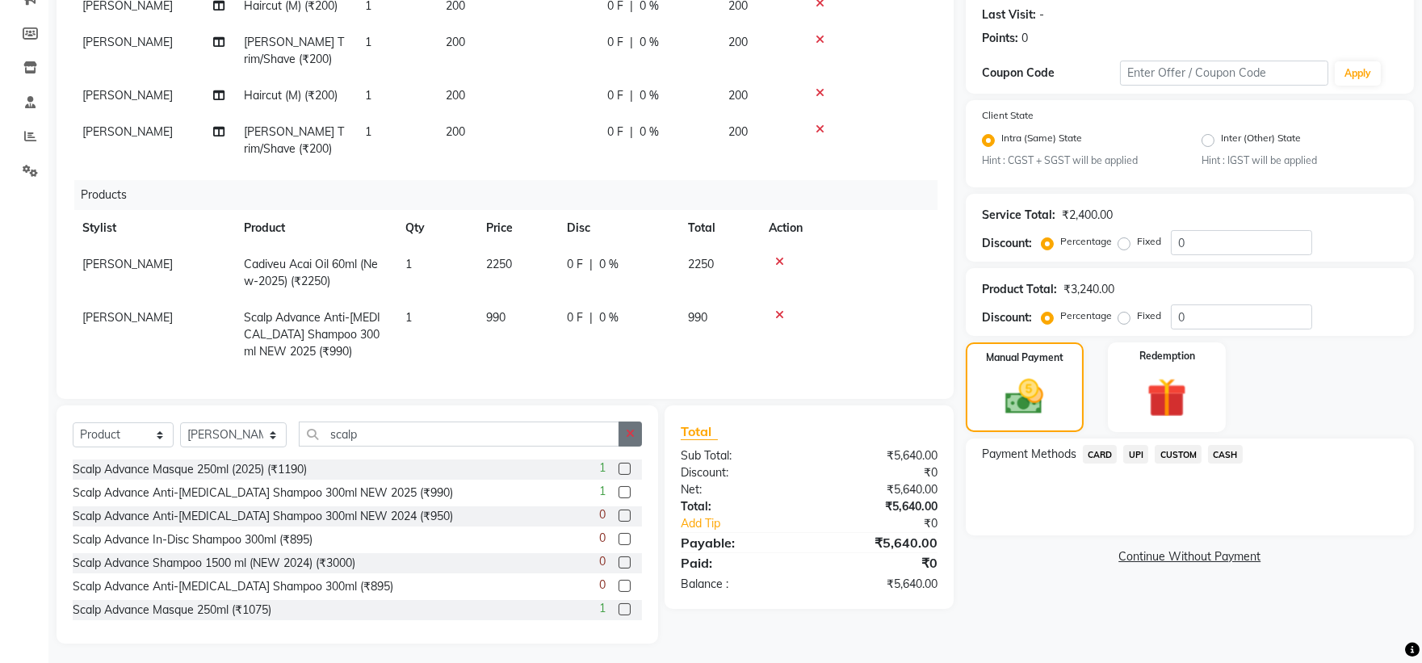
click at [628, 434] on icon "button" at bounding box center [630, 433] width 9 height 11
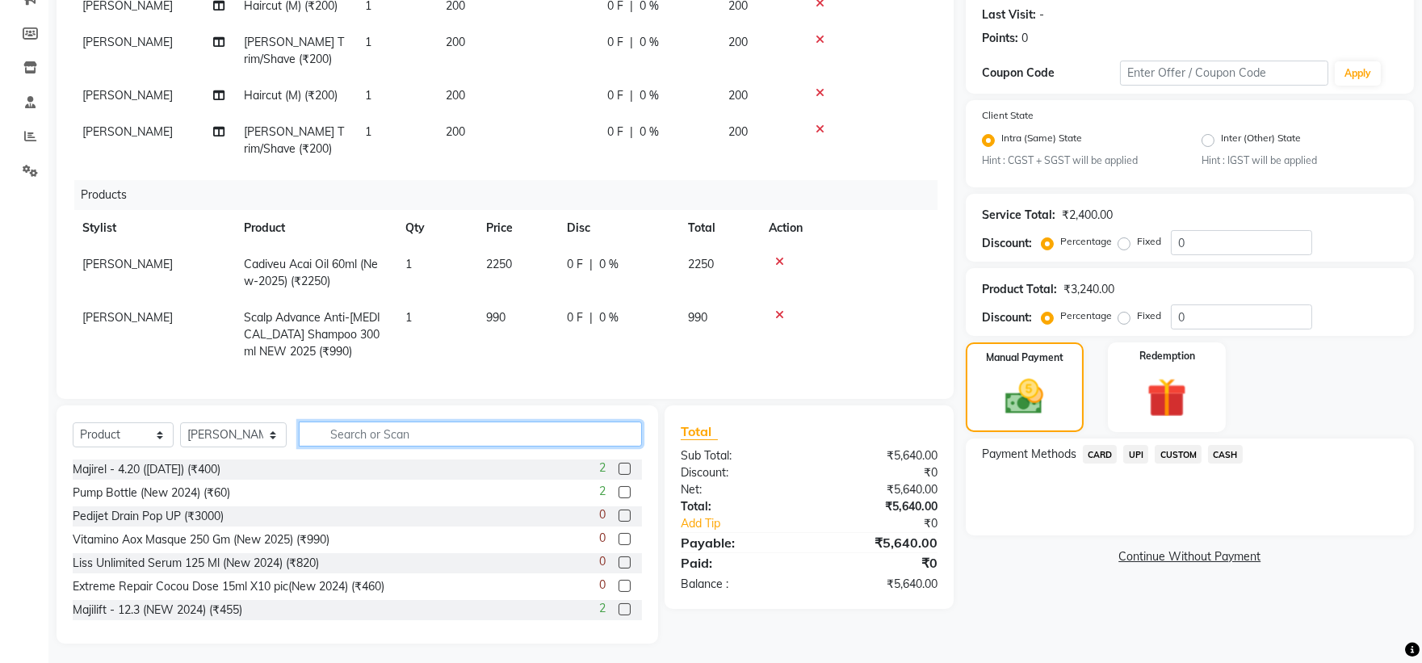
click at [447, 430] on input "text" at bounding box center [471, 433] width 344 height 25
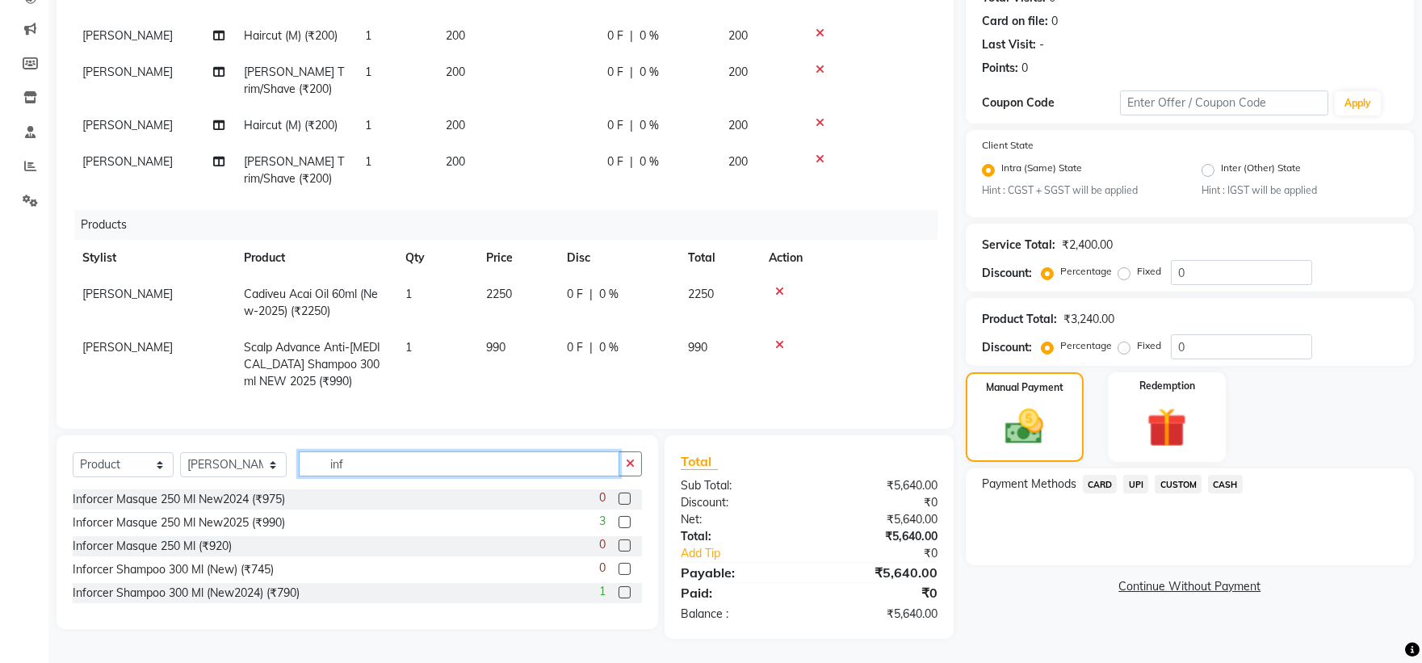
scroll to position [191, 0]
type input "inf"
click at [623, 525] on label at bounding box center [625, 522] width 12 height 12
click at [623, 525] on input "checkbox" at bounding box center [624, 523] width 10 height 10
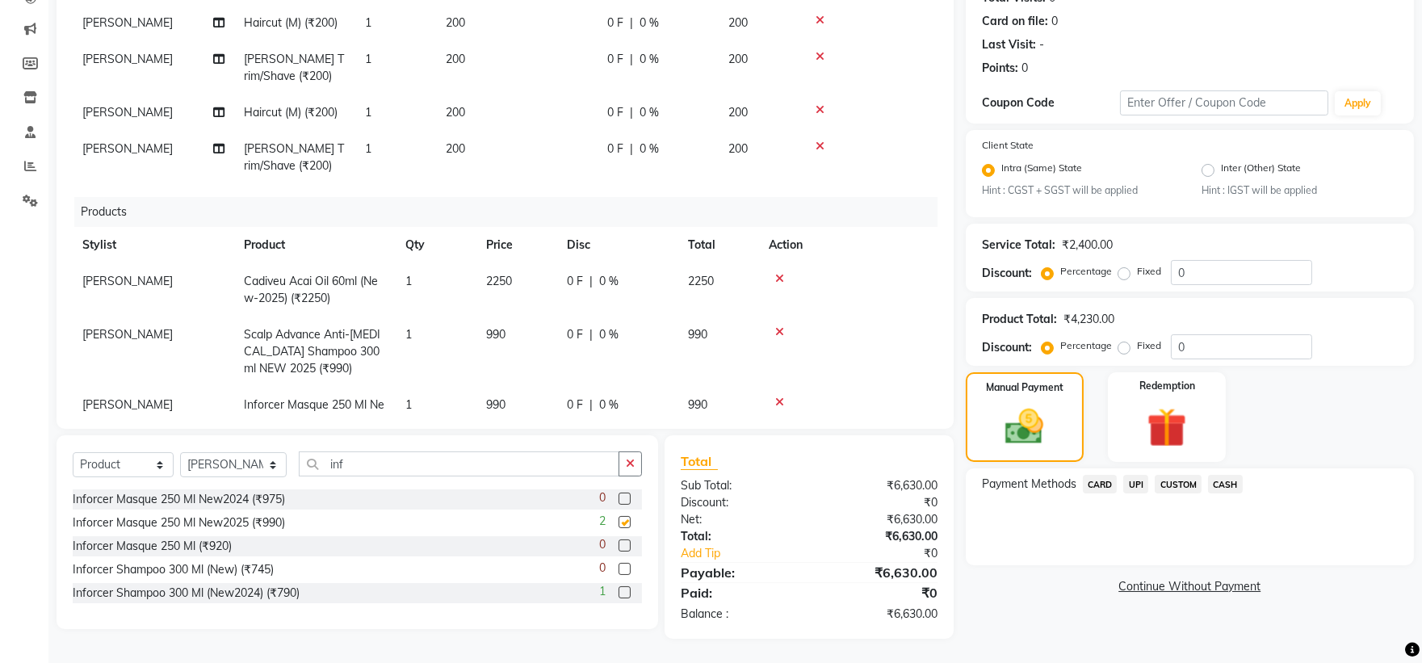
checkbox input "false"
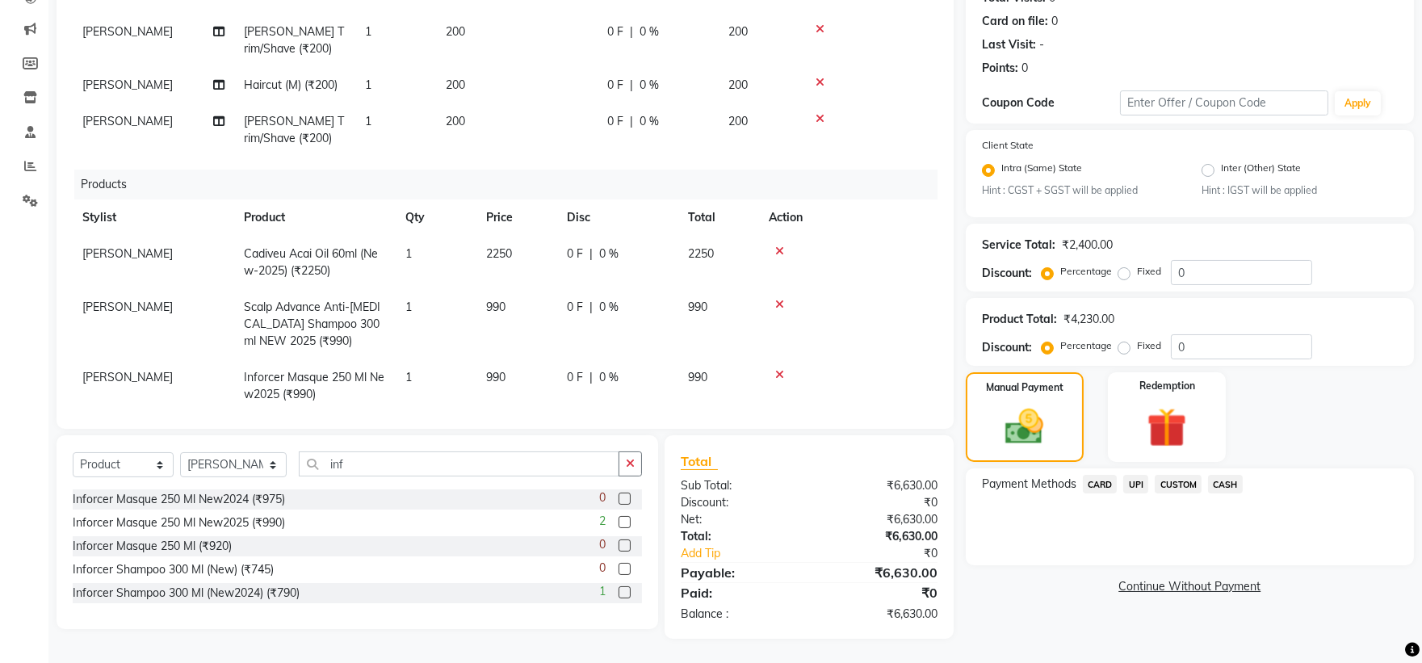
scroll to position [196, 0]
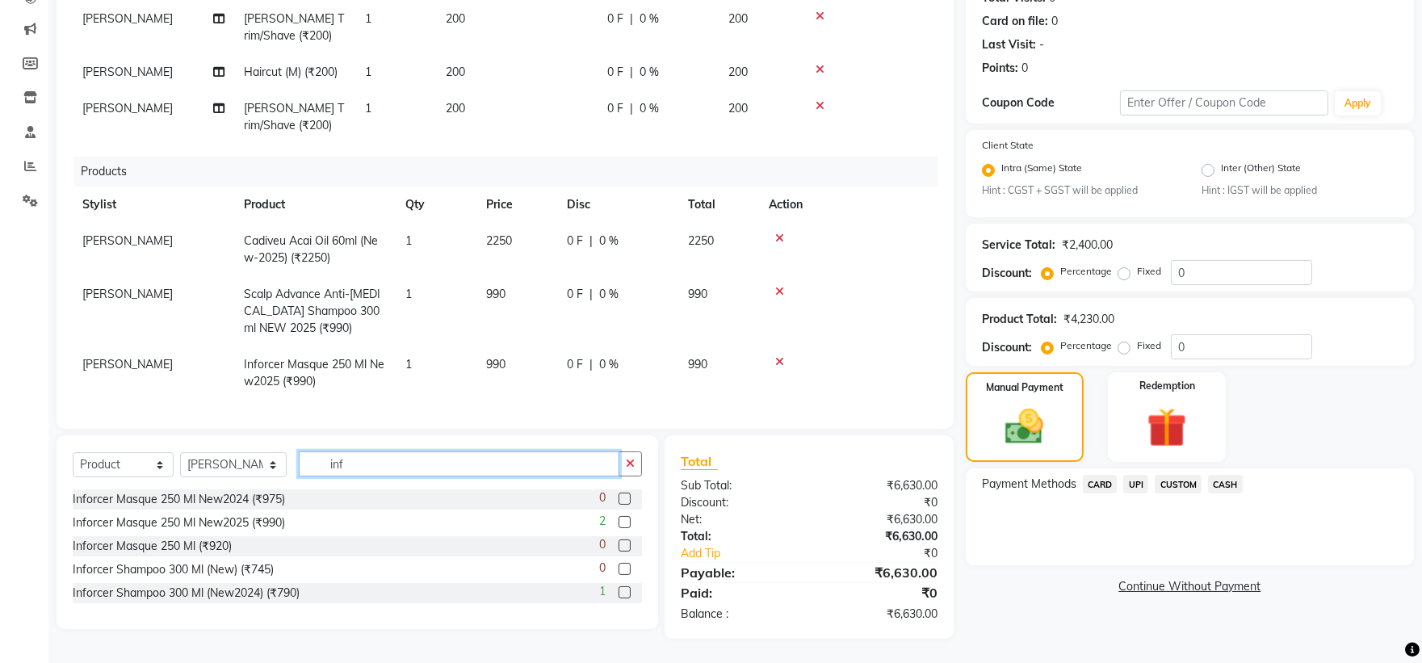
click at [447, 463] on input "inf" at bounding box center [459, 463] width 321 height 25
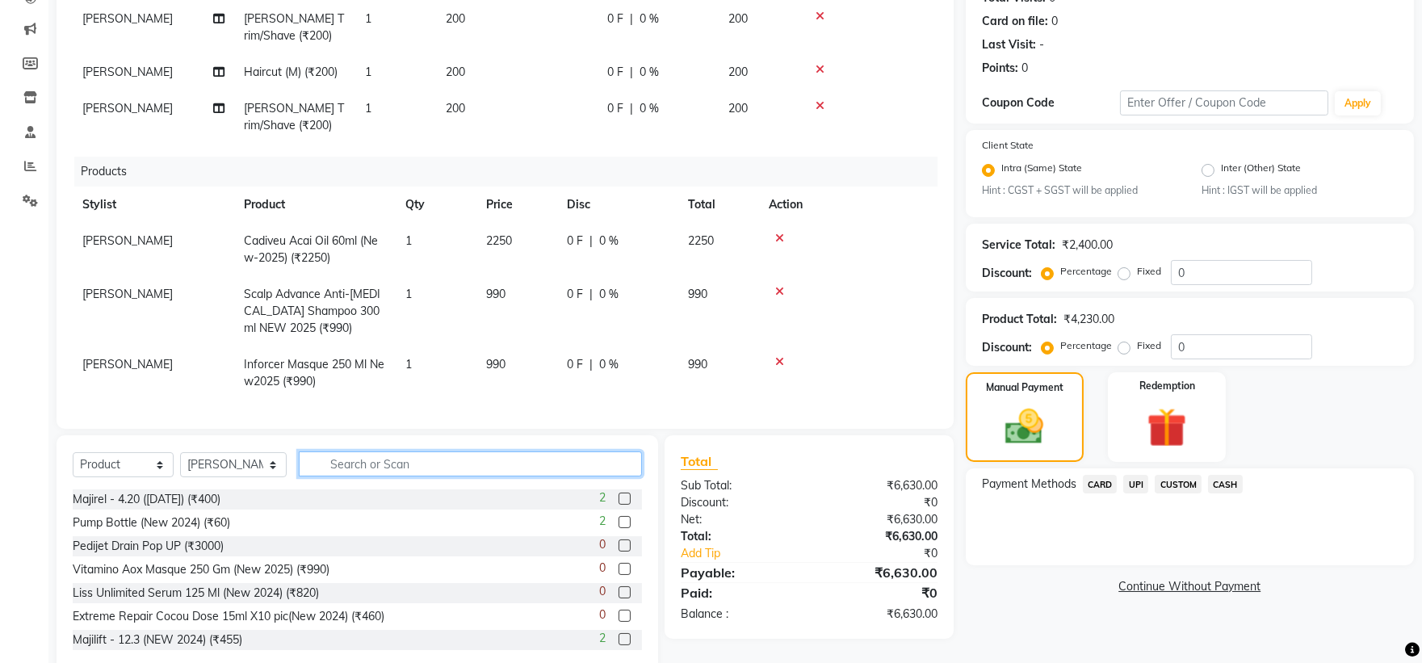
scroll to position [226, 0]
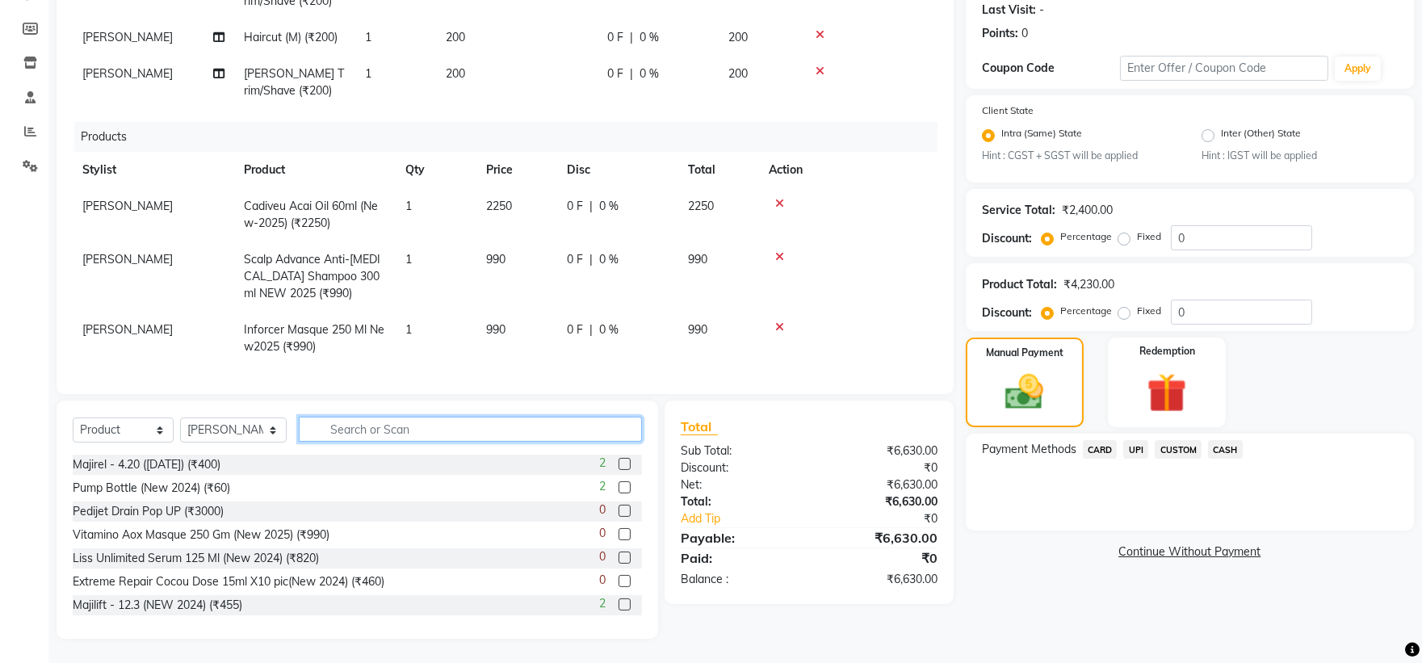
click at [392, 434] on input "text" at bounding box center [471, 429] width 344 height 25
click at [124, 425] on select "Select Service Product Membership Package Voucher Prepaid Gift Card" at bounding box center [123, 429] width 101 height 25
select select "service"
click at [73, 418] on select "Select Service Product Membership Package Voucher Prepaid Gift Card" at bounding box center [123, 429] width 101 height 25
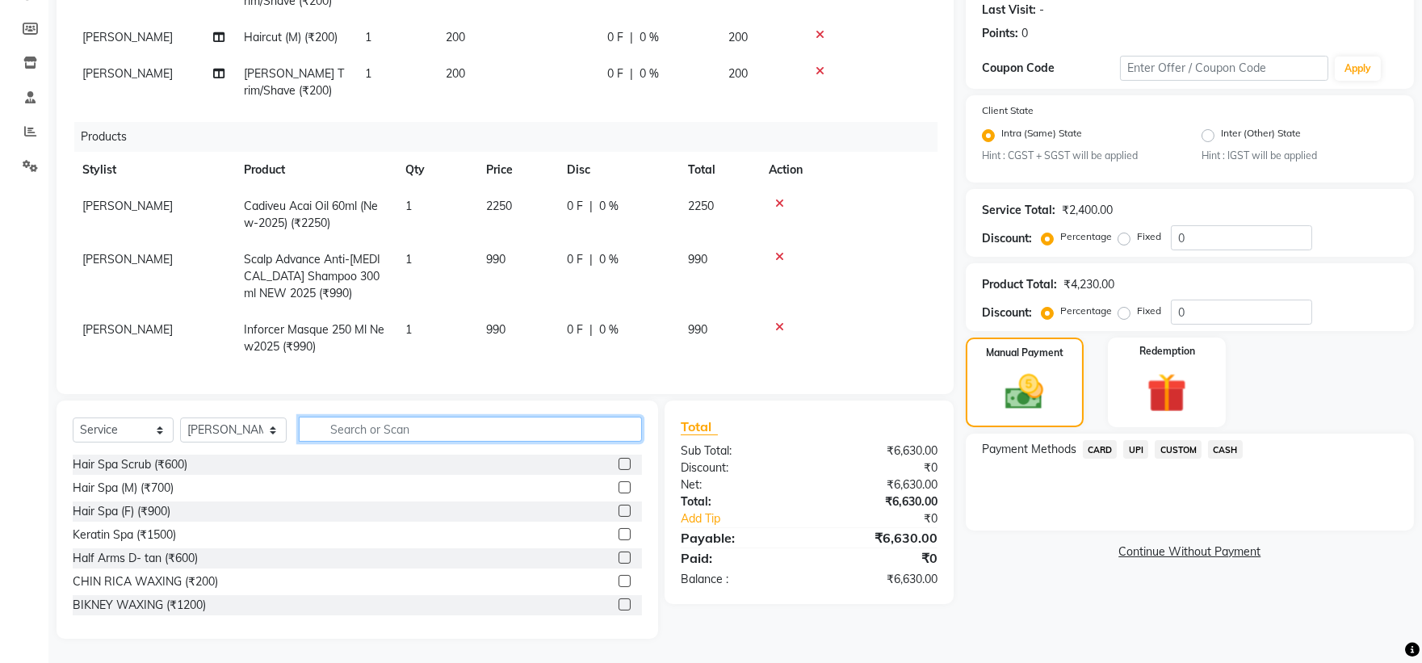
click at [377, 426] on input "text" at bounding box center [471, 429] width 344 height 25
type input "globa"
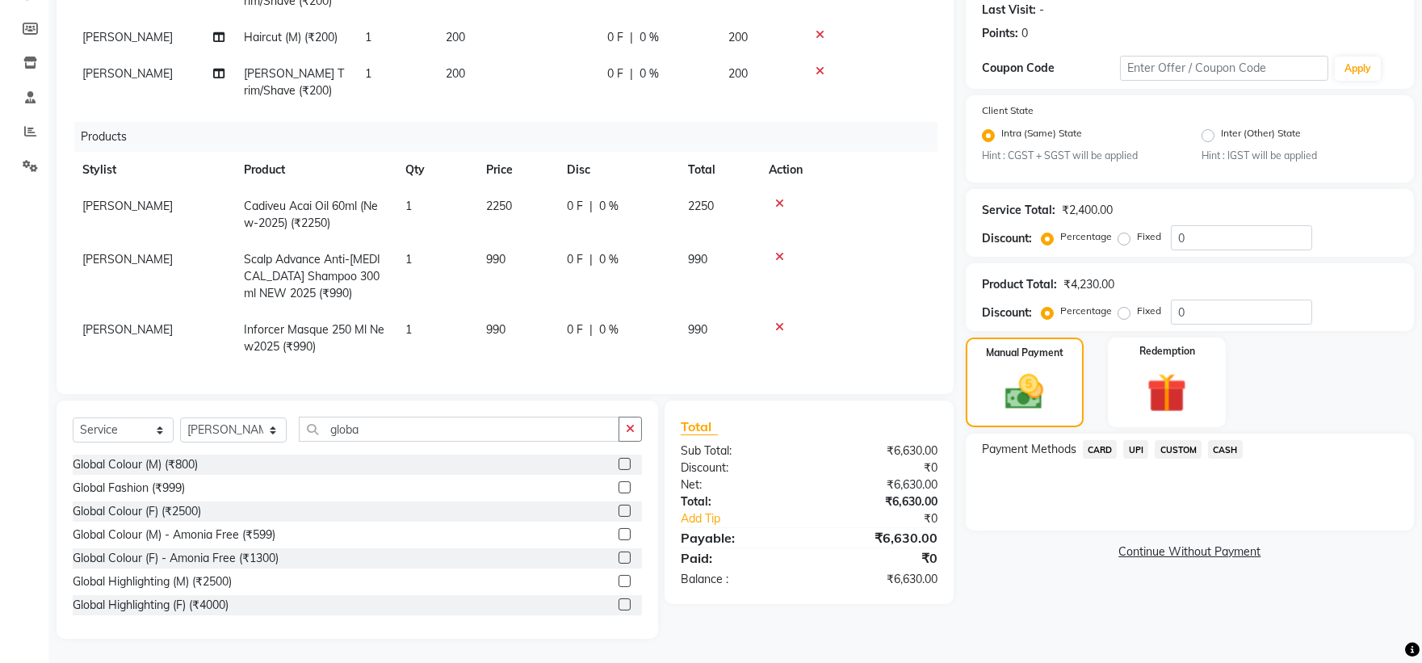
click at [619, 465] on label at bounding box center [625, 464] width 12 height 12
click at [619, 465] on input "checkbox" at bounding box center [624, 464] width 10 height 10
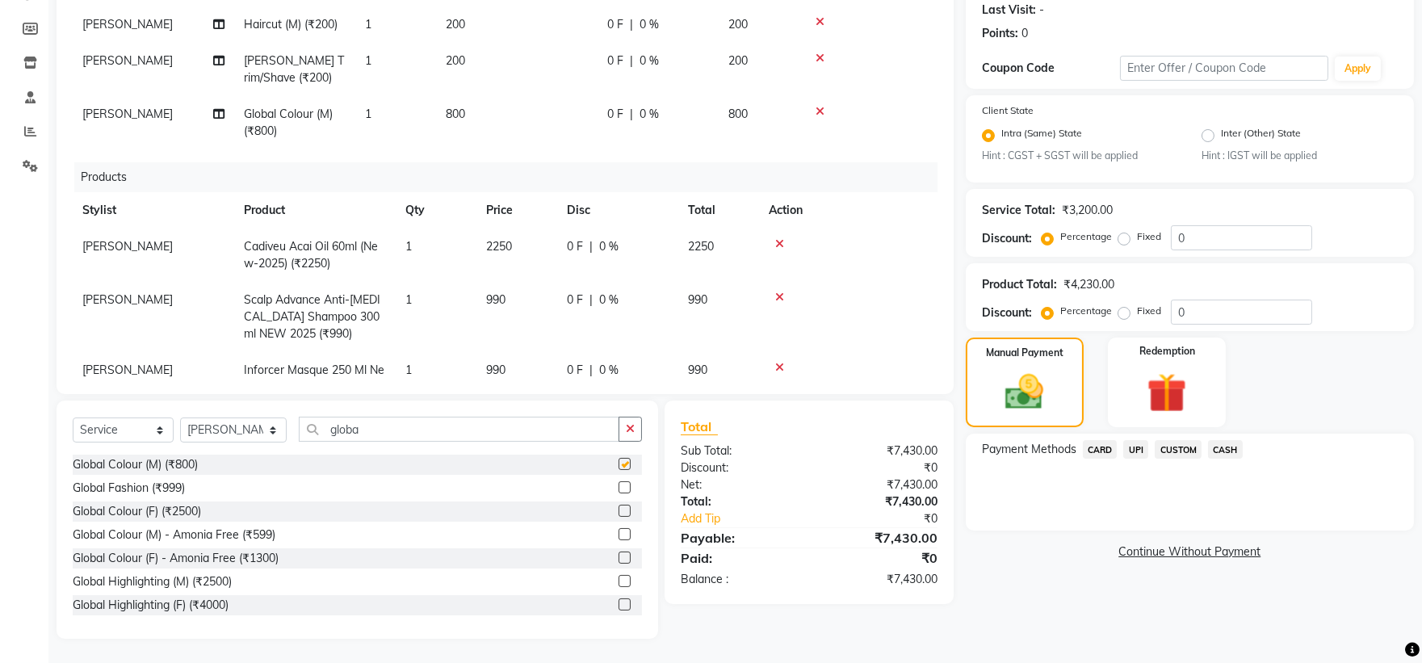
checkbox input "false"
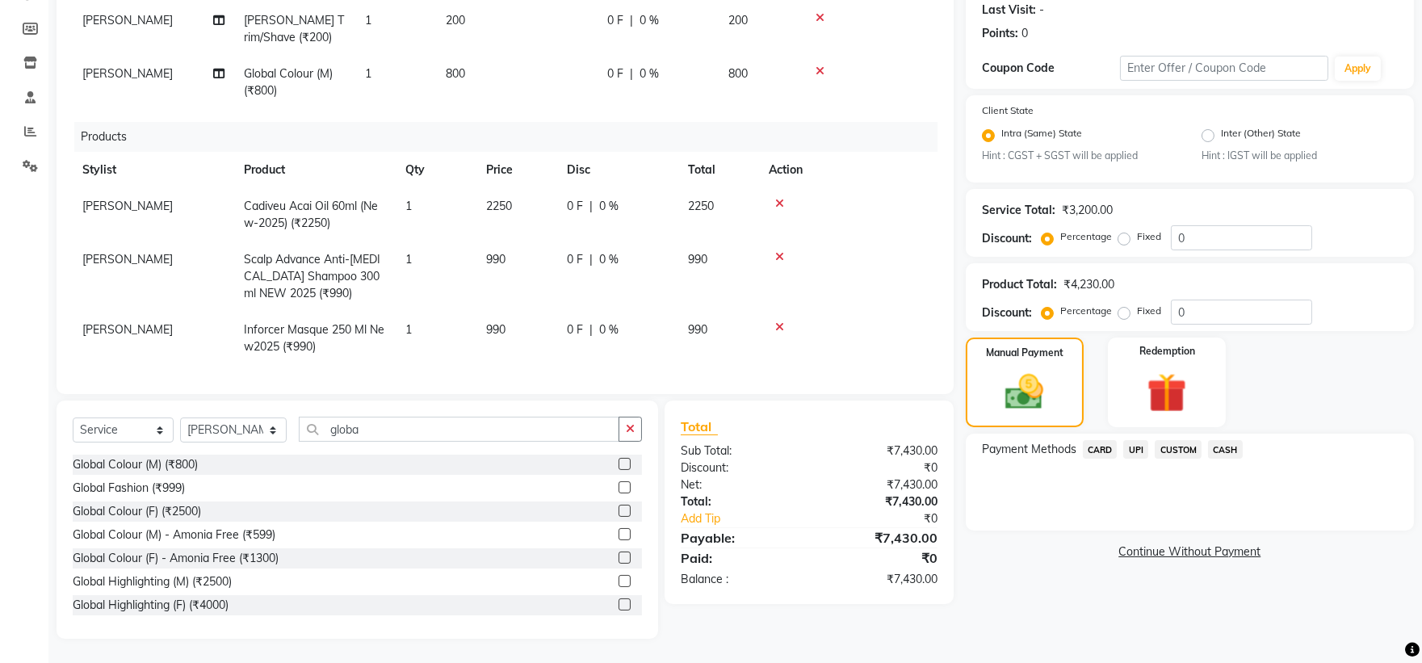
click at [482, 57] on td "800" at bounding box center [516, 82] width 161 height 53
select select "80545"
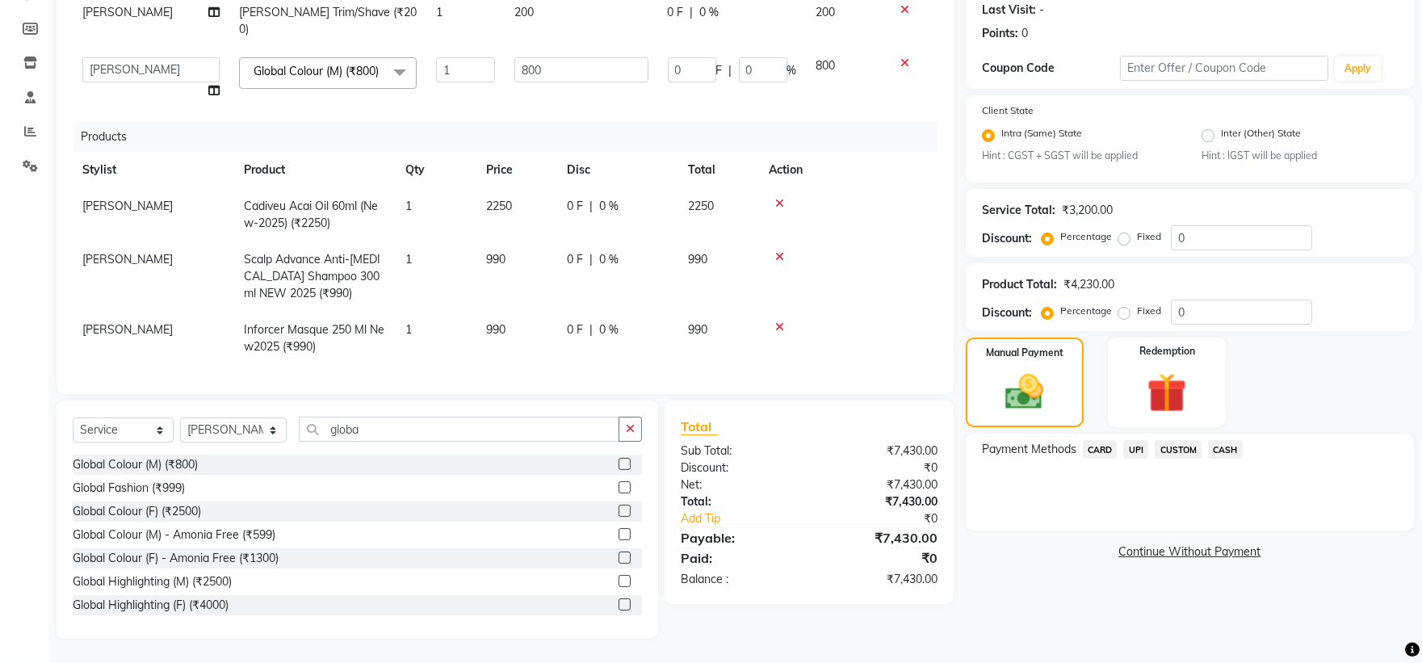
scroll to position [231, 0]
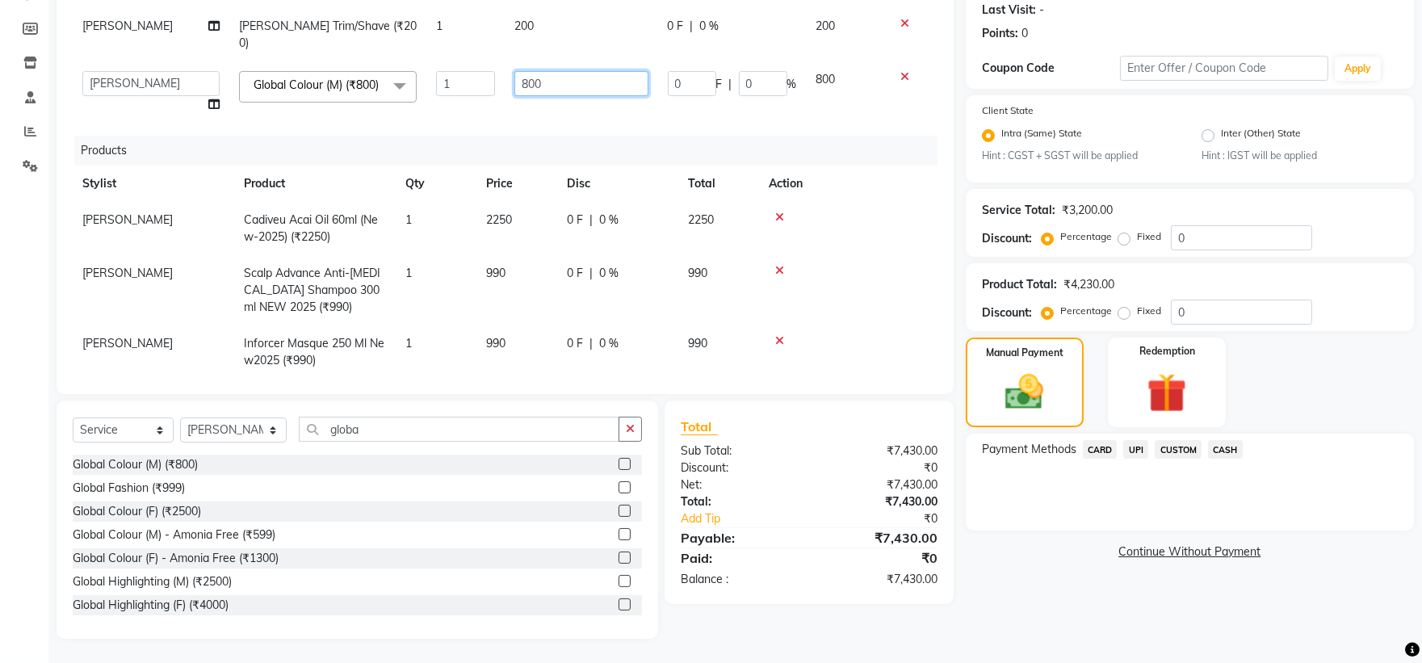
click at [563, 71] on input "800" at bounding box center [580, 83] width 133 height 25
type input "1000"
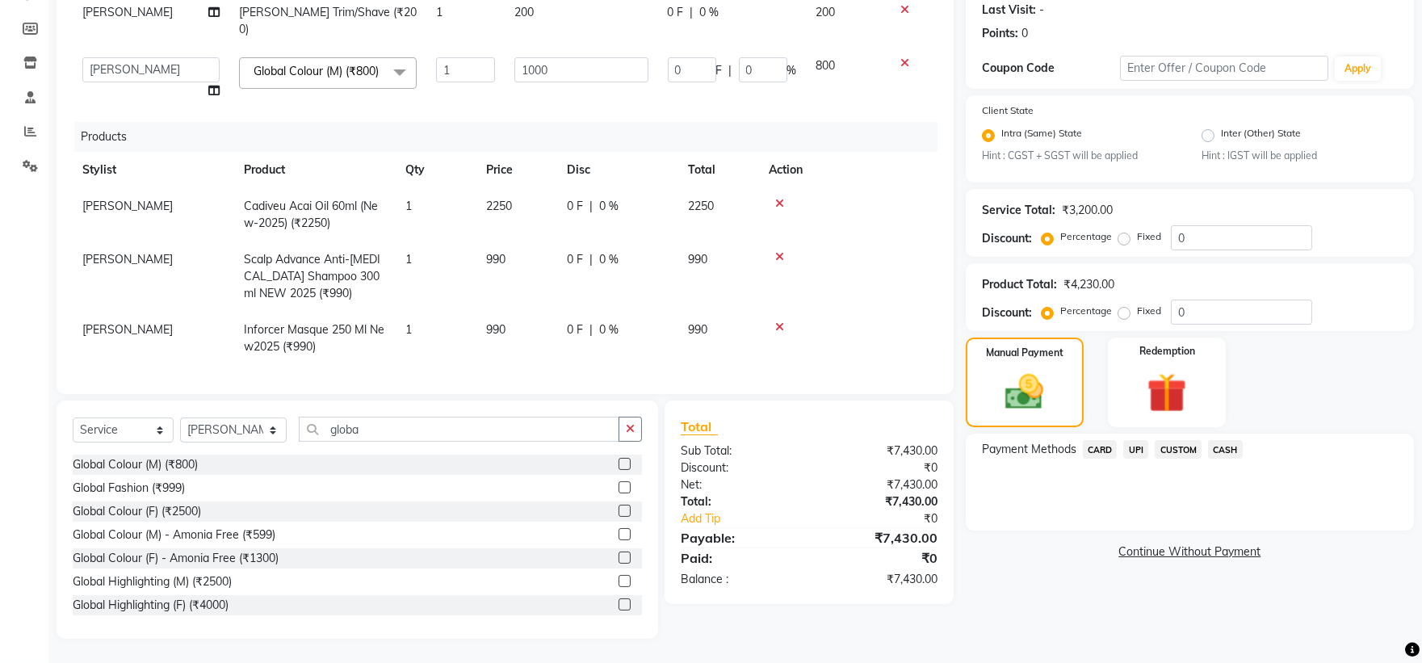
click at [849, 618] on div "Total Sub Total: ₹7,430.00 Discount: ₹0 Net: ₹7,430.00 Total: ₹7,430.00 Add Tip…" at bounding box center [811, 520] width 307 height 238
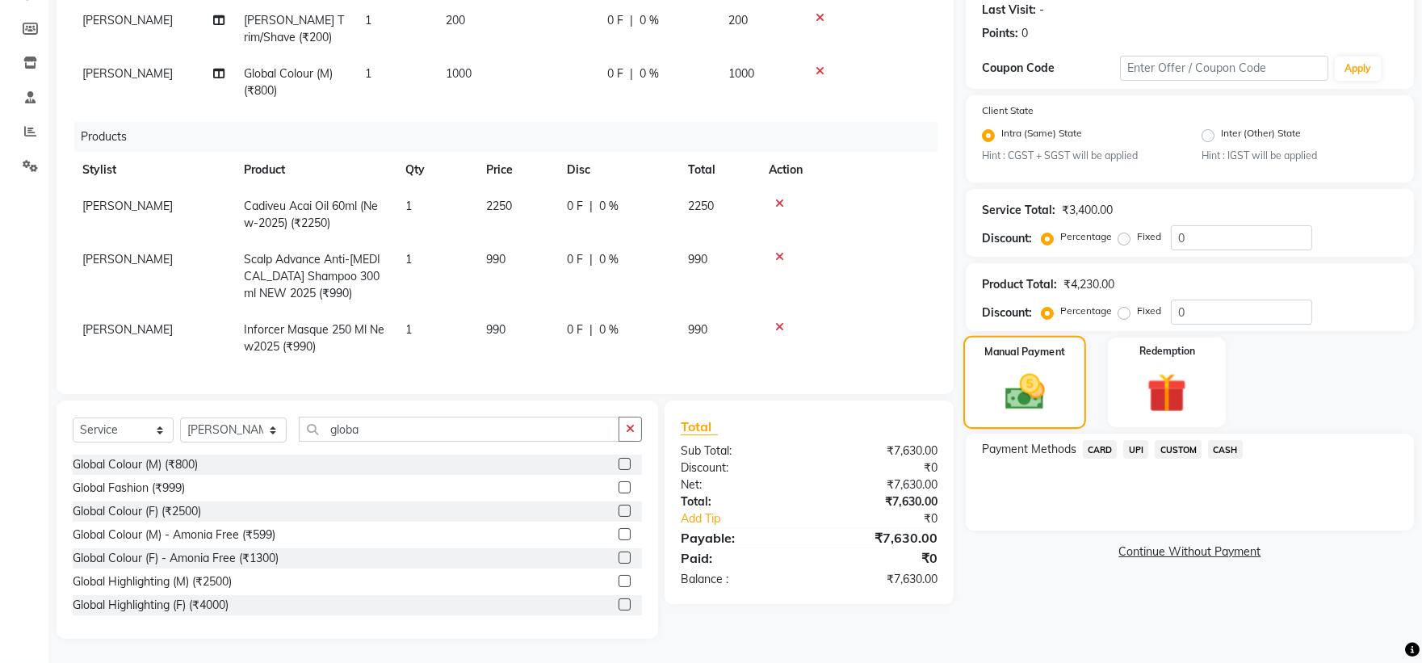
click at [1039, 385] on img at bounding box center [1024, 393] width 65 height 46
click at [1139, 446] on span "UPI" at bounding box center [1135, 449] width 25 height 19
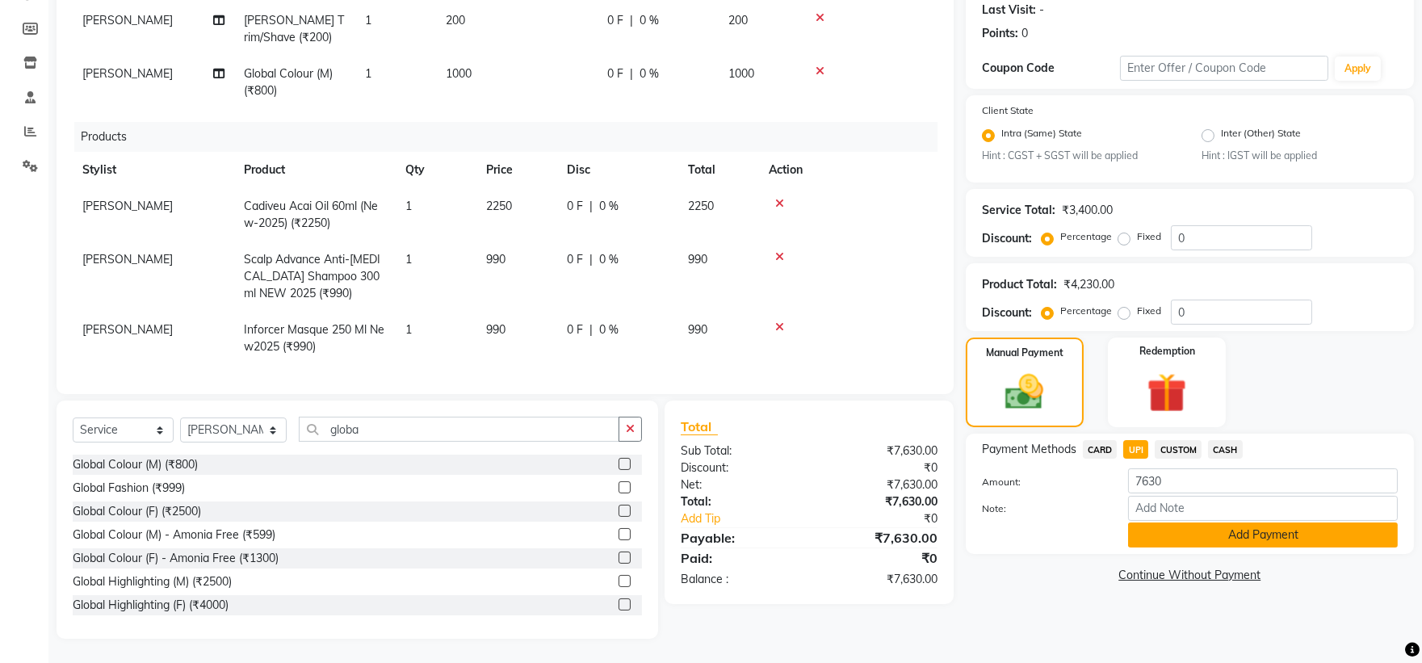
click at [1182, 529] on button "Add Payment" at bounding box center [1263, 534] width 270 height 25
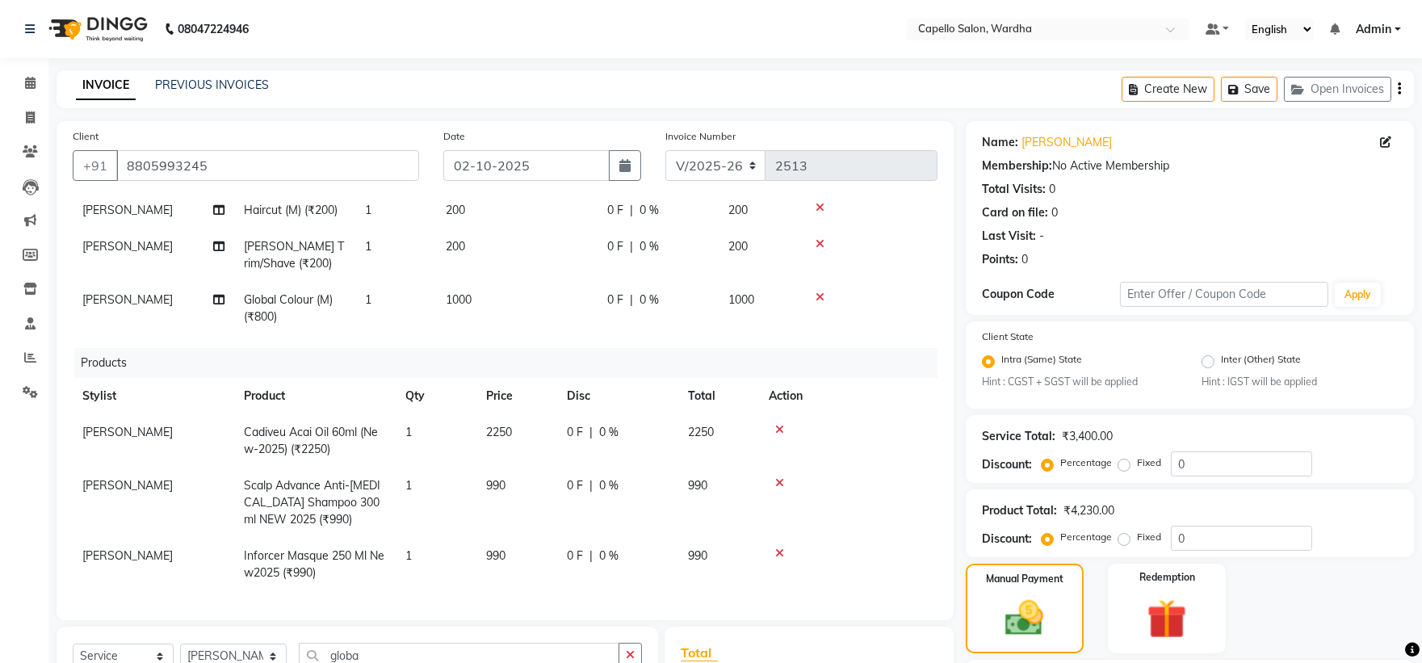
scroll to position [242, 0]
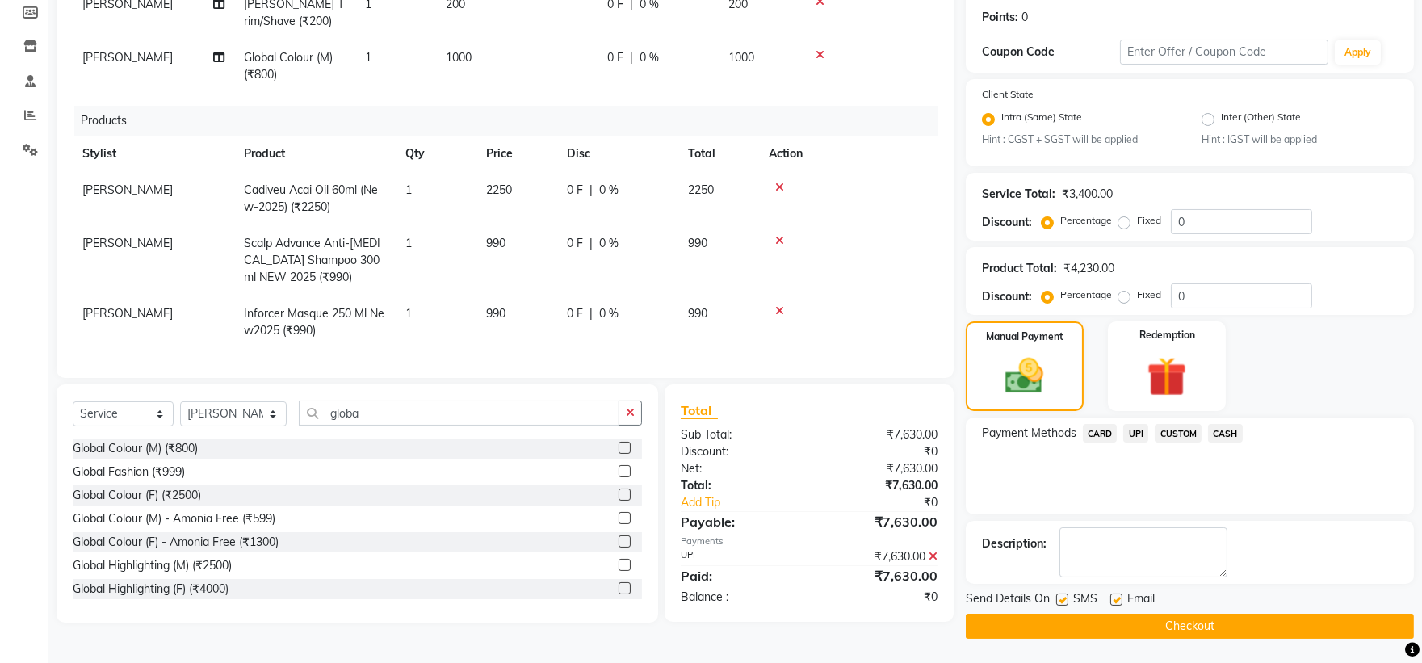
click at [1053, 631] on button "Checkout" at bounding box center [1190, 626] width 448 height 25
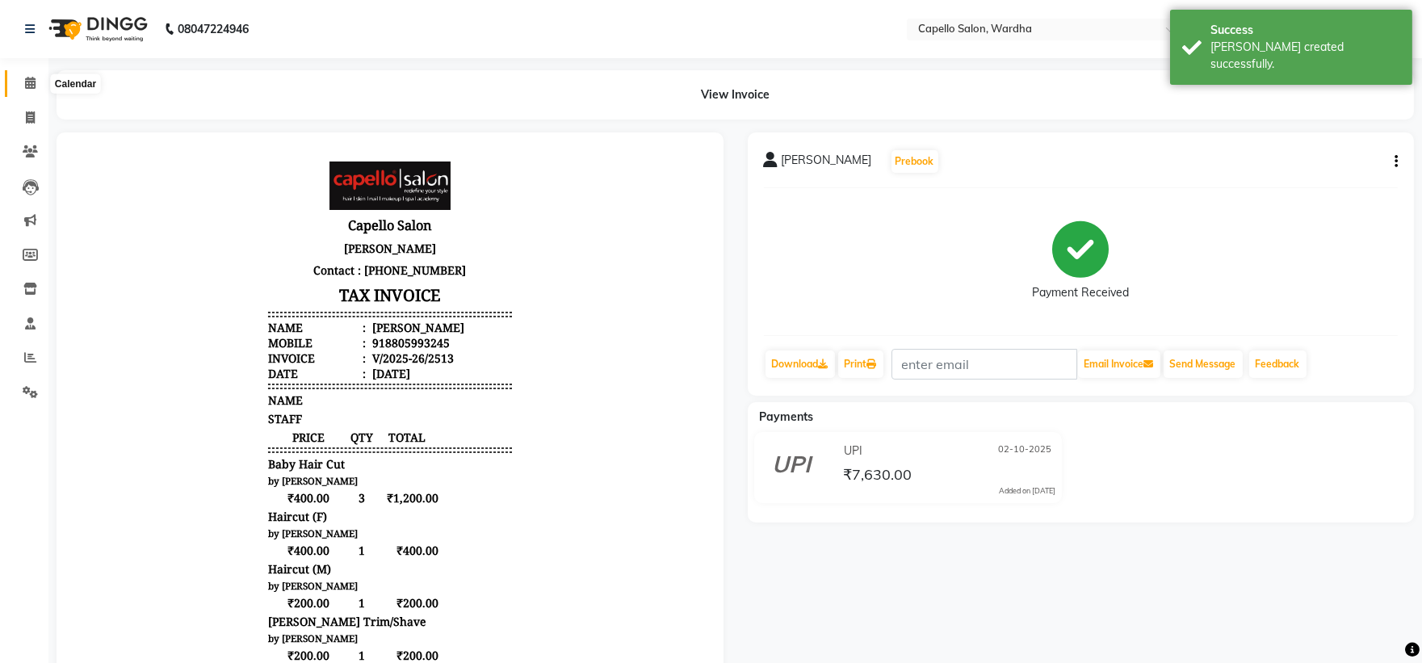
click at [35, 78] on span at bounding box center [30, 83] width 28 height 19
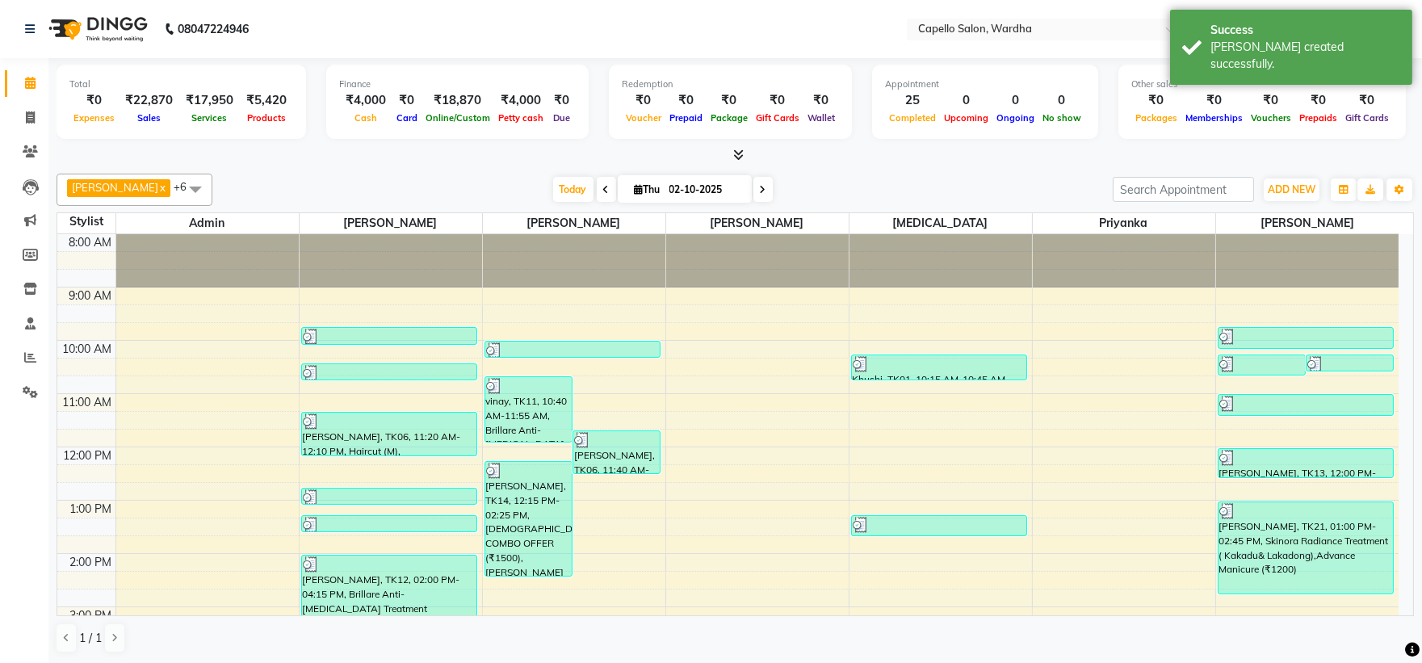
click at [740, 153] on icon at bounding box center [738, 155] width 10 height 12
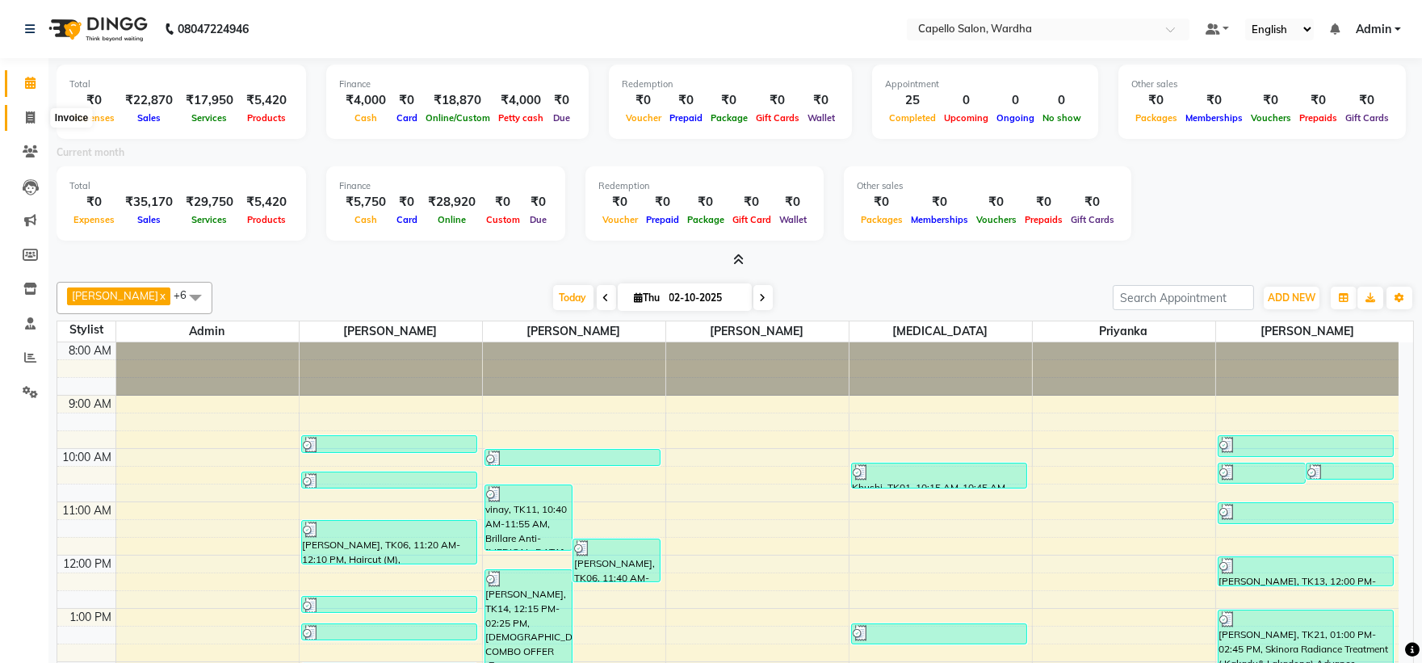
click at [22, 119] on span at bounding box center [30, 118] width 28 height 19
select select "4620"
select select "service"
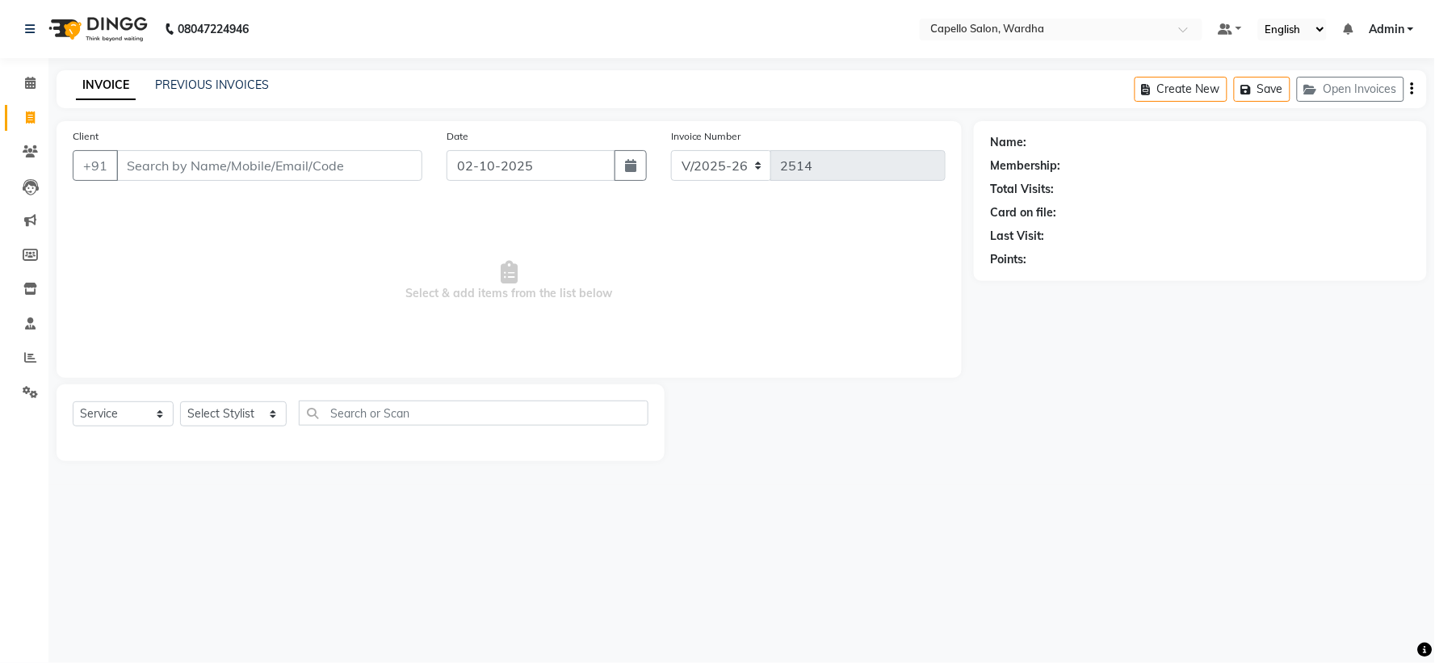
click at [211, 77] on div "PREVIOUS INVOICES" at bounding box center [212, 85] width 114 height 17
click at [204, 87] on link "PREVIOUS INVOICES" at bounding box center [212, 85] width 114 height 15
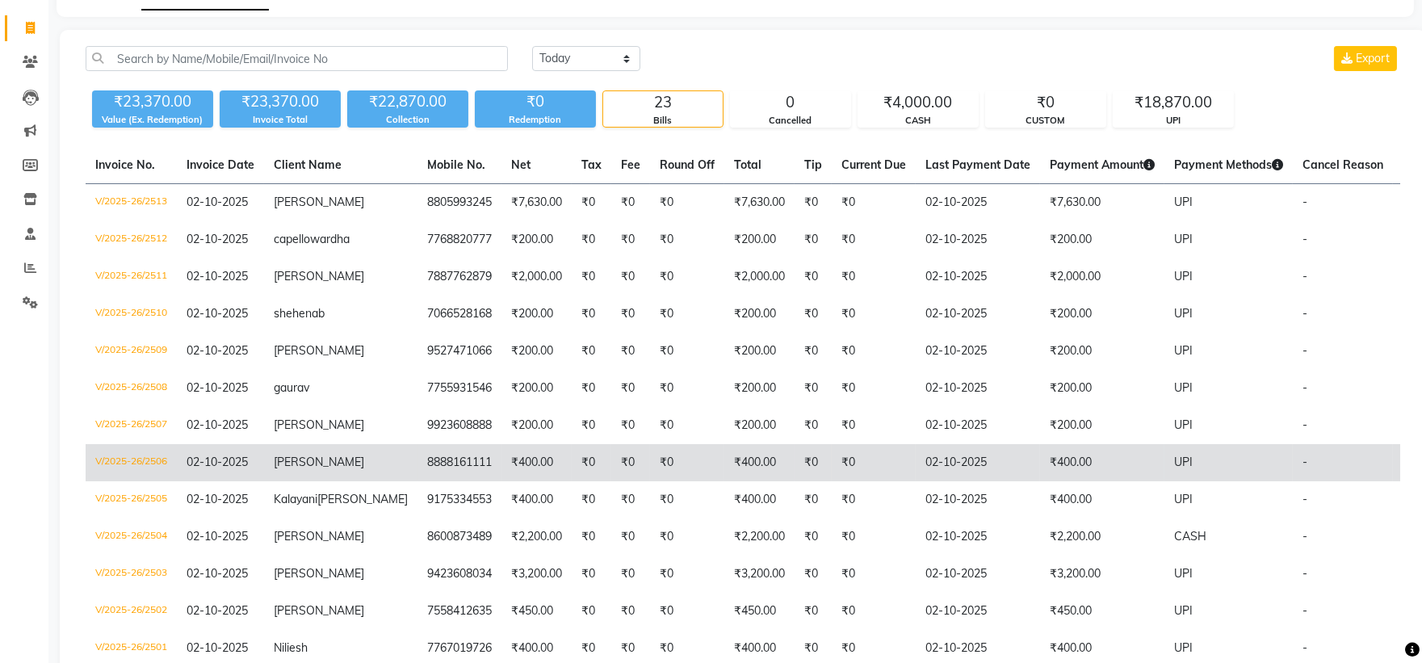
scroll to position [179, 0]
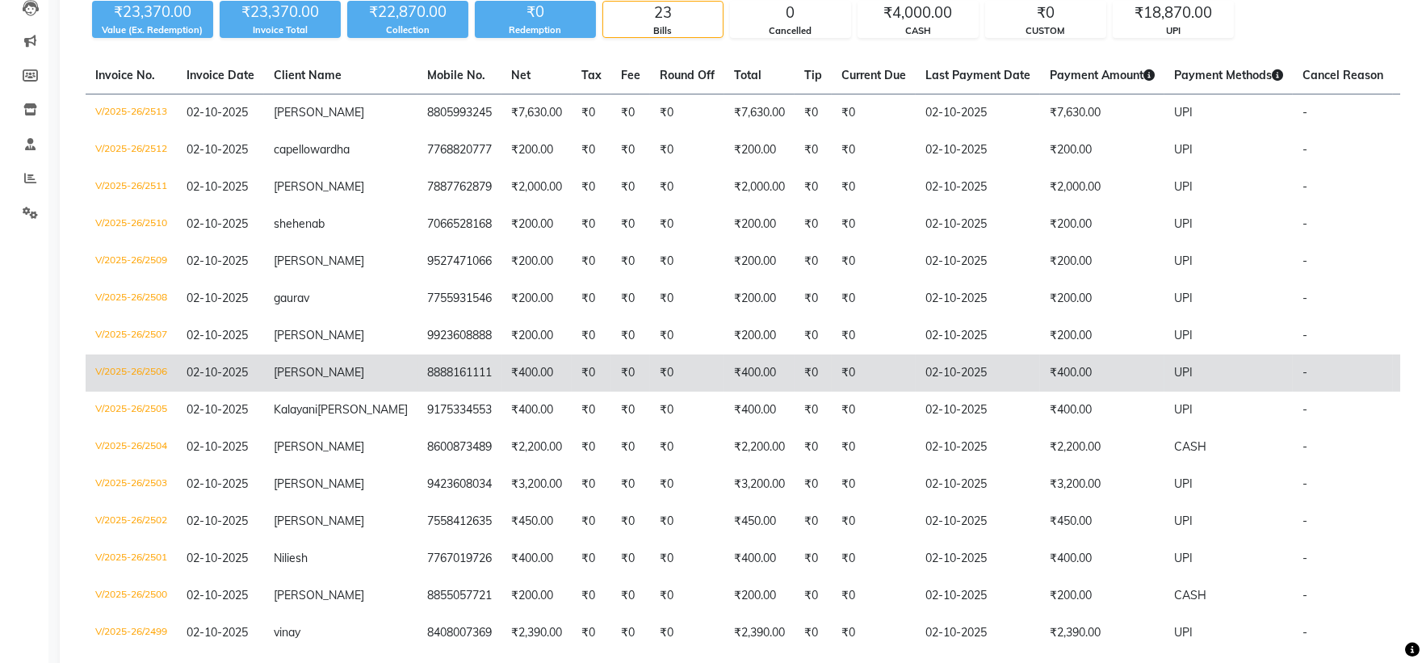
click at [1040, 385] on td "₹400.00" at bounding box center [1102, 372] width 124 height 37
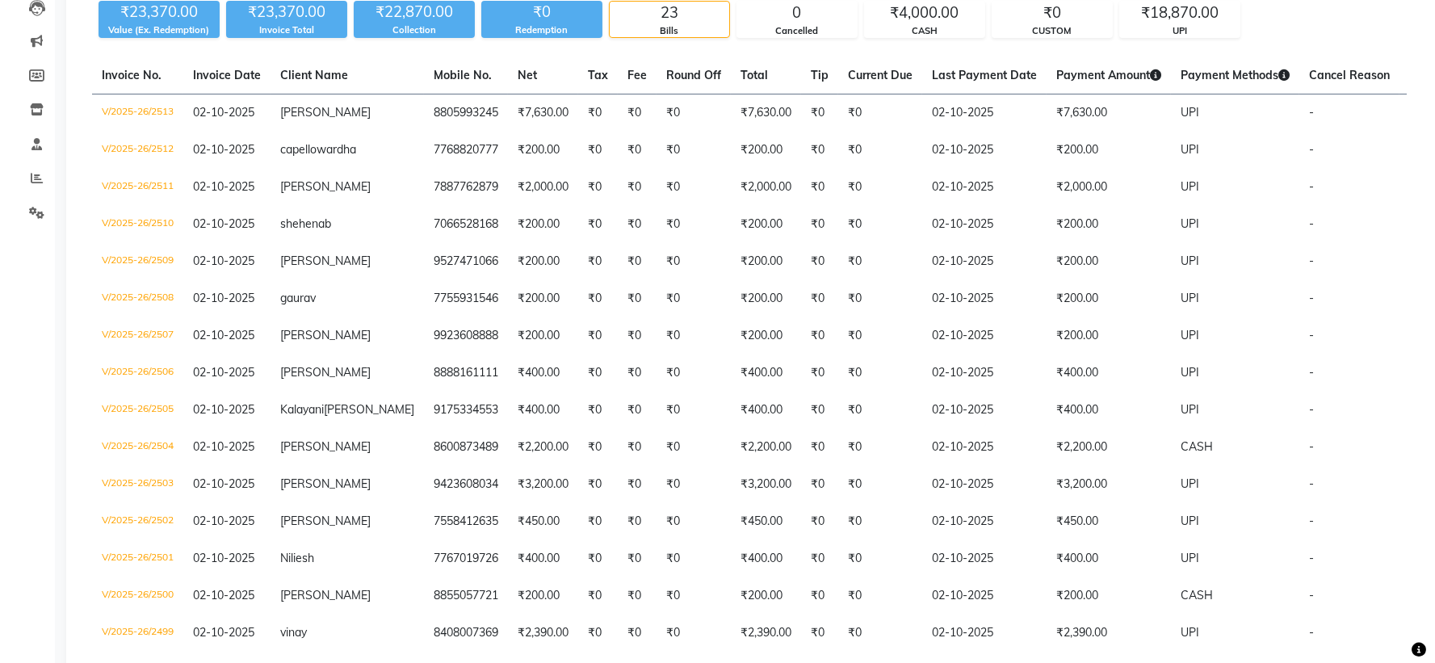
scroll to position [0, 0]
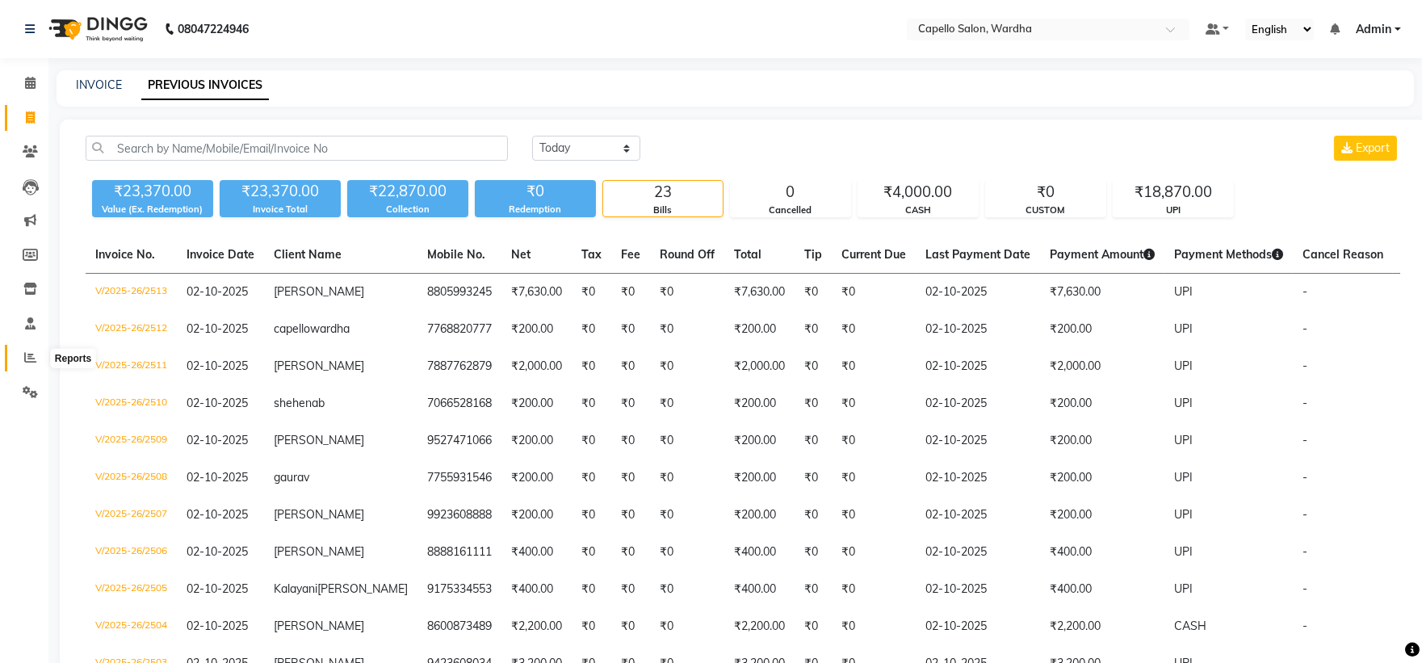
click at [32, 367] on span at bounding box center [30, 358] width 28 height 19
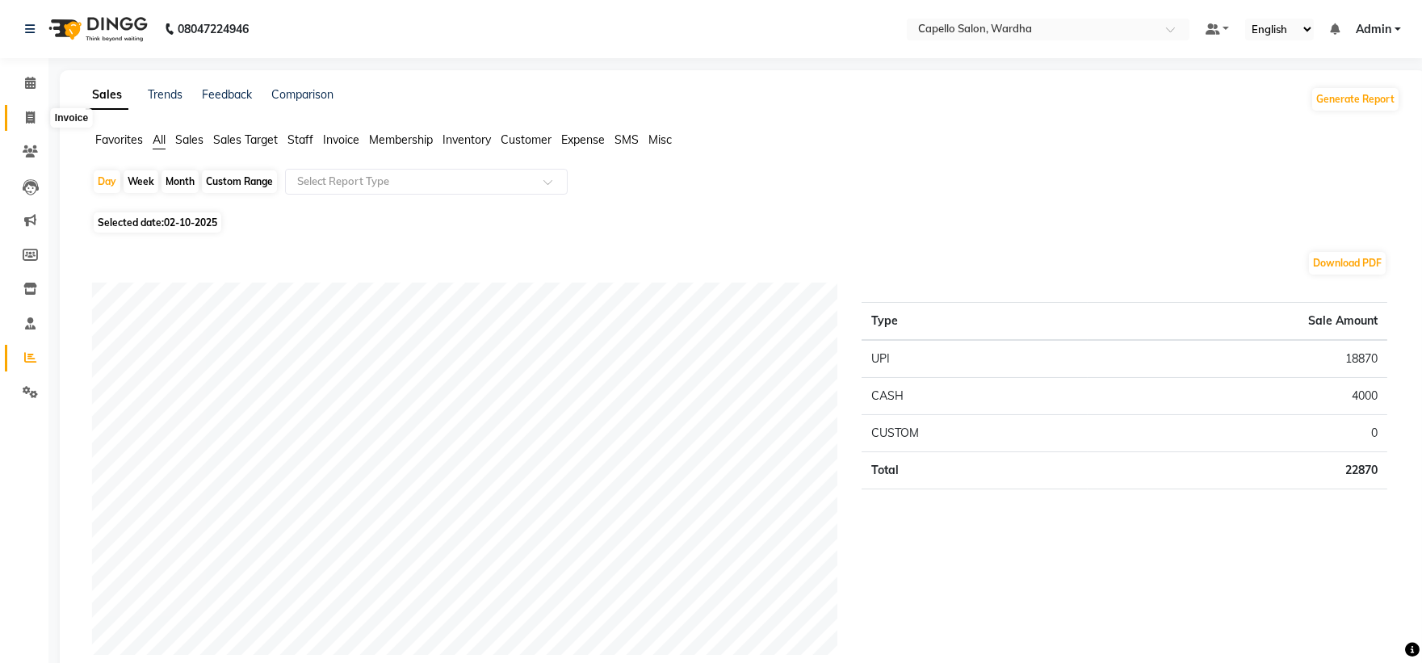
click at [27, 125] on span at bounding box center [30, 118] width 28 height 19
select select "4620"
select select "service"
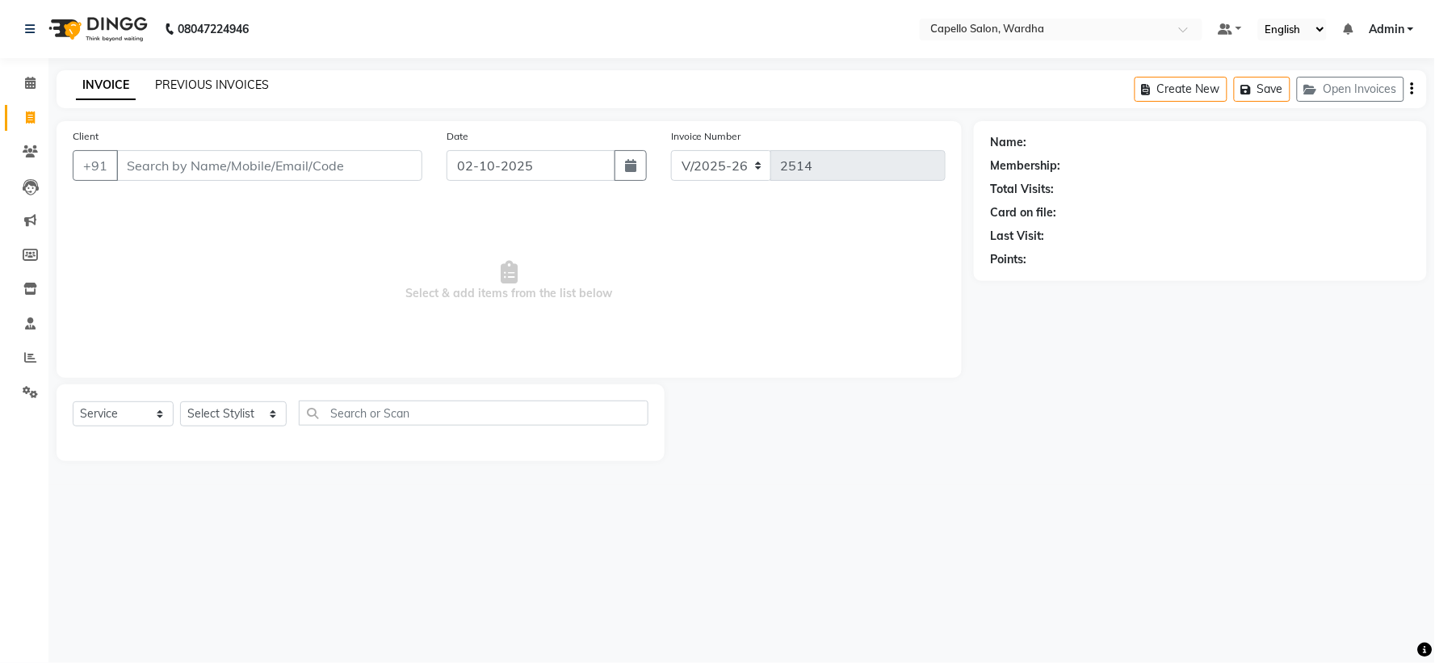
click at [204, 86] on link "PREVIOUS INVOICES" at bounding box center [212, 85] width 114 height 15
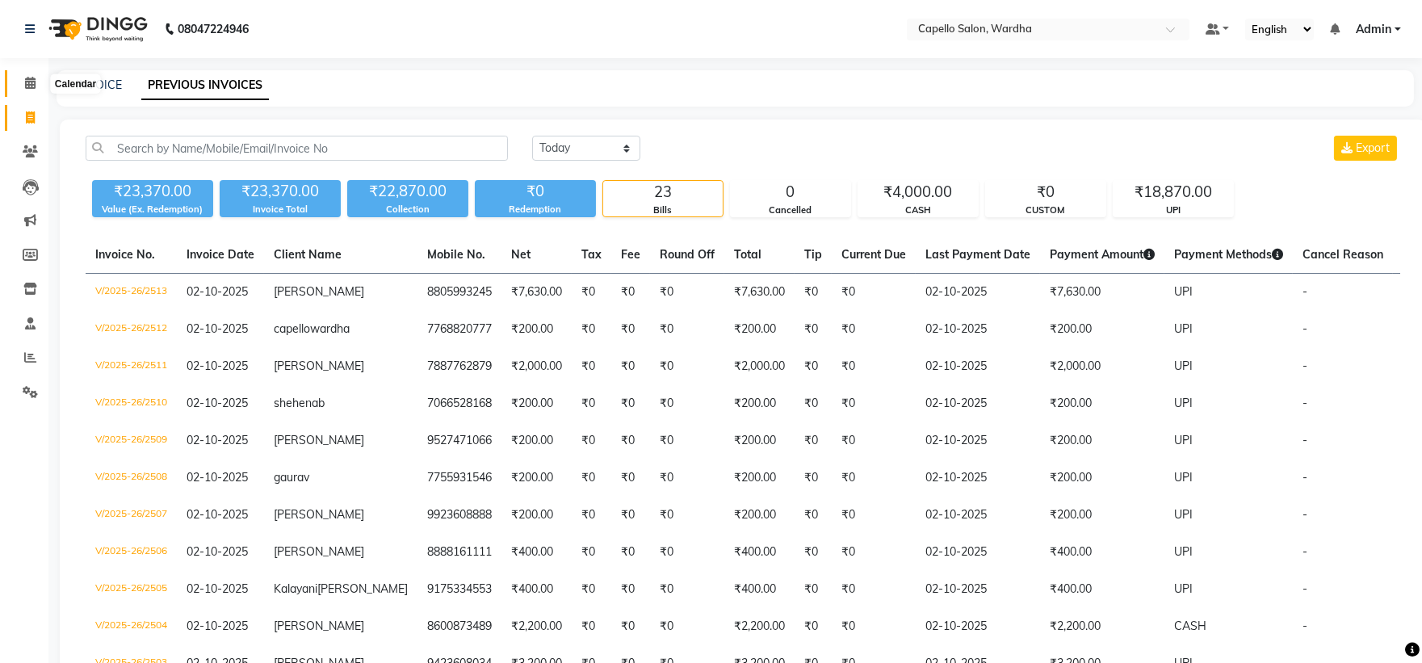
click at [21, 74] on span at bounding box center [30, 83] width 28 height 19
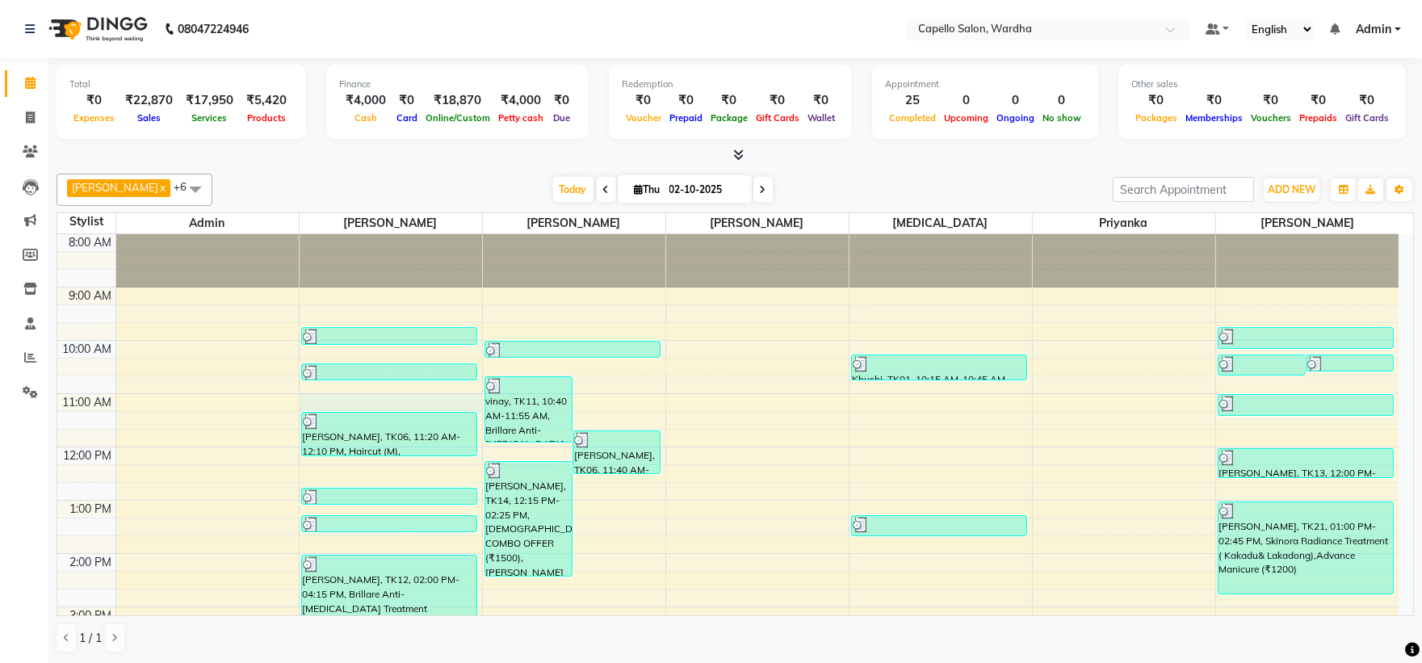
click at [352, 398] on div "8:00 AM 9:00 AM 10:00 AM 11:00 AM 12:00 PM 1:00 PM 2:00 PM 3:00 PM 4:00 PM 5:00…" at bounding box center [727, 580] width 1341 height 692
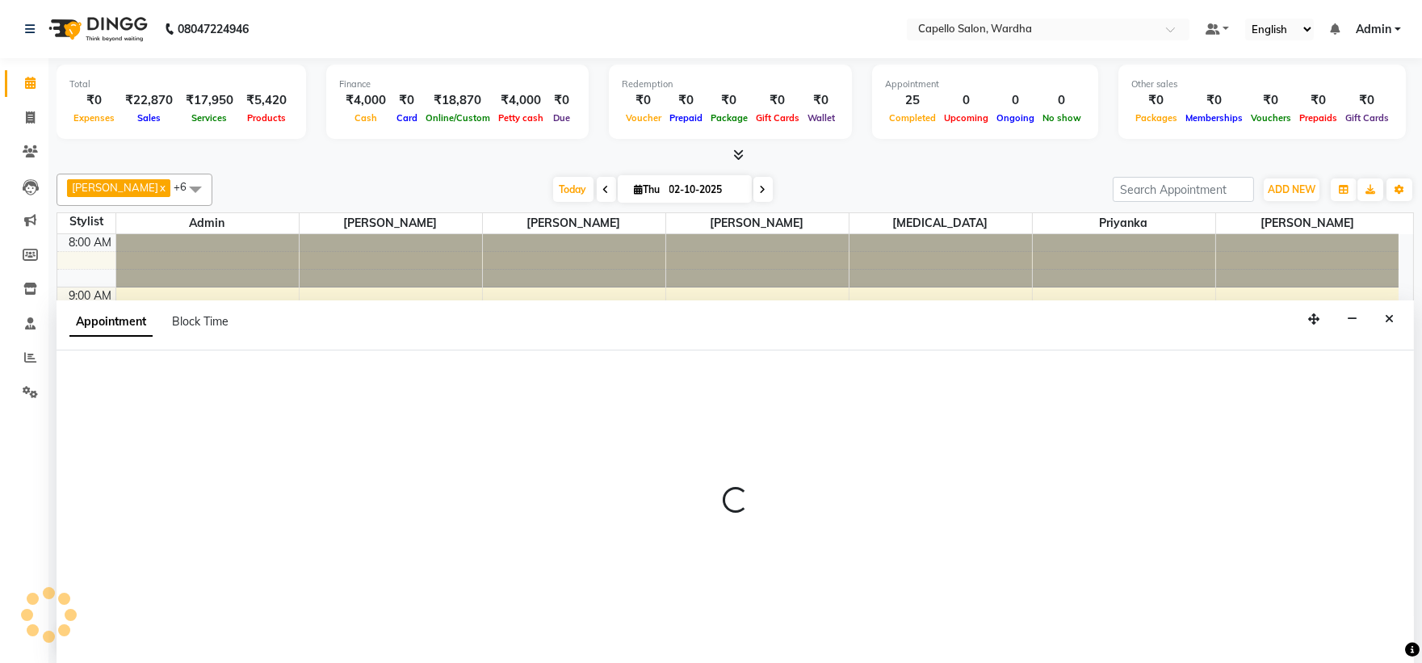
select select "80545"
select select "tentative"
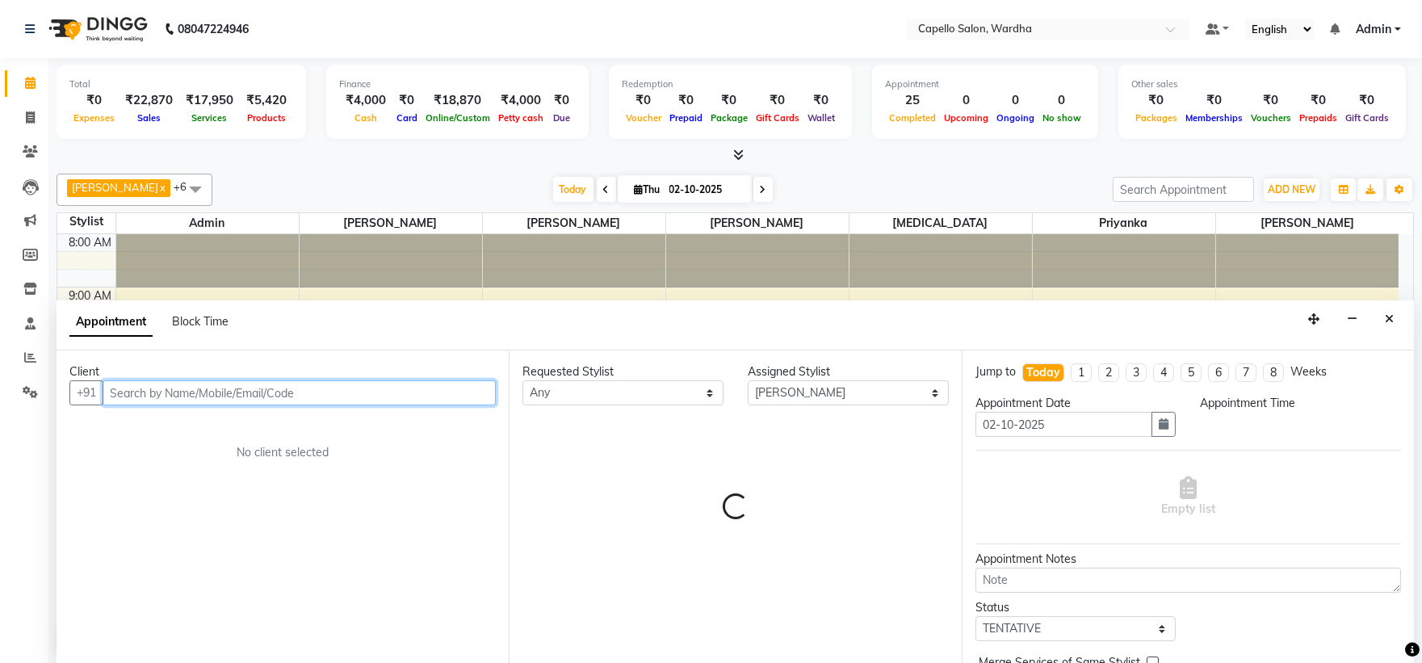
select select "660"
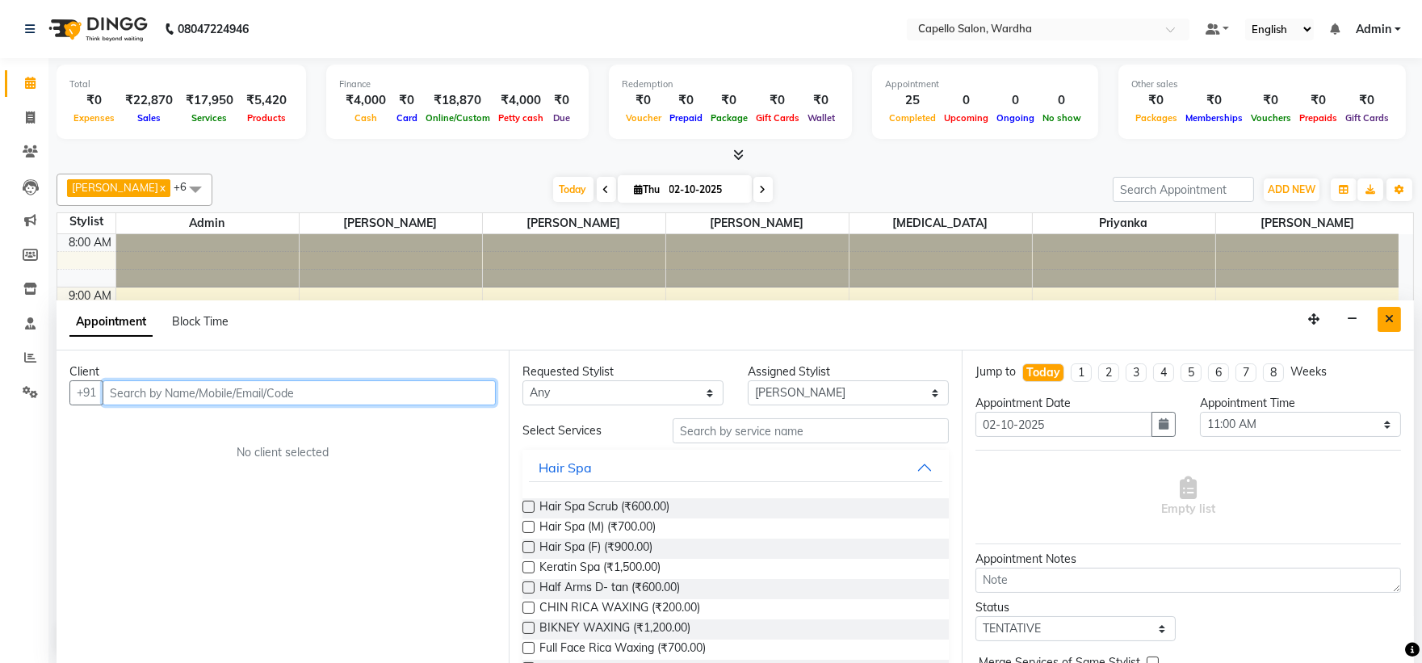
scroll to position [1, 0]
click at [1387, 321] on icon "Close" at bounding box center [1389, 317] width 9 height 11
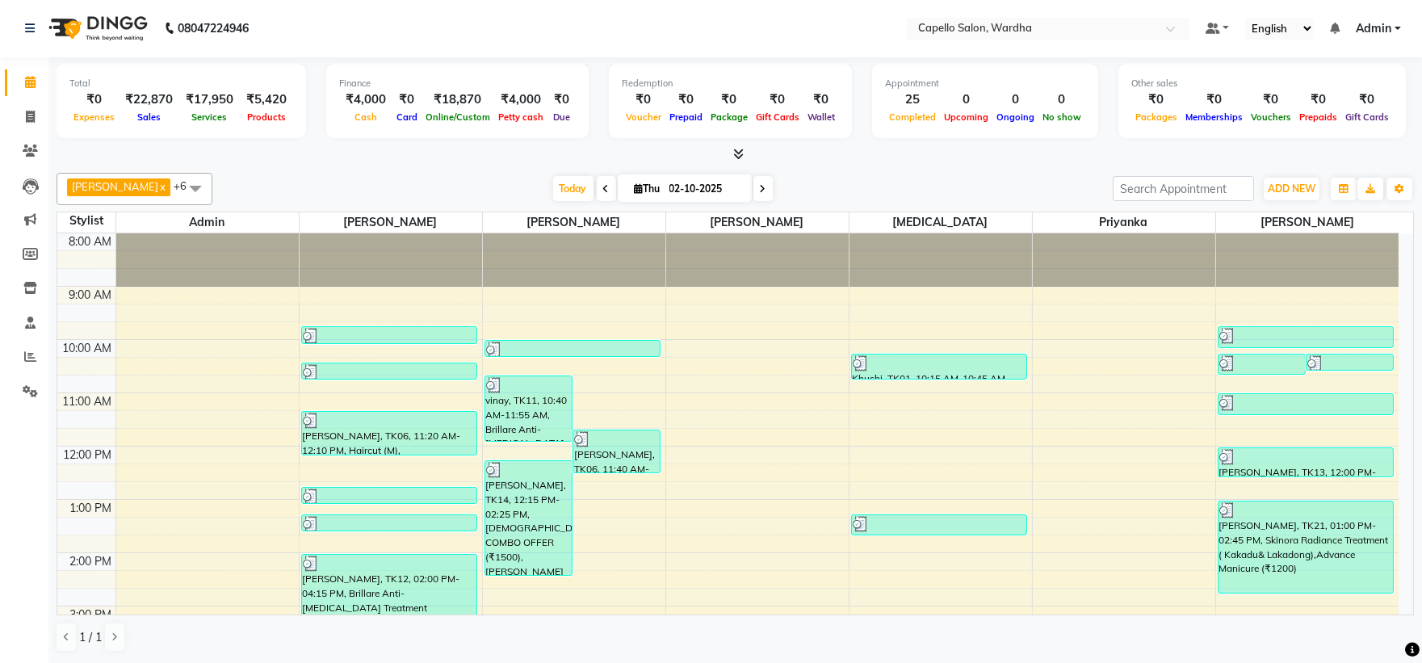
scroll to position [0, 0]
click at [353, 471] on div "8:00 AM 9:00 AM 10:00 AM 11:00 AM 12:00 PM 1:00 PM 2:00 PM 3:00 PM 4:00 PM 5:00…" at bounding box center [727, 580] width 1341 height 692
select select "80545"
select select "tentative"
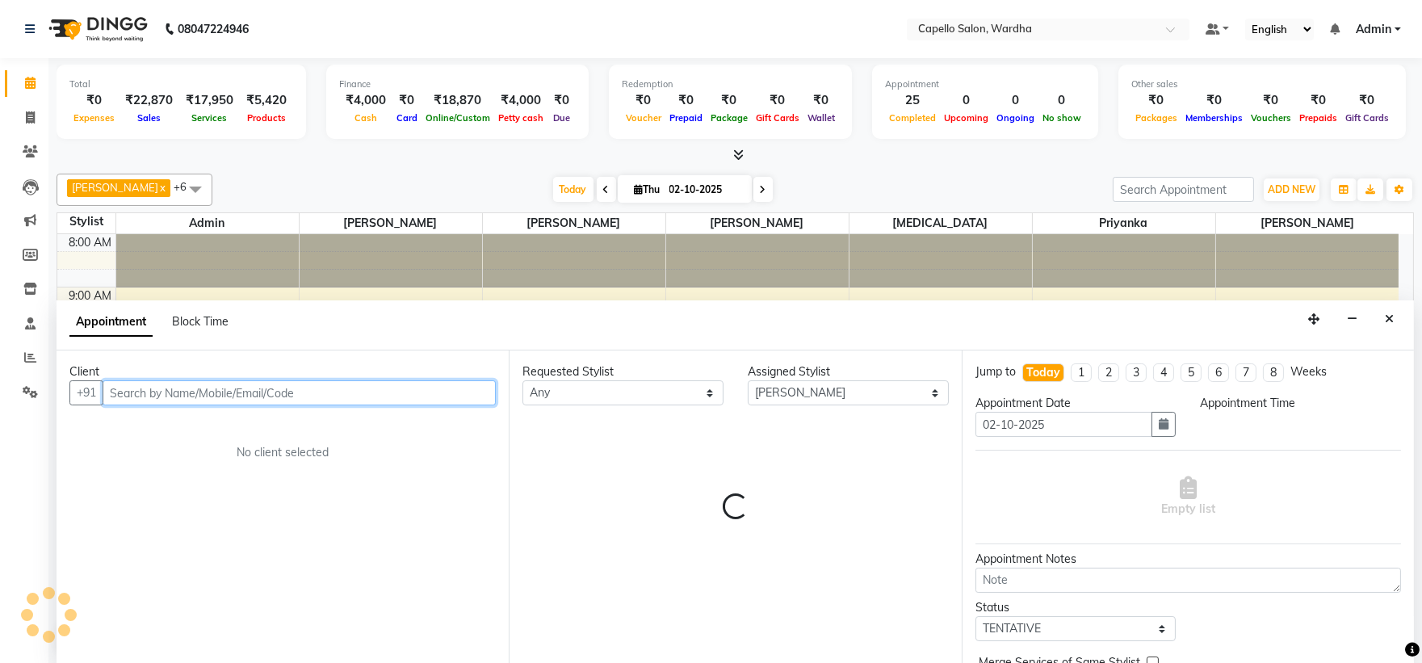
select select "735"
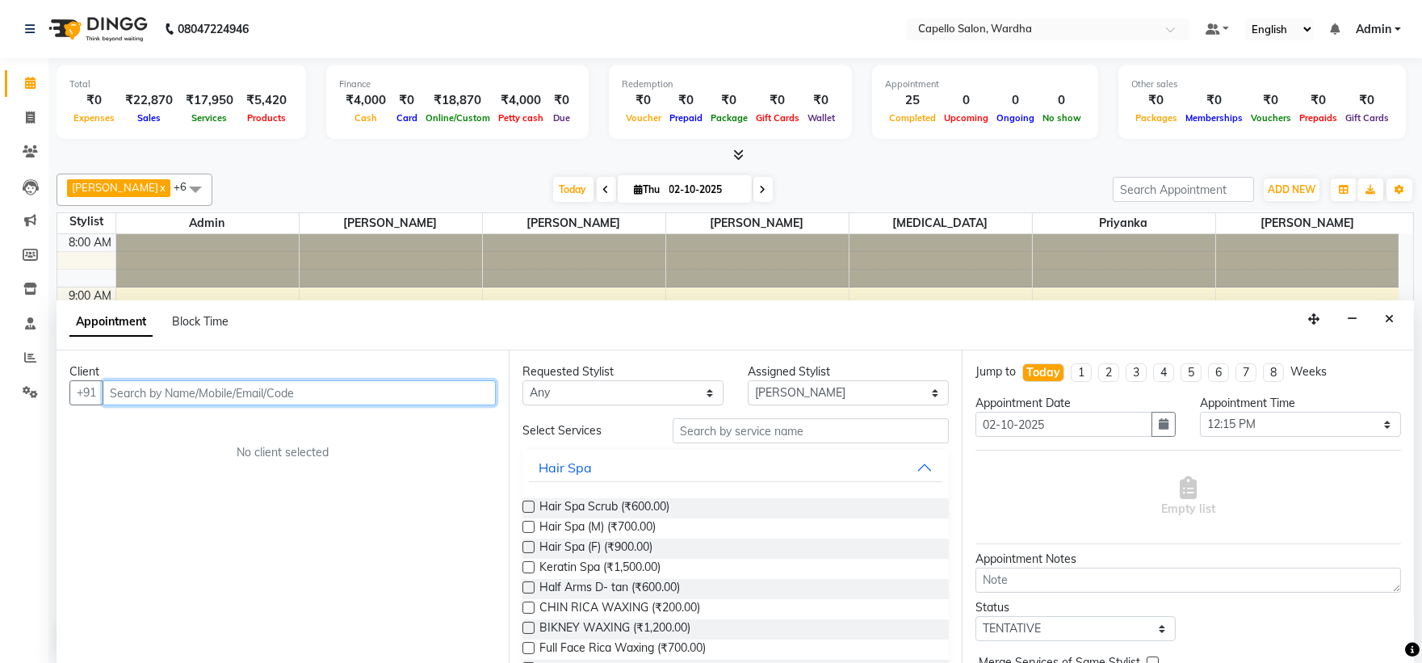
scroll to position [1, 0]
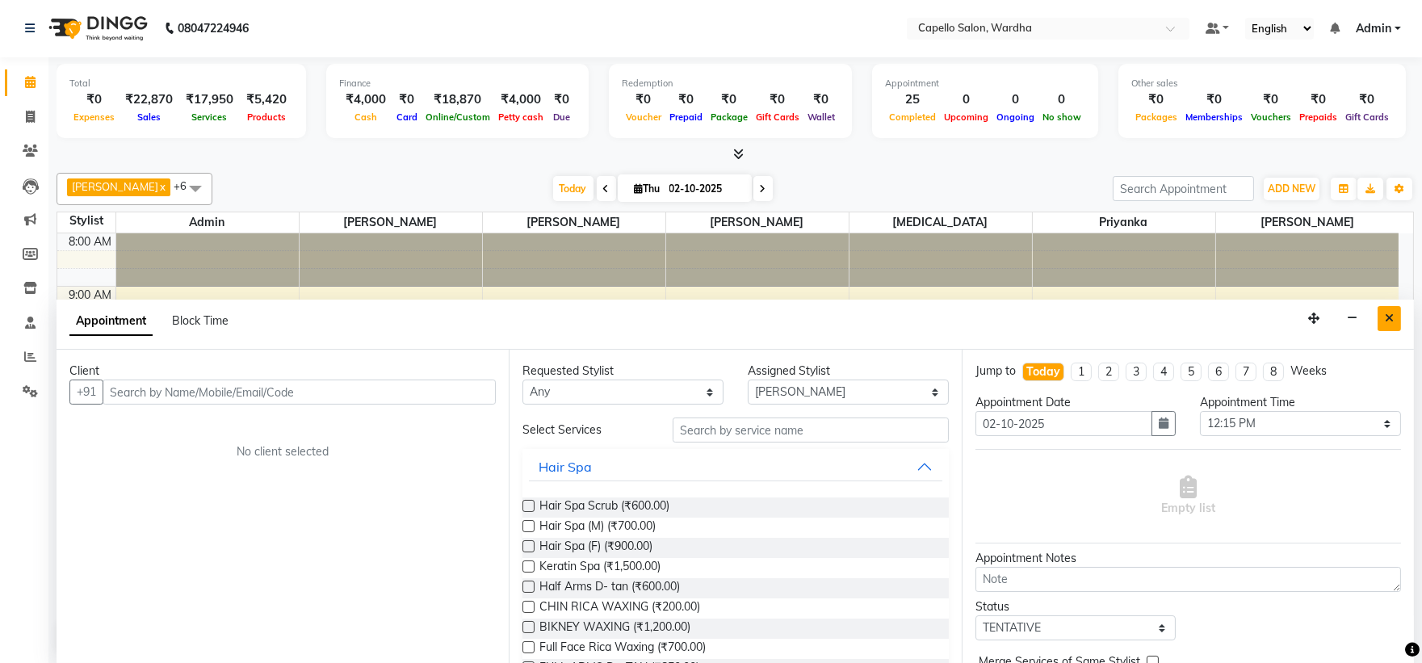
click at [1381, 318] on button "Close" at bounding box center [1389, 318] width 23 height 25
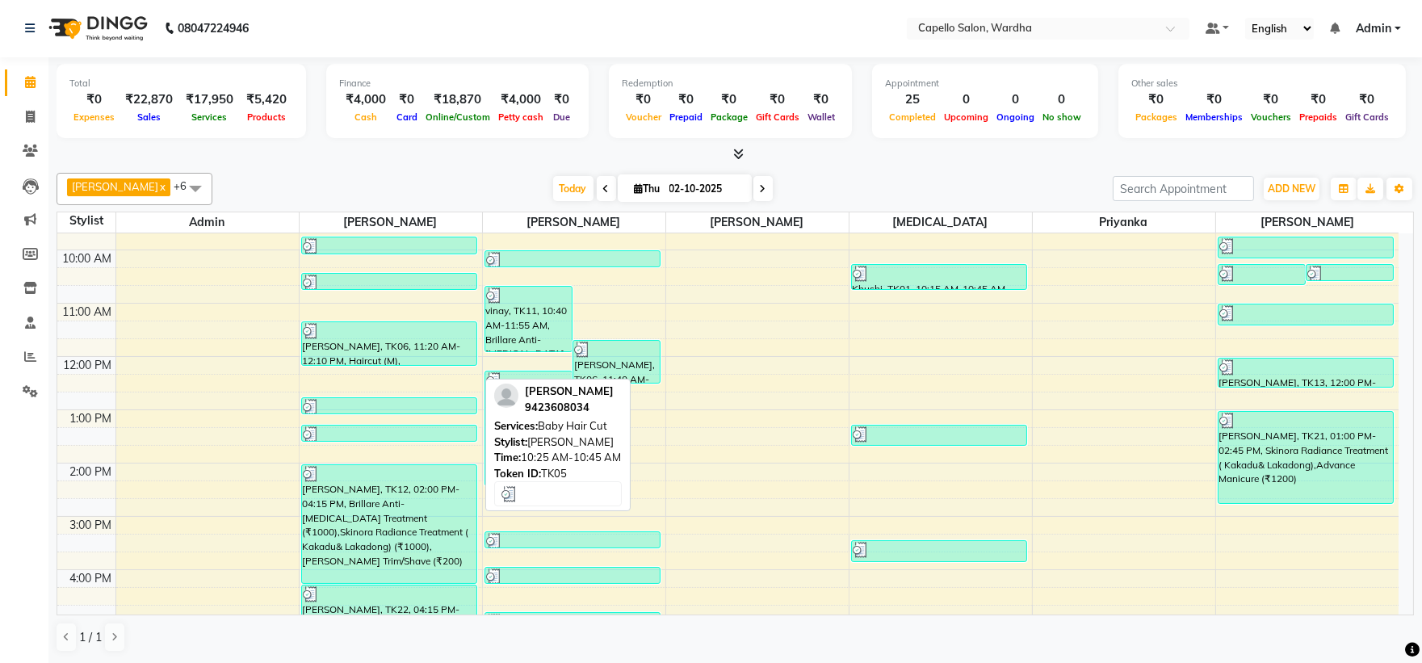
scroll to position [0, 0]
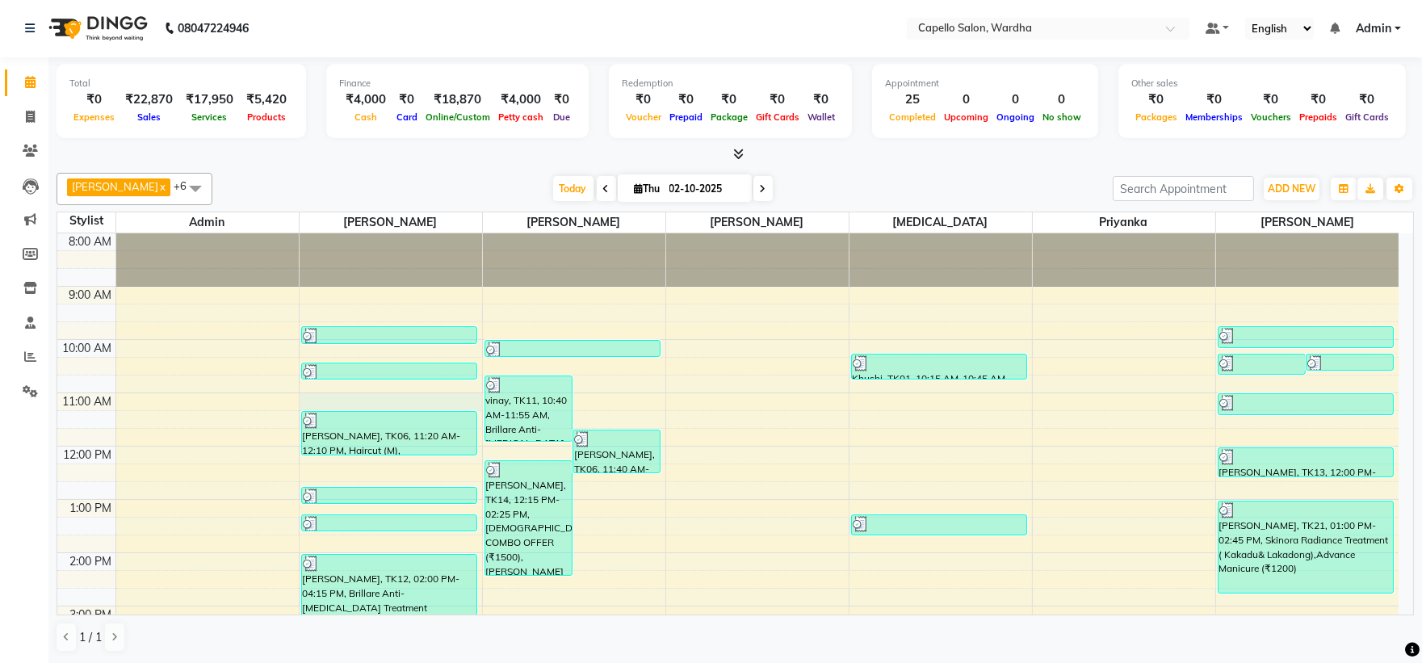
click at [394, 396] on div "8:00 AM 9:00 AM 10:00 AM 11:00 AM 12:00 PM 1:00 PM 2:00 PM 3:00 PM 4:00 PM 5:00…" at bounding box center [727, 579] width 1341 height 692
select select "80545"
select select "tentative"
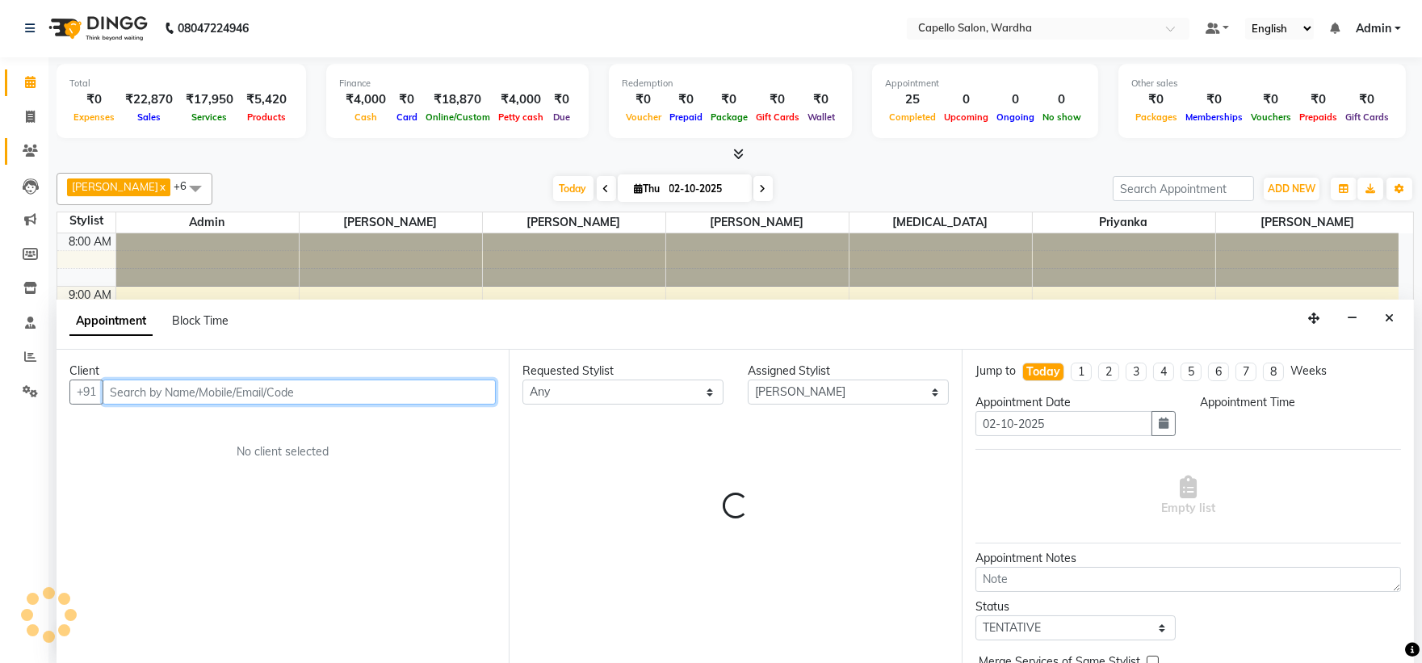
select select "660"
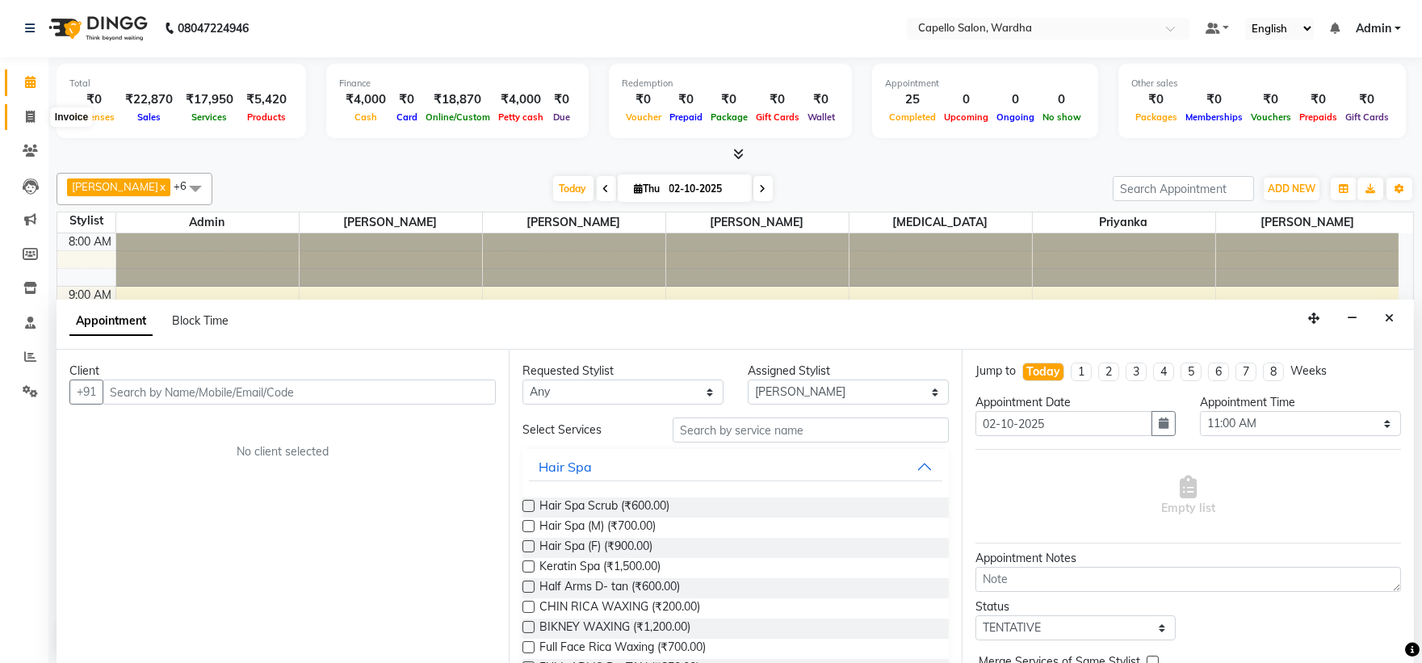
click at [26, 119] on icon at bounding box center [30, 117] width 9 height 12
select select "service"
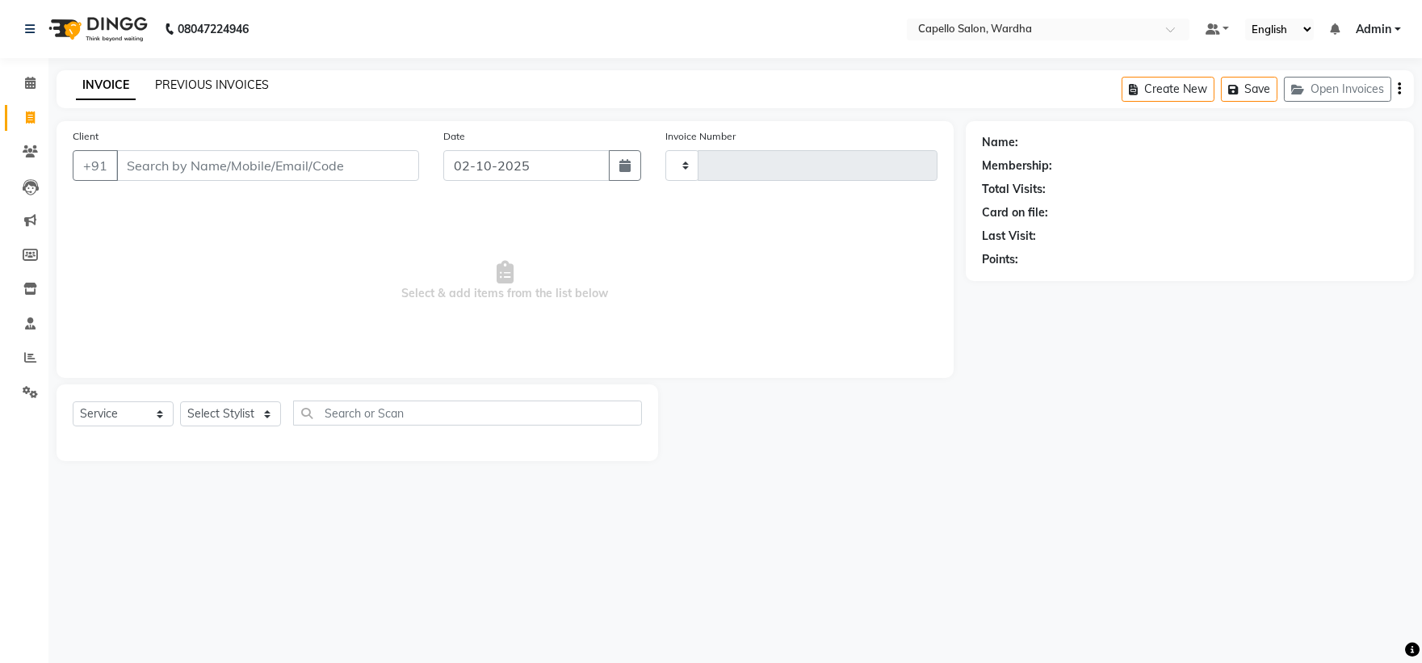
type input "2514"
click at [237, 86] on link "PREVIOUS INVOICES" at bounding box center [212, 85] width 114 height 15
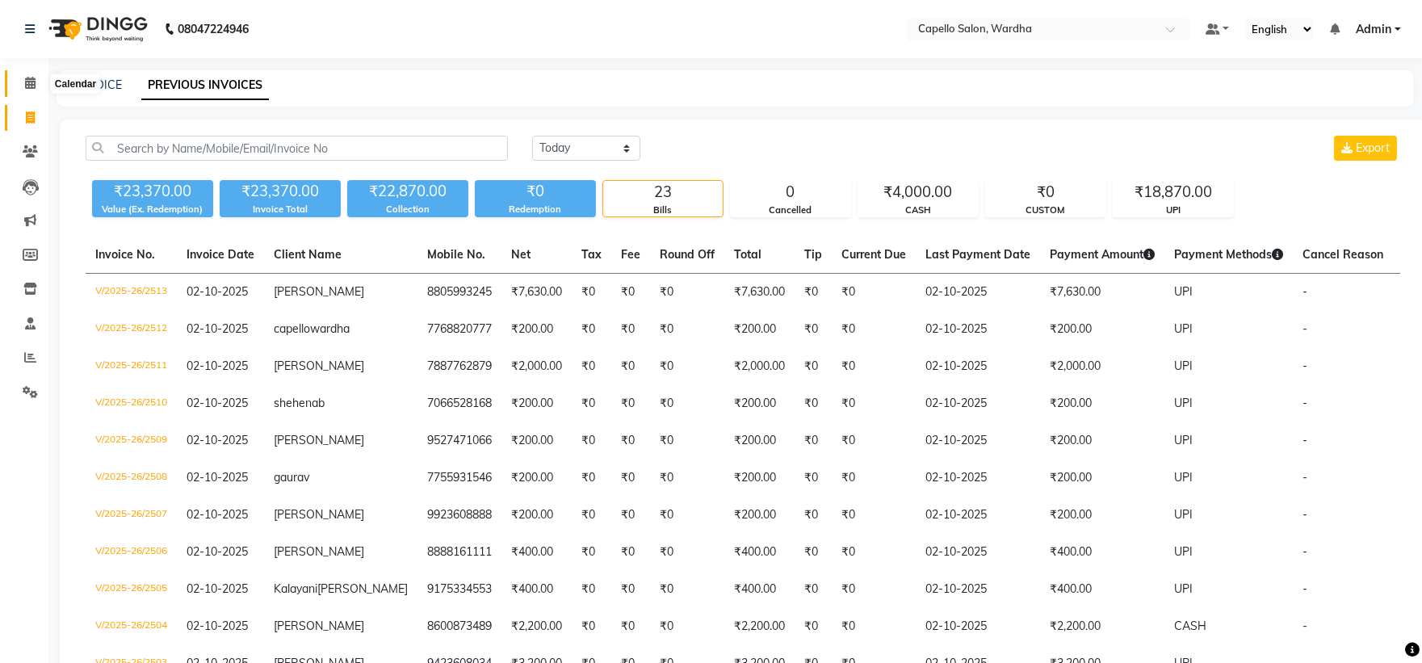
click at [32, 84] on icon at bounding box center [30, 83] width 10 height 12
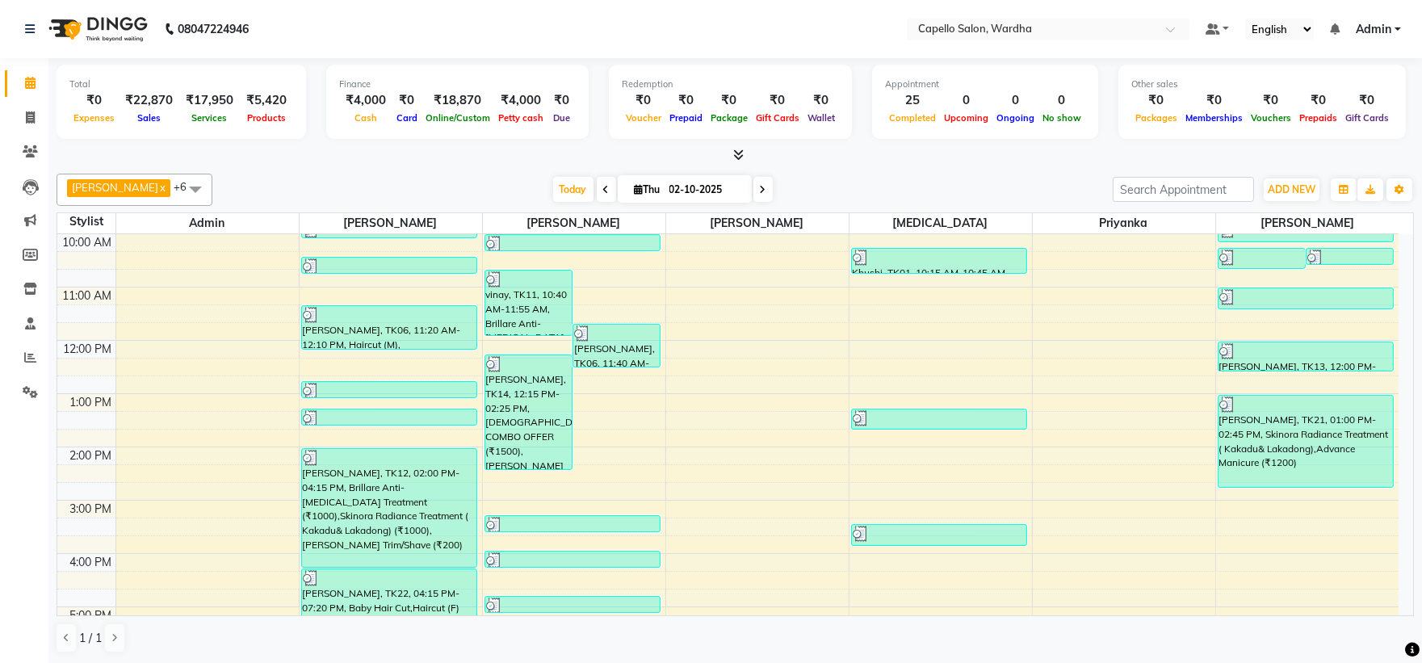
scroll to position [269, 0]
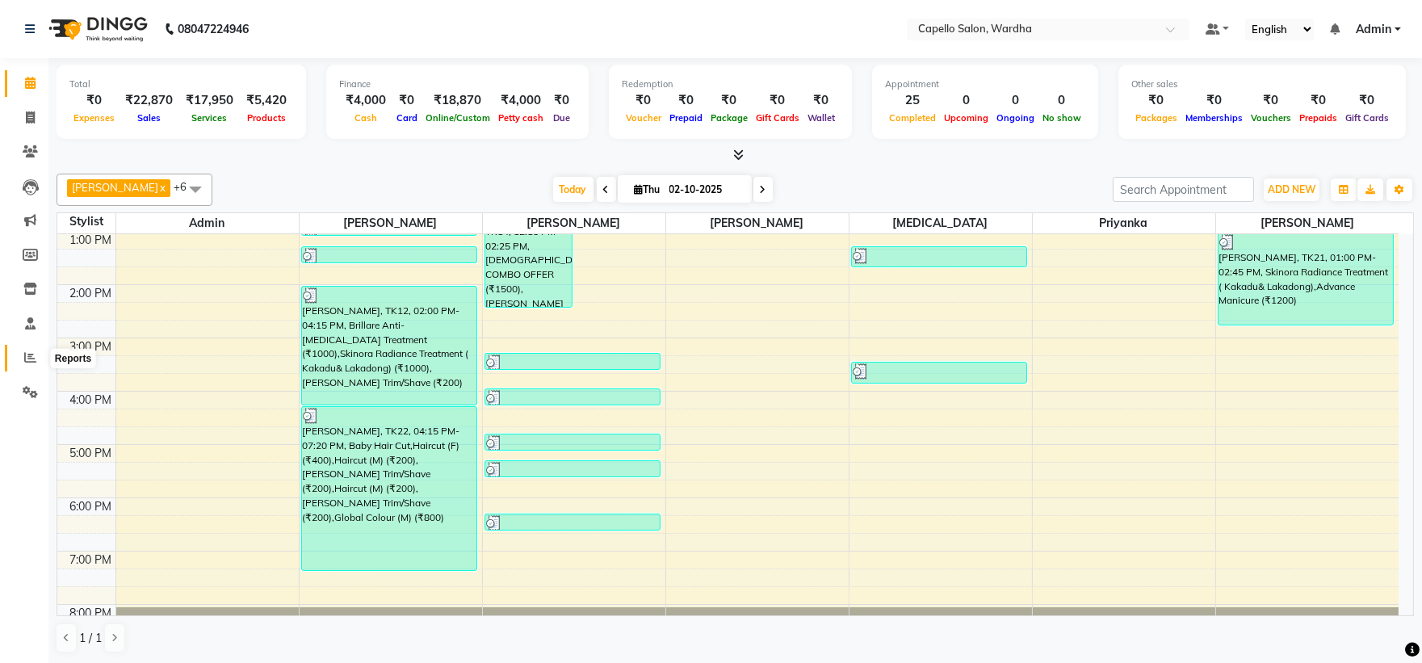
click at [25, 359] on icon at bounding box center [30, 357] width 12 height 12
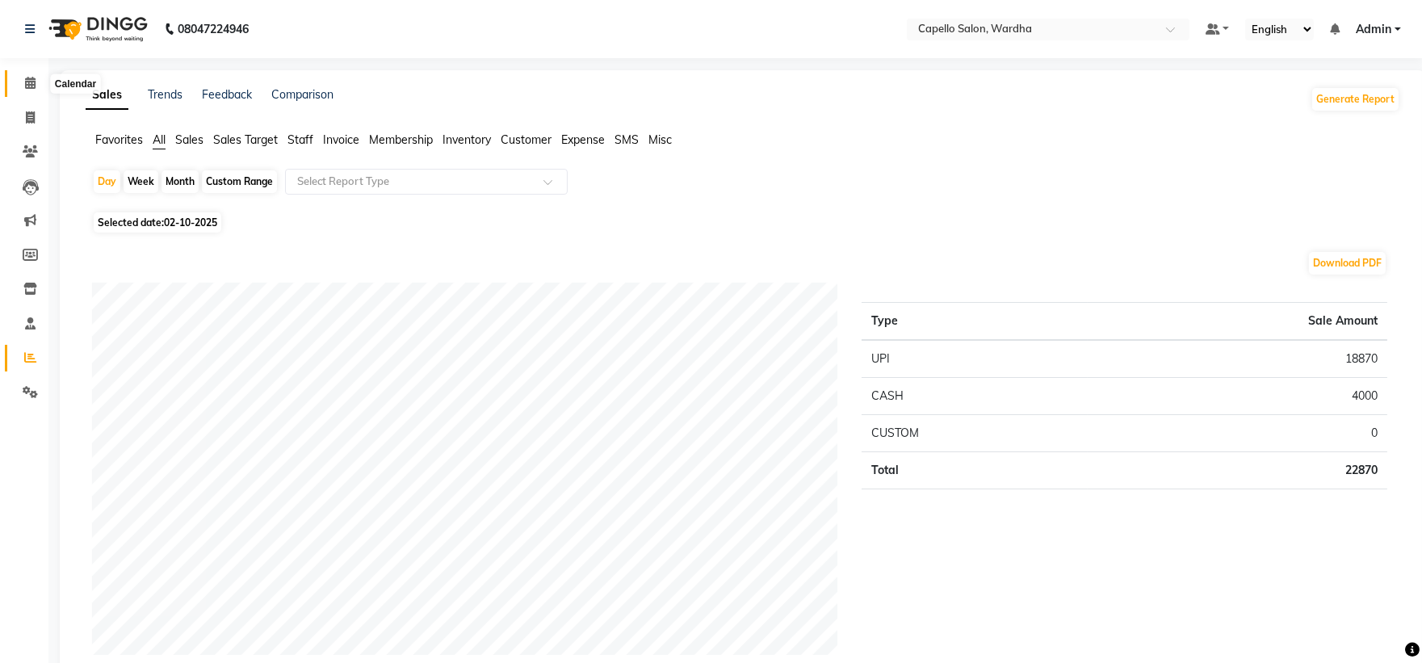
click at [16, 74] on span at bounding box center [30, 83] width 28 height 19
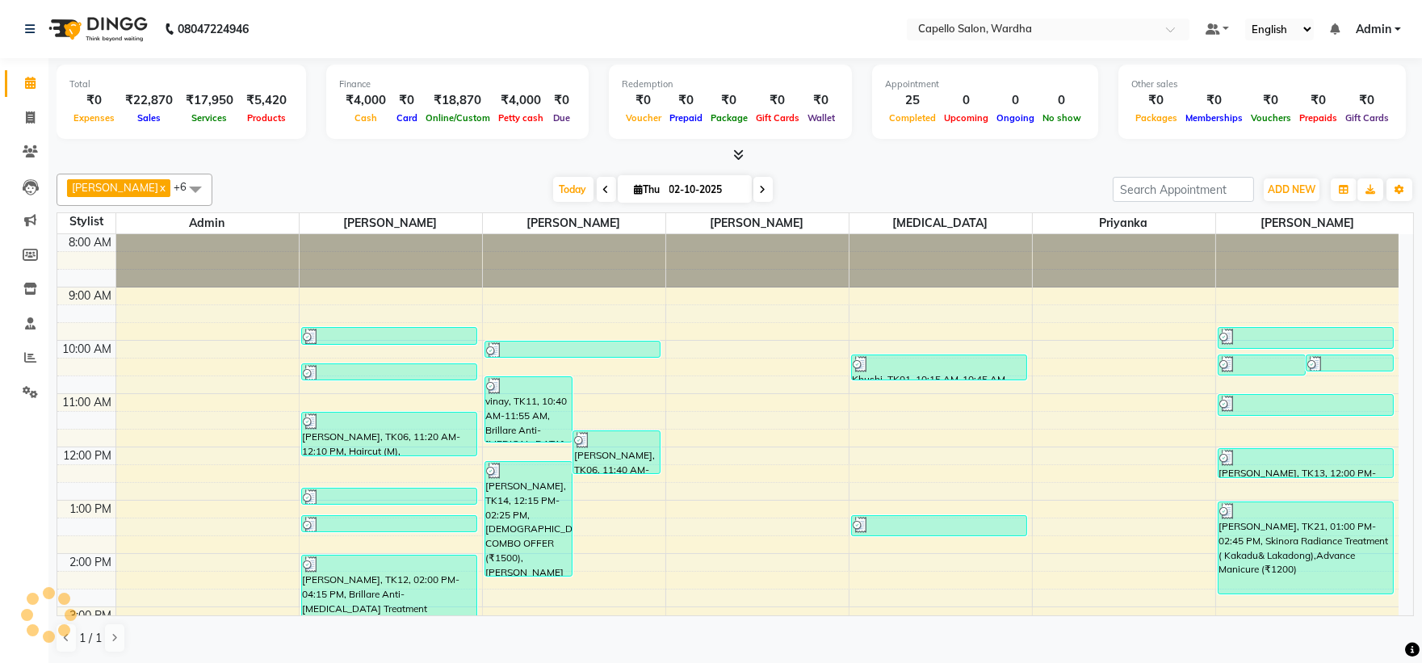
scroll to position [179, 0]
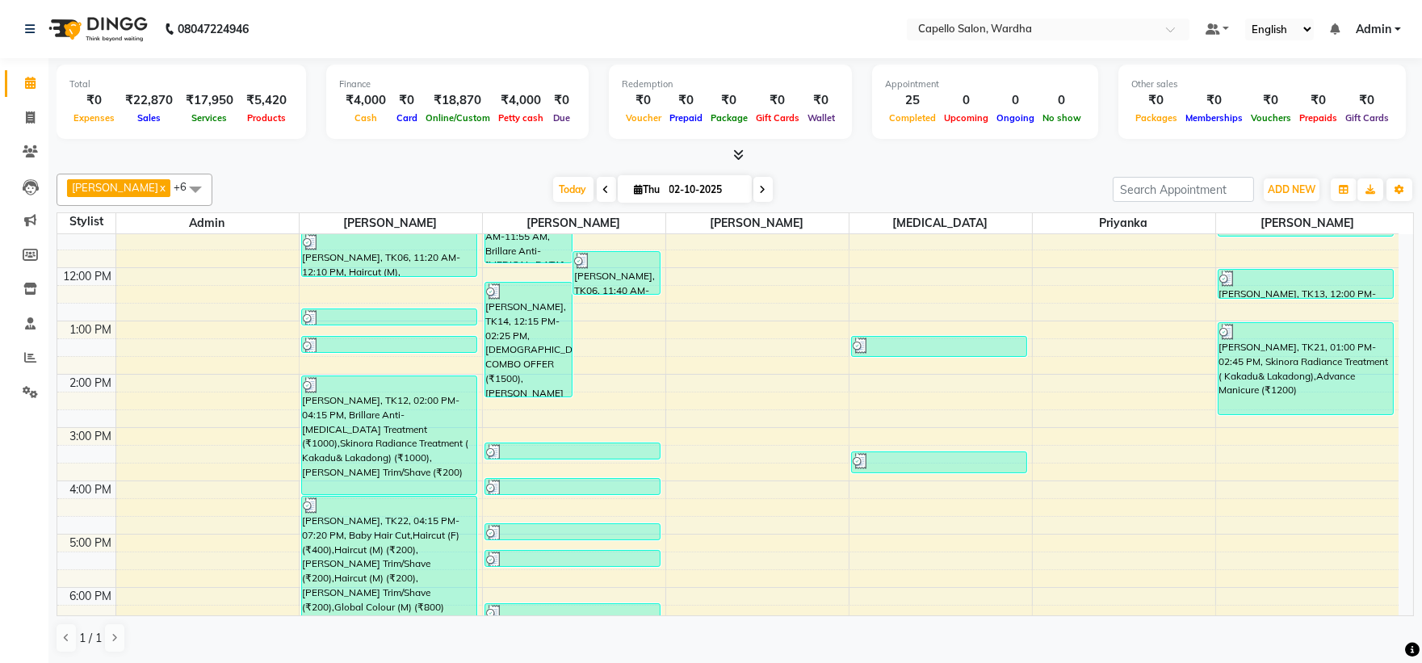
click at [546, 422] on div "8:00 AM 9:00 AM 10:00 AM 11:00 AM 12:00 PM 1:00 PM 2:00 PM 3:00 PM 4:00 PM 5:00…" at bounding box center [727, 401] width 1341 height 692
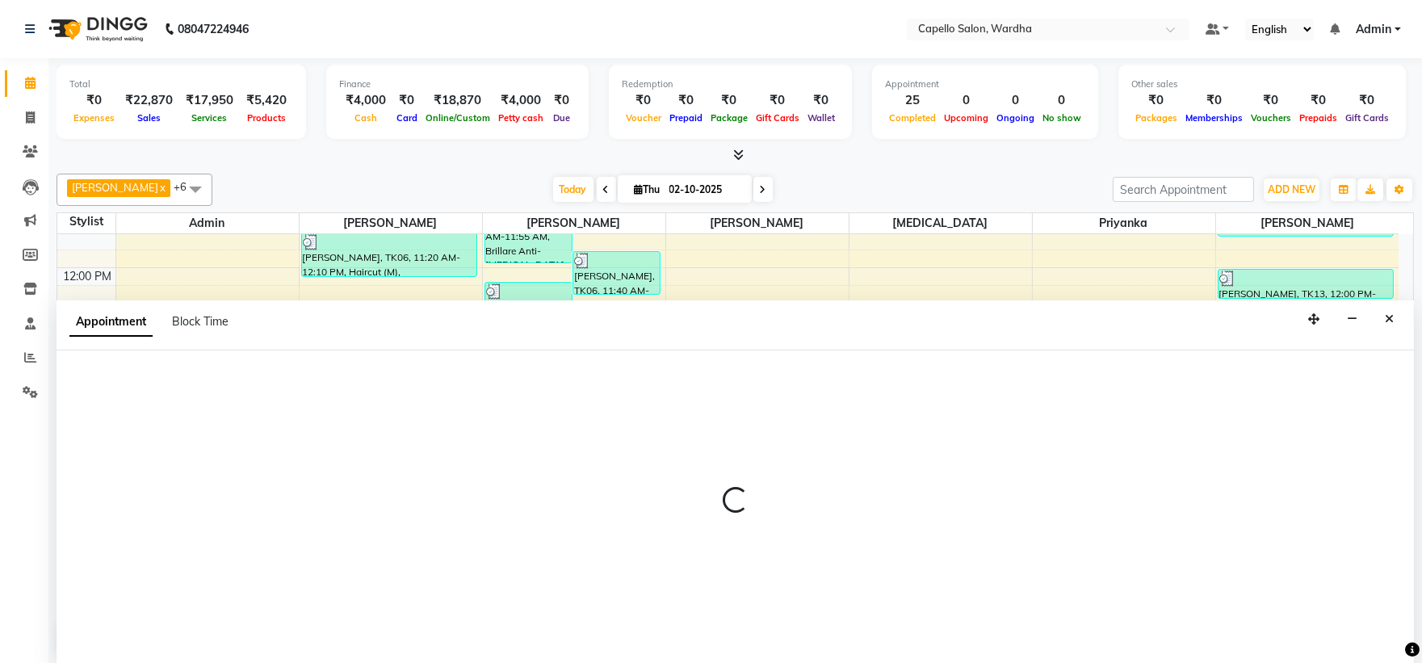
select select "35417"
select select "885"
select select "tentative"
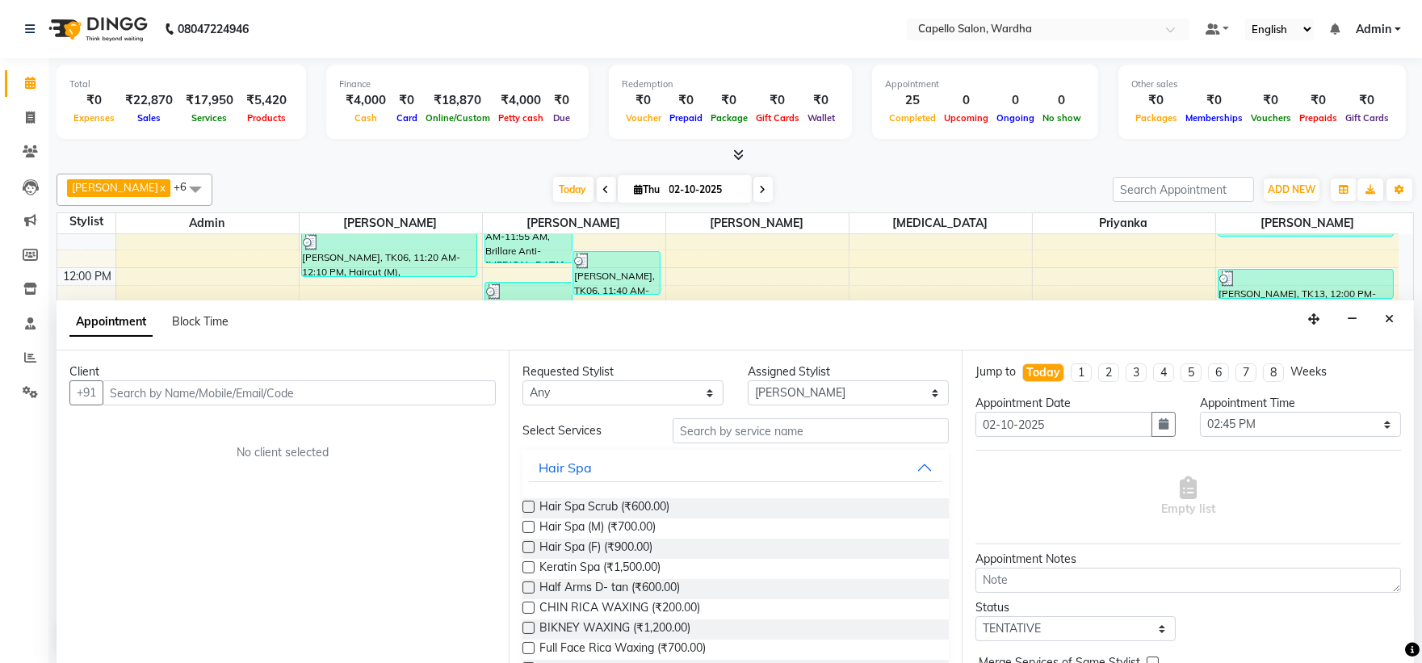
click at [168, 398] on input "text" at bounding box center [299, 392] width 393 height 25
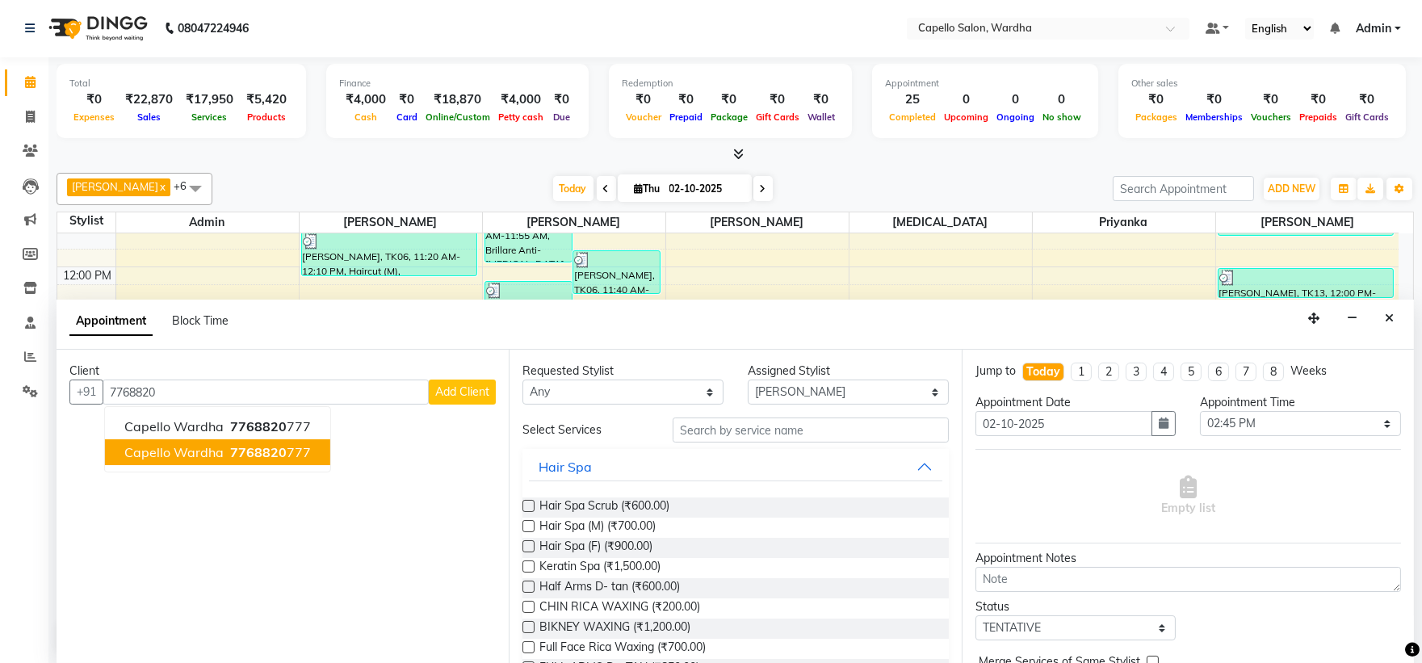
click at [228, 467] on ngb-typeahead-window "Capello Wardha 7768820 777 capello wardha 7768820 777" at bounding box center [217, 439] width 227 height 66
click at [234, 452] on span "7768820" at bounding box center [258, 452] width 57 height 16
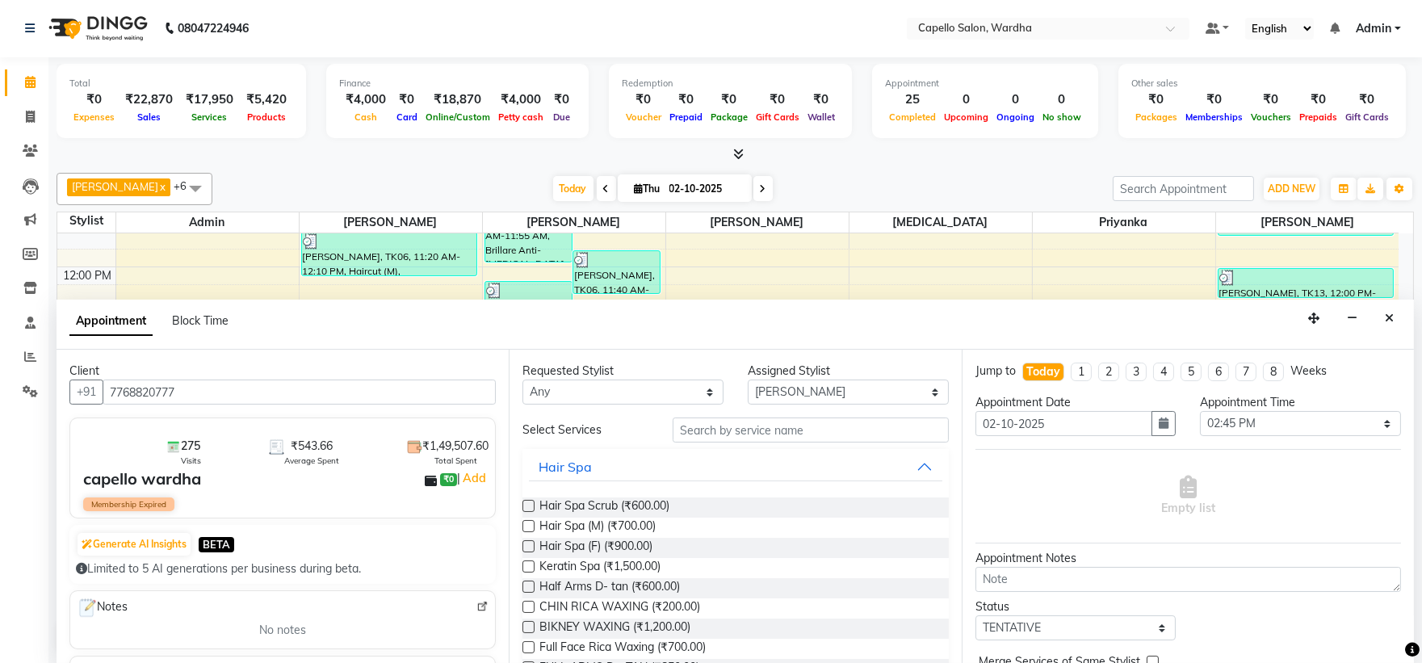
type input "7768820777"
click at [684, 431] on input "text" at bounding box center [811, 429] width 276 height 25
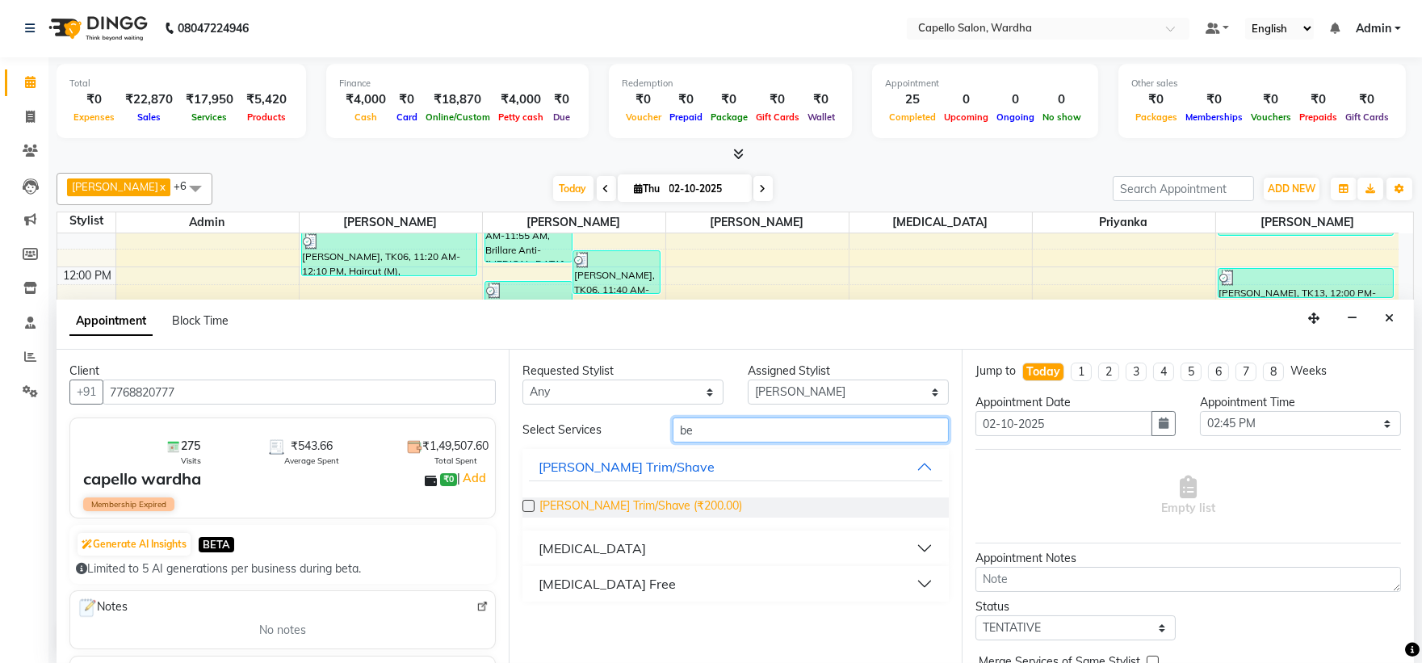
type input "be"
click at [648, 504] on span "Beard Trim/Shave (₹200.00)" at bounding box center [640, 507] width 203 height 20
checkbox input "false"
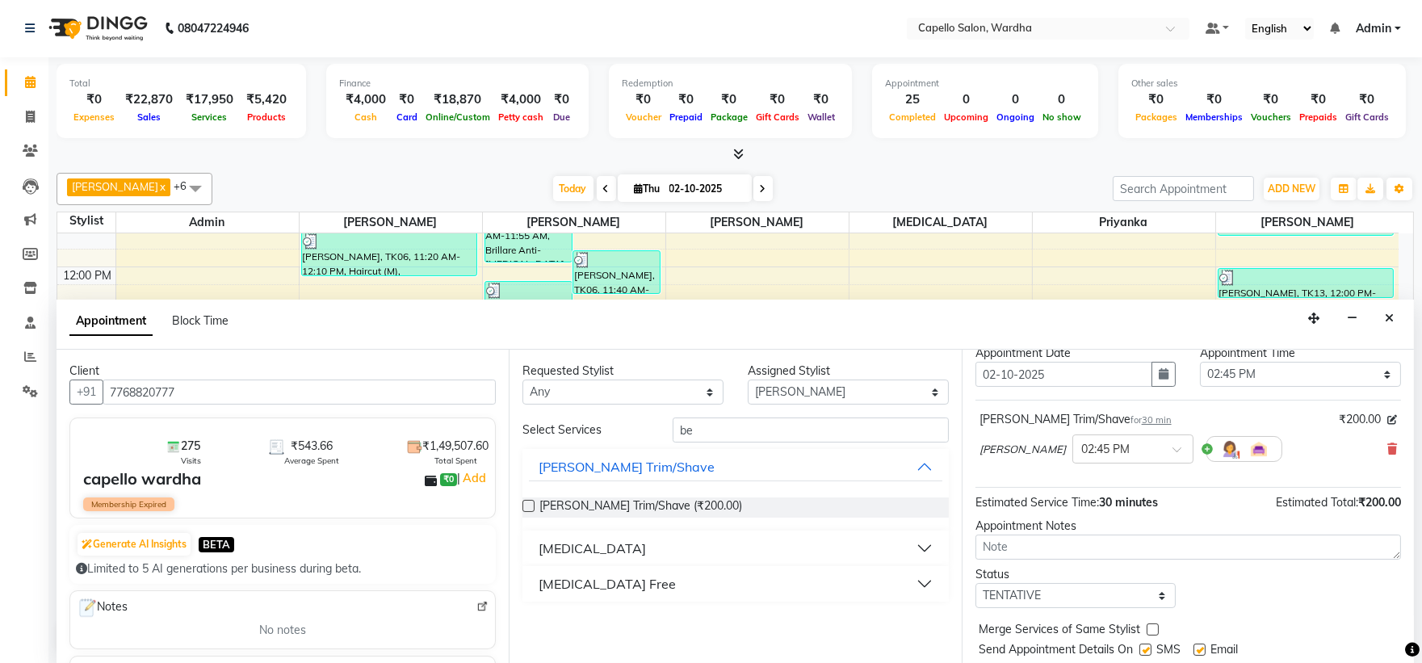
scroll to position [95, 0]
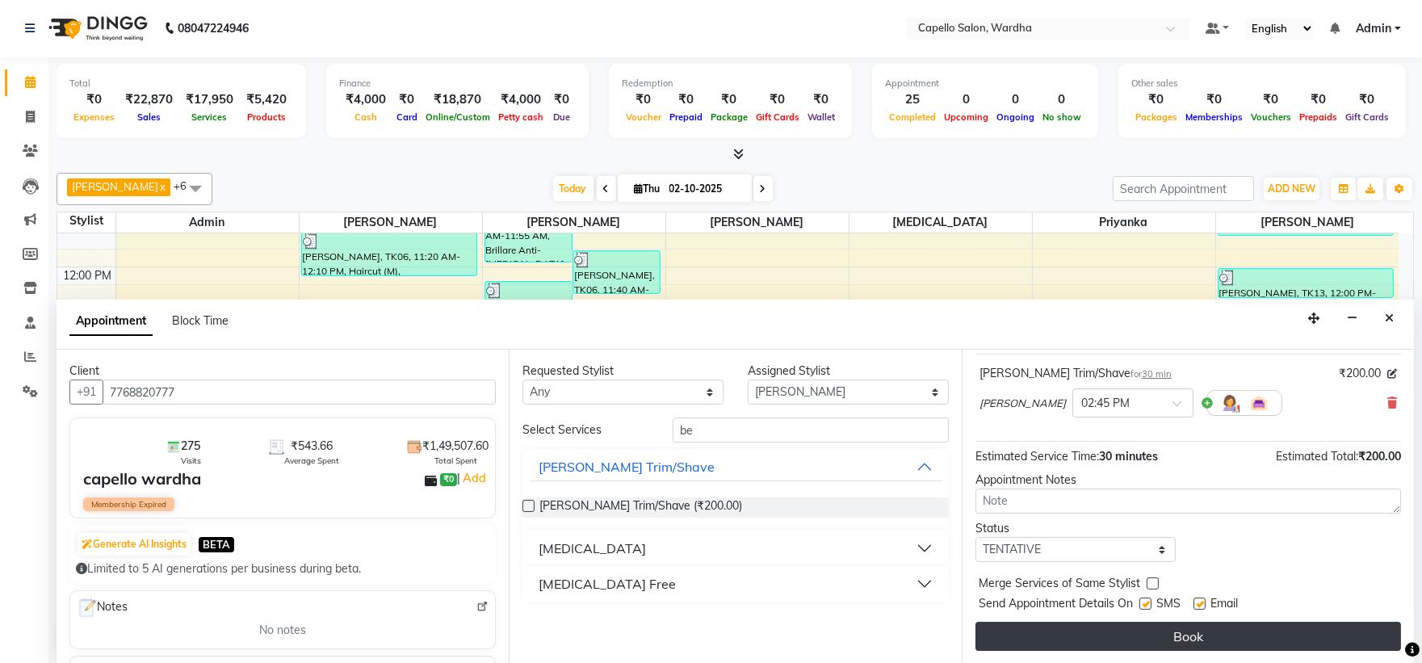
click at [1099, 632] on button "Book" at bounding box center [1188, 636] width 426 height 29
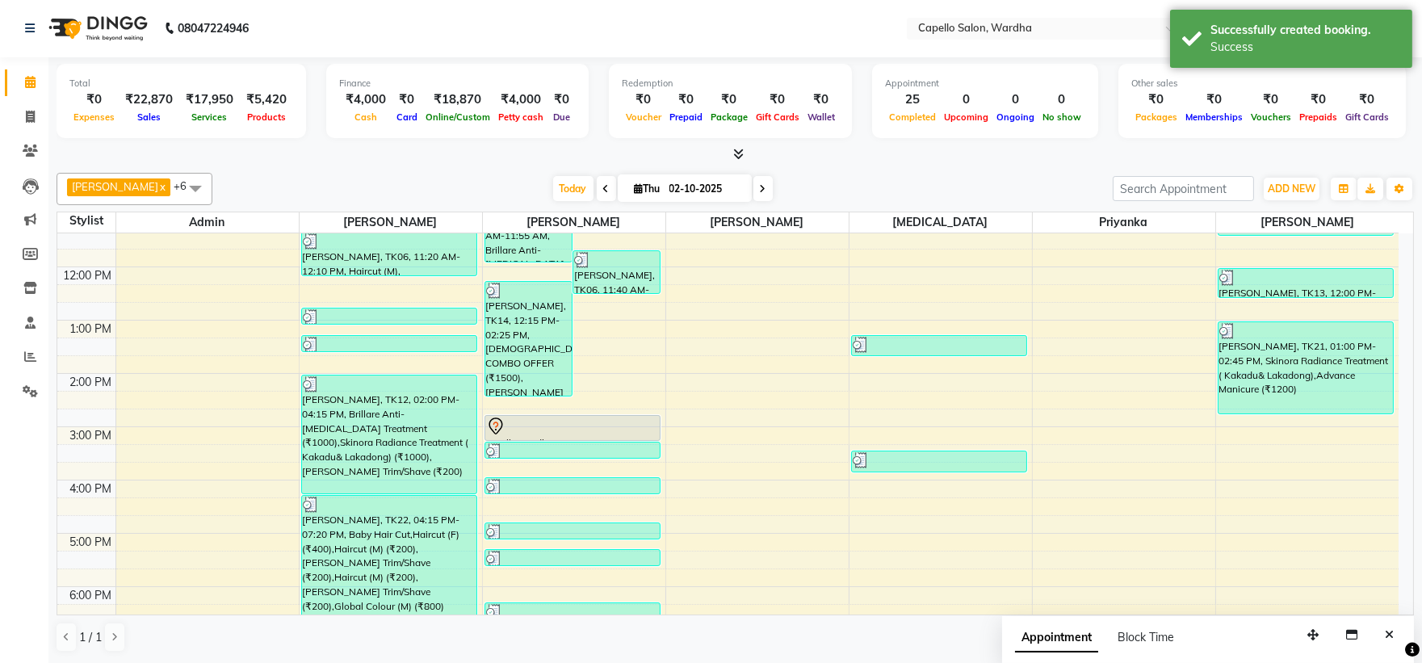
scroll to position [0, 0]
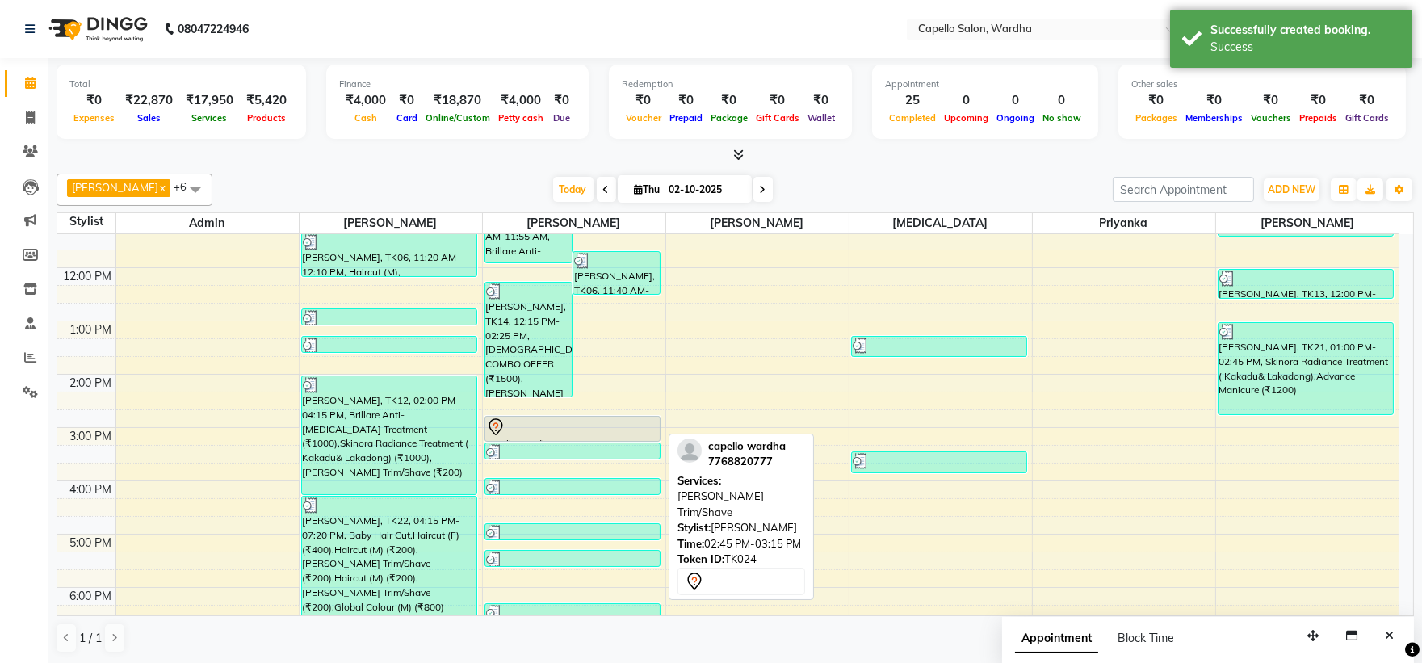
click at [574, 418] on div at bounding box center [572, 426] width 173 height 19
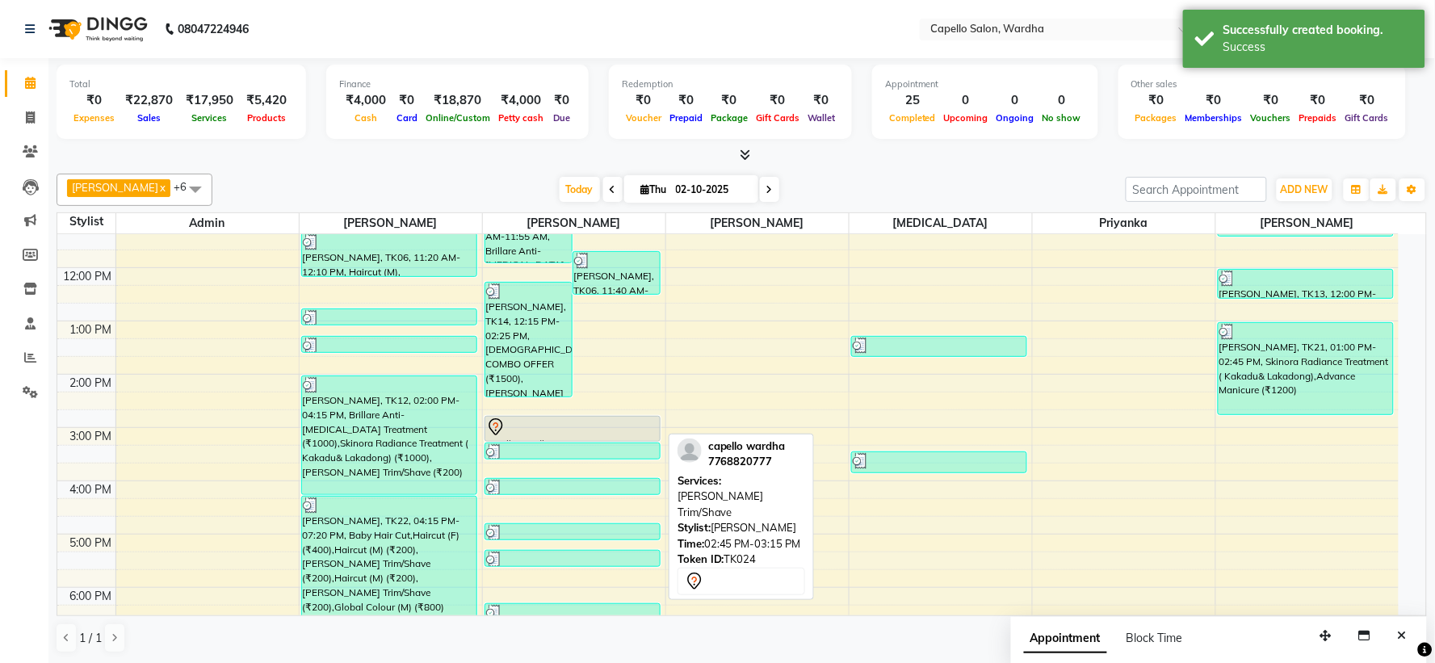
select select "7"
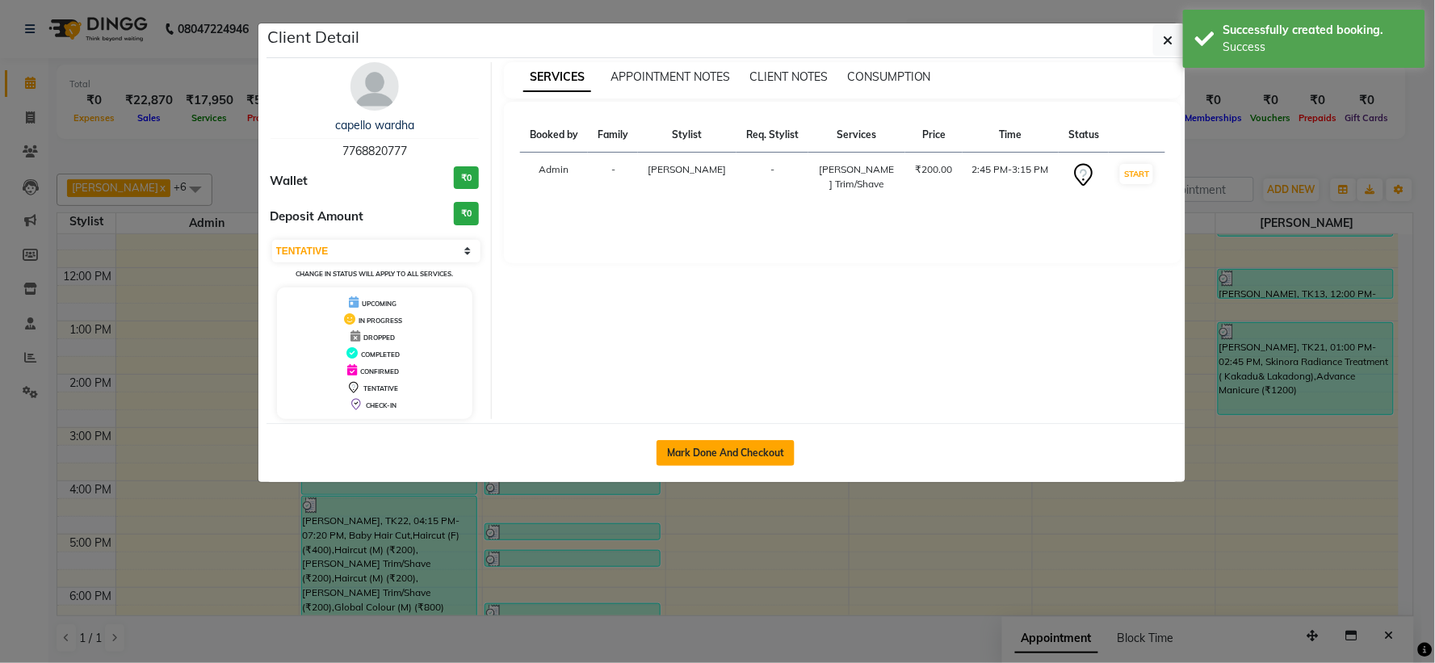
click at [752, 442] on button "Mark Done And Checkout" at bounding box center [725, 453] width 138 height 26
select select "service"
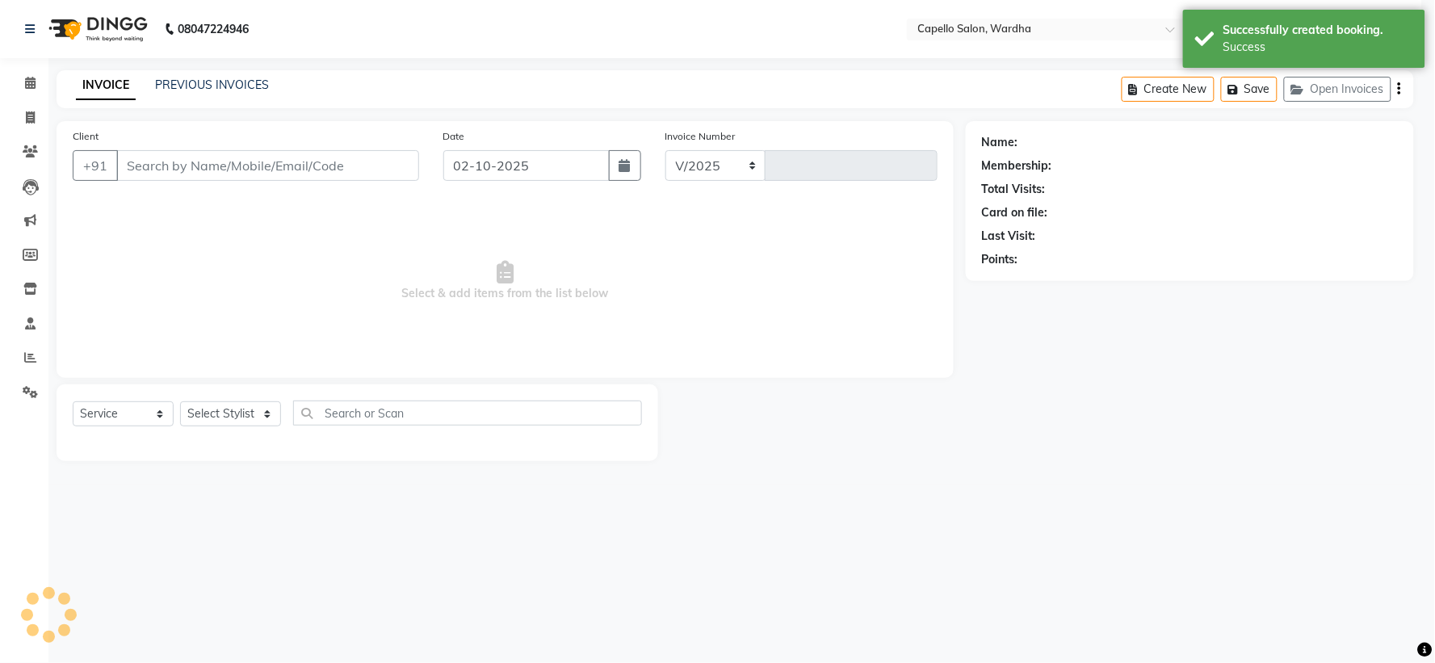
select select "4620"
type input "2514"
type input "7768820777"
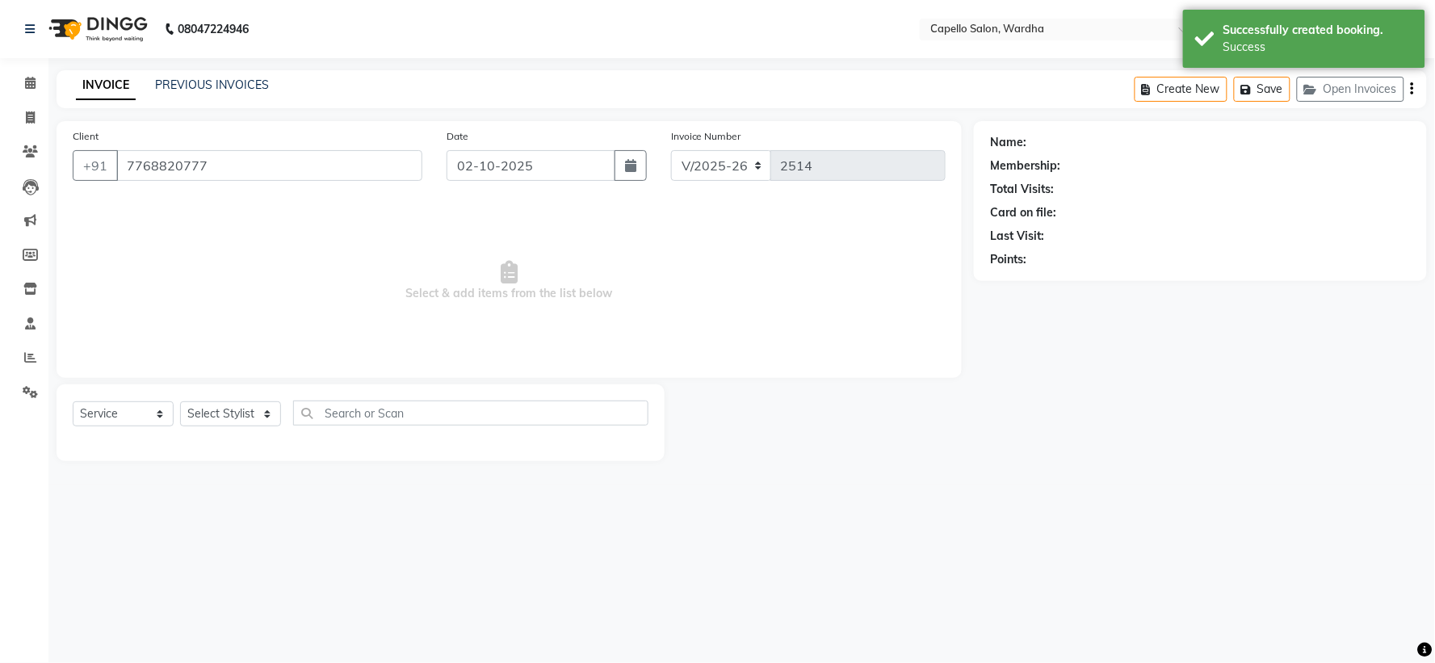
select select "35417"
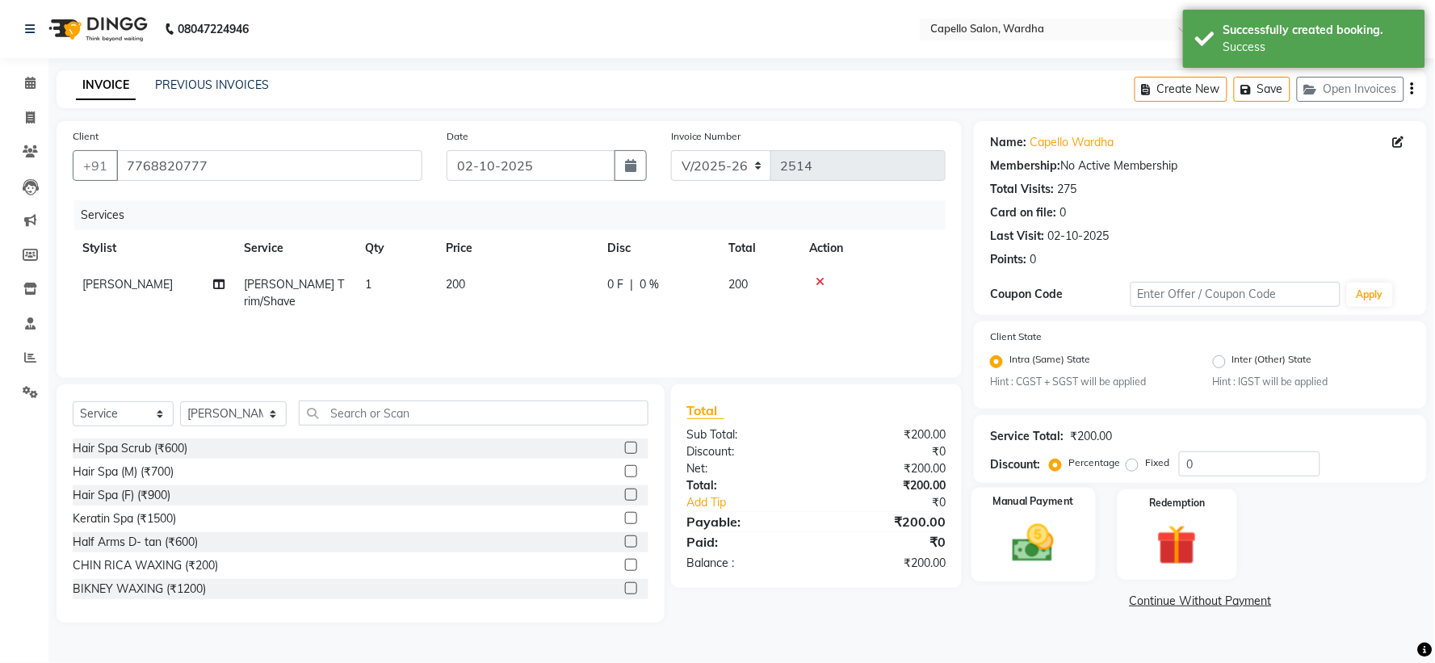
click at [1023, 547] on img at bounding box center [1034, 544] width 68 height 48
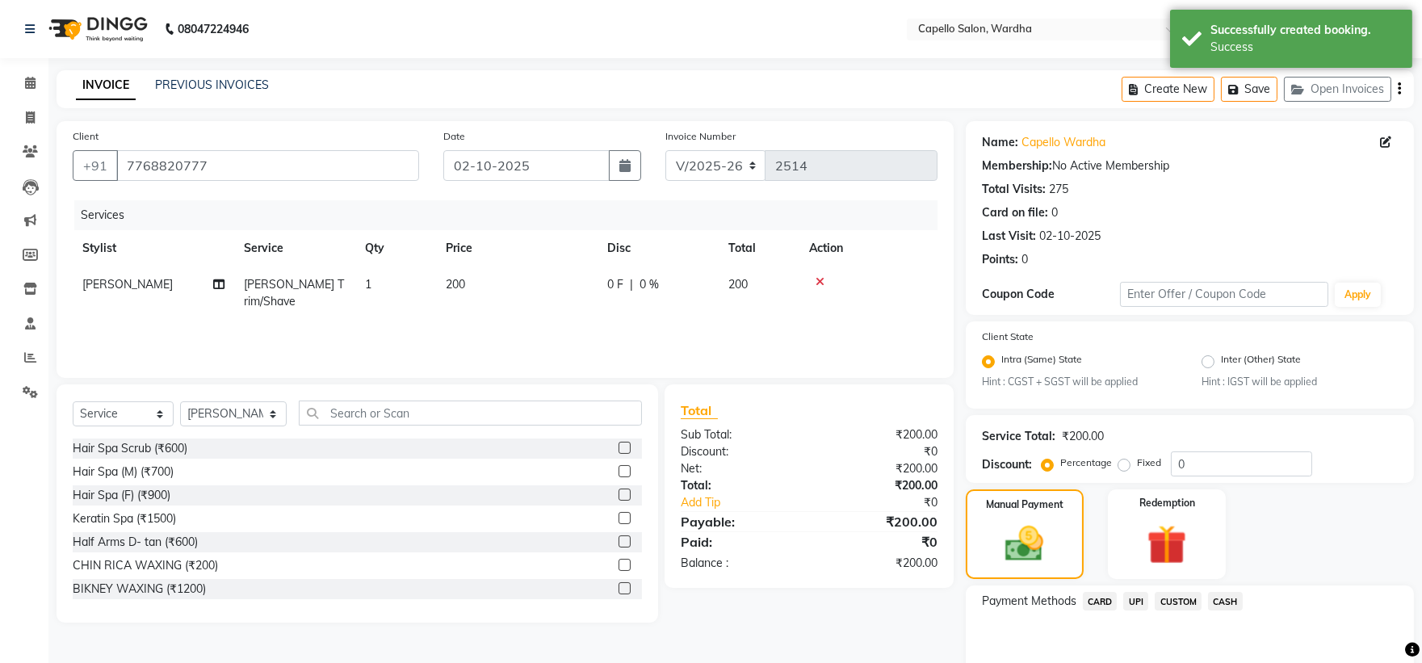
click at [1135, 592] on span "UPI" at bounding box center [1135, 601] width 25 height 19
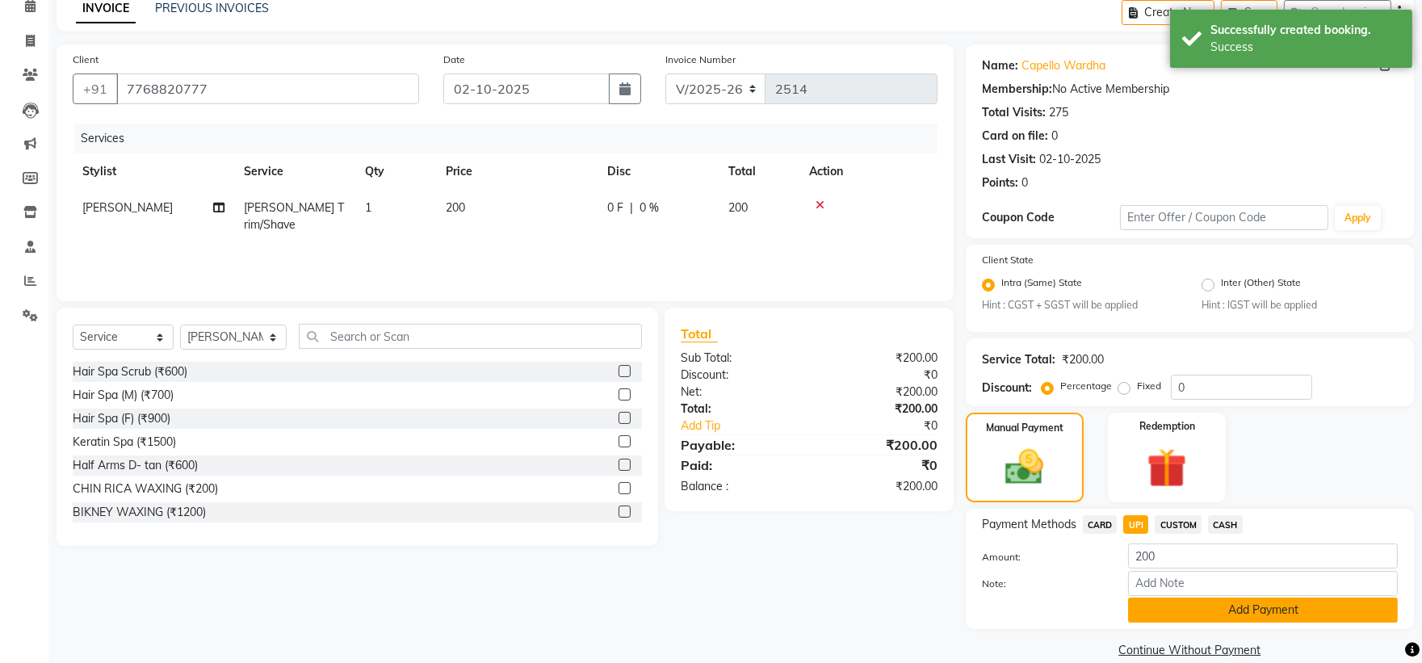
click at [1165, 609] on button "Add Payment" at bounding box center [1263, 610] width 270 height 25
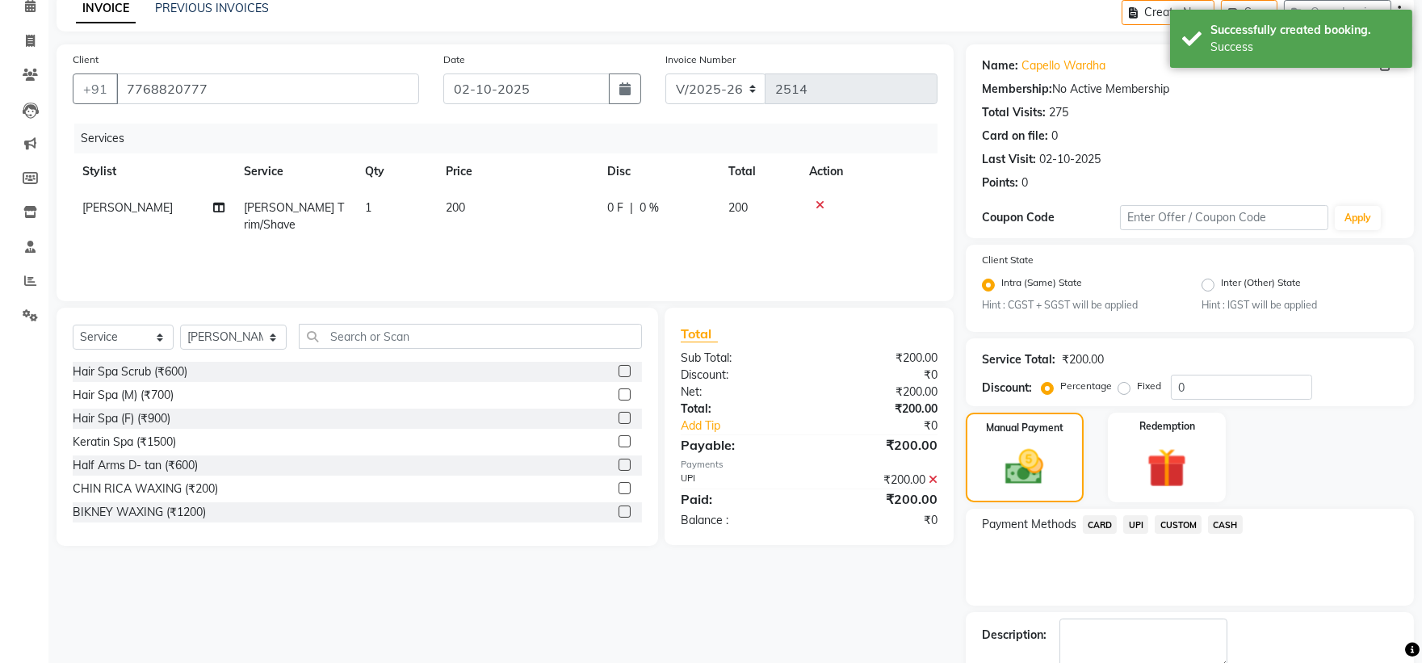
scroll to position [168, 0]
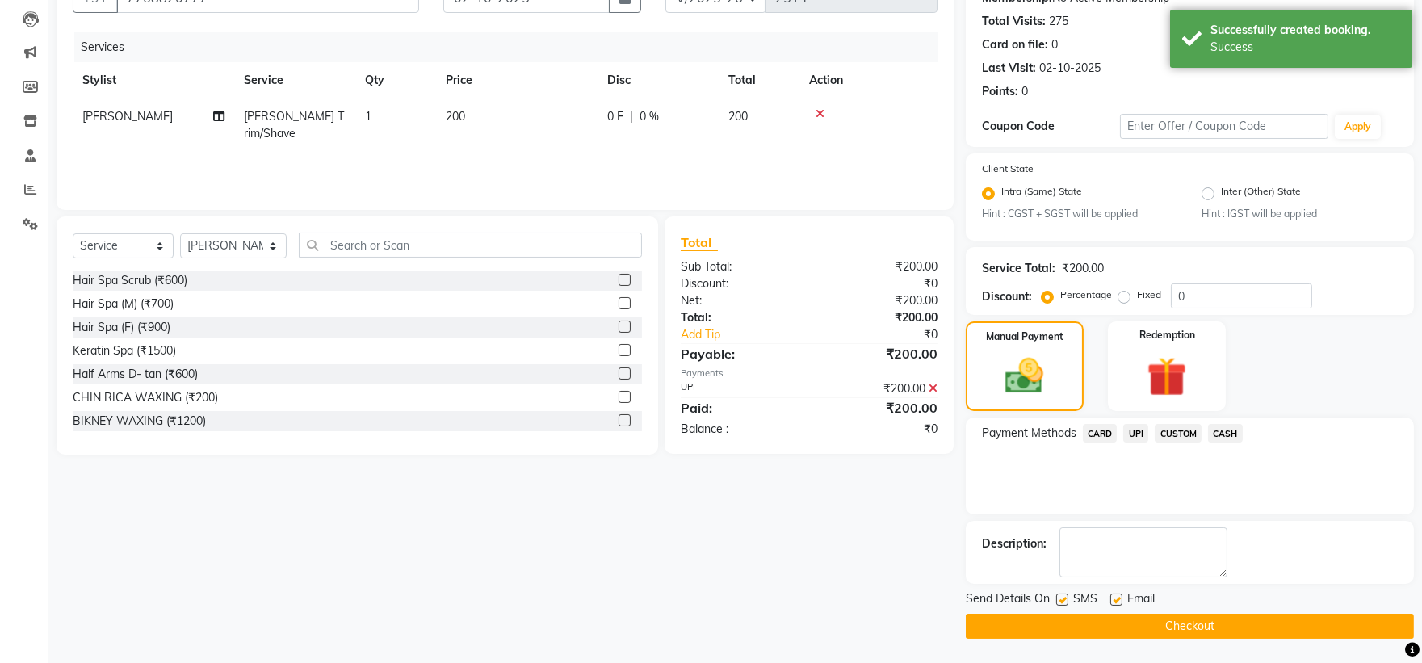
click at [1115, 623] on button "Checkout" at bounding box center [1190, 626] width 448 height 25
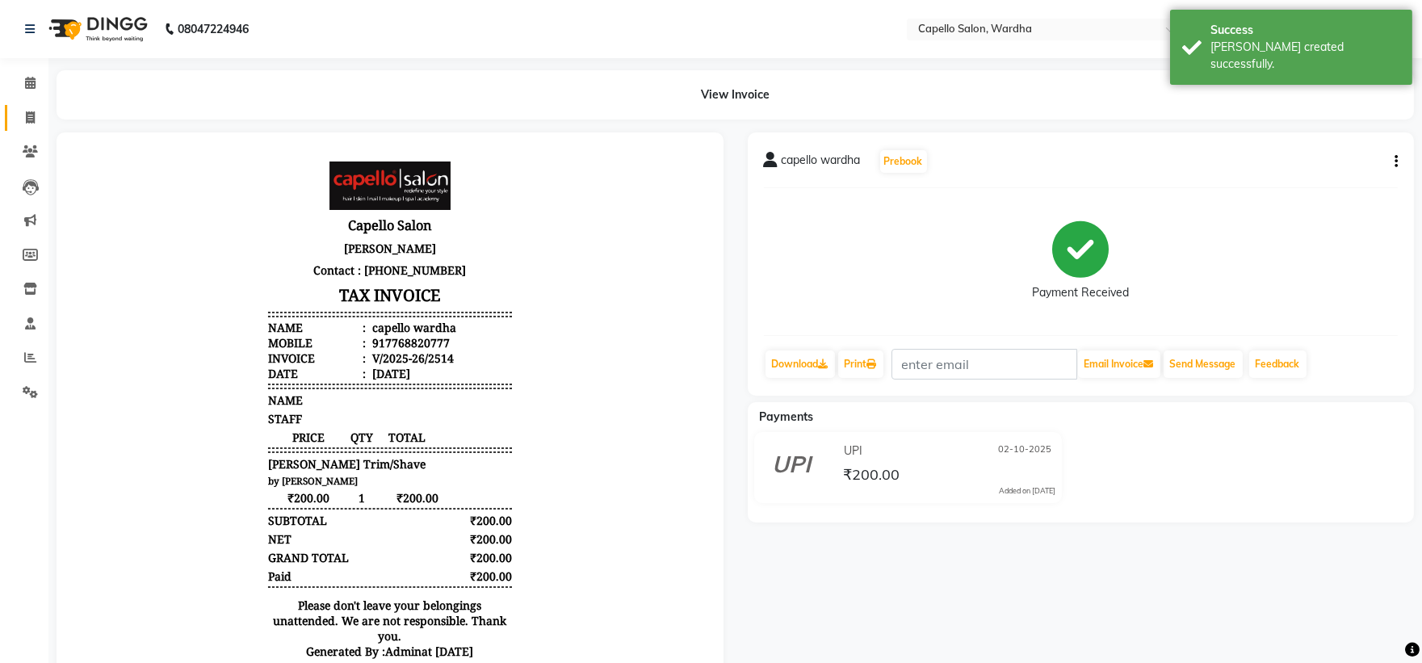
click at [11, 113] on link "Invoice" at bounding box center [24, 118] width 39 height 27
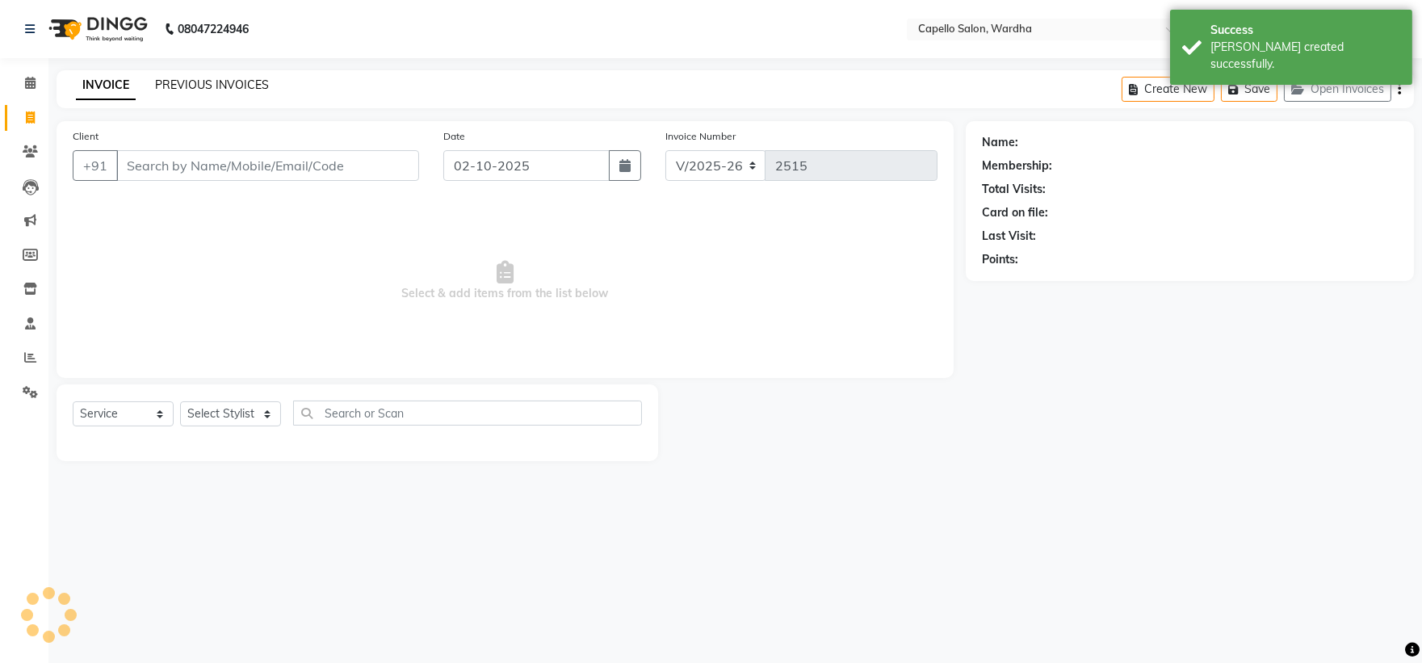
click at [223, 78] on link "PREVIOUS INVOICES" at bounding box center [212, 85] width 114 height 15
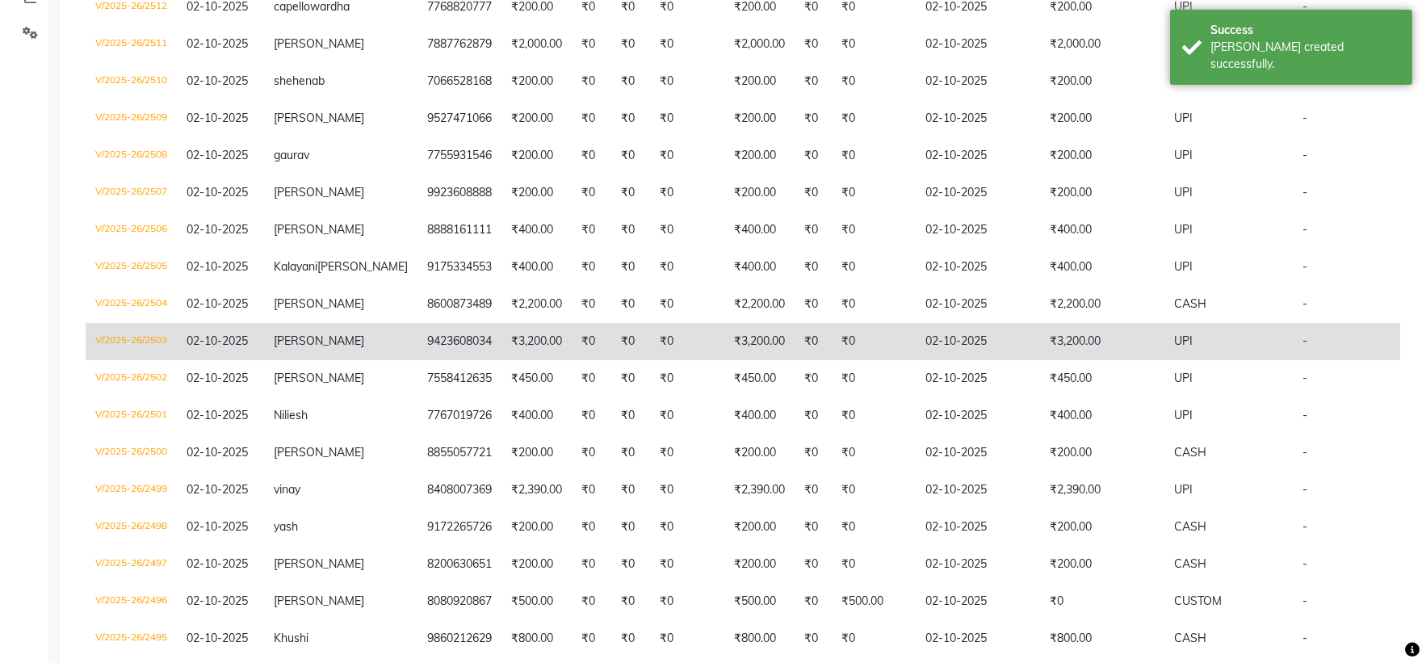
scroll to position [448, 0]
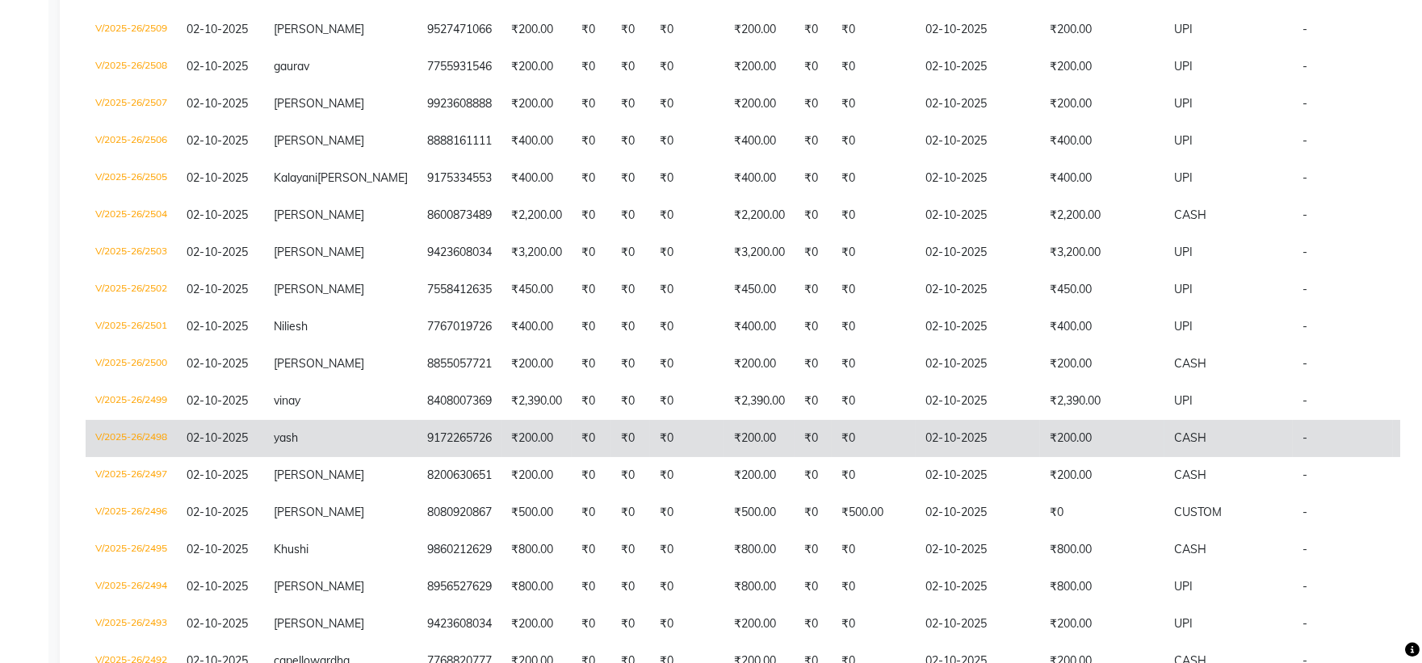
click at [950, 457] on td "02-10-2025" at bounding box center [978, 438] width 124 height 37
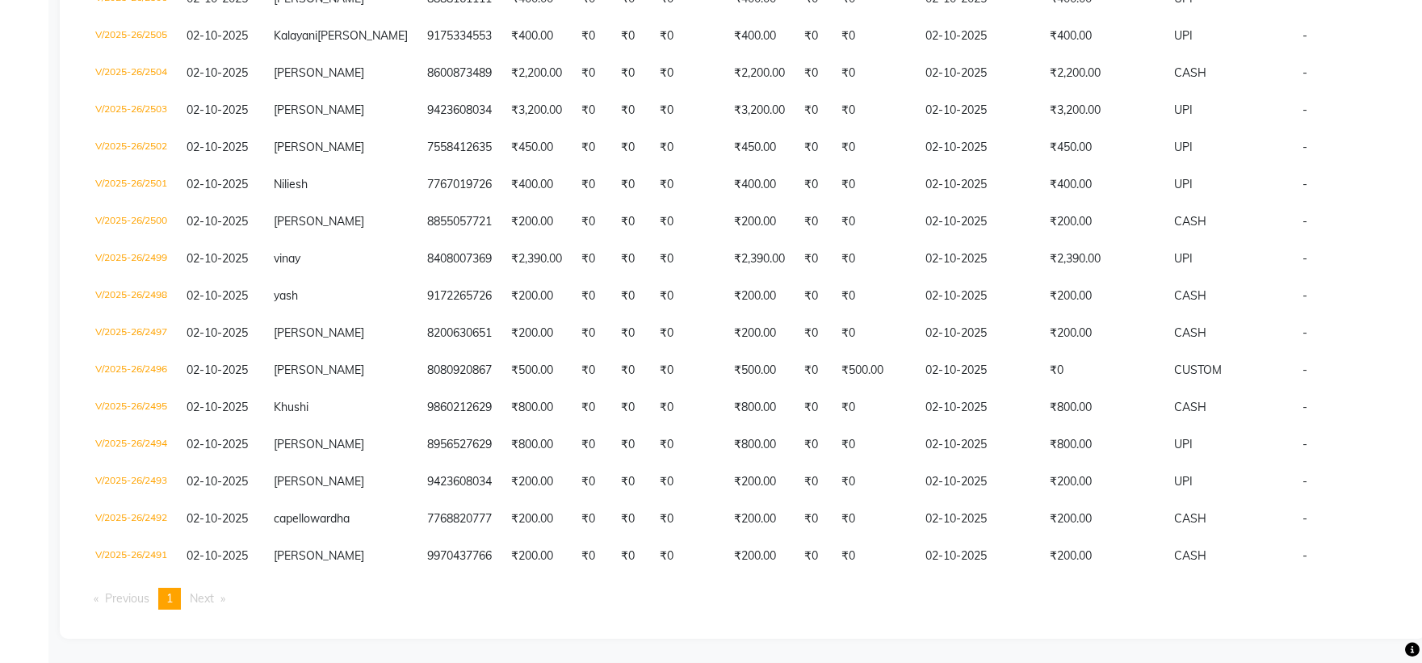
scroll to position [0, 0]
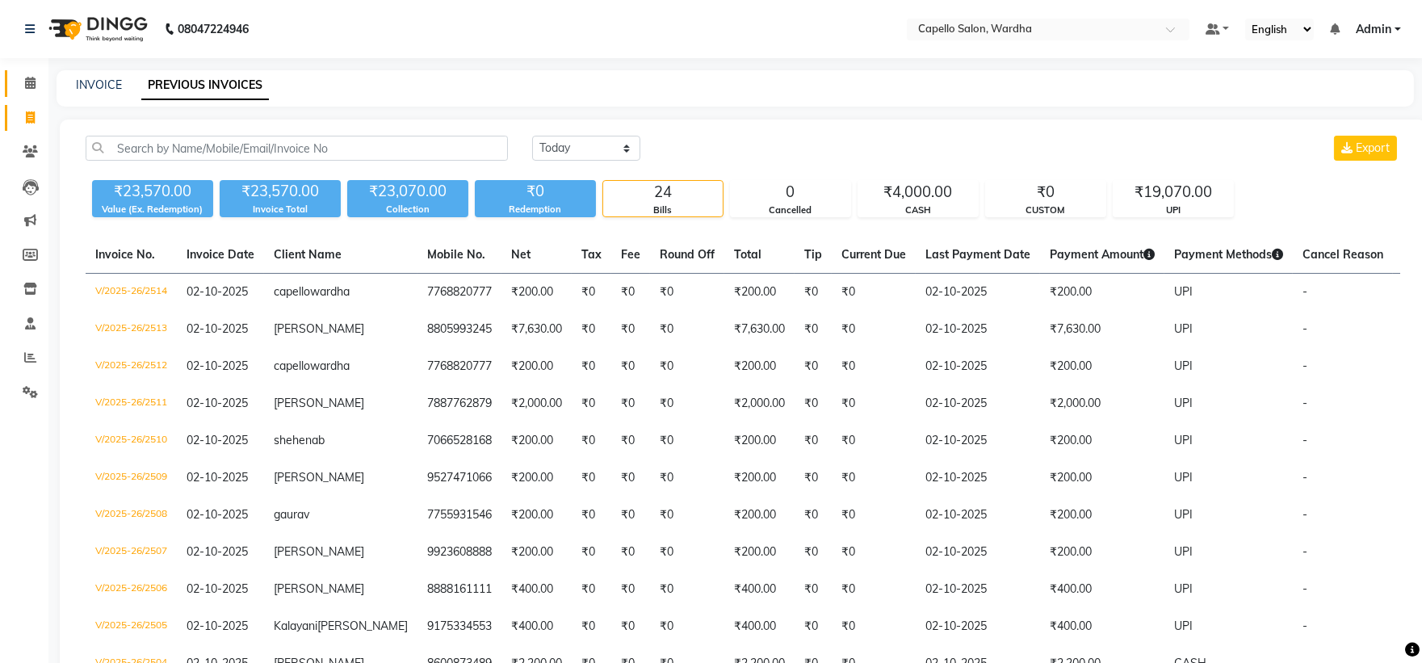
click at [10, 78] on link "Calendar" at bounding box center [24, 83] width 39 height 27
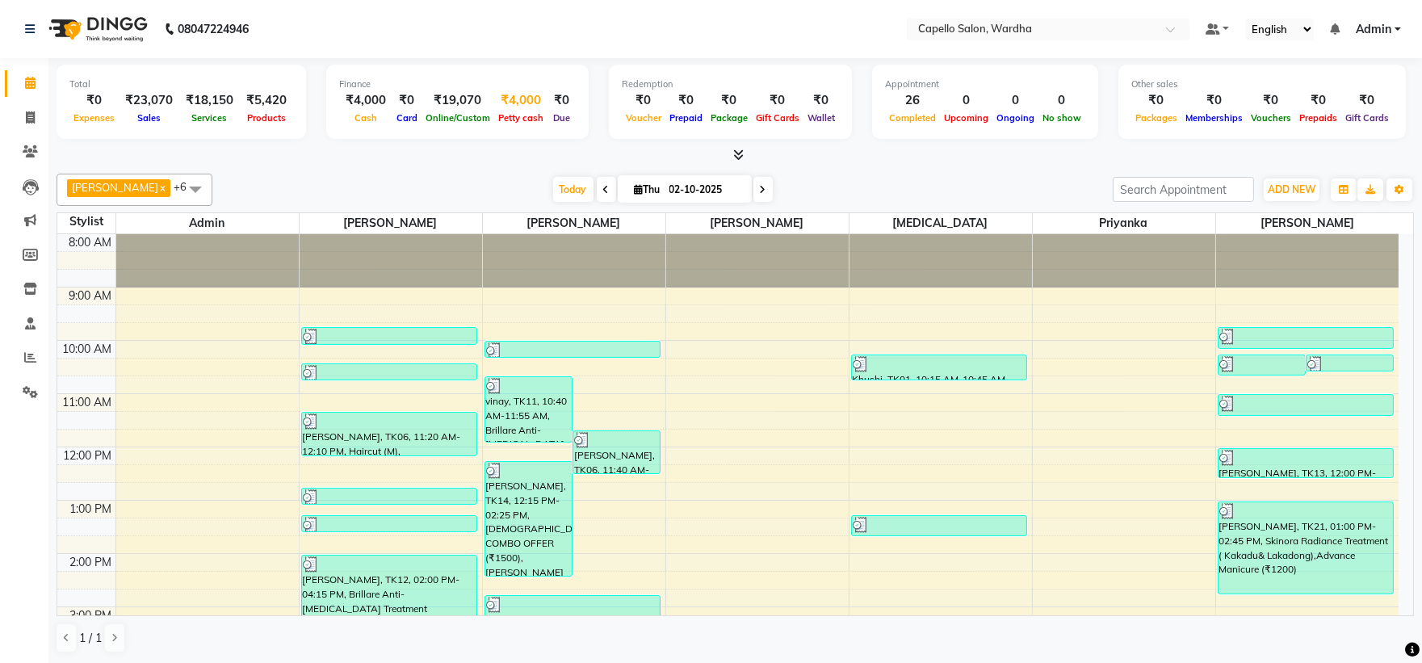
click at [522, 99] on div "₹4,000" at bounding box center [520, 100] width 53 height 19
select select "3447"
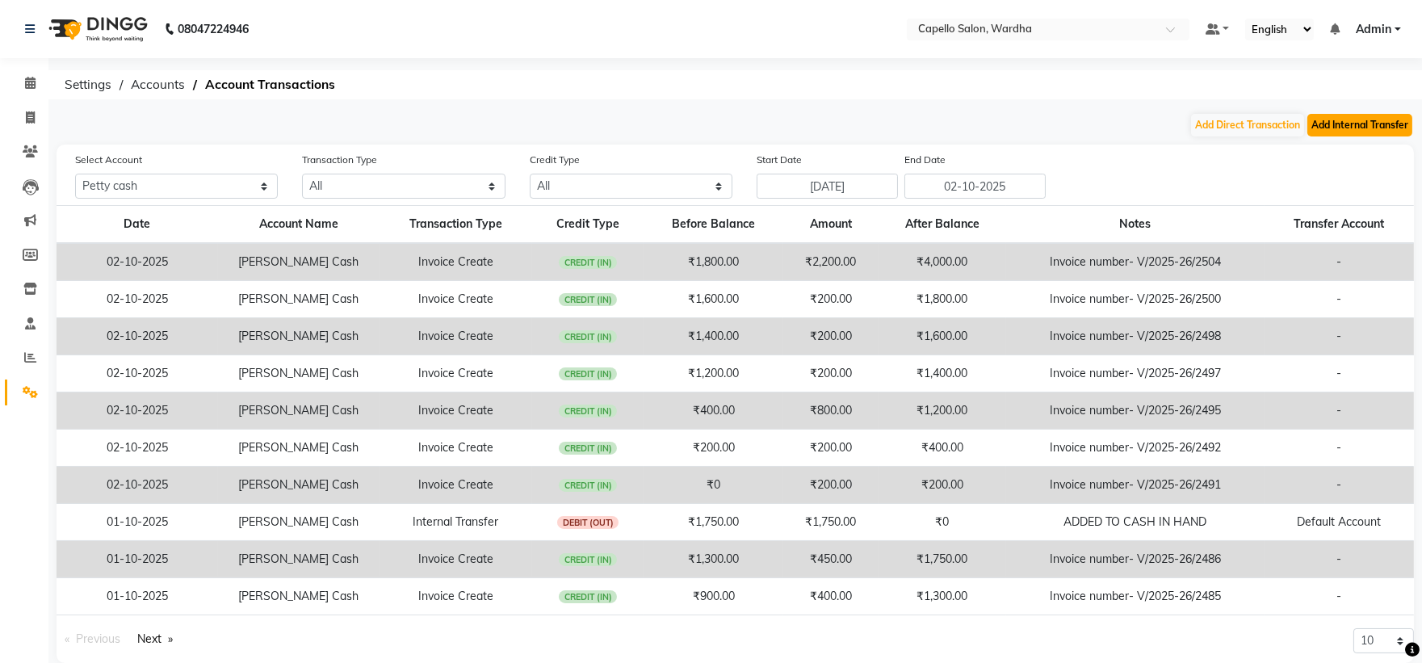
click at [1391, 130] on button "Add Internal Transfer" at bounding box center [1359, 125] width 105 height 23
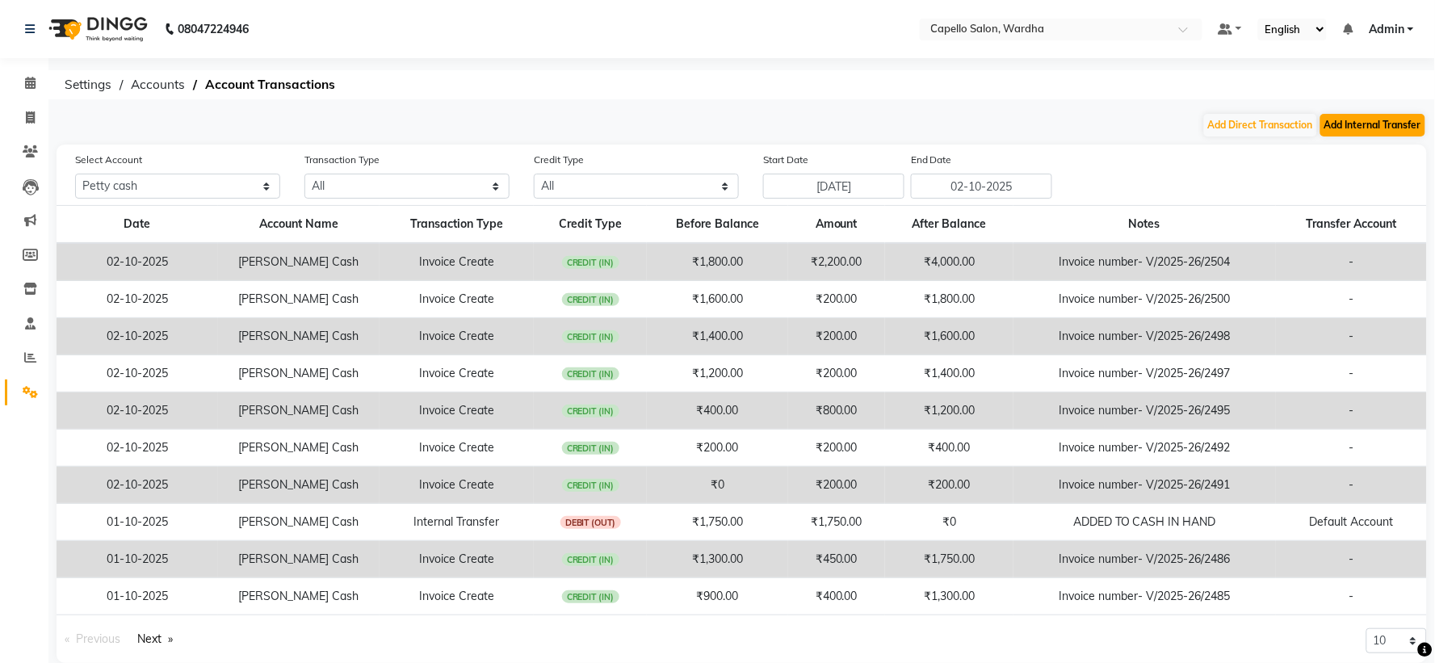
select select "internal transfer"
select select "3447"
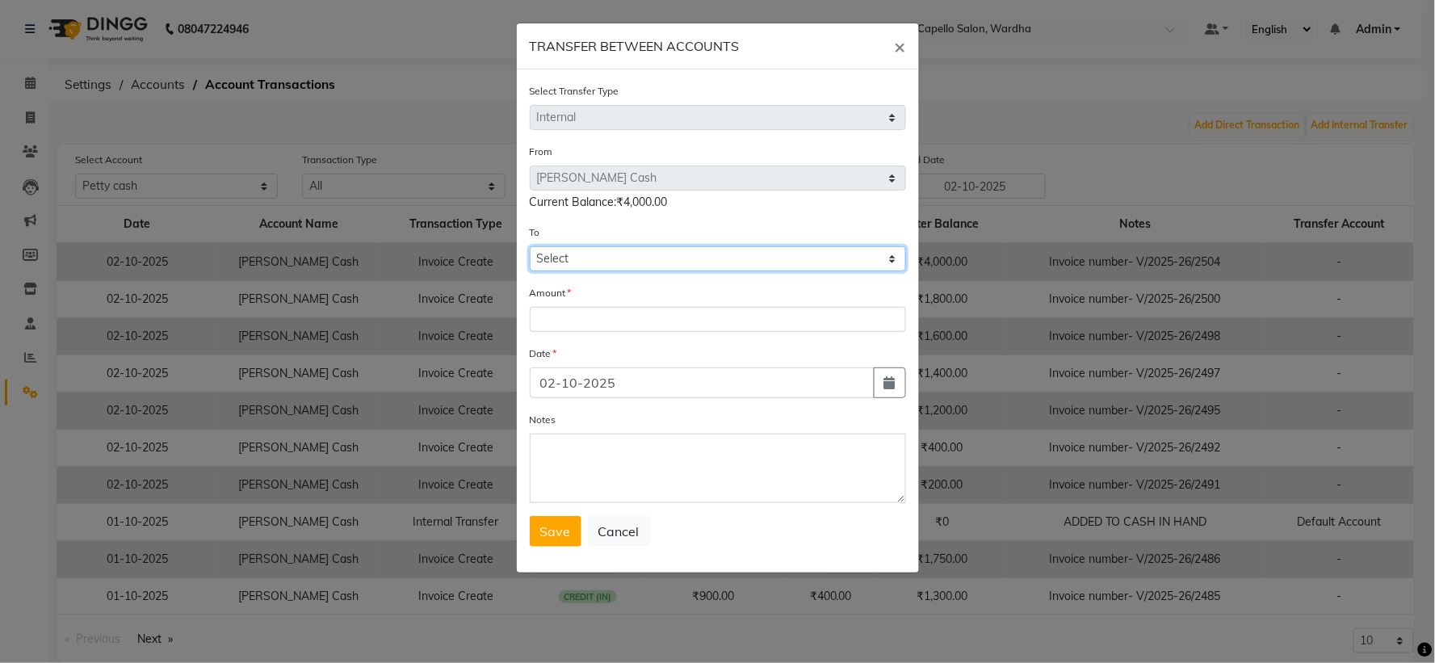
click at [589, 254] on select "Select Petty Cash Default Account" at bounding box center [718, 258] width 376 height 25
select select "3448"
click at [530, 246] on select "Select Petty Cash Default Account" at bounding box center [718, 258] width 376 height 25
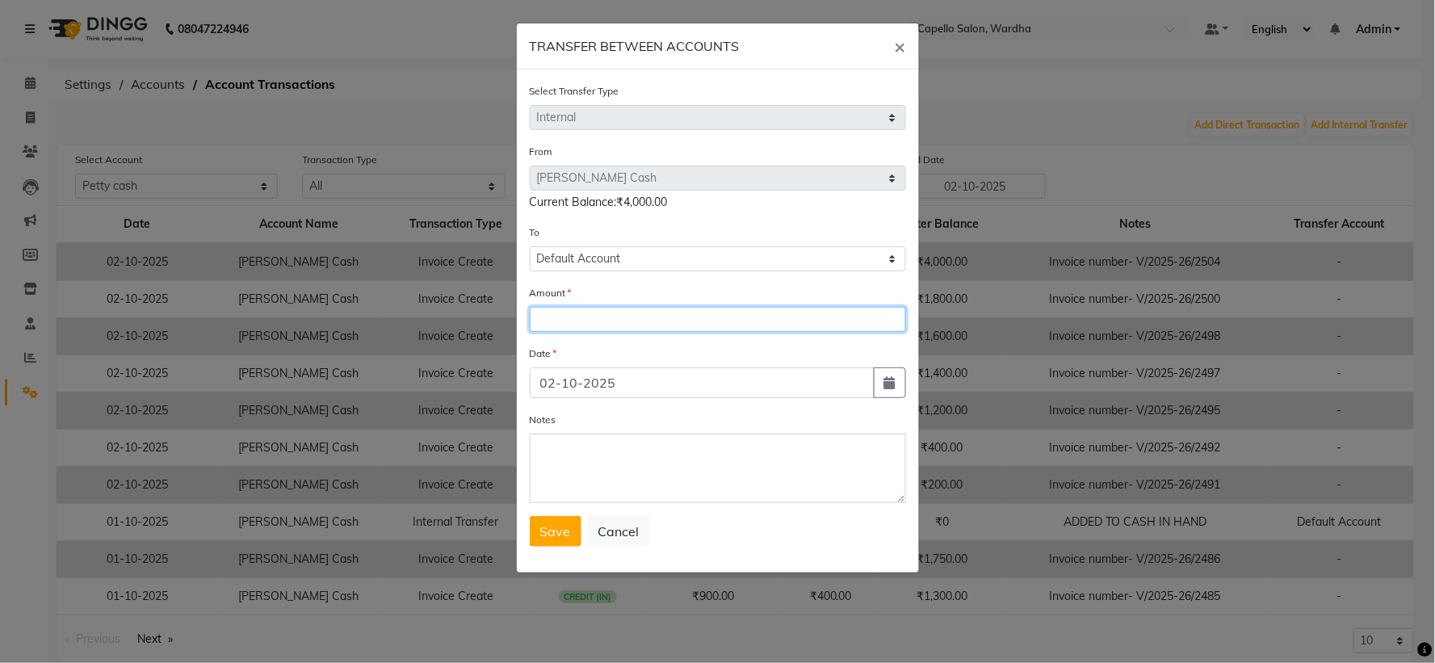
click at [602, 325] on input "number" at bounding box center [718, 319] width 376 height 25
type input "3800"
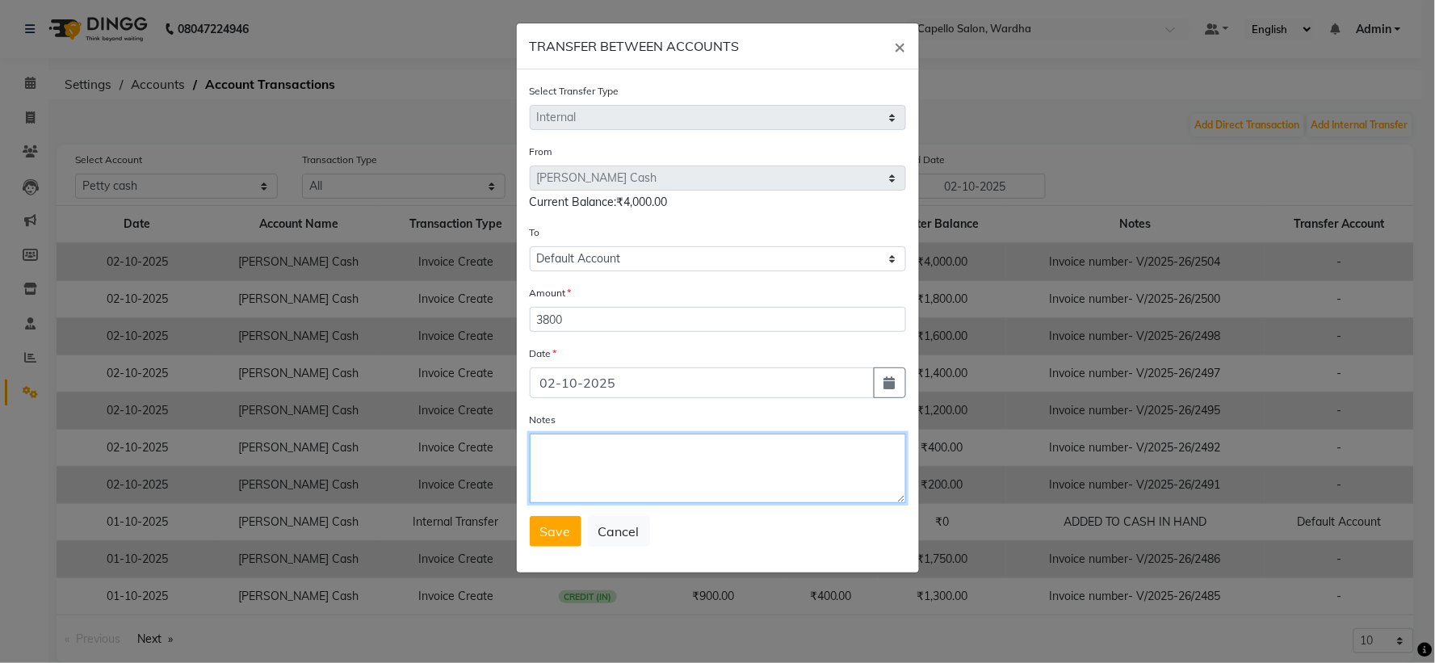
click at [584, 447] on textarea "Notes" at bounding box center [718, 468] width 376 height 69
type textarea "ADDED TO CASH IN HAND"
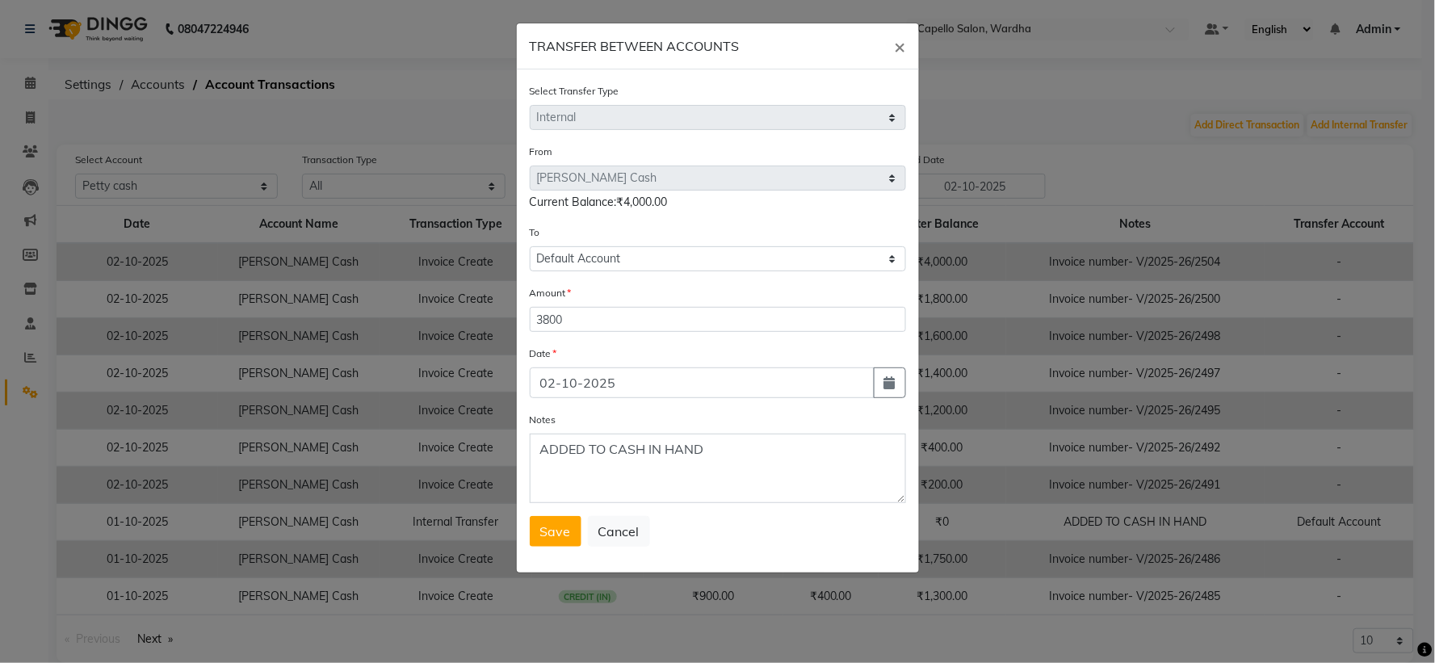
click at [606, 339] on form "Select Transfer Type Select Direct Internal From Select Petty Cash Default Acco…" at bounding box center [718, 314] width 376 height 464
click at [606, 324] on input "3800" at bounding box center [718, 319] width 376 height 25
type input "4000"
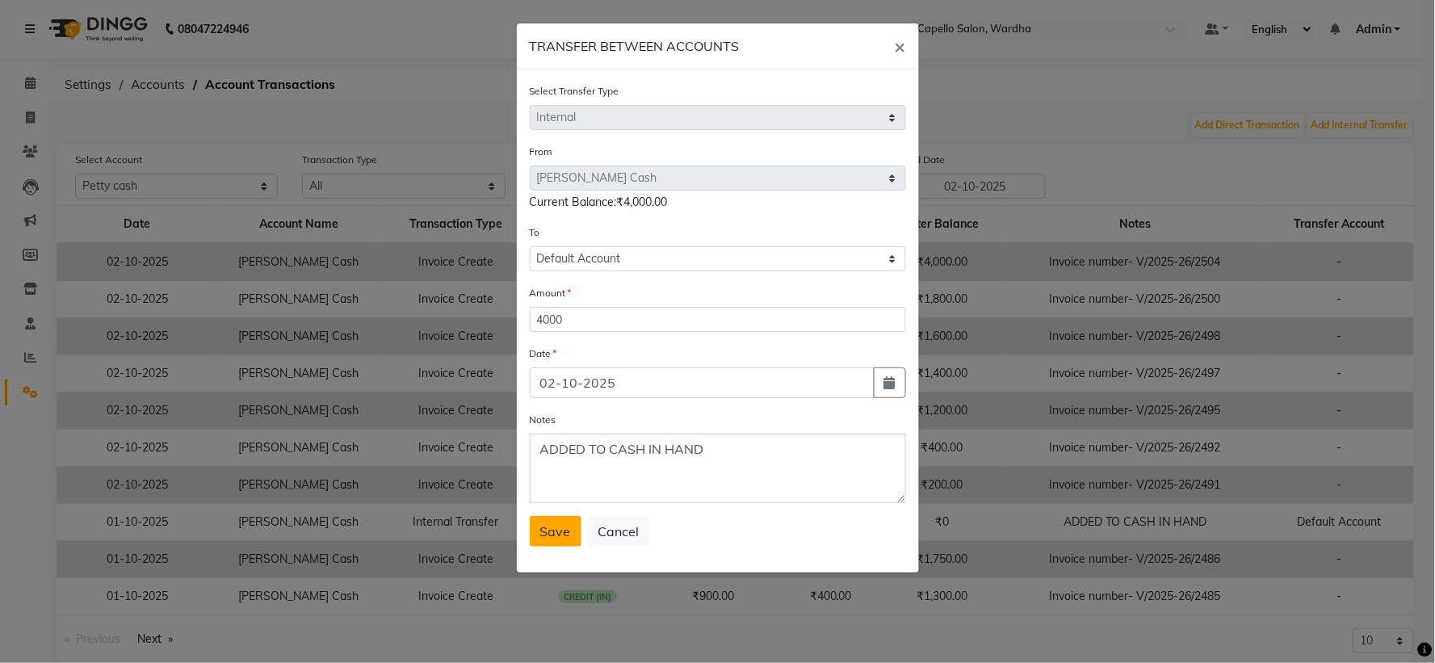
click at [550, 534] on span "Save" at bounding box center [555, 531] width 31 height 16
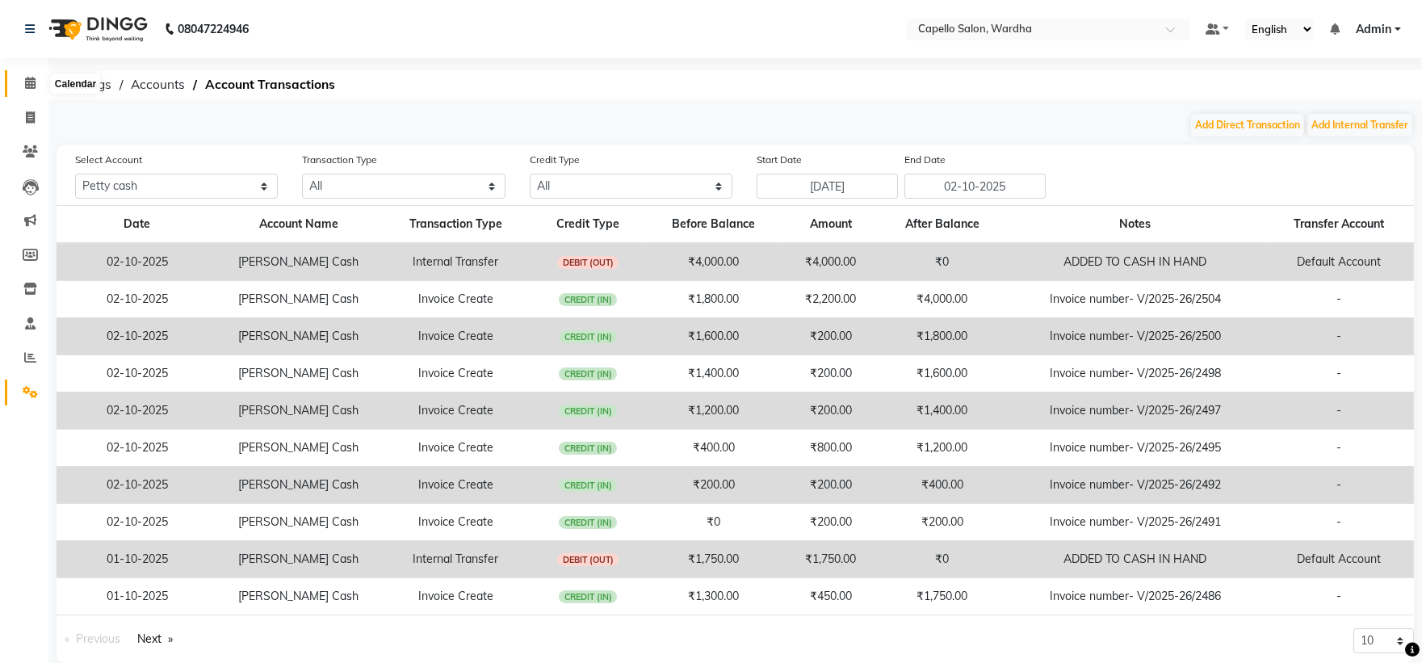
click at [20, 74] on span at bounding box center [30, 83] width 28 height 19
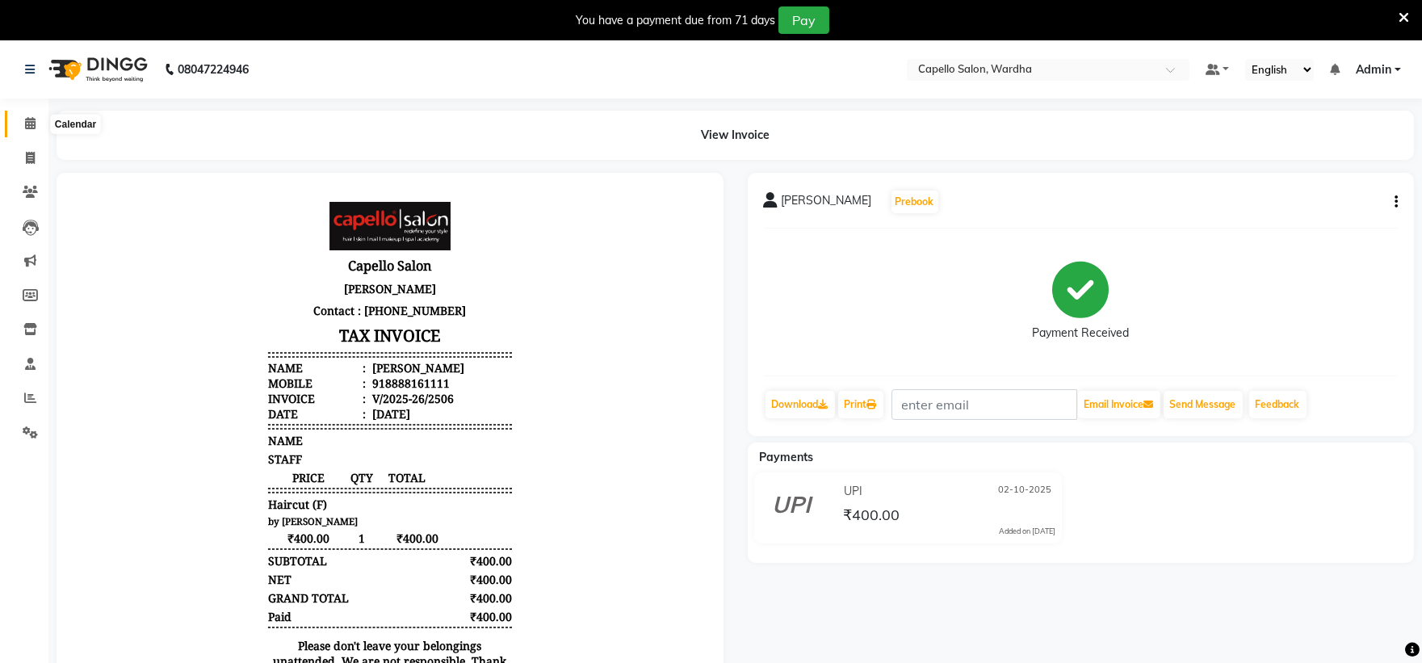
click at [31, 125] on icon at bounding box center [30, 123] width 10 height 12
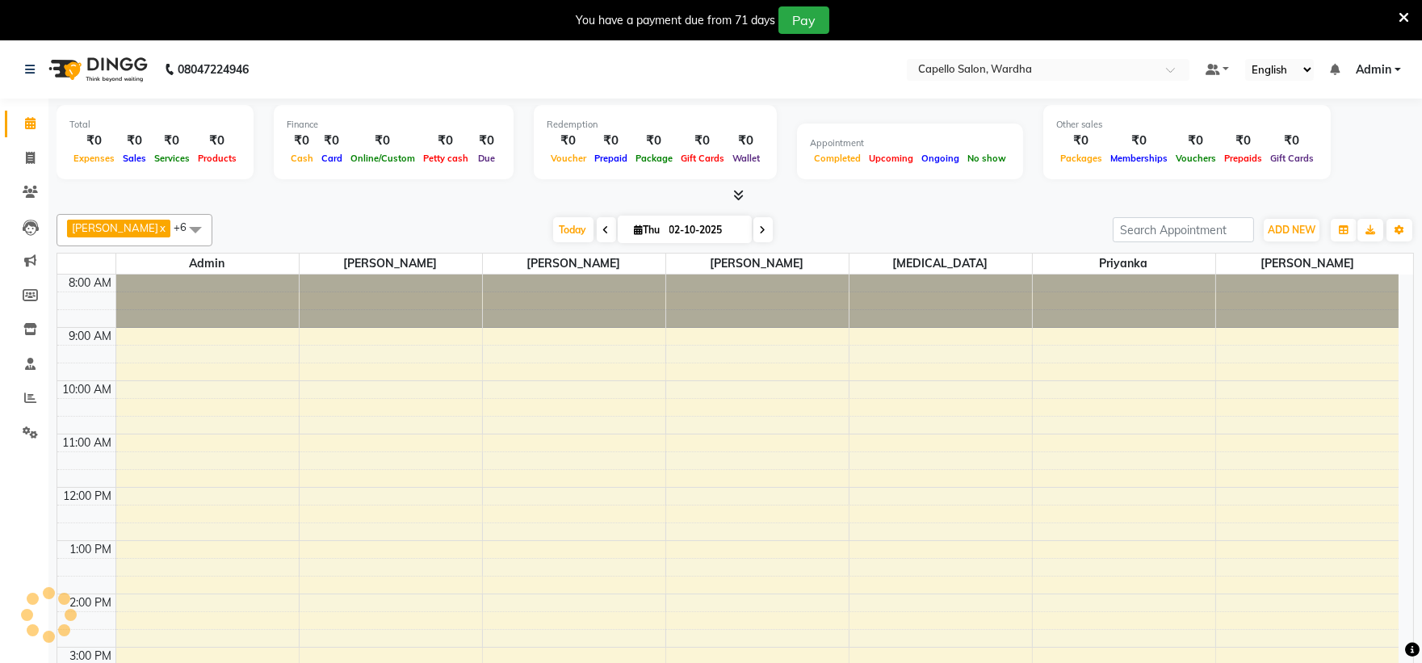
click at [1403, 17] on icon at bounding box center [1404, 17] width 10 height 15
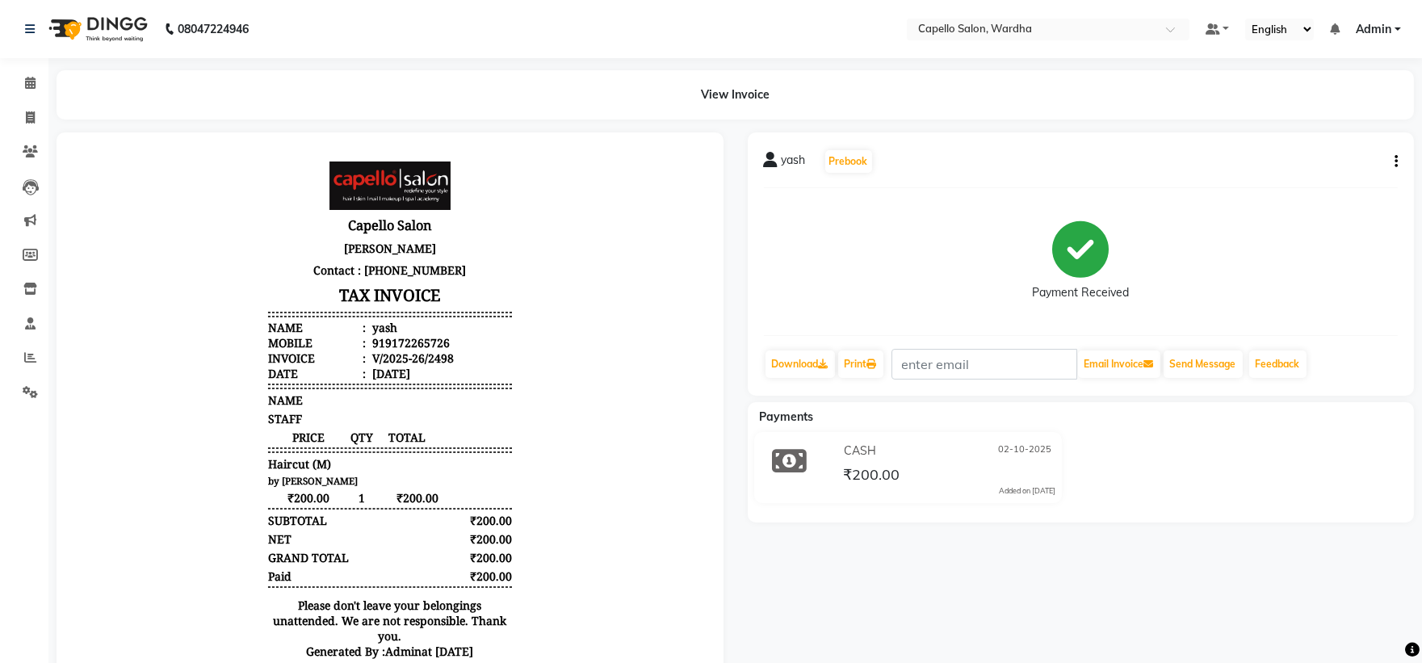
click at [1395, 161] on icon "button" at bounding box center [1395, 161] width 3 height 1
click at [810, 363] on link "Download" at bounding box center [799, 363] width 69 height 27
drag, startPoint x: 359, startPoint y: 357, endPoint x: 478, endPoint y: 352, distance: 118.8
click at [478, 352] on li "Invoice : V/2025-26/2498" at bounding box center [390, 357] width 244 height 15
copy div "V/2025-26/2498"
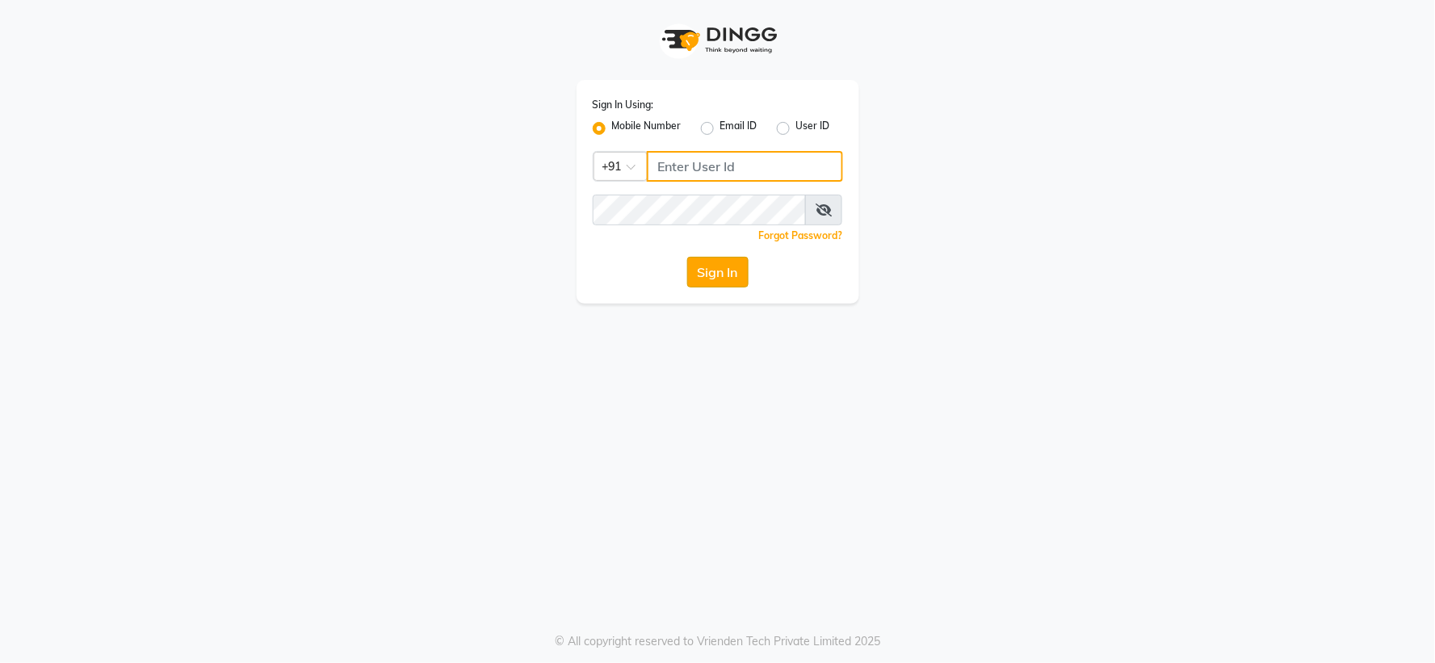
type input "7768820777"
click at [708, 272] on button "Sign In" at bounding box center [717, 272] width 61 height 31
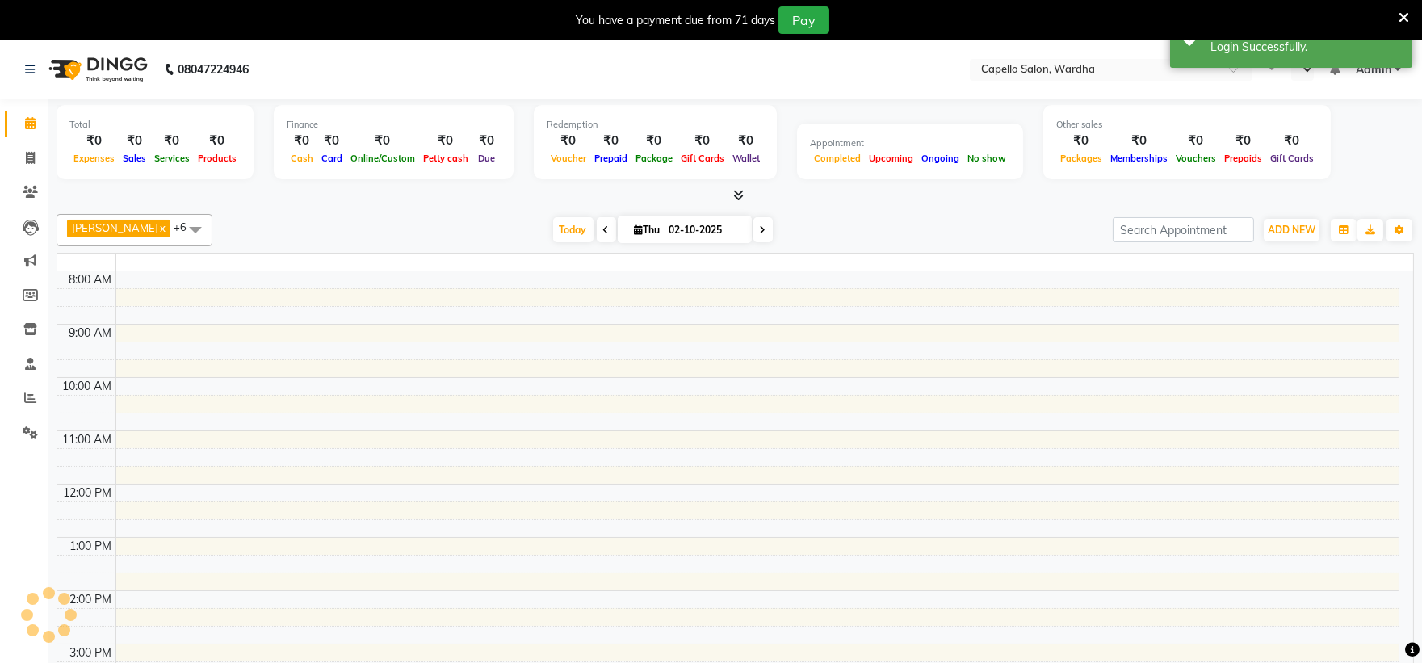
select select "en"
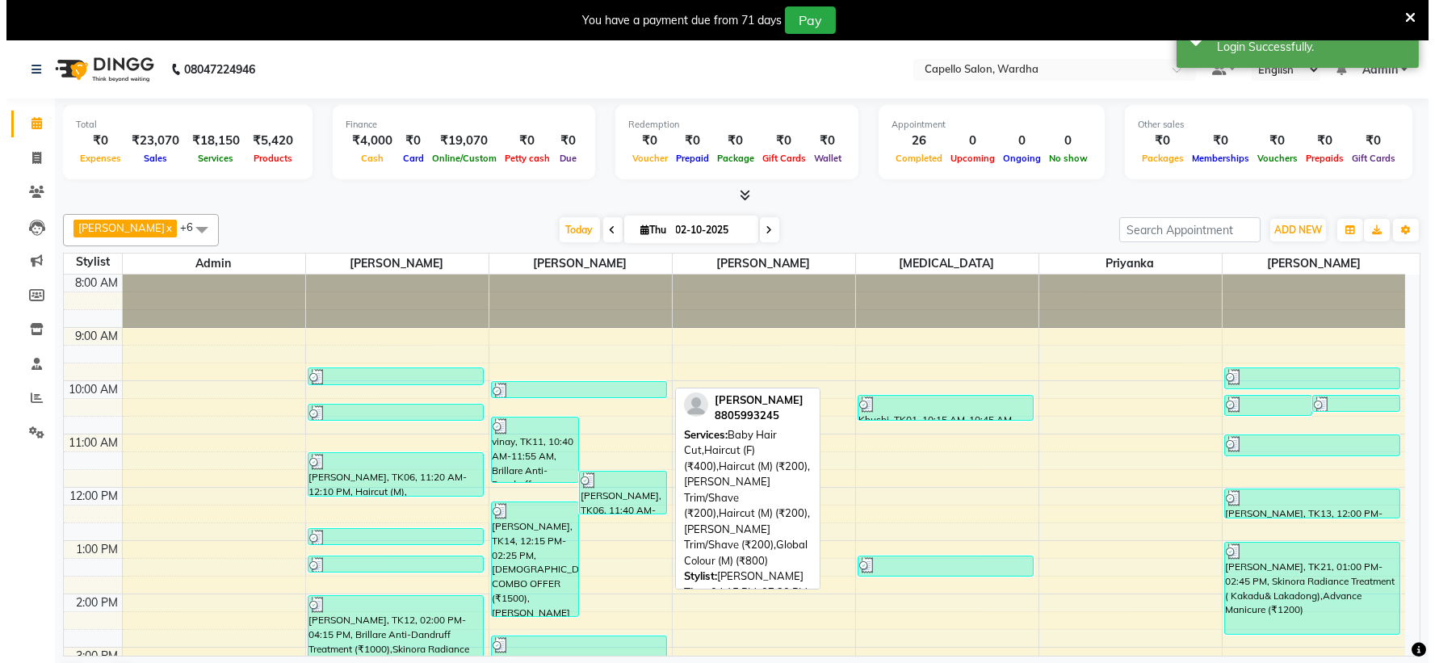
scroll to position [179, 0]
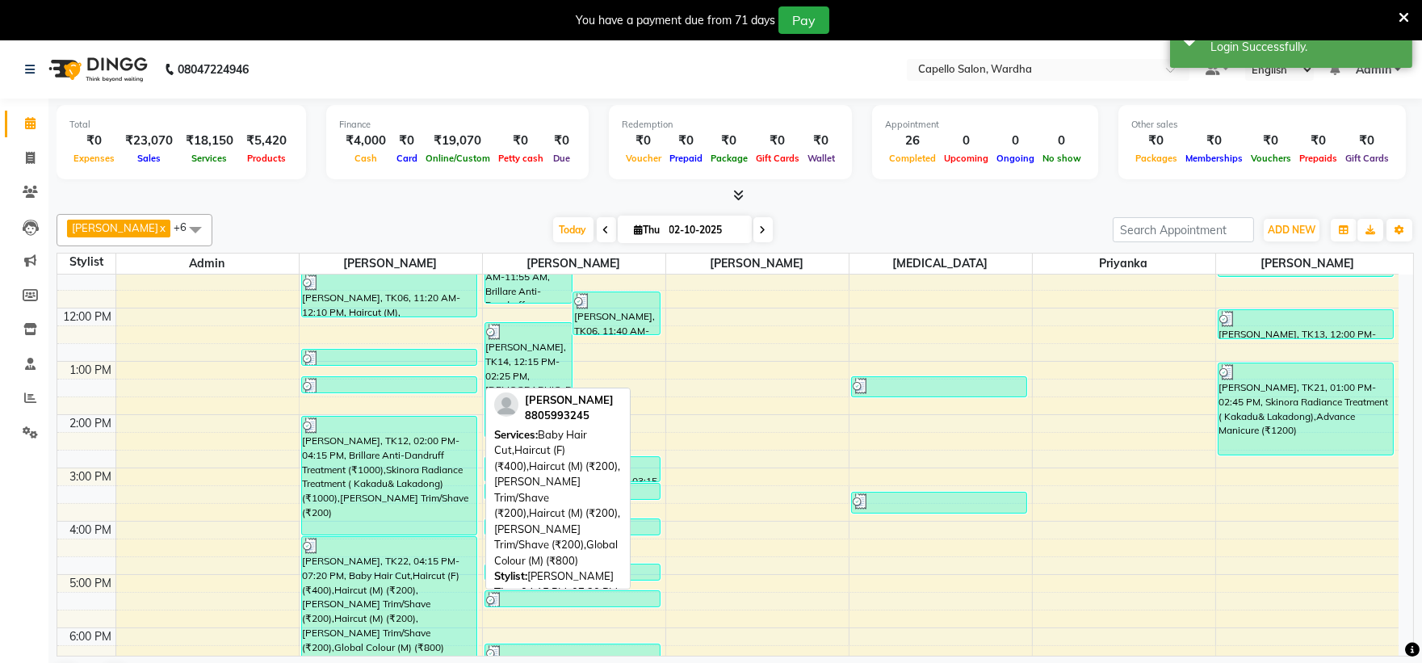
click at [392, 576] on div "[PERSON_NAME], TK22, 04:15 PM-07:20 PM, Baby Hair Cut,Haircut (F) (₹400),Haircu…" at bounding box center [389, 618] width 174 height 163
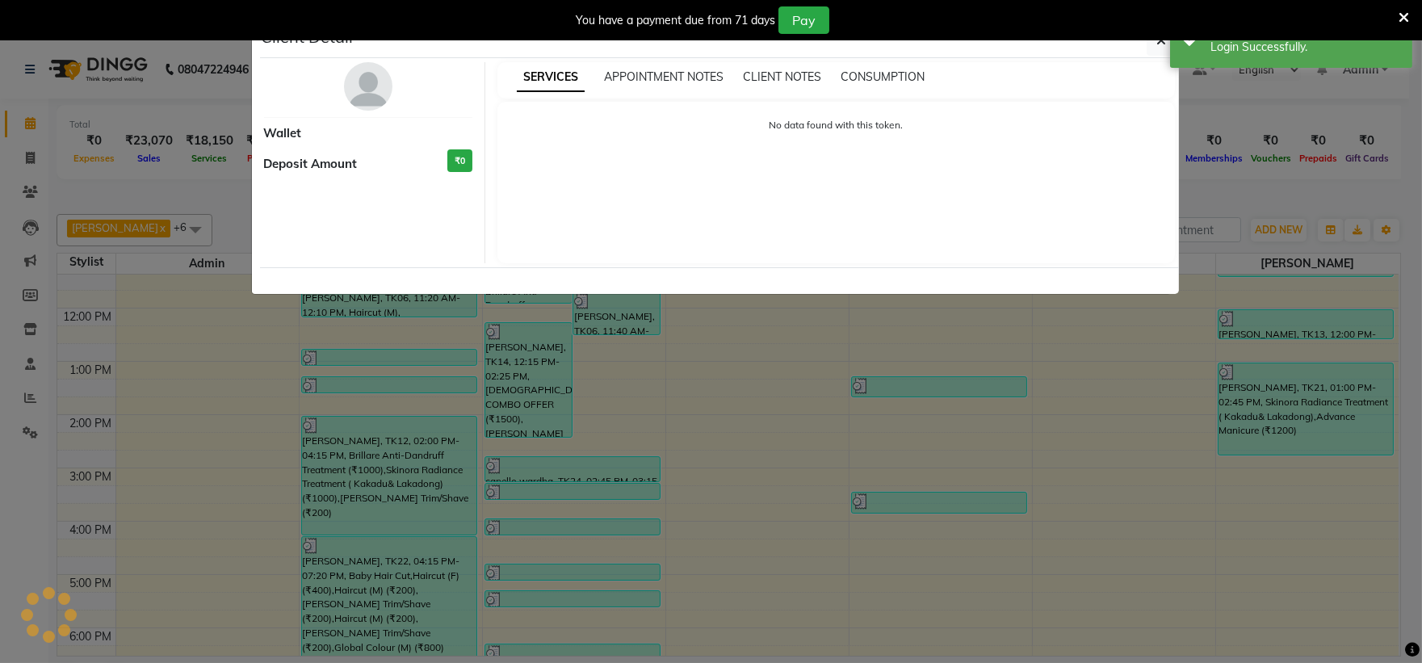
select select "3"
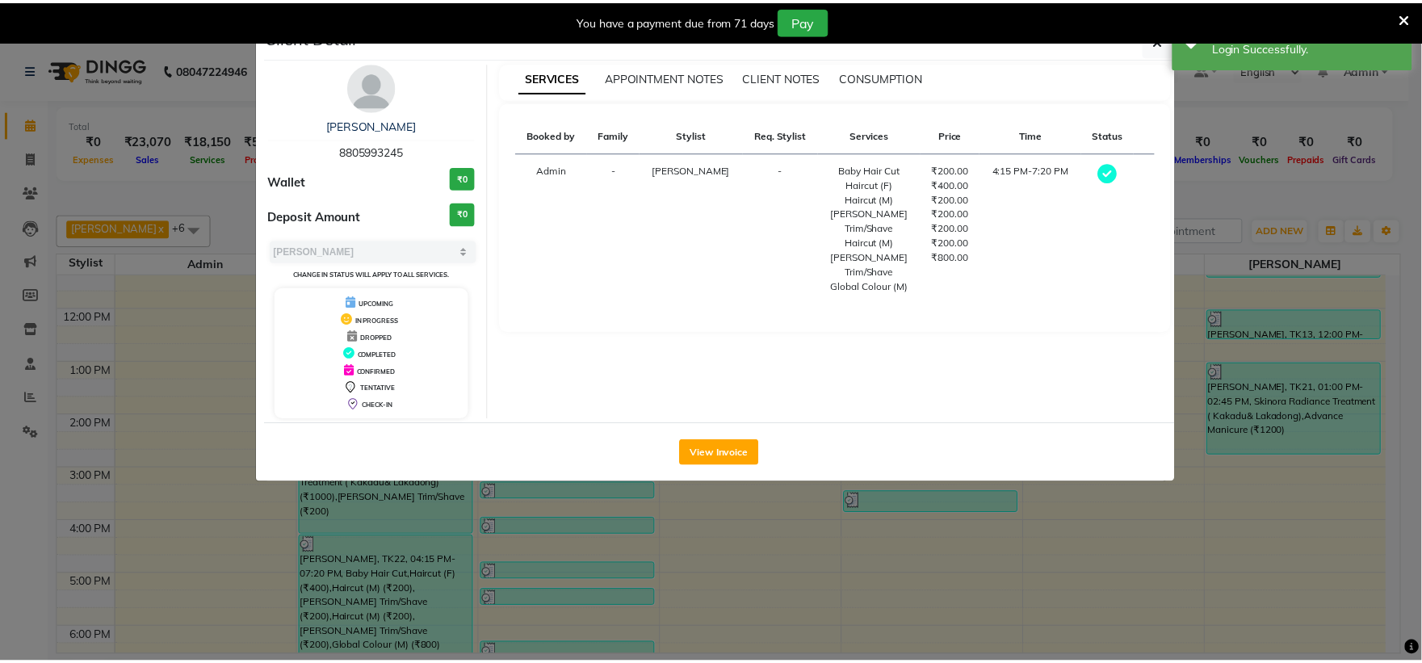
scroll to position [0, 0]
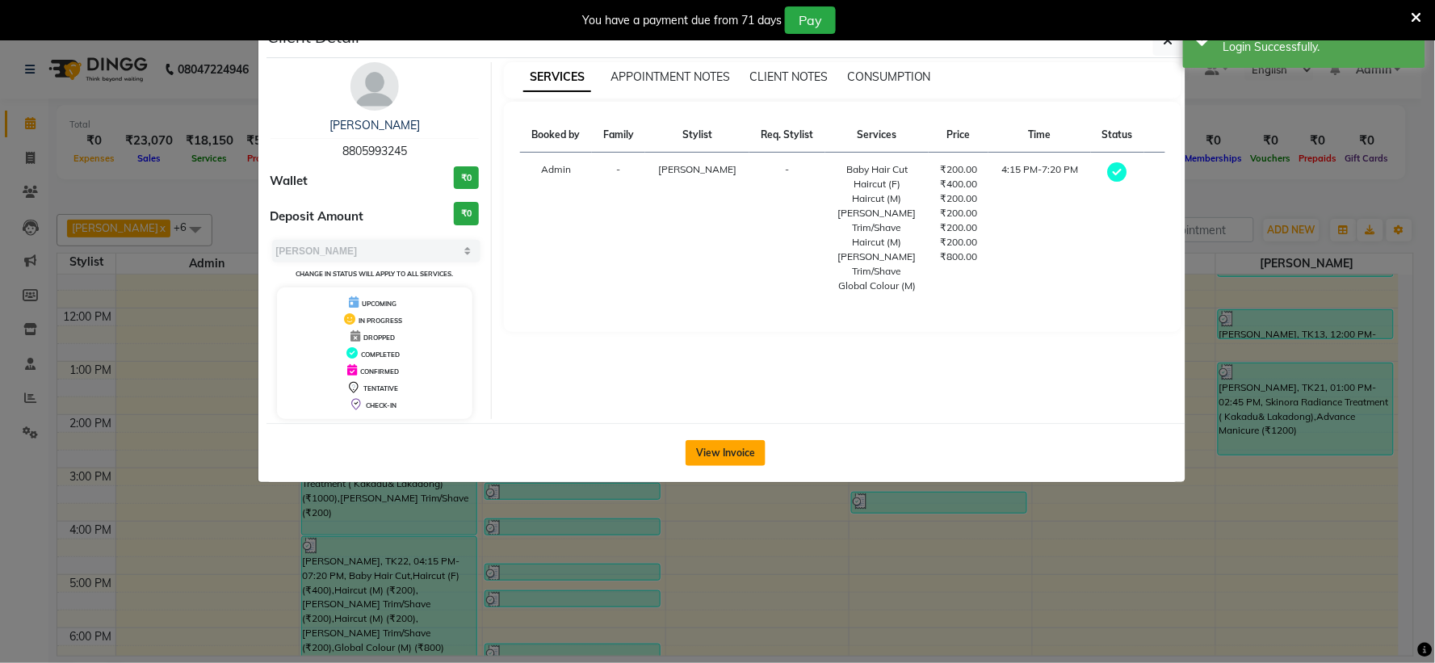
click at [741, 440] on button "View Invoice" at bounding box center [726, 453] width 80 height 26
